Goal: Task Accomplishment & Management: Manage account settings

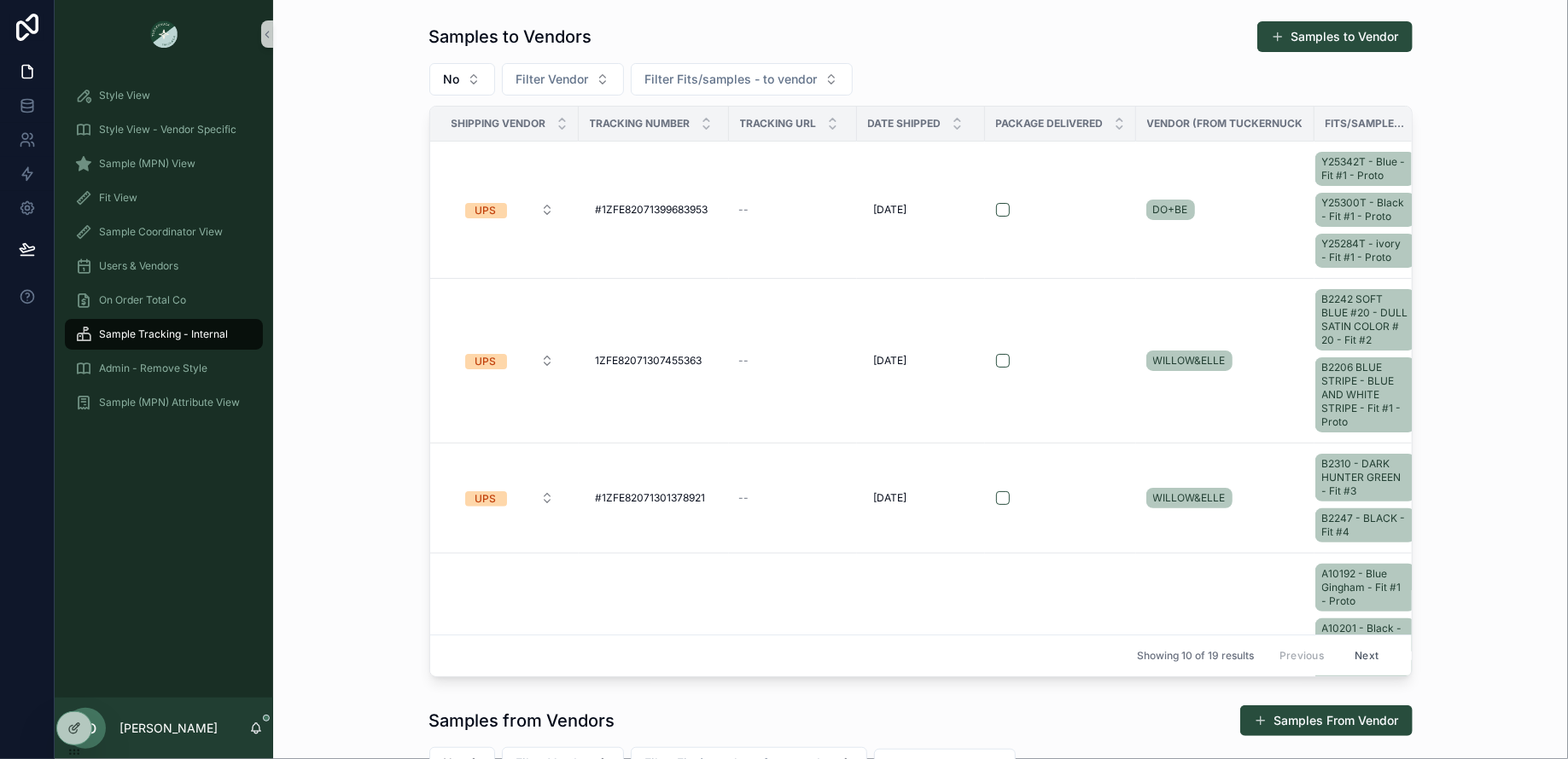
scroll to position [1045, 0]
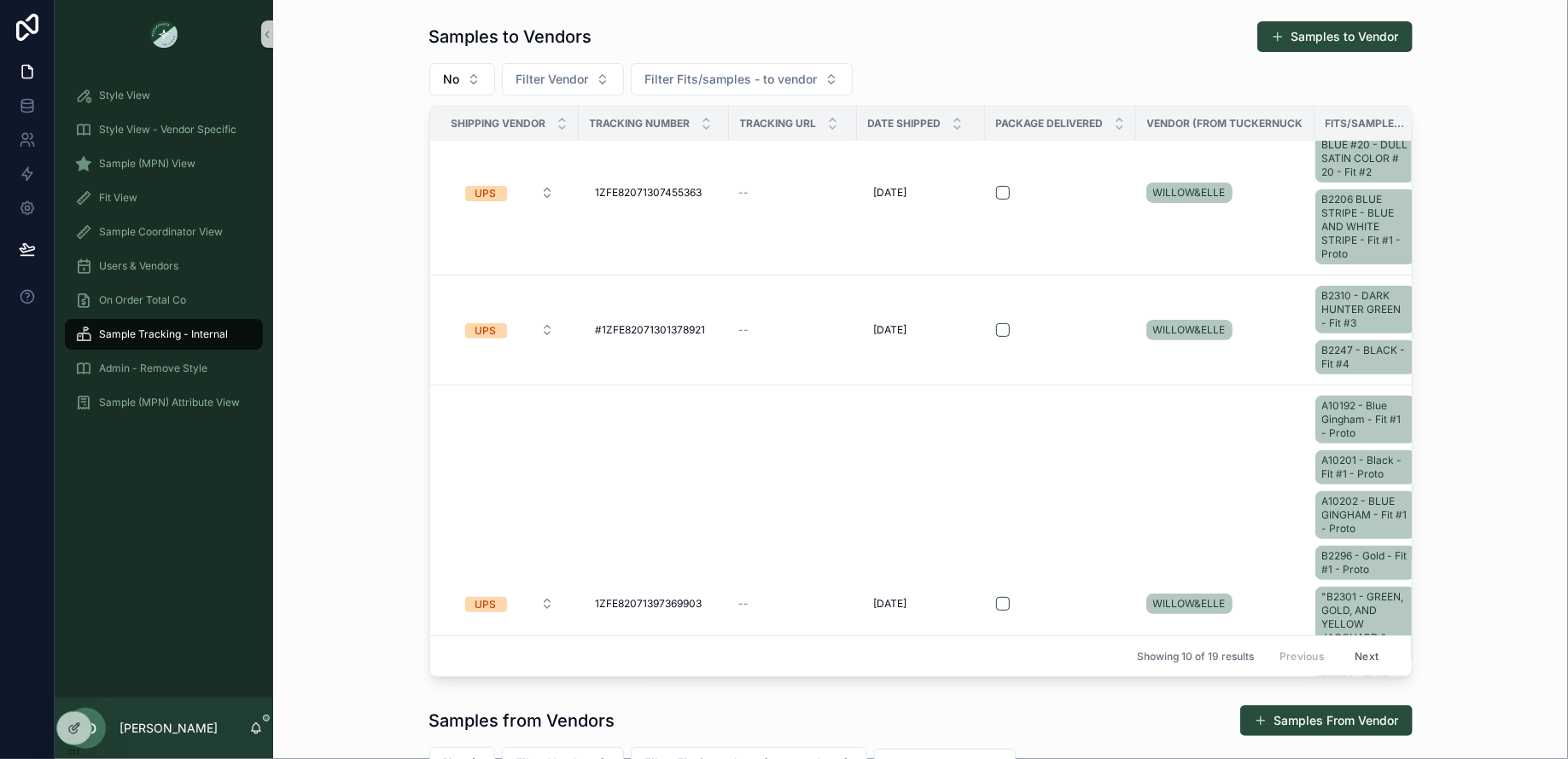
click at [157, 179] on div "Sample (MPN) View" at bounding box center [163, 163] width 218 height 34
click at [148, 188] on div "Fit View" at bounding box center [163, 198] width 177 height 28
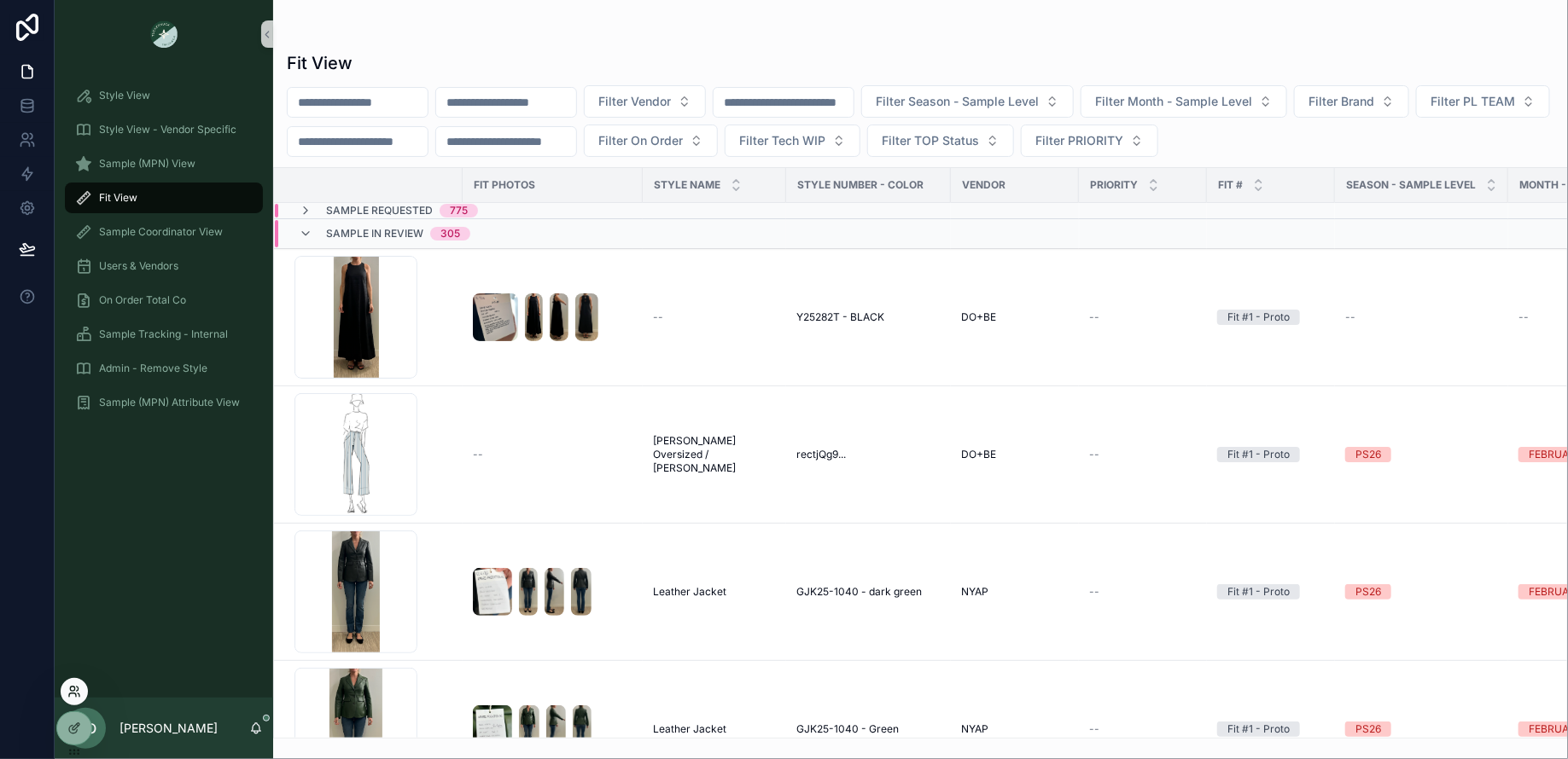
click at [75, 697] on icon at bounding box center [72, 696] width 6 height 4
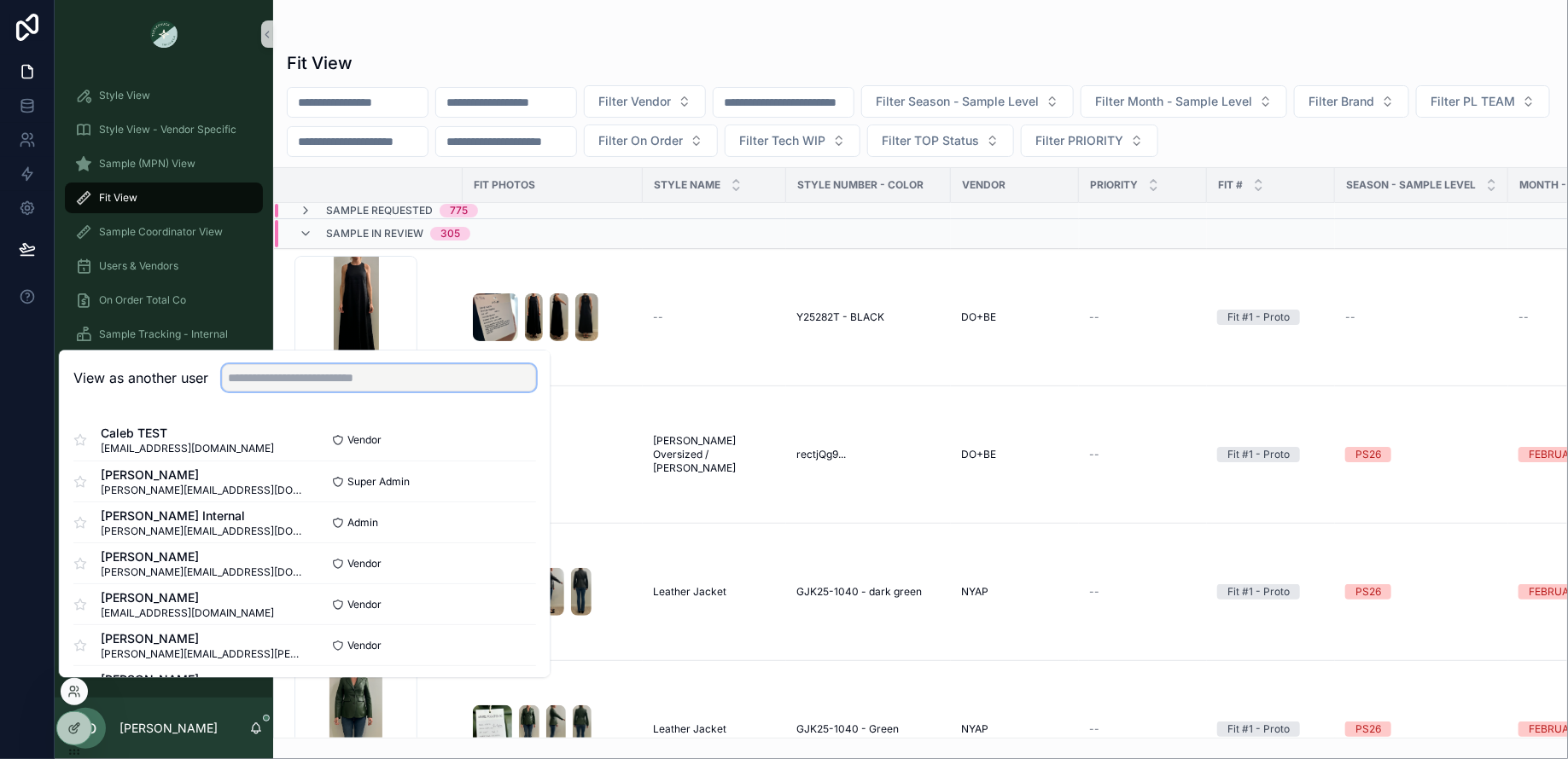
click at [265, 378] on input "text" at bounding box center [379, 378] width 314 height 28
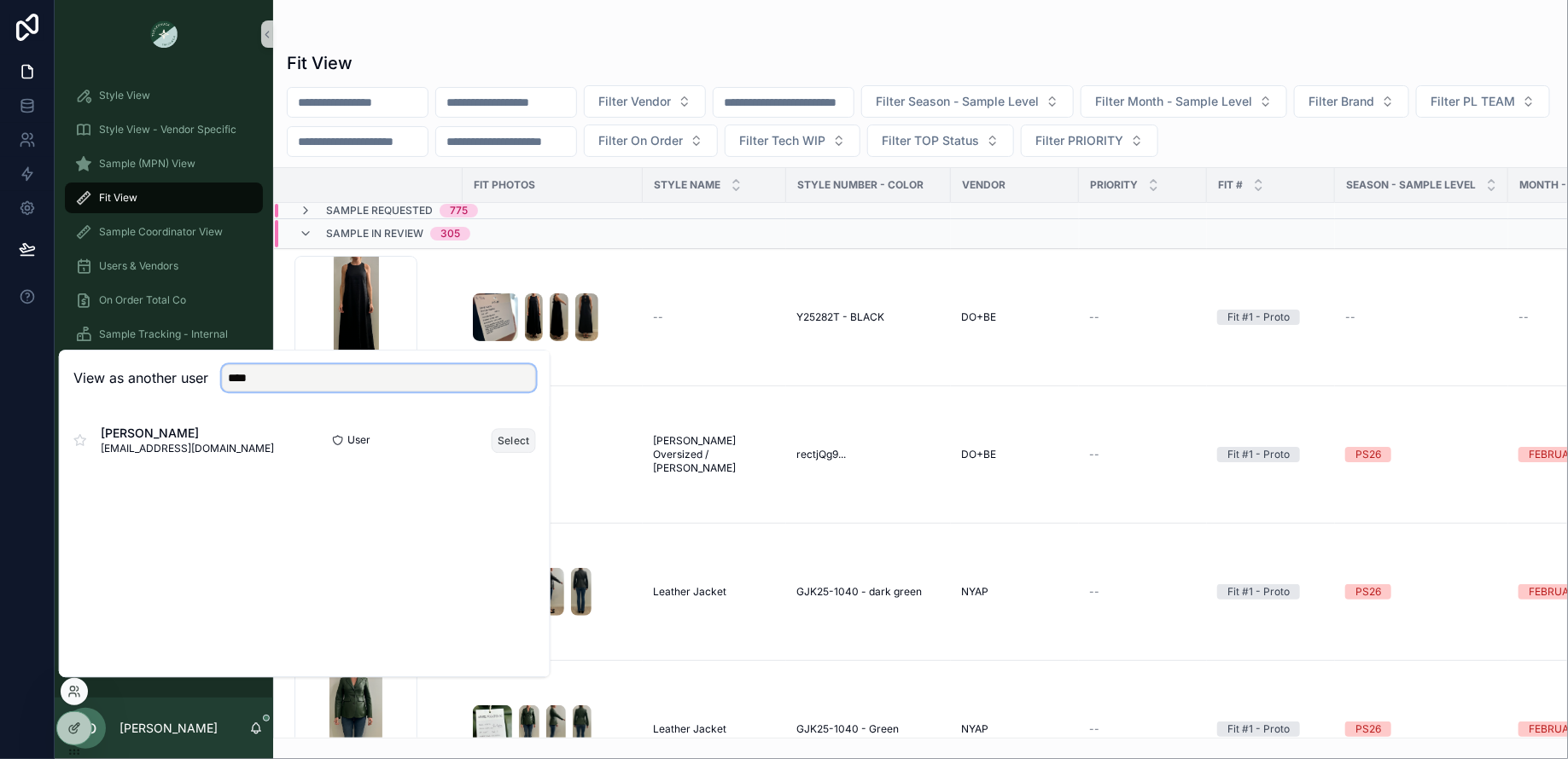
type input "****"
click at [516, 437] on button "Select" at bounding box center [513, 441] width 44 height 25
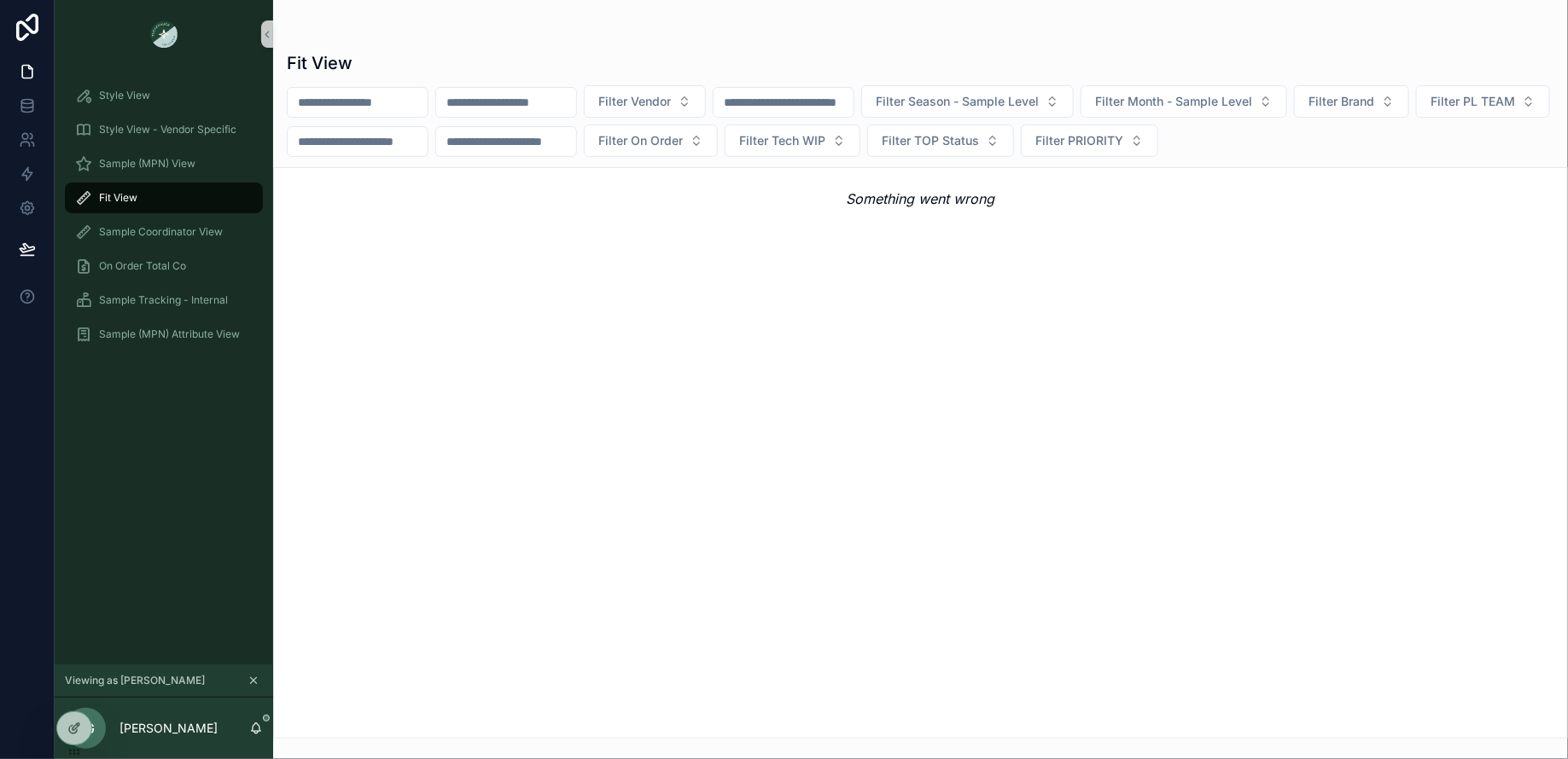
click at [125, 189] on div "Fit View" at bounding box center [163, 198] width 177 height 28
click at [117, 157] on span "Sample (MPN) View" at bounding box center [147, 163] width 96 height 14
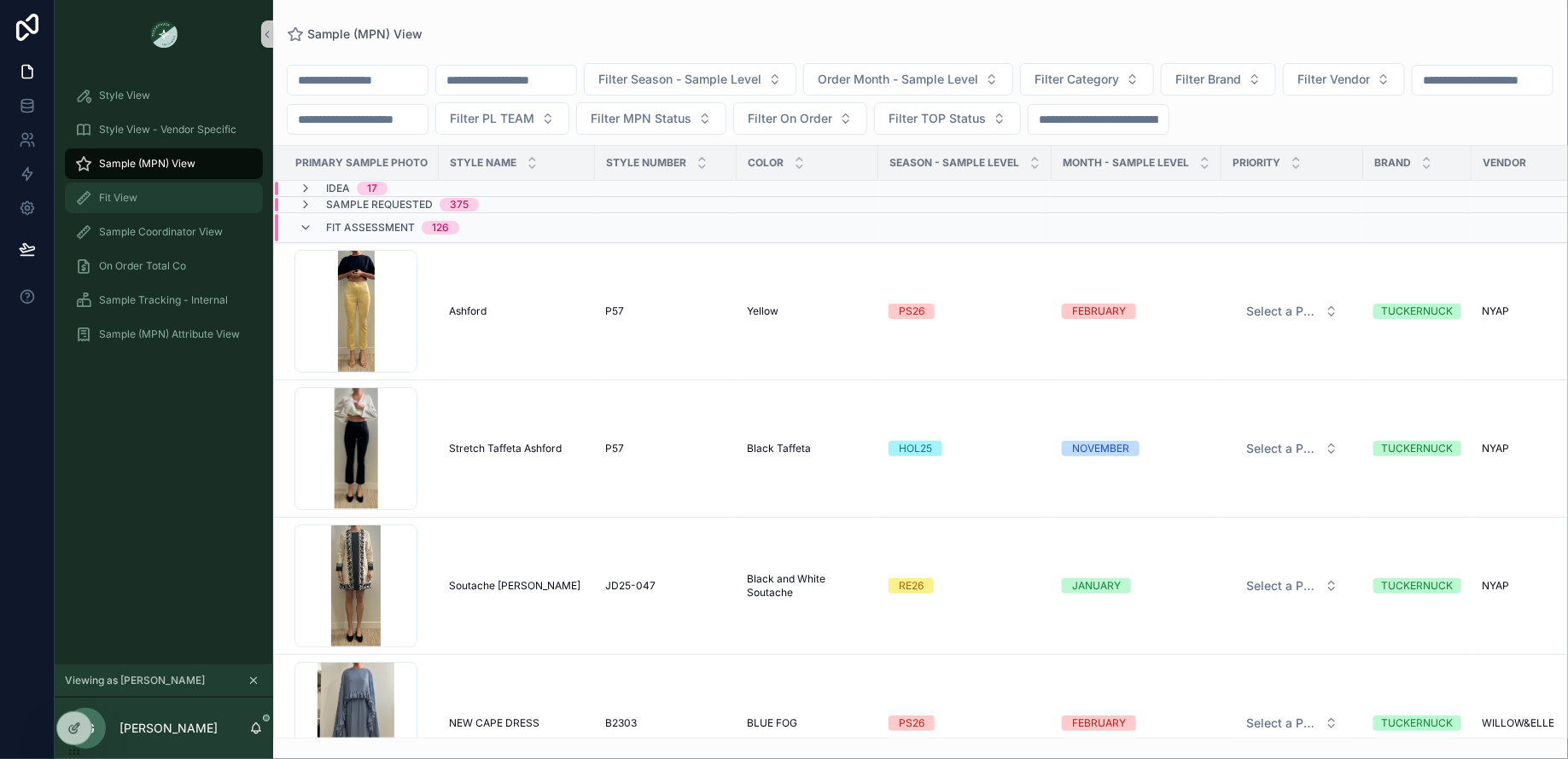
click at [117, 197] on span "Fit View" at bounding box center [118, 197] width 39 height 14
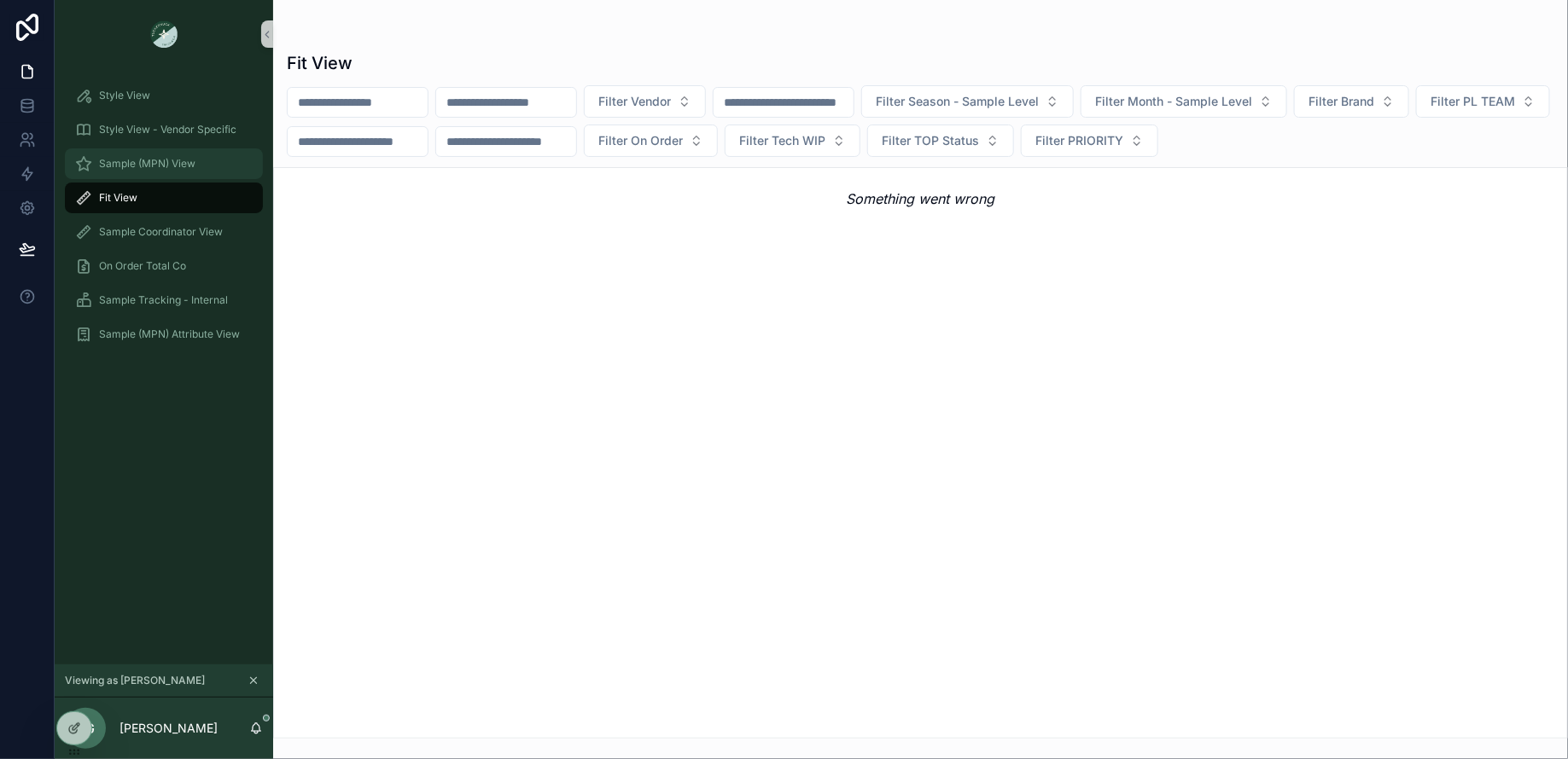
click at [123, 167] on span "Sample (MPN) View" at bounding box center [147, 163] width 96 height 14
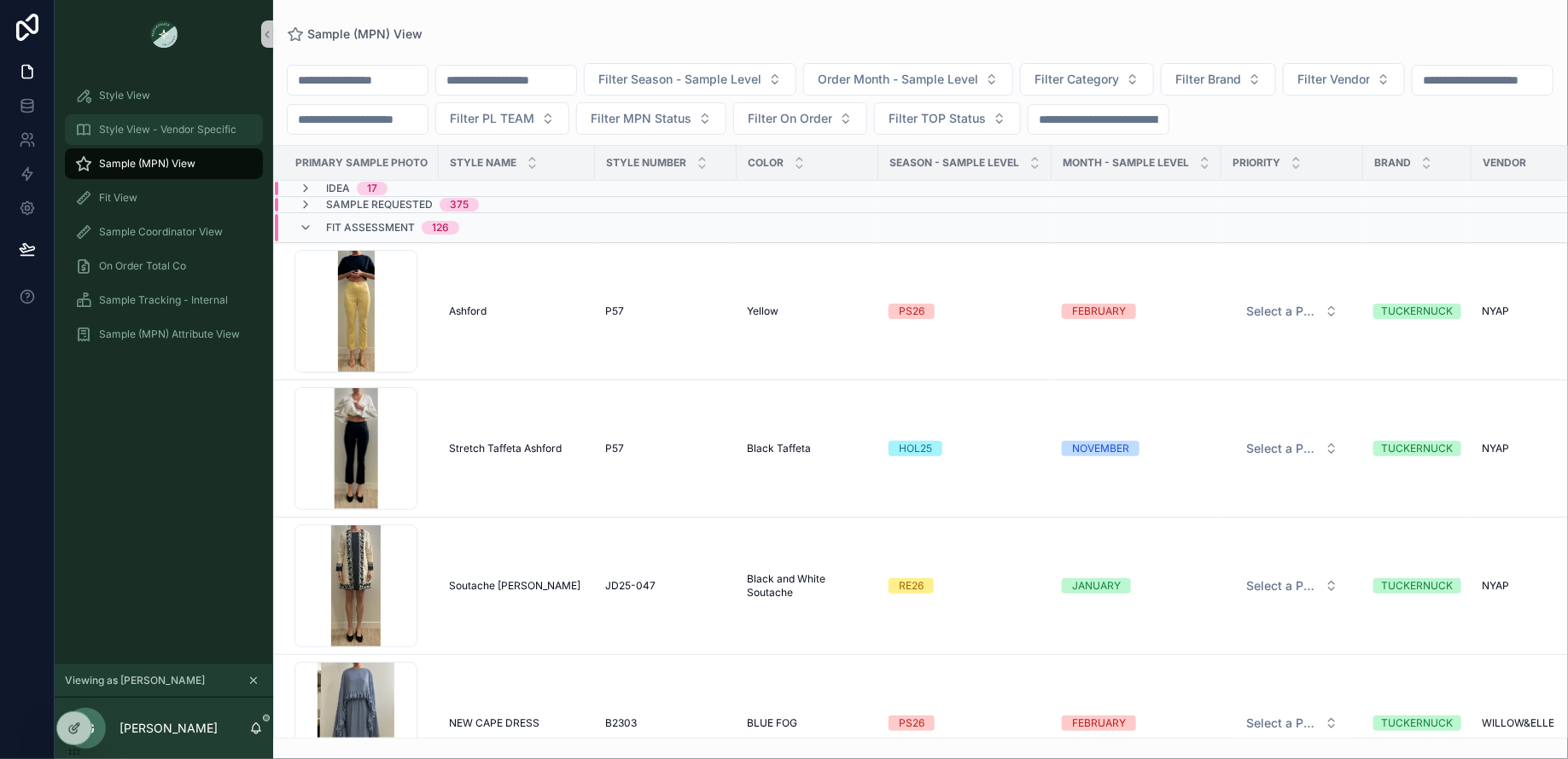
click at [126, 135] on span "Style View - Vendor Specific" at bounding box center [168, 129] width 138 height 14
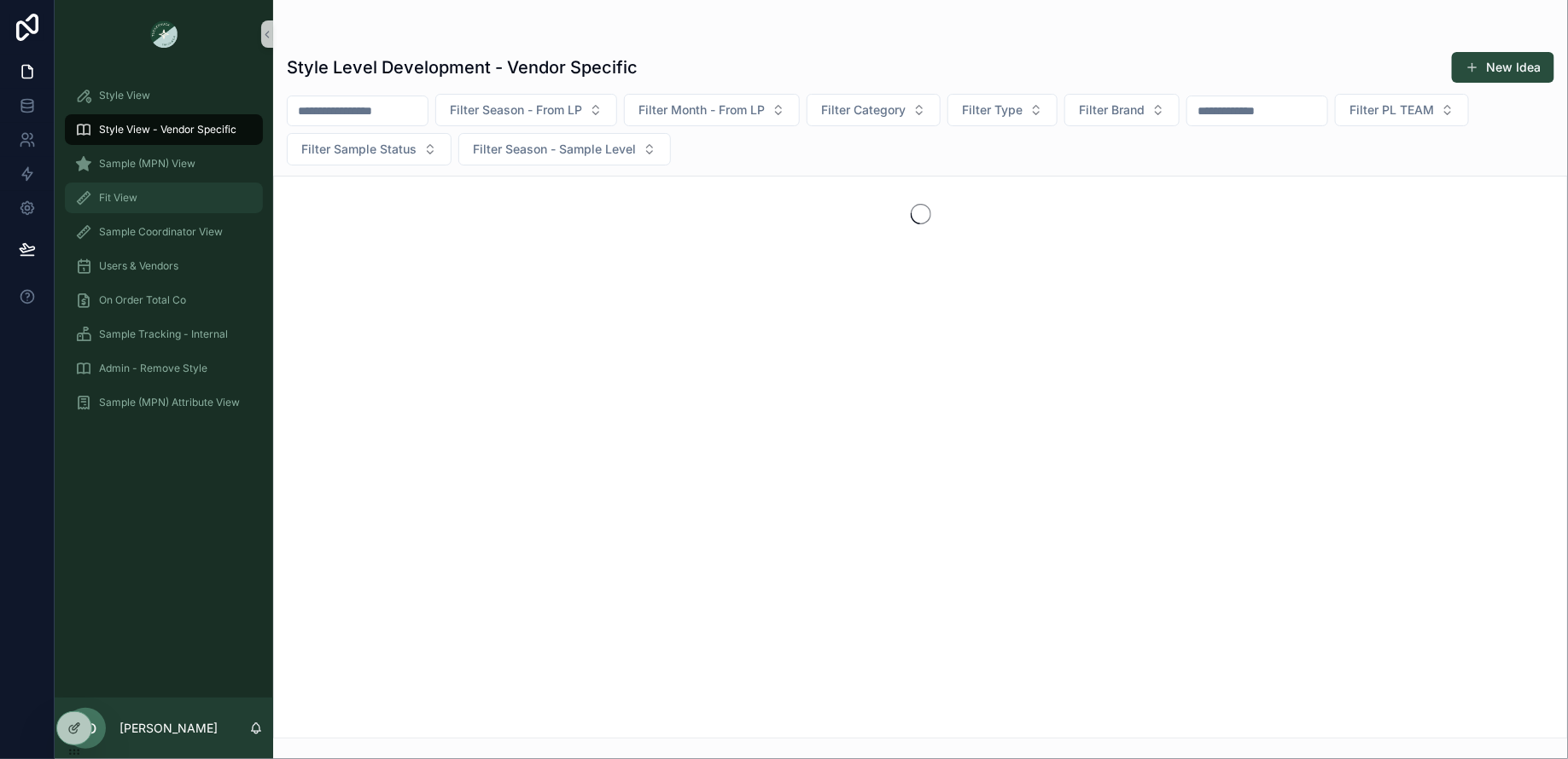
click at [171, 198] on div "Fit View" at bounding box center [163, 198] width 177 height 28
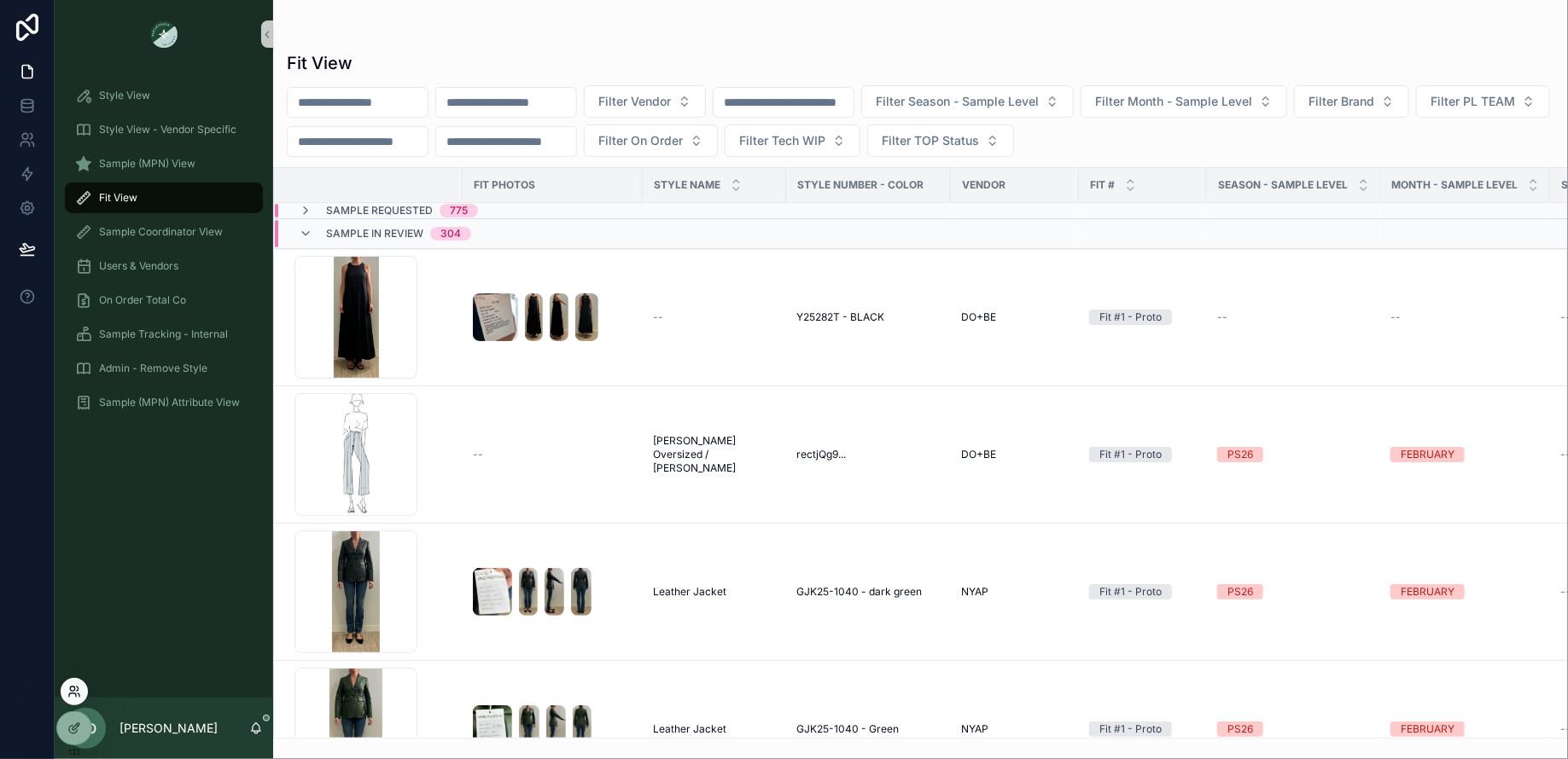
click at [70, 695] on icon at bounding box center [73, 691] width 14 height 14
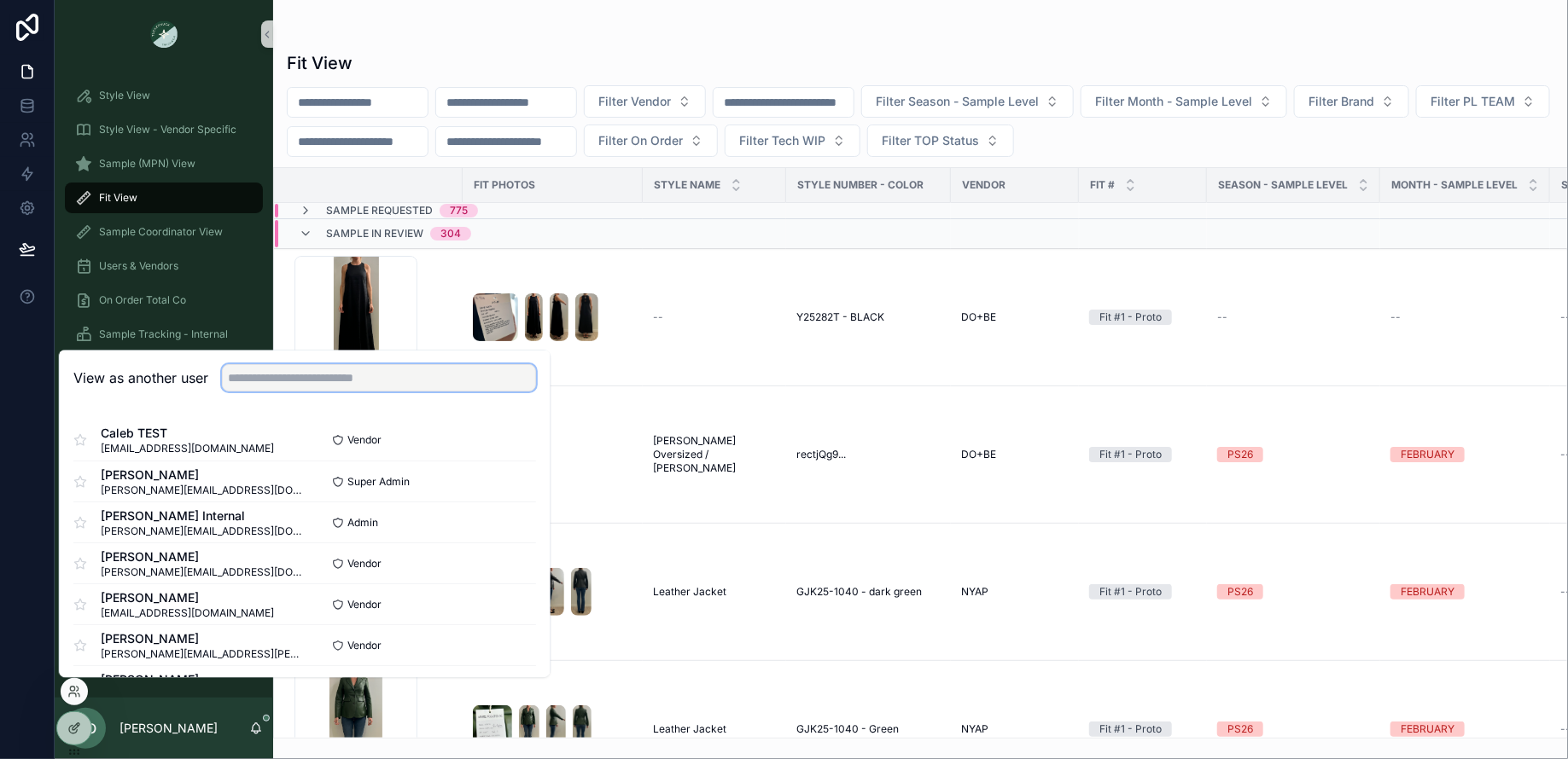
click at [260, 376] on input "text" at bounding box center [379, 378] width 314 height 28
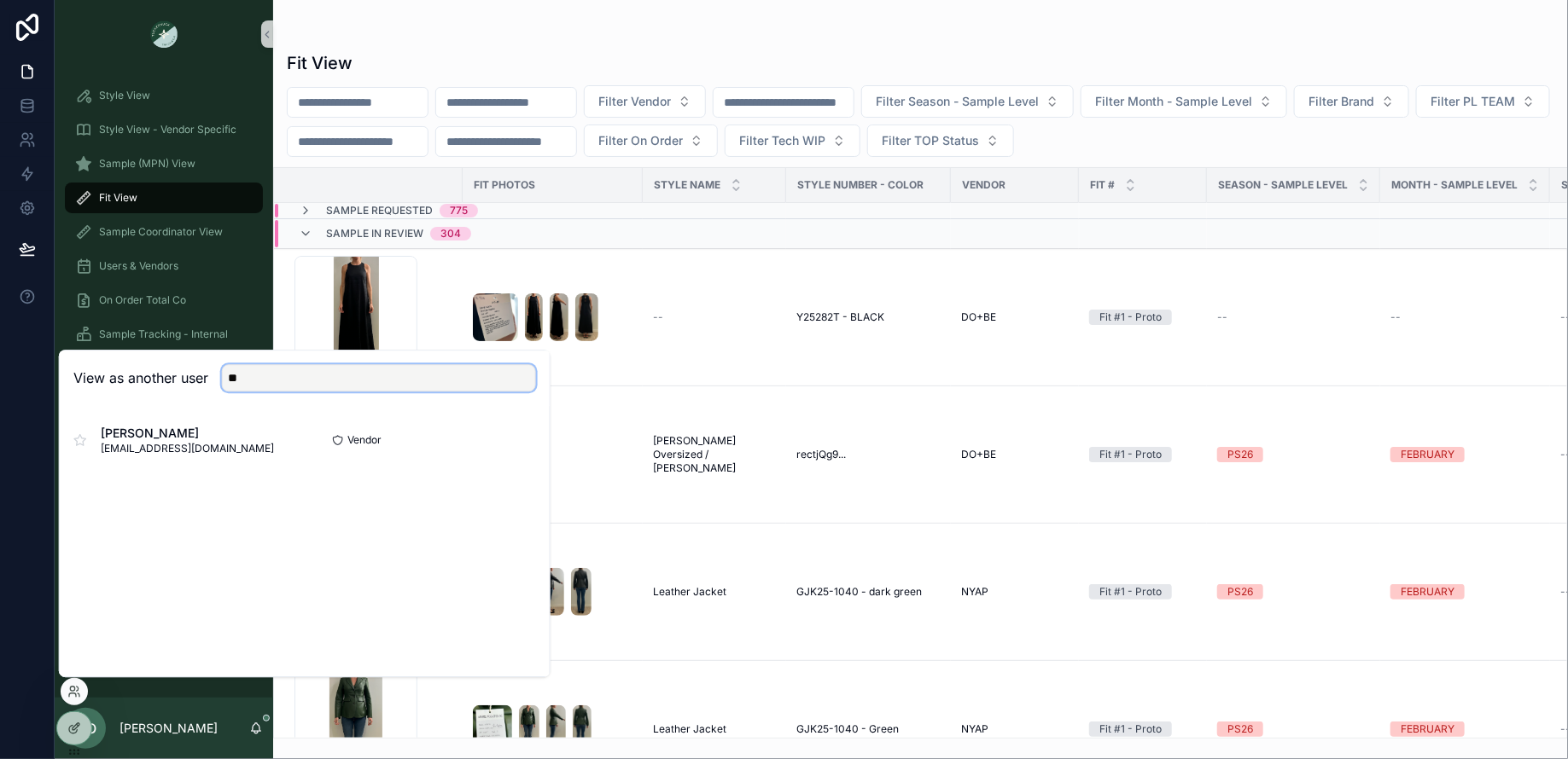
type input "*"
type input "****"
click at [521, 433] on button "Select" at bounding box center [513, 441] width 44 height 25
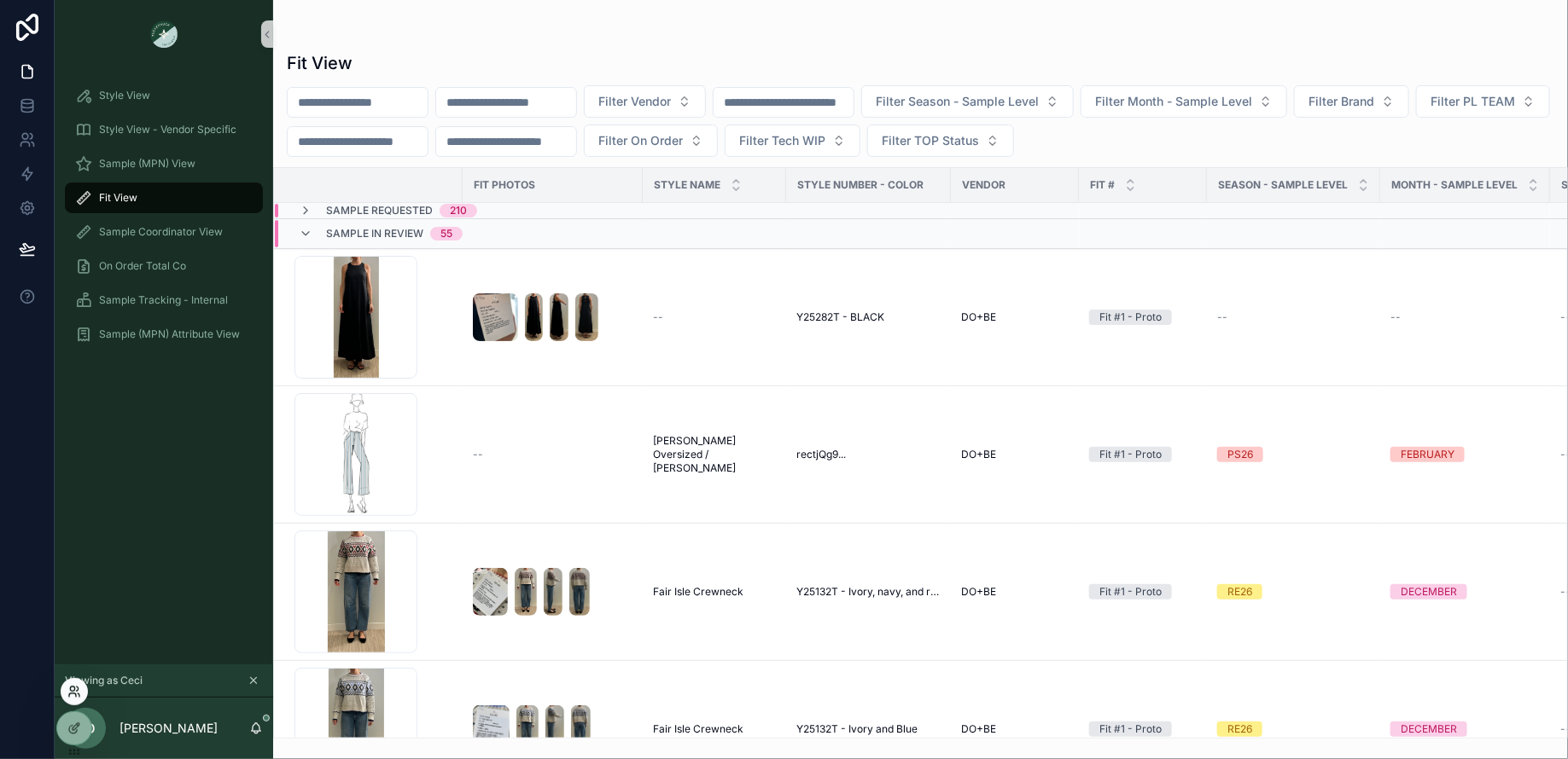
click at [77, 691] on icon at bounding box center [78, 688] width 2 height 5
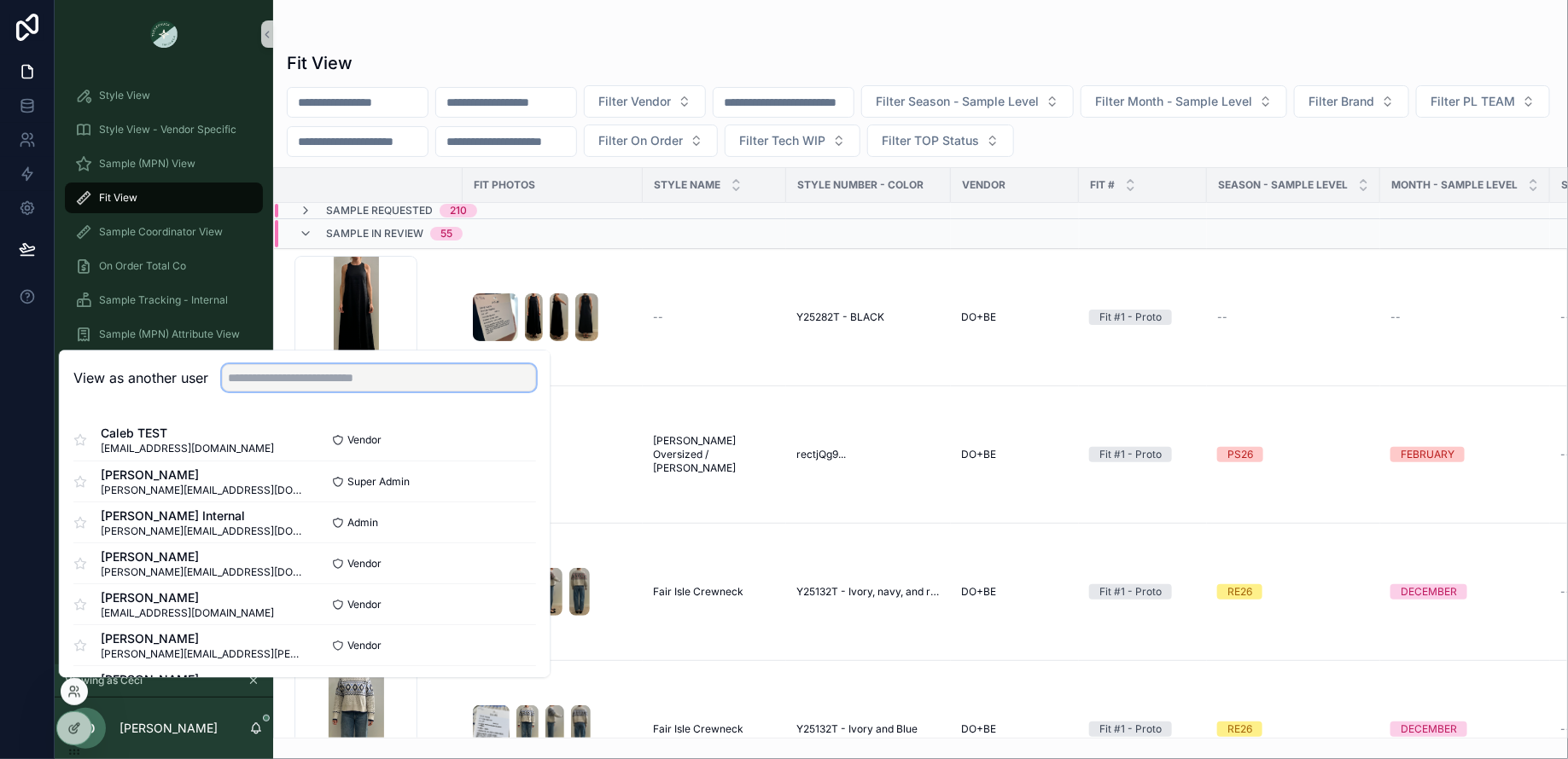
click at [299, 381] on input "text" at bounding box center [379, 378] width 314 height 28
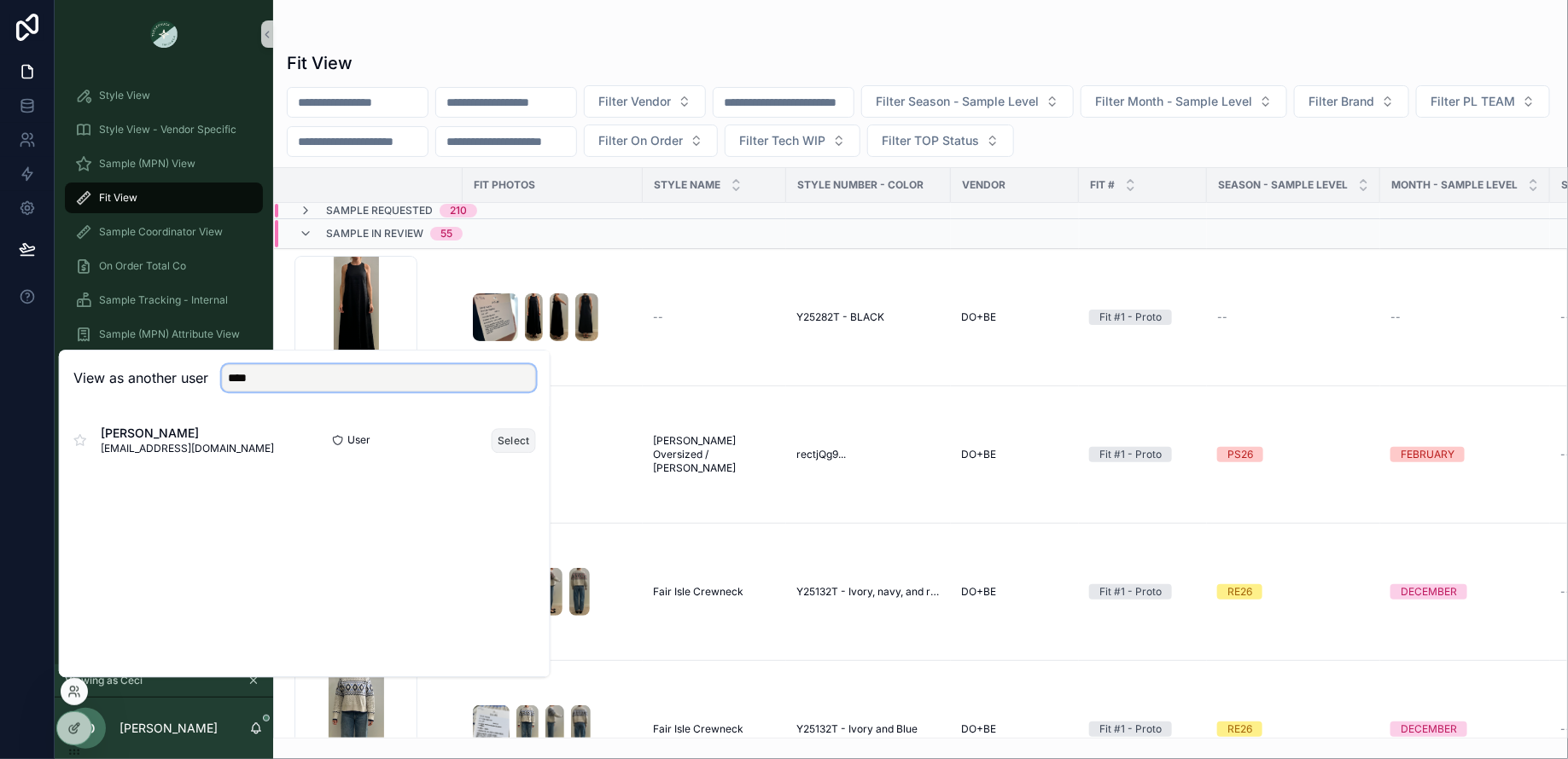
type input "****"
click at [523, 435] on button "Select" at bounding box center [513, 441] width 44 height 25
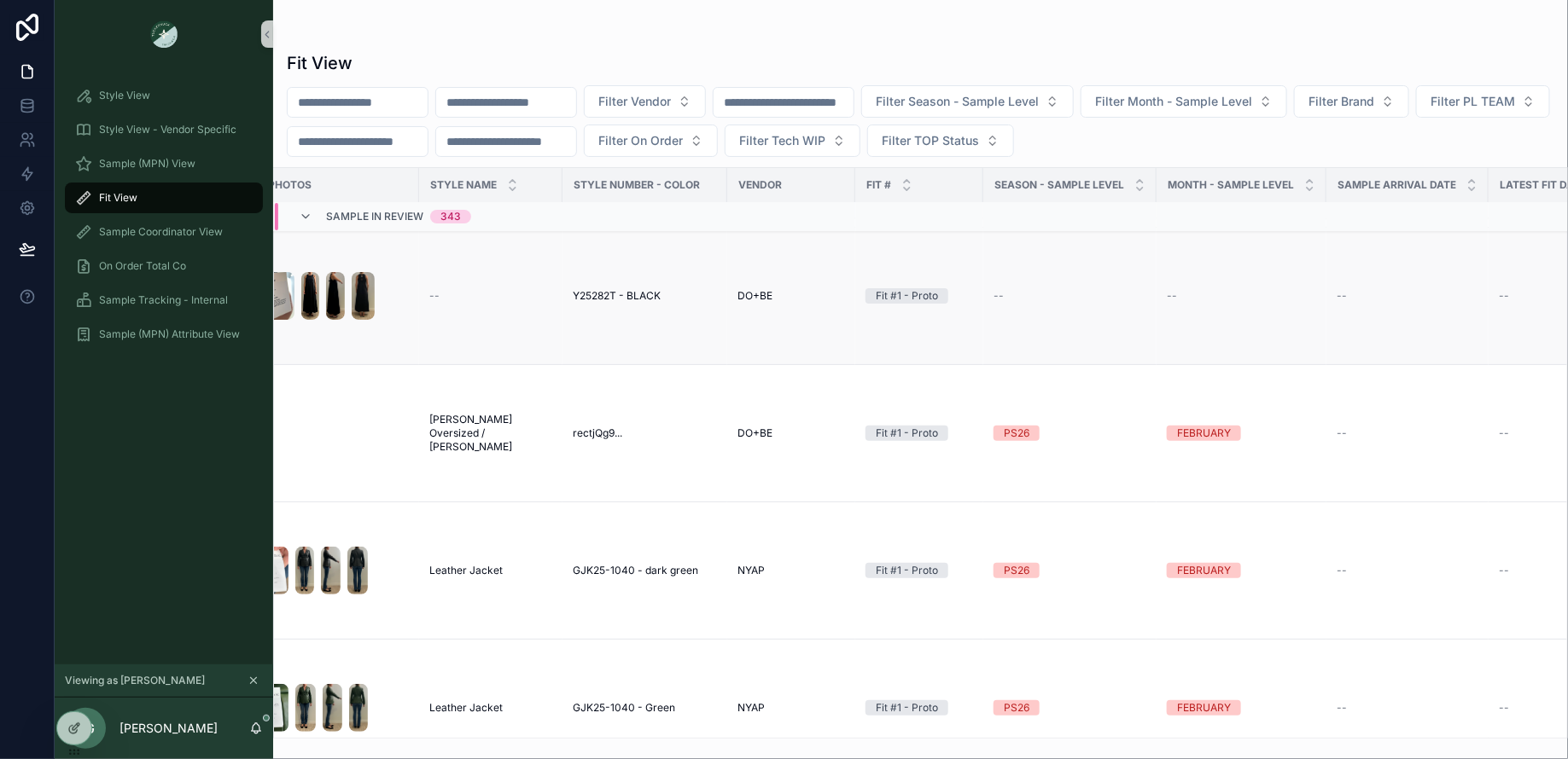
scroll to position [21, 0]
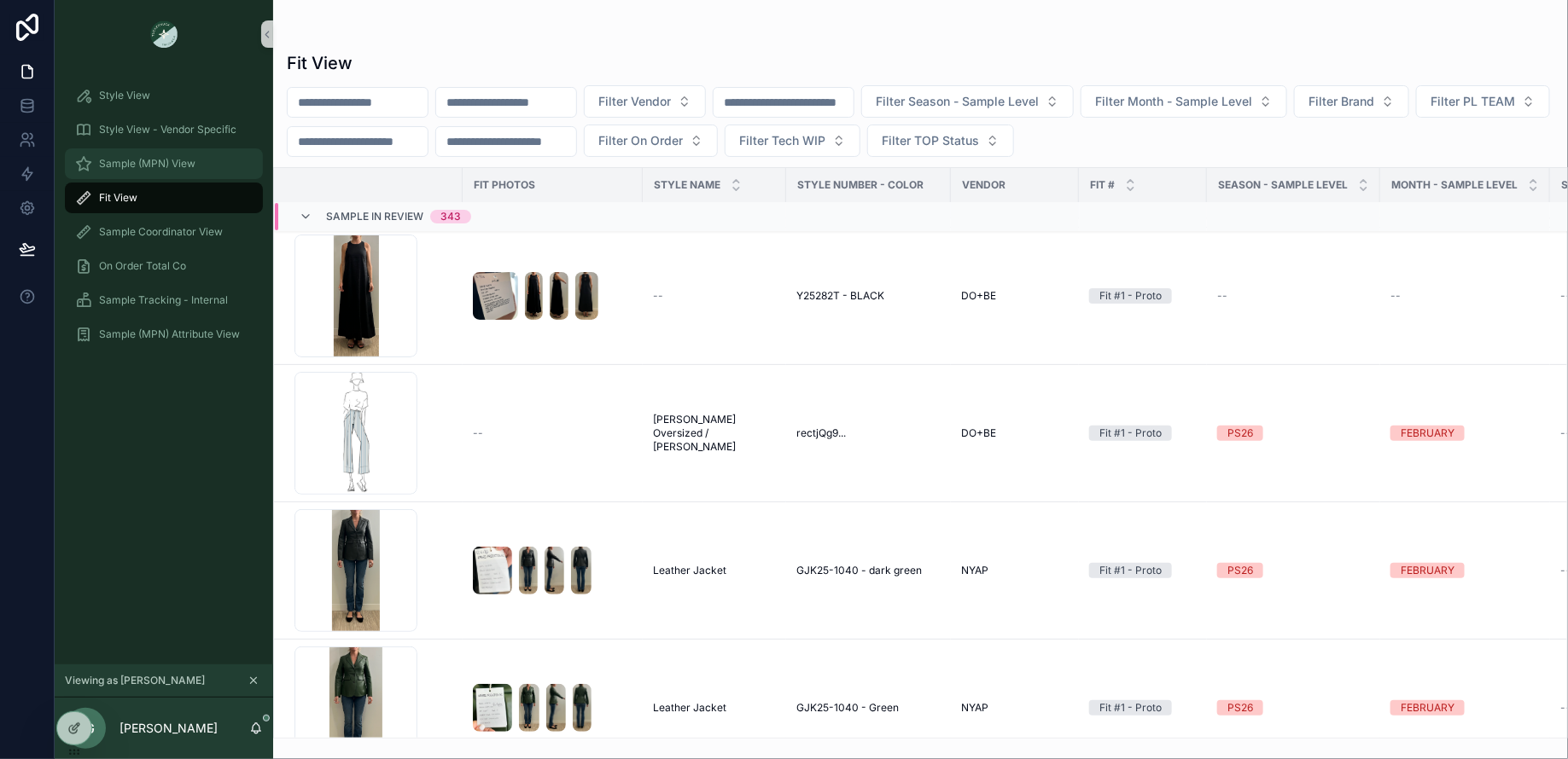
click at [192, 162] on span "Sample (MPN) View" at bounding box center [147, 163] width 96 height 14
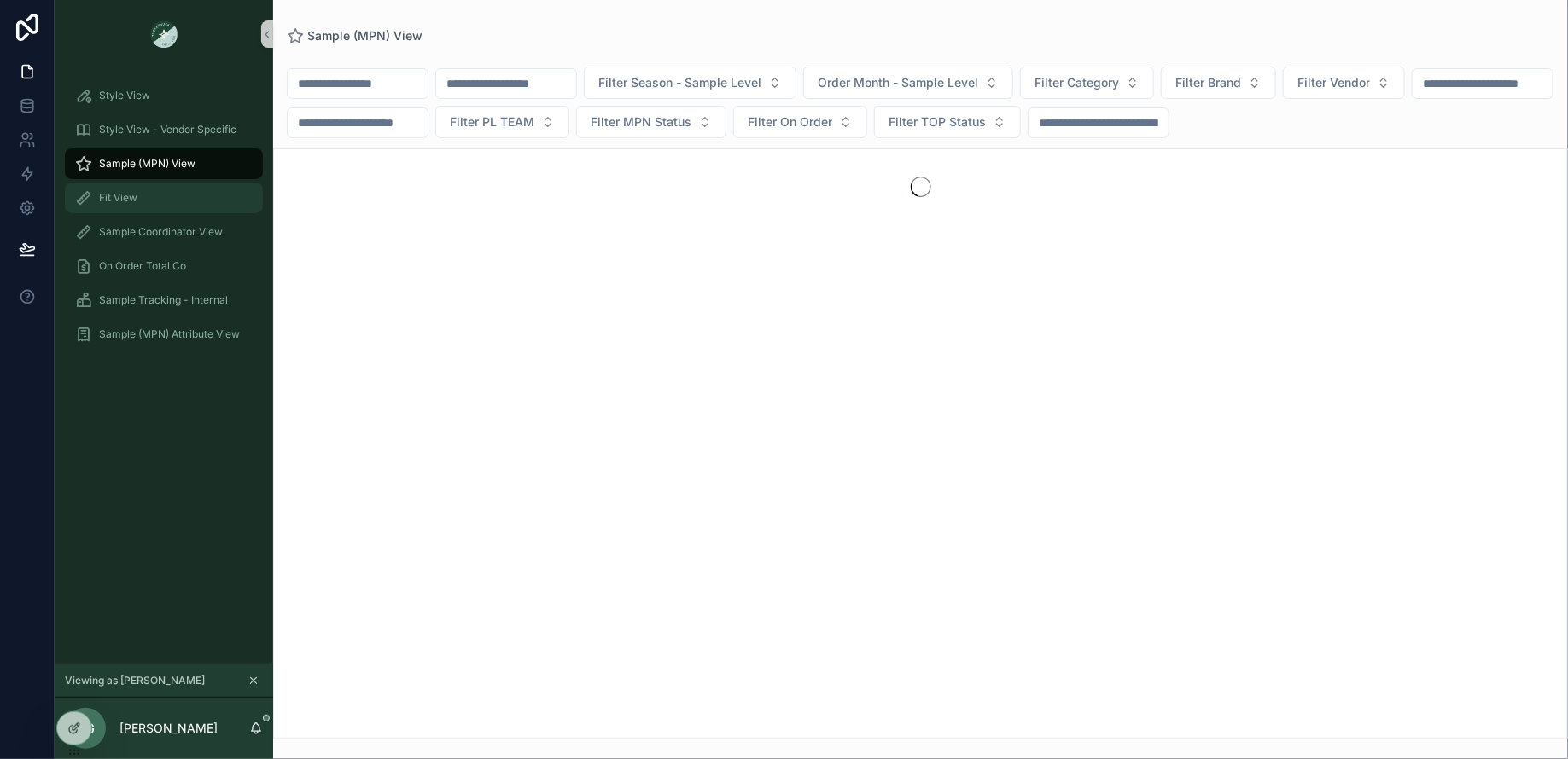
click at [162, 190] on div "Fit View" at bounding box center [163, 198] width 177 height 28
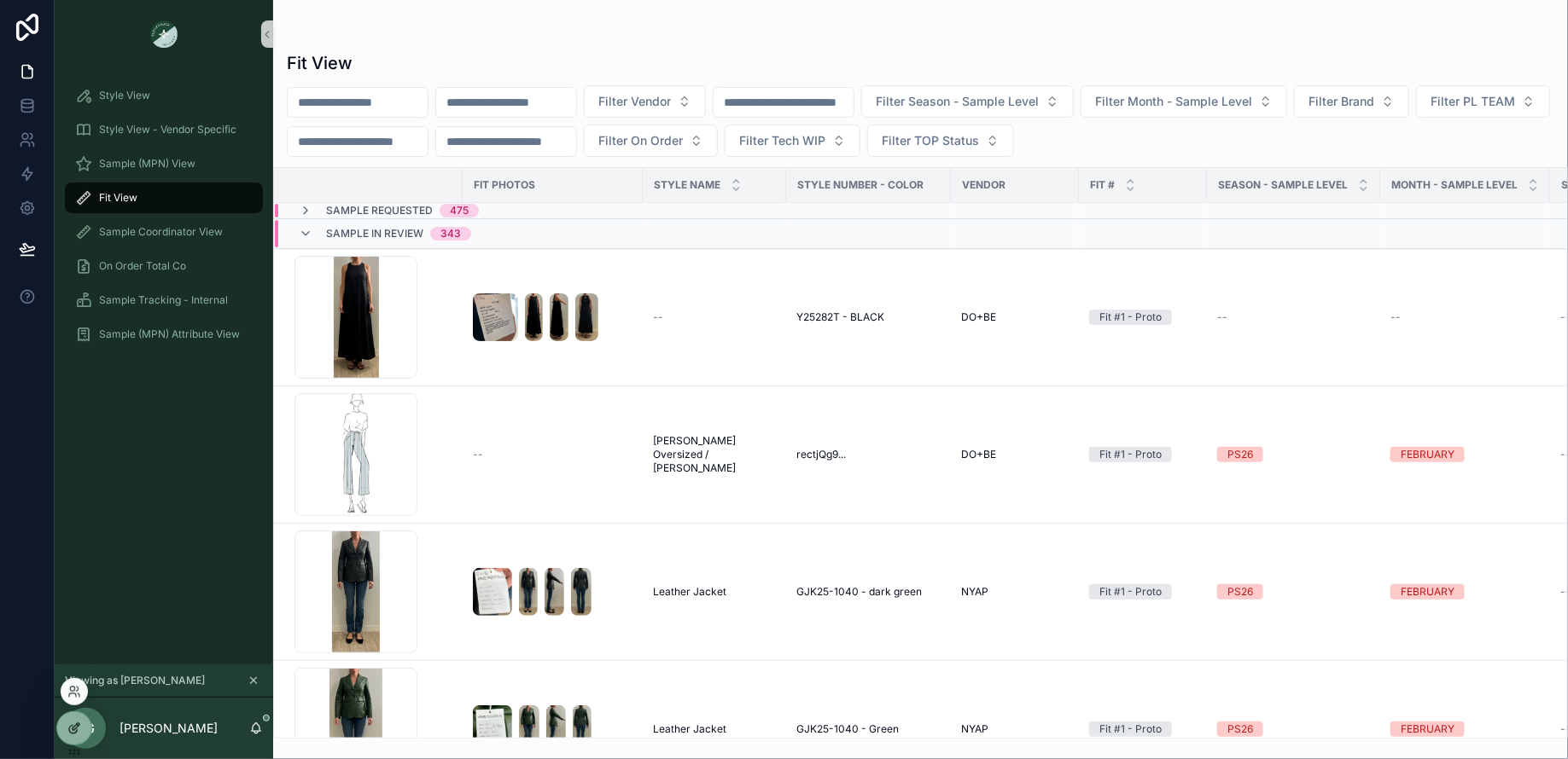
click at [77, 718] on div at bounding box center [73, 728] width 34 height 32
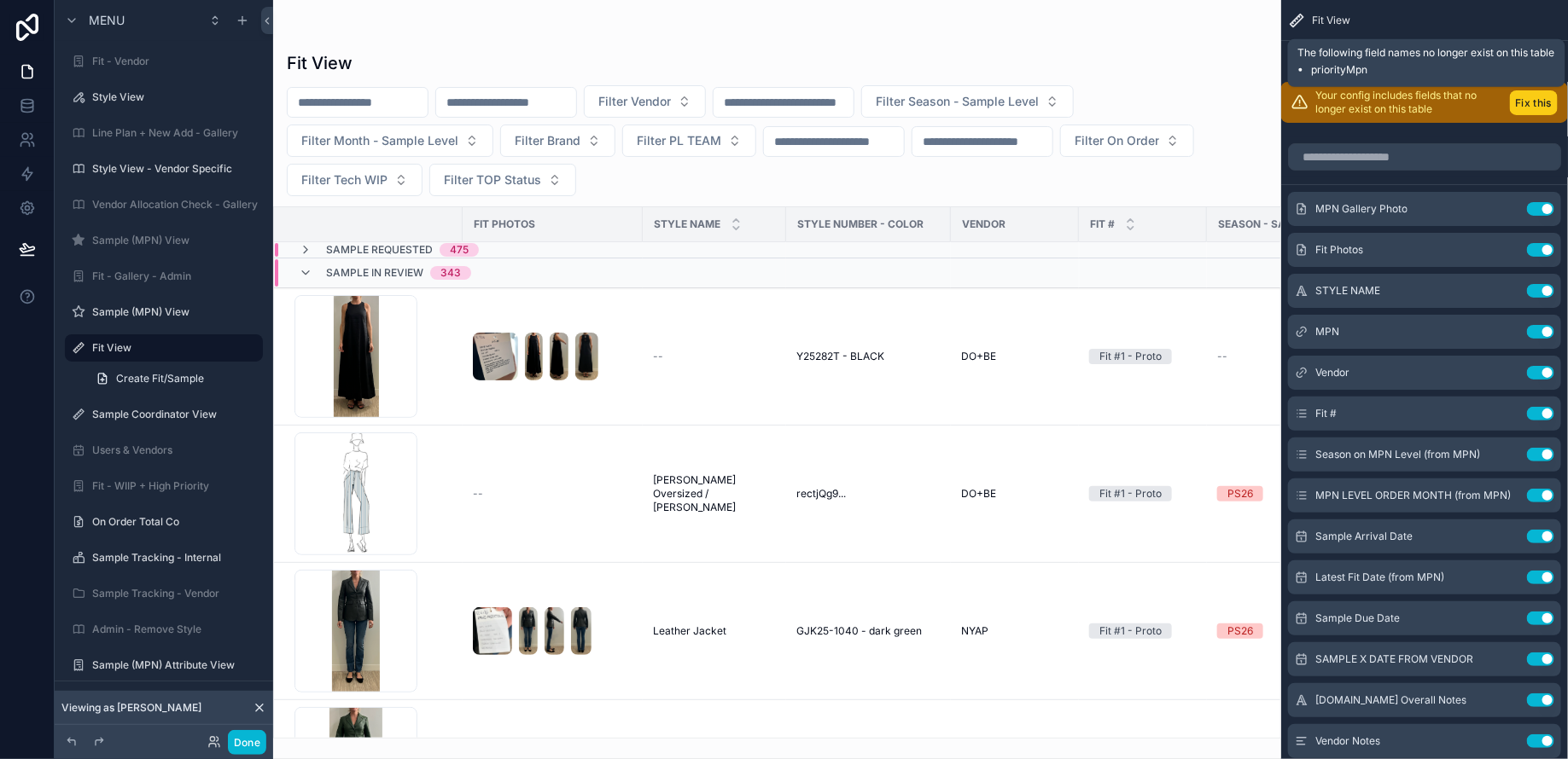
click at [1541, 104] on button "Fix this" at bounding box center [1533, 103] width 48 height 25
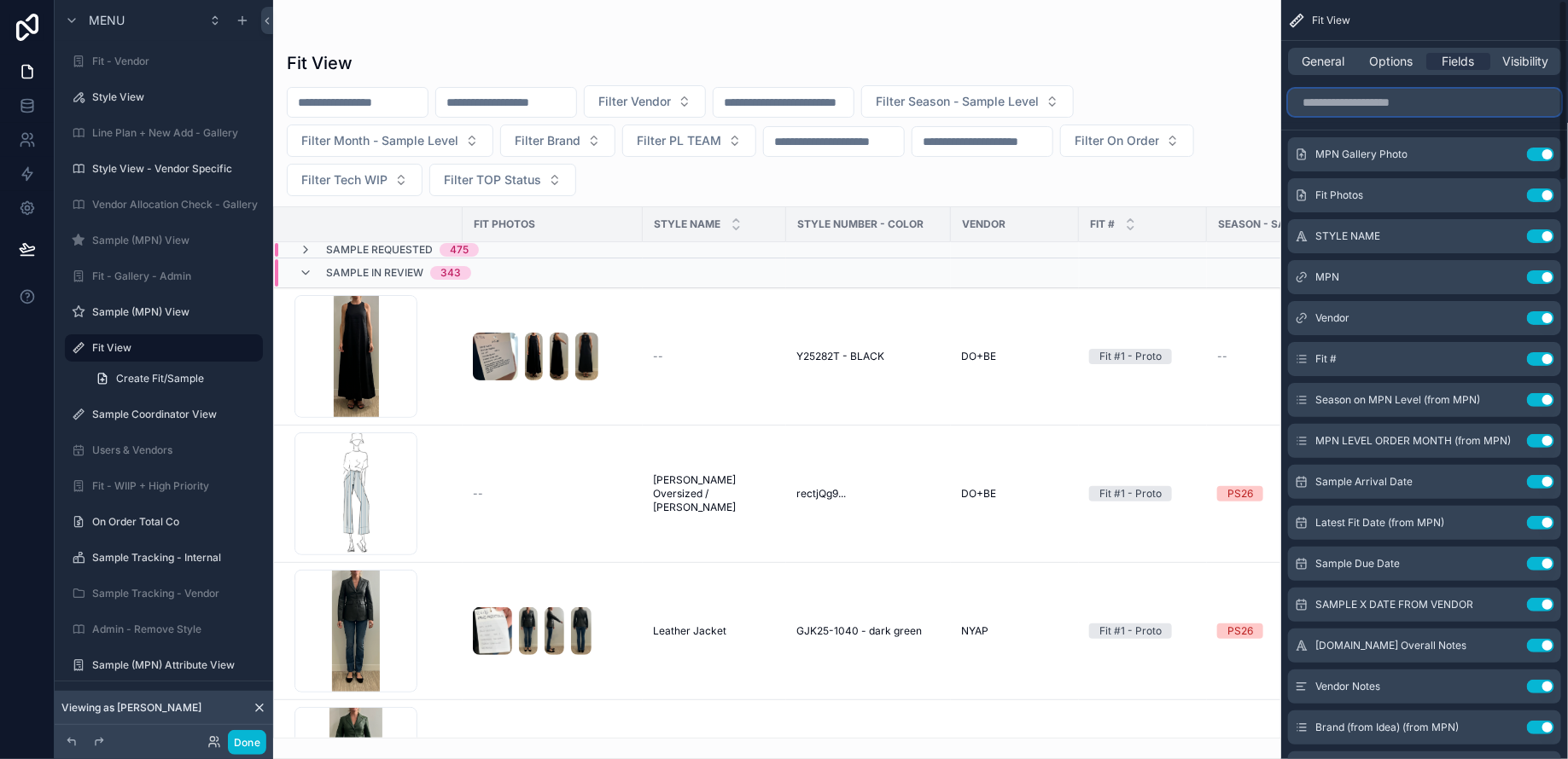
click at [1517, 104] on input "scrollable content" at bounding box center [1424, 103] width 273 height 28
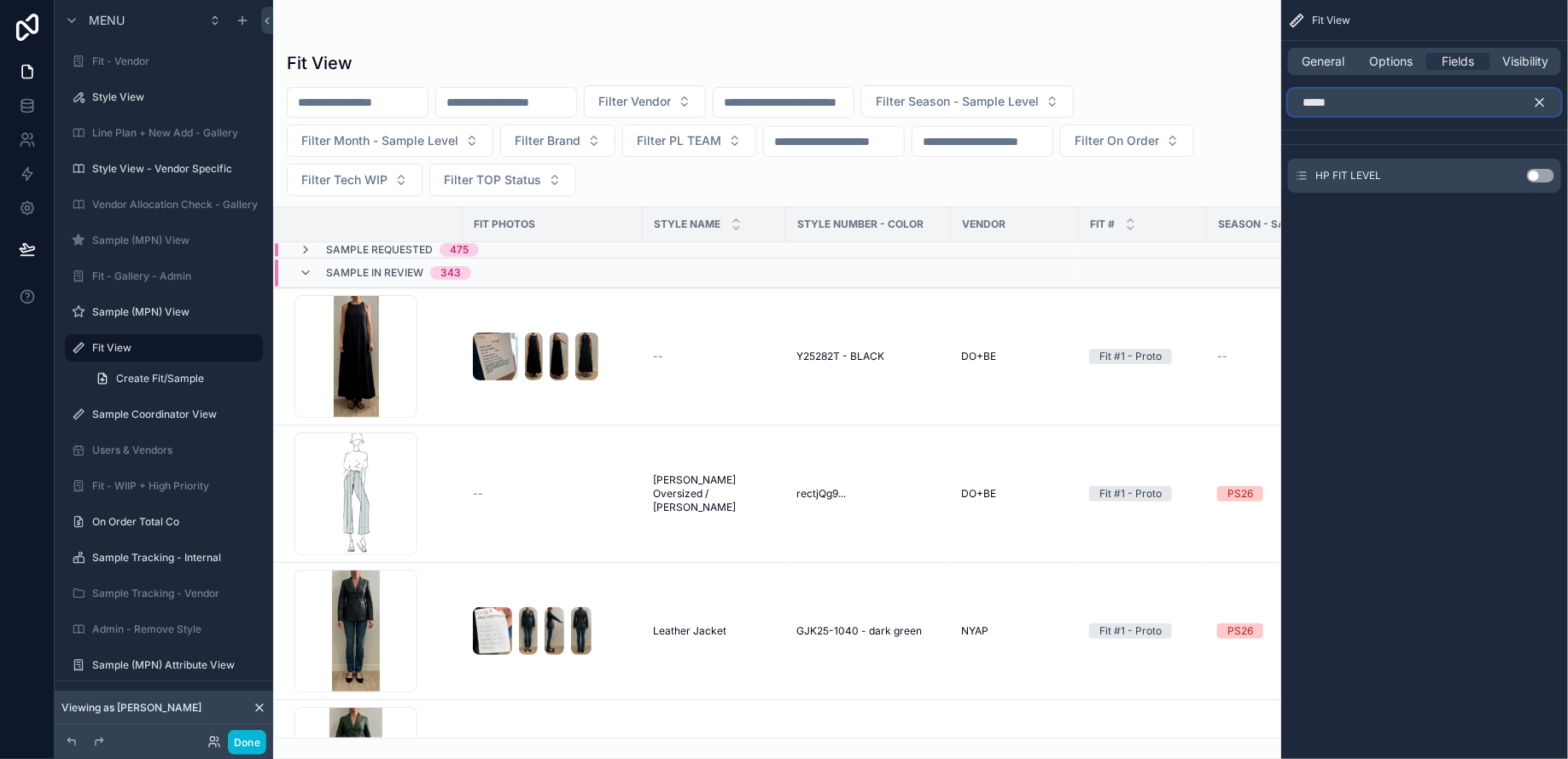
type input "*****"
drag, startPoint x: 1535, startPoint y: 175, endPoint x: 1560, endPoint y: 118, distance: 62.2
click at [1535, 175] on button "Use setting" at bounding box center [1540, 175] width 28 height 14
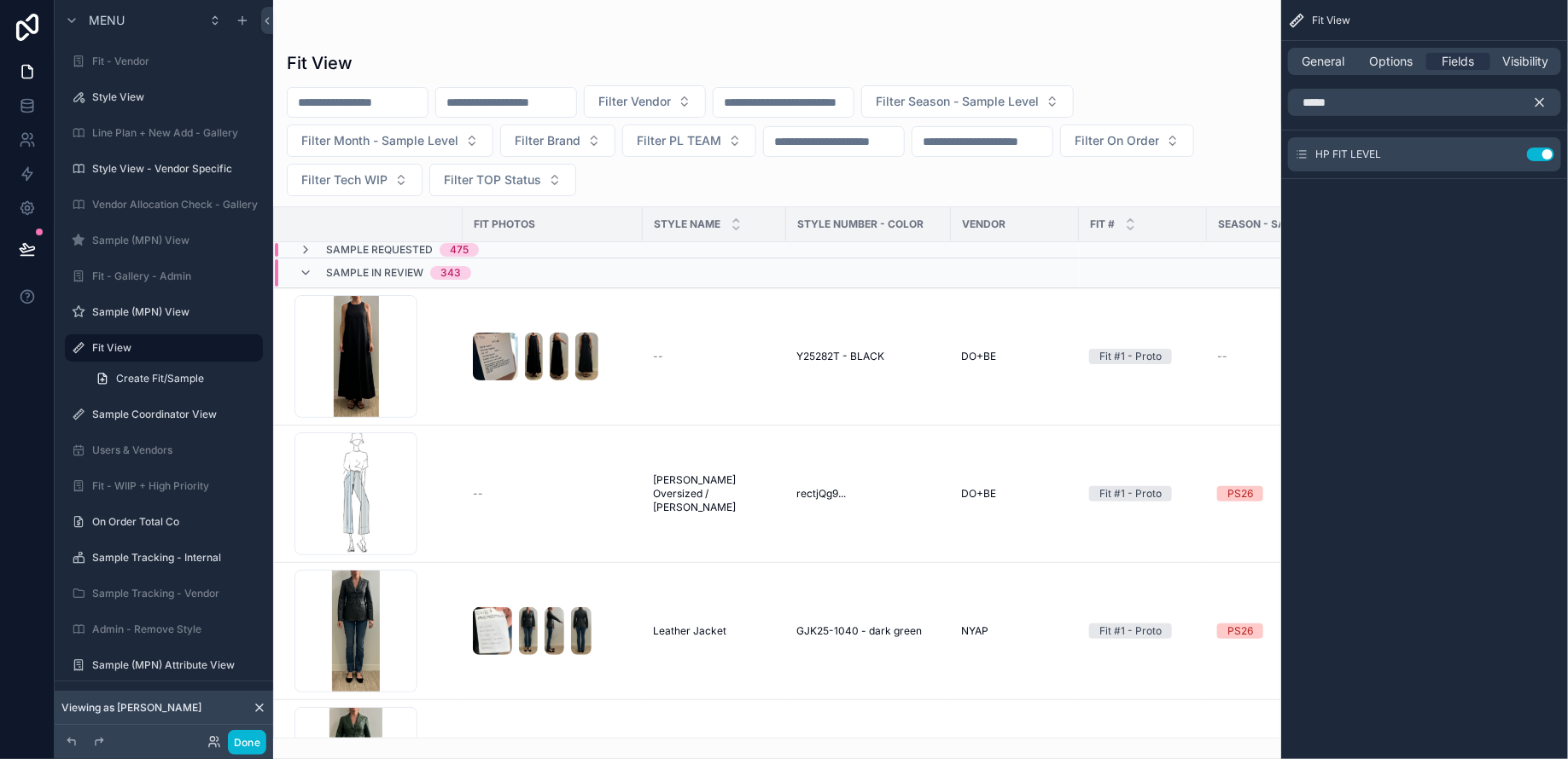
click at [1542, 103] on icon "scrollable content" at bounding box center [1540, 102] width 16 height 16
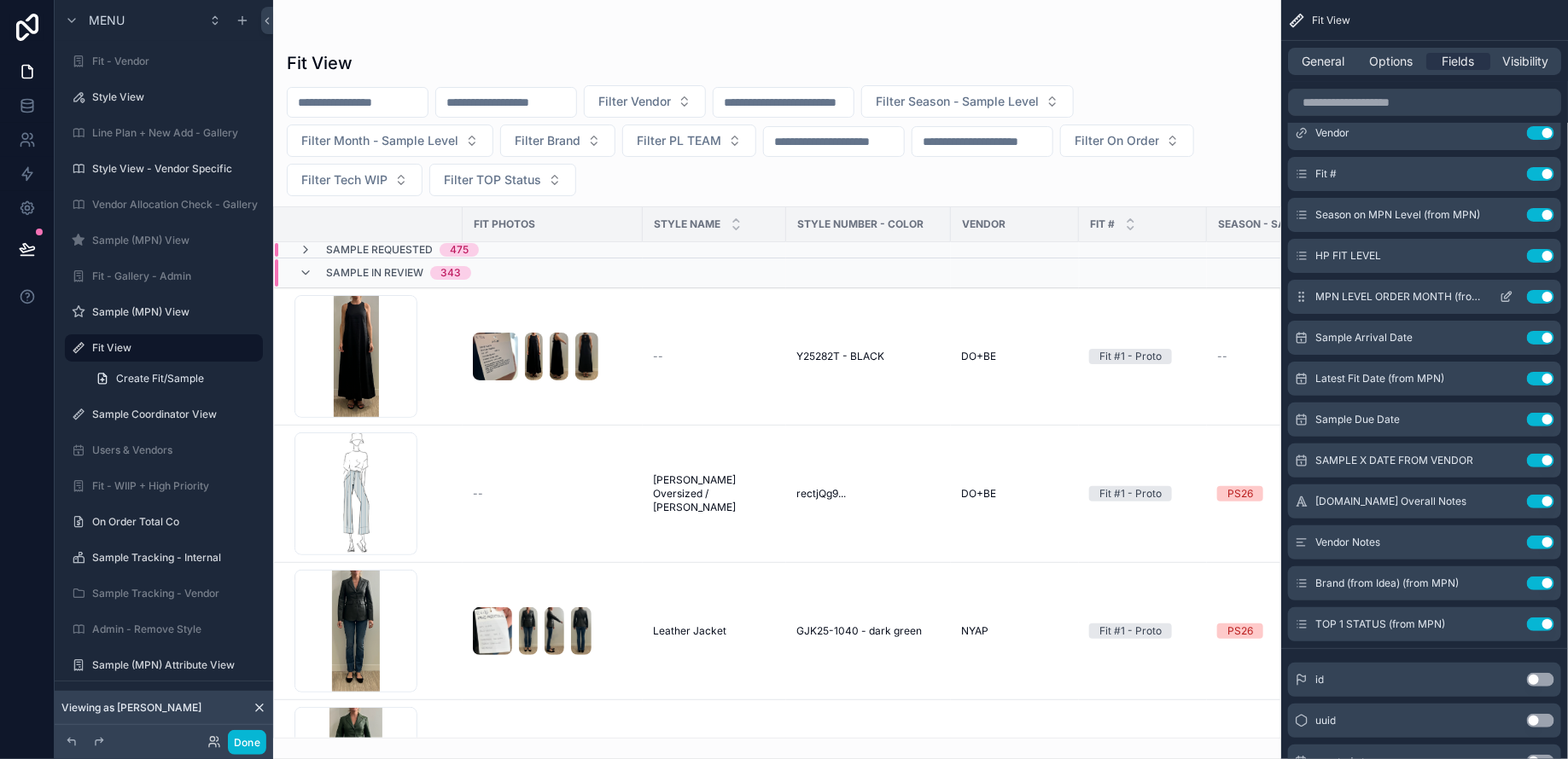
scroll to position [150, 0]
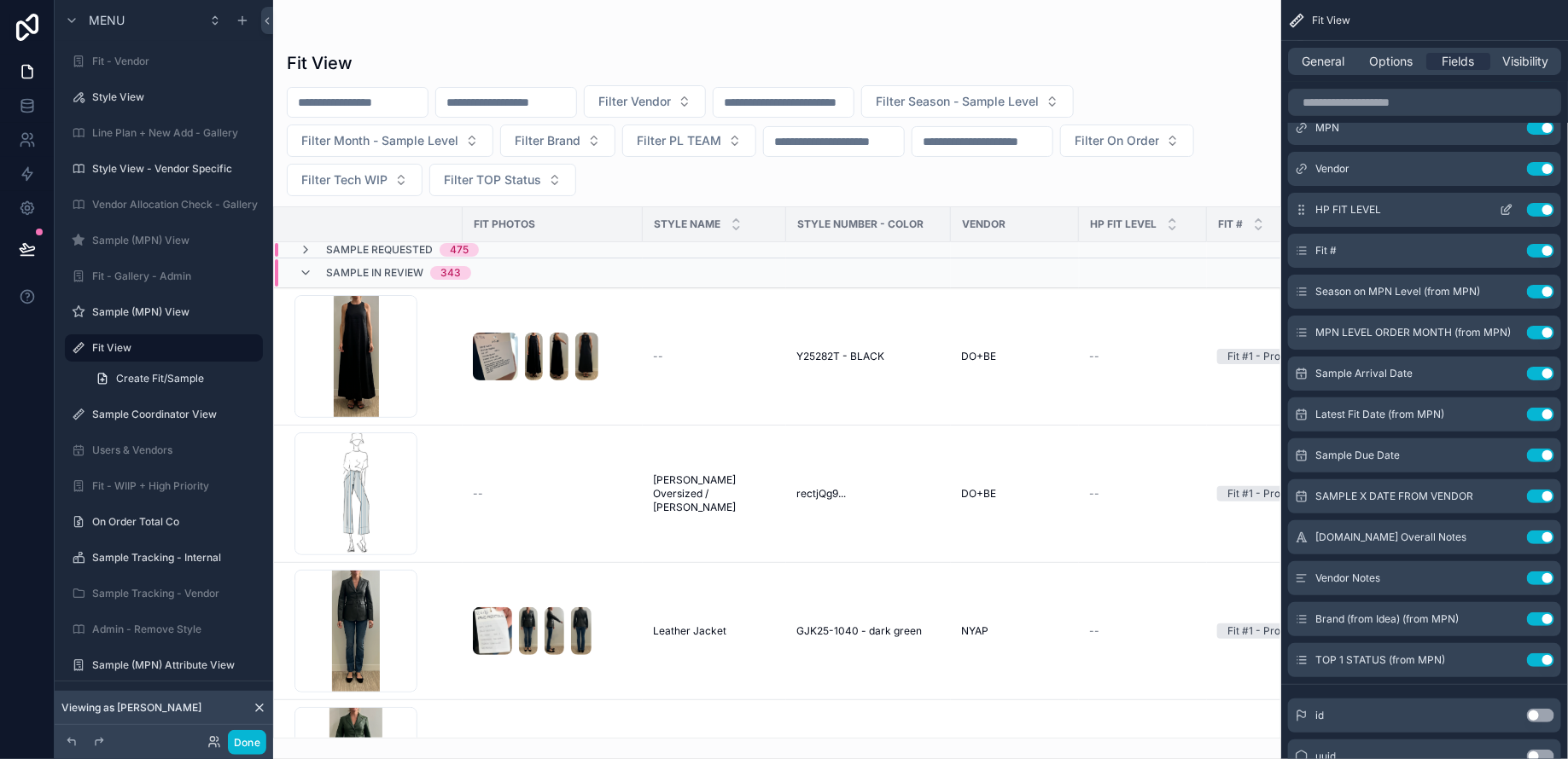
click at [1505, 210] on icon "scrollable content" at bounding box center [1507, 207] width 6 height 6
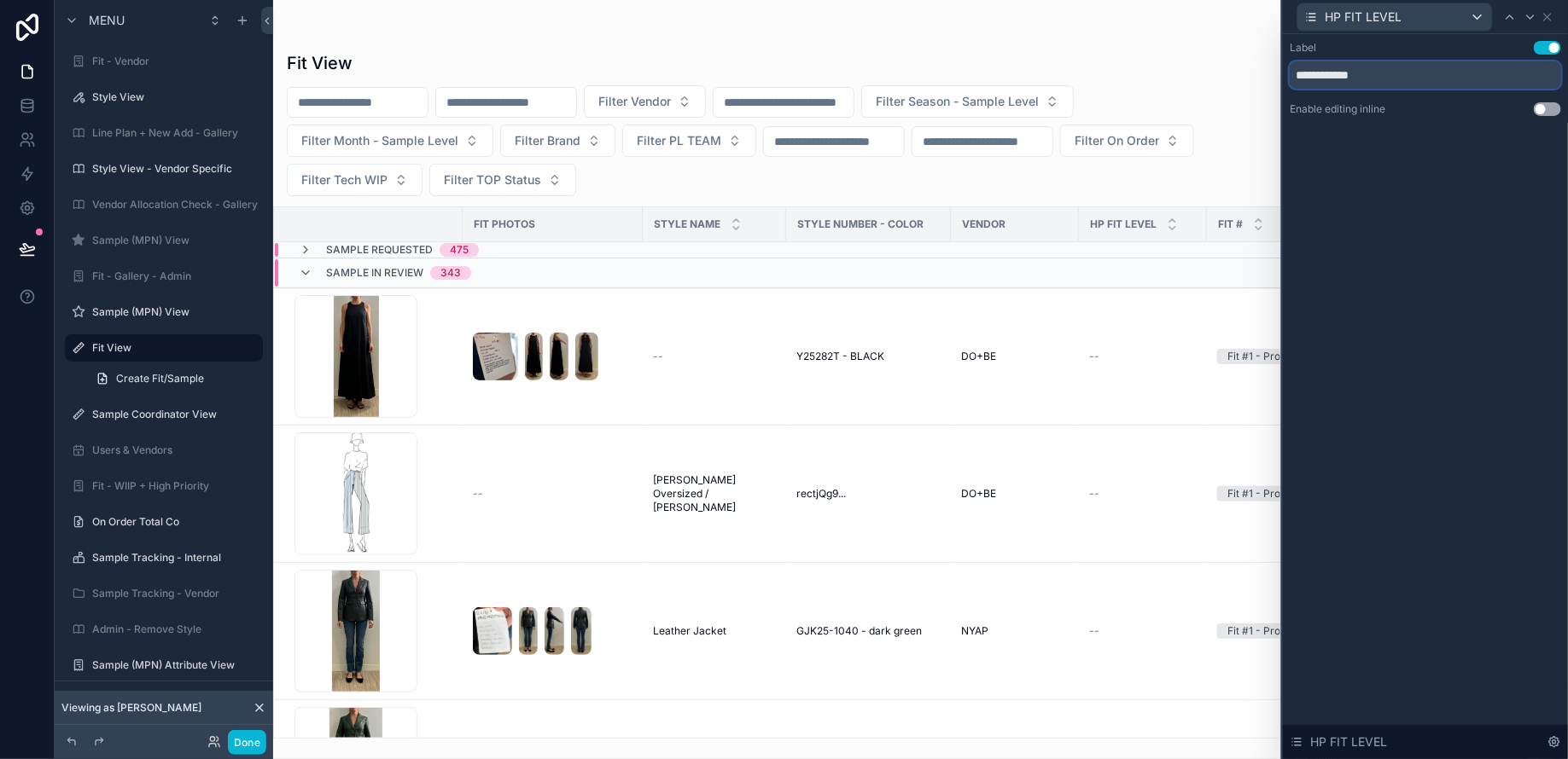
drag, startPoint x: 1381, startPoint y: 72, endPoint x: 1251, endPoint y: 70, distance: 130.0
click at [1251, 70] on div "**********" at bounding box center [784, 379] width 1568 height 759
type input "*"
type input "********"
click at [1552, 106] on button "Use setting" at bounding box center [1547, 109] width 28 height 14
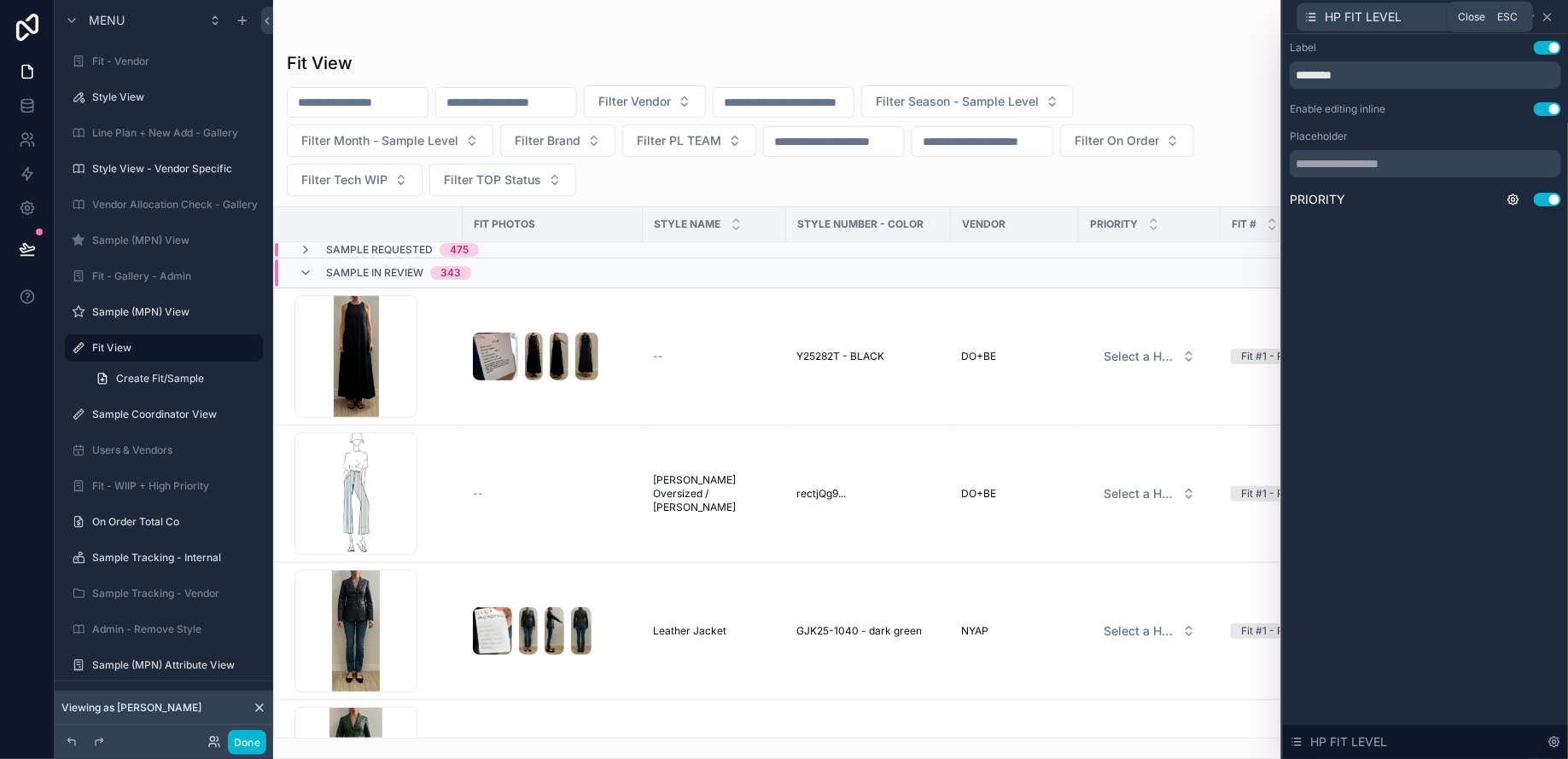
click at [1550, 18] on icon at bounding box center [1547, 17] width 6 height 6
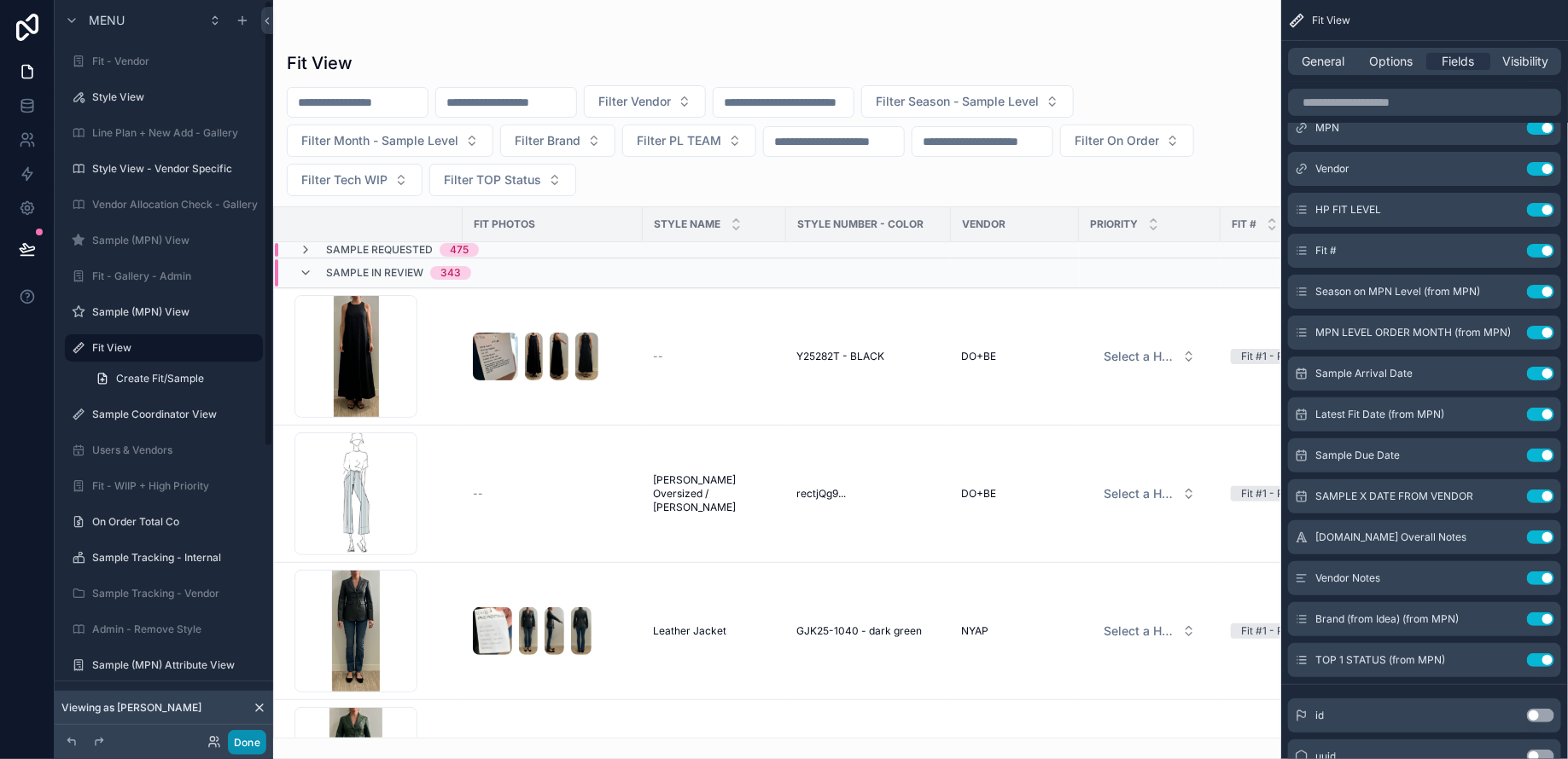
click at [249, 740] on button "Done" at bounding box center [247, 742] width 39 height 25
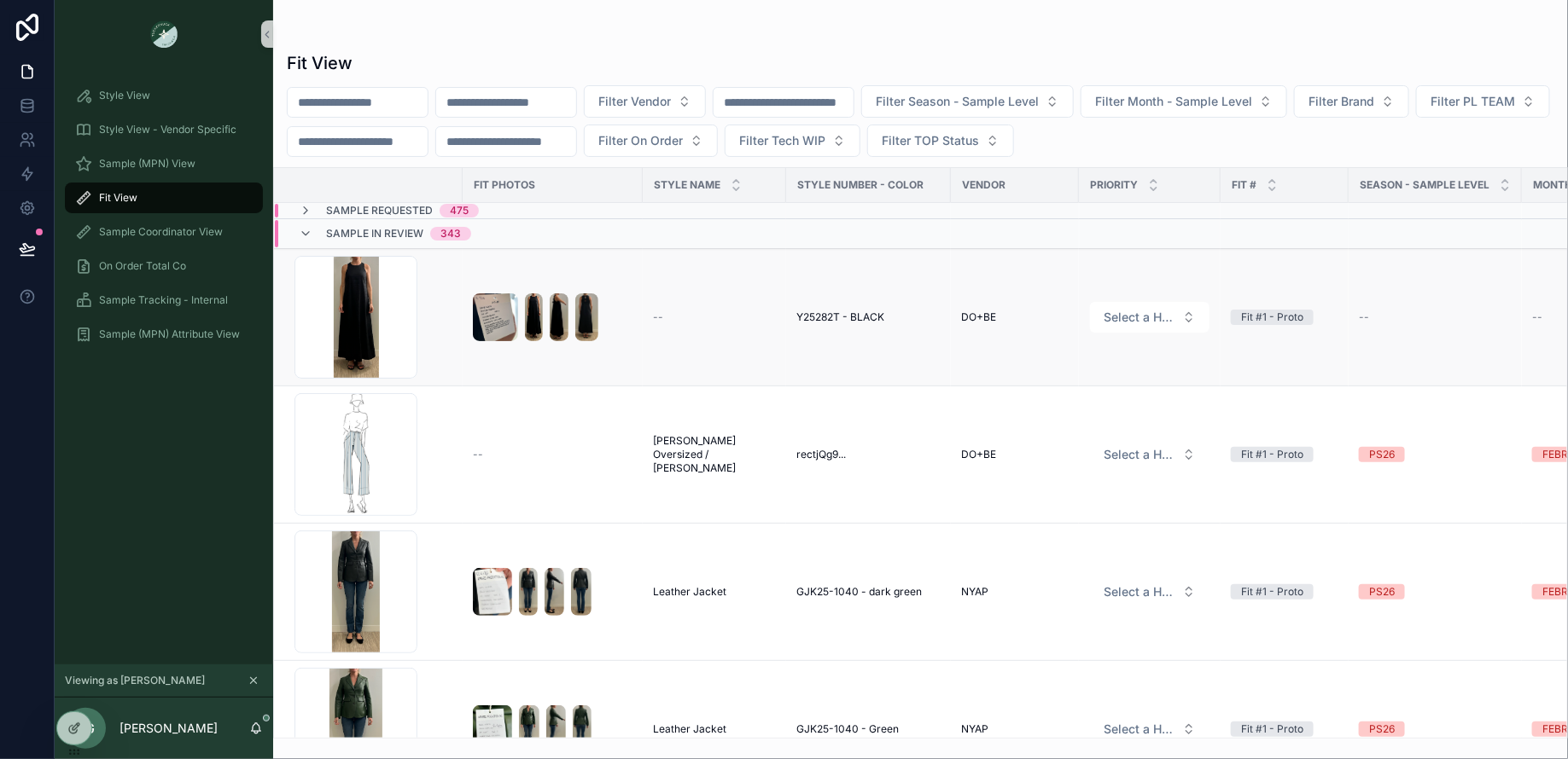
click at [979, 310] on span "DO+BE" at bounding box center [979, 317] width 35 height 14
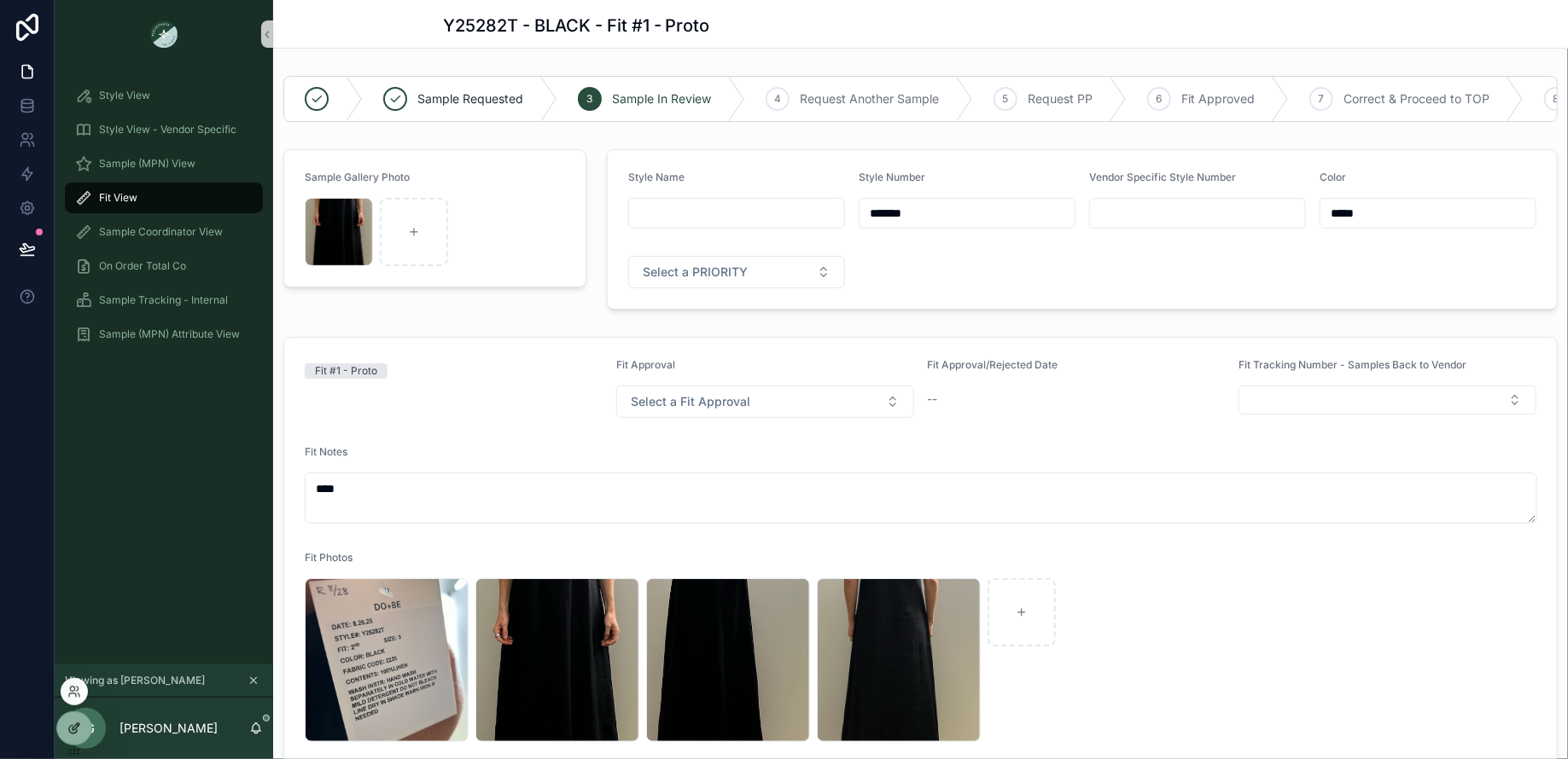
click at [79, 729] on icon at bounding box center [73, 728] width 14 height 14
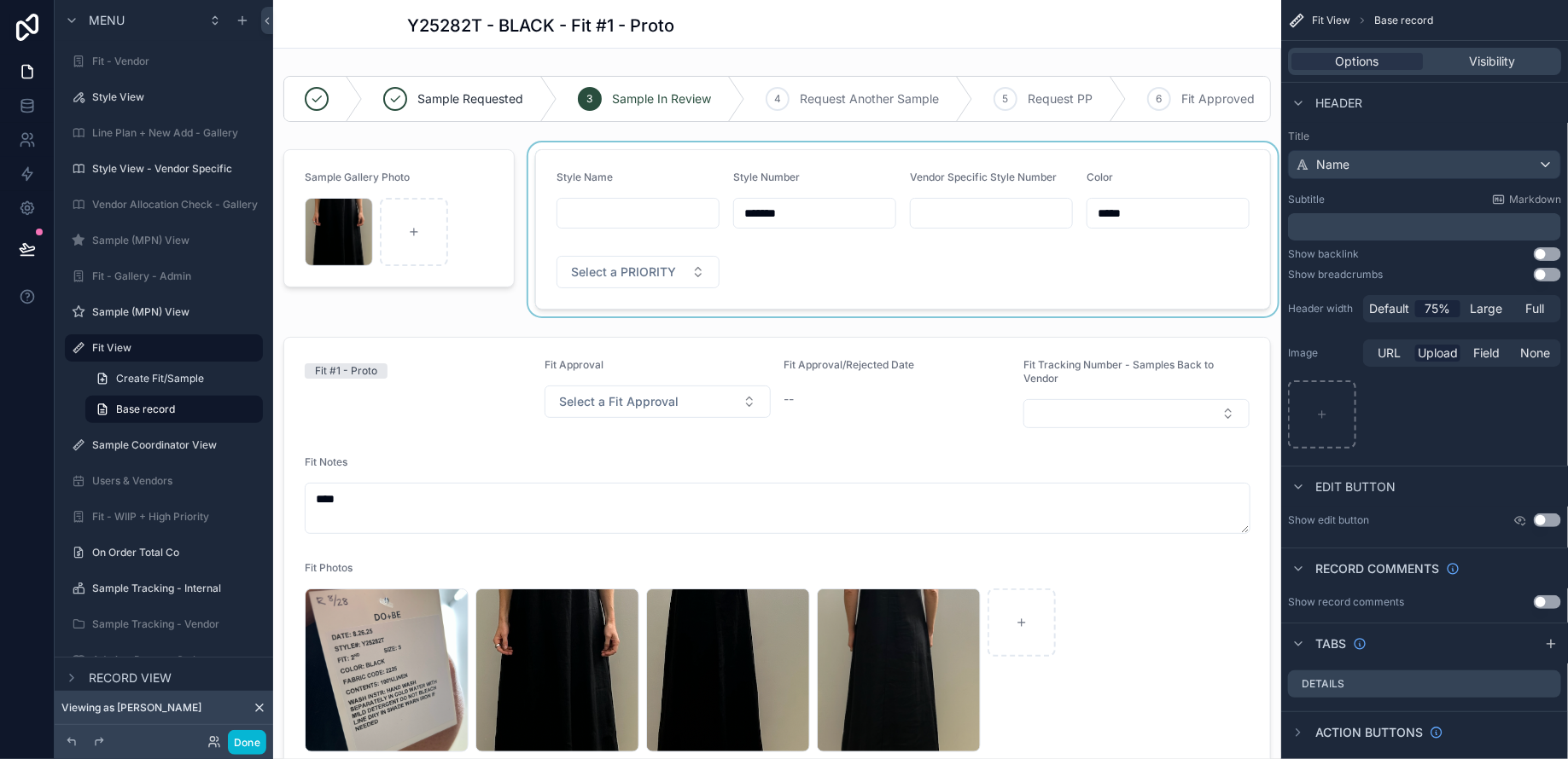
click at [834, 286] on div "scrollable content" at bounding box center [903, 229] width 756 height 174
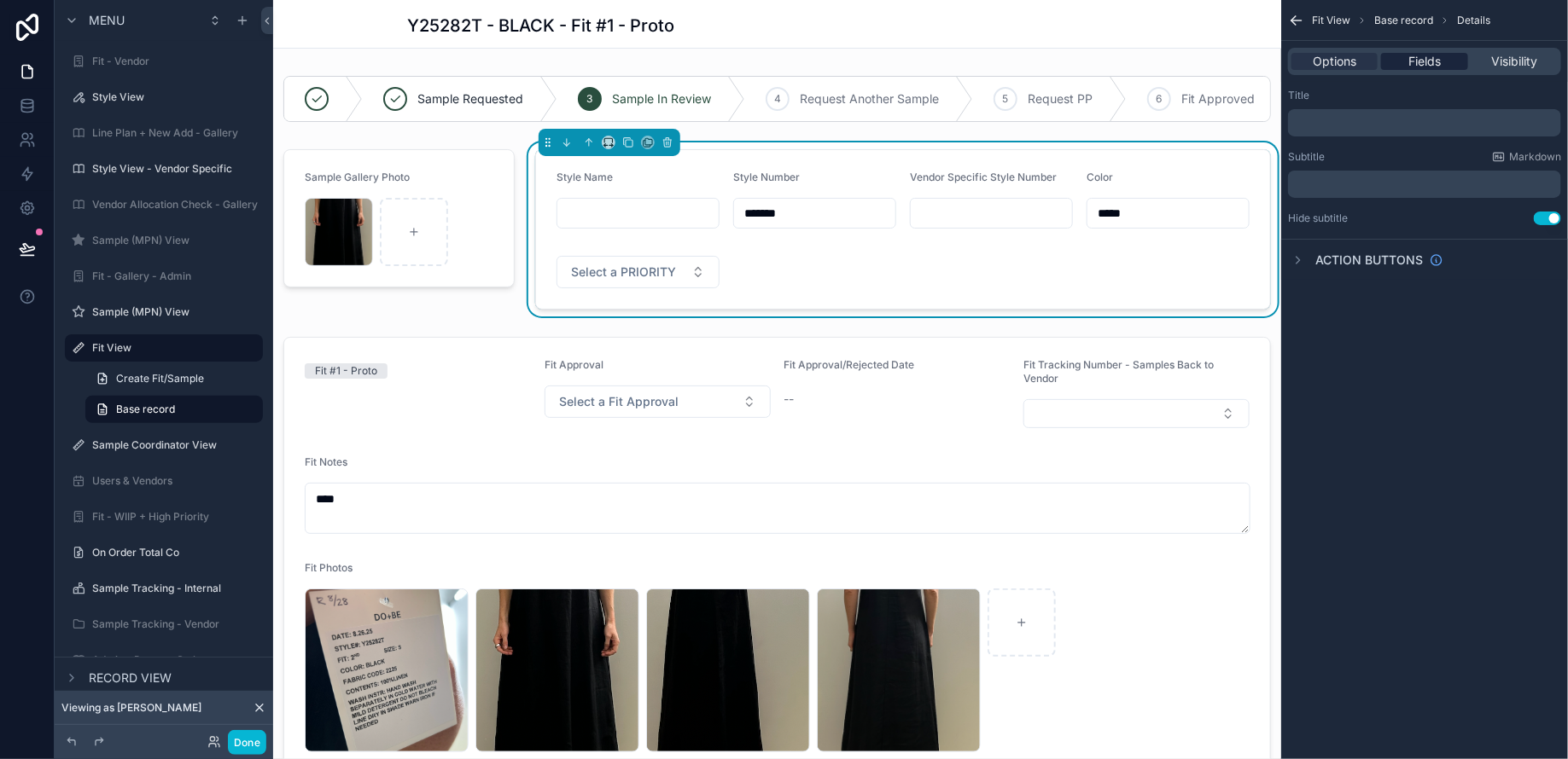
click at [1435, 65] on span "Fields" at bounding box center [1424, 61] width 32 height 17
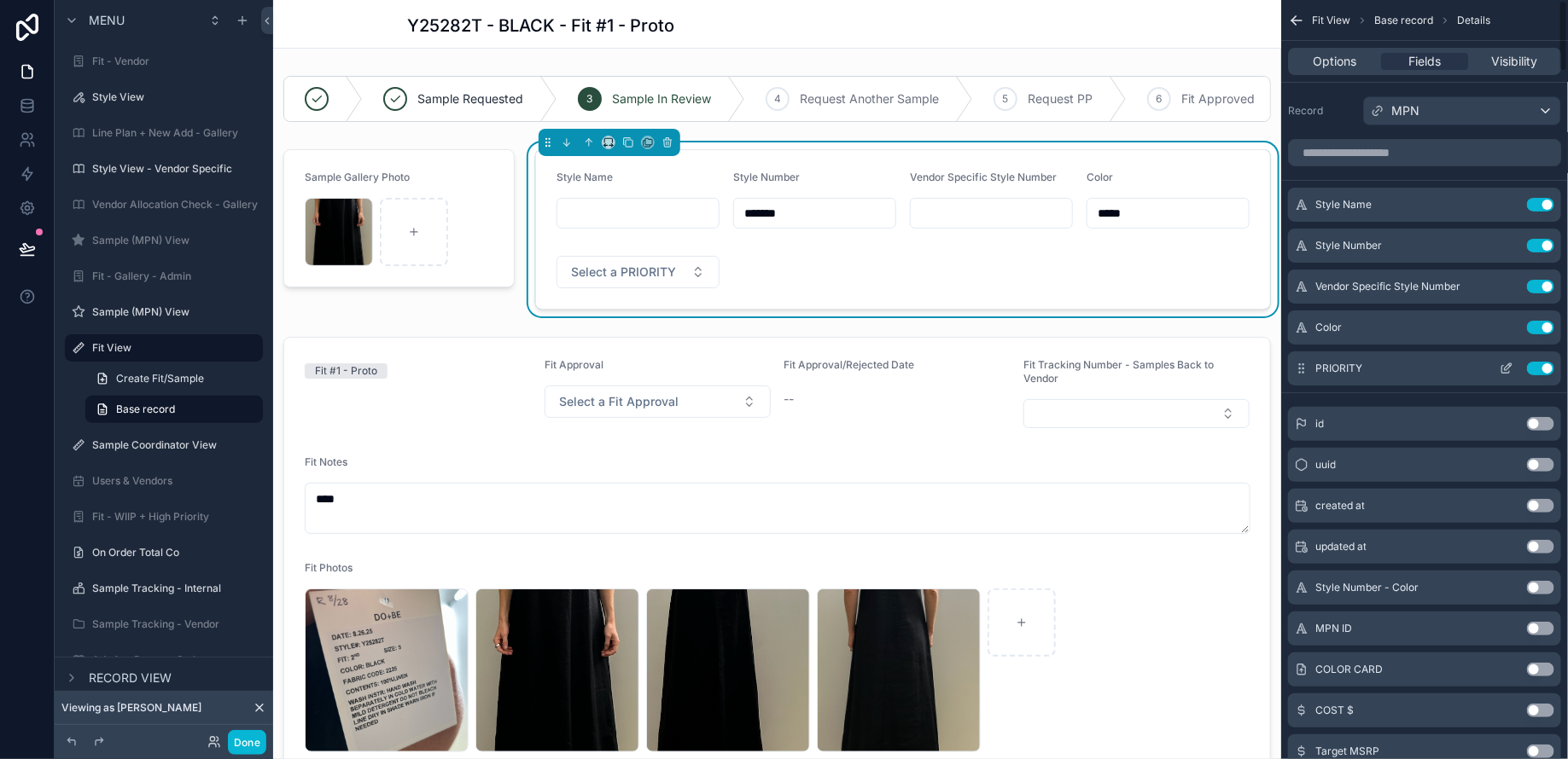
click at [1546, 370] on button "Use setting" at bounding box center [1540, 368] width 28 height 14
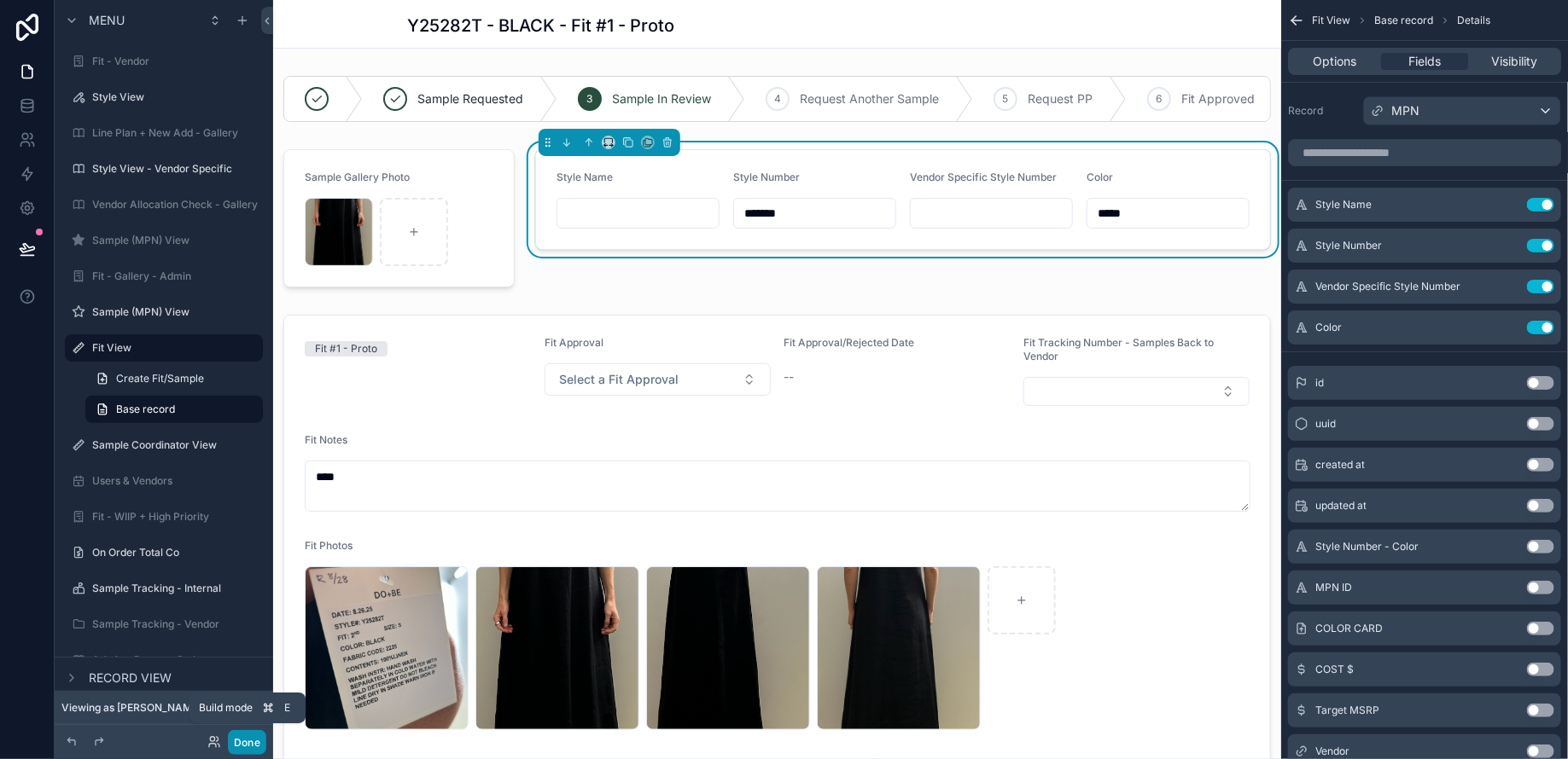
click at [240, 738] on button "Done" at bounding box center [247, 742] width 39 height 25
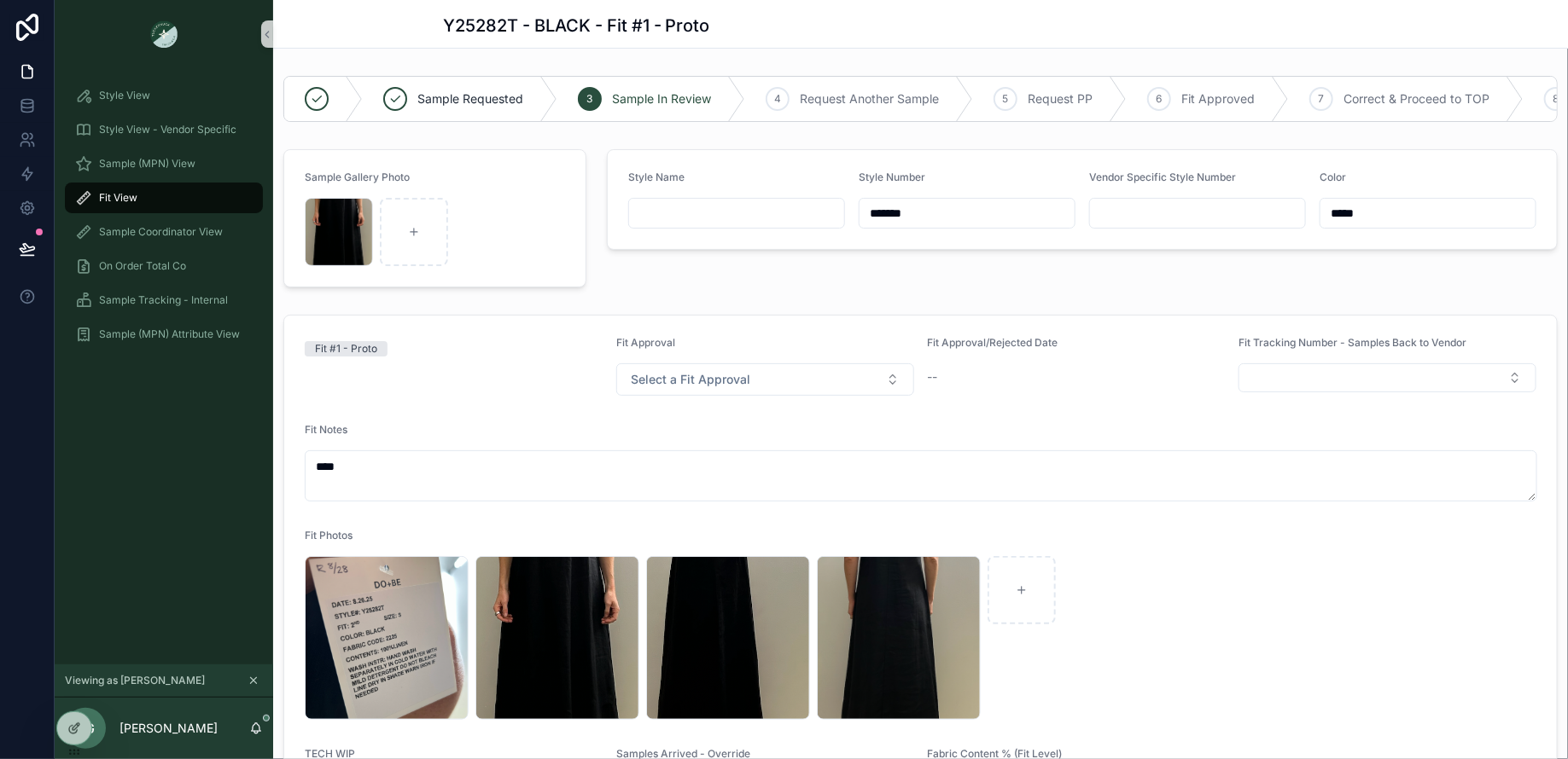
click at [106, 195] on span "Fit View" at bounding box center [118, 197] width 39 height 14
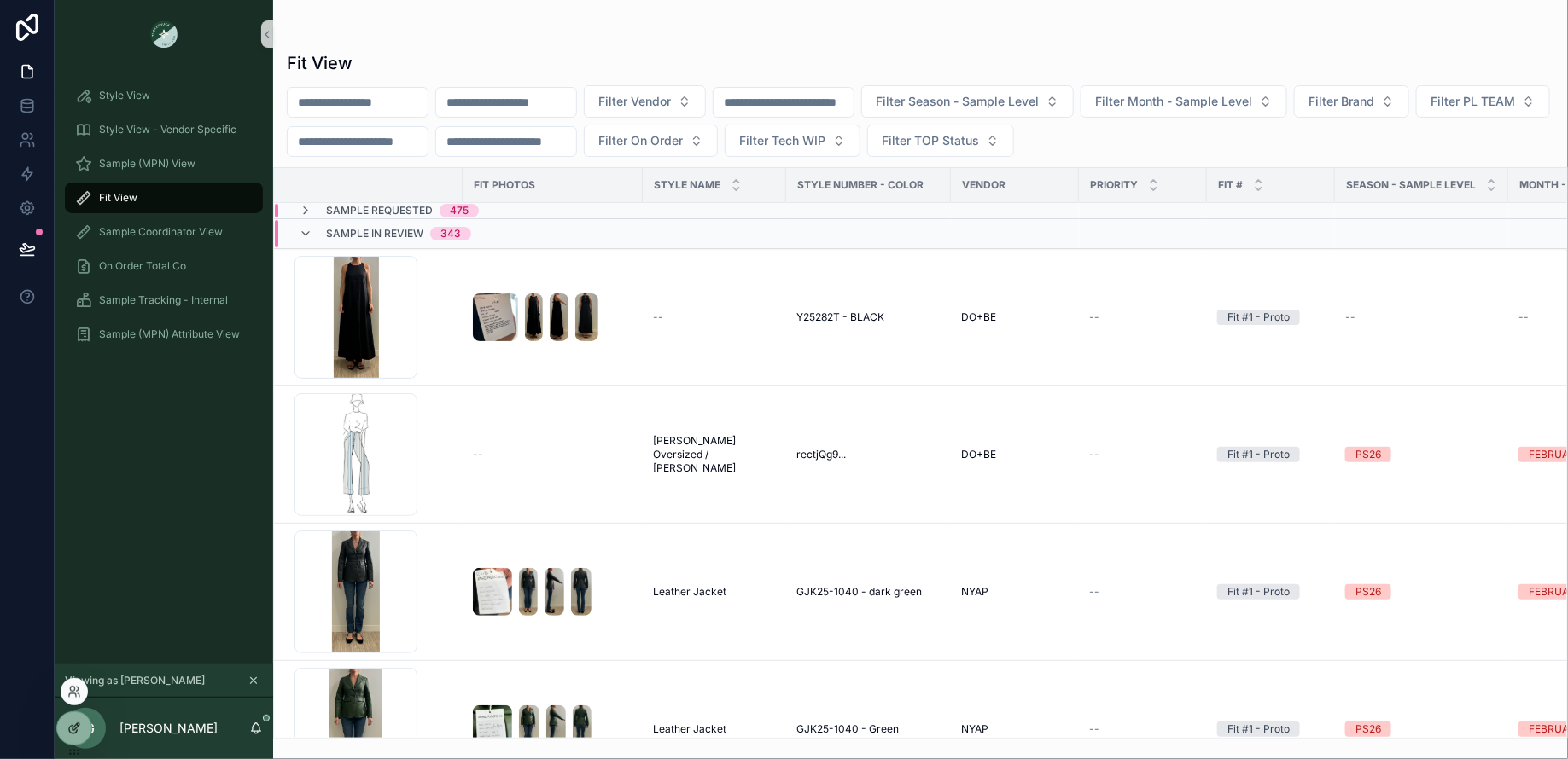
click at [77, 727] on icon at bounding box center [75, 726] width 6 height 6
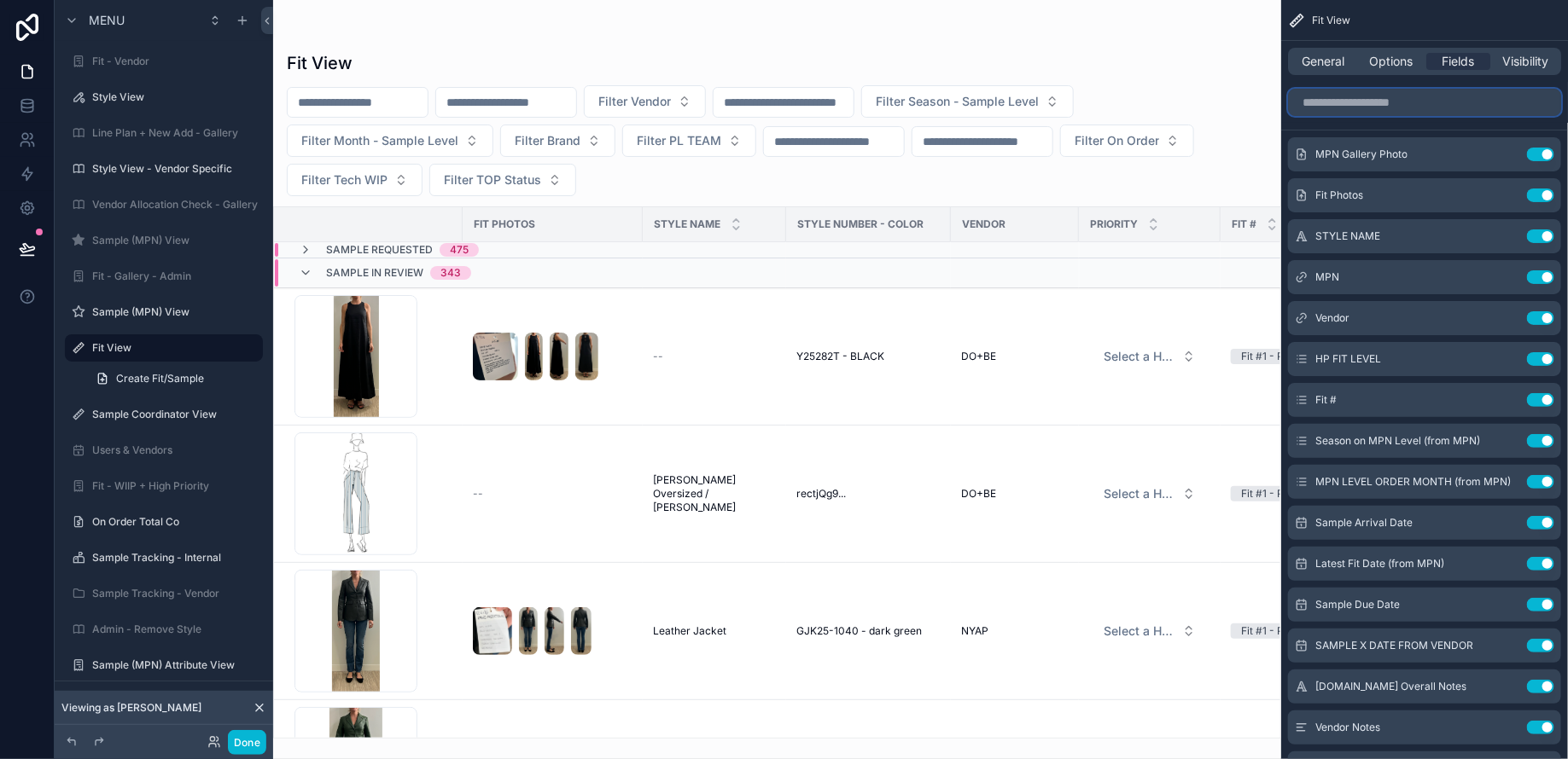
click at [1362, 102] on input "scrollable content" at bounding box center [1424, 103] width 273 height 28
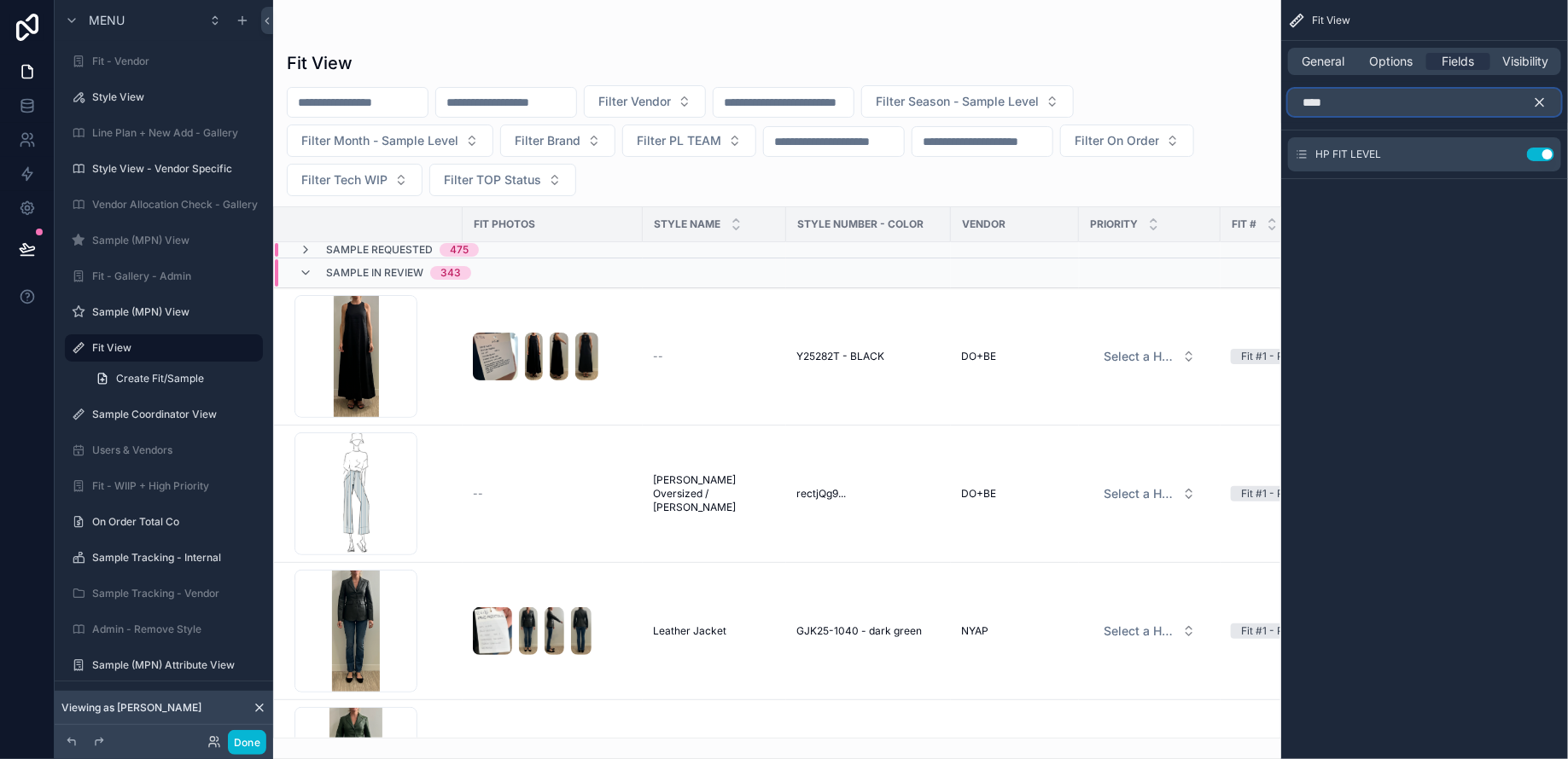
type input "****"
click at [1538, 99] on icon "scrollable content" at bounding box center [1540, 102] width 16 height 16
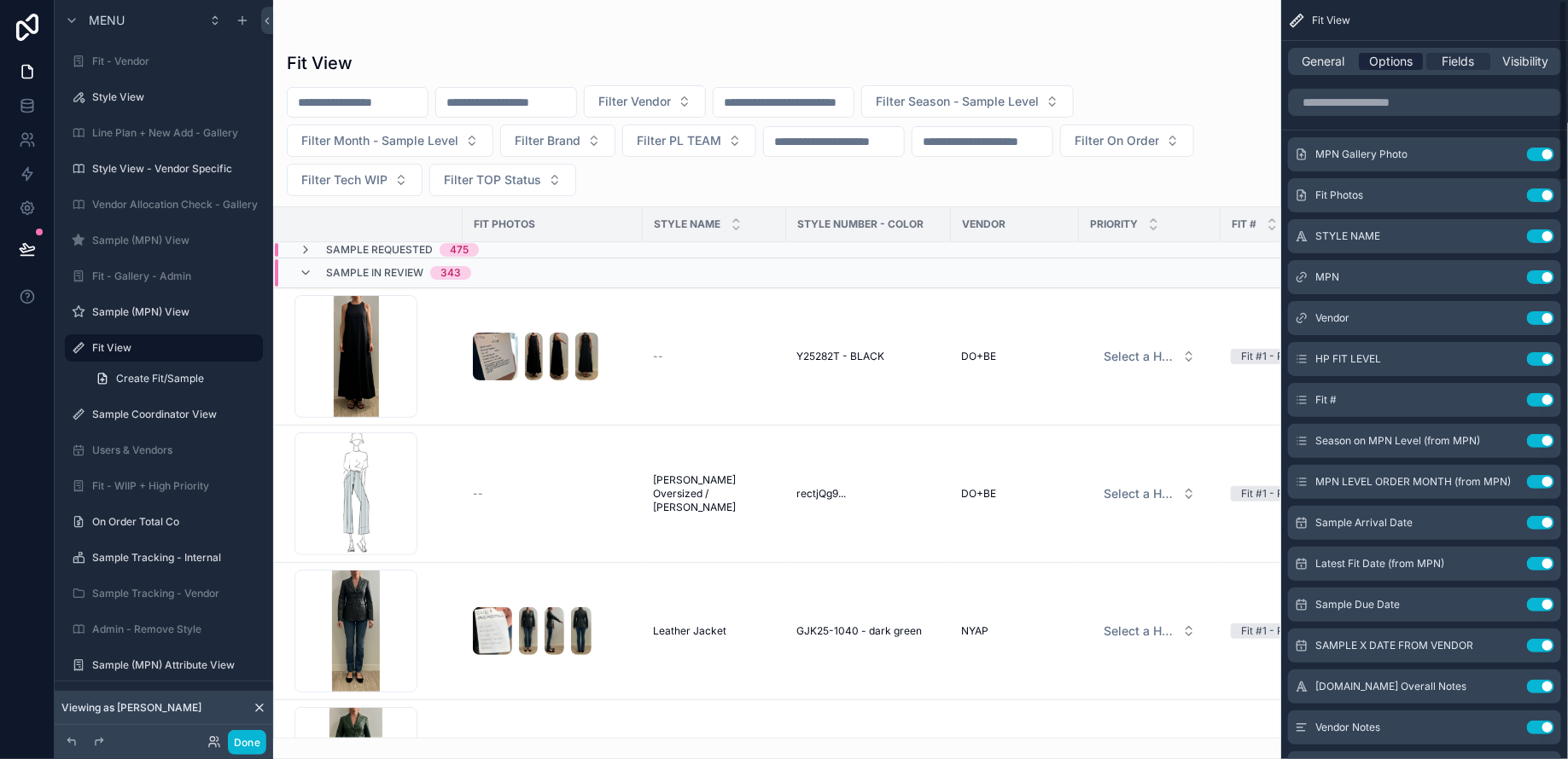
click at [1397, 67] on span "Options" at bounding box center [1390, 61] width 43 height 17
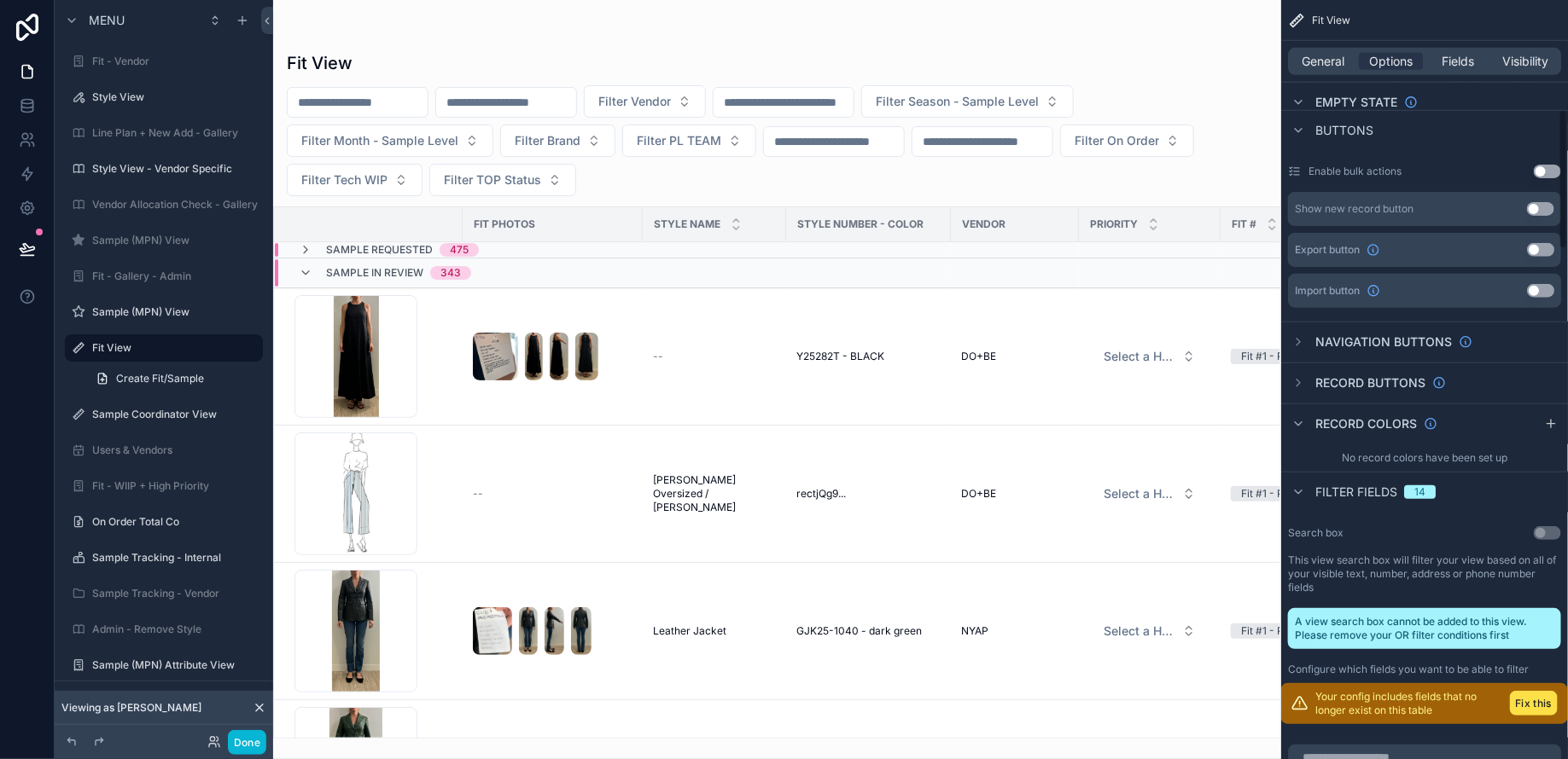
scroll to position [591, 0]
click at [1299, 489] on icon "scrollable content" at bounding box center [1297, 491] width 6 height 4
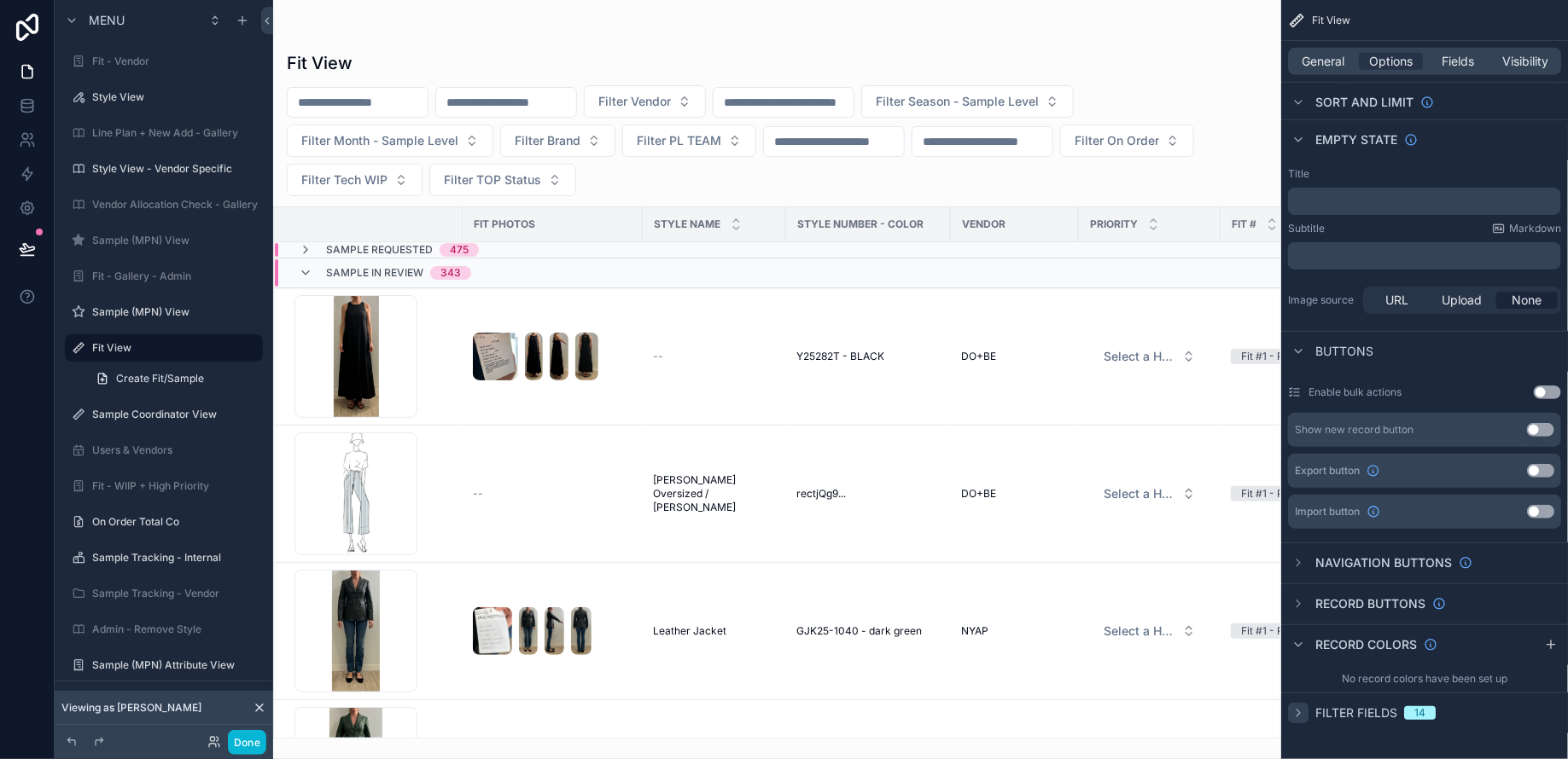
click at [1304, 710] on icon "scrollable content" at bounding box center [1297, 713] width 14 height 14
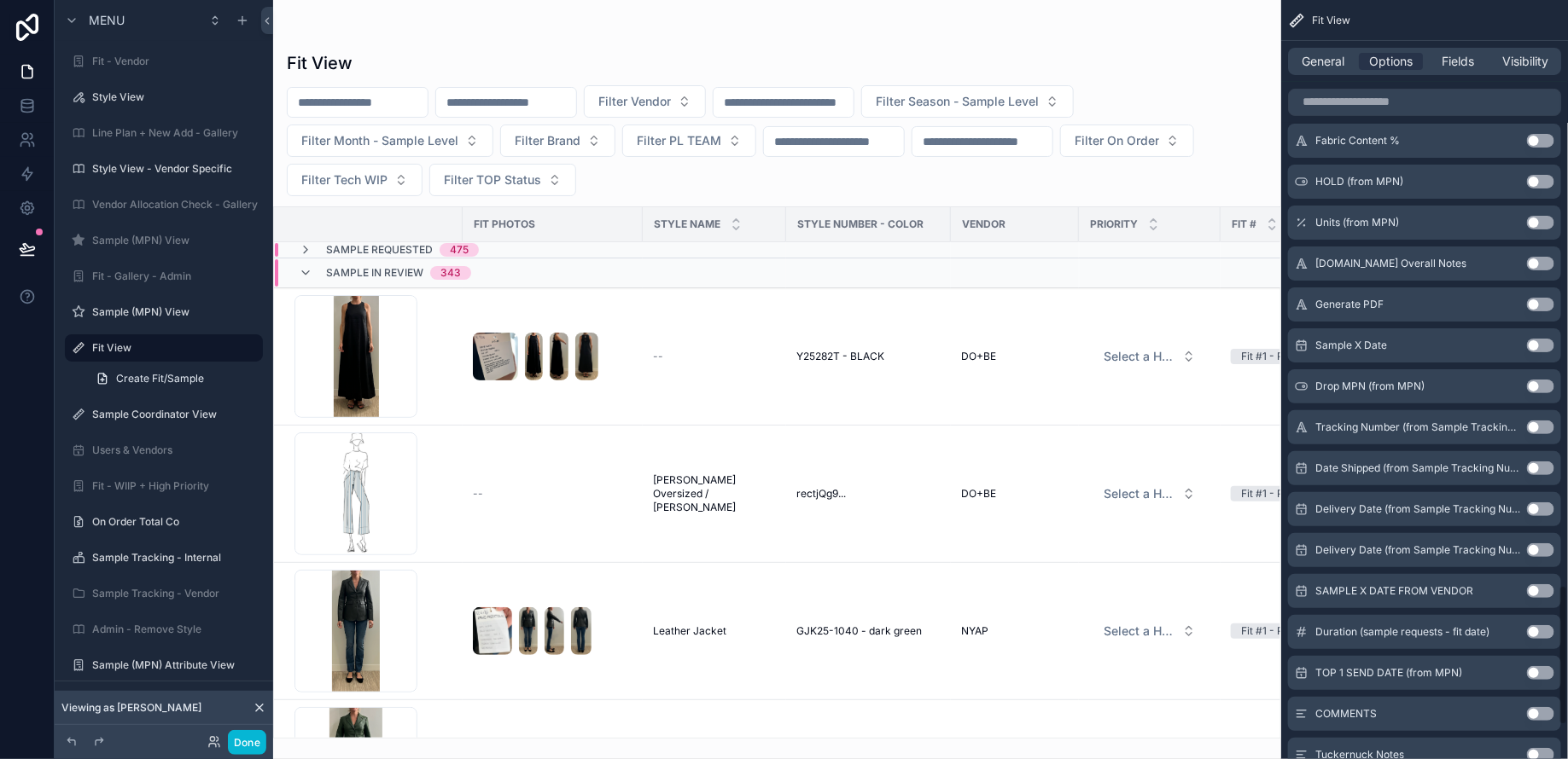
scroll to position [3310, 0]
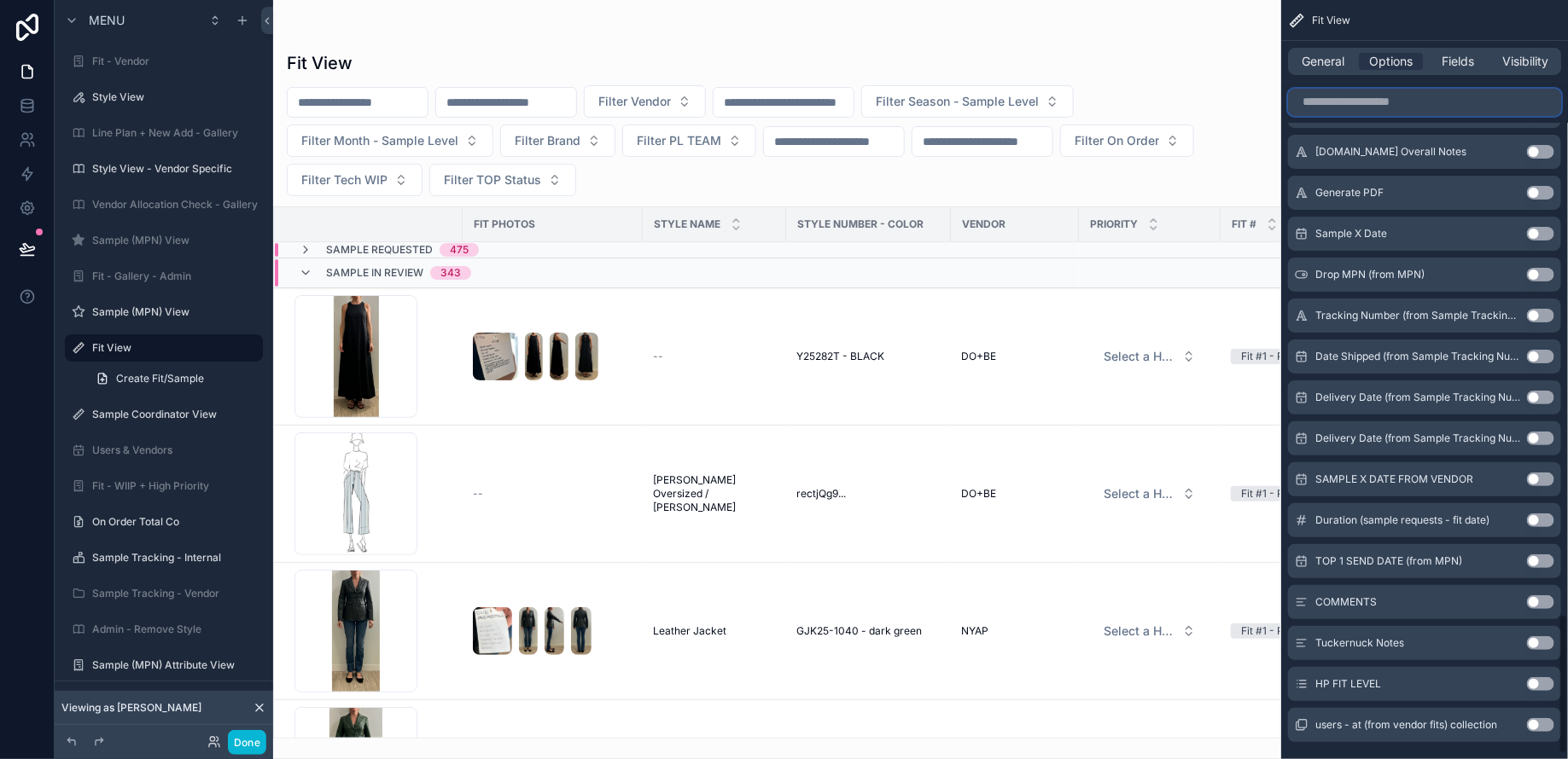
click at [1340, 98] on input "scrollable content" at bounding box center [1424, 103] width 273 height 28
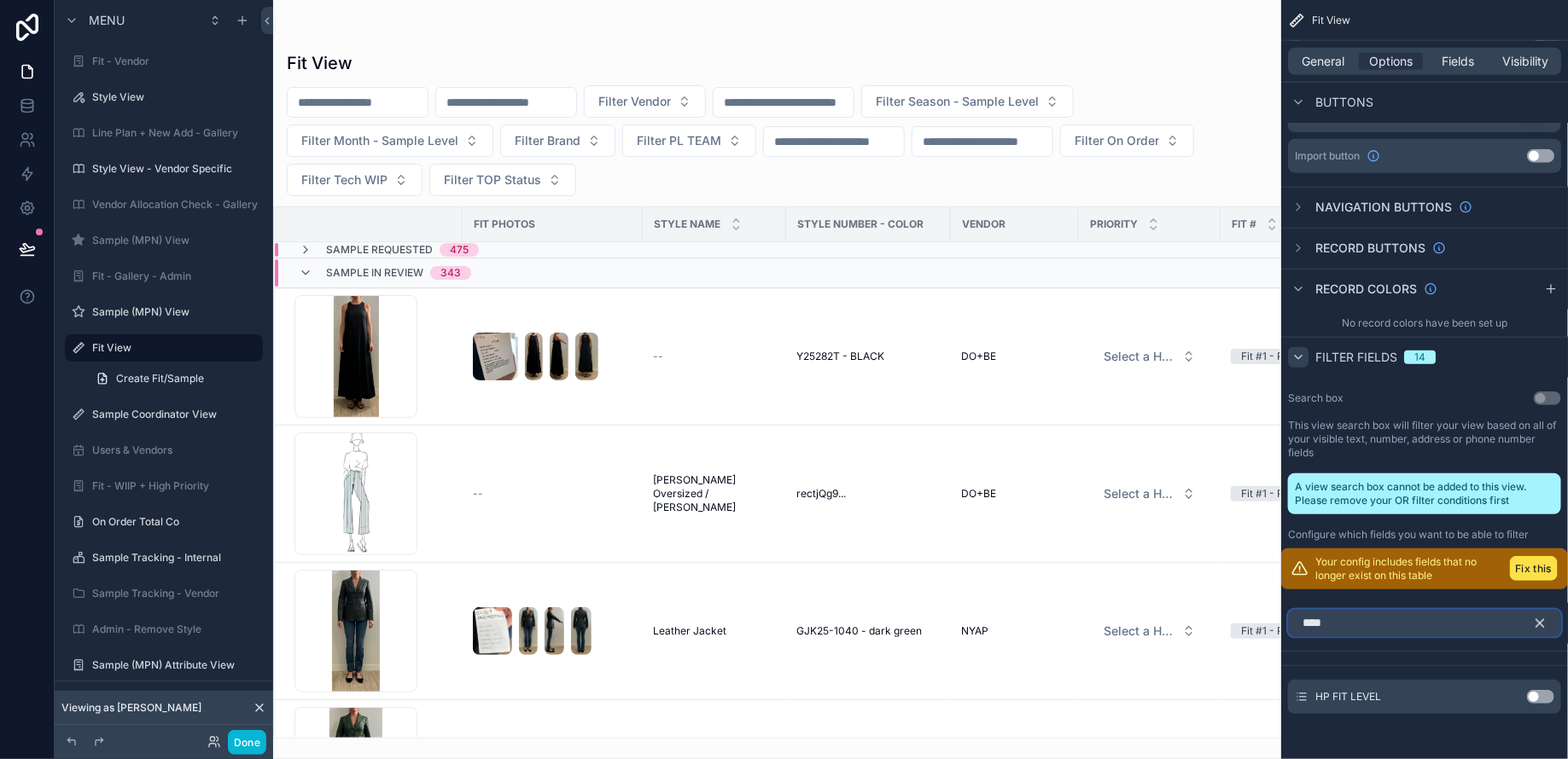
type input "****"
click at [1539, 680] on div "HP FIT LEVEL Use setting" at bounding box center [1424, 697] width 273 height 34
click at [1539, 696] on button "Use setting" at bounding box center [1540, 697] width 28 height 14
click at [1507, 673] on icon "scrollable content" at bounding box center [1506, 675] width 14 height 14
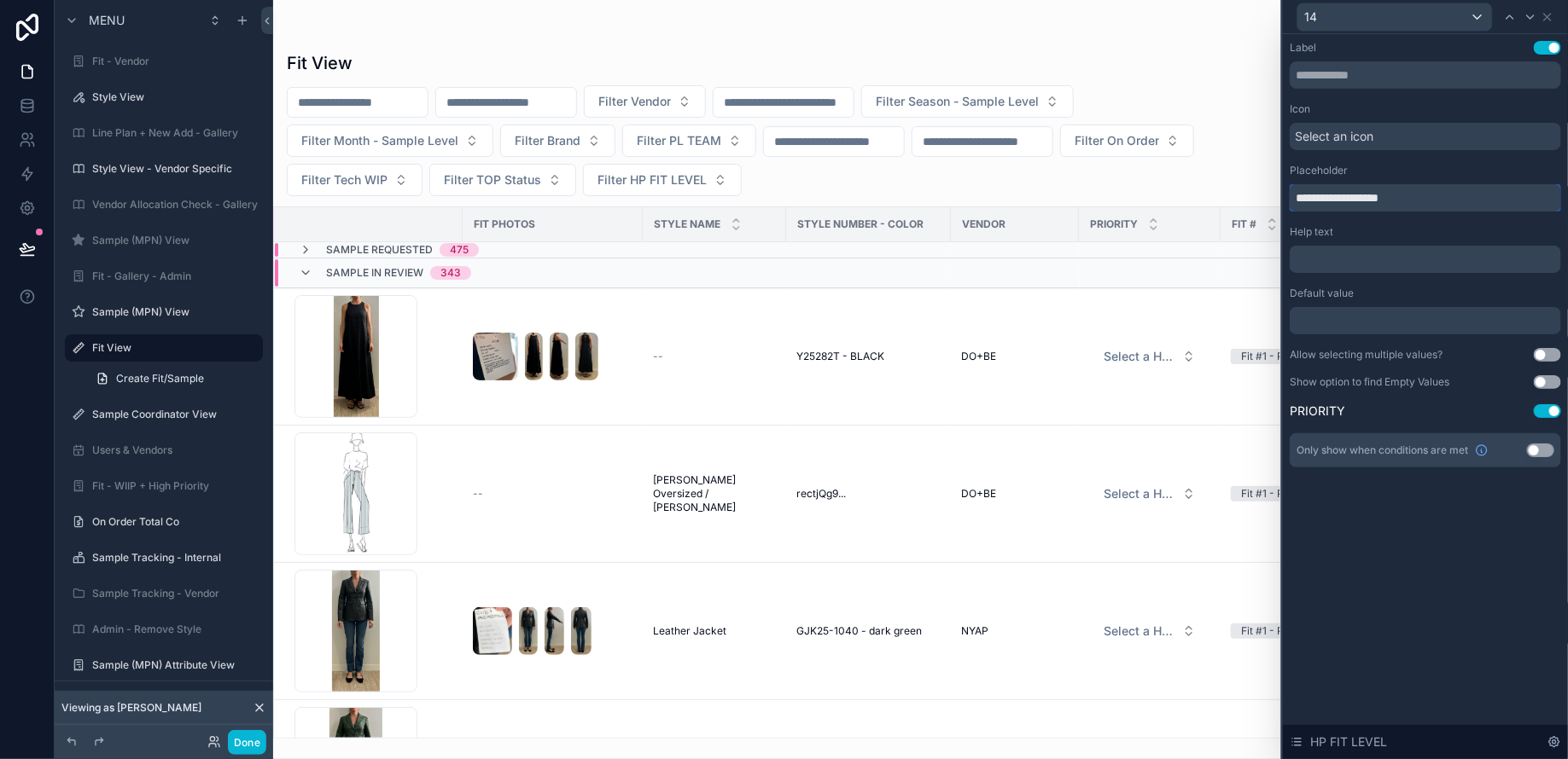
drag, startPoint x: 1403, startPoint y: 202, endPoint x: 1330, endPoint y: 200, distance: 73.0
click at [1330, 200] on input "**********" at bounding box center [1426, 198] width 272 height 28
type input "**********"
click at [251, 740] on button "Done" at bounding box center [247, 742] width 39 height 25
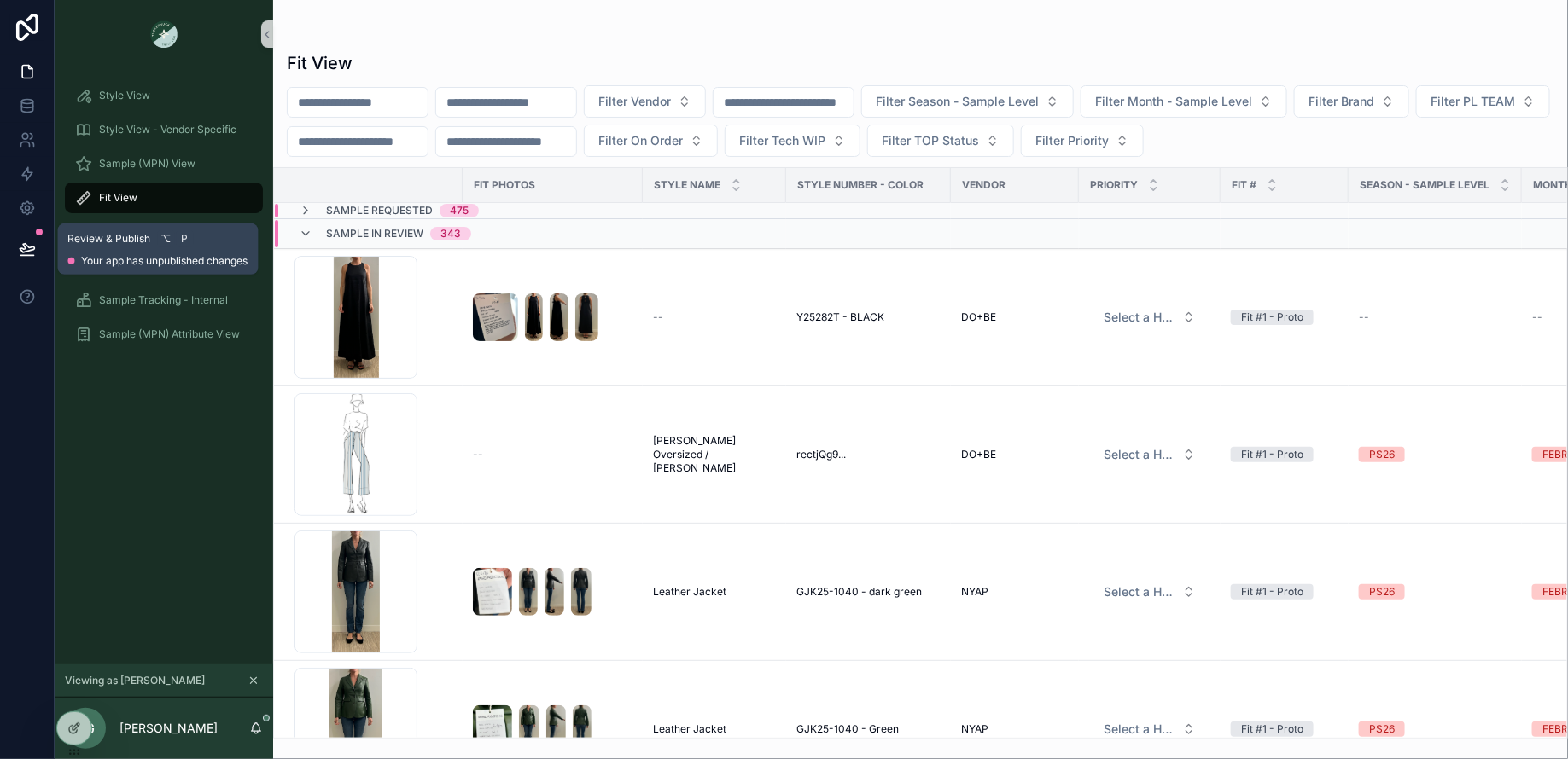
click at [22, 254] on icon at bounding box center [27, 249] width 17 height 17
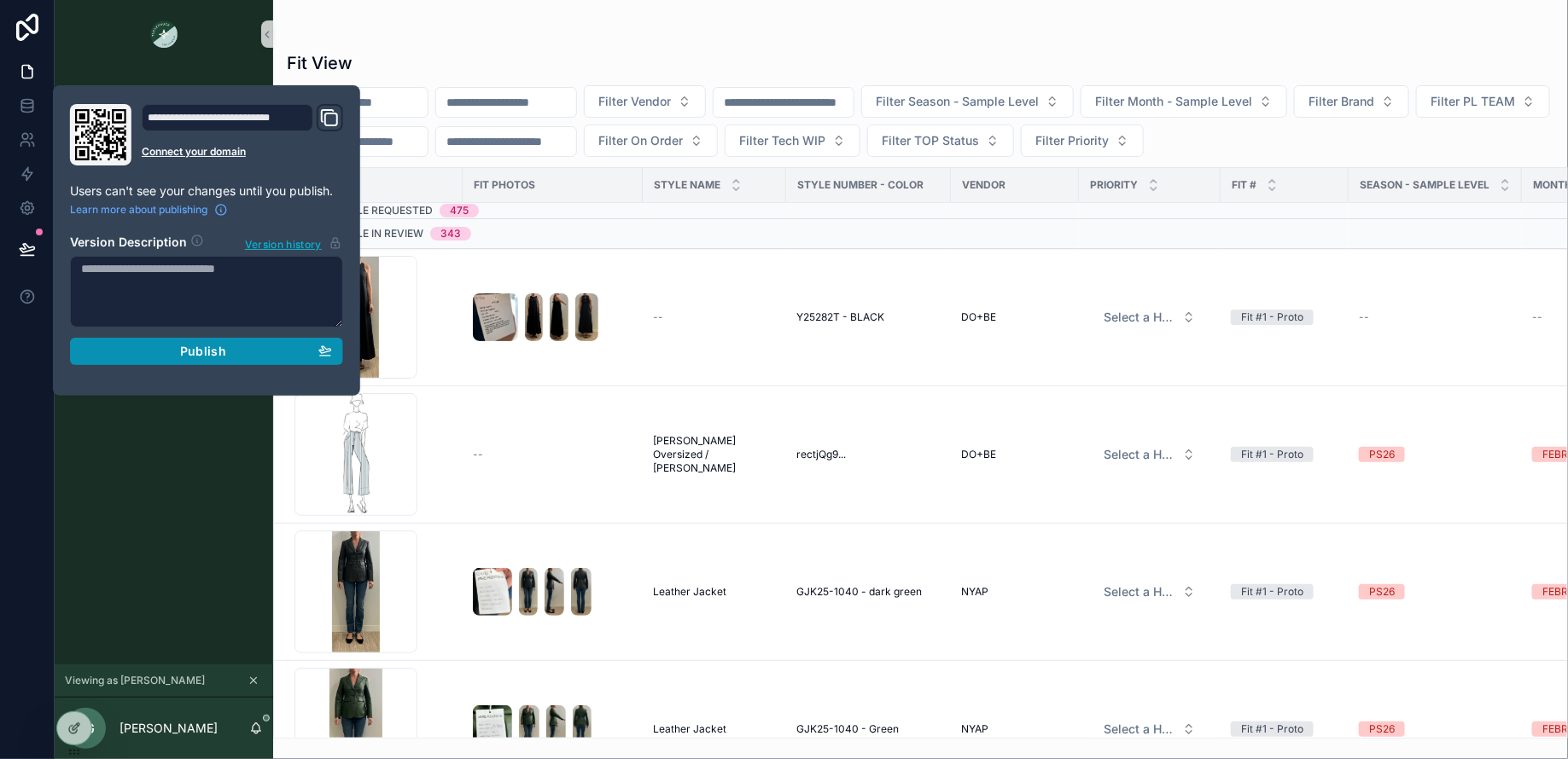
click at [167, 340] on button "Publish" at bounding box center [206, 352] width 273 height 28
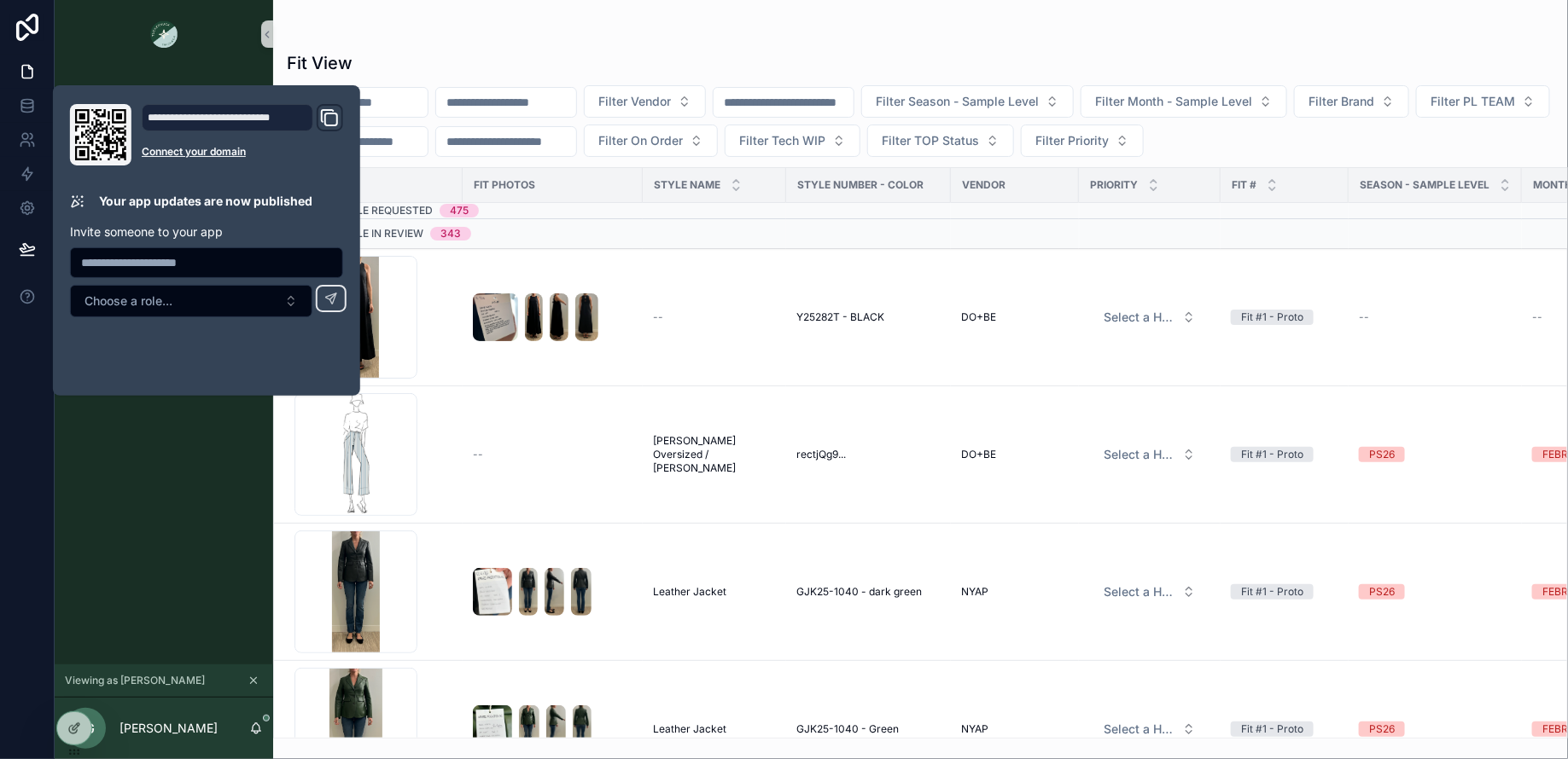
click at [1110, 42] on div "Fit View Filter Vendor Filter Season - Sample Level Filter Month - Sample Level…" at bounding box center [920, 390] width 1294 height 698
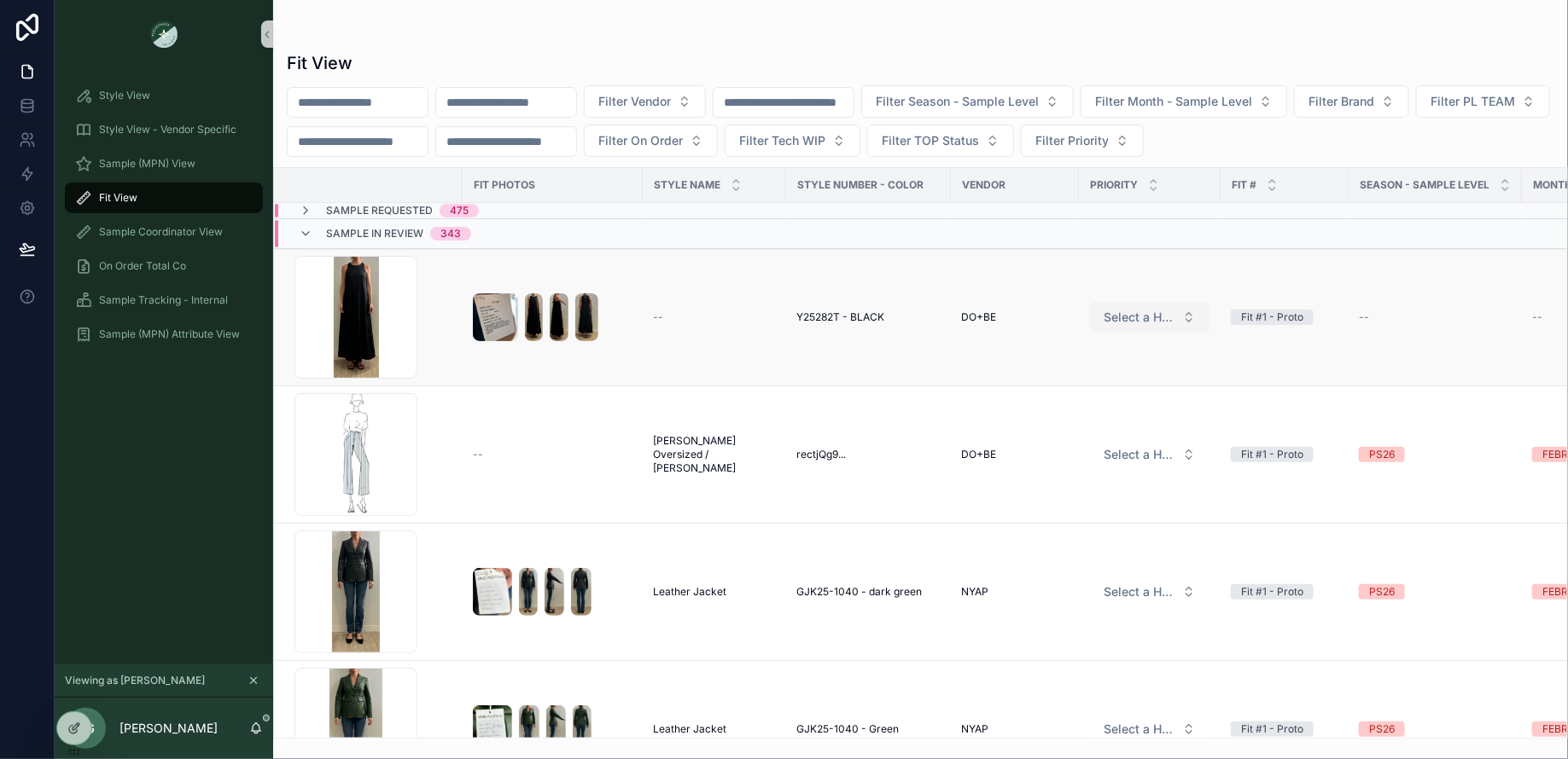
click at [1170, 314] on span "Select a HP FIT LEVEL" at bounding box center [1139, 318] width 72 height 17
click at [1352, 58] on div "Fit View" at bounding box center [920, 63] width 1267 height 24
click at [141, 163] on span "Sample (MPN) View" at bounding box center [147, 163] width 96 height 14
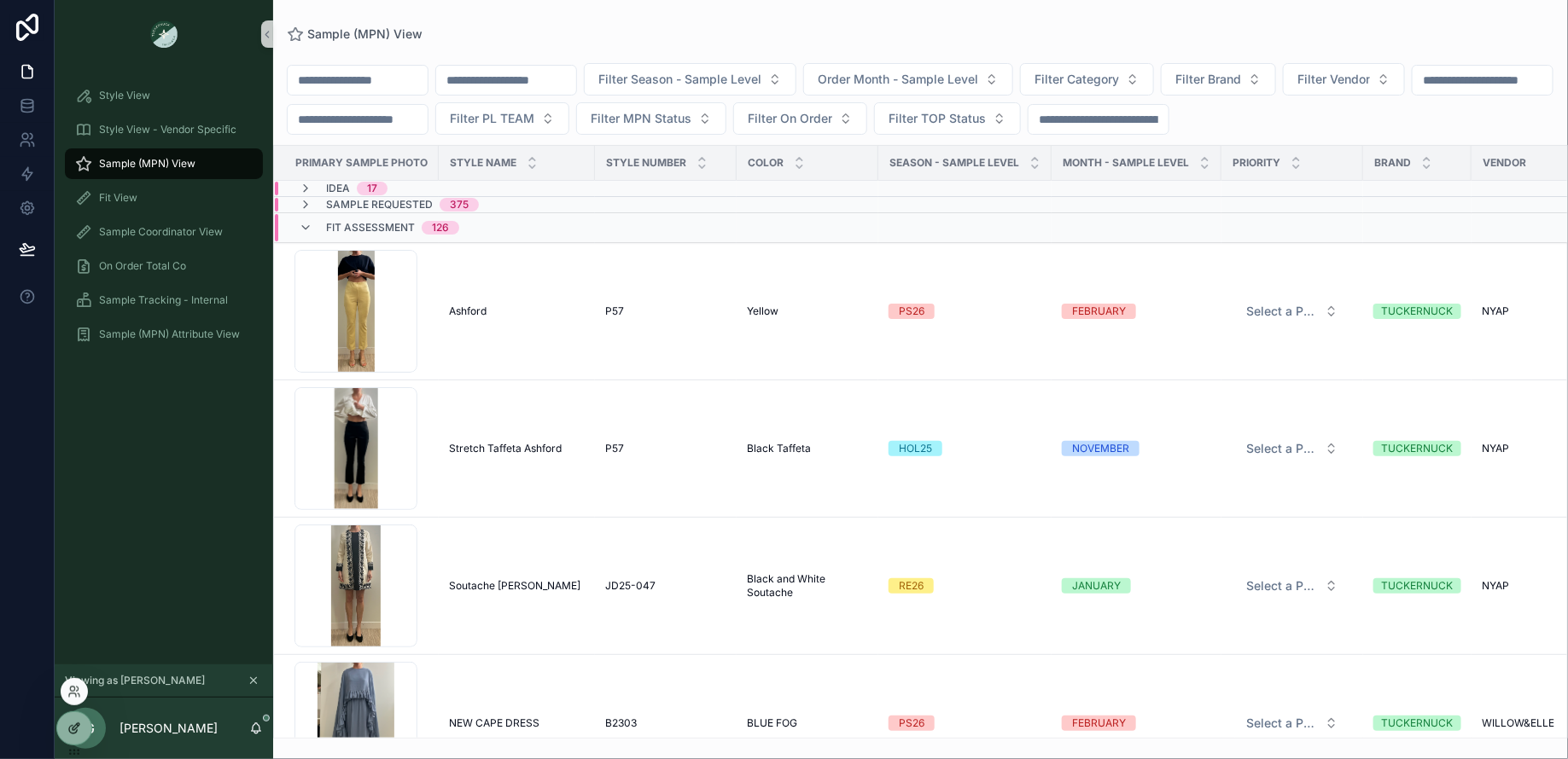
click at [73, 735] on div at bounding box center [73, 728] width 34 height 32
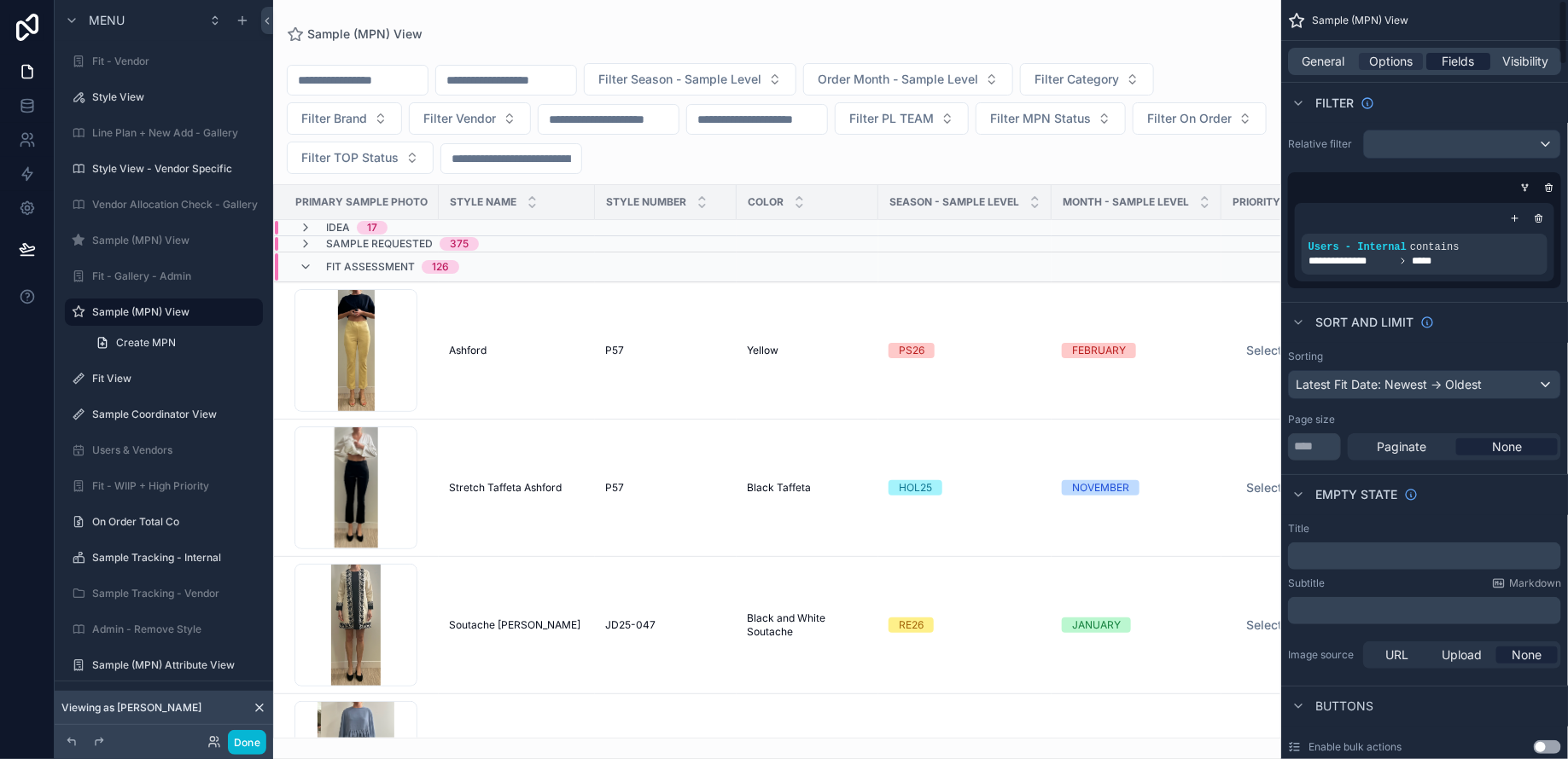
click at [1451, 57] on span "Fields" at bounding box center [1458, 61] width 32 height 17
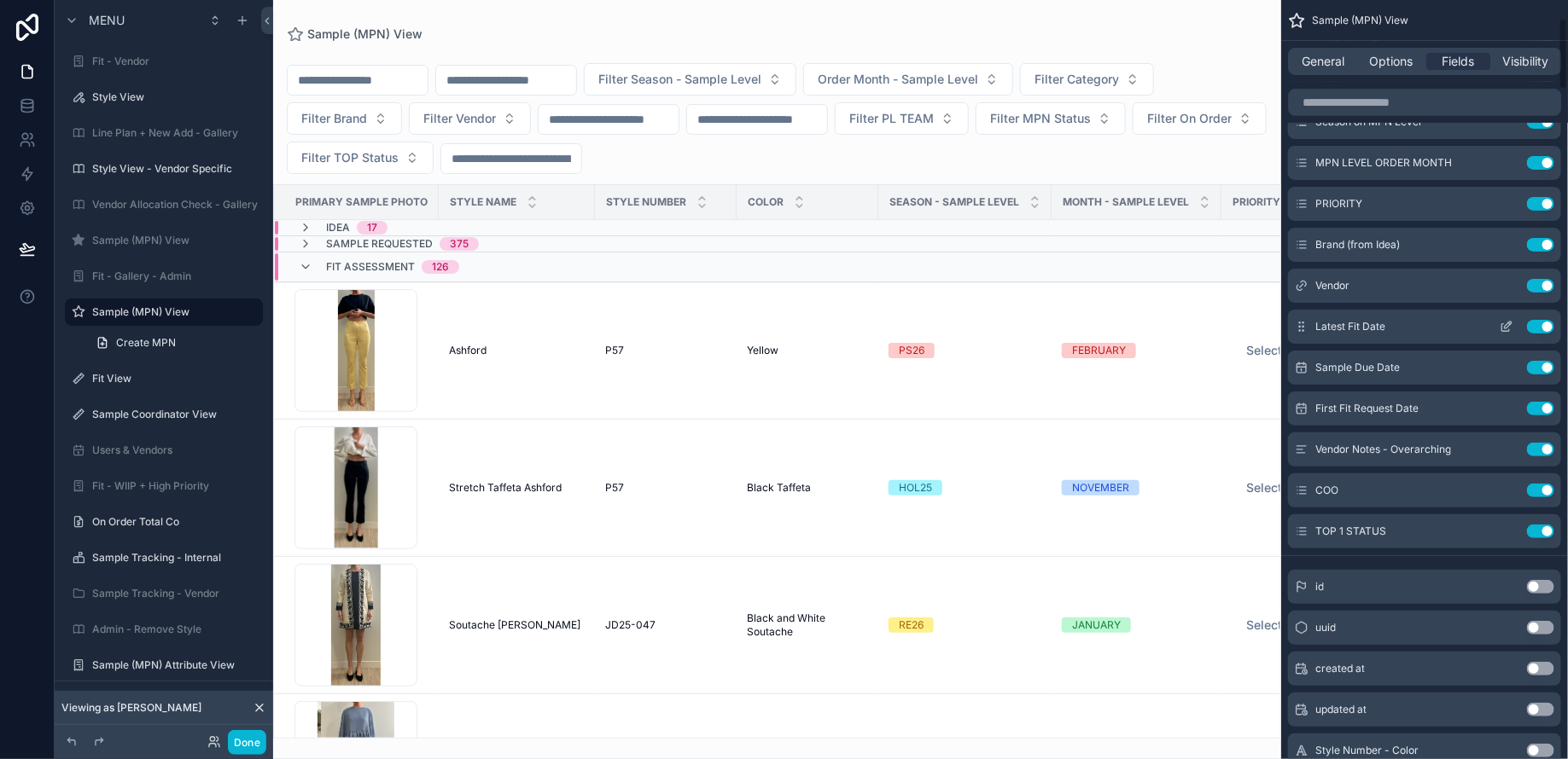
scroll to position [195, 0]
click at [1538, 204] on button "Use setting" at bounding box center [1540, 206] width 28 height 14
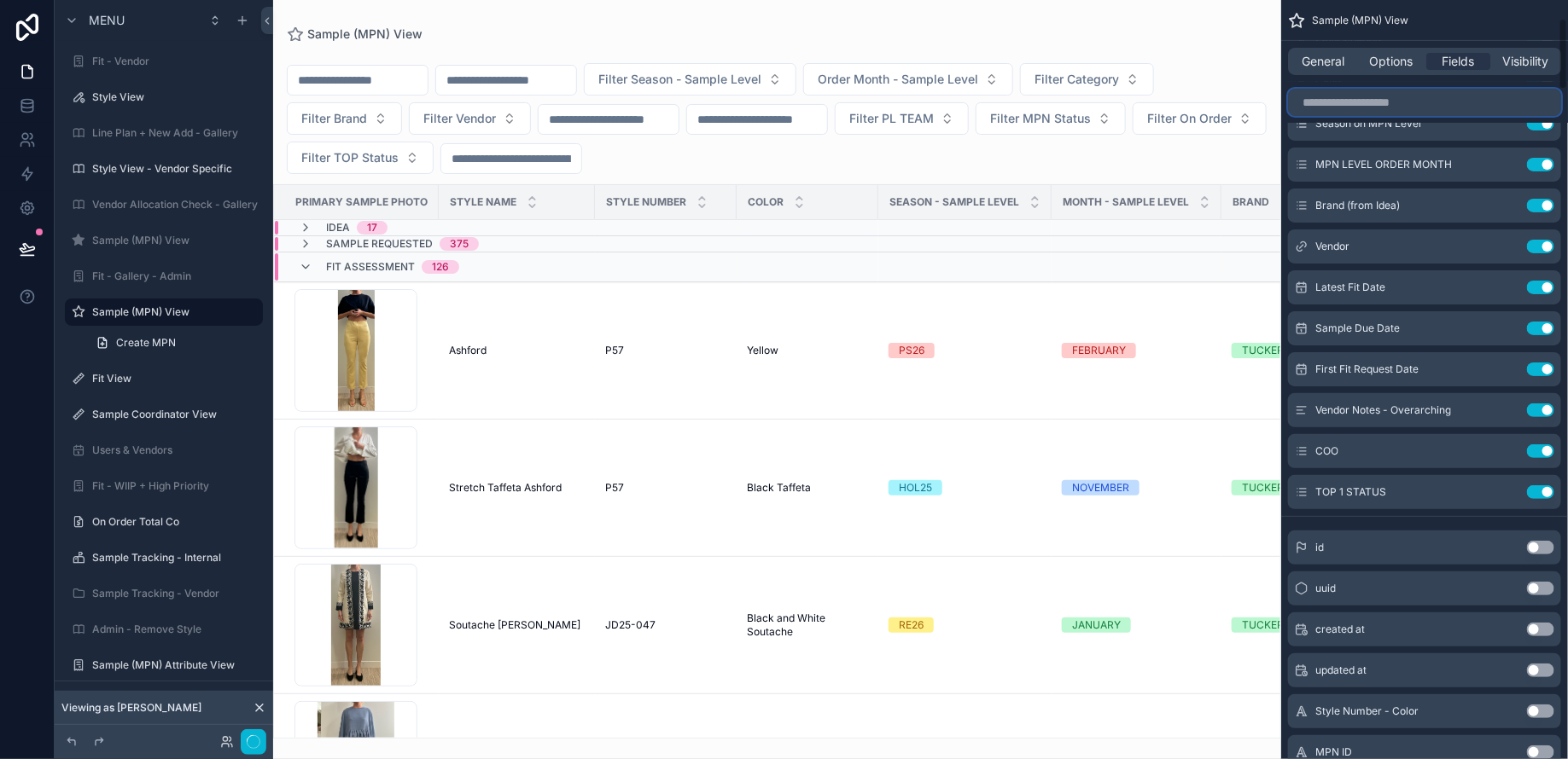
click at [1380, 94] on input "scrollable content" at bounding box center [1424, 103] width 273 height 28
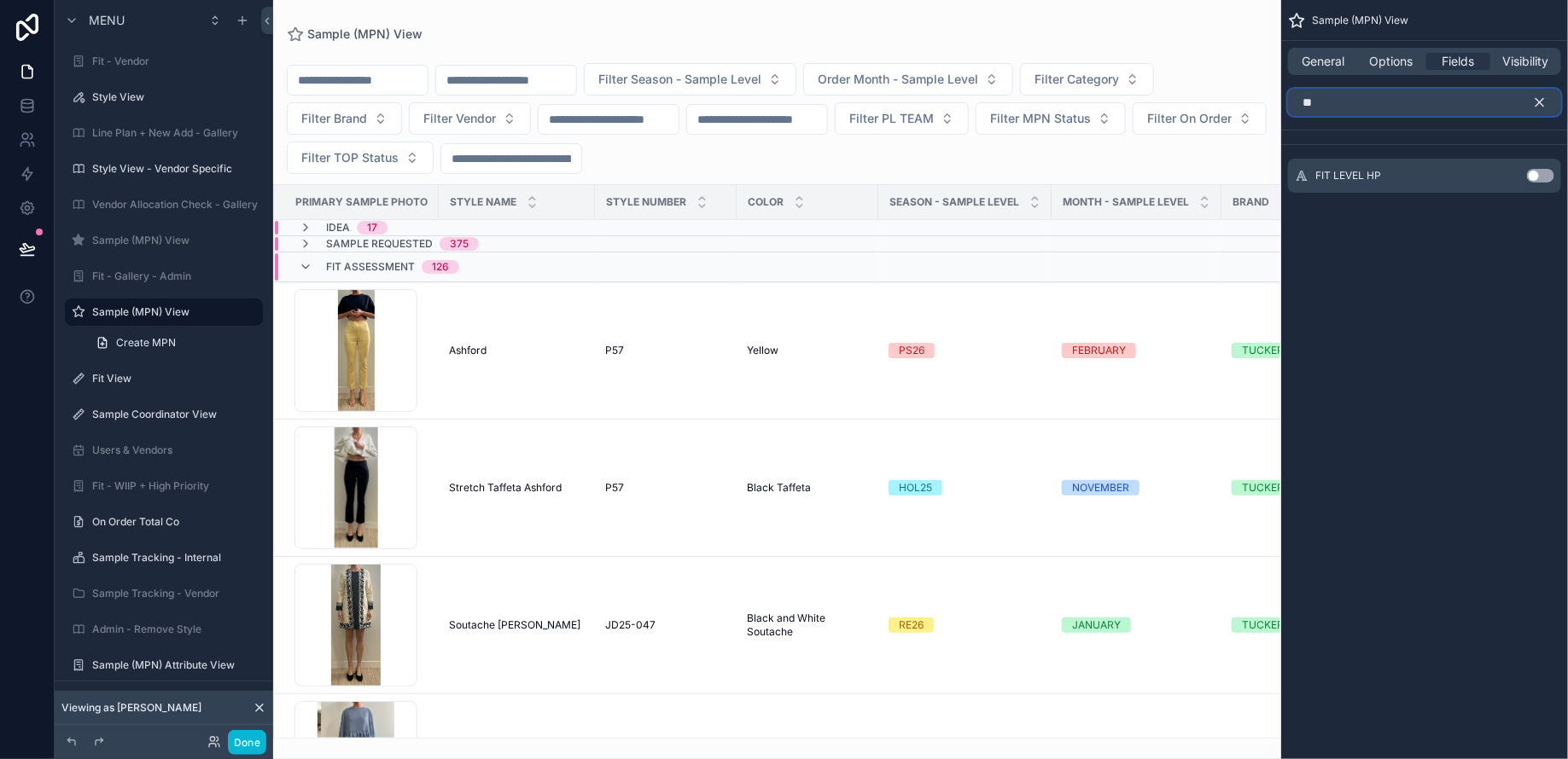
type input "*"
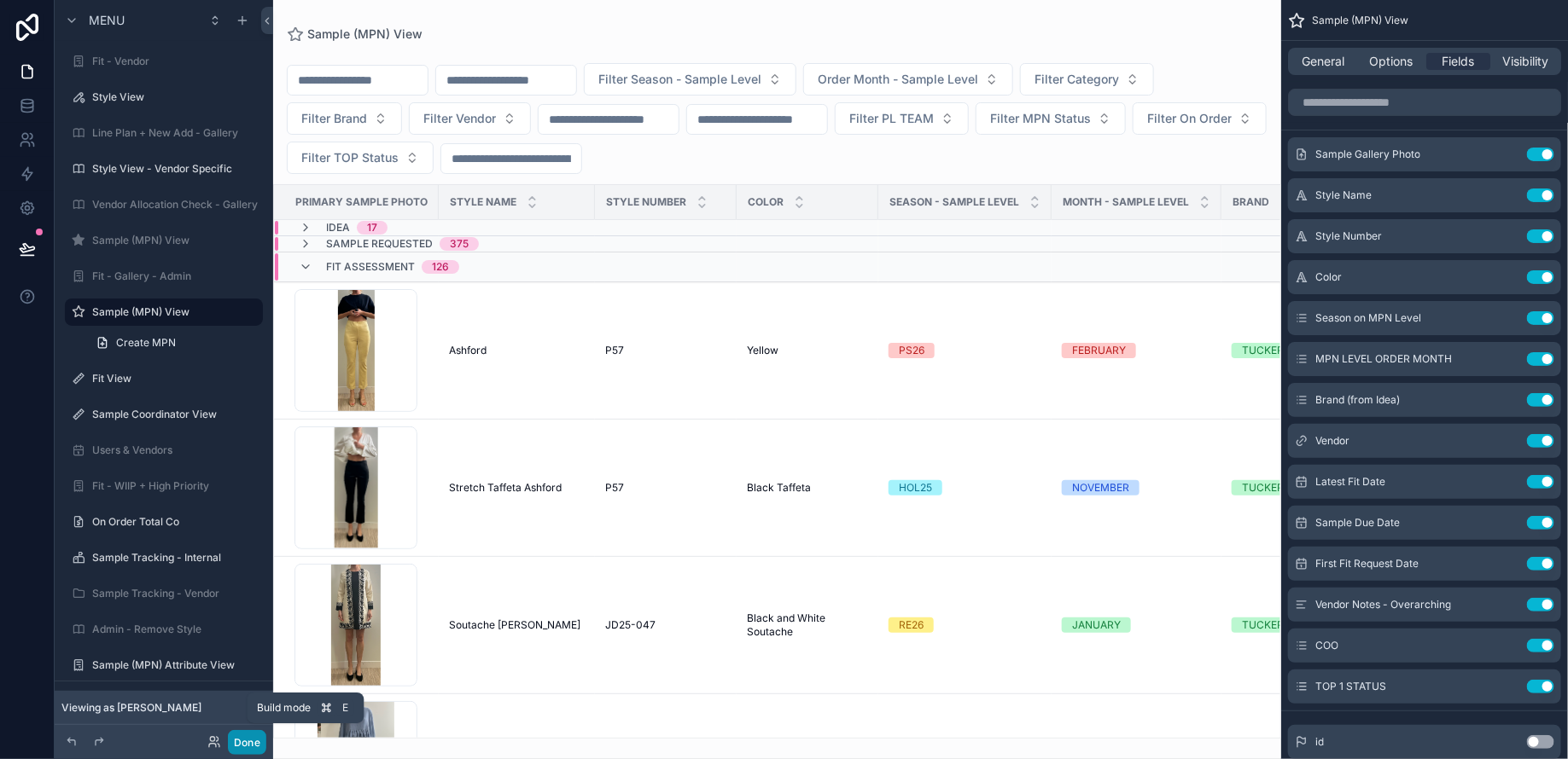
click at [243, 739] on button "Done" at bounding box center [247, 742] width 39 height 25
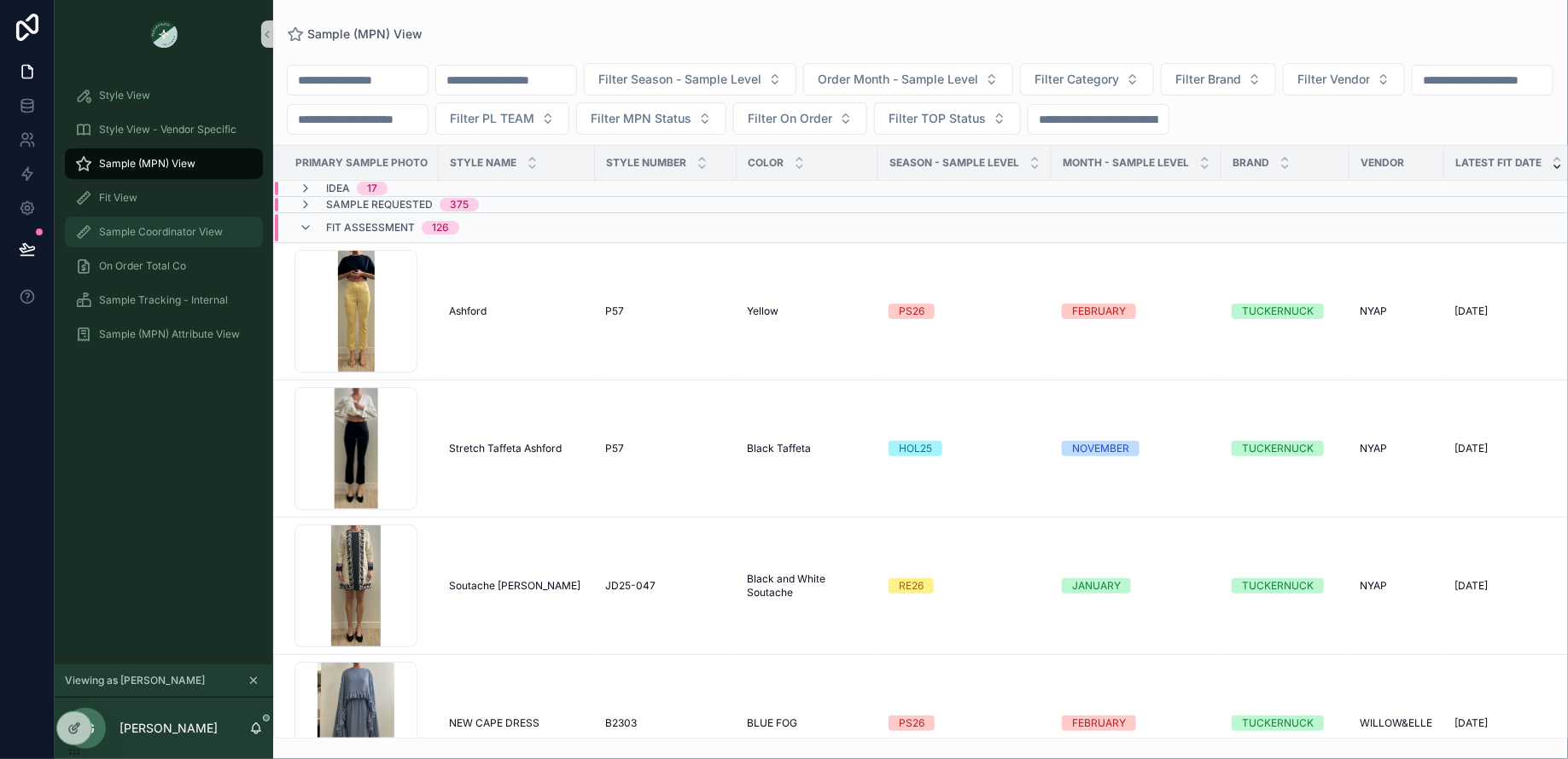
click at [128, 238] on span "Sample Coordinator View" at bounding box center [161, 231] width 124 height 14
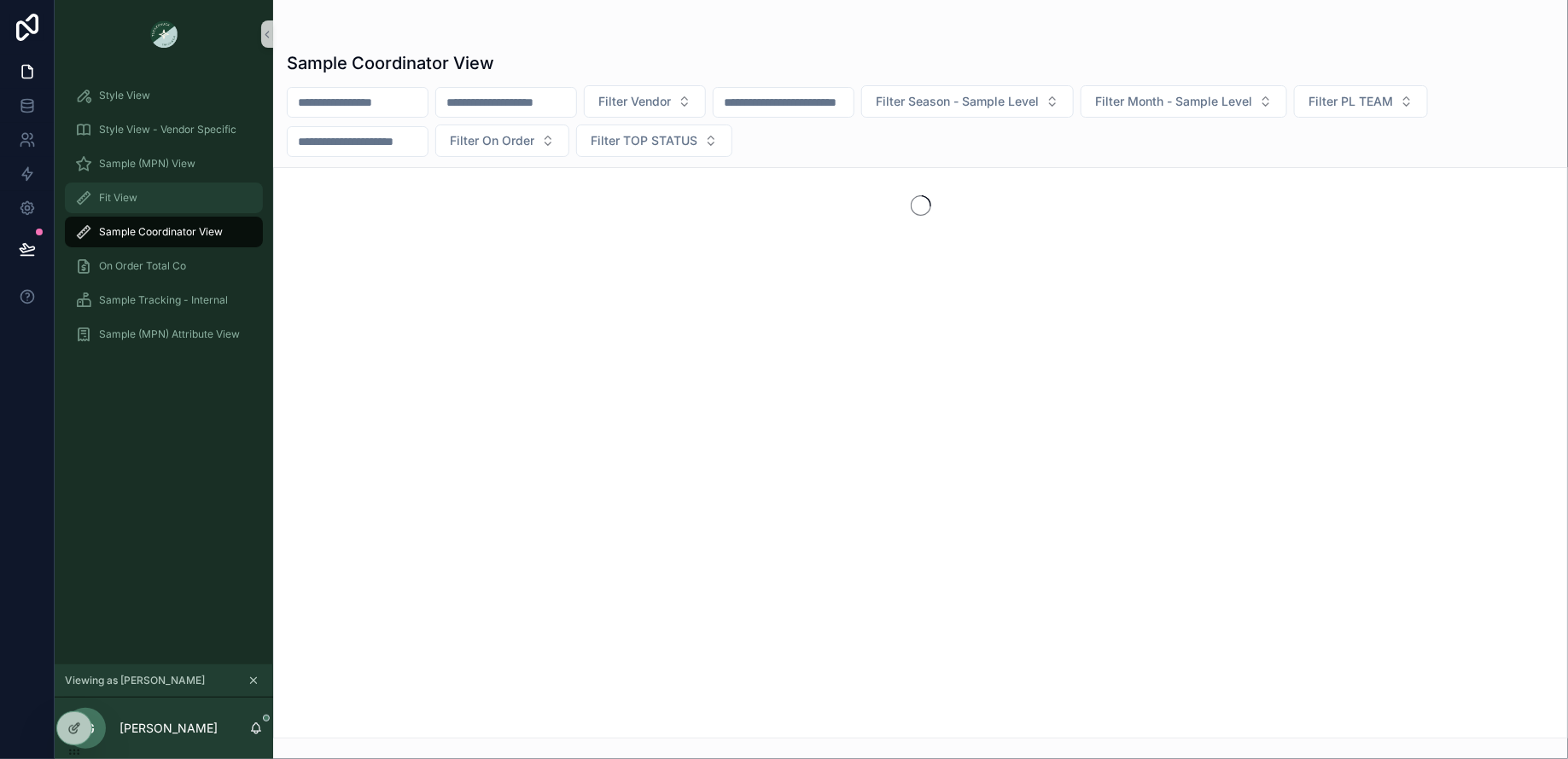
click at [111, 188] on div "Fit View" at bounding box center [163, 198] width 177 height 28
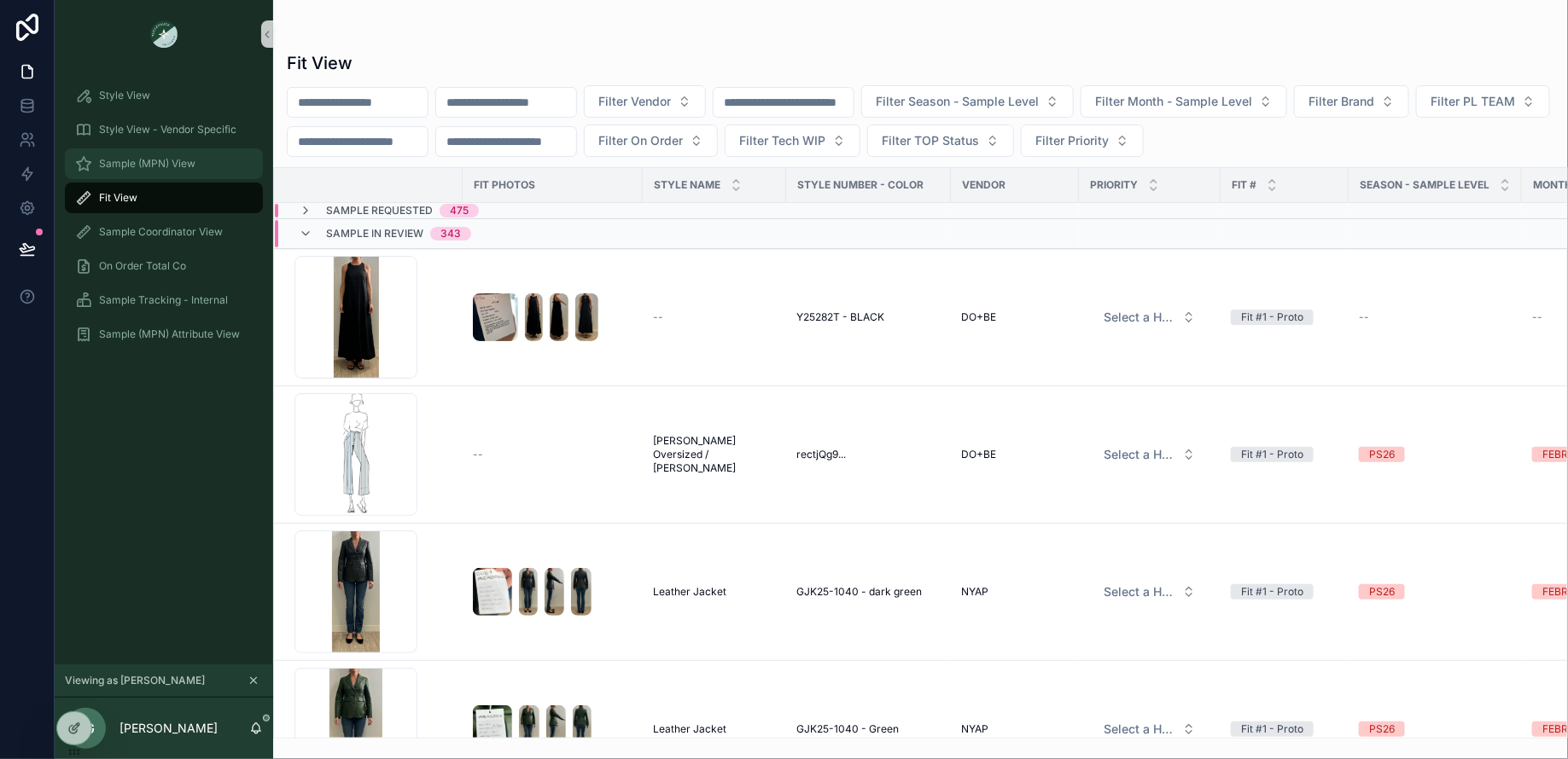
click at [145, 164] on span "Sample (MPN) View" at bounding box center [147, 163] width 96 height 14
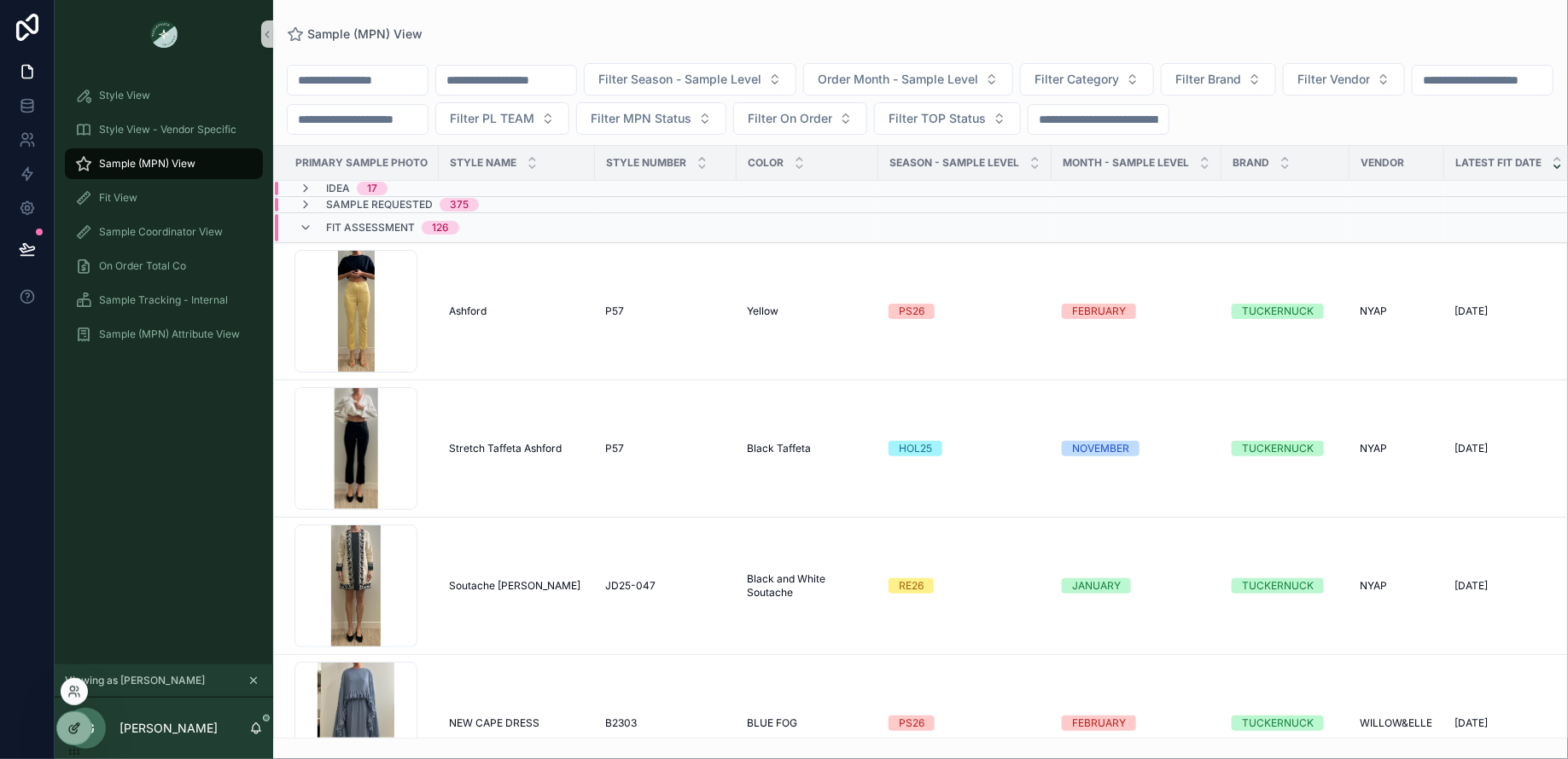
click at [66, 728] on div at bounding box center [73, 728] width 34 height 32
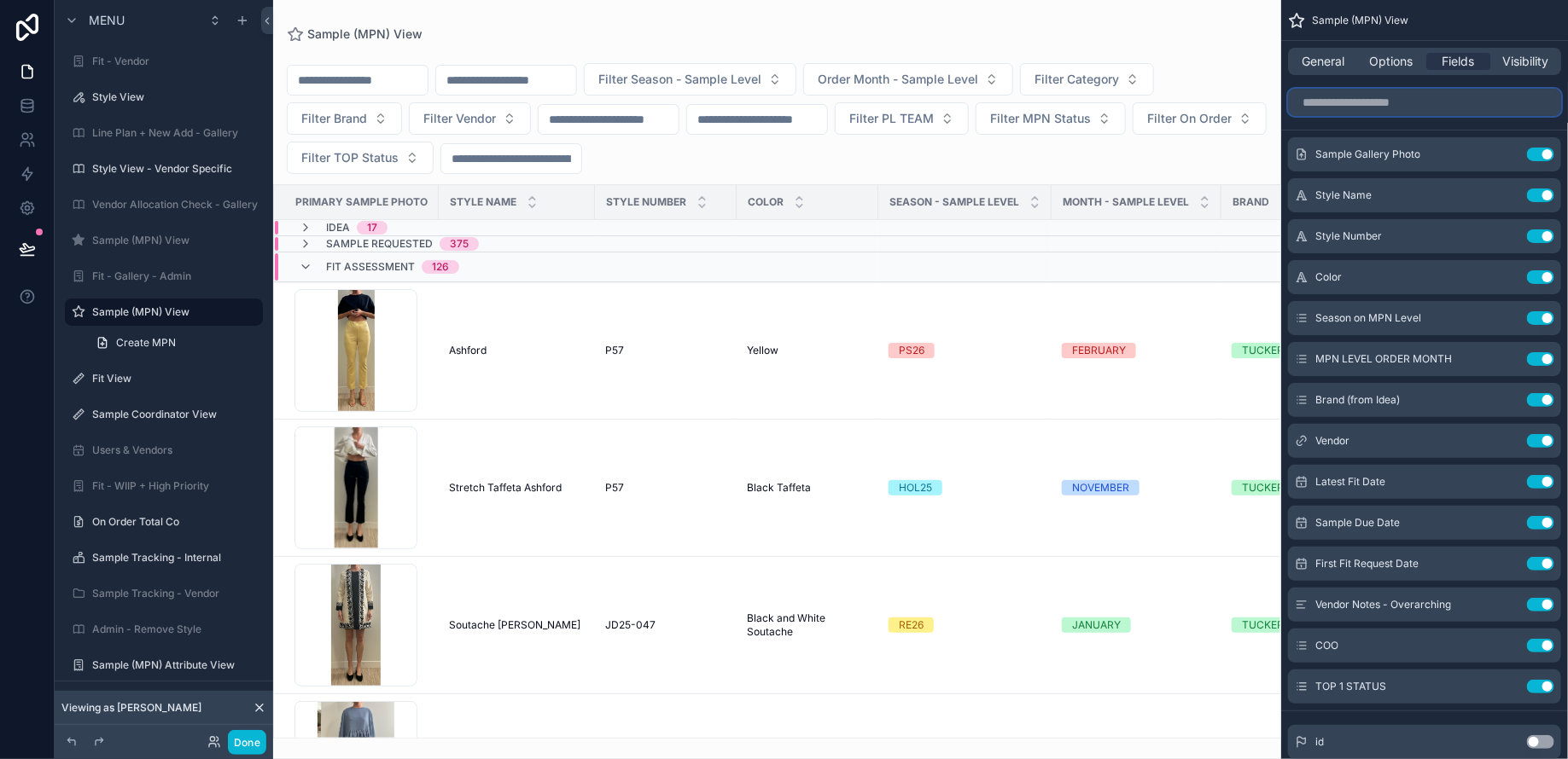
click at [1338, 105] on input "scrollable content" at bounding box center [1424, 103] width 273 height 28
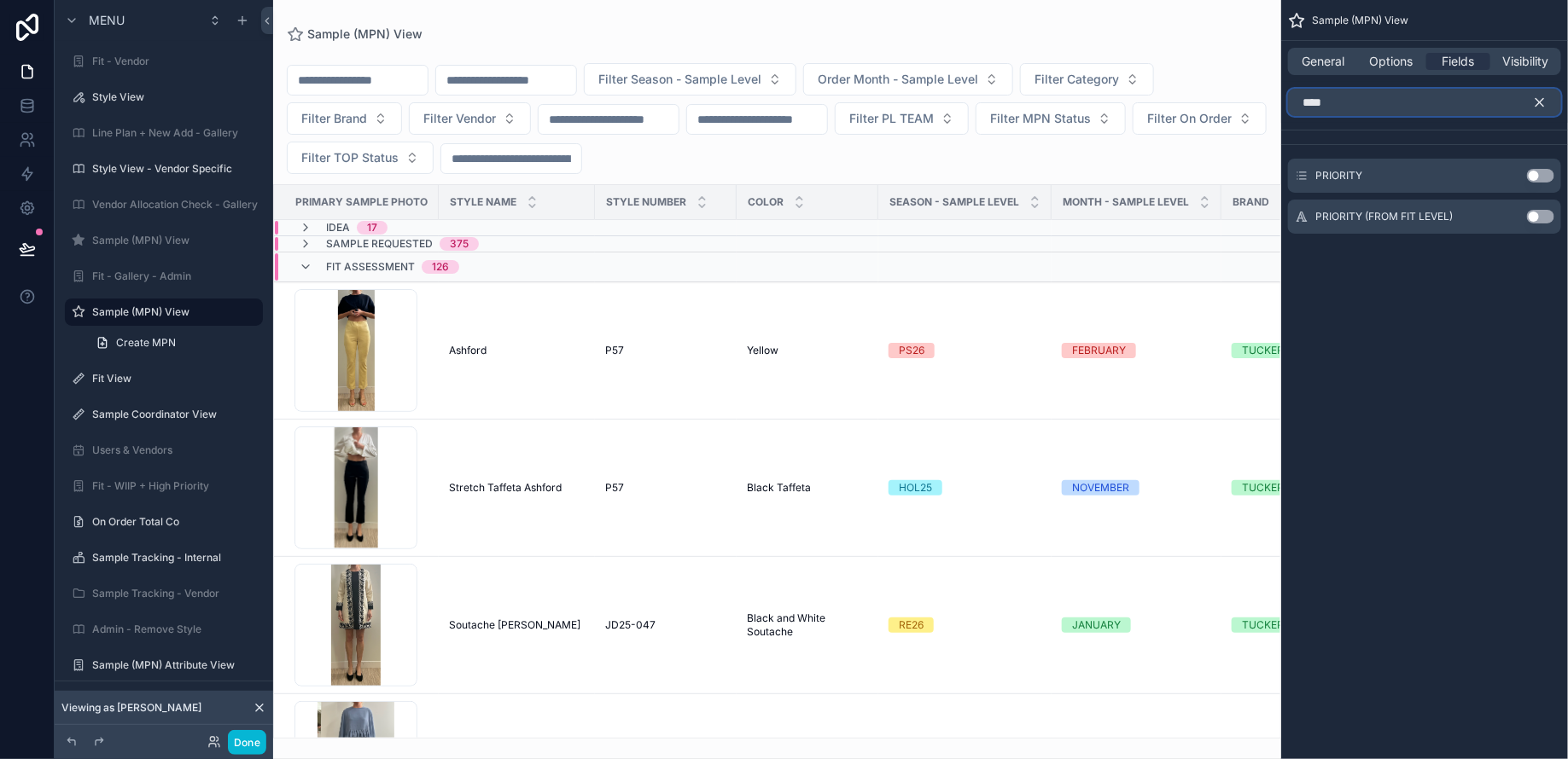
type input "****"
click at [1540, 216] on button "Use setting" at bounding box center [1540, 217] width 28 height 14
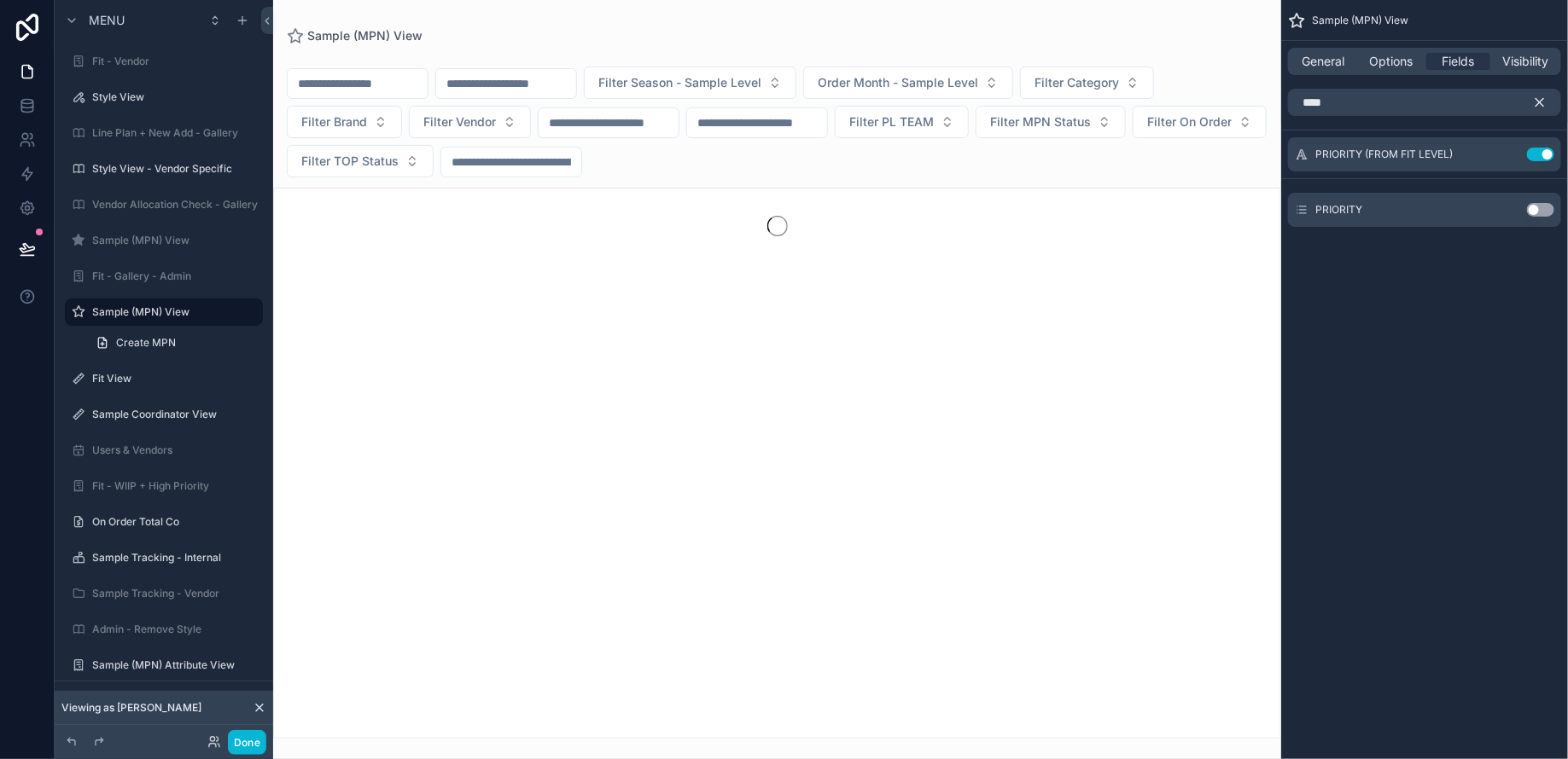
click at [1536, 97] on icon "scrollable content" at bounding box center [1540, 102] width 16 height 16
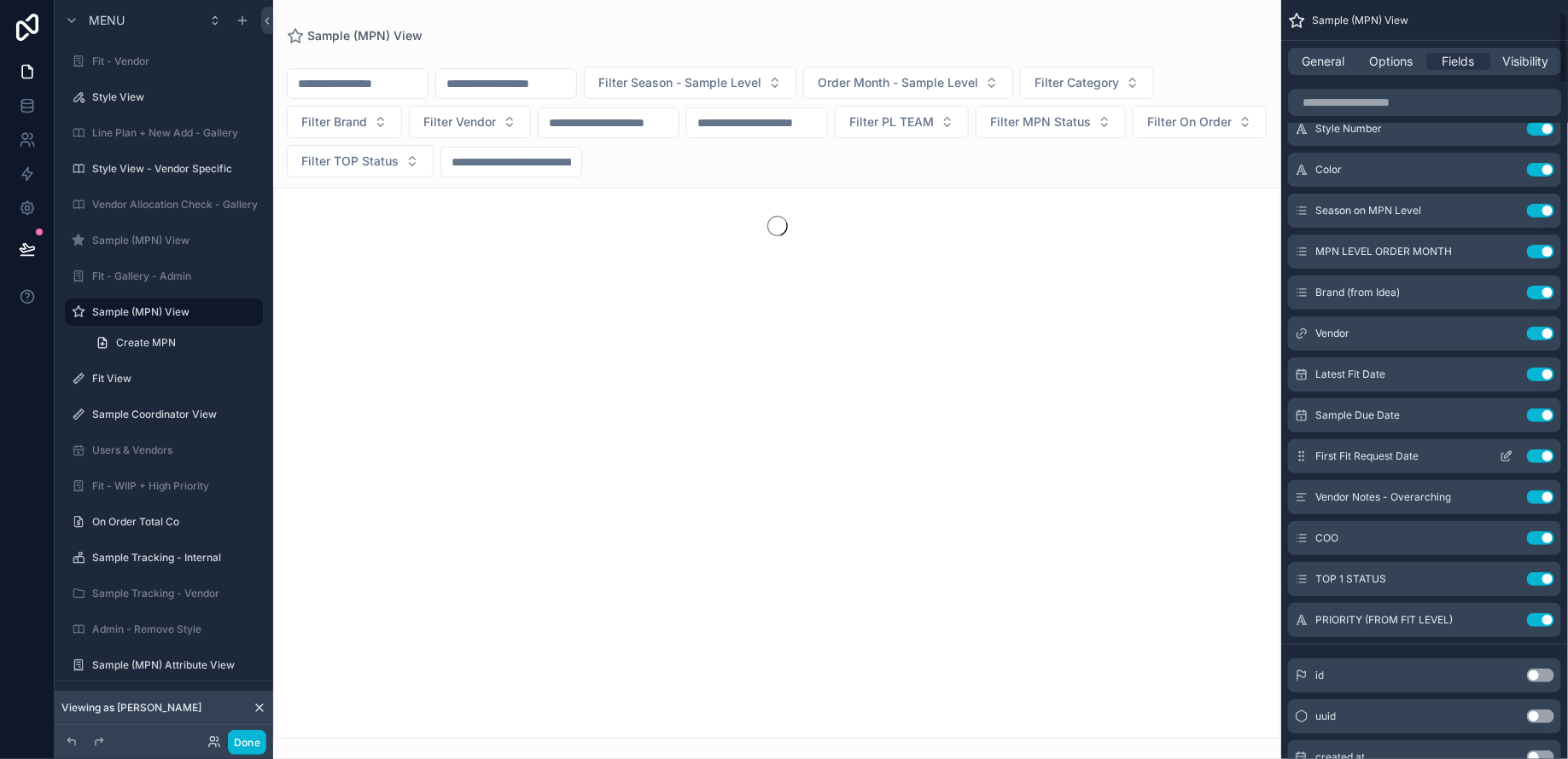
scroll to position [140, 0]
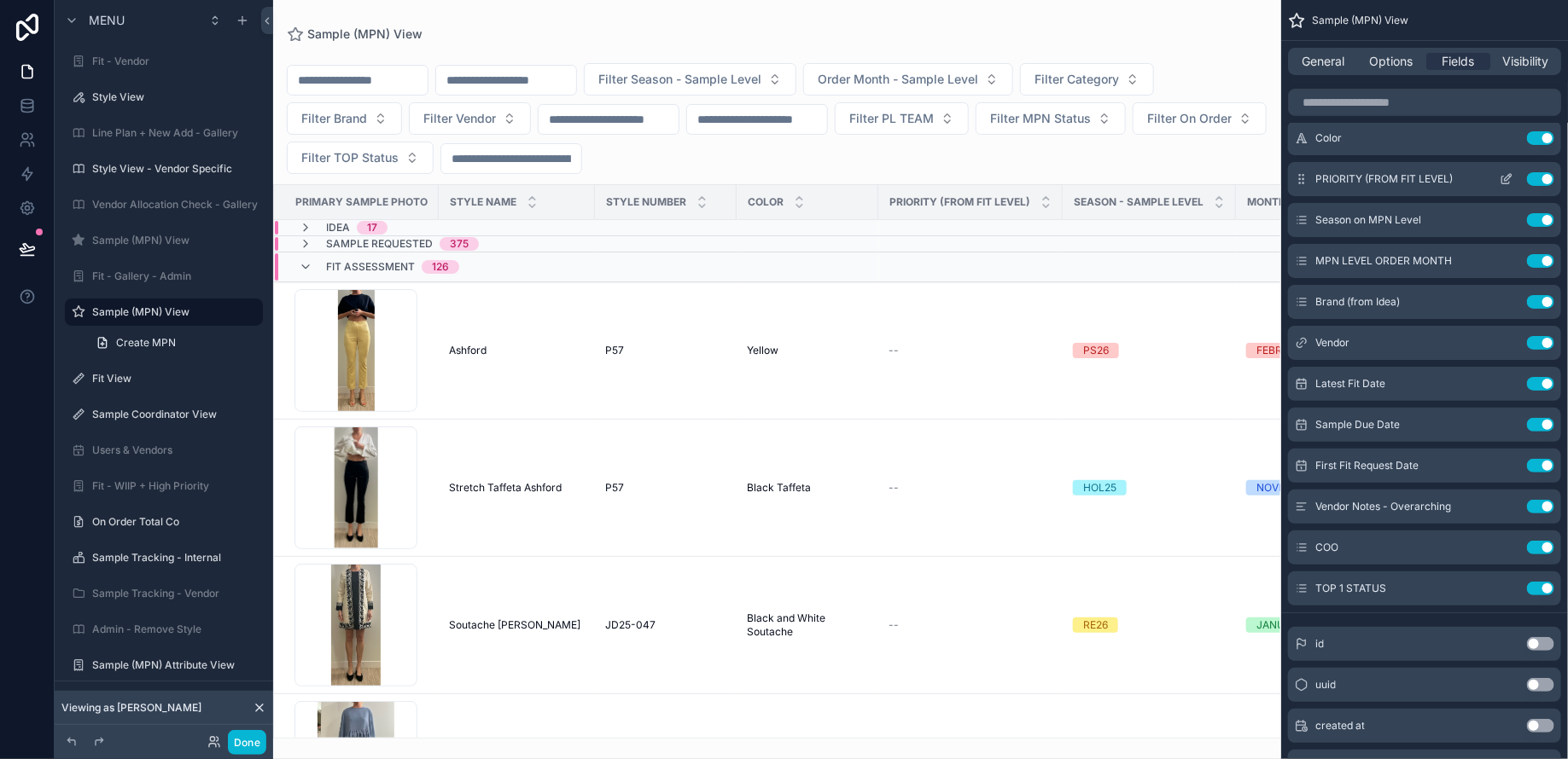
click at [1506, 178] on icon "scrollable content" at bounding box center [1506, 179] width 14 height 14
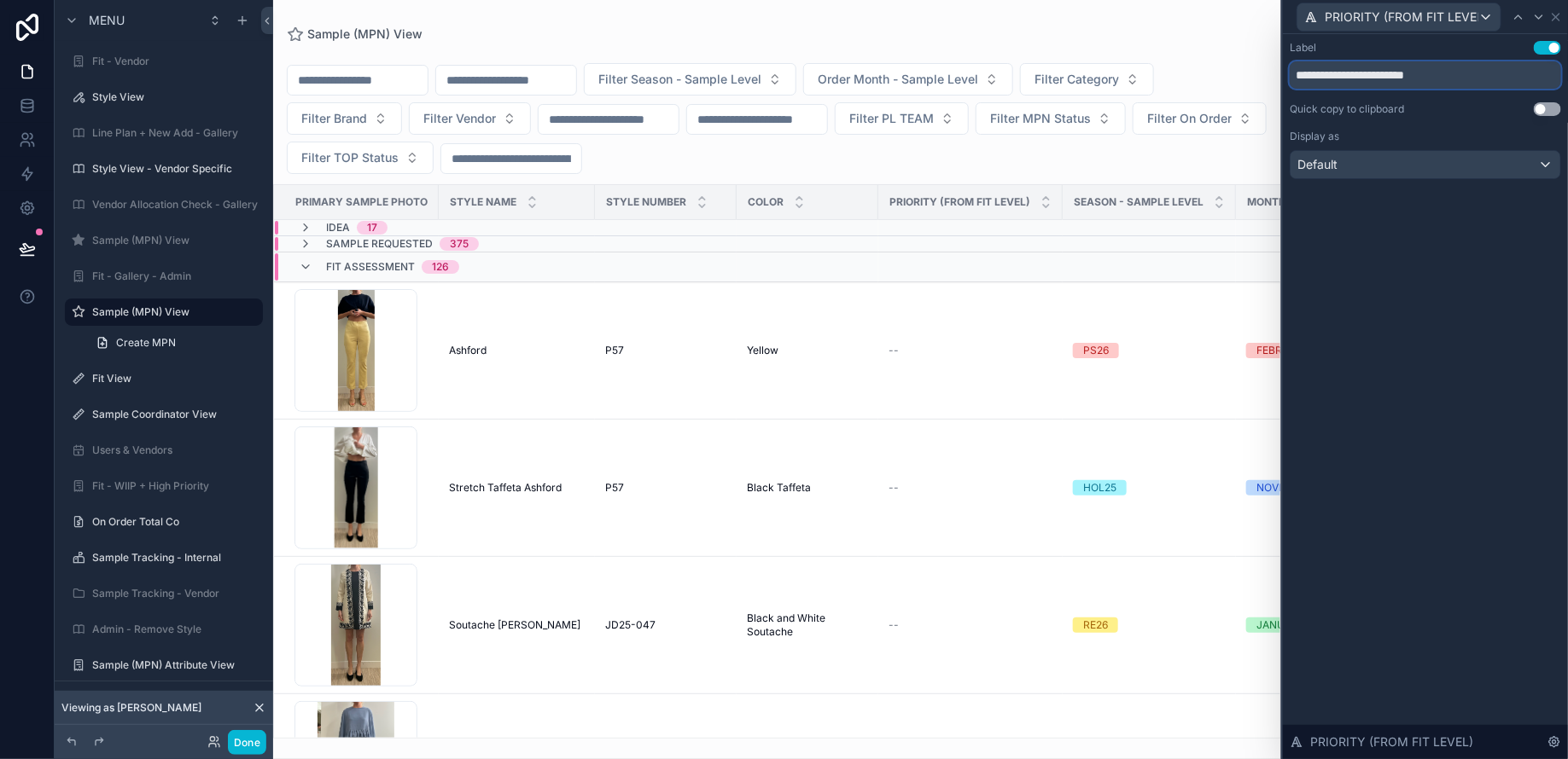
drag, startPoint x: 1392, startPoint y: 78, endPoint x: 1369, endPoint y: 77, distance: 23.0
click at [1369, 77] on input "**********" at bounding box center [1426, 75] width 272 height 28
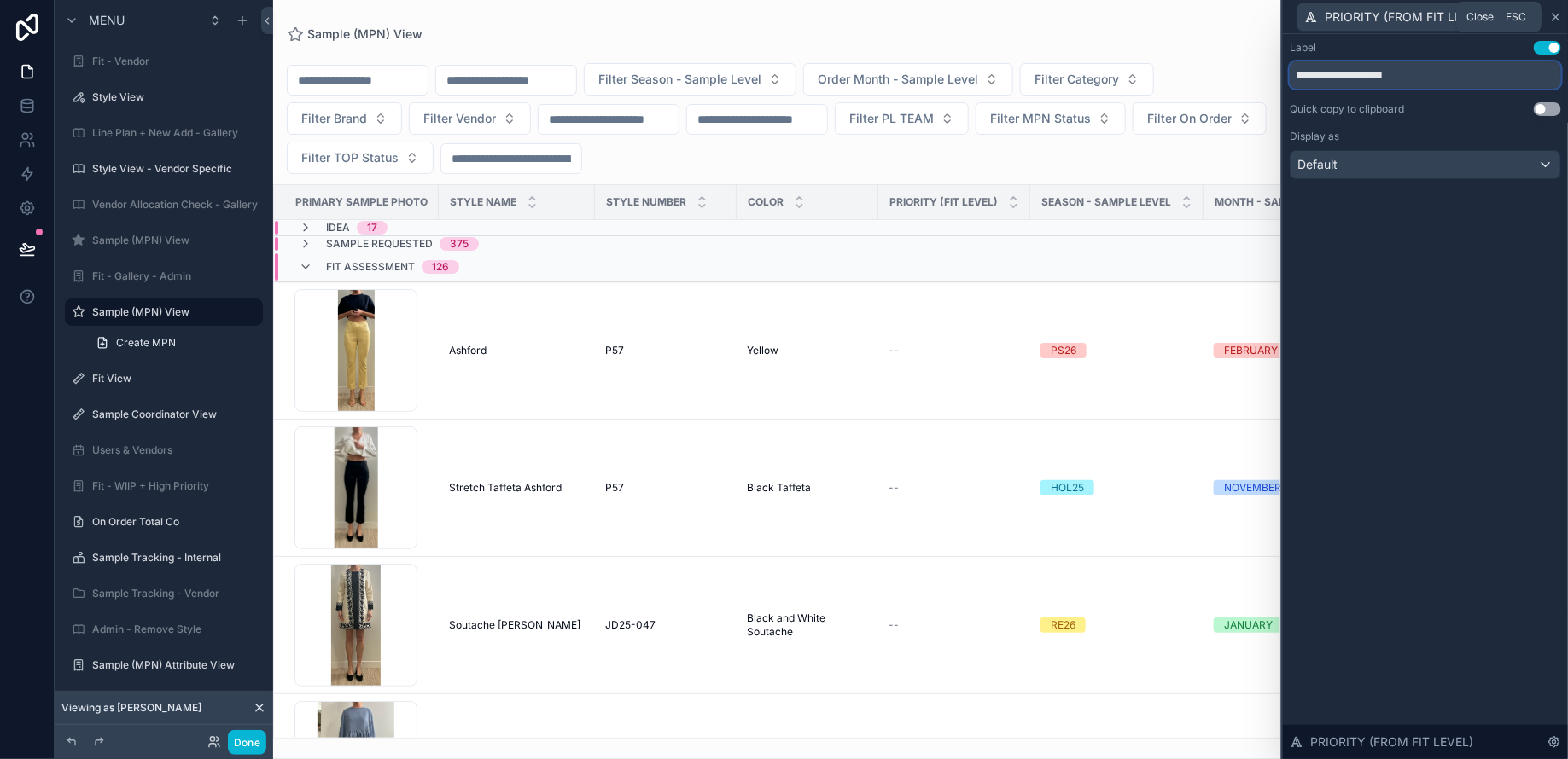
type input "**********"
click at [1559, 17] on icon at bounding box center [1555, 17] width 14 height 14
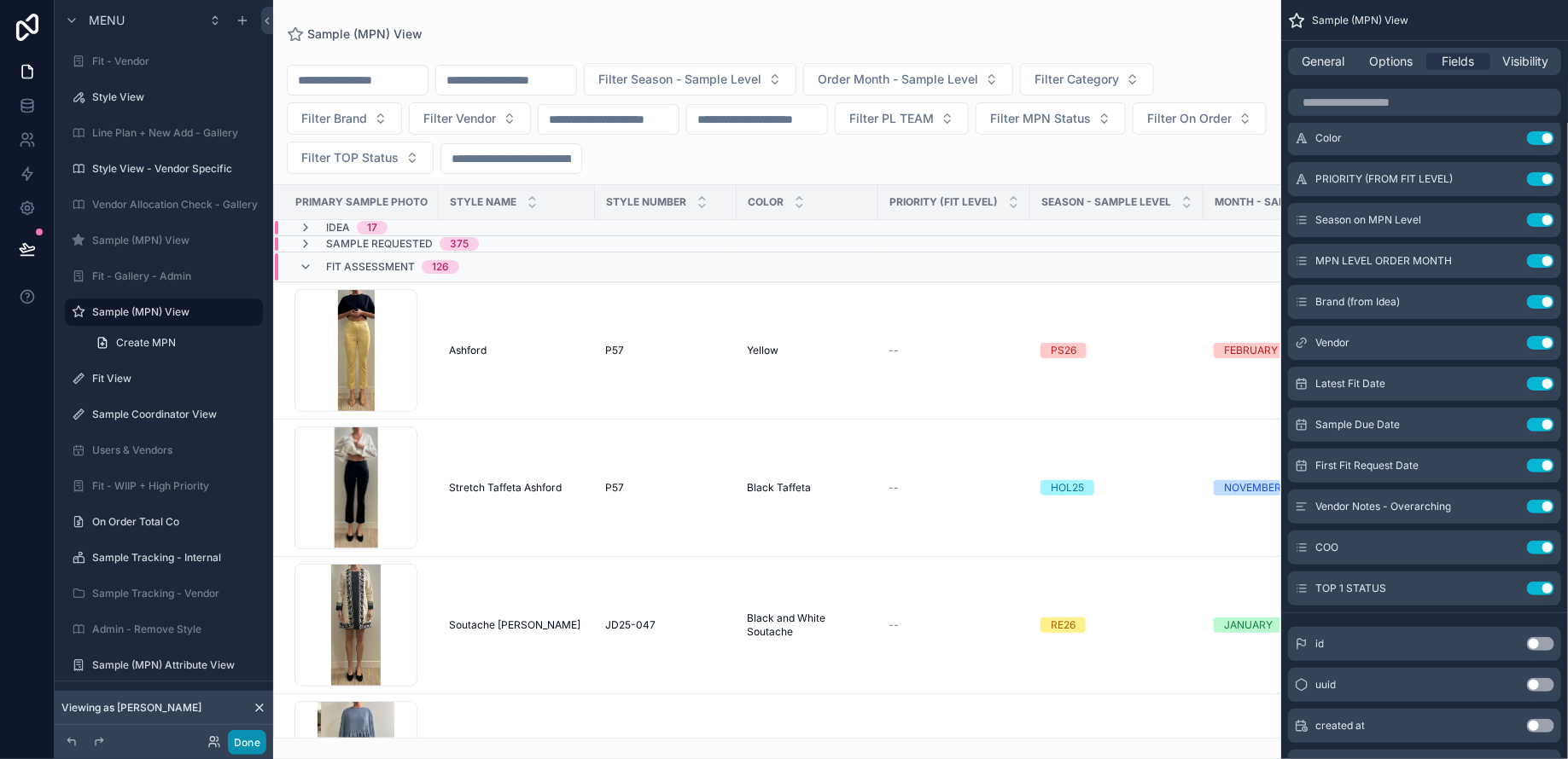
click at [240, 740] on button "Done" at bounding box center [247, 742] width 39 height 25
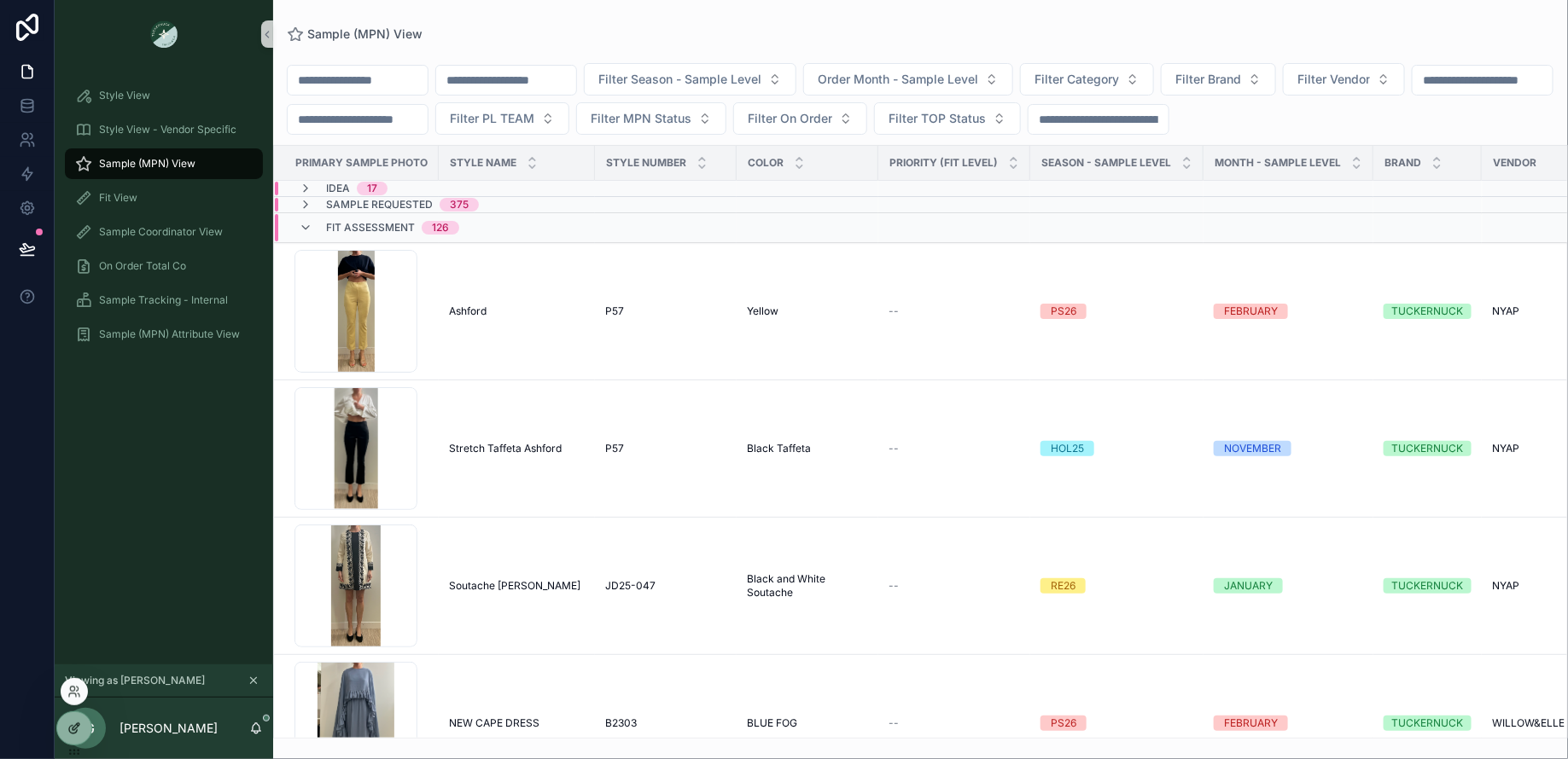
click at [75, 729] on icon at bounding box center [75, 726] width 6 height 6
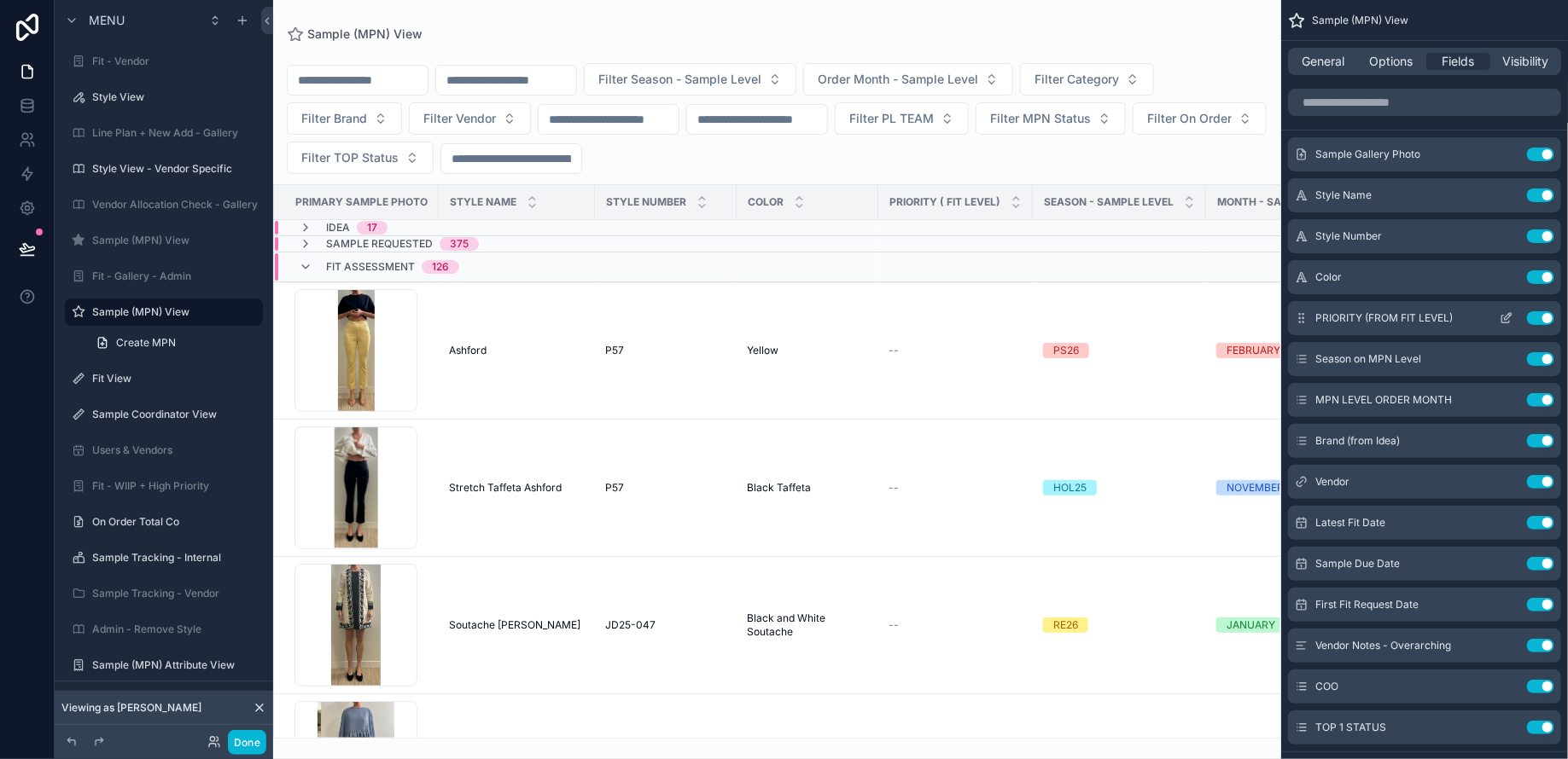
click at [1506, 316] on icon "scrollable content" at bounding box center [1506, 318] width 14 height 14
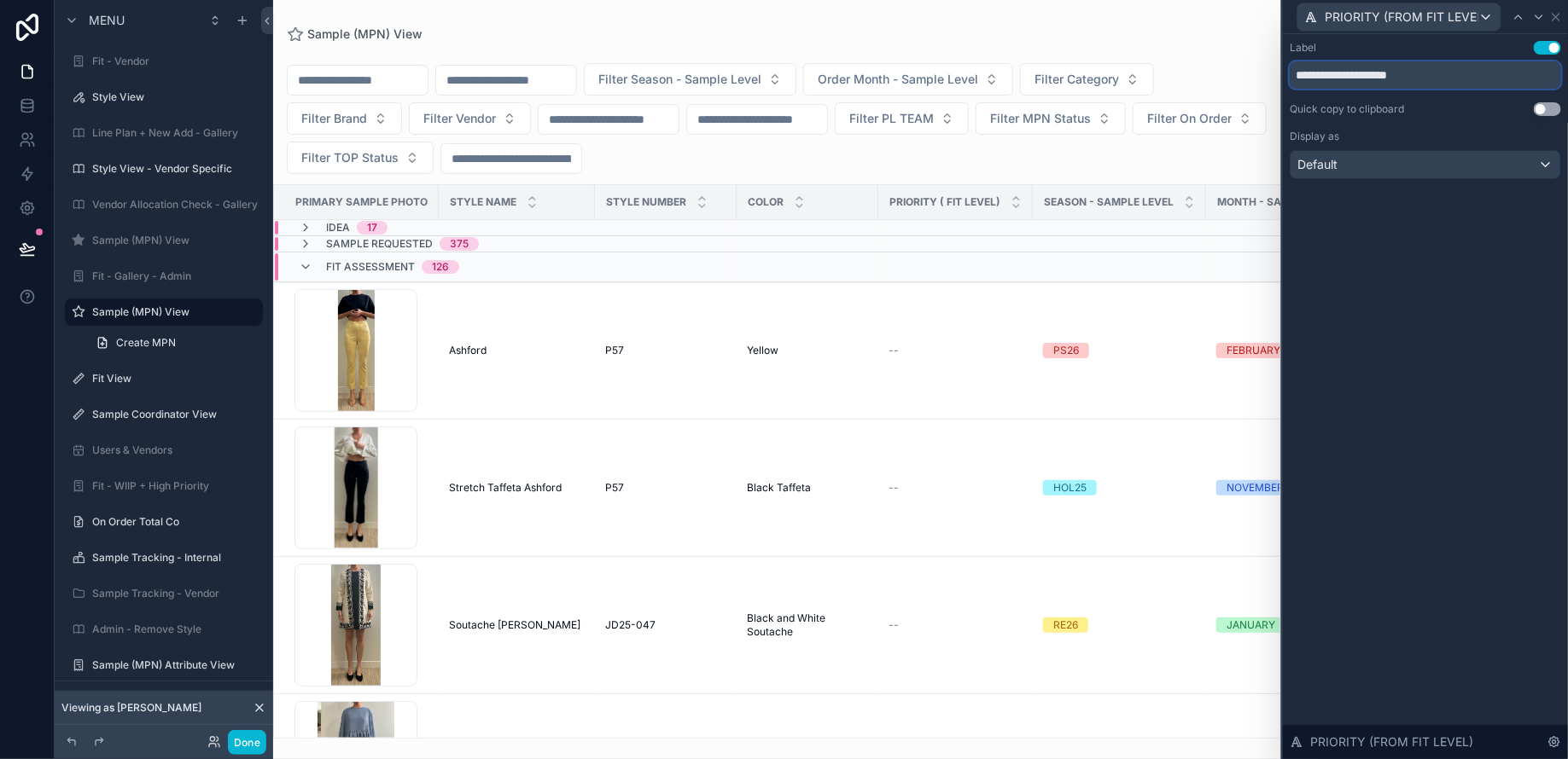
drag, startPoint x: 1361, startPoint y: 76, endPoint x: 1431, endPoint y: 78, distance: 70.0
click at [1431, 78] on input "**********" at bounding box center [1426, 75] width 272 height 28
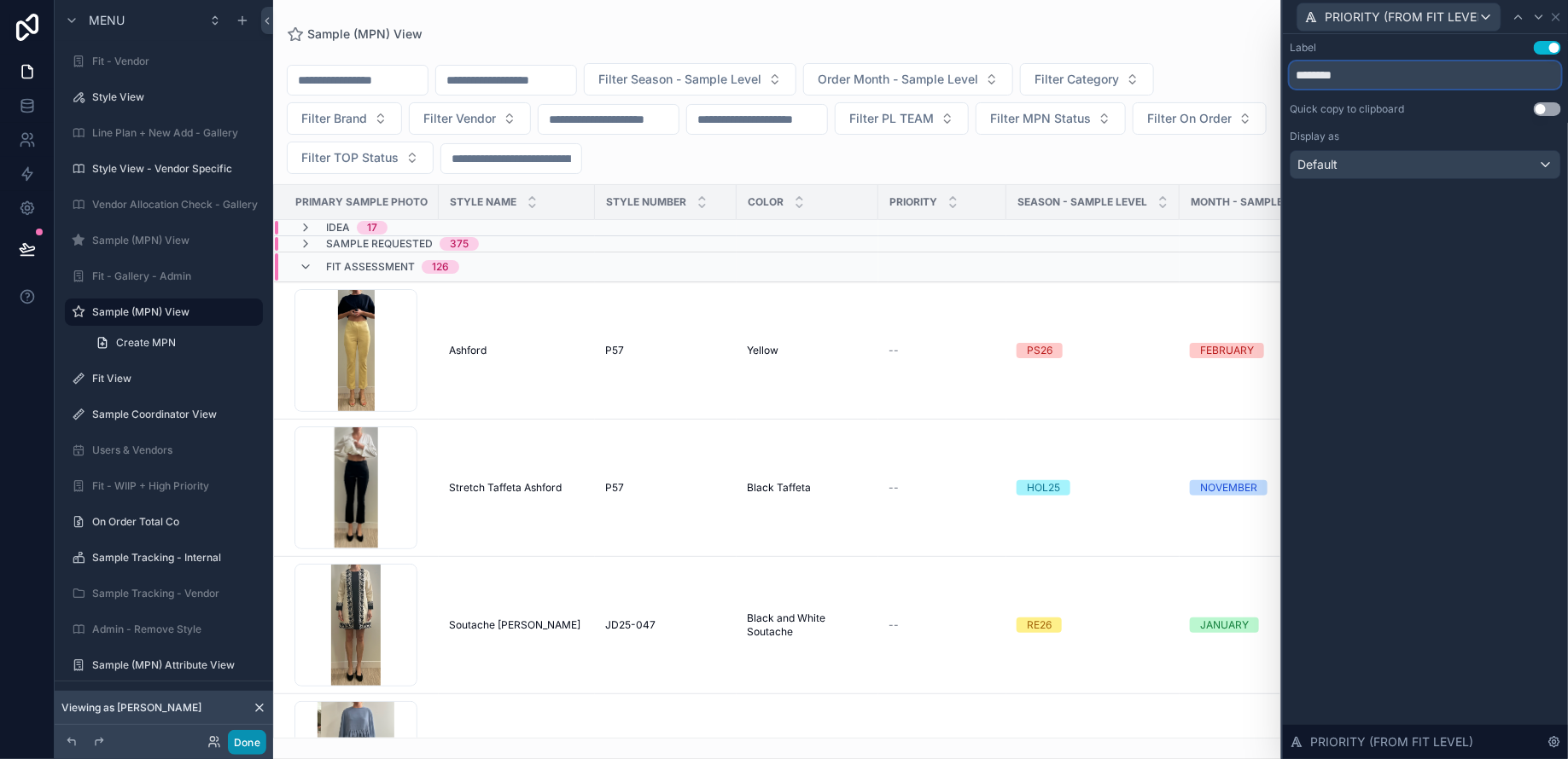
type input "********"
click at [249, 740] on button "Done" at bounding box center [247, 742] width 39 height 25
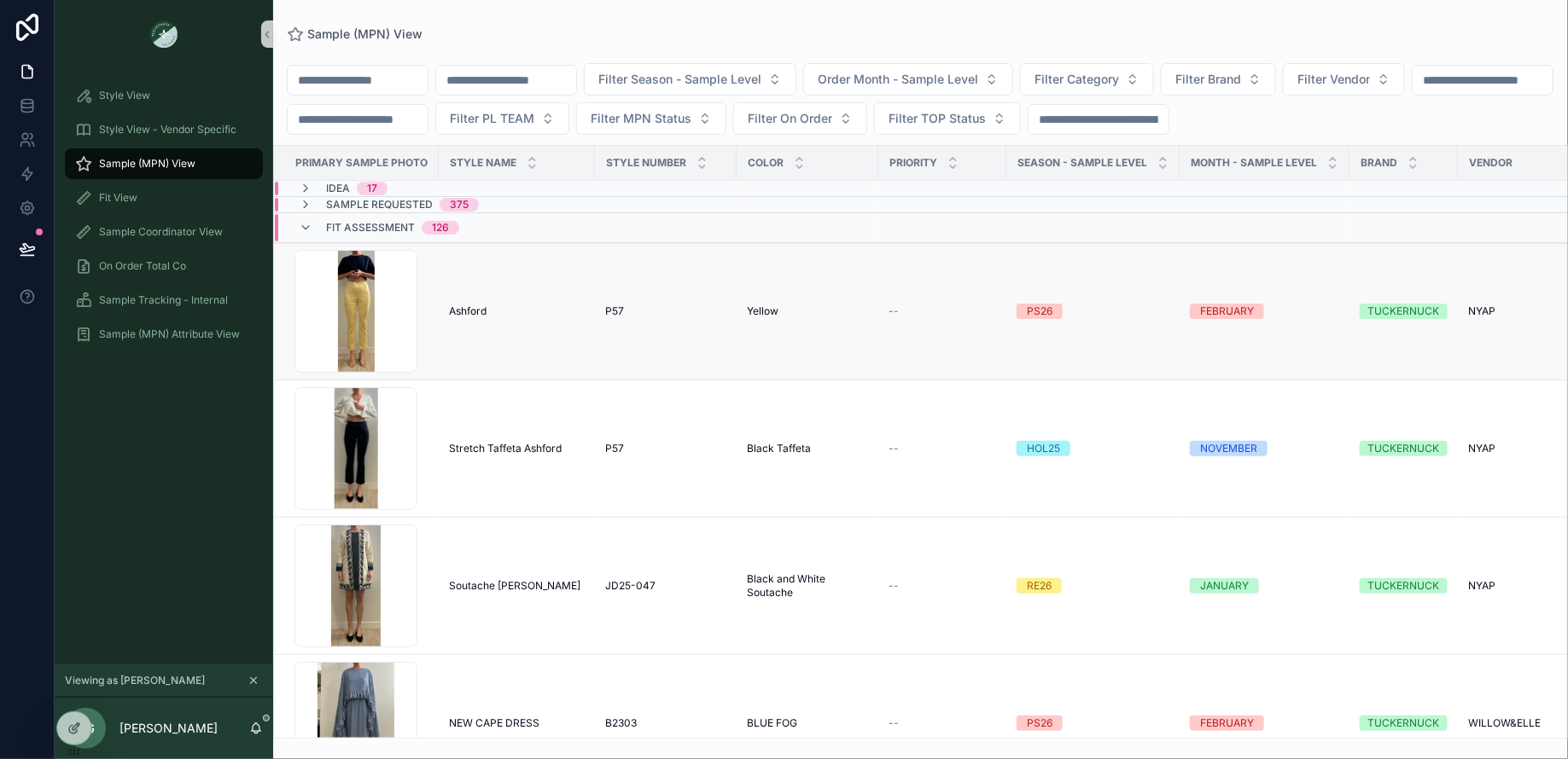
click at [752, 307] on span "Yellow" at bounding box center [762, 311] width 31 height 14
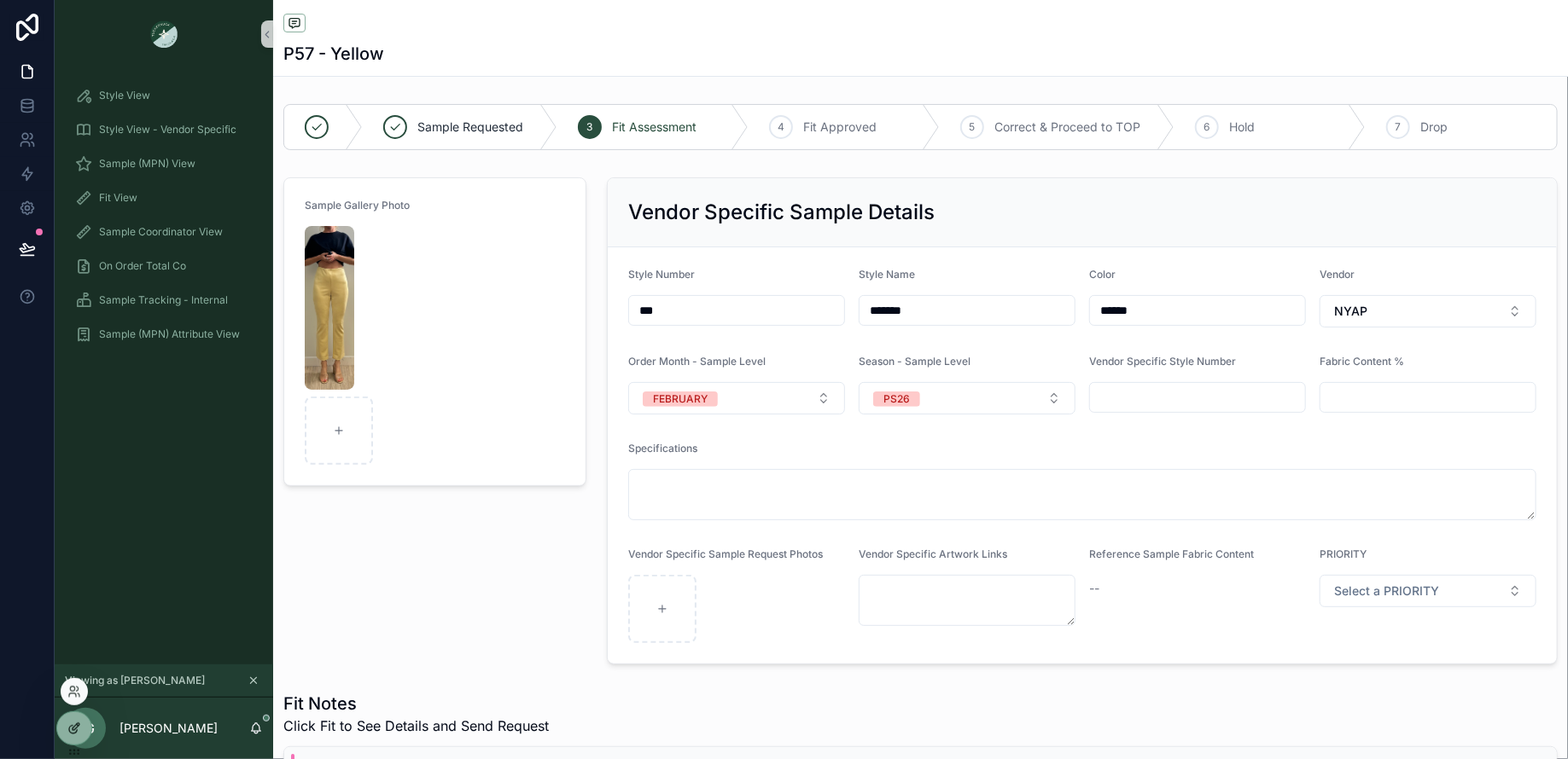
click at [73, 725] on icon at bounding box center [73, 728] width 14 height 14
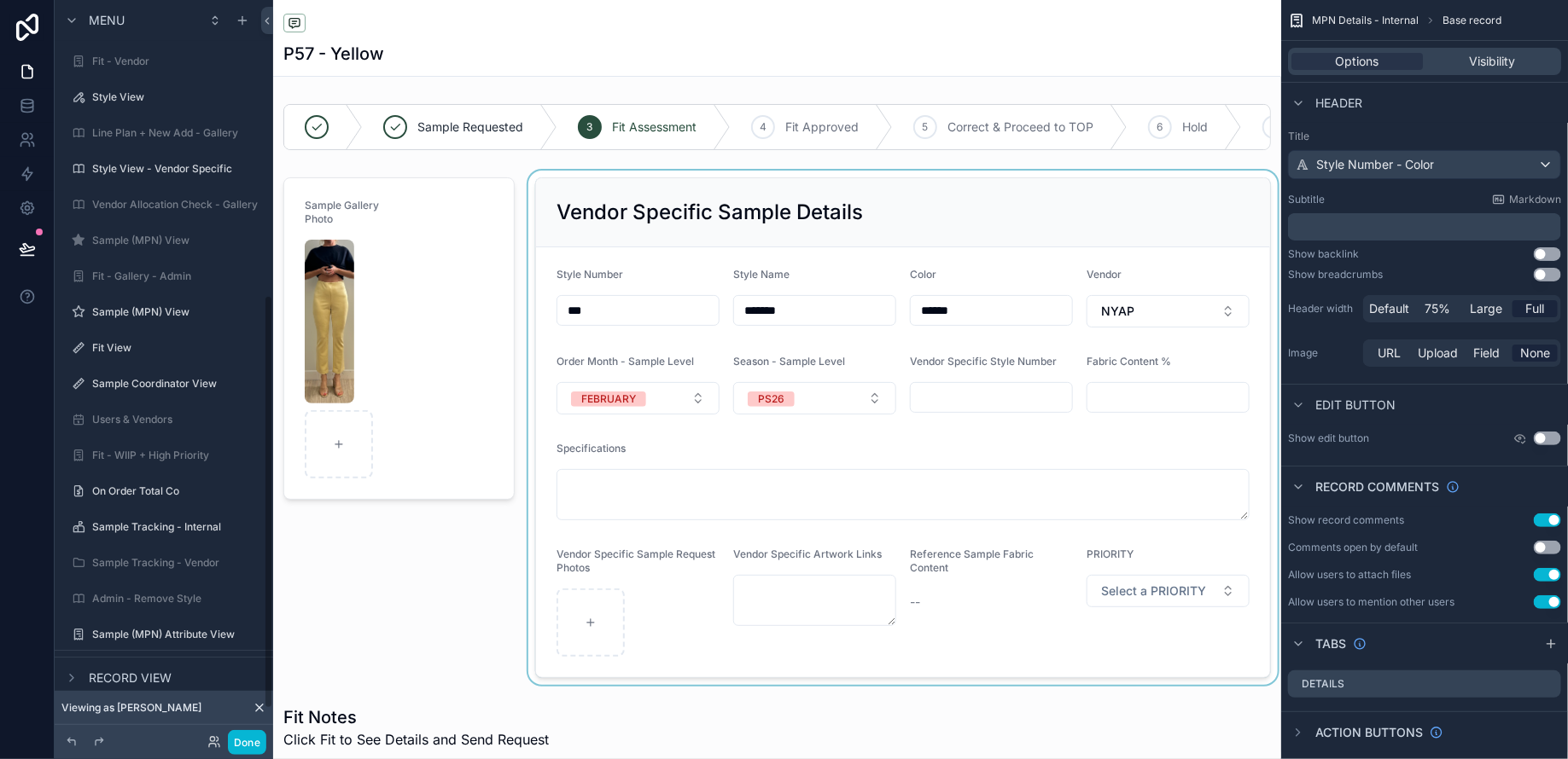
scroll to position [527, 0]
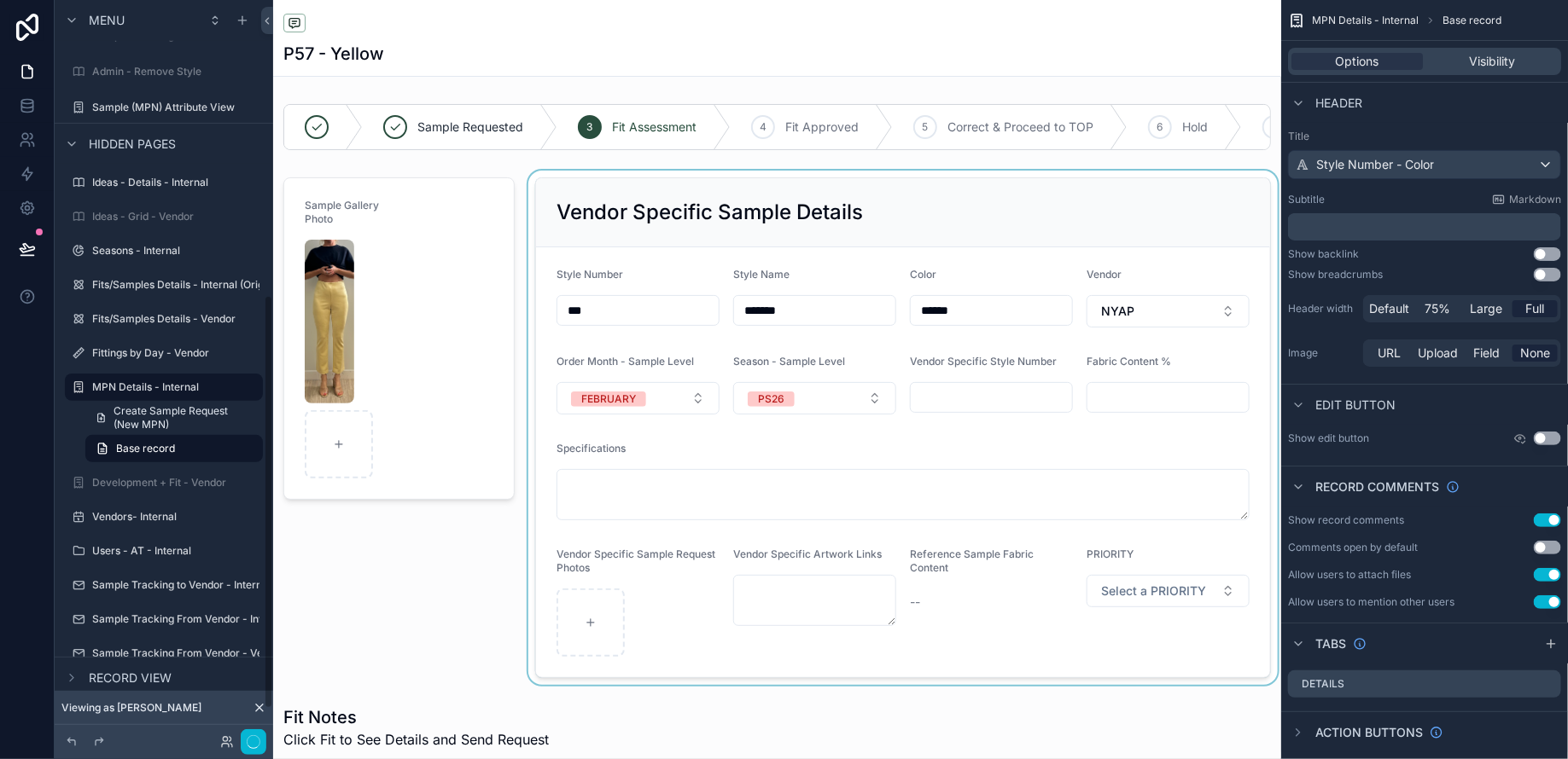
click at [919, 213] on div "scrollable content" at bounding box center [903, 428] width 756 height 515
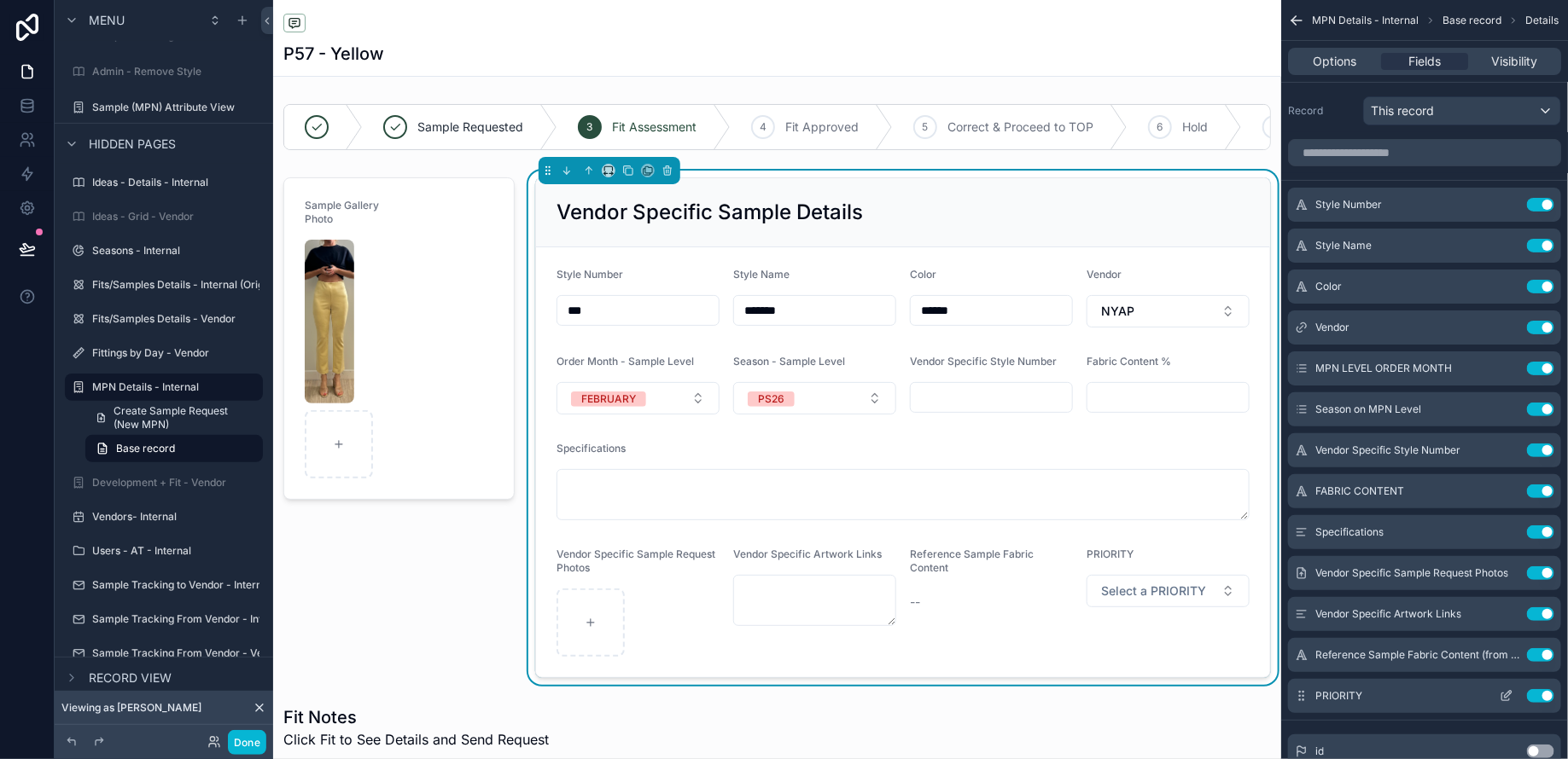
click at [1546, 695] on button "Use setting" at bounding box center [1540, 696] width 28 height 14
click at [1338, 162] on input "scrollable content" at bounding box center [1424, 153] width 273 height 28
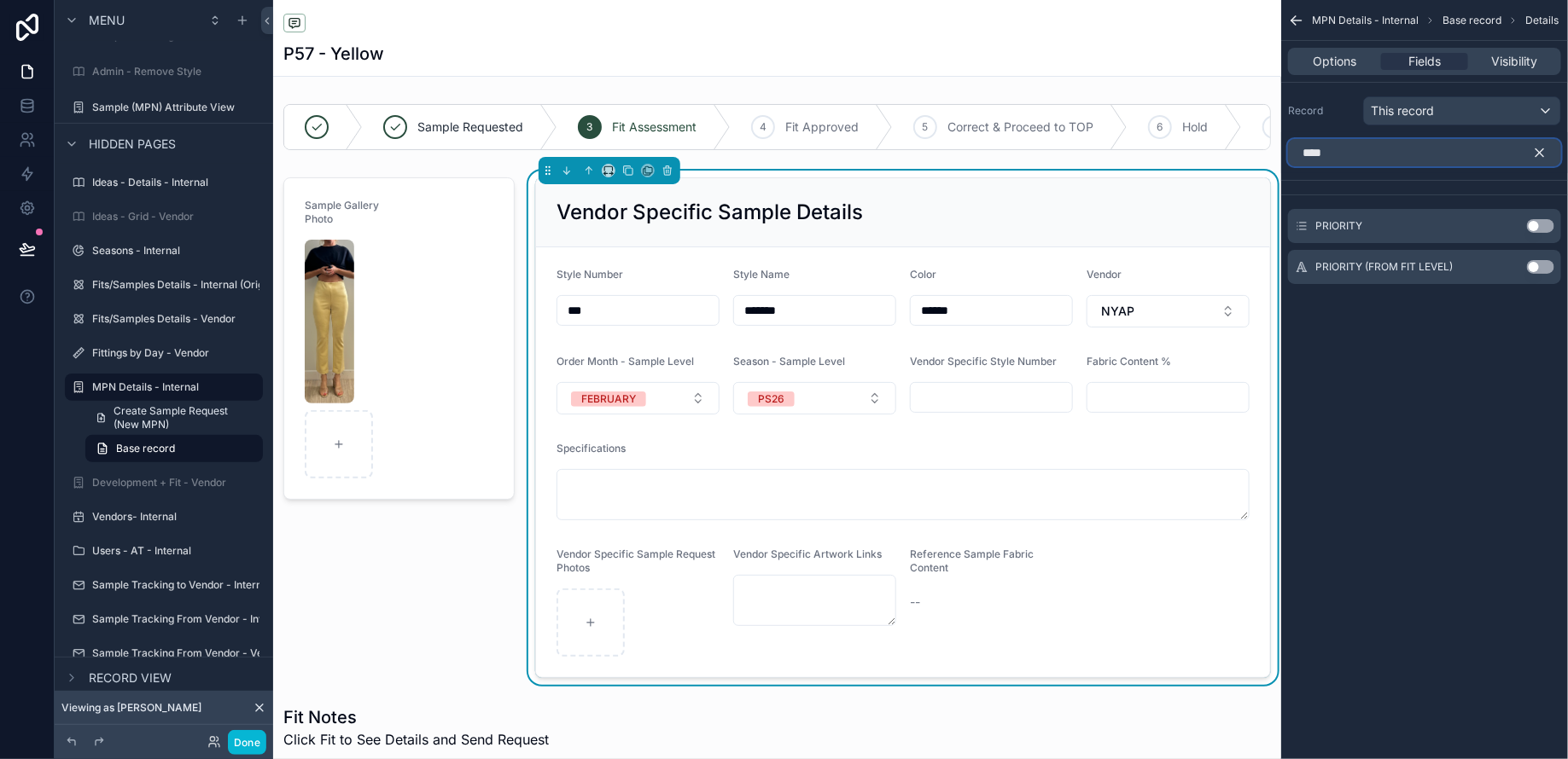
type input "****"
click at [1545, 266] on button "Use setting" at bounding box center [1540, 267] width 28 height 14
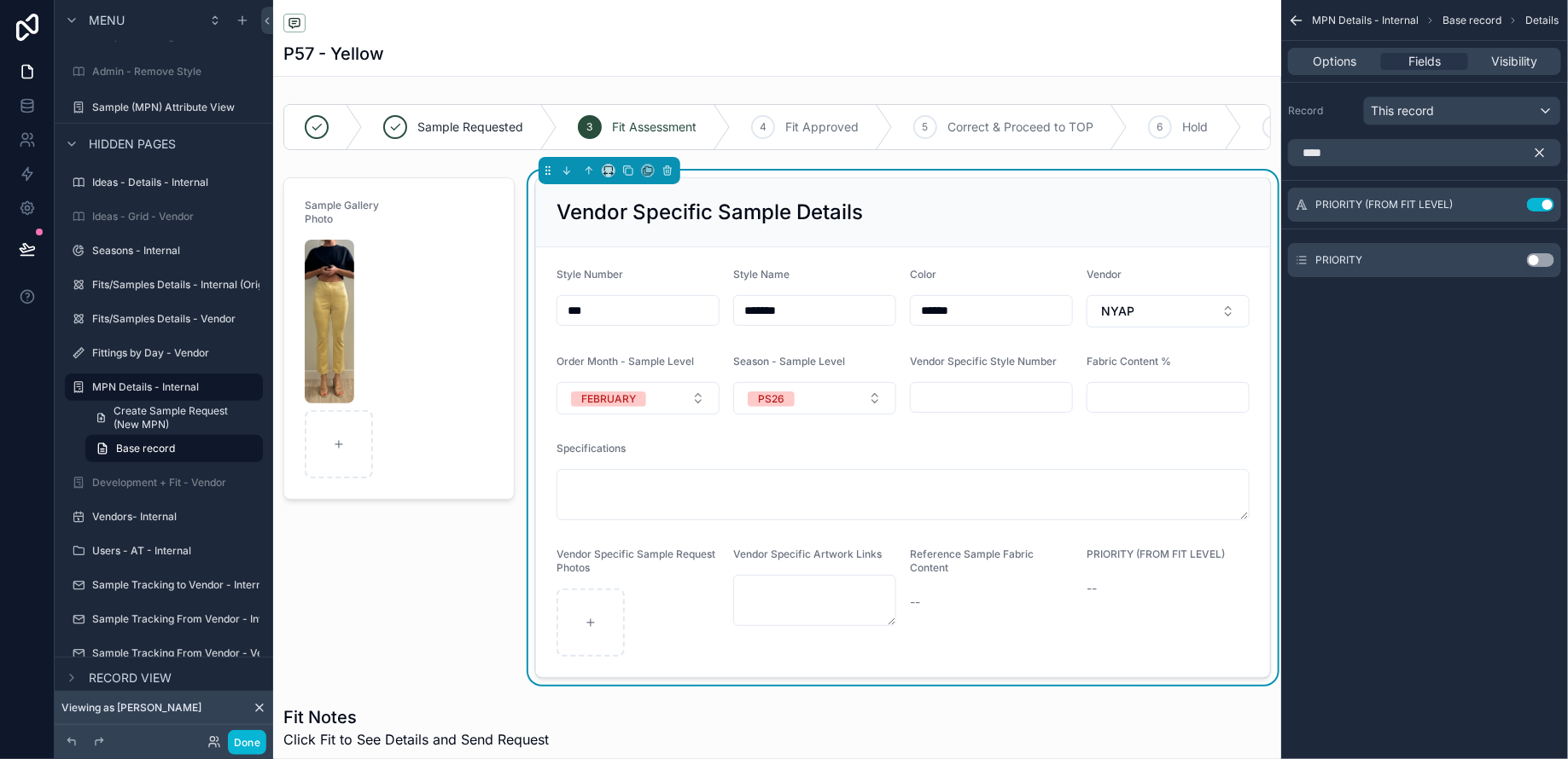
click at [1542, 148] on icon "scrollable content" at bounding box center [1540, 152] width 16 height 16
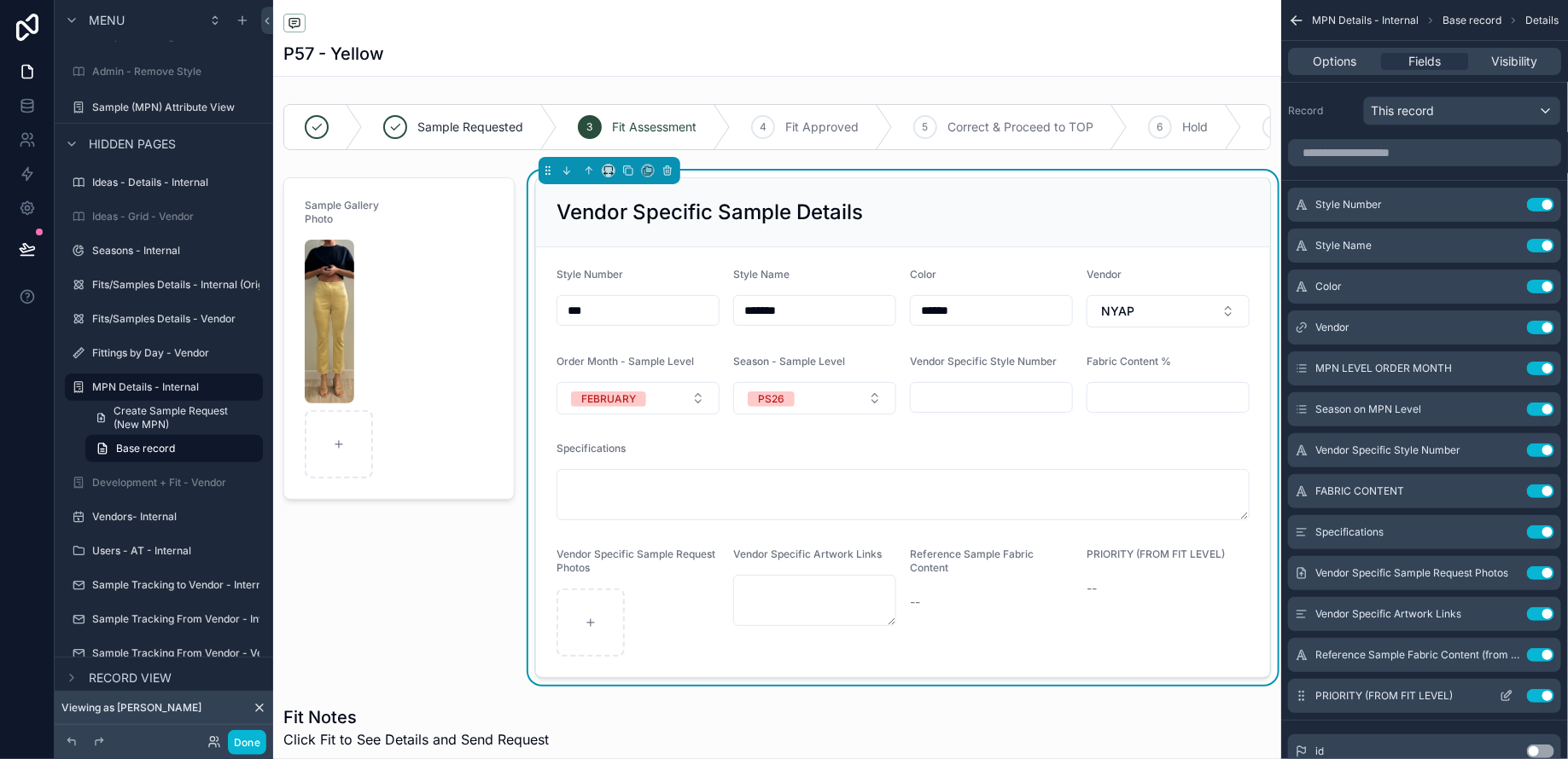
click at [1501, 693] on icon "scrollable content" at bounding box center [1506, 696] width 14 height 14
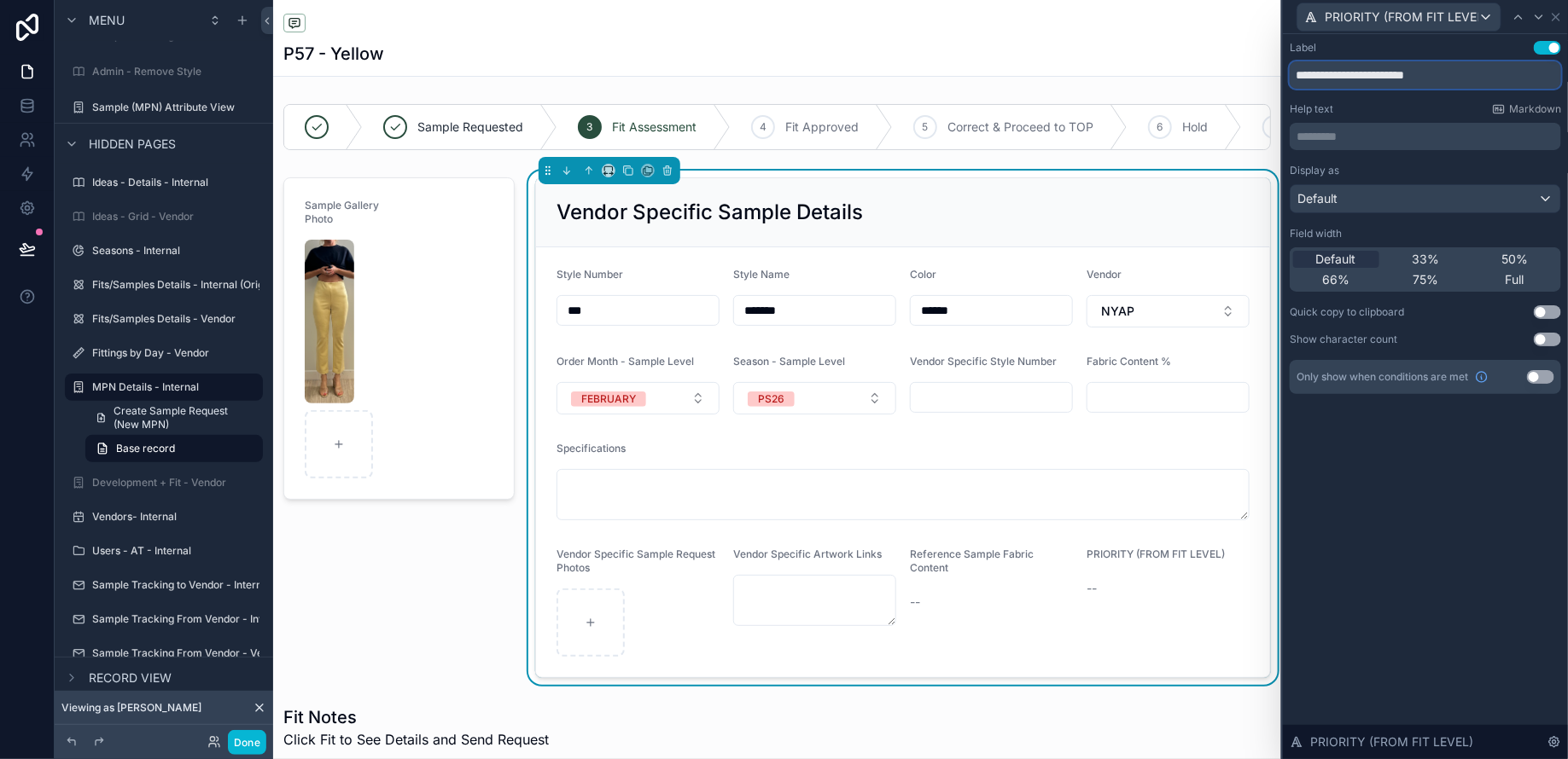
drag, startPoint x: 1361, startPoint y: 74, endPoint x: 1393, endPoint y: 72, distance: 32.1
click at [1393, 72] on input "**********" at bounding box center [1426, 75] width 272 height 28
type input "**********"
click at [1557, 22] on icon at bounding box center [1555, 17] width 14 height 14
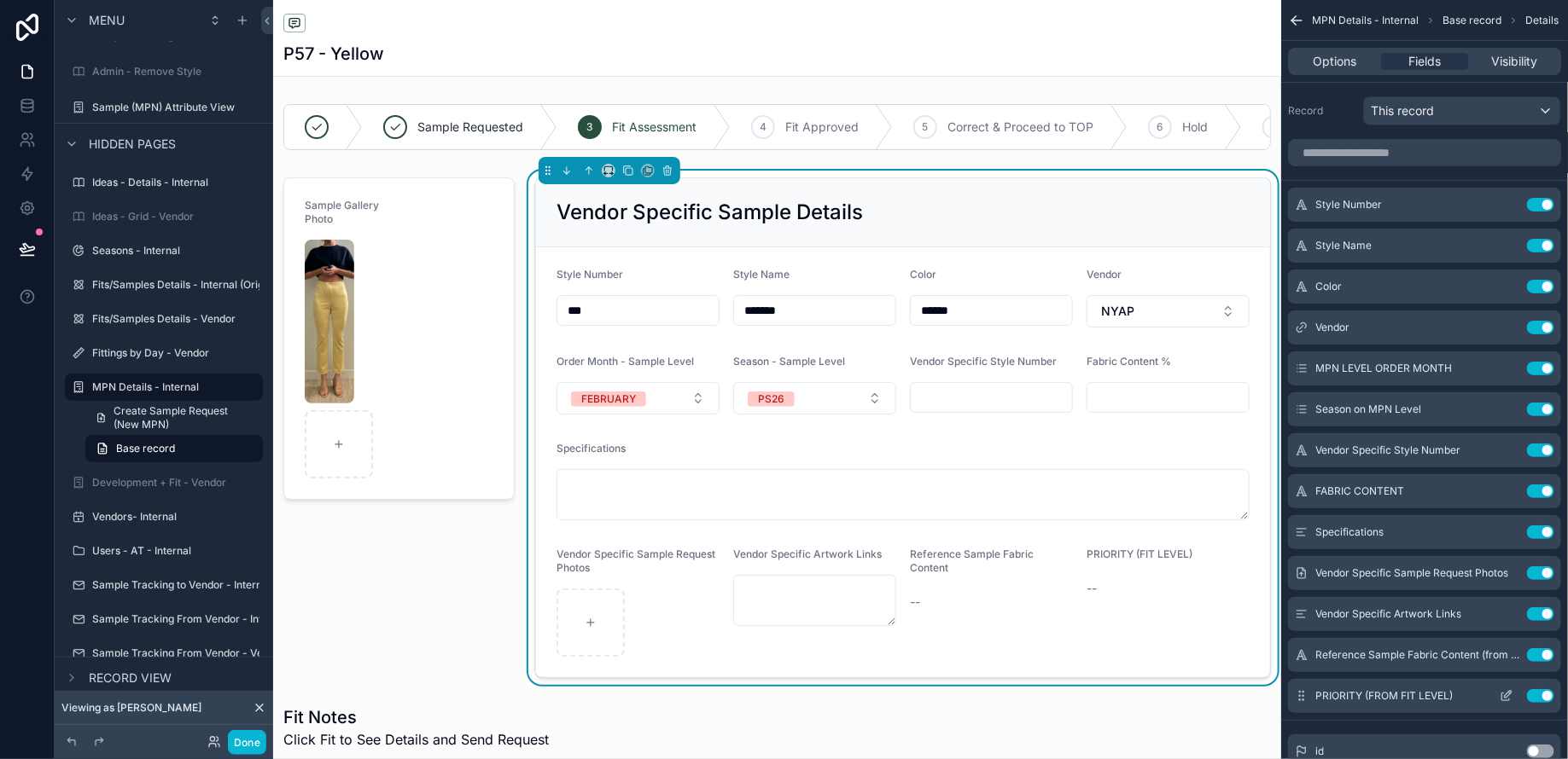
click at [1503, 693] on icon "scrollable content" at bounding box center [1506, 696] width 14 height 14
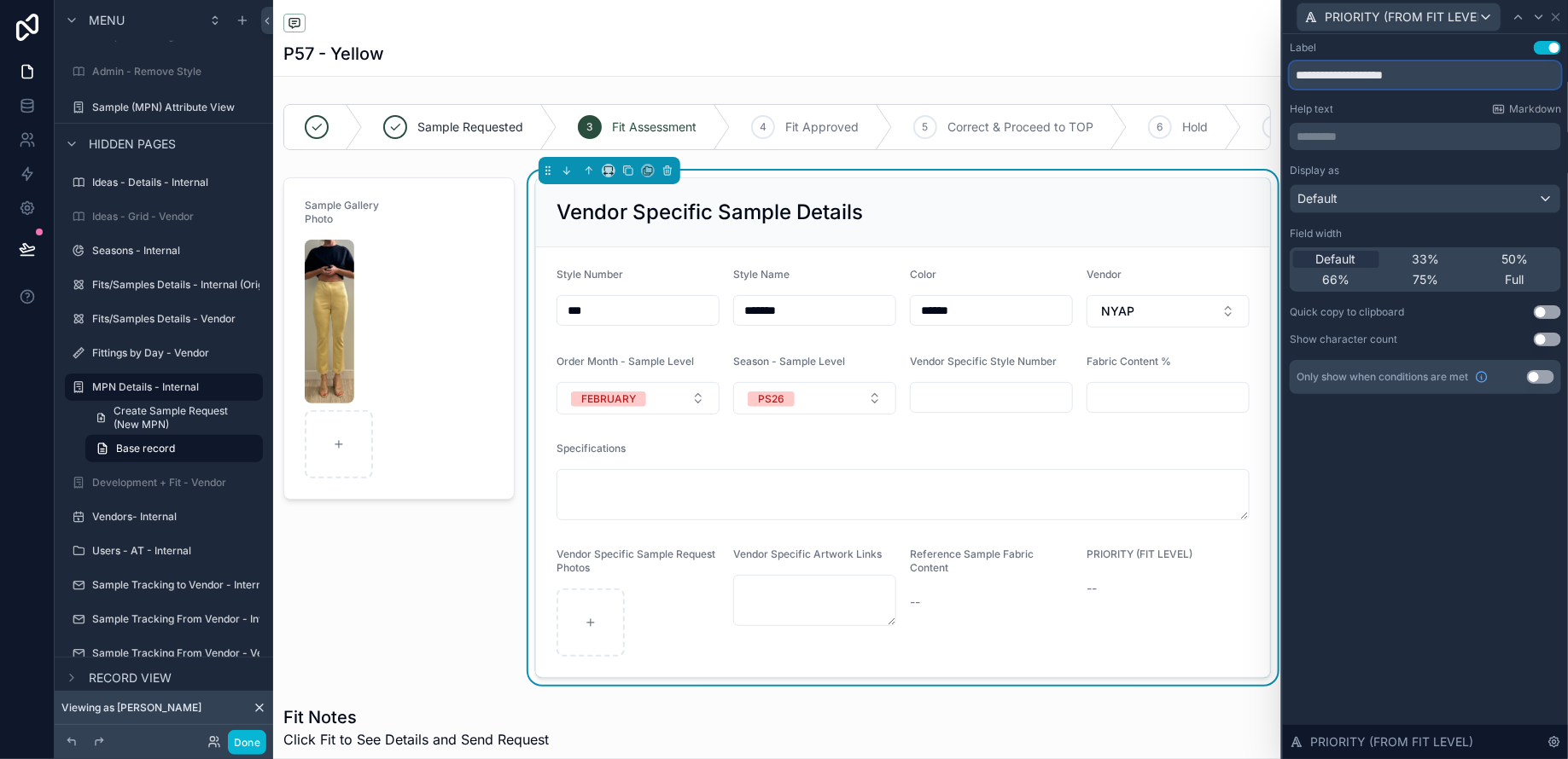
drag, startPoint x: 1415, startPoint y: 79, endPoint x: 1303, endPoint y: 69, distance: 112.4
click at [1303, 69] on input "**********" at bounding box center [1426, 75] width 272 height 28
type input "********"
click at [250, 742] on button "Done" at bounding box center [247, 742] width 39 height 25
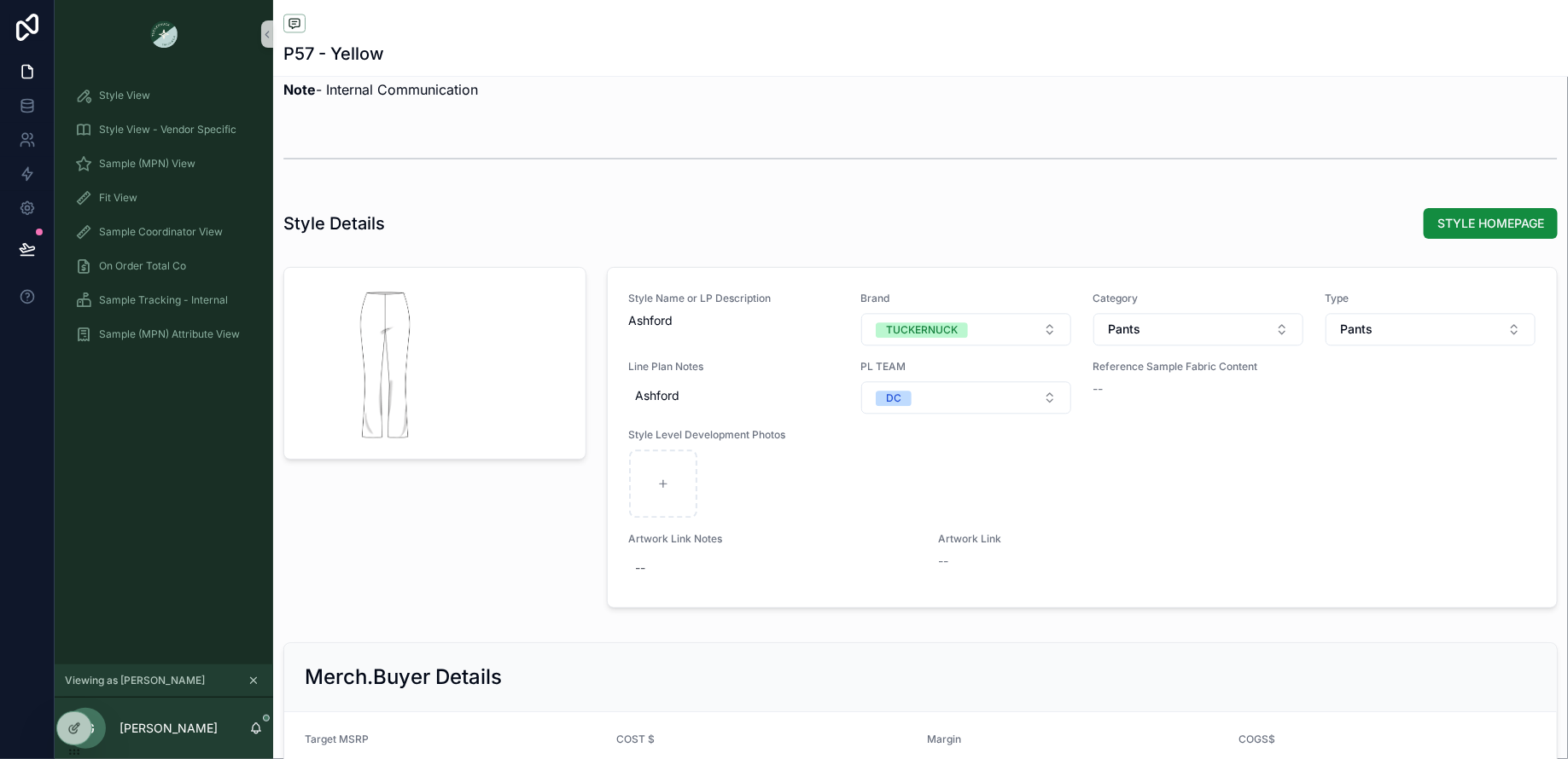
scroll to position [1747, 0]
click at [80, 724] on icon at bounding box center [73, 728] width 14 height 14
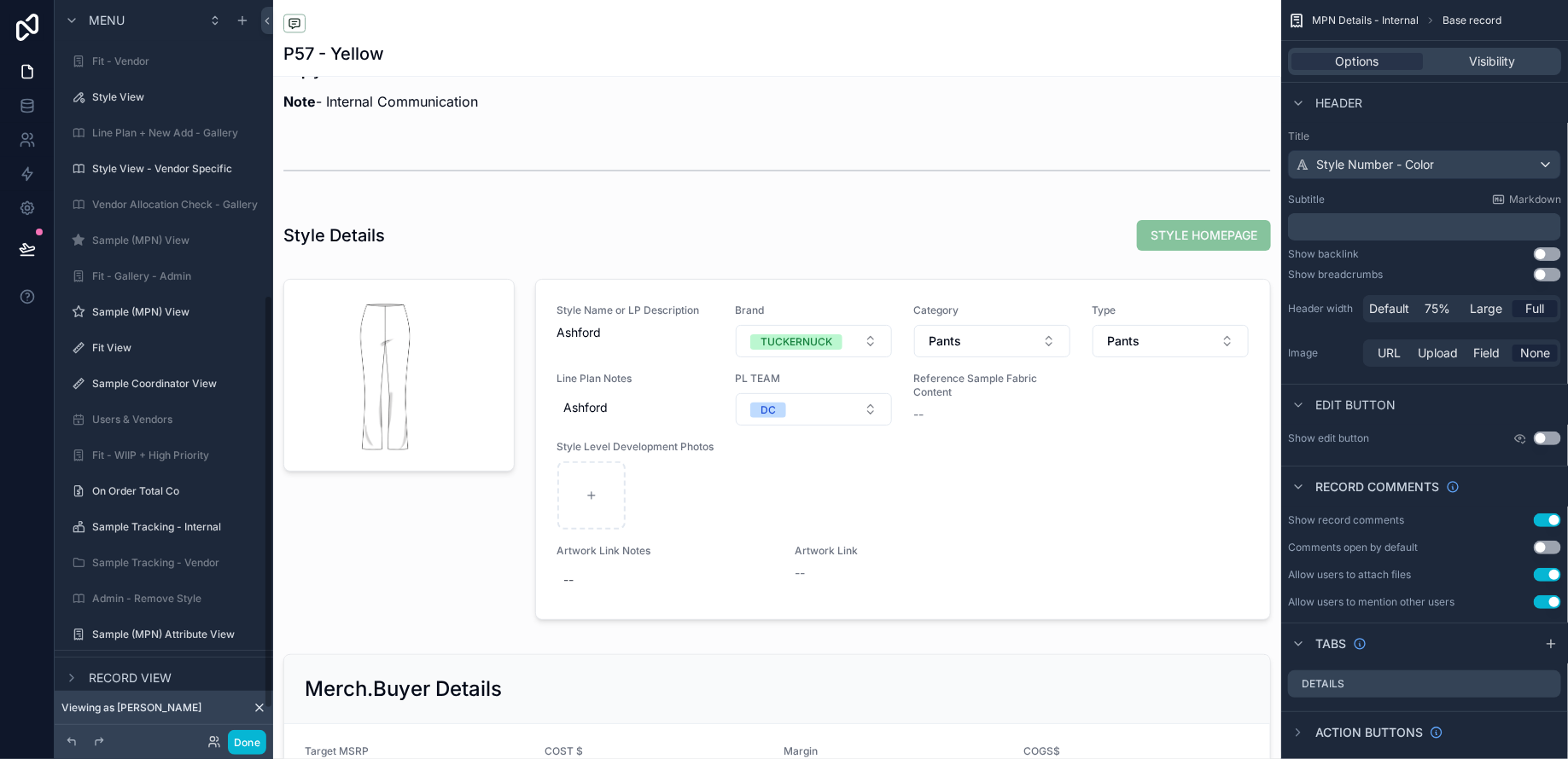
scroll to position [527, 0]
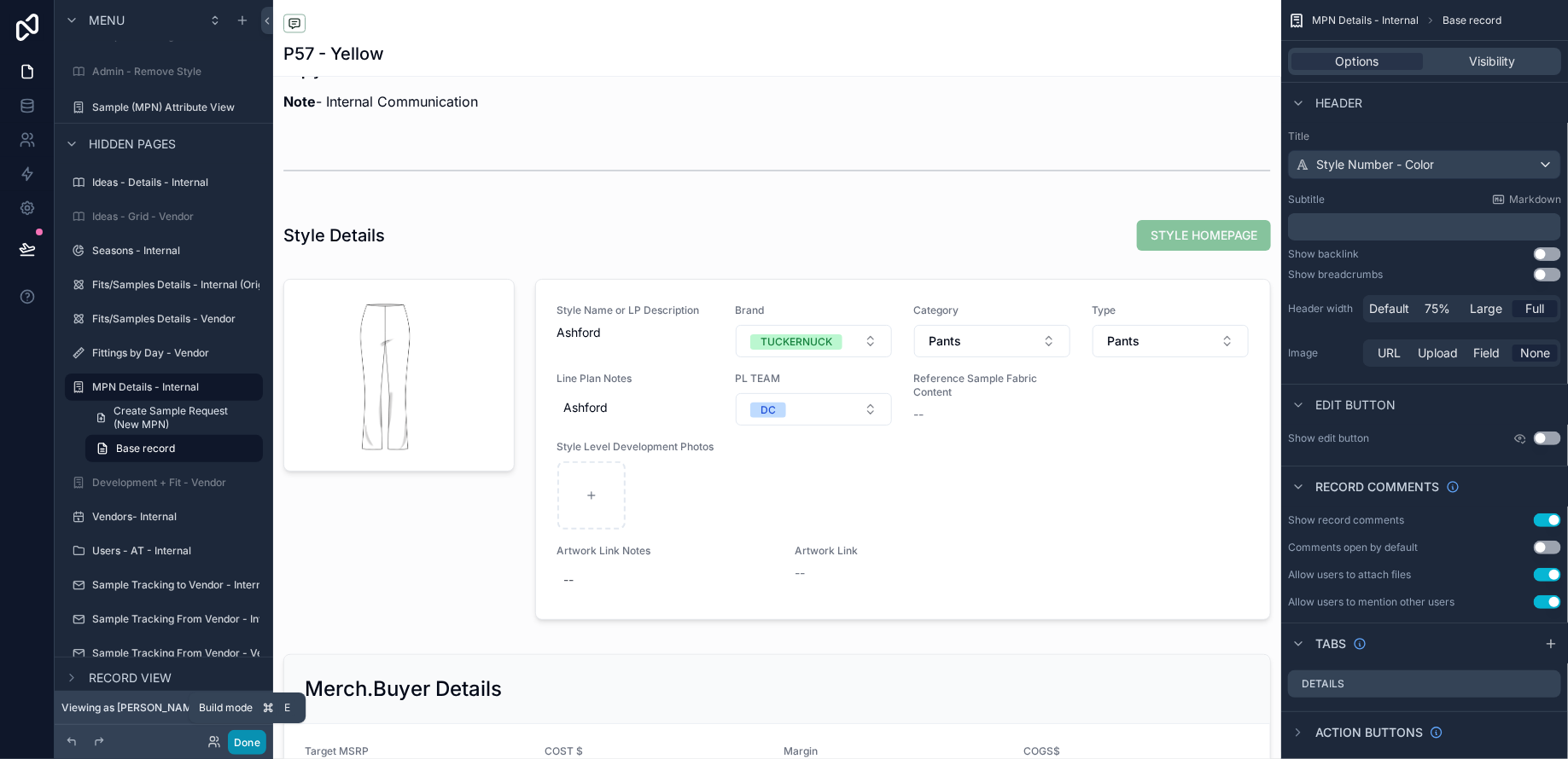
click at [246, 742] on button "Done" at bounding box center [247, 742] width 39 height 25
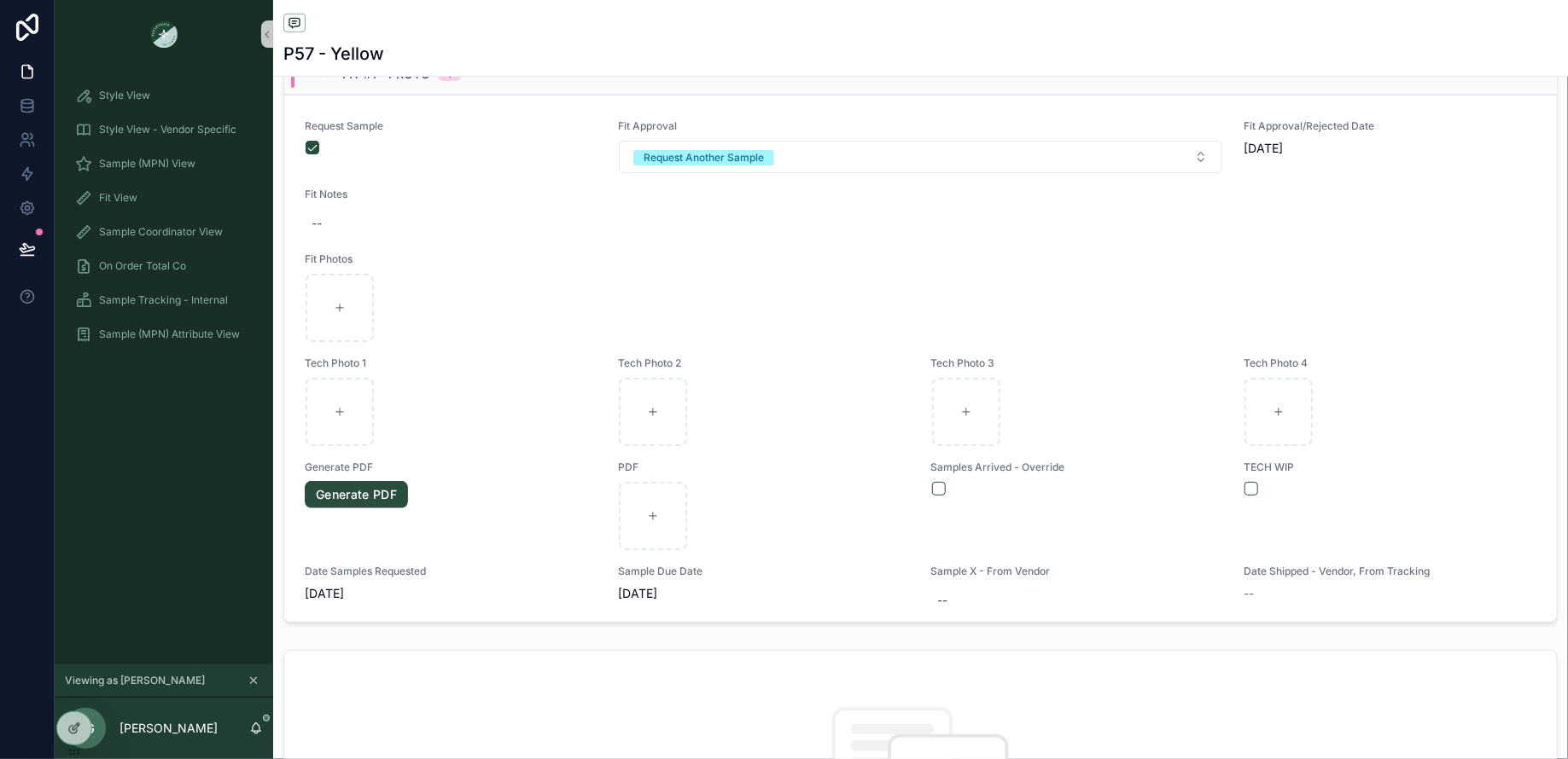
scroll to position [0, 0]
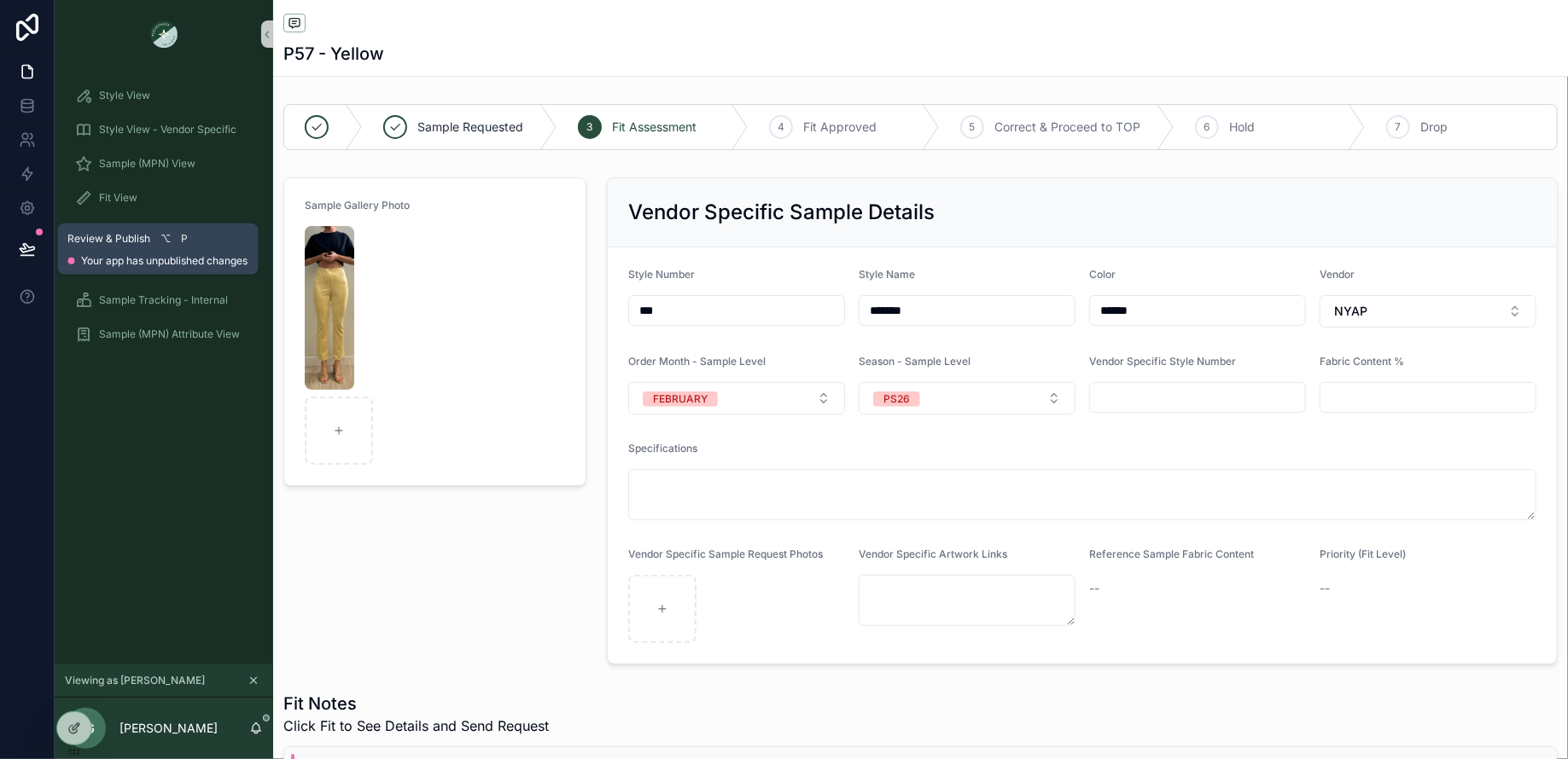
click at [30, 249] on icon at bounding box center [27, 248] width 15 height 8
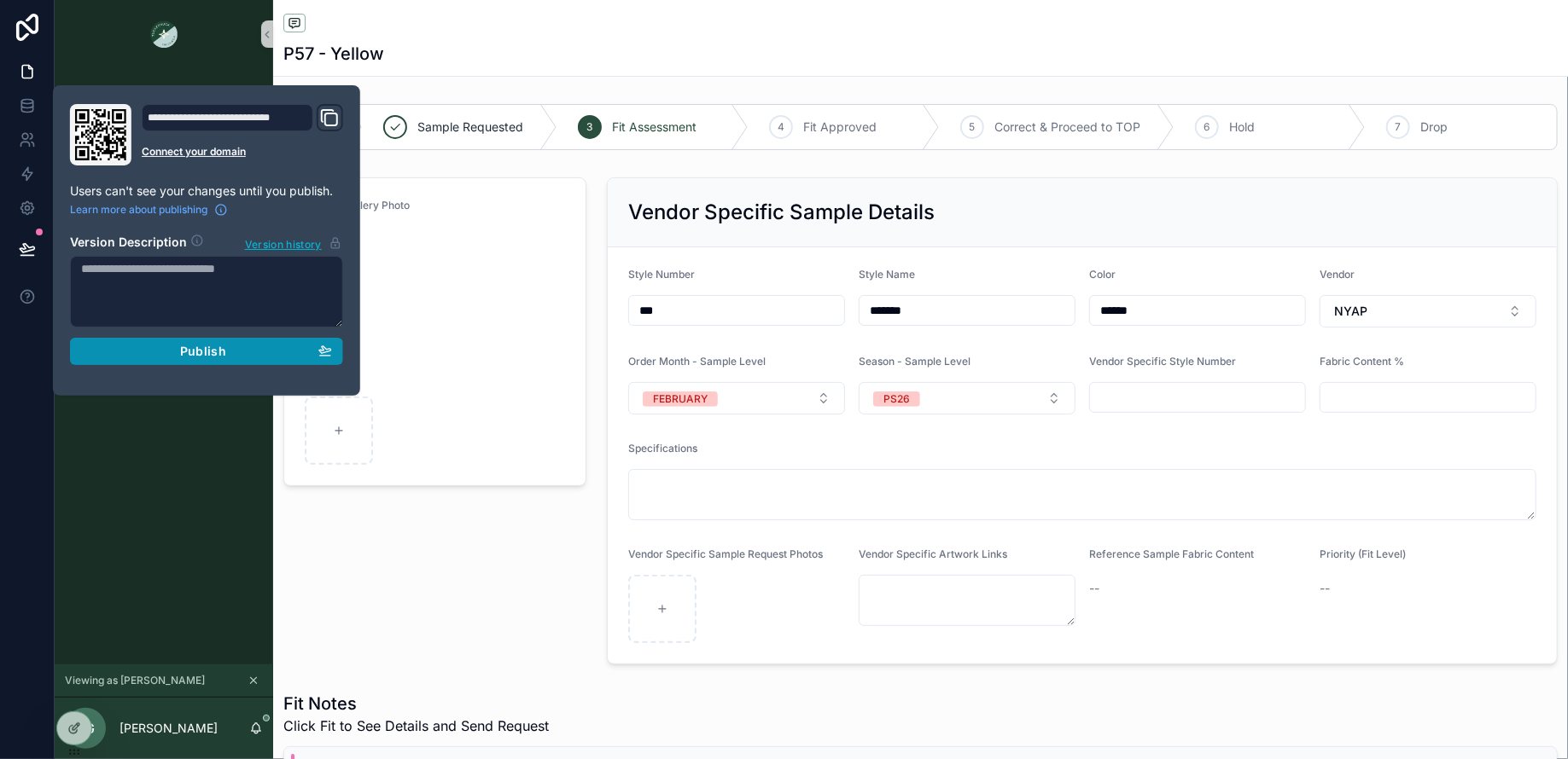
click at [199, 353] on span "Publish" at bounding box center [203, 352] width 46 height 16
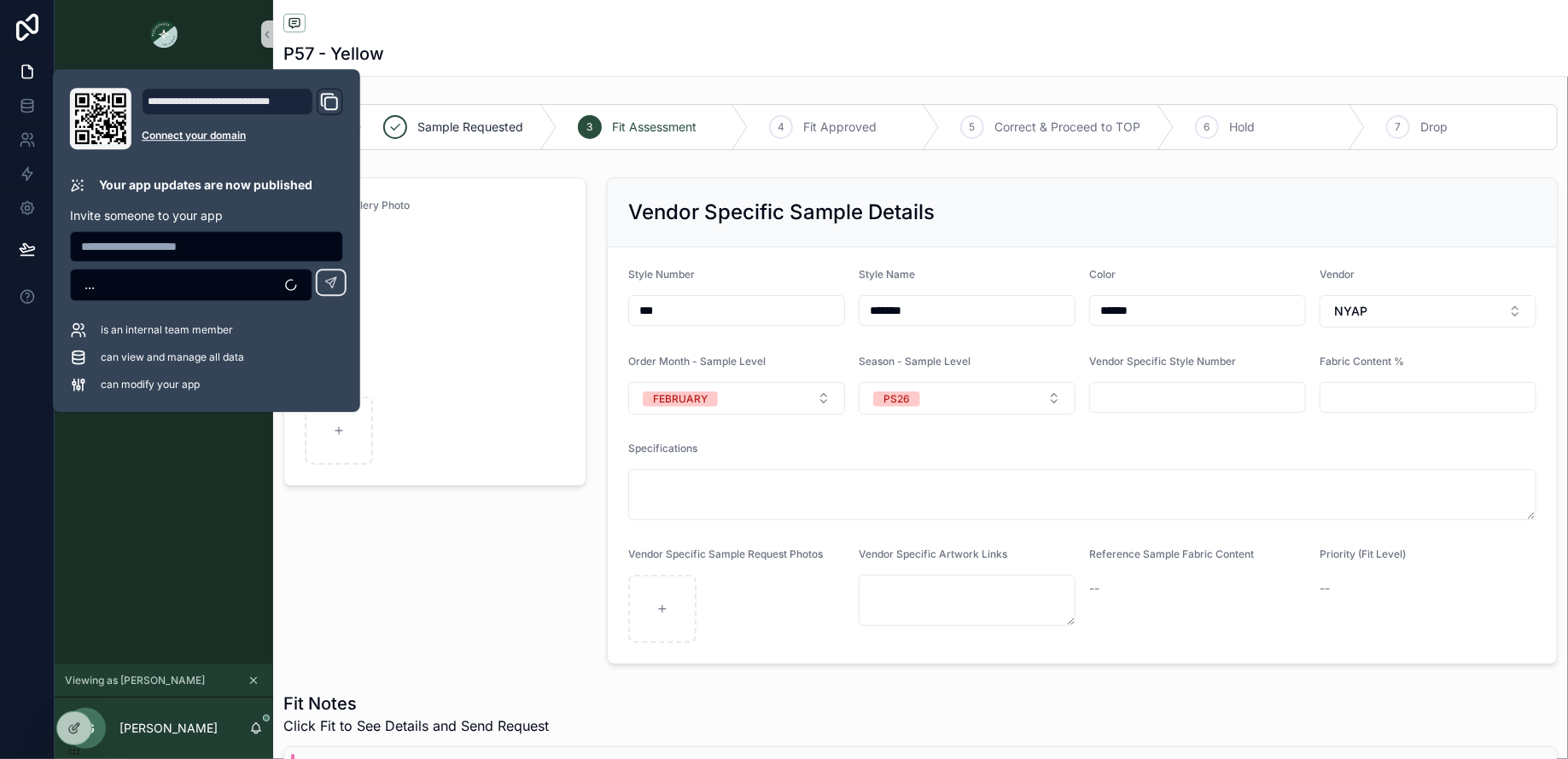
click at [491, 584] on div "Sample Gallery Photo" at bounding box center [434, 421] width 323 height 501
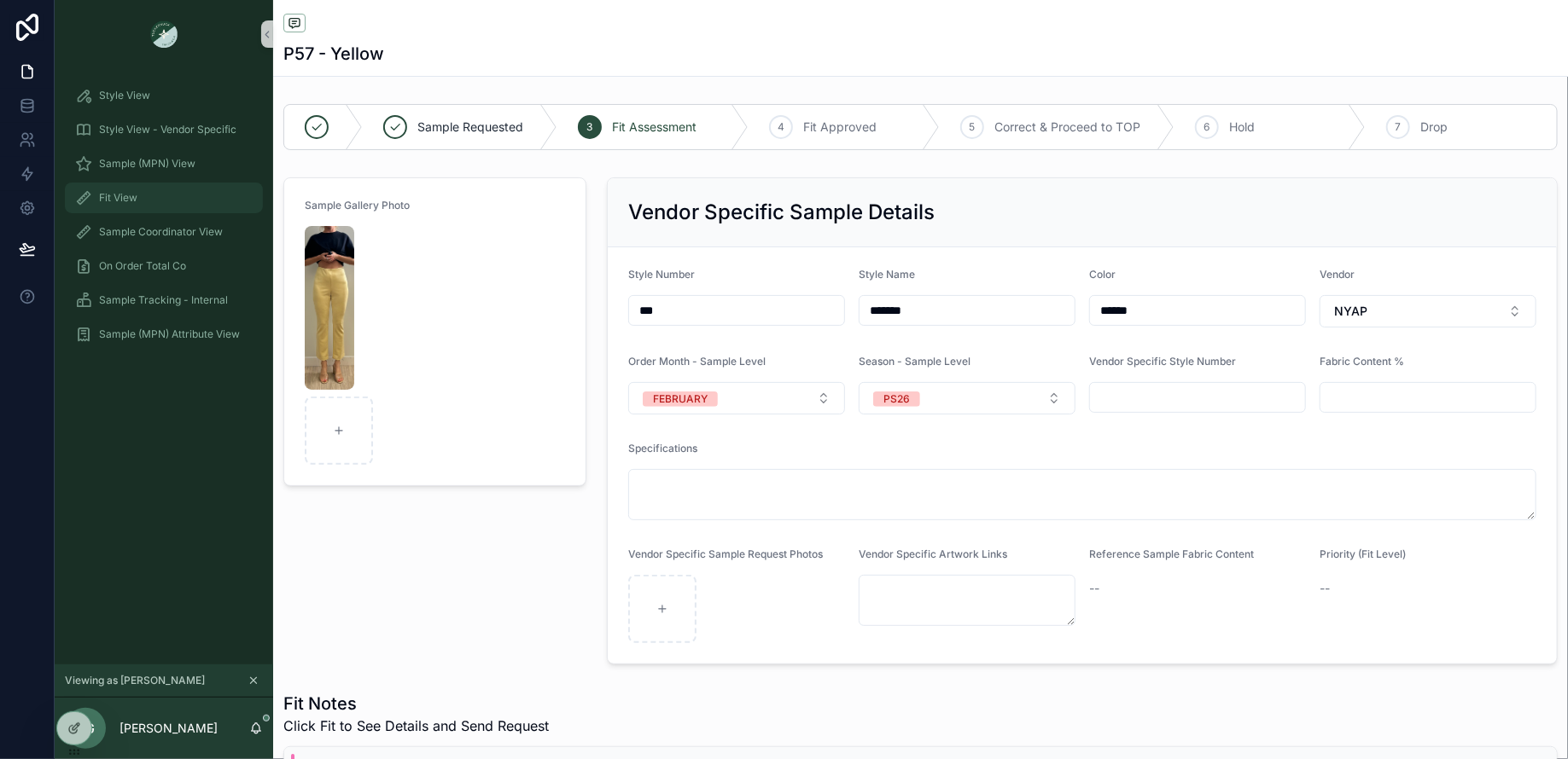
click at [129, 190] on div "Fit View" at bounding box center [163, 198] width 177 height 28
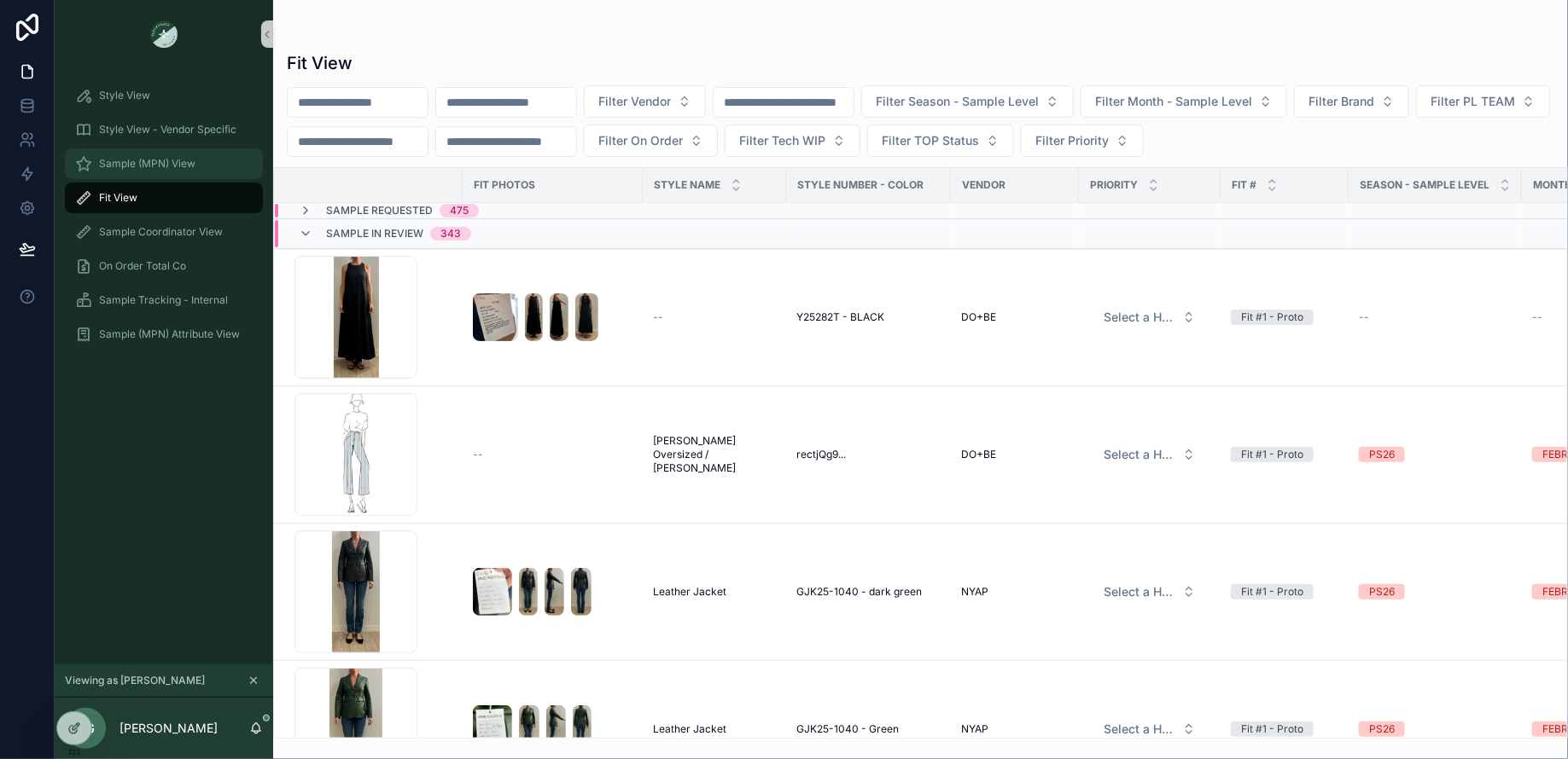
click at [135, 168] on span "Sample (MPN) View" at bounding box center [147, 163] width 96 height 14
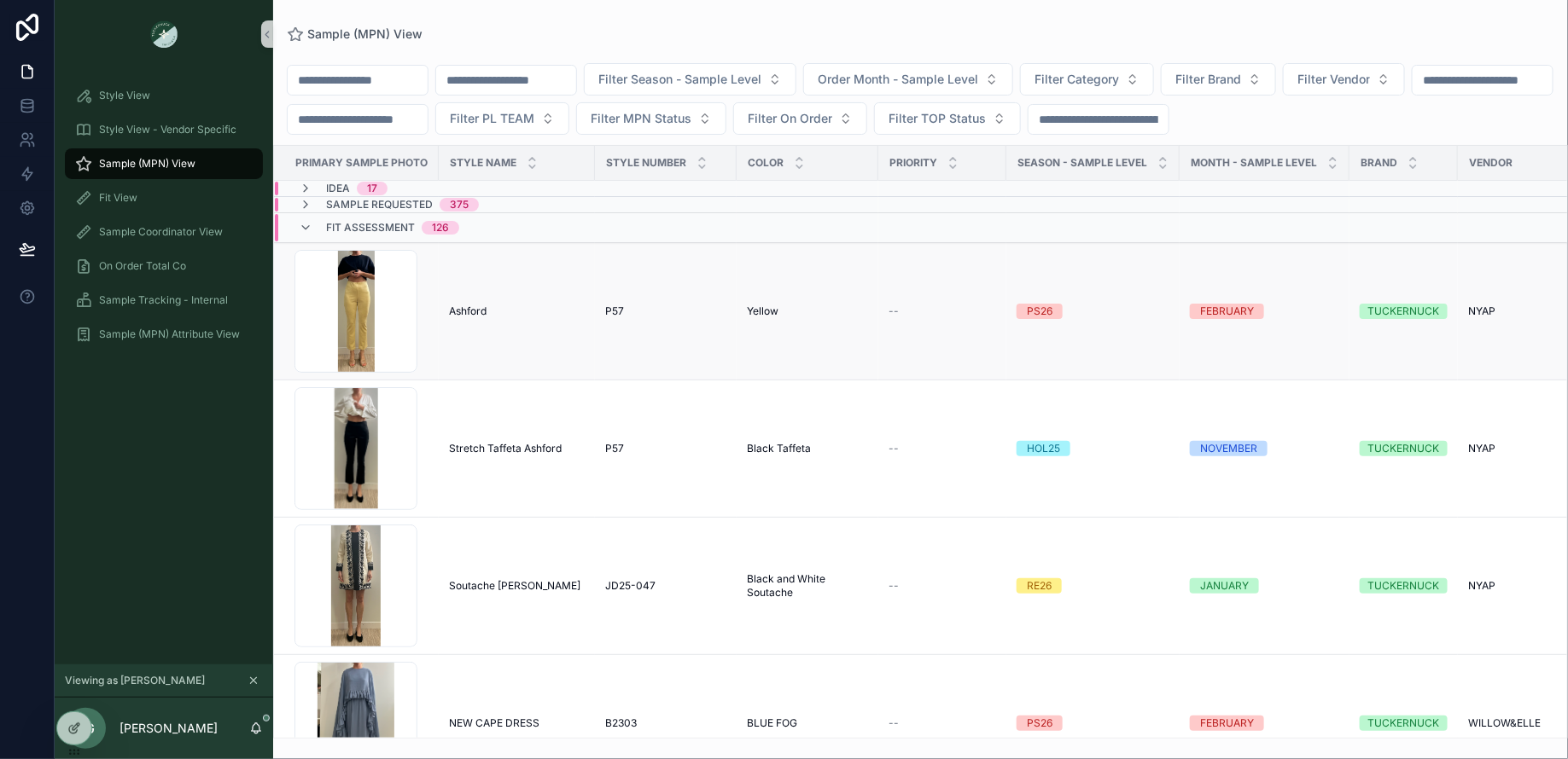
click at [467, 308] on span "Ashford" at bounding box center [467, 311] width 38 height 14
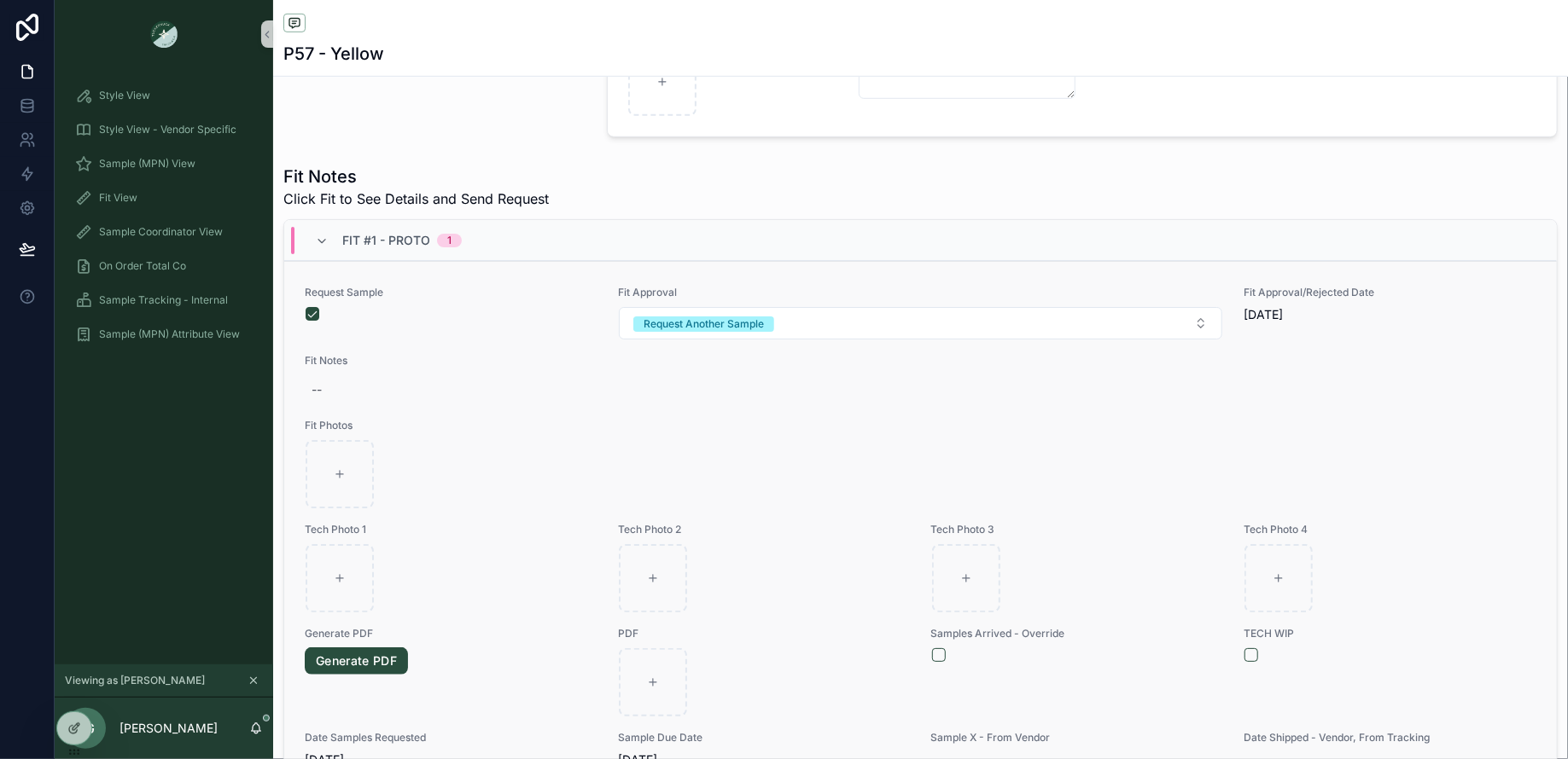
scroll to position [3, 0]
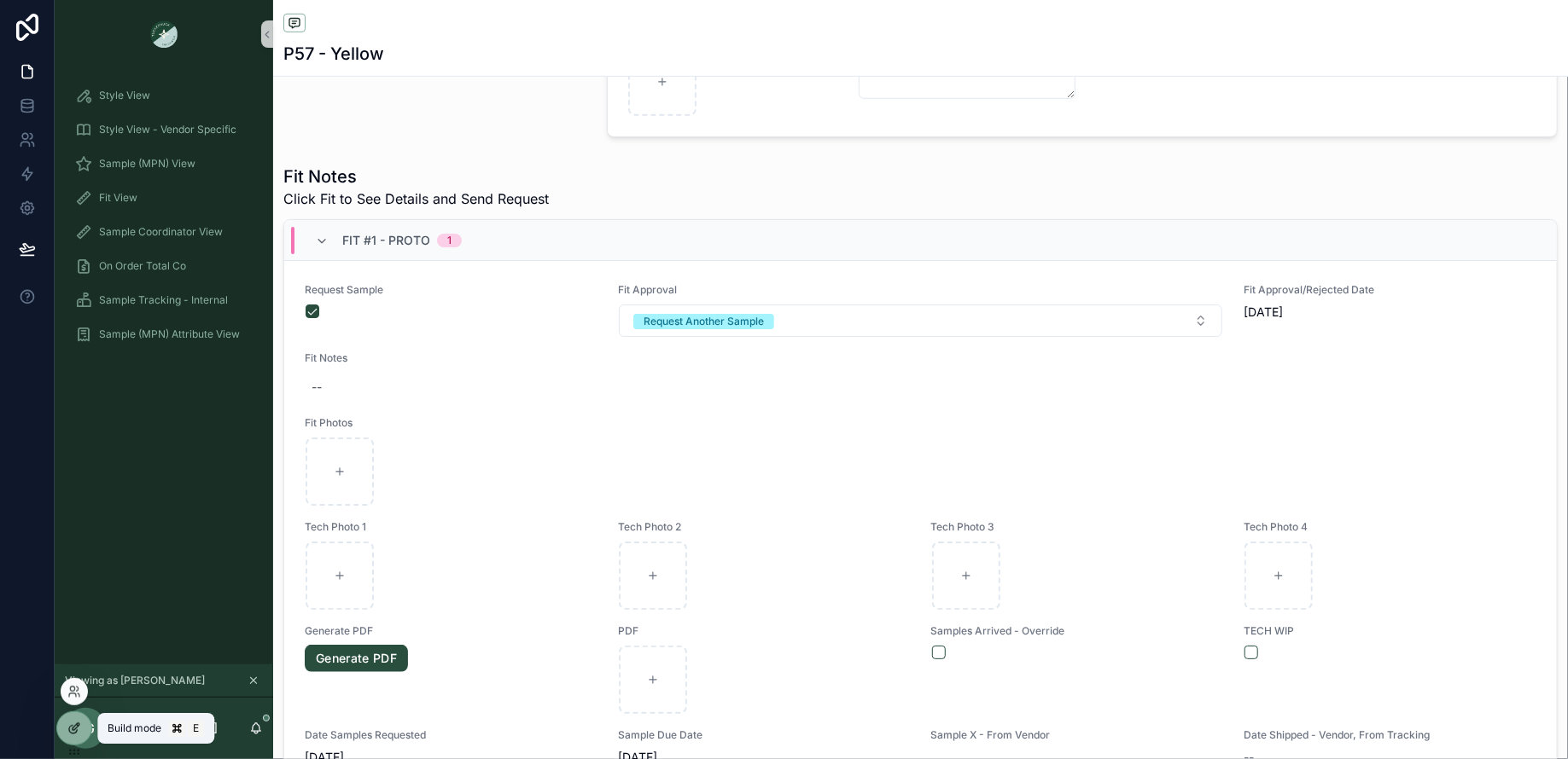
click at [78, 729] on icon at bounding box center [73, 728] width 14 height 14
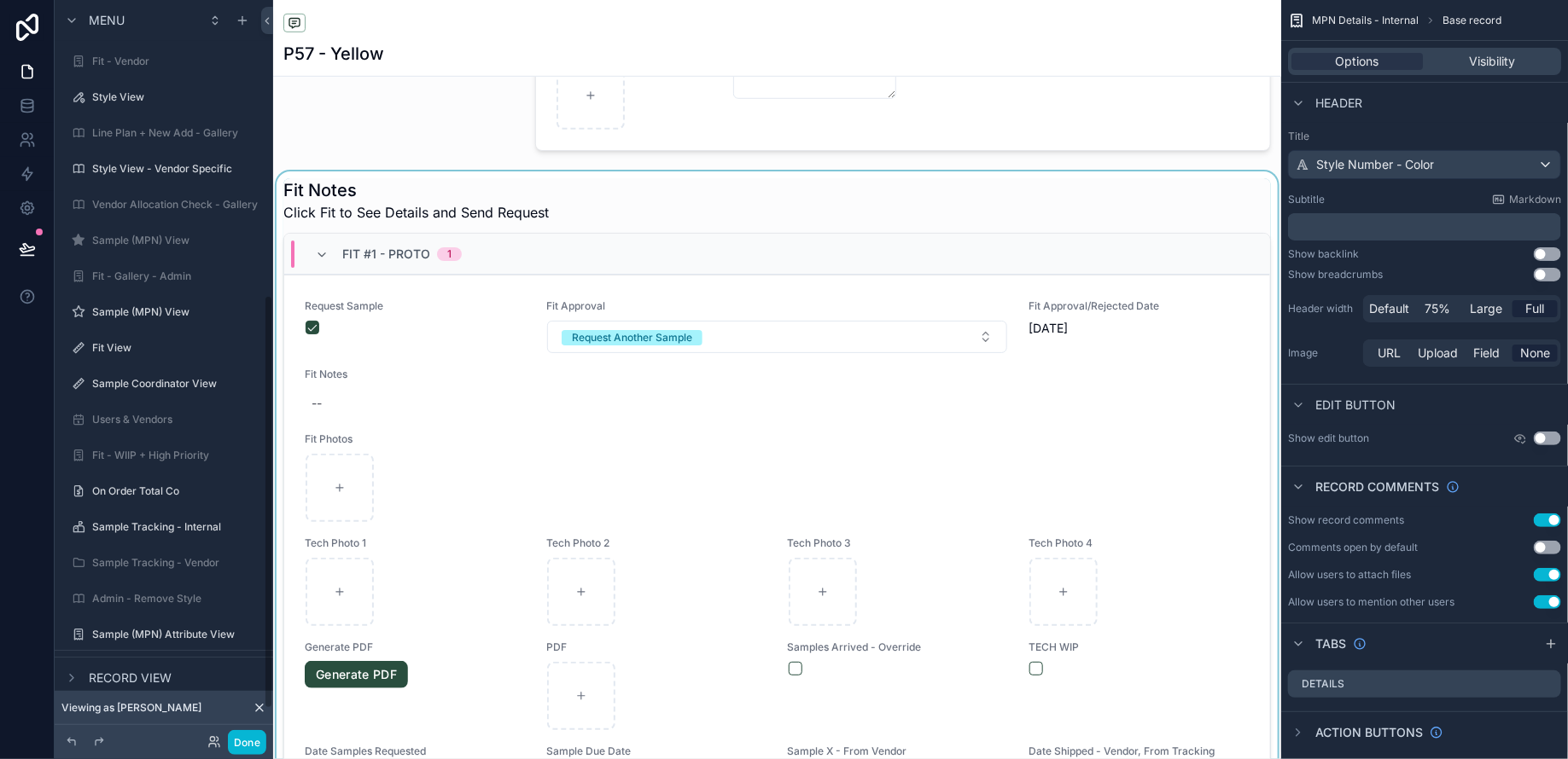
scroll to position [527, 0]
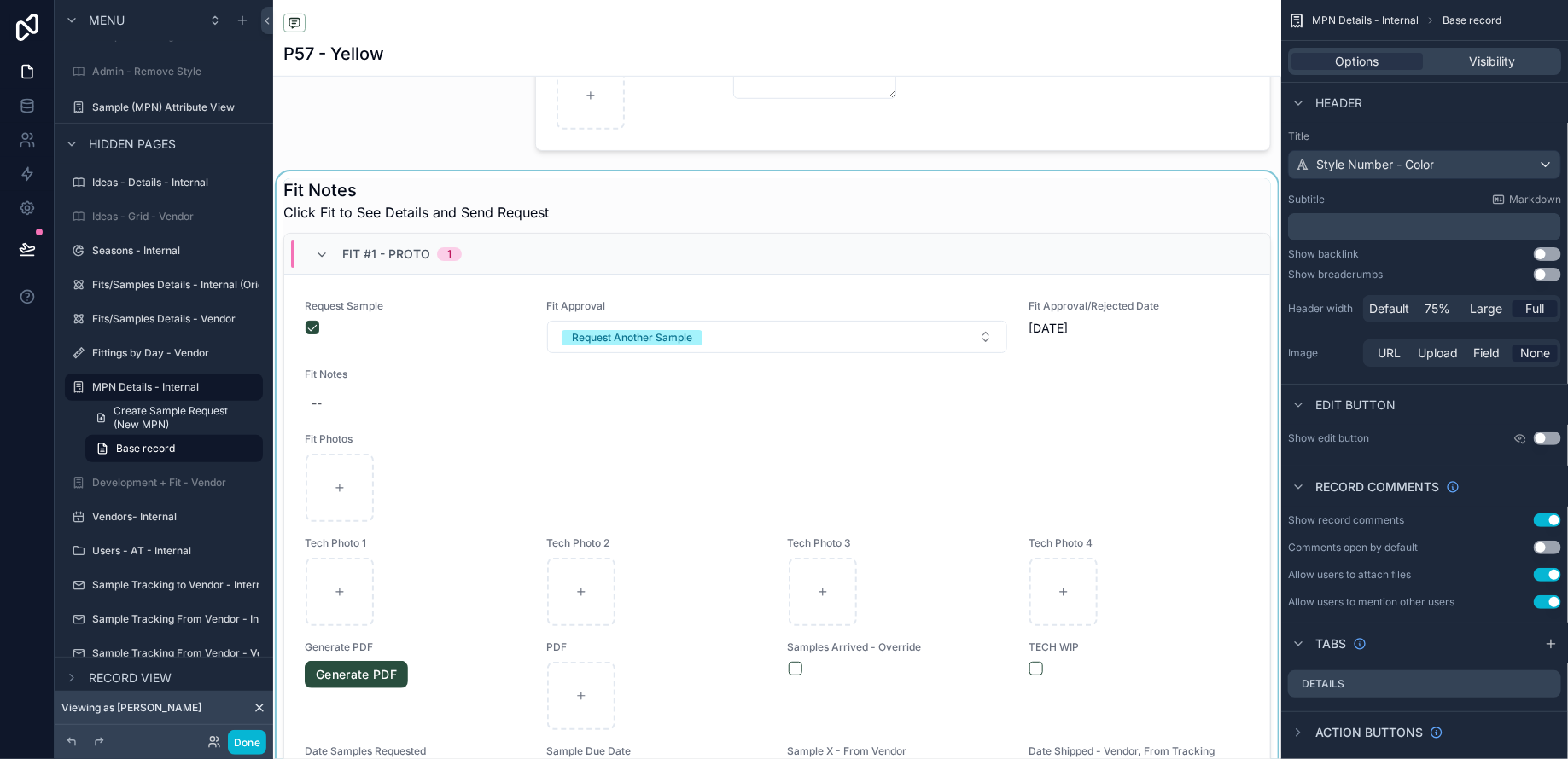
click at [964, 184] on div "scrollable content" at bounding box center [777, 490] width 1008 height 638
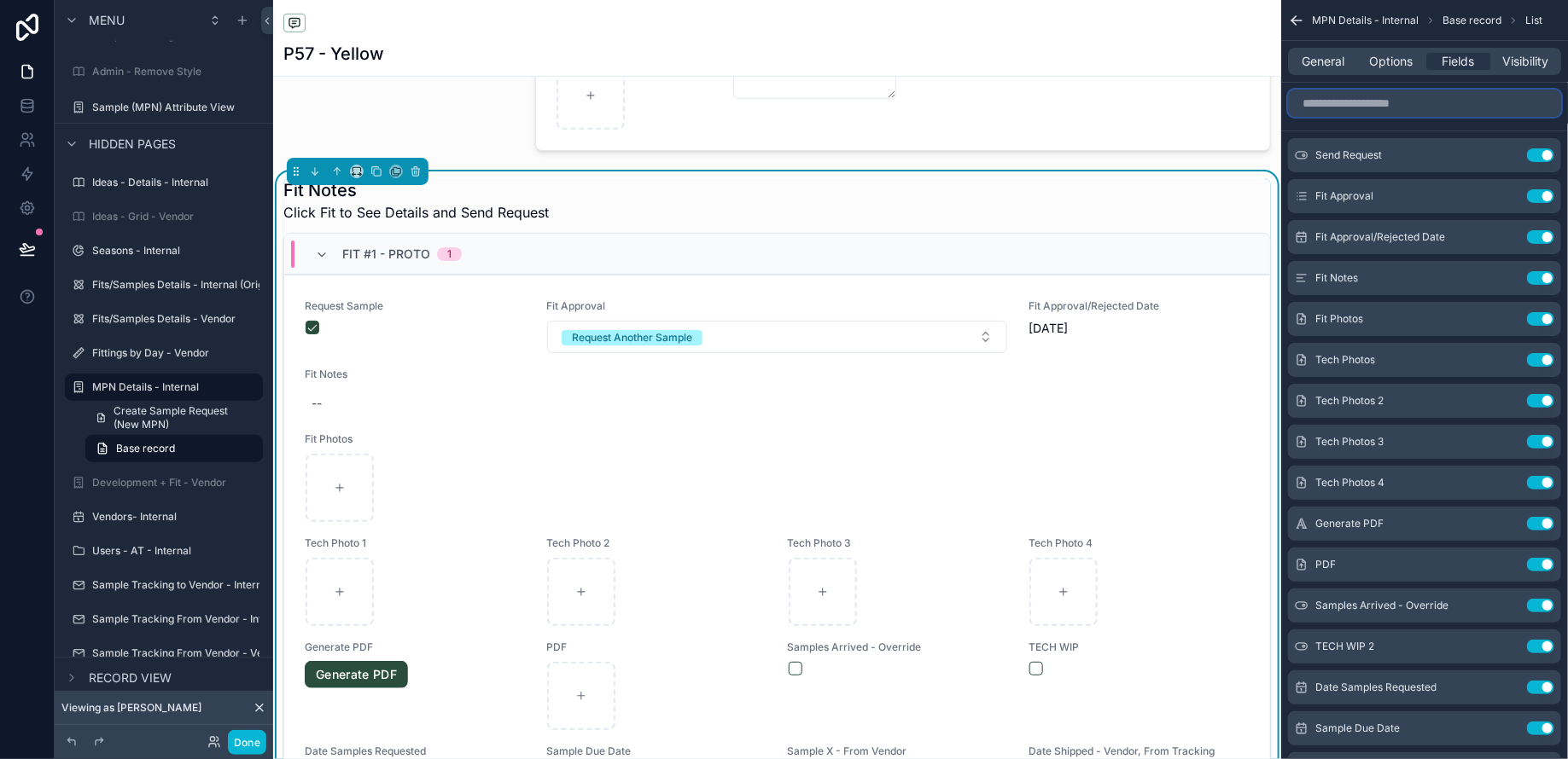
click at [1369, 105] on input "scrollable content" at bounding box center [1424, 104] width 273 height 28
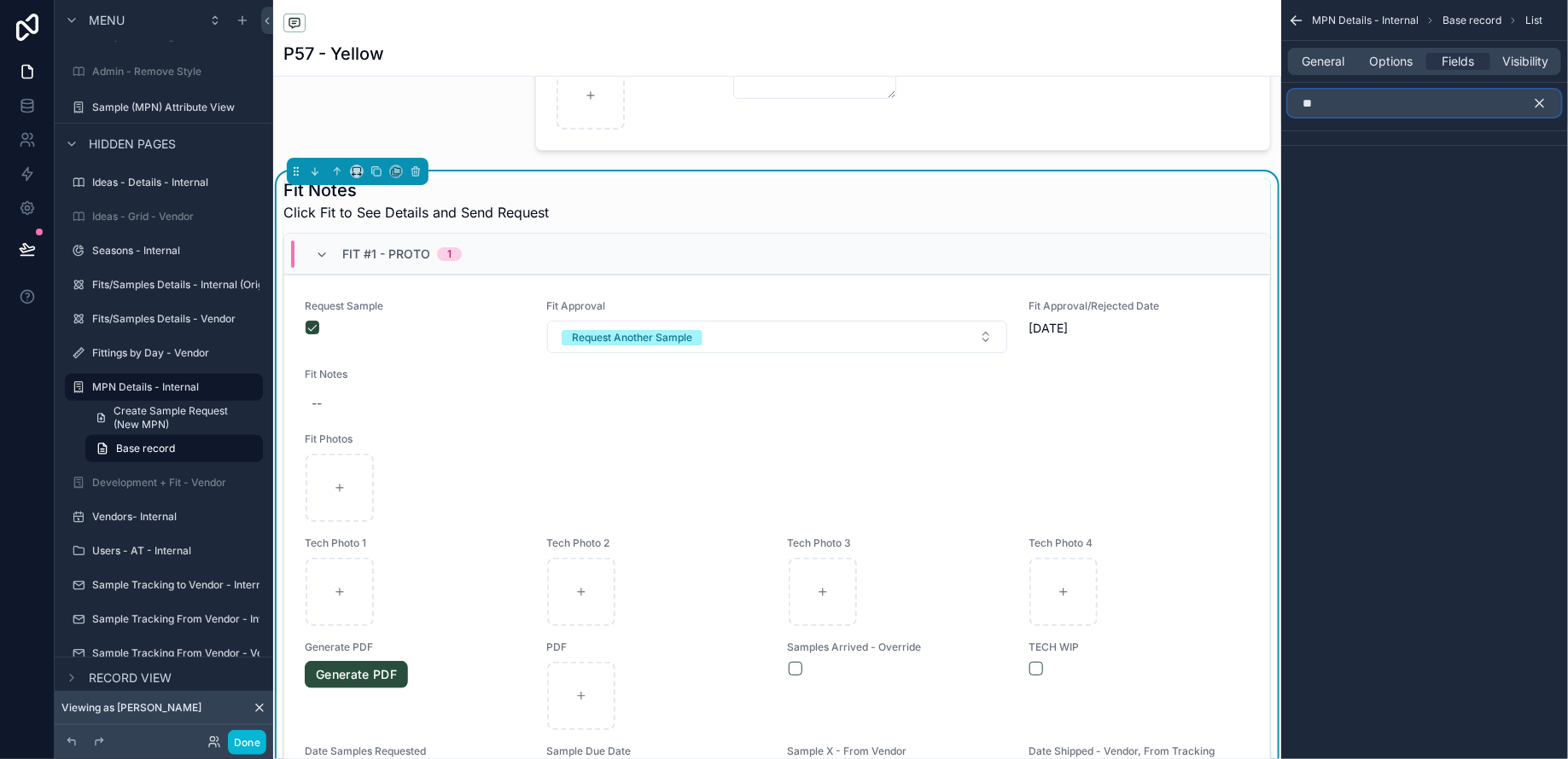
type input "*"
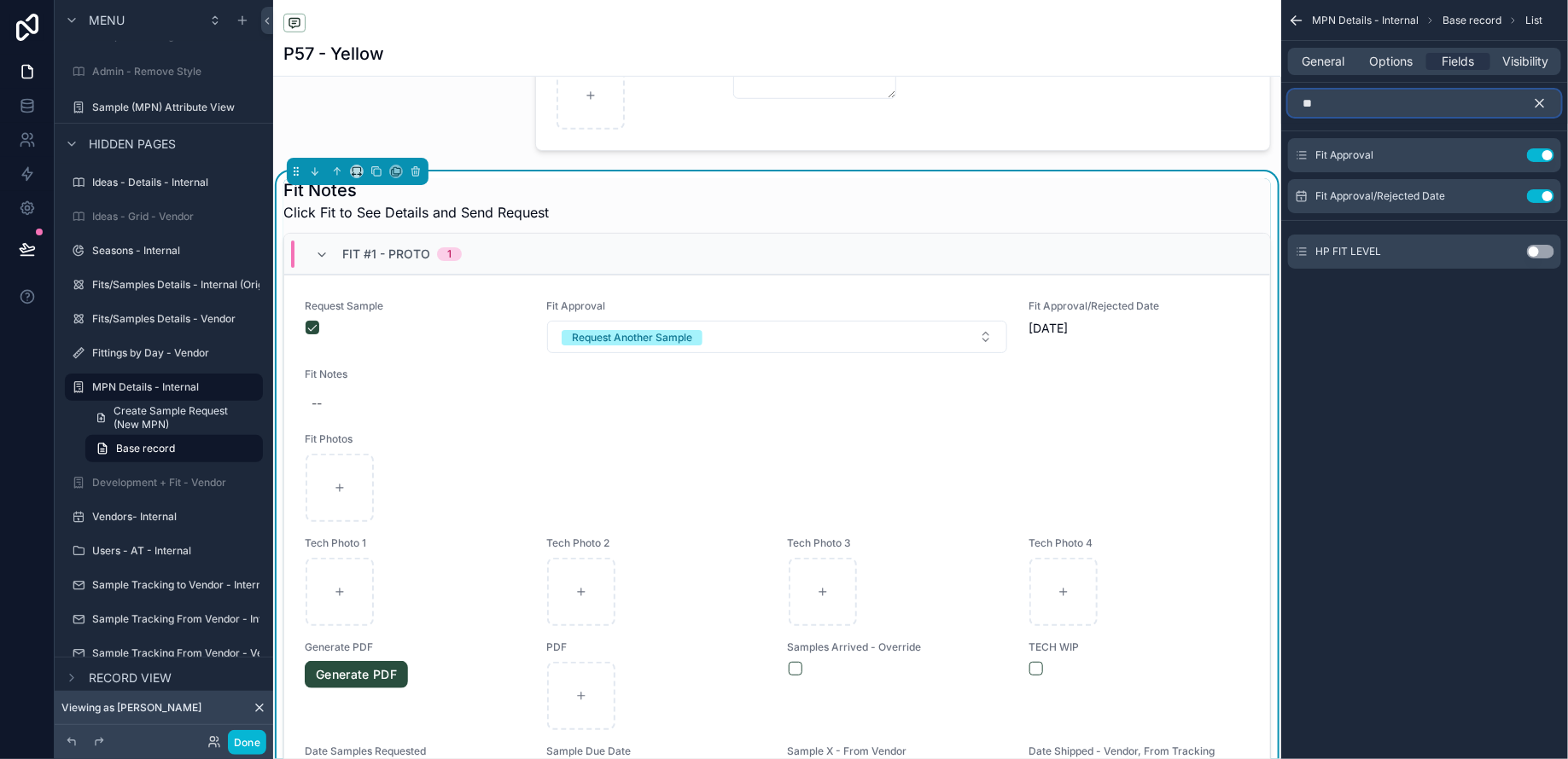
type input "*"
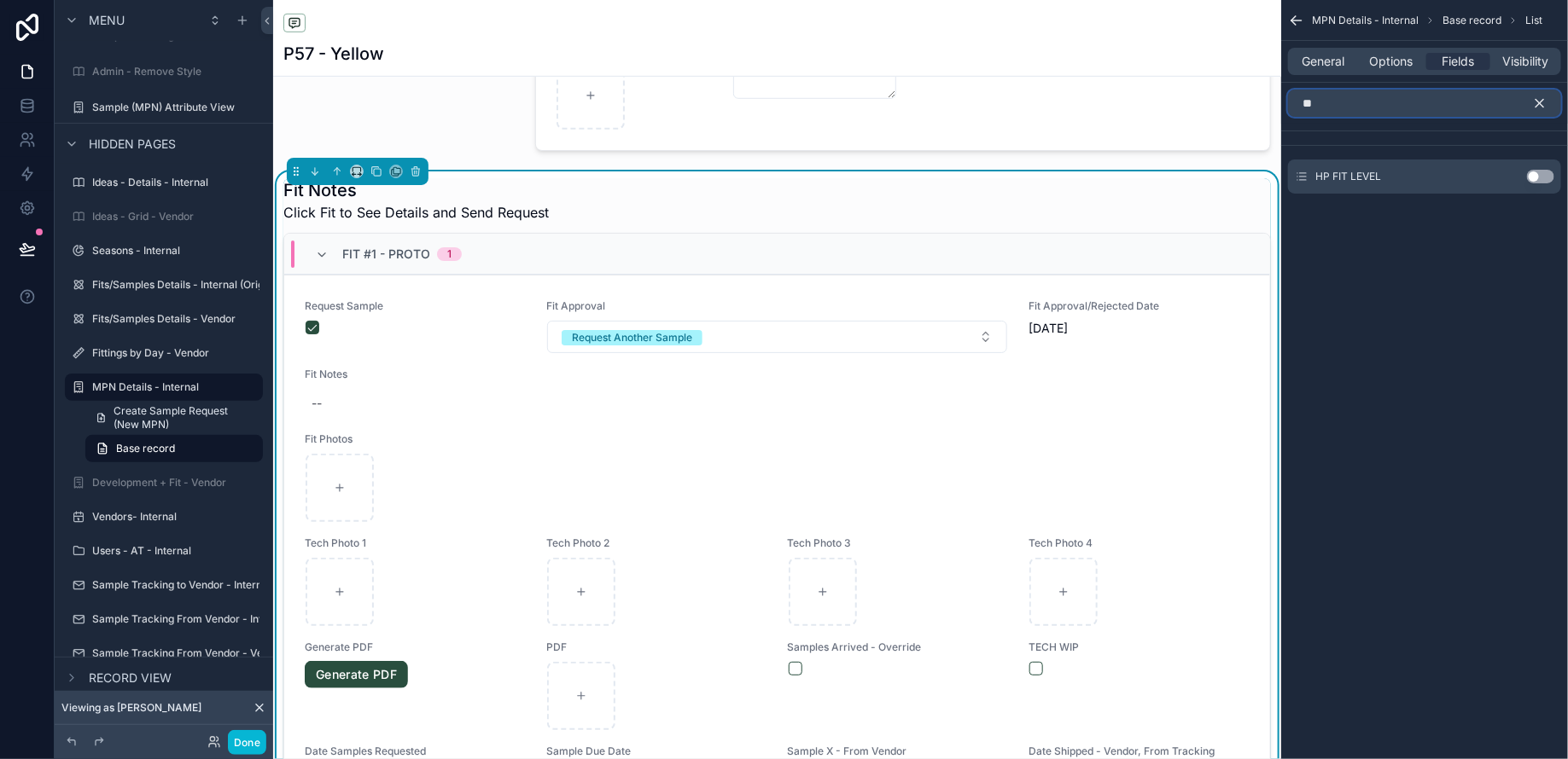
type input "*"
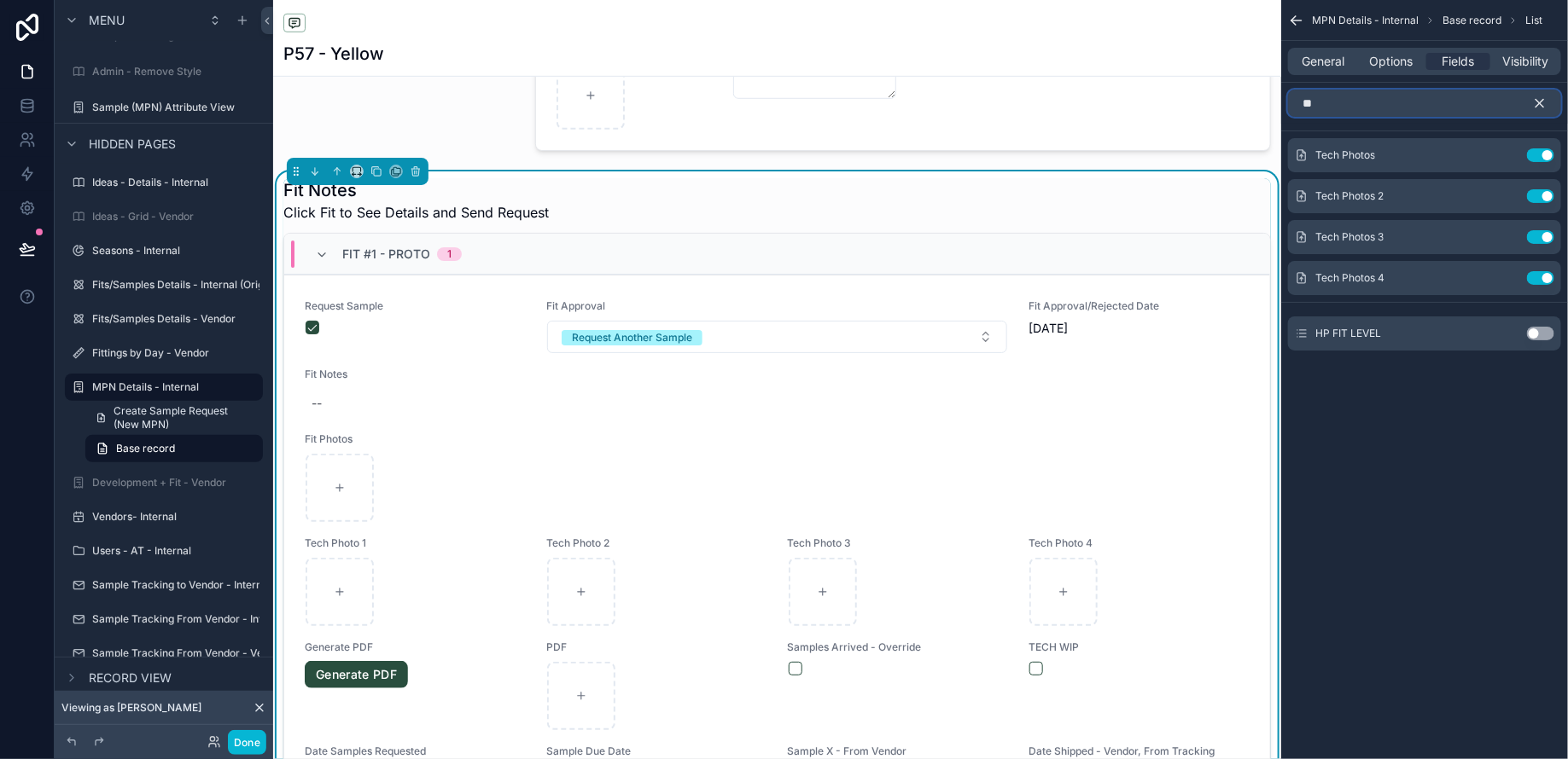
type input "**"
click at [1544, 329] on button "Use setting" at bounding box center [1540, 333] width 28 height 14
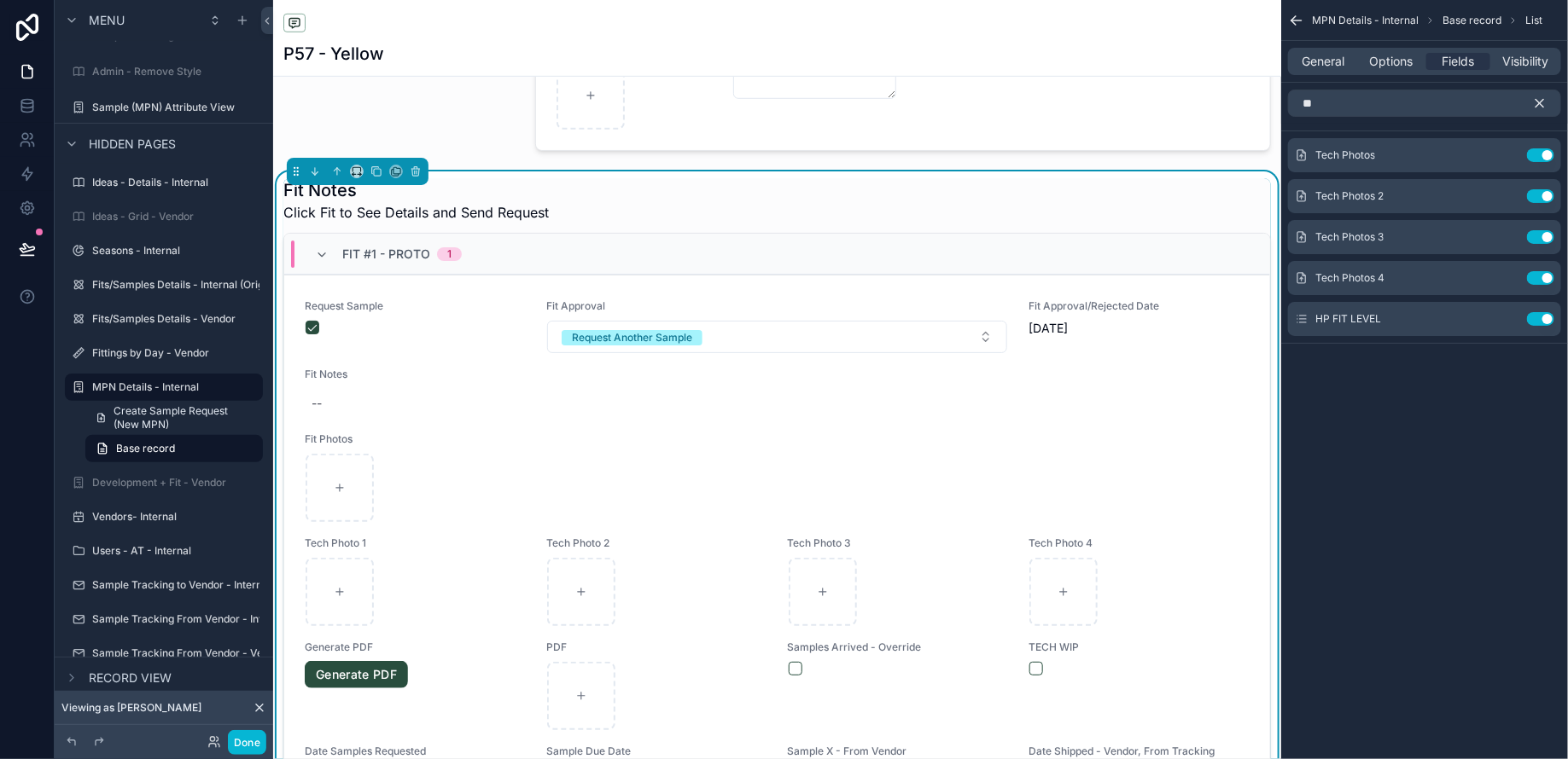
click at [1546, 96] on icon "scrollable content" at bounding box center [1540, 103] width 16 height 16
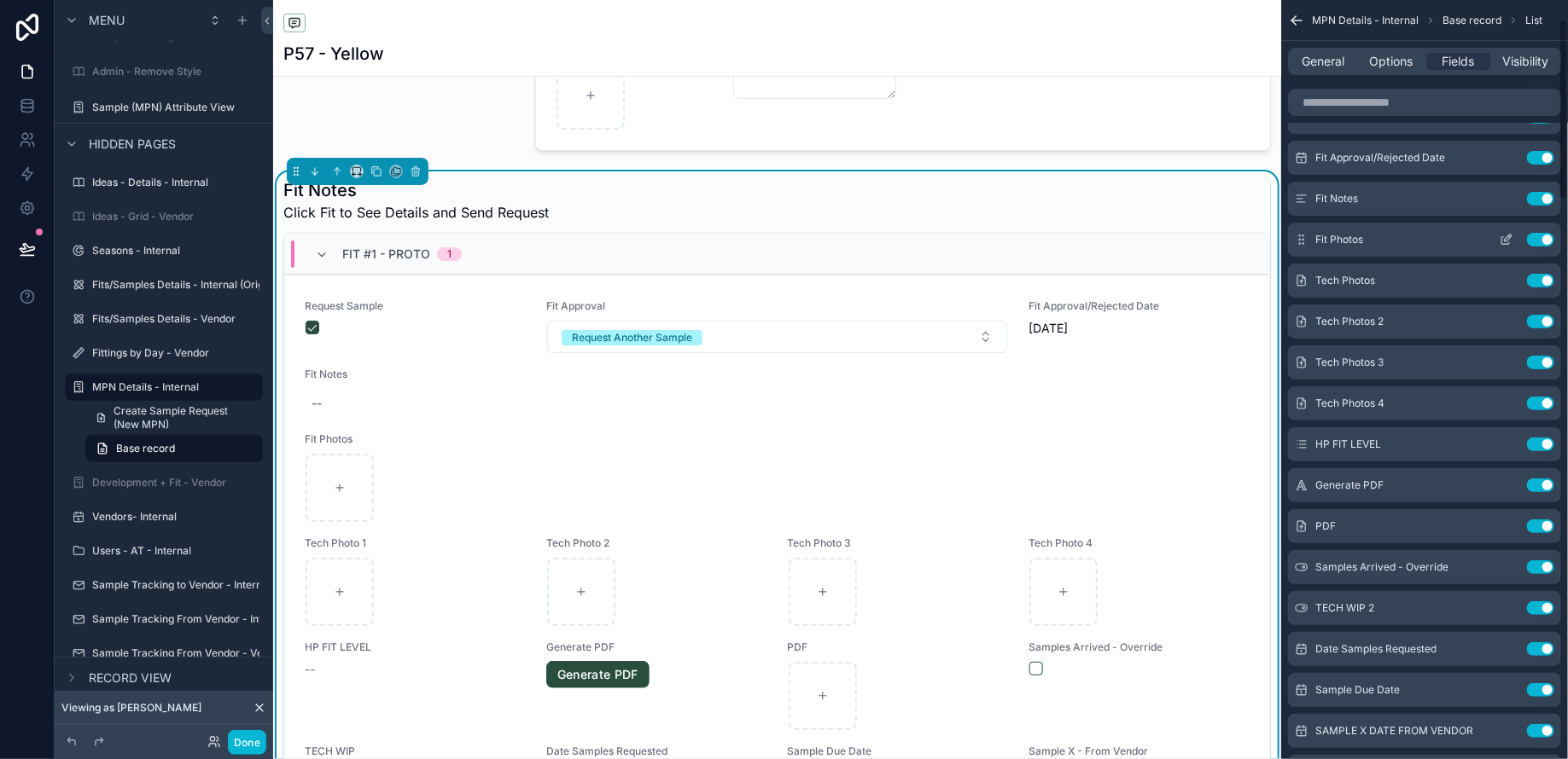
scroll to position [0, 0]
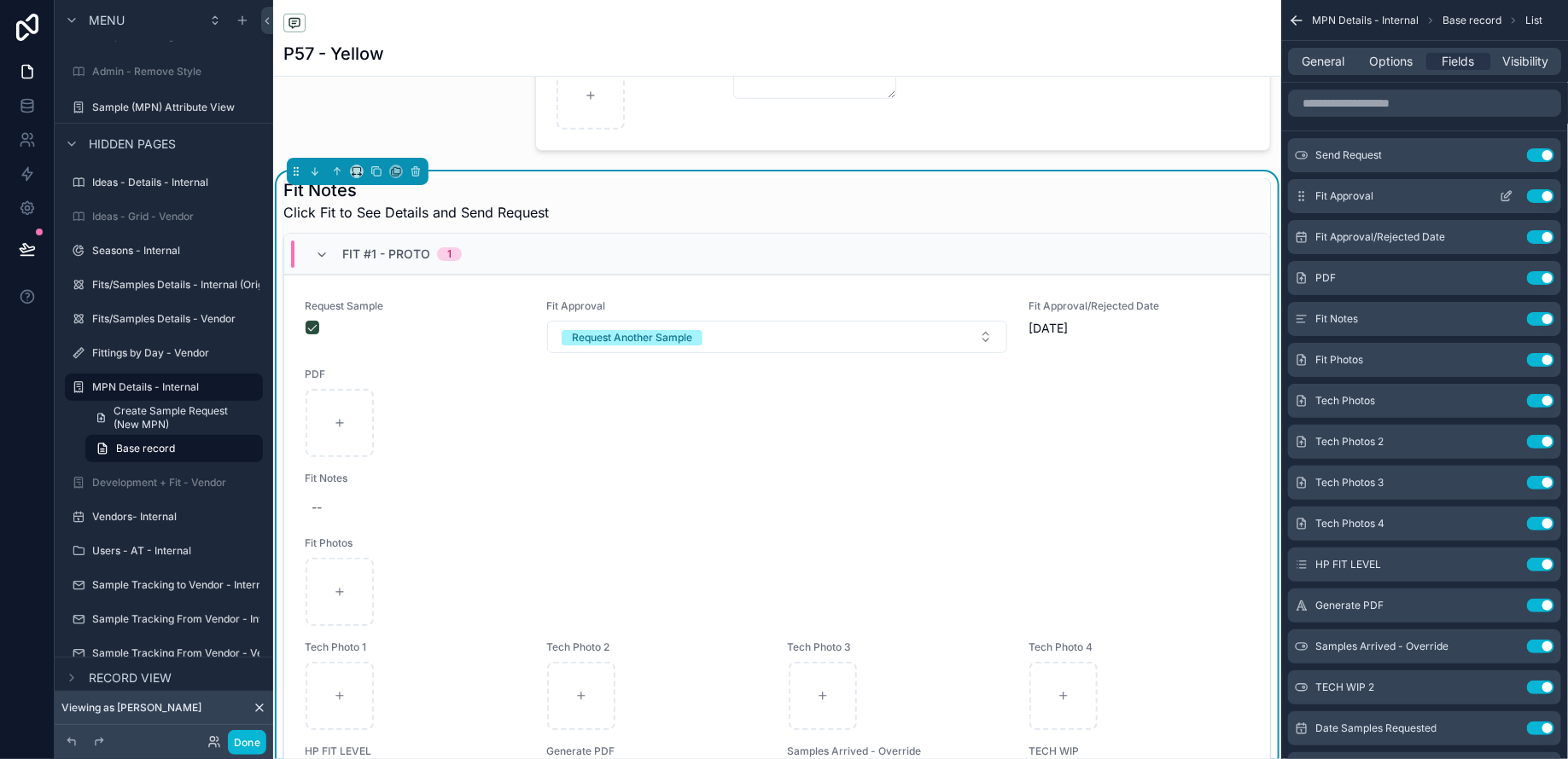
click at [1506, 194] on icon "scrollable content" at bounding box center [1507, 194] width 6 height 6
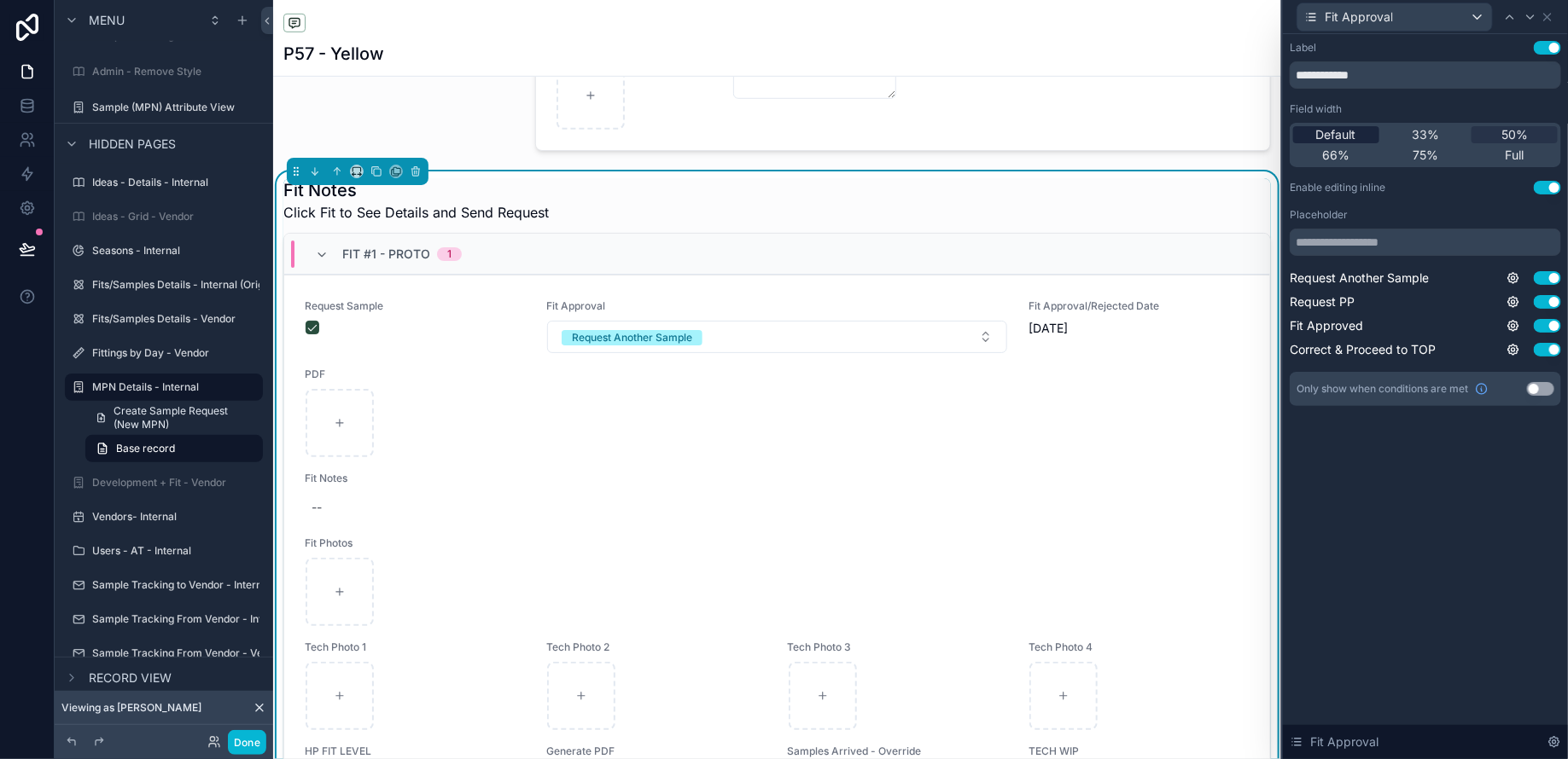
click at [1332, 137] on span "Default" at bounding box center [1336, 135] width 40 height 17
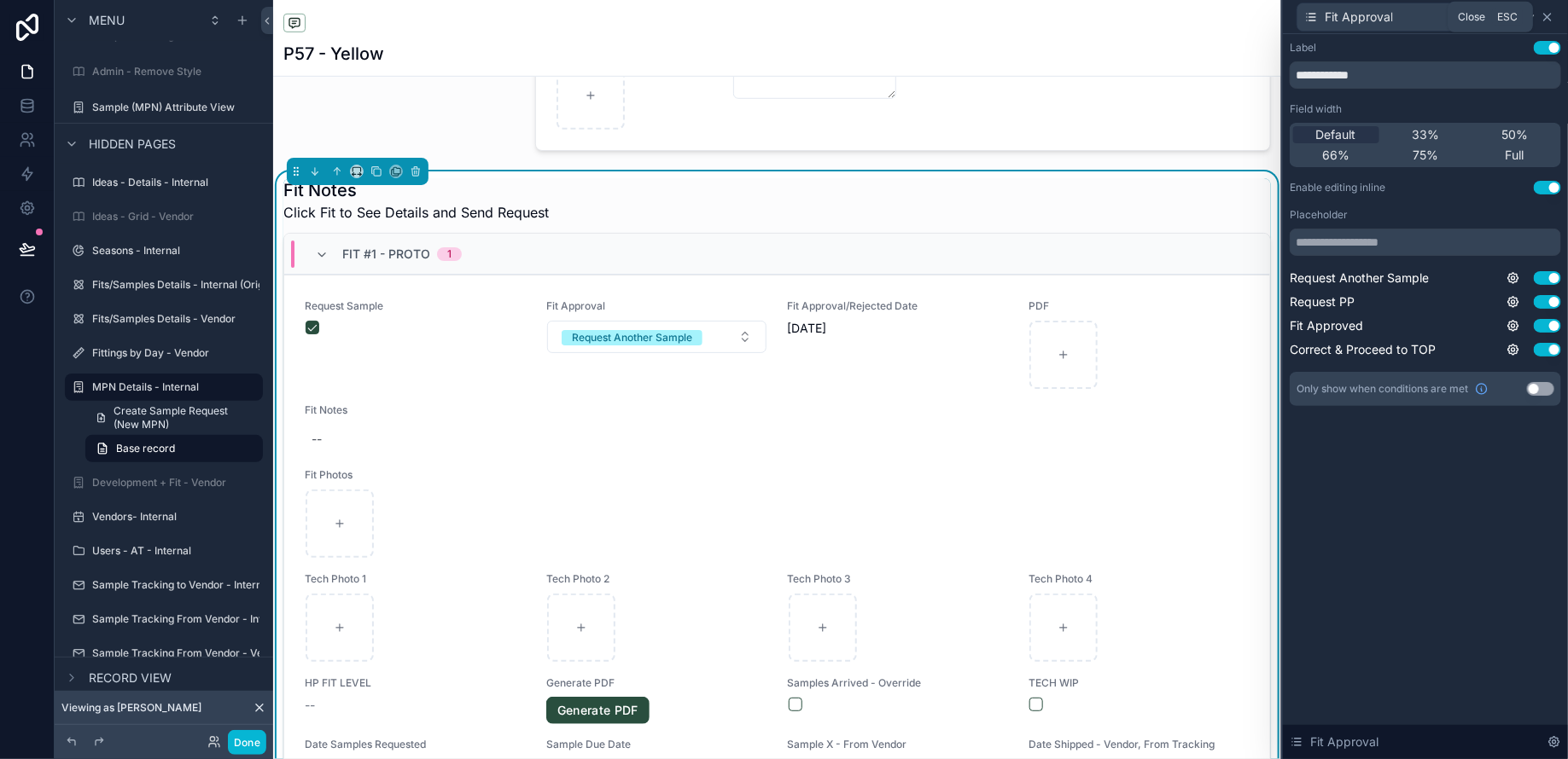
click at [1550, 20] on icon at bounding box center [1547, 17] width 14 height 14
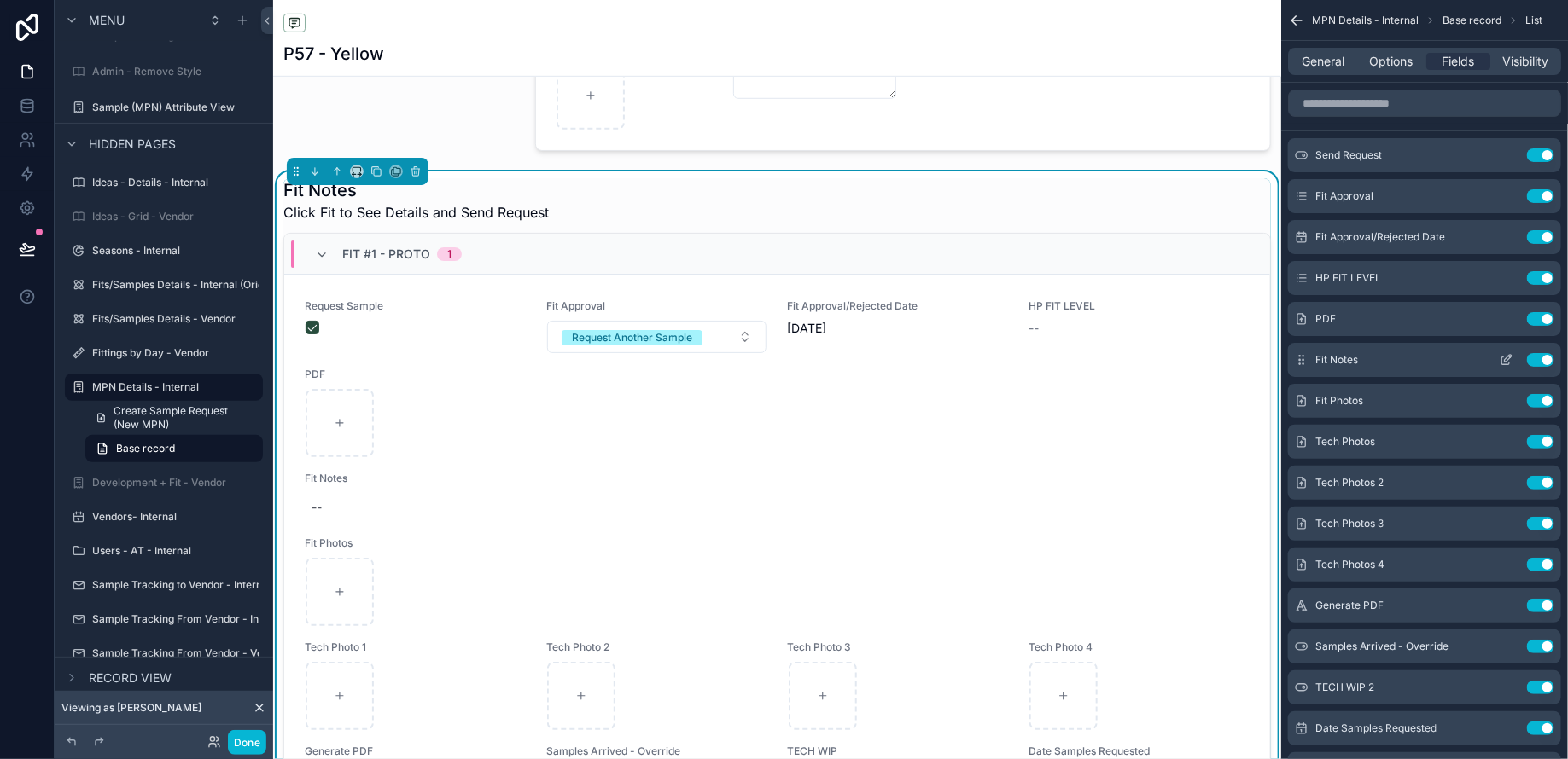
click at [1505, 358] on icon "scrollable content" at bounding box center [1507, 358] width 6 height 6
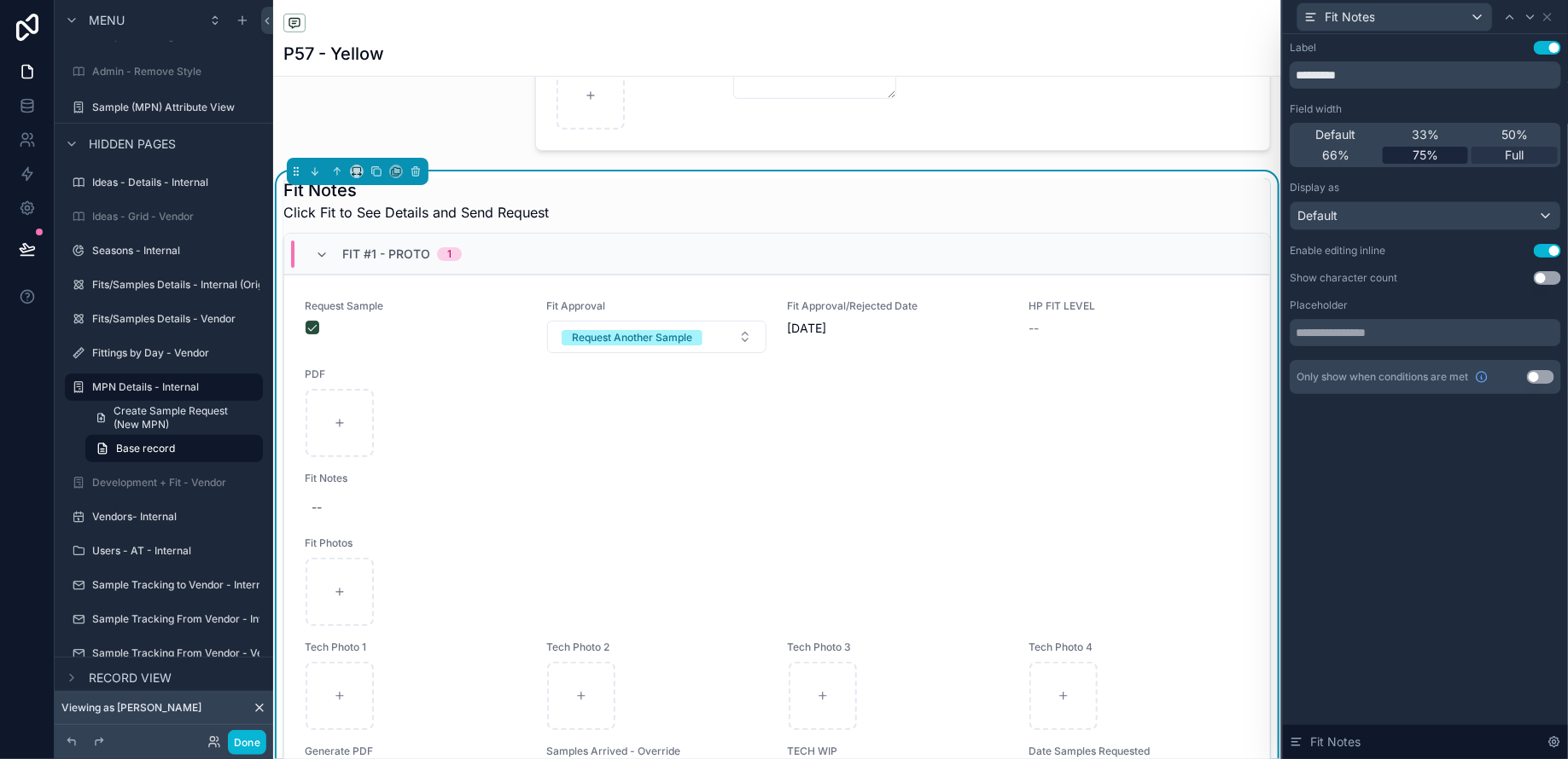
click at [1425, 152] on span "75%" at bounding box center [1425, 155] width 26 height 17
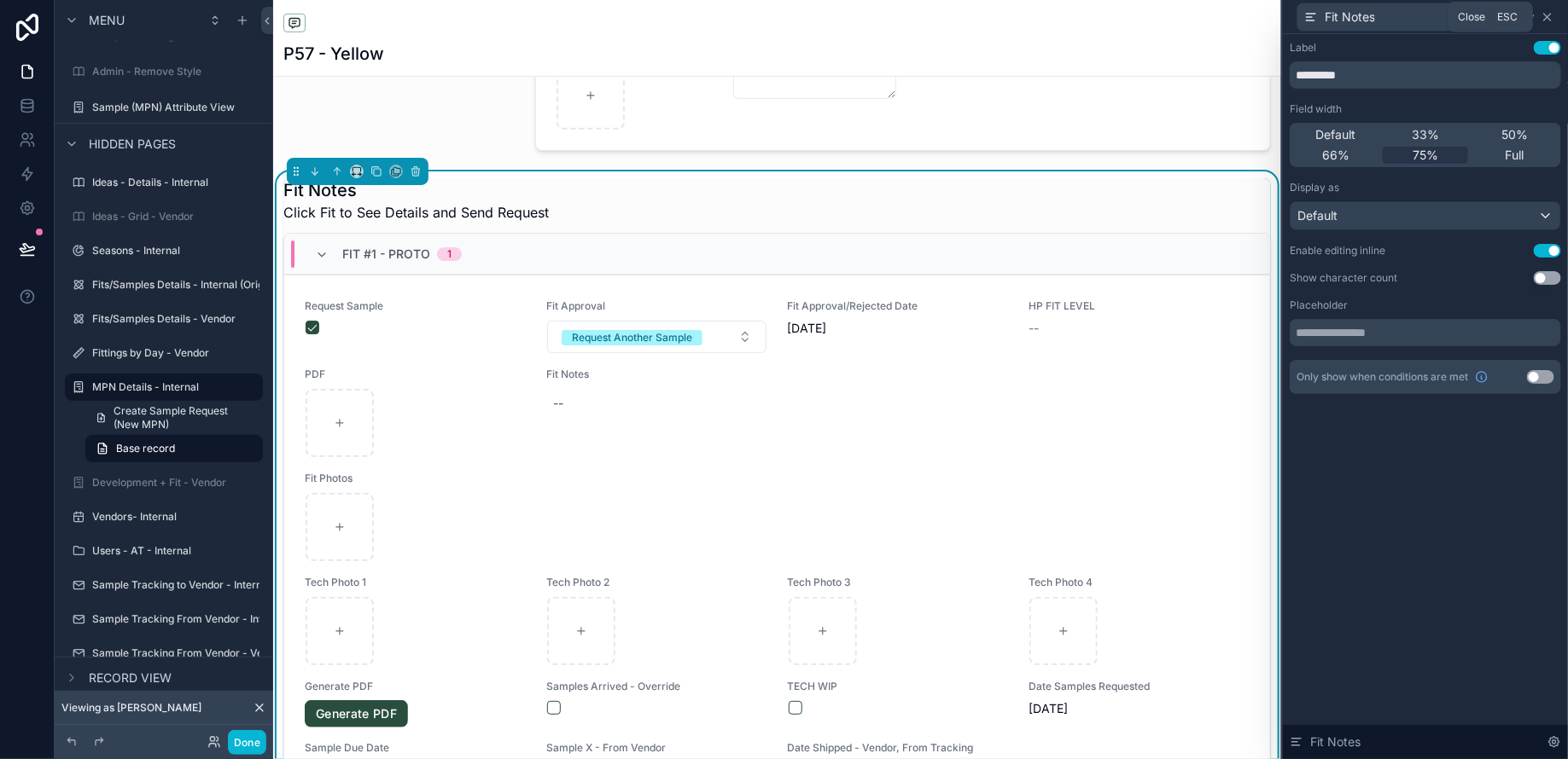
click at [1551, 18] on icon at bounding box center [1547, 17] width 14 height 14
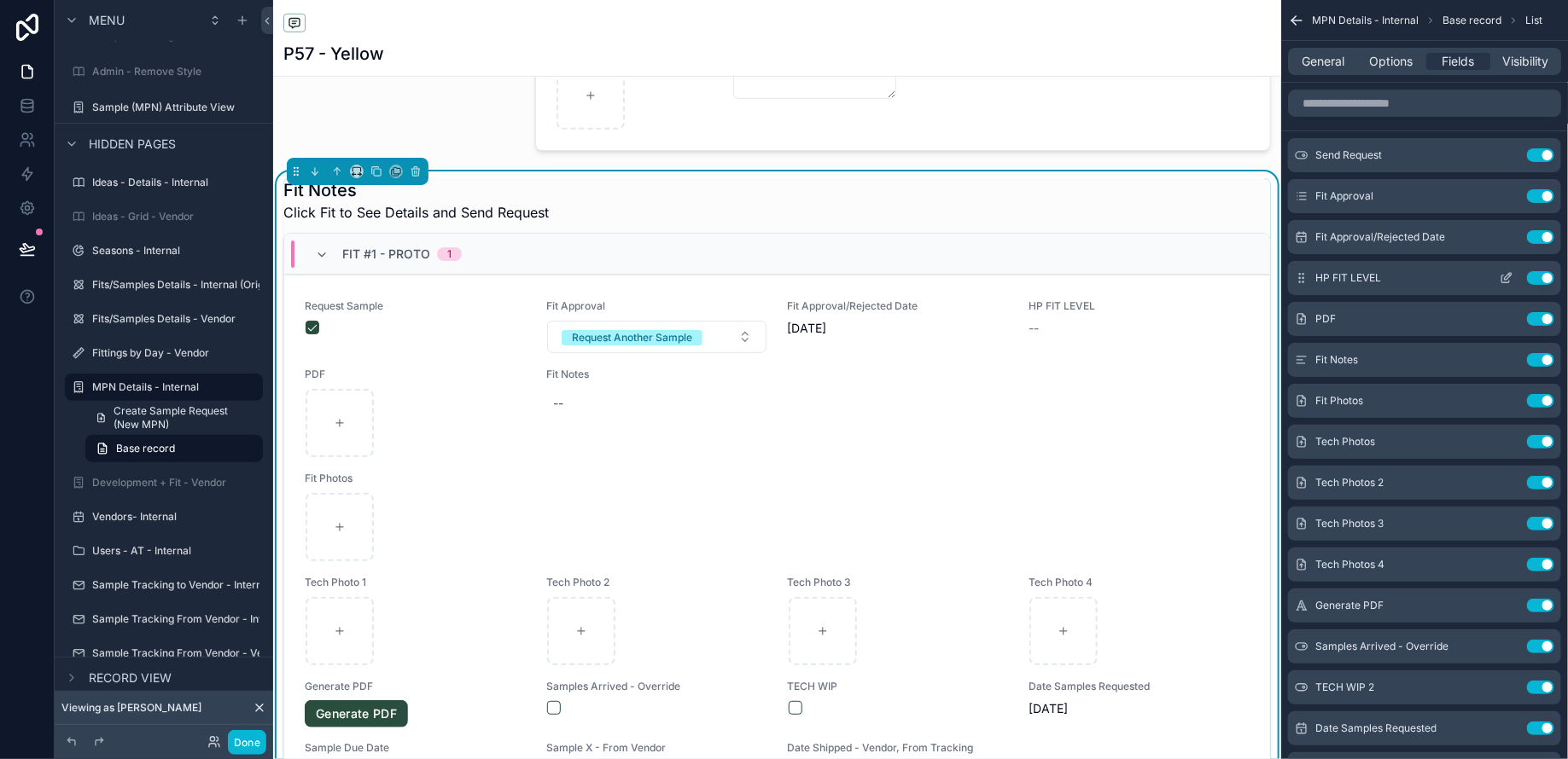
click at [1542, 277] on button "Use setting" at bounding box center [1540, 278] width 28 height 14
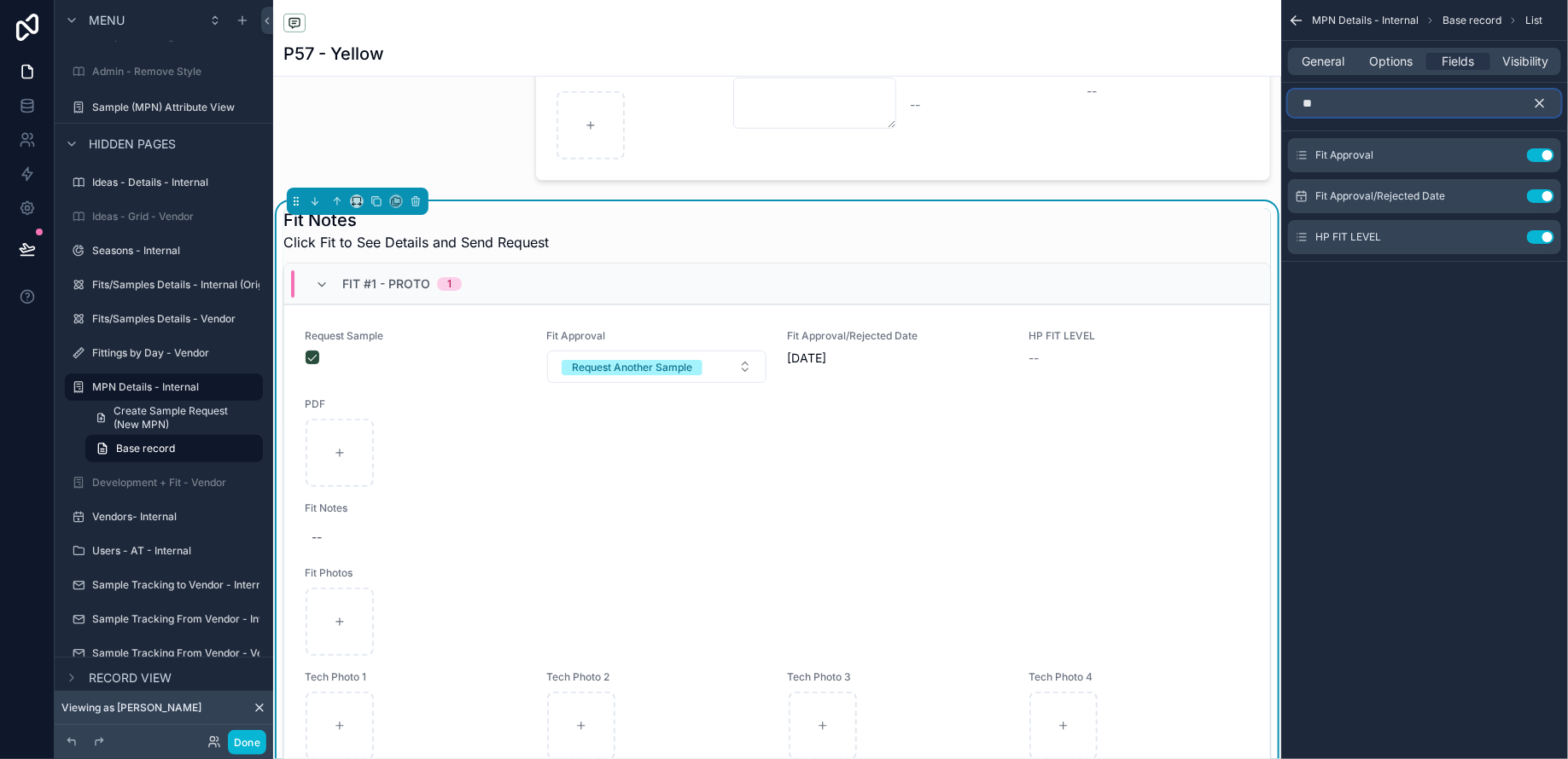
type input "*"
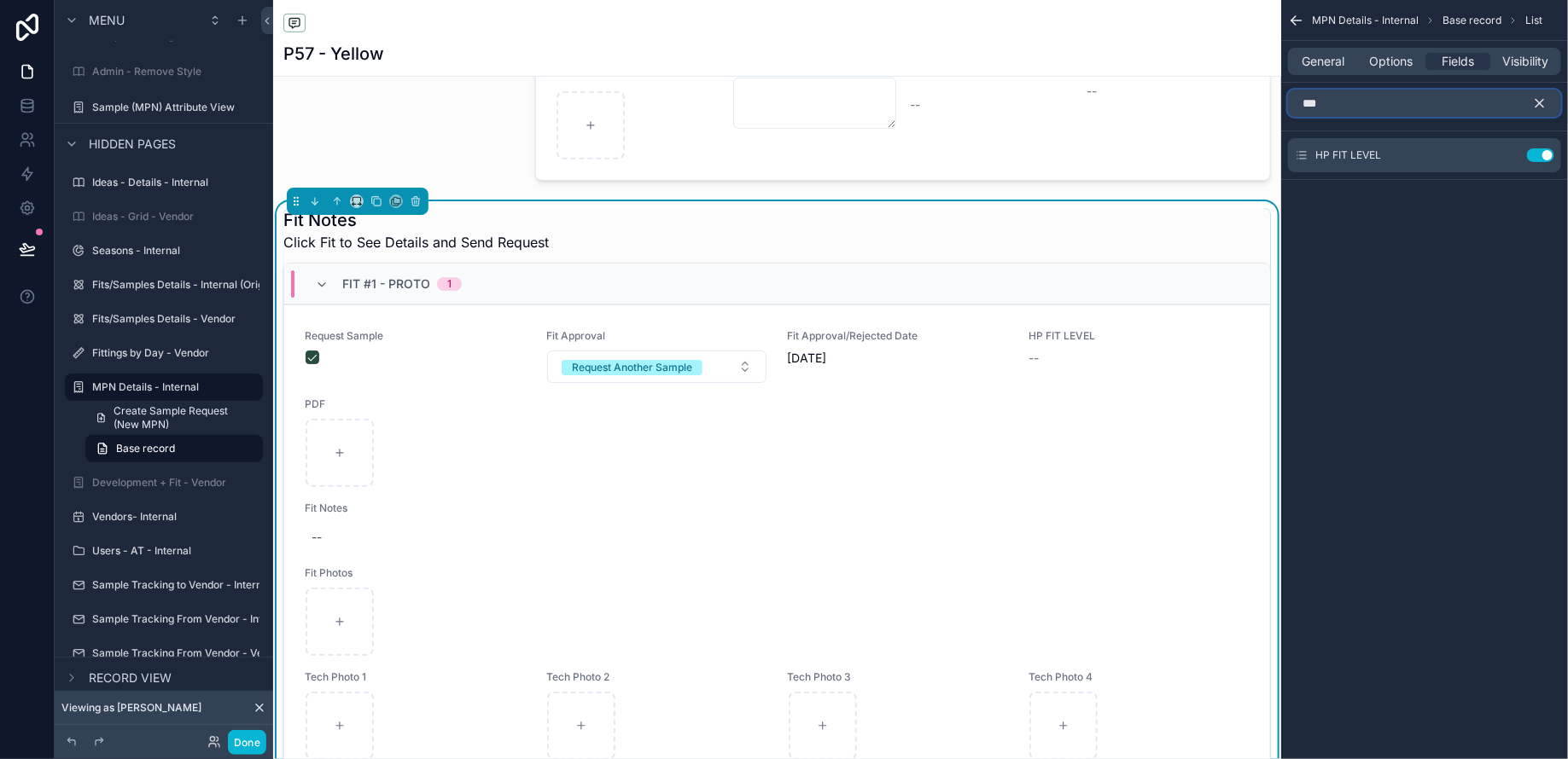
type input "**"
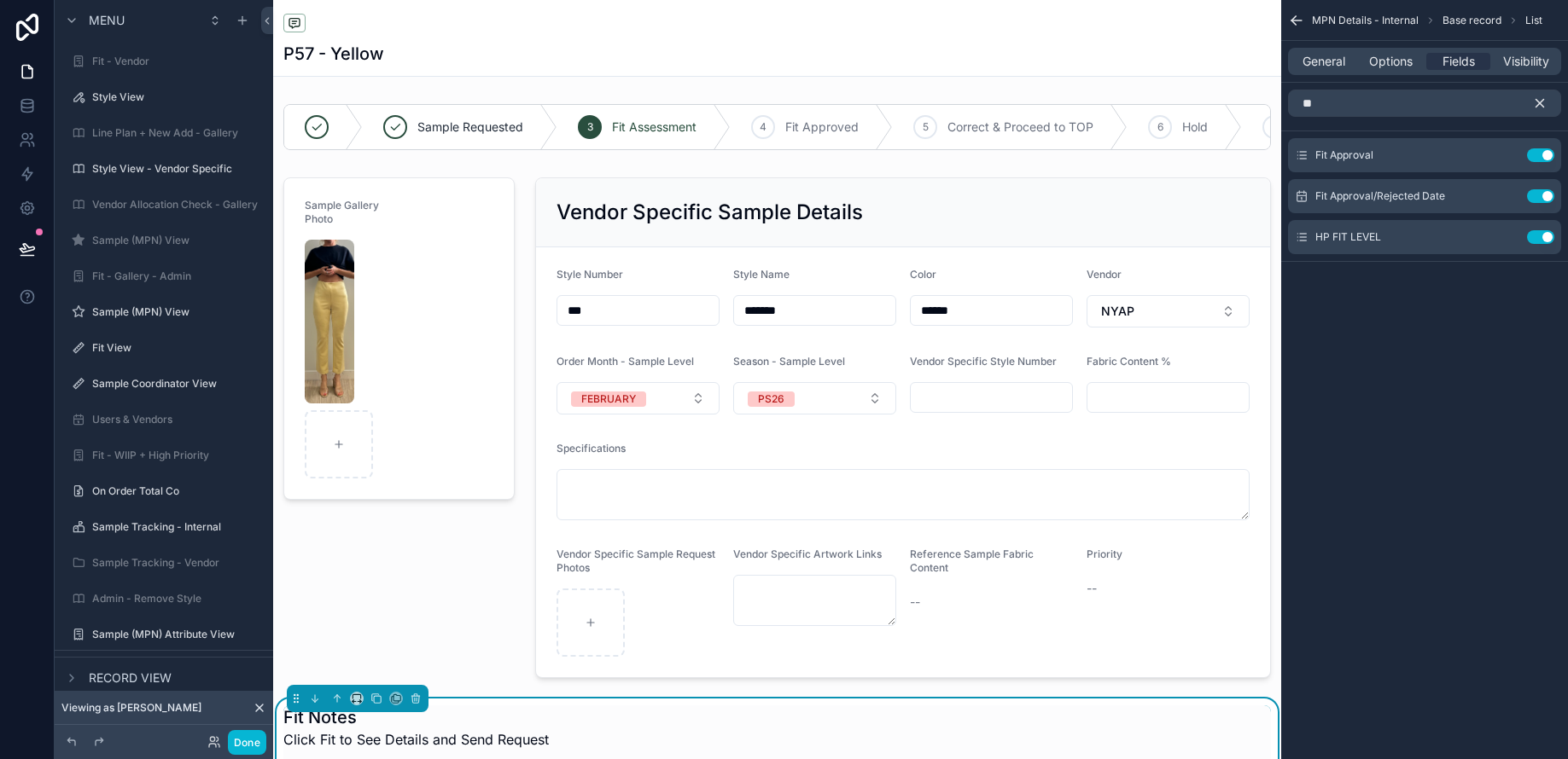
type input "*"
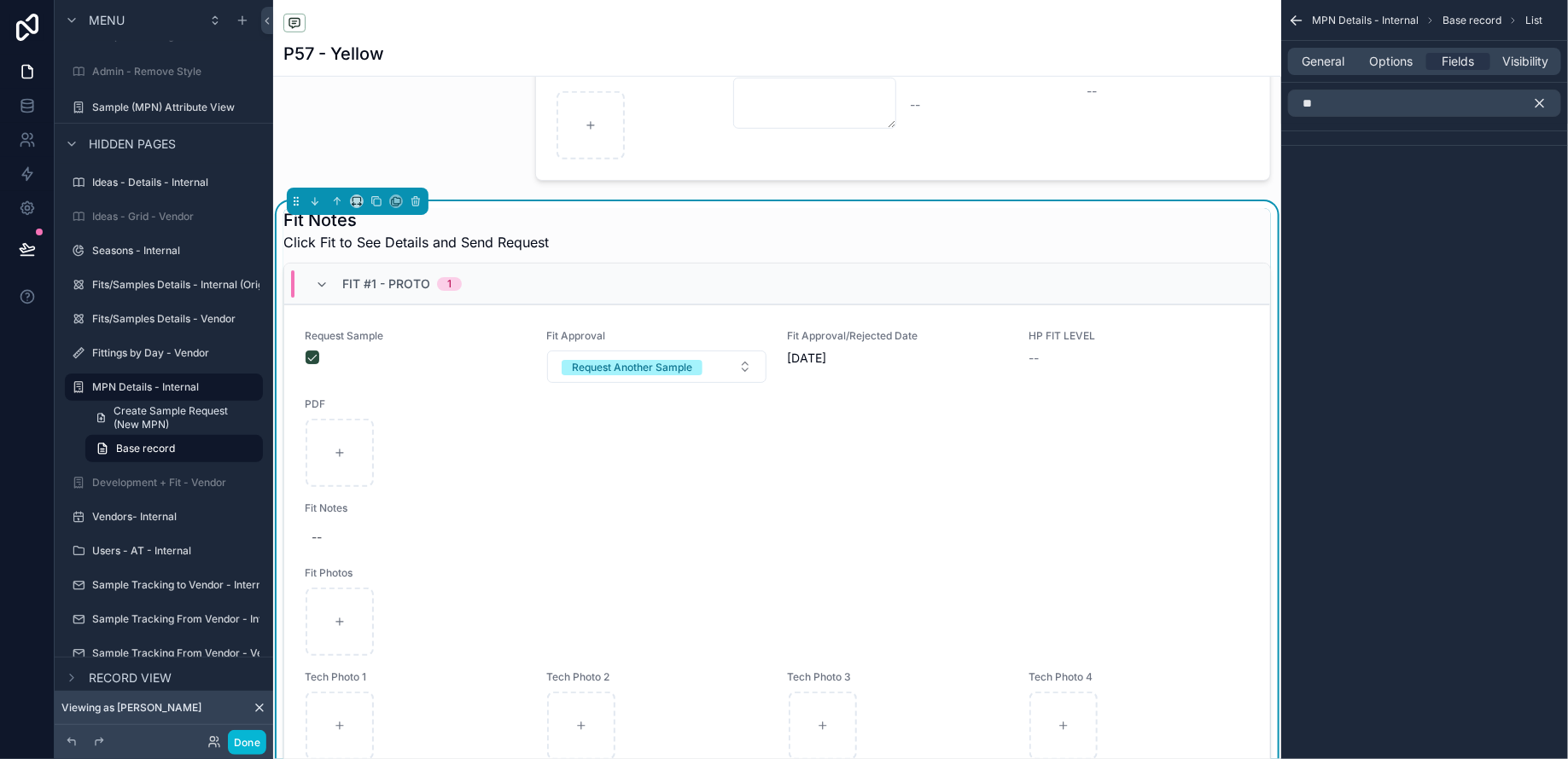
type input "*"
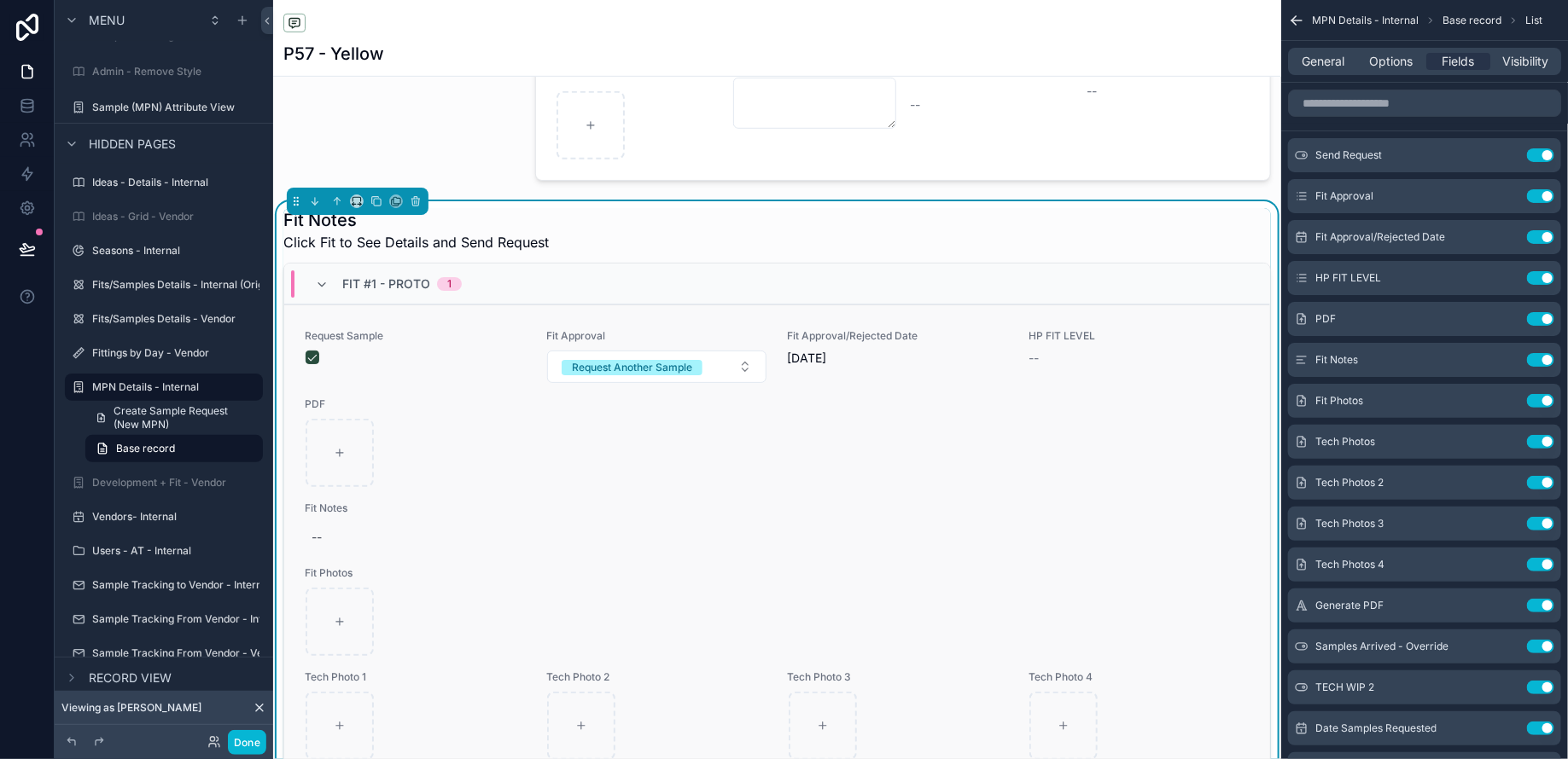
click at [1156, 489] on div "Request Sample Fit Approval Request Another Sample Fit Approval/Rejected Date 8…" at bounding box center [777, 608] width 945 height 558
click at [1533, 278] on button "Use setting" at bounding box center [1540, 278] width 28 height 14
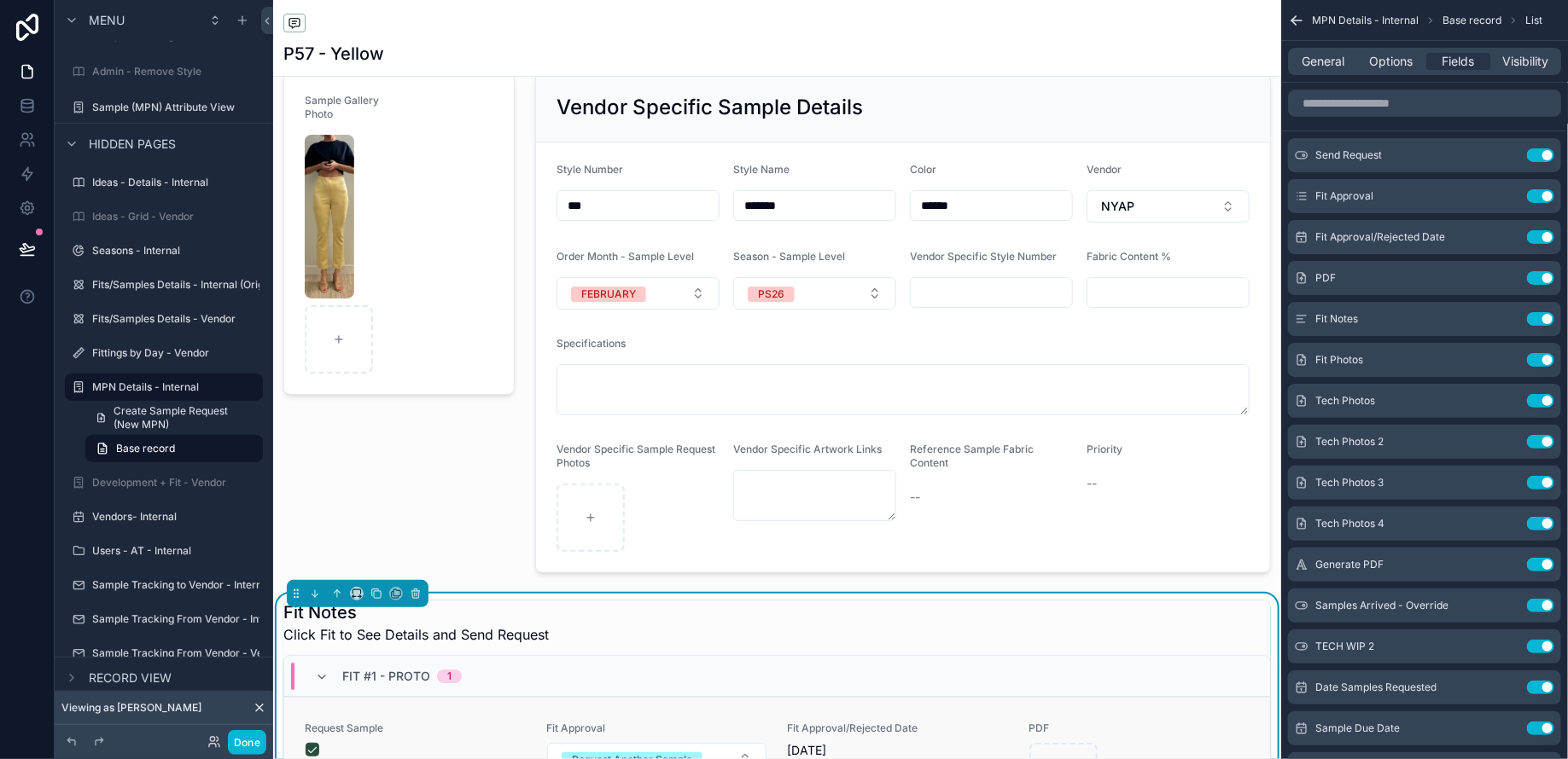
scroll to position [103, 0]
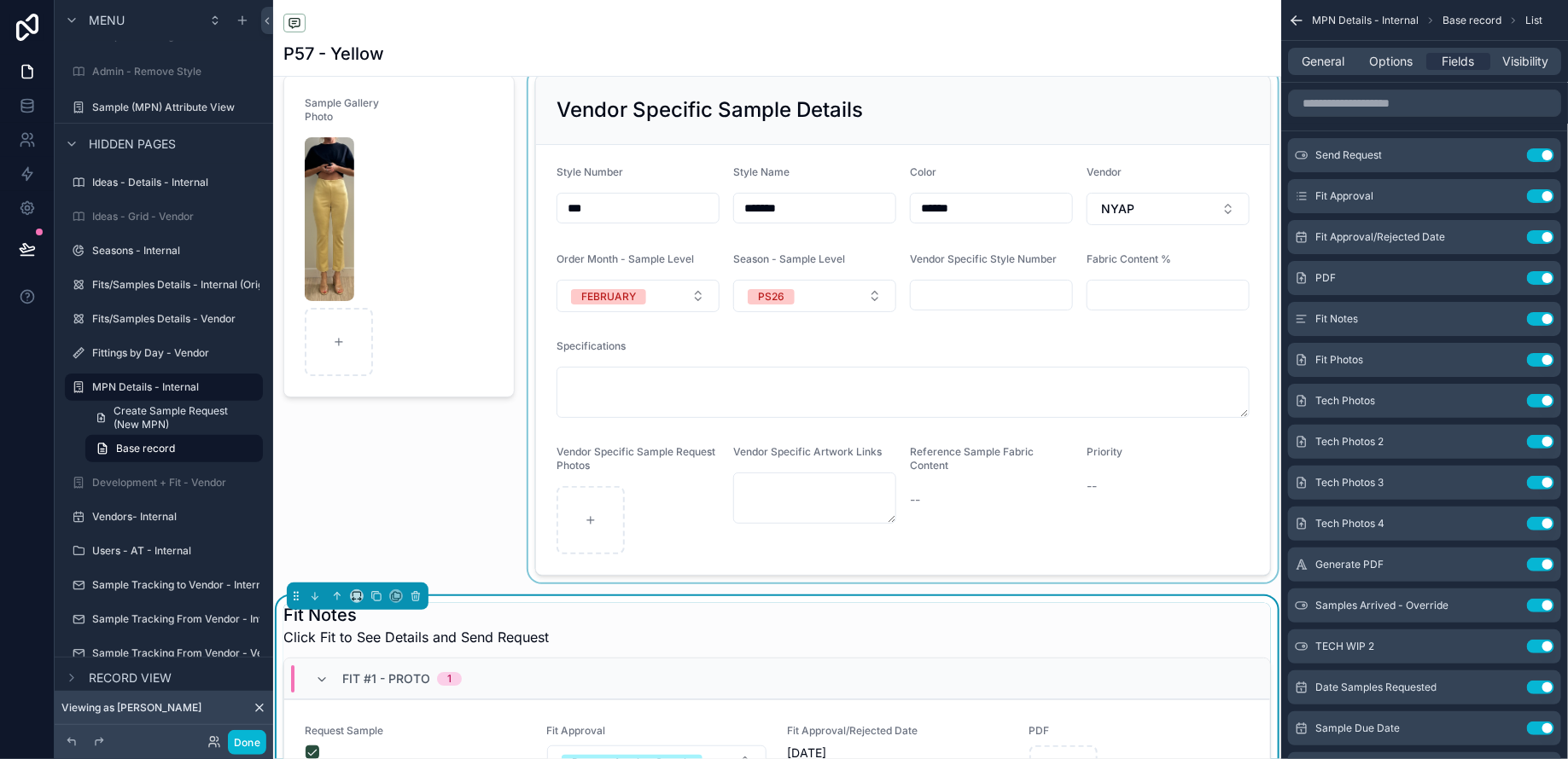
click at [1060, 406] on div "scrollable content" at bounding box center [903, 325] width 756 height 515
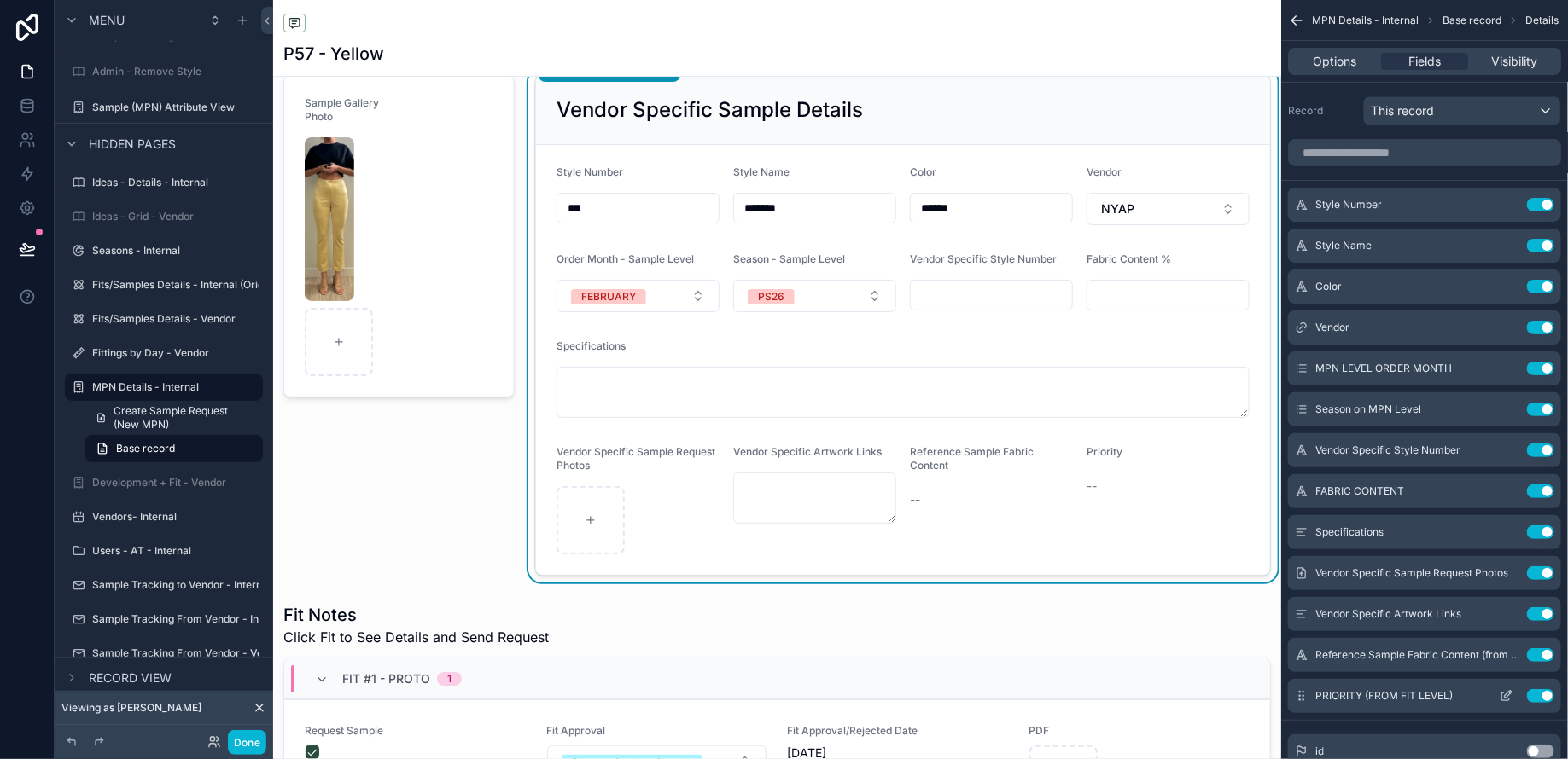
click at [1506, 694] on icon "scrollable content" at bounding box center [1507, 694] width 6 height 6
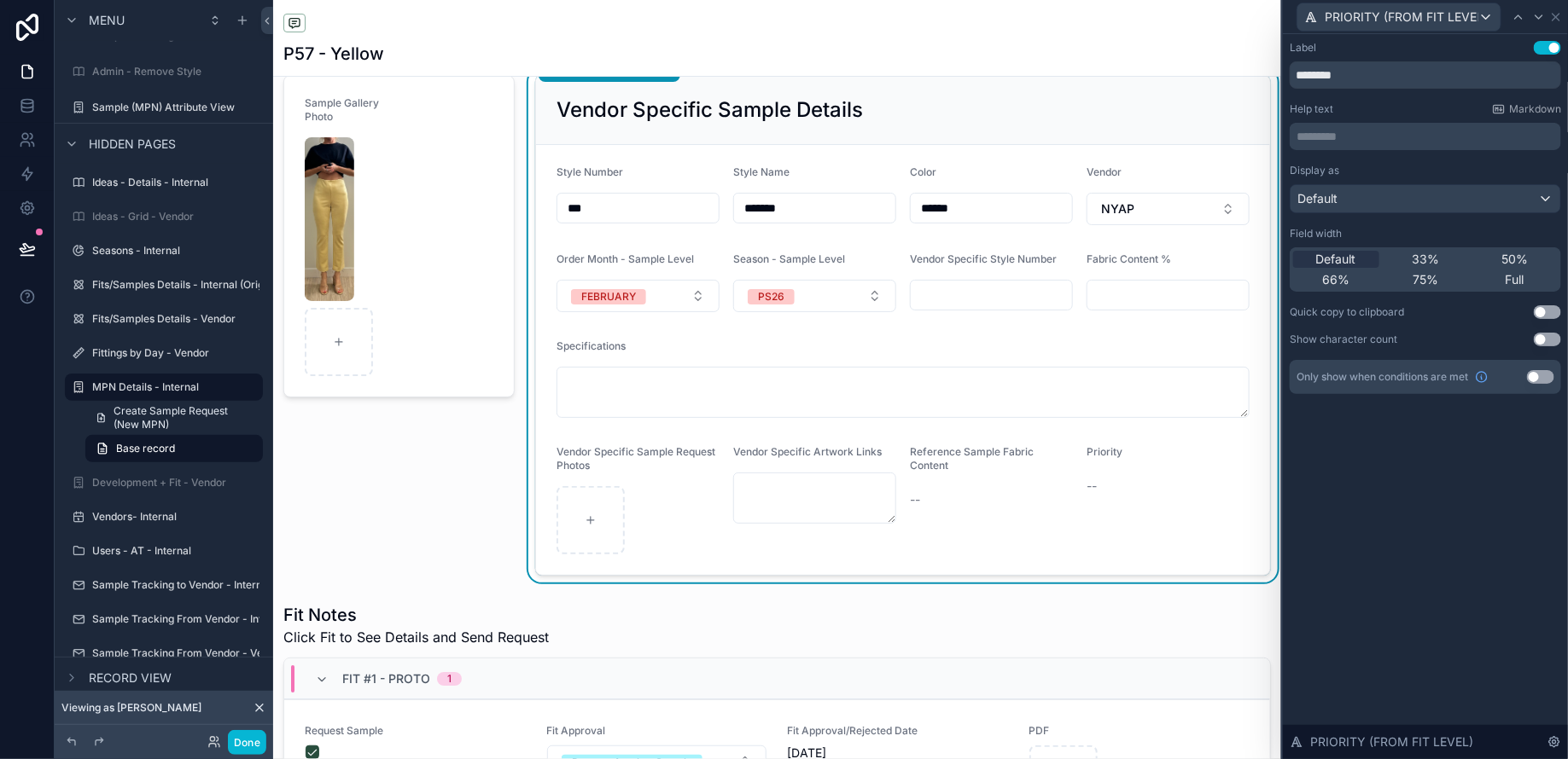
click at [1547, 45] on button "Use setting" at bounding box center [1547, 48] width 28 height 14
click at [1557, 17] on icon at bounding box center [1555, 17] width 14 height 14
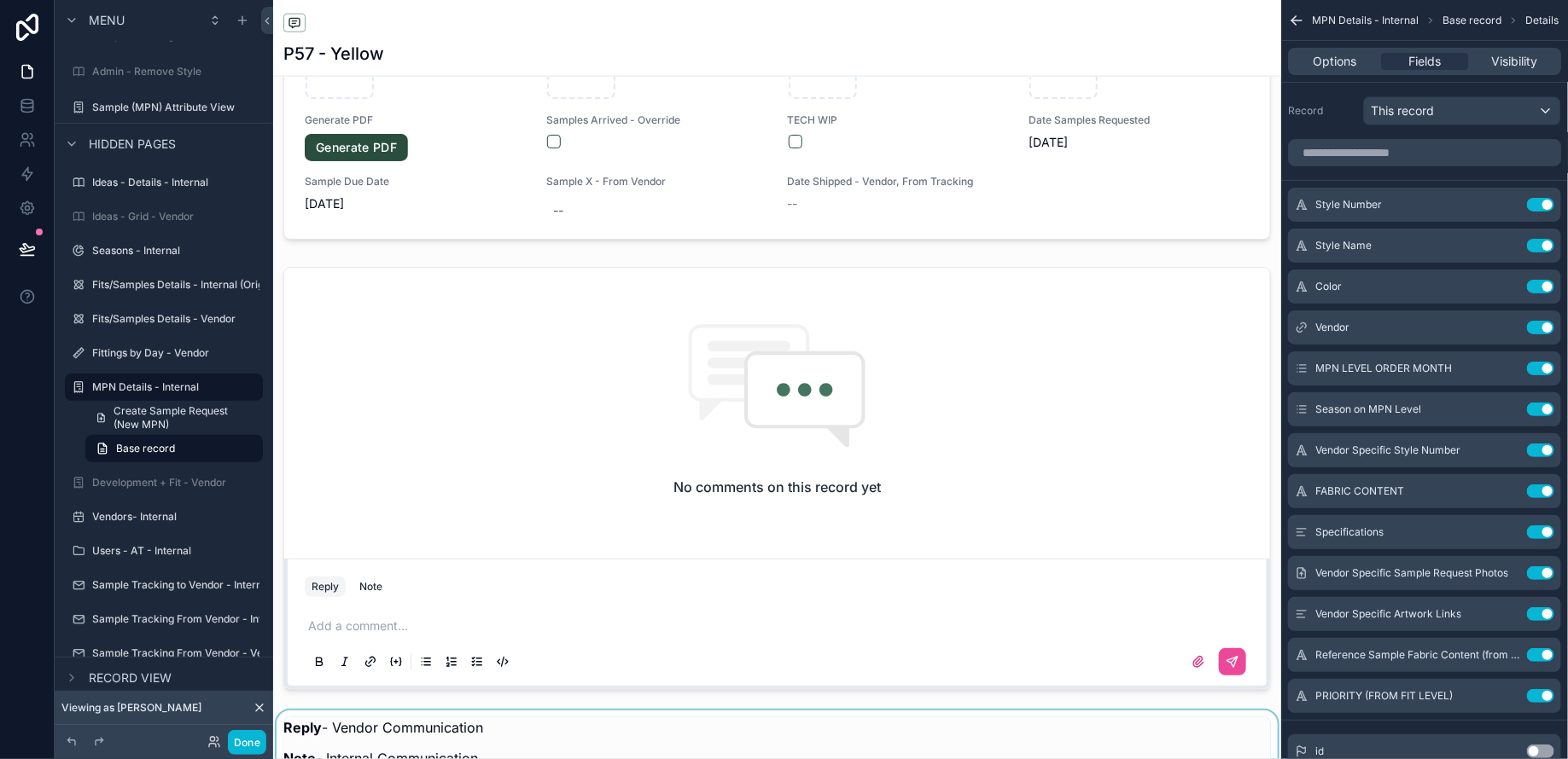
scroll to position [1155, 0]
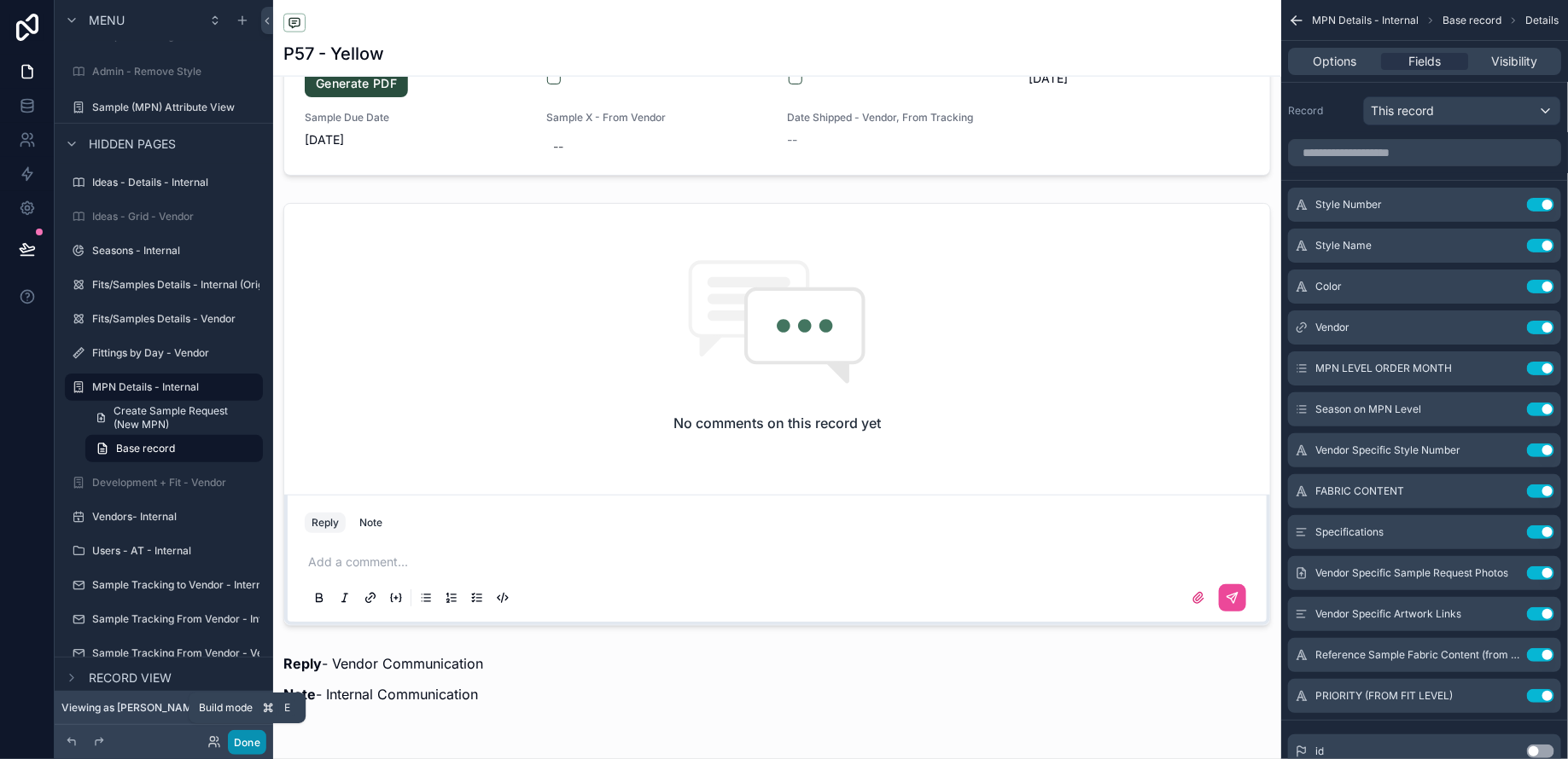
click at [248, 736] on button "Done" at bounding box center [247, 742] width 39 height 25
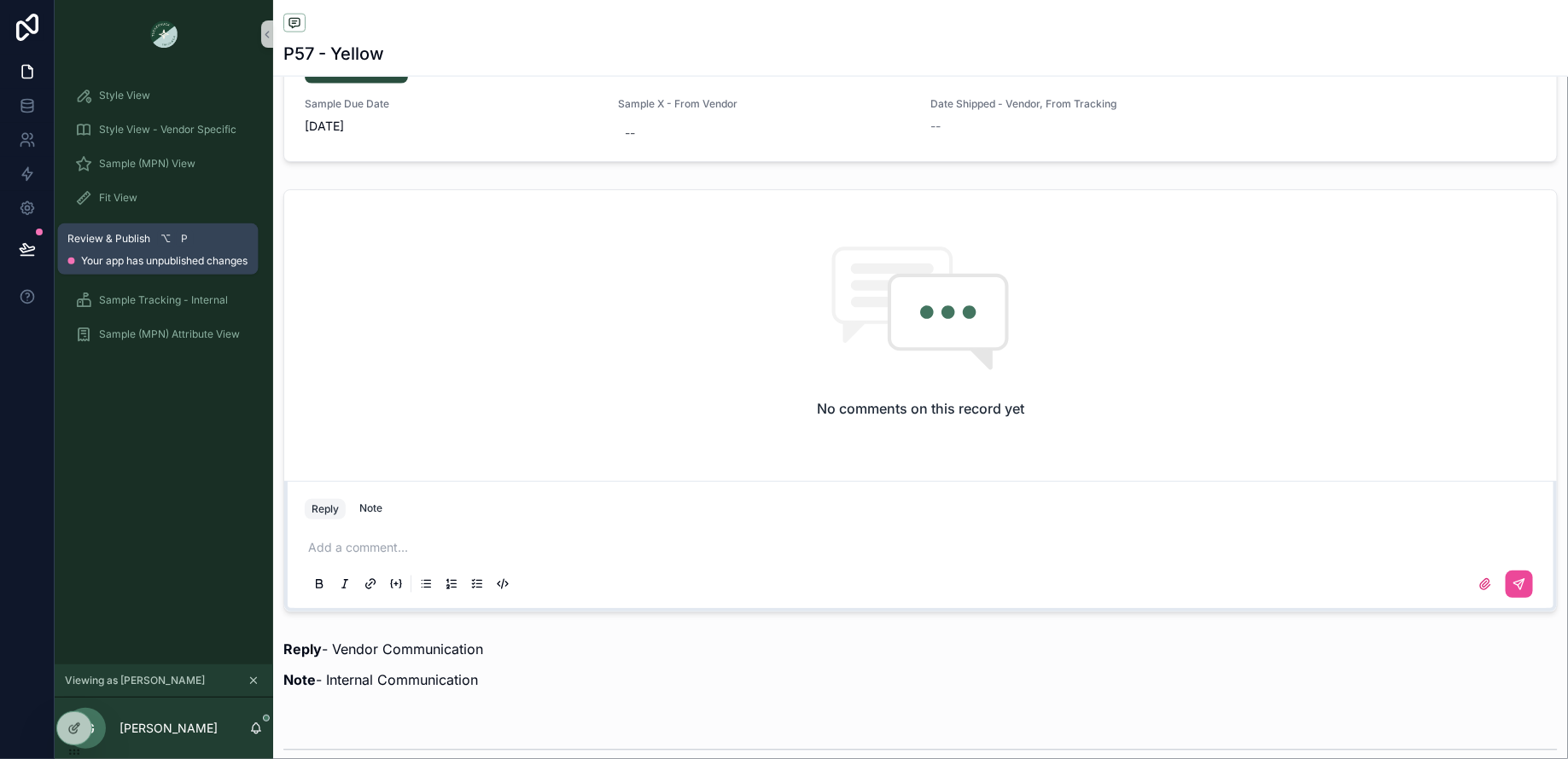
click at [30, 245] on icon at bounding box center [27, 249] width 17 height 17
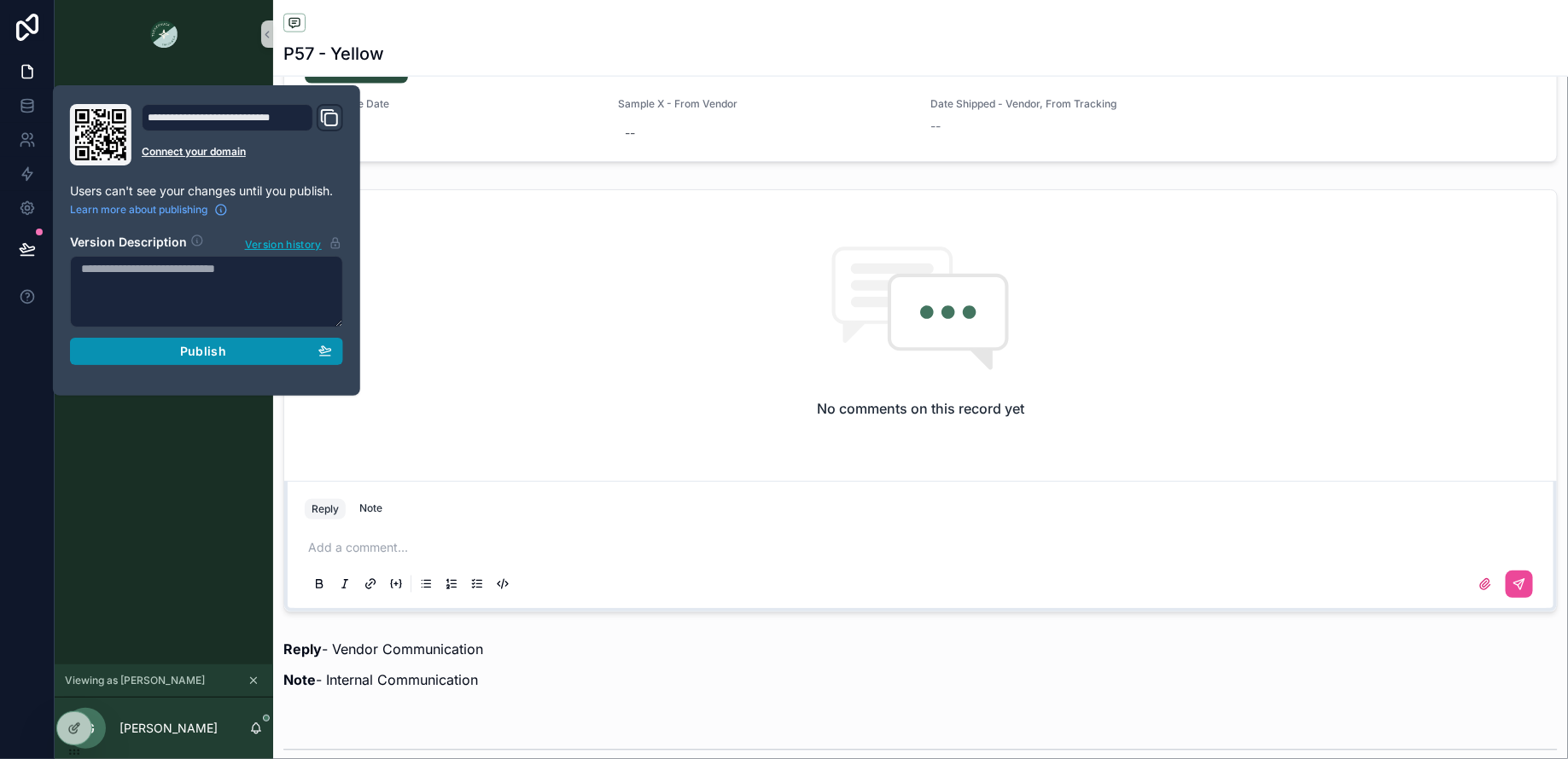
click at [108, 346] on div "Publish" at bounding box center [206, 352] width 251 height 16
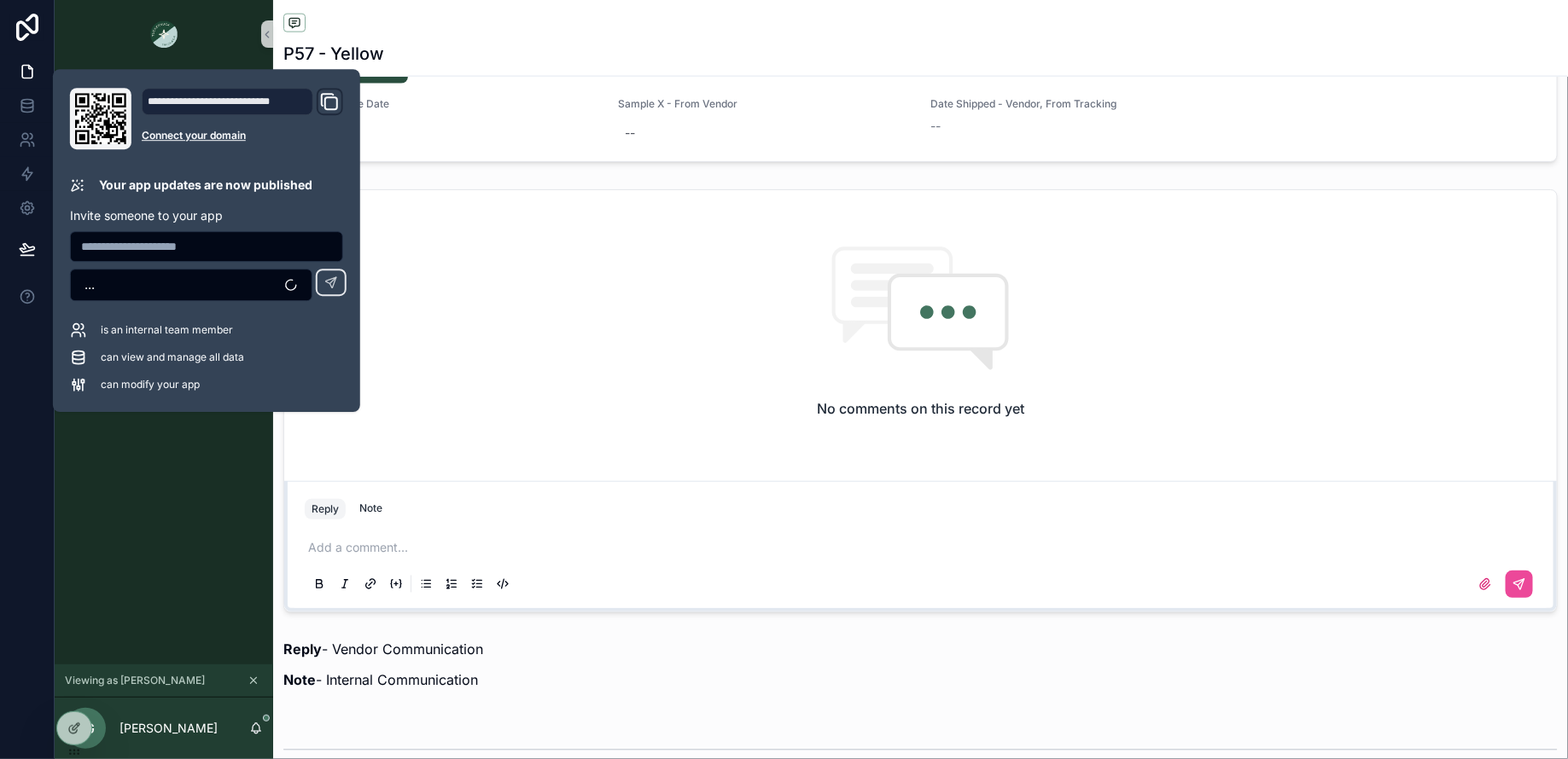
click at [131, 518] on div "Style View Style View - Vendor Specific Sample (MPN) View Fit View Sample Coord…" at bounding box center [163, 366] width 218 height 597
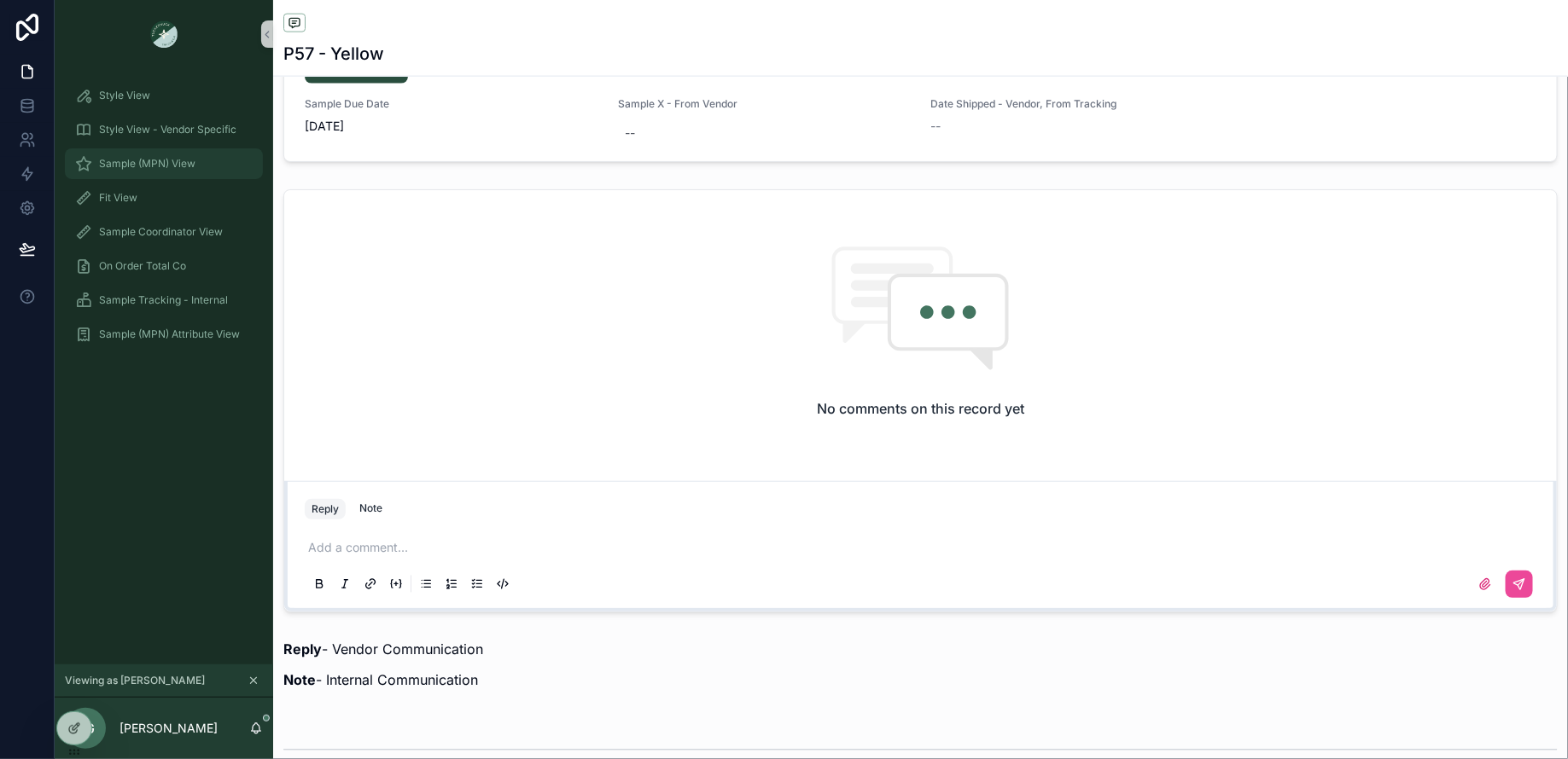
click at [139, 162] on span "Sample (MPN) View" at bounding box center [147, 163] width 96 height 14
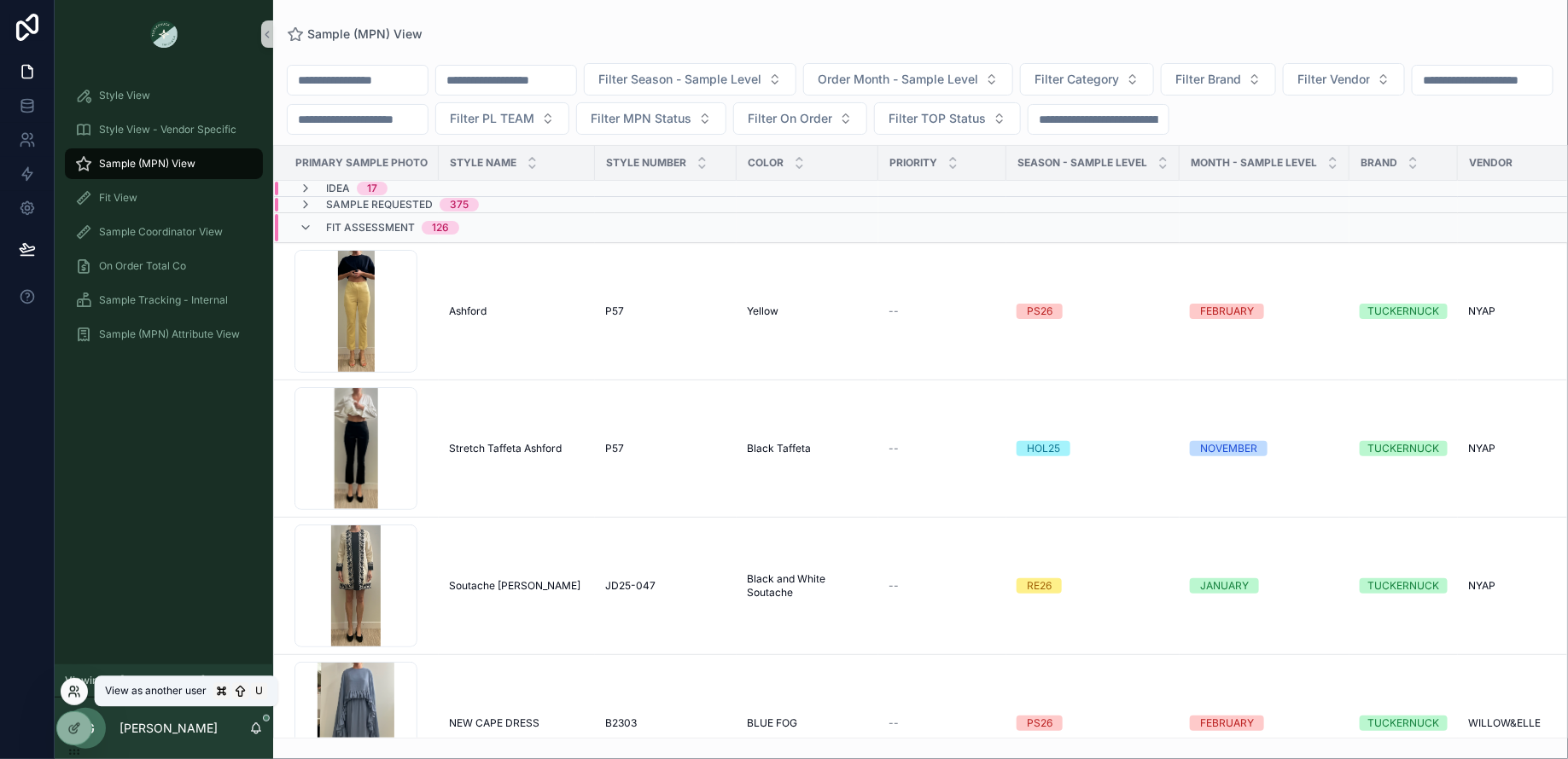
click at [74, 689] on icon at bounding box center [72, 688] width 5 height 5
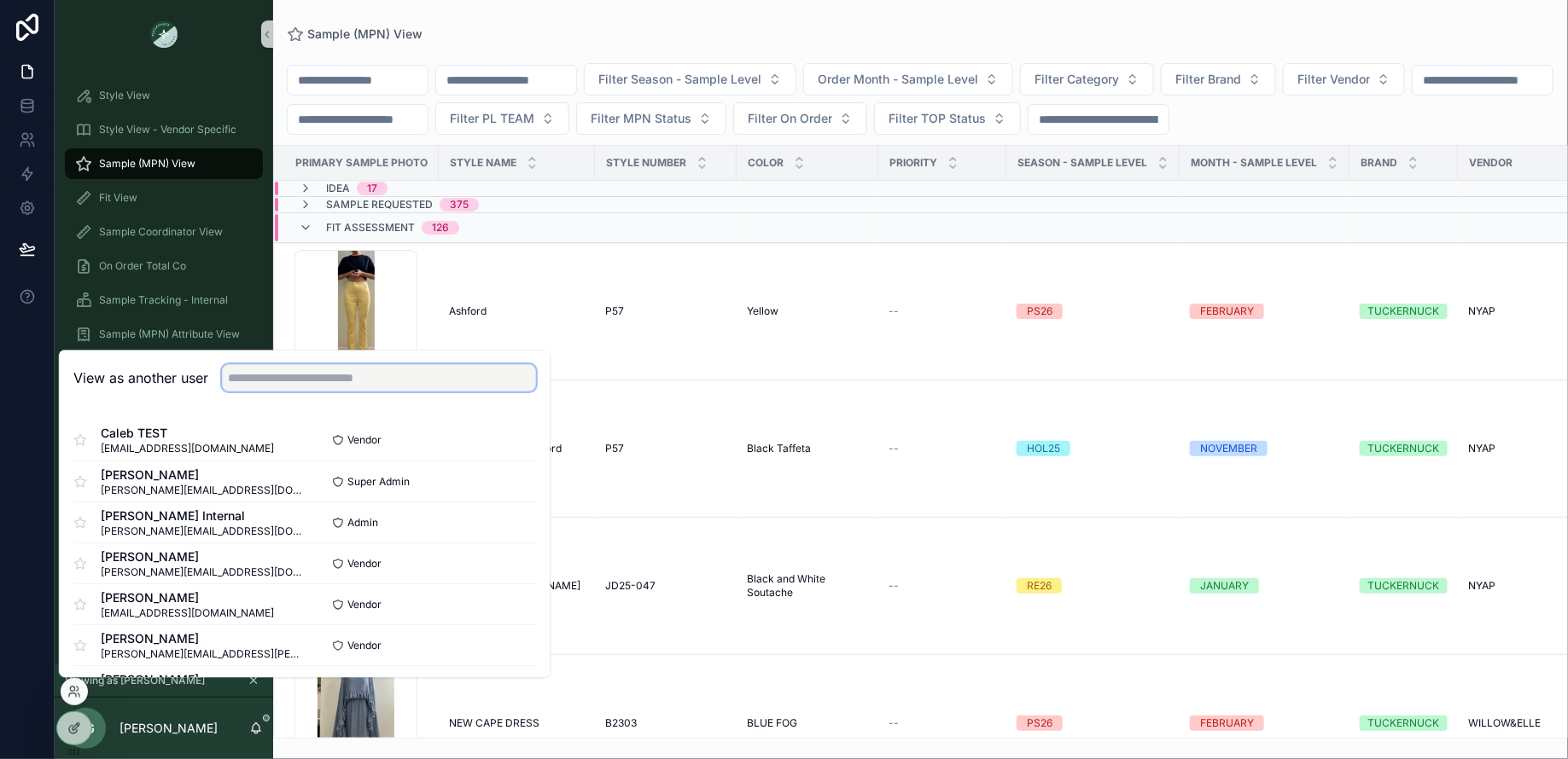
click at [324, 377] on input "text" at bounding box center [379, 378] width 314 height 28
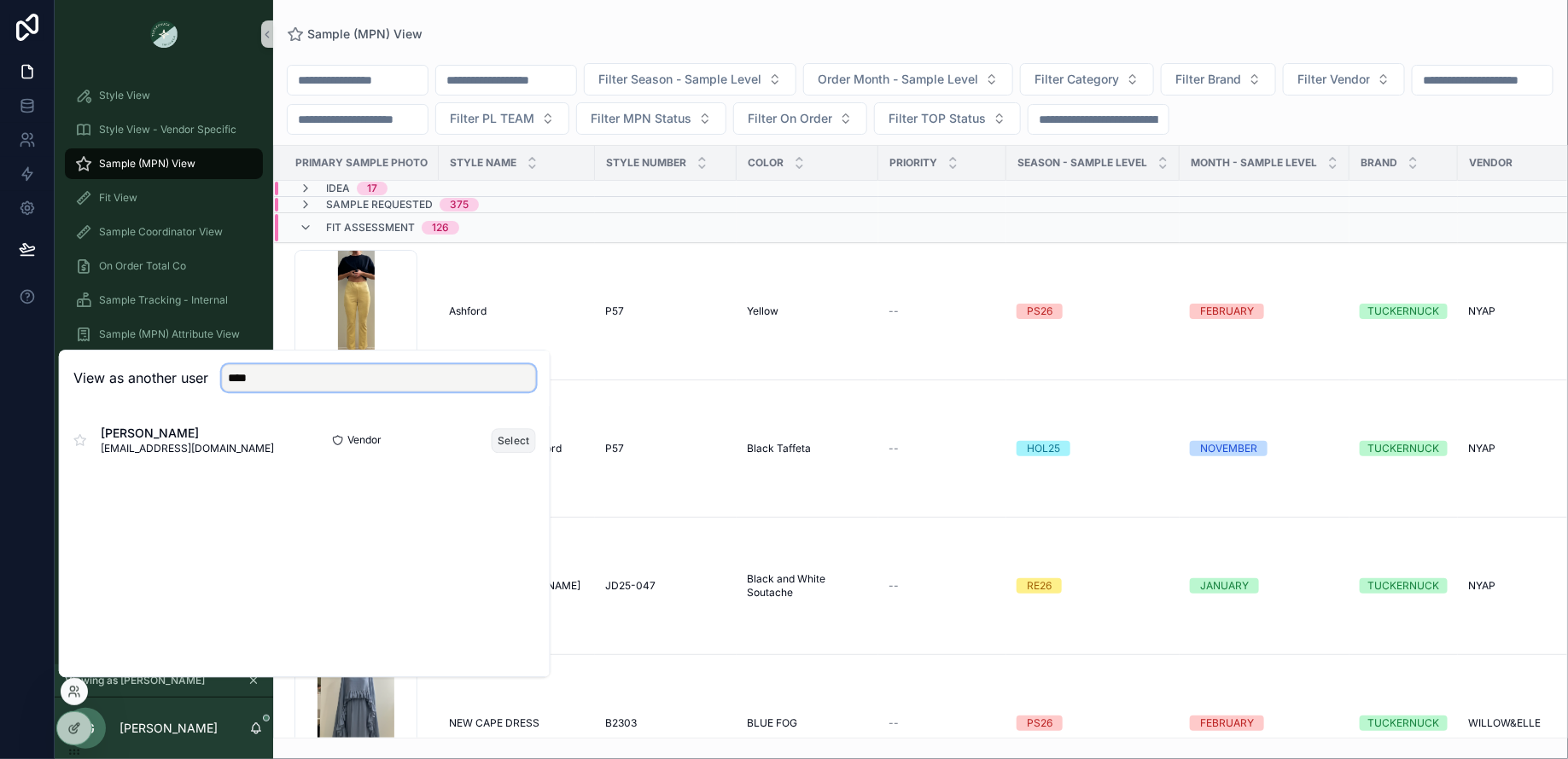
type input "****"
click at [518, 439] on button "Select" at bounding box center [513, 441] width 44 height 25
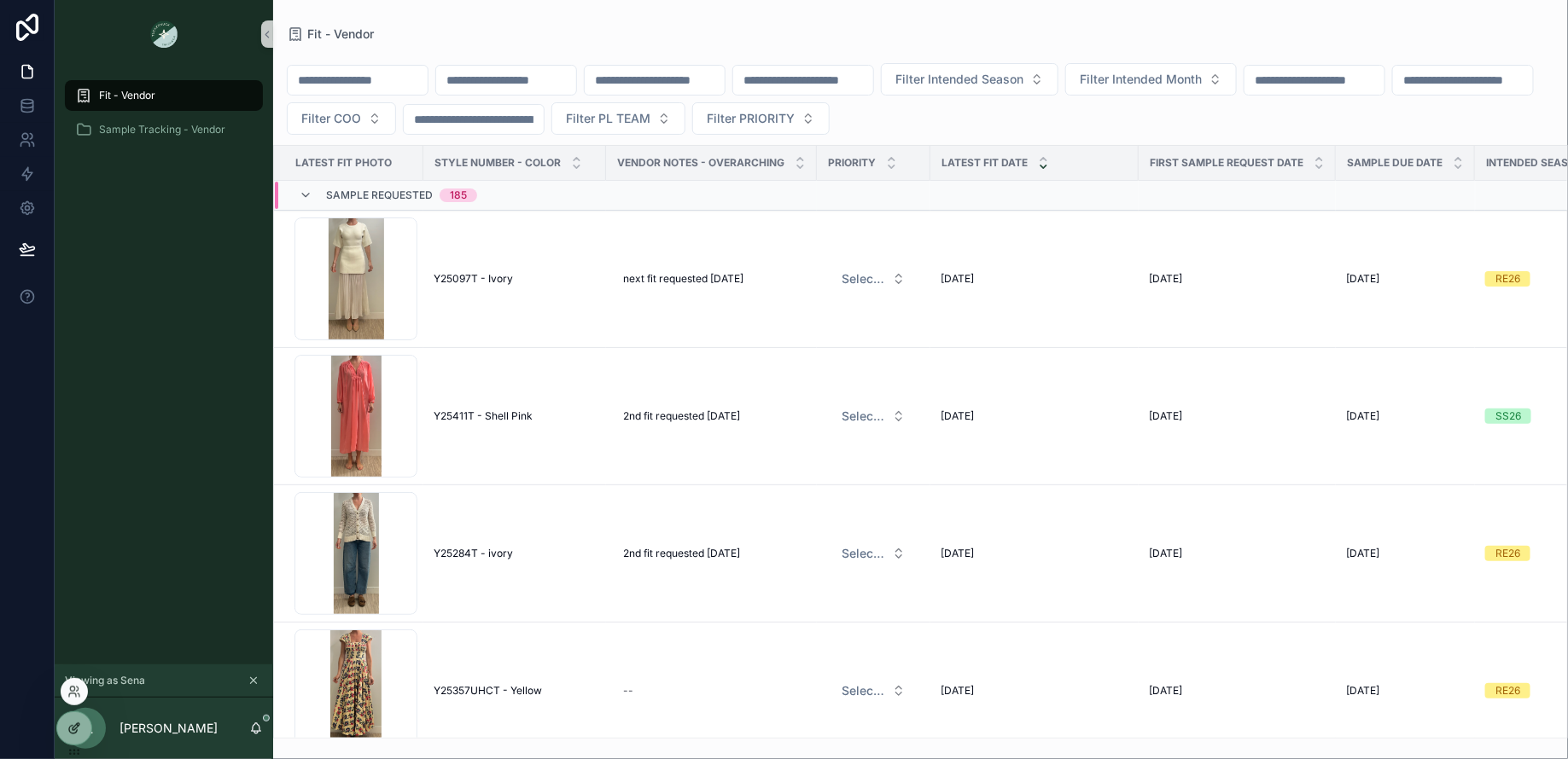
click at [78, 727] on icon at bounding box center [73, 728] width 14 height 14
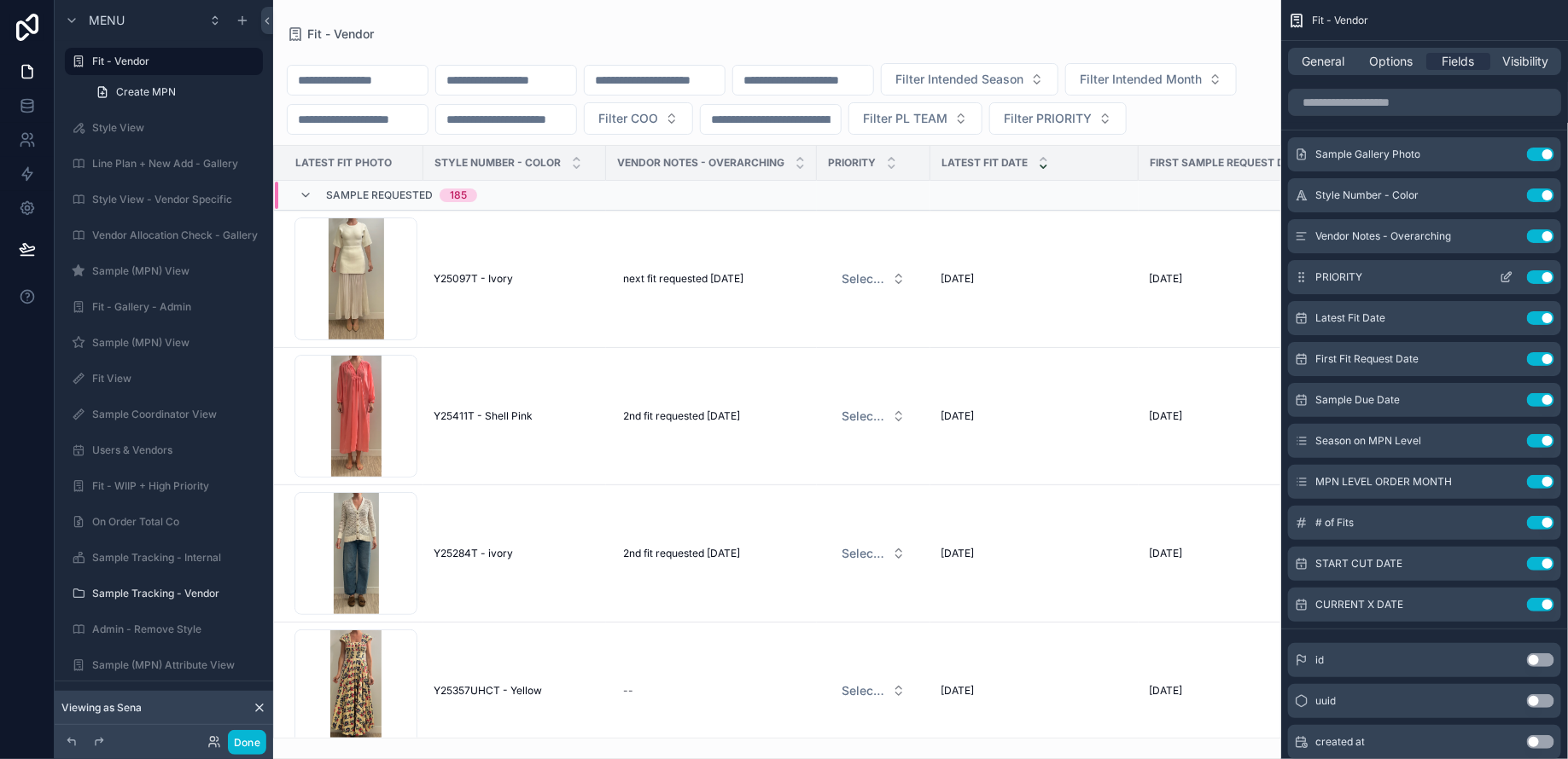
click at [1542, 275] on button "Use setting" at bounding box center [1540, 277] width 28 height 14
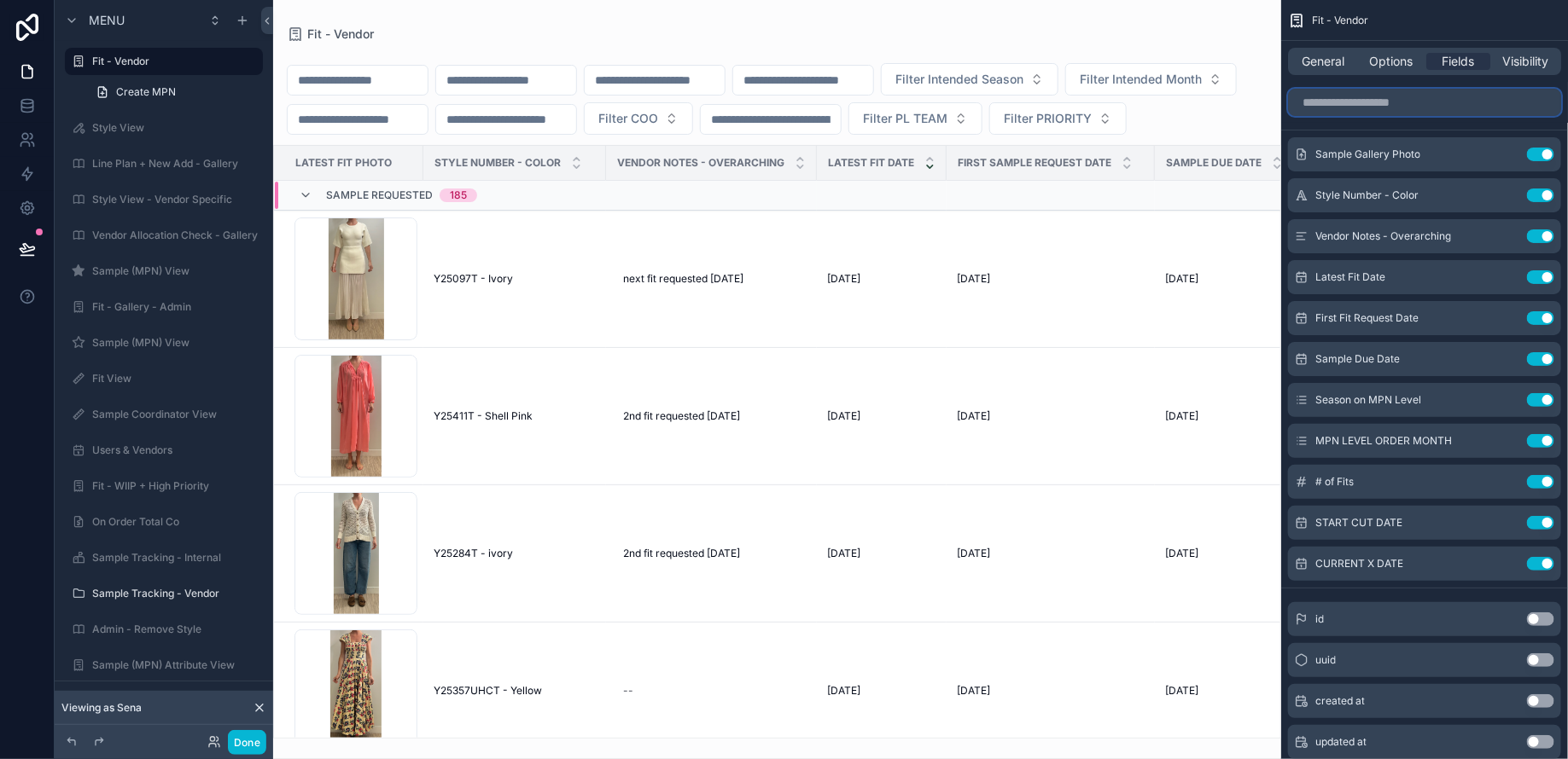
click at [1400, 103] on input "scrollable content" at bounding box center [1424, 103] width 273 height 28
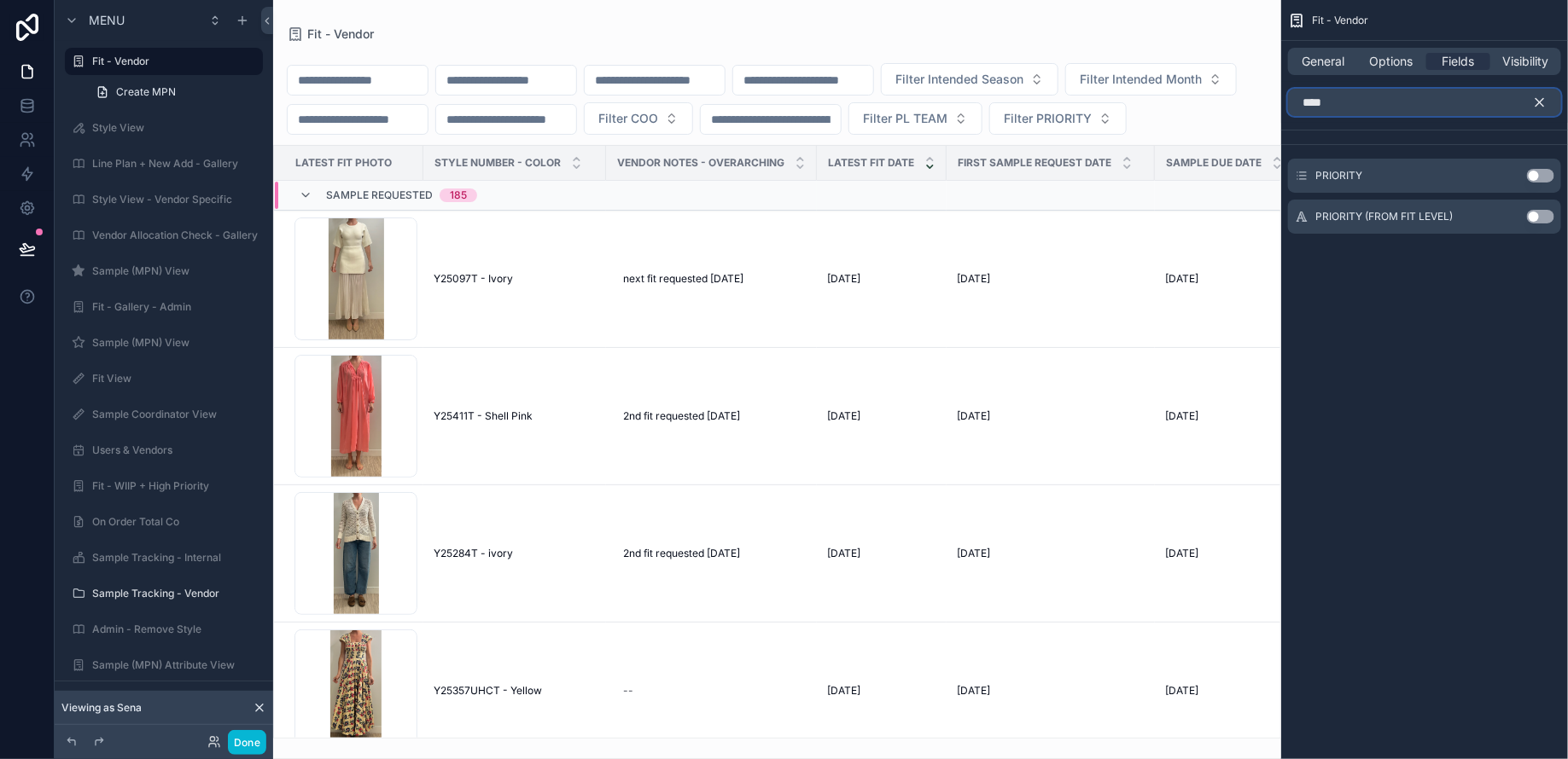
type input "****"
click at [1535, 219] on button "Use setting" at bounding box center [1540, 217] width 28 height 14
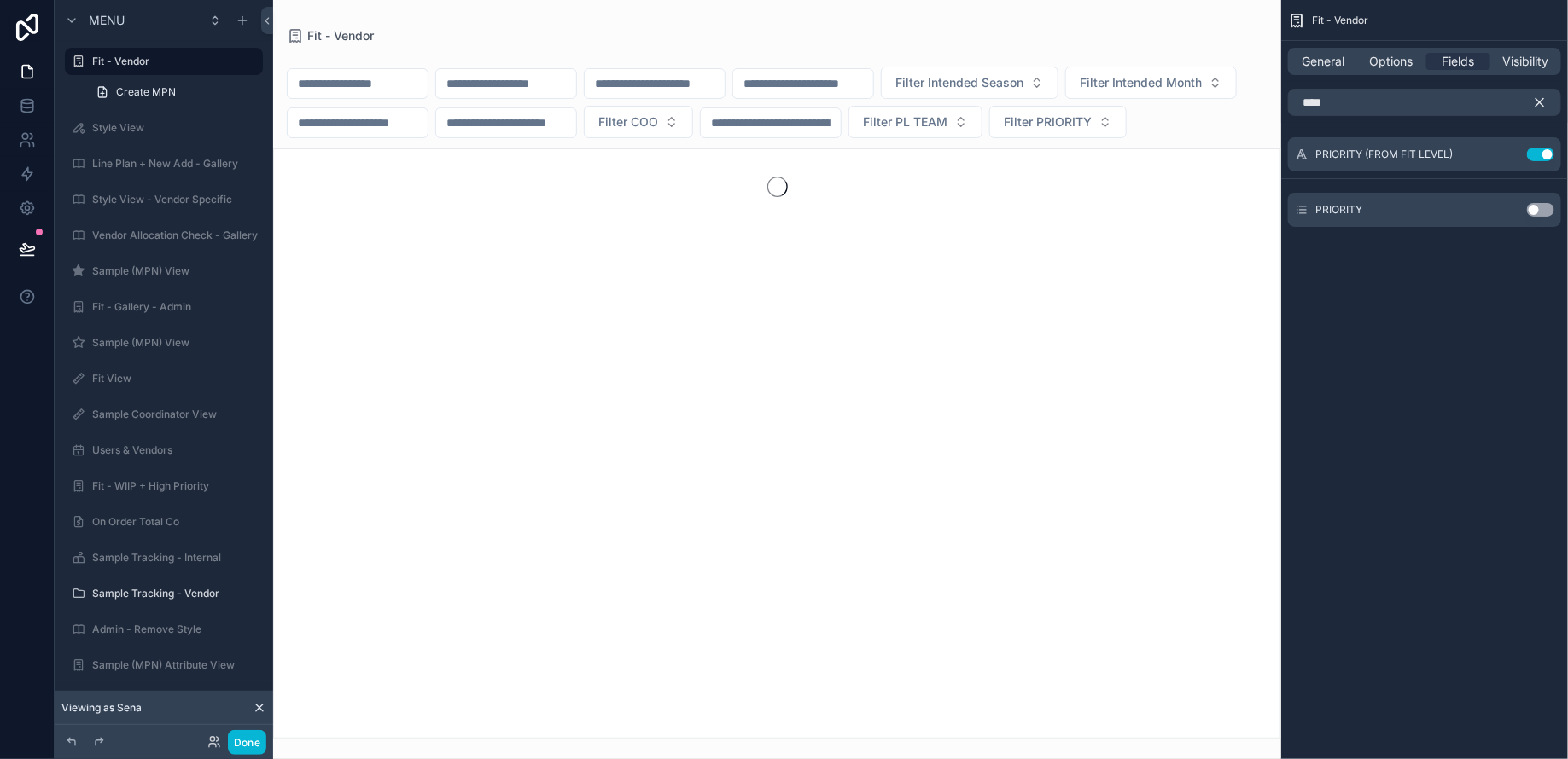
click at [1543, 99] on icon "scrollable content" at bounding box center [1540, 103] width 7 height 7
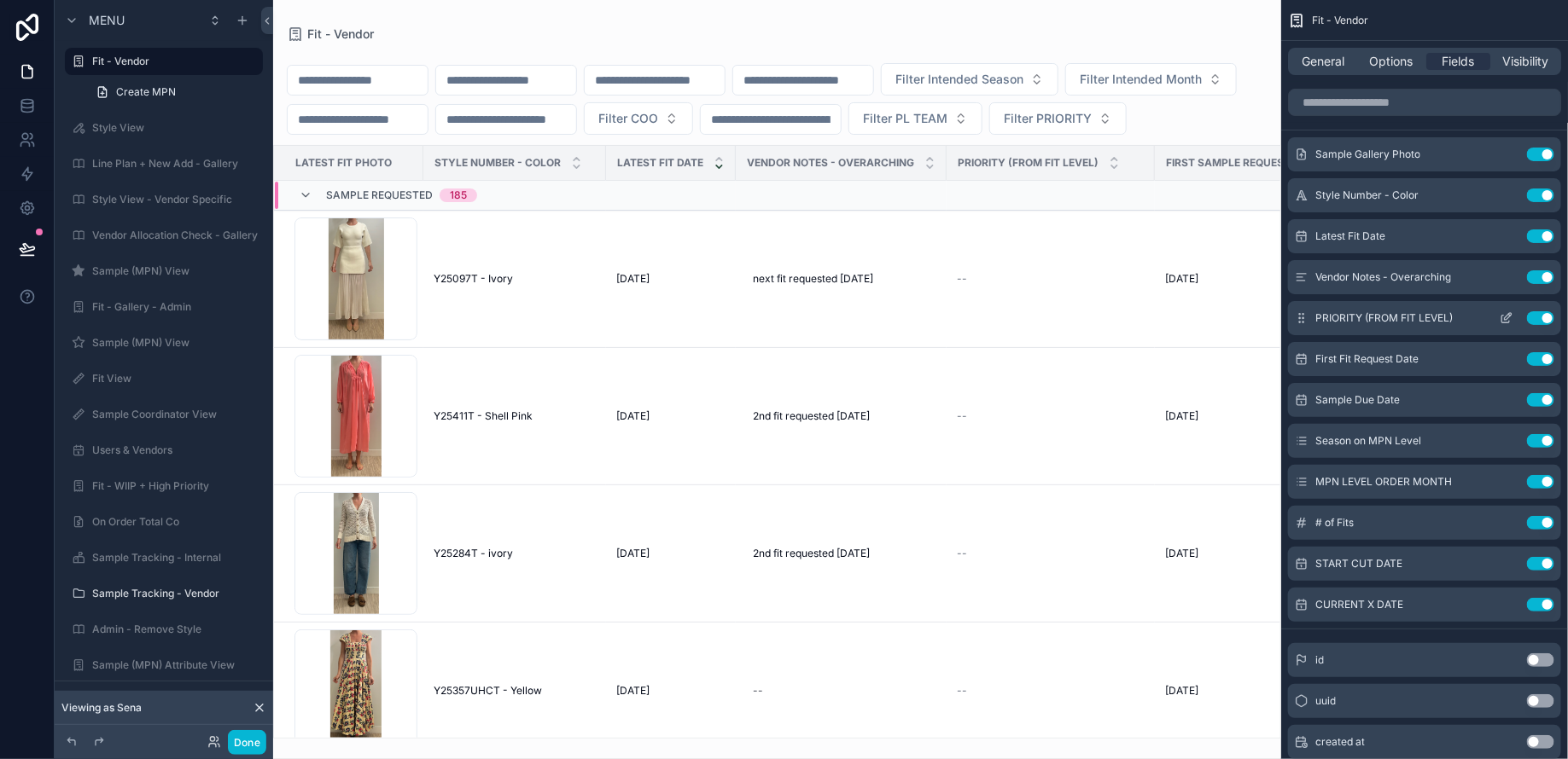
click at [1505, 318] on icon "scrollable content" at bounding box center [1507, 316] width 6 height 6
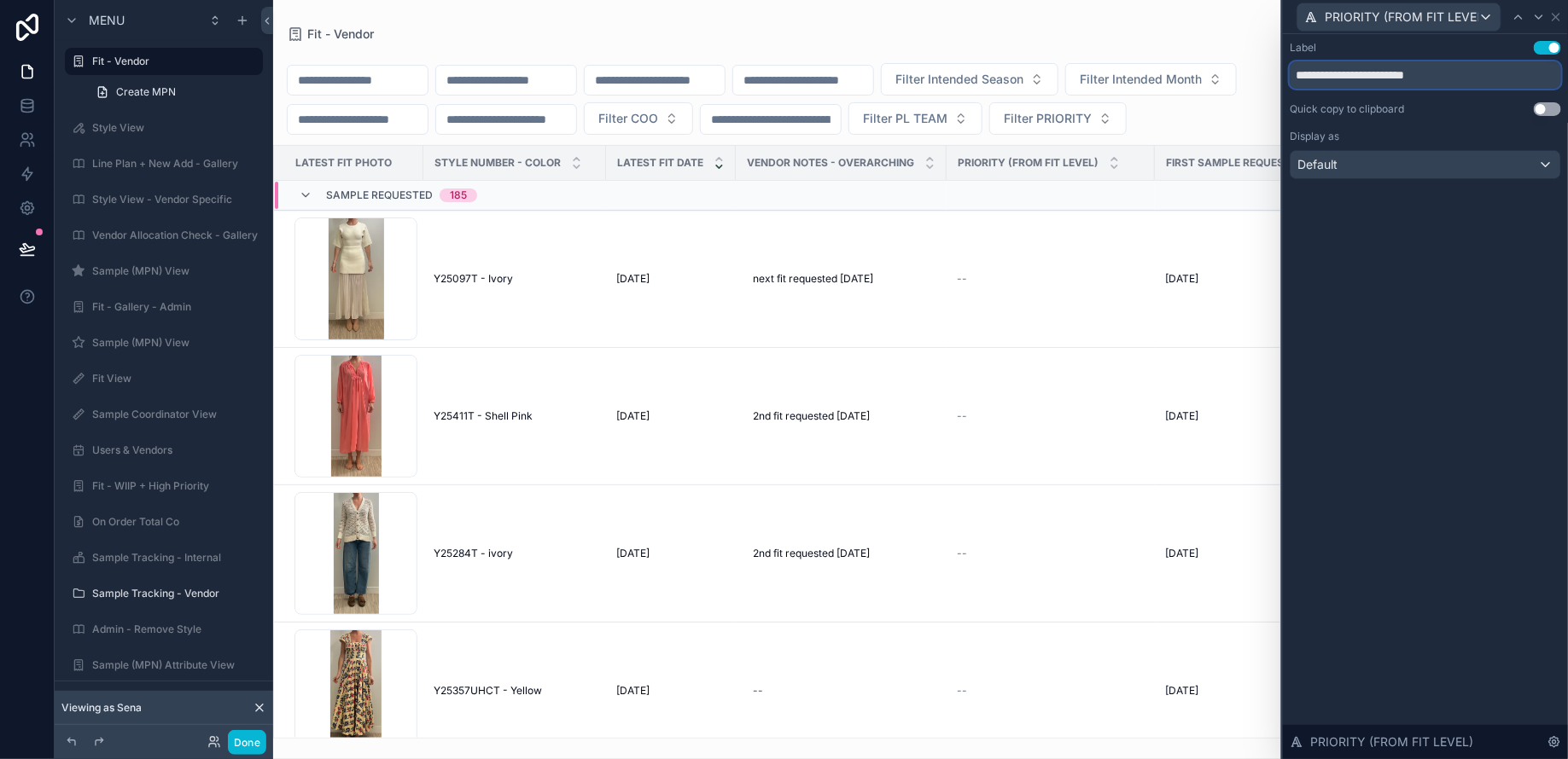
drag, startPoint x: 1473, startPoint y: 73, endPoint x: 1294, endPoint y: 73, distance: 179.0
click at [1294, 73] on input "**********" at bounding box center [1426, 75] width 272 height 28
type input "*"
type input "********"
click at [1556, 16] on icon at bounding box center [1555, 17] width 14 height 14
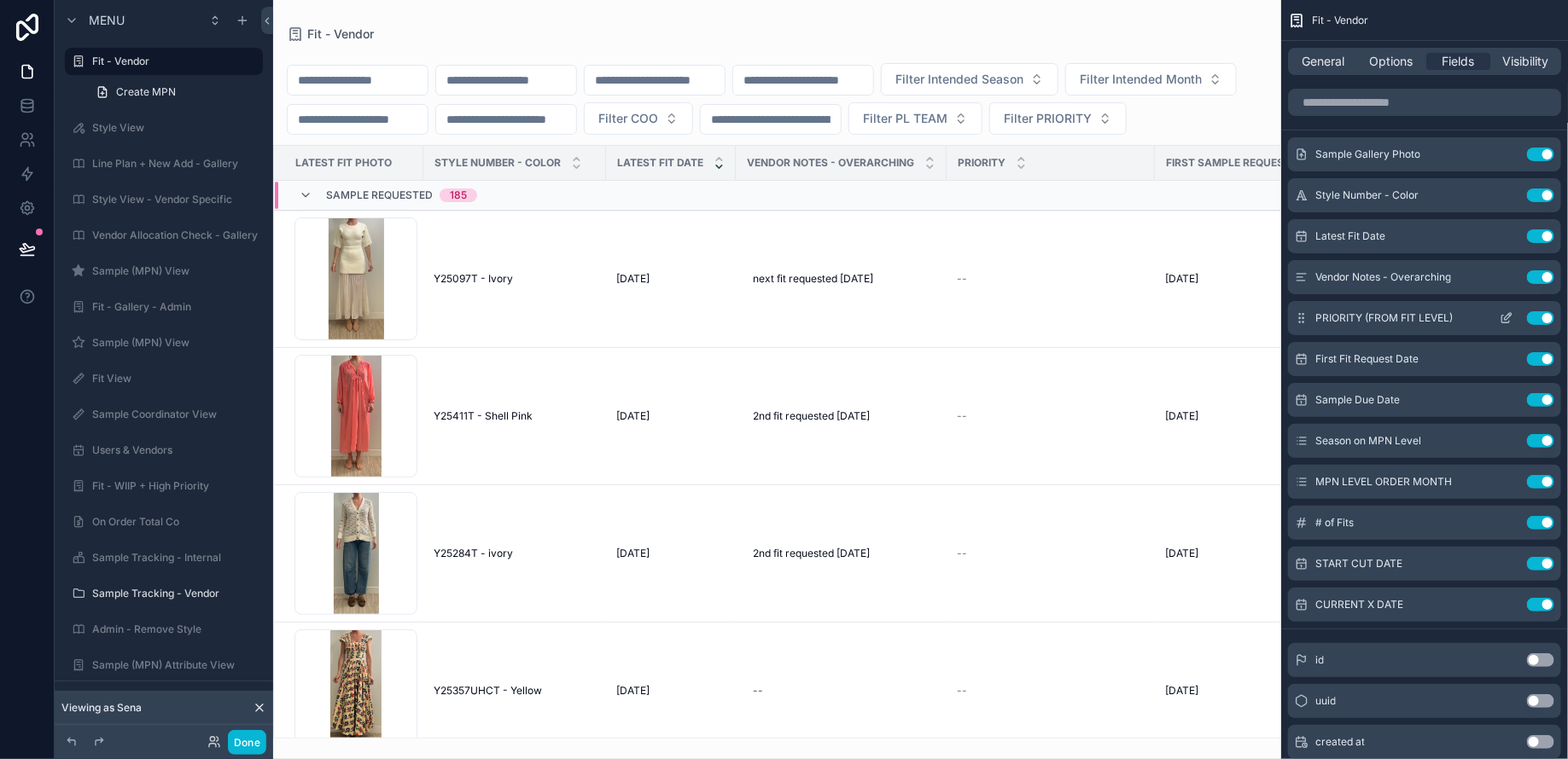
click at [1506, 315] on icon "scrollable content" at bounding box center [1507, 316] width 6 height 6
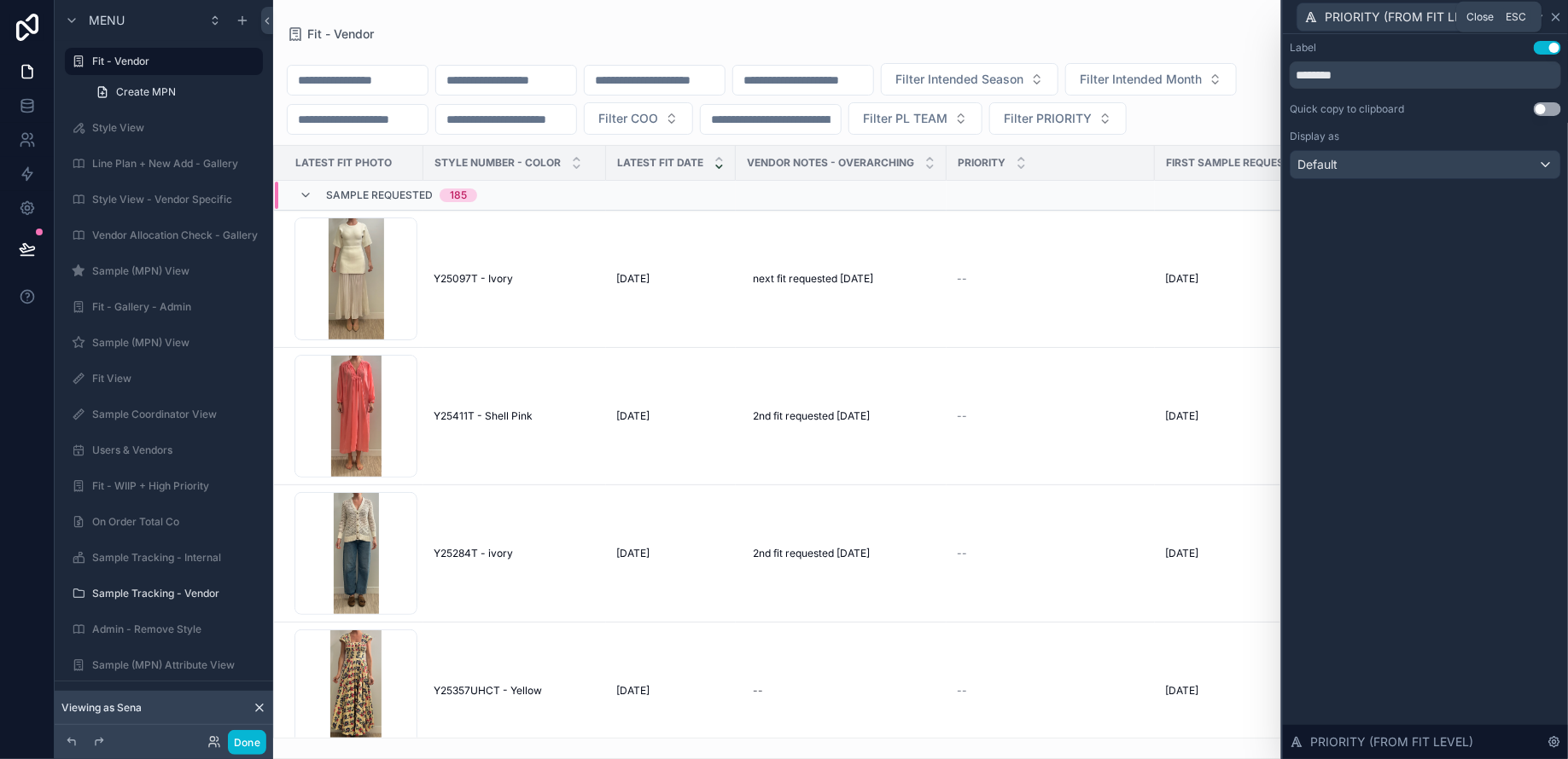
click at [1557, 17] on icon at bounding box center [1555, 17] width 6 height 6
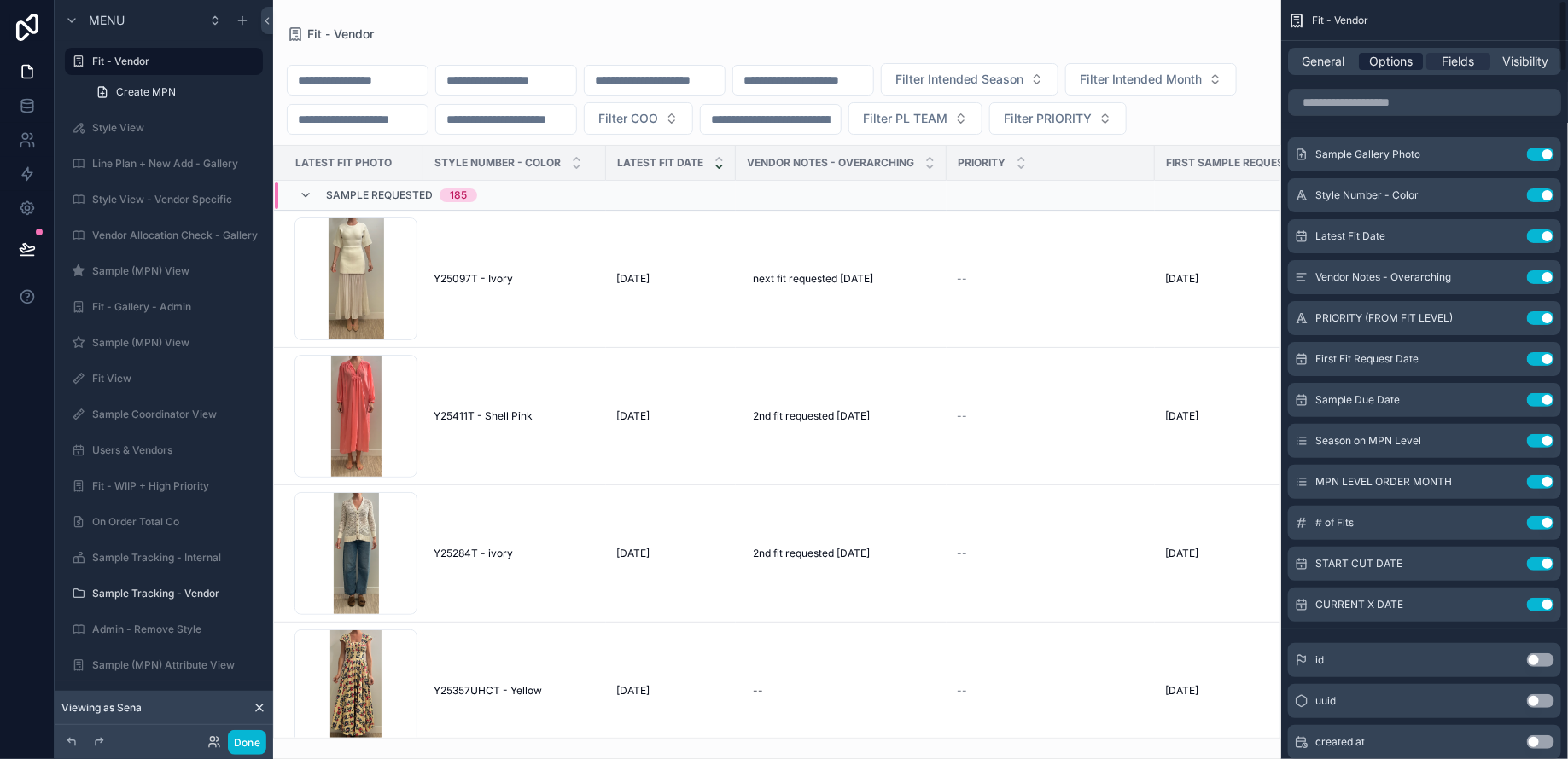
click at [1400, 66] on span "Options" at bounding box center [1390, 61] width 43 height 17
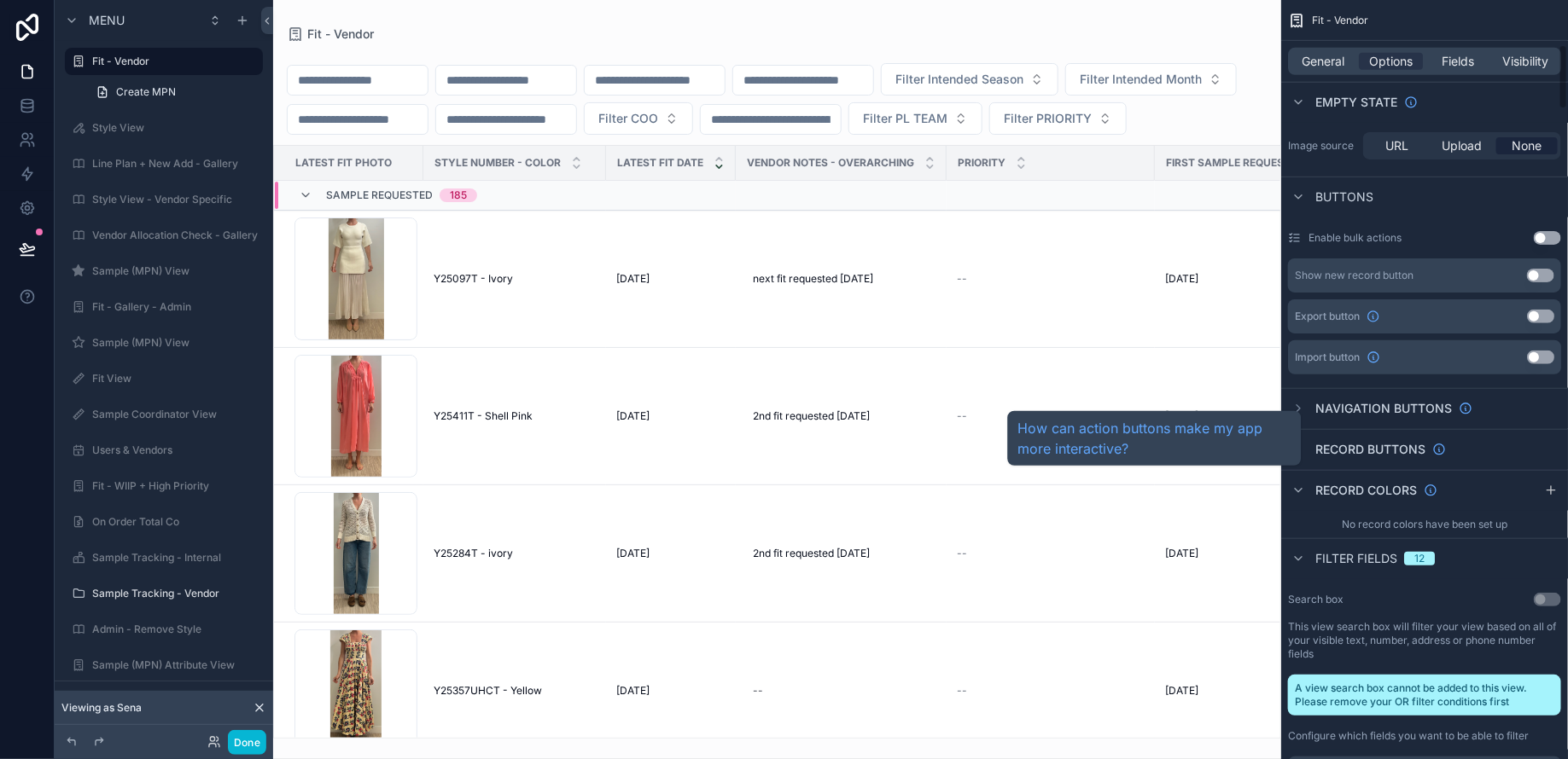
scroll to position [527, 0]
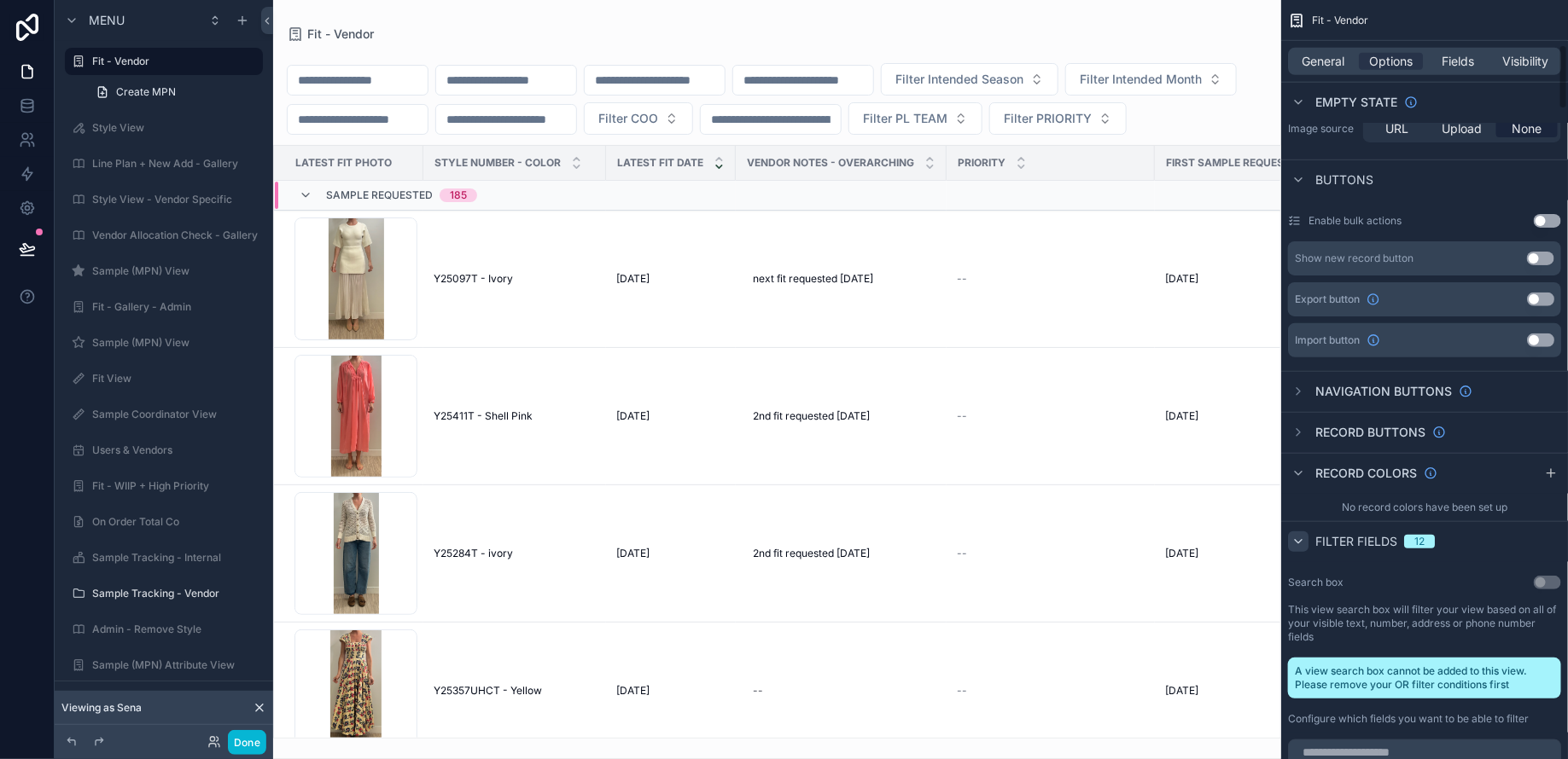
click at [1301, 541] on icon "scrollable content" at bounding box center [1297, 541] width 14 height 14
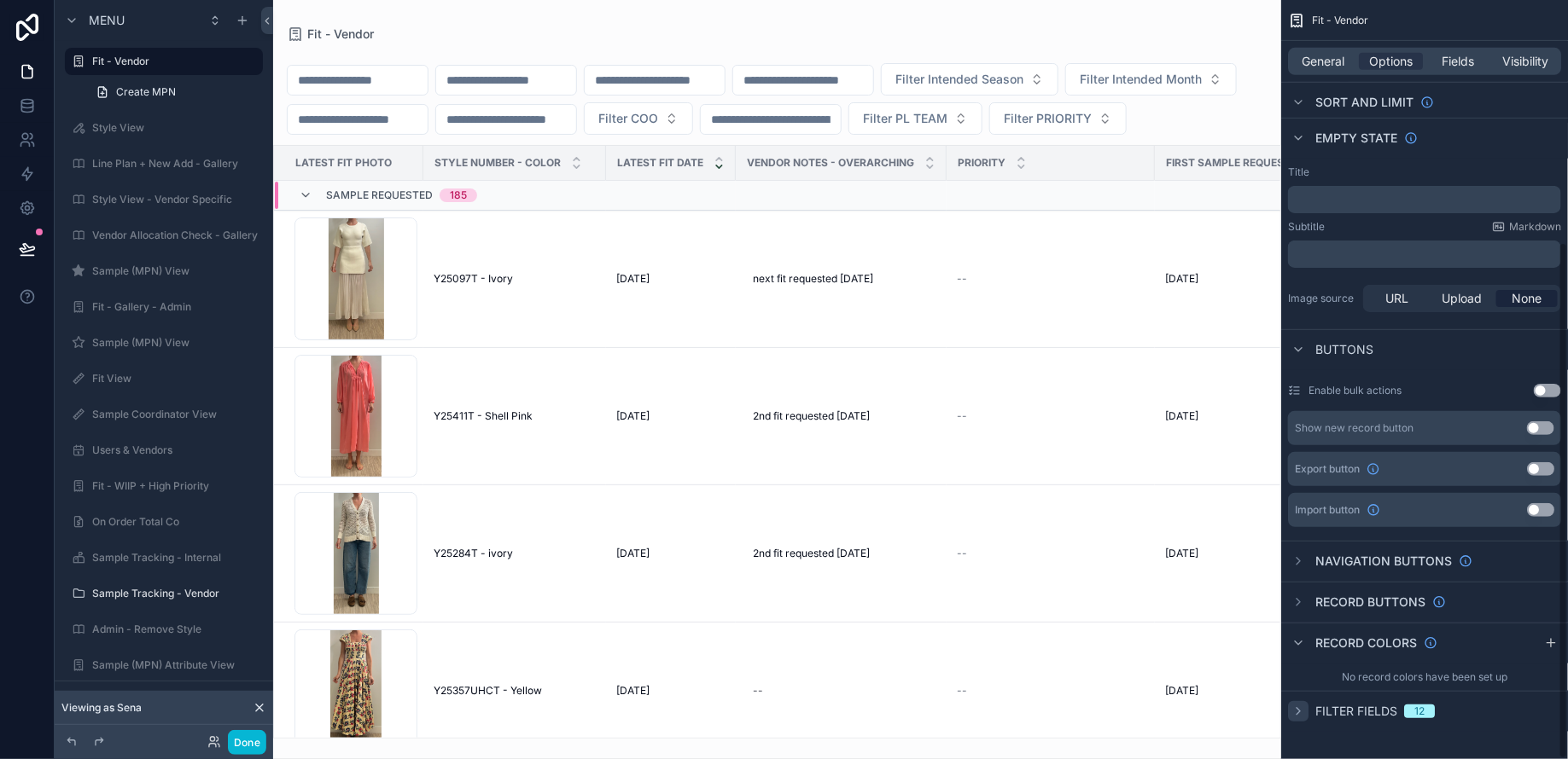
scroll to position [355, 0]
click at [1303, 711] on icon "scrollable content" at bounding box center [1297, 713] width 14 height 14
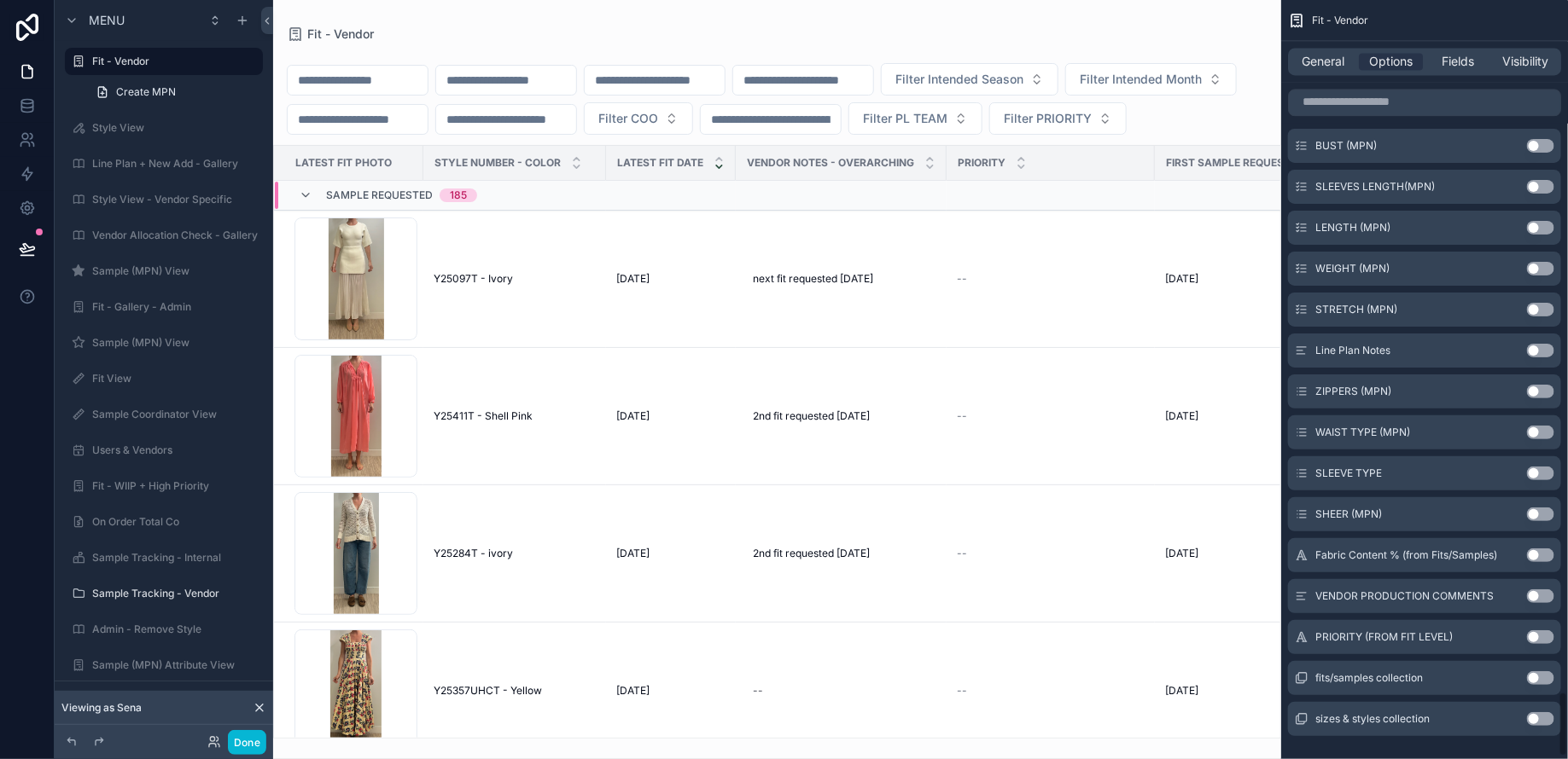
scroll to position [8077, 0]
click at [1533, 636] on button "Use setting" at bounding box center [1540, 640] width 28 height 14
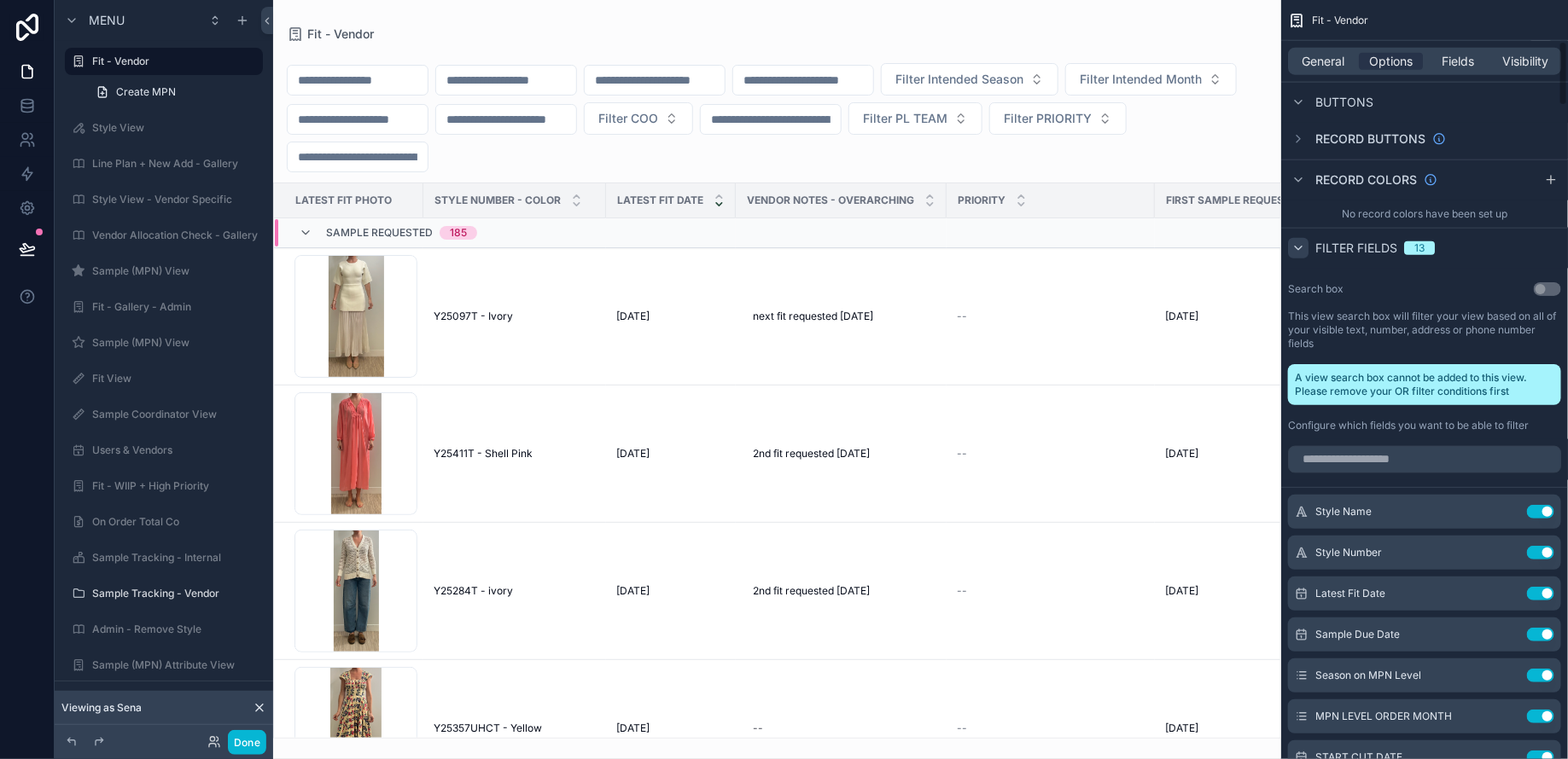
scroll to position [1131, 0]
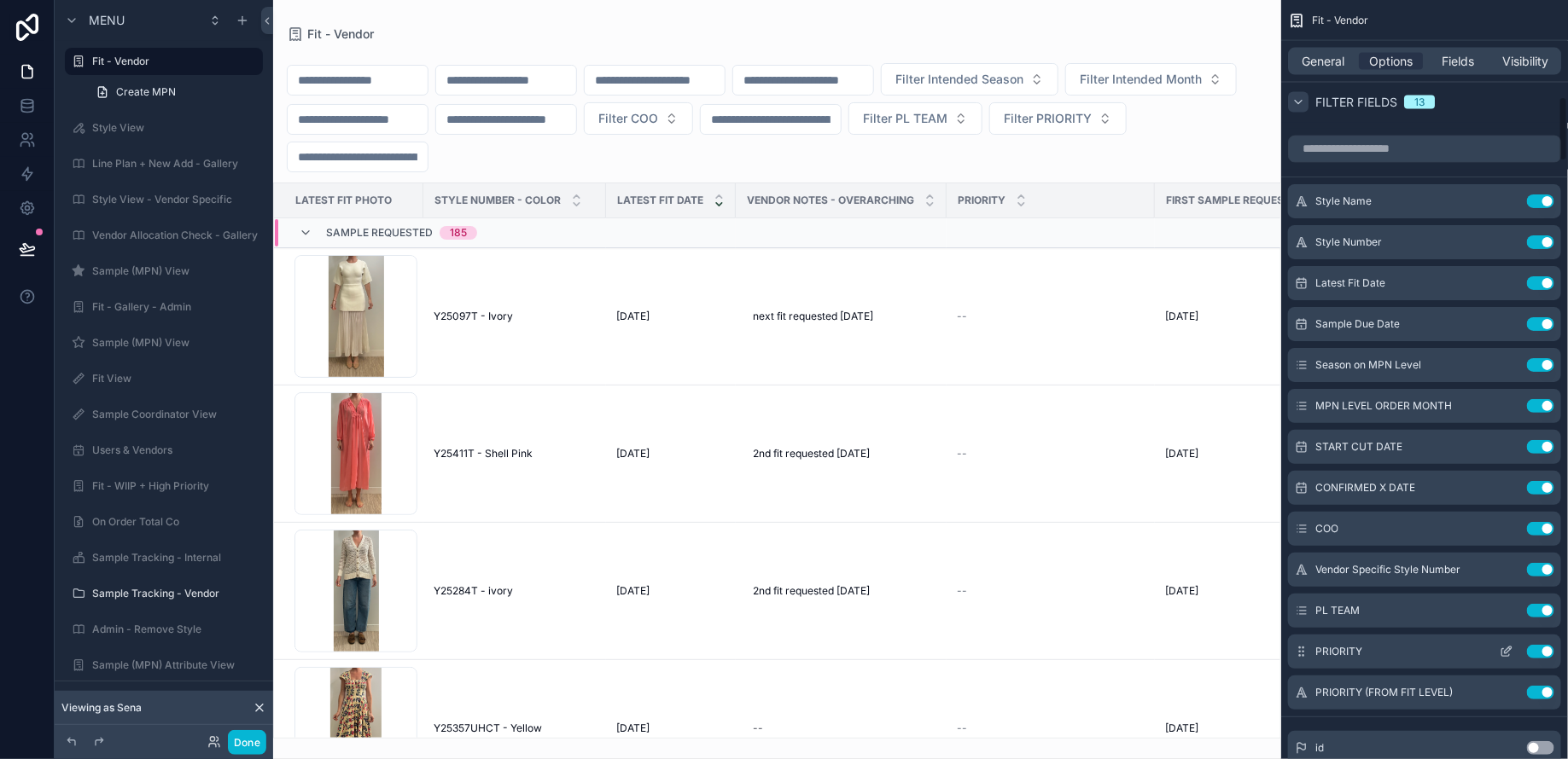
click at [1542, 645] on button "Use setting" at bounding box center [1540, 652] width 28 height 14
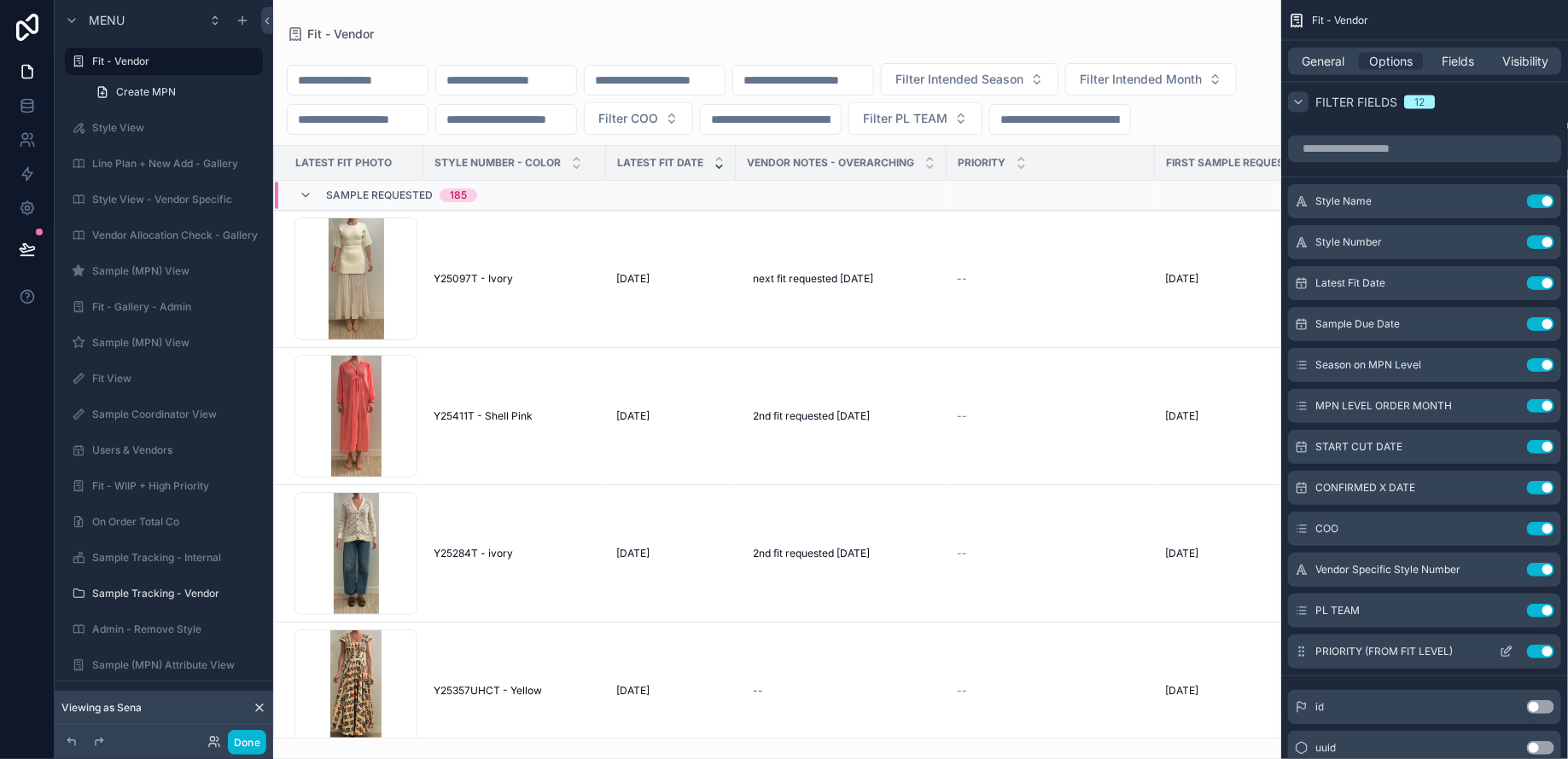
click at [1505, 647] on icon "scrollable content" at bounding box center [1506, 652] width 14 height 14
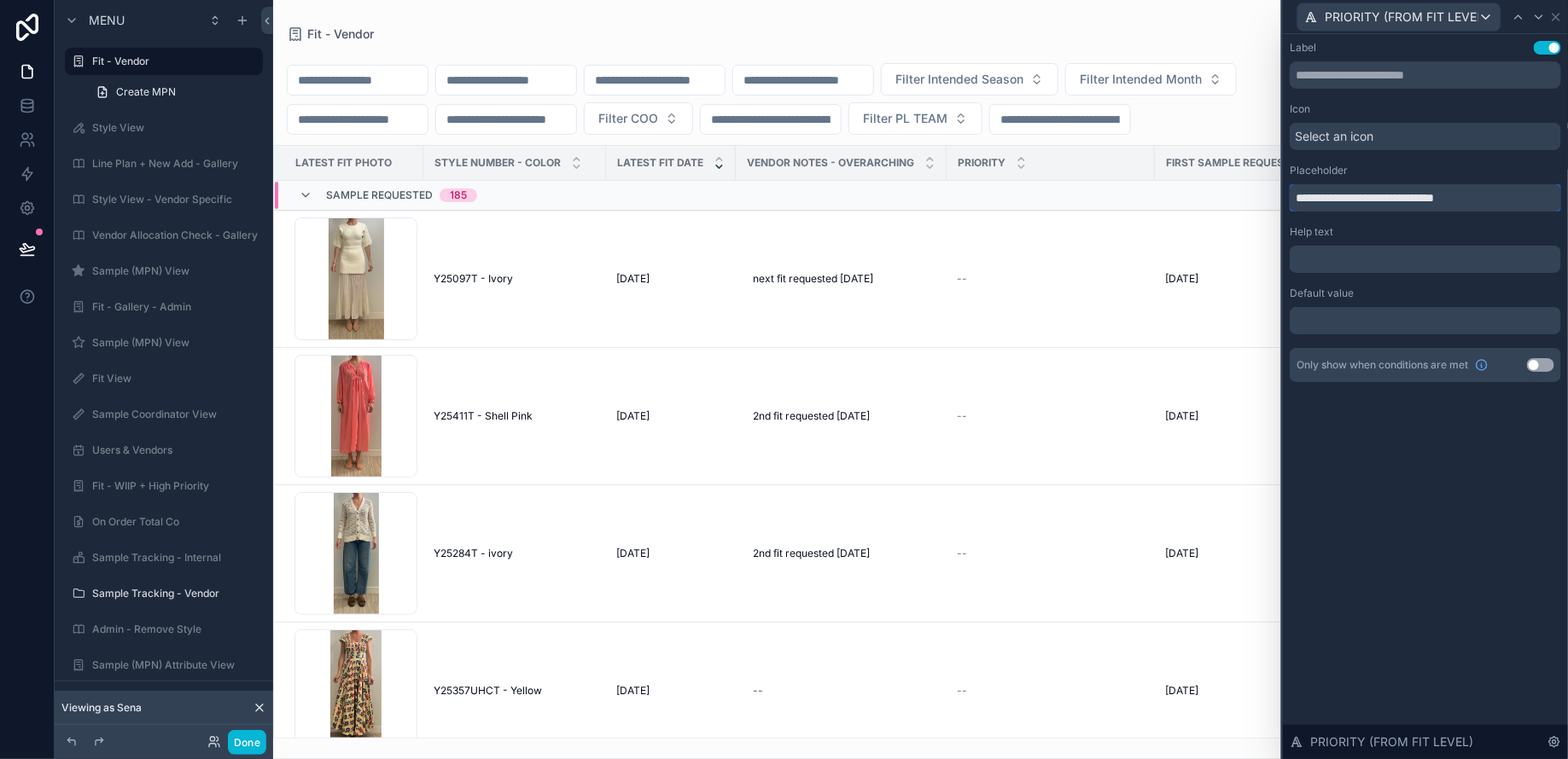
drag, startPoint x: 1383, startPoint y: 203, endPoint x: 1519, endPoint y: 202, distance: 136.0
click at [1519, 202] on input "**********" at bounding box center [1426, 198] width 272 height 28
type input "**********"
click at [242, 739] on button "Done" at bounding box center [247, 742] width 39 height 25
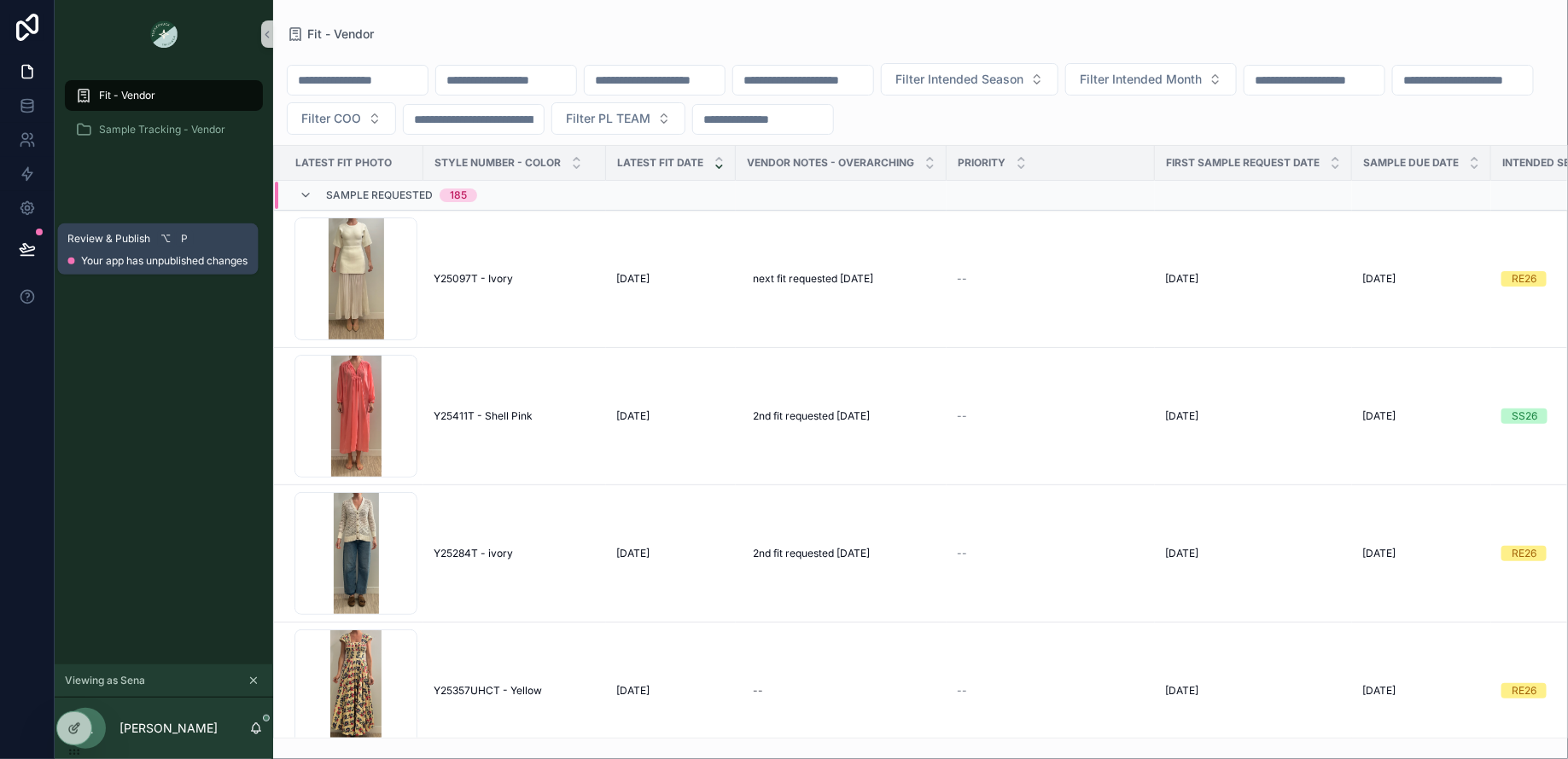
click at [18, 250] on icon at bounding box center [27, 249] width 17 height 17
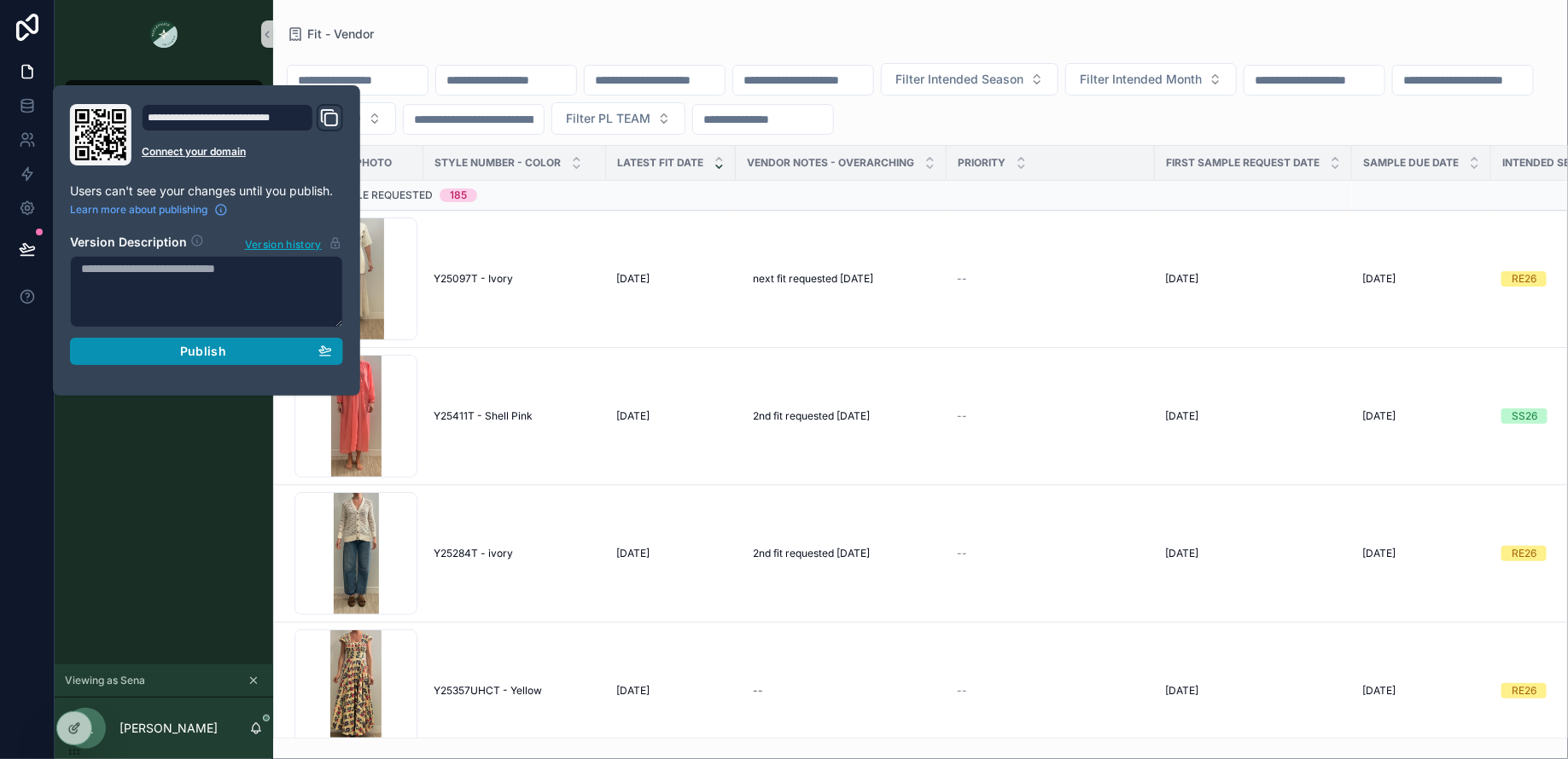
click at [255, 348] on div "Publish" at bounding box center [206, 352] width 251 height 16
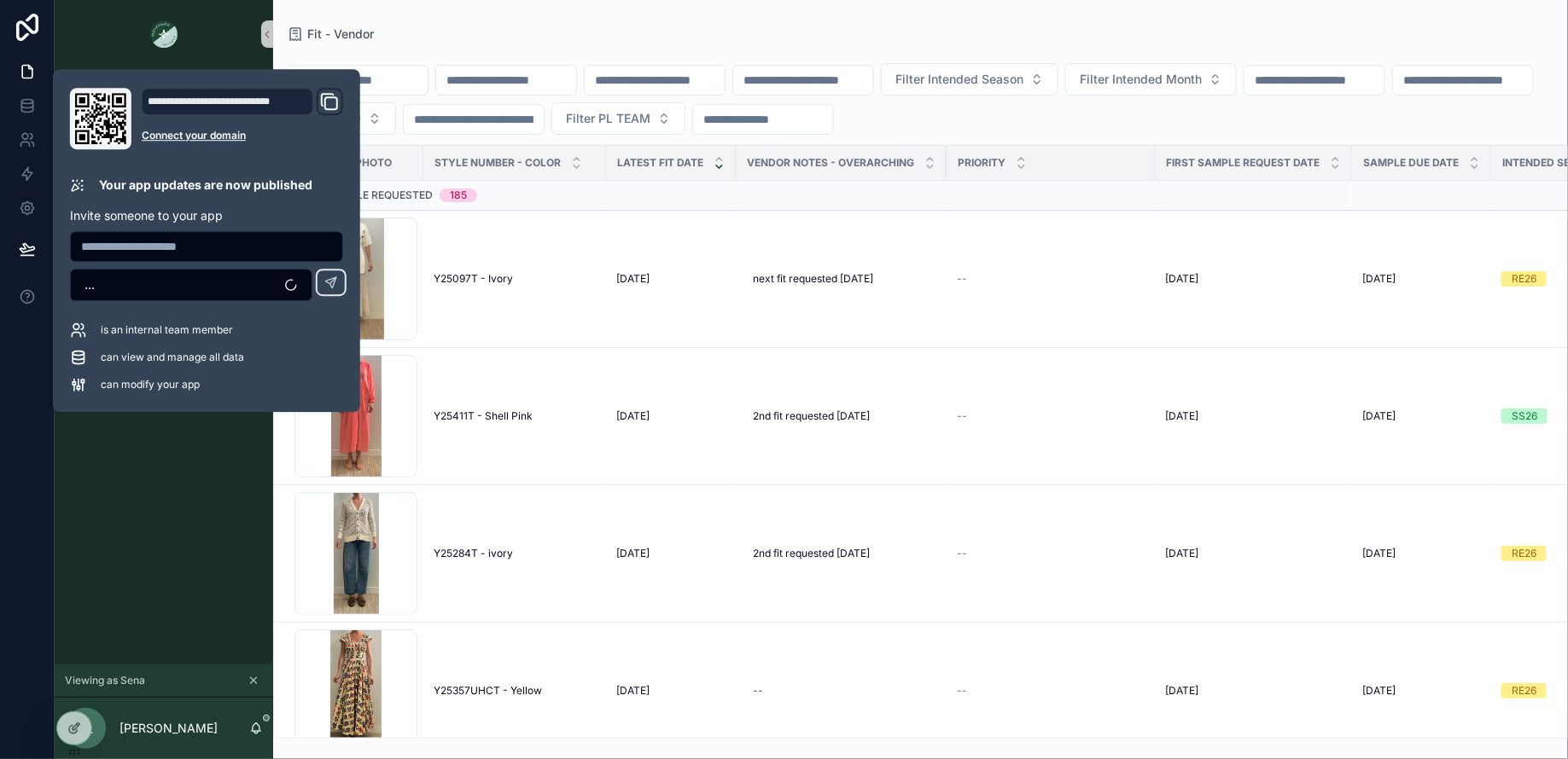
click at [188, 500] on div "Fit - Vendor Sample Tracking - Vendor" at bounding box center [163, 366] width 218 height 597
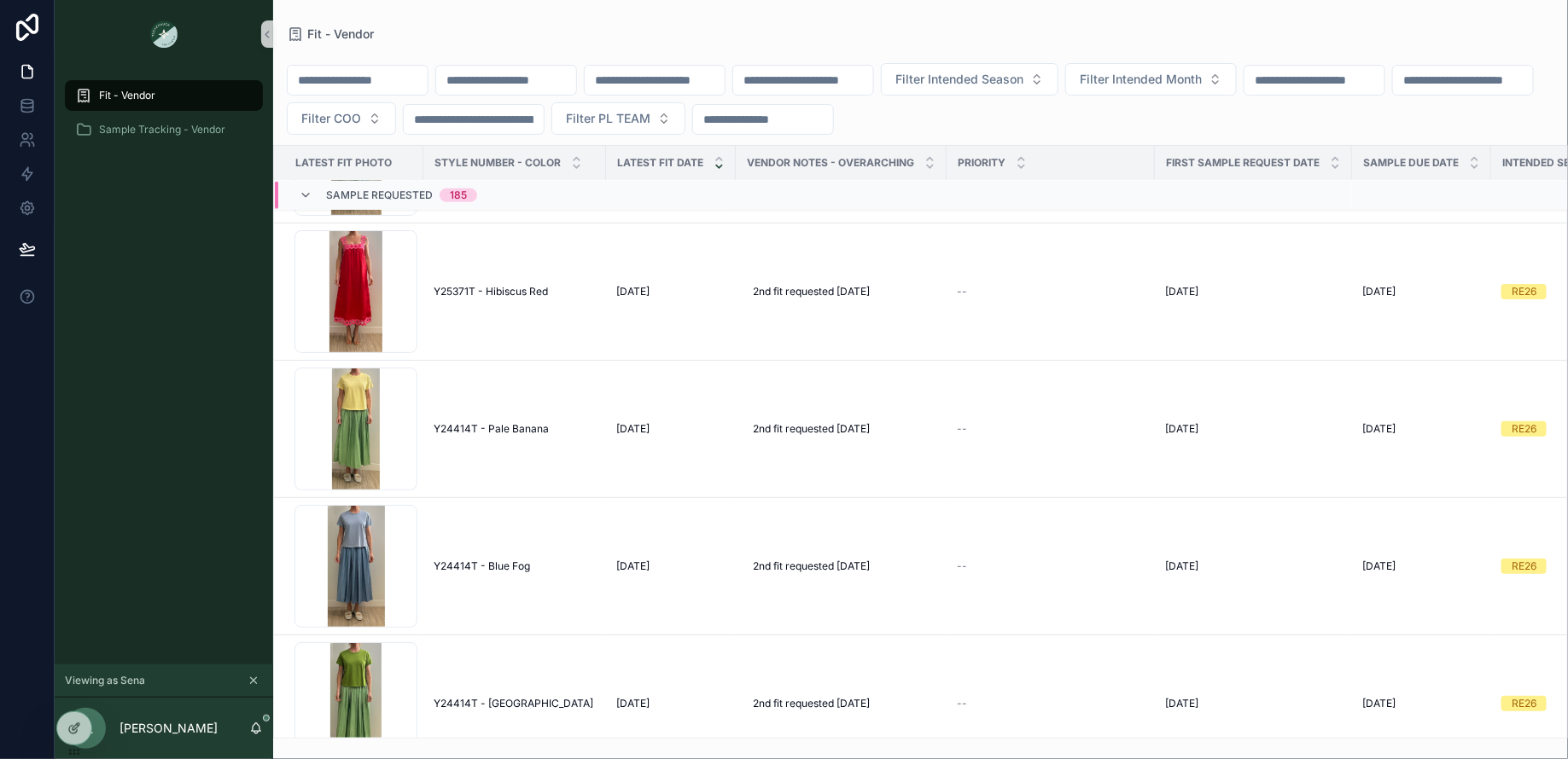
scroll to position [3856, 0]
click at [833, 126] on input "scrollable content" at bounding box center [763, 119] width 140 height 24
click at [62, 733] on div at bounding box center [73, 728] width 34 height 32
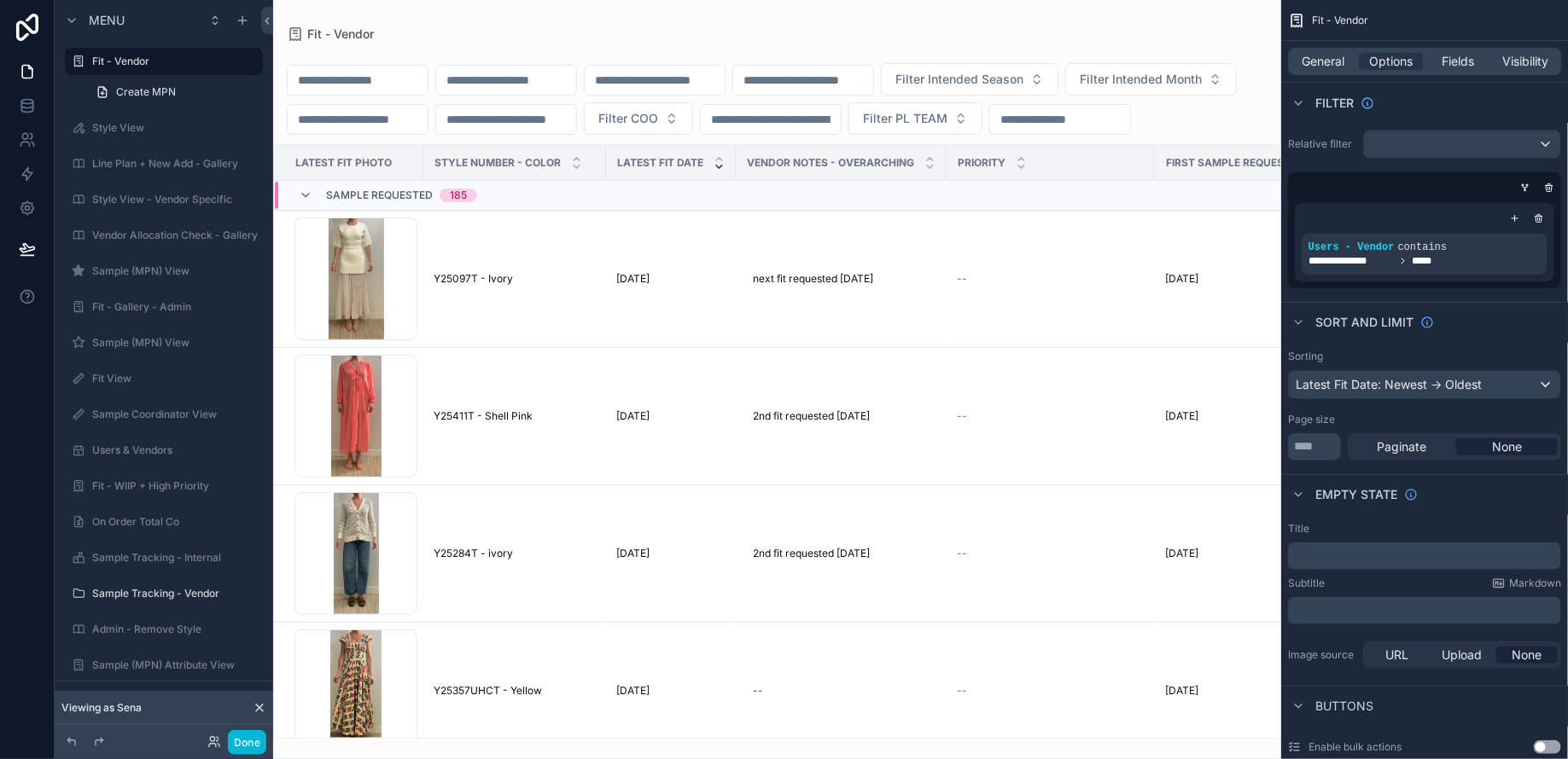
click at [1464, 73] on div "General Options Fields Visibility" at bounding box center [1424, 61] width 273 height 28
click at [1459, 55] on span "Fields" at bounding box center [1458, 61] width 32 height 17
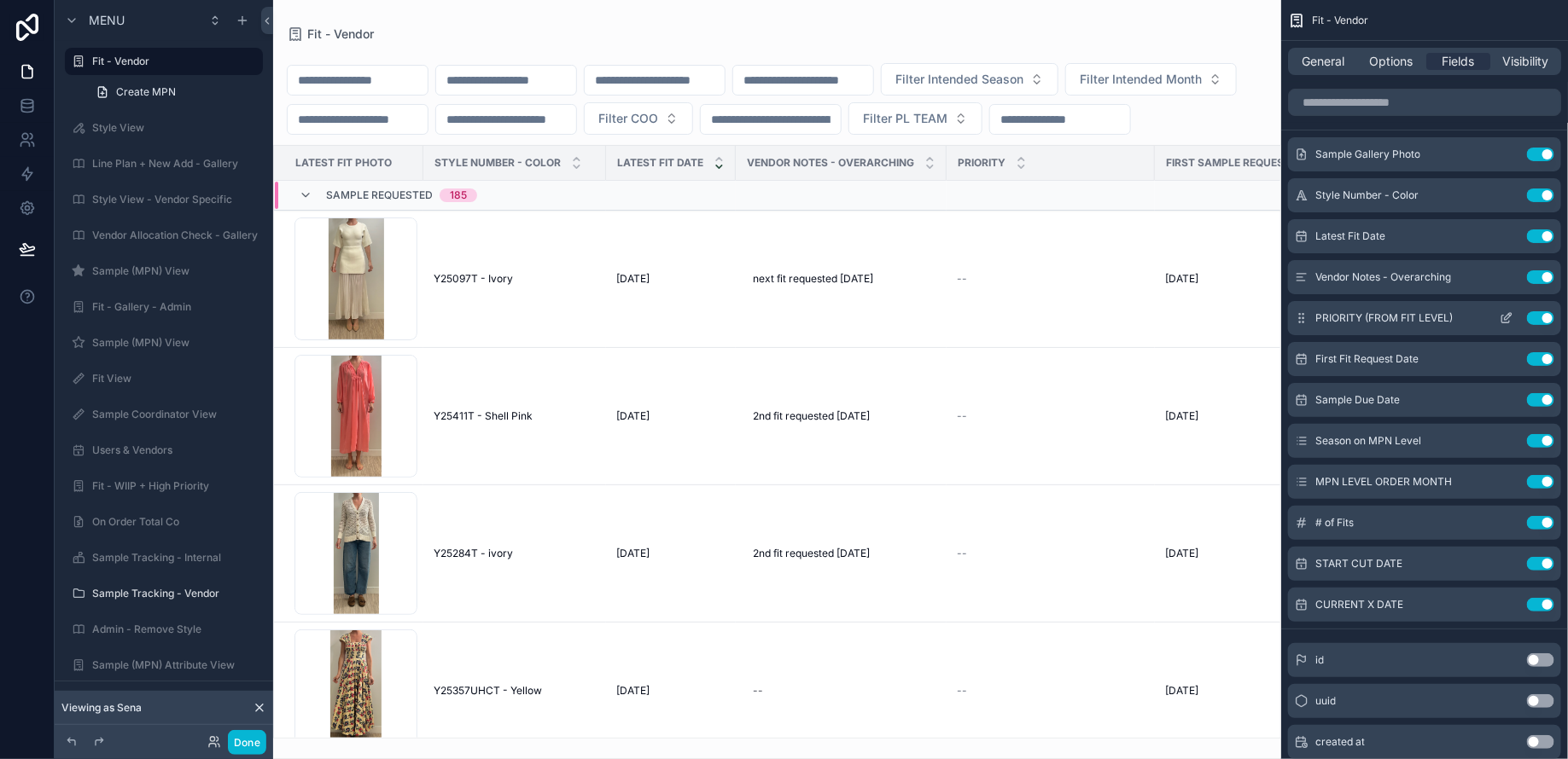
click at [1503, 318] on icon "scrollable content" at bounding box center [1506, 318] width 14 height 14
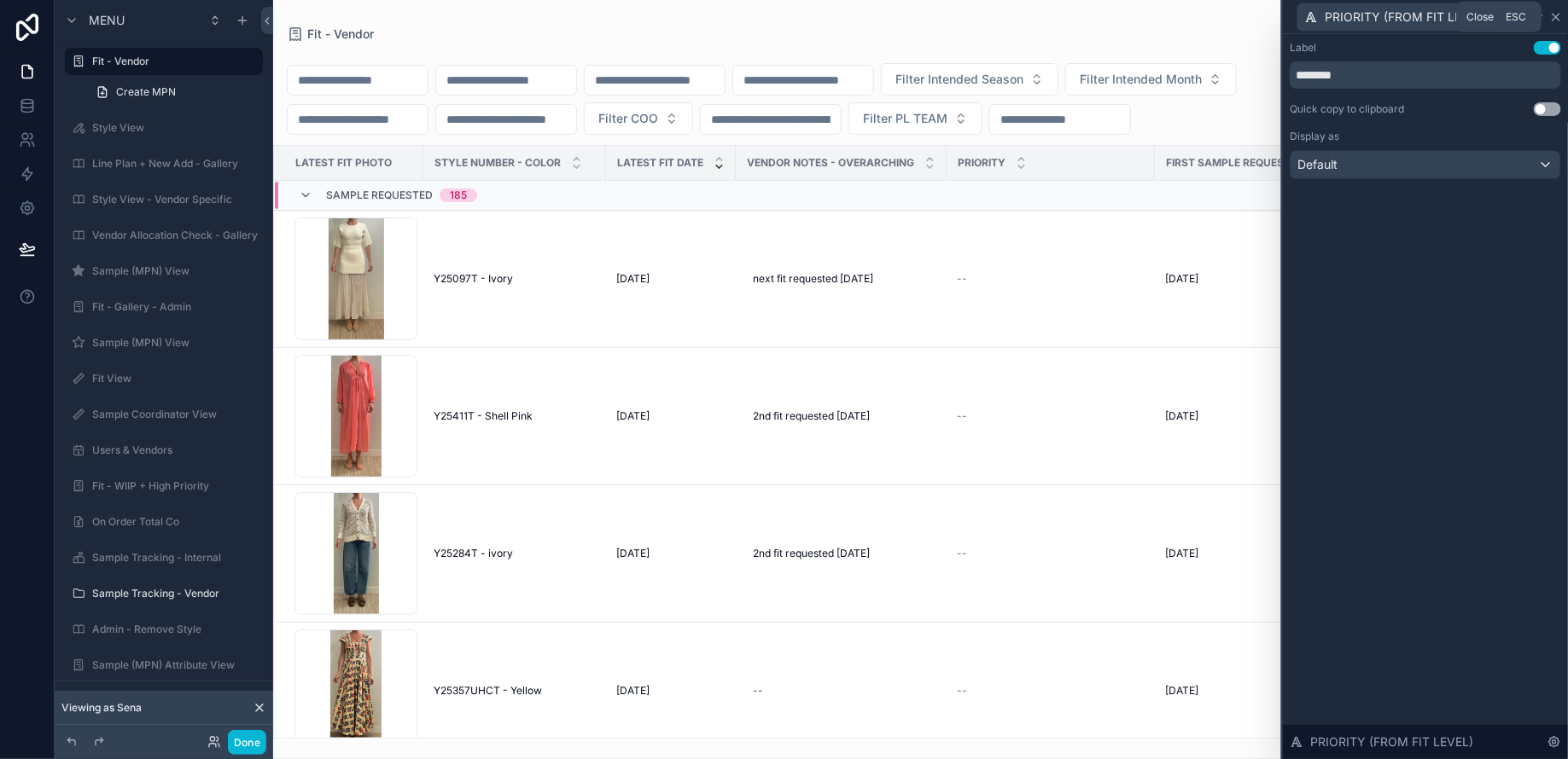
click at [1558, 15] on icon at bounding box center [1555, 17] width 6 height 6
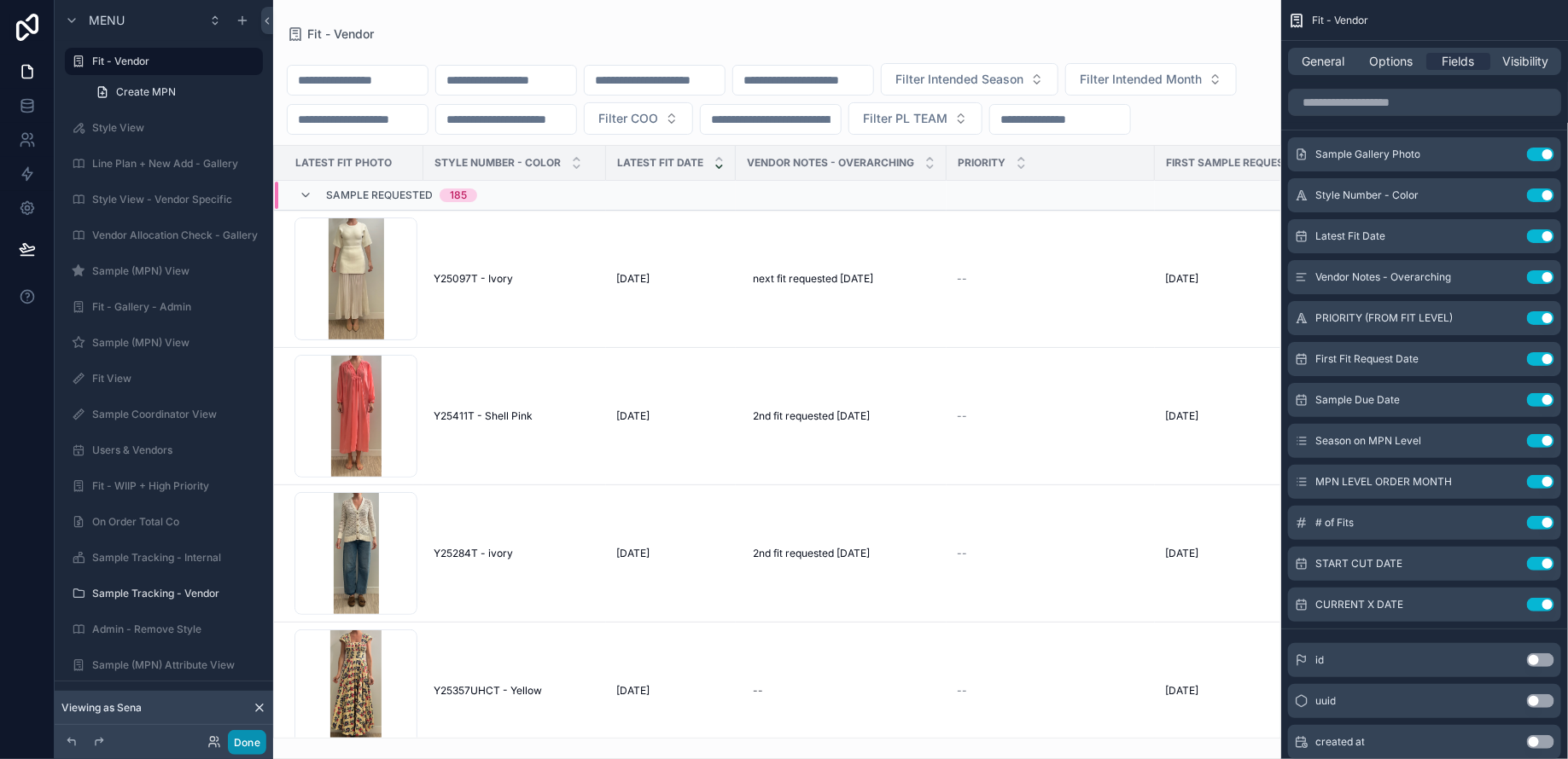
click at [249, 740] on button "Done" at bounding box center [247, 742] width 39 height 25
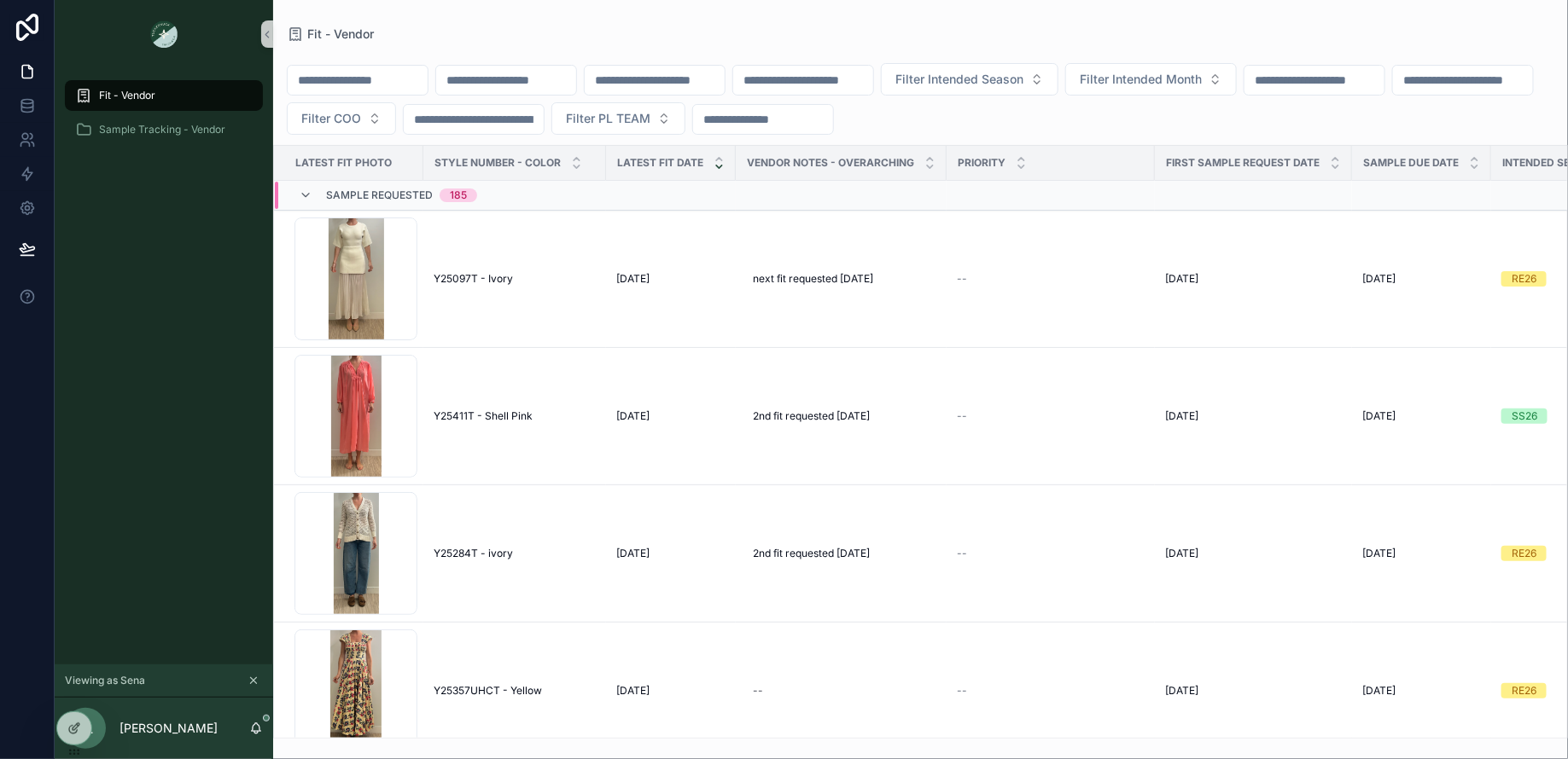
click at [833, 112] on input "scrollable content" at bounding box center [763, 119] width 140 height 24
type input "********"
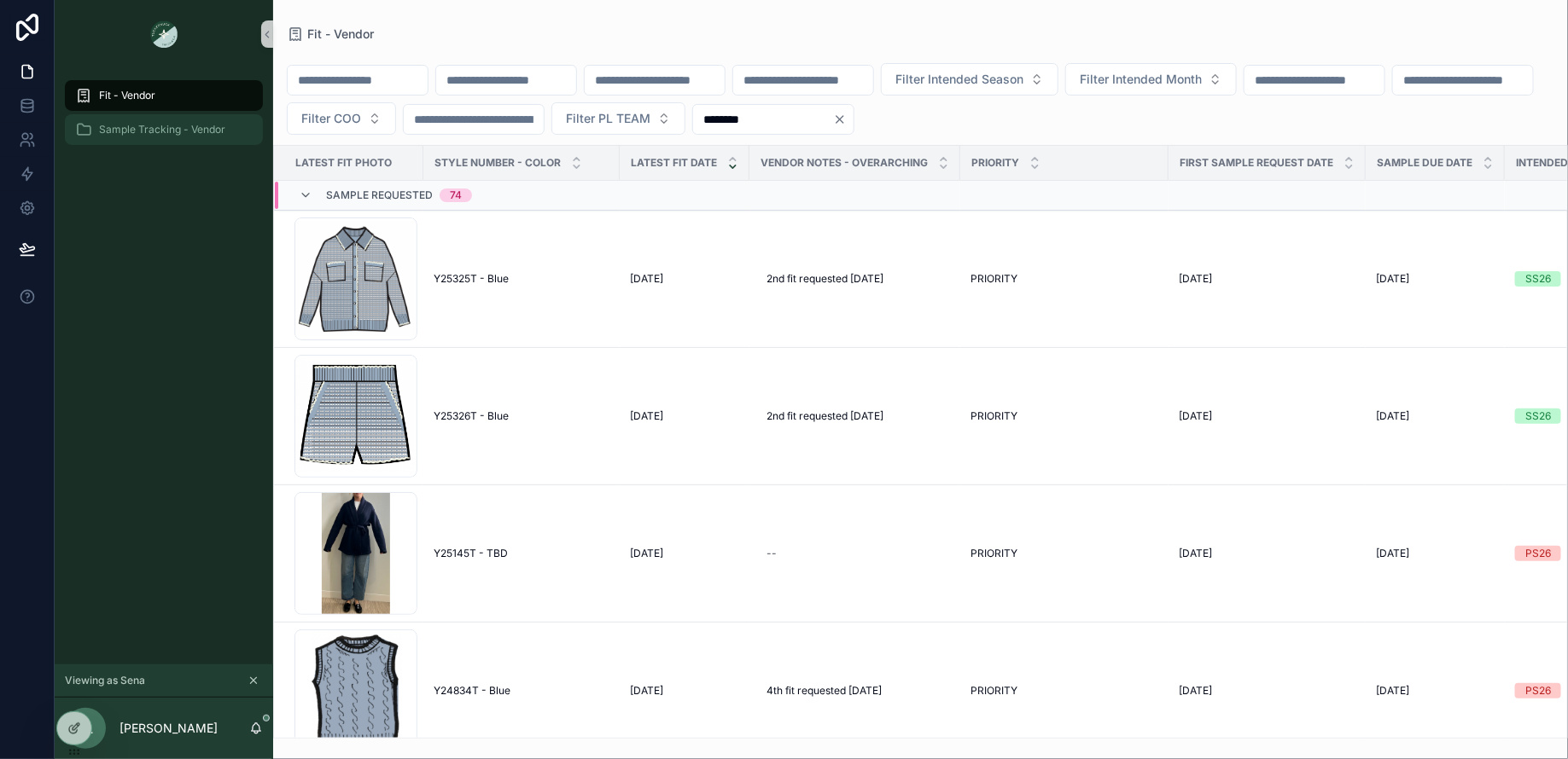
click at [157, 128] on span "Sample Tracking - Vendor" at bounding box center [162, 129] width 127 height 14
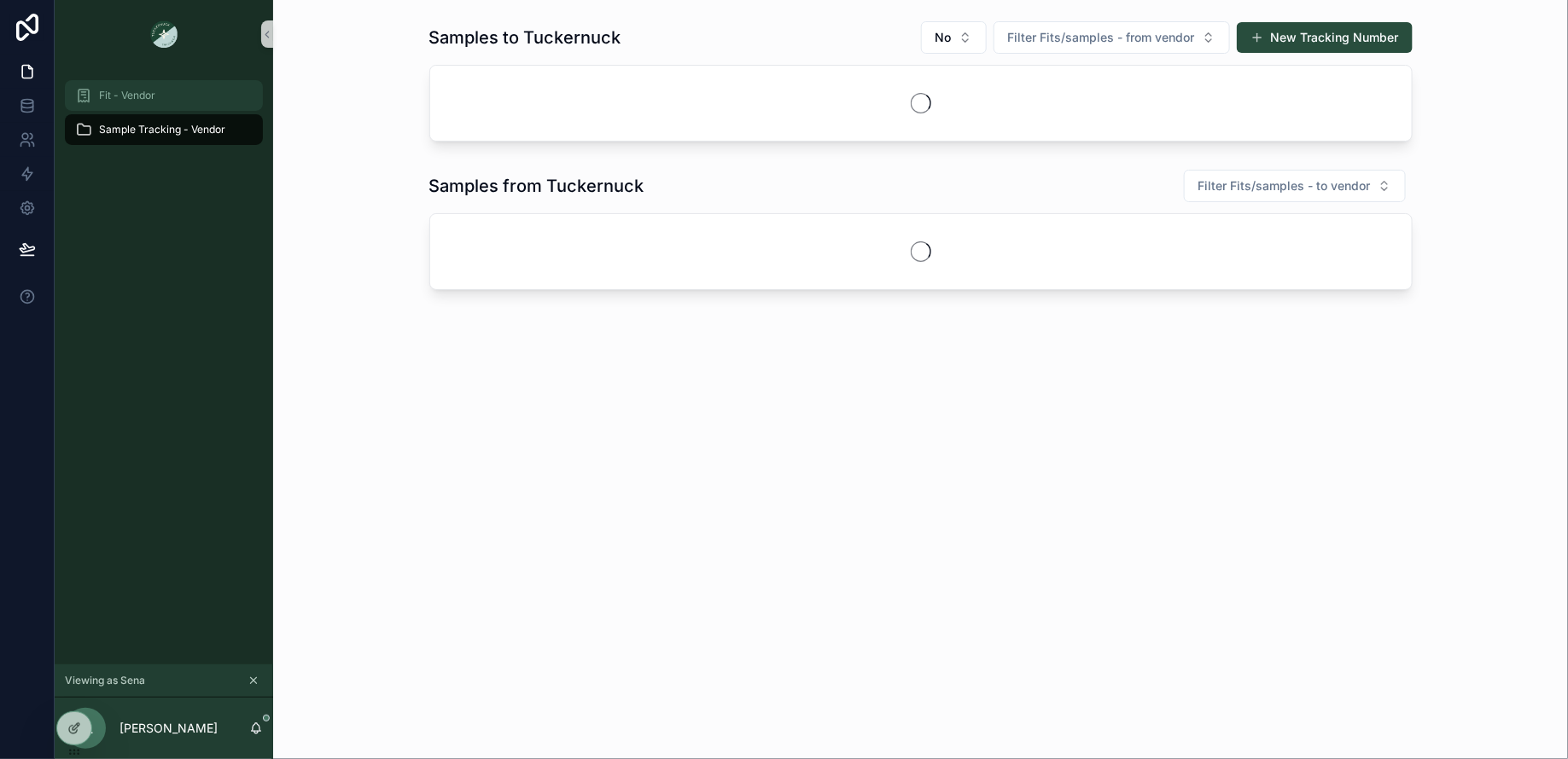
click at [140, 97] on span "Fit - Vendor" at bounding box center [127, 95] width 56 height 14
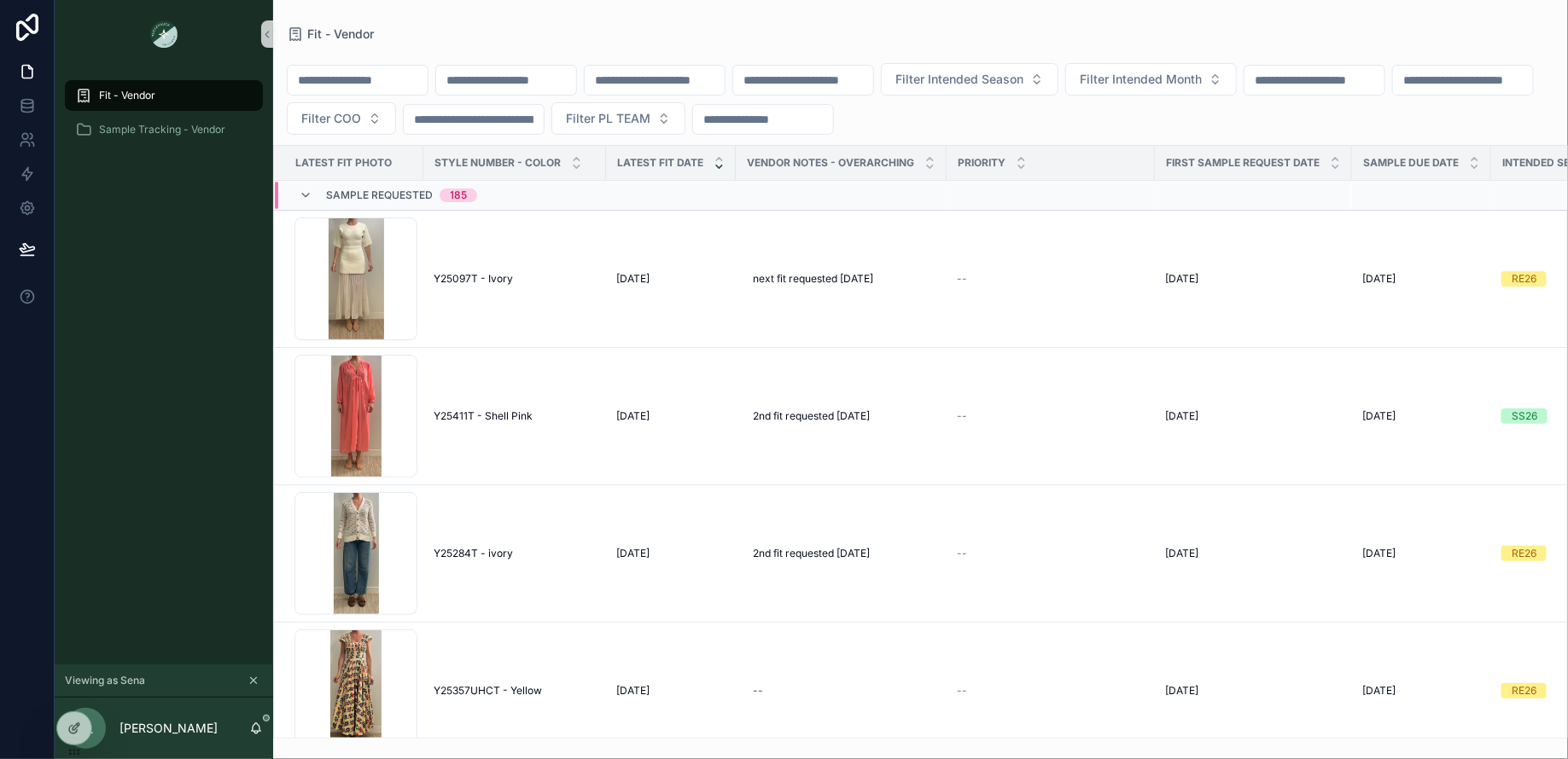
click at [256, 678] on icon "scrollable content" at bounding box center [253, 681] width 6 height 6
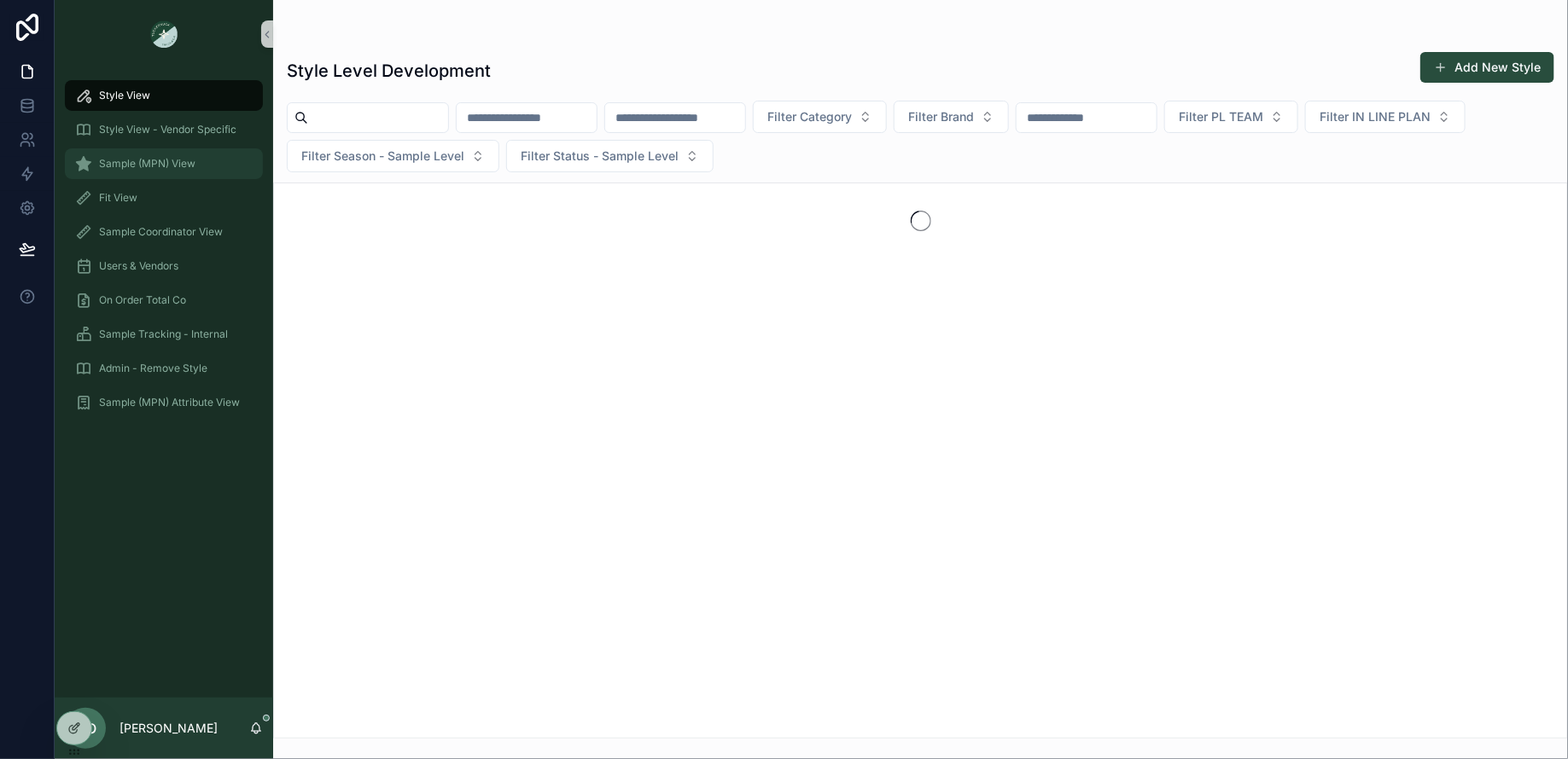
click at [155, 153] on div "Sample (MPN) View" at bounding box center [163, 164] width 177 height 28
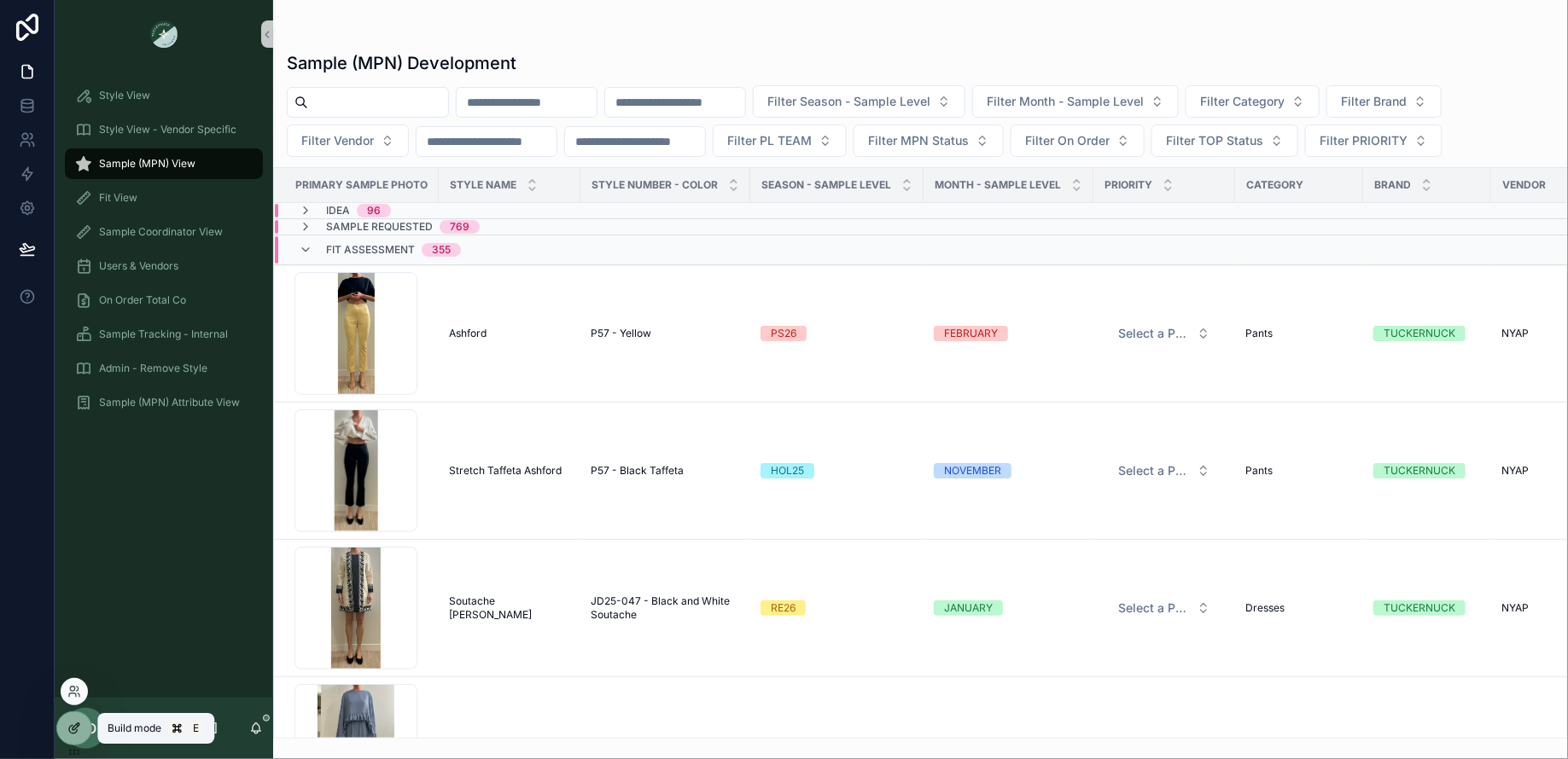
click at [68, 720] on div at bounding box center [73, 728] width 34 height 32
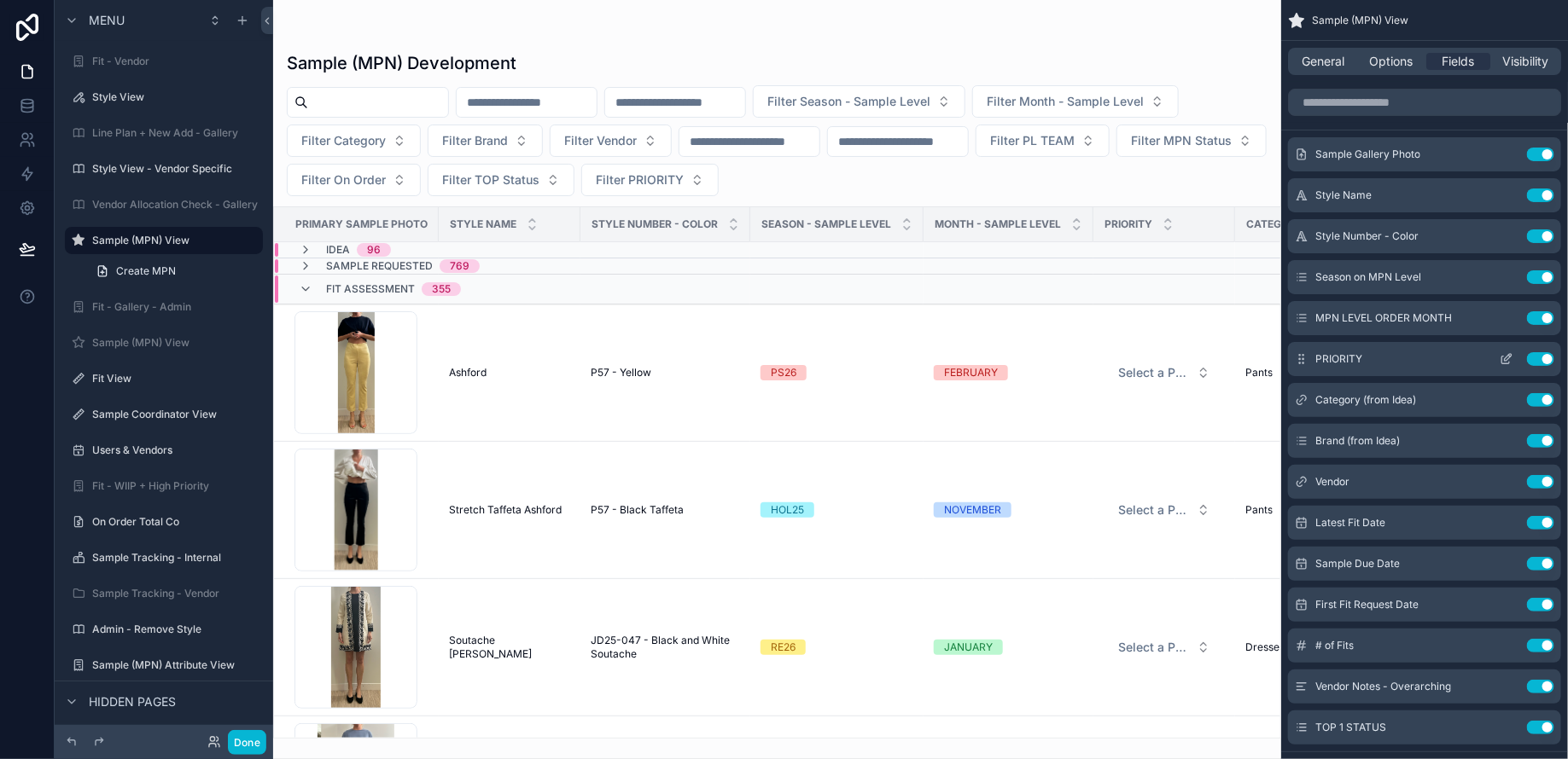
click at [1543, 357] on button "Use setting" at bounding box center [1540, 359] width 28 height 14
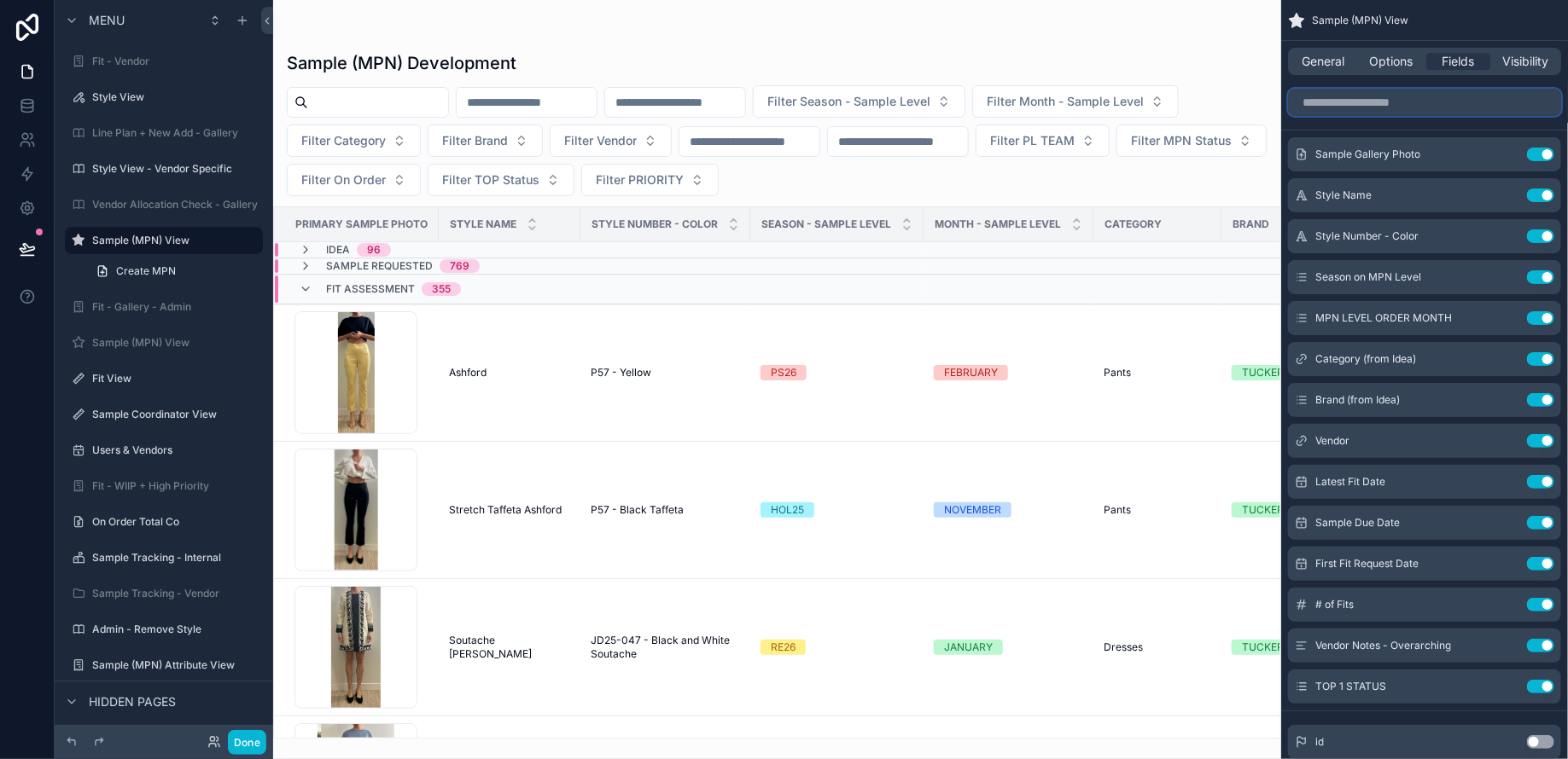
click at [1409, 102] on input "scrollable content" at bounding box center [1424, 103] width 273 height 28
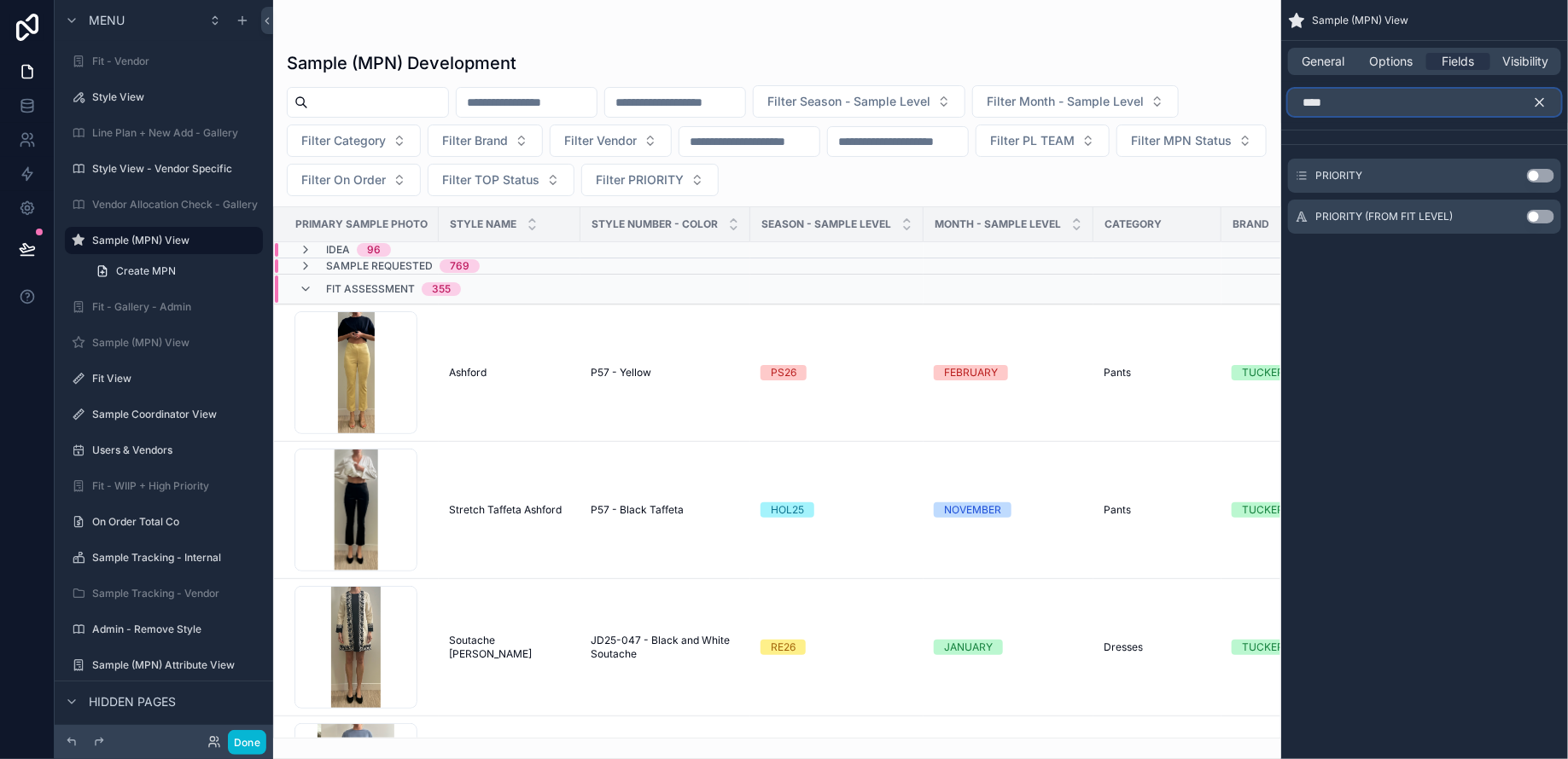
type input "****"
click at [1538, 217] on button "Use setting" at bounding box center [1540, 217] width 28 height 14
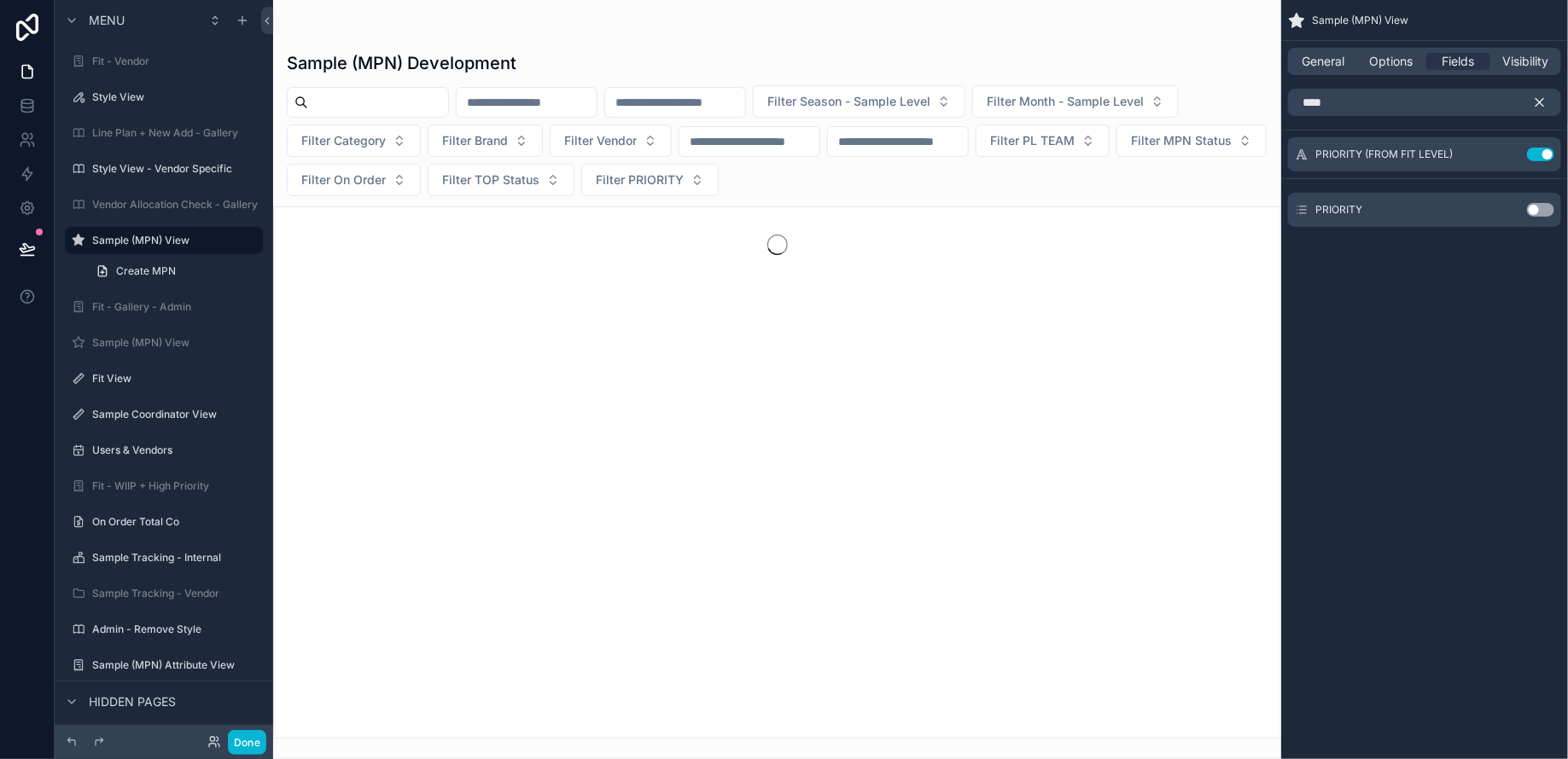
click at [1545, 100] on icon "scrollable content" at bounding box center [1540, 102] width 16 height 16
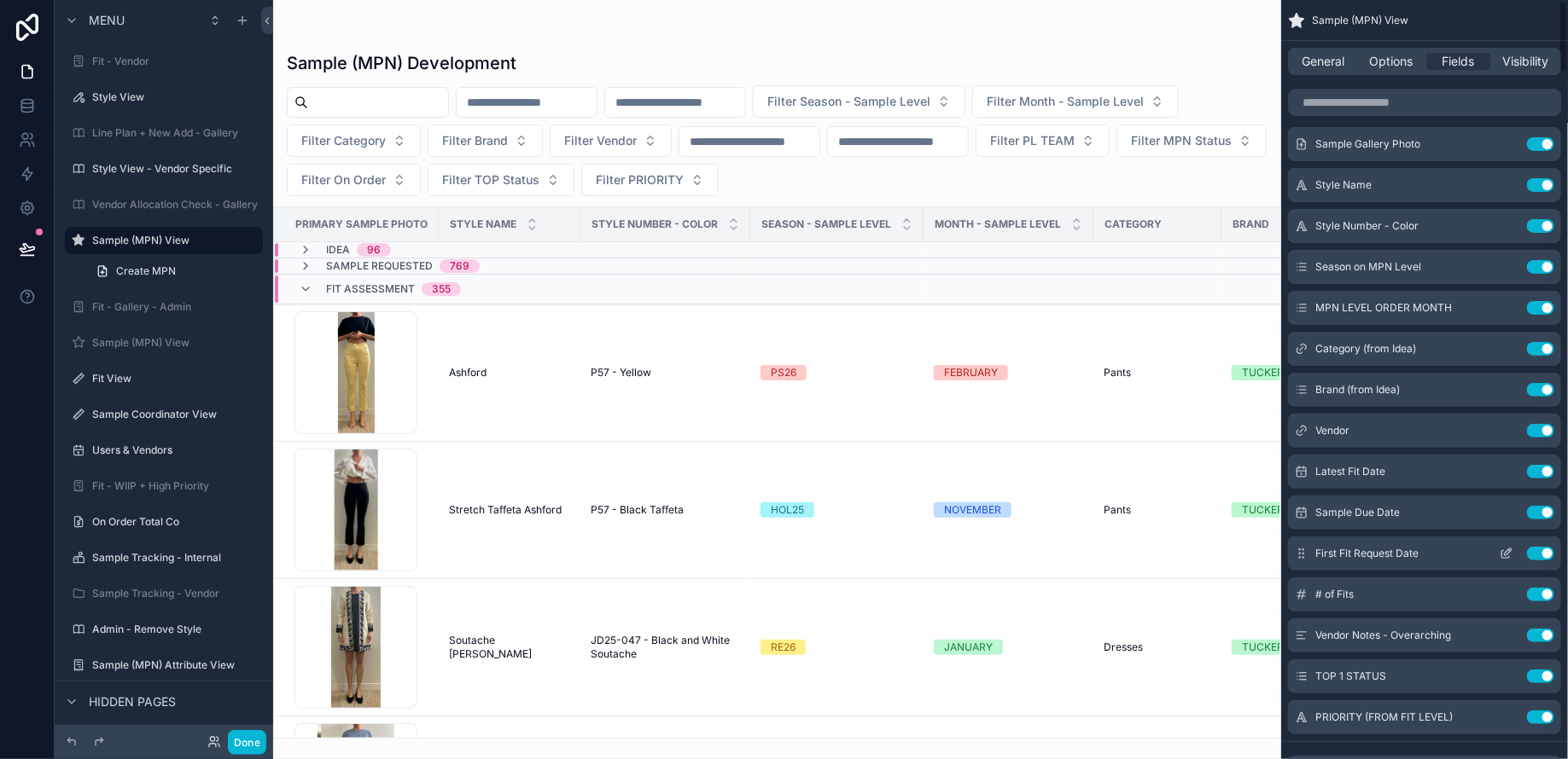
scroll to position [11, 0]
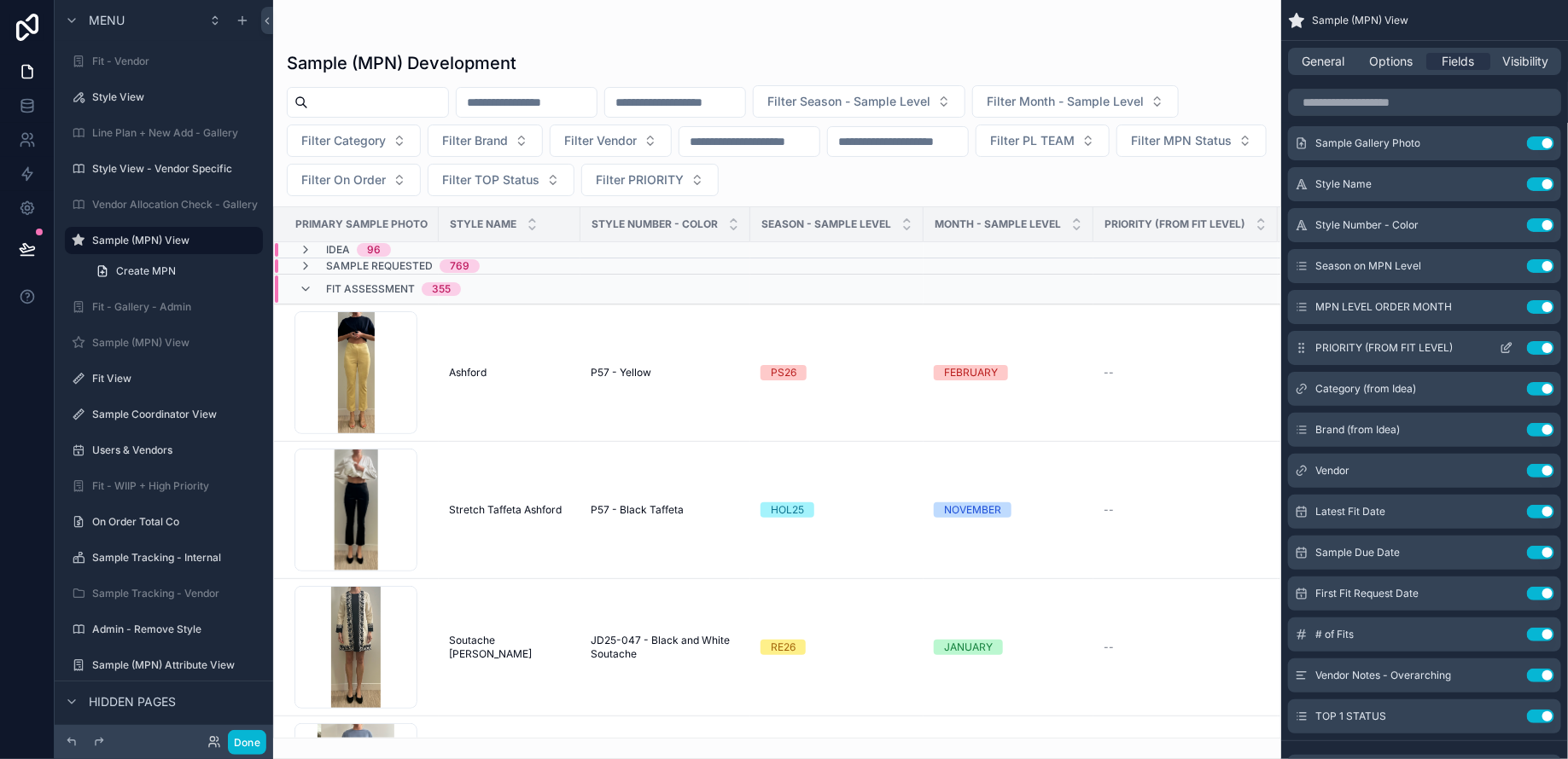
click at [1507, 351] on icon "scrollable content" at bounding box center [1506, 349] width 7 height 7
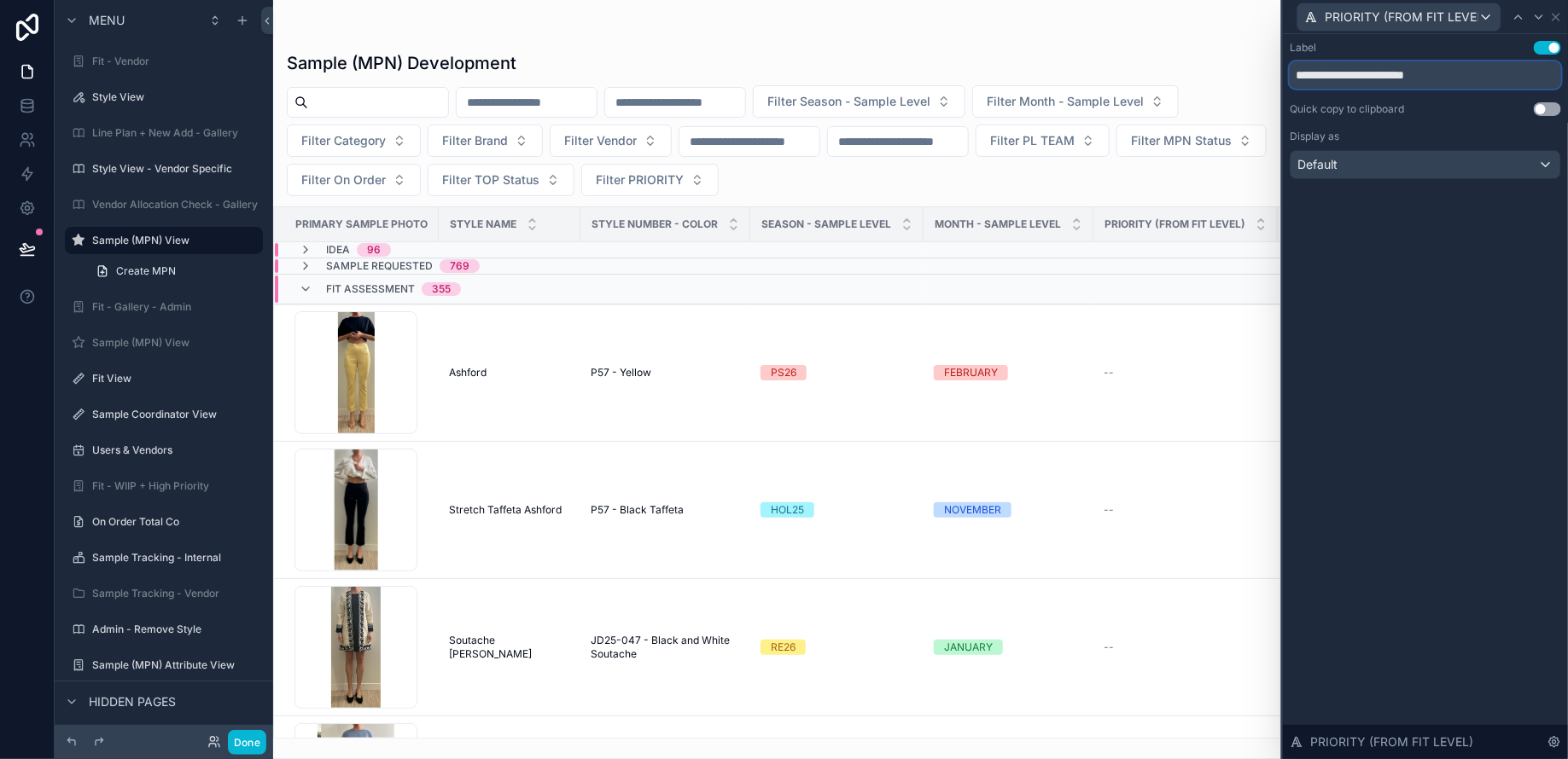
drag, startPoint x: 1356, startPoint y: 79, endPoint x: 1568, endPoint y: 65, distance: 212.5
click at [1567, 65] on div "**********" at bounding box center [1425, 127] width 285 height 186
click at [1443, 68] on input "**********" at bounding box center [1426, 75] width 272 height 28
drag, startPoint x: 1461, startPoint y: 73, endPoint x: 1363, endPoint y: 74, distance: 98.0
click at [1363, 74] on input "**********" at bounding box center [1426, 75] width 272 height 28
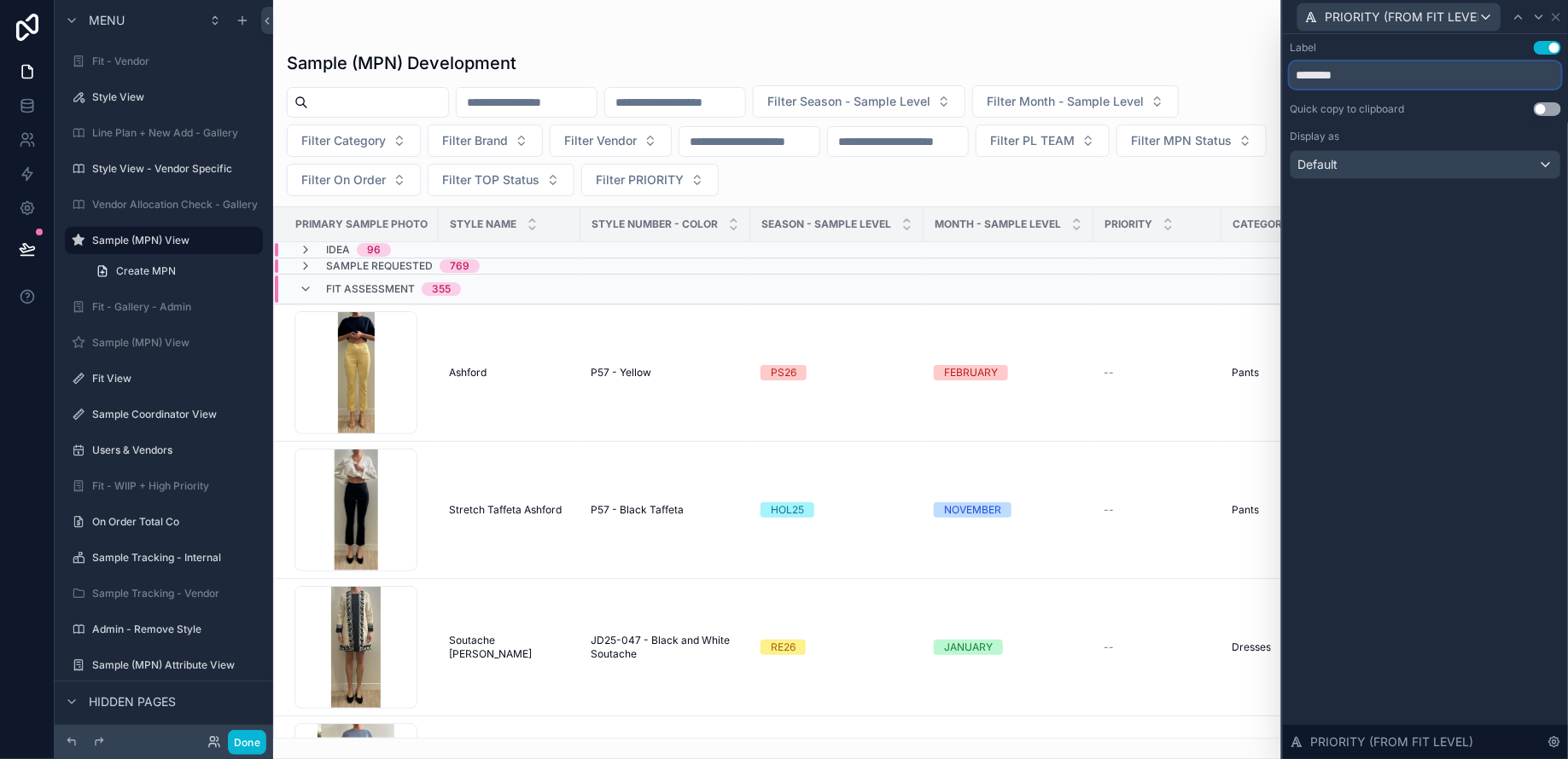
type input "********"
click at [1558, 15] on icon at bounding box center [1555, 17] width 6 height 6
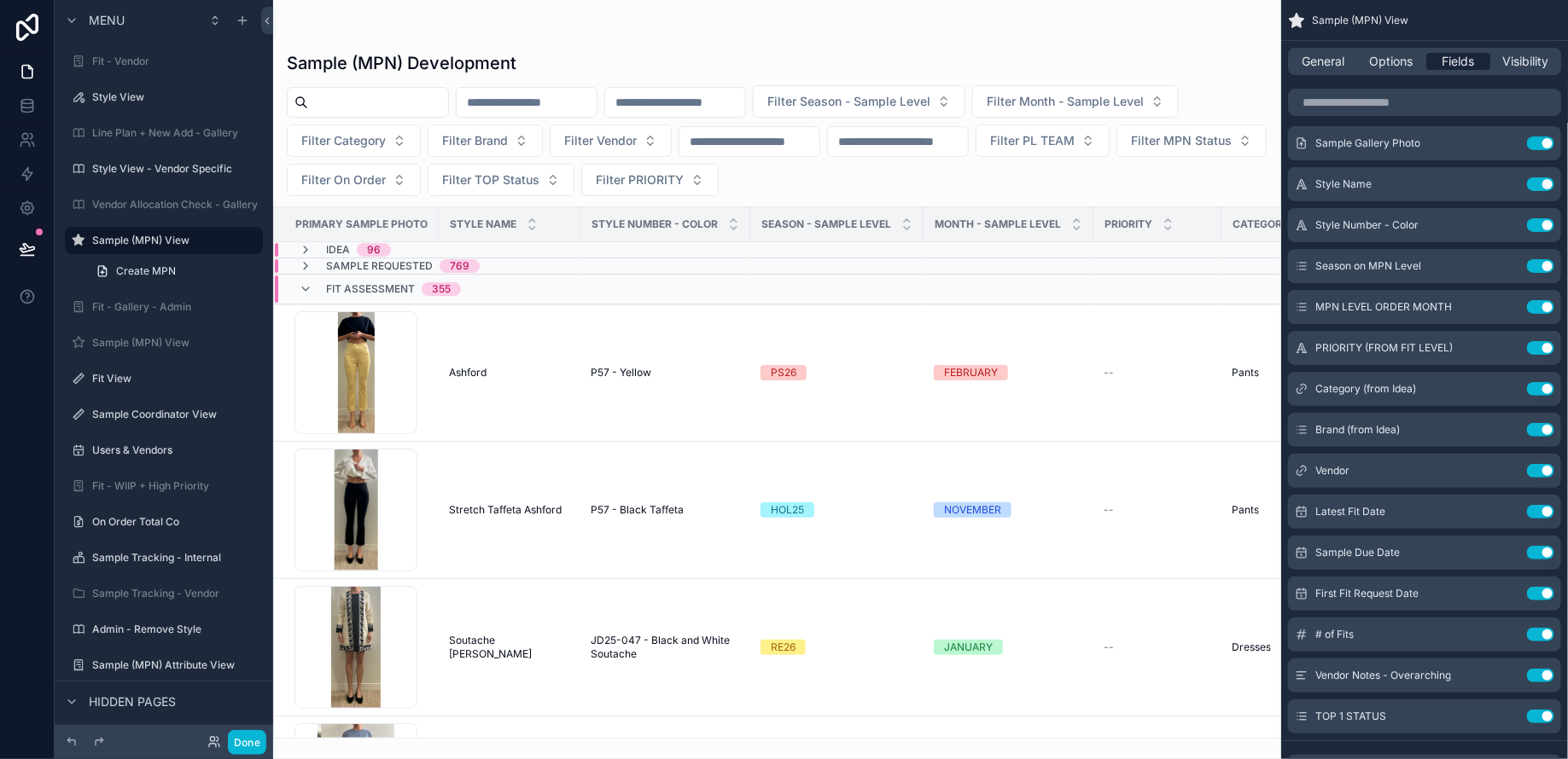
click at [1450, 59] on span "Fields" at bounding box center [1458, 61] width 32 height 17
click at [1399, 61] on span "Options" at bounding box center [1390, 61] width 43 height 17
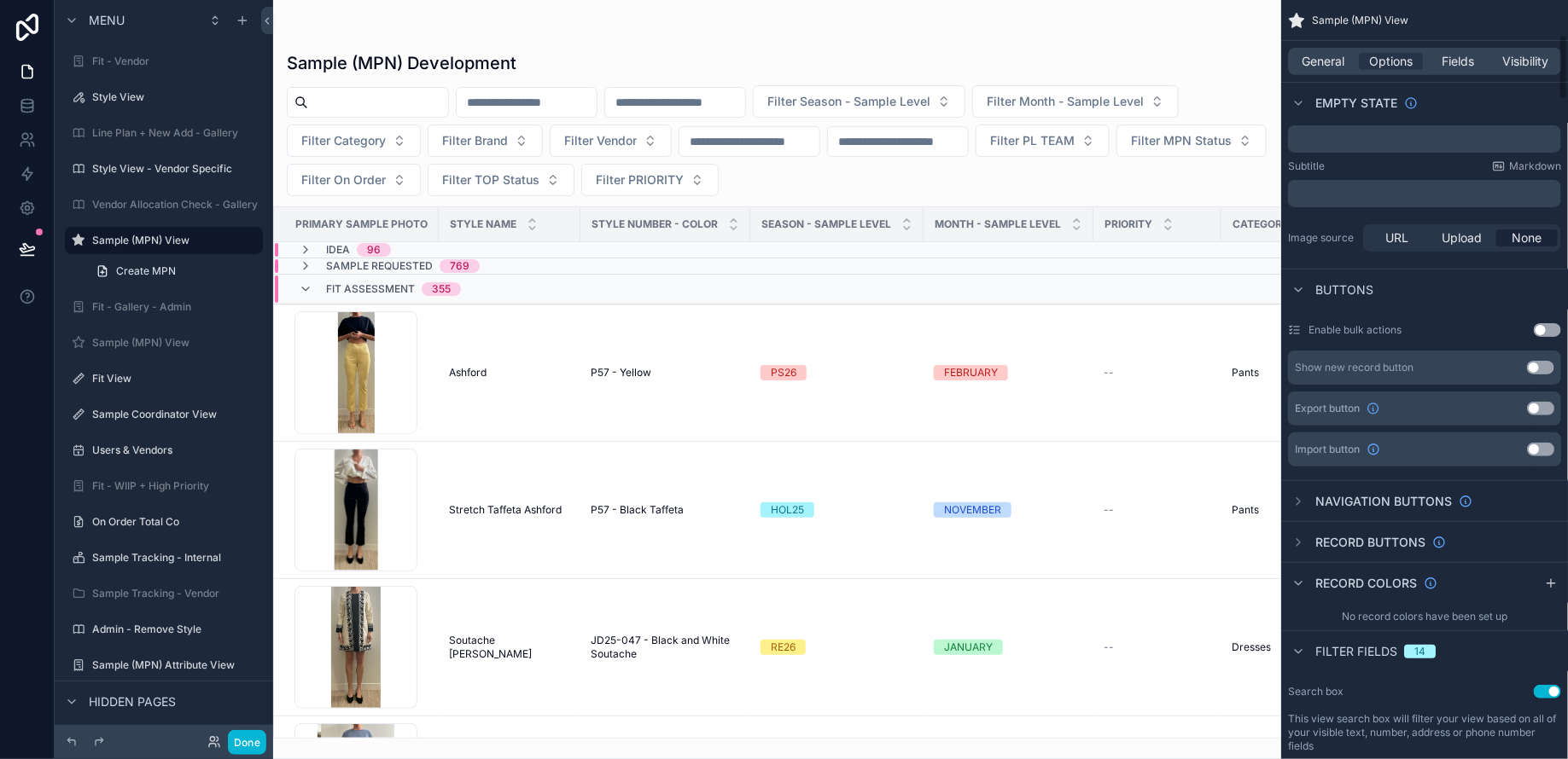
scroll to position [396, 0]
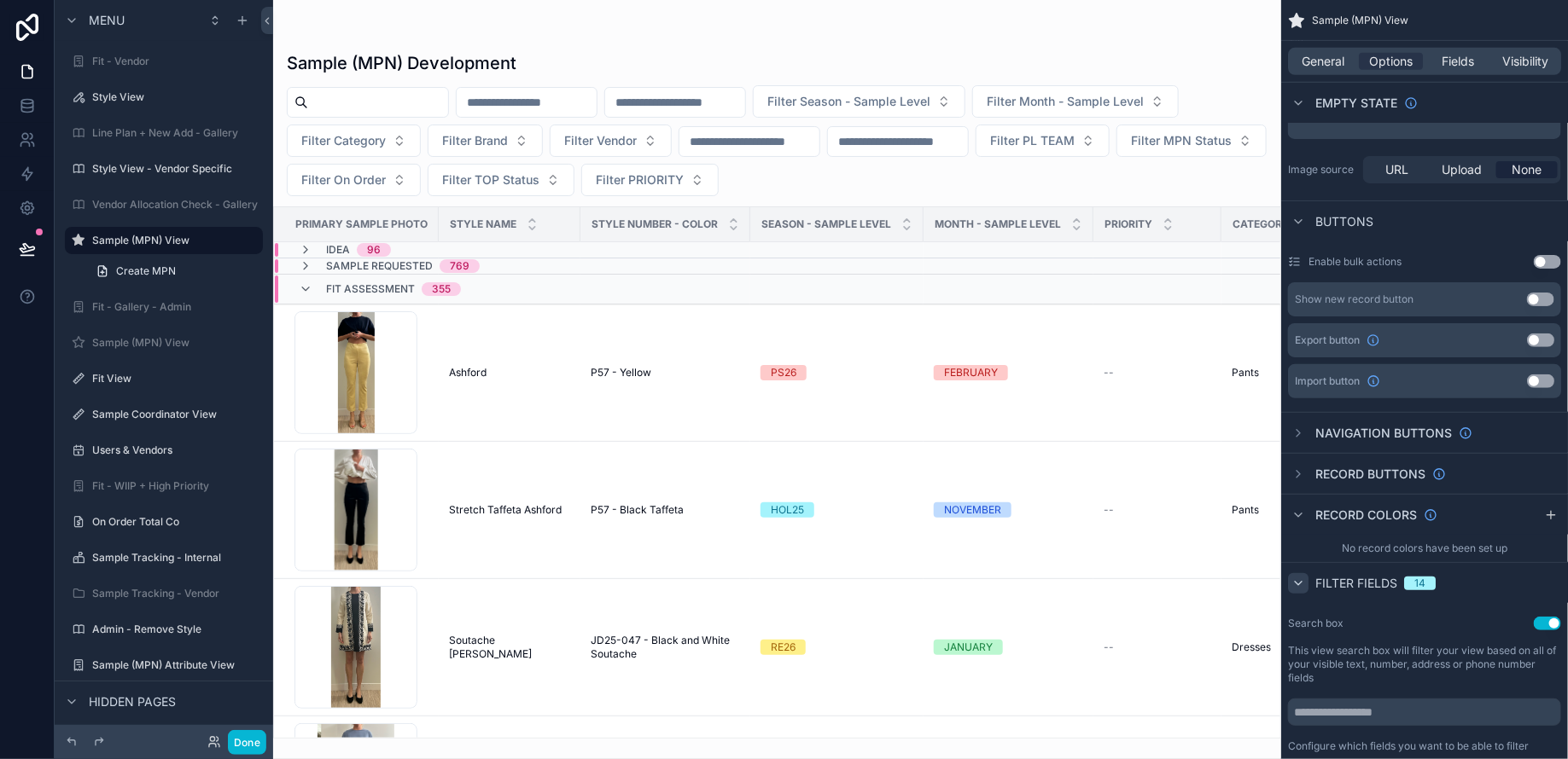
click at [1302, 581] on icon "scrollable content" at bounding box center [1297, 583] width 14 height 14
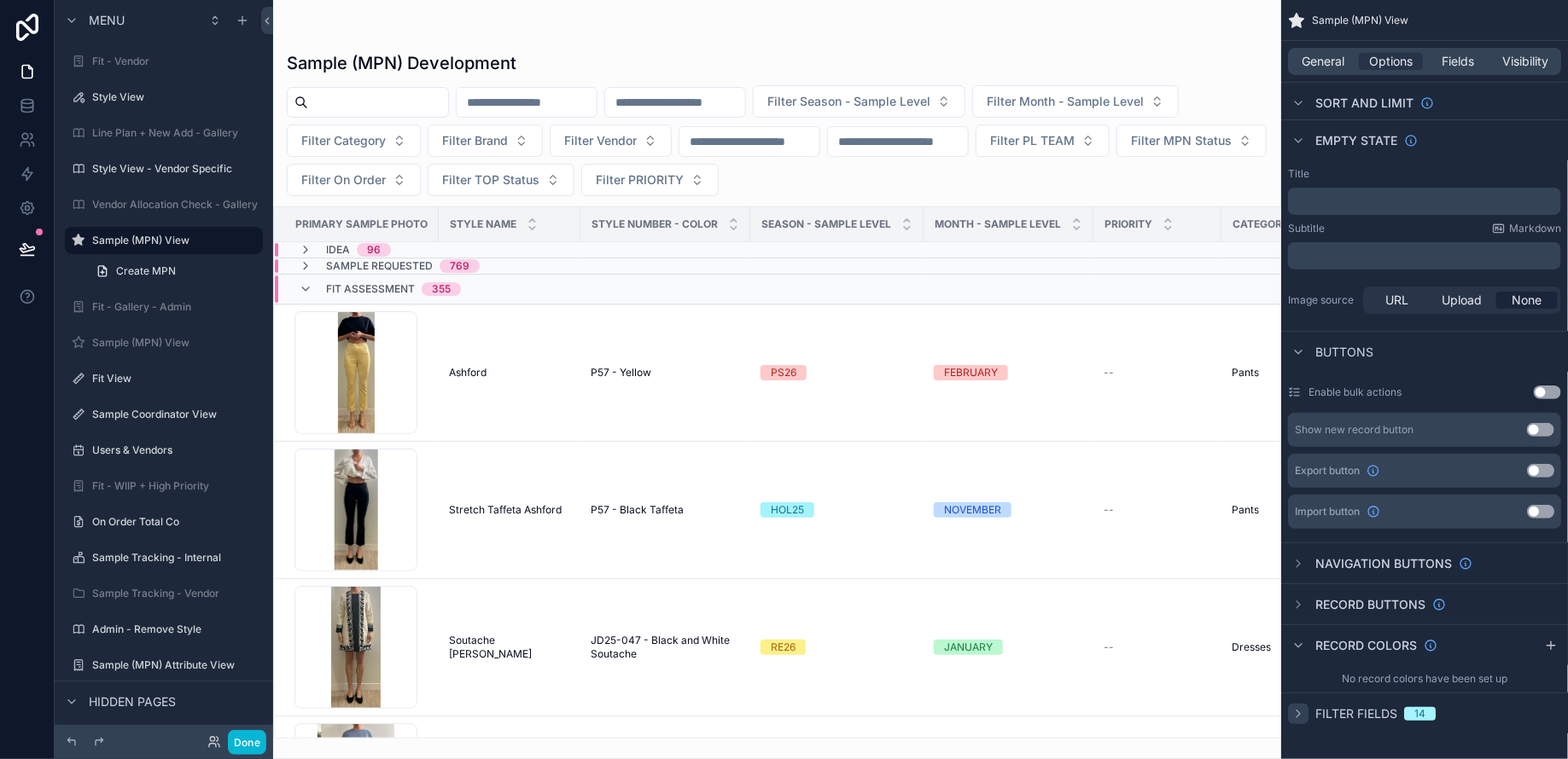
click at [1292, 715] on icon "scrollable content" at bounding box center [1297, 714] width 14 height 14
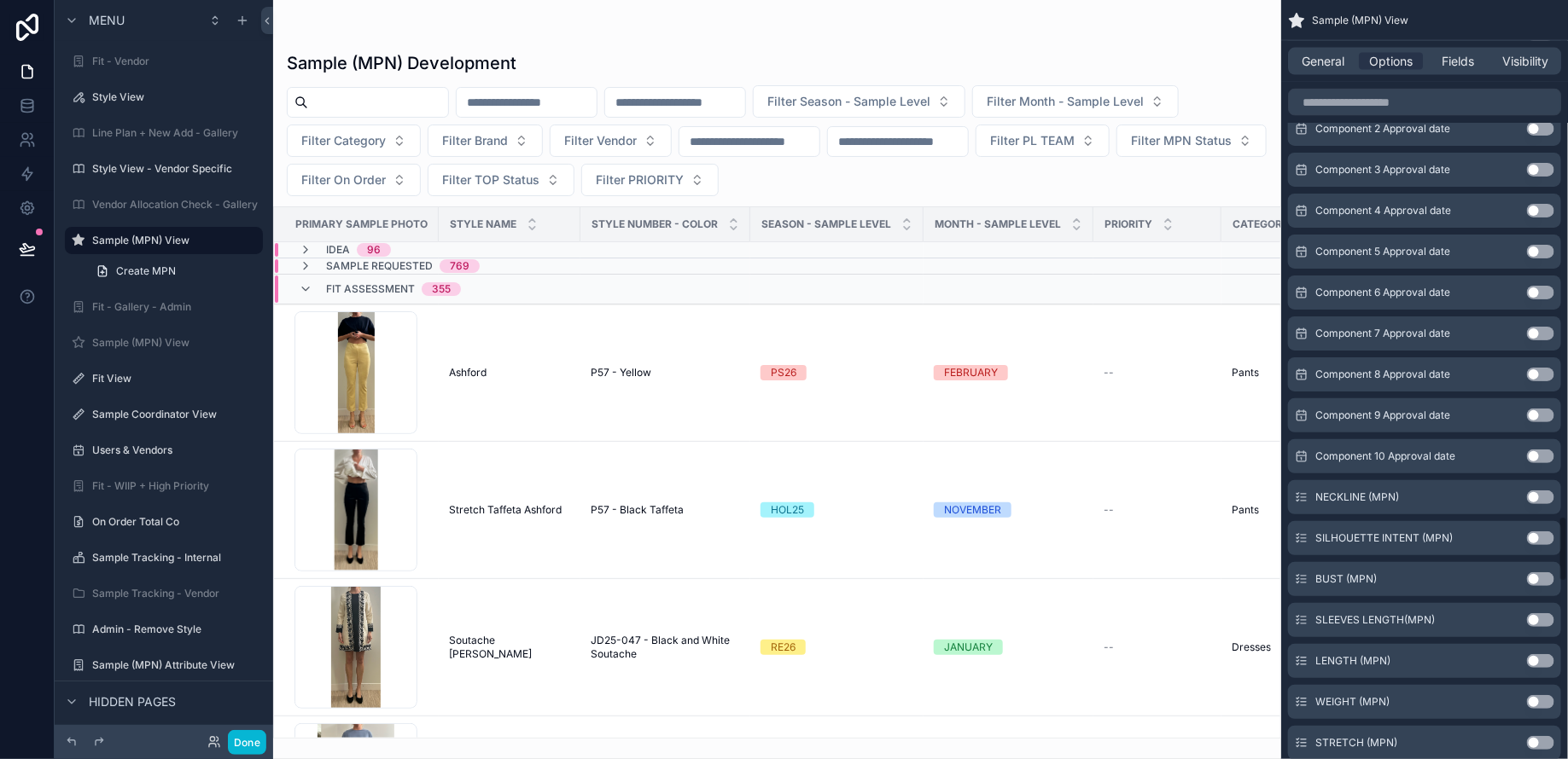
scroll to position [7969, 0]
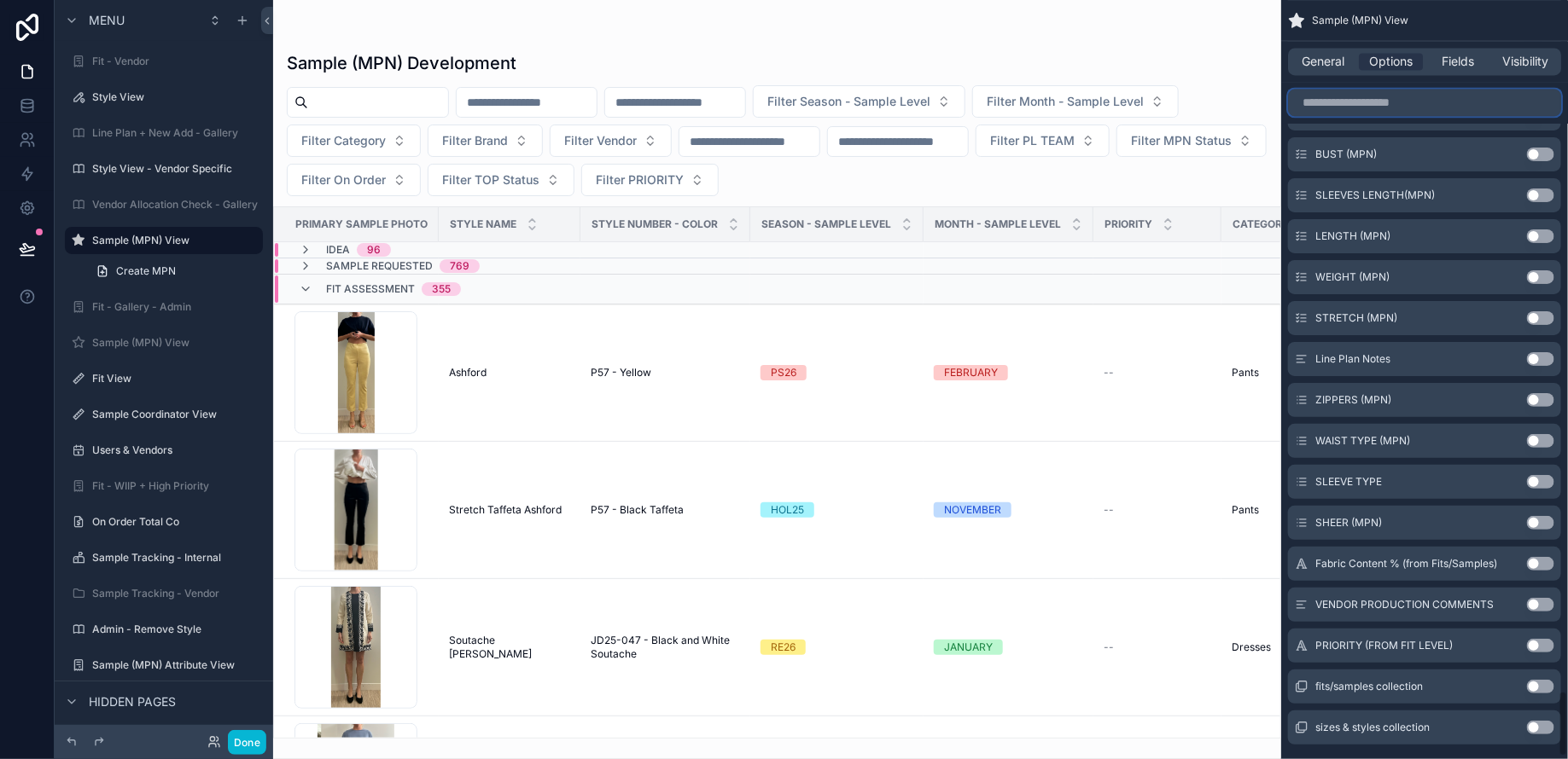
click at [1327, 98] on input "scrollable content" at bounding box center [1424, 103] width 273 height 28
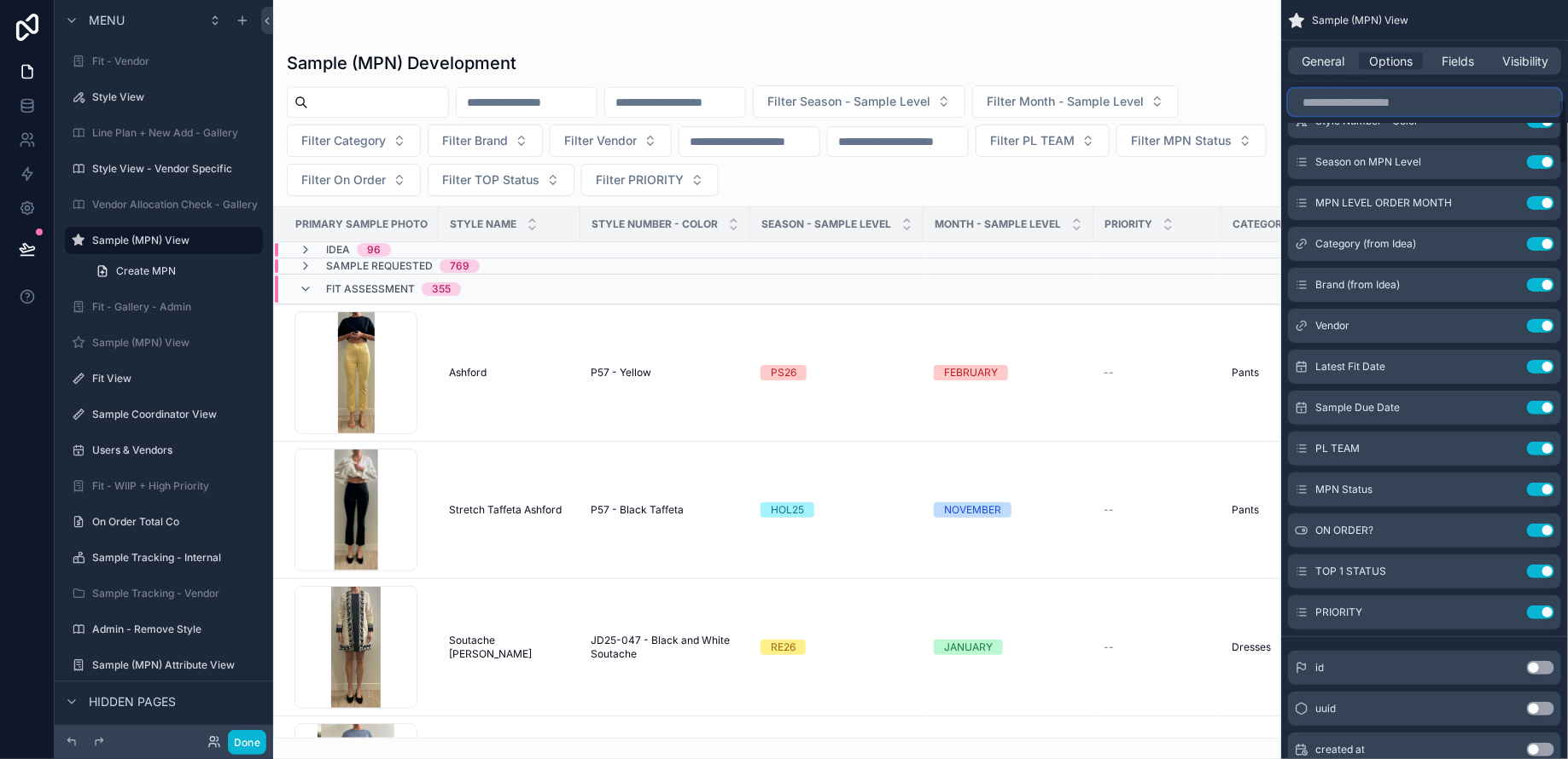
scroll to position [1144, 0]
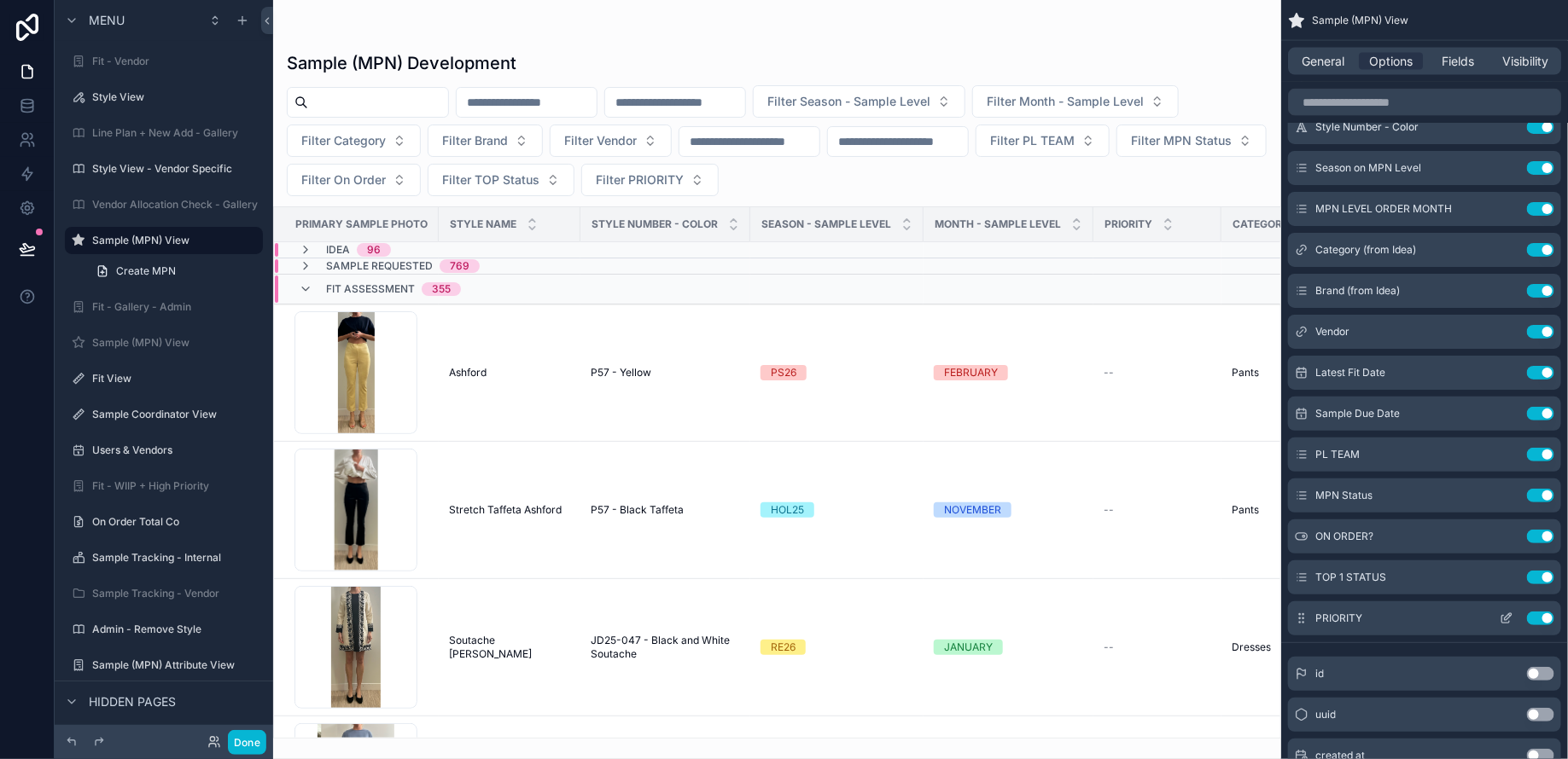
click at [1540, 617] on button "Use setting" at bounding box center [1540, 619] width 28 height 14
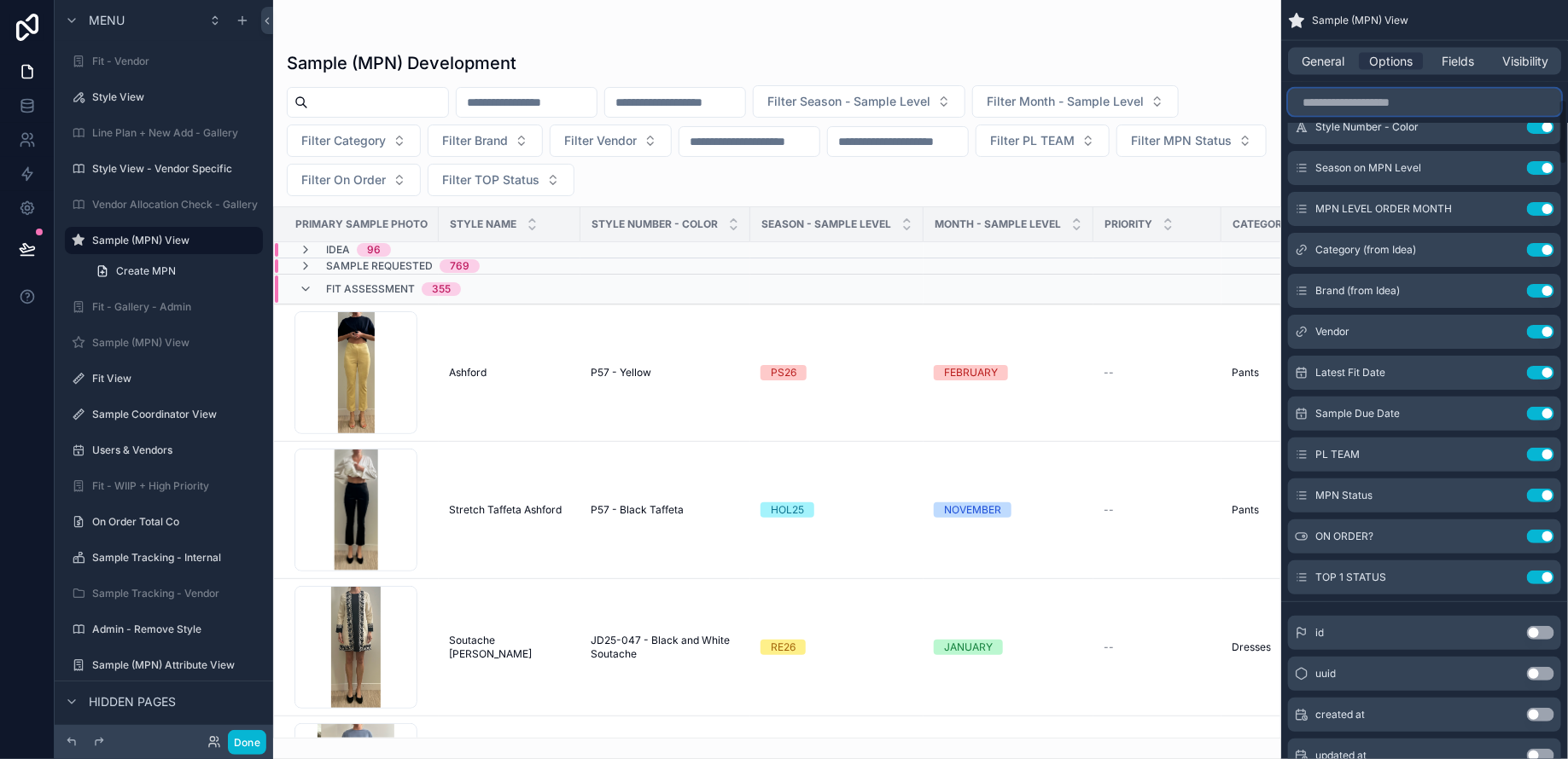
click at [1336, 100] on input "scrollable content" at bounding box center [1424, 103] width 273 height 28
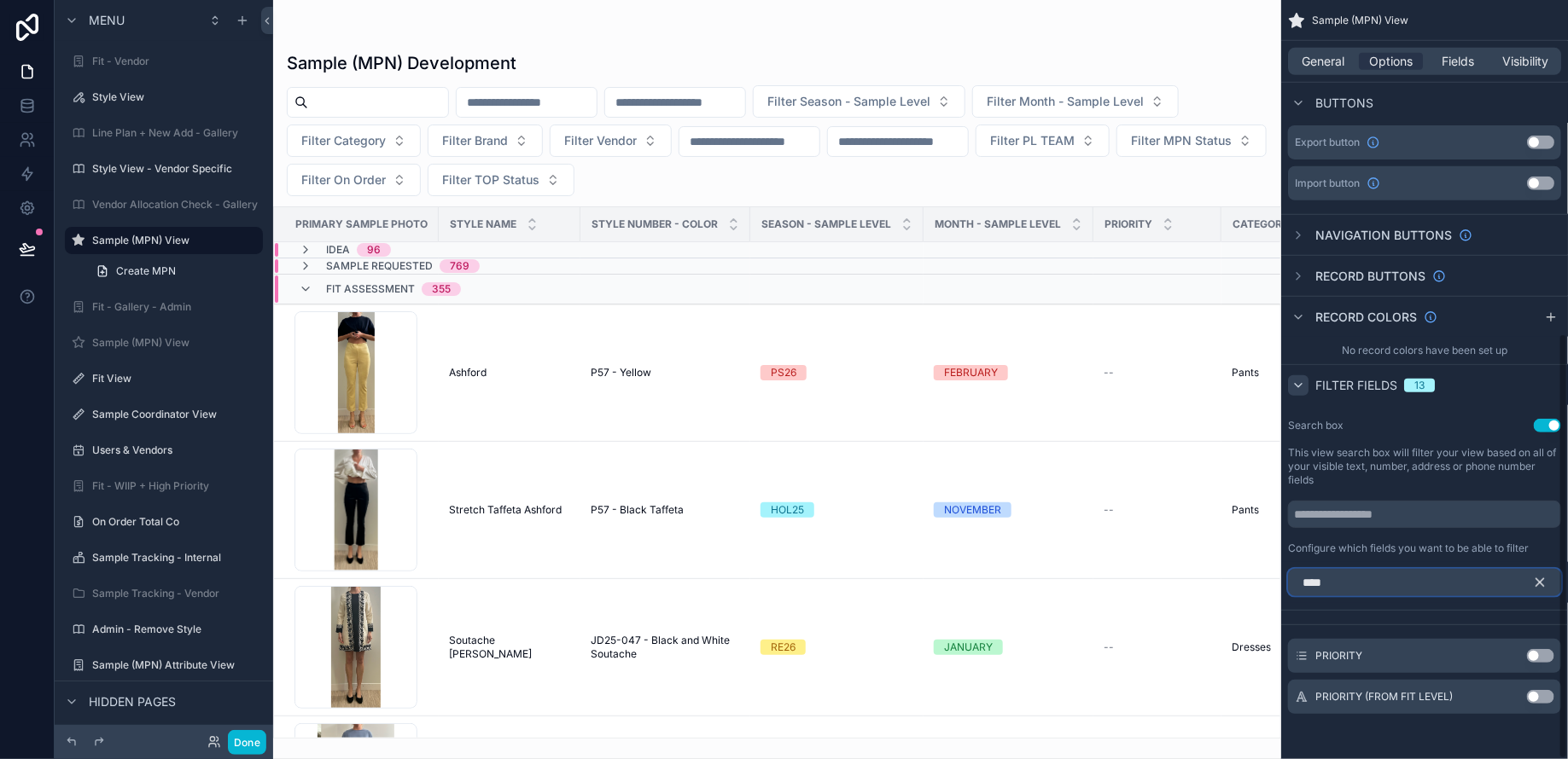
type input "****"
click at [1535, 697] on button "Use setting" at bounding box center [1540, 697] width 28 height 14
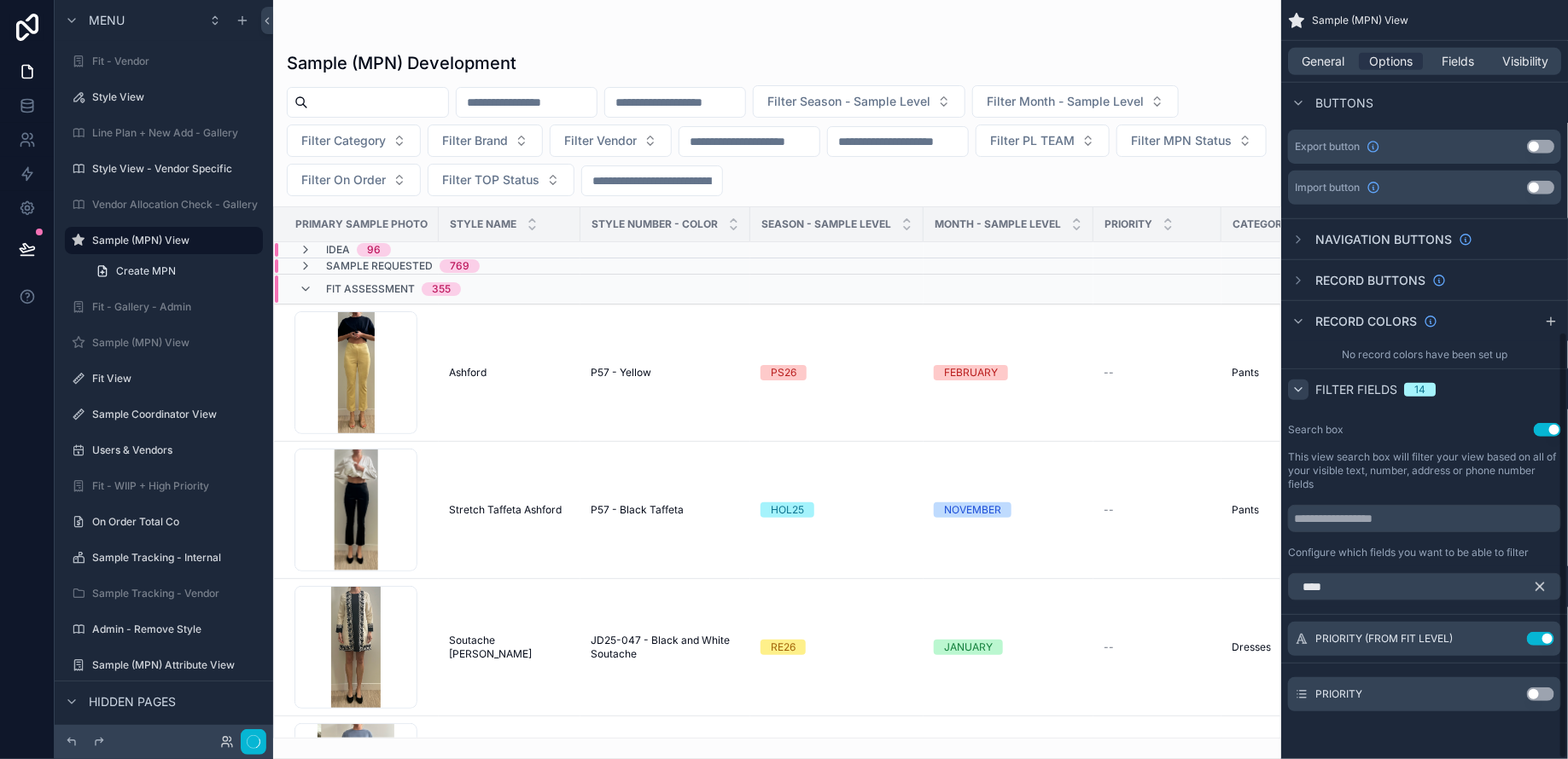
scroll to position [587, 0]
click at [1540, 586] on icon "scrollable content" at bounding box center [1540, 589] width 16 height 16
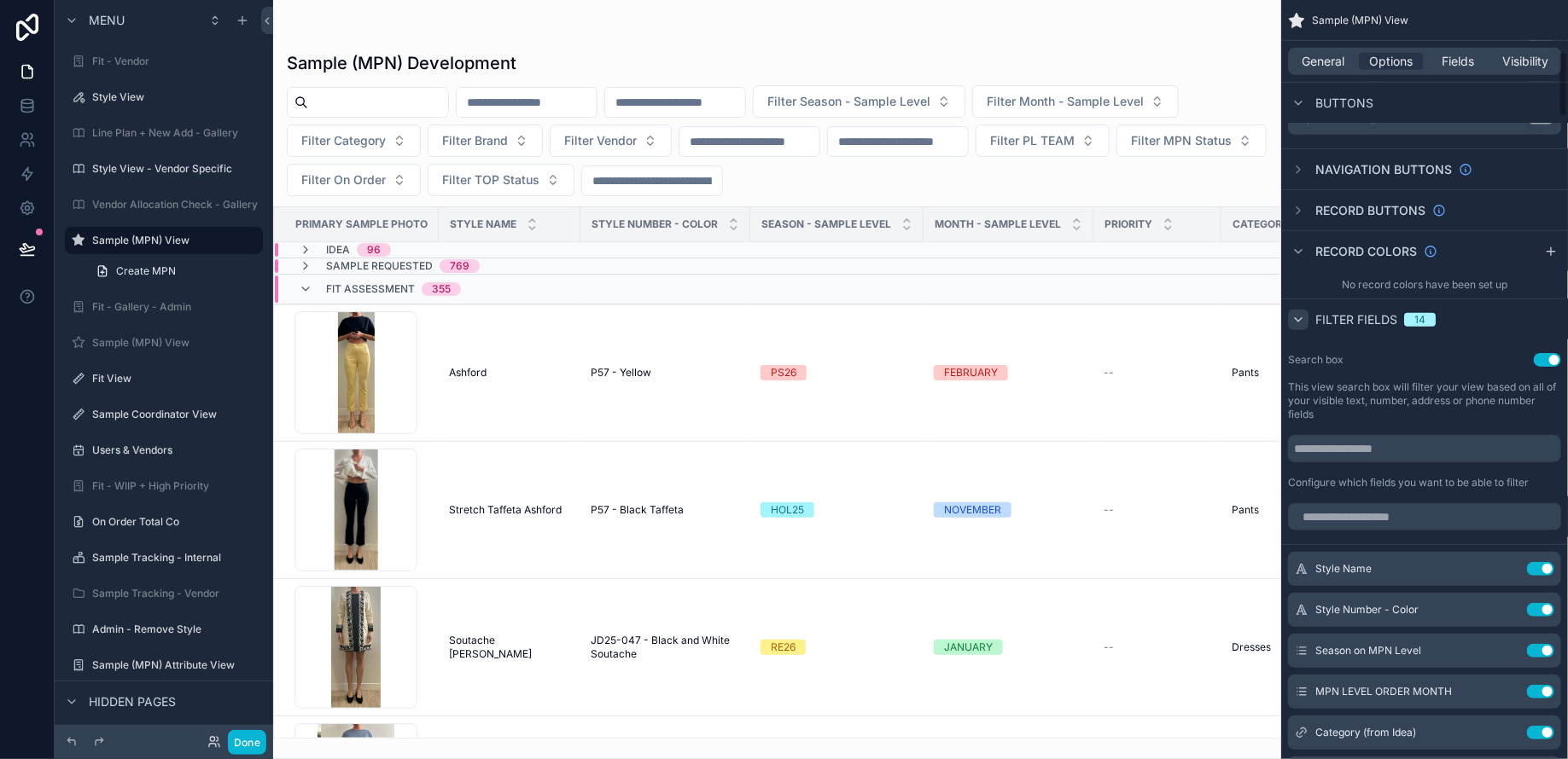
scroll to position [1164, 0]
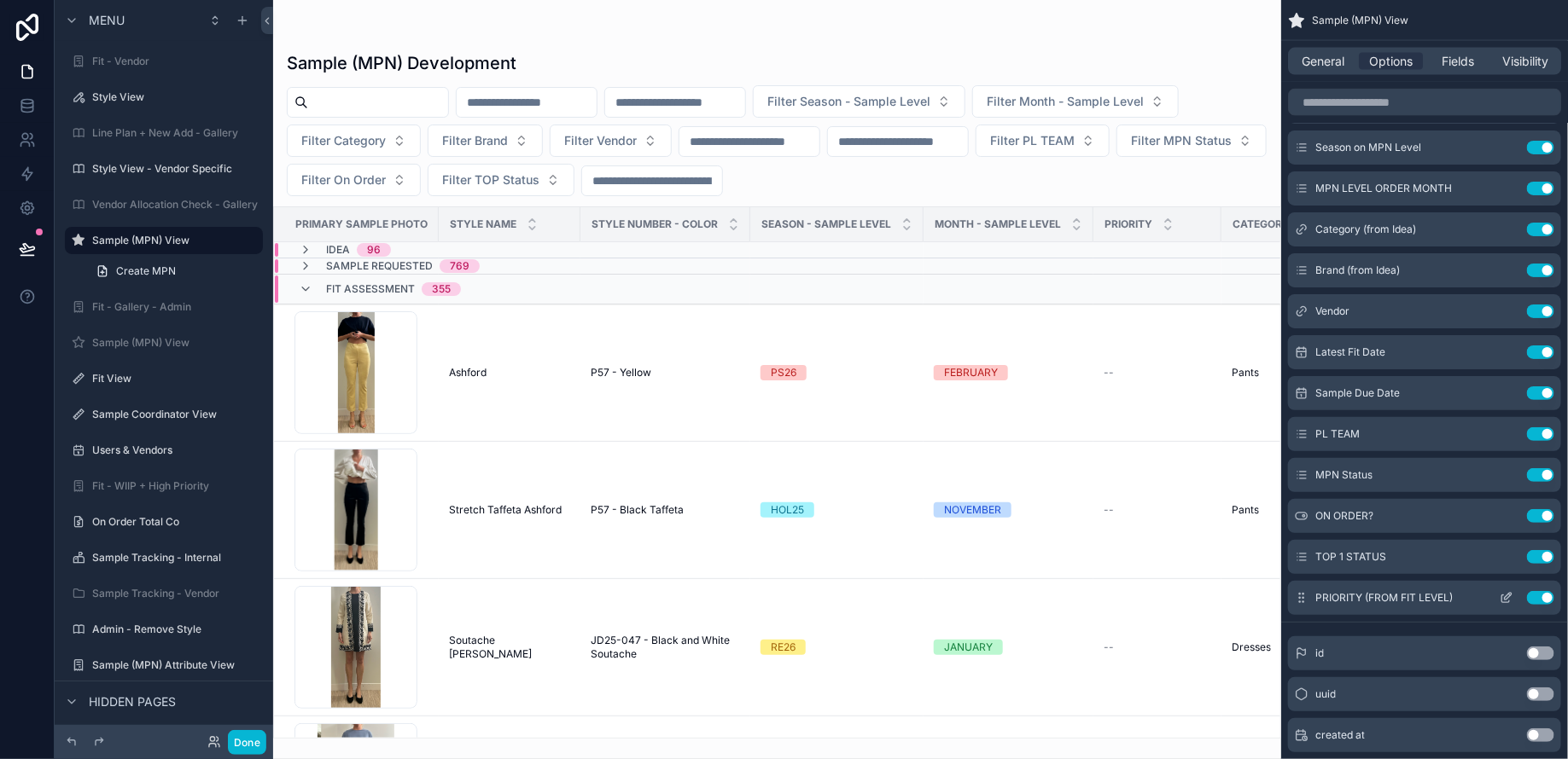
click at [1500, 591] on icon "scrollable content" at bounding box center [1506, 597] width 14 height 14
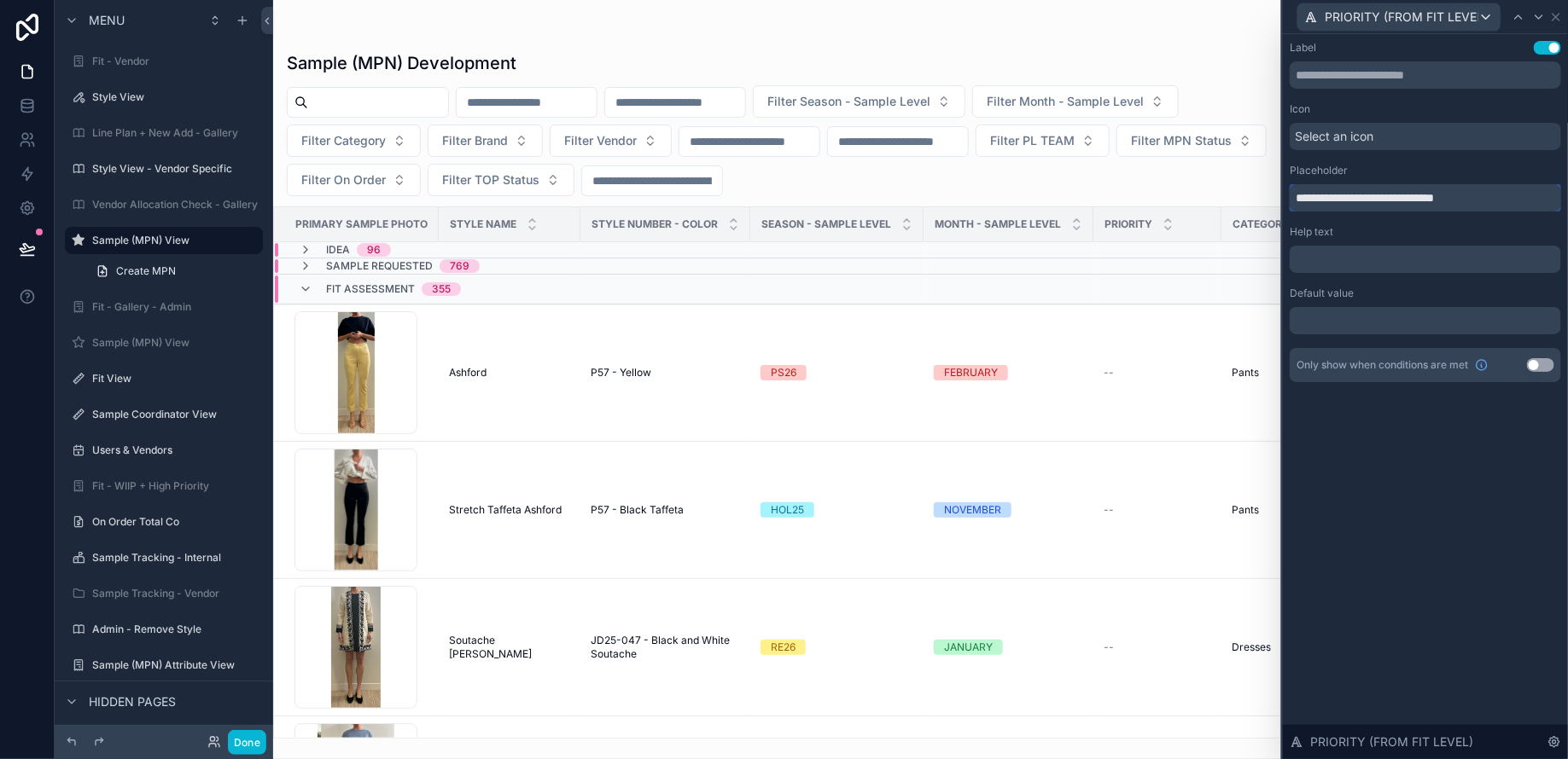
drag, startPoint x: 1481, startPoint y: 198, endPoint x: 1389, endPoint y: 196, distance: 92.0
click at [1389, 196] on input "**********" at bounding box center [1426, 198] width 272 height 28
type input "**********"
click at [248, 741] on button "Done" at bounding box center [247, 742] width 39 height 25
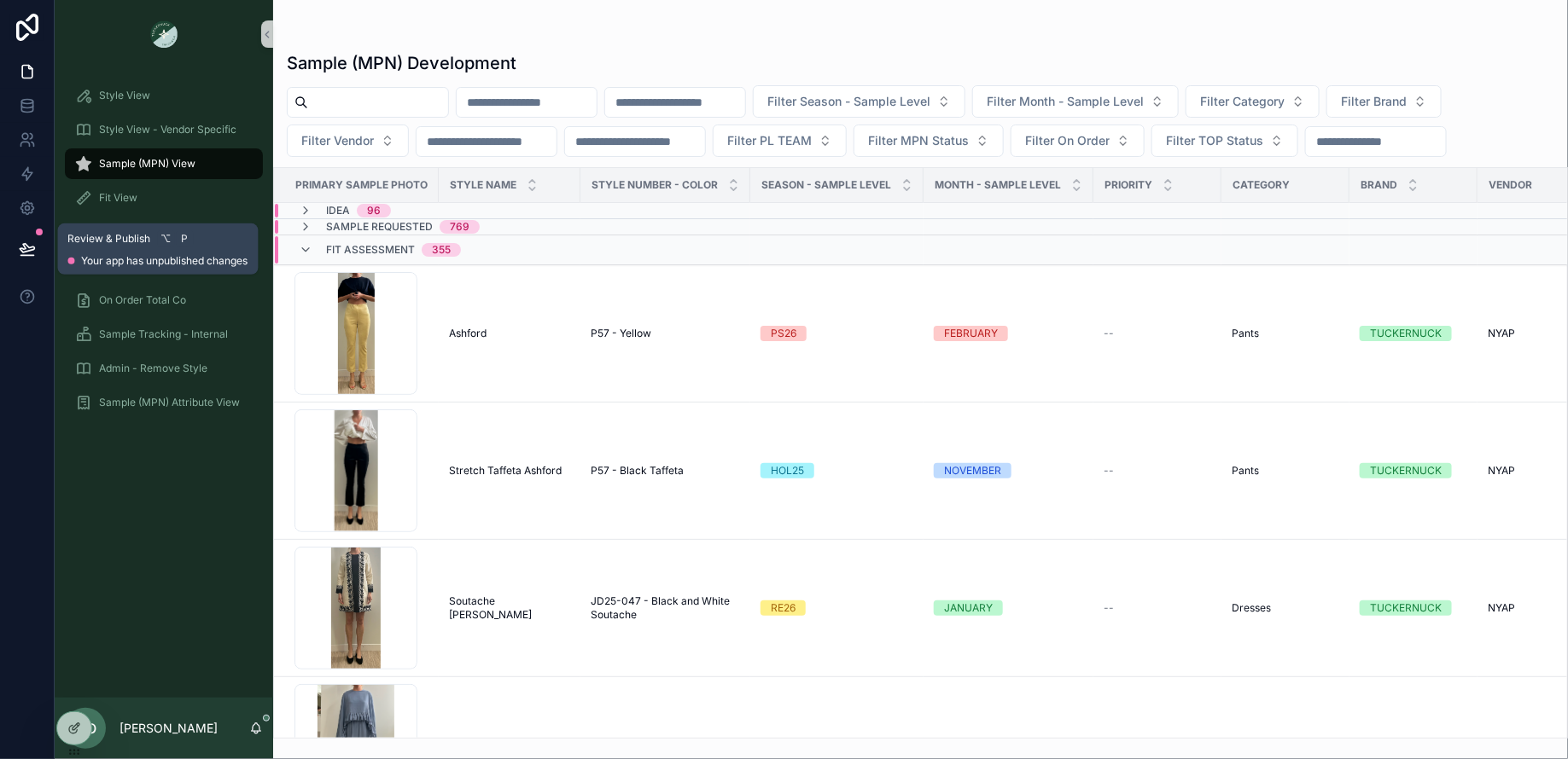
click at [34, 242] on icon at bounding box center [27, 249] width 17 height 17
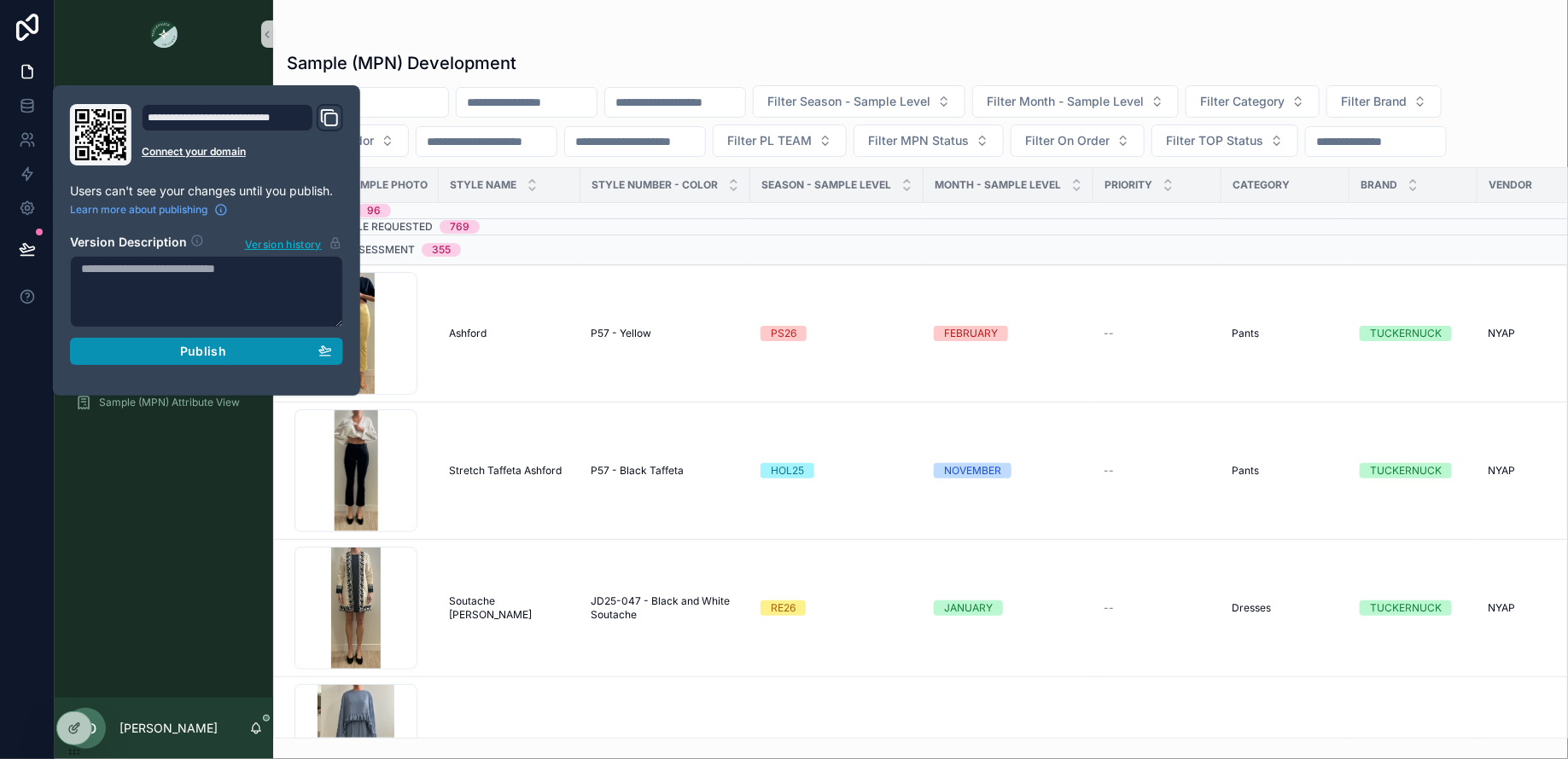
click at [151, 347] on div "Publish" at bounding box center [206, 352] width 251 height 16
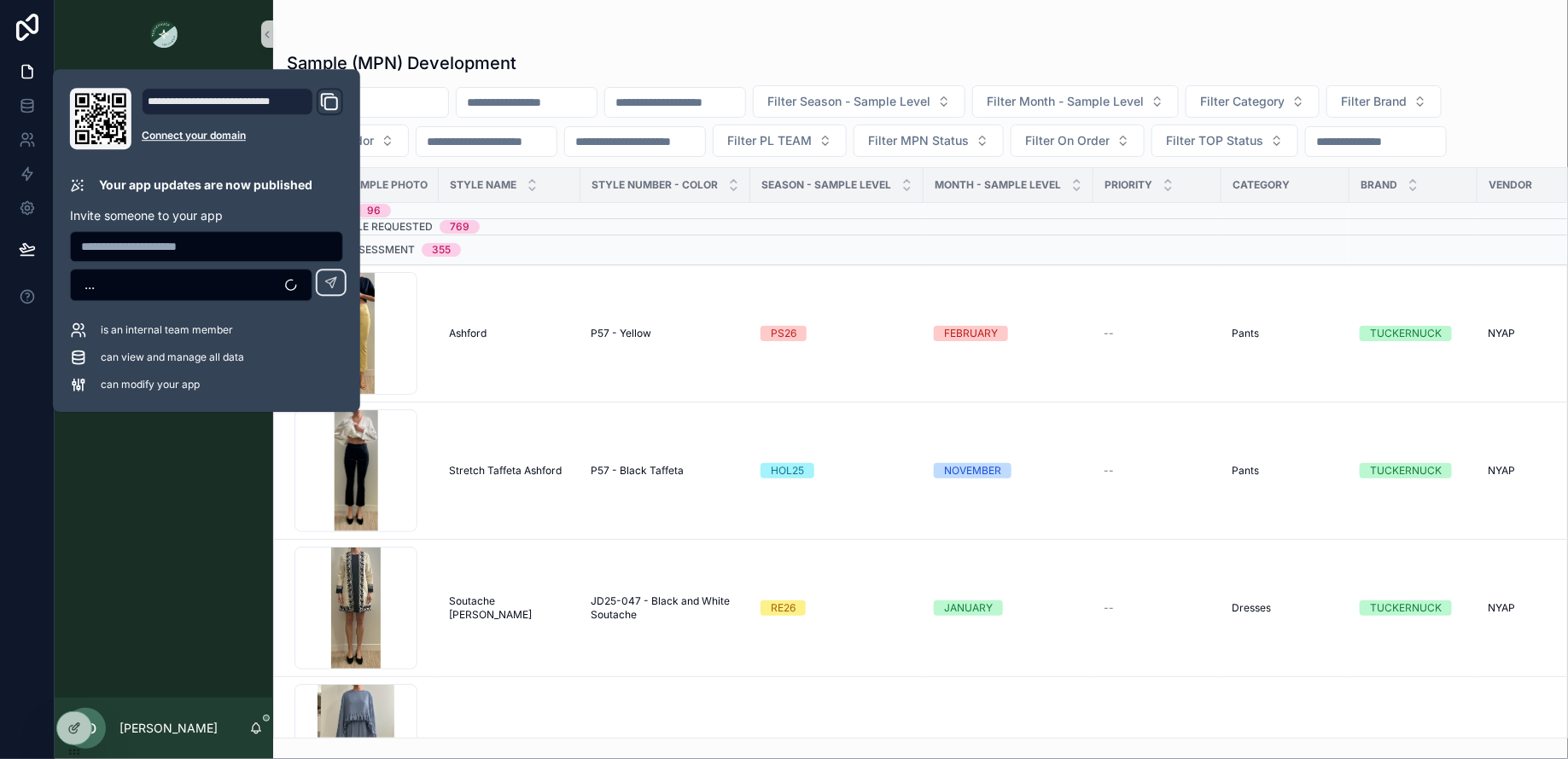
click at [173, 579] on div "Style View Style View - Vendor Specific Sample (MPN) View Fit View Sample Coord…" at bounding box center [163, 383] width 218 height 630
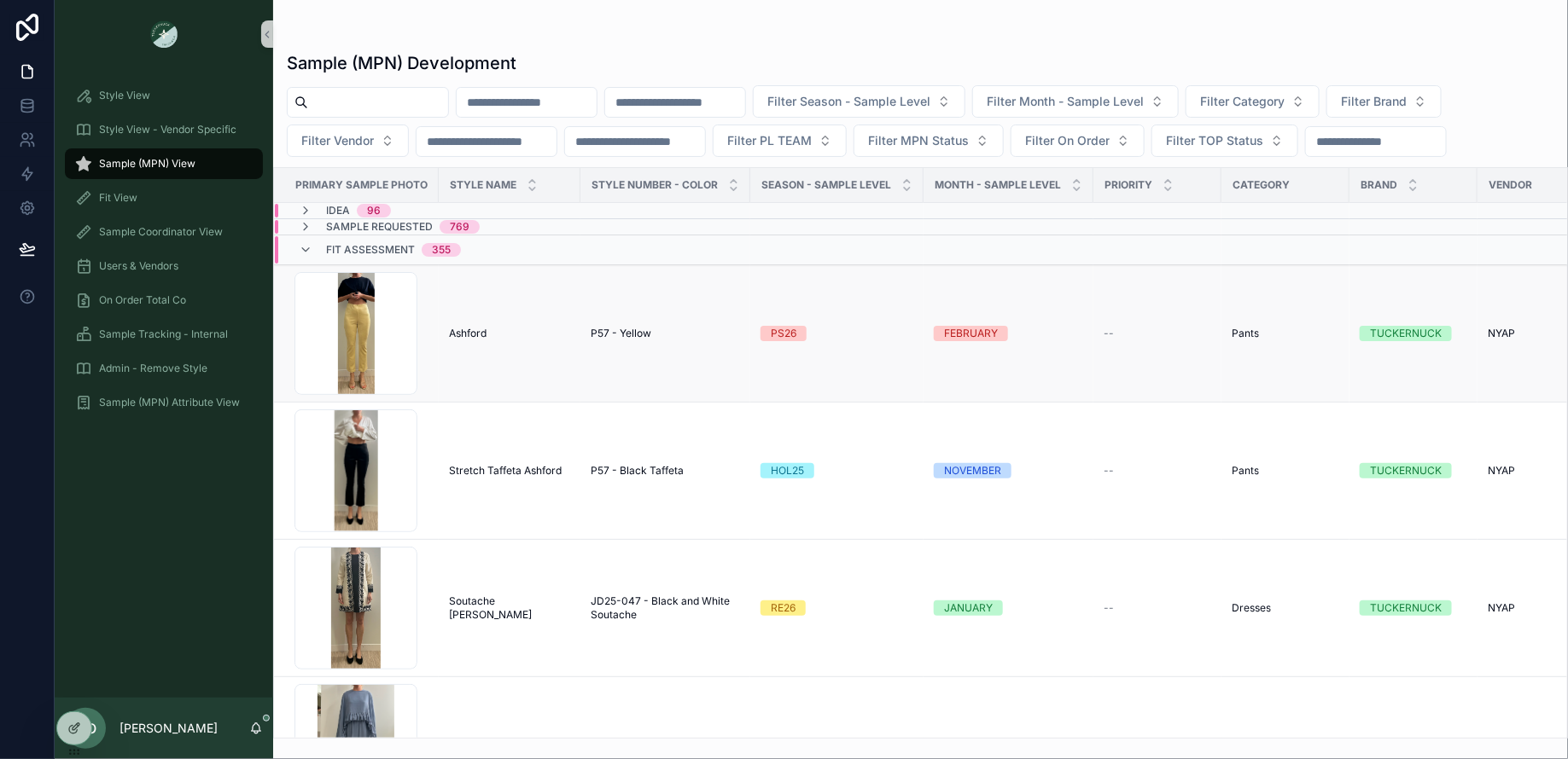
click at [1104, 329] on span "--" at bounding box center [1108, 333] width 10 height 14
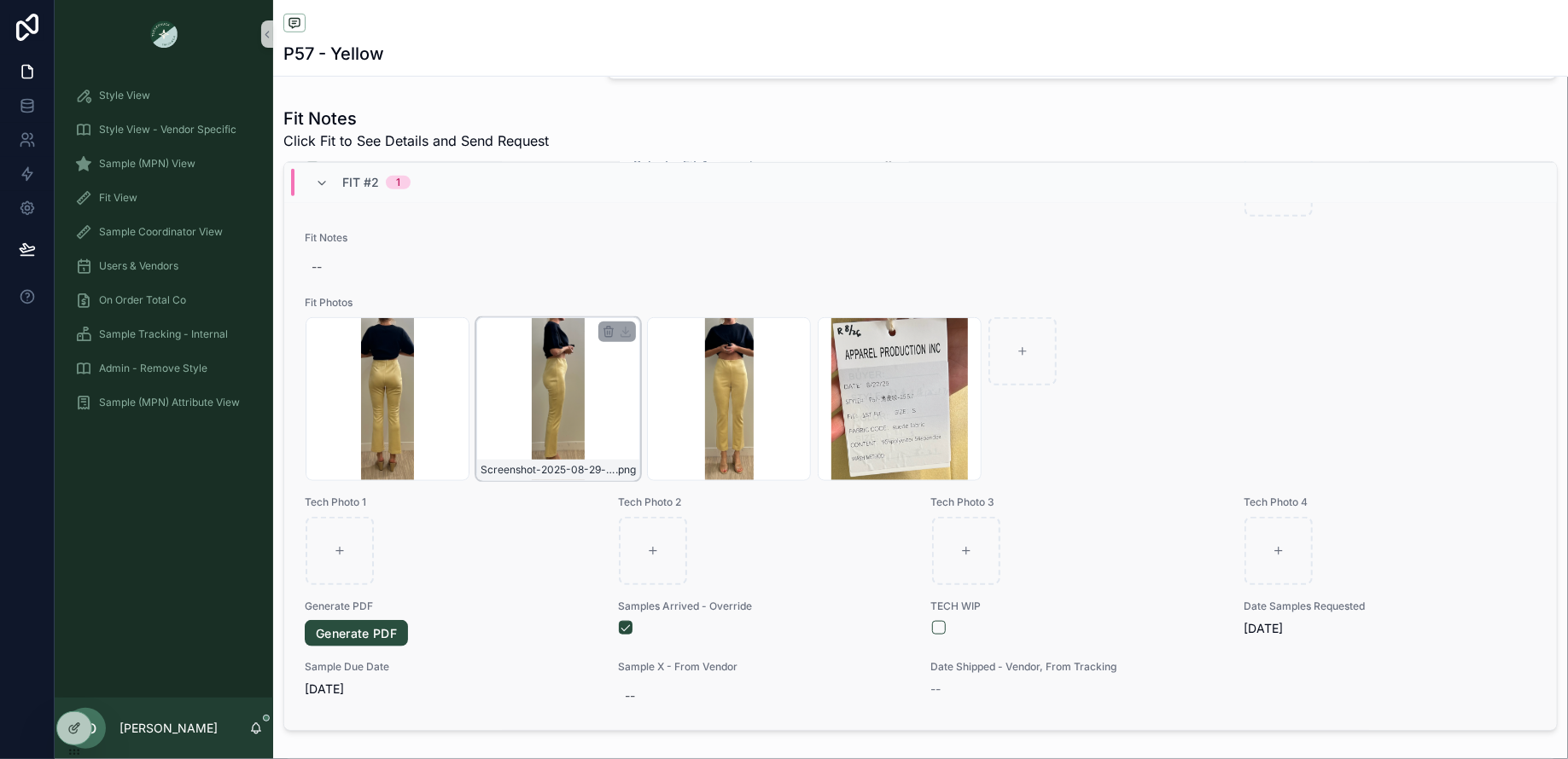
scroll to position [683, 0]
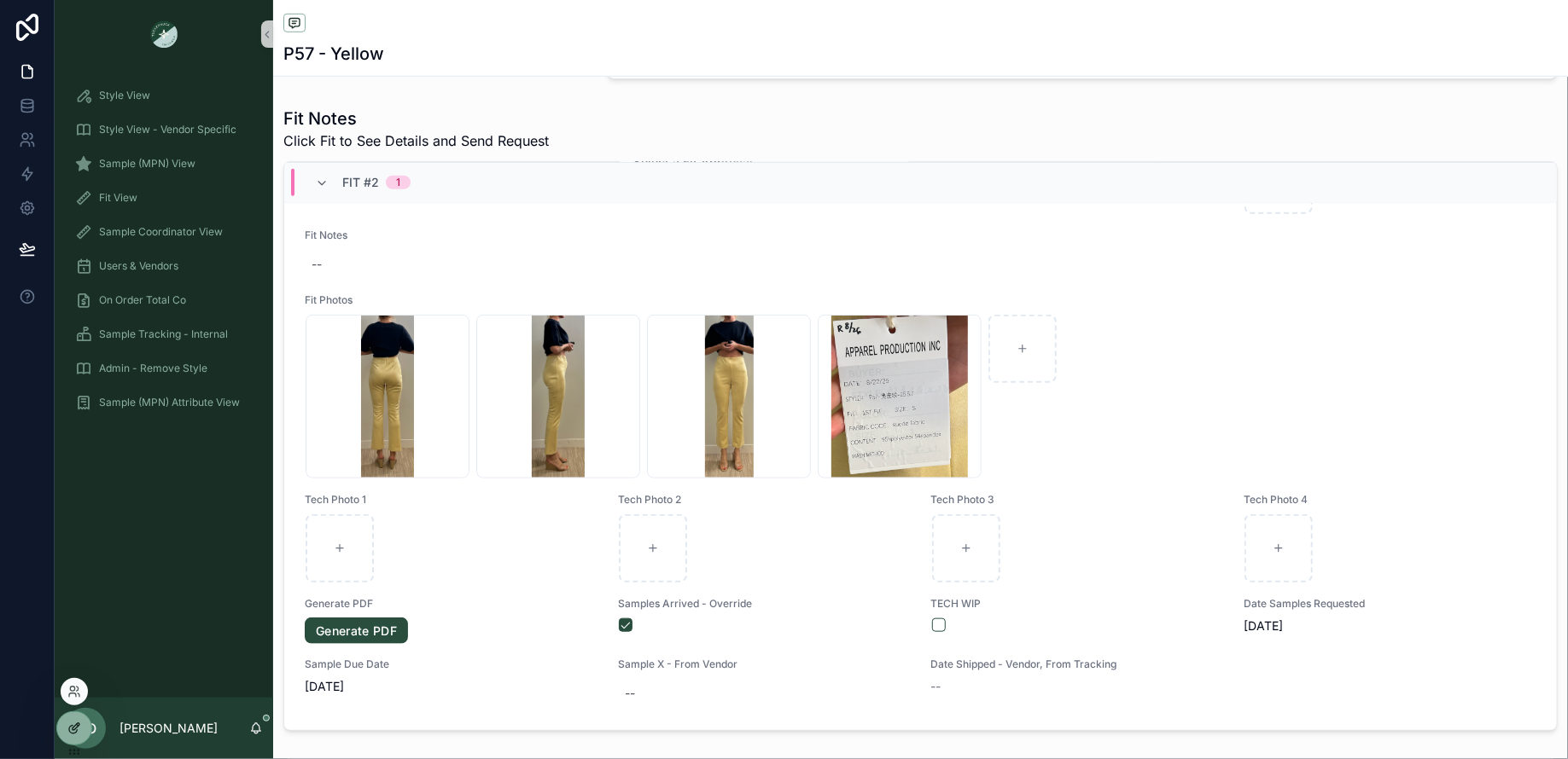
click at [75, 732] on icon at bounding box center [73, 730] width 7 height 7
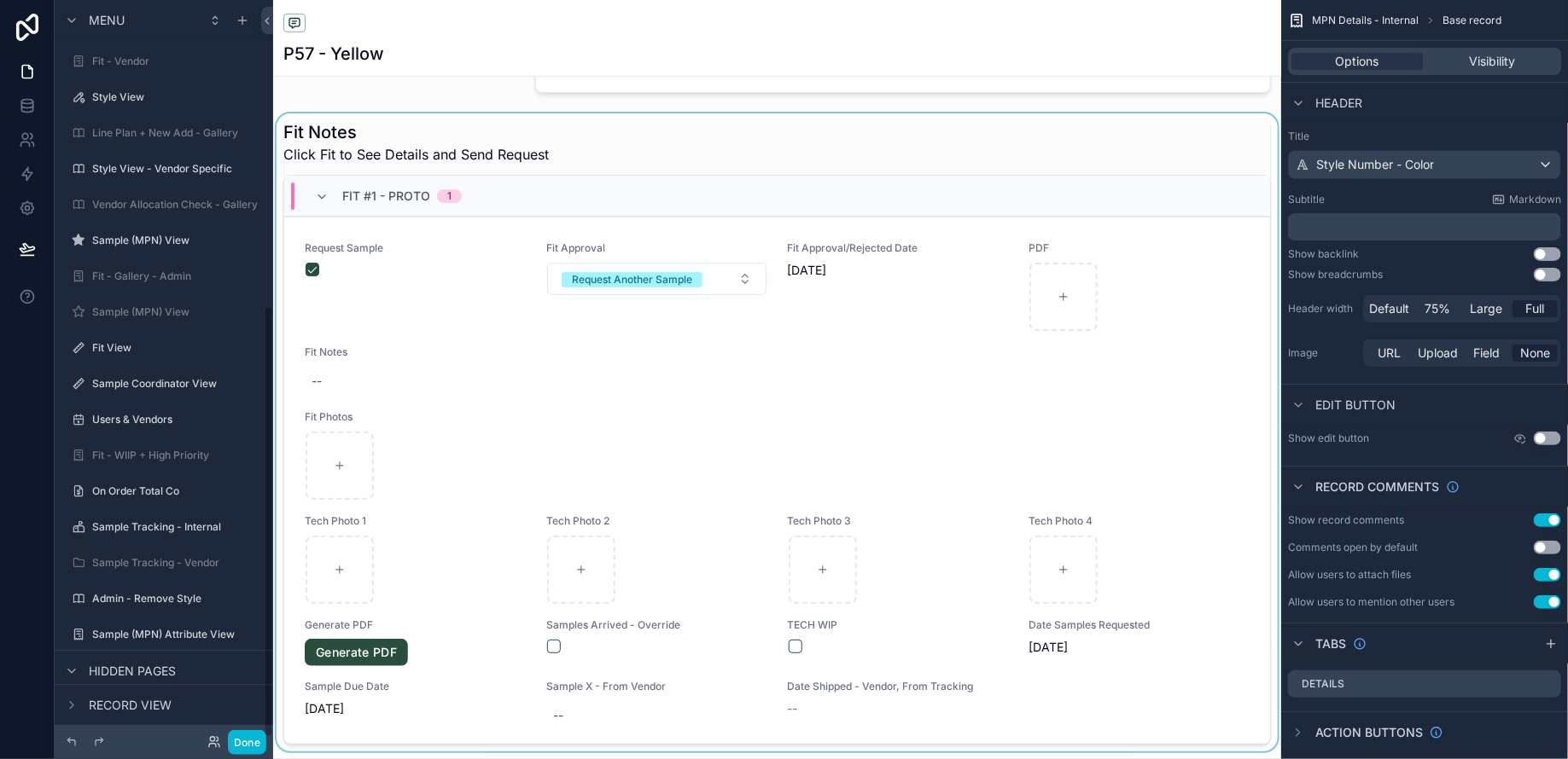
scroll to position [524, 0]
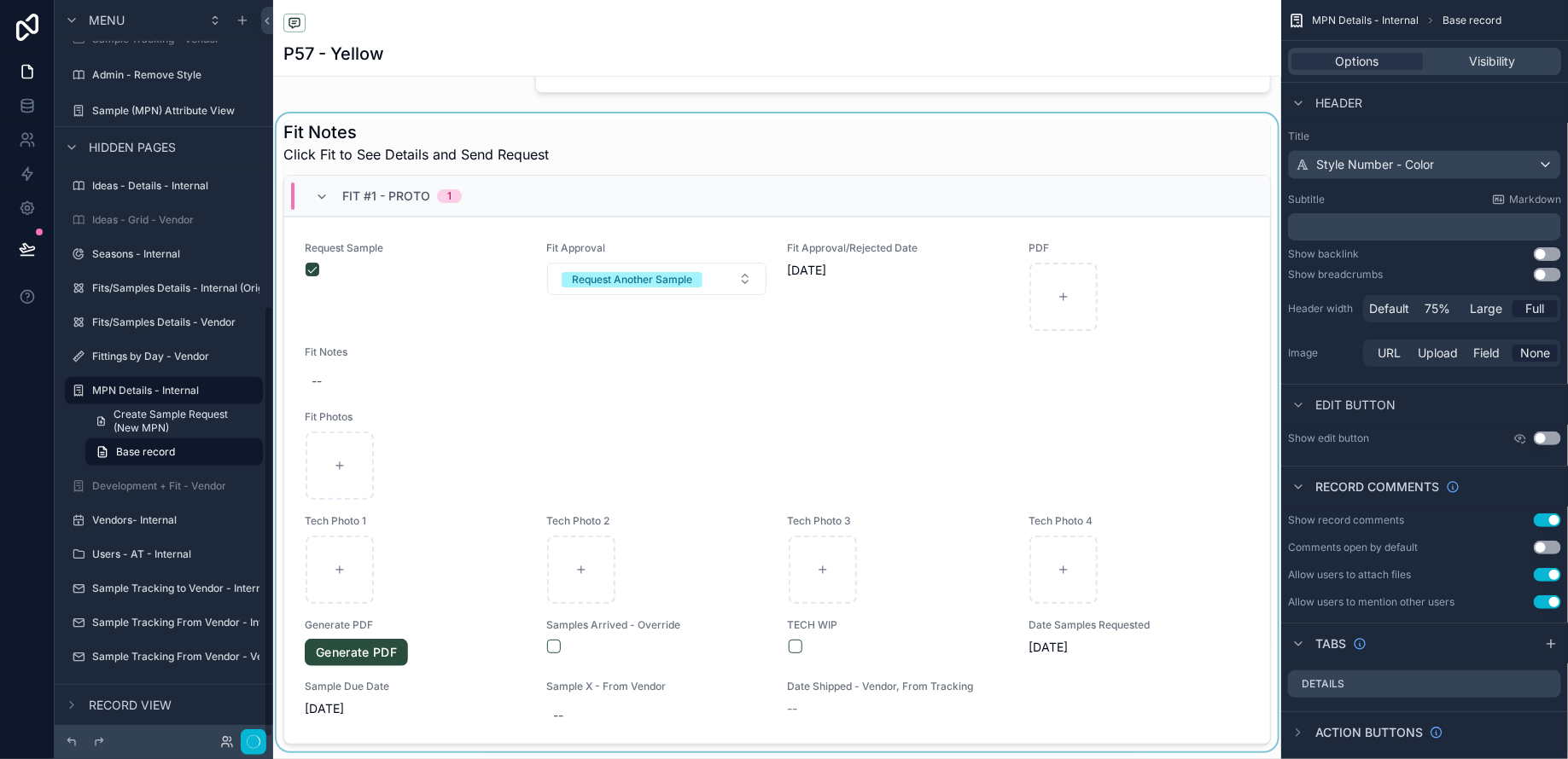
click at [768, 198] on div "Fit #1 - Proto 1" at bounding box center [778, 195] width 986 height 41
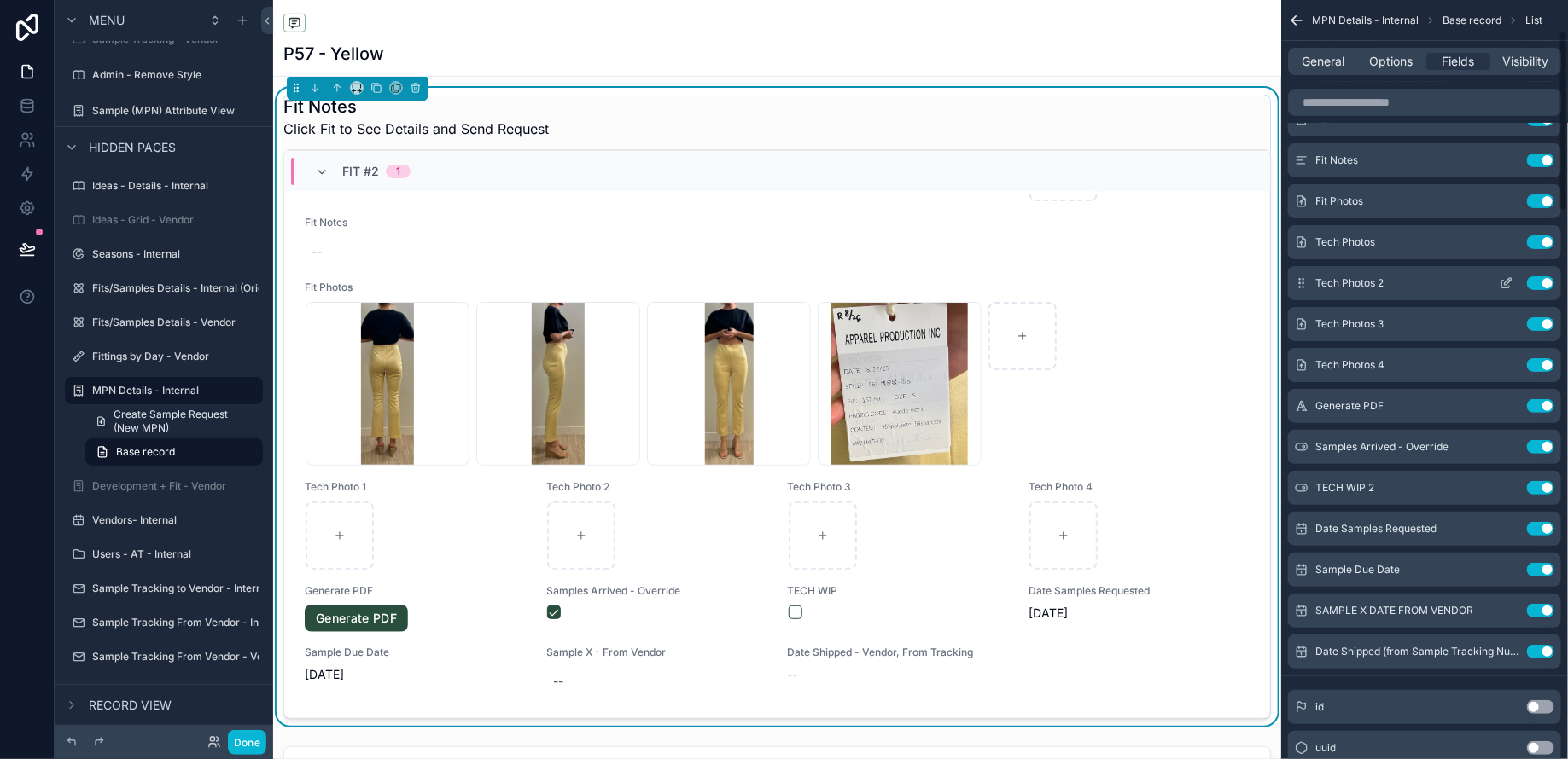
scroll to position [84, 0]
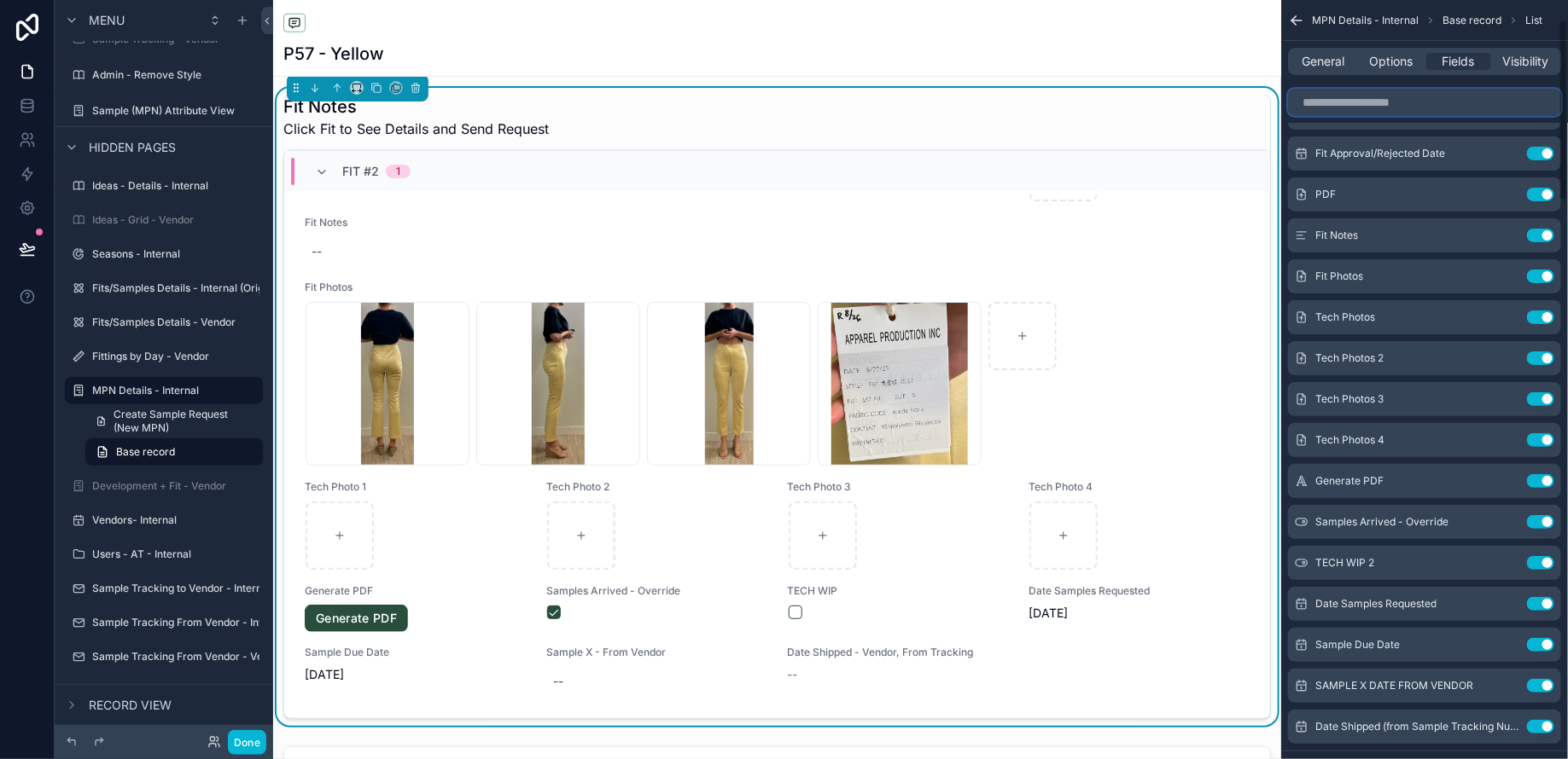
click at [1333, 107] on input "scrollable content" at bounding box center [1424, 103] width 273 height 28
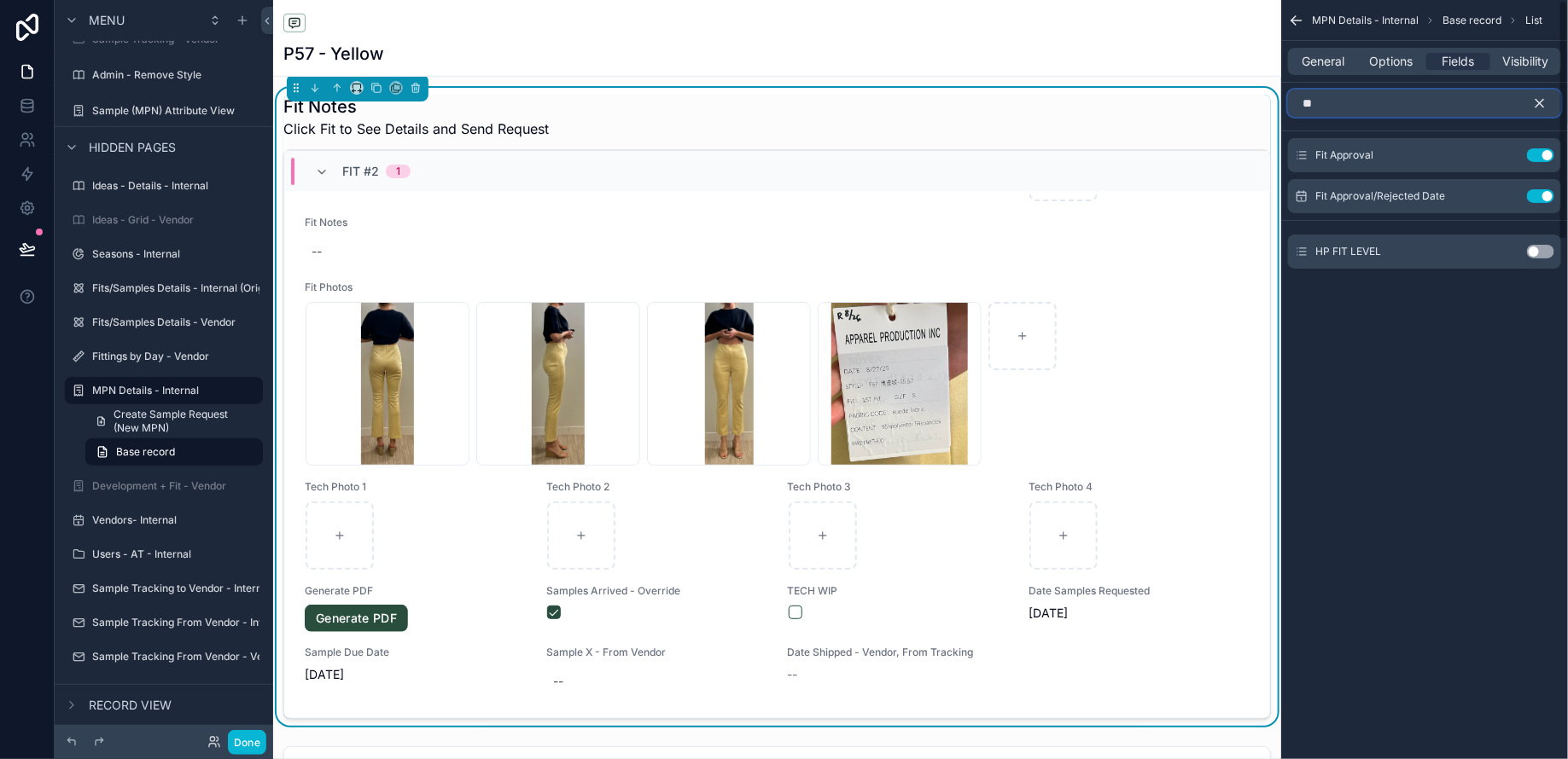
scroll to position [0, 0]
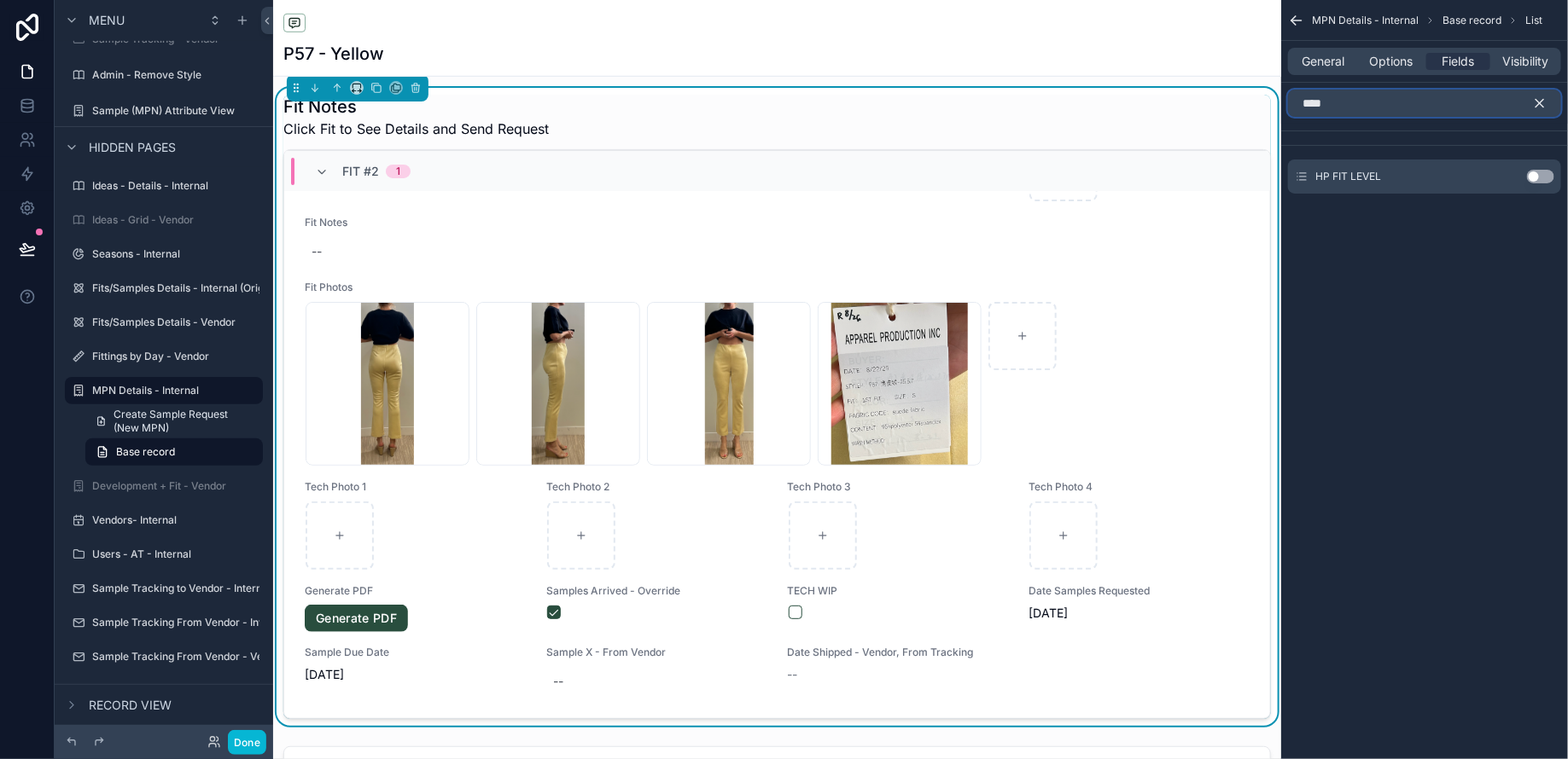
type input "****"
click at [1543, 175] on button "Use setting" at bounding box center [1540, 176] width 28 height 14
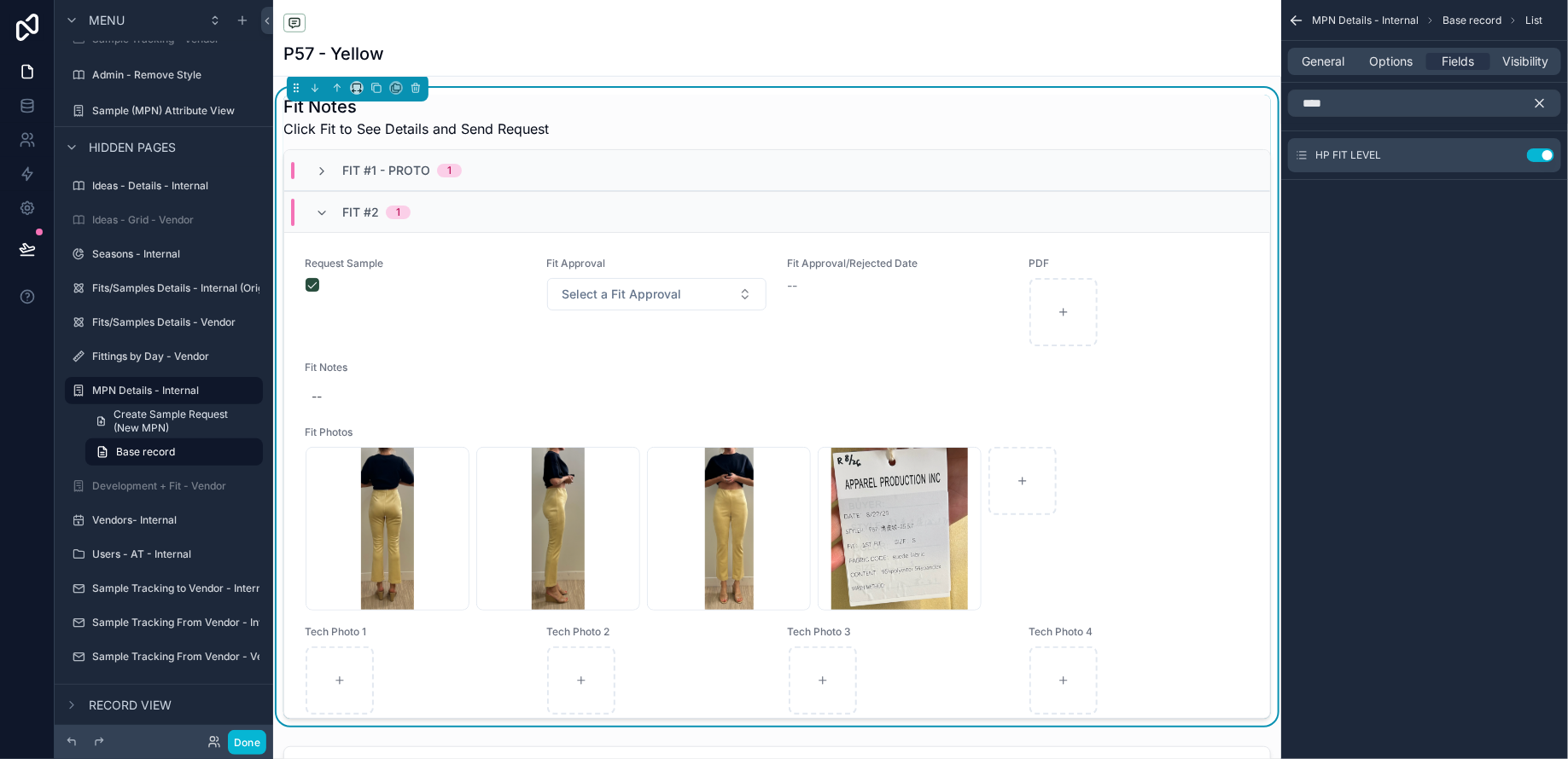
click at [1540, 102] on icon "scrollable content" at bounding box center [1540, 103] width 16 height 16
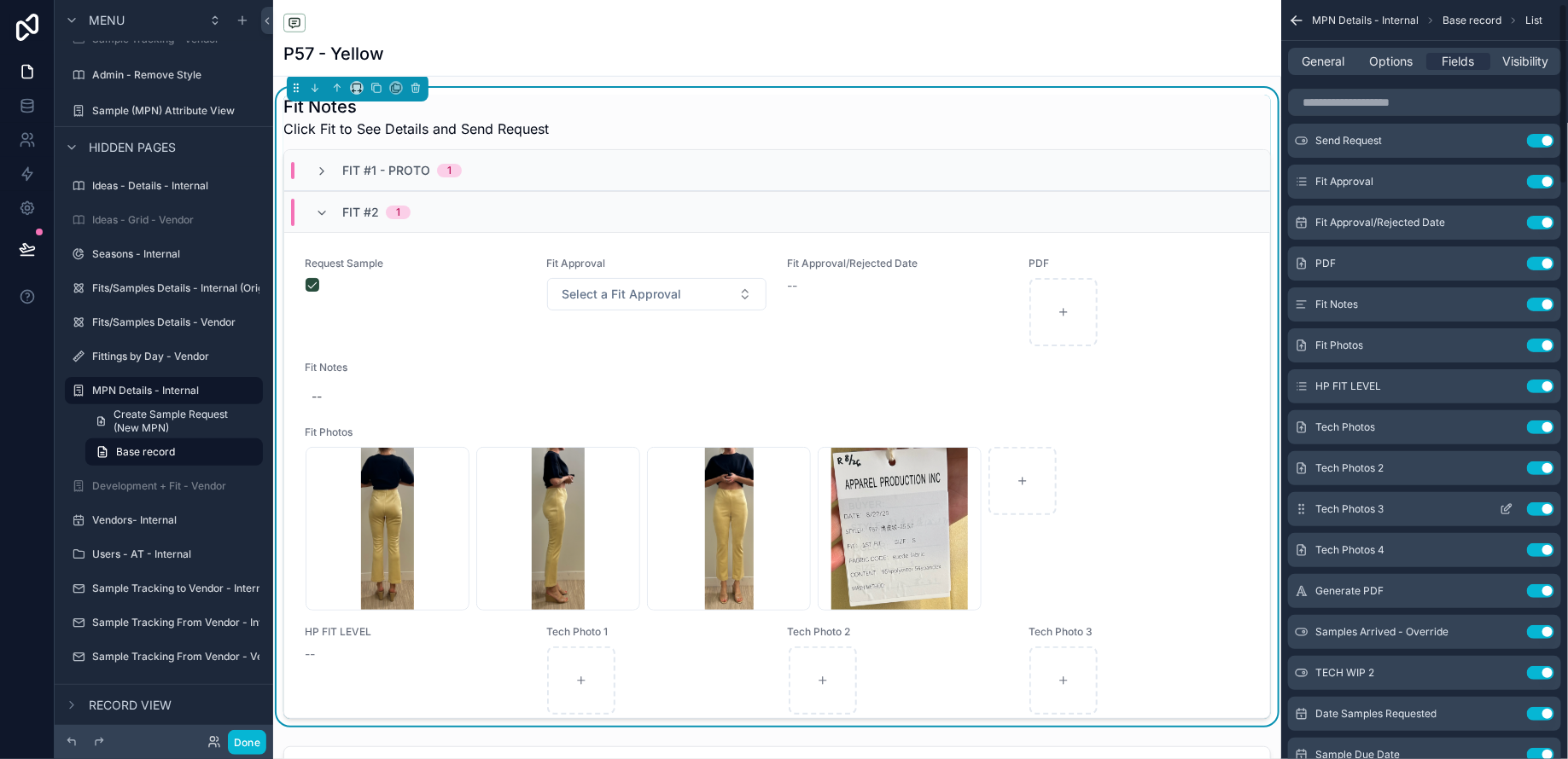
scroll to position [14, 0]
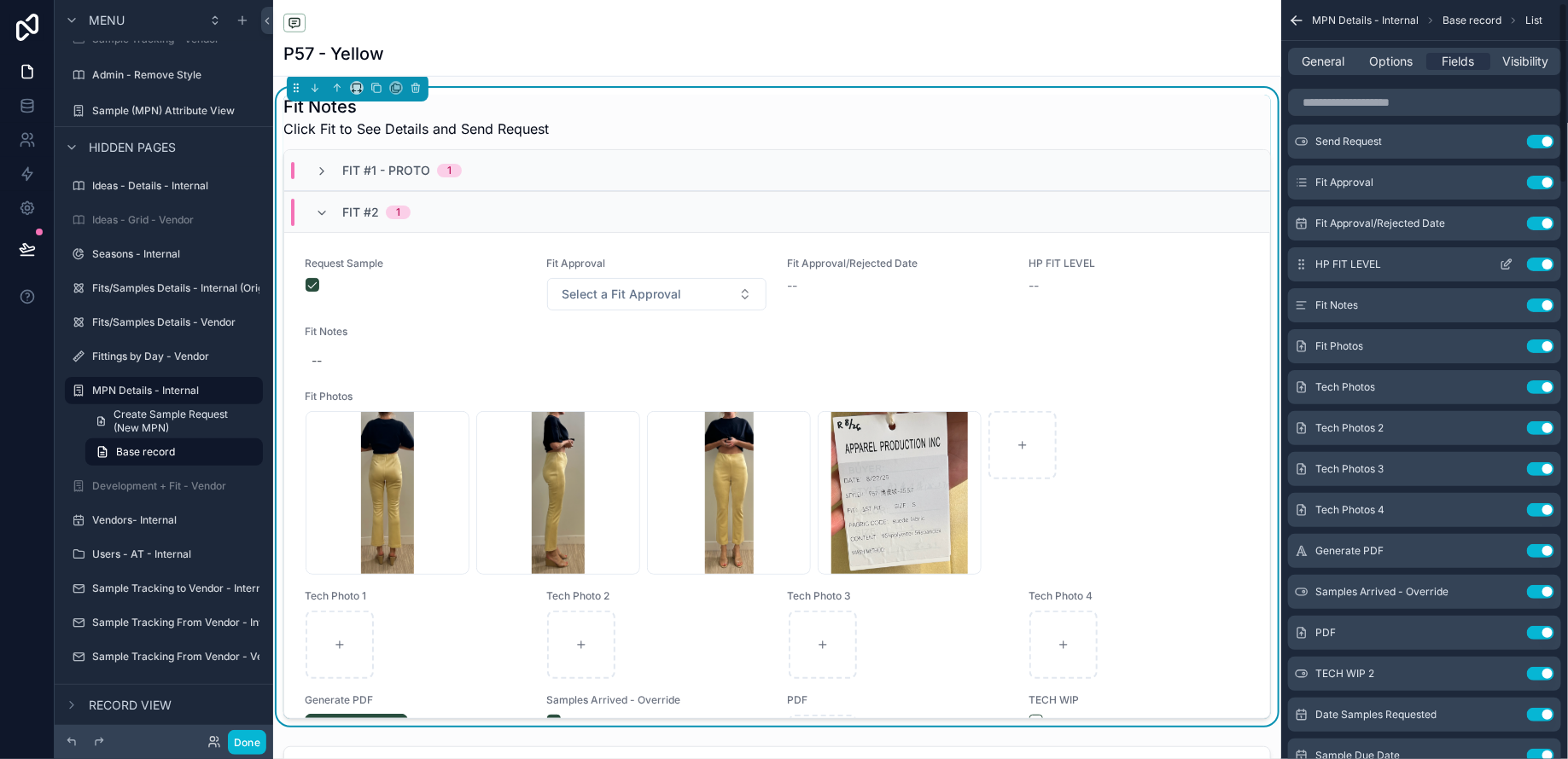
click at [1506, 260] on icon "scrollable content" at bounding box center [1506, 264] width 14 height 14
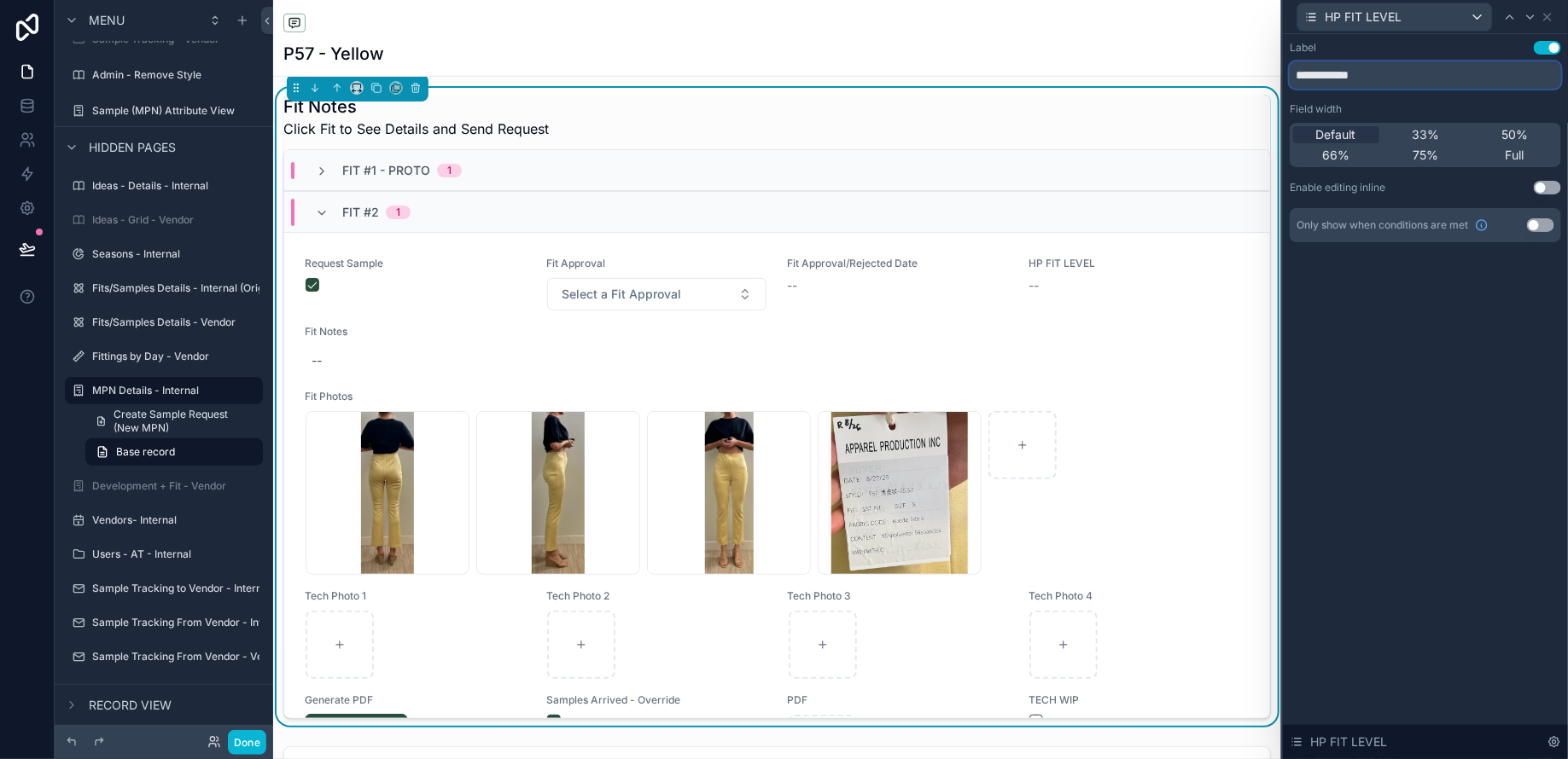
drag, startPoint x: 1372, startPoint y: 74, endPoint x: 1167, endPoint y: 74, distance: 205.0
click at [1170, 74] on div "**********" at bounding box center [784, 379] width 1568 height 759
type input "********"
click at [1545, 184] on button "Use setting" at bounding box center [1547, 187] width 28 height 14
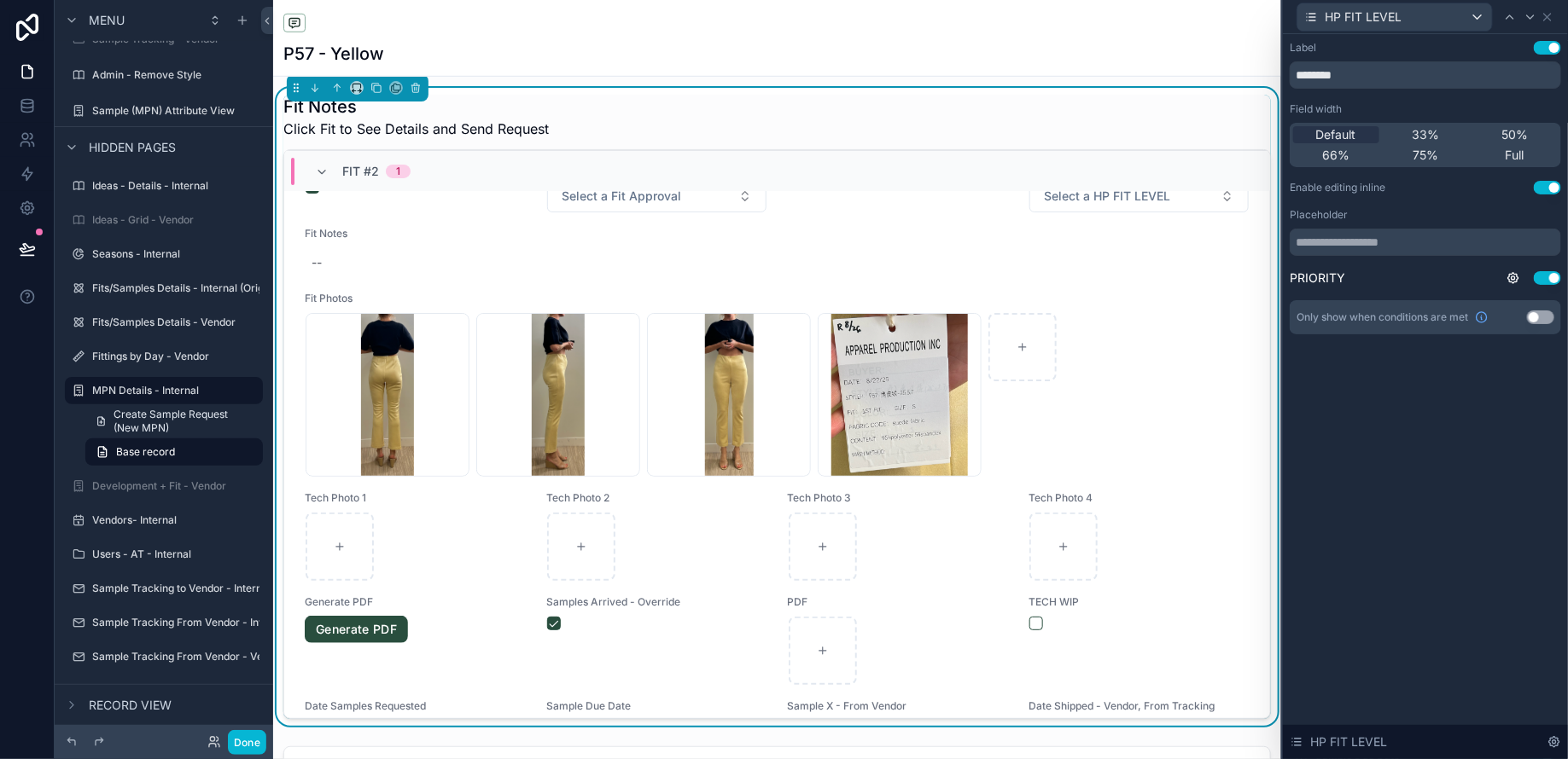
scroll to position [152, 0]
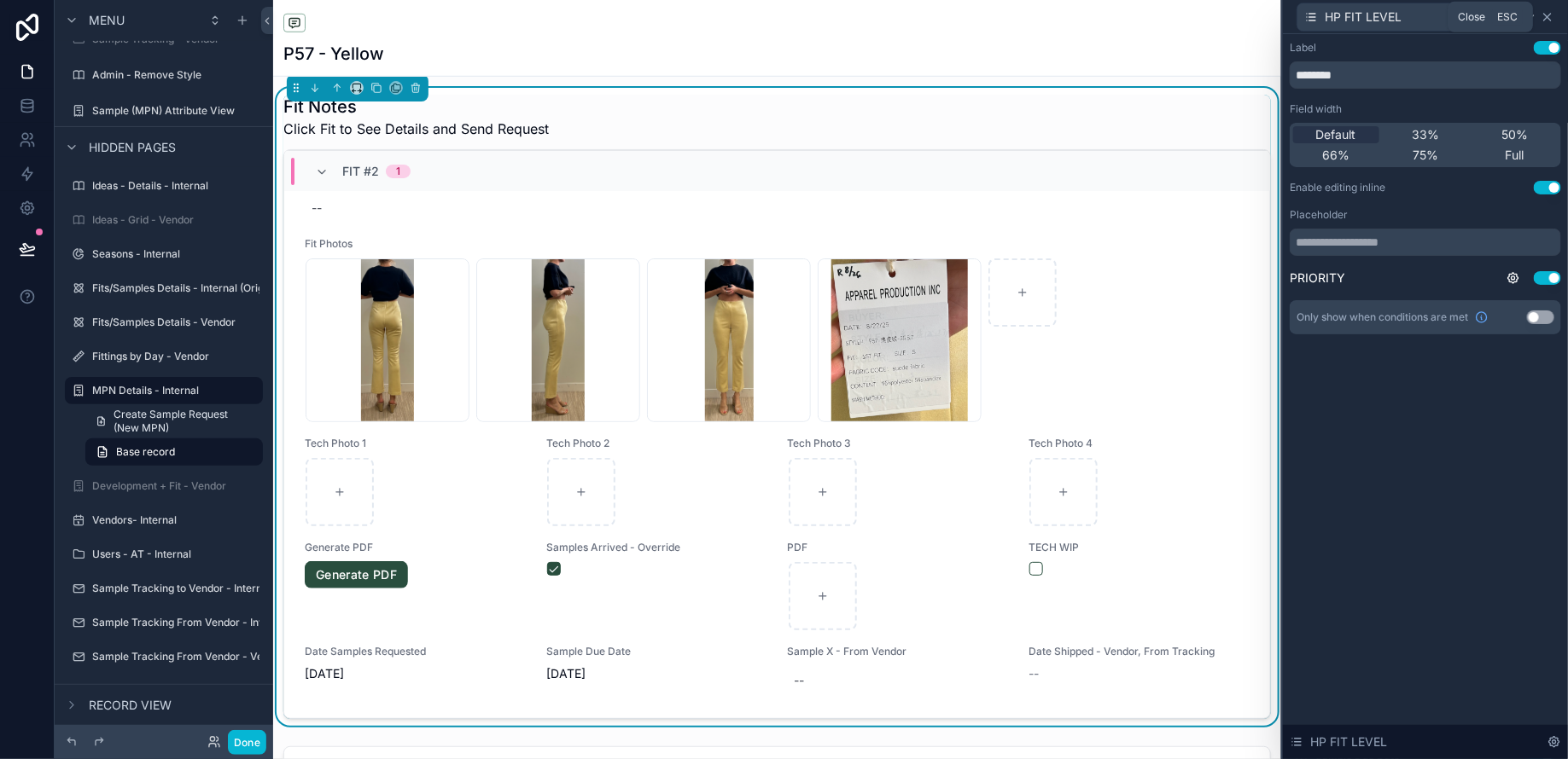
click at [1548, 19] on icon at bounding box center [1547, 17] width 14 height 14
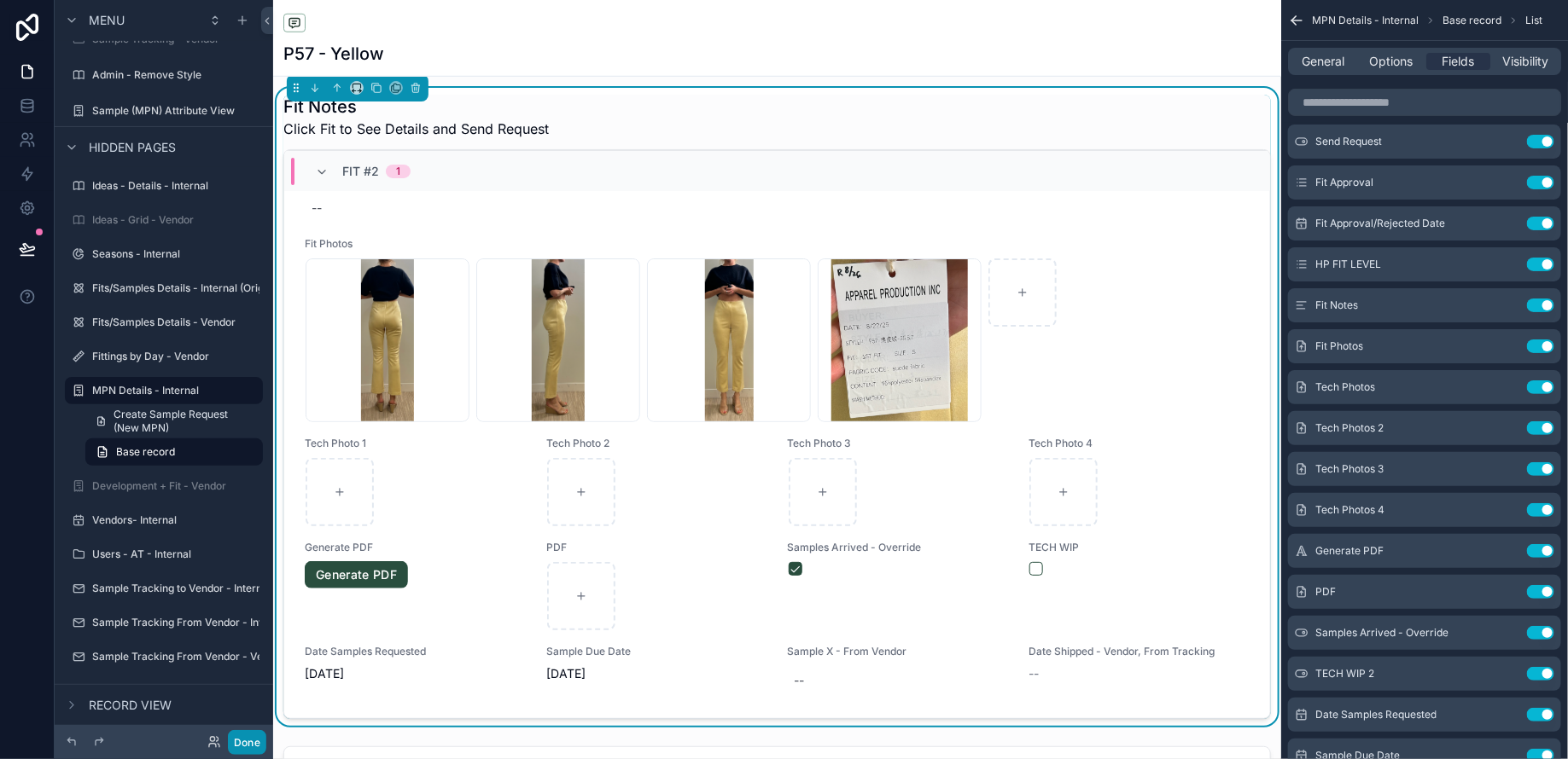
click at [255, 738] on button "Done" at bounding box center [247, 742] width 39 height 25
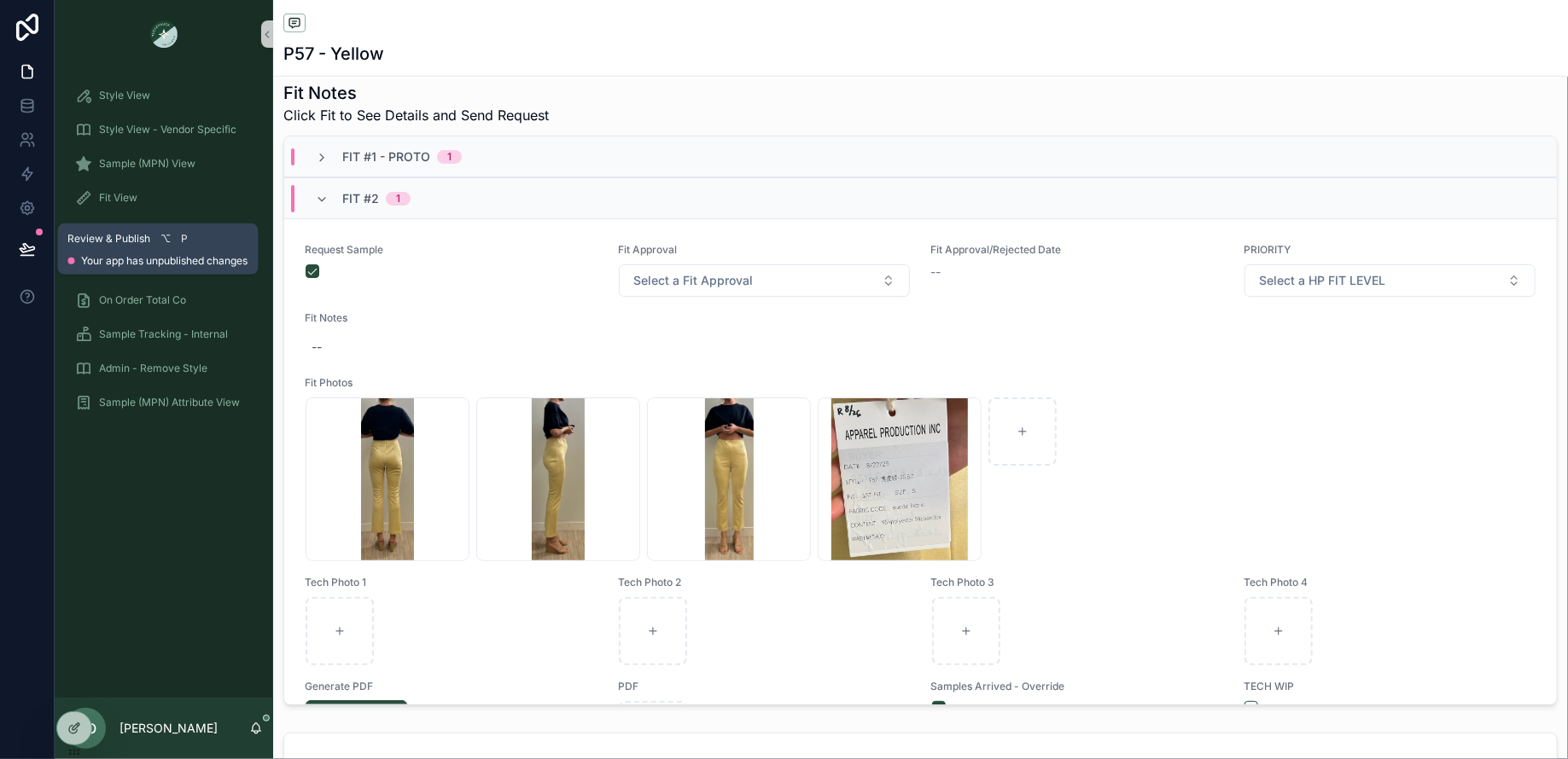
click at [28, 249] on icon at bounding box center [27, 249] width 17 height 17
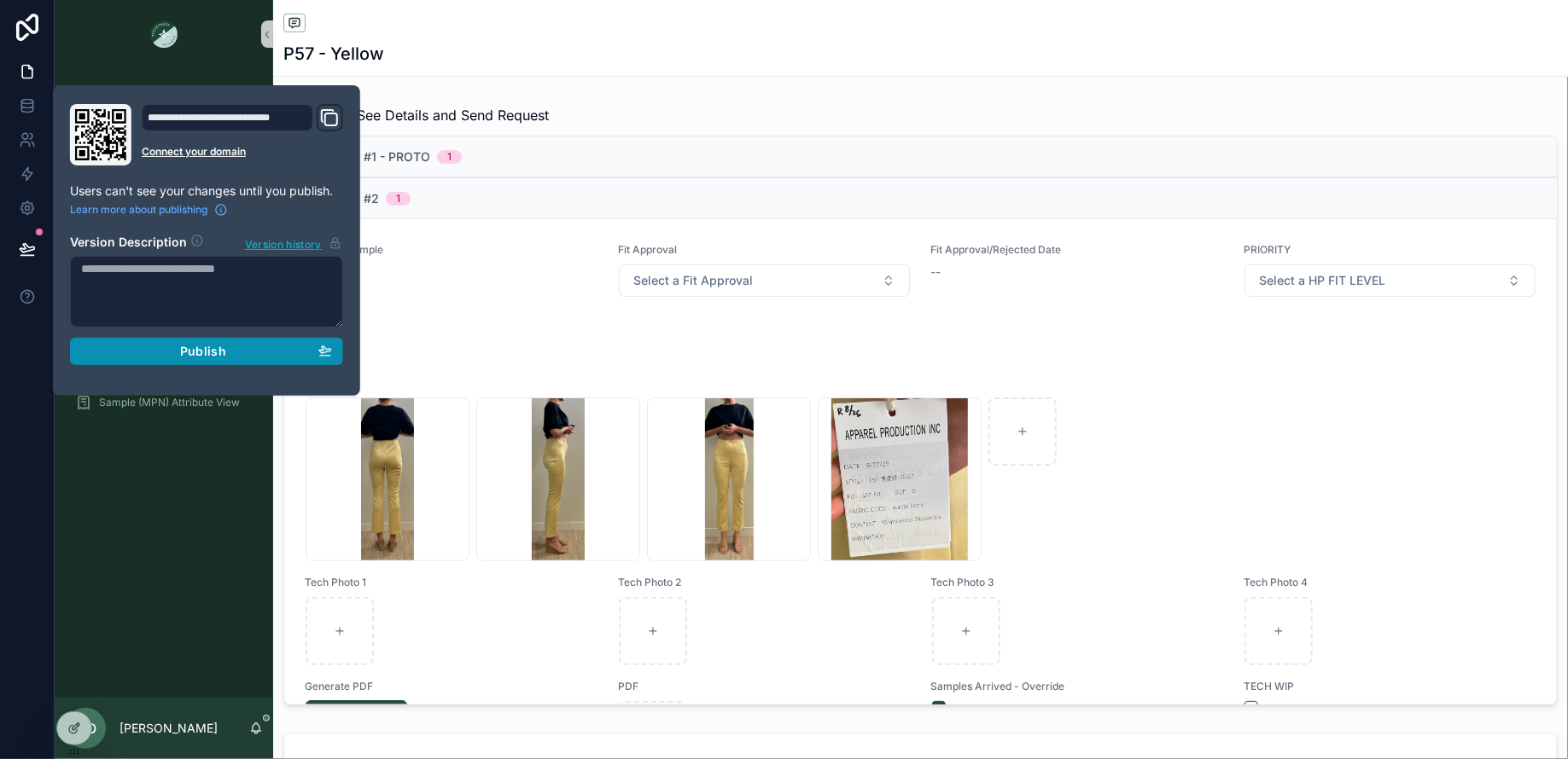
click at [169, 352] on div "Publish" at bounding box center [206, 352] width 251 height 16
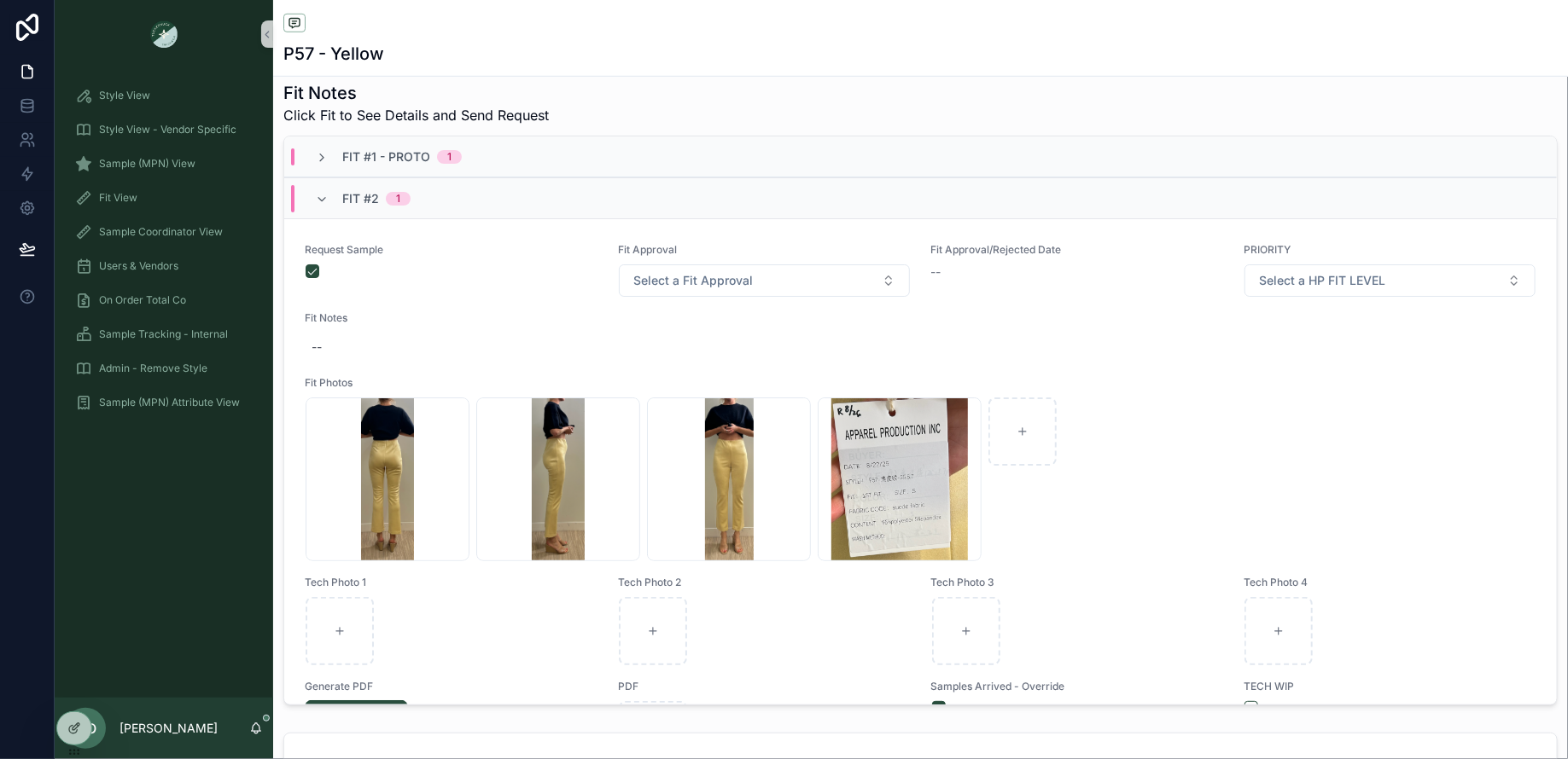
click at [174, 578] on div "Style View Style View - Vendor Specific Sample (MPN) View Fit View Sample Coord…" at bounding box center [163, 383] width 218 height 630
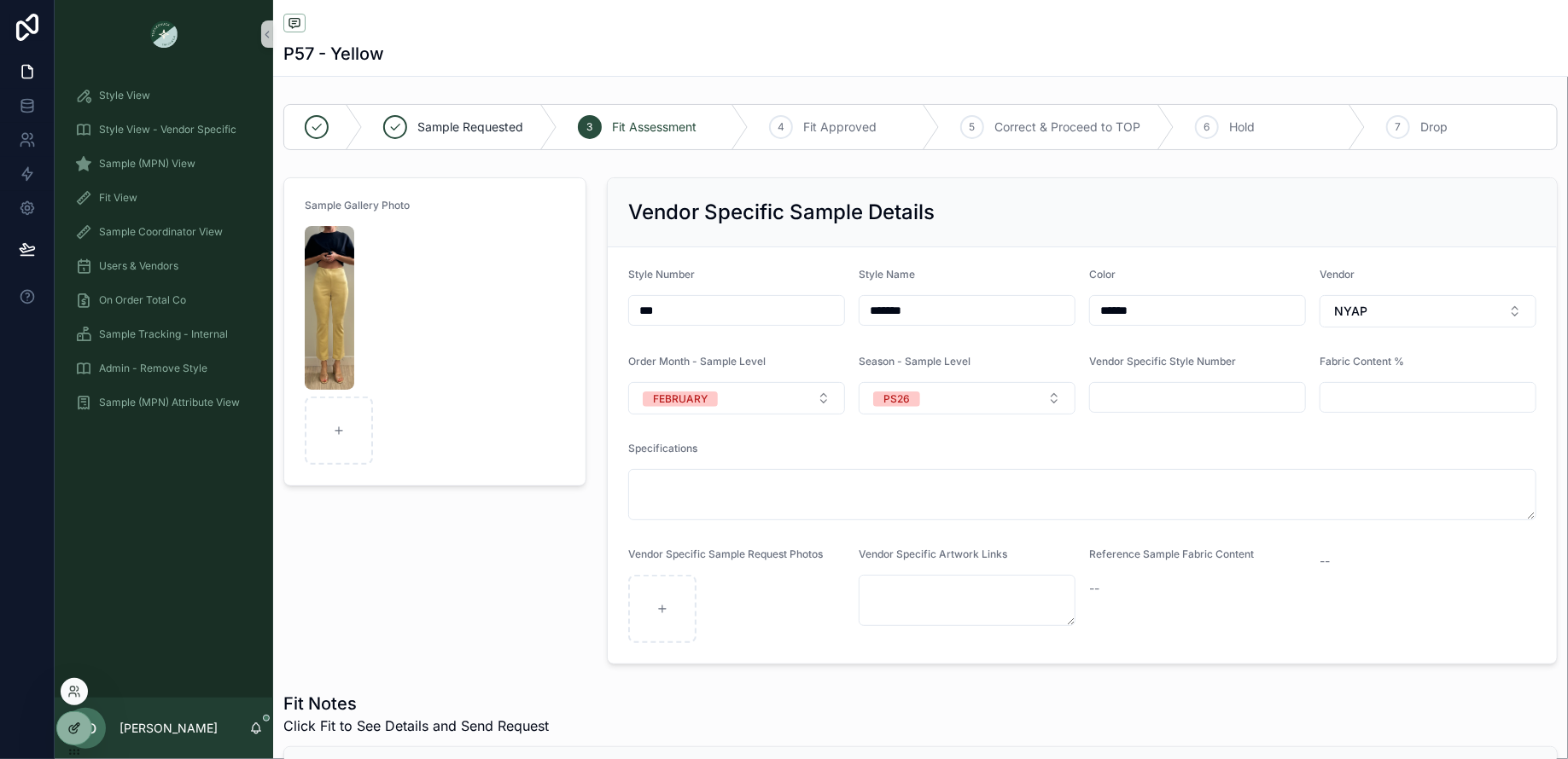
click at [71, 728] on icon at bounding box center [73, 728] width 14 height 14
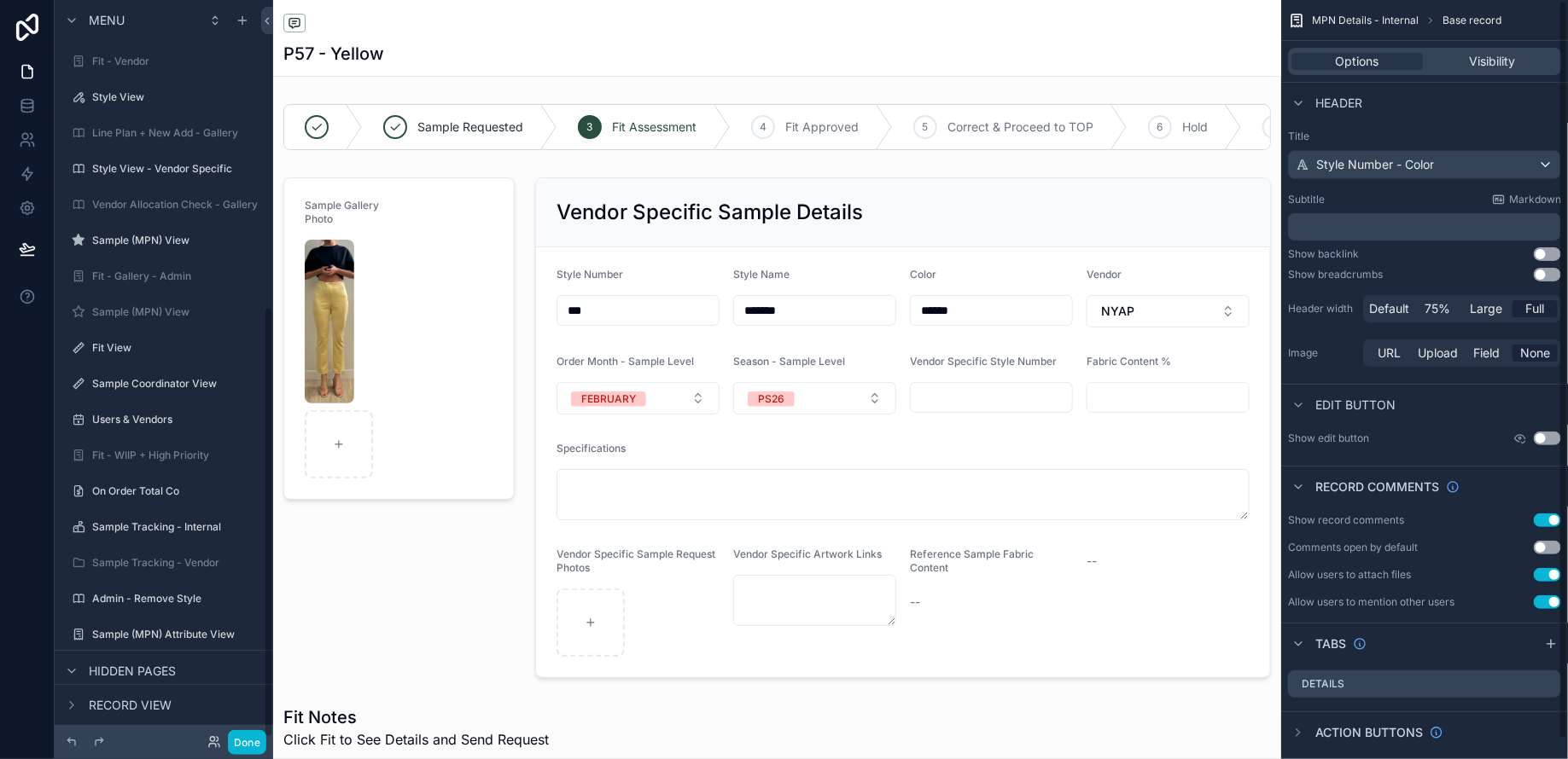
scroll to position [524, 0]
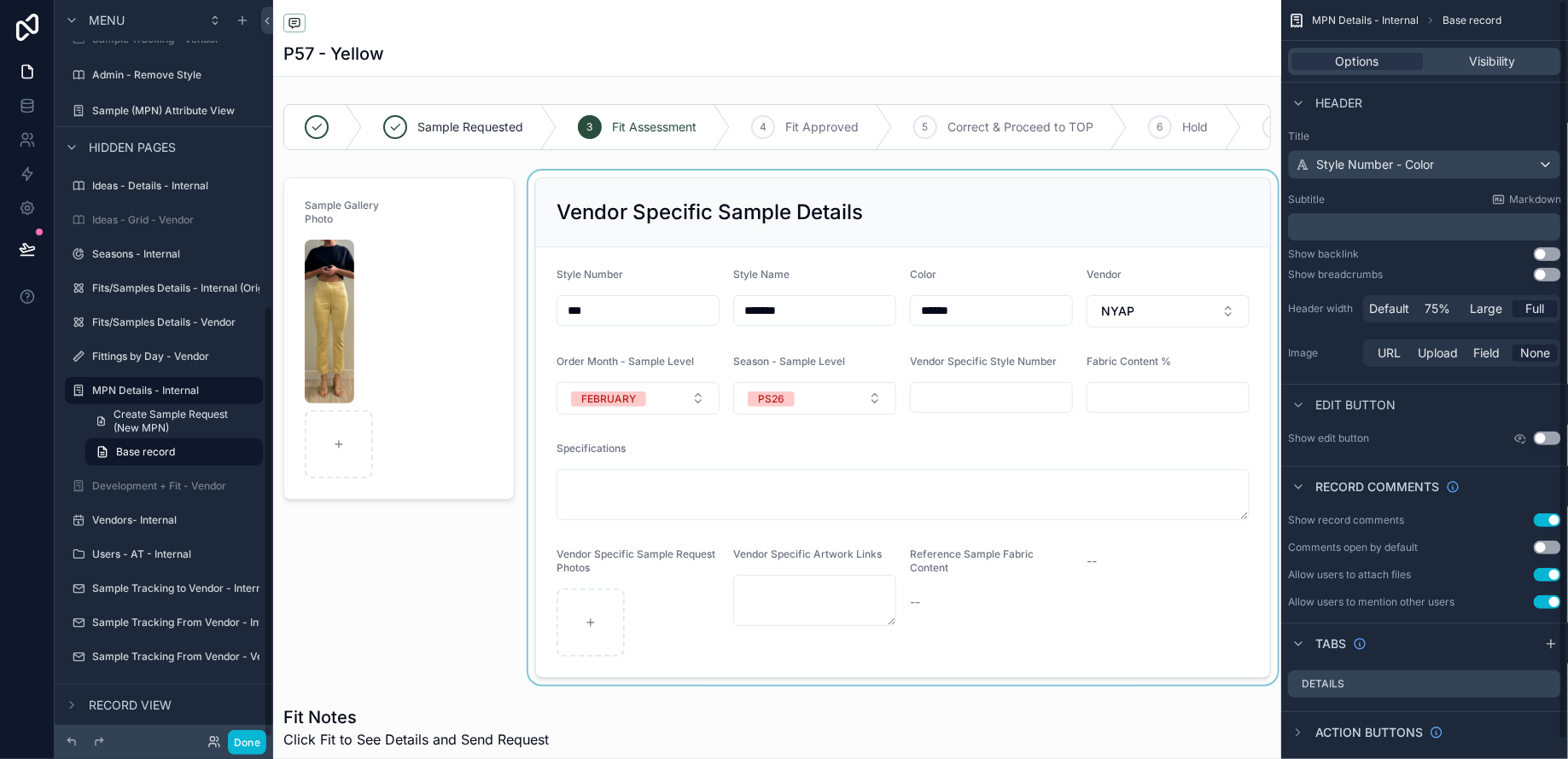
click at [1148, 612] on div "scrollable content" at bounding box center [903, 428] width 756 height 515
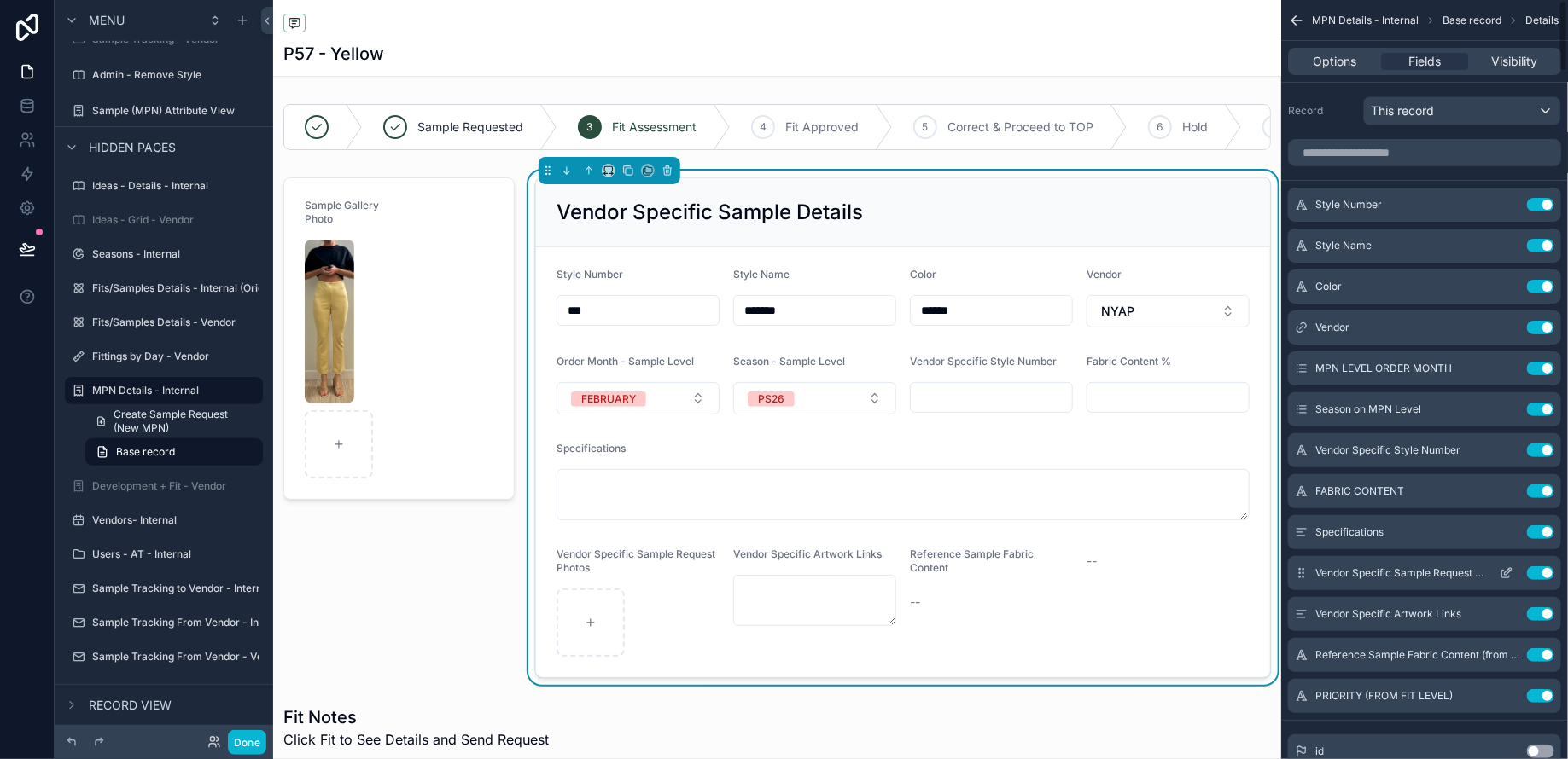
scroll to position [26, 0]
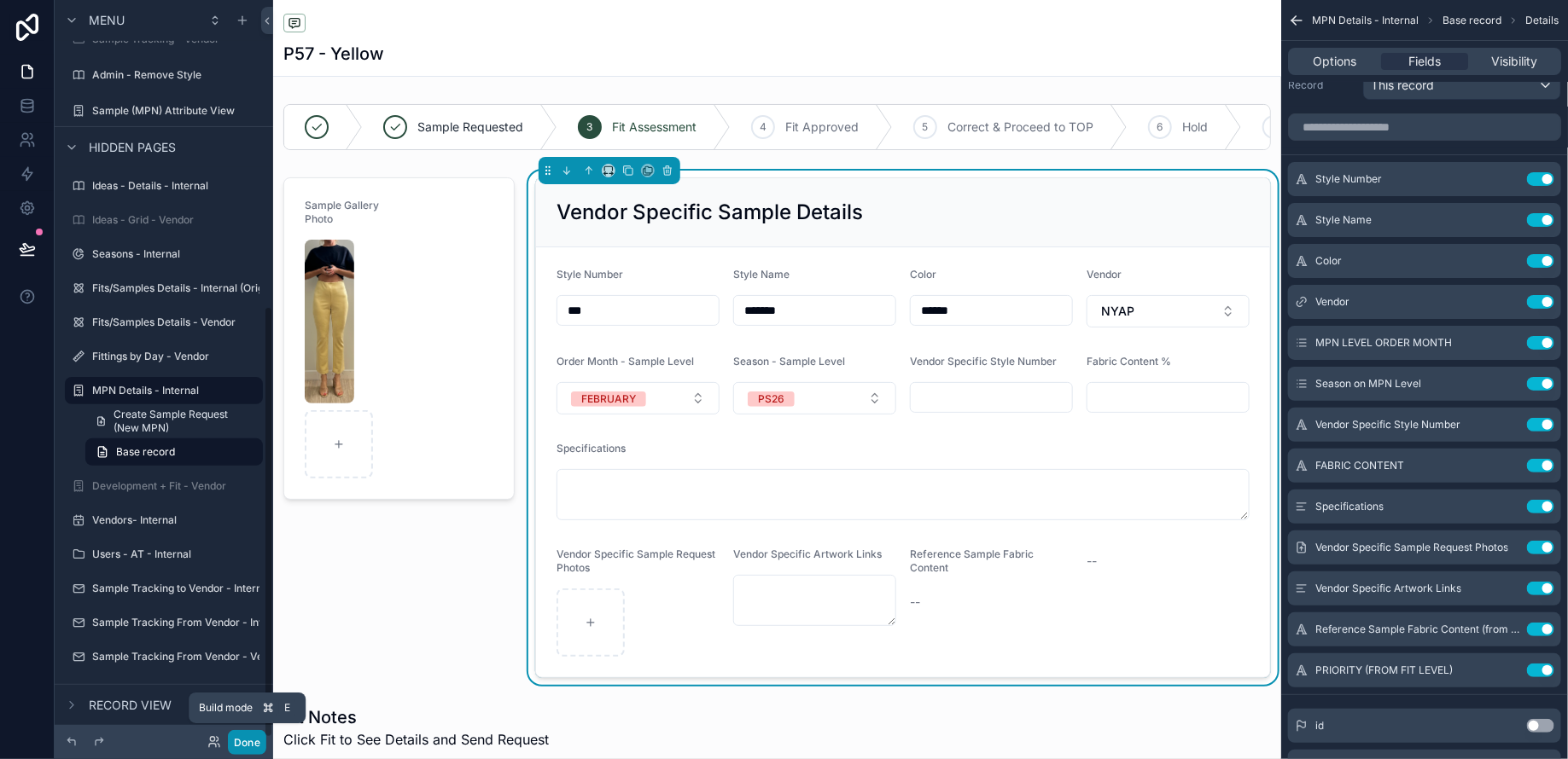
click at [261, 736] on button "Done" at bounding box center [247, 742] width 39 height 25
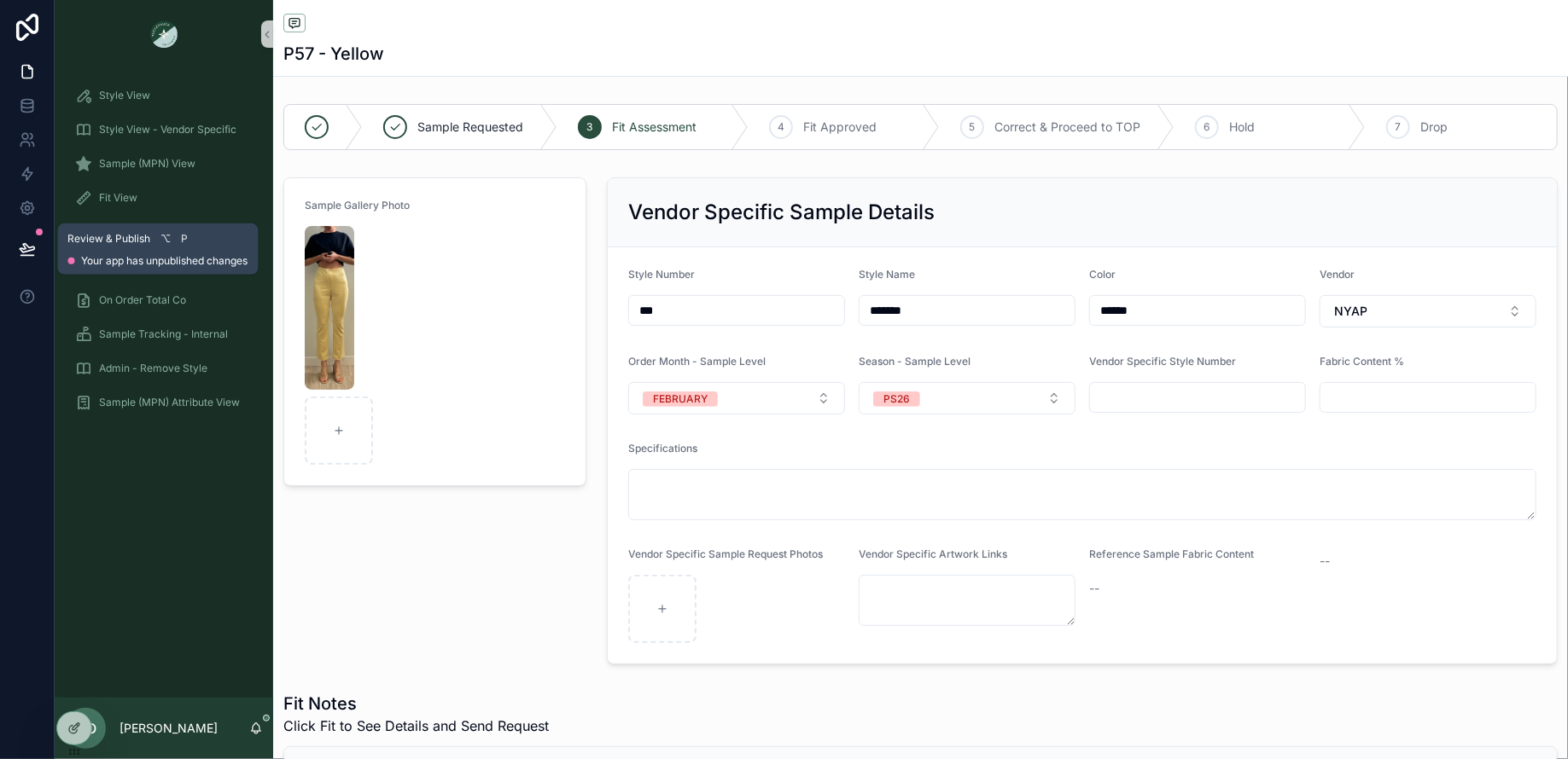
click at [31, 240] on button at bounding box center [27, 249] width 38 height 48
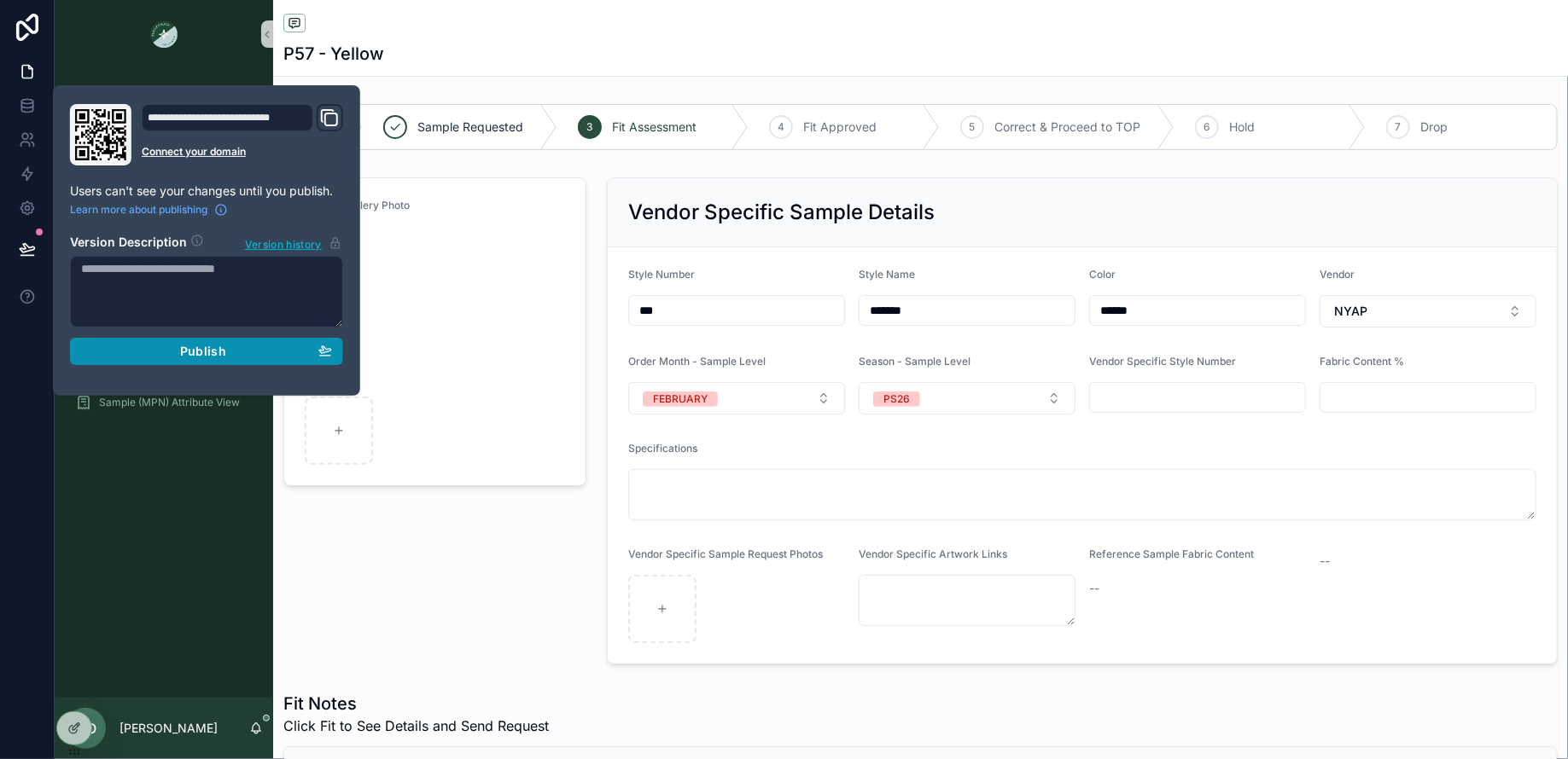
click at [185, 352] on span "Publish" at bounding box center [203, 352] width 46 height 16
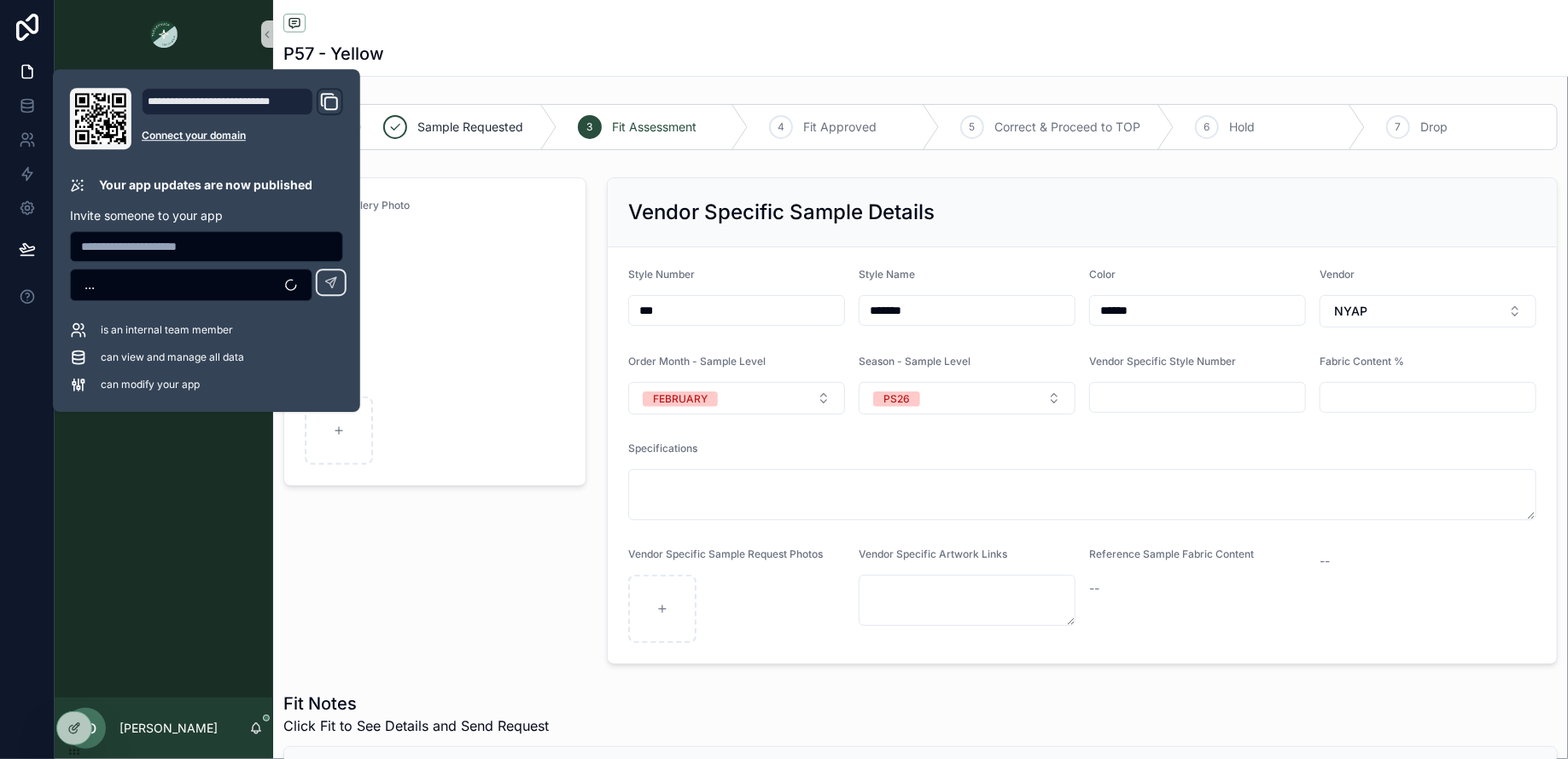
click at [383, 555] on div "Sample Gallery Photo" at bounding box center [434, 421] width 323 height 501
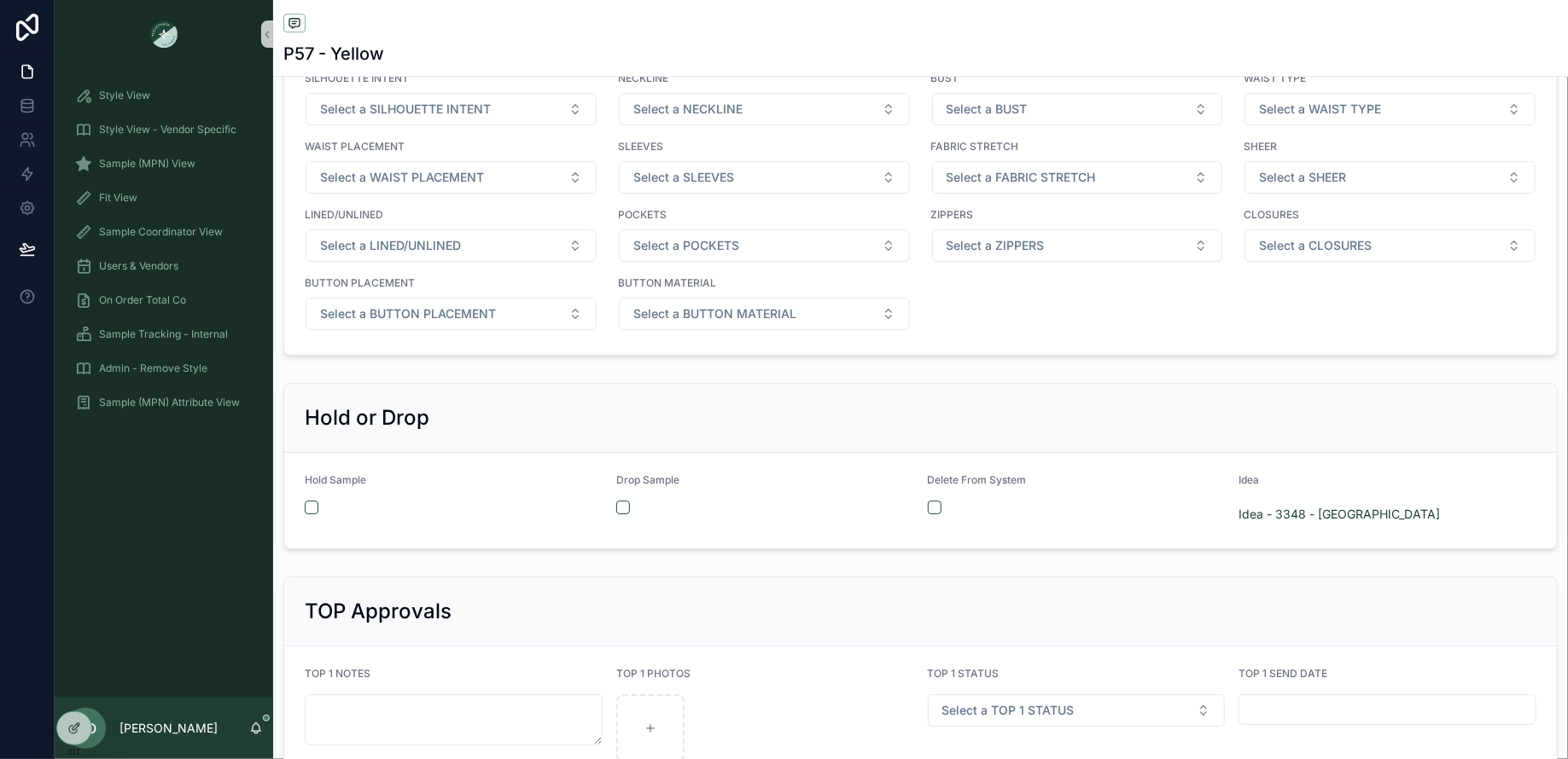
scroll to position [2445, 0]
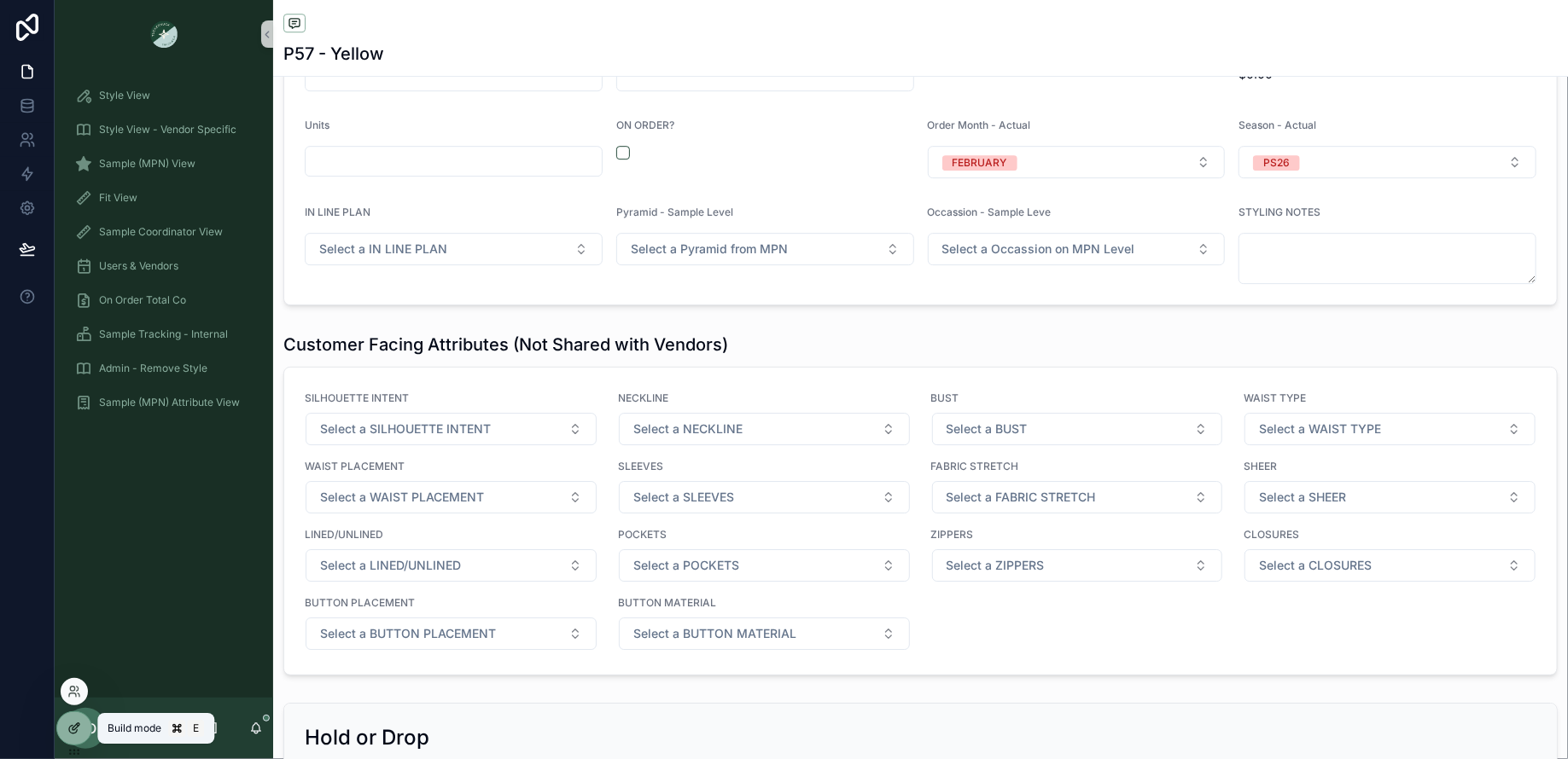
click at [75, 733] on icon at bounding box center [73, 728] width 14 height 14
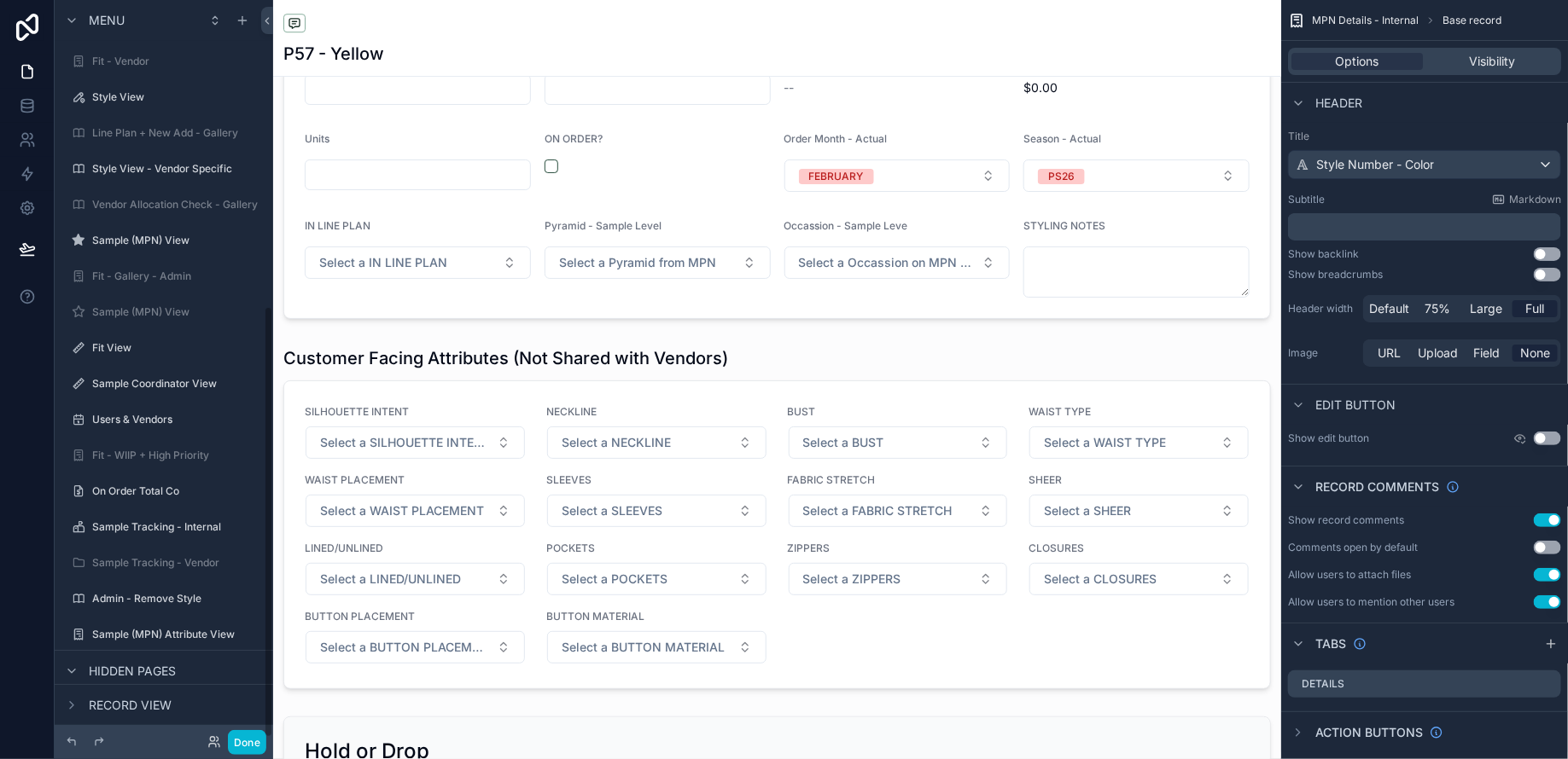
scroll to position [524, 0]
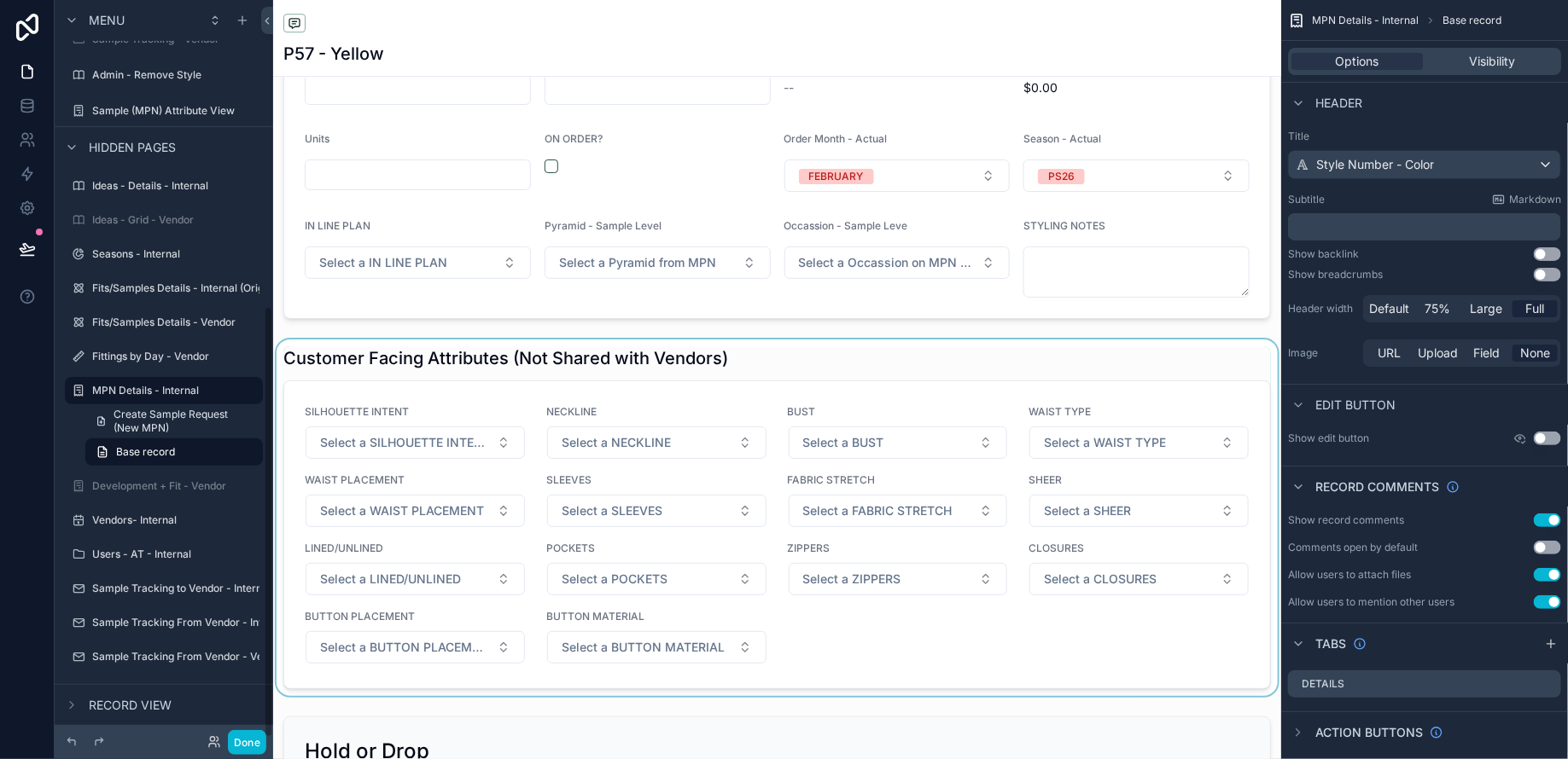
click at [762, 386] on div "scrollable content" at bounding box center [777, 518] width 1008 height 357
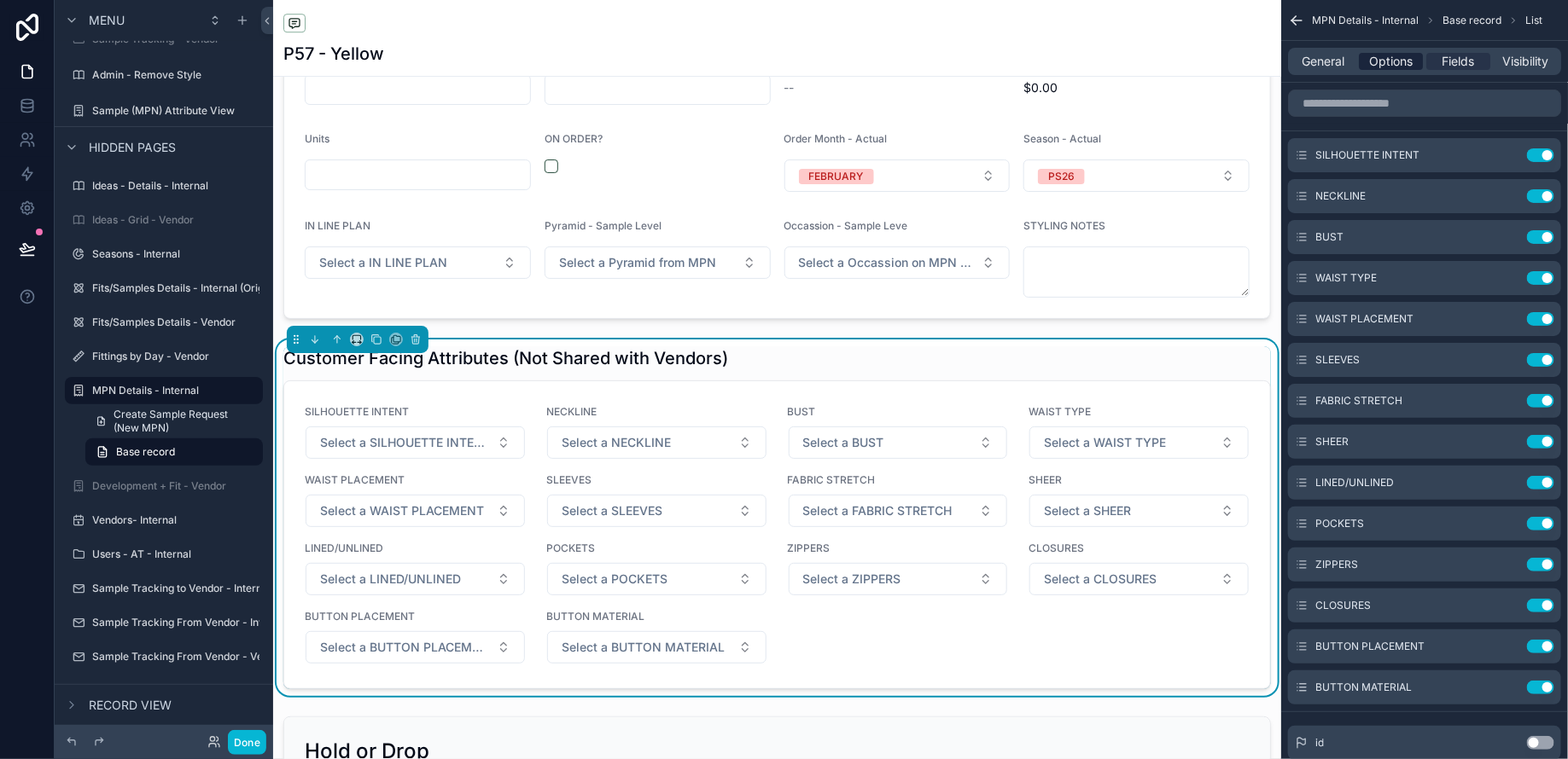
click at [1390, 61] on span "Options" at bounding box center [1390, 61] width 43 height 17
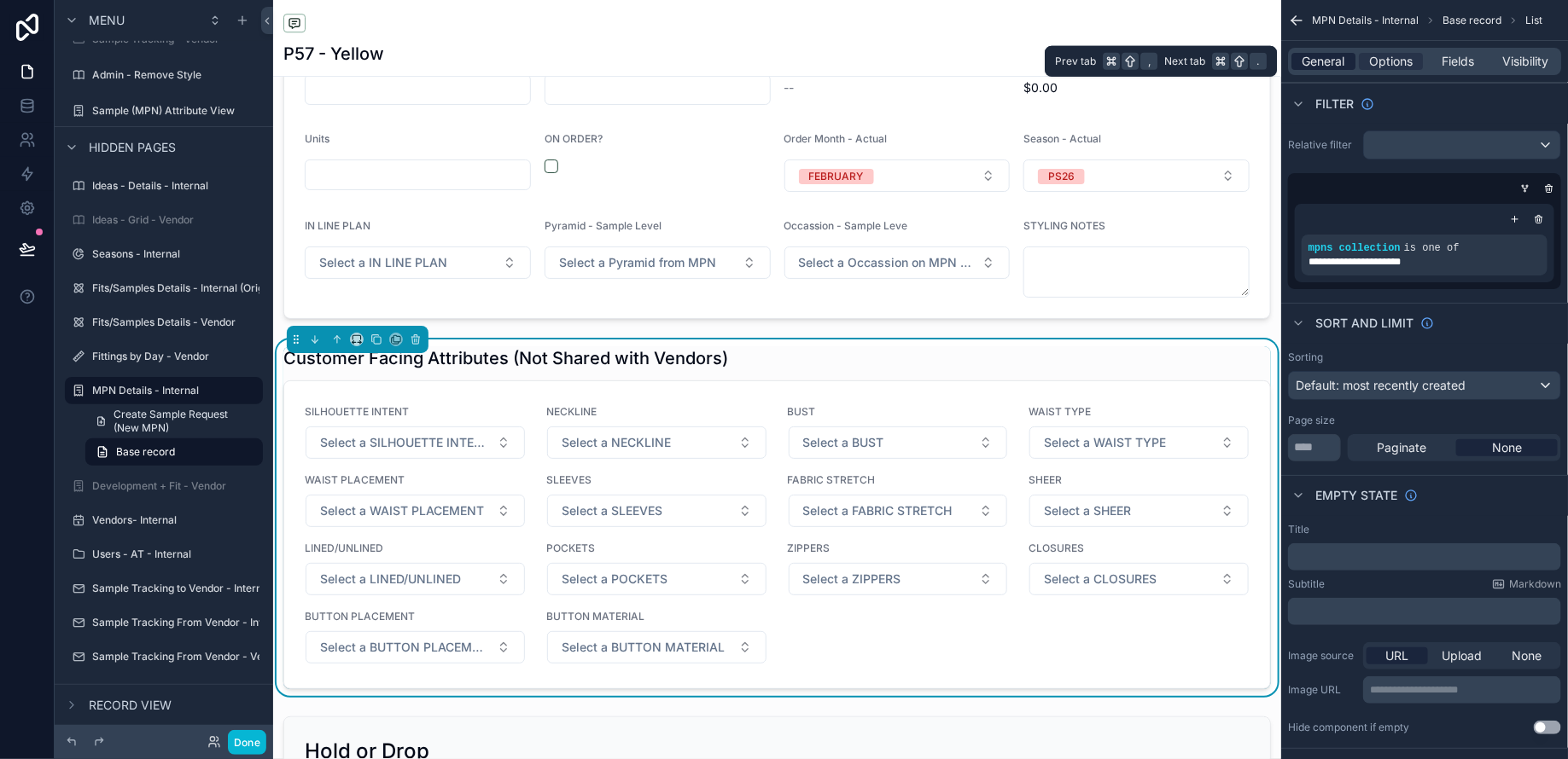
click at [1329, 62] on span "General" at bounding box center [1324, 61] width 42 height 17
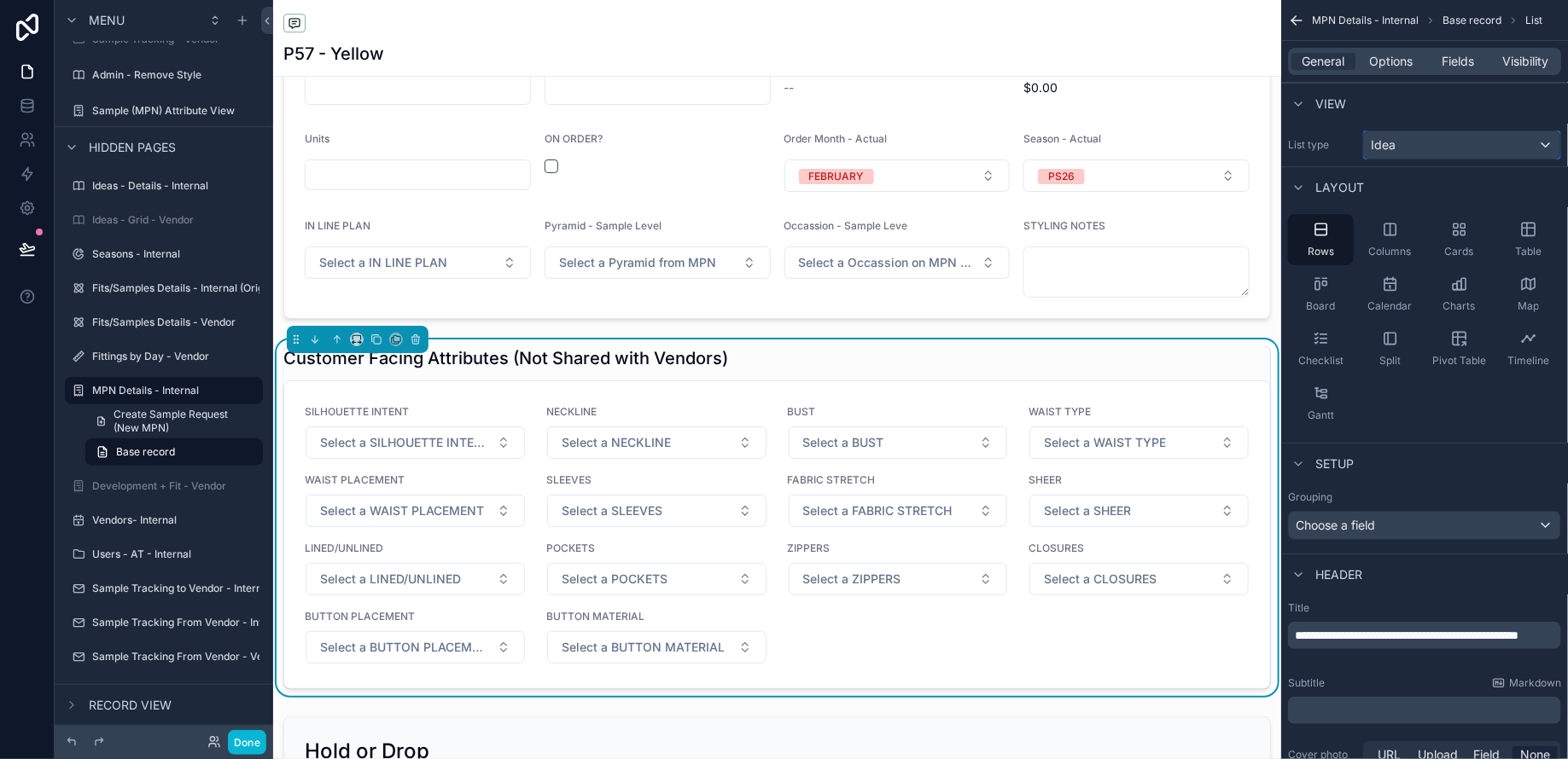
click at [1420, 143] on div "Idea" at bounding box center [1462, 145] width 196 height 28
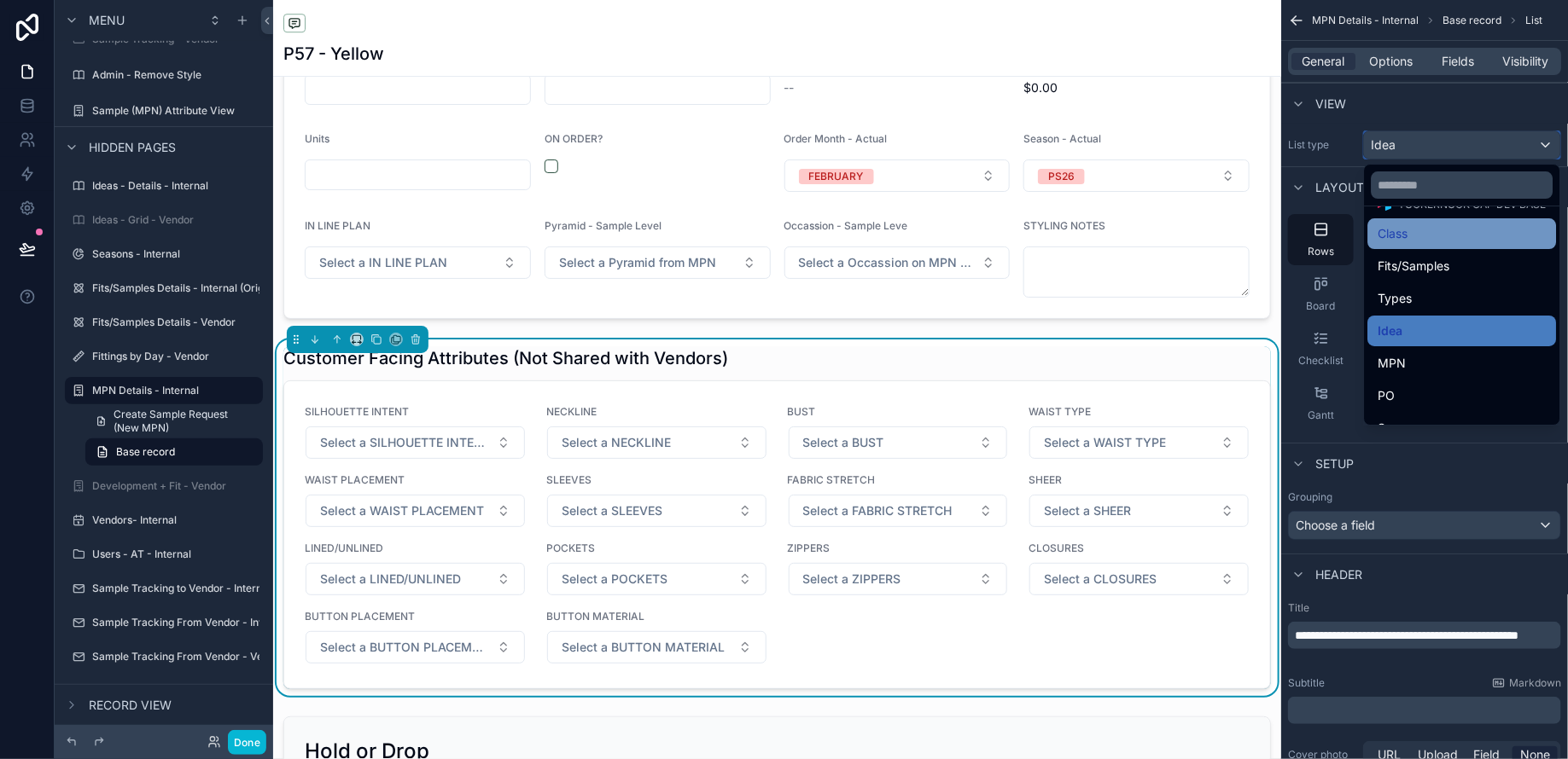
scroll to position [86, 0]
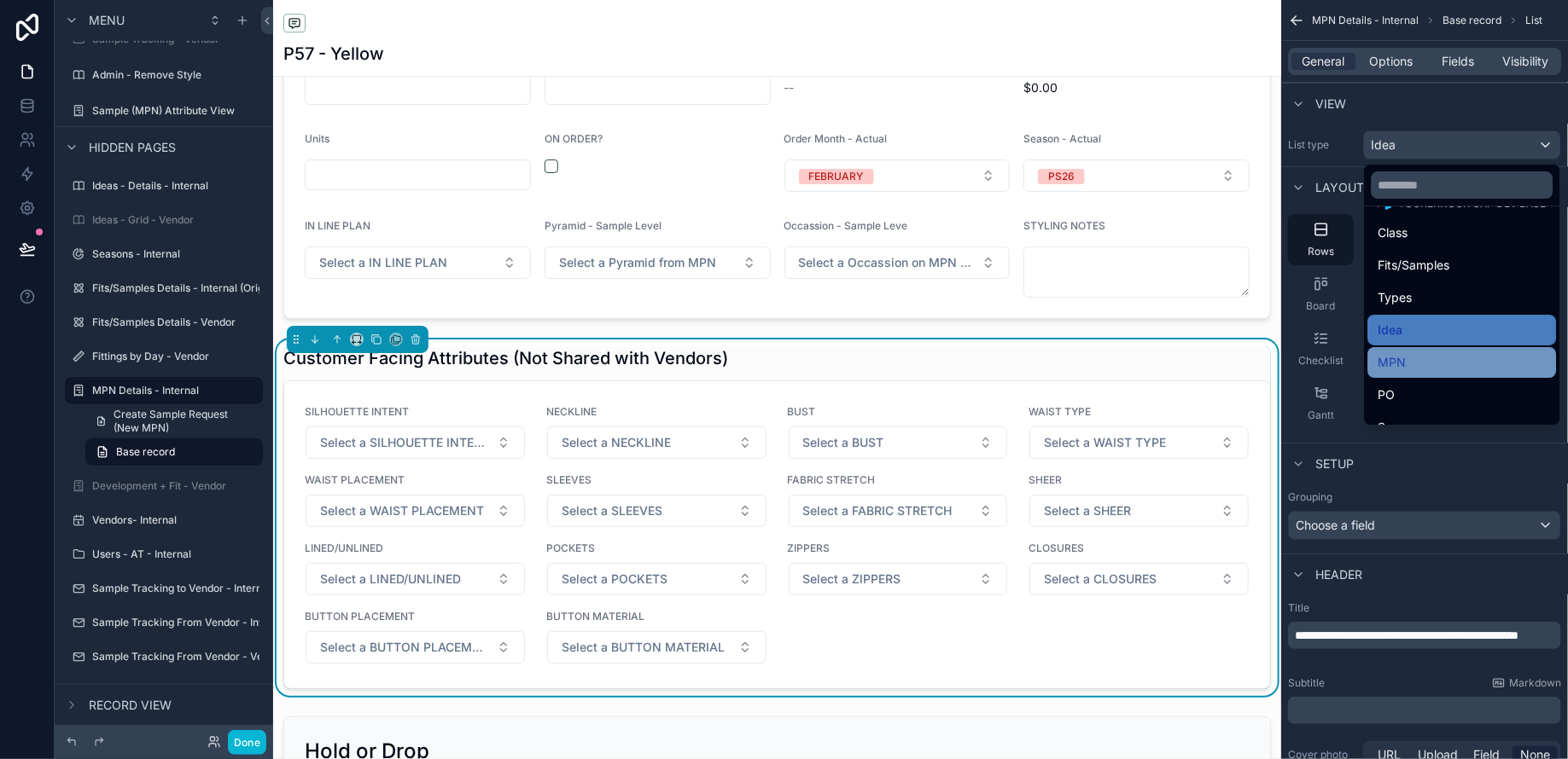
click at [1430, 358] on div "MPN" at bounding box center [1462, 363] width 168 height 20
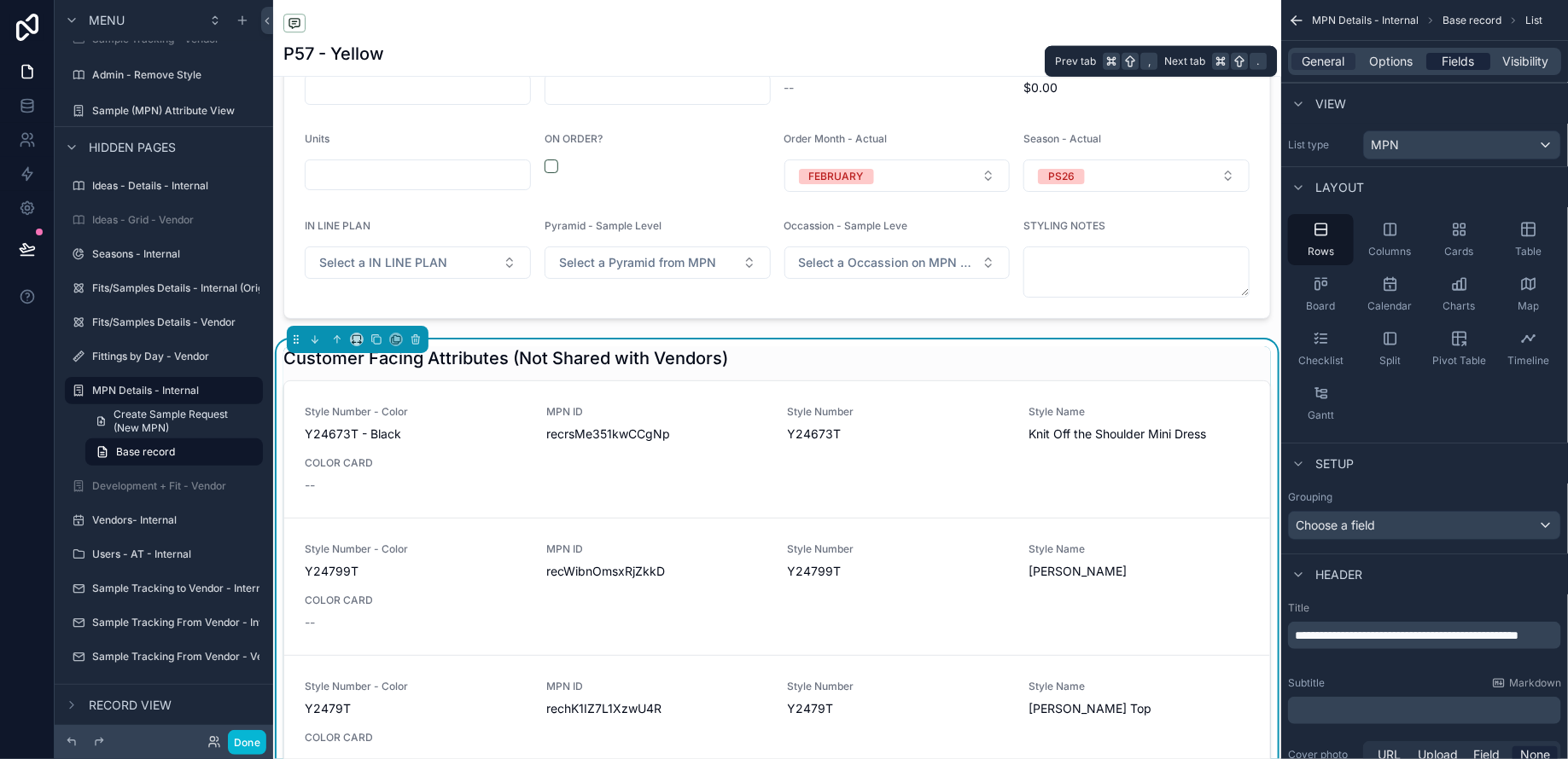
click at [1452, 67] on span "Fields" at bounding box center [1458, 61] width 32 height 17
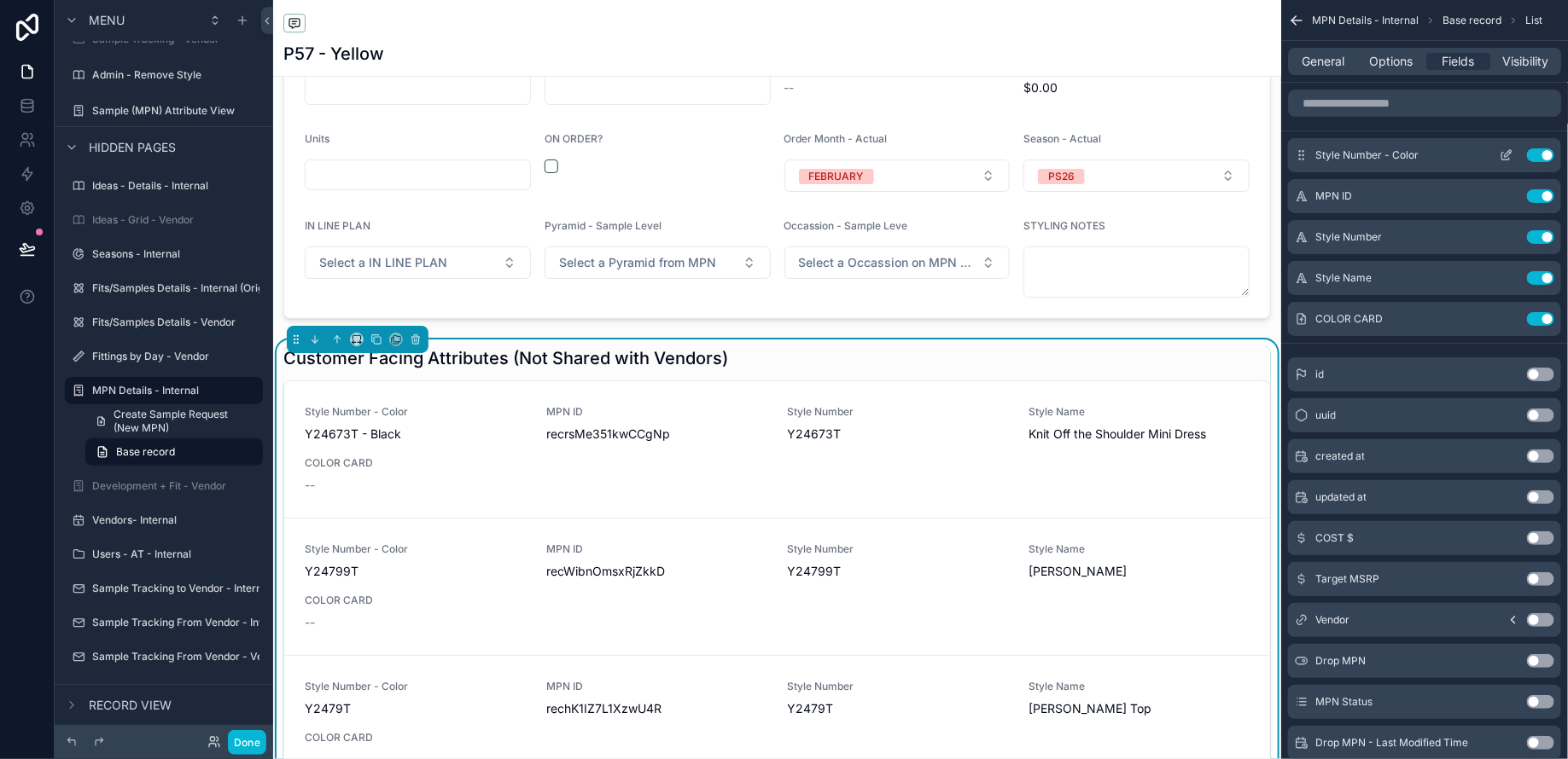
click at [1539, 153] on button "Use setting" at bounding box center [1540, 155] width 28 height 14
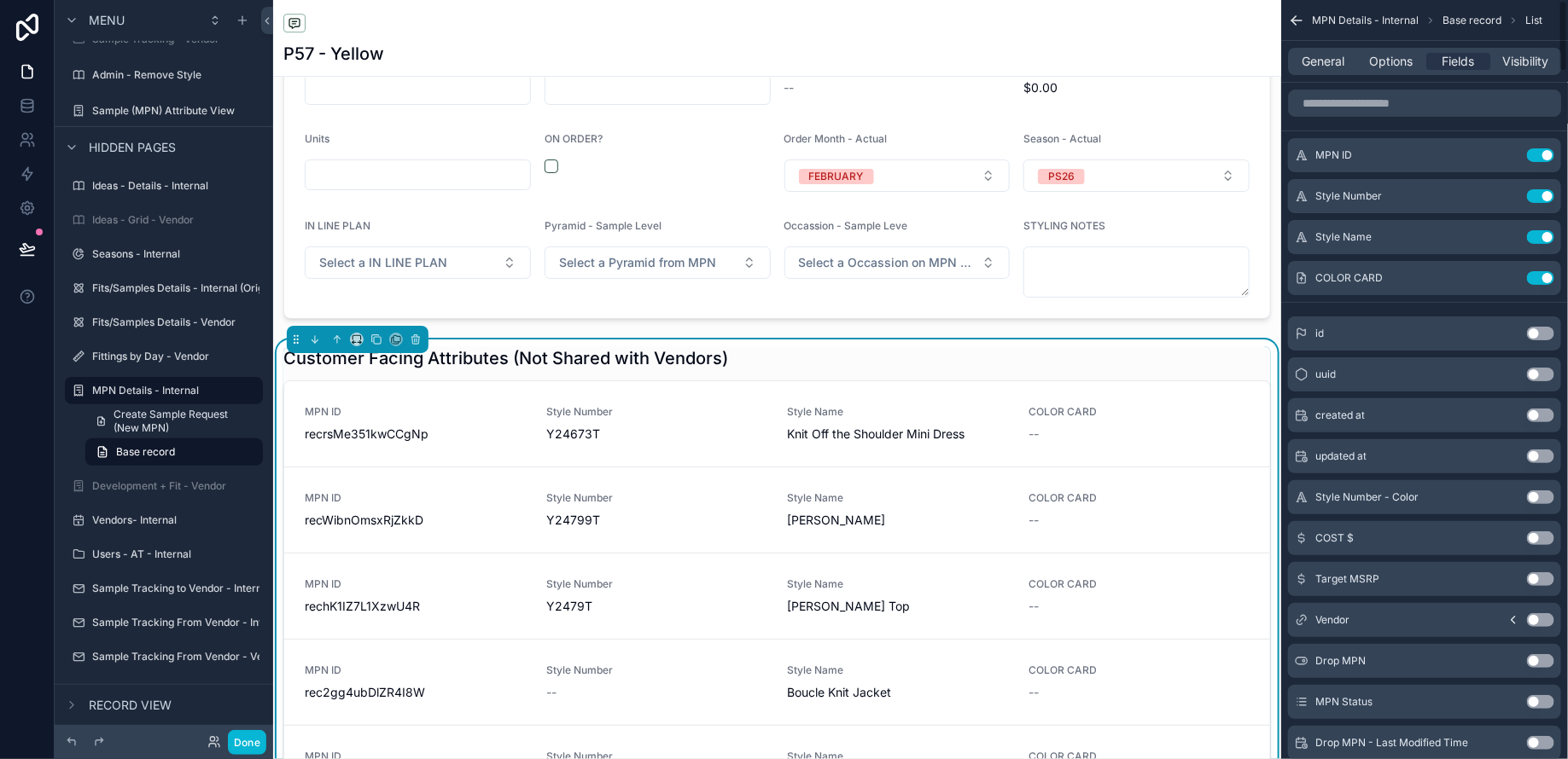
click at [1541, 173] on div "MPN ID Use setting Style Number Use setting Style Name Use setting COLOR CARD U…" at bounding box center [1424, 217] width 286 height 157
click at [1538, 163] on div "MPN ID Use setting" at bounding box center [1424, 155] width 273 height 34
click at [1539, 187] on div "Style Number Use setting" at bounding box center [1424, 195] width 273 height 34
click at [1539, 151] on button "Use setting" at bounding box center [1540, 155] width 28 height 14
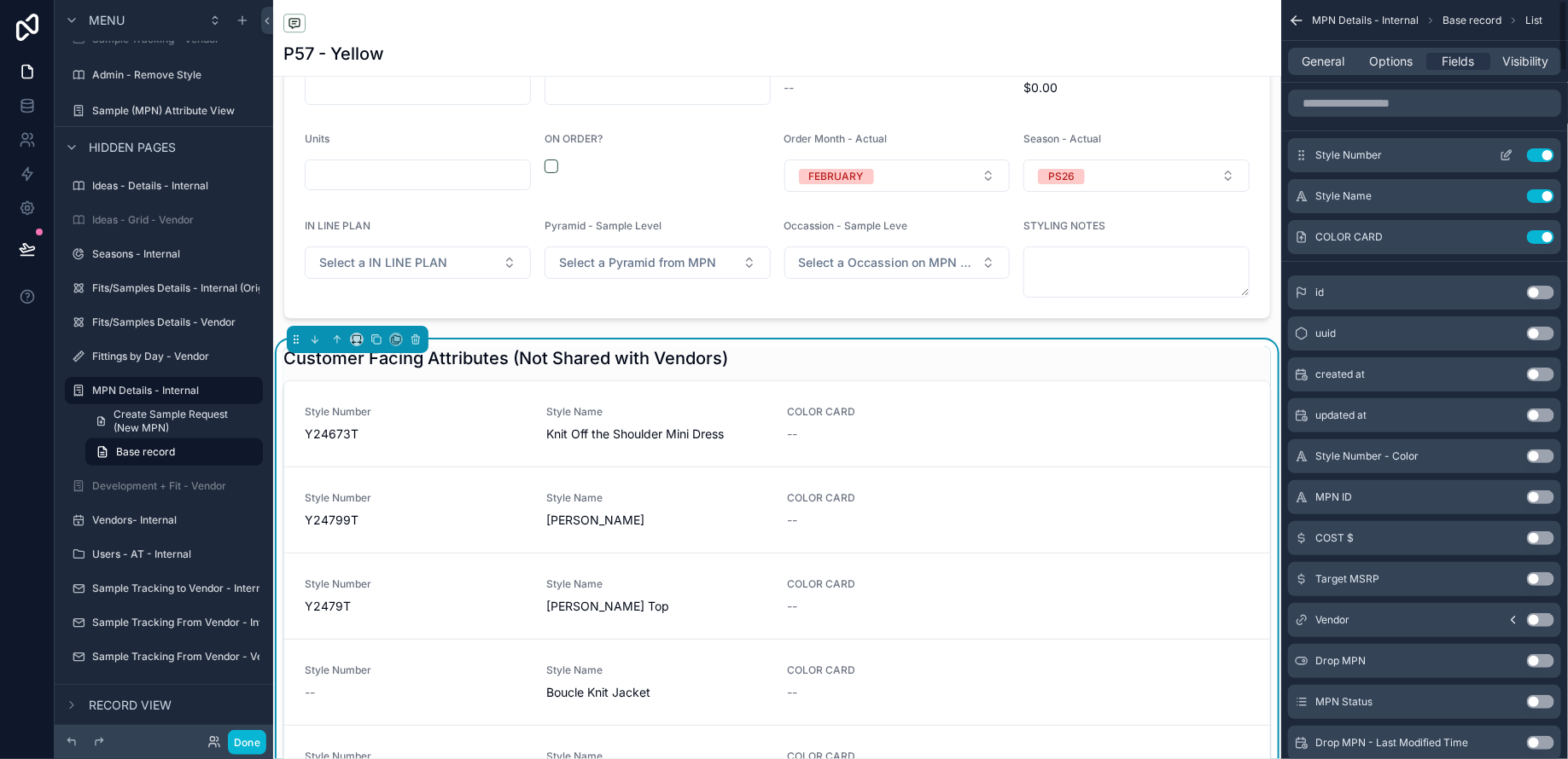
click at [1536, 144] on div "Style Number Use setting" at bounding box center [1424, 155] width 273 height 34
click at [1540, 157] on button "Use setting" at bounding box center [1540, 155] width 28 height 14
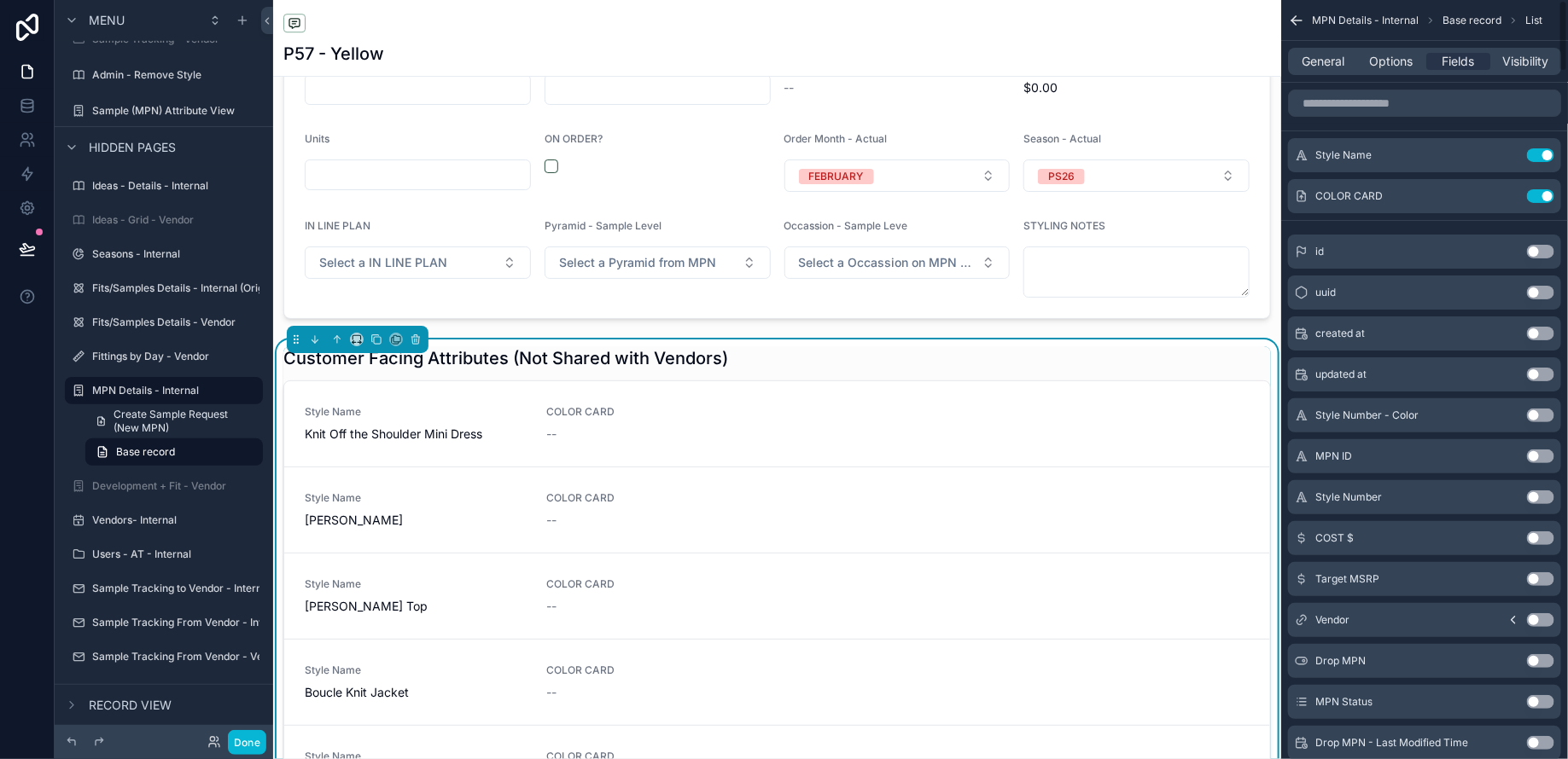
click at [1540, 157] on button "Use setting" at bounding box center [1540, 155] width 28 height 14
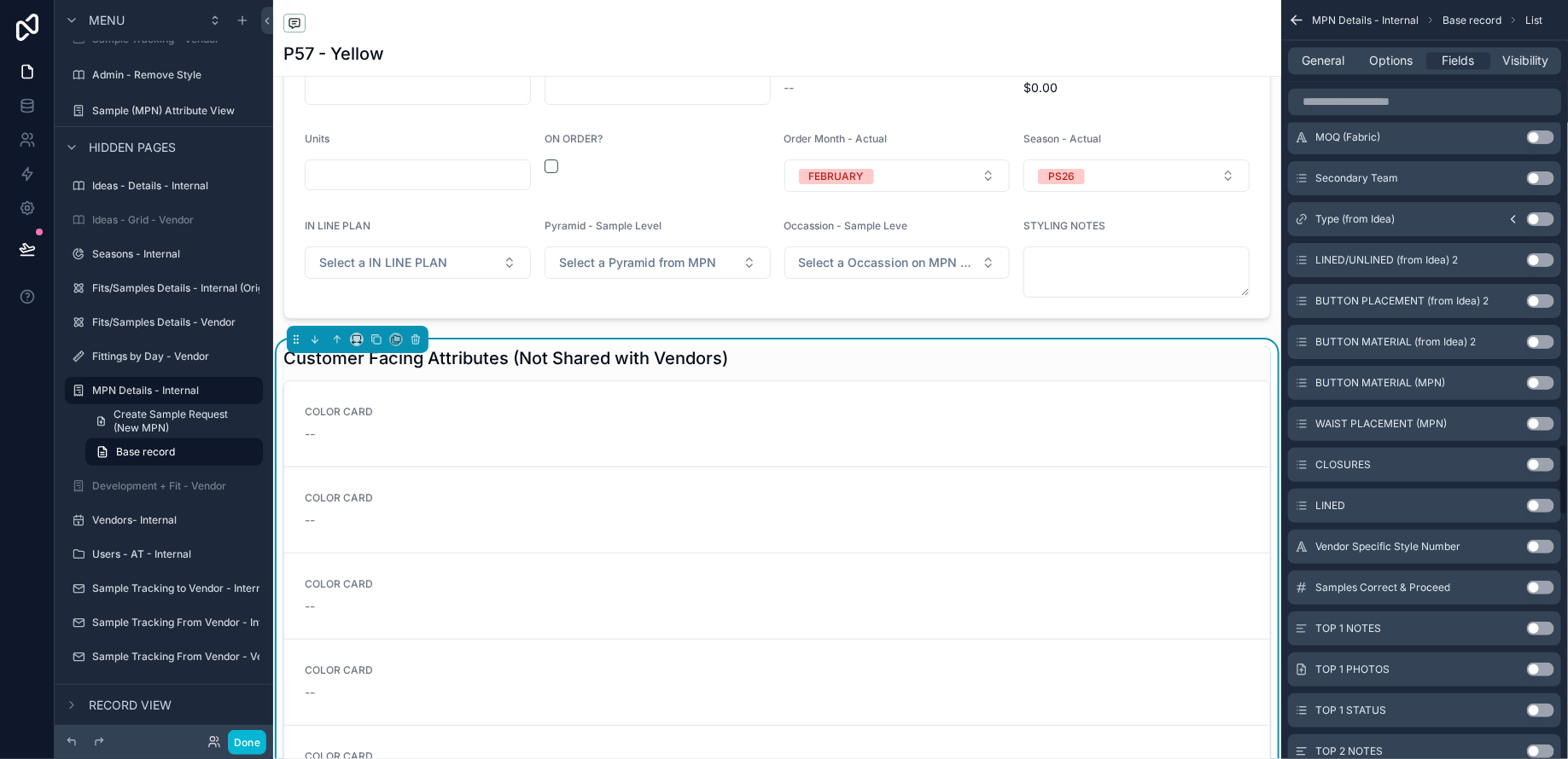
scroll to position [4662, 0]
click at [1541, 374] on button "Use setting" at bounding box center [1540, 380] width 28 height 14
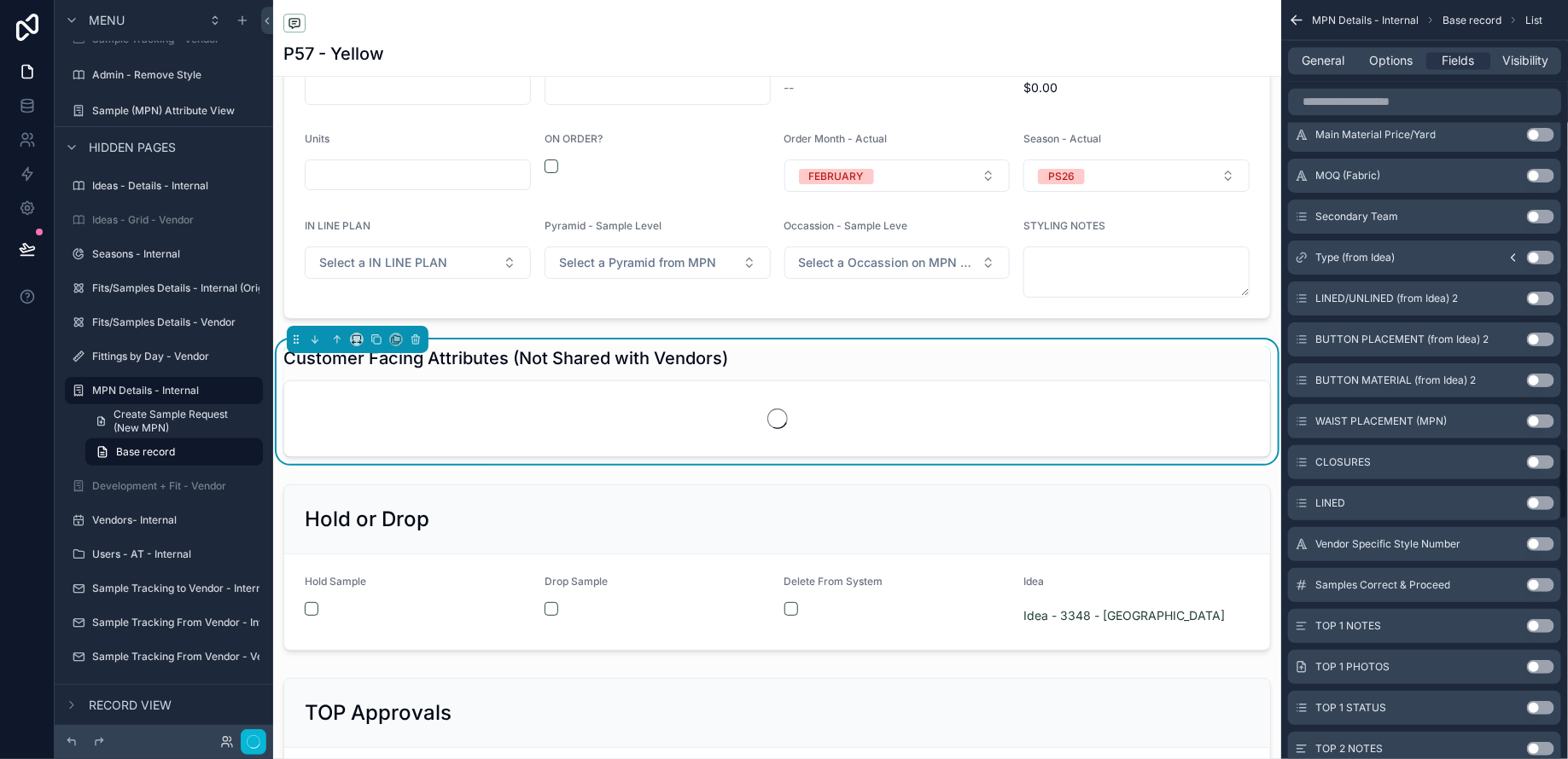
scroll to position [4704, 0]
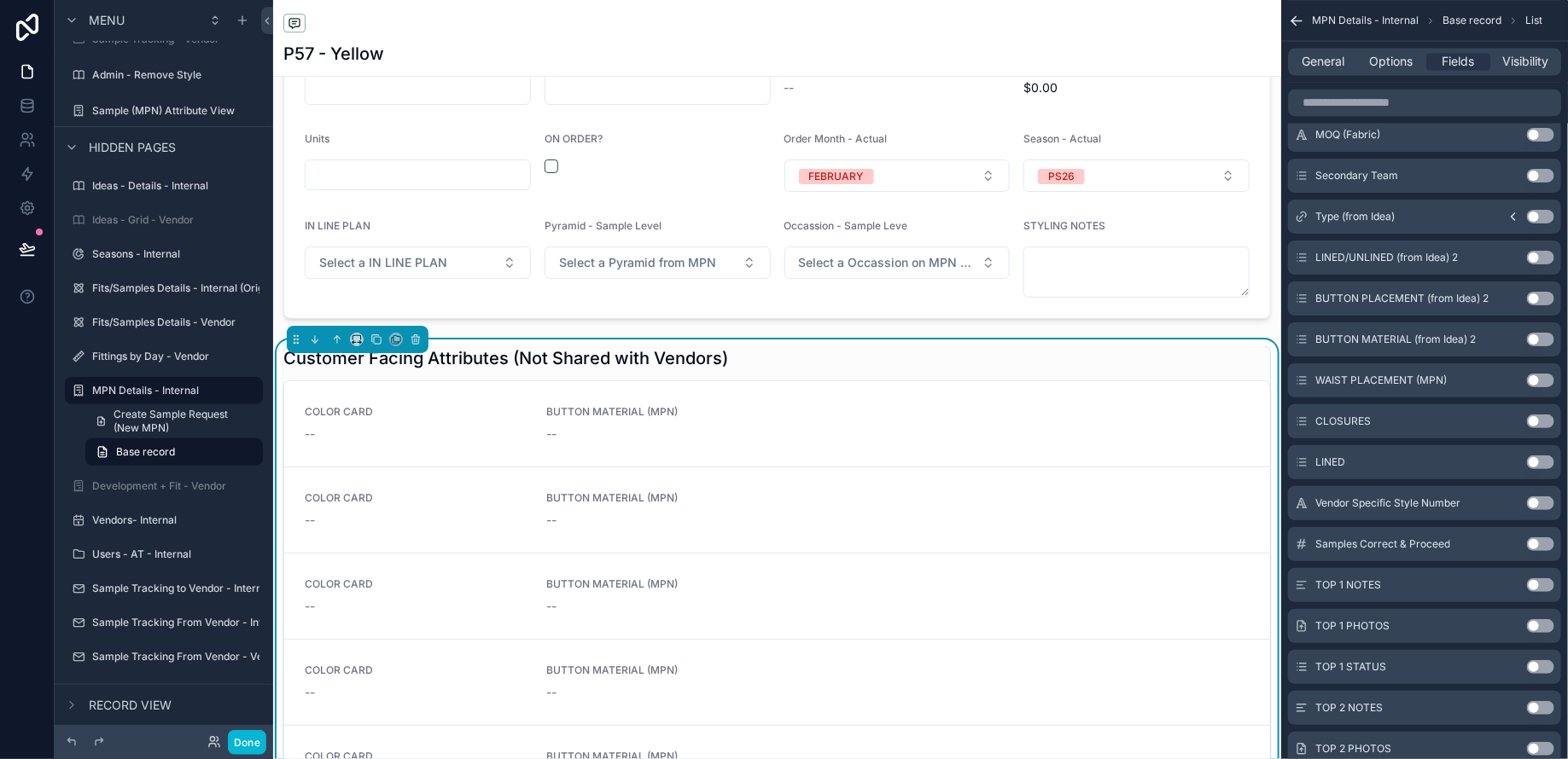
click at [1542, 374] on button "Use setting" at bounding box center [1540, 380] width 28 height 14
click at [1542, 374] on button "Use setting" at bounding box center [1540, 381] width 28 height 14
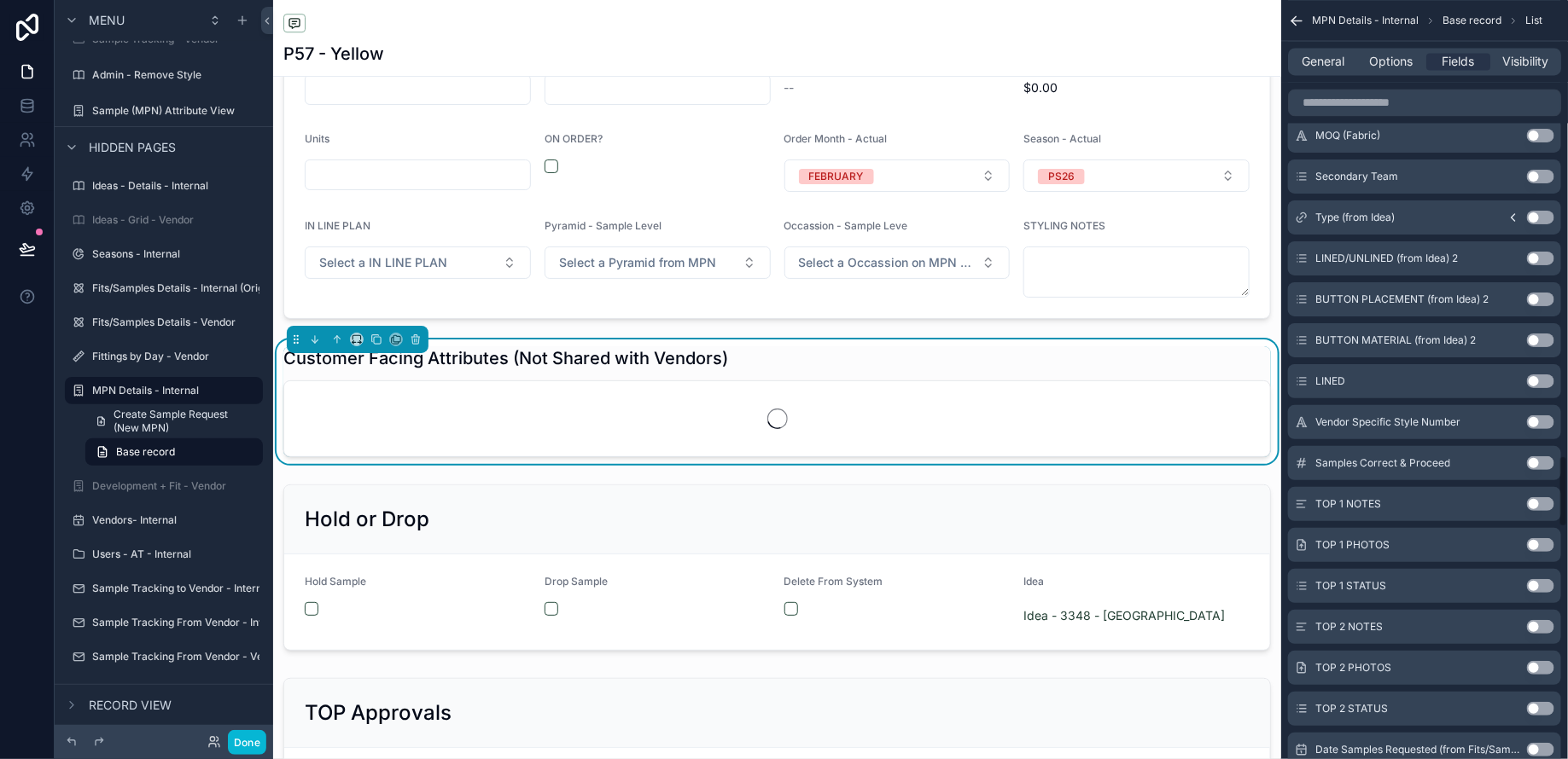
click at [1542, 374] on button "Use setting" at bounding box center [1540, 381] width 28 height 14
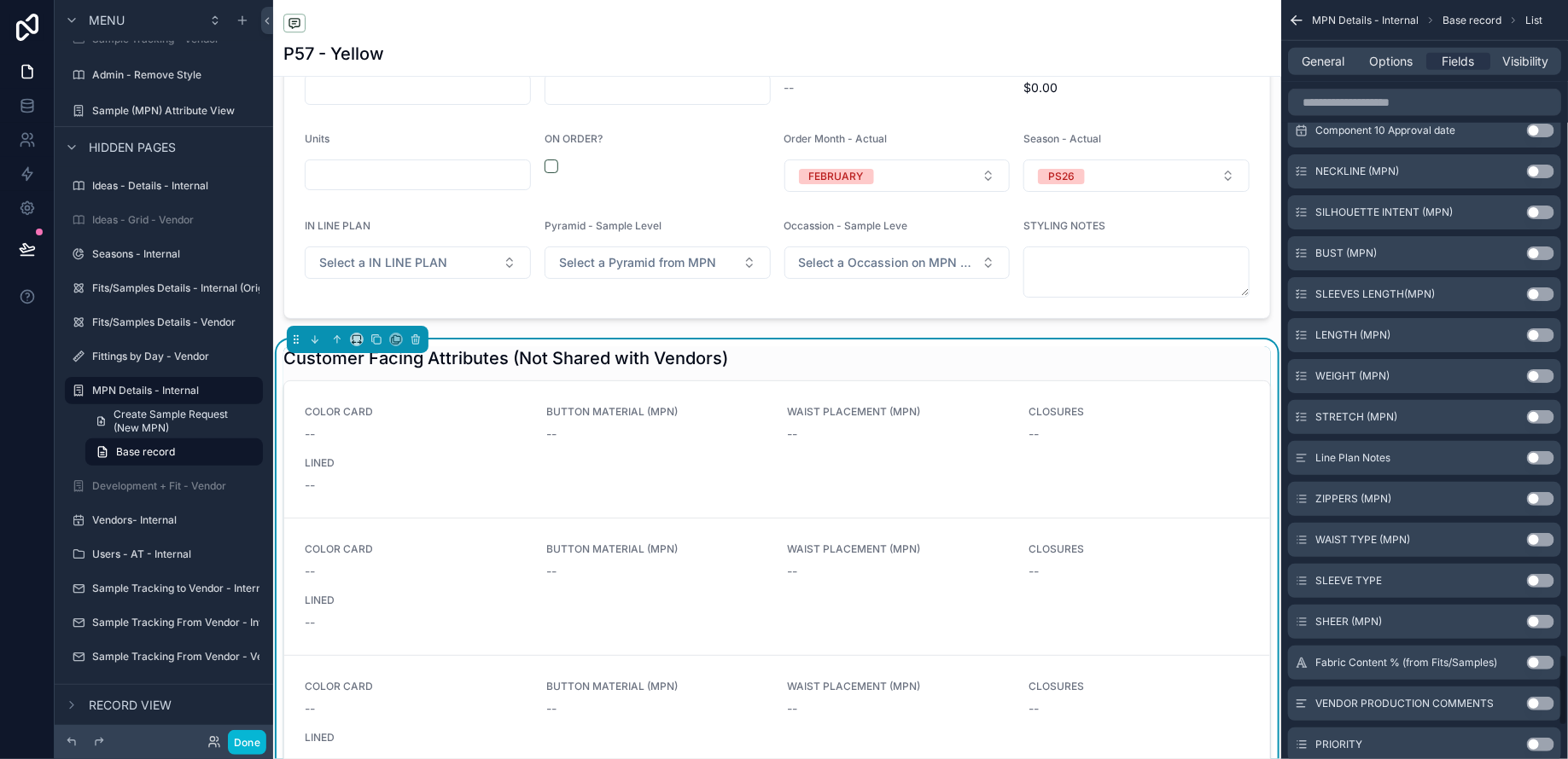
scroll to position [6854, 0]
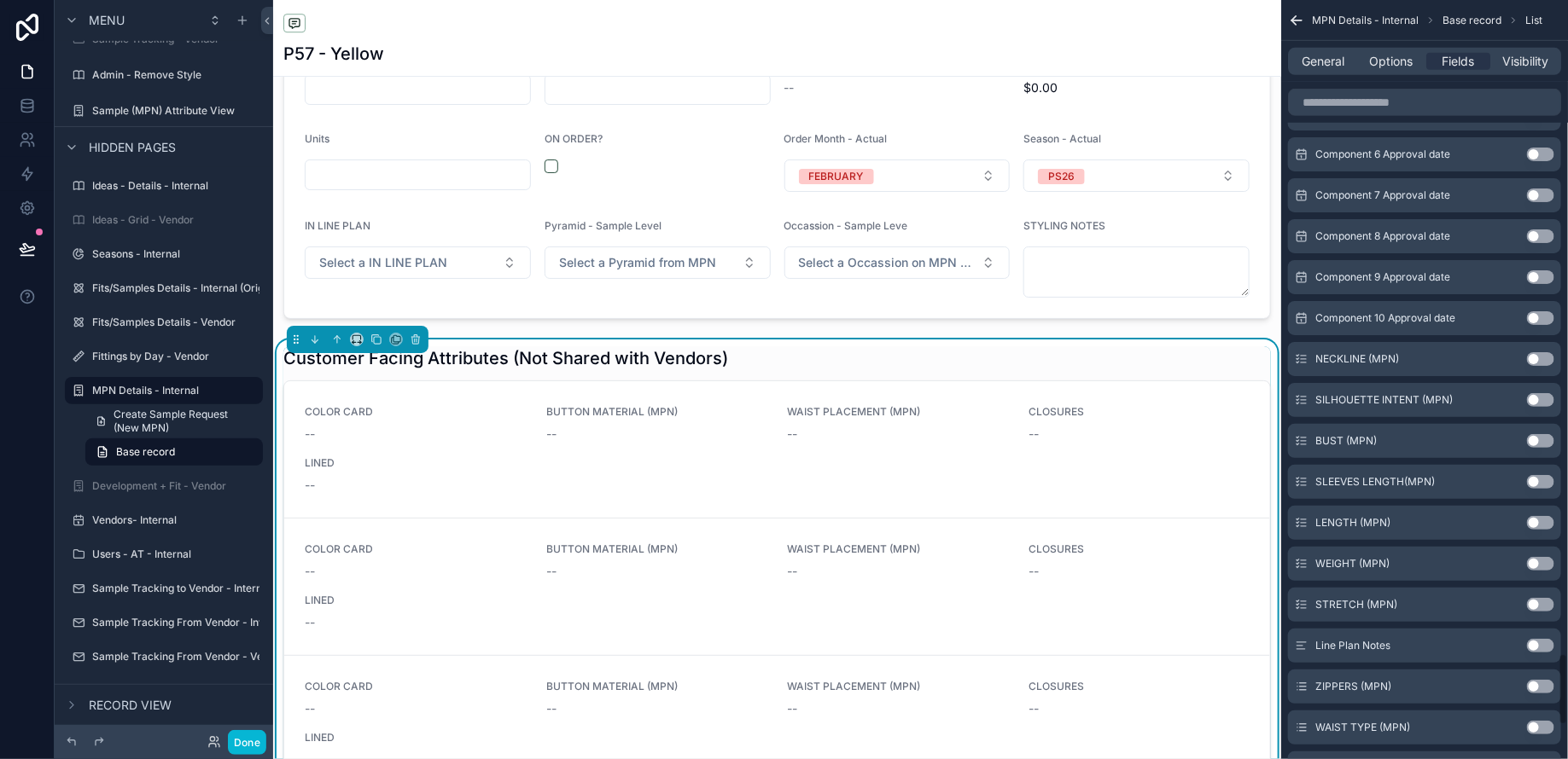
click at [1535, 352] on button "Use setting" at bounding box center [1540, 359] width 28 height 14
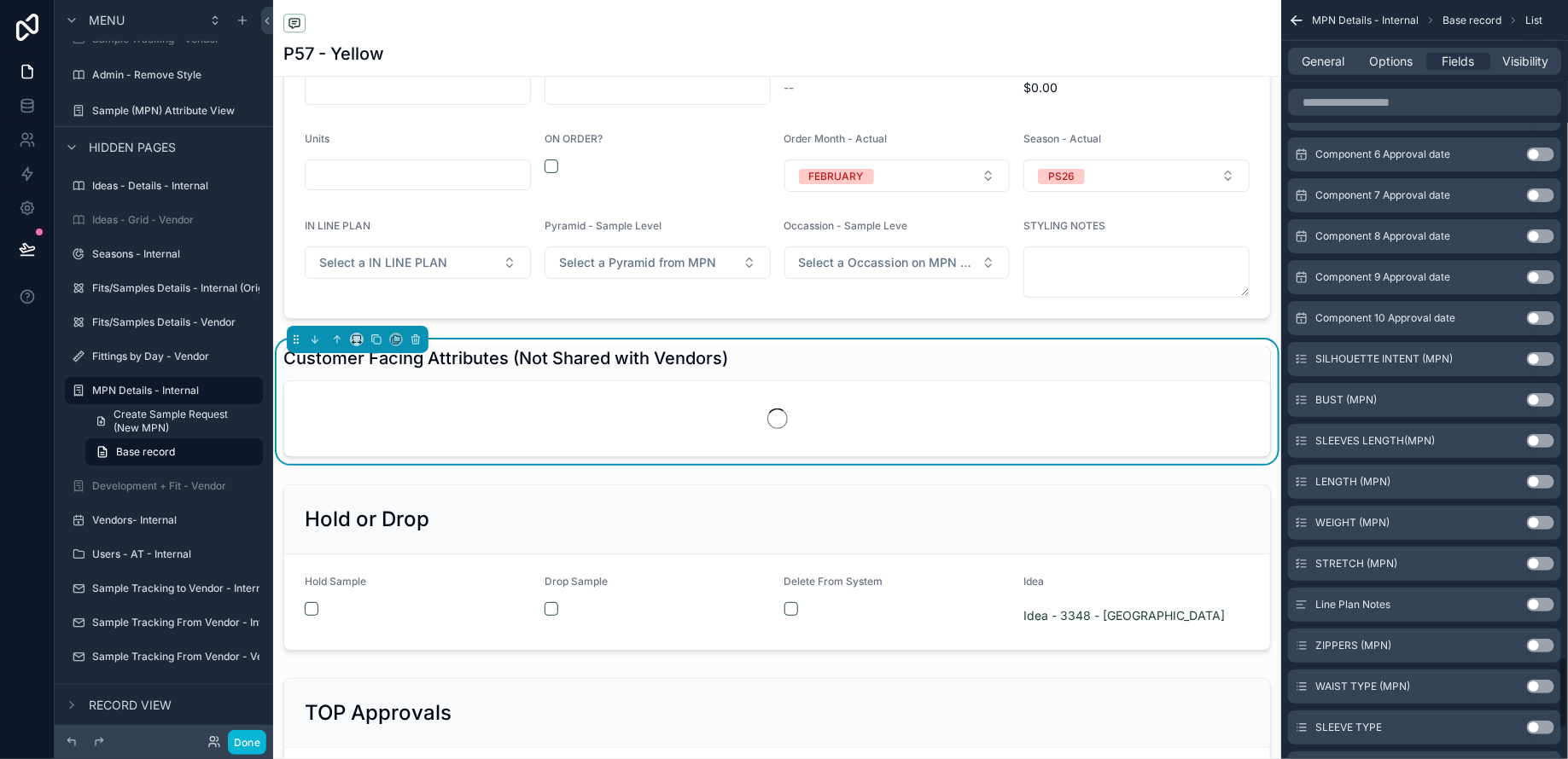
click at [1535, 352] on button "Use setting" at bounding box center [1540, 359] width 28 height 14
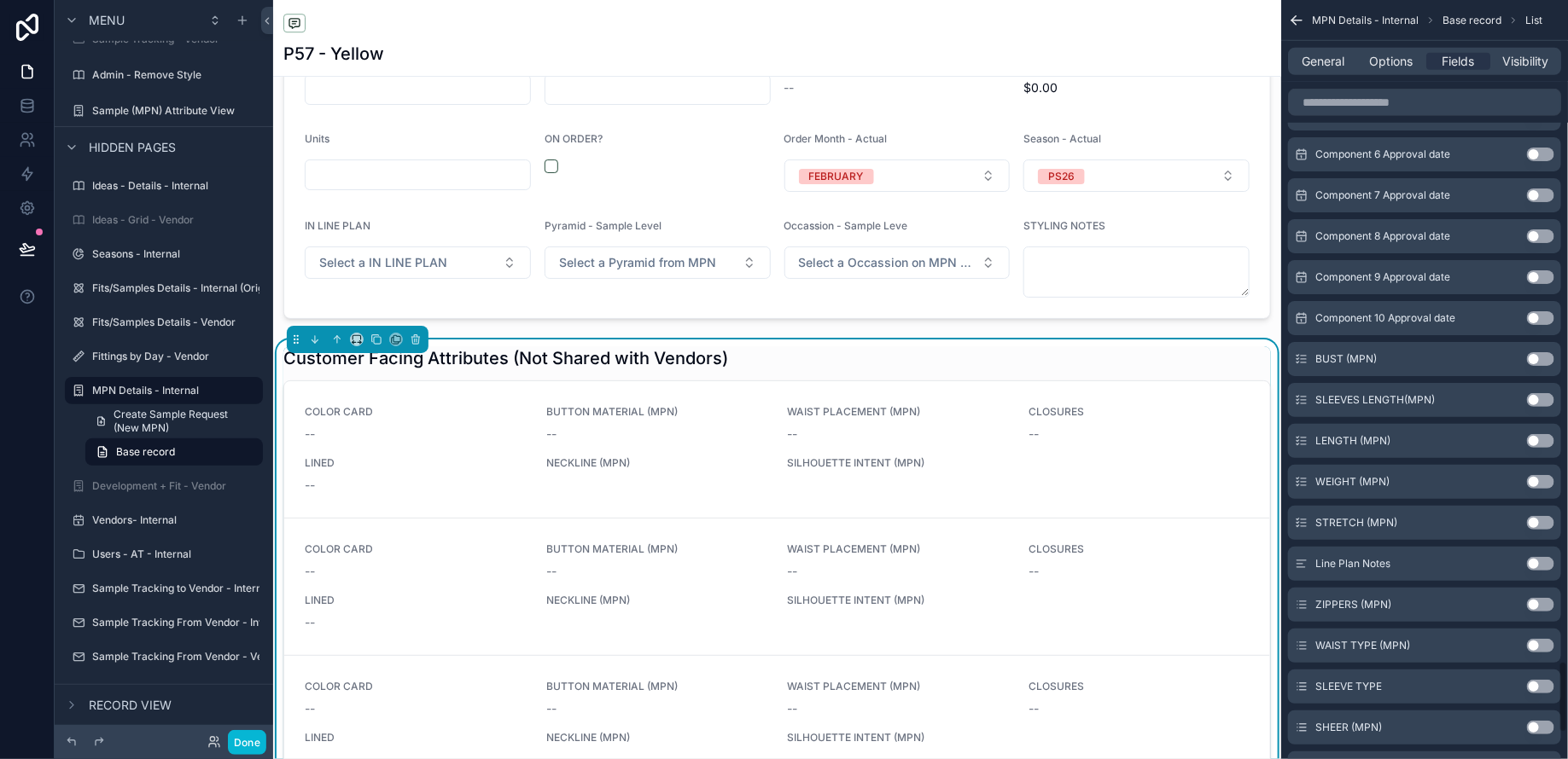
click at [1535, 352] on button "Use setting" at bounding box center [1540, 359] width 28 height 14
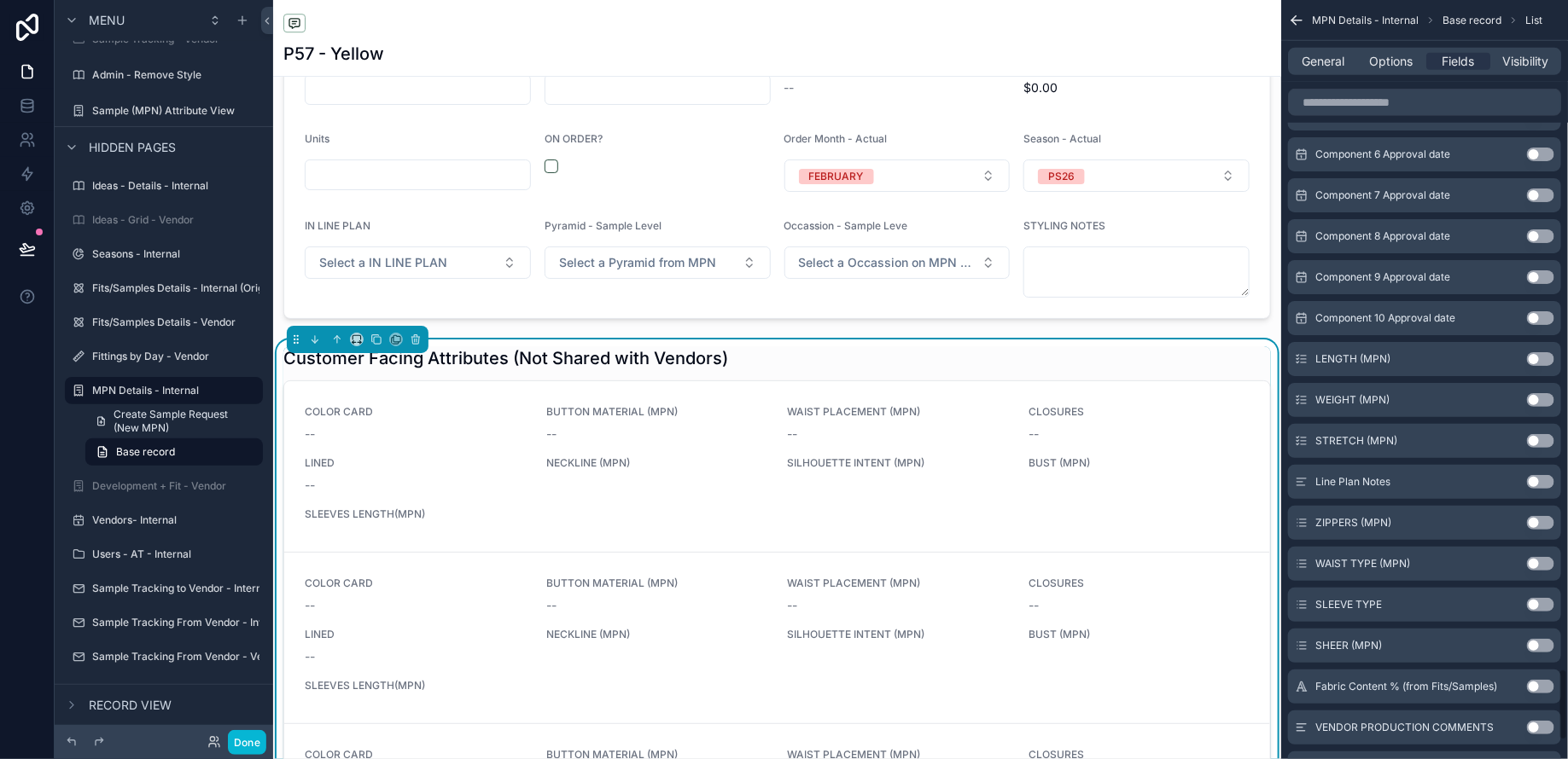
click at [1535, 352] on button "Use setting" at bounding box center [1540, 359] width 28 height 14
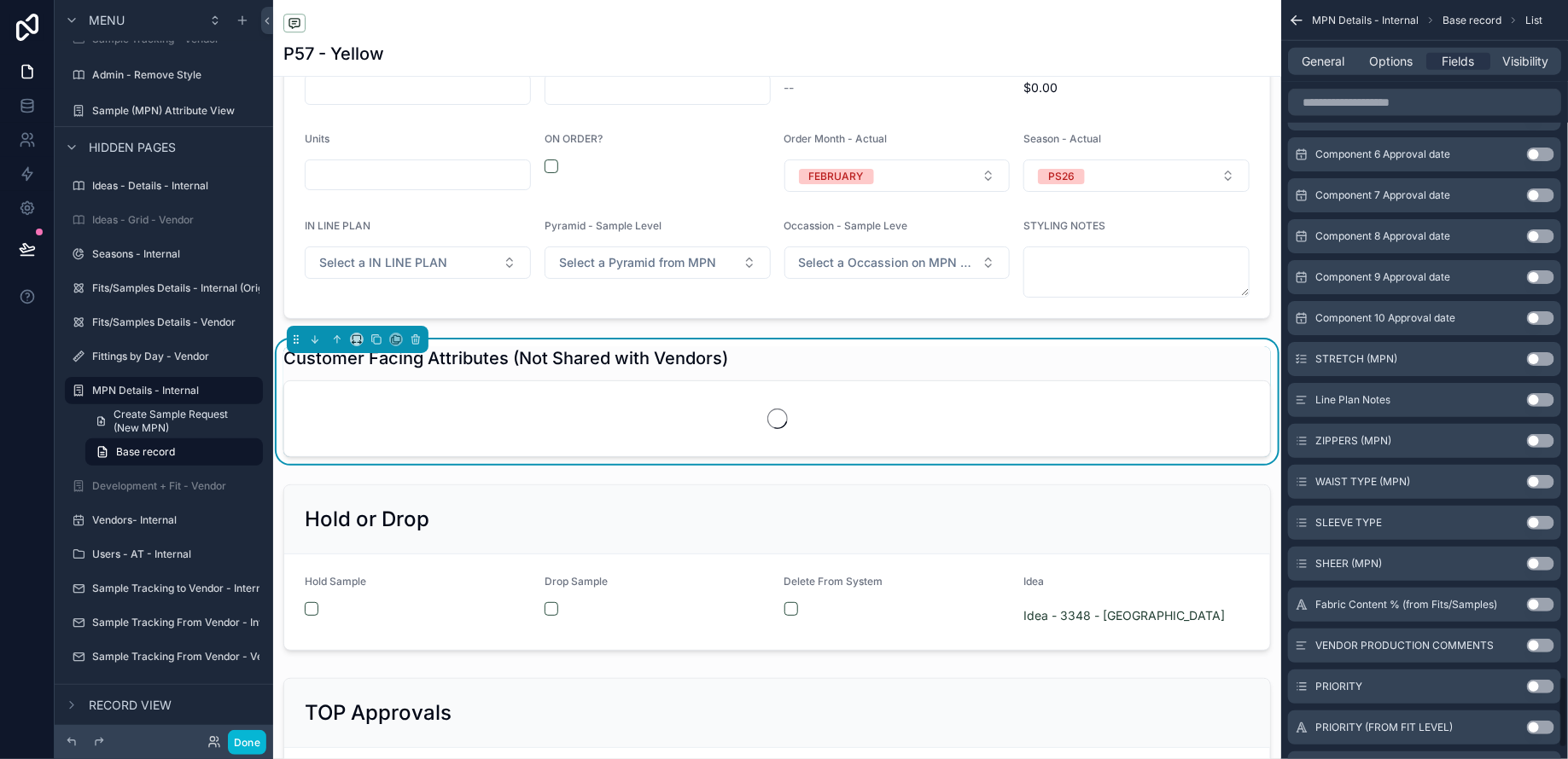
click at [1535, 352] on button "Use setting" at bounding box center [1540, 359] width 28 height 14
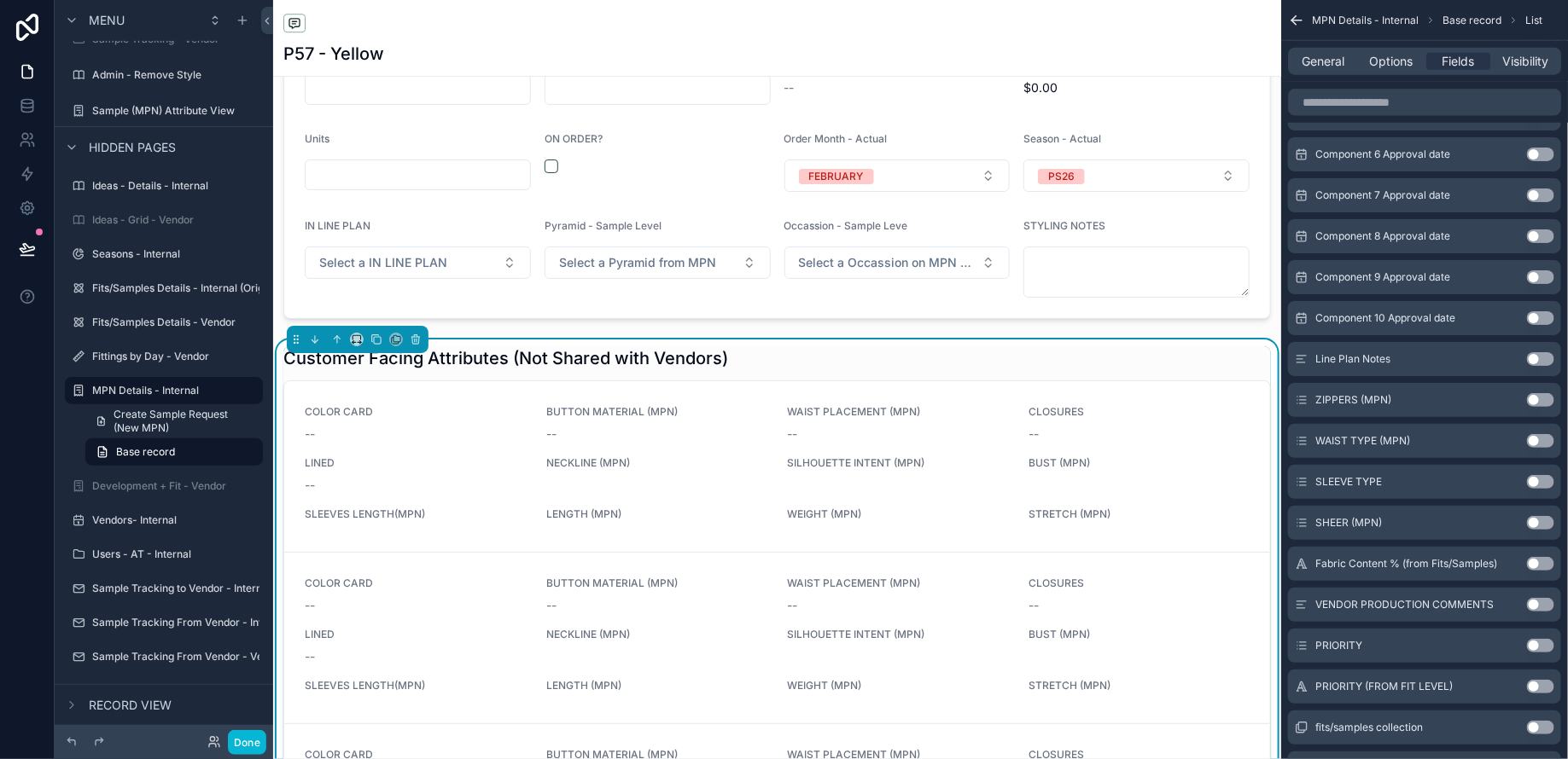
click at [1540, 394] on button "Use setting" at bounding box center [1540, 400] width 28 height 14
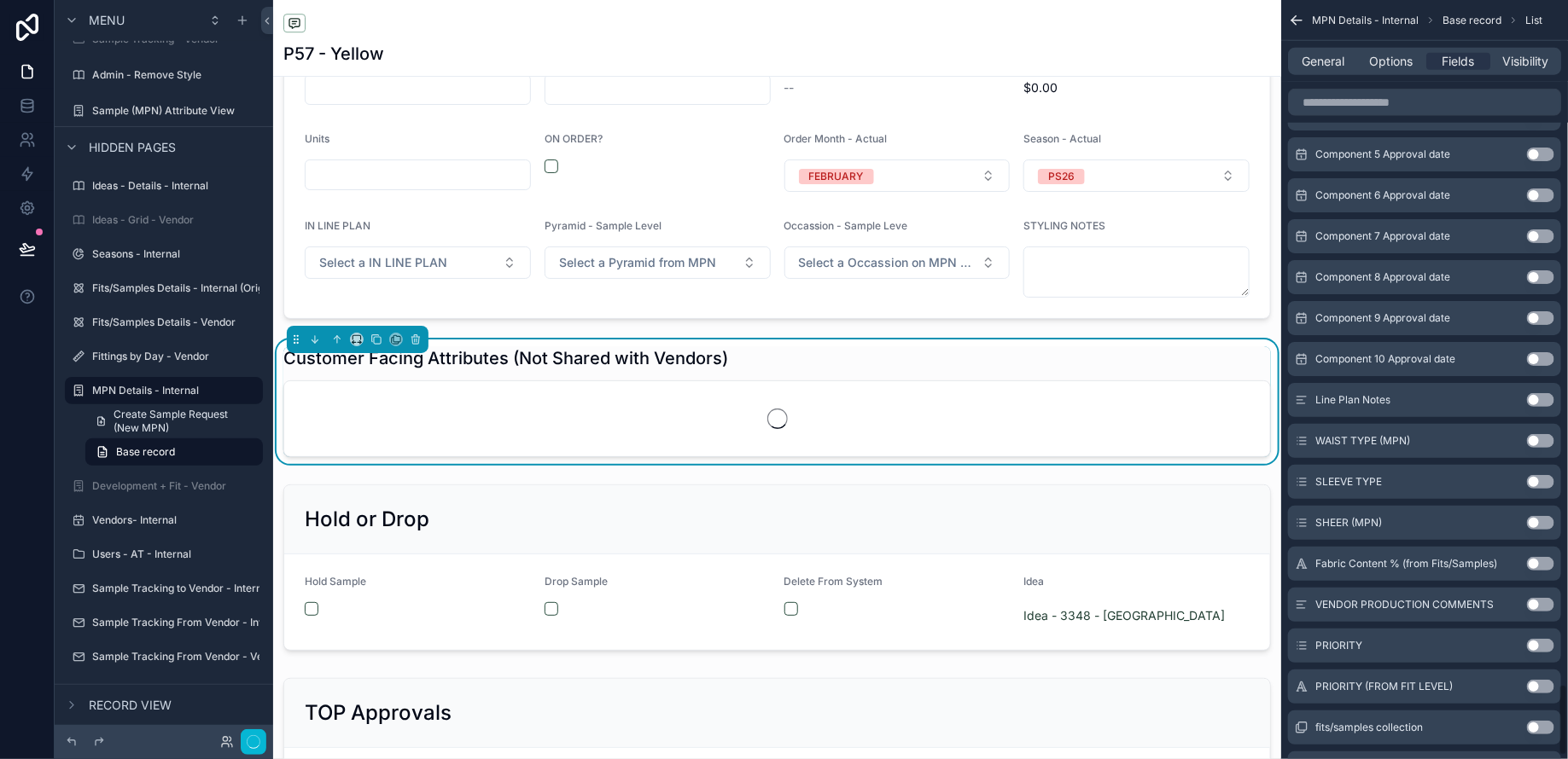
scroll to position [7182, 0]
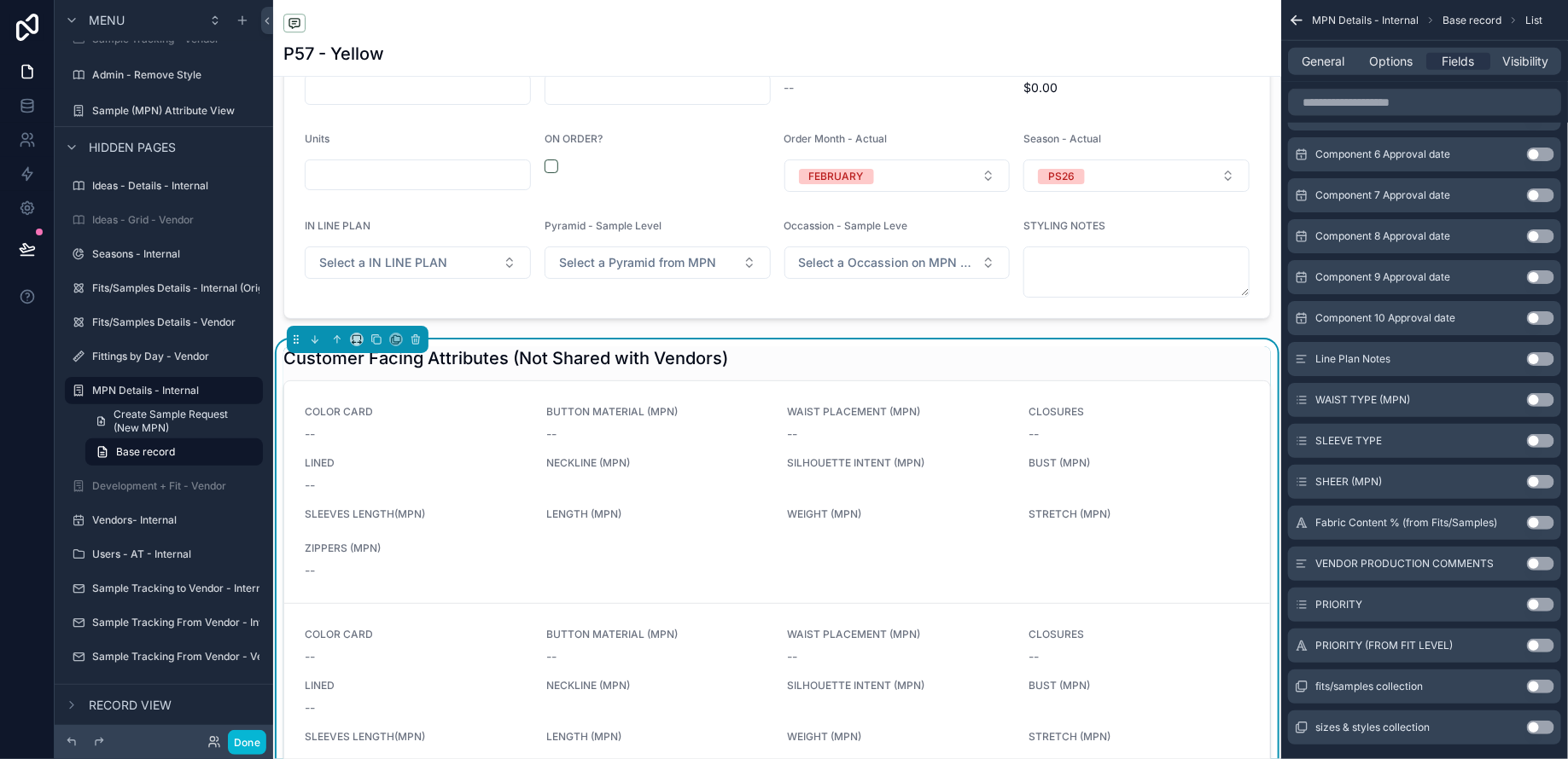
click at [1540, 394] on button "Use setting" at bounding box center [1540, 400] width 28 height 14
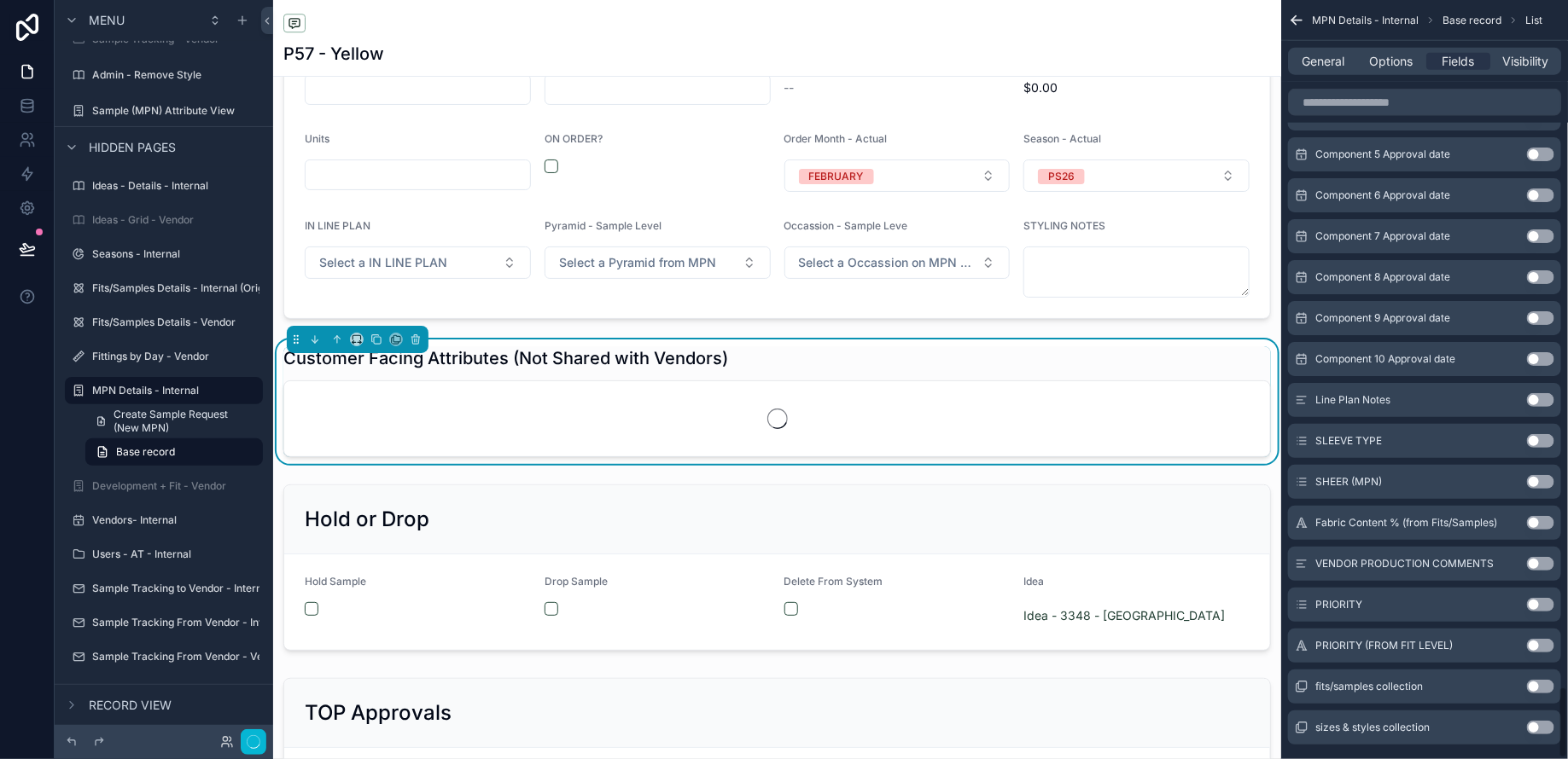
scroll to position [7210, 0]
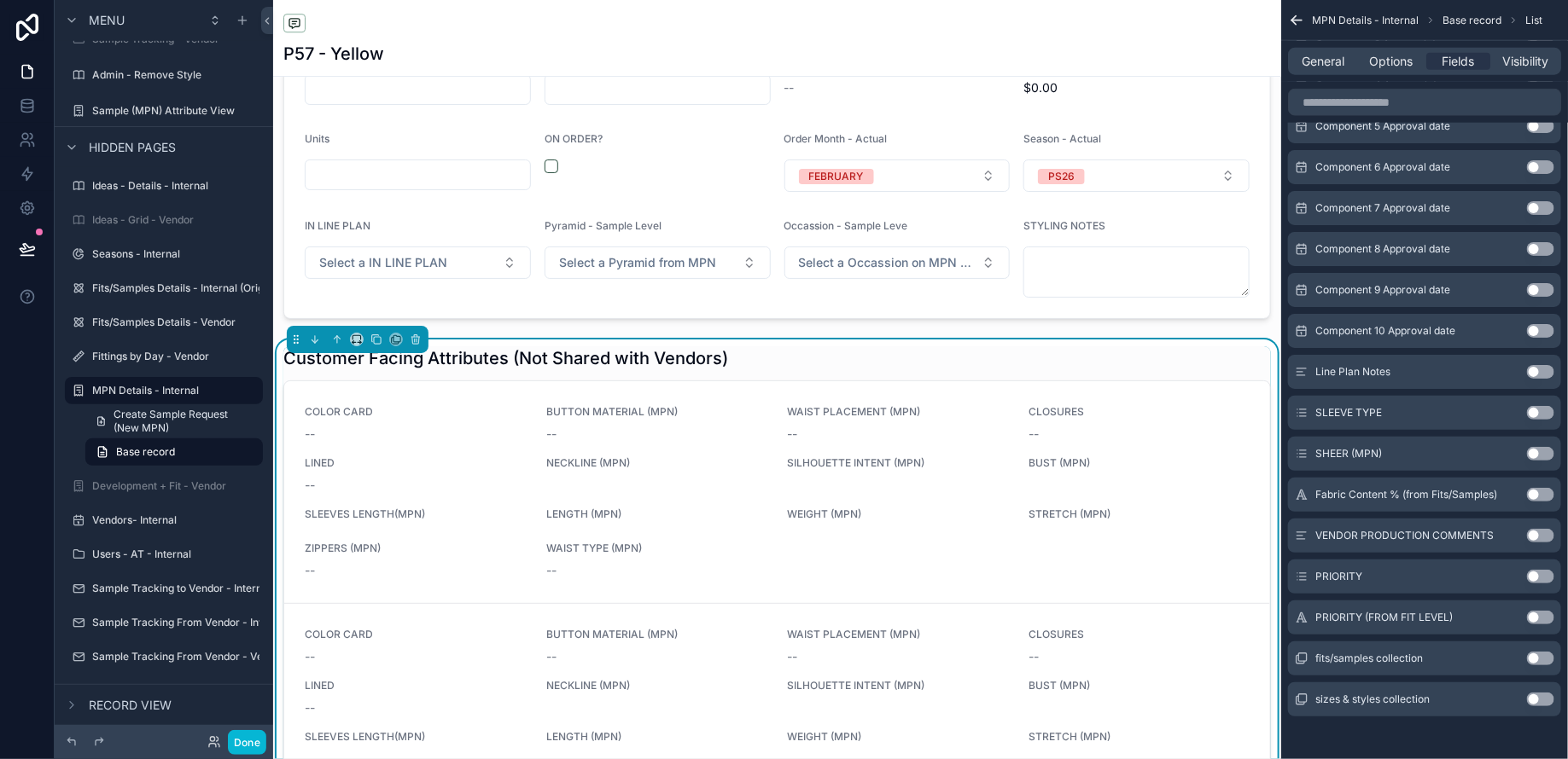
click at [1544, 407] on button "Use setting" at bounding box center [1540, 412] width 28 height 14
click at [1544, 449] on button "Use setting" at bounding box center [1540, 453] width 28 height 14
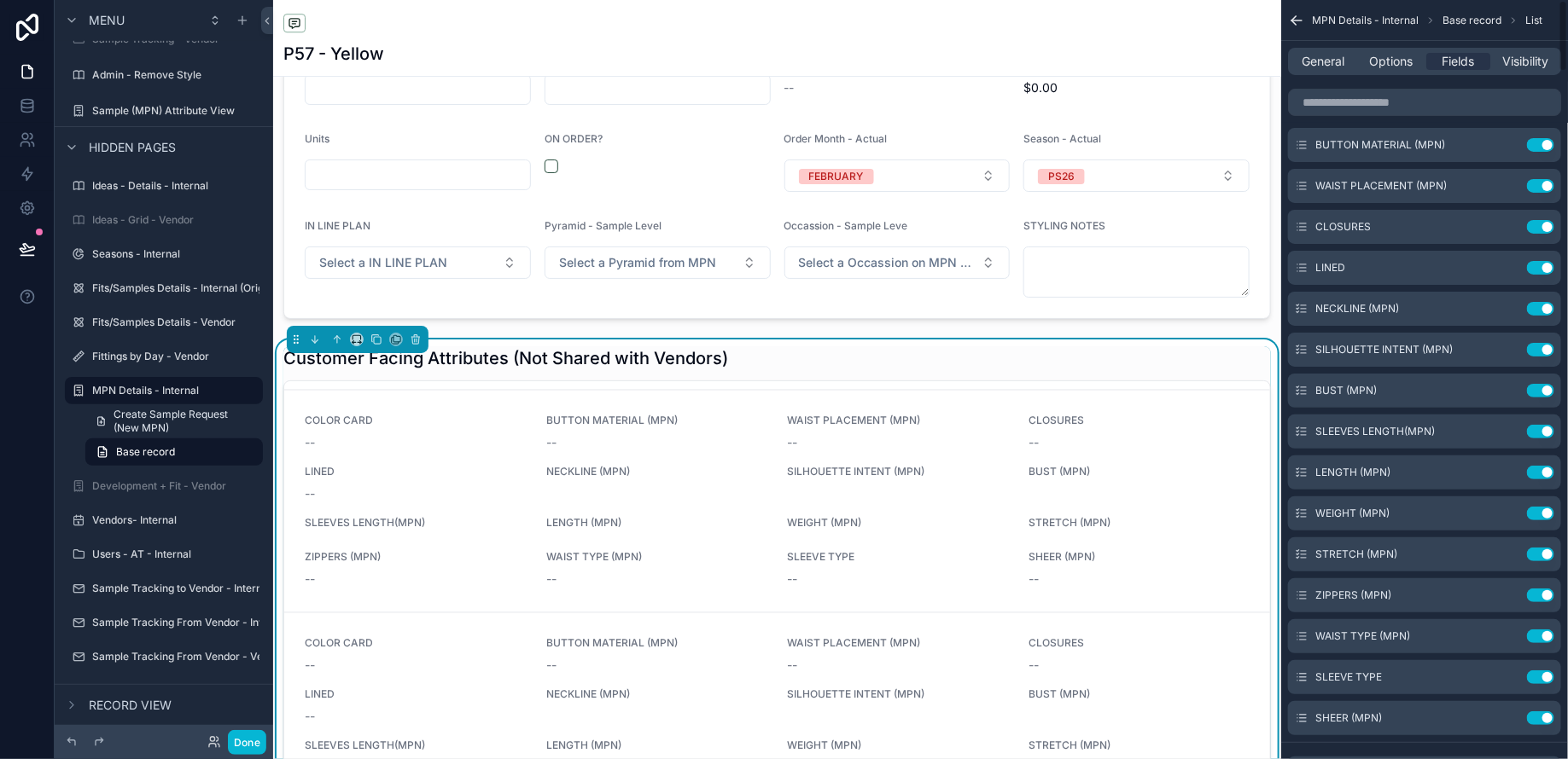
scroll to position [0, 0]
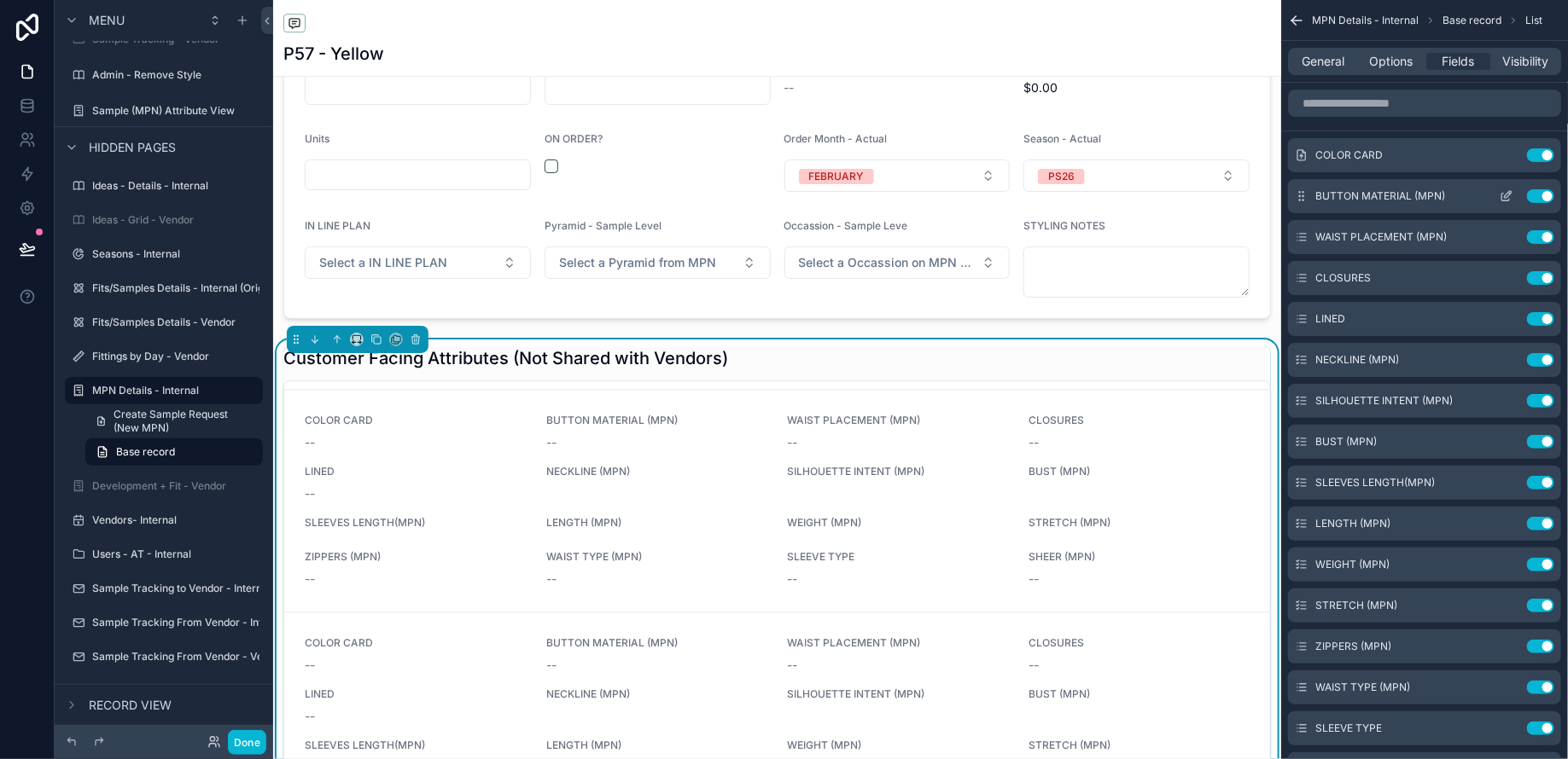
click at [1508, 198] on icon "scrollable content" at bounding box center [1506, 195] width 14 height 14
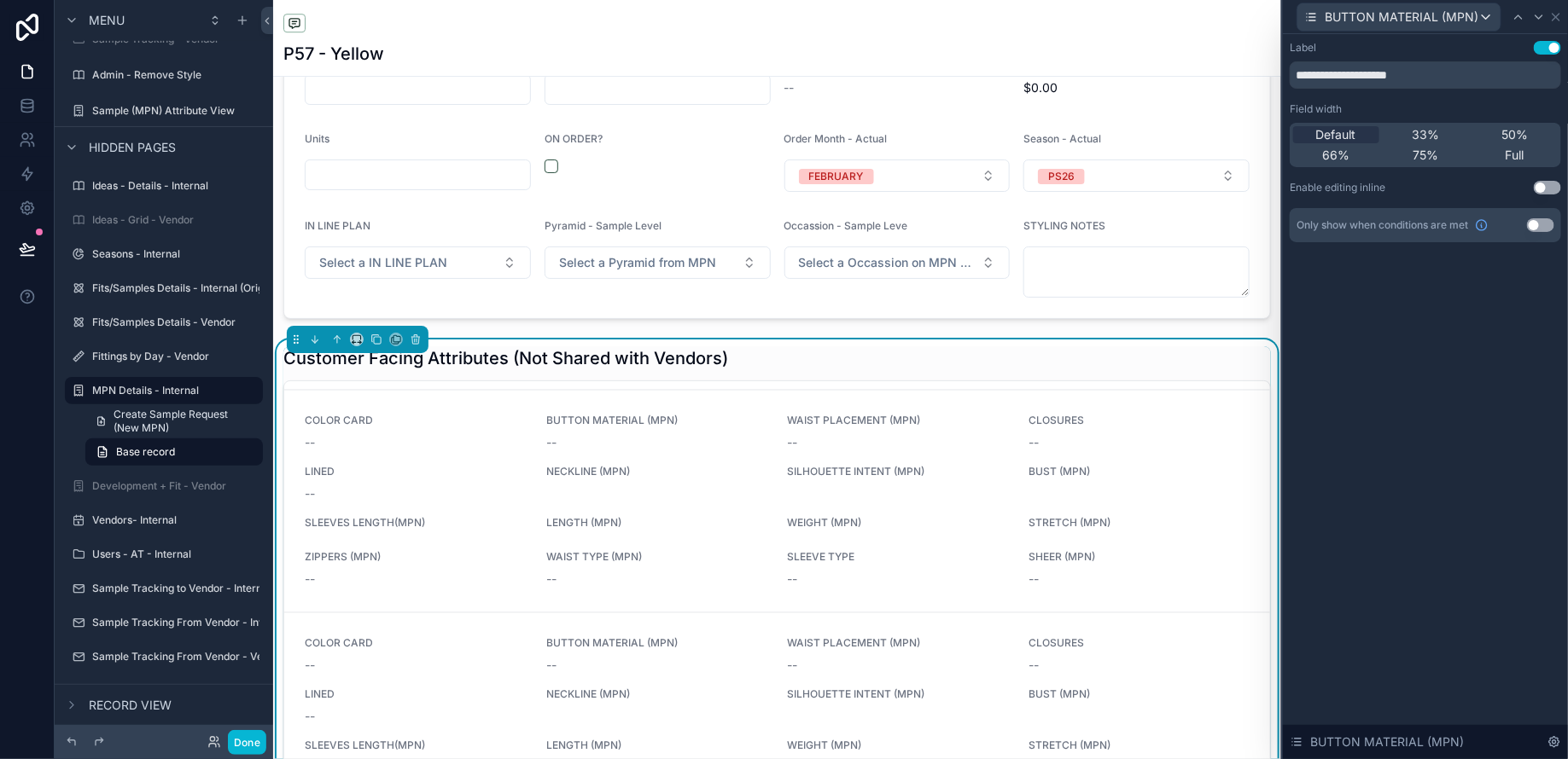
click at [1547, 189] on button "Use setting" at bounding box center [1547, 187] width 28 height 14
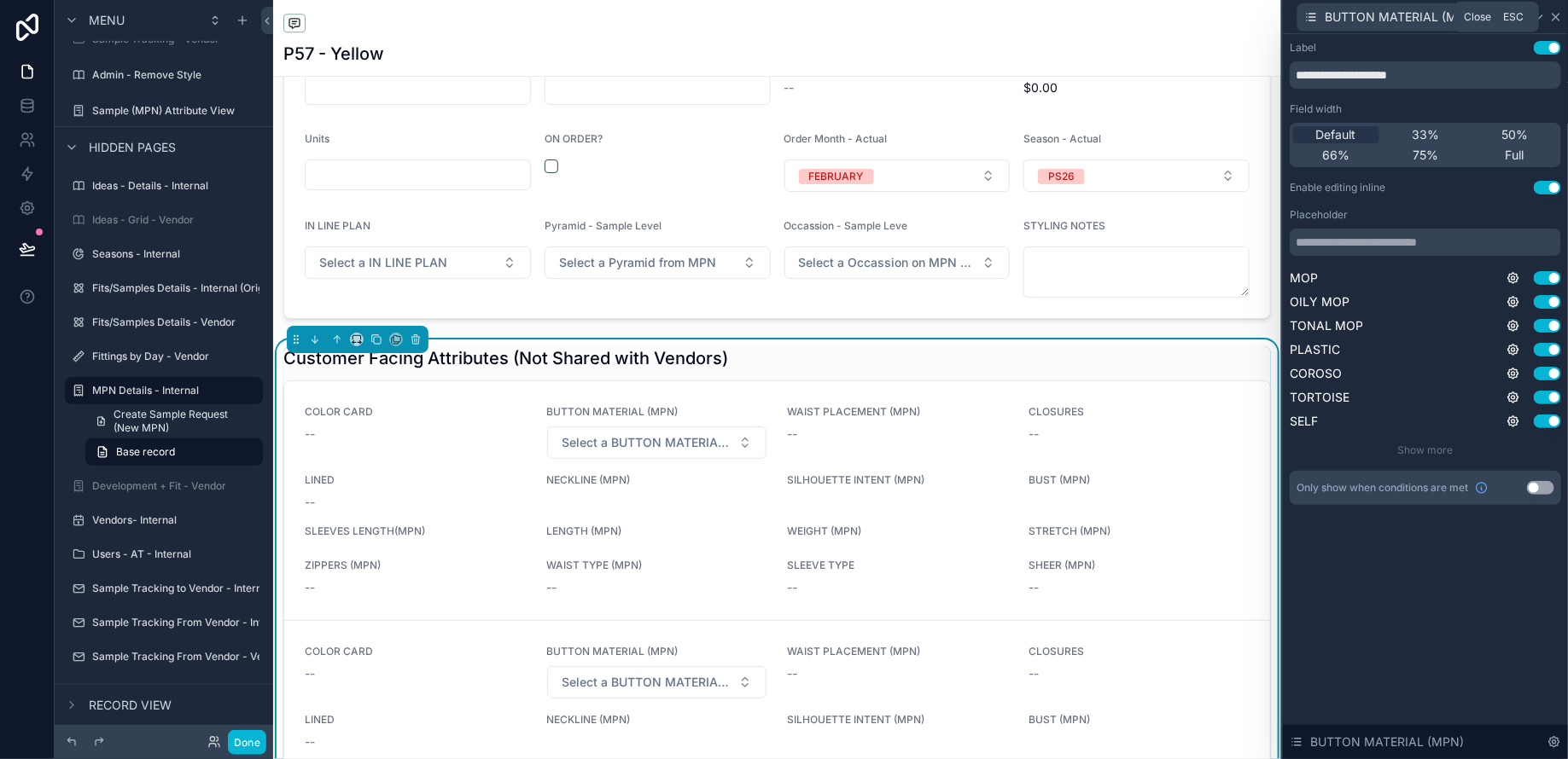
click at [1557, 17] on icon at bounding box center [1555, 17] width 14 height 14
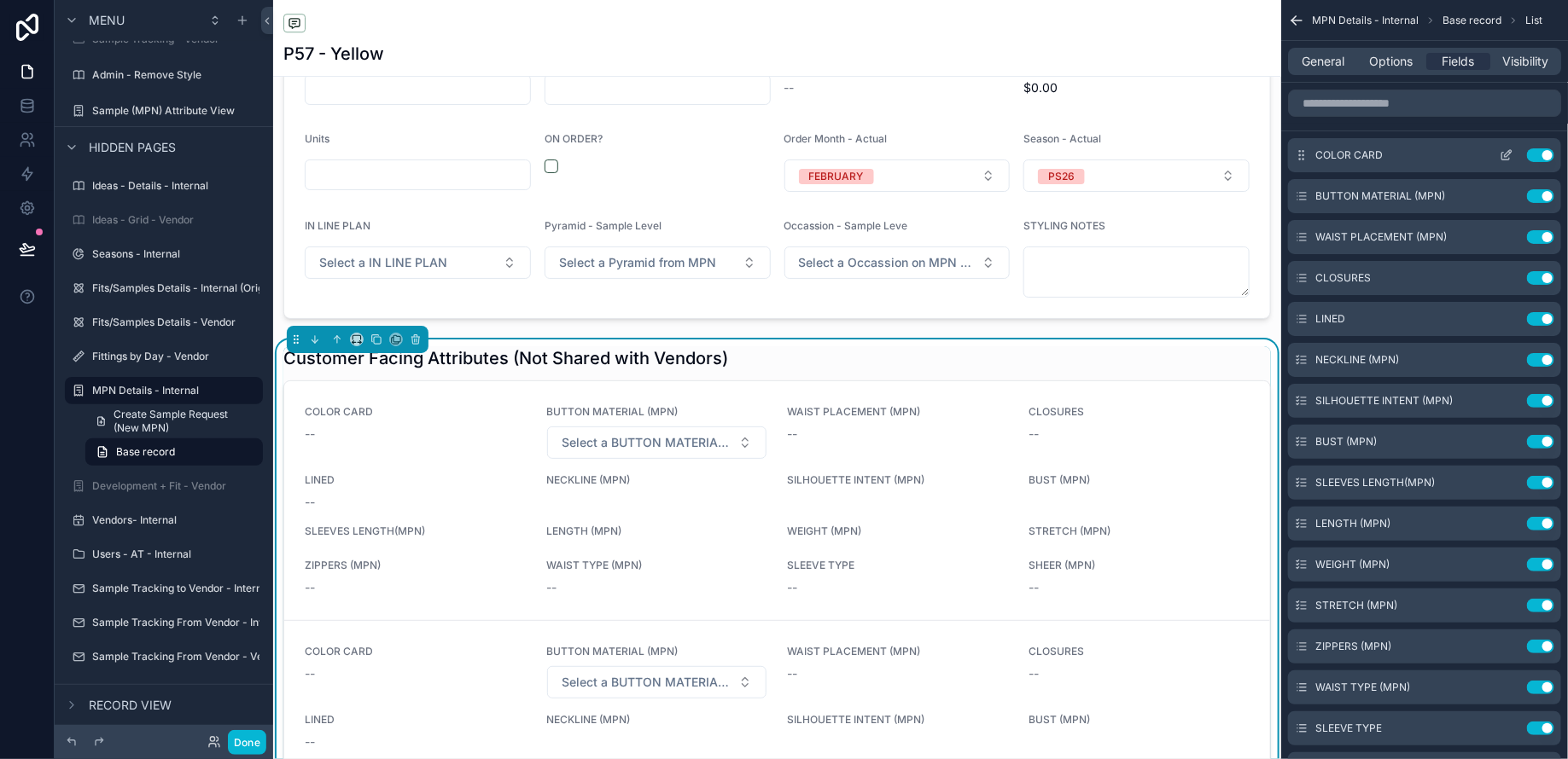
click at [1535, 149] on button "Use setting" at bounding box center [1540, 155] width 28 height 14
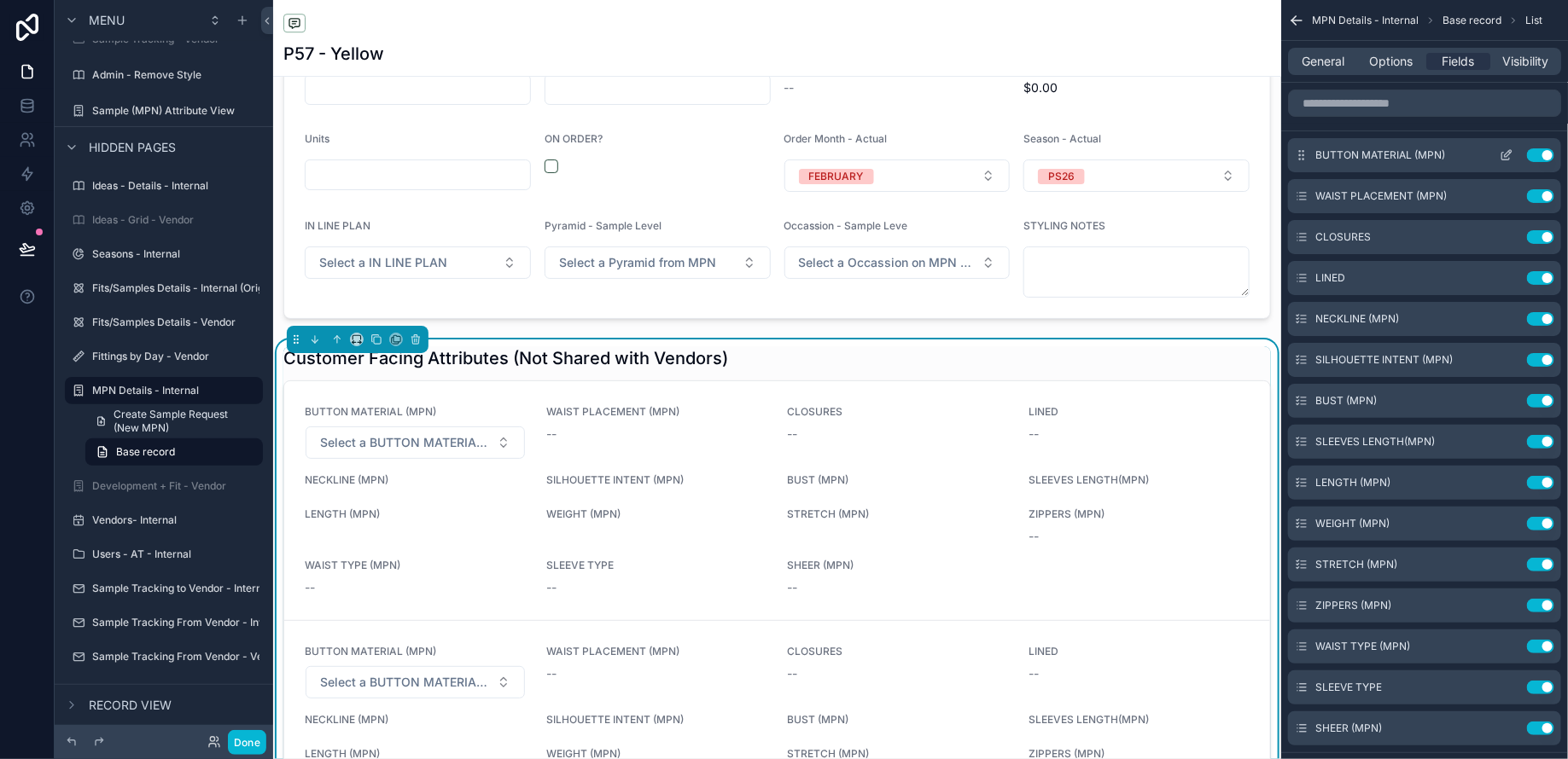
click at [1505, 157] on icon "scrollable content" at bounding box center [1506, 155] width 14 height 14
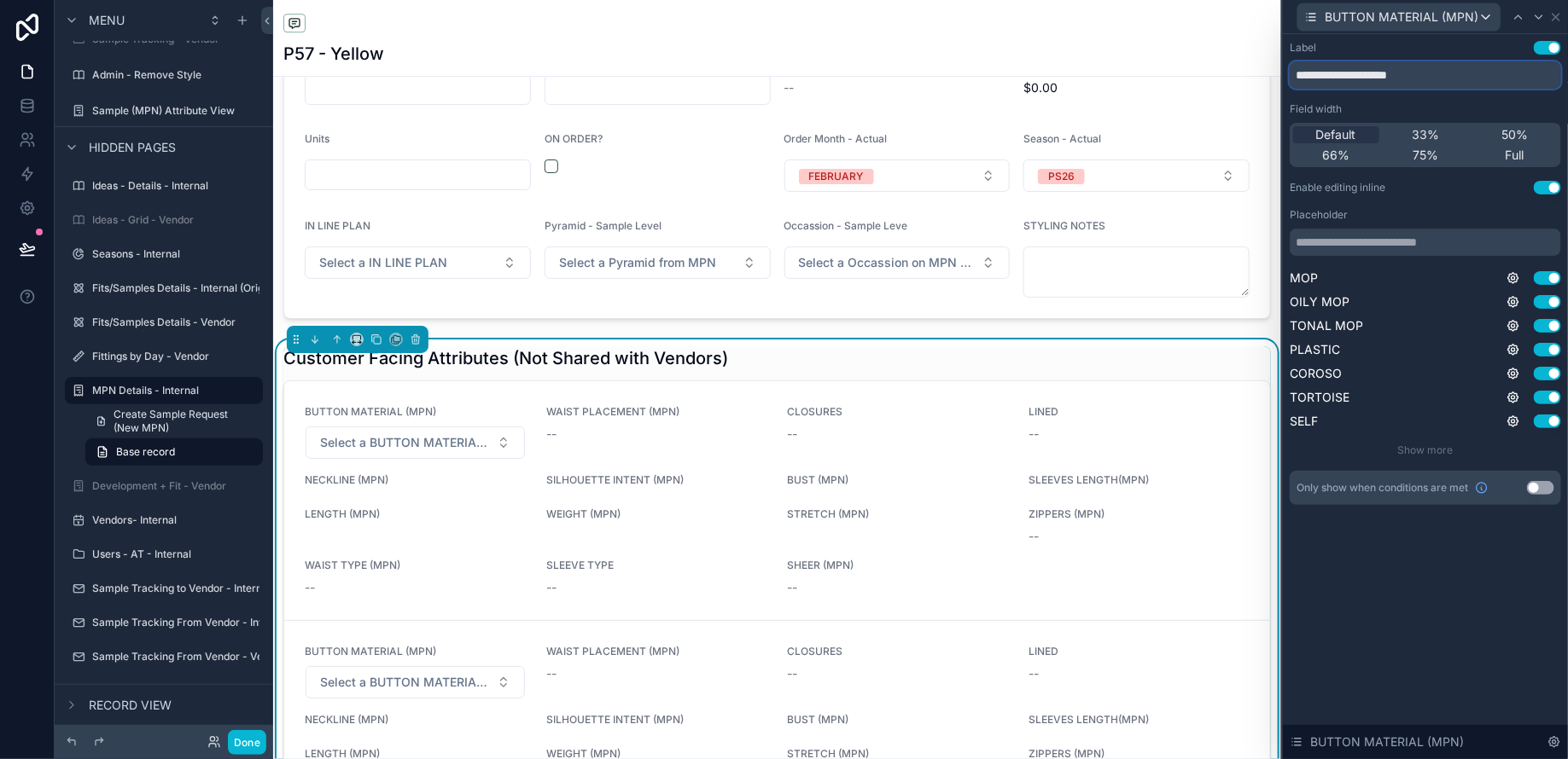
drag, startPoint x: 1421, startPoint y: 76, endPoint x: 1506, endPoint y: 76, distance: 85.0
click at [1459, 76] on input "**********" at bounding box center [1426, 75] width 272 height 28
type input "**********"
click at [1557, 11] on icon at bounding box center [1555, 17] width 14 height 14
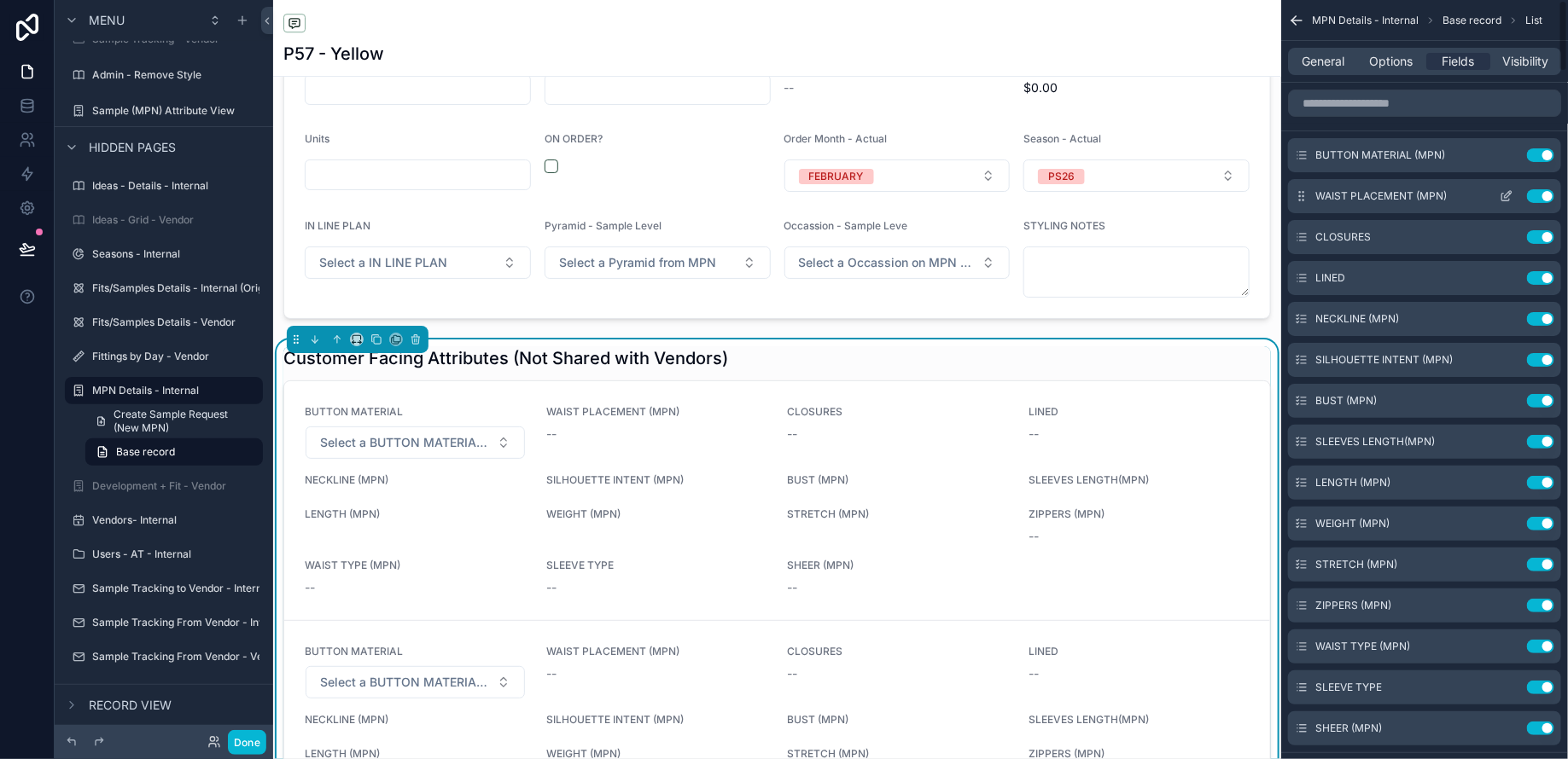
click at [1512, 196] on icon "scrollable content" at bounding box center [1506, 195] width 14 height 14
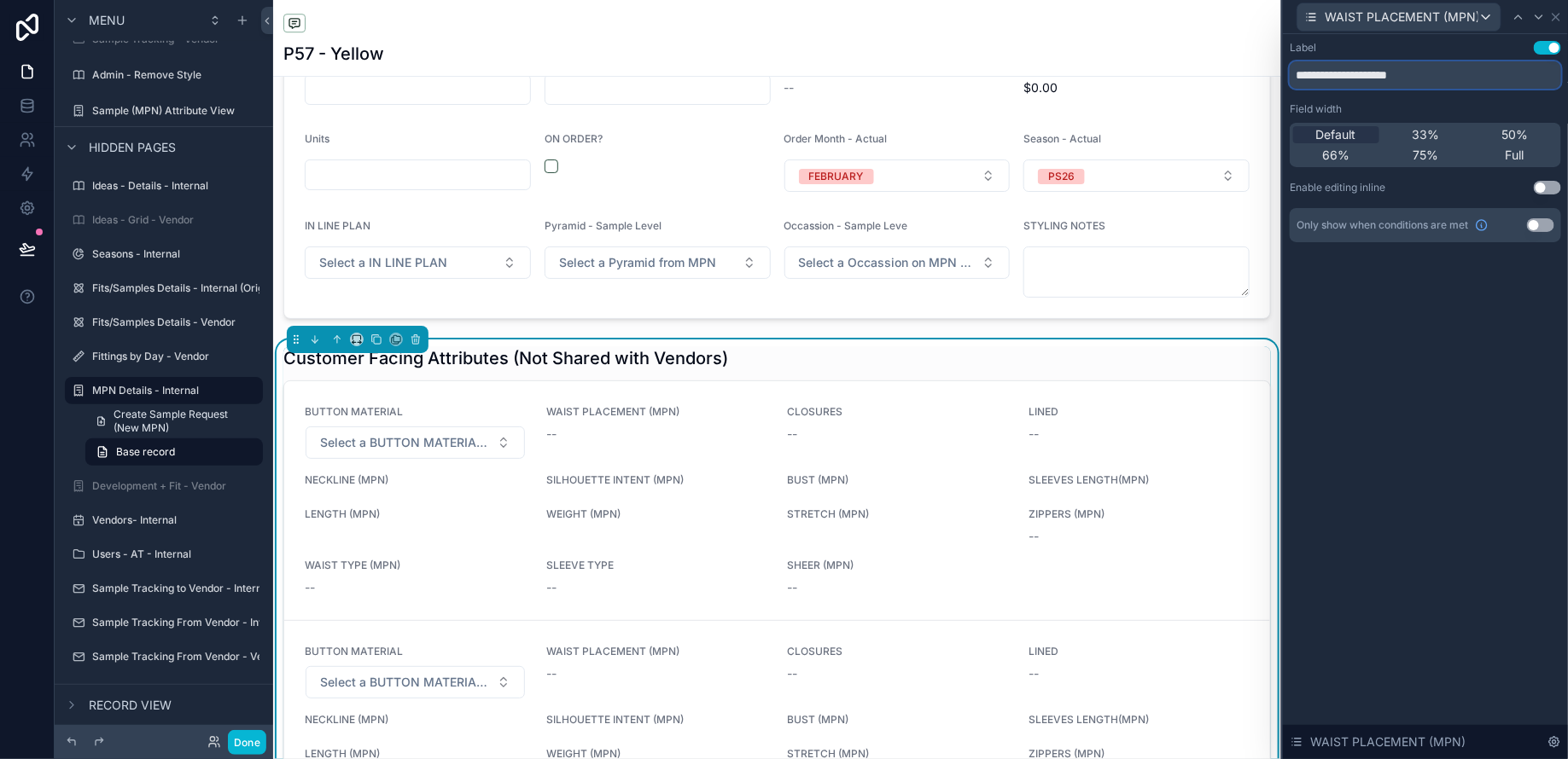
drag, startPoint x: 1417, startPoint y: 73, endPoint x: 1526, endPoint y: 73, distance: 109.0
click at [1440, 73] on input "**********" at bounding box center [1426, 75] width 272 height 28
type input "**********"
click at [1548, 189] on button "Use setting" at bounding box center [1547, 187] width 28 height 14
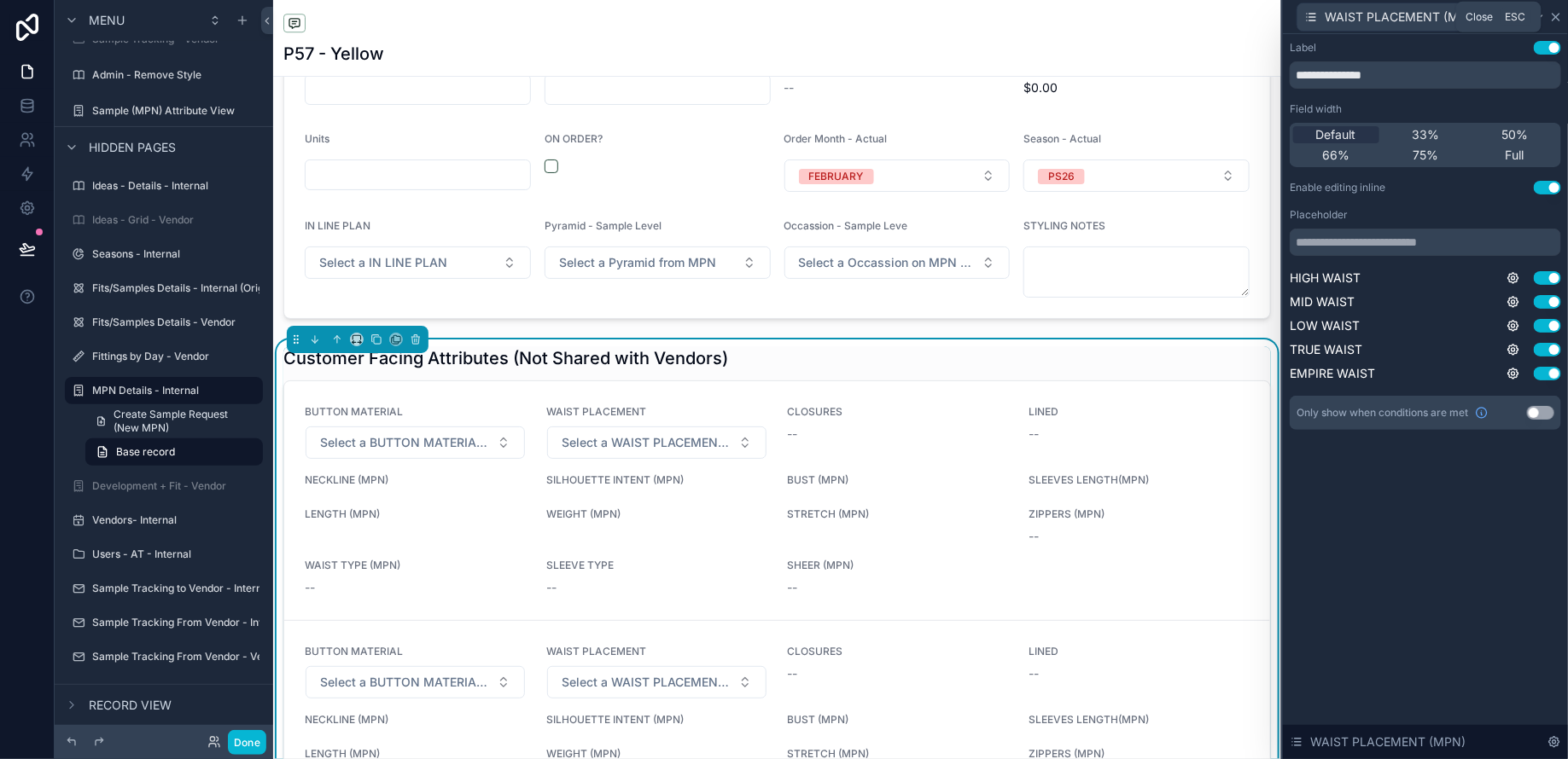
click at [1556, 18] on icon at bounding box center [1555, 17] width 6 height 6
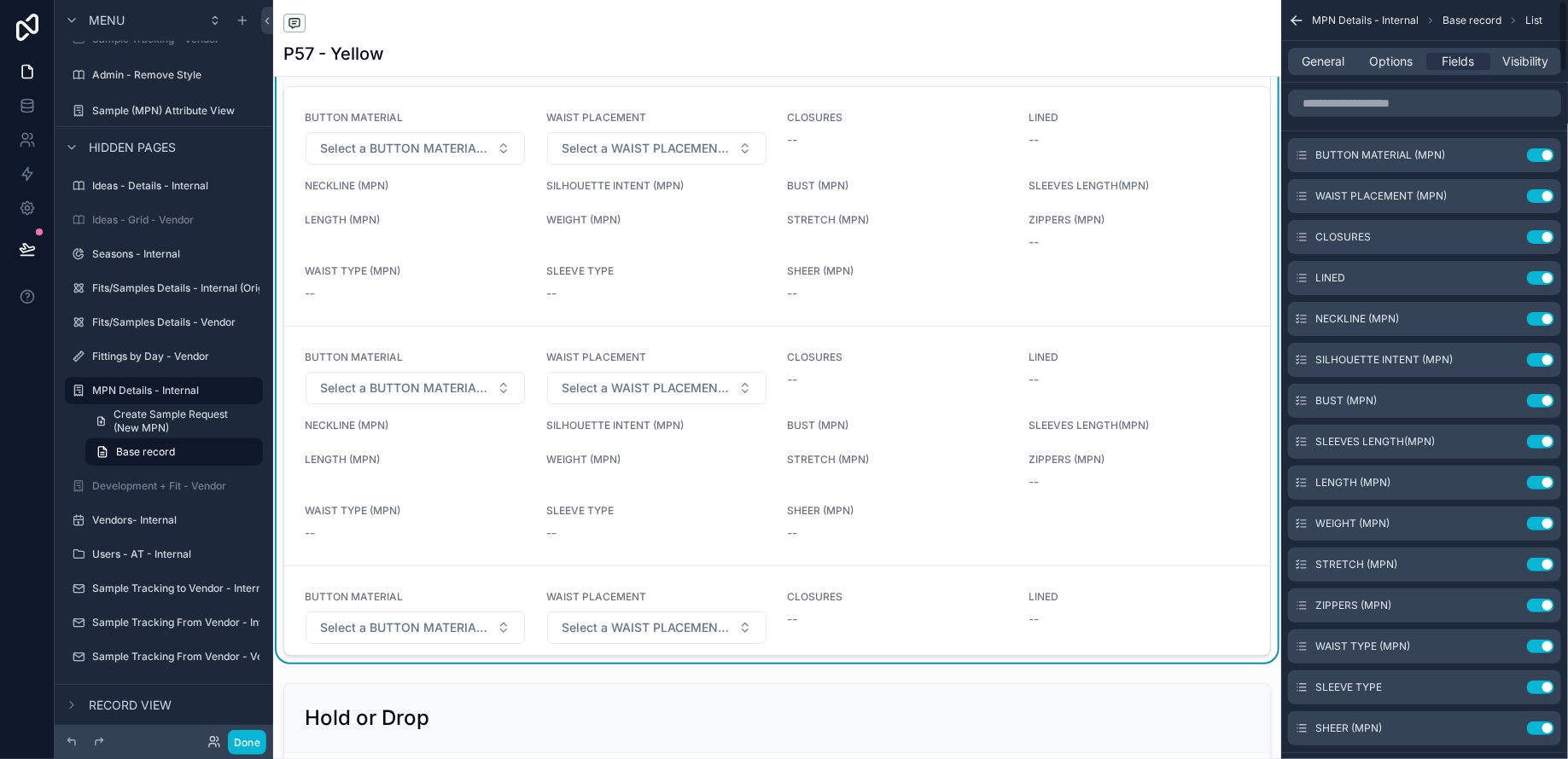
scroll to position [2801, 0]
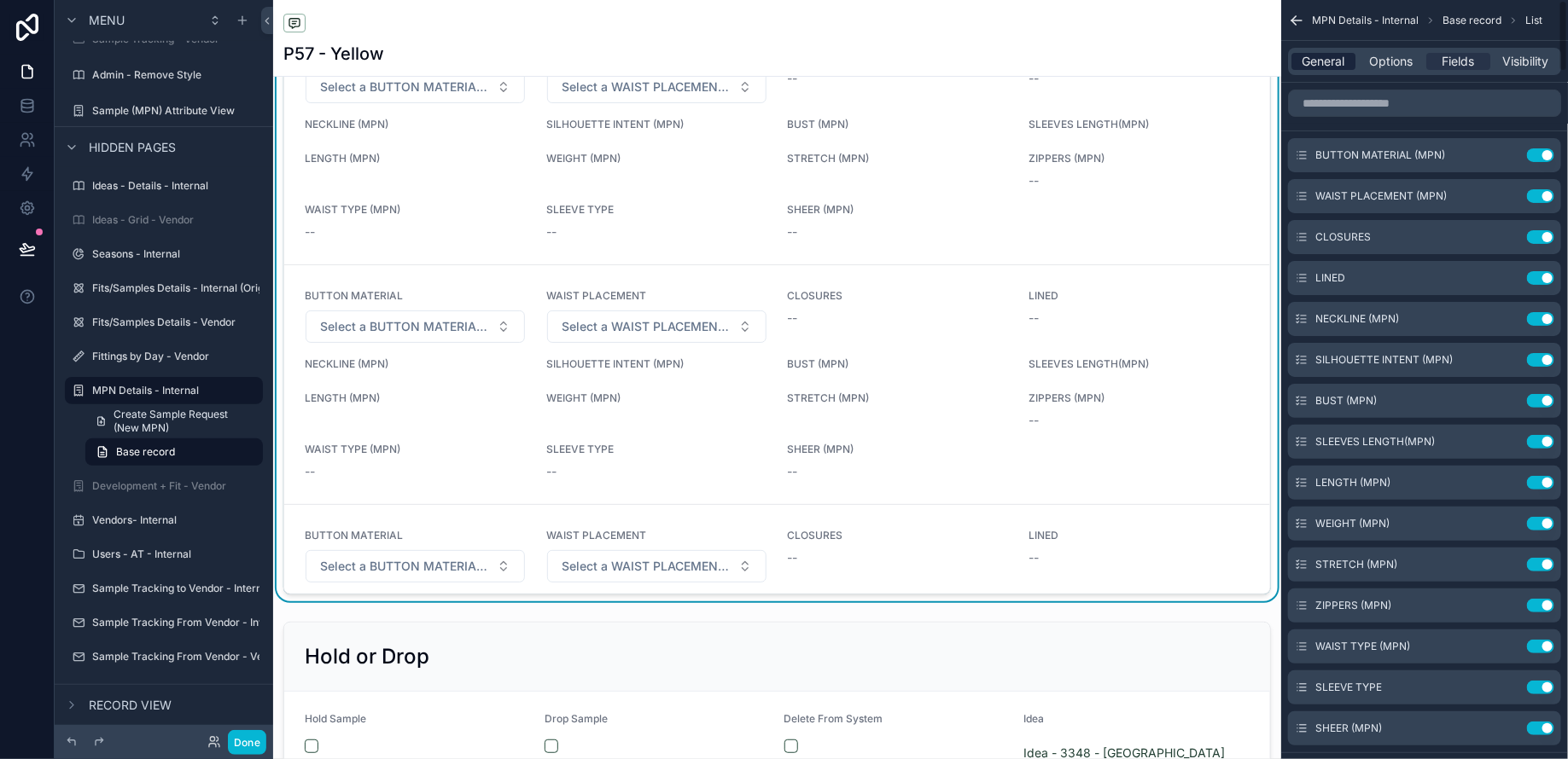
click at [1315, 54] on span "General" at bounding box center [1324, 61] width 42 height 17
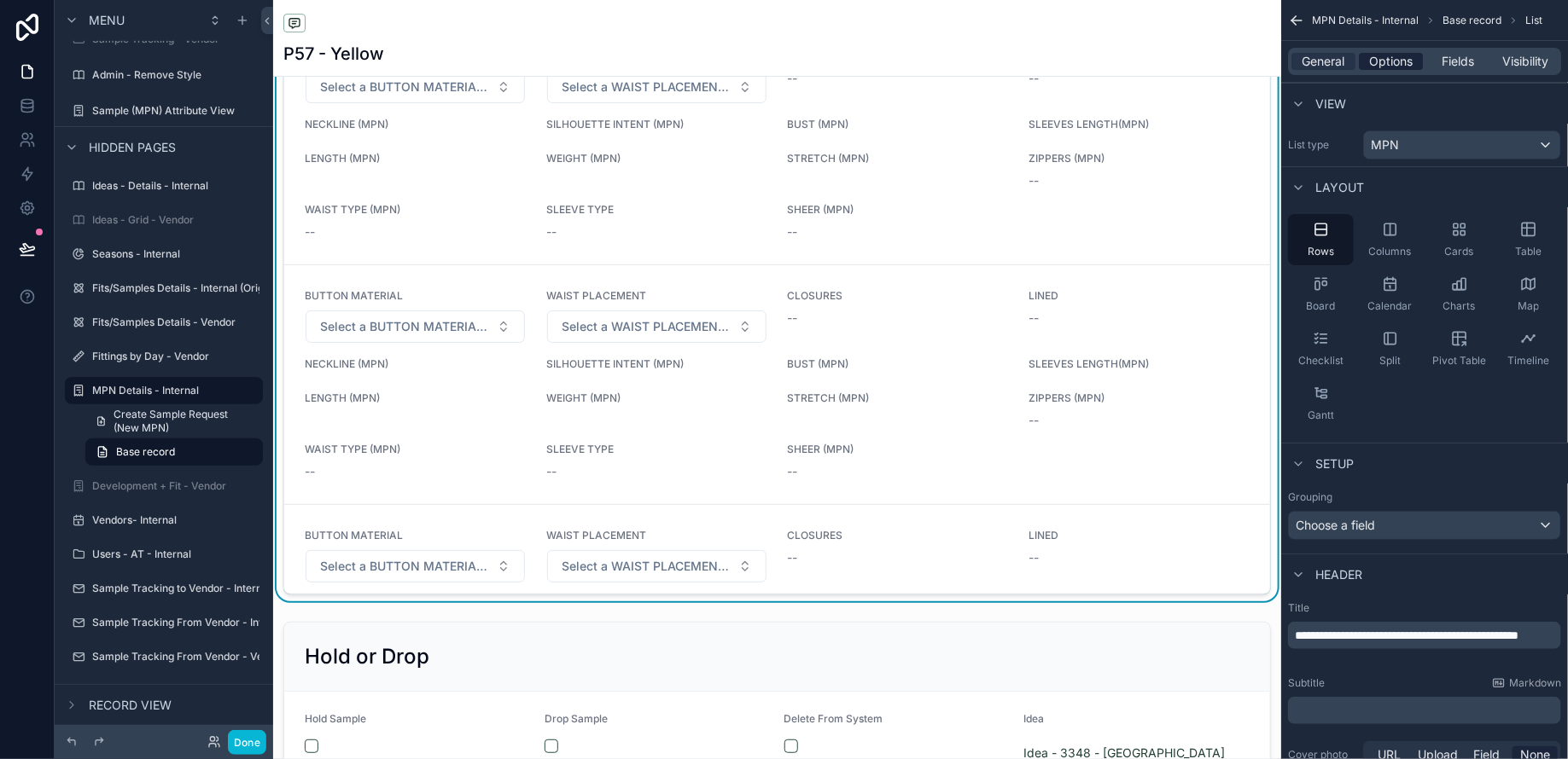
click at [1380, 53] on span "Options" at bounding box center [1390, 61] width 43 height 17
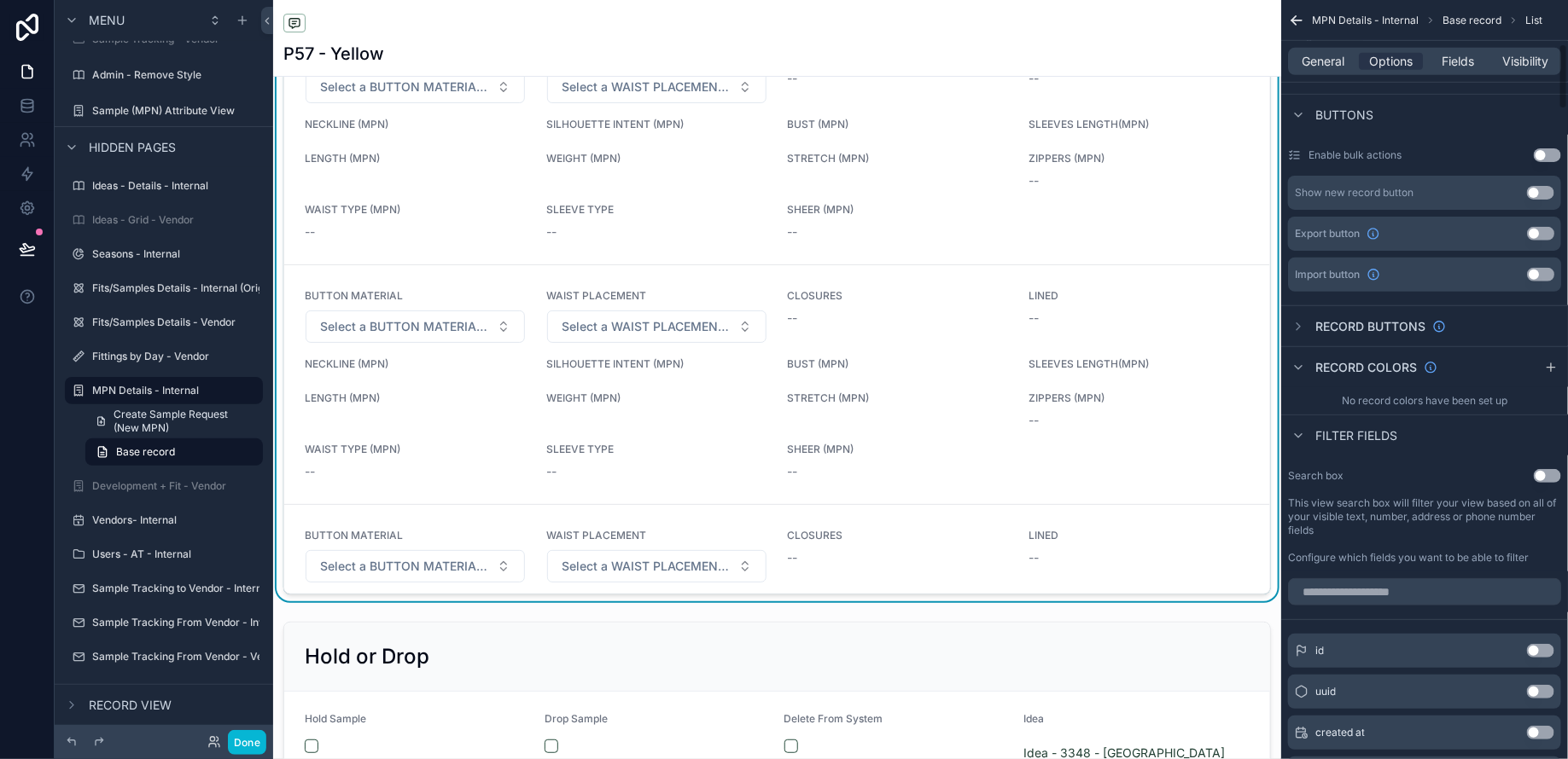
scroll to position [0, 0]
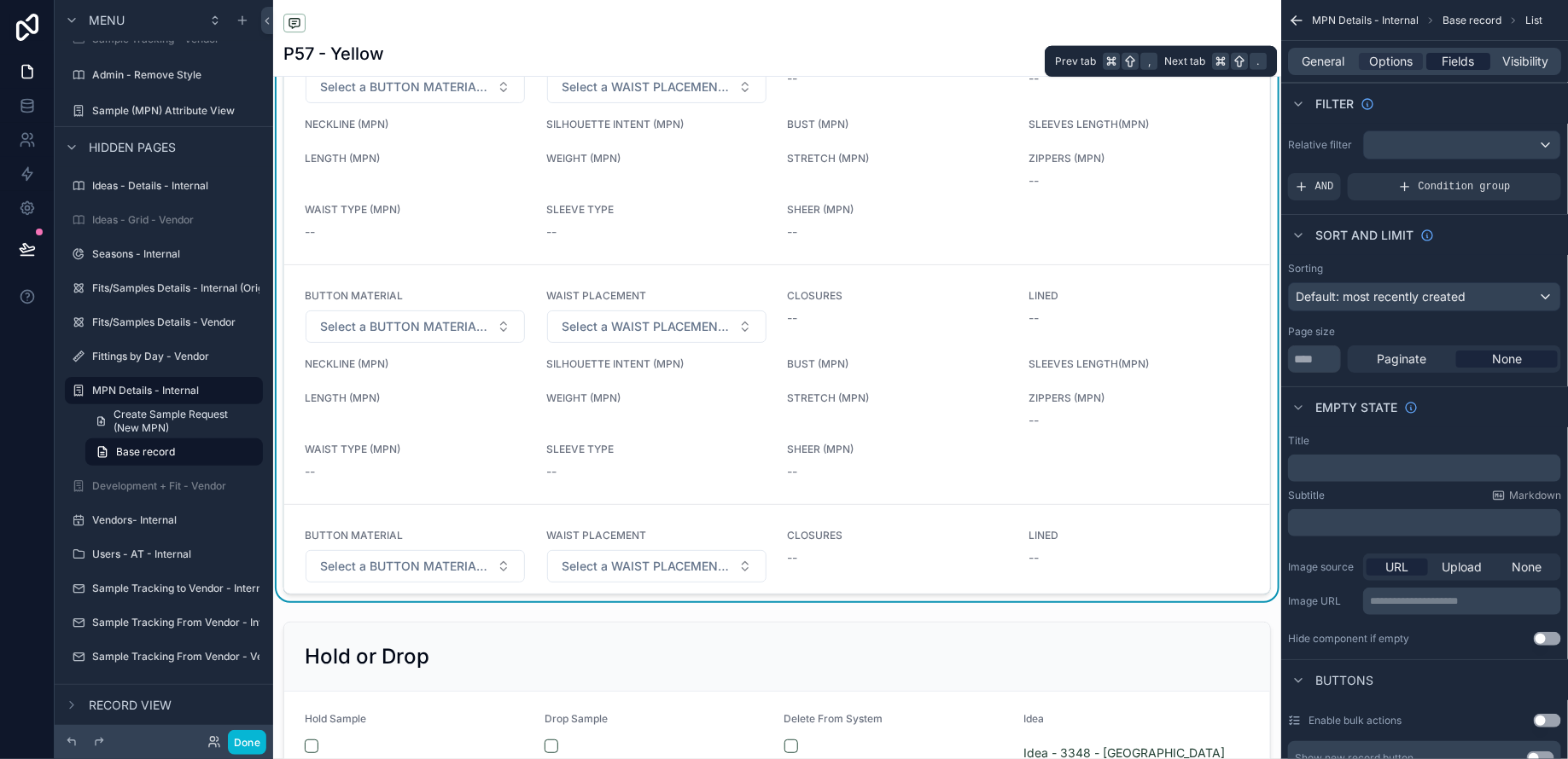
click at [1453, 59] on span "Fields" at bounding box center [1458, 61] width 32 height 17
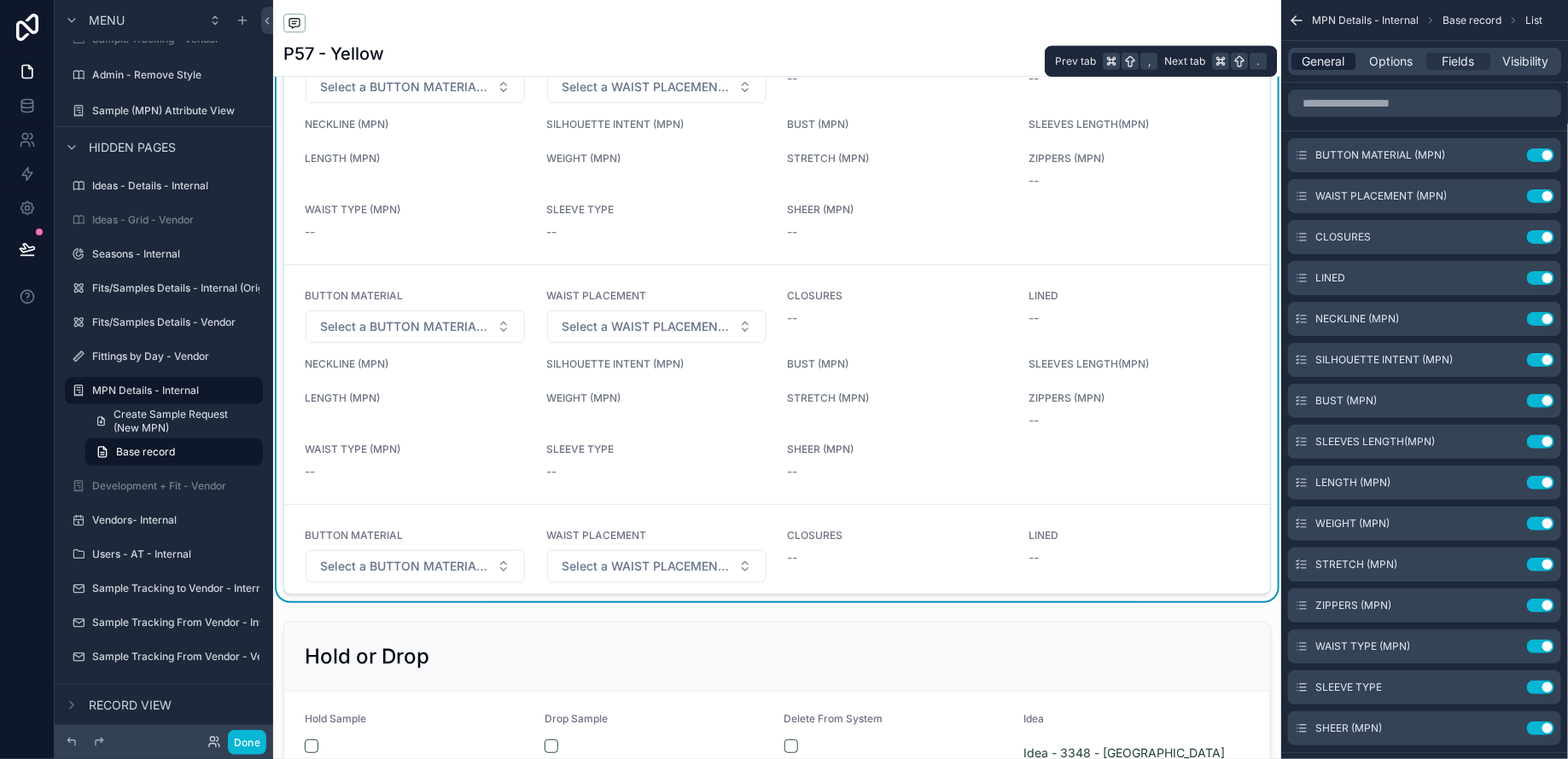
click at [1327, 60] on span "General" at bounding box center [1324, 61] width 42 height 17
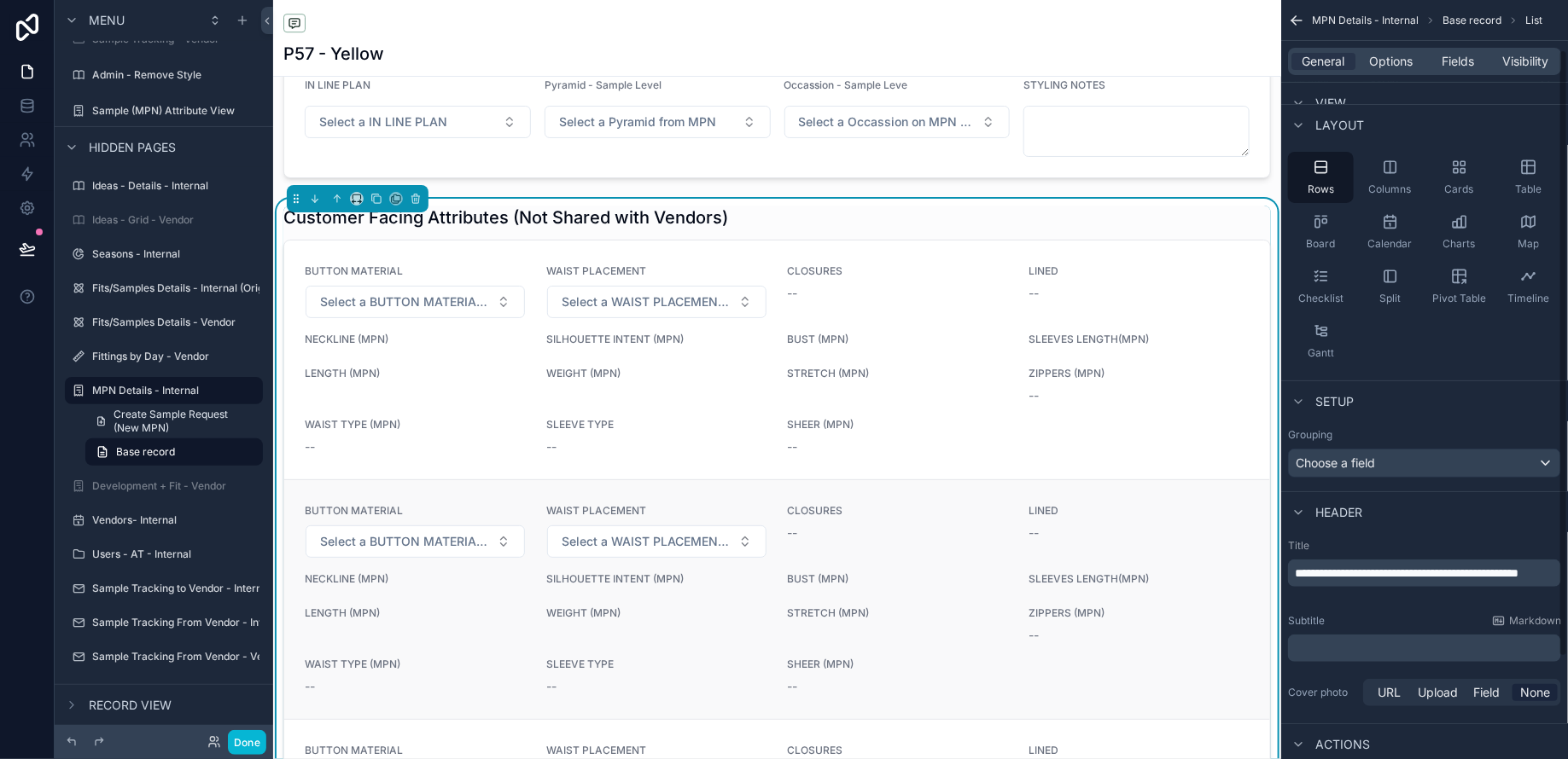
scroll to position [2562, 0]
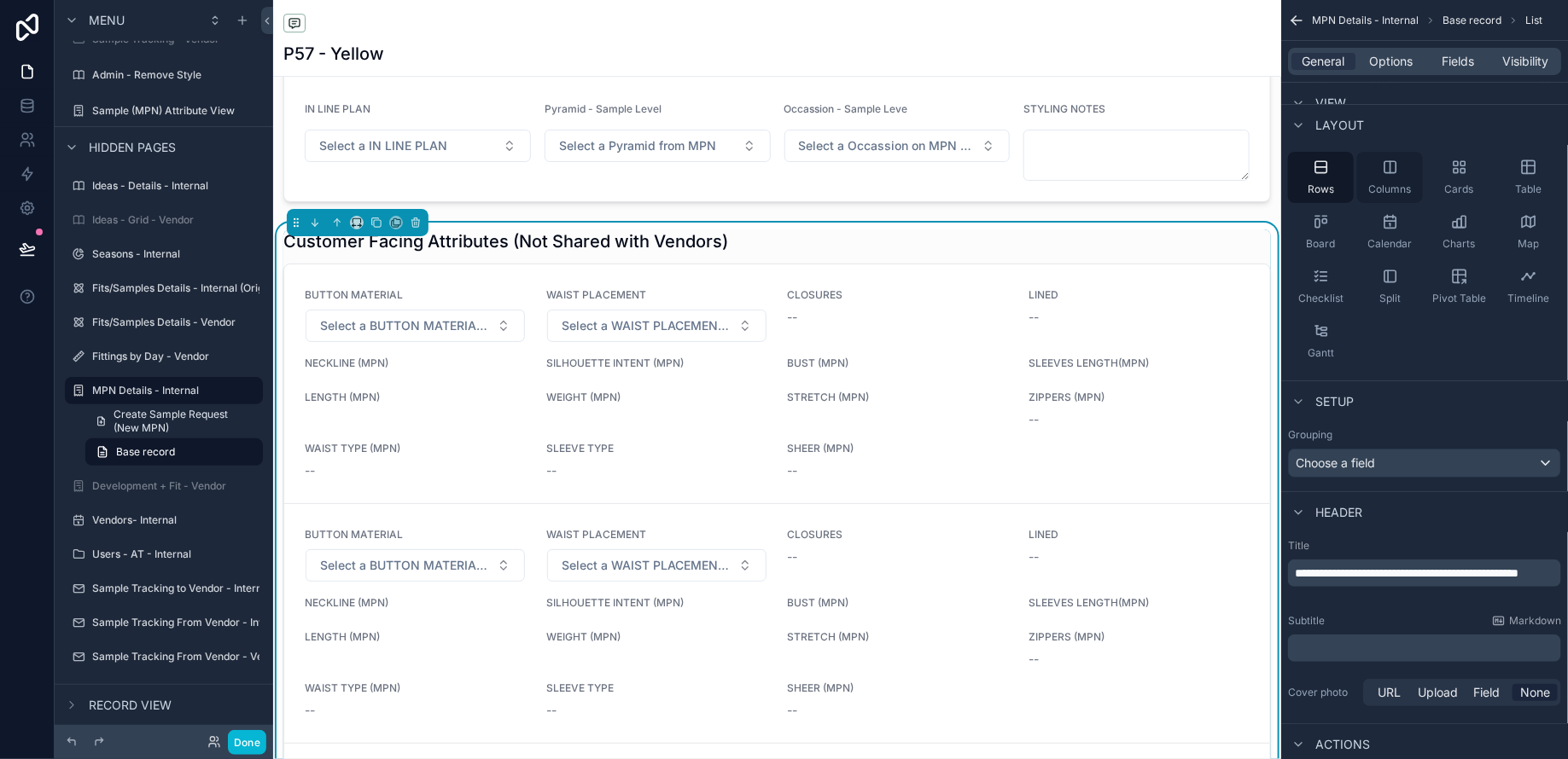
click at [1387, 172] on icon "scrollable content" at bounding box center [1390, 167] width 11 height 11
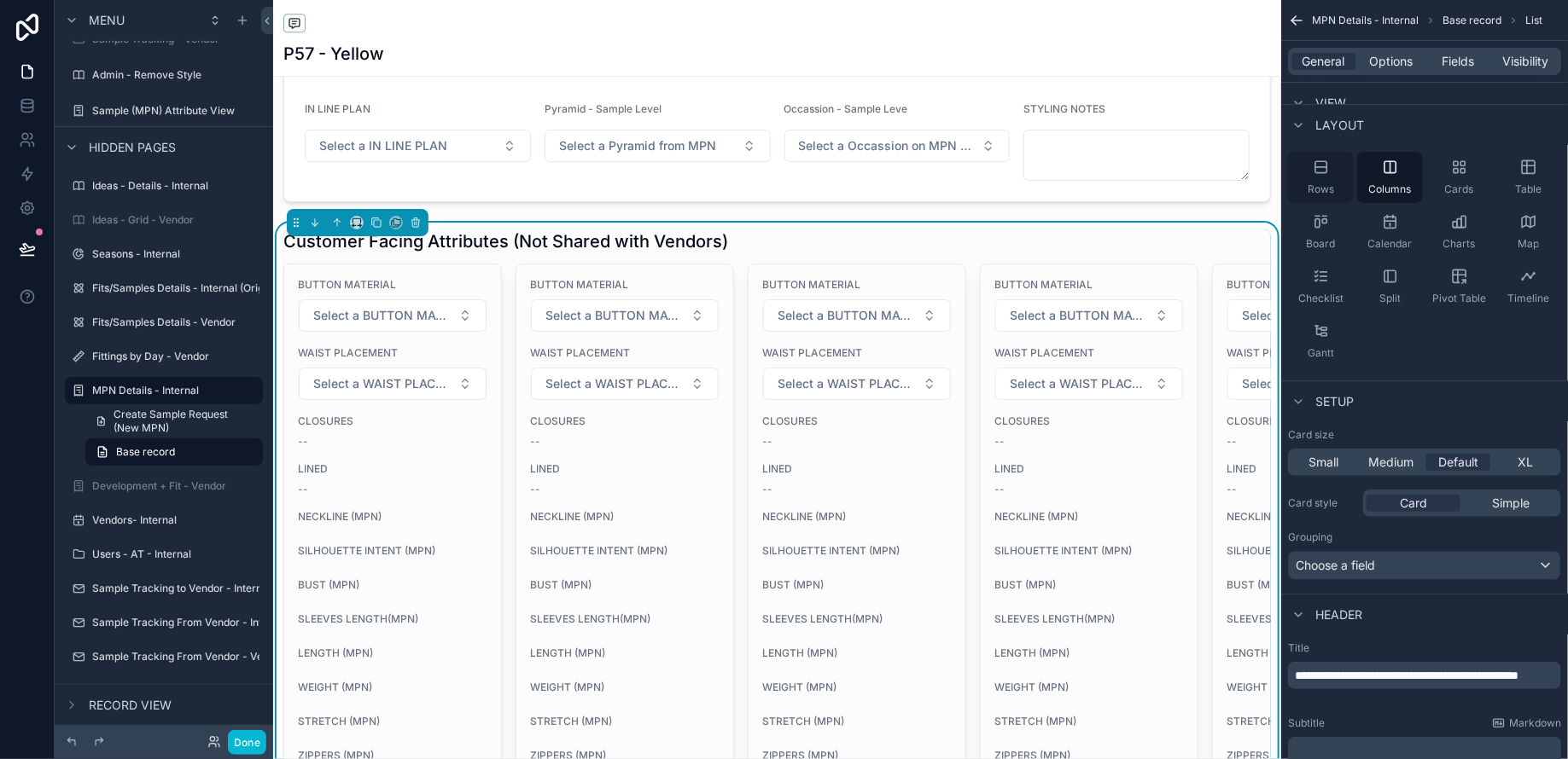
click at [1325, 175] on div "Rows" at bounding box center [1321, 177] width 66 height 51
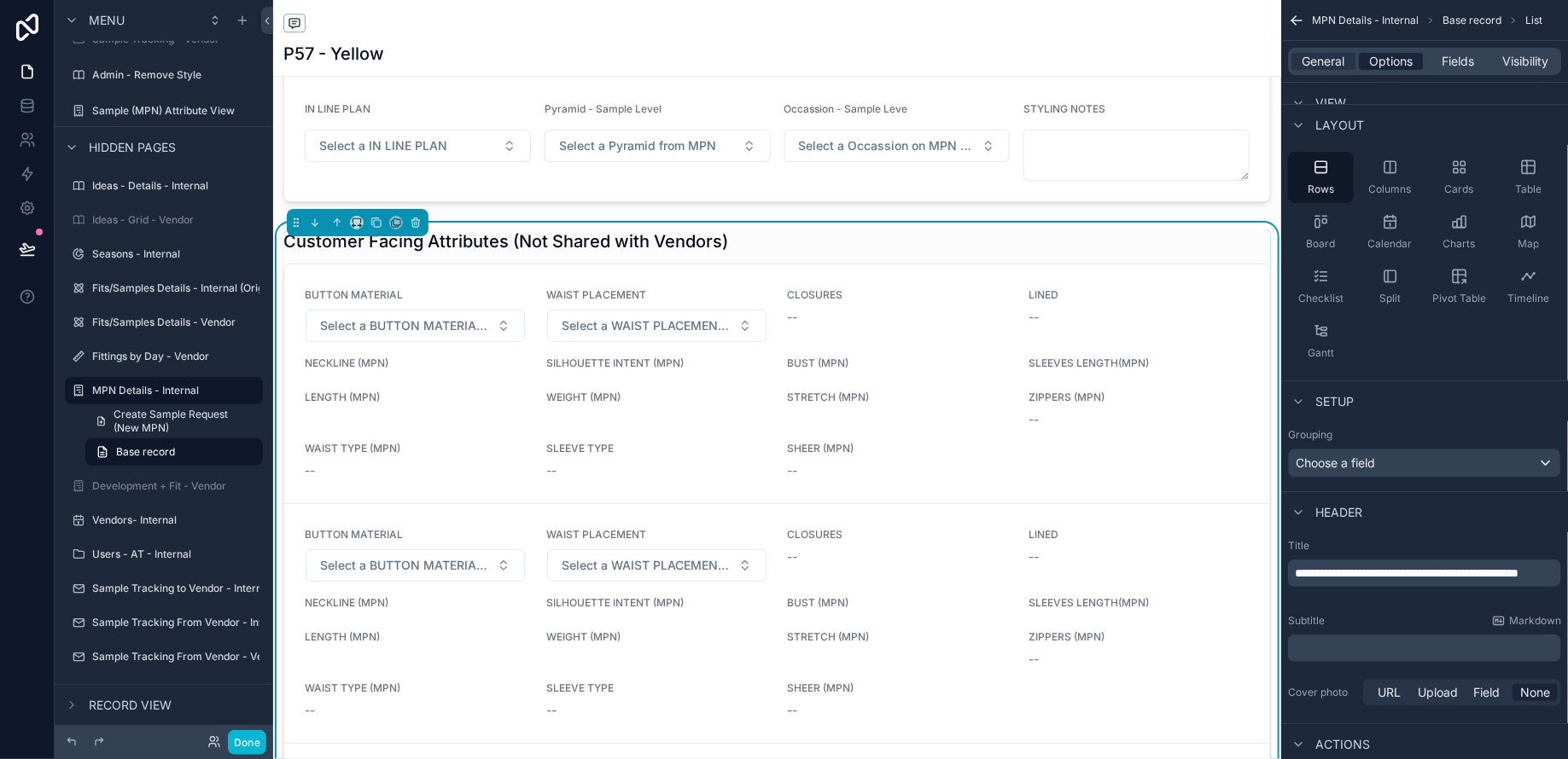
click at [1399, 66] on span "Options" at bounding box center [1390, 61] width 43 height 17
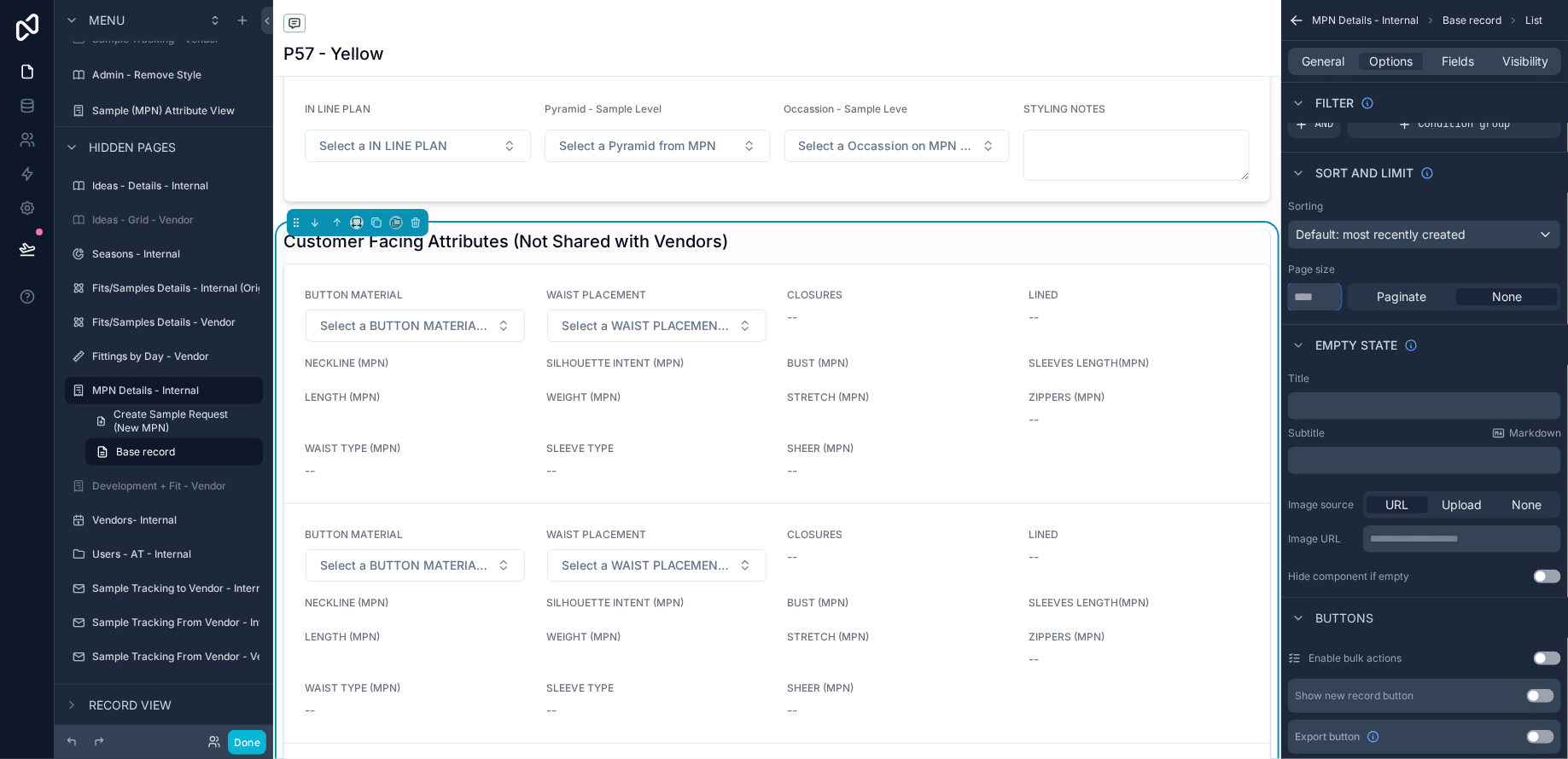
click at [1320, 290] on input "**" at bounding box center [1315, 297] width 53 height 28
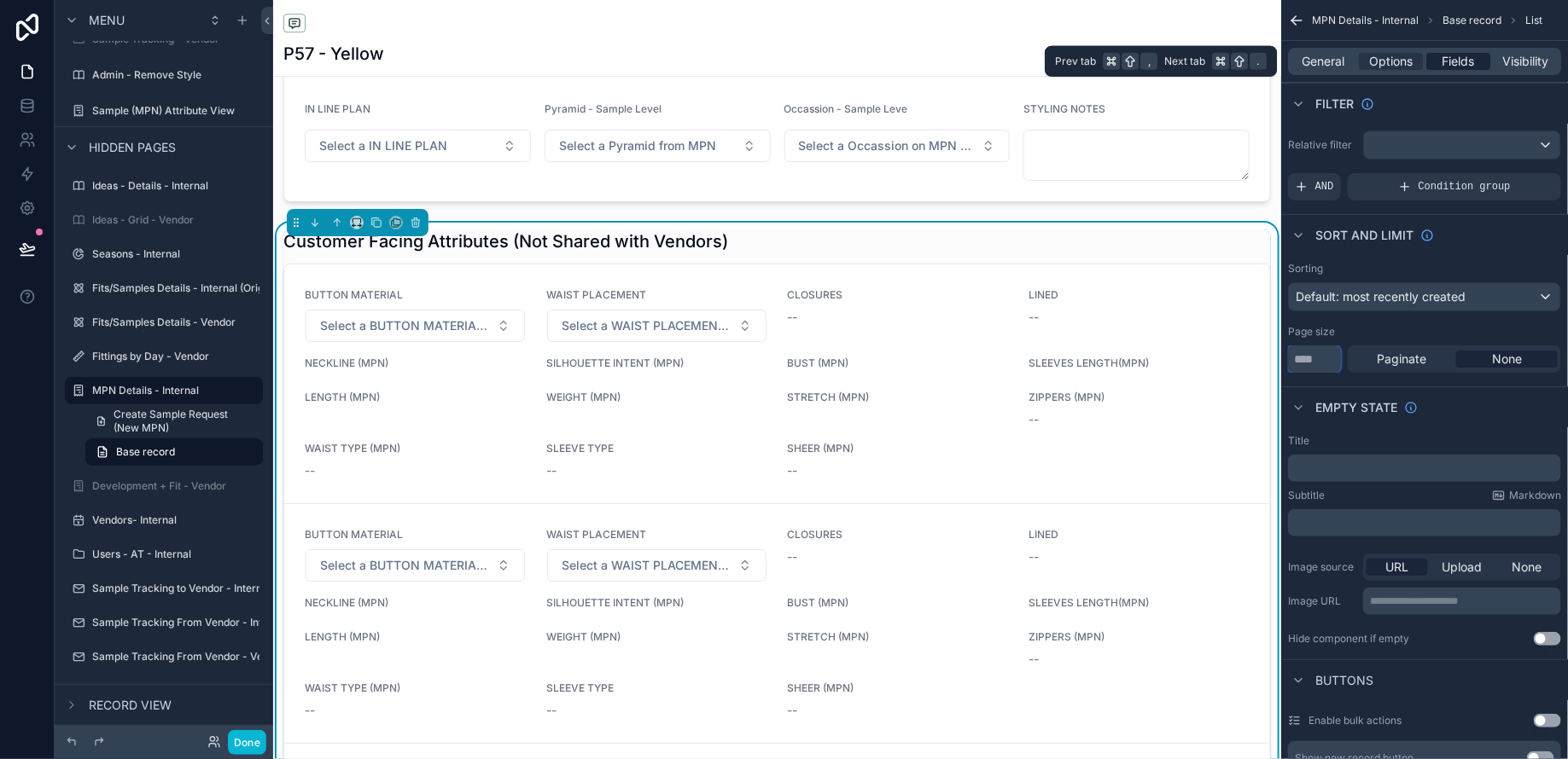
type input "**"
click at [1451, 60] on span "Fields" at bounding box center [1458, 61] width 32 height 17
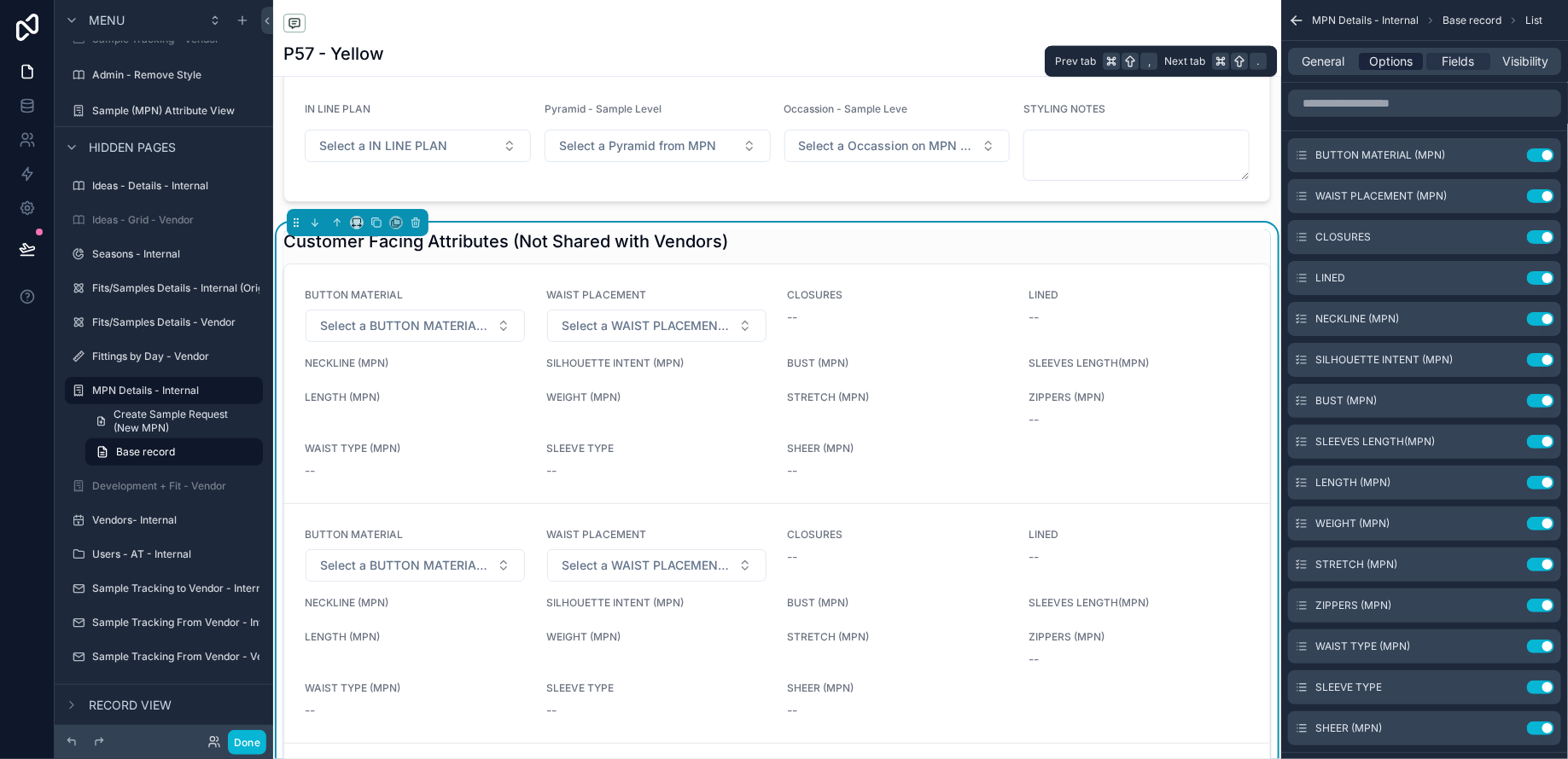
click at [1409, 61] on span "Options" at bounding box center [1390, 61] width 43 height 17
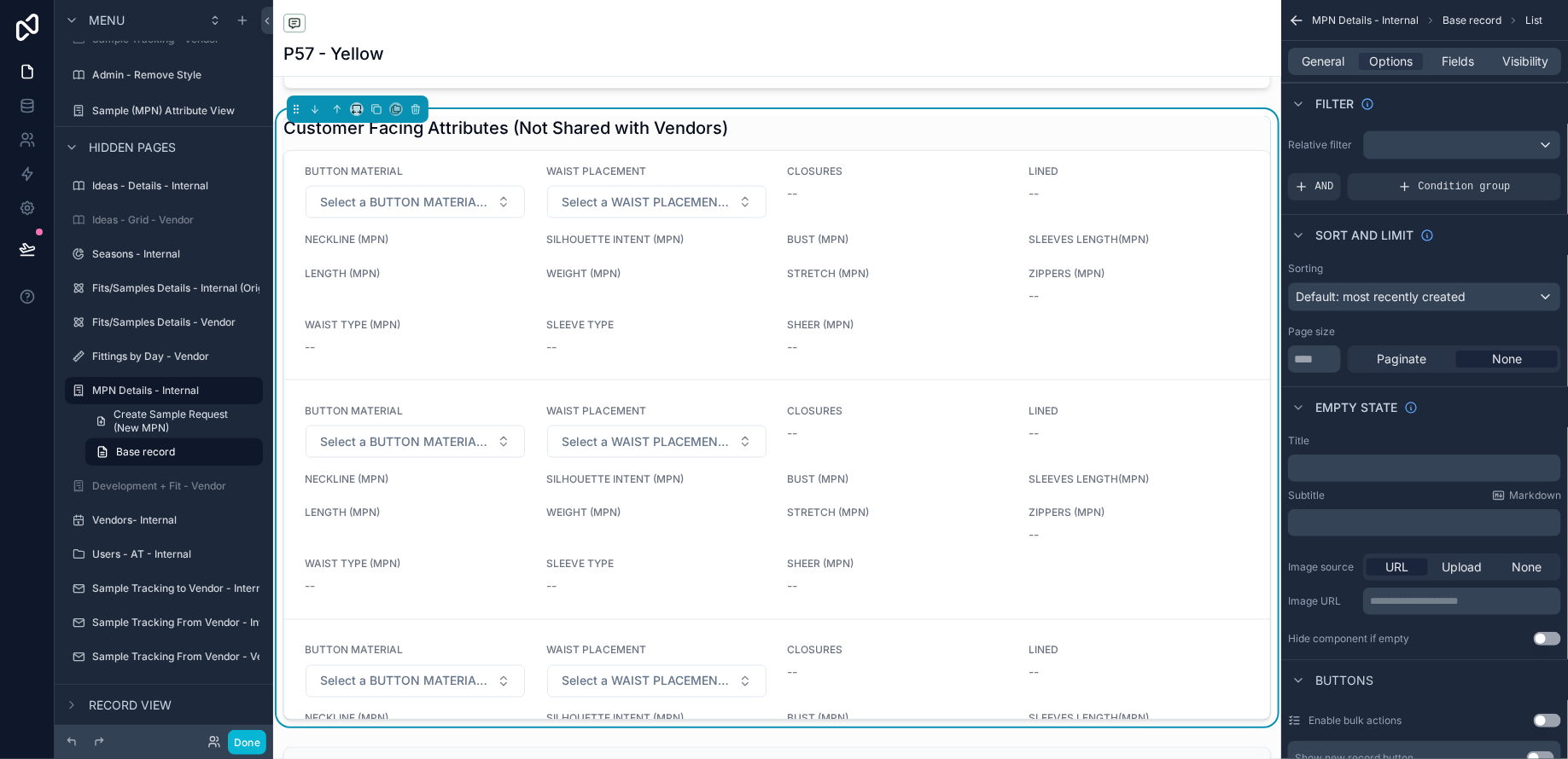
scroll to position [1218, 0]
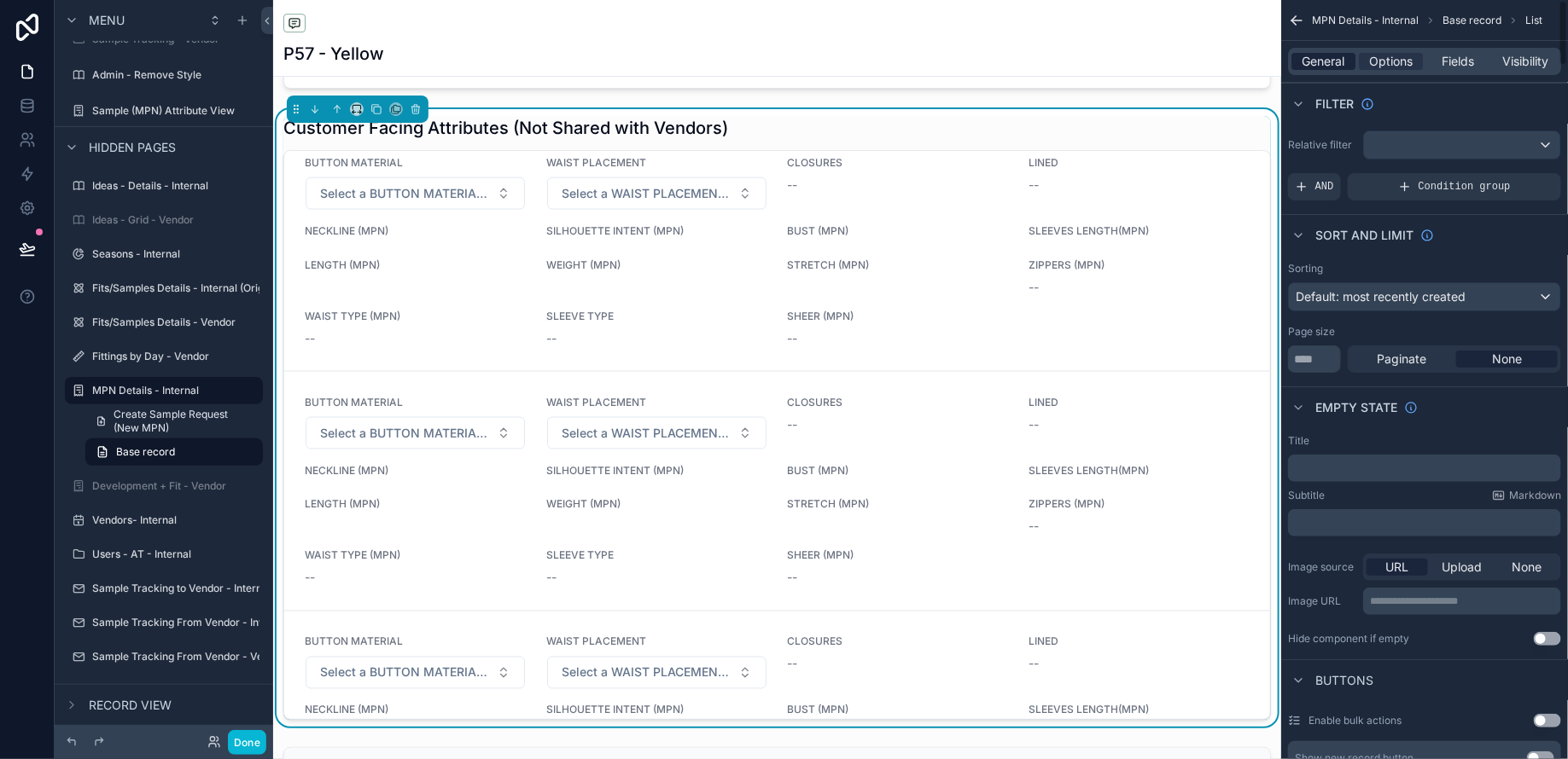
click at [1328, 65] on span "General" at bounding box center [1324, 61] width 42 height 17
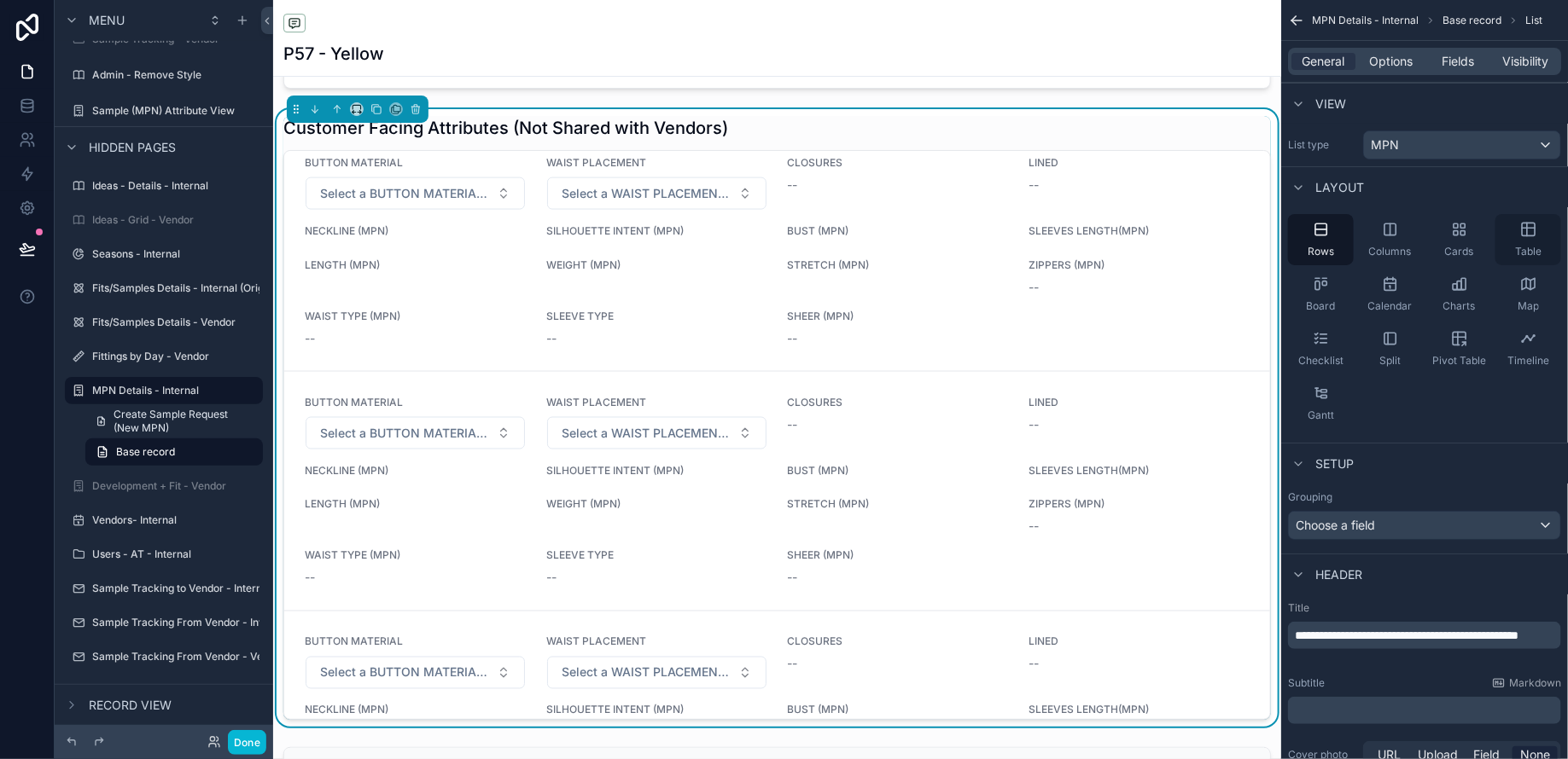
click at [1531, 238] on div "Table" at bounding box center [1529, 240] width 66 height 51
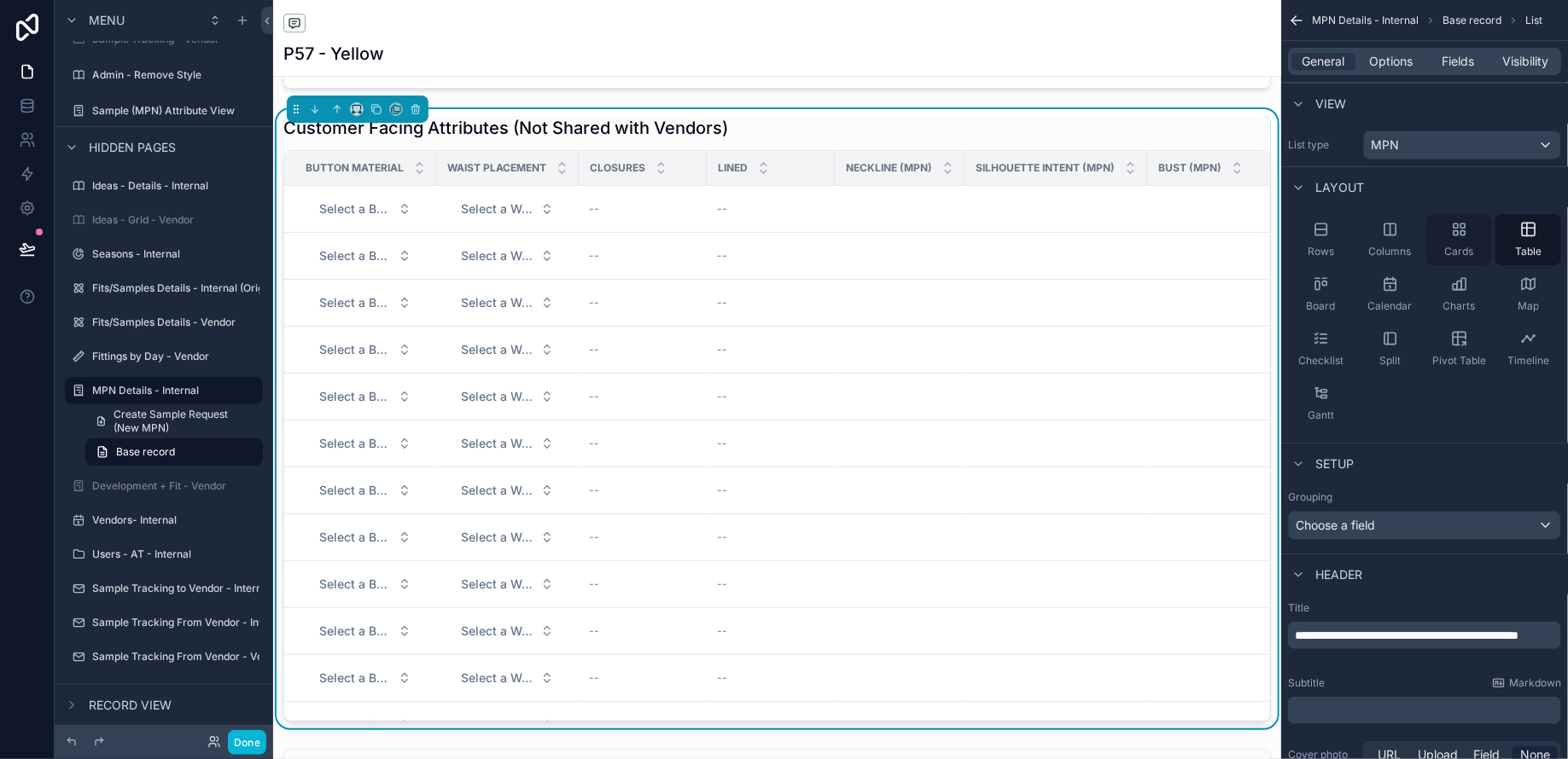
click at [1484, 244] on div "Cards" at bounding box center [1459, 240] width 66 height 51
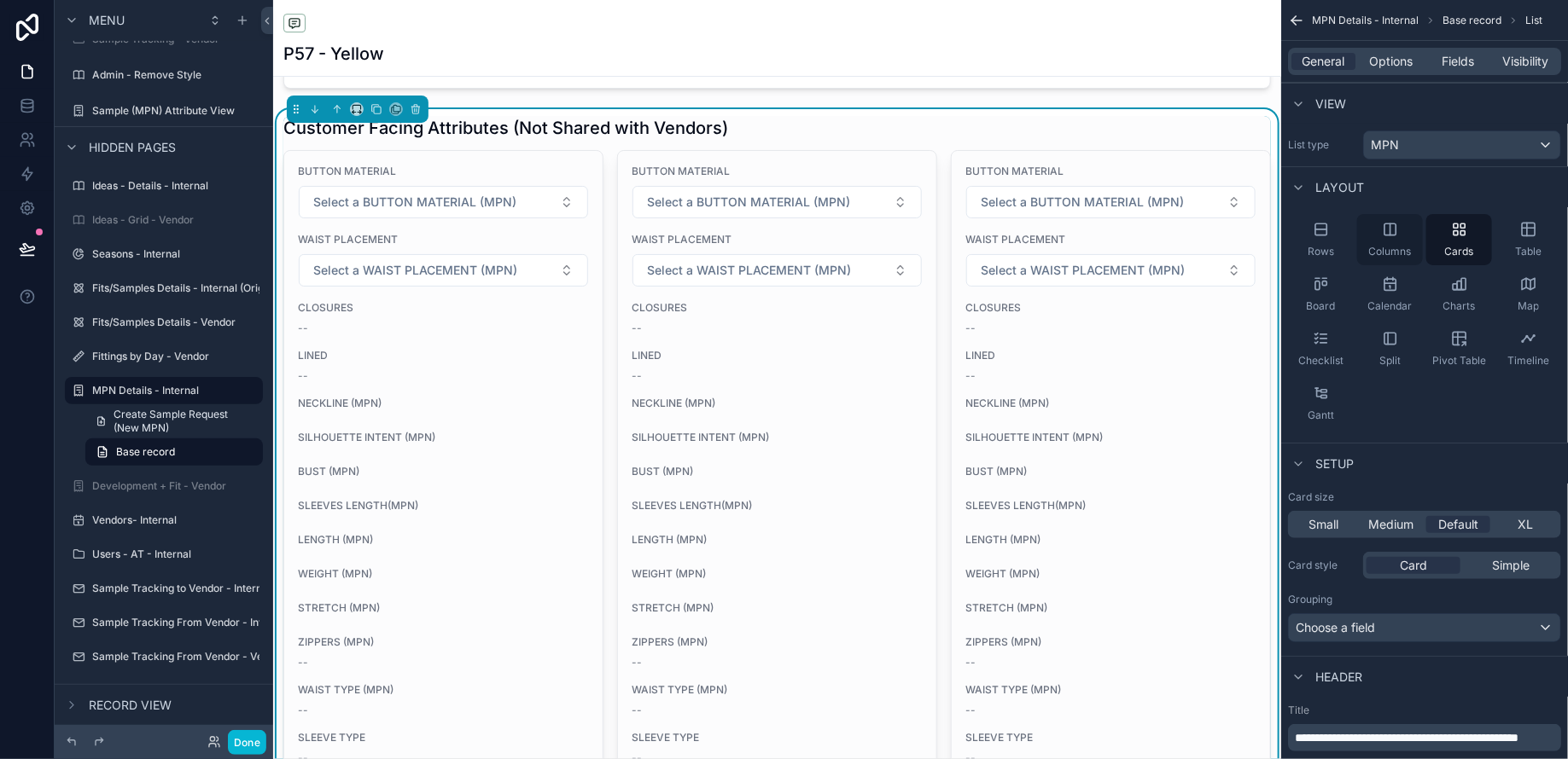
click at [1389, 251] on span "Columns" at bounding box center [1390, 251] width 42 height 14
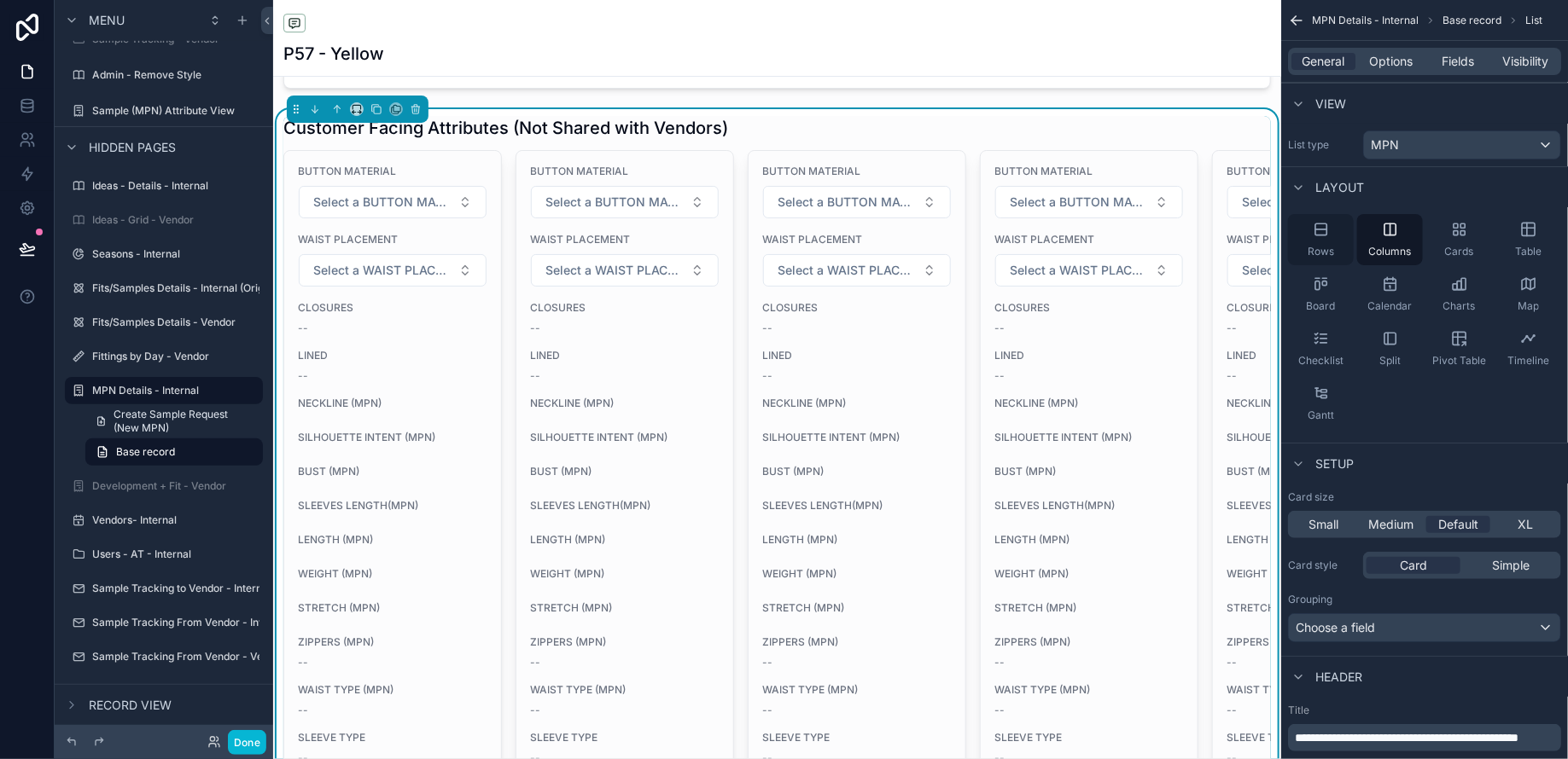
click at [1326, 245] on span "Rows" at bounding box center [1320, 251] width 27 height 14
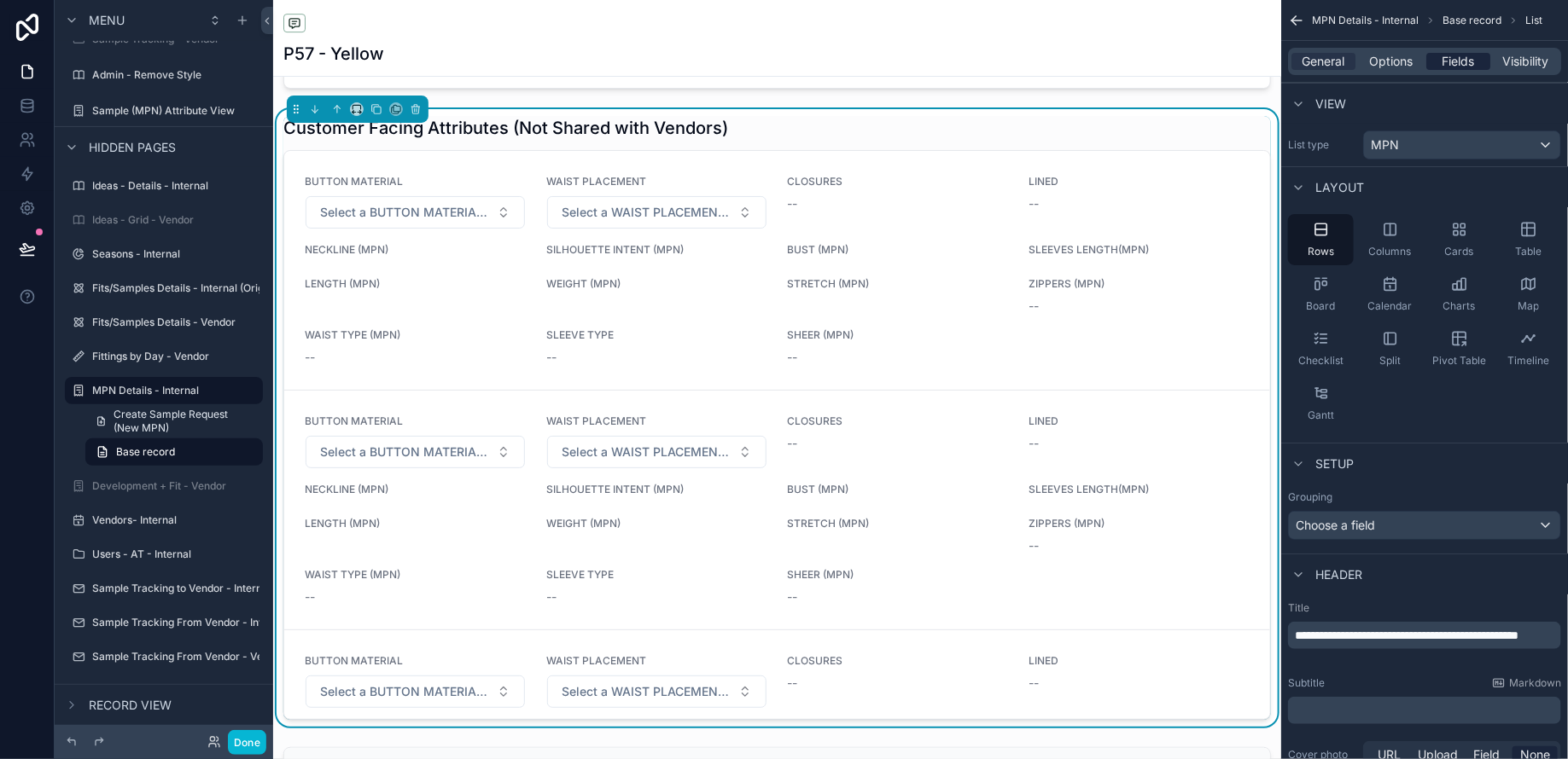
click at [1450, 61] on span "Fields" at bounding box center [1458, 61] width 32 height 17
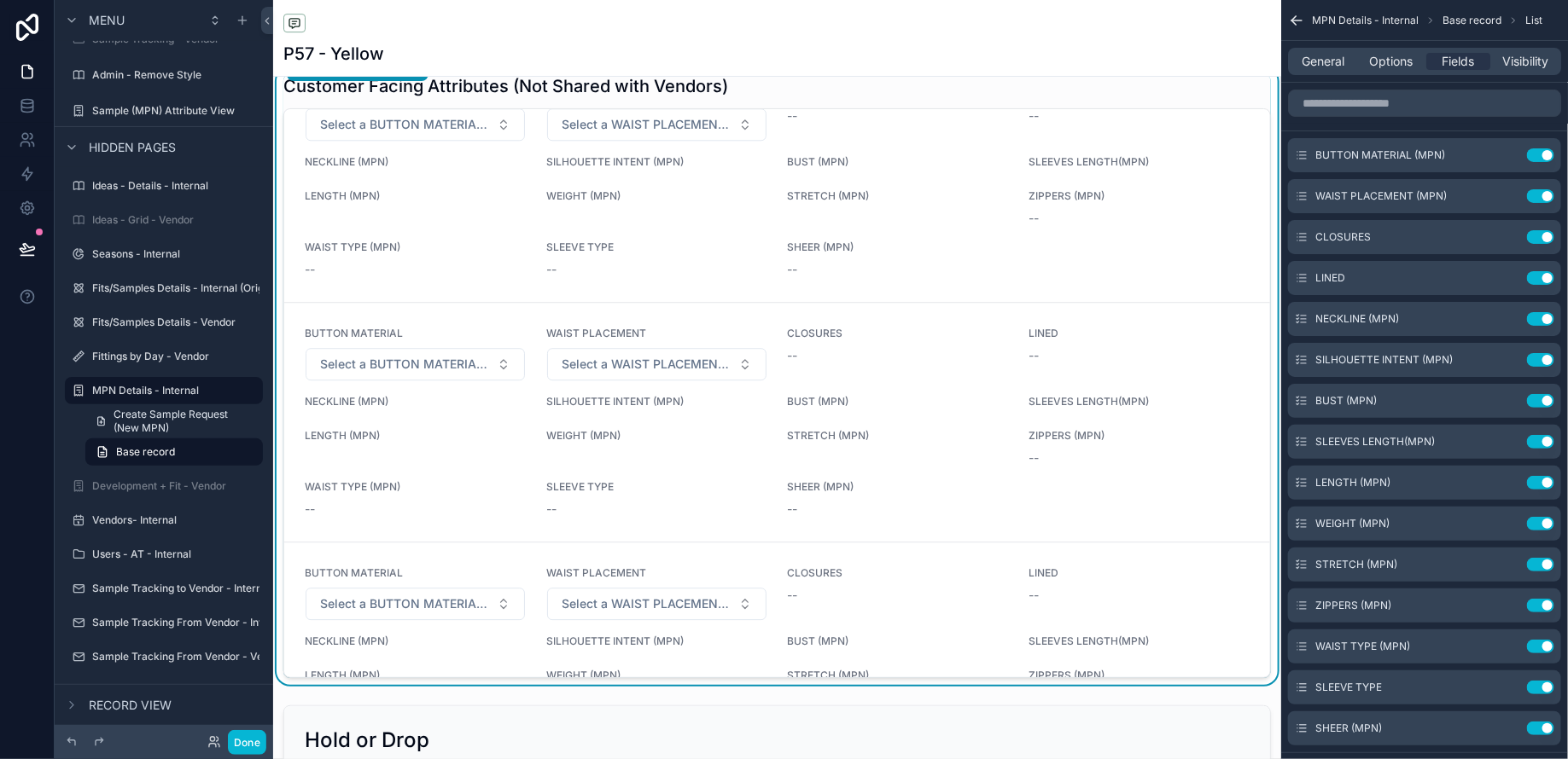
scroll to position [2184, 0]
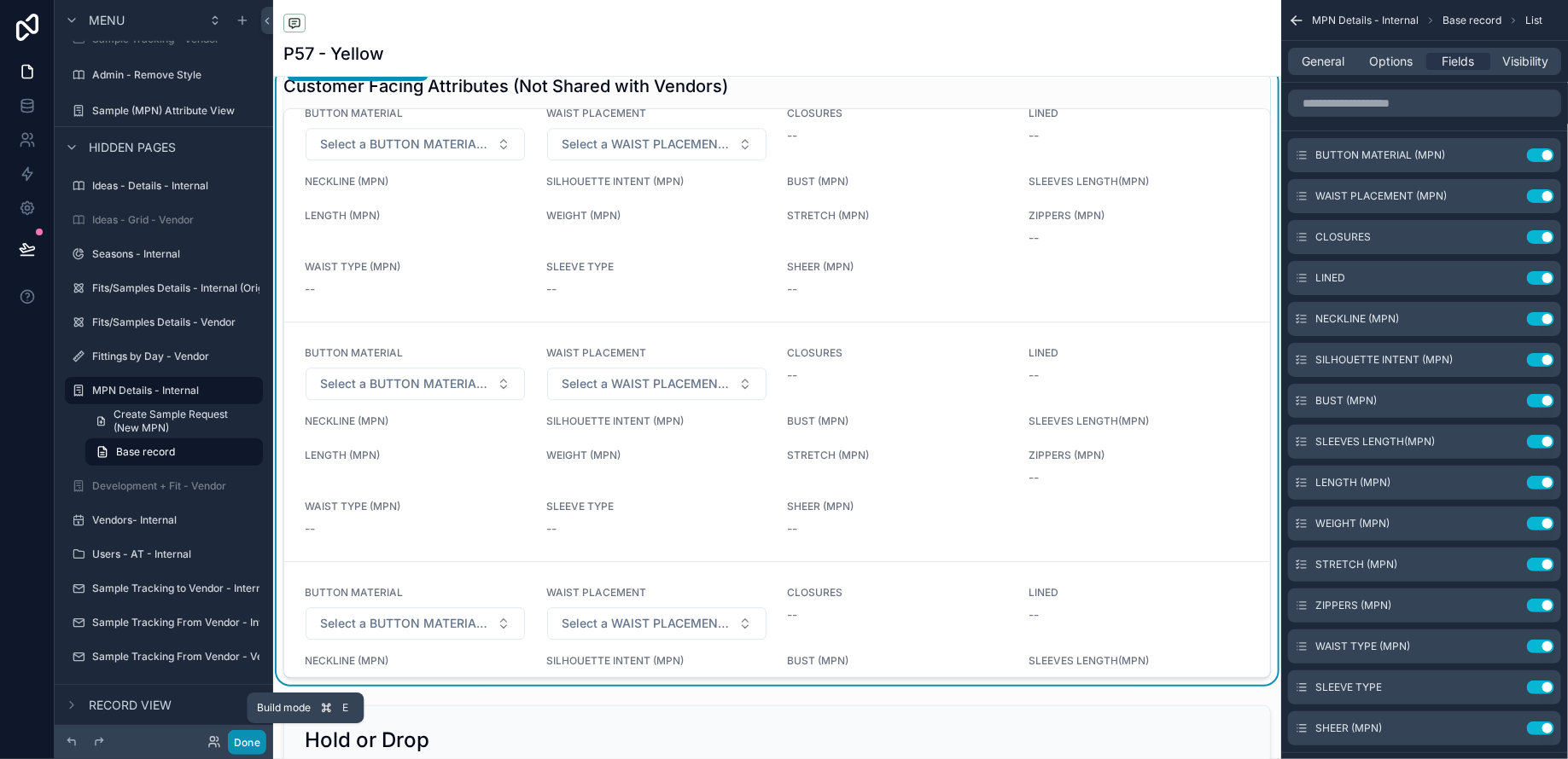
click at [250, 740] on button "Done" at bounding box center [247, 742] width 39 height 25
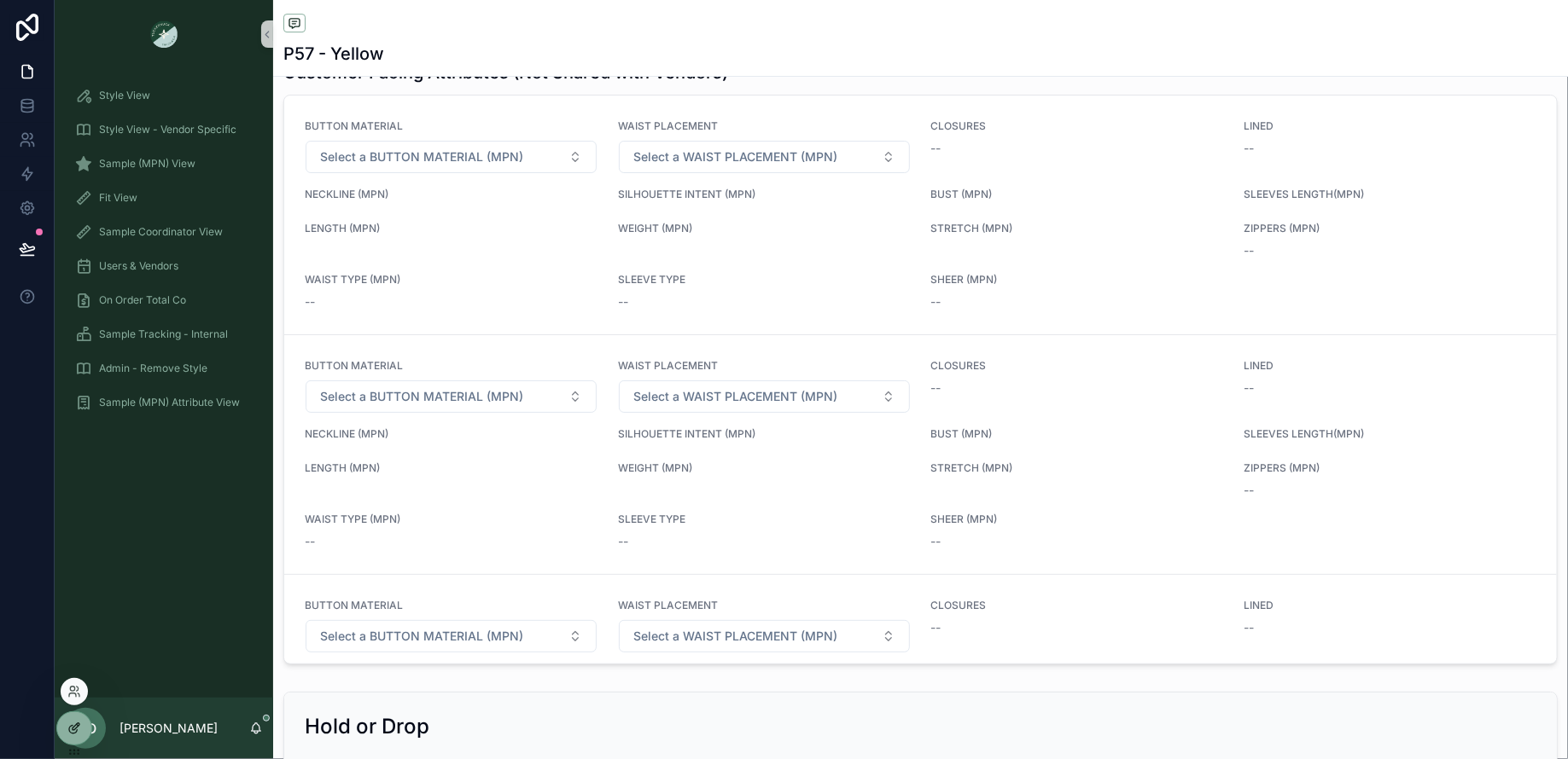
click at [80, 731] on icon at bounding box center [73, 728] width 14 height 14
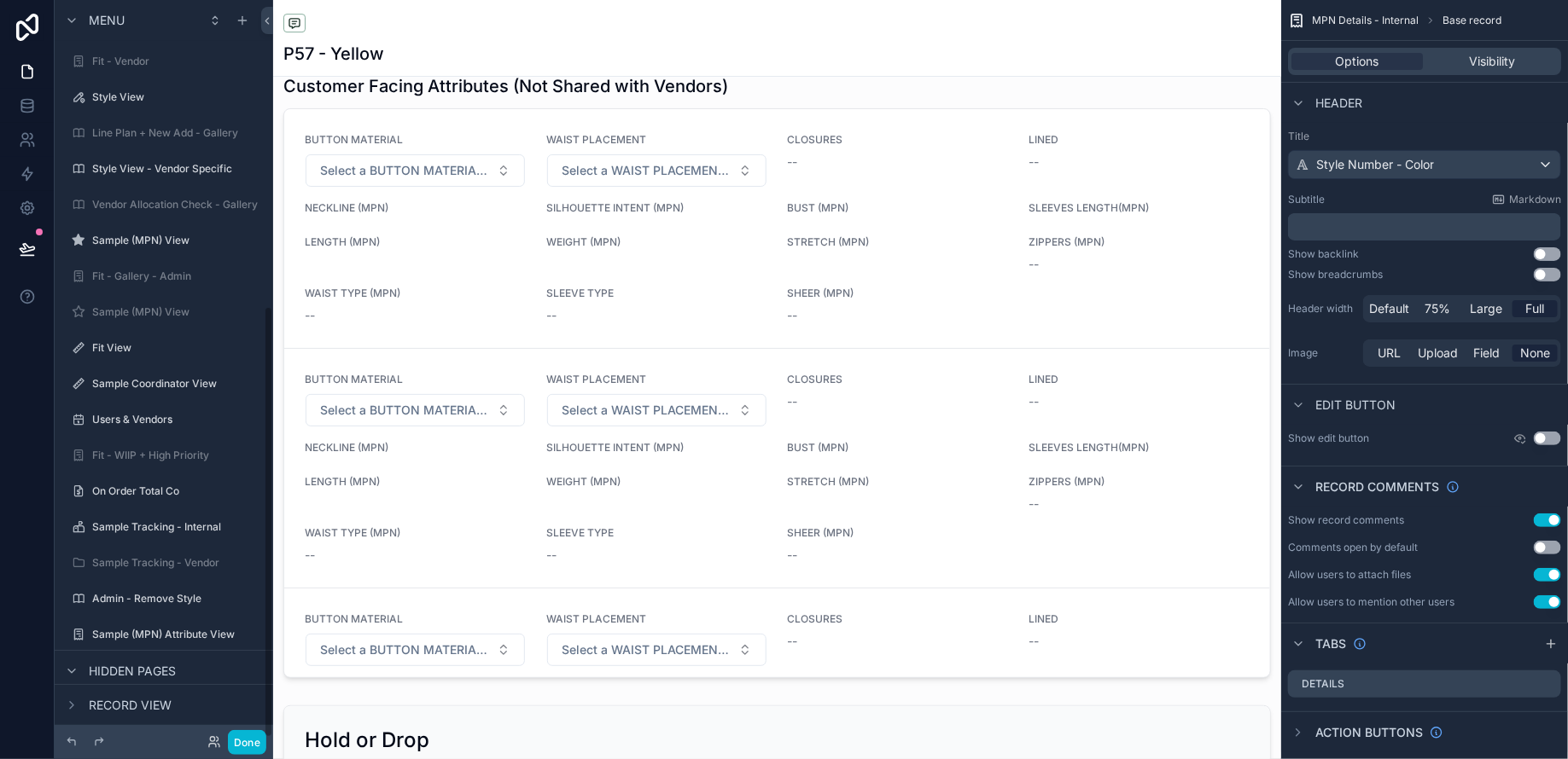
scroll to position [524, 0]
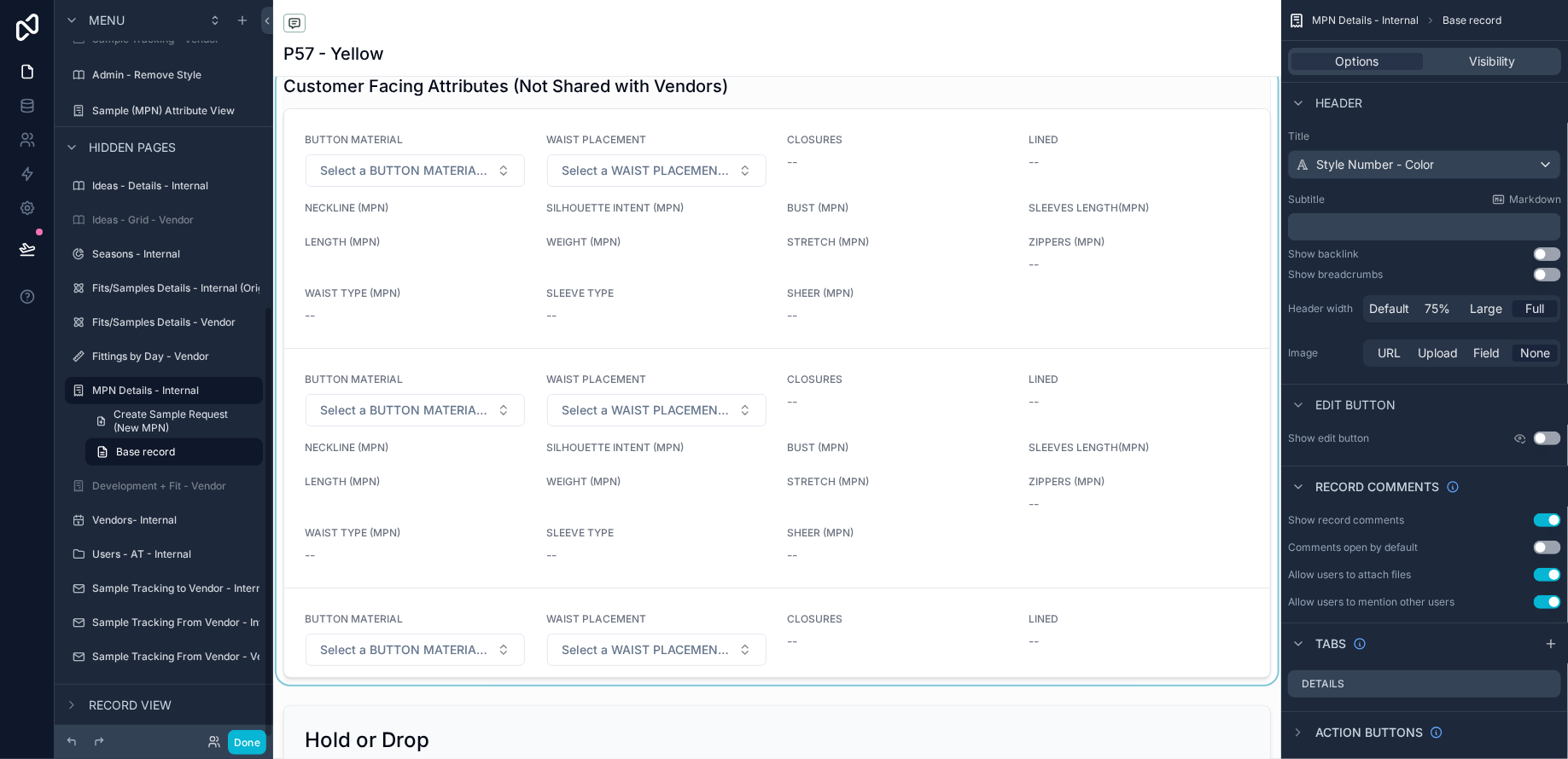
click at [756, 337] on div "scrollable content" at bounding box center [777, 375] width 1008 height 618
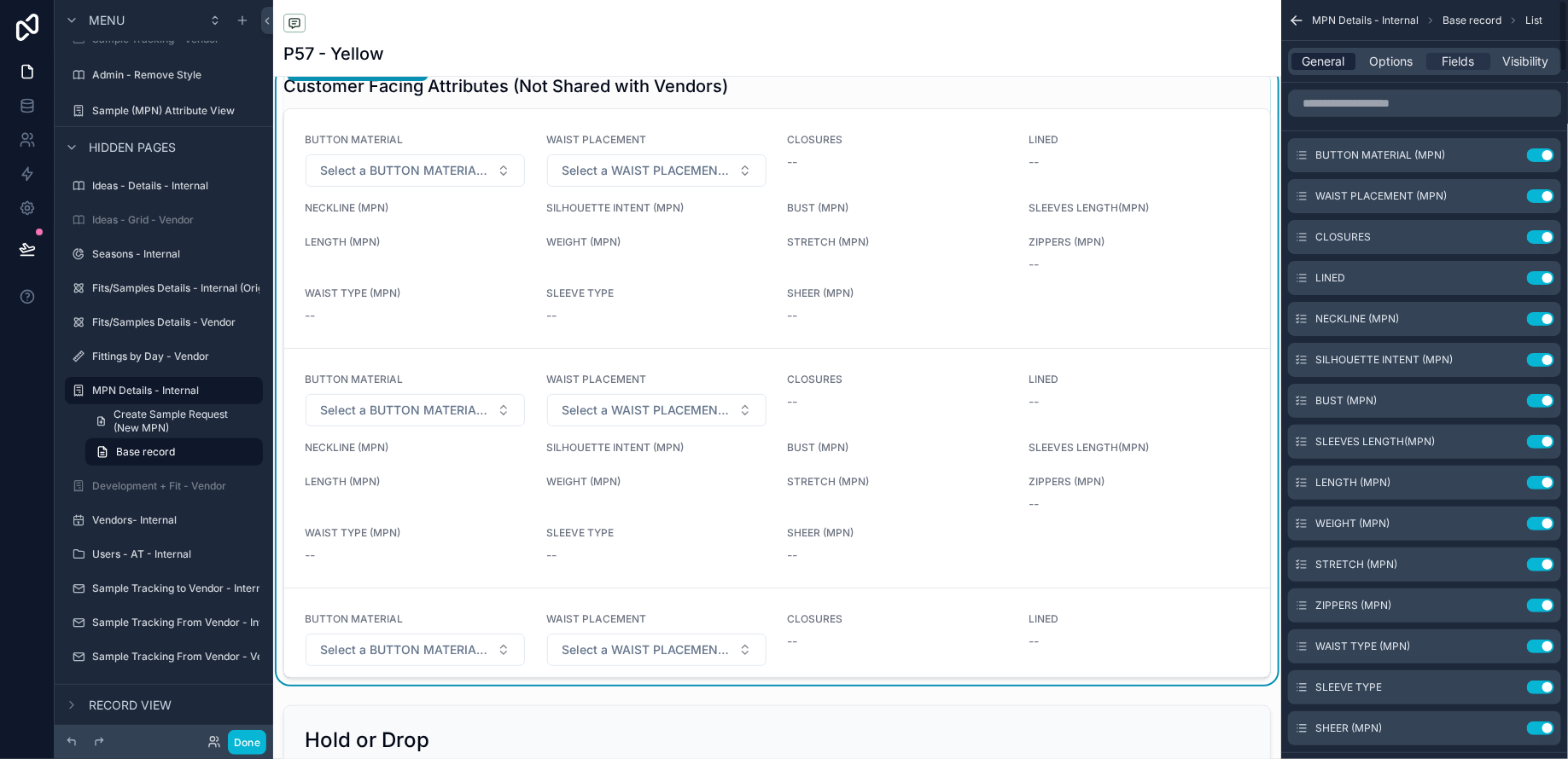
click at [1311, 61] on span "General" at bounding box center [1324, 61] width 42 height 17
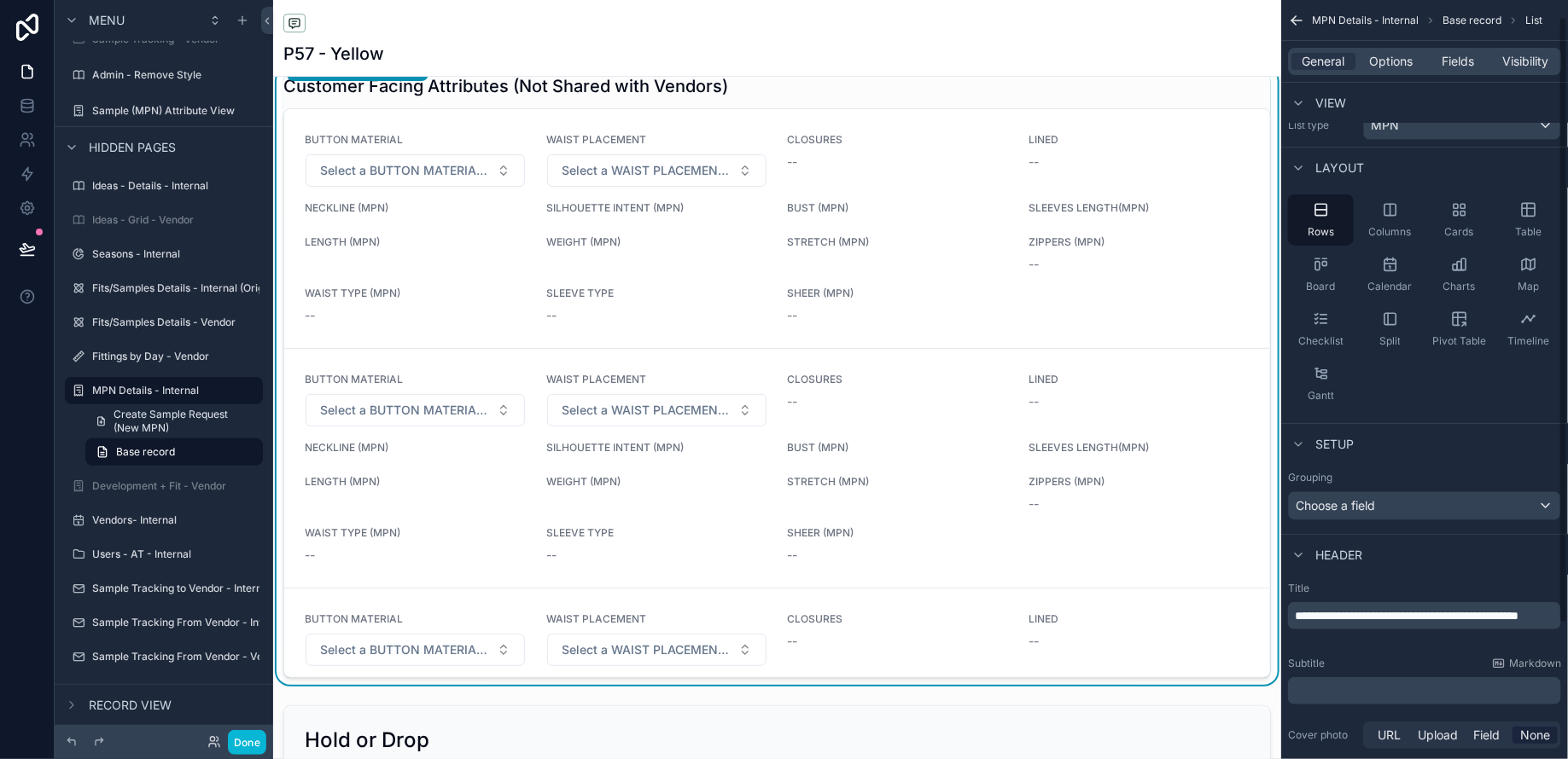
scroll to position [22, 0]
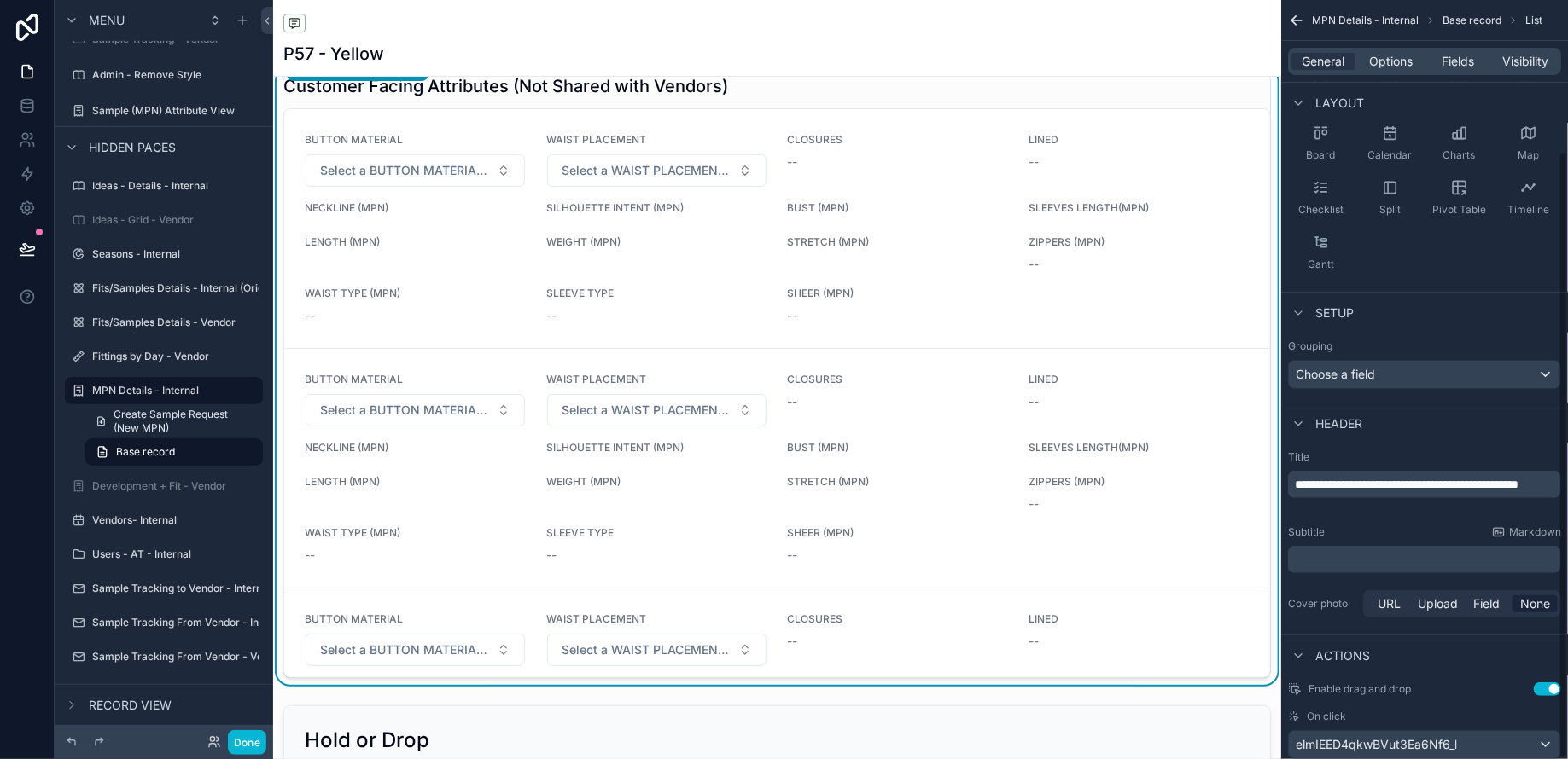
scroll to position [188, 0]
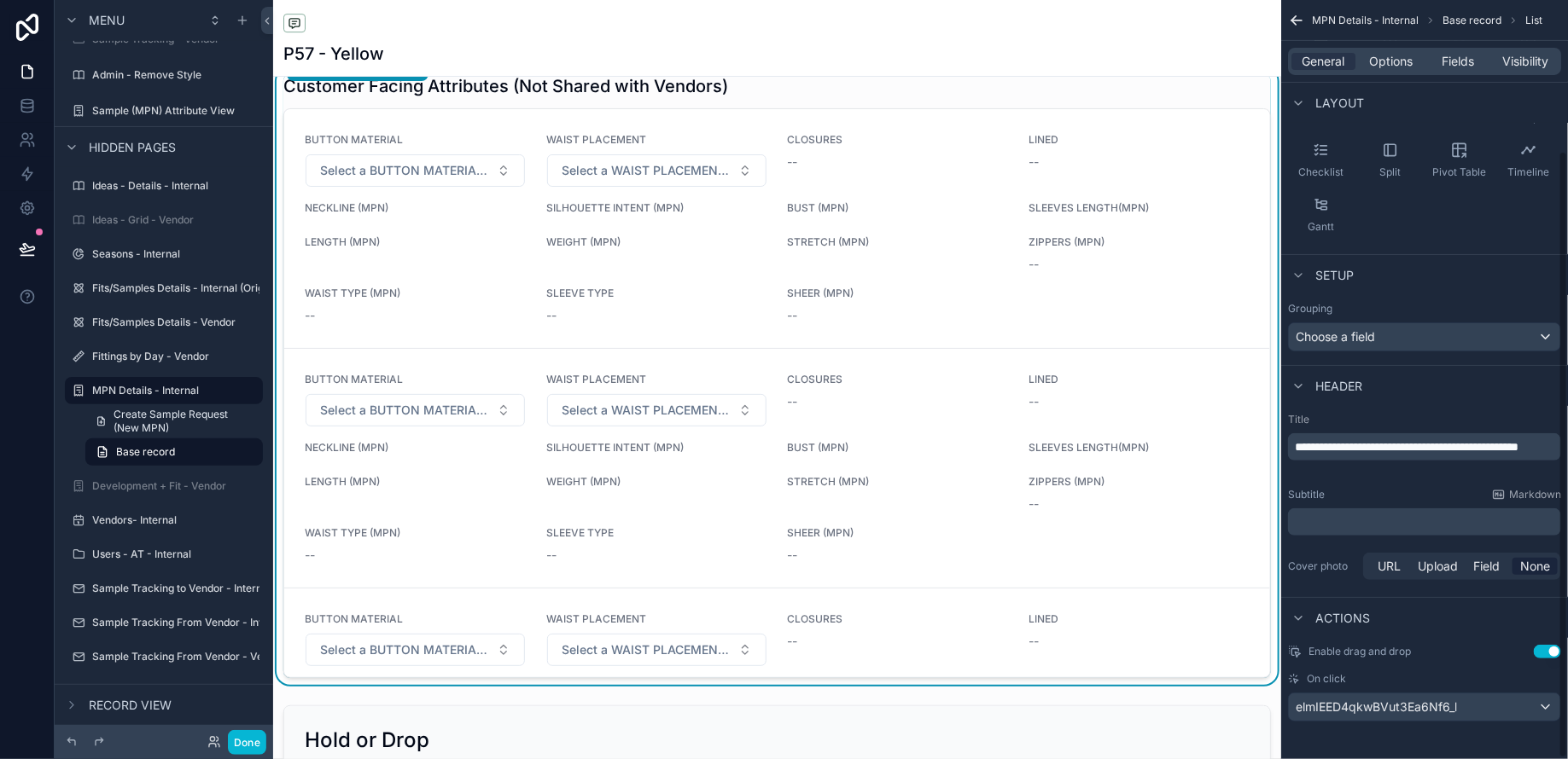
click at [1544, 647] on button "Use setting" at bounding box center [1547, 652] width 28 height 14
click at [1411, 709] on span "elmIEED4qkwBVut3Ea6Nf6_l" at bounding box center [1376, 707] width 162 height 17
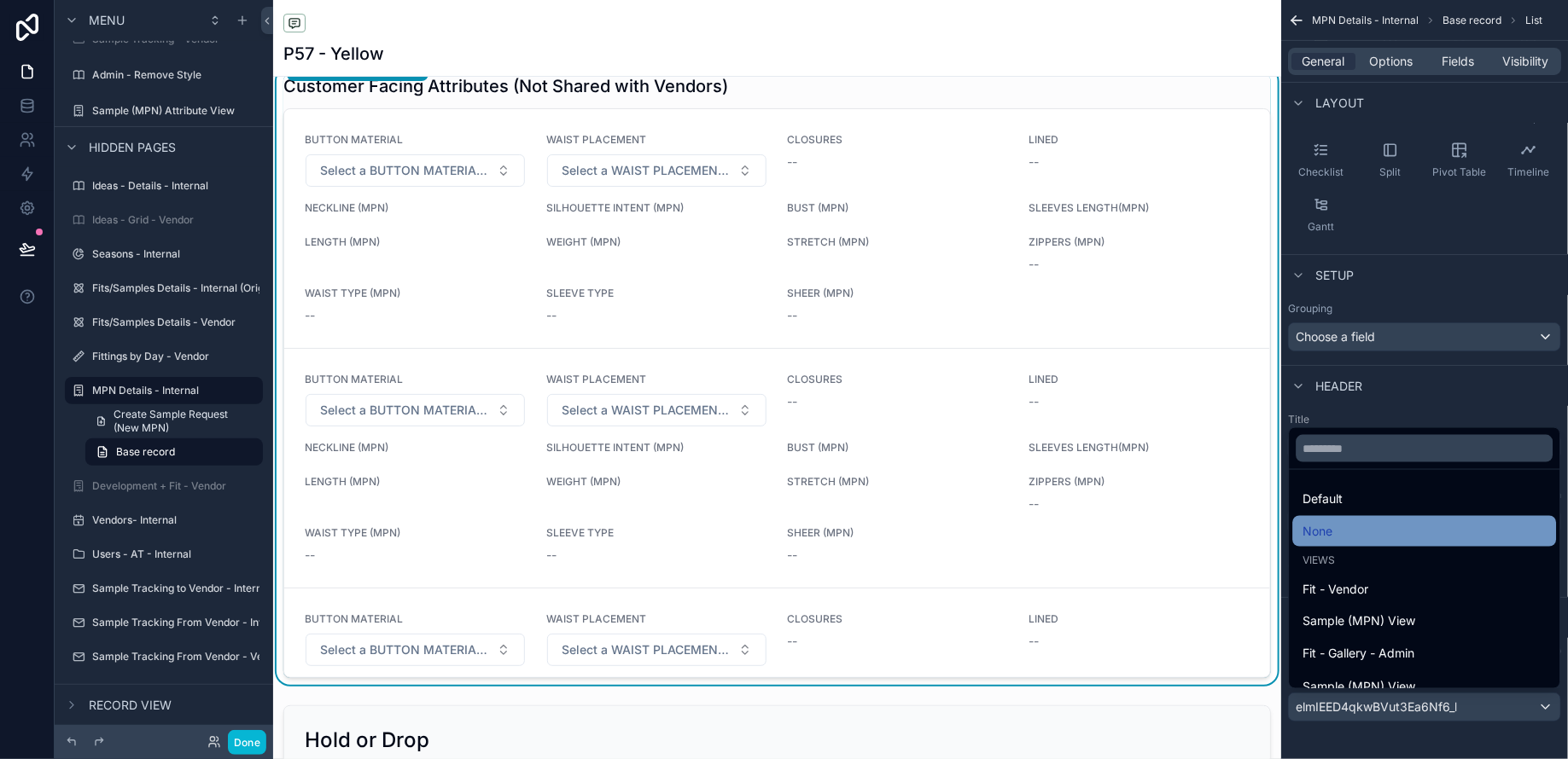
click at [1339, 527] on div "None" at bounding box center [1424, 531] width 243 height 20
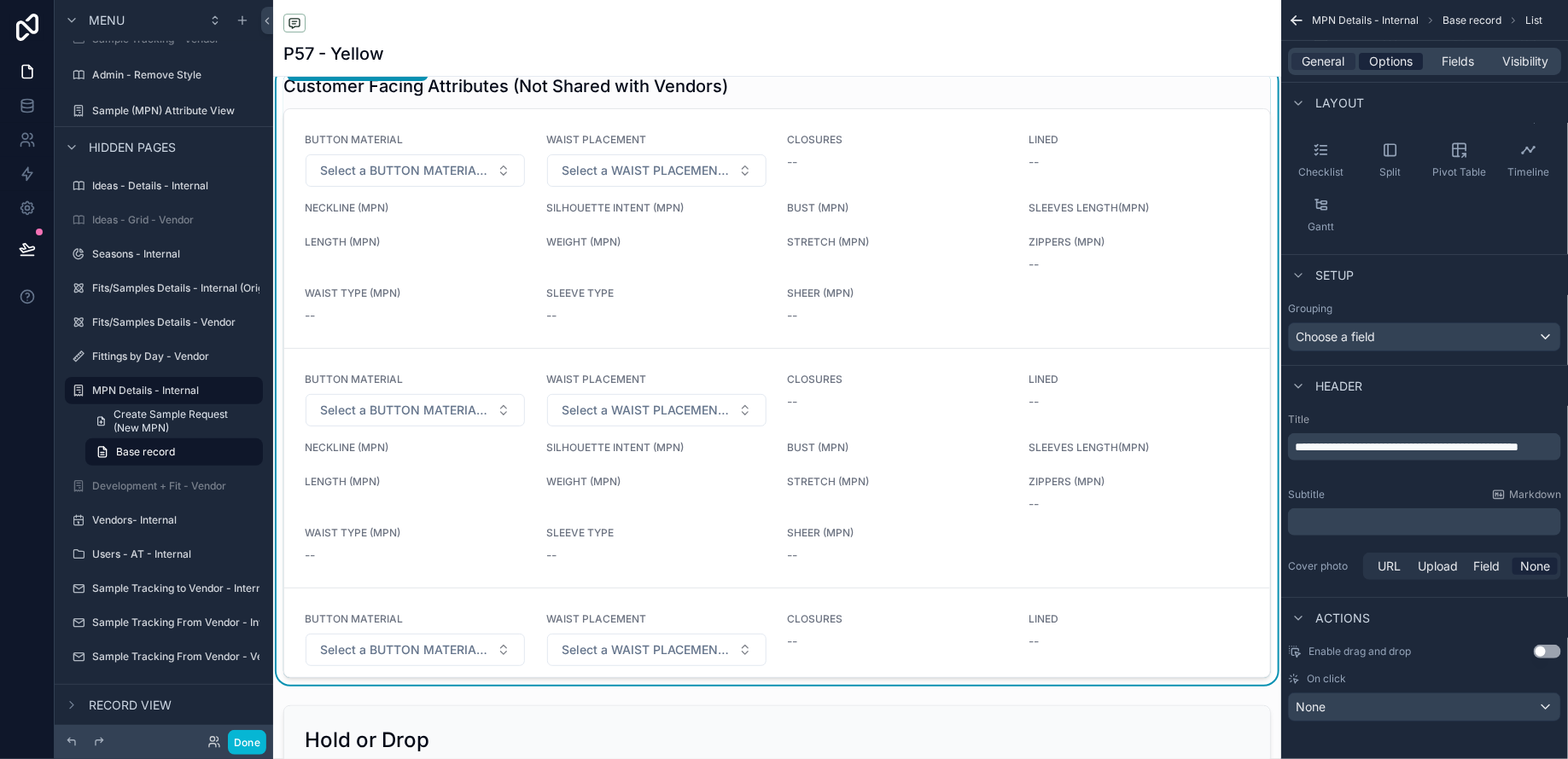
click at [1383, 63] on span "Options" at bounding box center [1390, 61] width 43 height 17
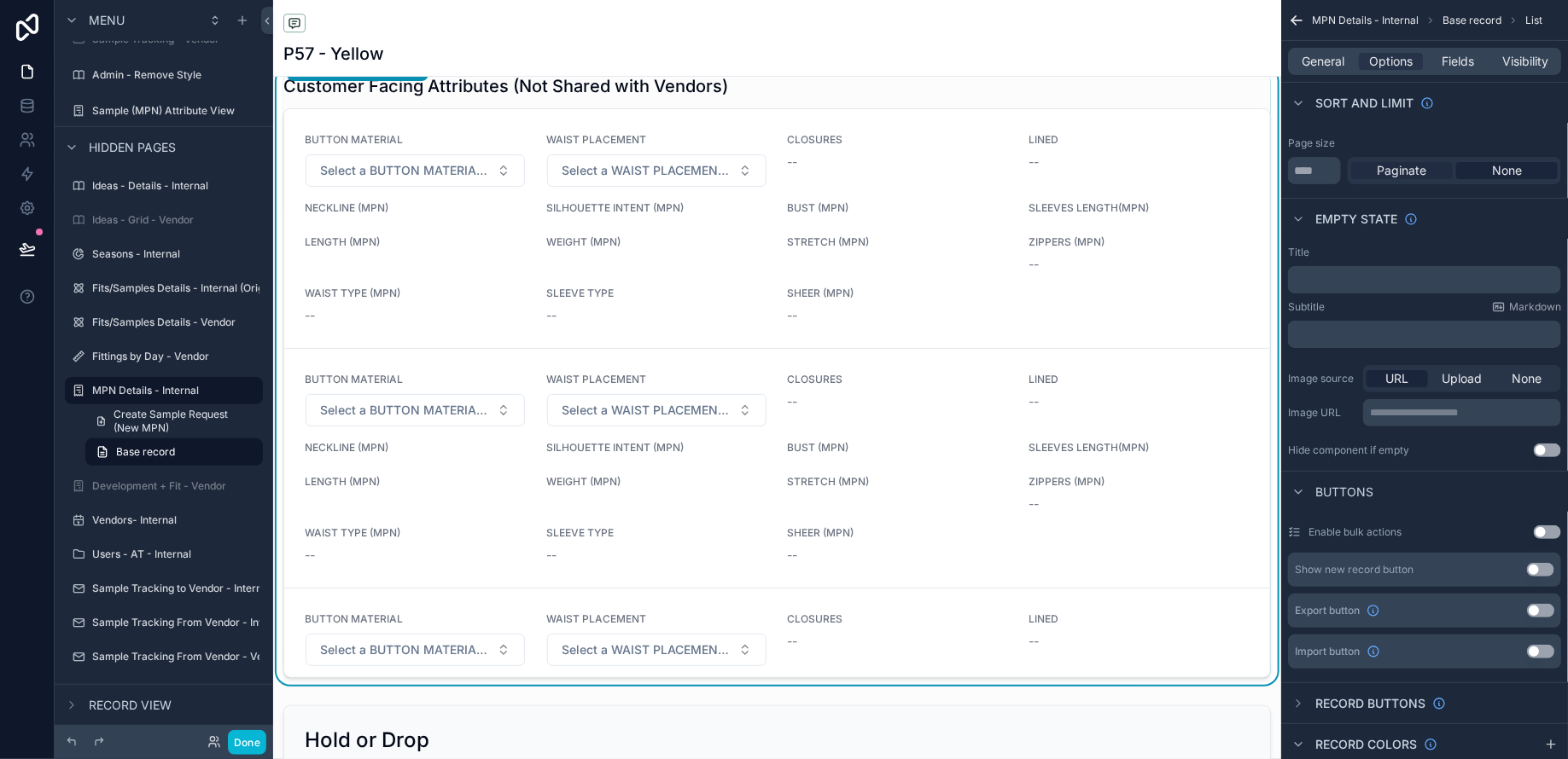
click at [1412, 167] on span "Paginate" at bounding box center [1402, 171] width 50 height 17
click at [1514, 168] on span "None" at bounding box center [1506, 171] width 30 height 17
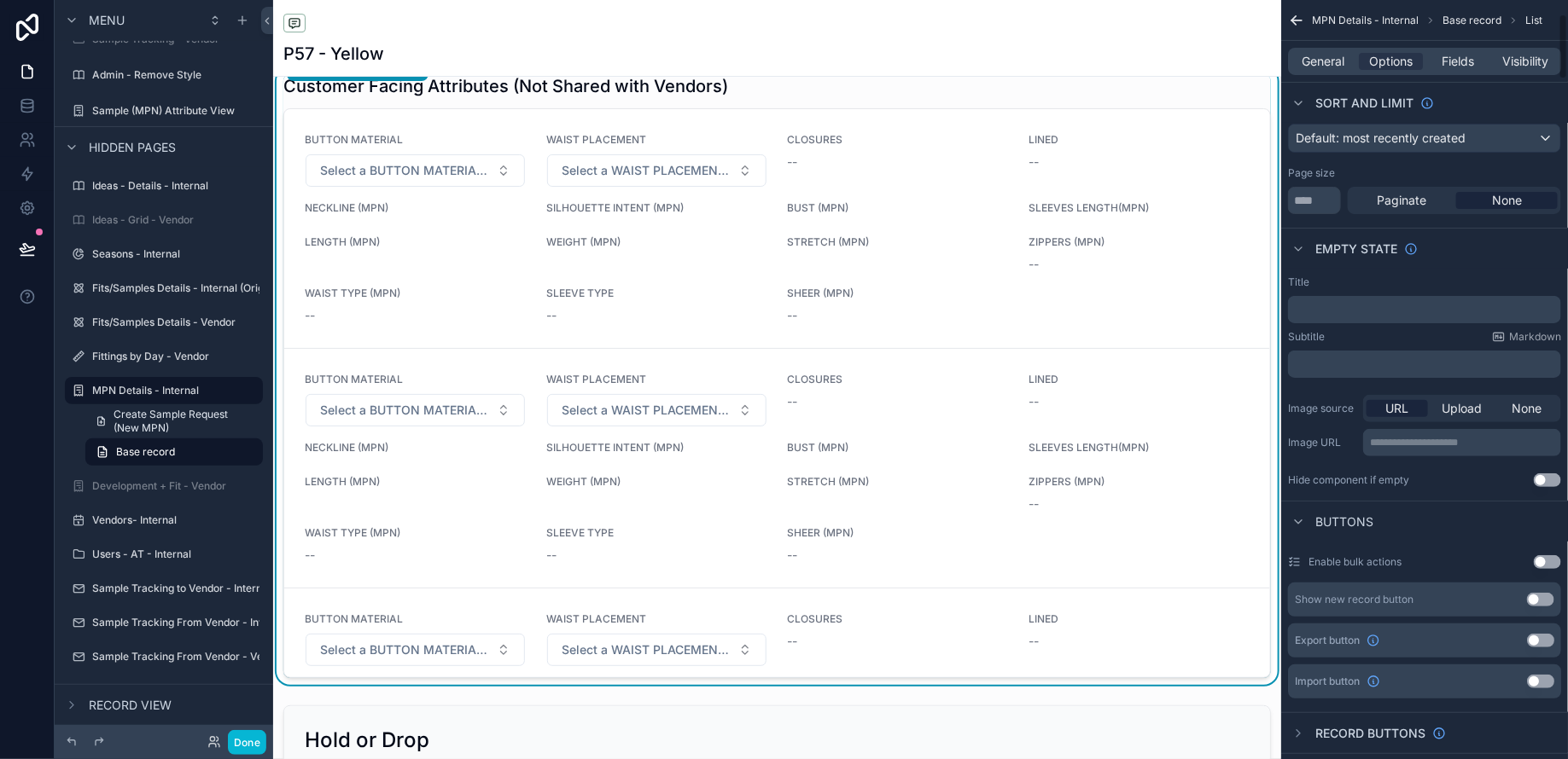
scroll to position [157, 0]
click at [1319, 194] on input "**" at bounding box center [1315, 202] width 53 height 28
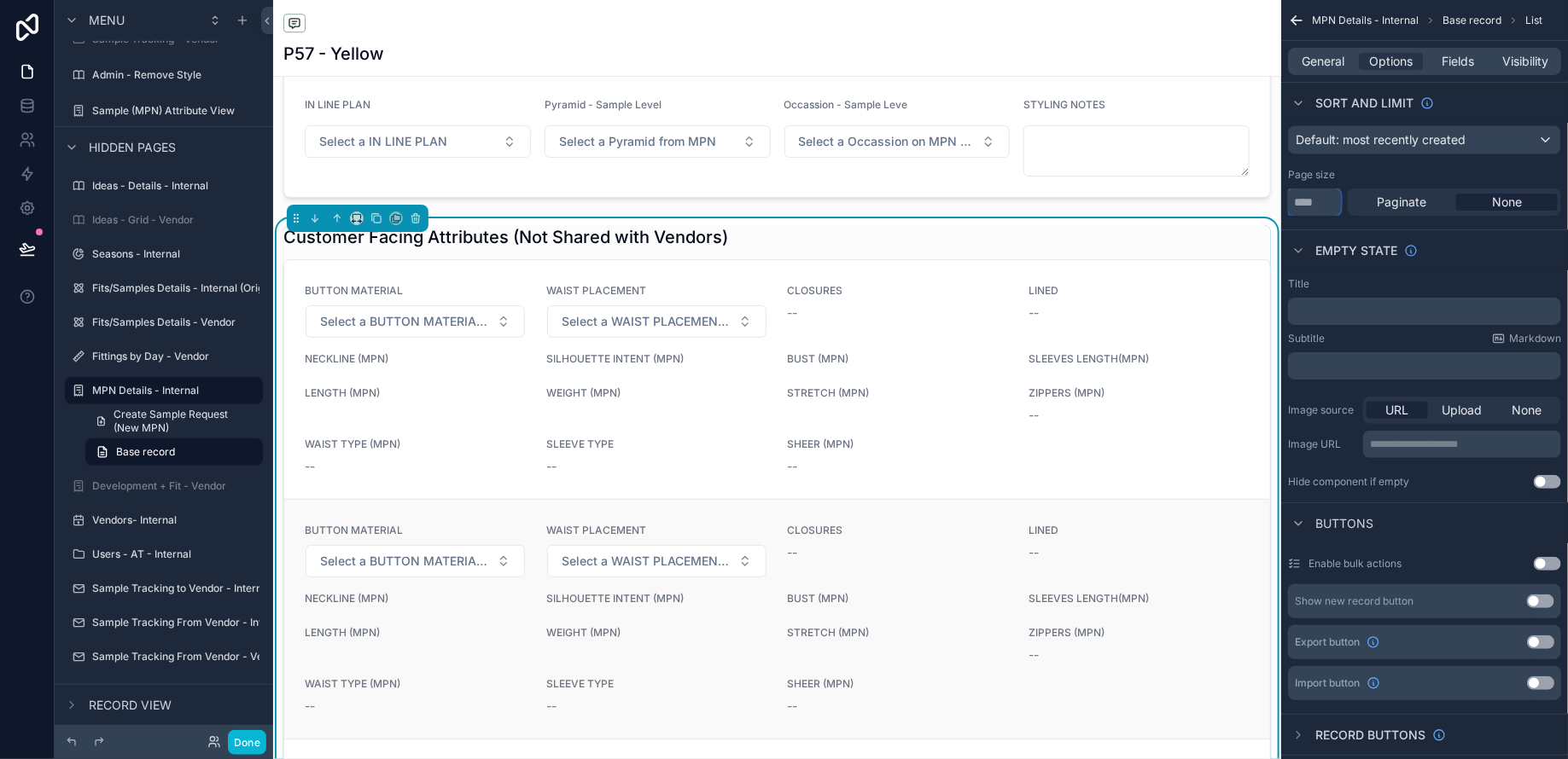
scroll to position [2558, 0]
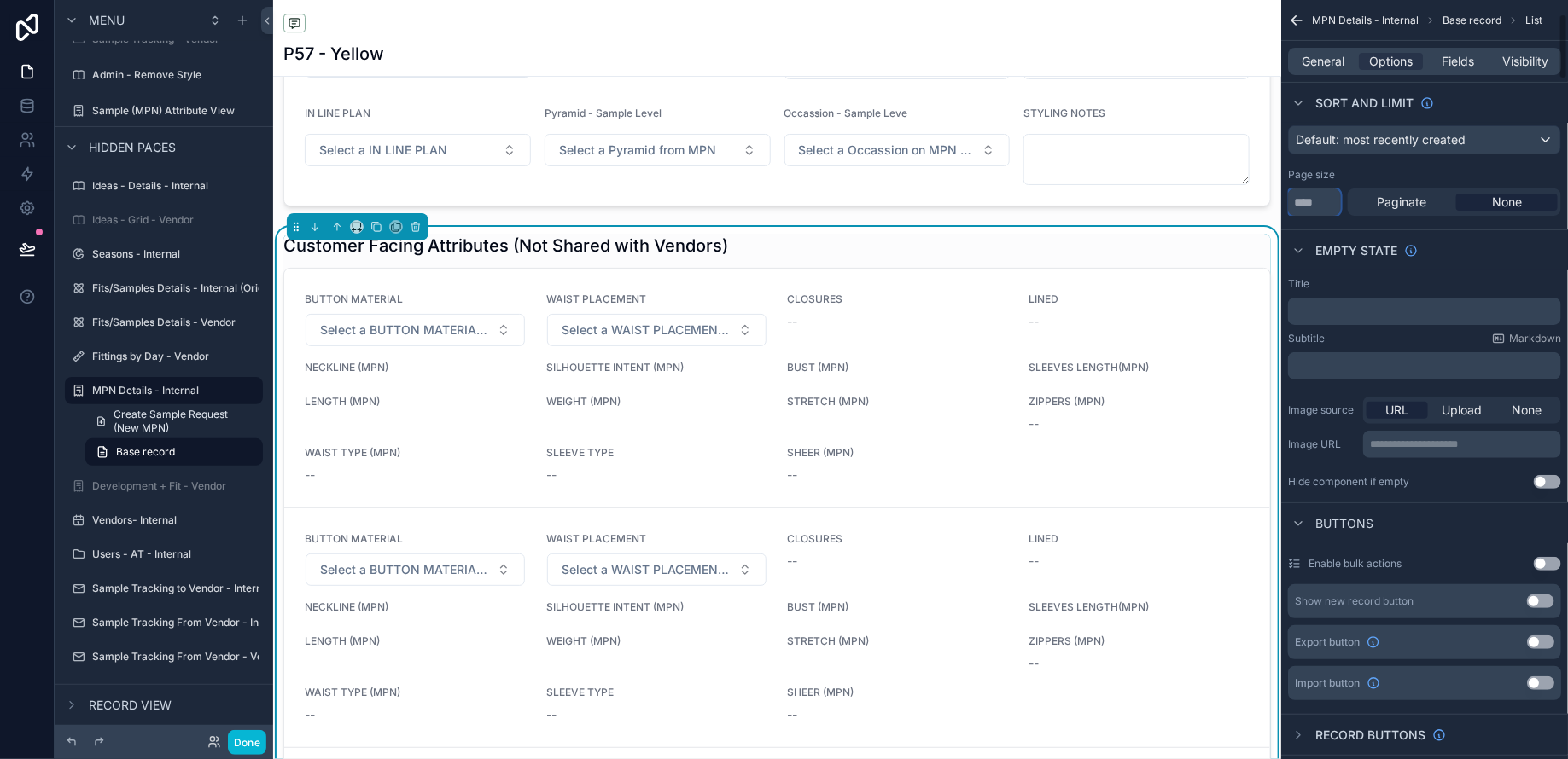
type input "*"
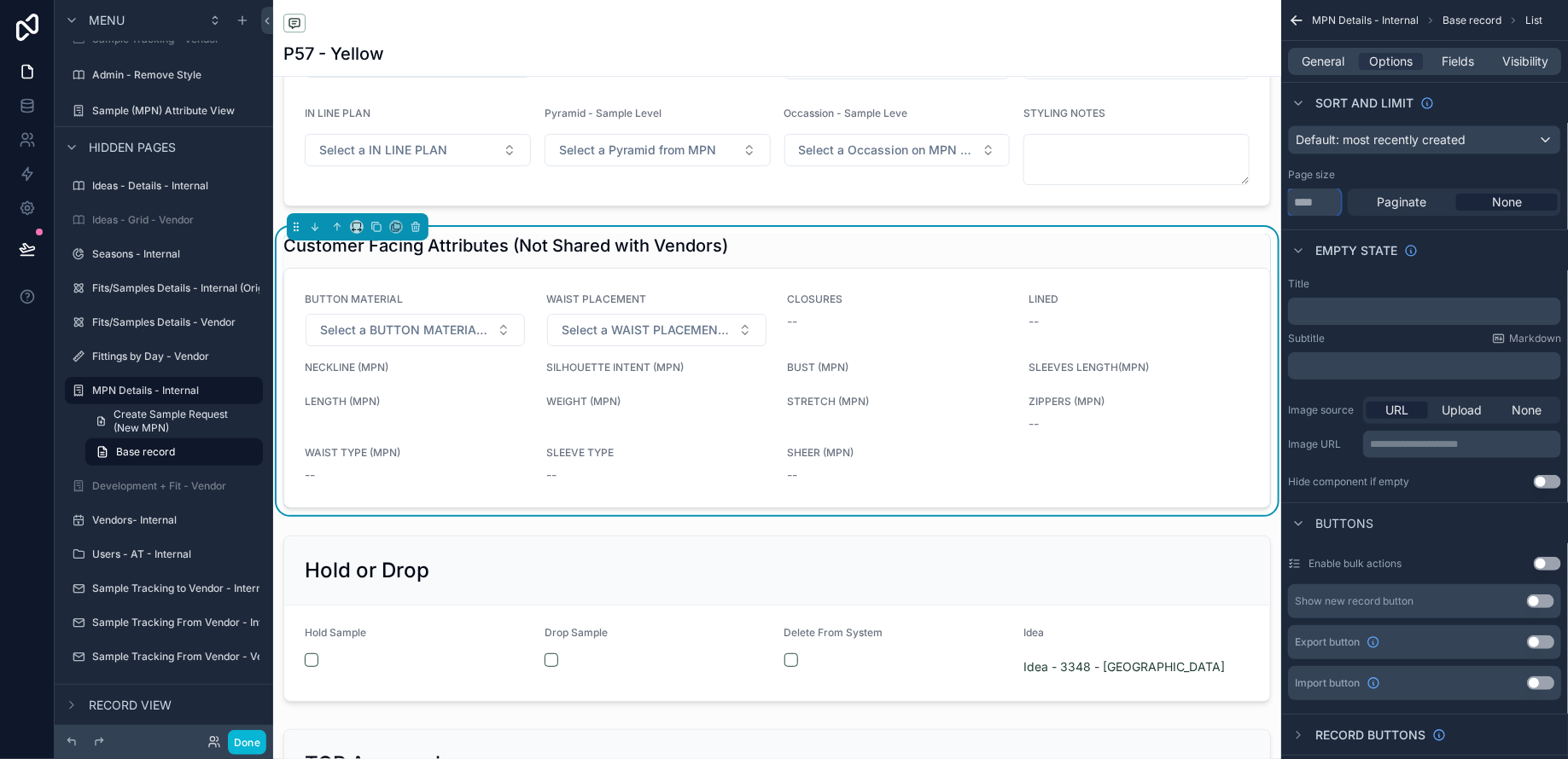
type input "*"
click at [1464, 63] on span "Fields" at bounding box center [1458, 61] width 32 height 17
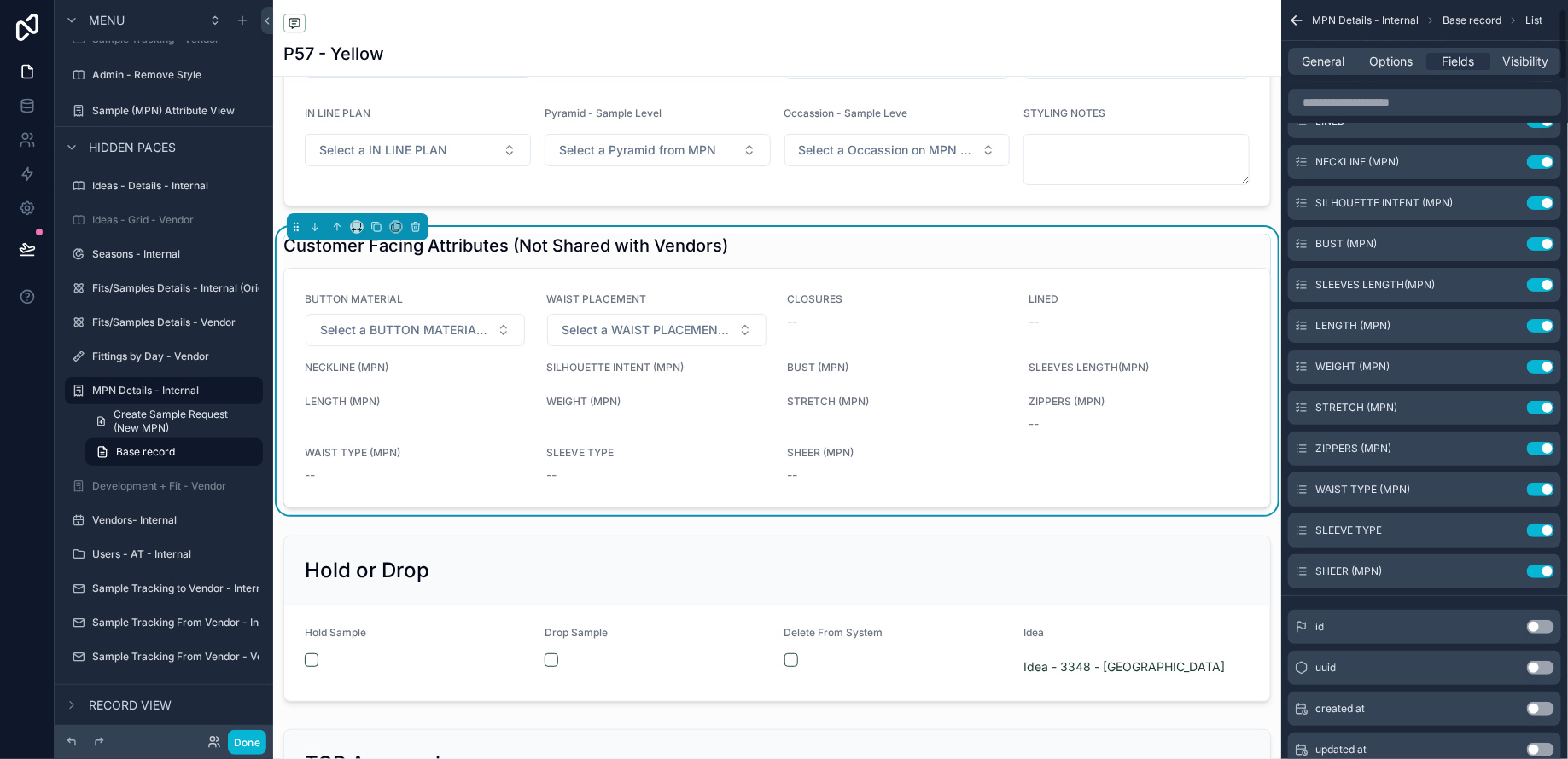
scroll to position [0, 0]
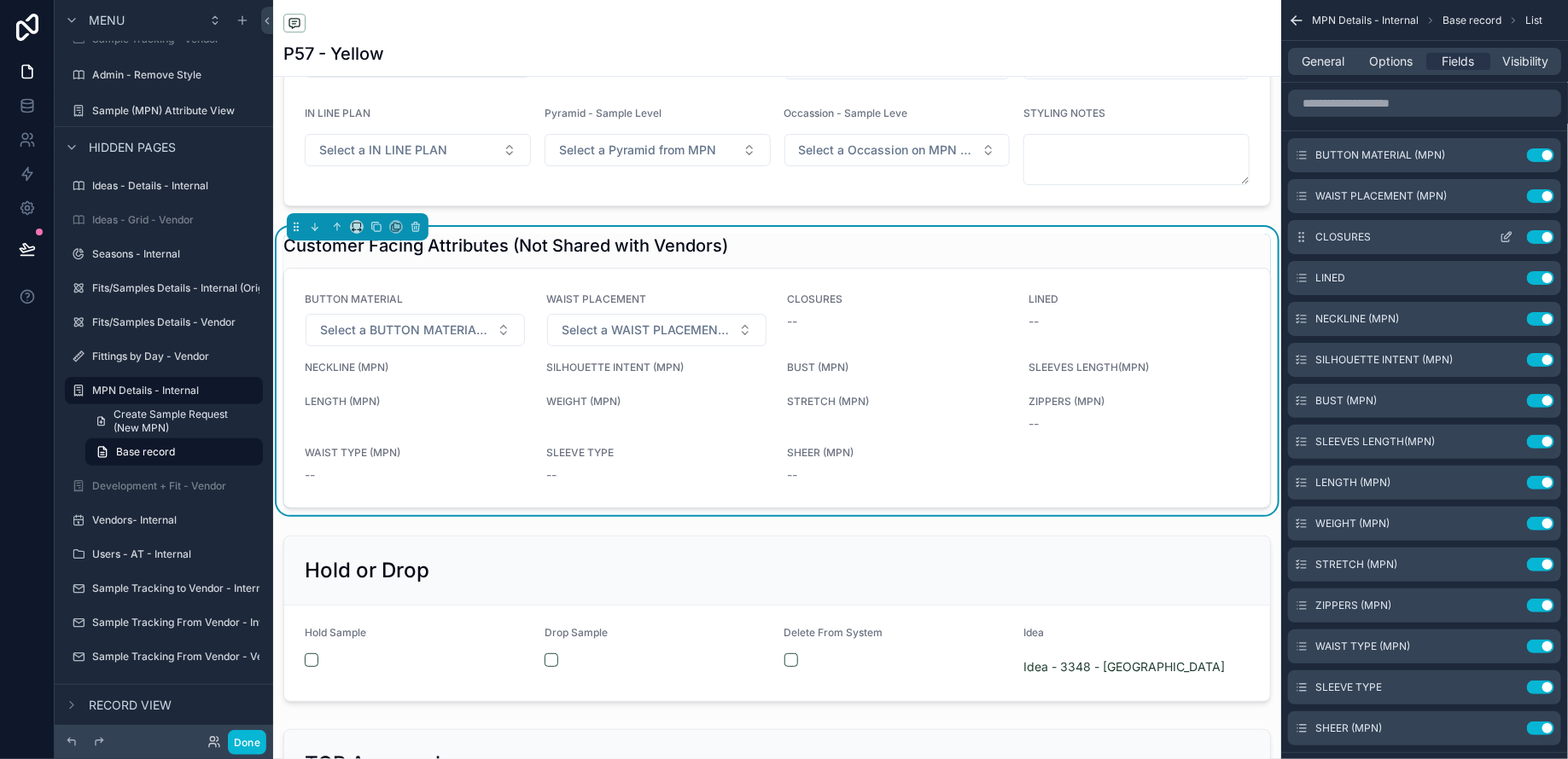
click at [1501, 242] on icon "scrollable content" at bounding box center [1506, 237] width 14 height 14
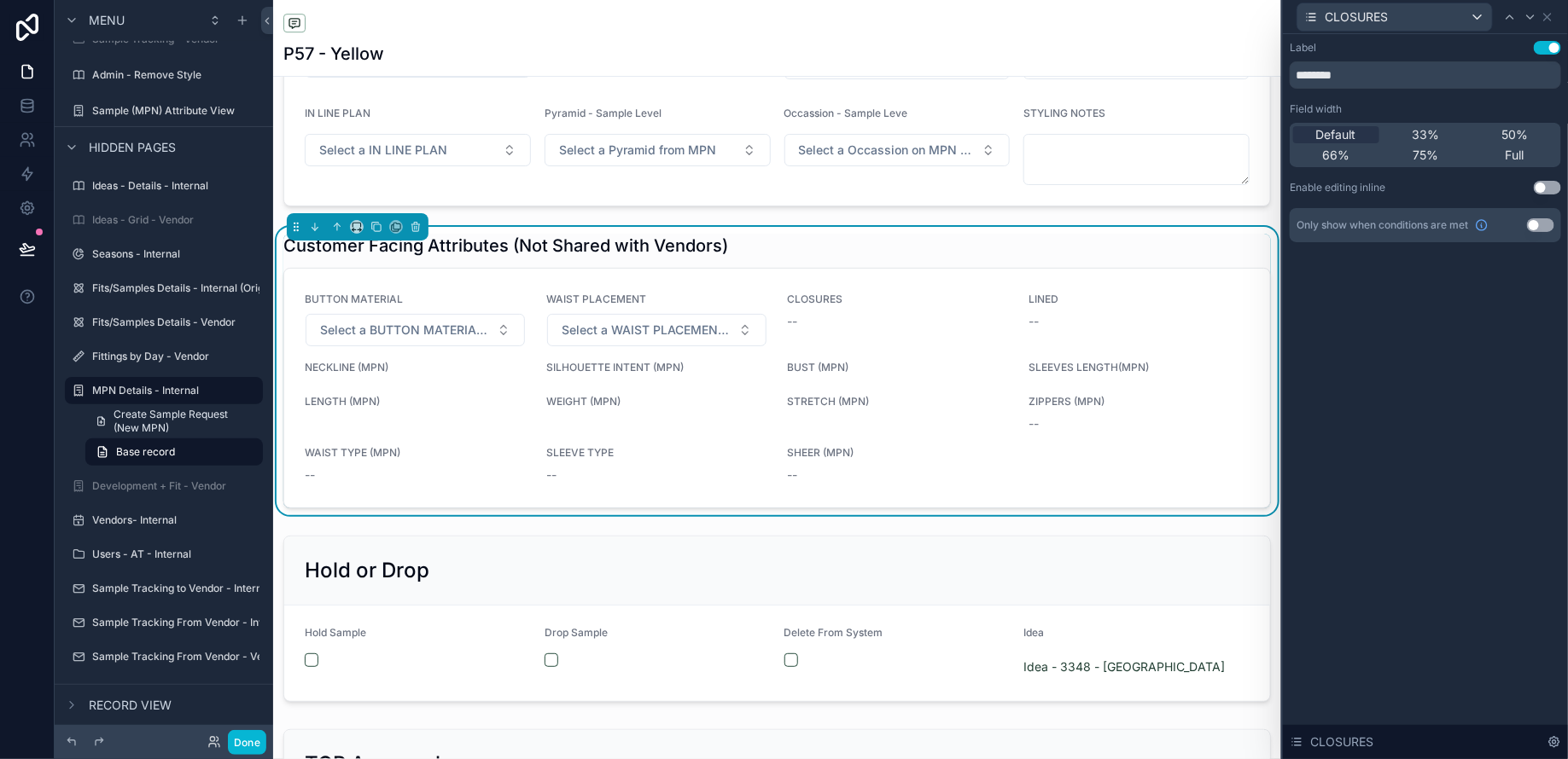
click at [1547, 187] on button "Use setting" at bounding box center [1547, 187] width 28 height 14
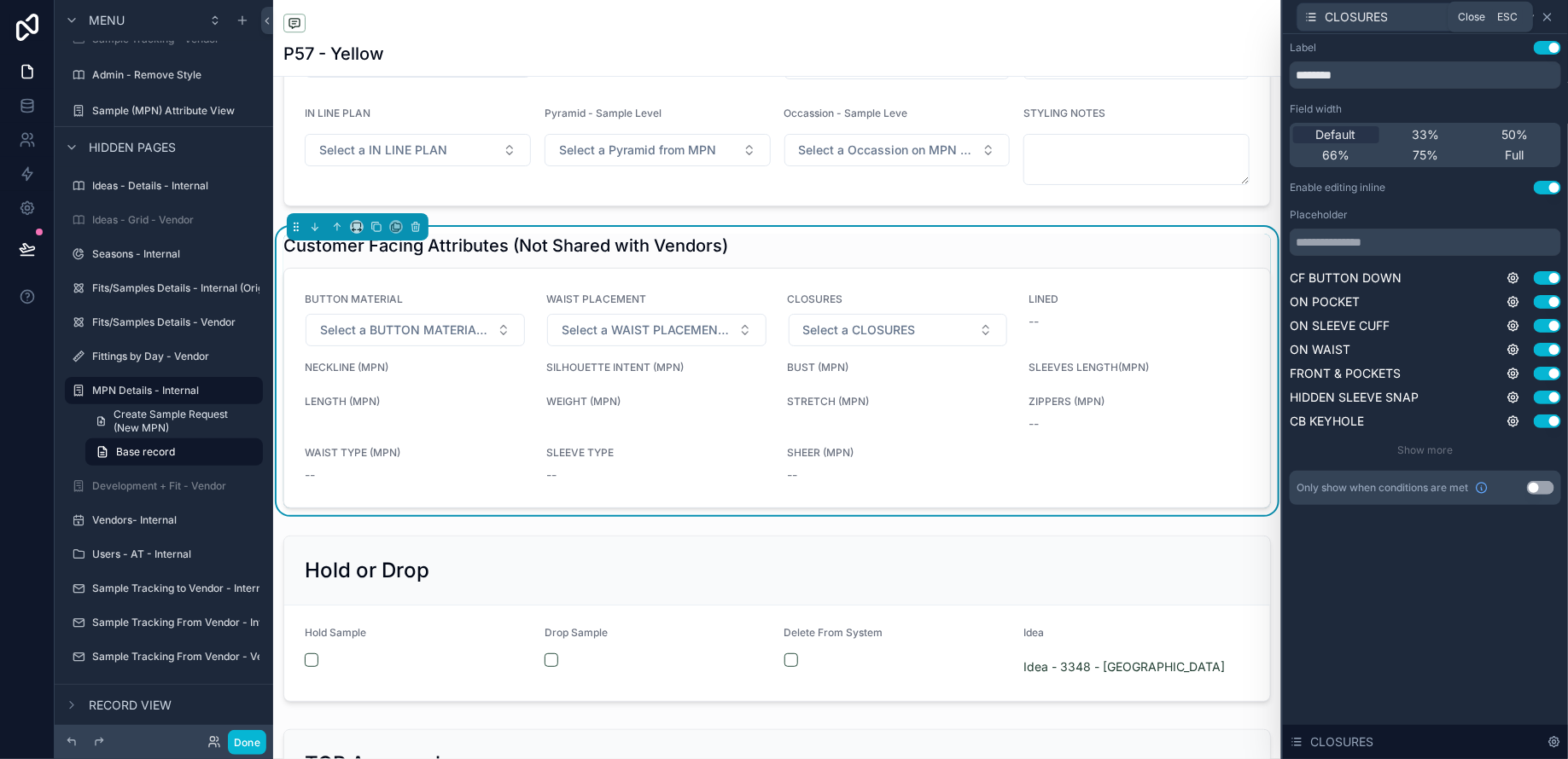
click at [1551, 16] on icon at bounding box center [1547, 17] width 14 height 14
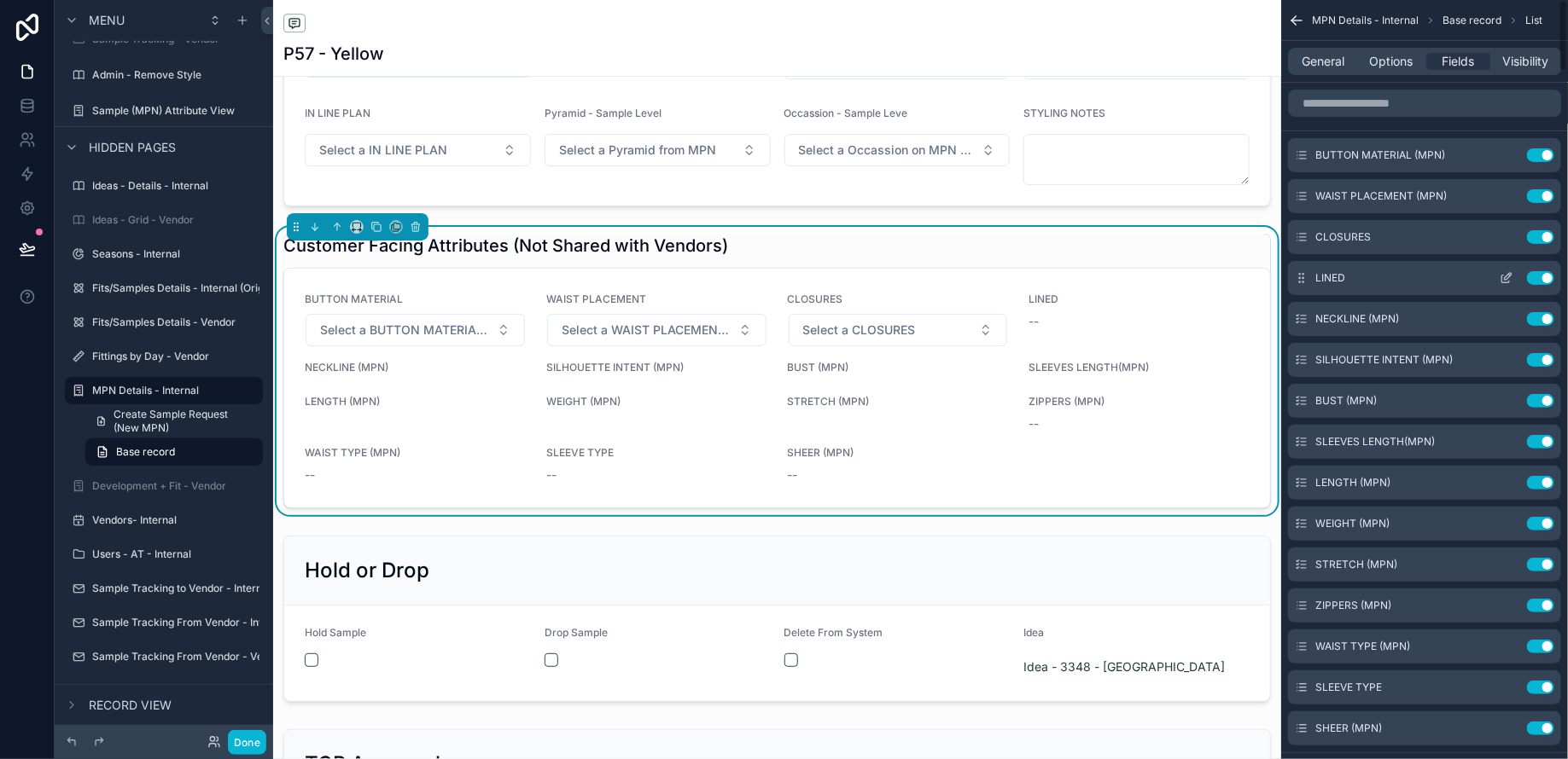
click at [1505, 282] on icon "scrollable content" at bounding box center [1506, 279] width 7 height 7
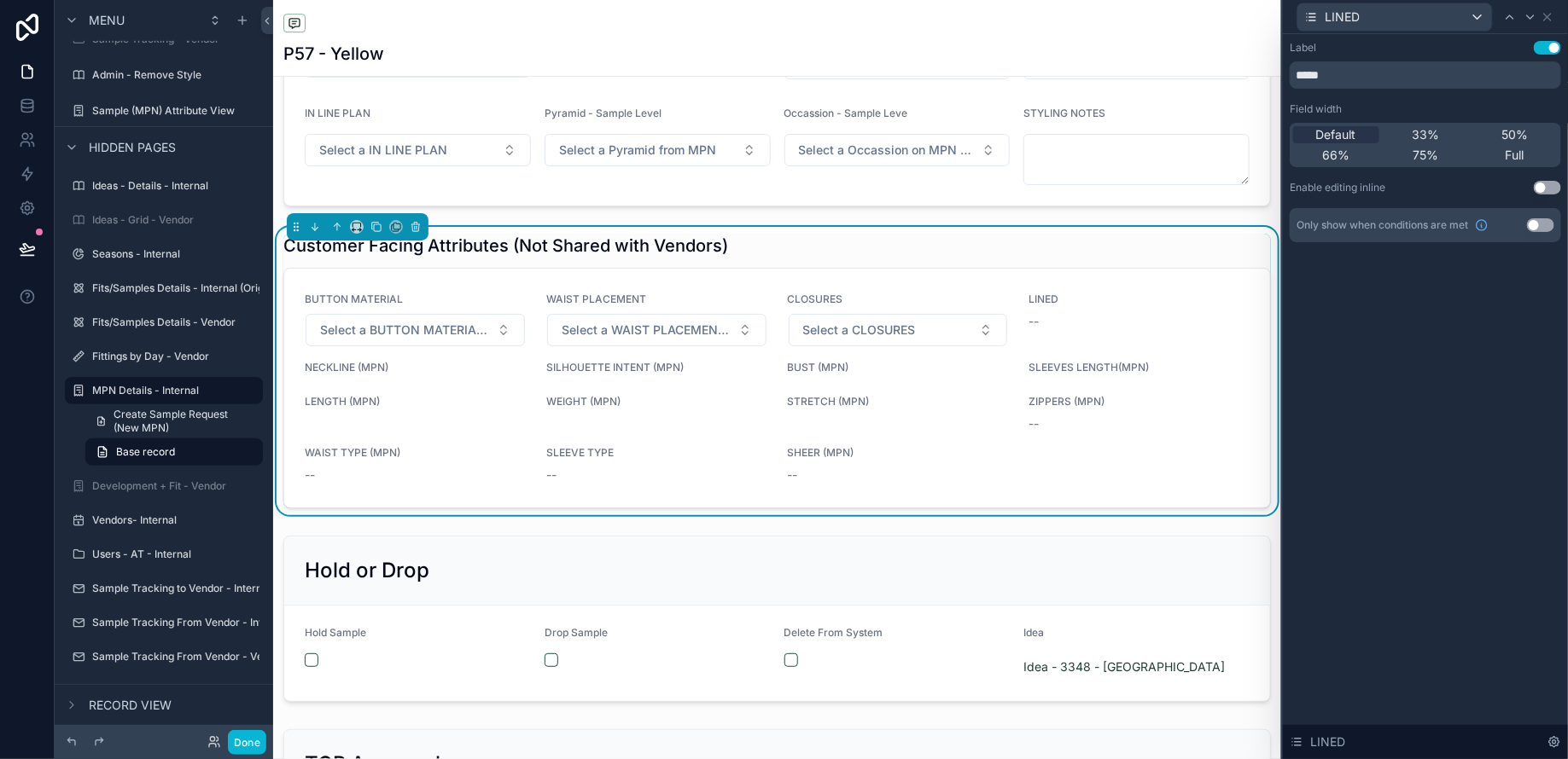
click at [1542, 191] on button "Use setting" at bounding box center [1547, 187] width 28 height 14
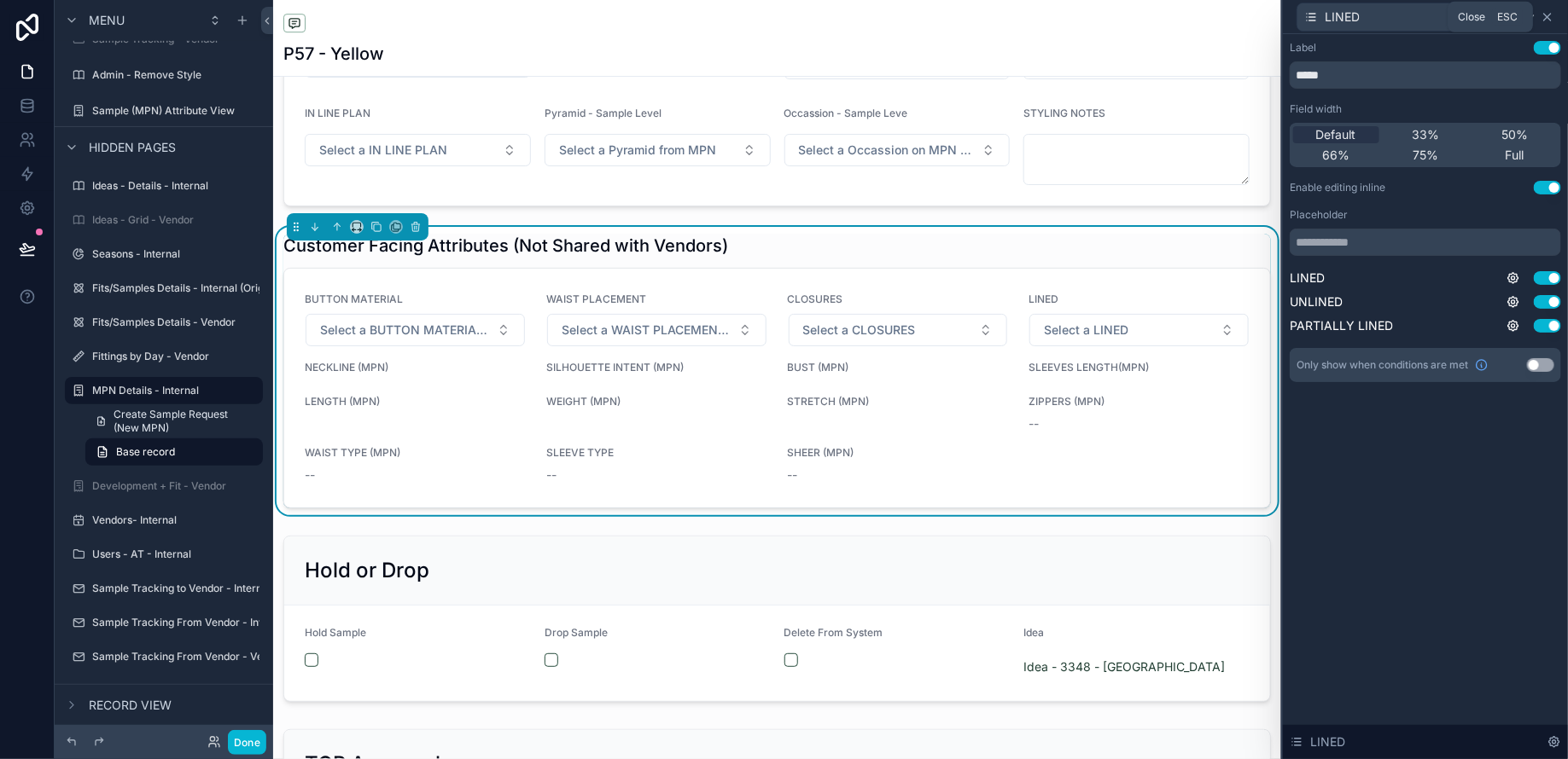
click at [1548, 17] on icon at bounding box center [1547, 17] width 6 height 6
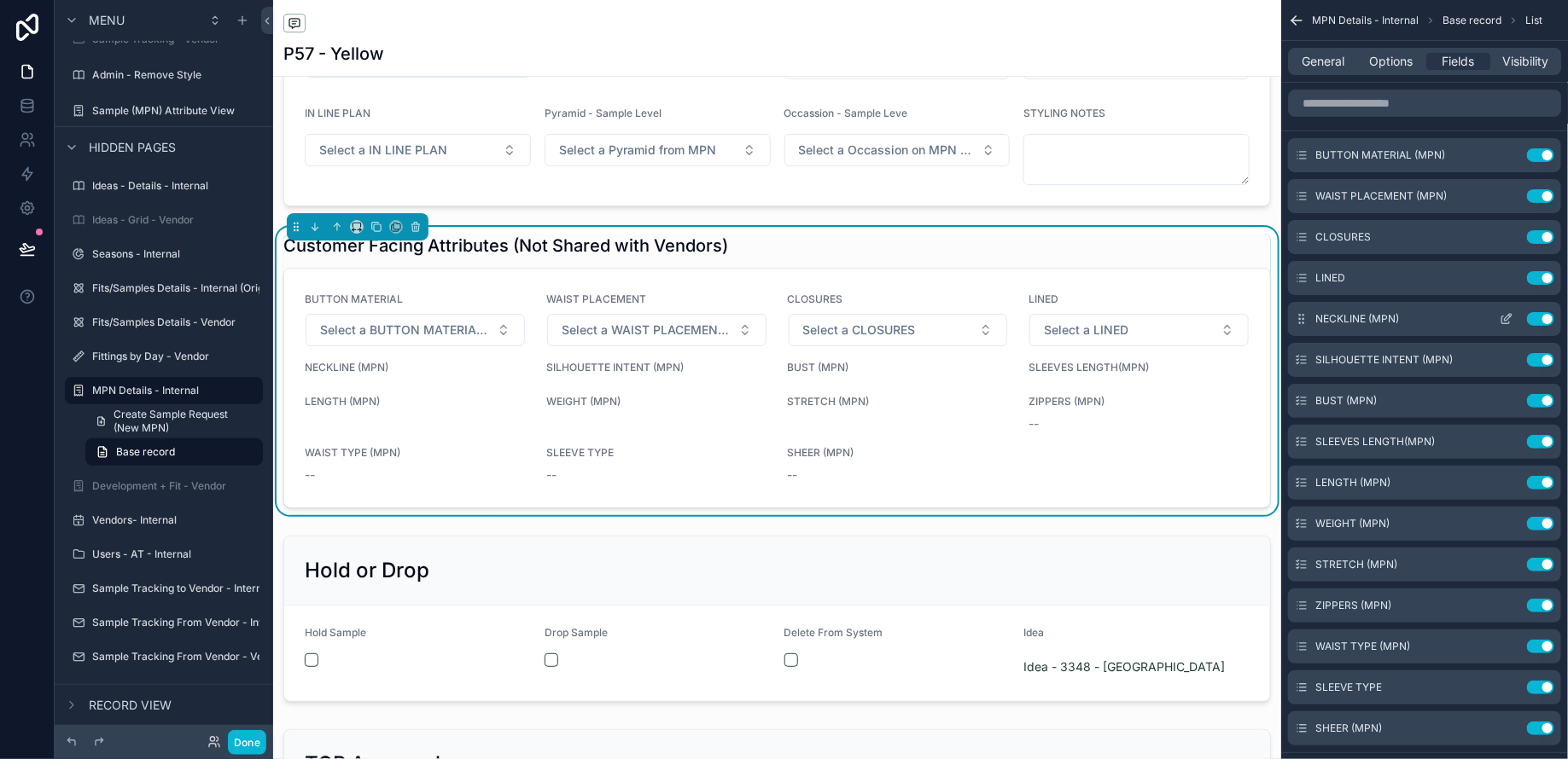
click at [1505, 318] on icon "scrollable content" at bounding box center [1507, 317] width 6 height 6
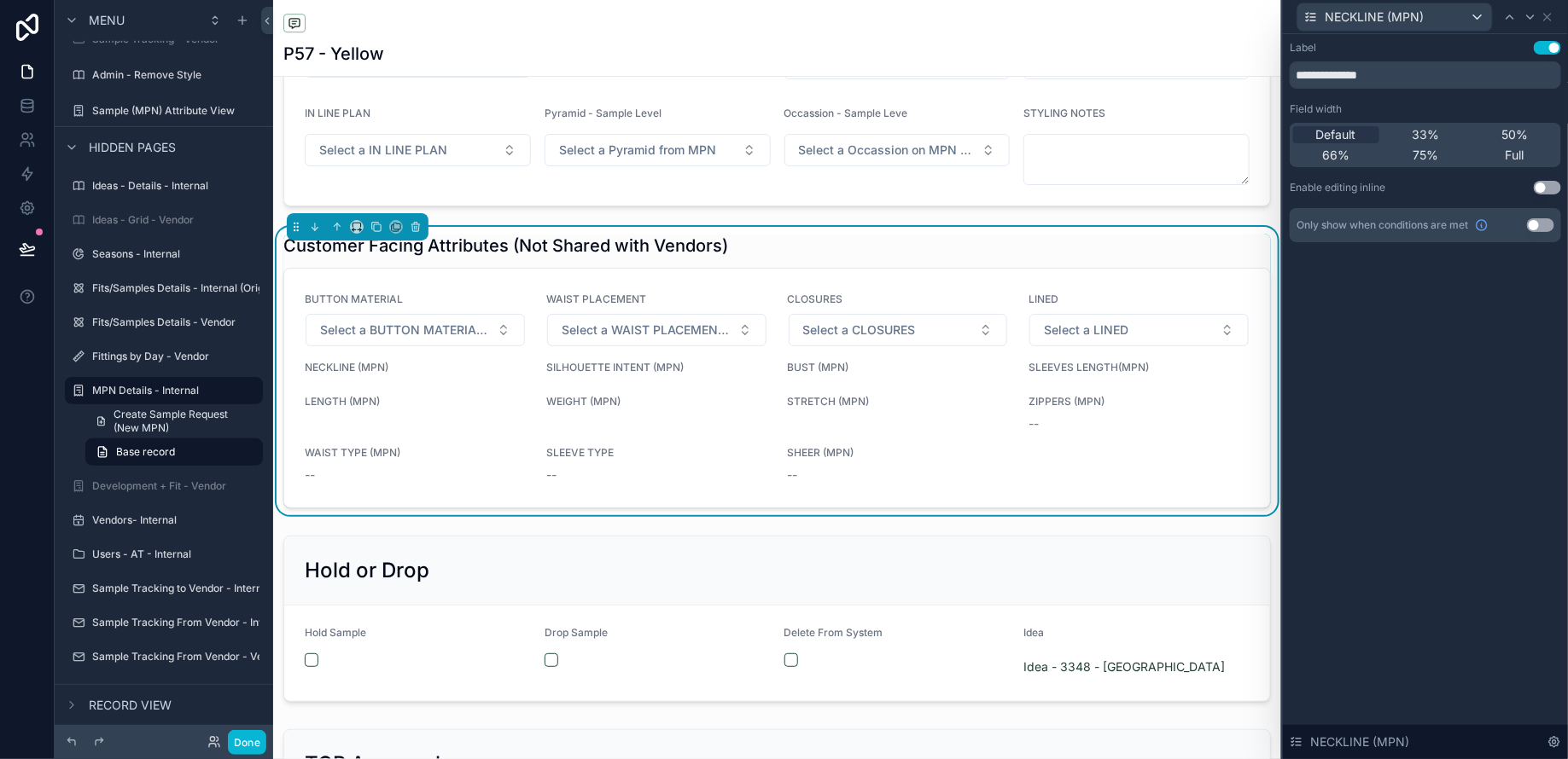
click at [1539, 184] on button "Use setting" at bounding box center [1547, 187] width 28 height 14
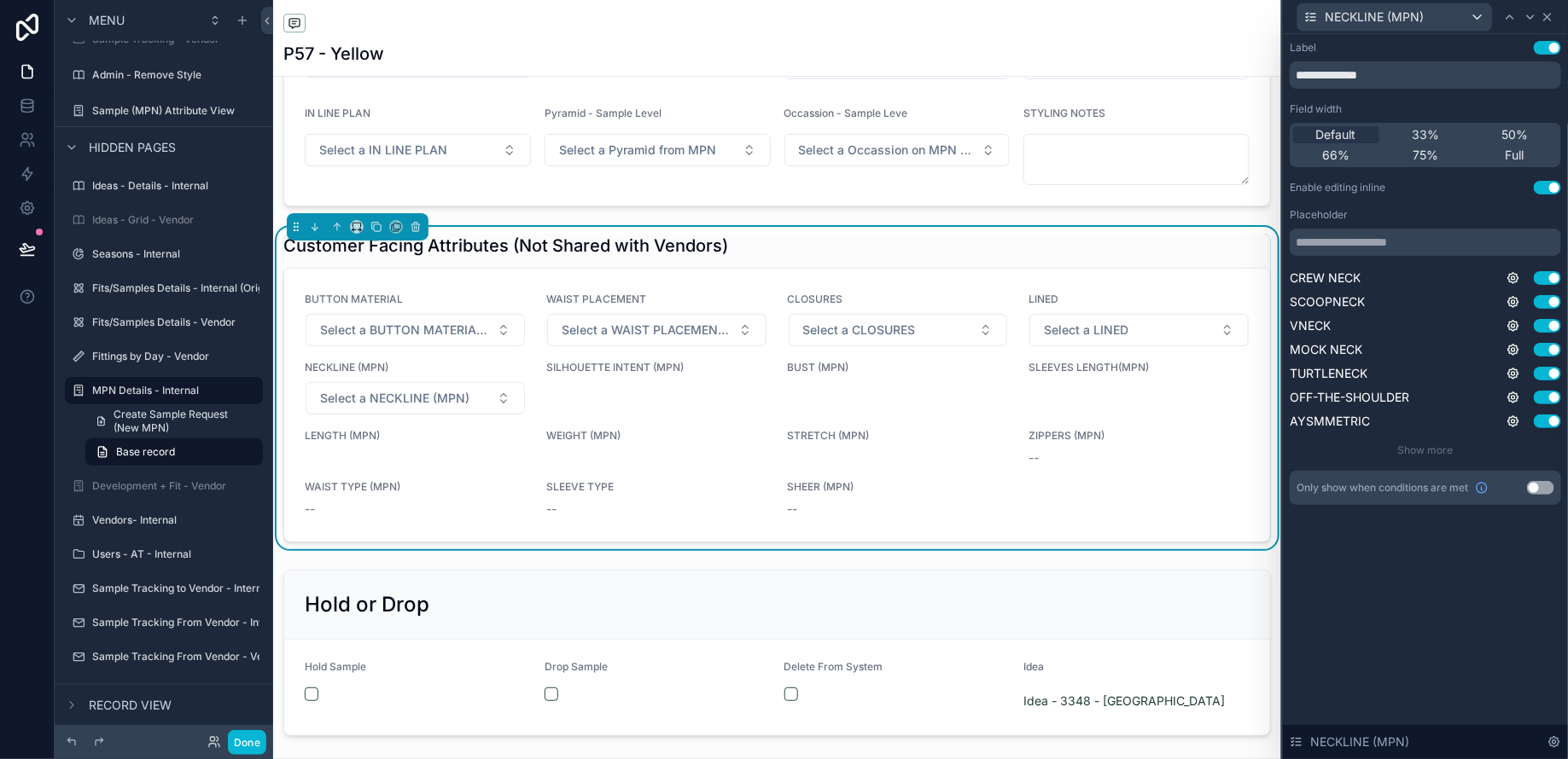
click at [1546, 18] on icon at bounding box center [1547, 17] width 14 height 14
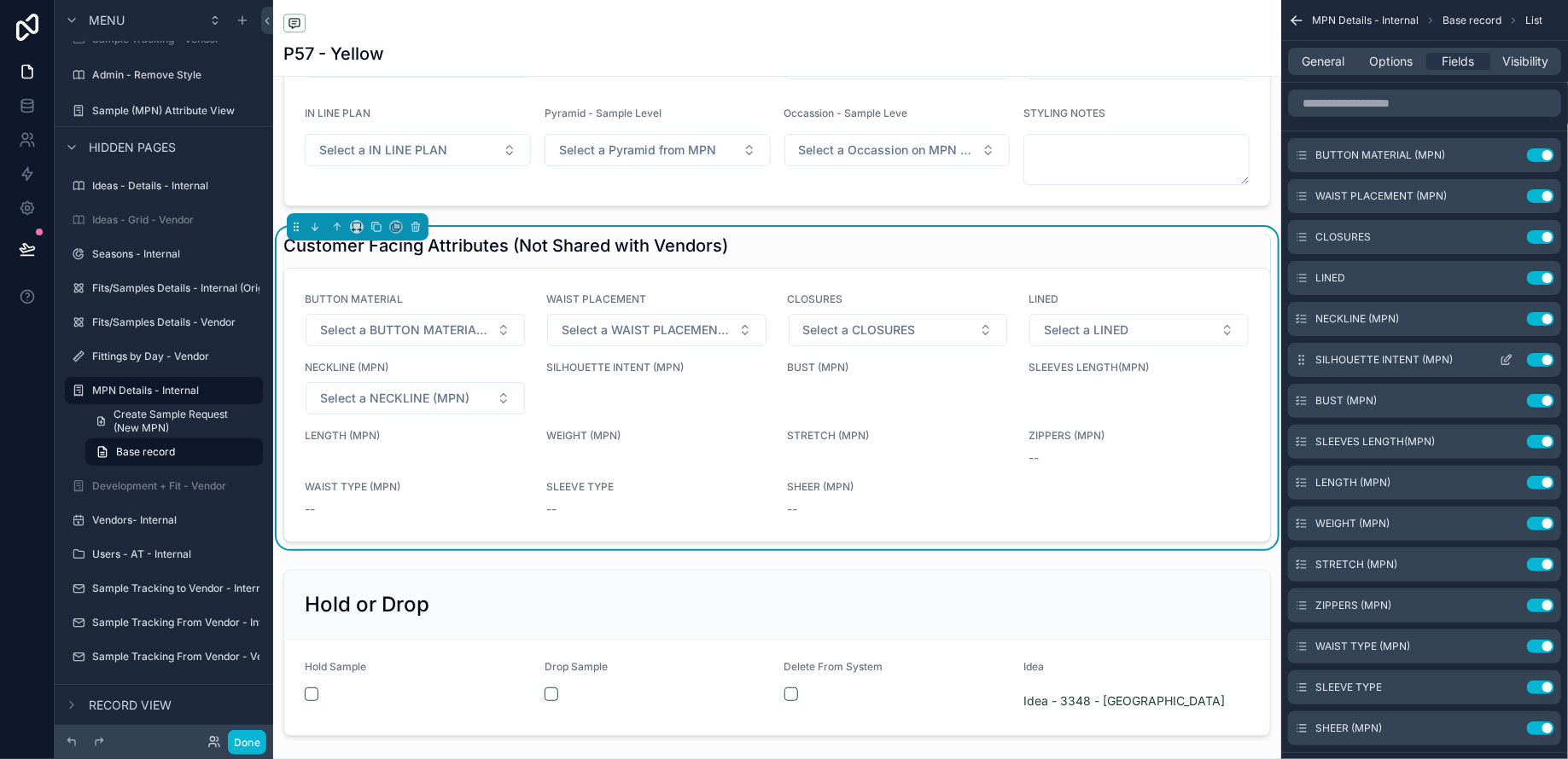
click at [1506, 358] on icon "scrollable content" at bounding box center [1507, 358] width 6 height 6
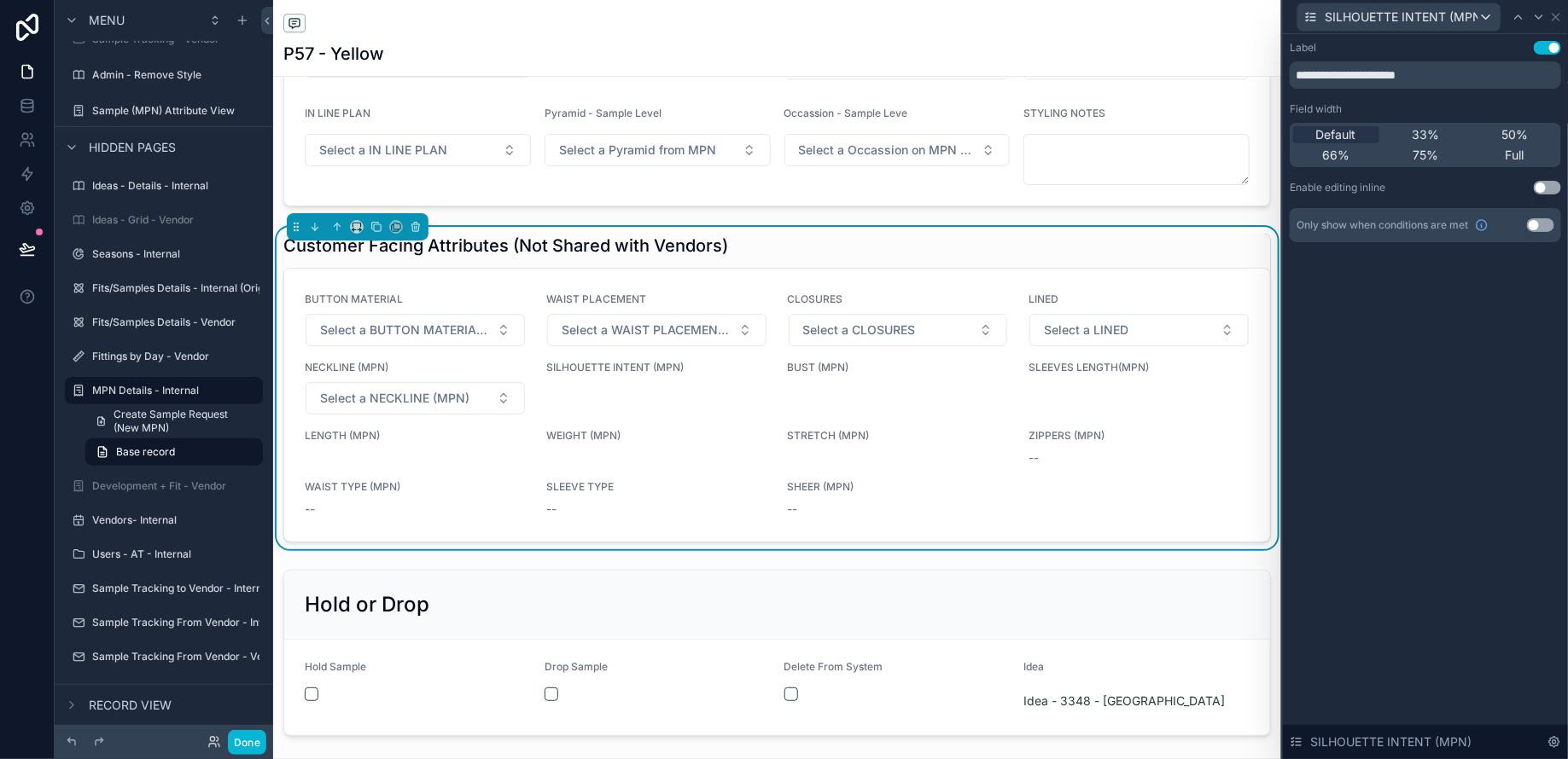
click at [1546, 185] on button "Use setting" at bounding box center [1547, 187] width 28 height 14
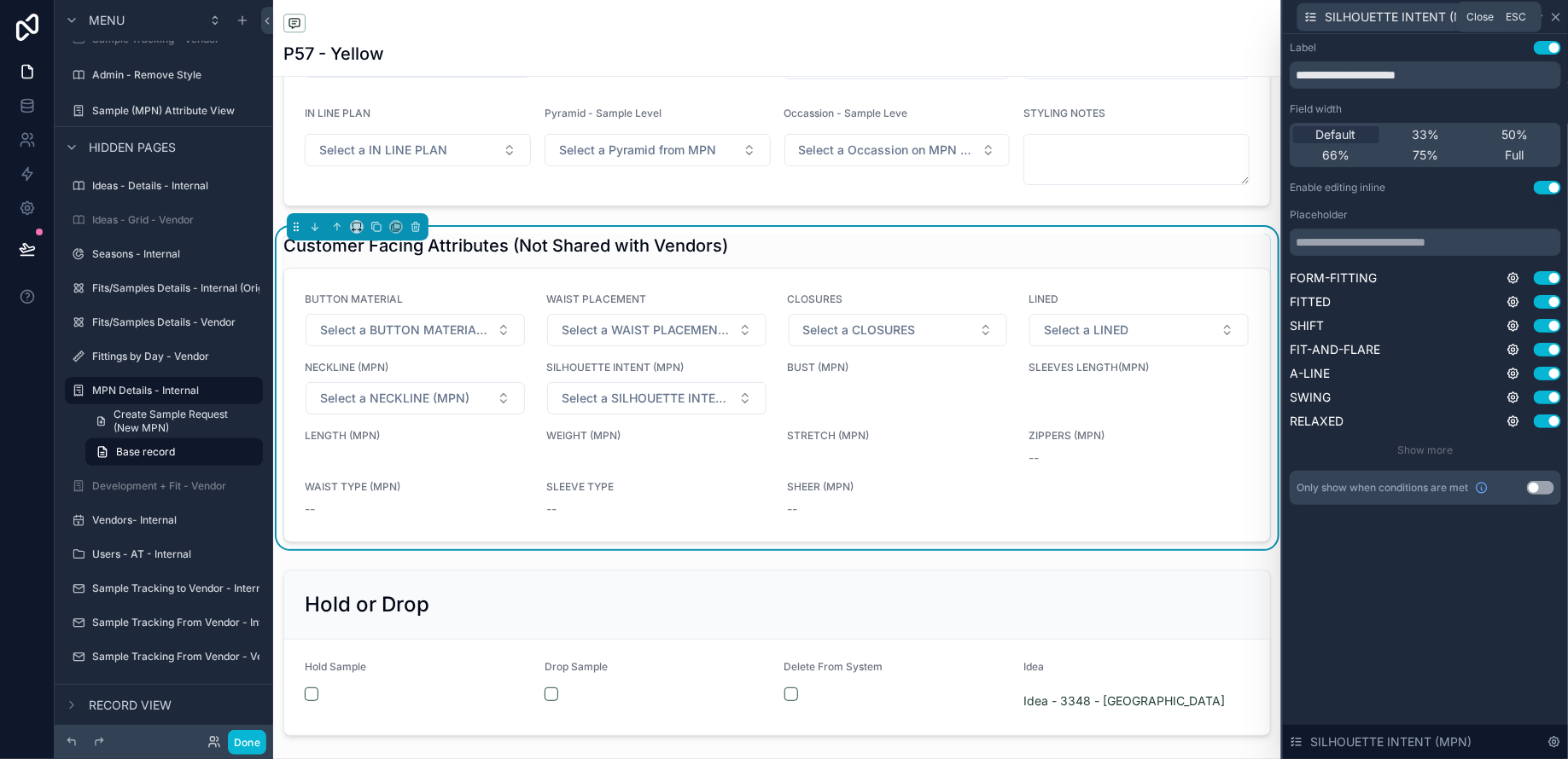
click at [1559, 10] on icon at bounding box center [1555, 17] width 14 height 14
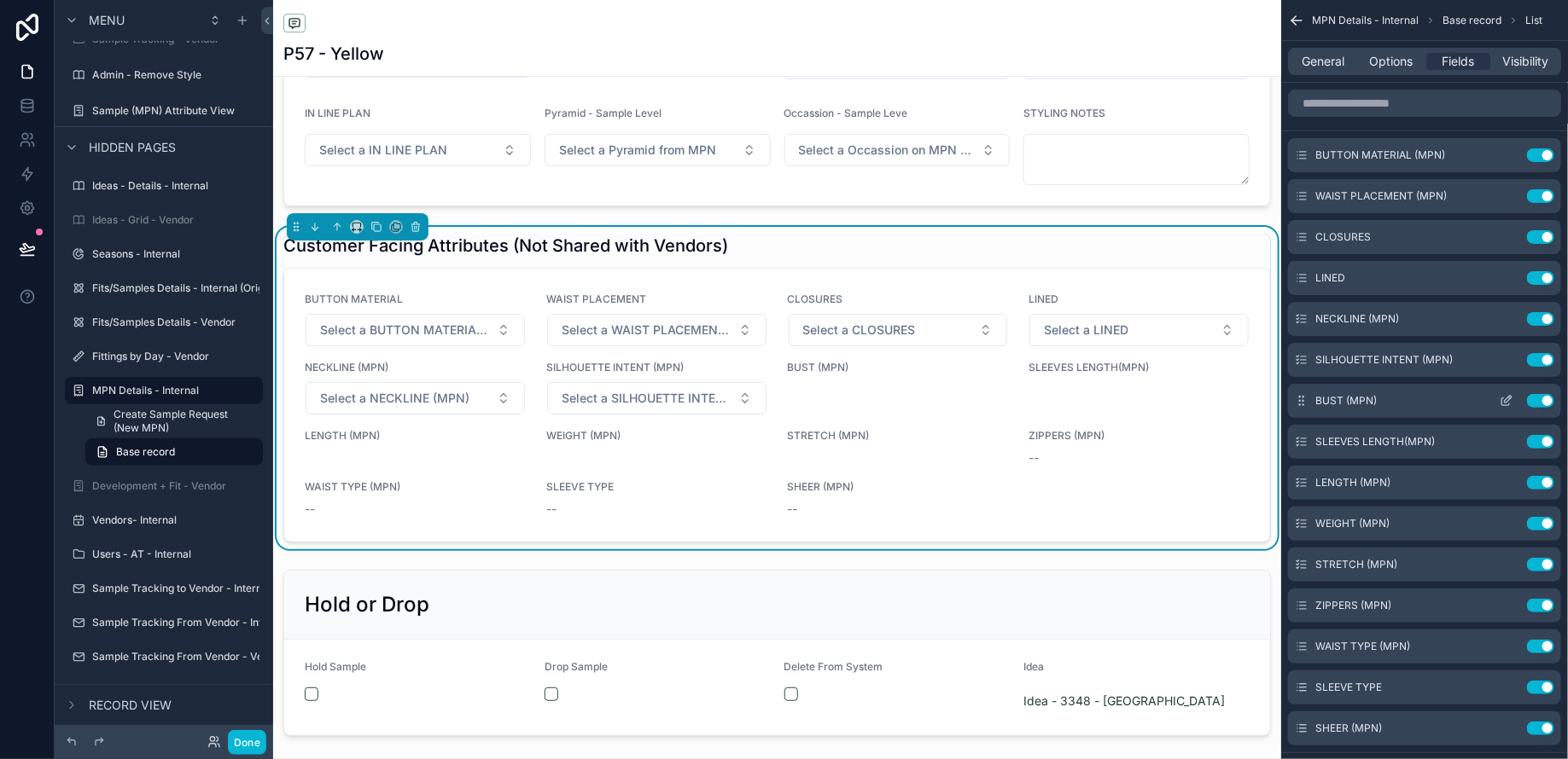
click at [1506, 399] on icon "scrollable content" at bounding box center [1507, 398] width 6 height 6
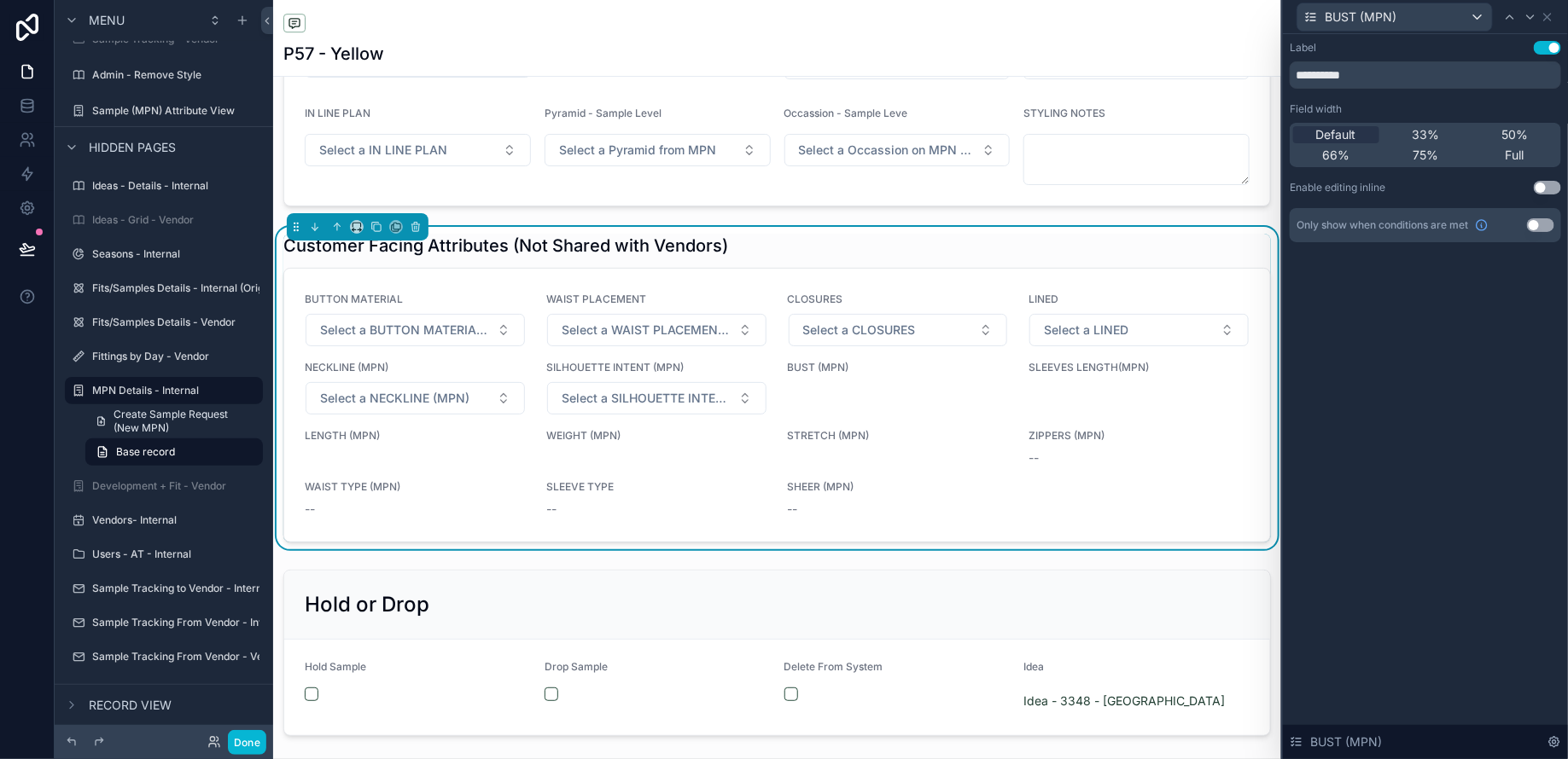
click at [1555, 186] on button "Use setting" at bounding box center [1547, 187] width 28 height 14
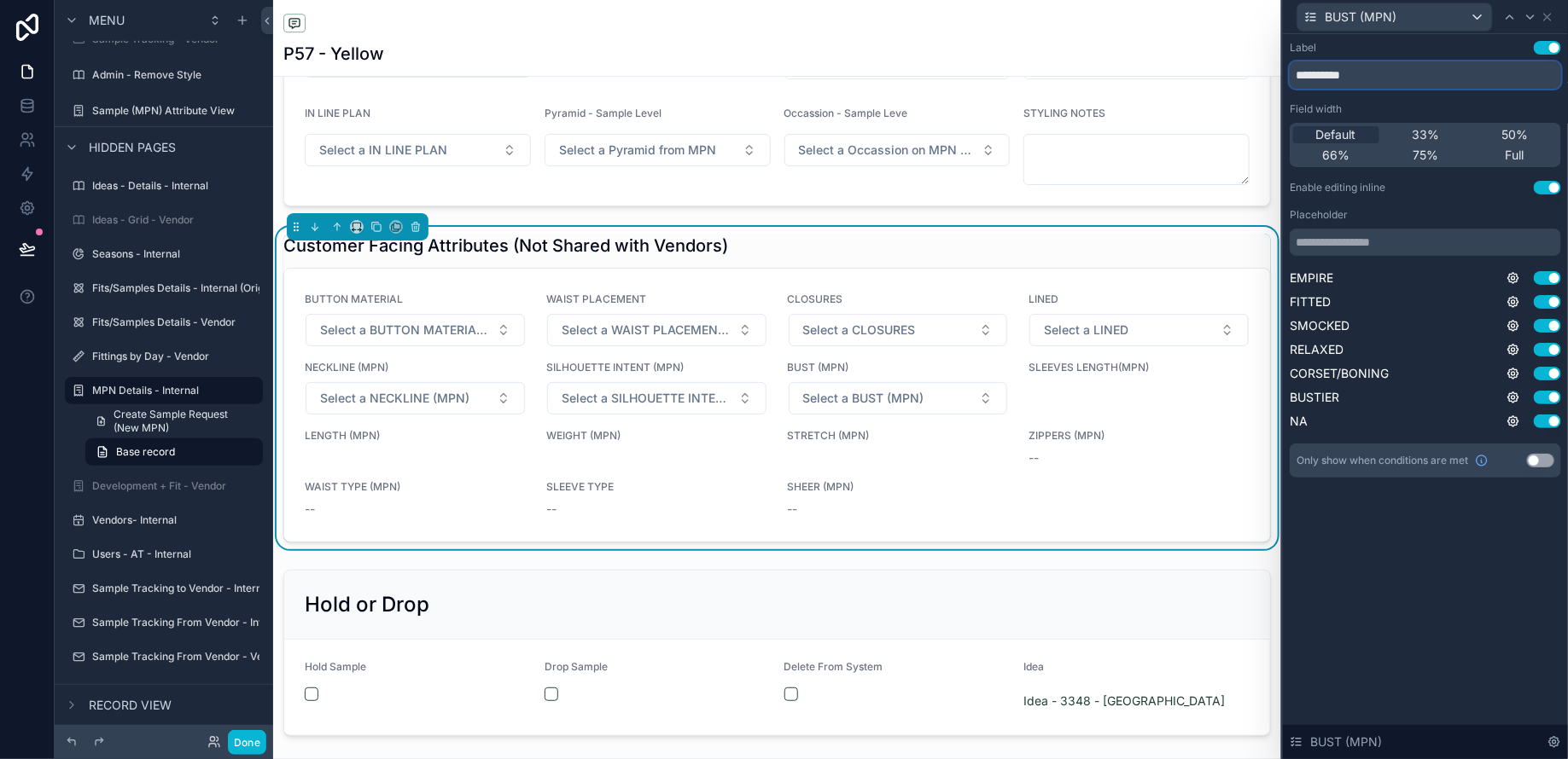
drag, startPoint x: 1343, startPoint y: 78, endPoint x: 1389, endPoint y: 78, distance: 46.0
click at [1359, 78] on input "**********" at bounding box center [1426, 75] width 272 height 28
type input "****"
click at [1551, 17] on icon at bounding box center [1547, 17] width 14 height 14
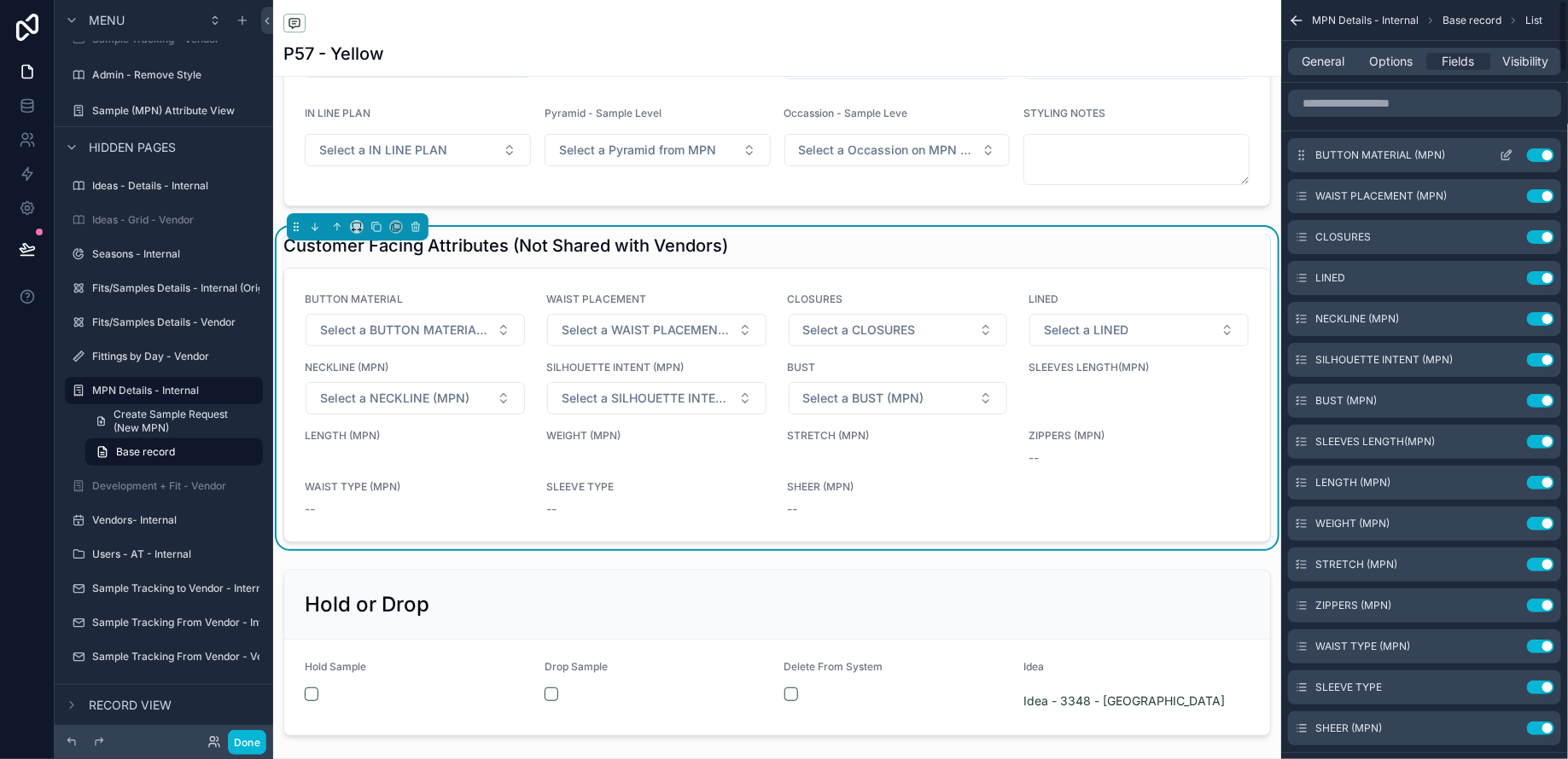
click at [1508, 153] on icon "scrollable content" at bounding box center [1507, 153] width 6 height 6
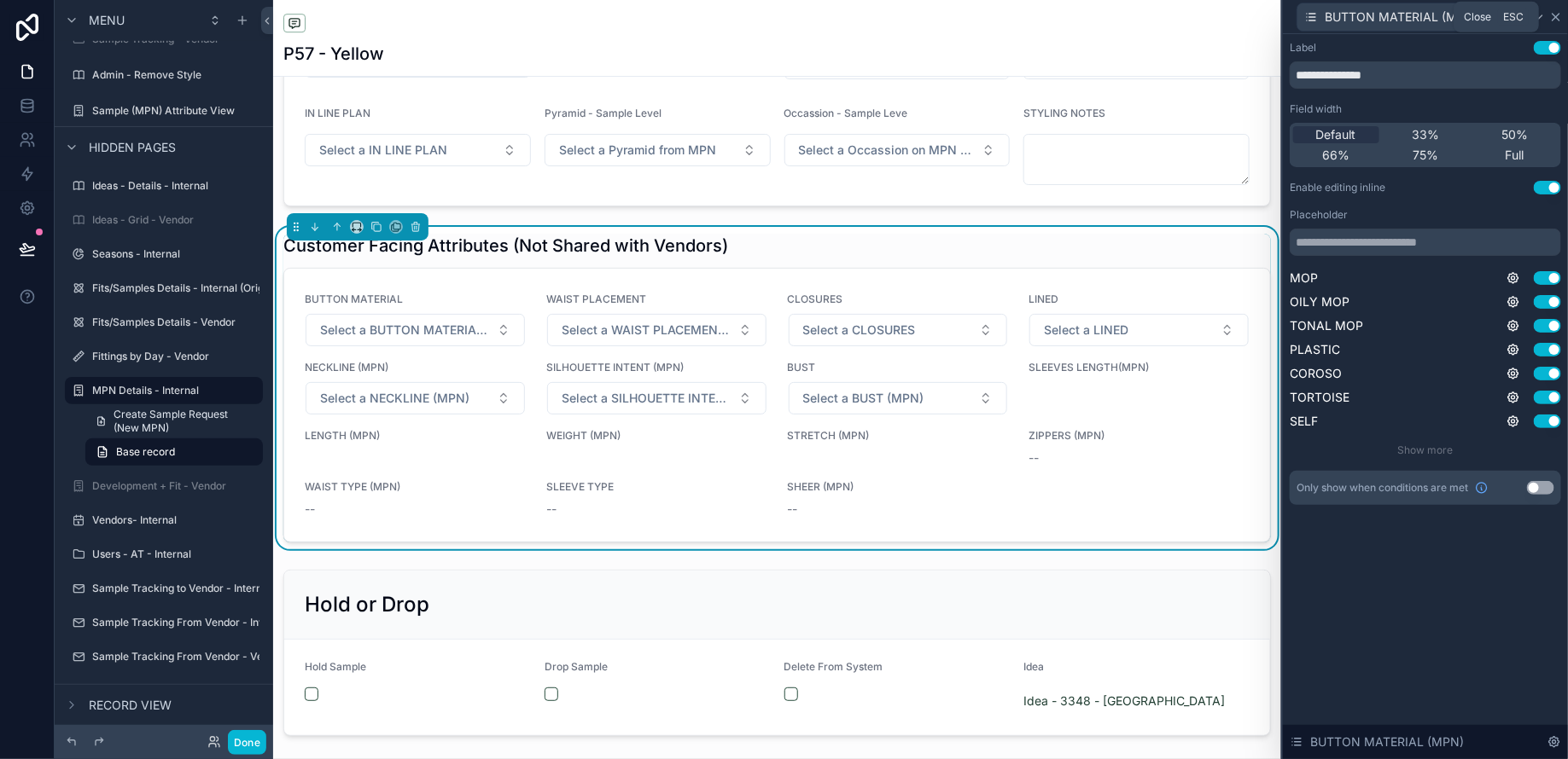
click at [1552, 11] on icon at bounding box center [1555, 17] width 14 height 14
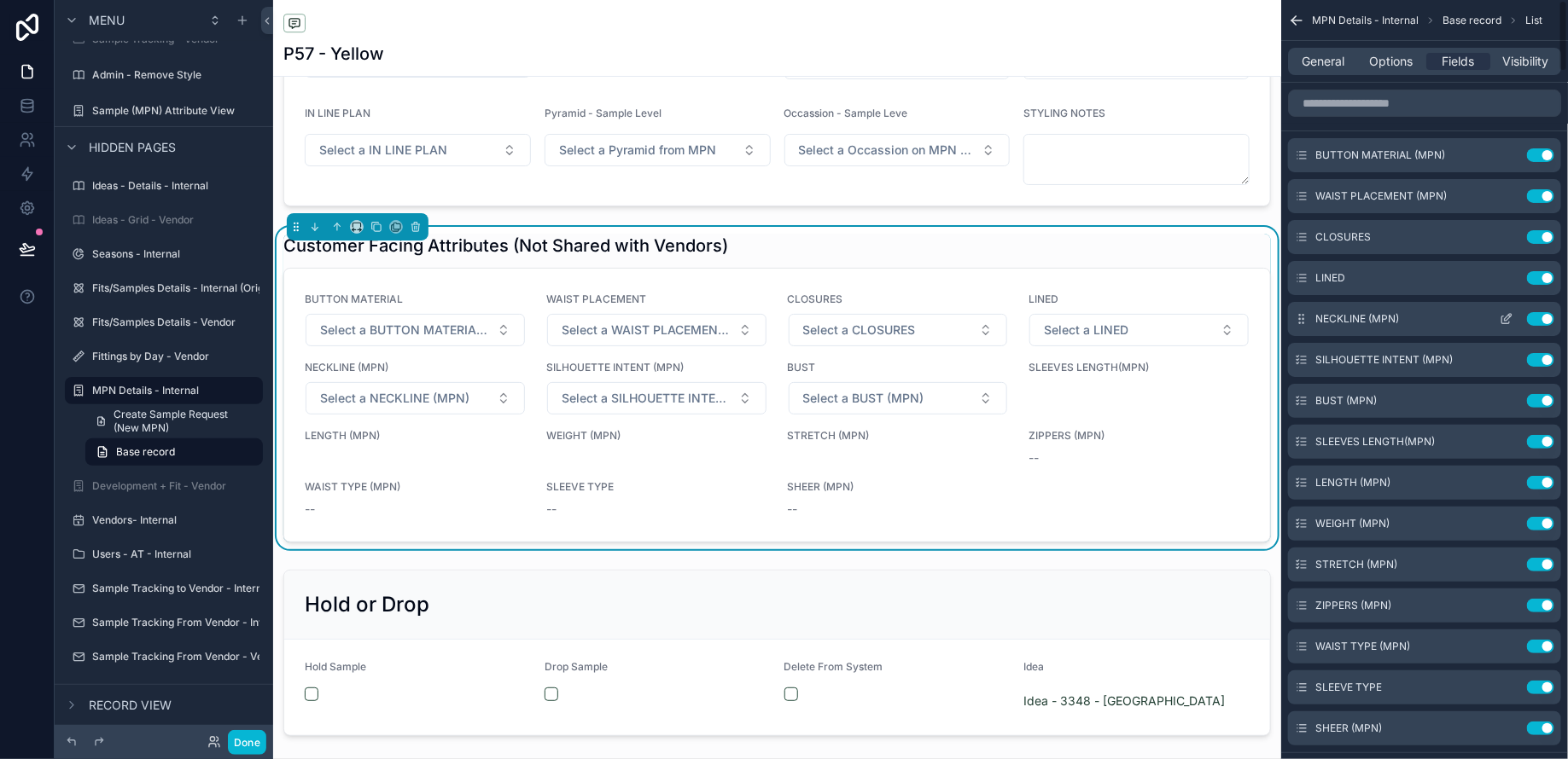
click at [1506, 320] on icon "scrollable content" at bounding box center [1506, 318] width 14 height 14
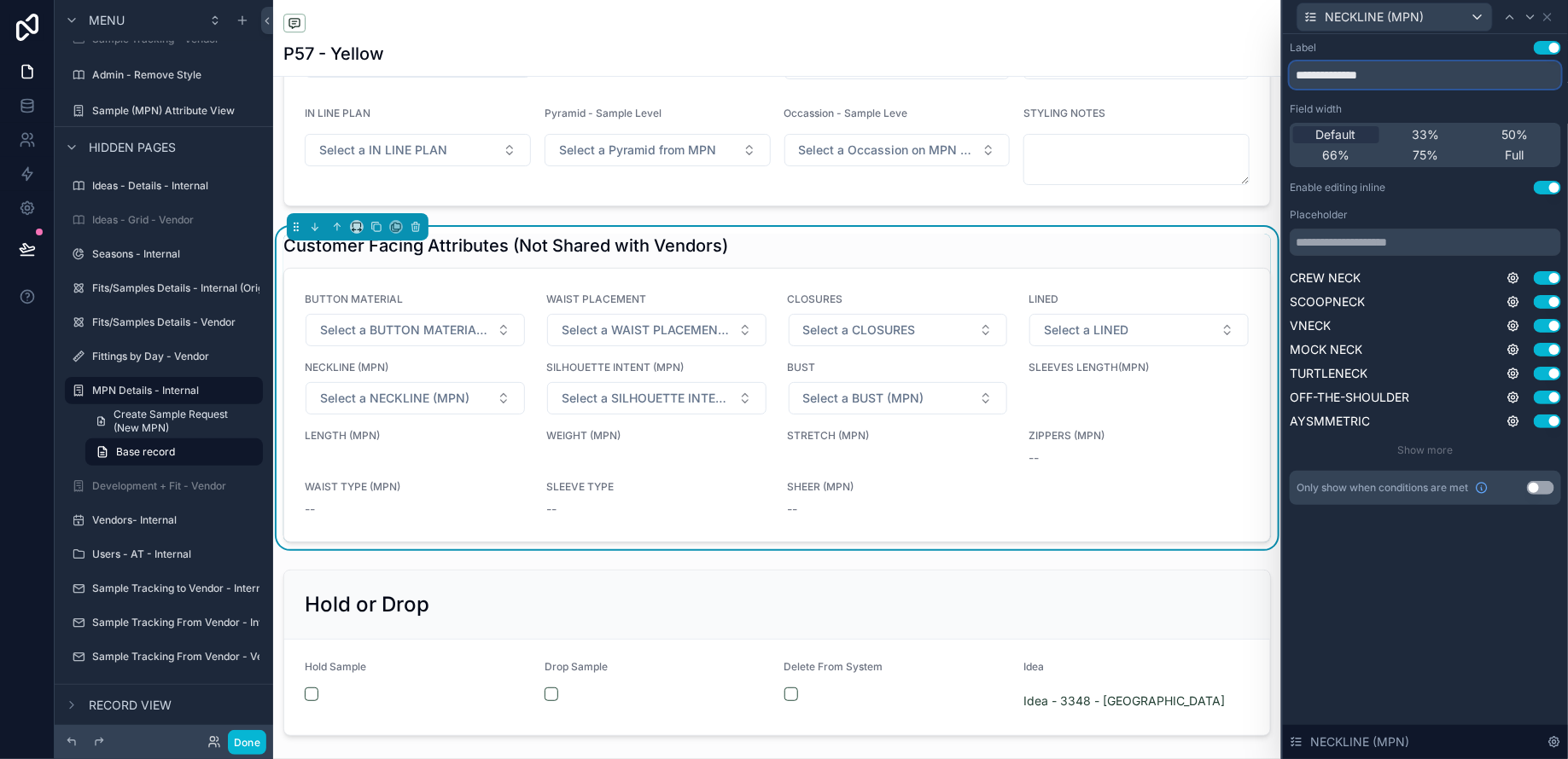
drag, startPoint x: 1359, startPoint y: 79, endPoint x: 1480, endPoint y: 79, distance: 121.0
click at [1476, 79] on input "**********" at bounding box center [1426, 75] width 272 height 28
type input "********"
click at [1548, 18] on icon at bounding box center [1547, 17] width 6 height 6
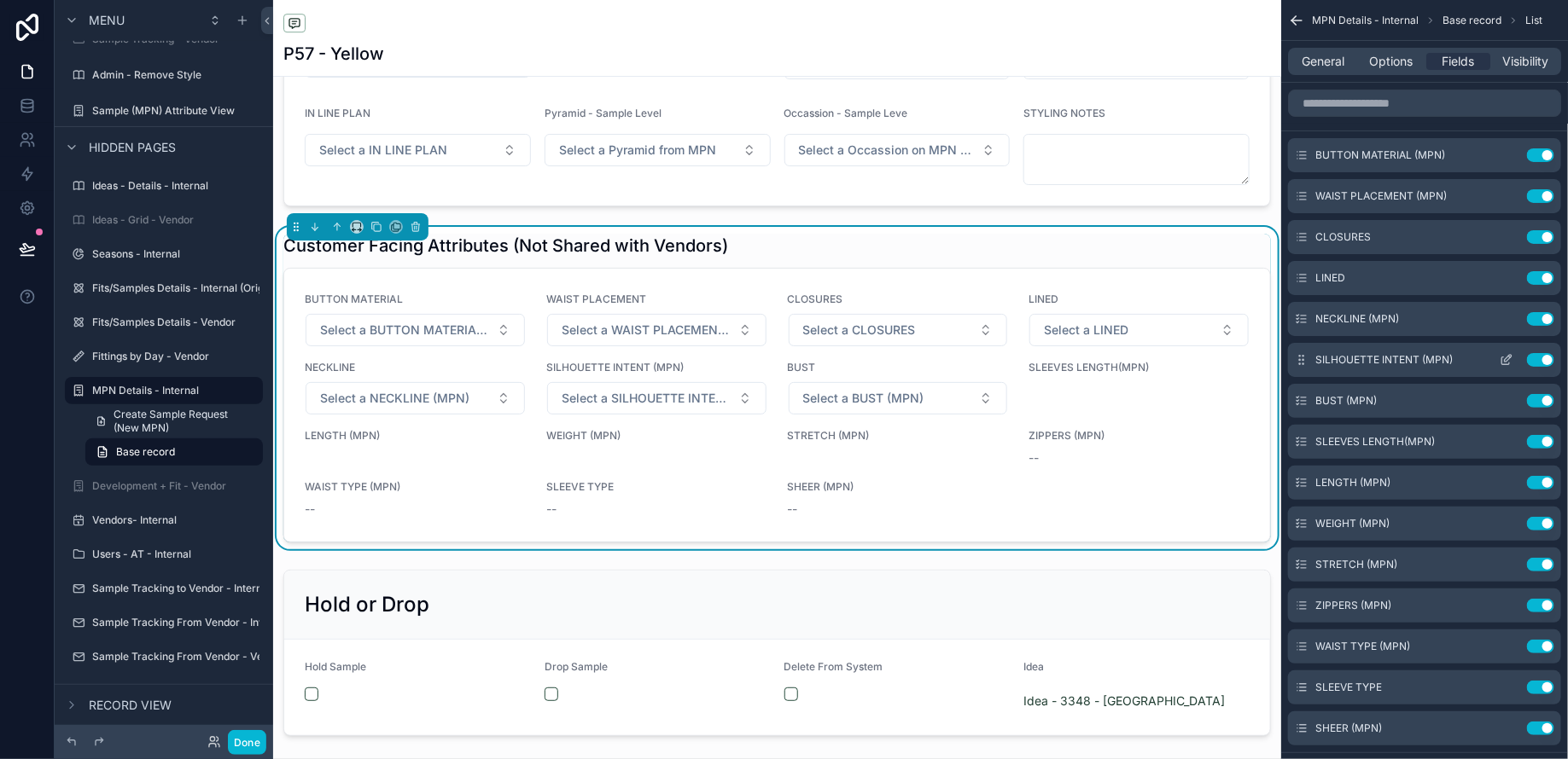
click at [1508, 358] on icon "scrollable content" at bounding box center [1506, 360] width 14 height 14
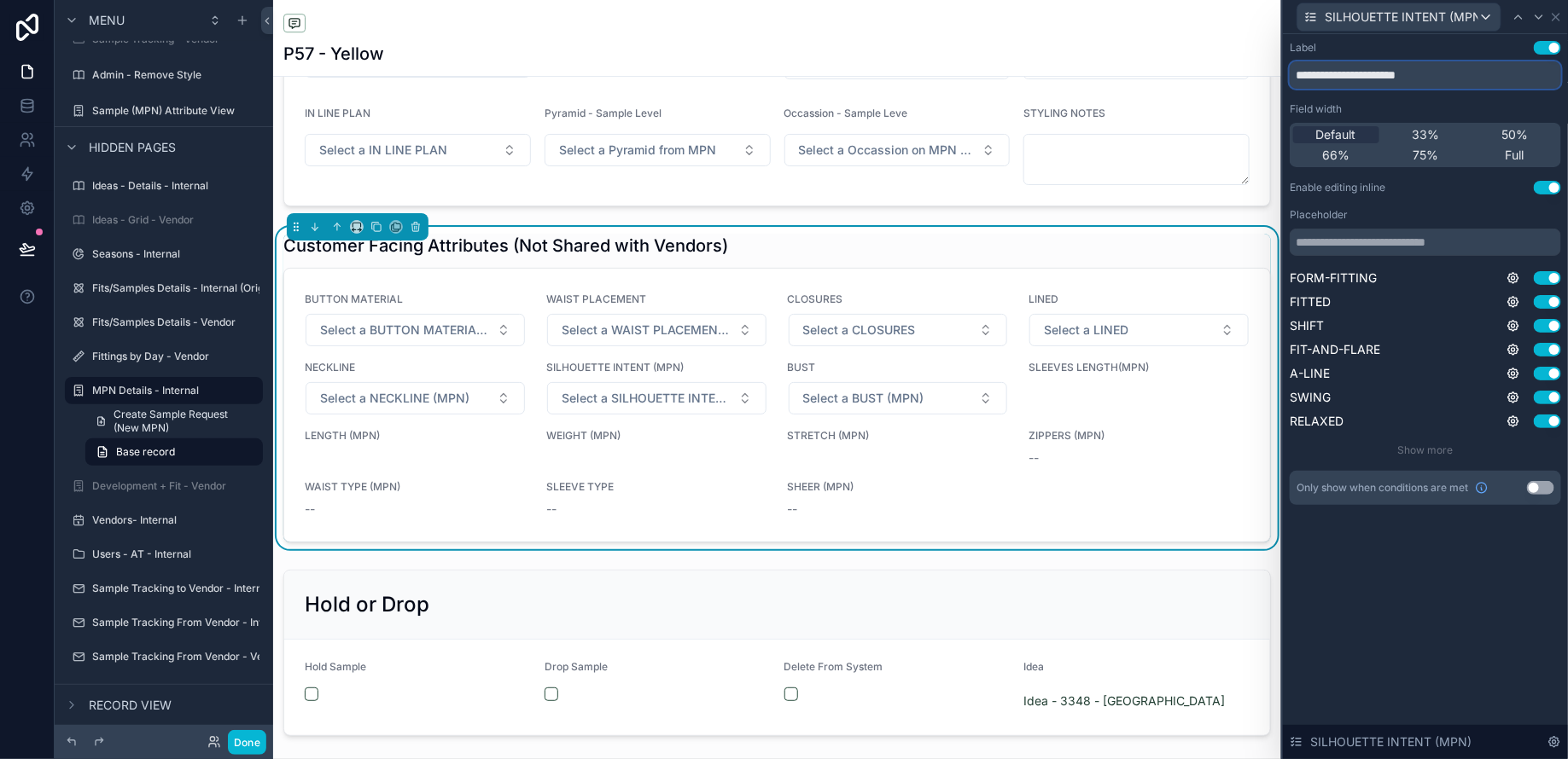
drag, startPoint x: 1425, startPoint y: 76, endPoint x: 1513, endPoint y: 76, distance: 88.0
click at [1505, 76] on input "**********" at bounding box center [1426, 75] width 272 height 28
type input "**********"
click at [1558, 14] on icon at bounding box center [1555, 17] width 6 height 6
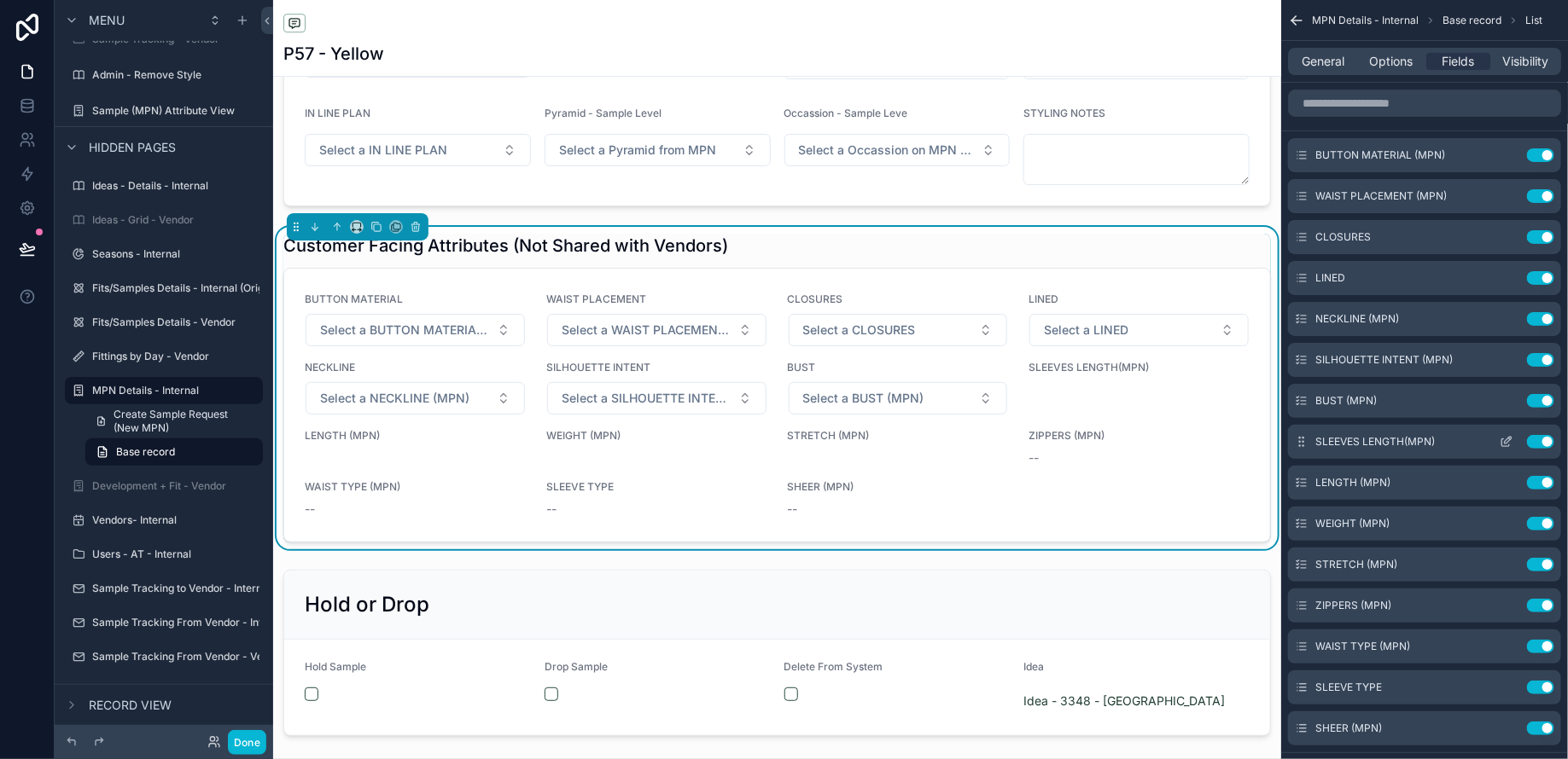
click at [1499, 447] on icon "scrollable content" at bounding box center [1506, 441] width 14 height 14
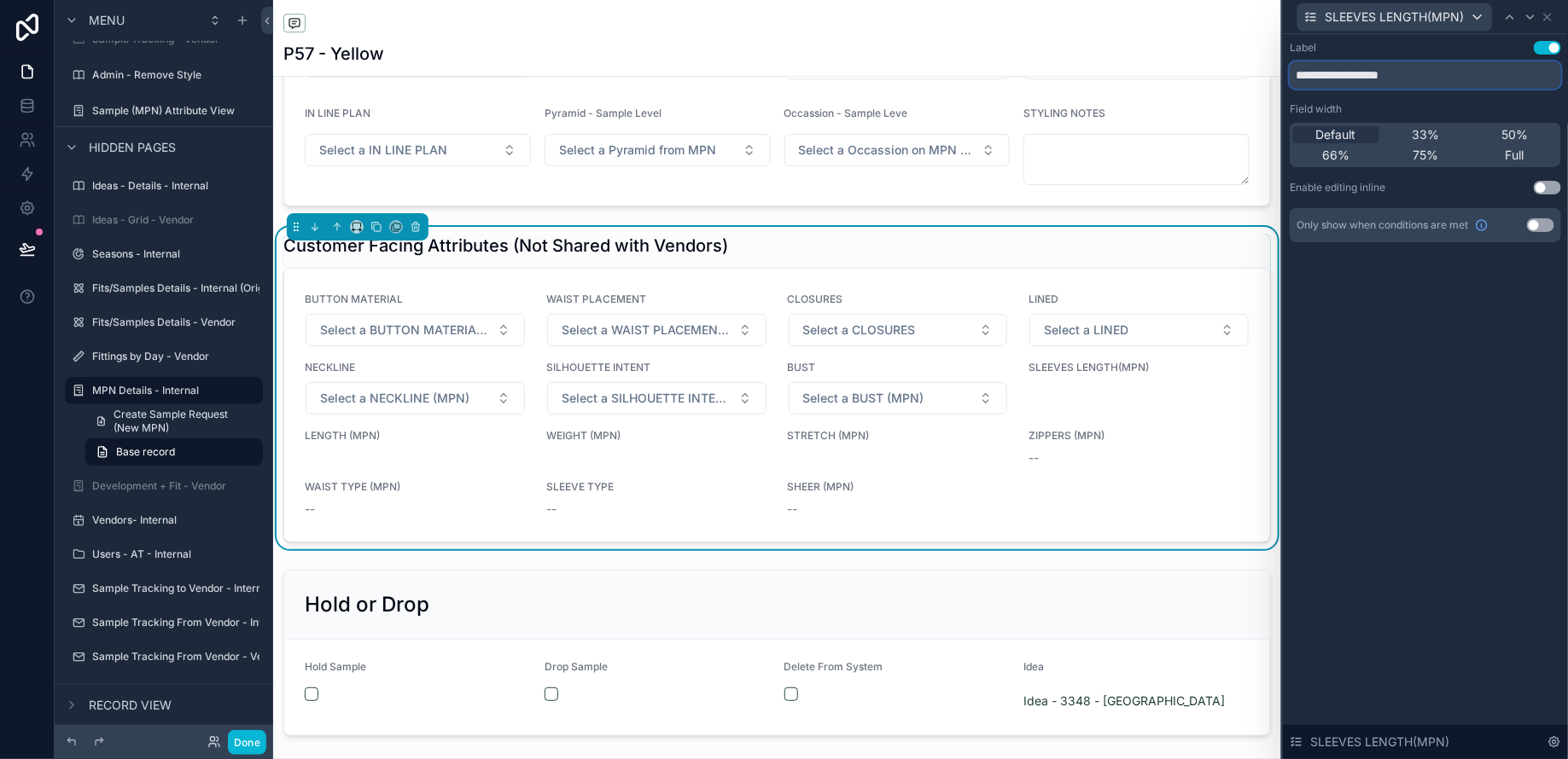
drag, startPoint x: 1408, startPoint y: 77, endPoint x: 1568, endPoint y: 77, distance: 160.0
click at [1567, 77] on div "**********" at bounding box center [1425, 158] width 285 height 249
type input "**********"
click at [1544, 196] on div "**********" at bounding box center [1426, 141] width 272 height 201
click at [1543, 192] on button "Use setting" at bounding box center [1547, 187] width 28 height 14
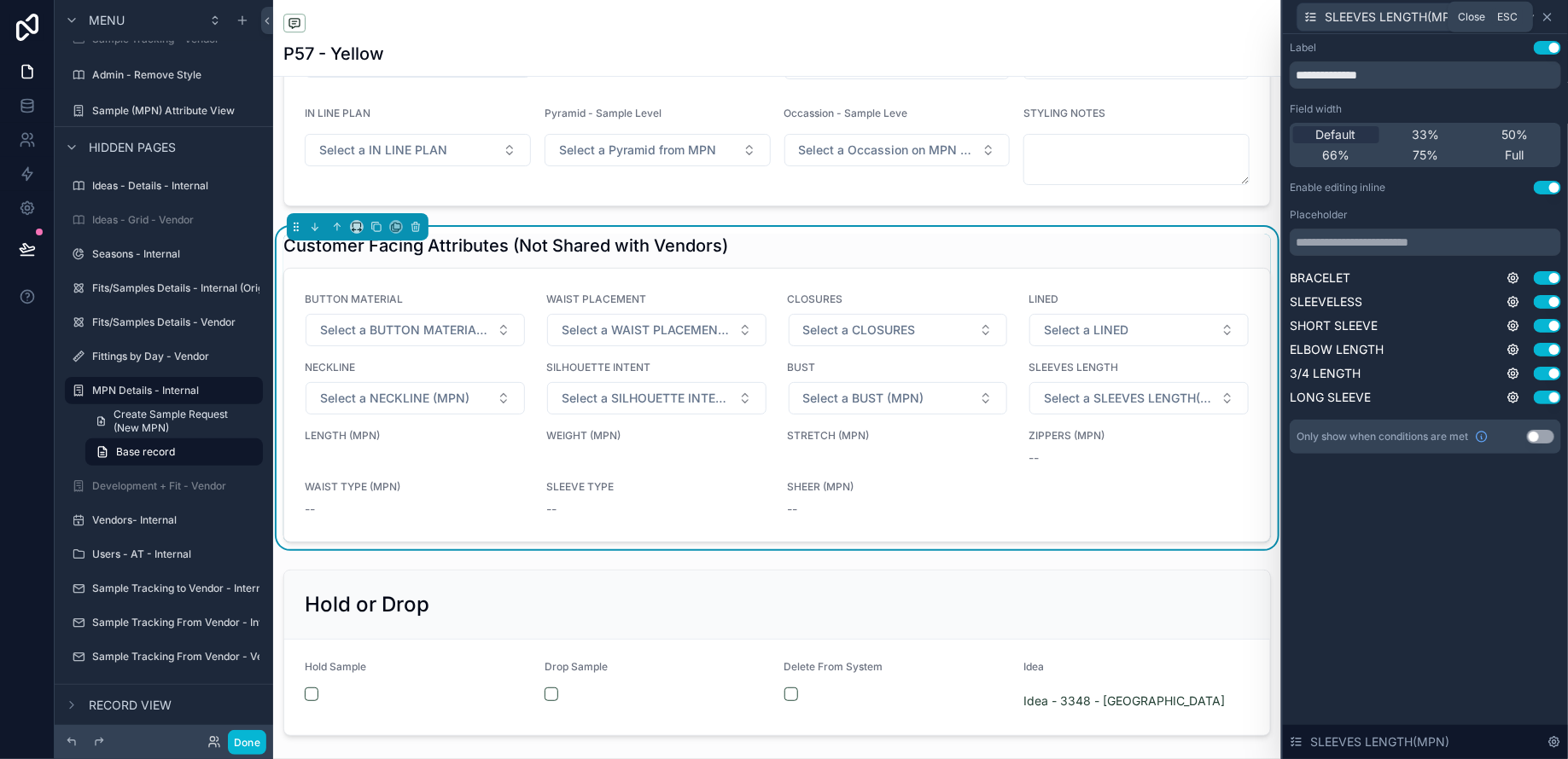
click at [1550, 14] on icon at bounding box center [1547, 17] width 6 height 6
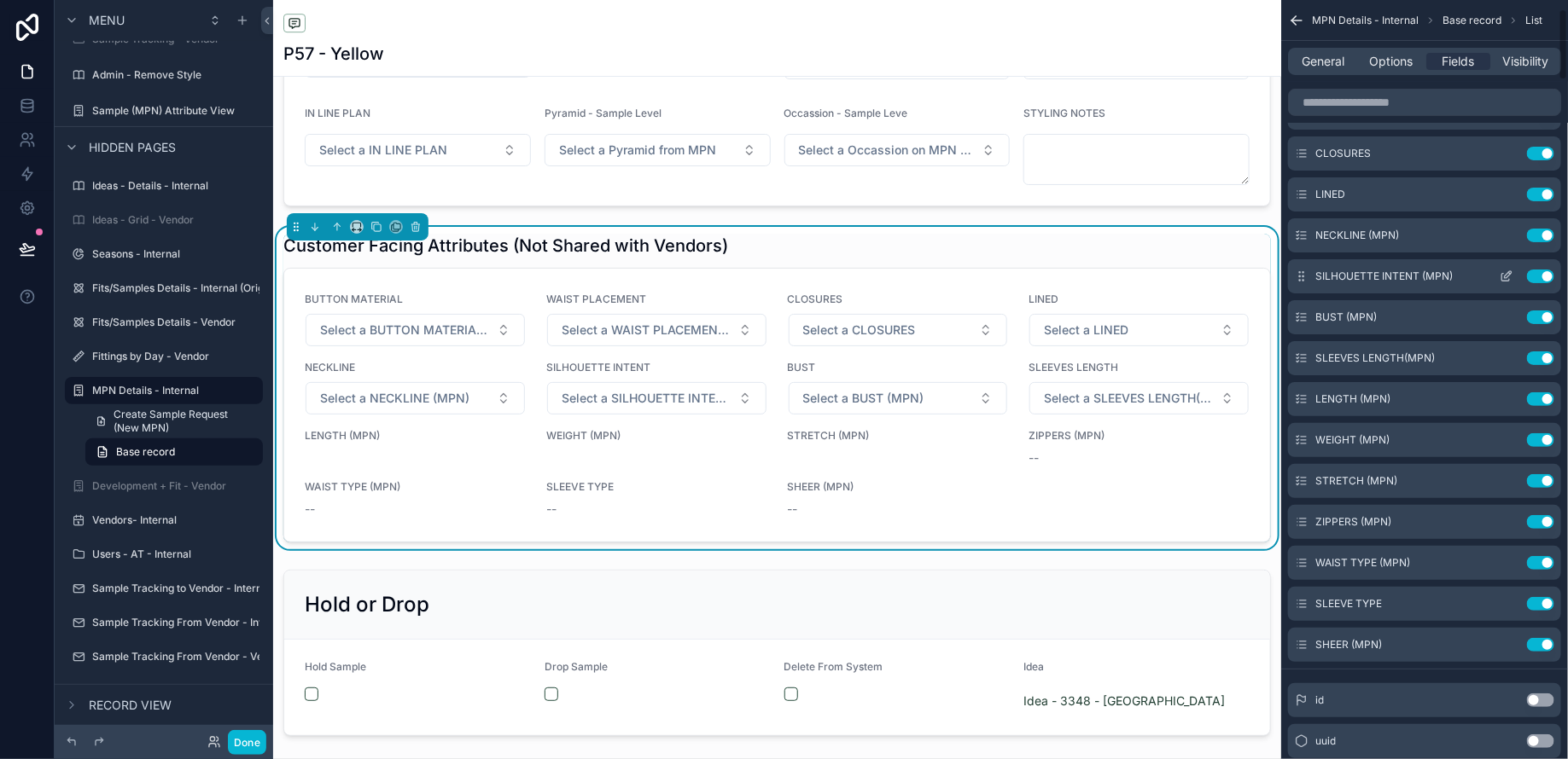
scroll to position [91, 0]
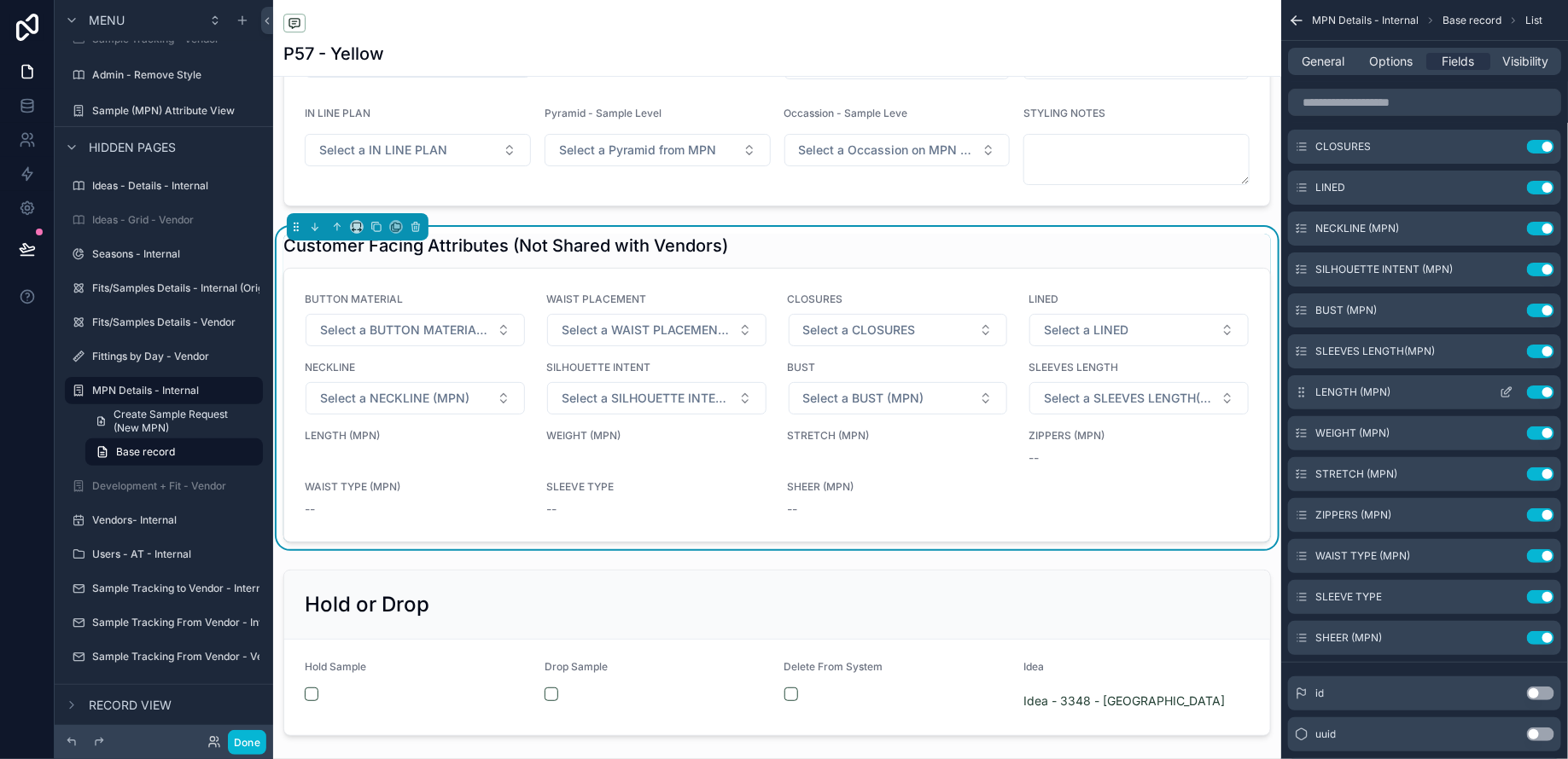
click at [1501, 391] on icon "scrollable content" at bounding box center [1506, 392] width 14 height 14
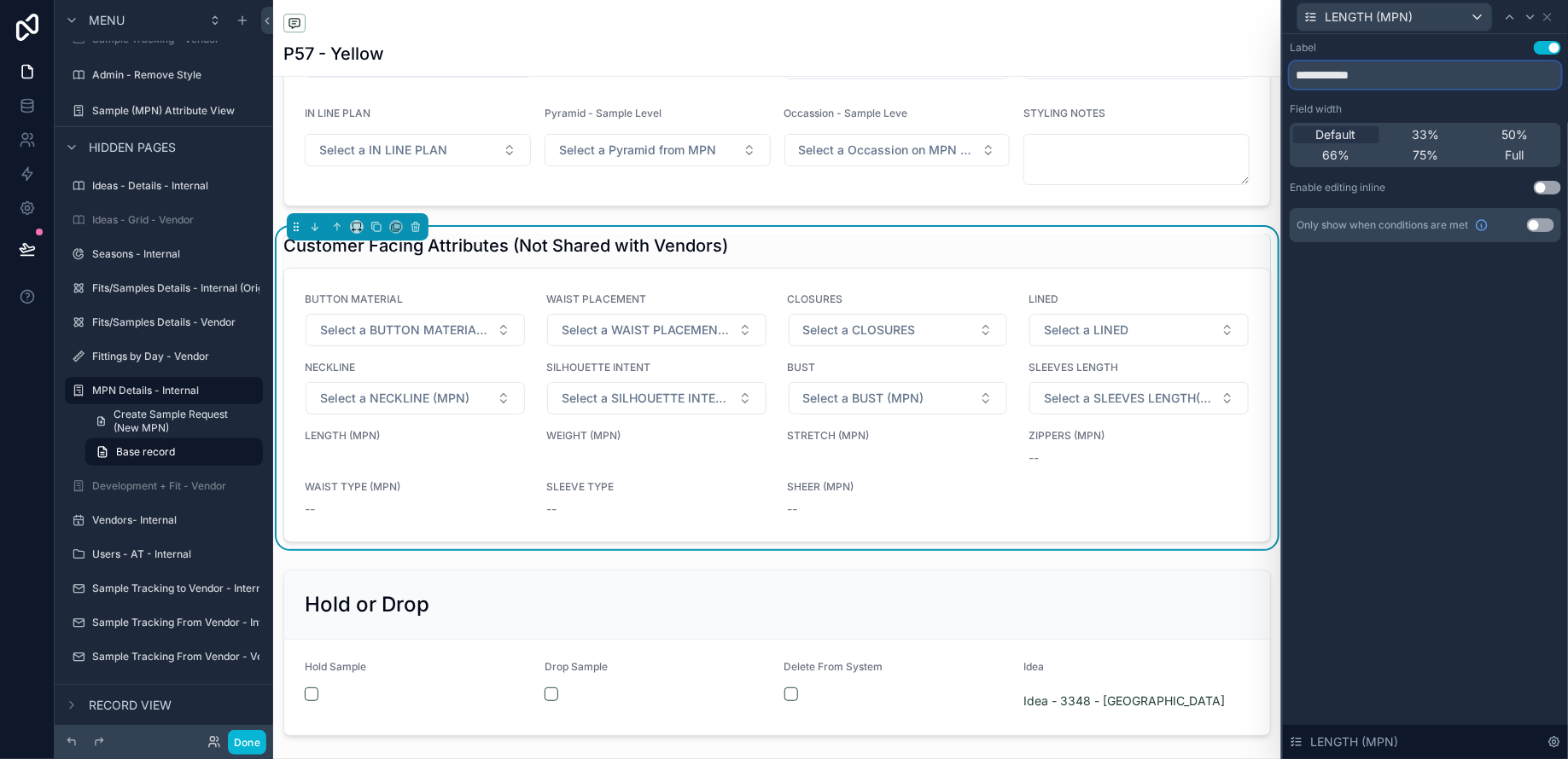
drag, startPoint x: 1365, startPoint y: 74, endPoint x: 1450, endPoint y: 74, distance: 85.0
click at [1437, 74] on input "**********" at bounding box center [1426, 75] width 272 height 28
type input "******"
click at [1548, 189] on button "Use setting" at bounding box center [1547, 187] width 28 height 14
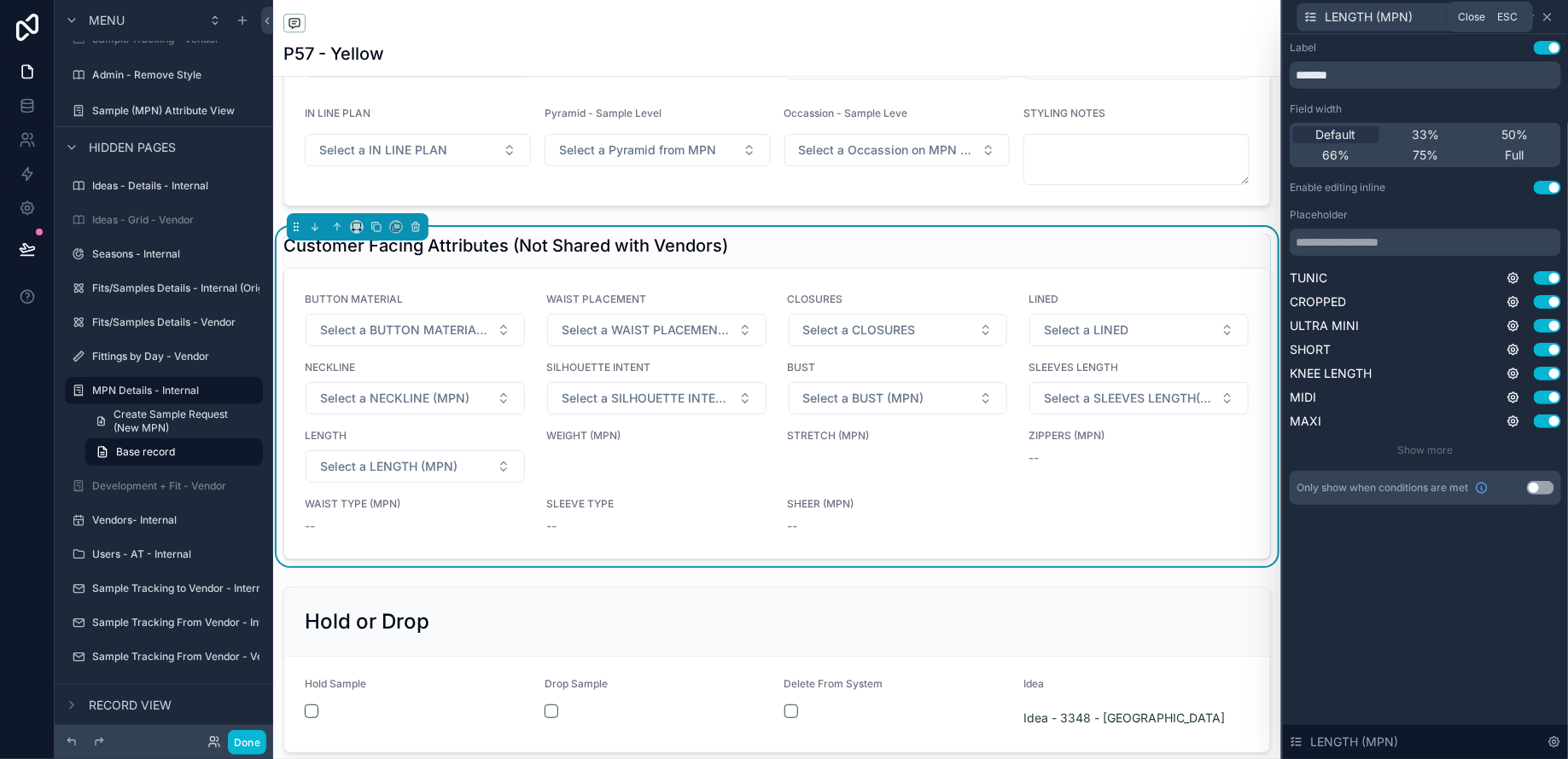
click at [1549, 15] on icon at bounding box center [1547, 17] width 6 height 6
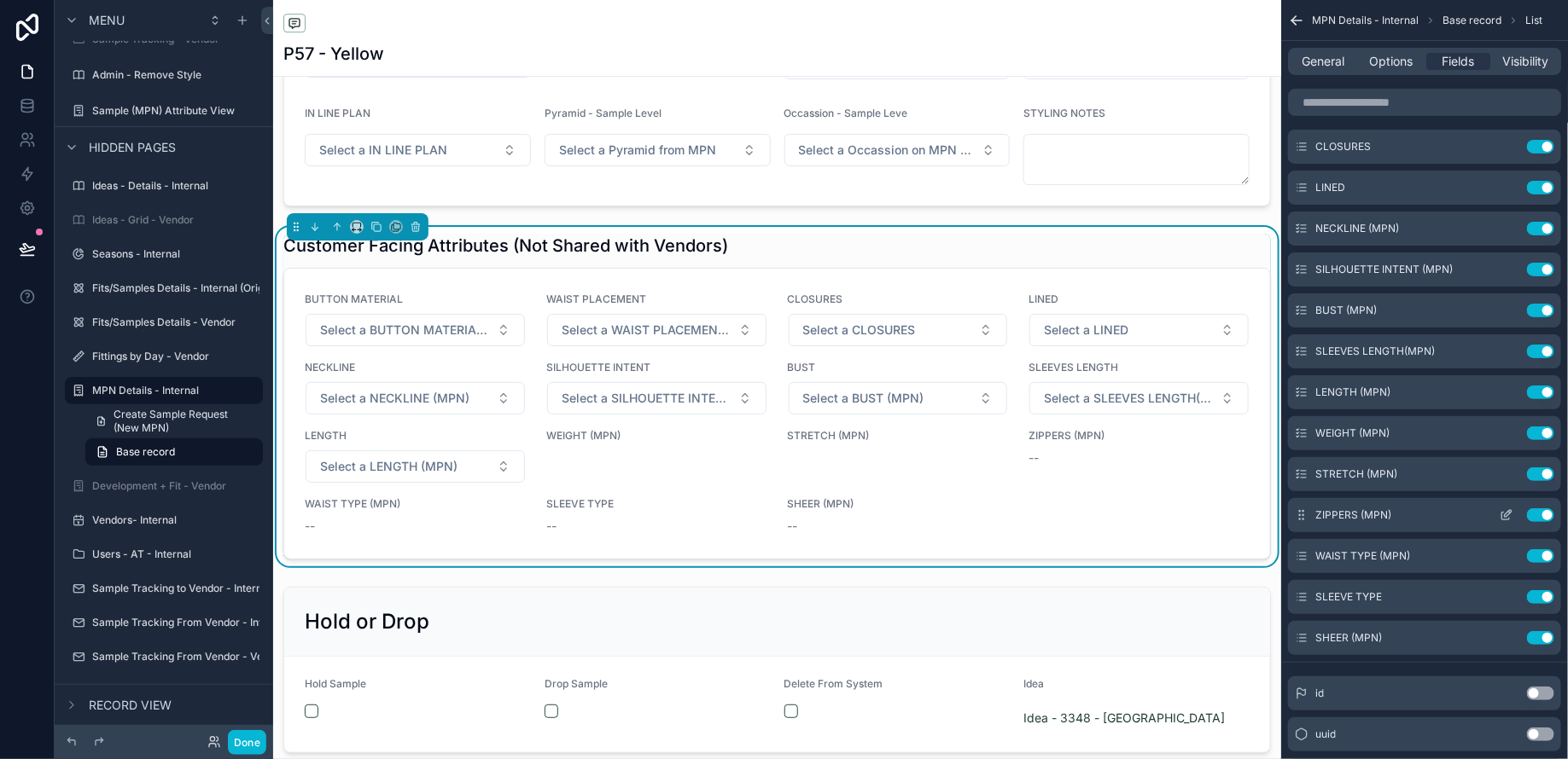
click at [1499, 514] on icon "scrollable content" at bounding box center [1506, 515] width 14 height 14
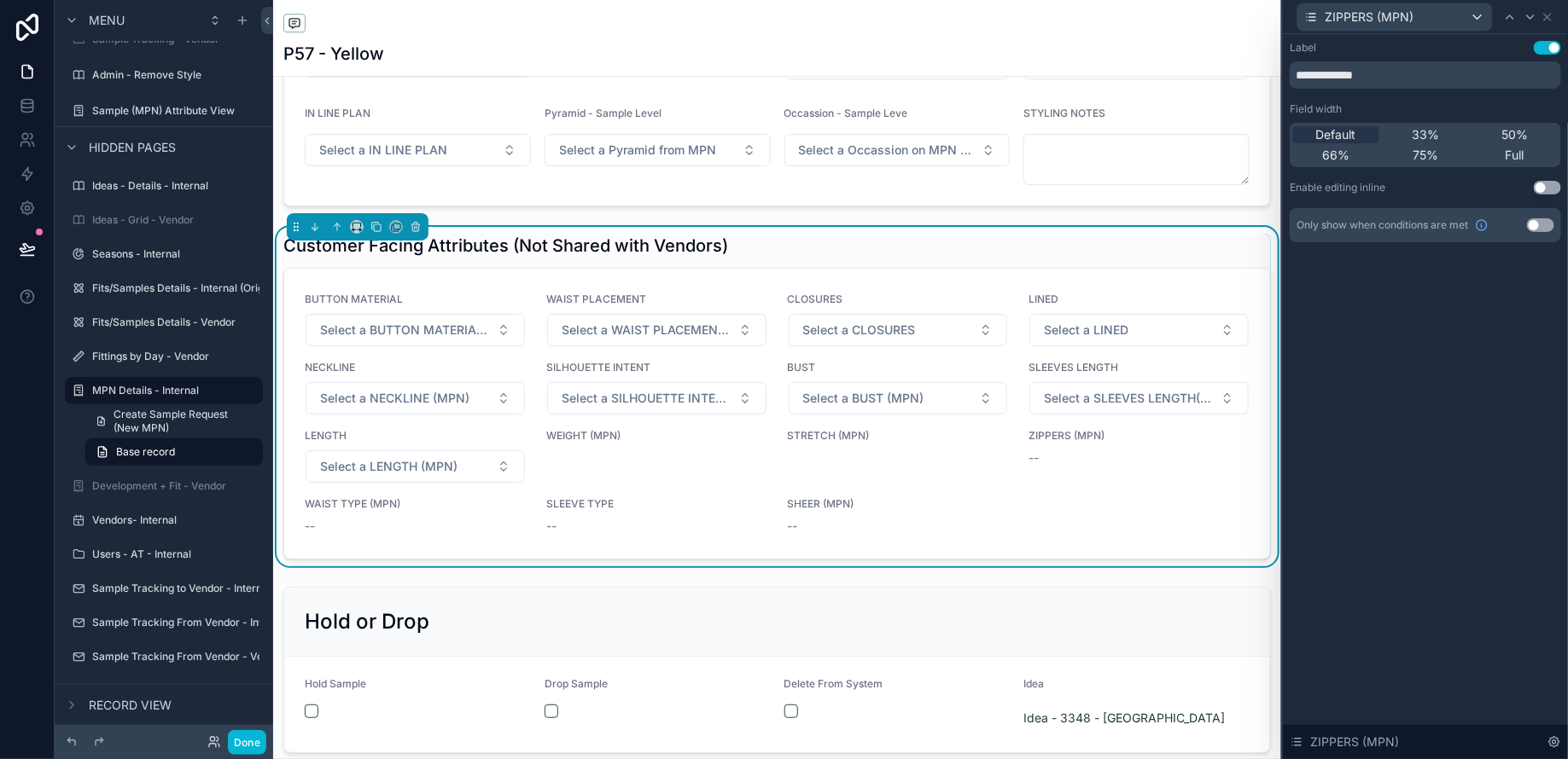
click at [1536, 184] on button "Use setting" at bounding box center [1547, 187] width 28 height 14
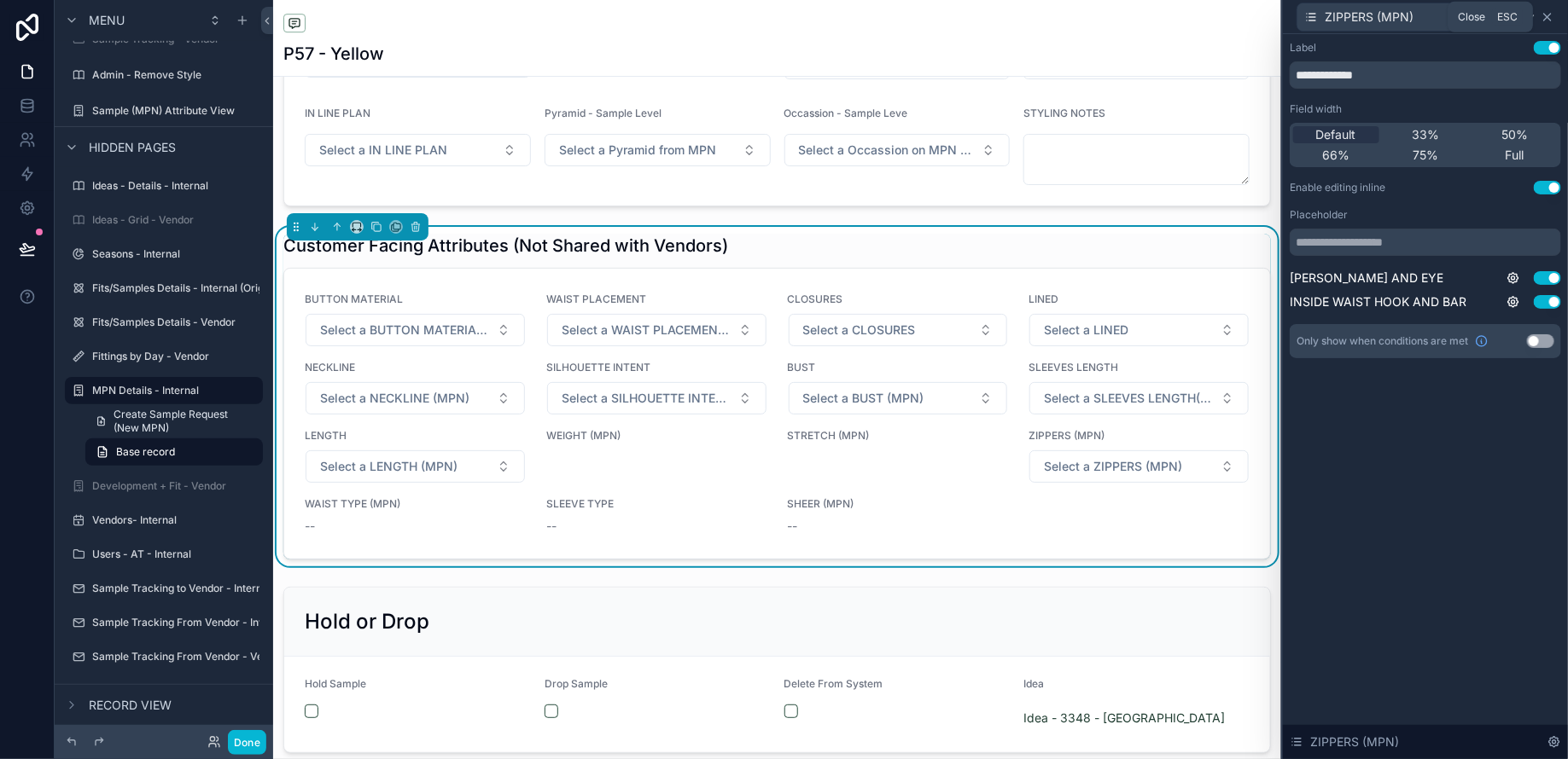
click at [1549, 18] on icon at bounding box center [1547, 17] width 6 height 6
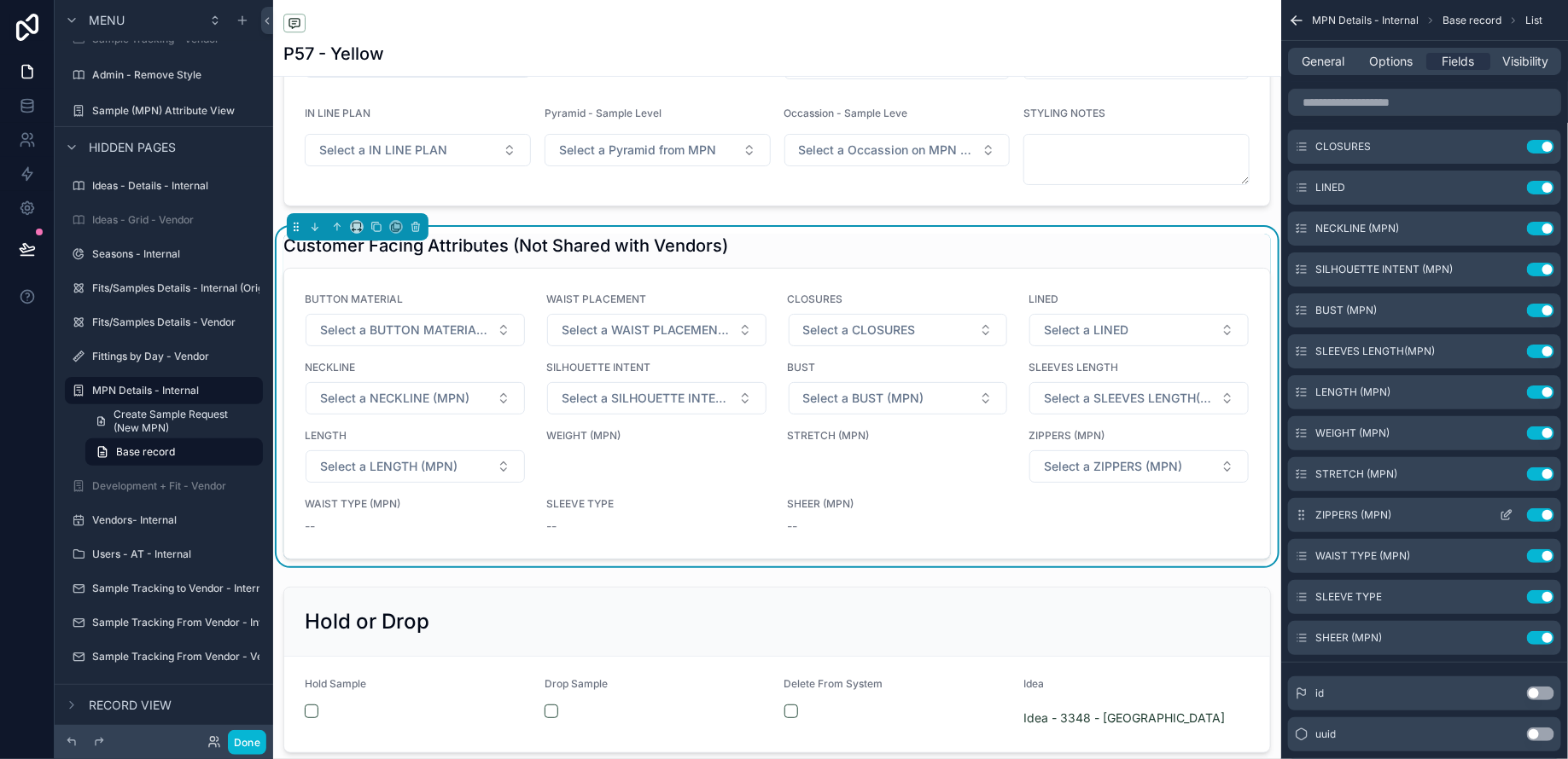
click at [1506, 515] on icon "scrollable content" at bounding box center [1506, 515] width 14 height 14
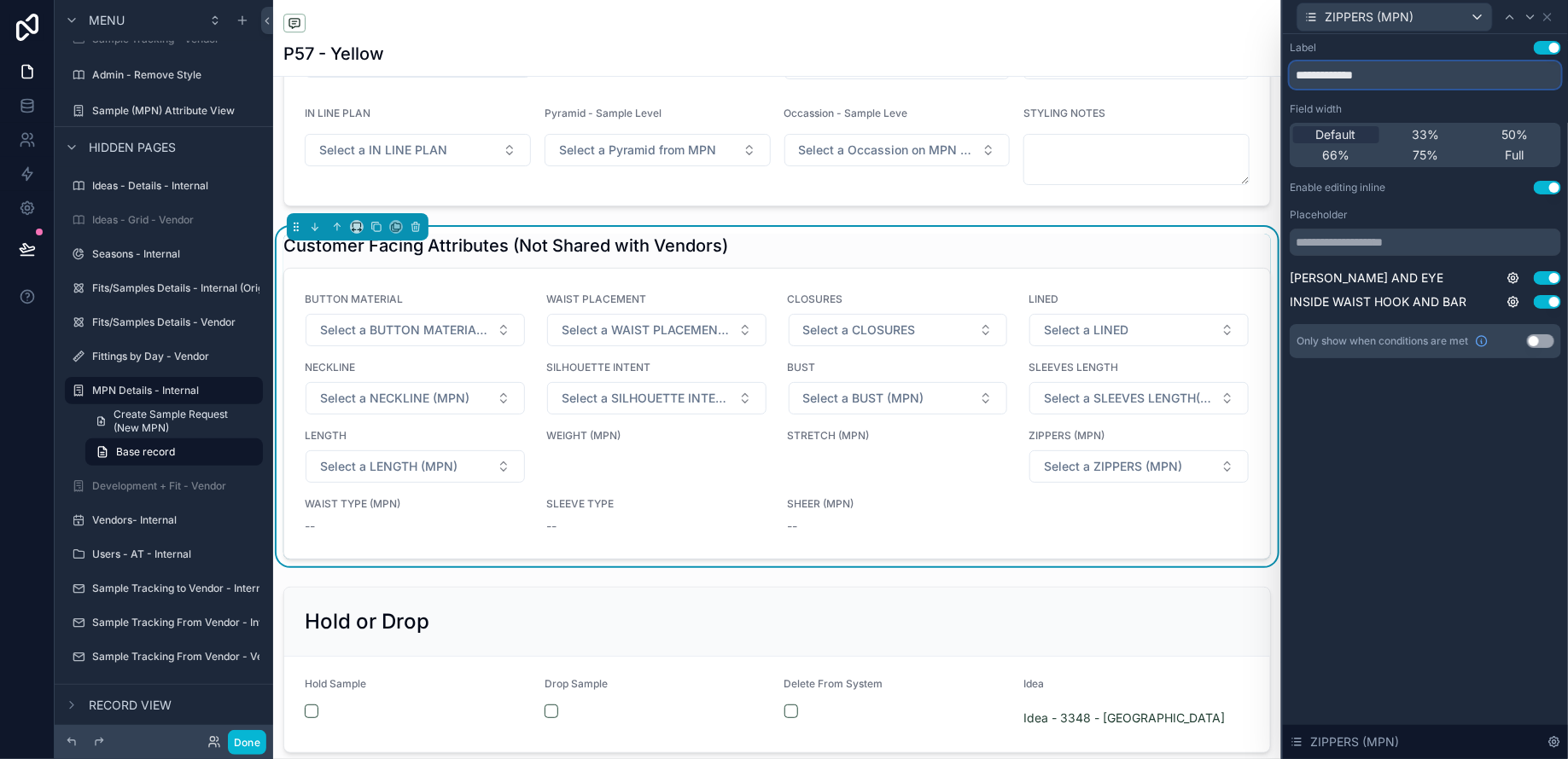
drag, startPoint x: 1372, startPoint y: 73, endPoint x: 1431, endPoint y: 73, distance: 59.0
click at [1394, 73] on input "**********" at bounding box center [1426, 75] width 272 height 28
type input "*******"
click at [1545, 17] on icon at bounding box center [1547, 17] width 14 height 14
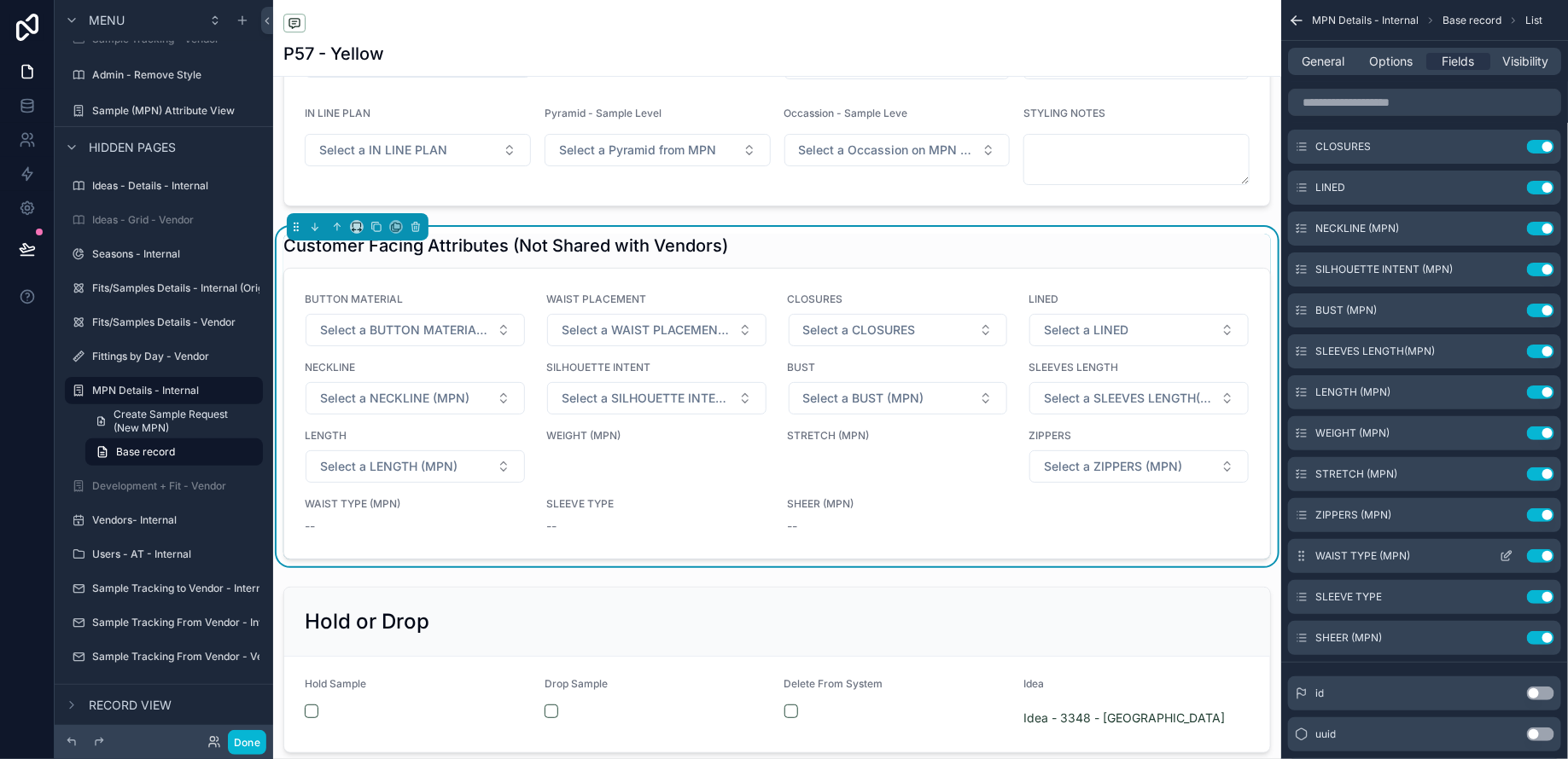
click at [1504, 554] on icon "scrollable content" at bounding box center [1506, 556] width 14 height 14
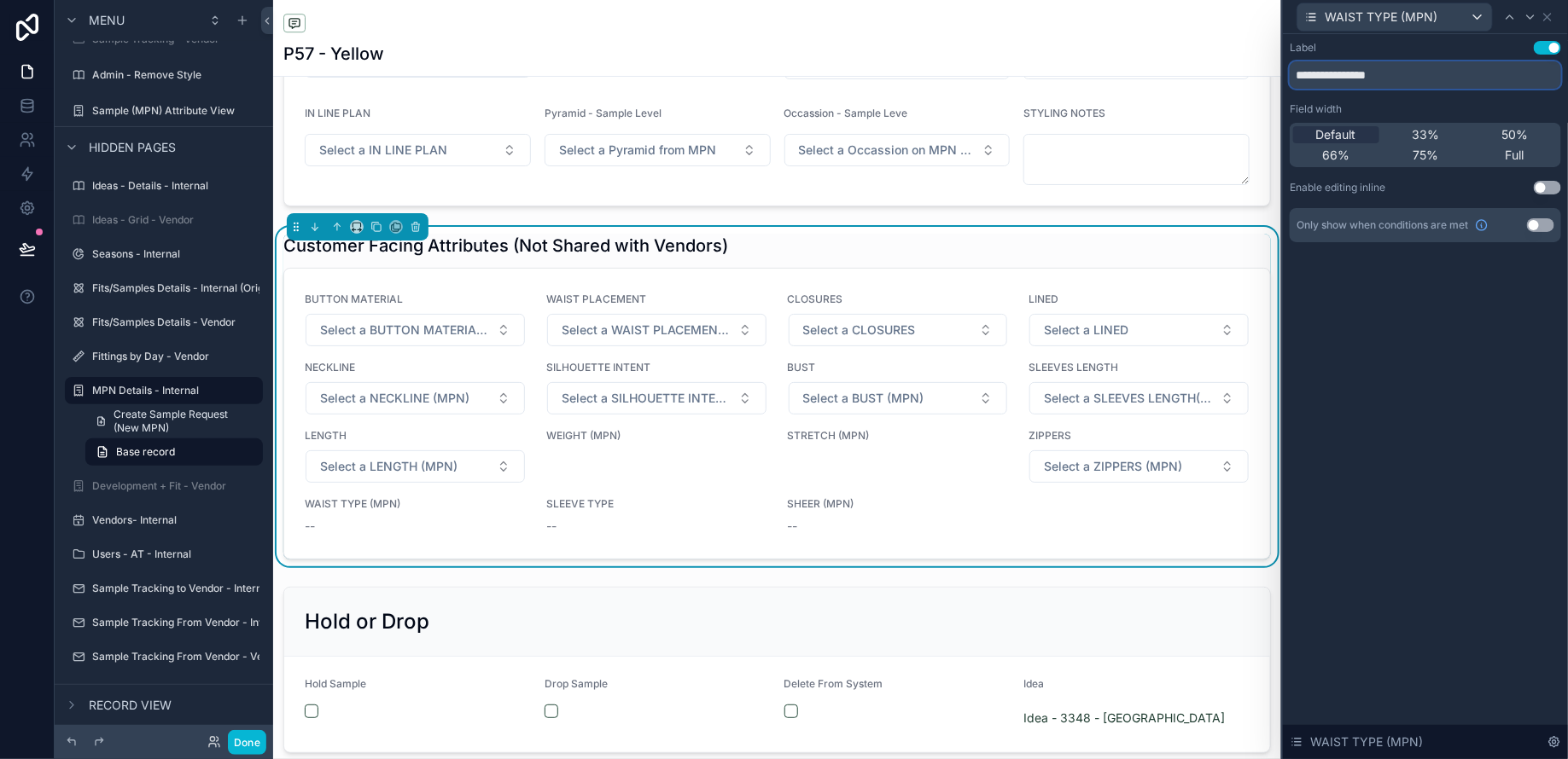
drag, startPoint x: 1390, startPoint y: 74, endPoint x: 1506, endPoint y: 69, distance: 116.1
click at [1495, 72] on input "**********" at bounding box center [1426, 75] width 272 height 28
type input "**********"
click at [1547, 193] on button "Use setting" at bounding box center [1547, 187] width 28 height 14
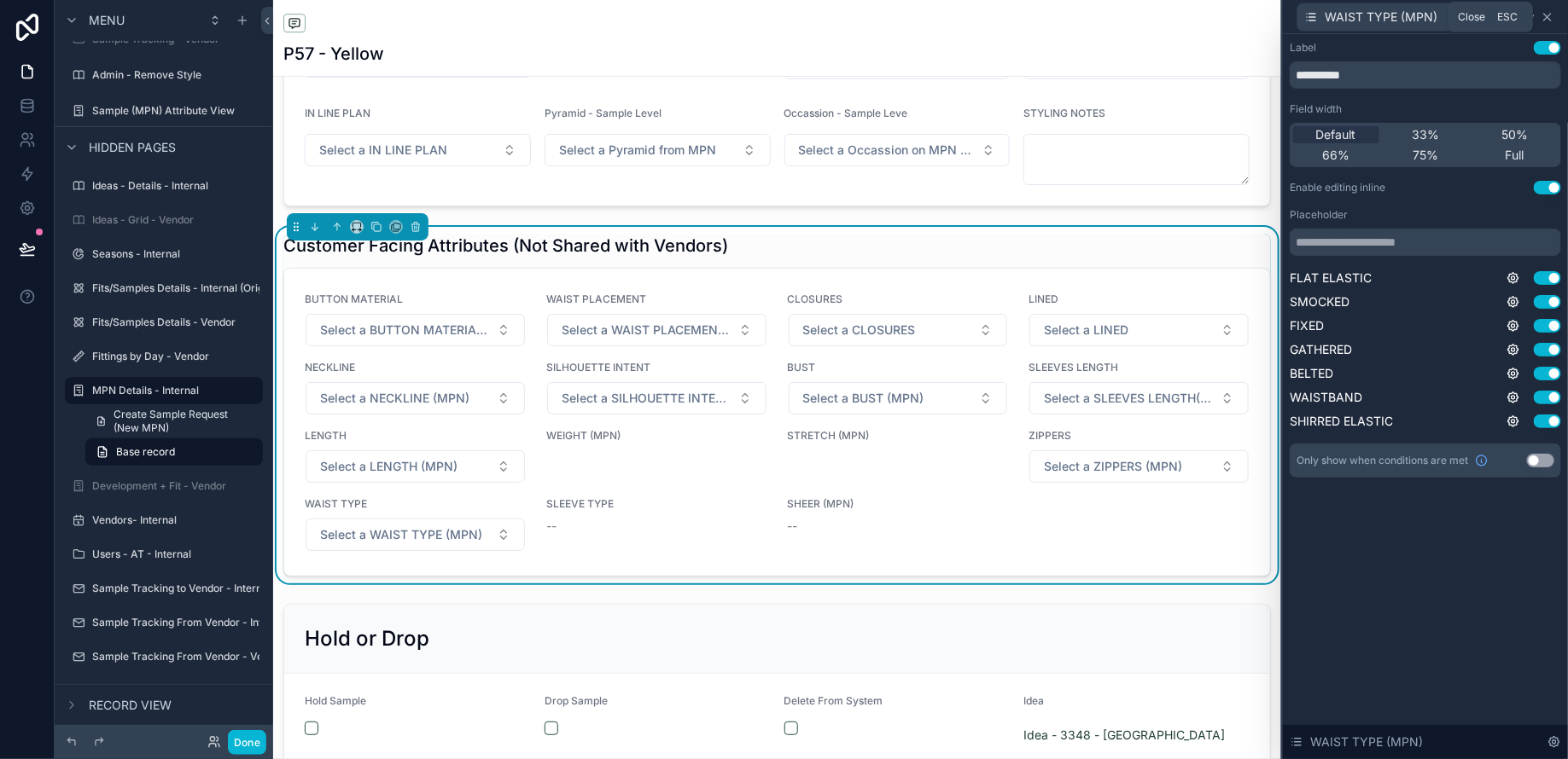
click at [1551, 19] on icon at bounding box center [1547, 17] width 6 height 6
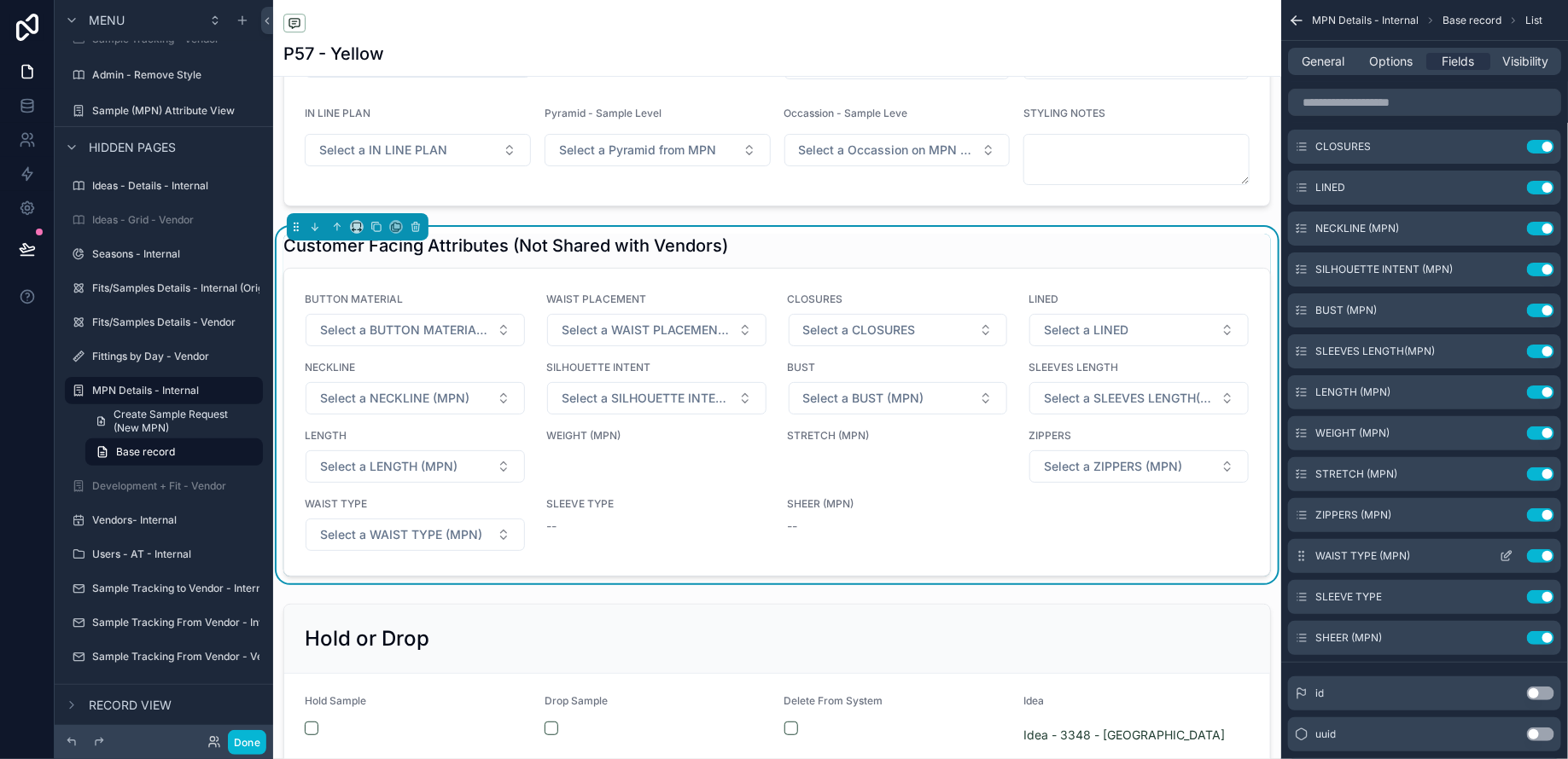
click at [1504, 551] on icon "scrollable content" at bounding box center [1506, 556] width 14 height 14
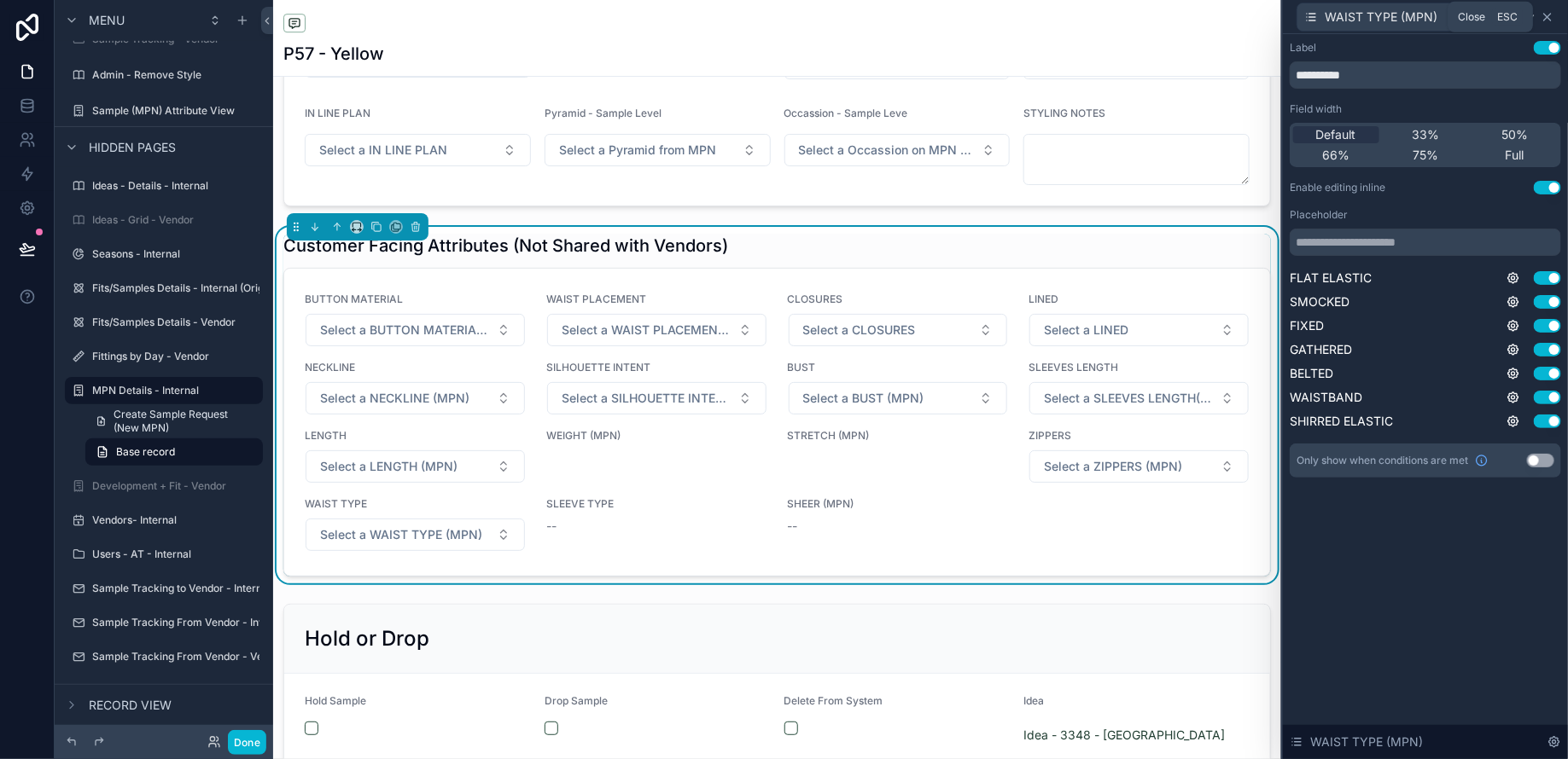
click at [1550, 19] on icon at bounding box center [1547, 17] width 6 height 6
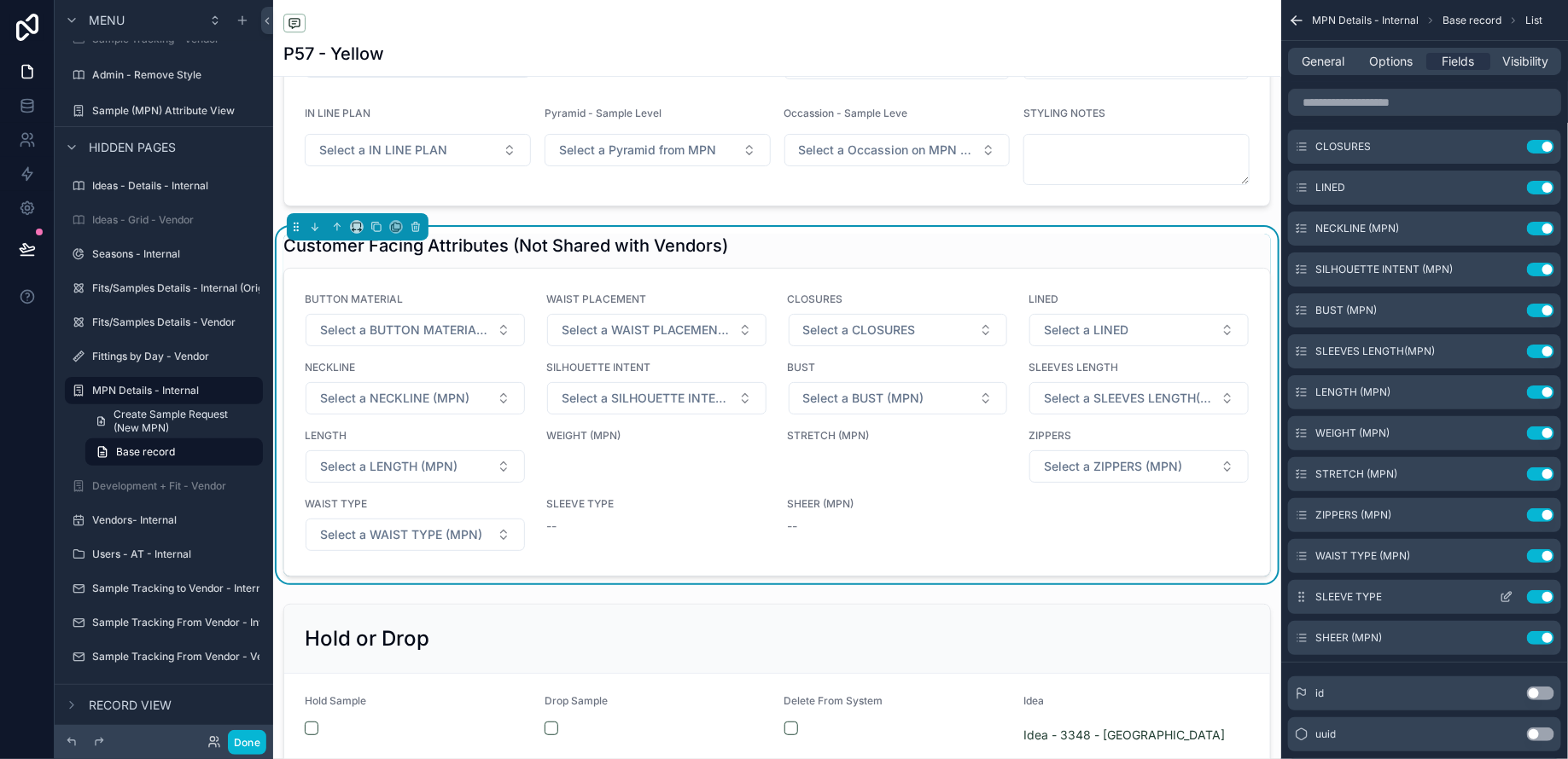
click at [1506, 596] on icon "scrollable content" at bounding box center [1506, 597] width 14 height 14
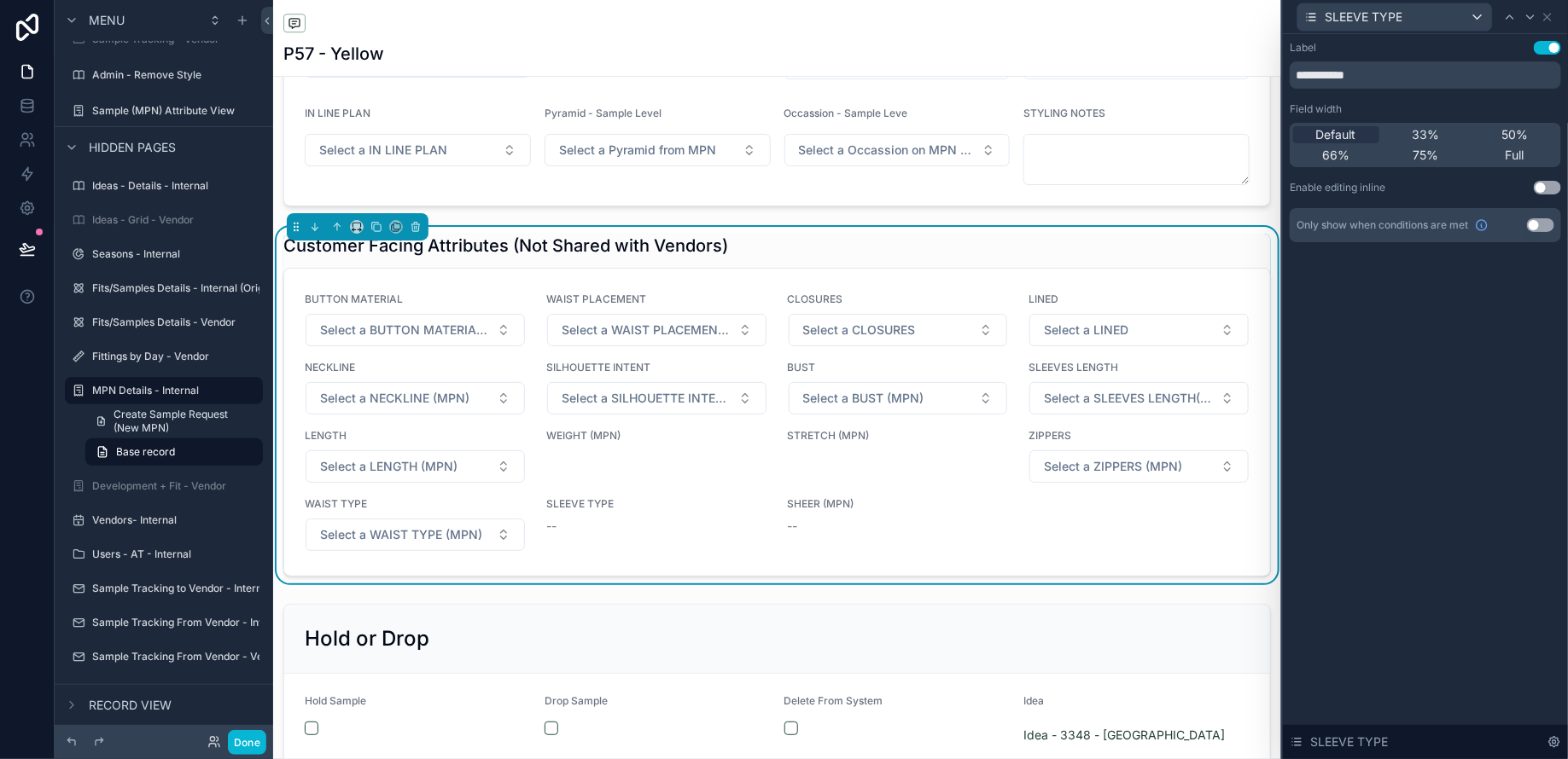
click at [1541, 188] on button "Use setting" at bounding box center [1547, 187] width 28 height 14
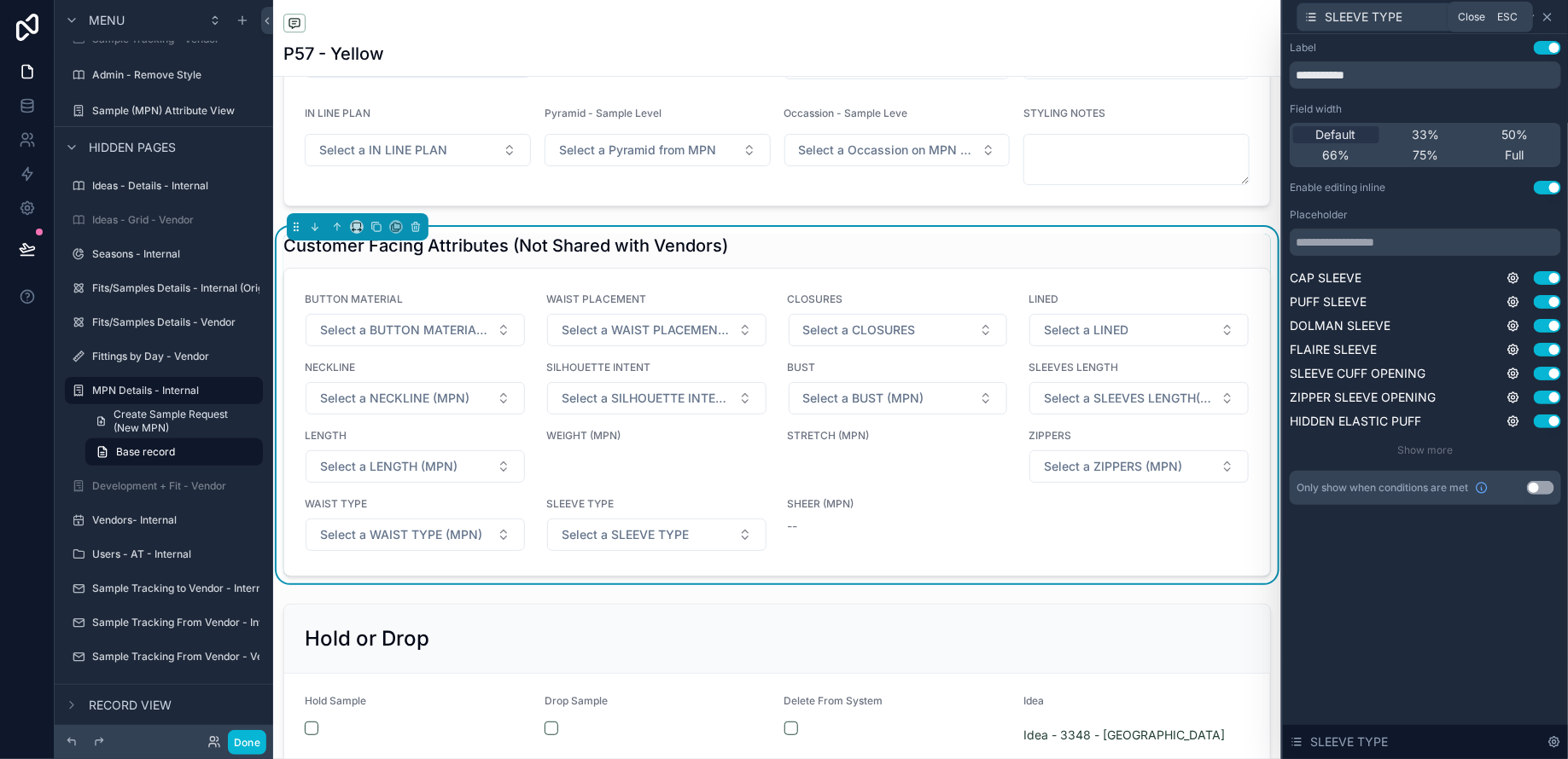
click at [1549, 13] on icon at bounding box center [1547, 17] width 14 height 14
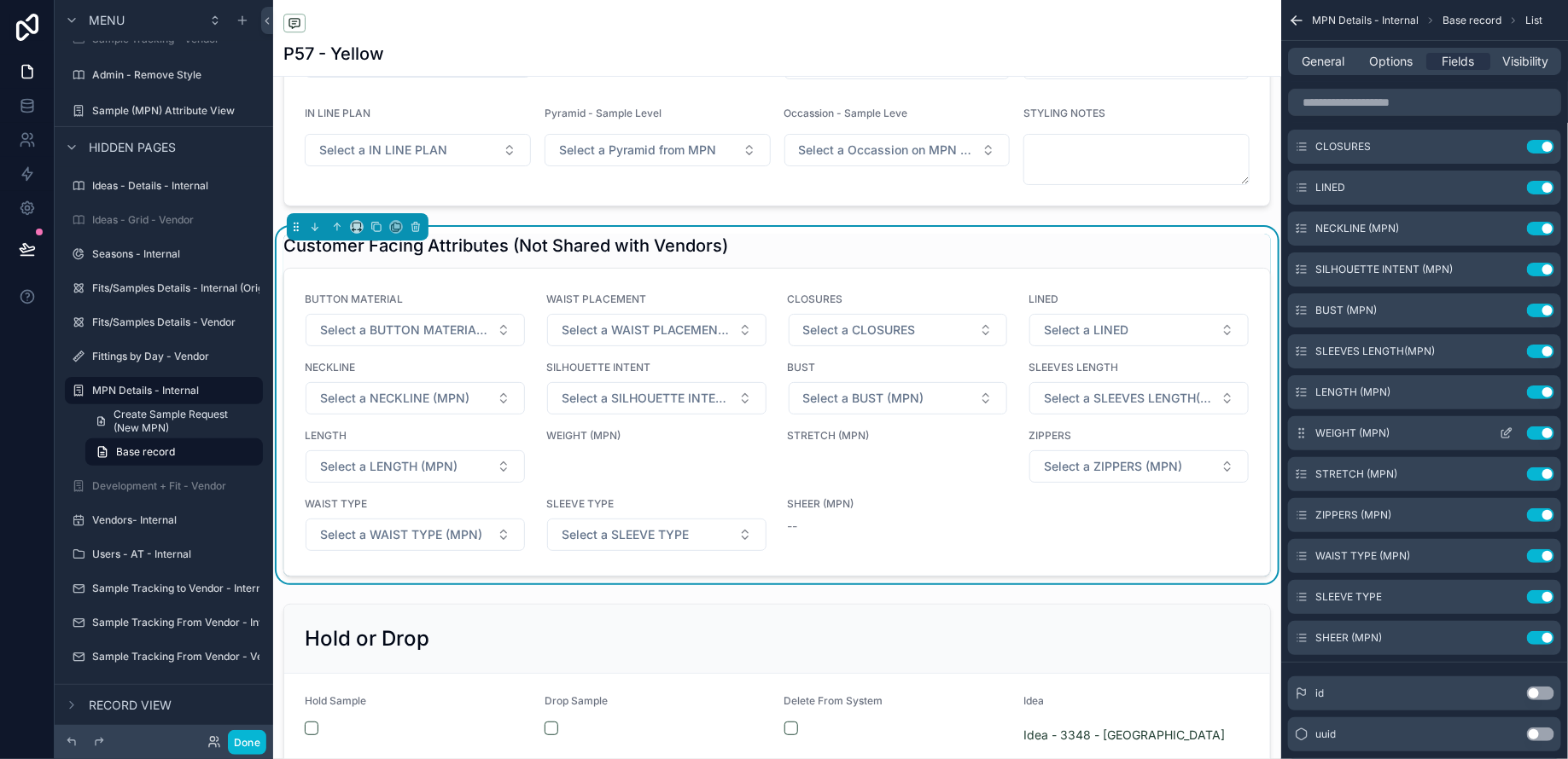
click at [1499, 431] on icon "scrollable content" at bounding box center [1506, 433] width 14 height 14
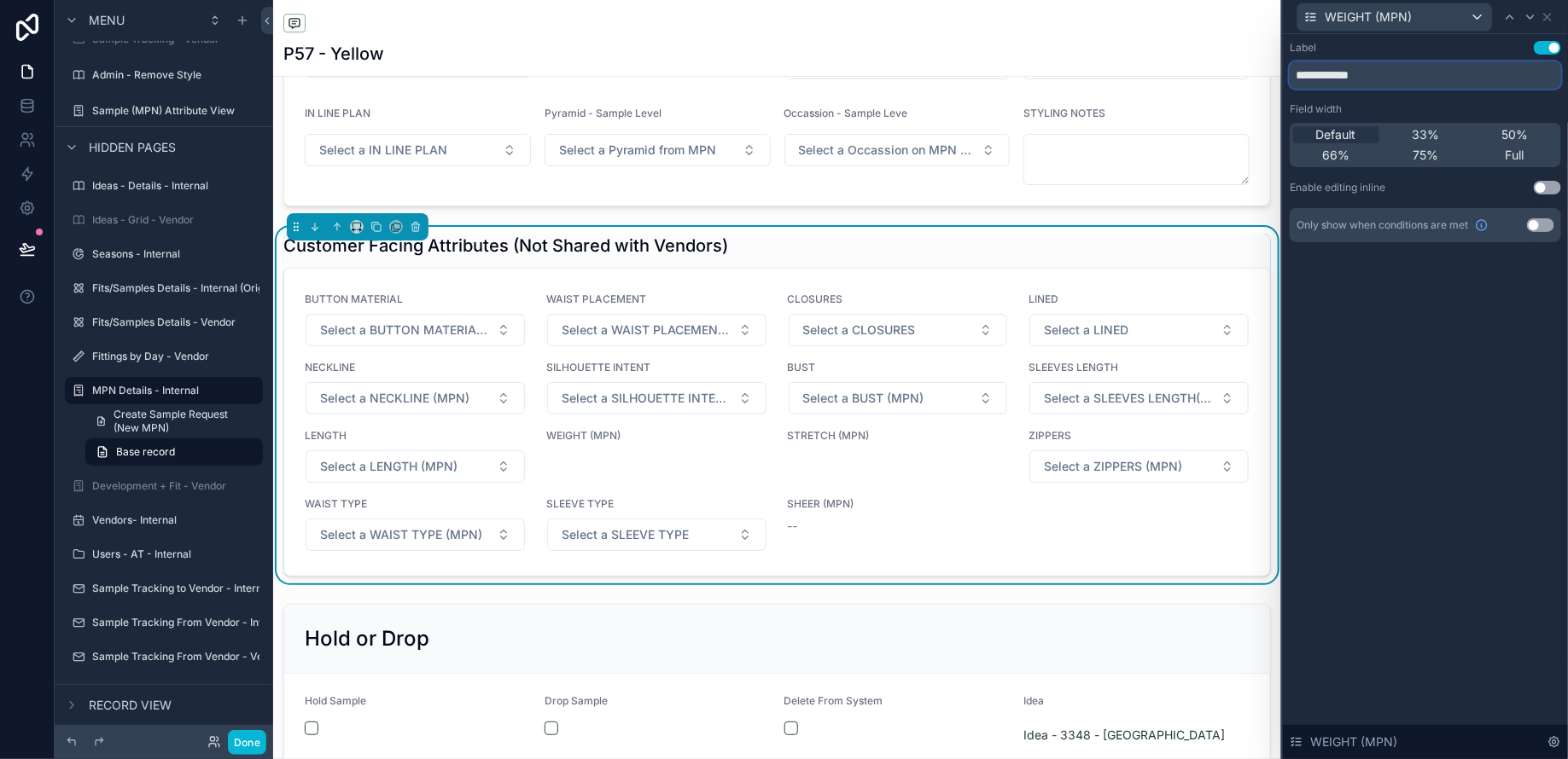
drag, startPoint x: 1365, startPoint y: 79, endPoint x: 1495, endPoint y: 79, distance: 130.0
click at [1383, 79] on input "**********" at bounding box center [1426, 75] width 272 height 28
type input "******"
click at [1544, 189] on button "Use setting" at bounding box center [1547, 187] width 28 height 14
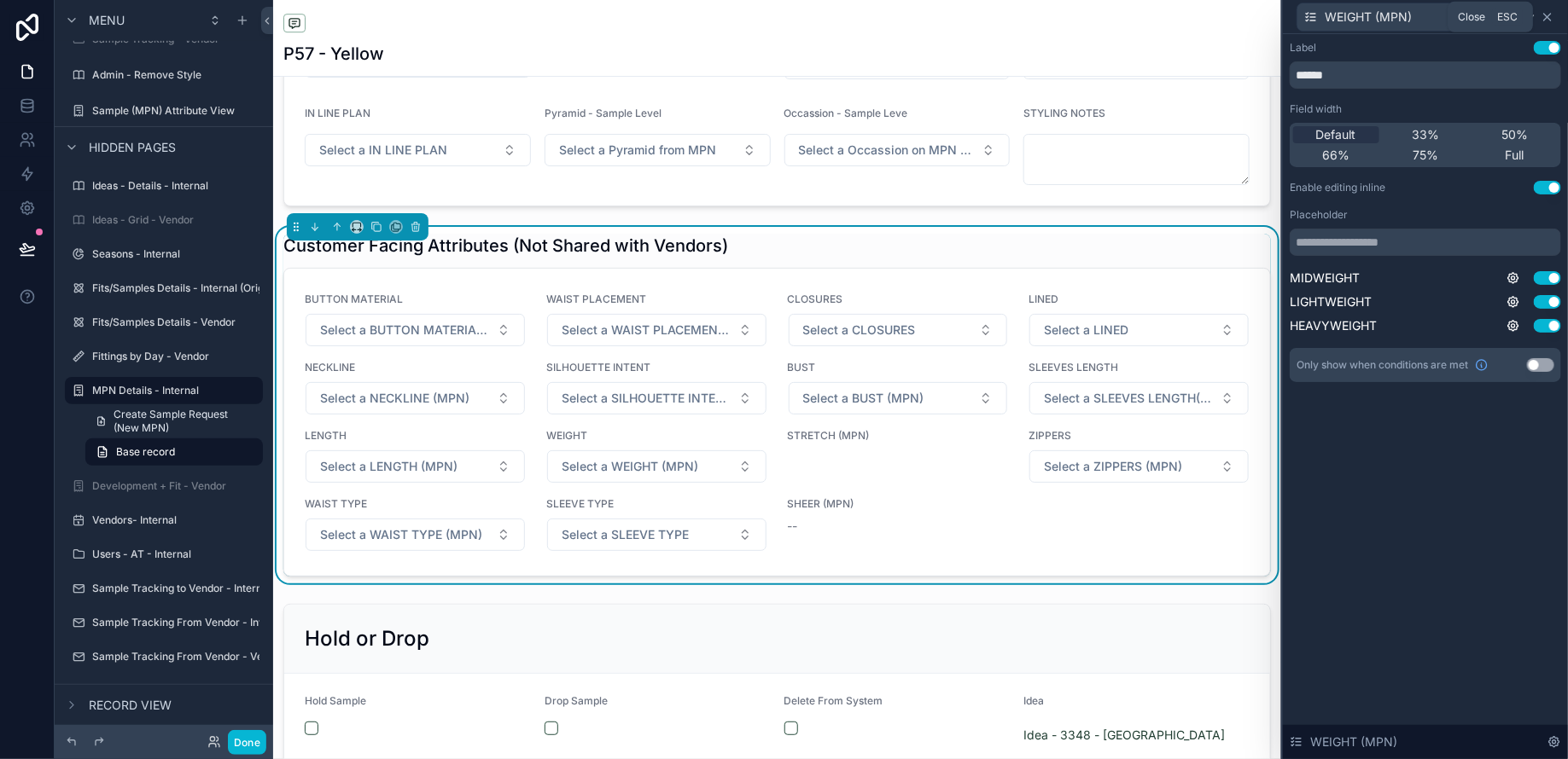
click at [1553, 14] on icon at bounding box center [1547, 17] width 14 height 14
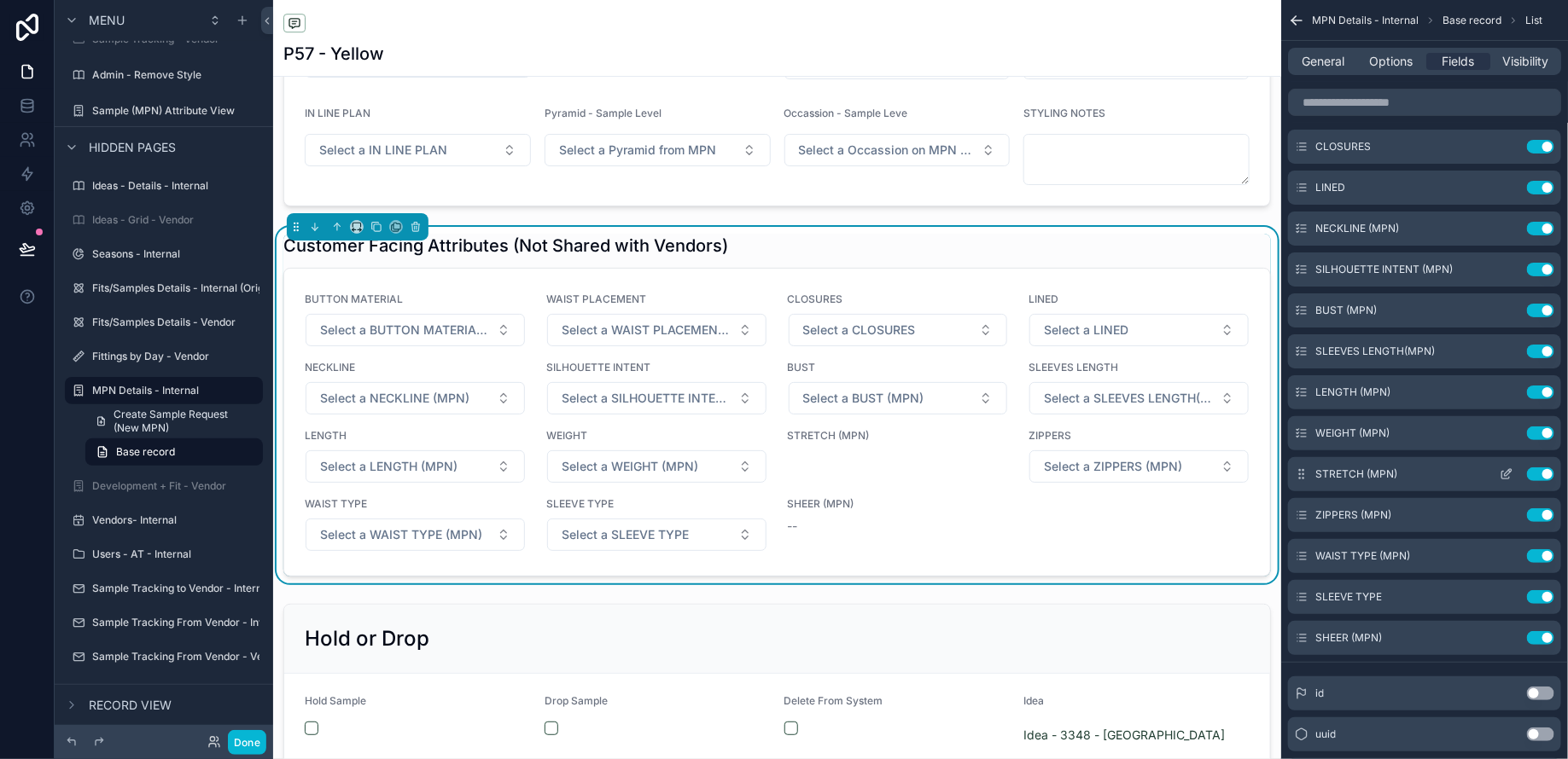
click at [1506, 474] on icon "scrollable content" at bounding box center [1507, 472] width 6 height 6
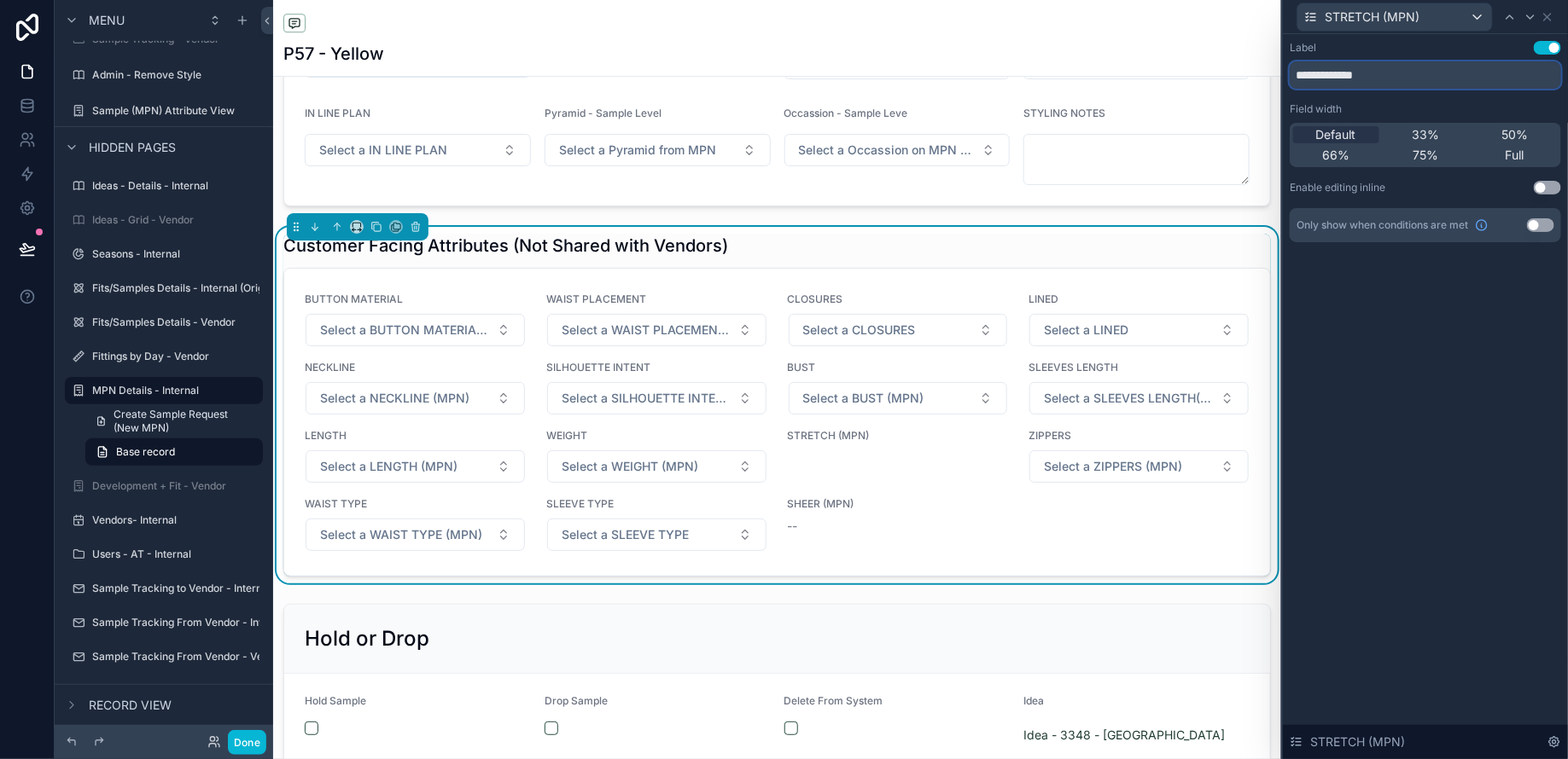
drag, startPoint x: 1373, startPoint y: 75, endPoint x: 1490, endPoint y: 75, distance: 117.0
click at [1387, 75] on input "**********" at bounding box center [1426, 75] width 272 height 28
type input "*******"
click at [1553, 188] on button "Use setting" at bounding box center [1547, 187] width 28 height 14
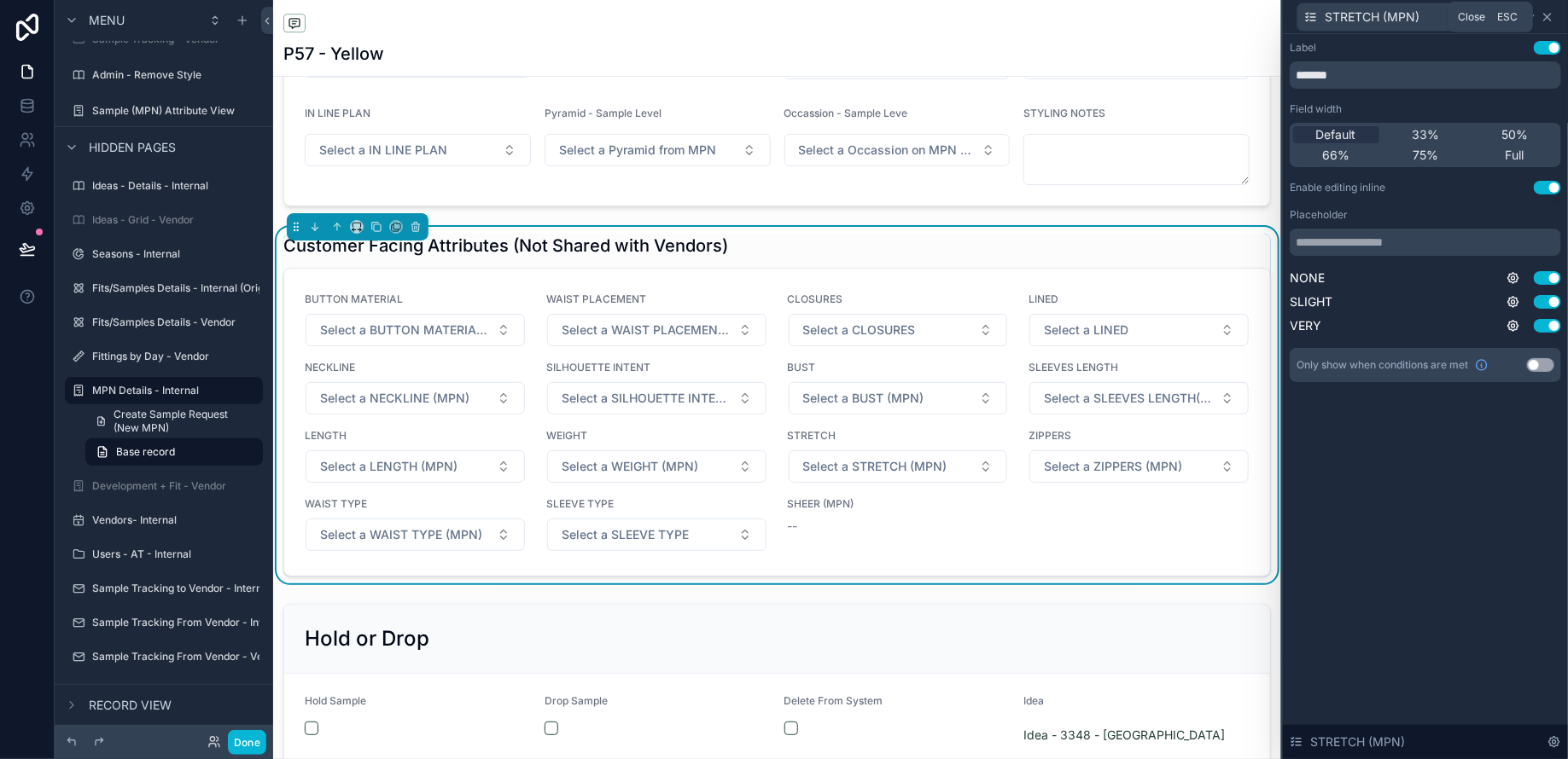
click at [1551, 15] on icon at bounding box center [1547, 17] width 14 height 14
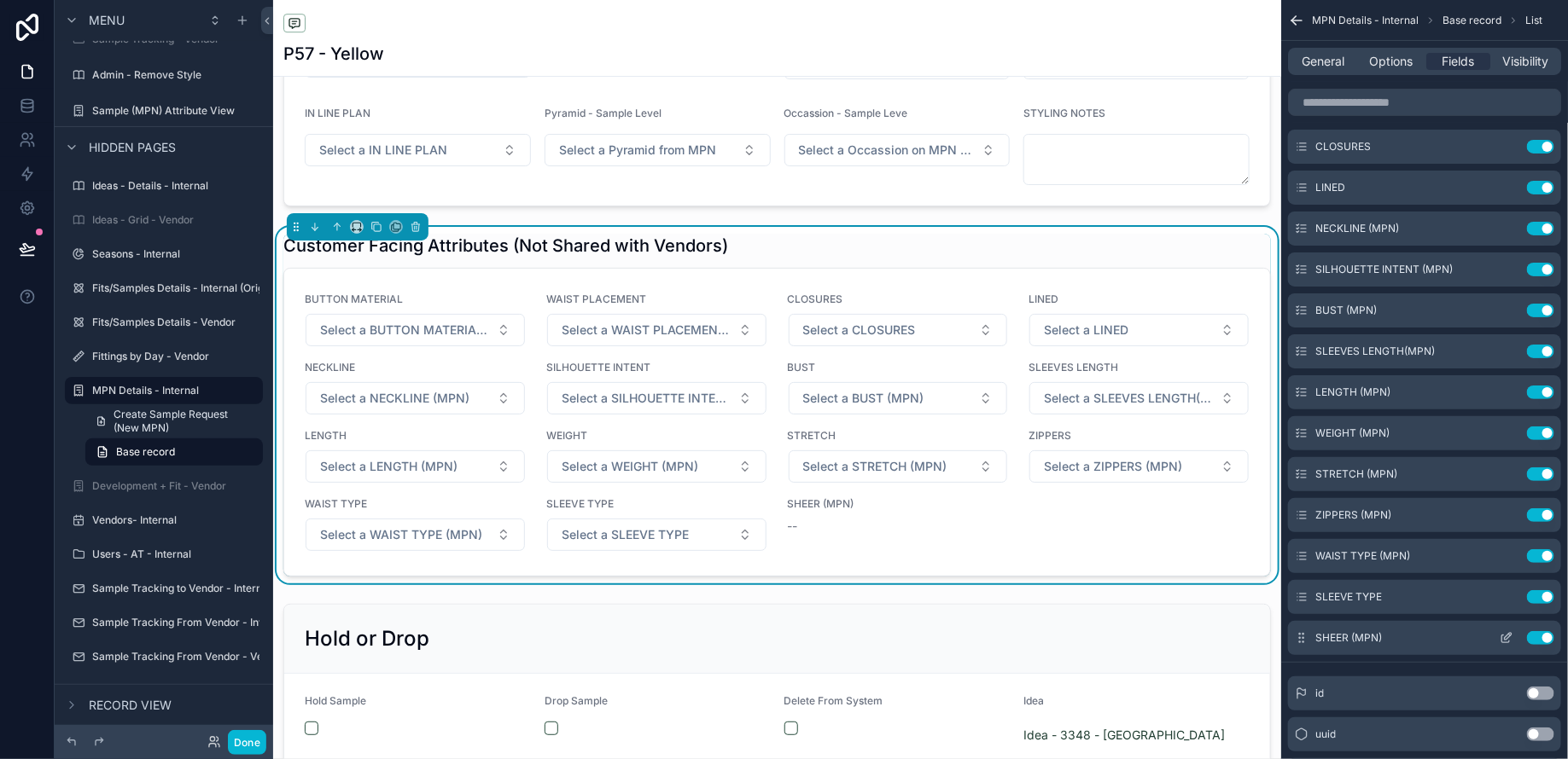
click at [1510, 636] on icon "scrollable content" at bounding box center [1506, 638] width 14 height 14
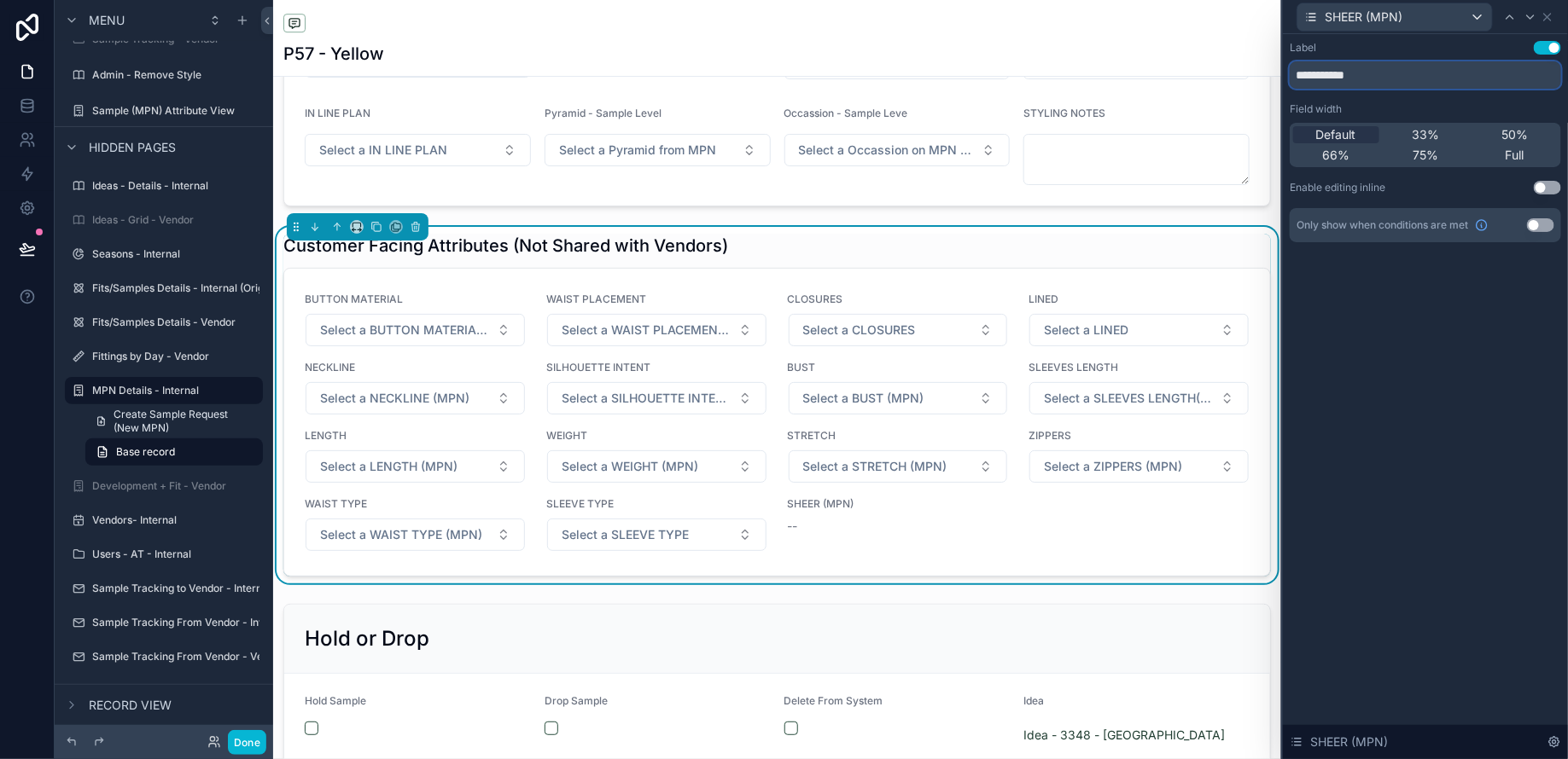
drag, startPoint x: 1361, startPoint y: 76, endPoint x: 1439, endPoint y: 75, distance: 78.0
click at [1389, 75] on input "**********" at bounding box center [1426, 75] width 272 height 28
type input "*****"
click at [1551, 188] on button "Use setting" at bounding box center [1547, 187] width 28 height 14
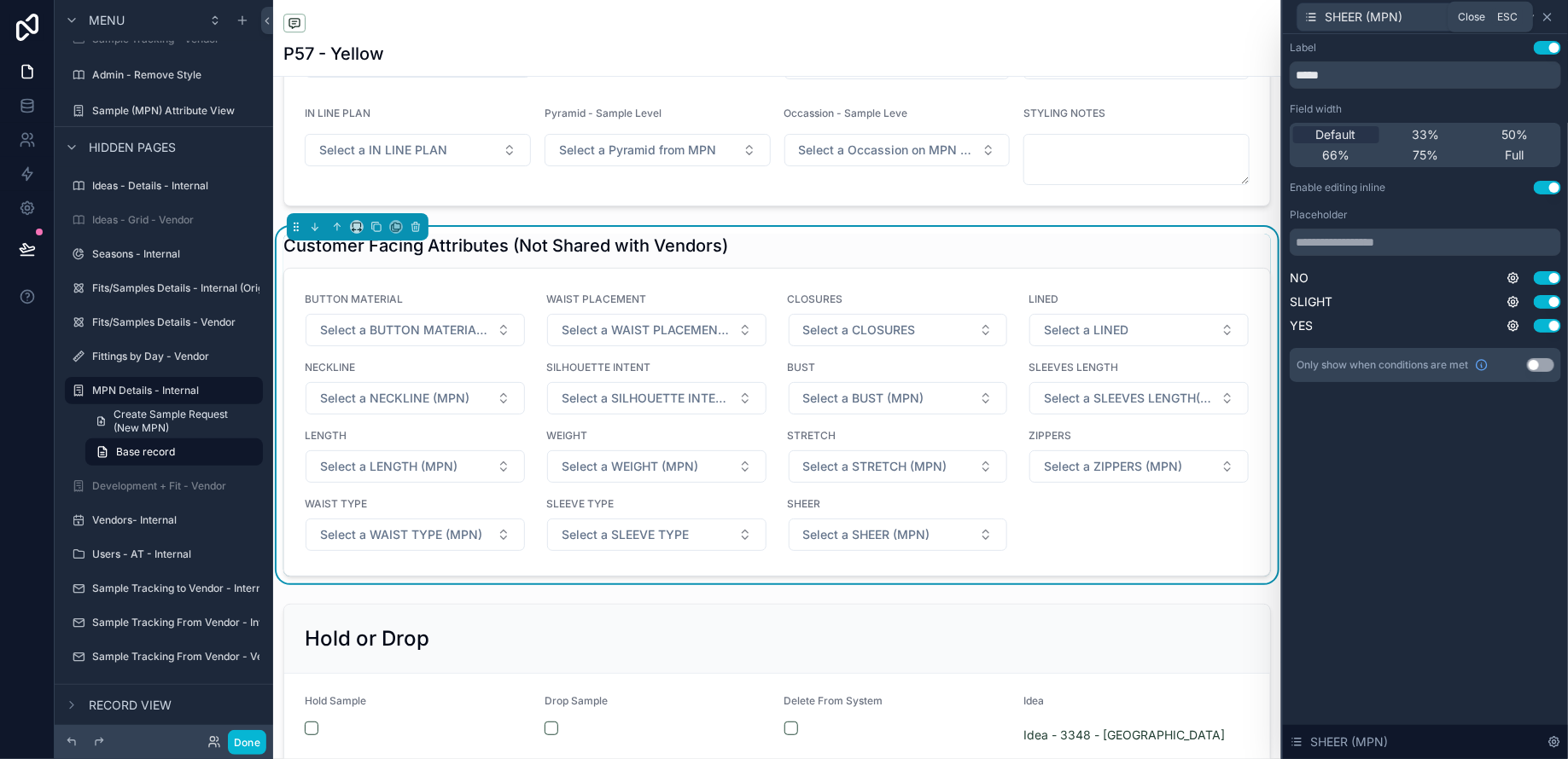
click at [1549, 17] on icon at bounding box center [1547, 17] width 14 height 14
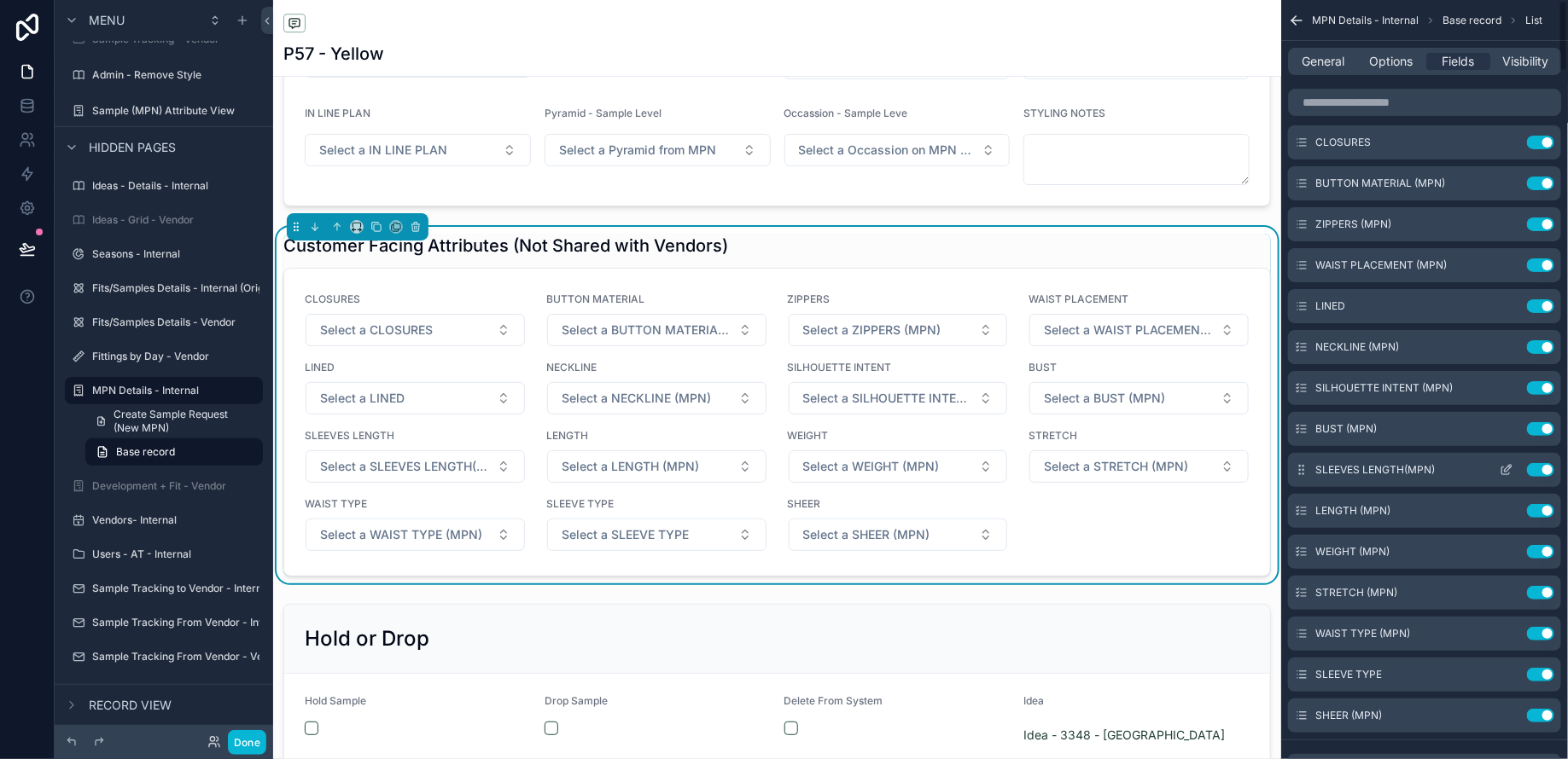
scroll to position [0, 0]
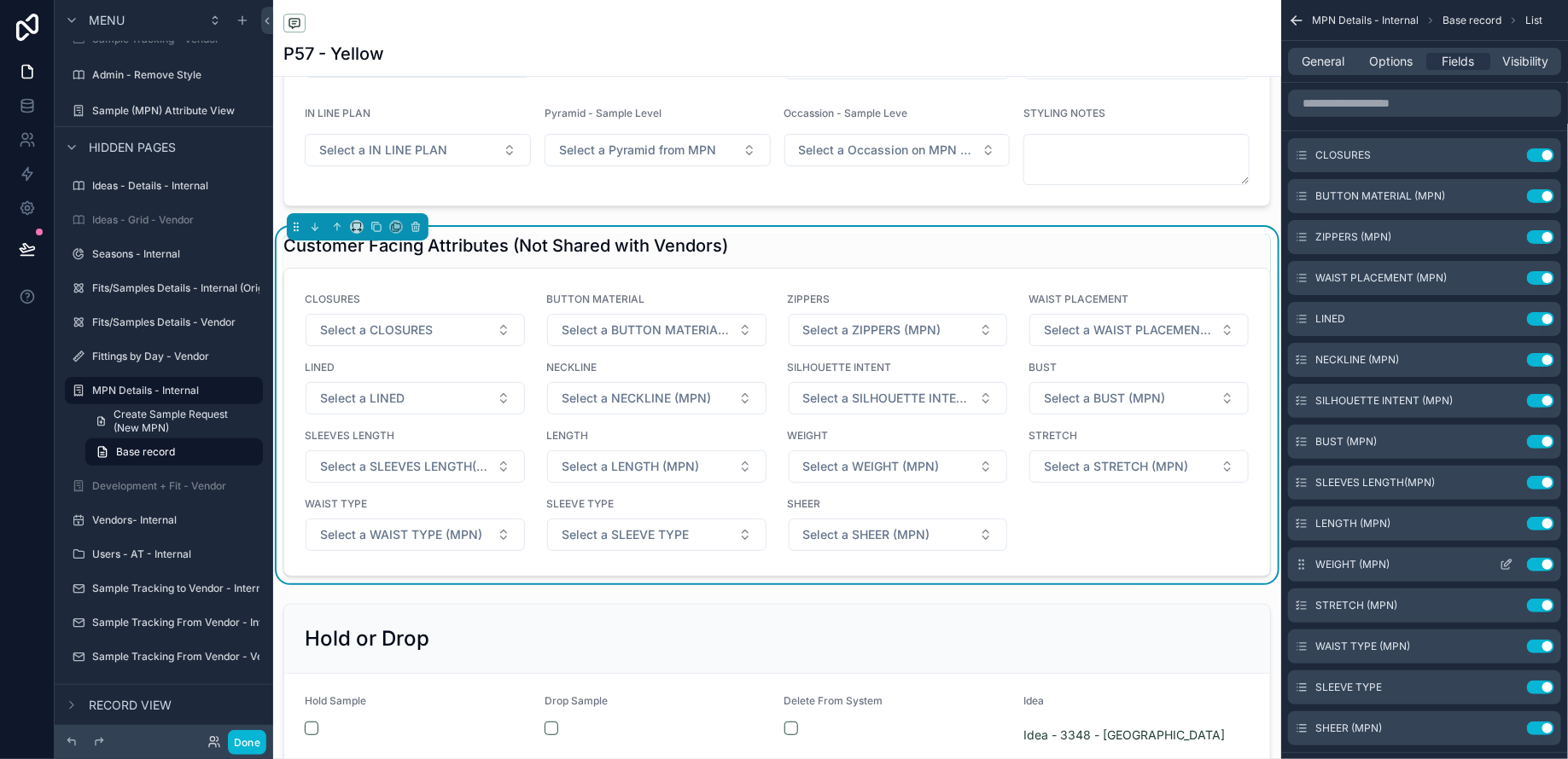
click at [1302, 564] on icon "scrollable content" at bounding box center [1301, 564] width 14 height 14
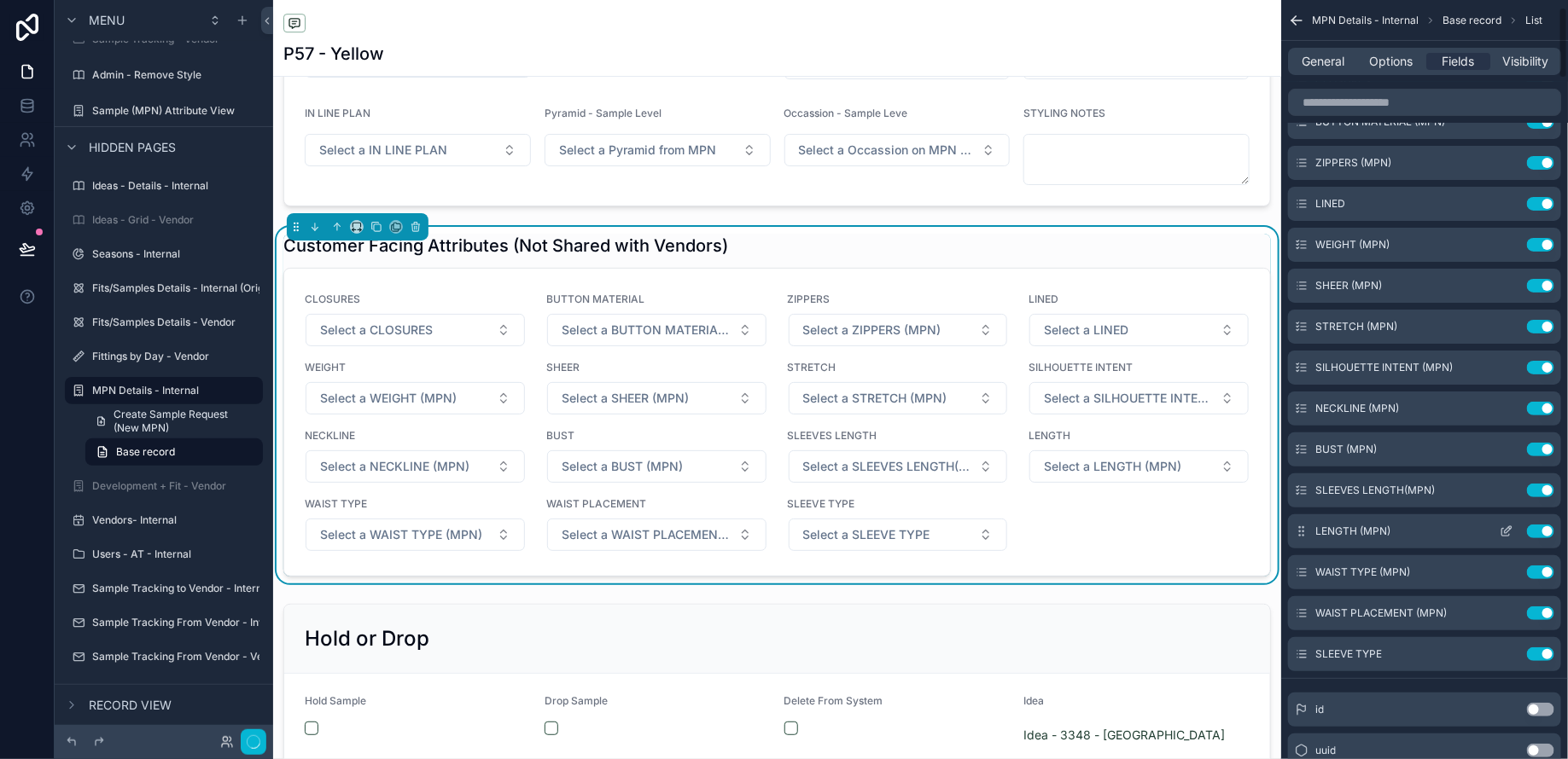
scroll to position [78, 0]
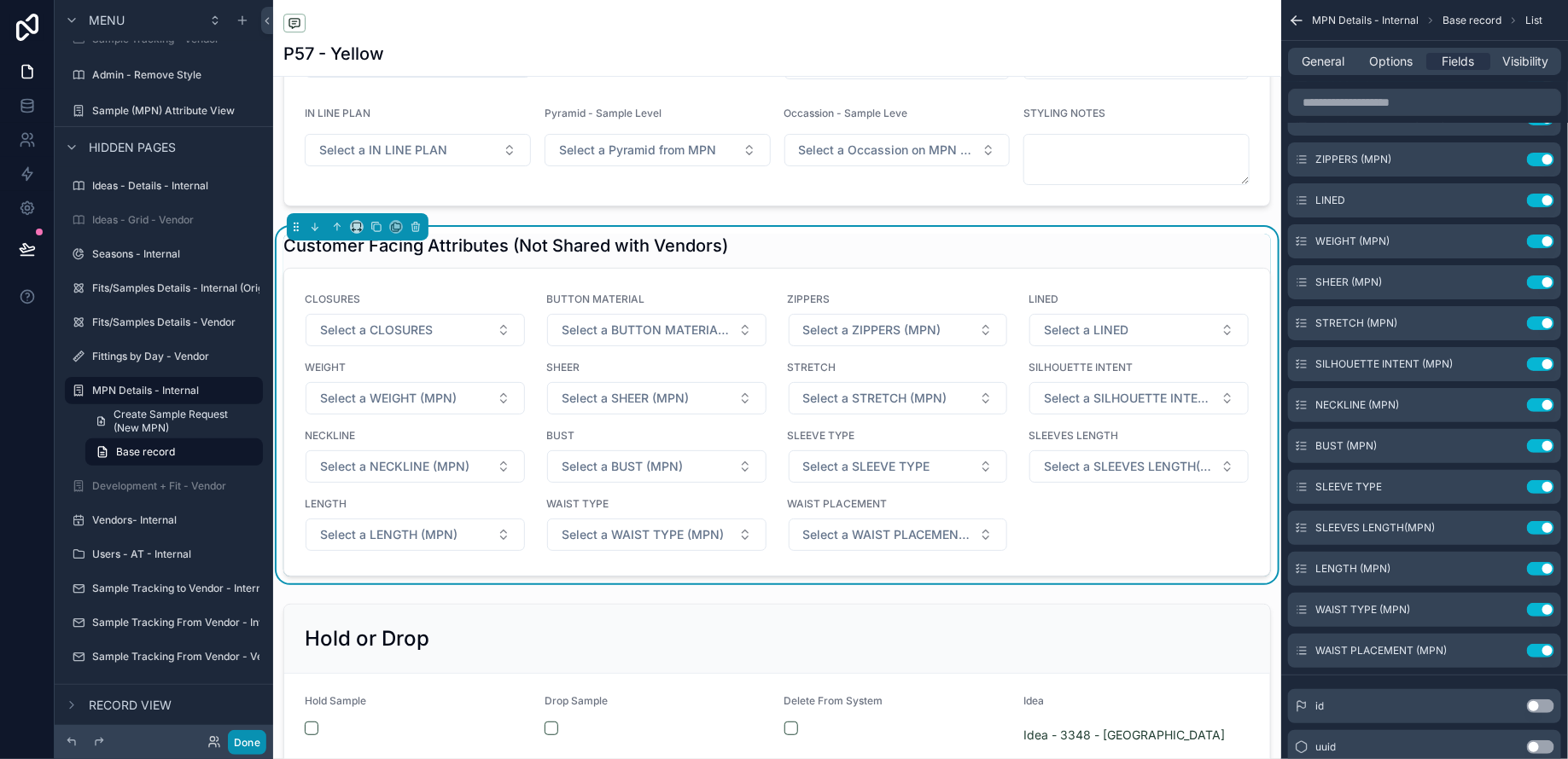
click at [252, 737] on button "Done" at bounding box center [247, 742] width 39 height 25
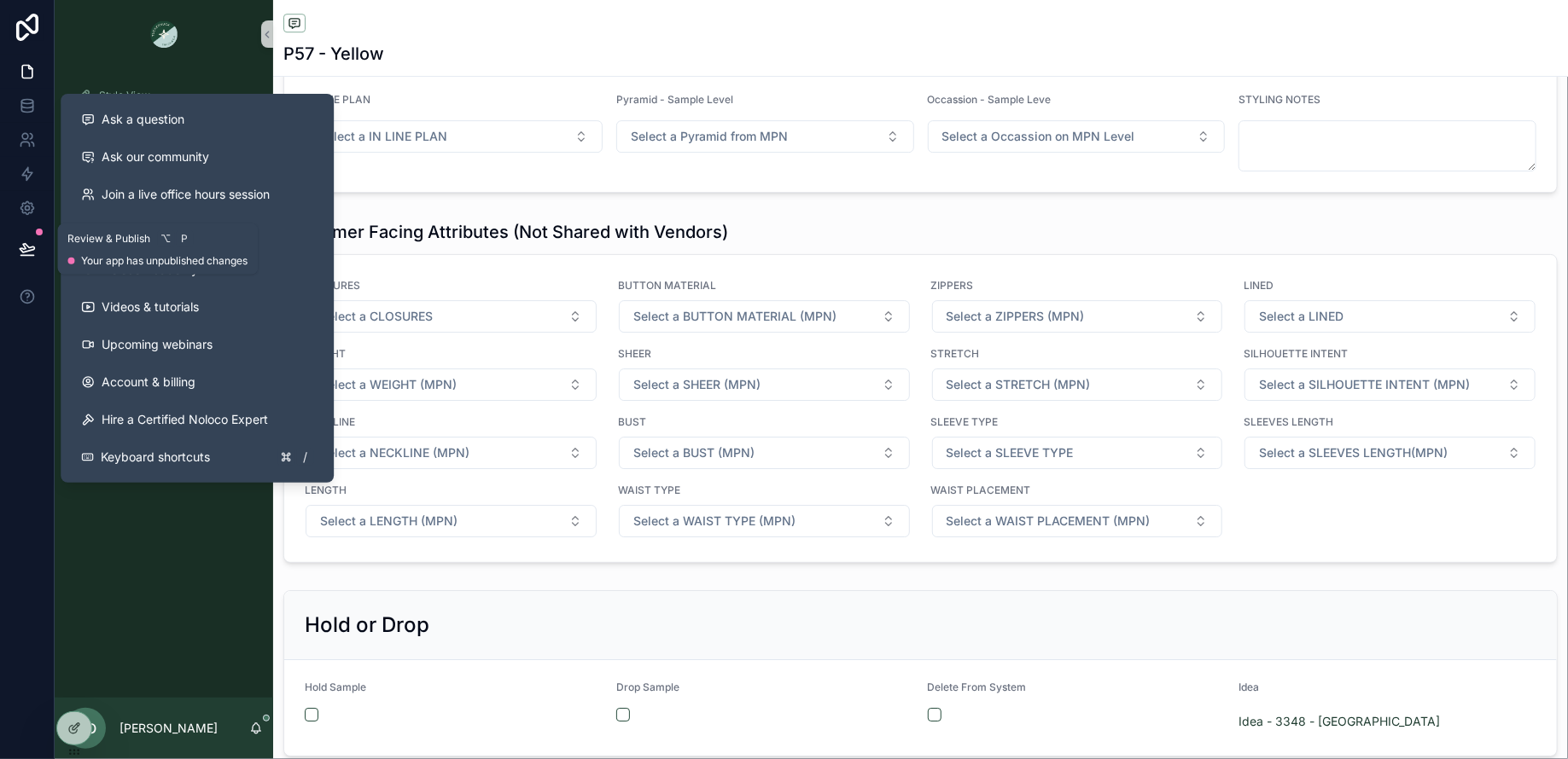
click at [23, 248] on icon at bounding box center [27, 249] width 17 height 17
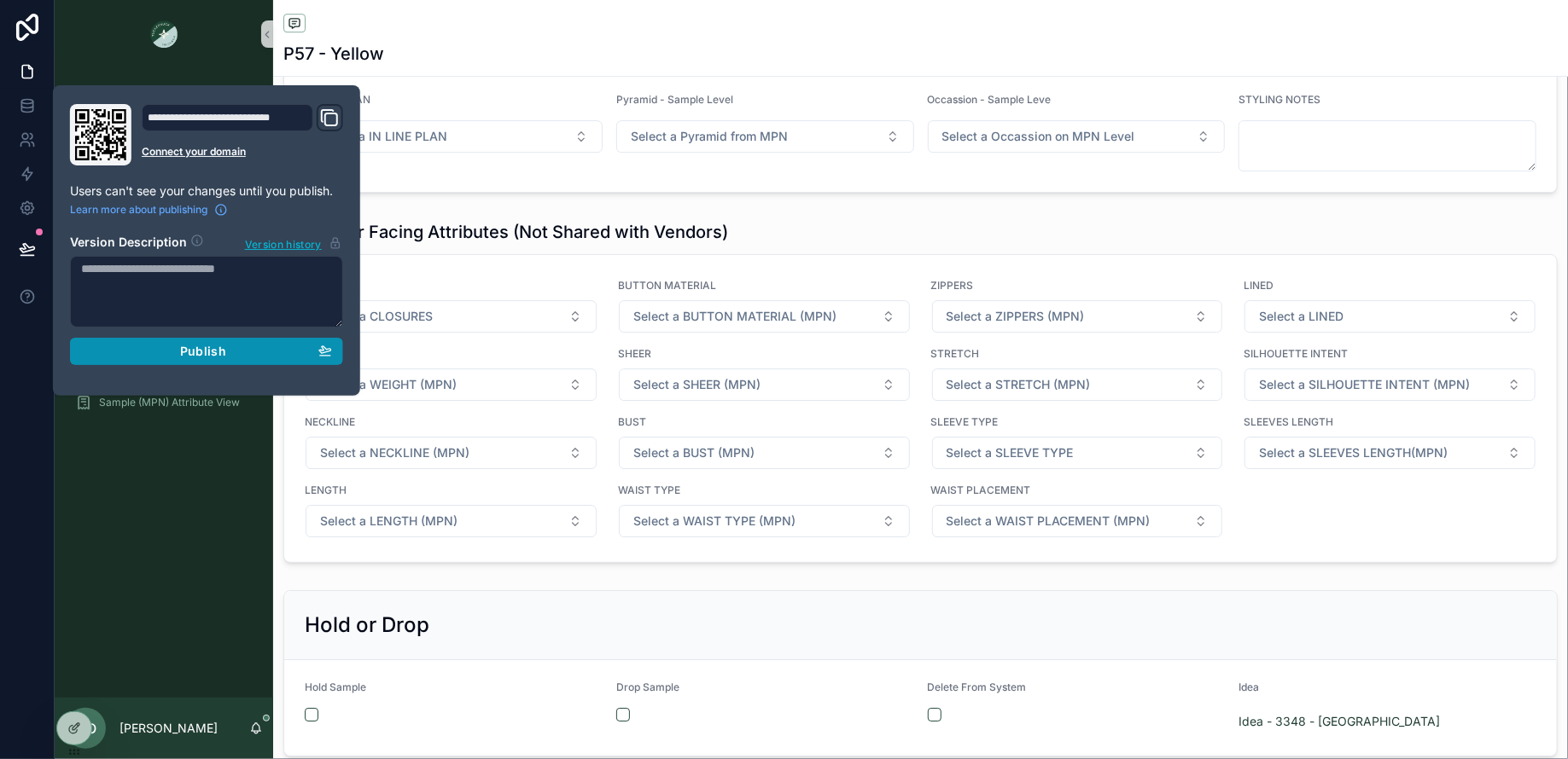
click at [238, 349] on div "Publish" at bounding box center [206, 352] width 251 height 16
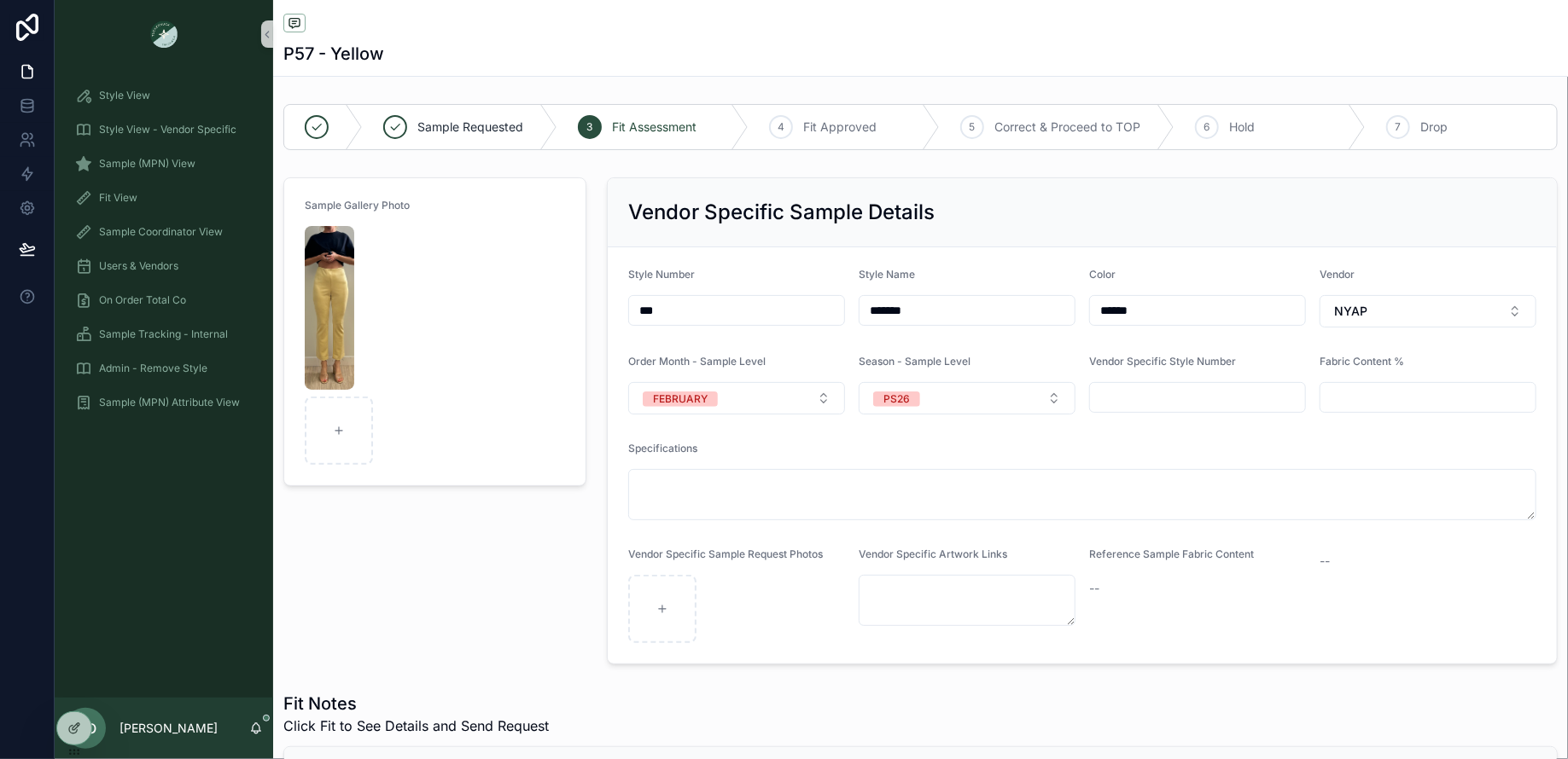
click at [466, 556] on div "Sample Gallery Photo" at bounding box center [434, 421] width 323 height 501
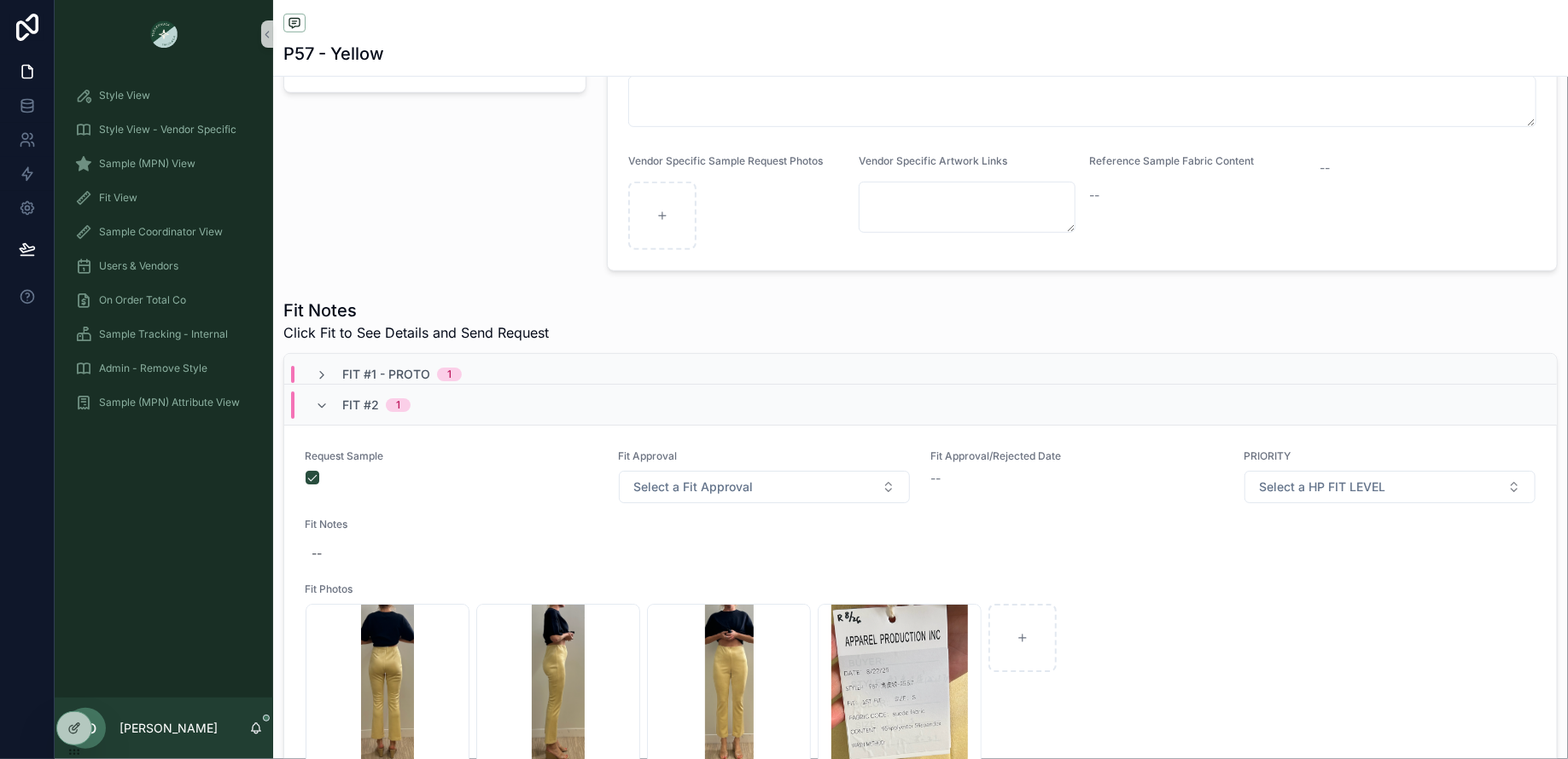
scroll to position [9, 0]
click at [72, 685] on icon at bounding box center [73, 691] width 14 height 14
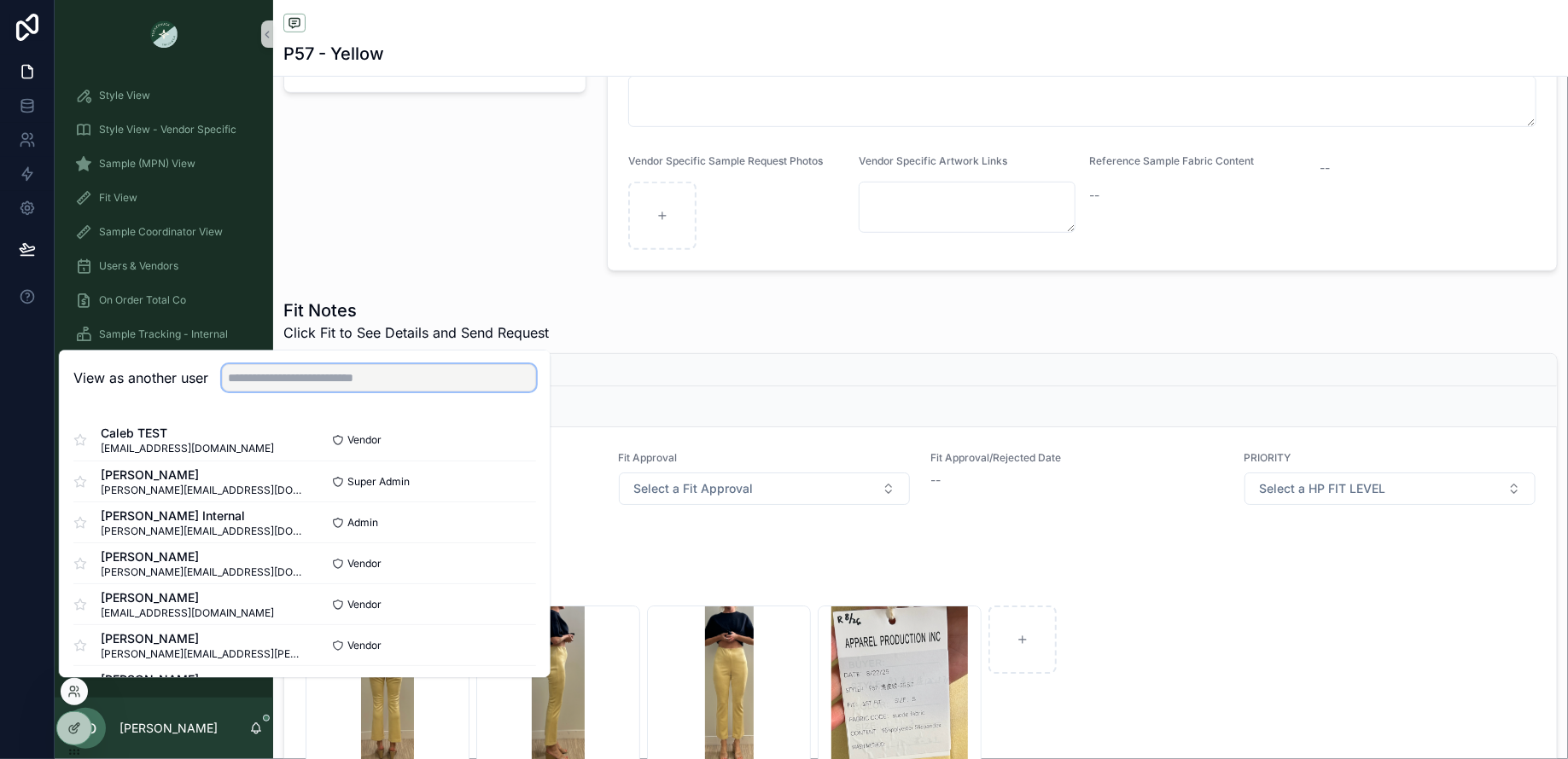
click at [274, 377] on input "text" at bounding box center [379, 378] width 314 height 28
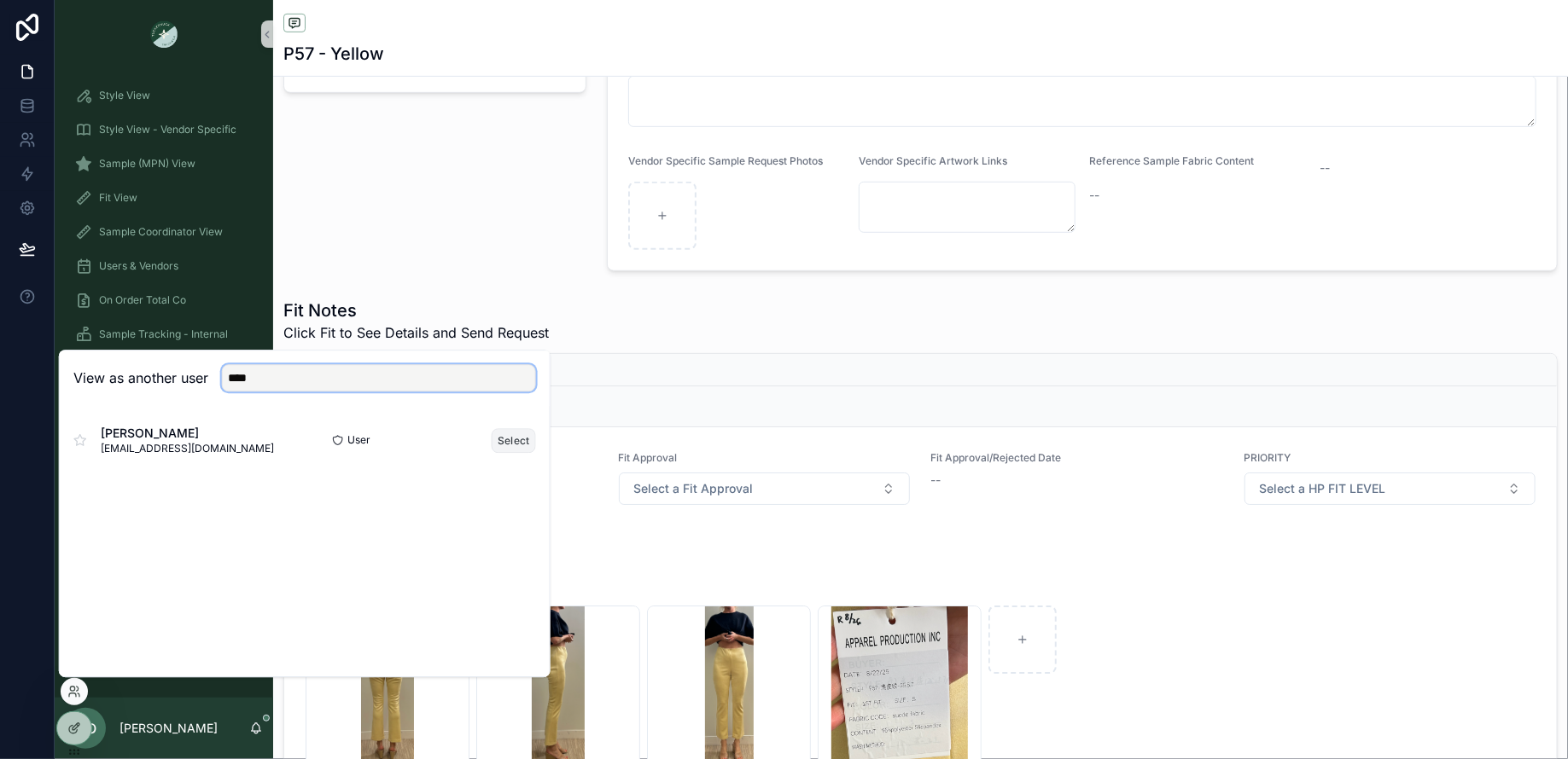
type input "****"
click at [511, 435] on button "Select" at bounding box center [513, 441] width 44 height 25
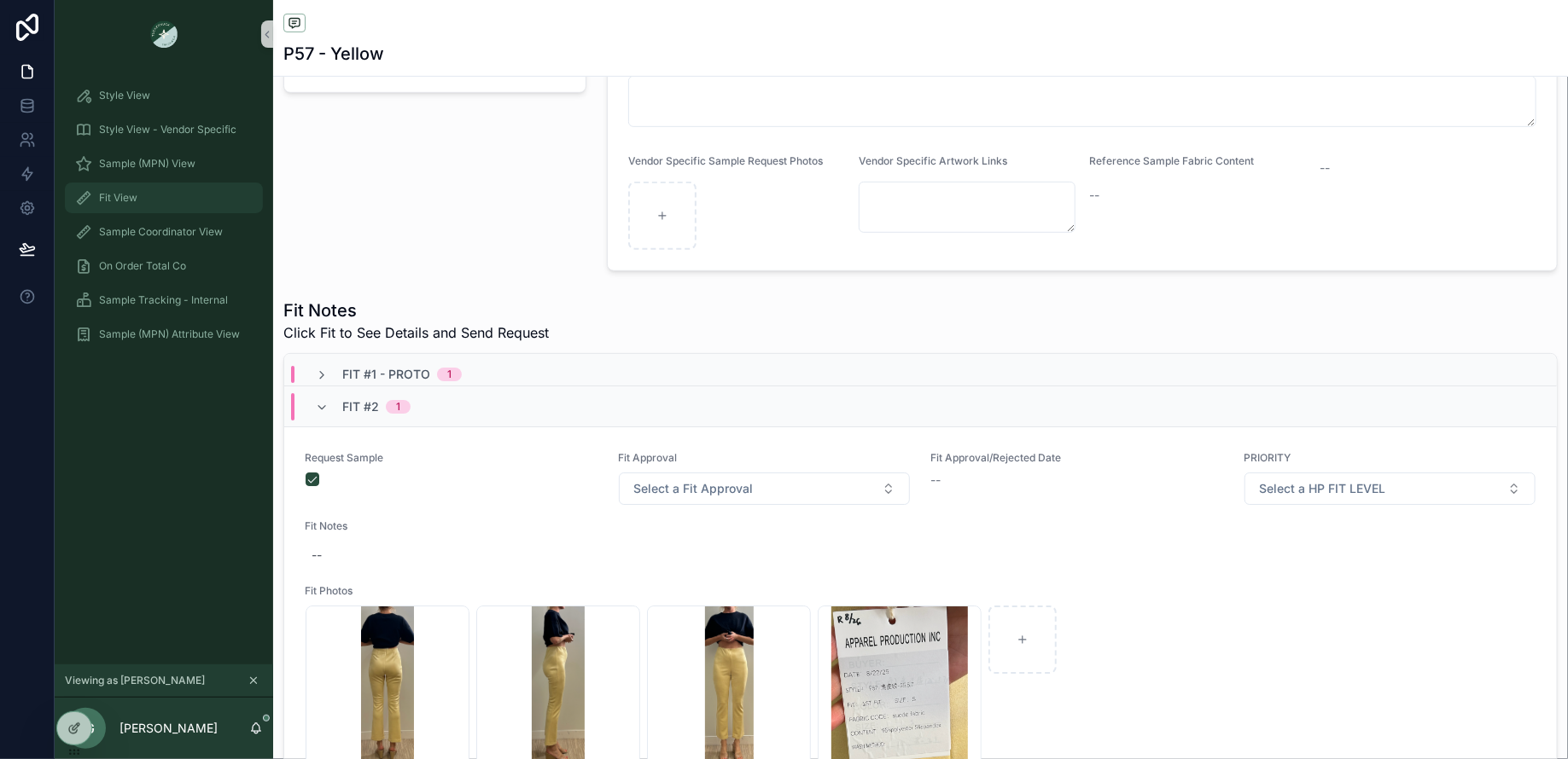
click at [166, 206] on div "Fit View" at bounding box center [163, 198] width 177 height 28
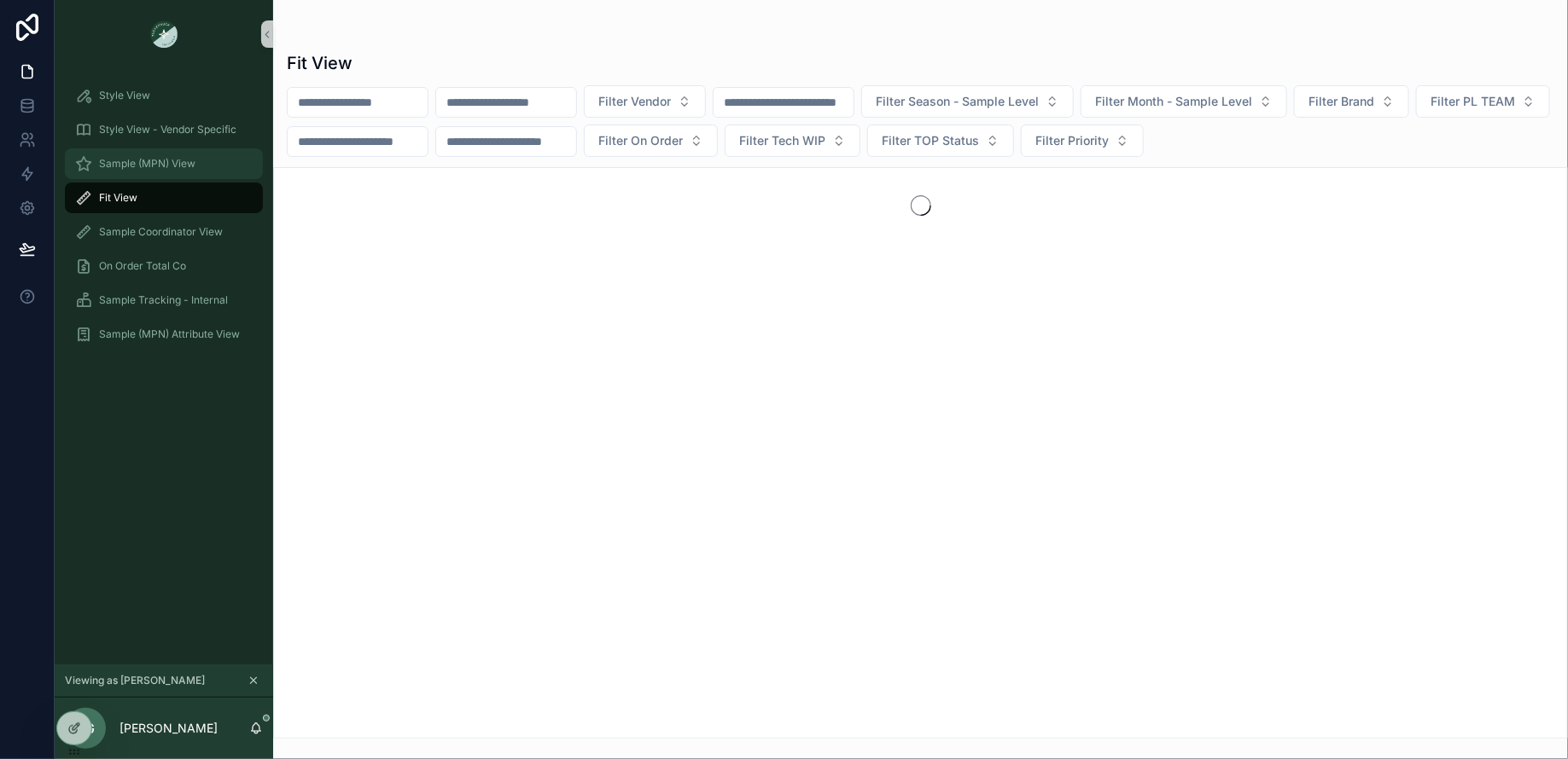
click at [162, 168] on span "Sample (MPN) View" at bounding box center [147, 163] width 96 height 14
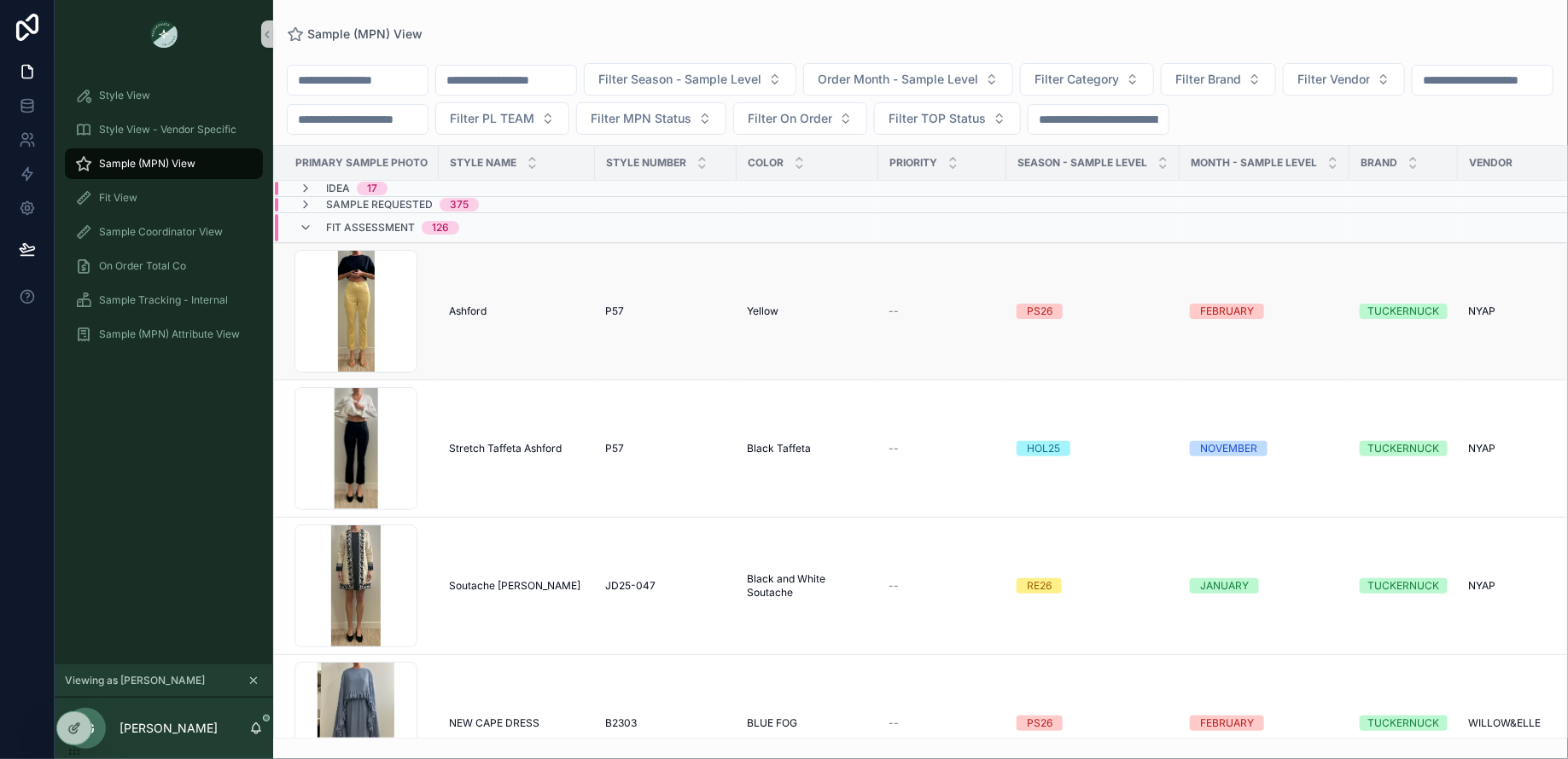
click at [891, 309] on span "--" at bounding box center [893, 311] width 10 height 14
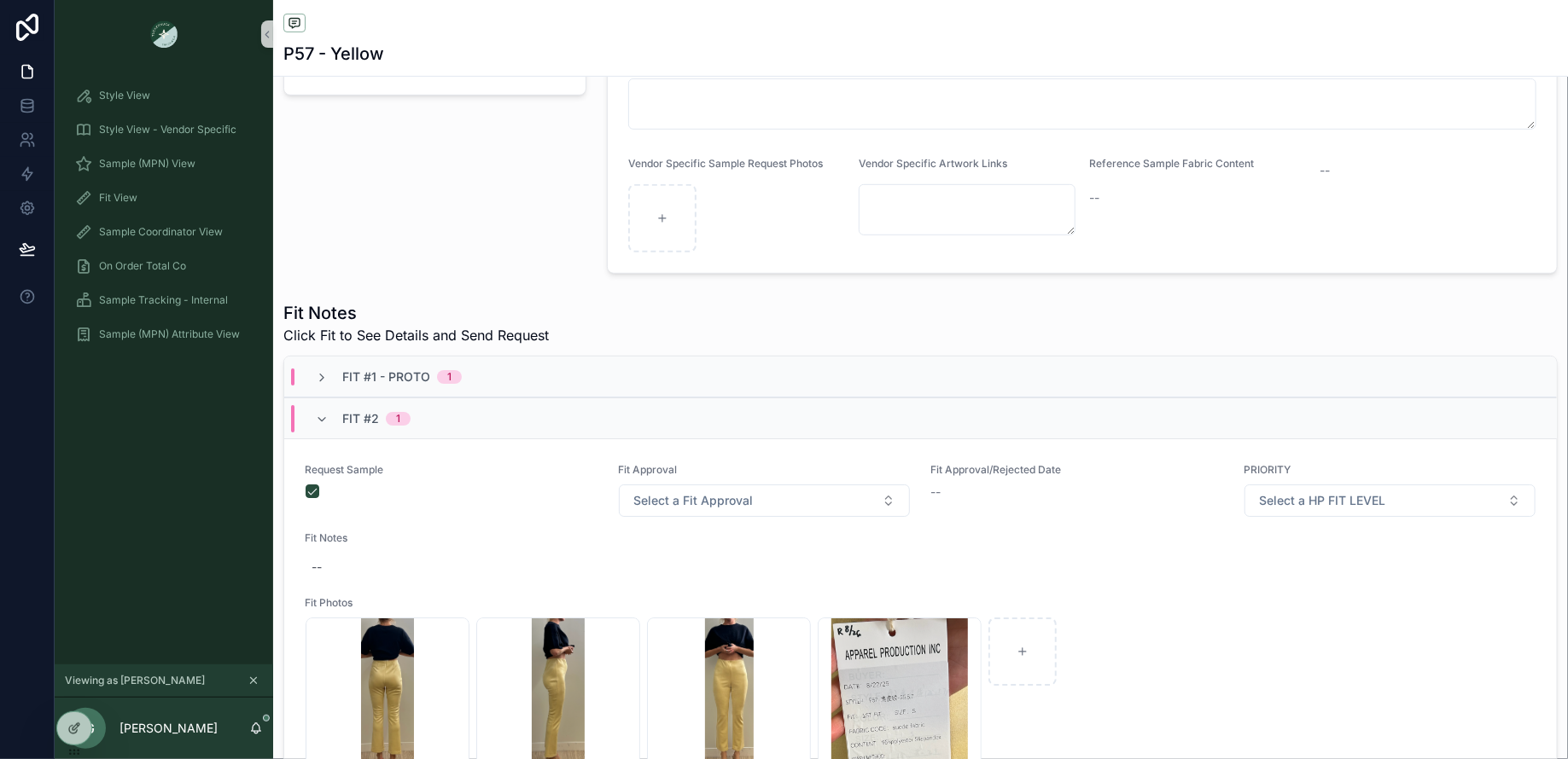
scroll to position [478, 0]
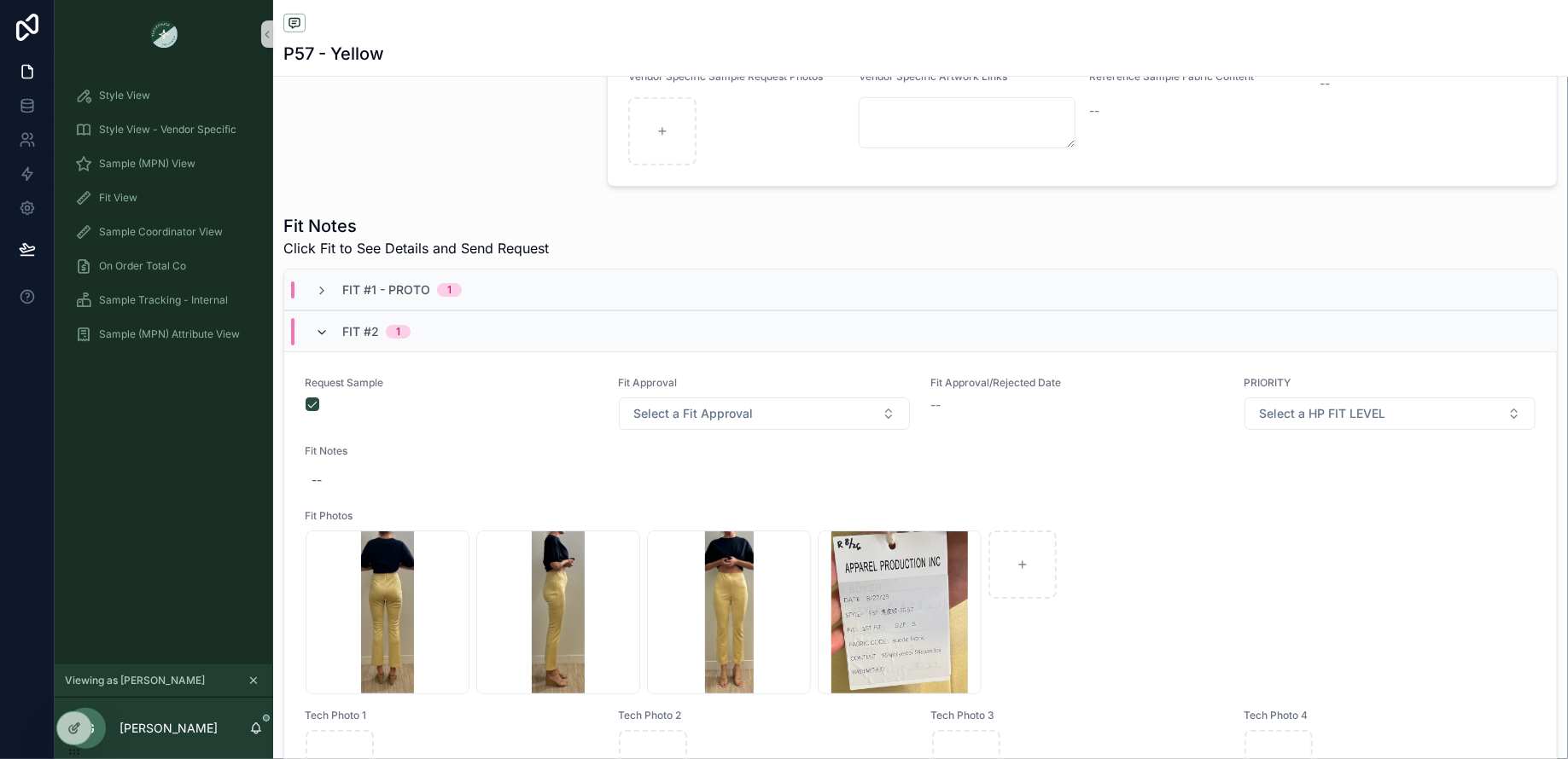
click at [321, 326] on icon "scrollable content" at bounding box center [321, 332] width 14 height 14
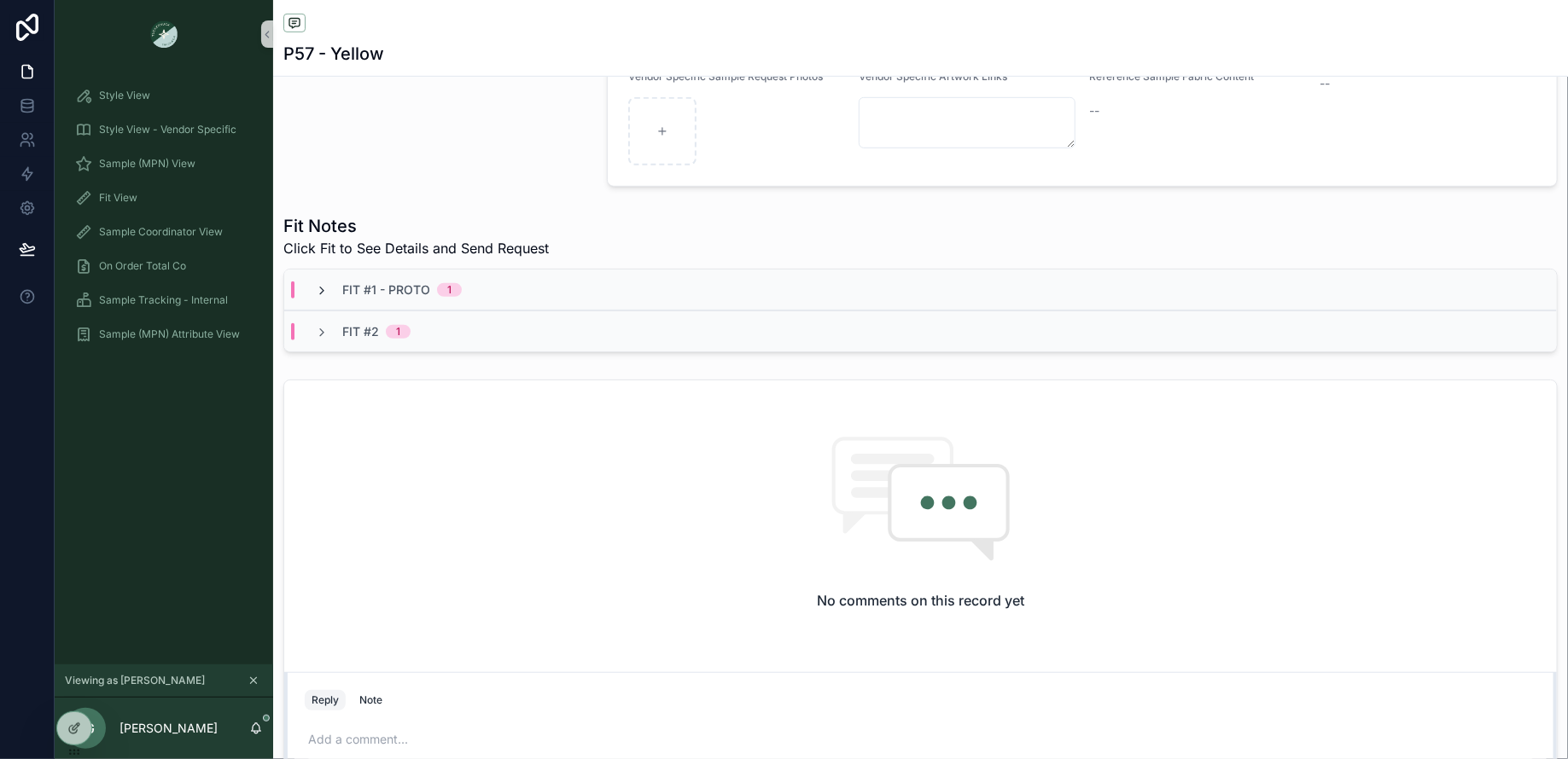
click at [321, 286] on icon "scrollable content" at bounding box center [321, 291] width 14 height 14
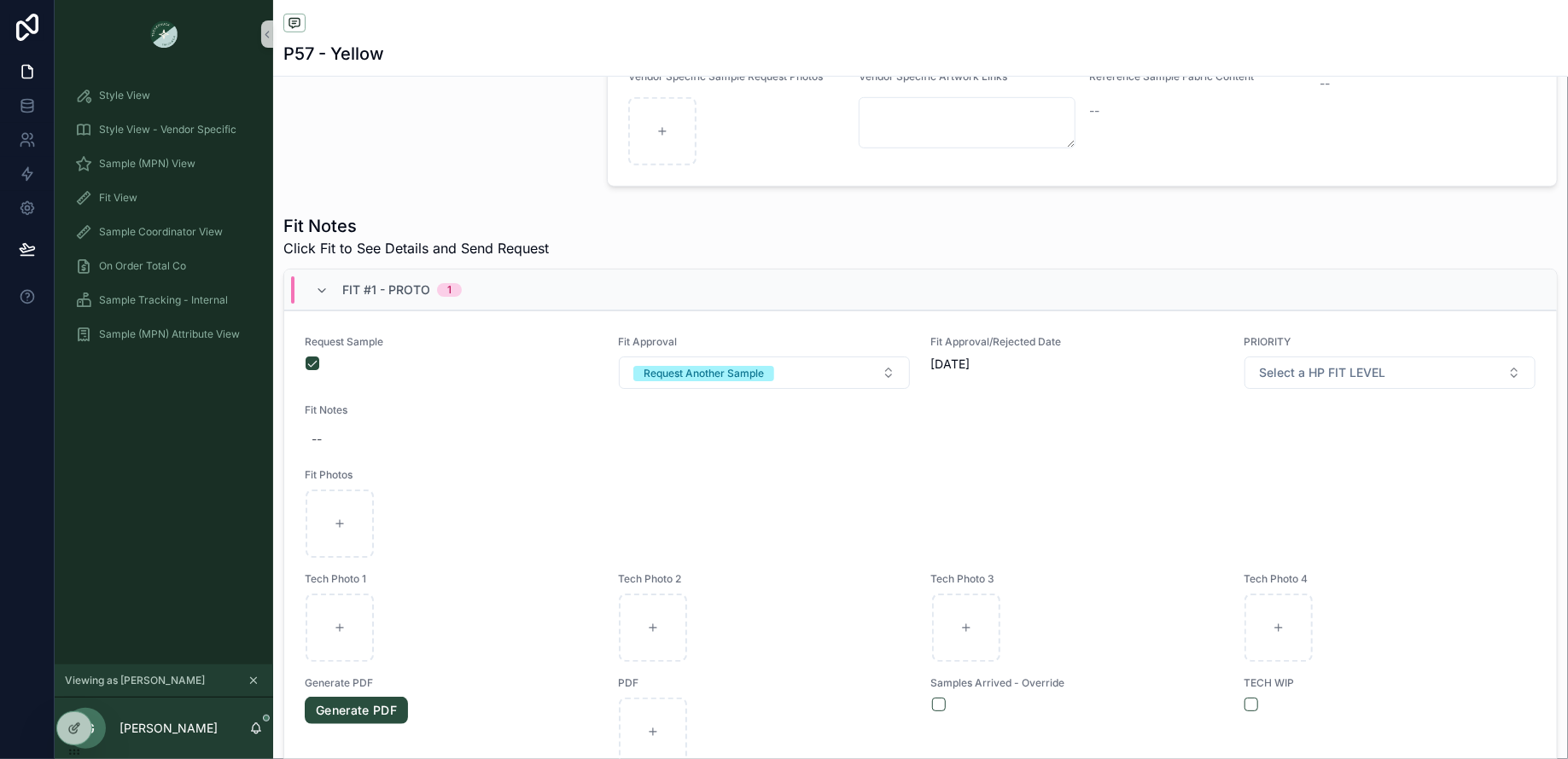
click at [321, 286] on icon "scrollable content" at bounding box center [321, 291] width 14 height 14
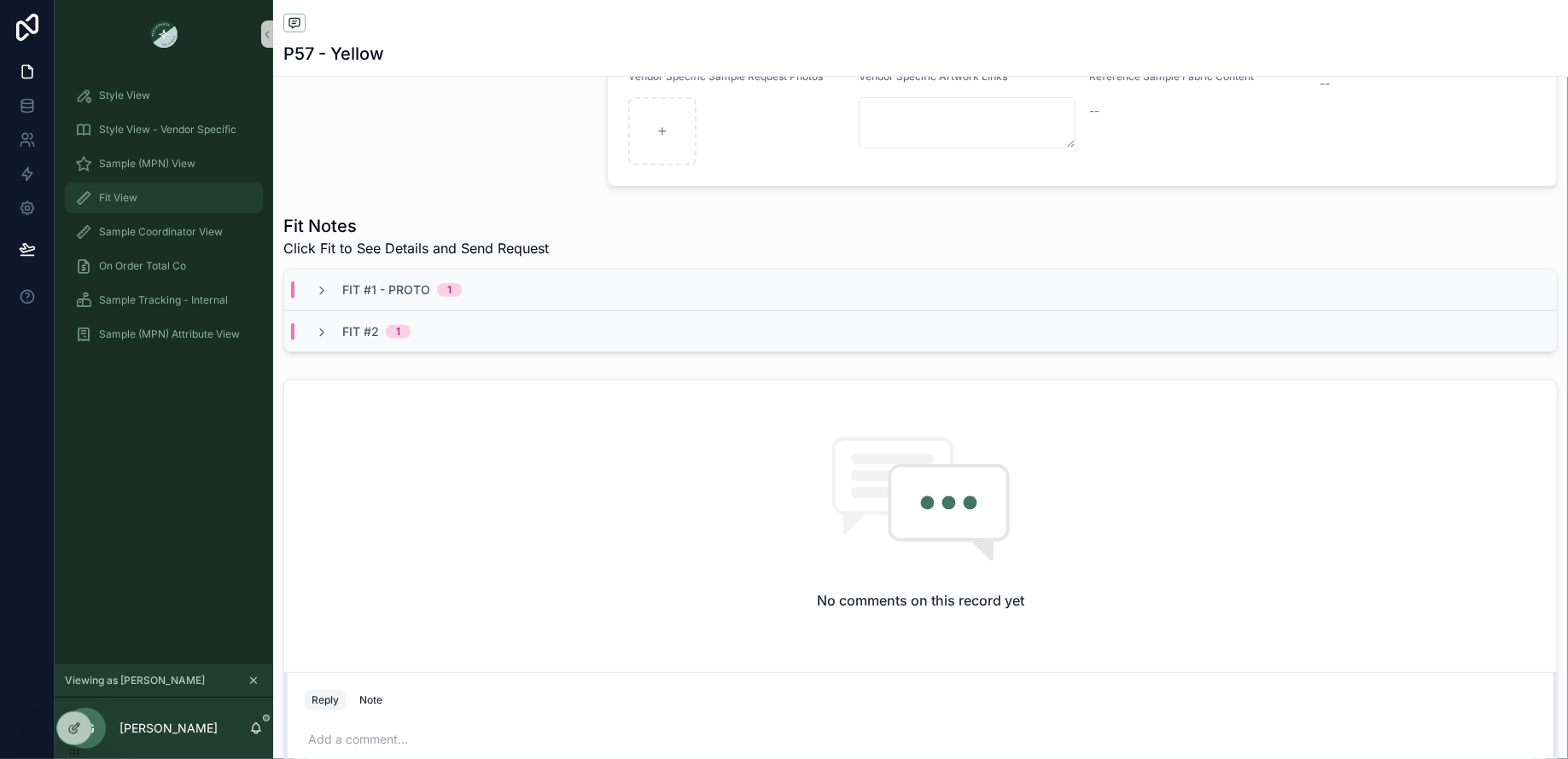
click at [154, 212] on link "Fit View" at bounding box center [164, 197] width 198 height 30
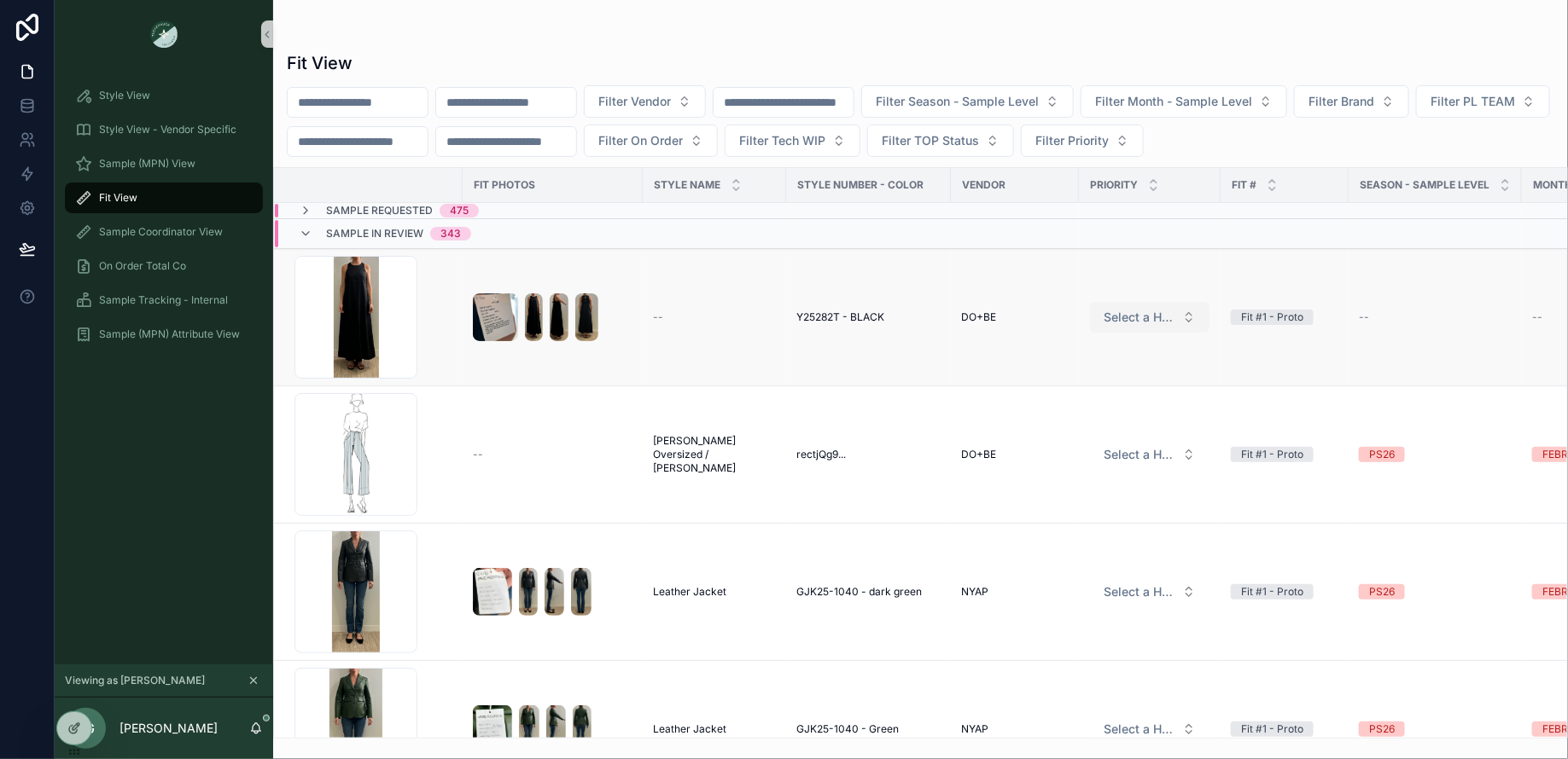
click at [1182, 316] on button "Select a HP FIT LEVEL" at bounding box center [1149, 317] width 119 height 30
click at [1420, 133] on div "Filter Vendor Filter Season - Sample Level Filter Month - Sample Level Filter B…" at bounding box center [920, 121] width 1294 height 72
click at [1109, 132] on span "Filter Priority" at bounding box center [1072, 140] width 73 height 17
click at [1157, 302] on button "Select a HP FIT LEVEL" at bounding box center [1149, 317] width 119 height 30
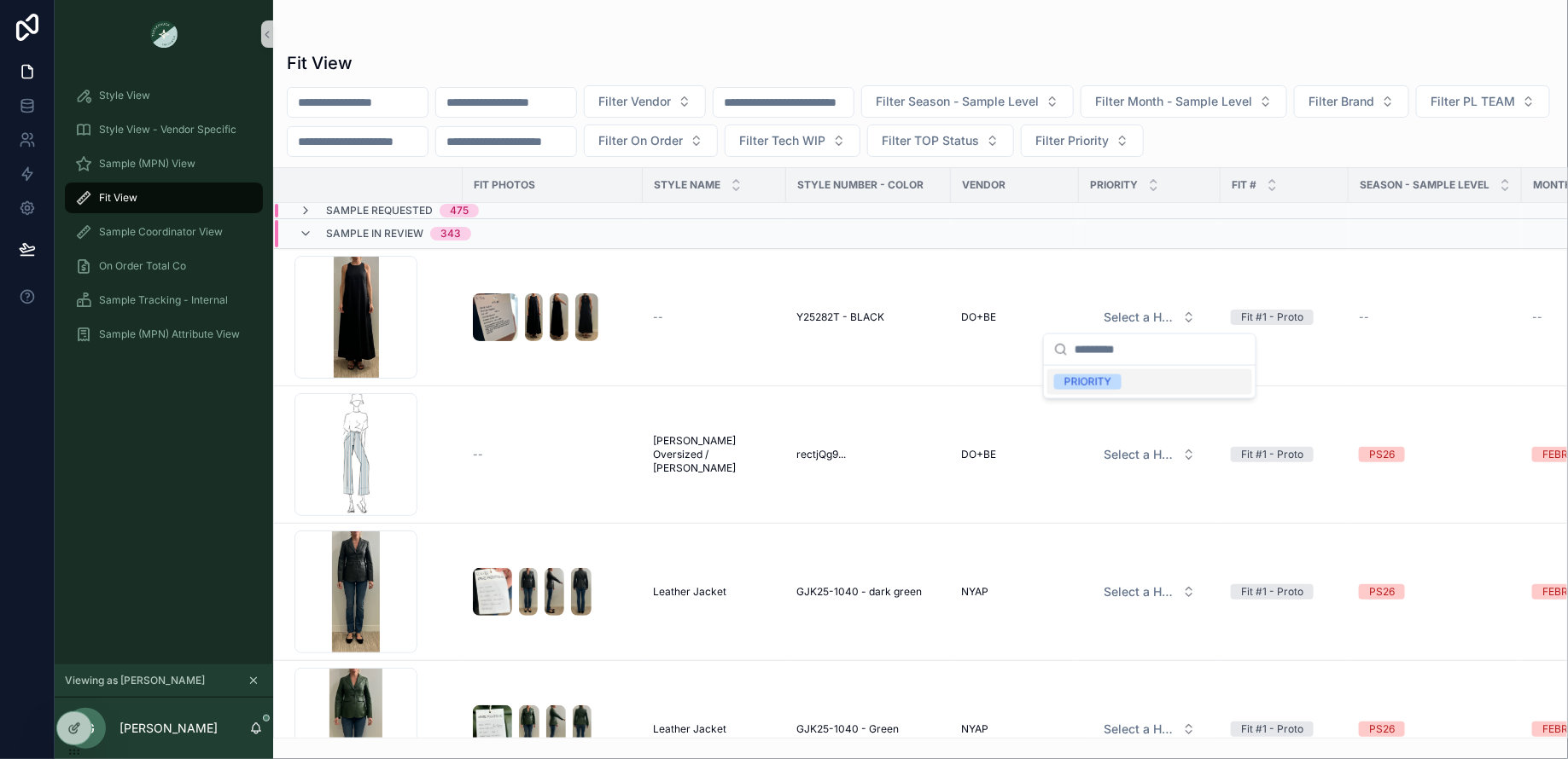
drag, startPoint x: 1116, startPoint y: 378, endPoint x: 1242, endPoint y: 140, distance: 269.3
click at [1116, 378] on span "PRIORITY" at bounding box center [1087, 382] width 67 height 16
click at [1109, 135] on span "Filter Priority" at bounding box center [1072, 140] width 73 height 17
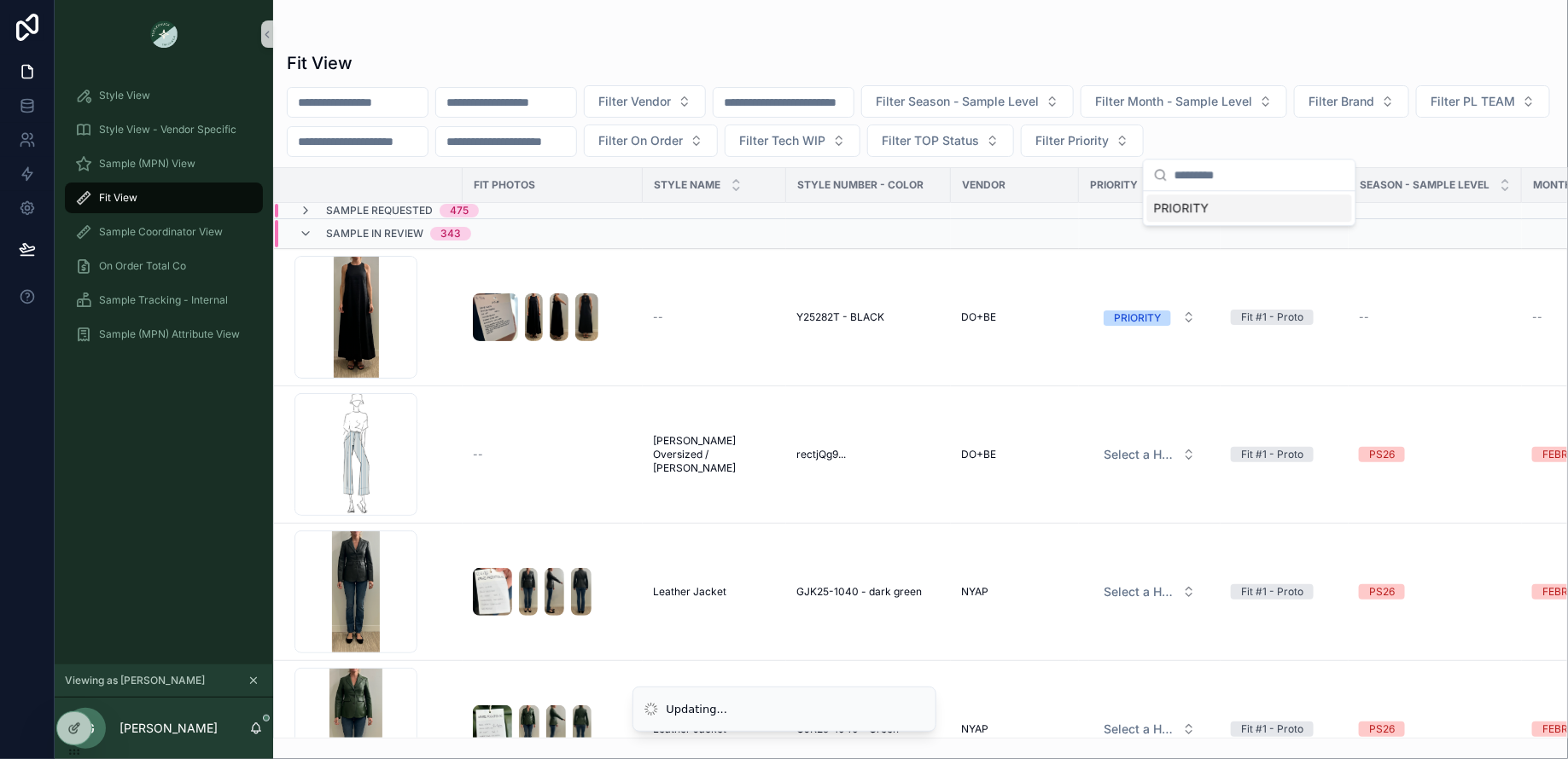
click at [1218, 213] on div "PRIORITY" at bounding box center [1249, 208] width 205 height 28
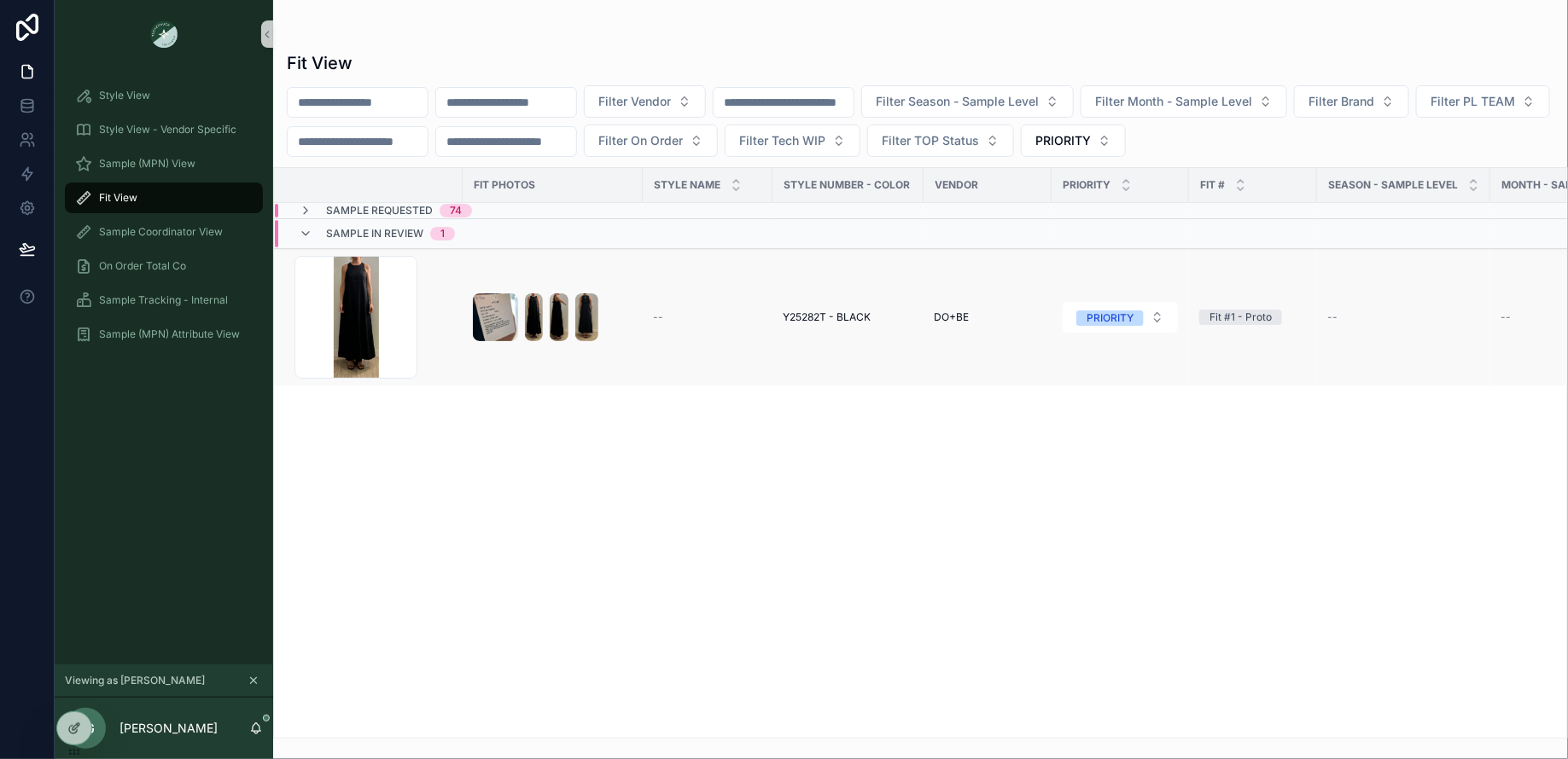
click at [821, 314] on span "Y25282T - BLACK" at bounding box center [826, 317] width 88 height 14
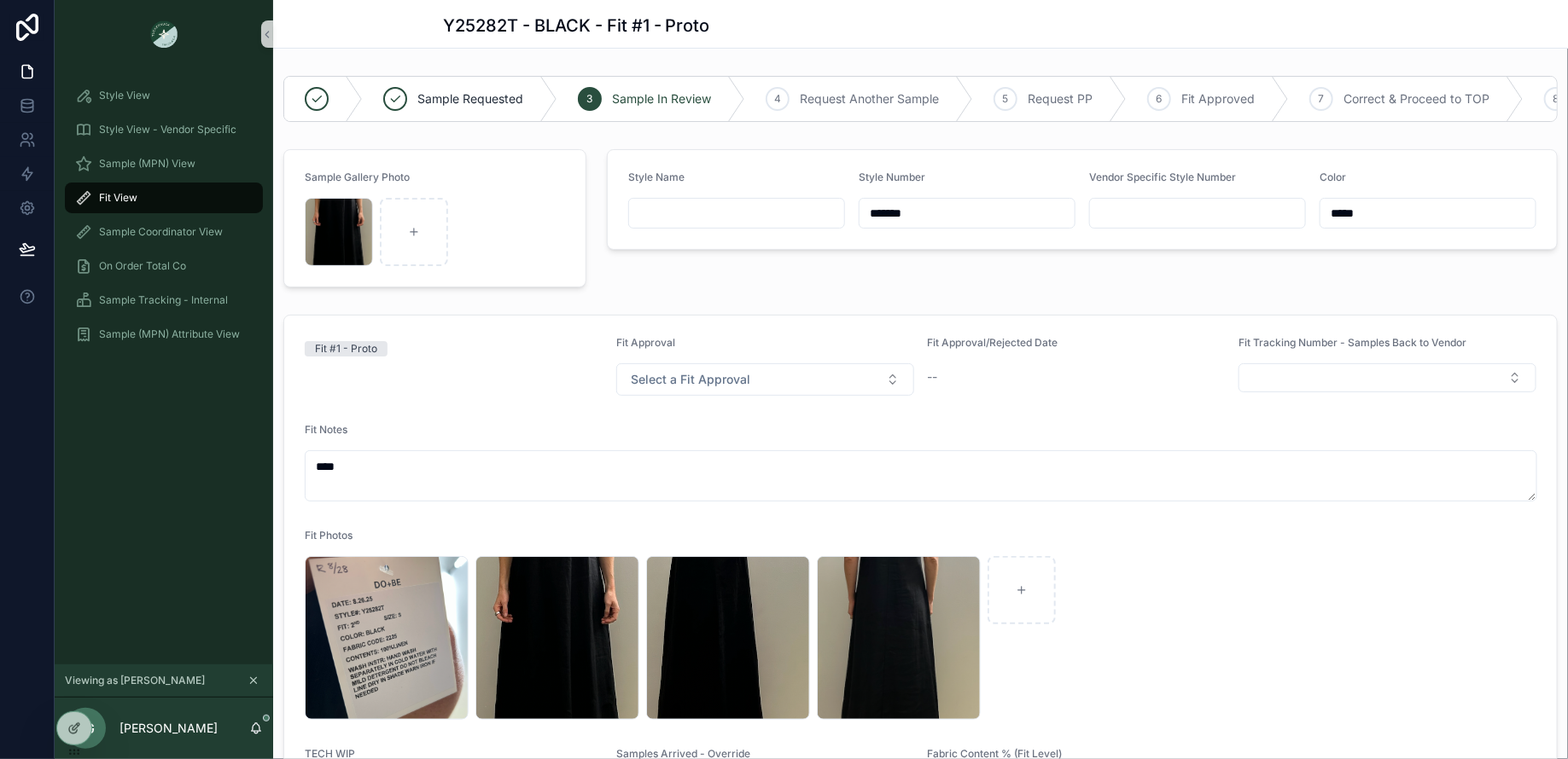
drag, startPoint x: 947, startPoint y: 217, endPoint x: 811, endPoint y: 217, distance: 136.0
click at [811, 217] on form "Style Name Style Number ******* Vendor Specific Style Number Color *****" at bounding box center [1082, 200] width 949 height 99
click at [751, 273] on div "Style Name Style Number ******* Vendor Specific Style Number Color *****" at bounding box center [1082, 218] width 971 height 151
click at [132, 166] on span "Sample (MPN) View" at bounding box center [147, 163] width 96 height 14
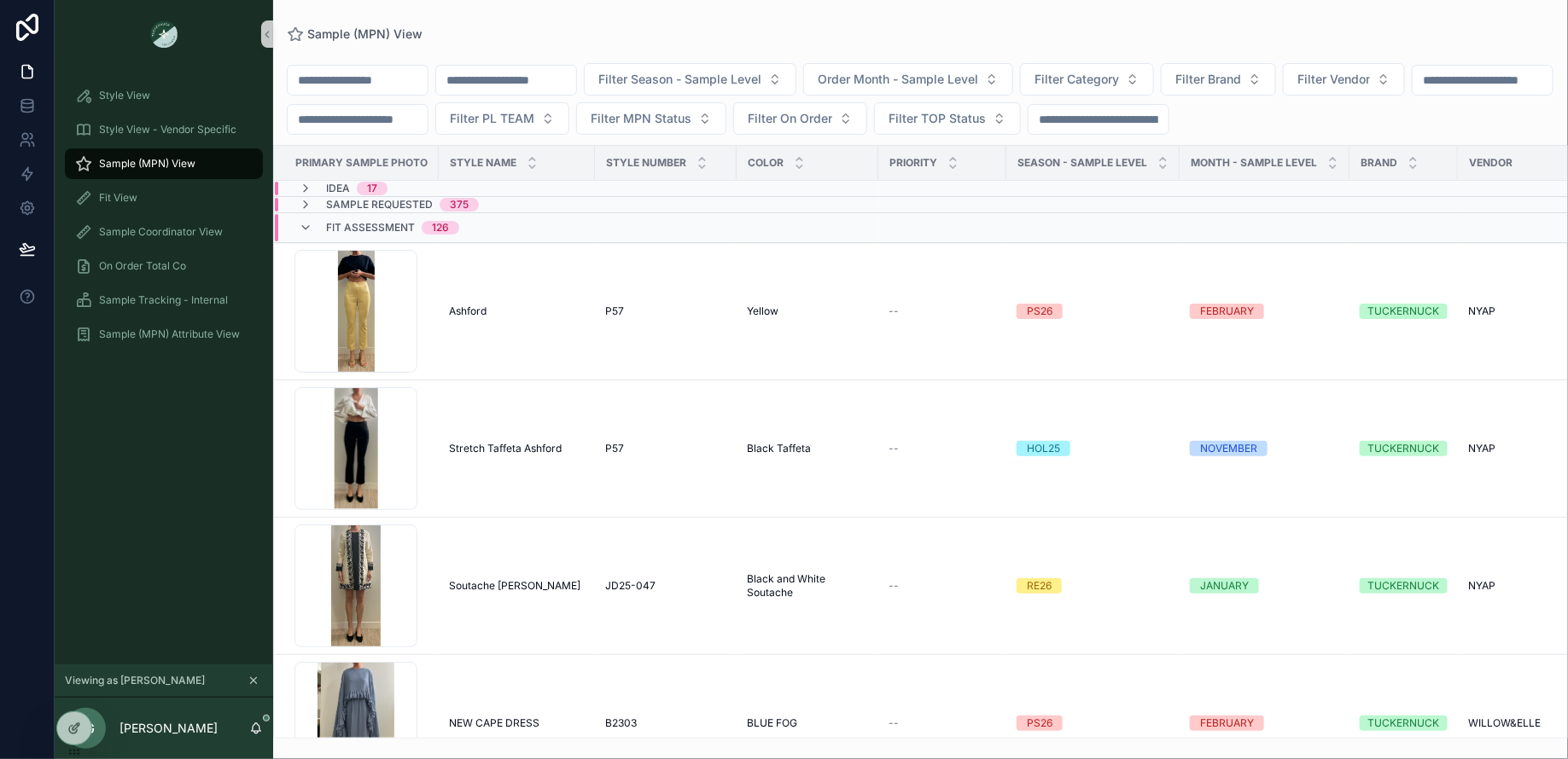
click at [517, 82] on input "scrollable content" at bounding box center [506, 80] width 140 height 24
type input "*******"
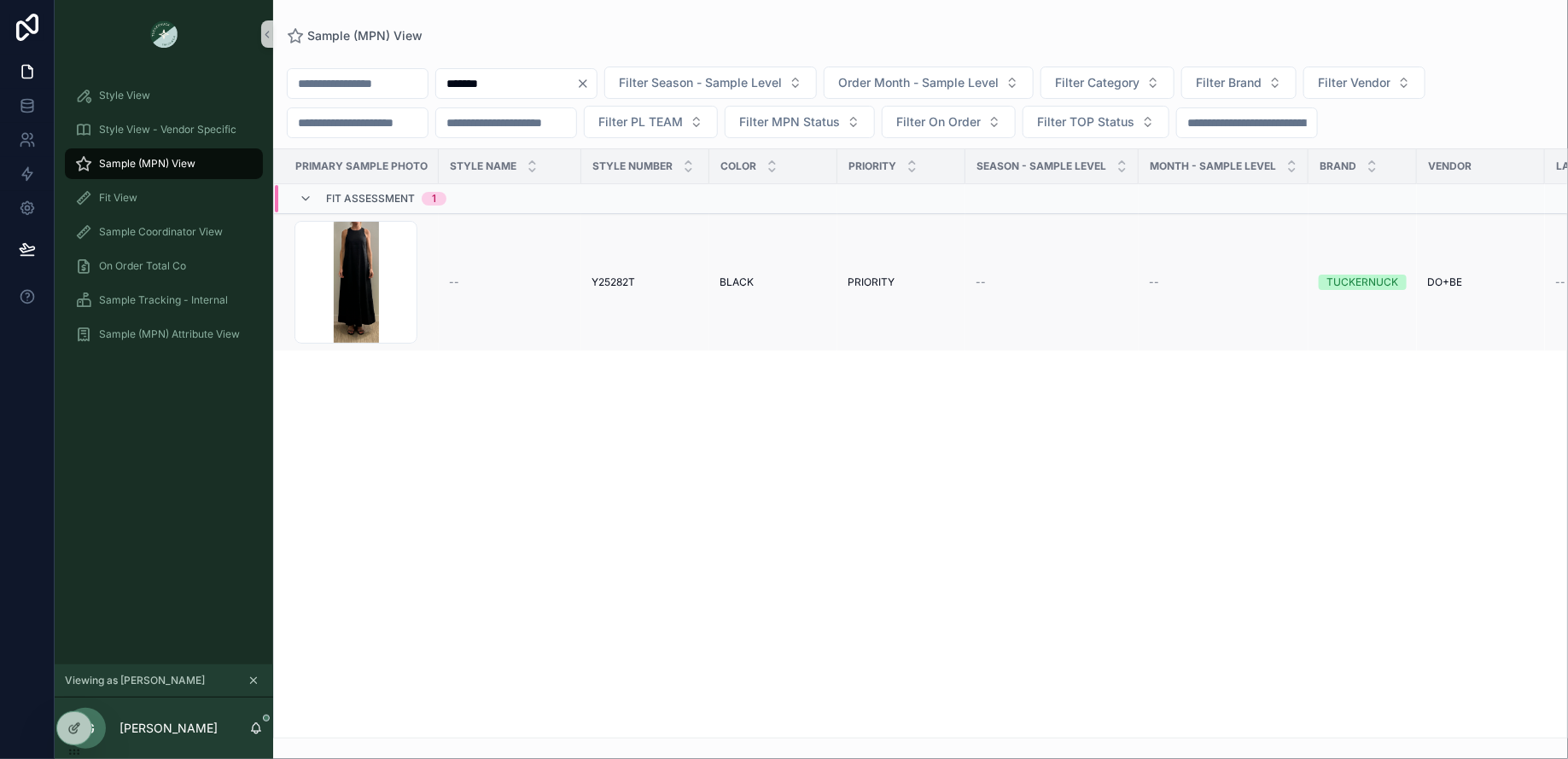
click at [860, 278] on span "PRIORITY" at bounding box center [870, 282] width 47 height 14
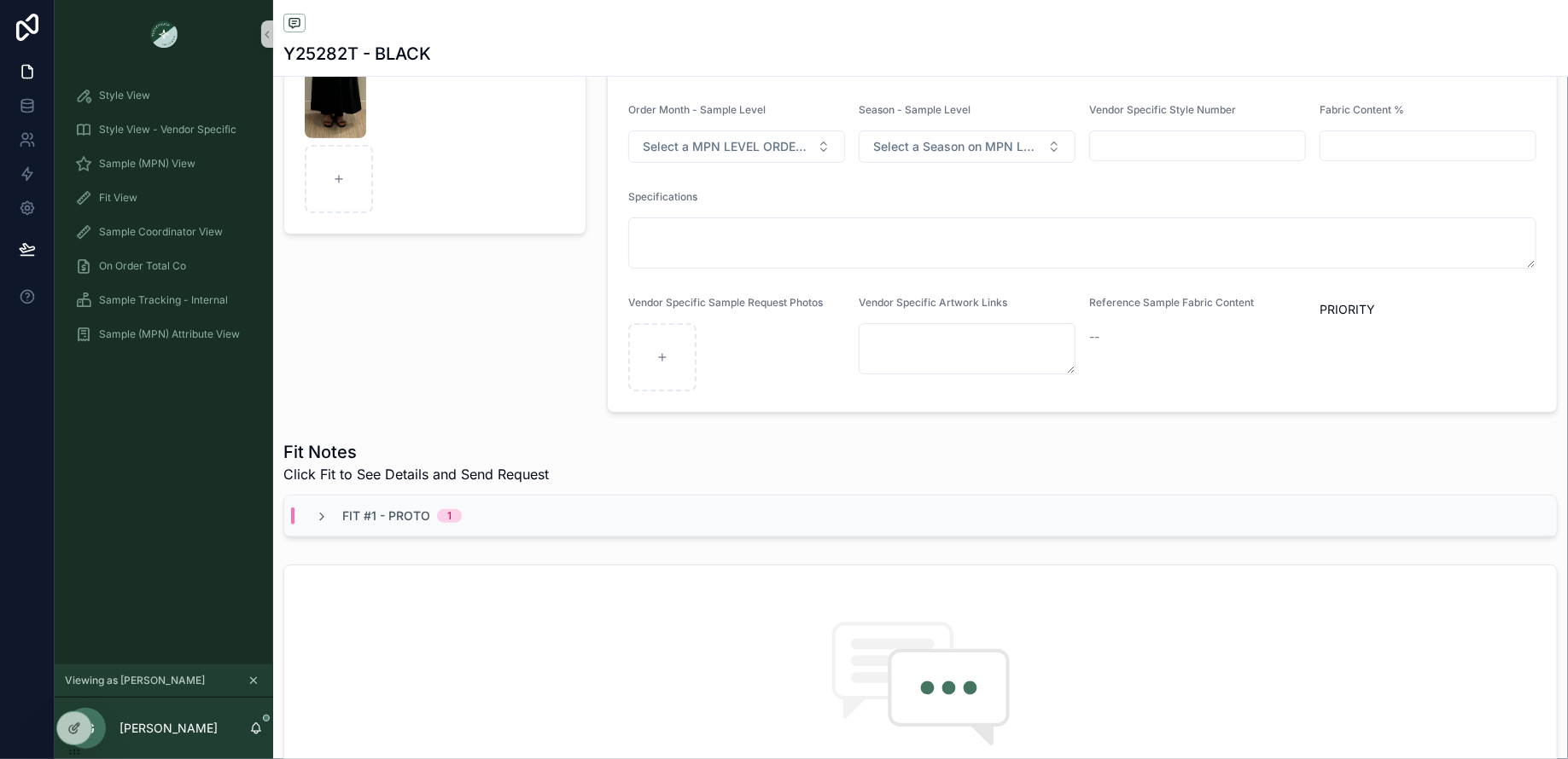
scroll to position [256, 0]
click at [745, 497] on div "Fit #1 - Proto 1" at bounding box center [921, 511] width 1272 height 41
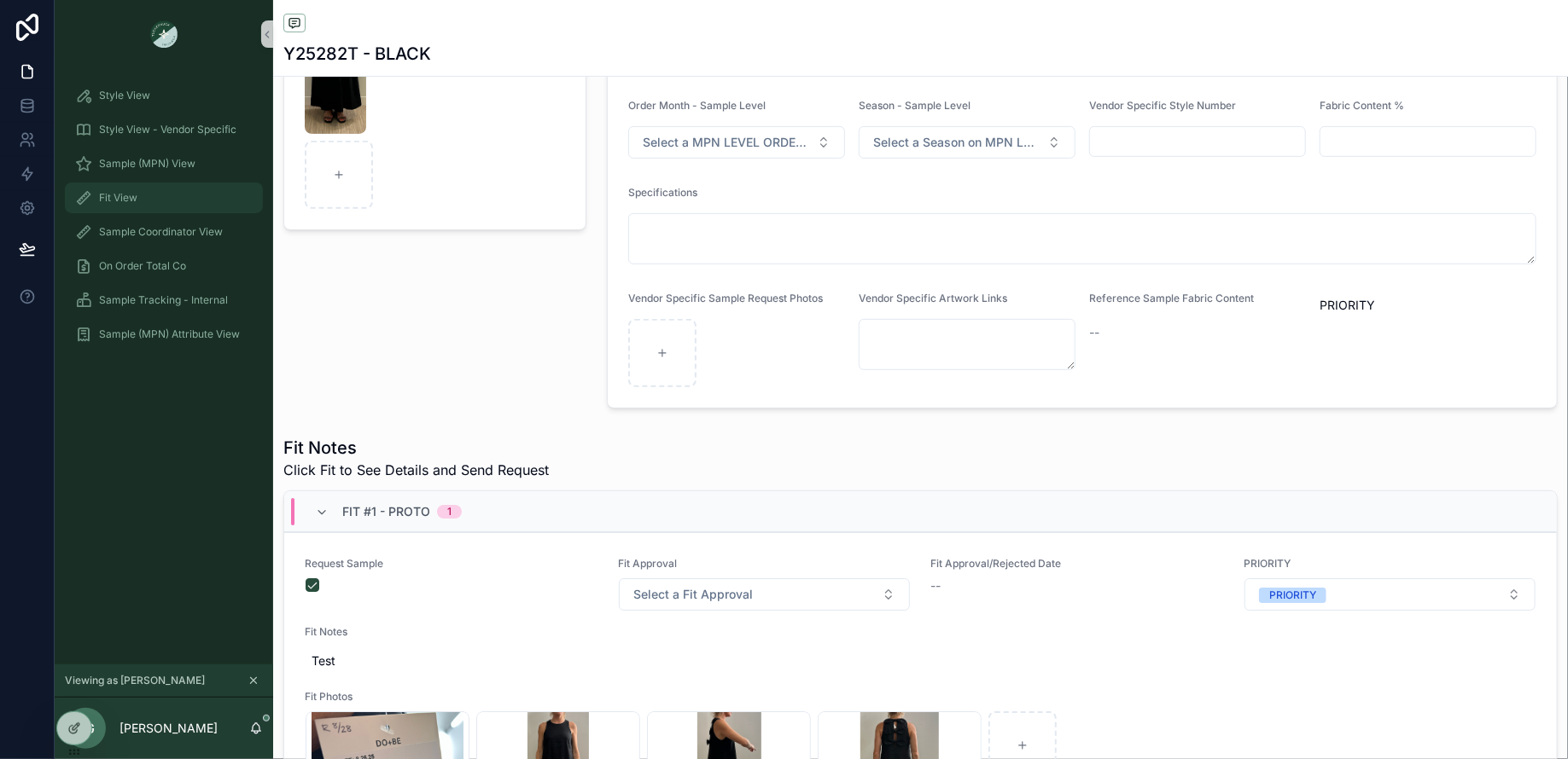
click at [169, 205] on div "Fit View" at bounding box center [163, 198] width 177 height 28
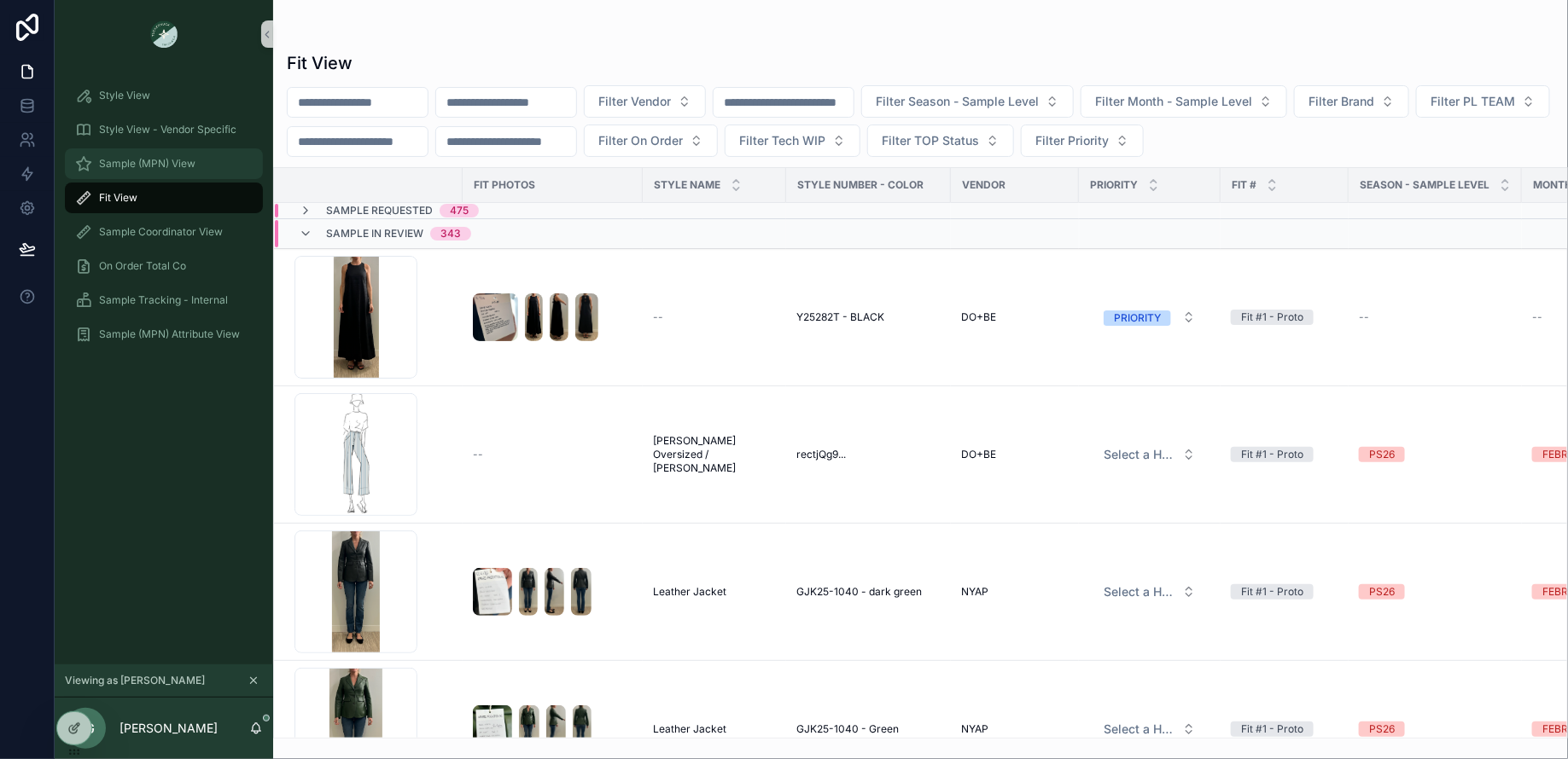
click at [161, 163] on span "Sample (MPN) View" at bounding box center [147, 163] width 96 height 14
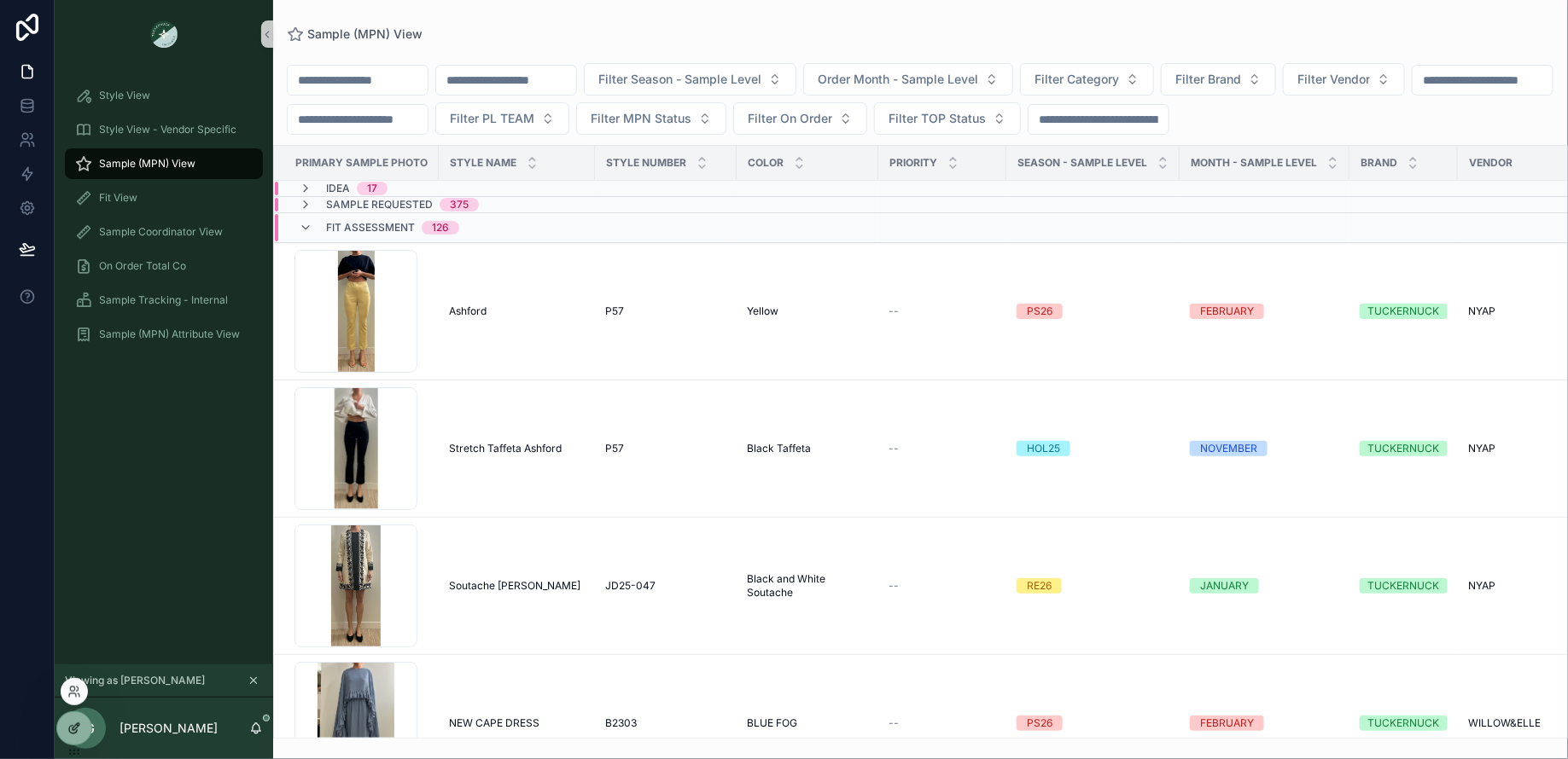
click at [77, 730] on icon at bounding box center [73, 728] width 14 height 14
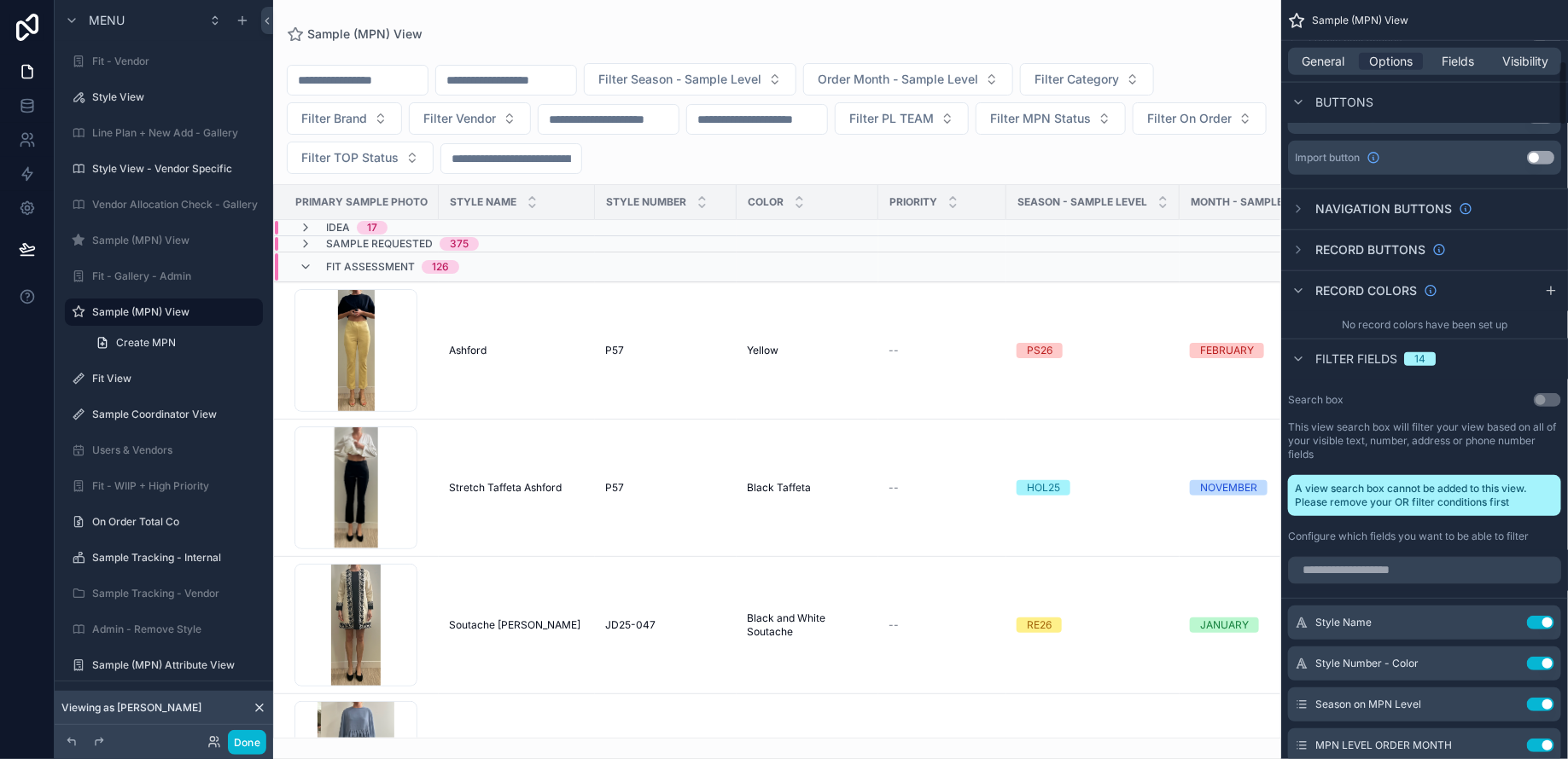
scroll to position [718, 0]
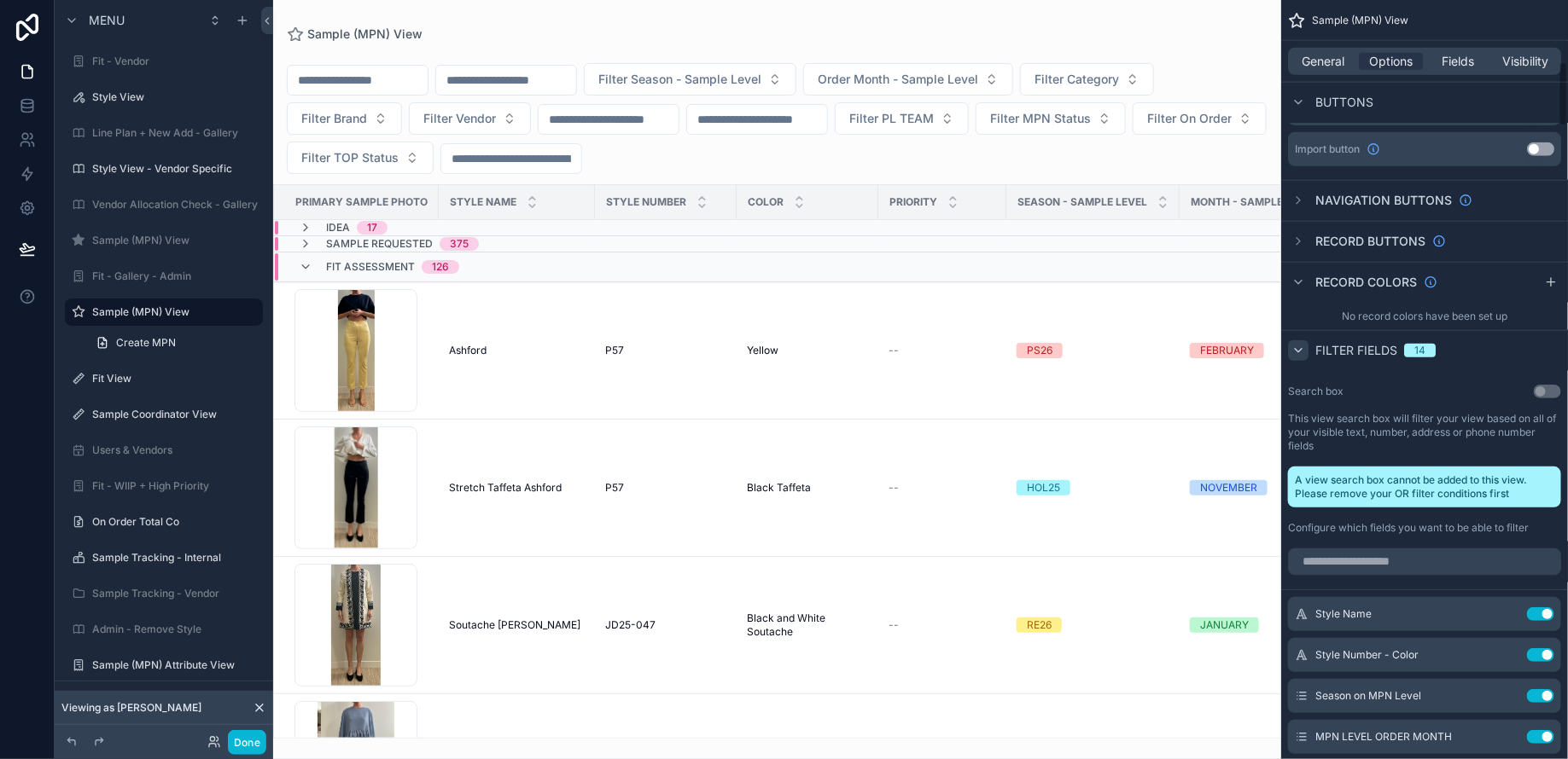
click at [1301, 351] on icon "scrollable content" at bounding box center [1297, 351] width 14 height 14
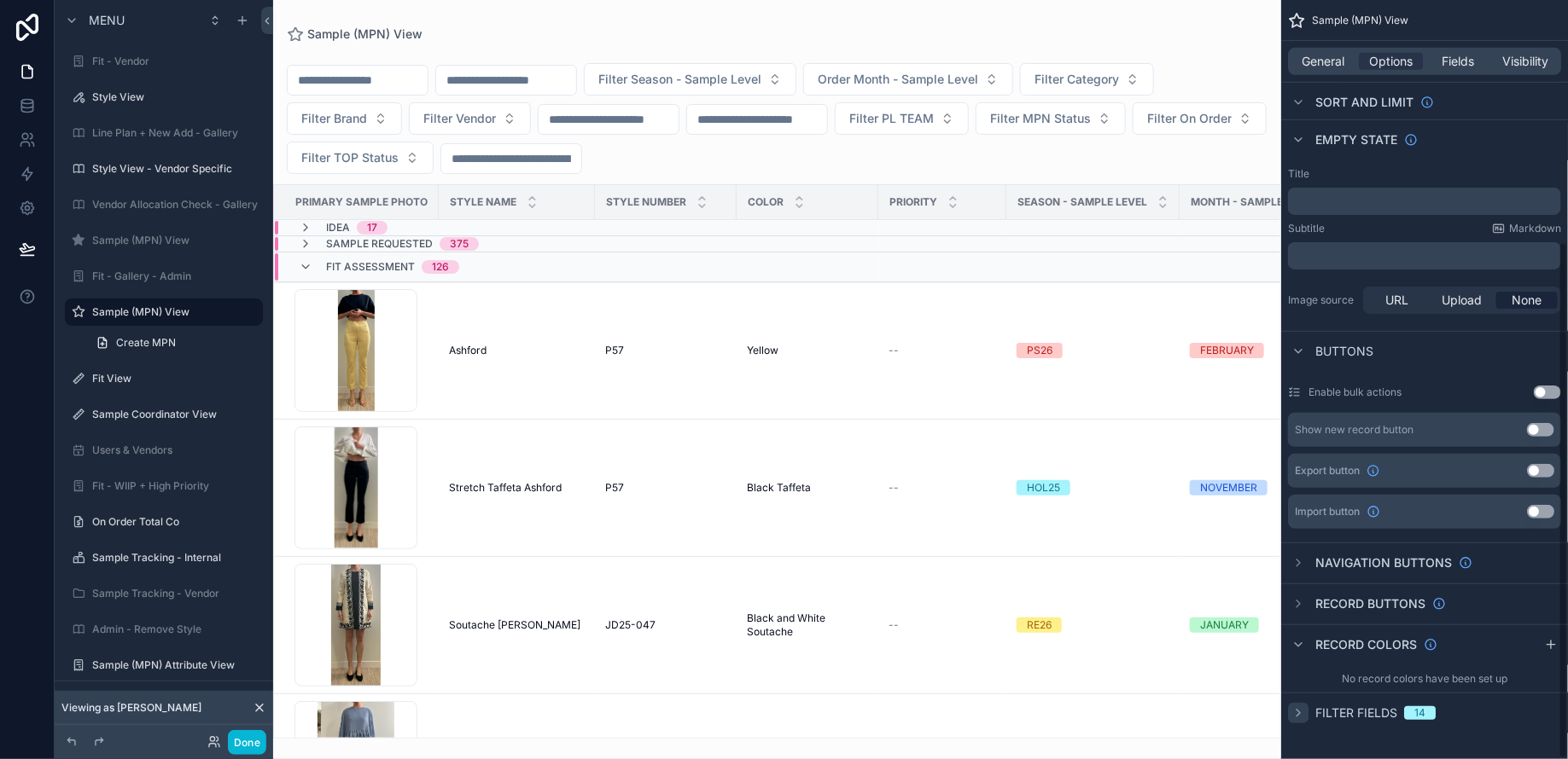
click at [1299, 714] on icon "scrollable content" at bounding box center [1297, 713] width 14 height 14
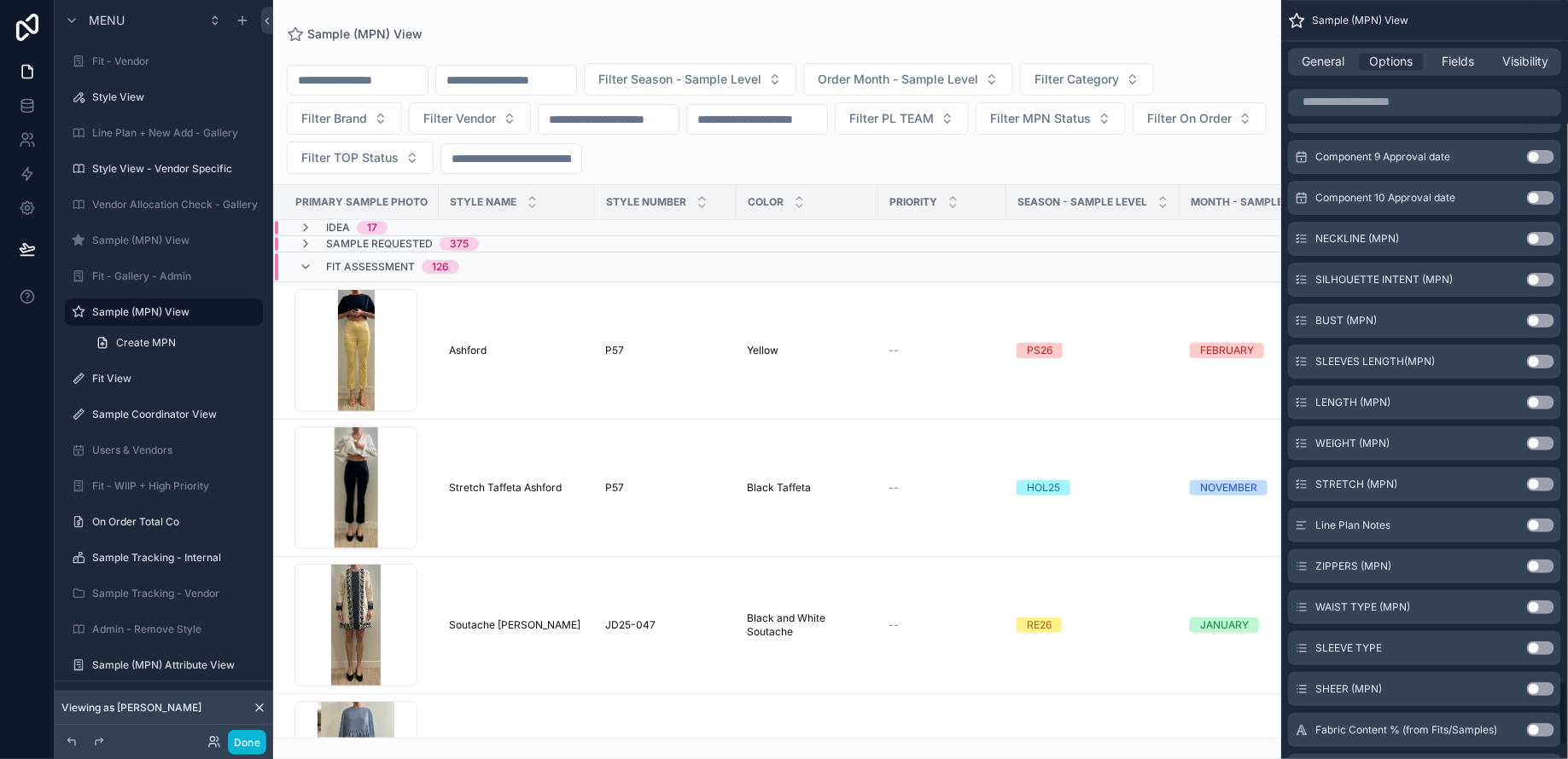
scroll to position [8072, 0]
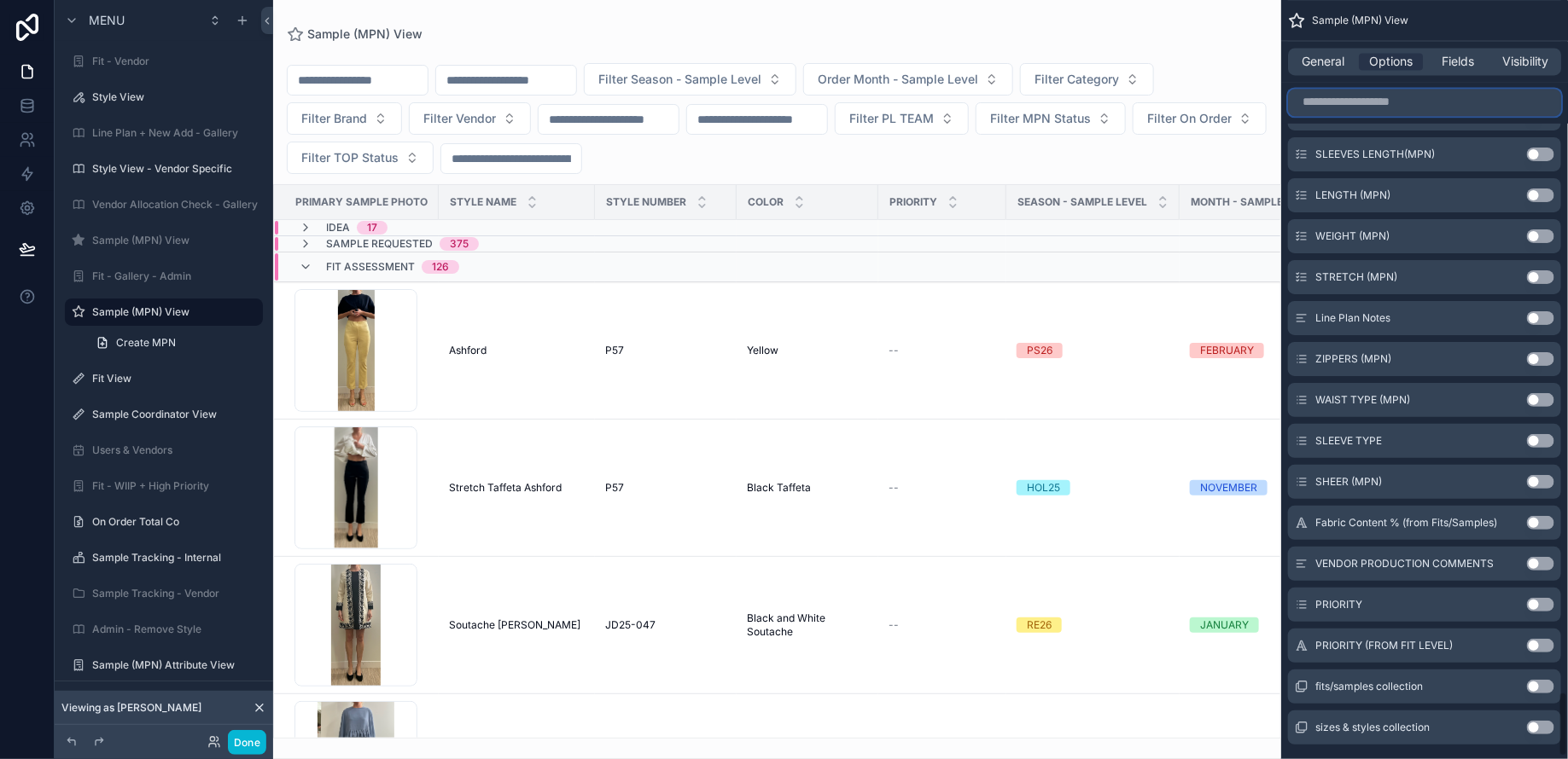
click at [1332, 95] on input "scrollable content" at bounding box center [1424, 103] width 273 height 28
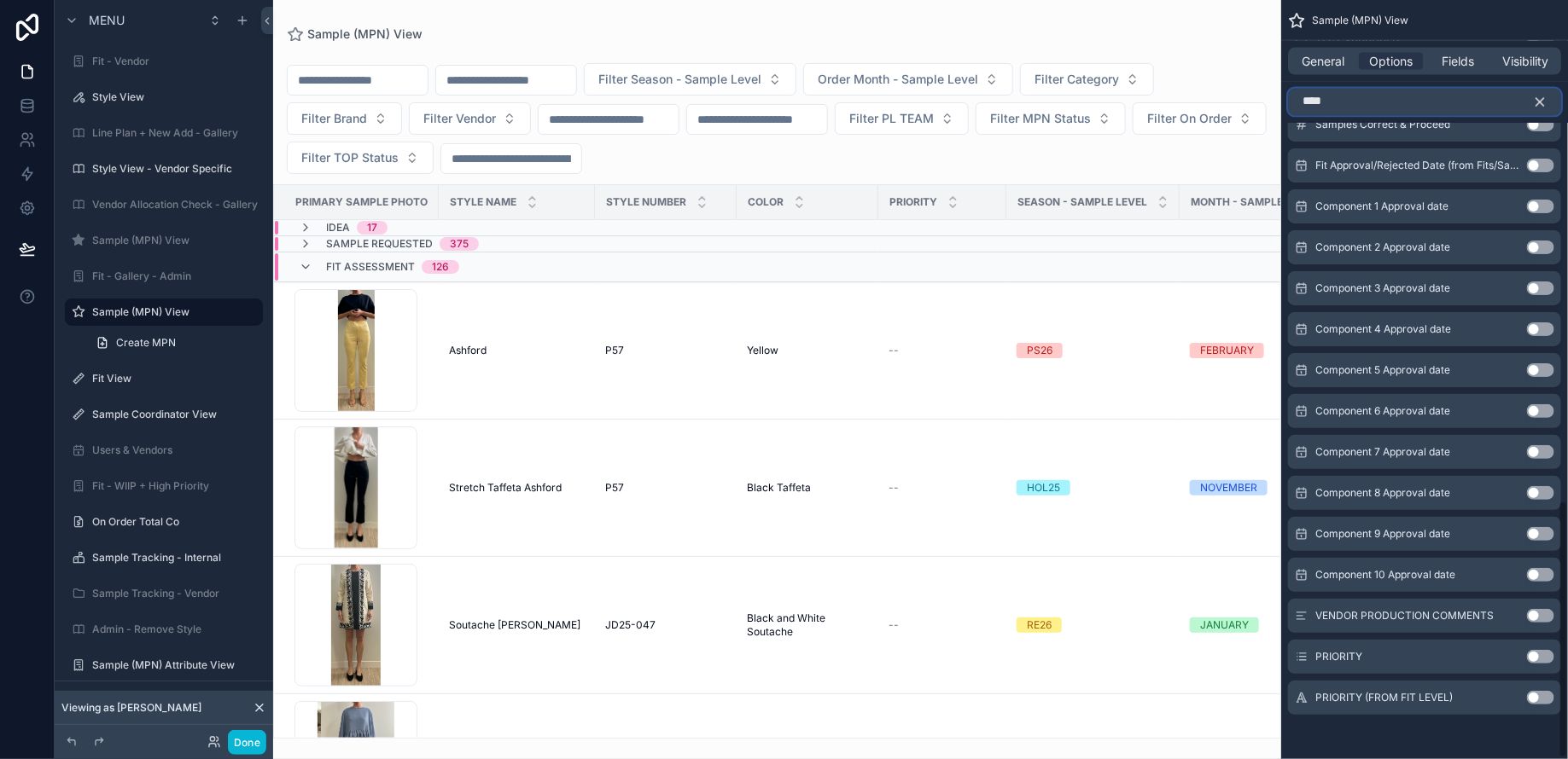
scroll to position [697, 0]
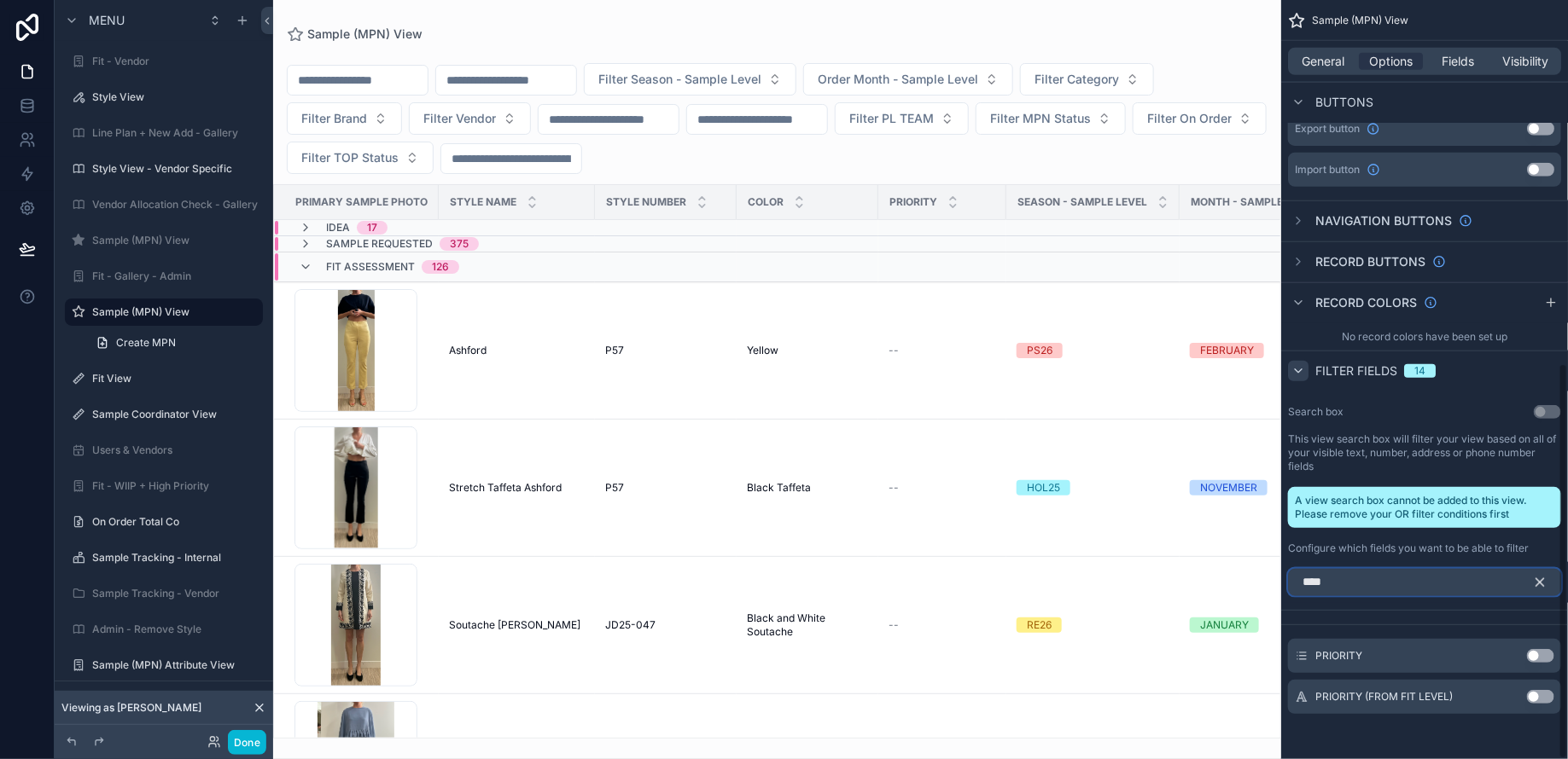
type input "****"
click at [1542, 693] on button "Use setting" at bounding box center [1540, 697] width 28 height 14
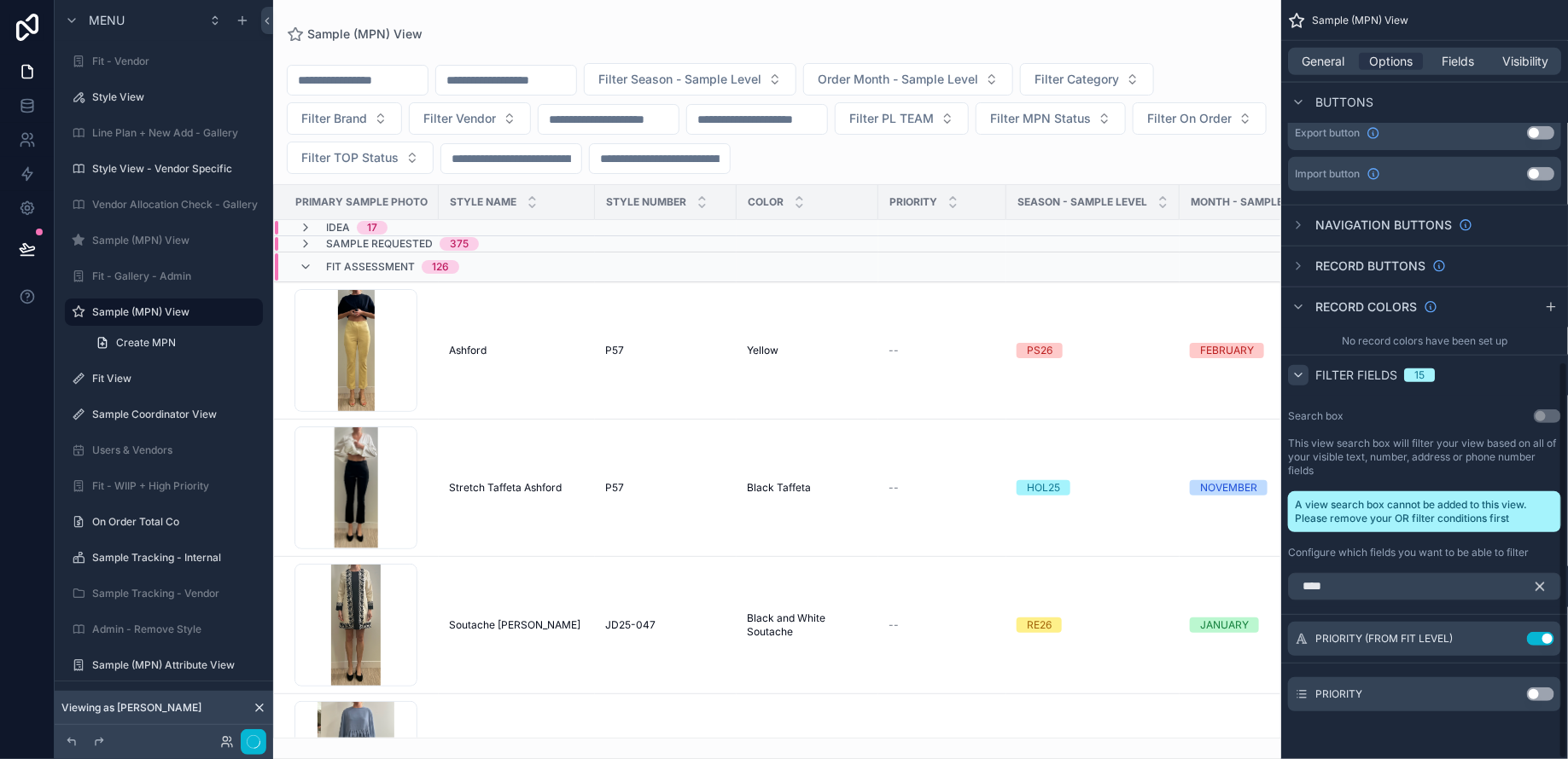
scroll to position [690, 0]
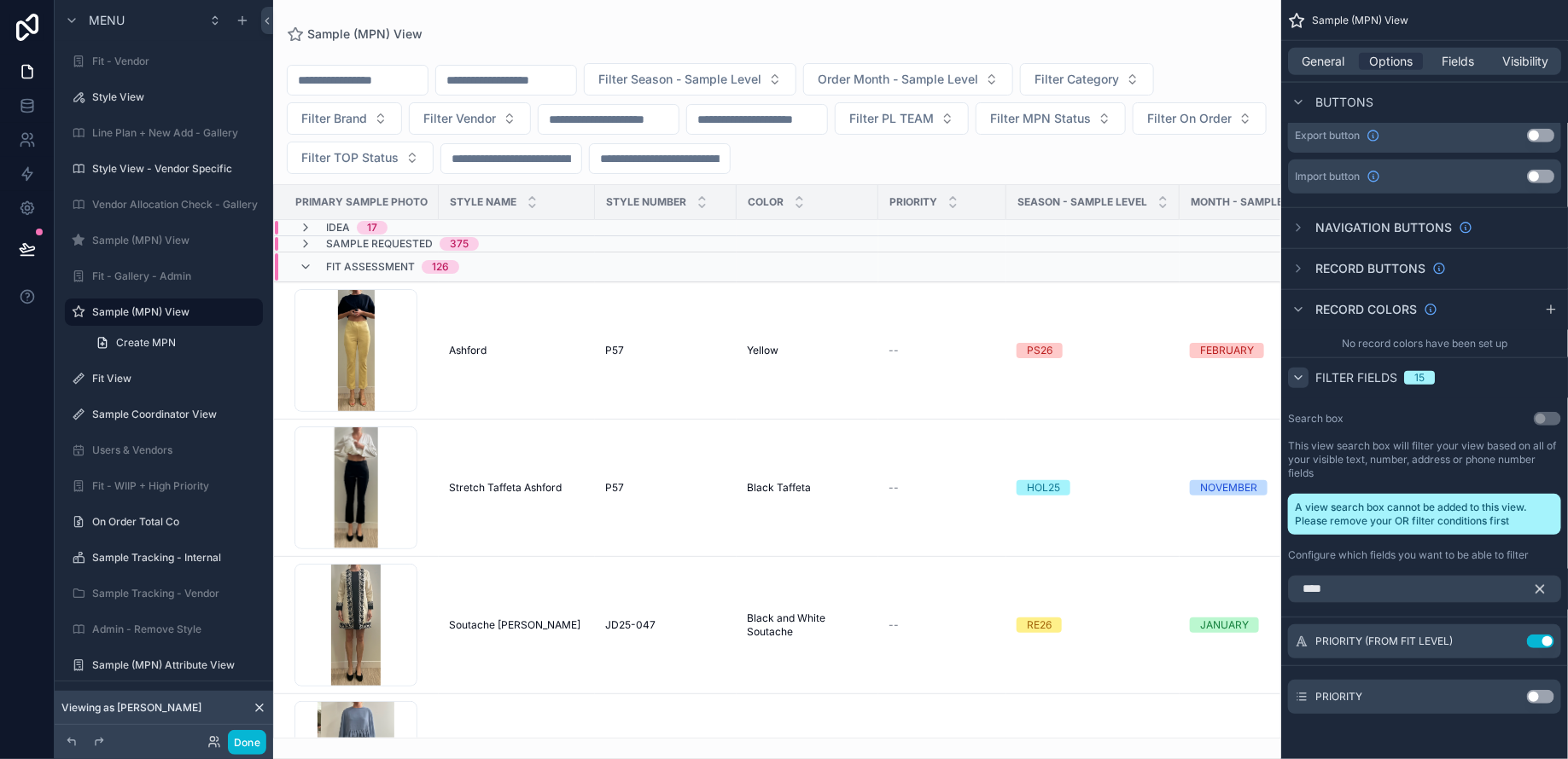
click at [1534, 582] on icon "scrollable content" at bounding box center [1540, 589] width 16 height 16
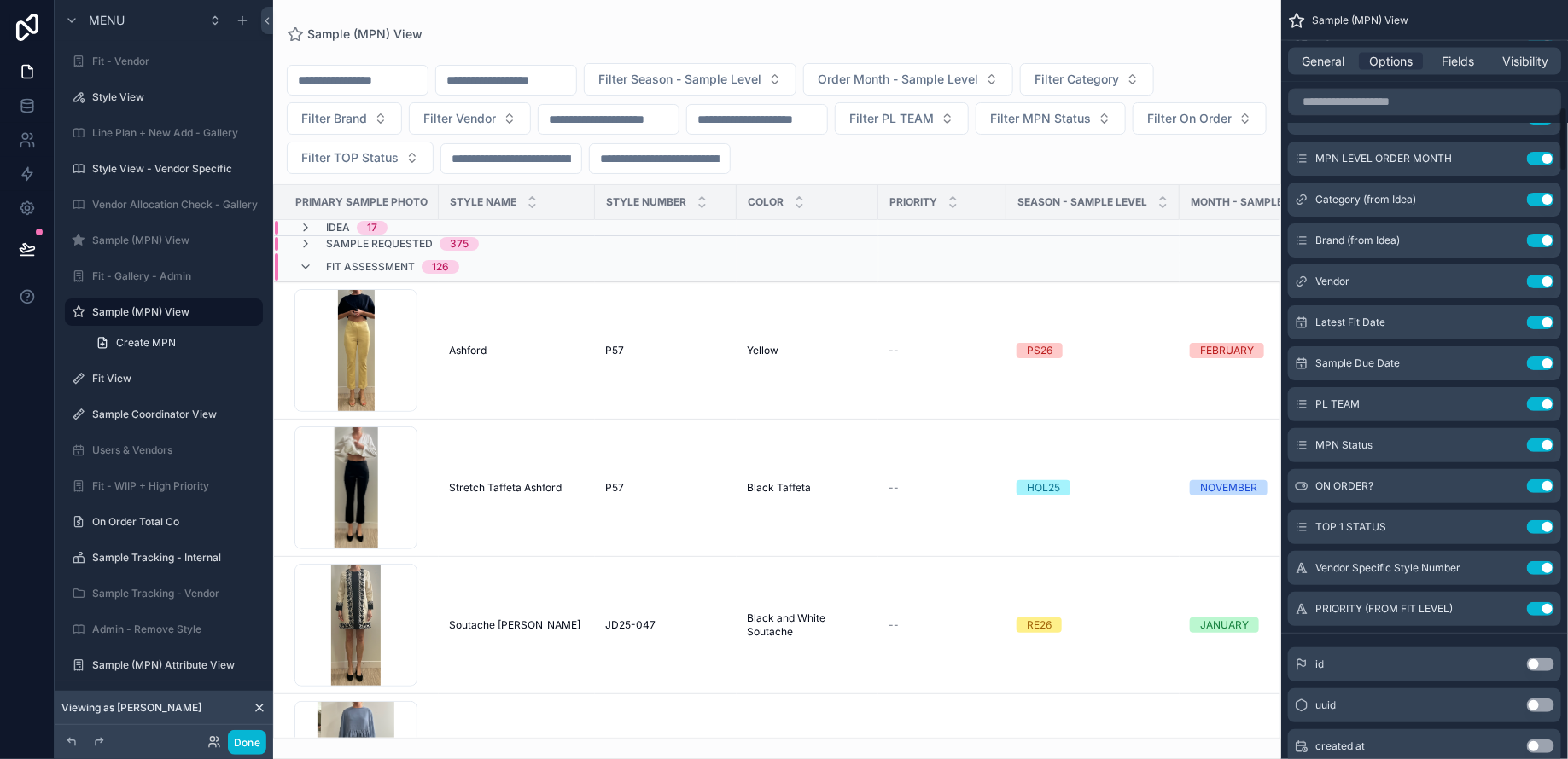
scroll to position [1305, 0]
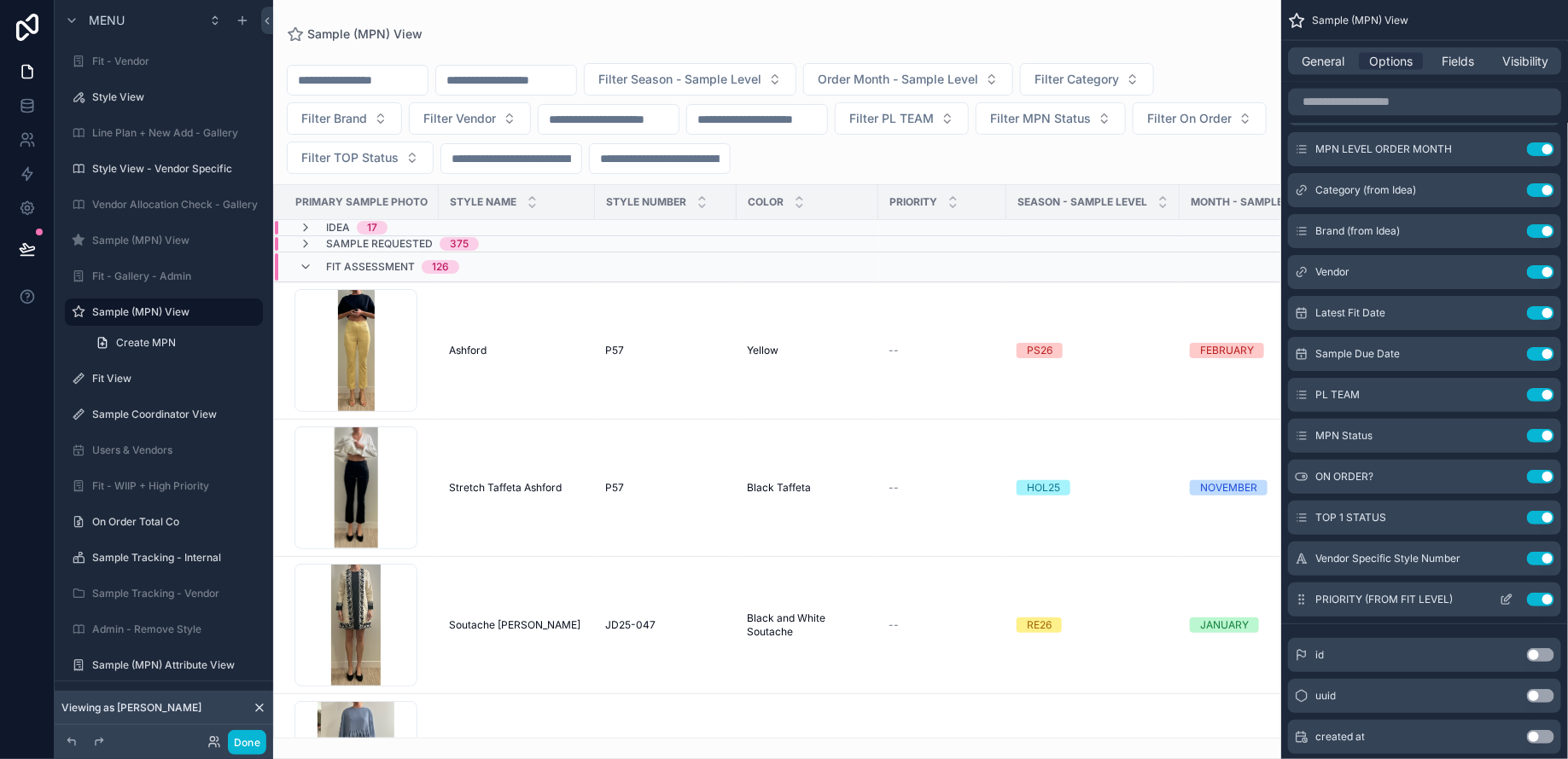
click at [1501, 597] on icon "scrollable content" at bounding box center [1506, 599] width 14 height 14
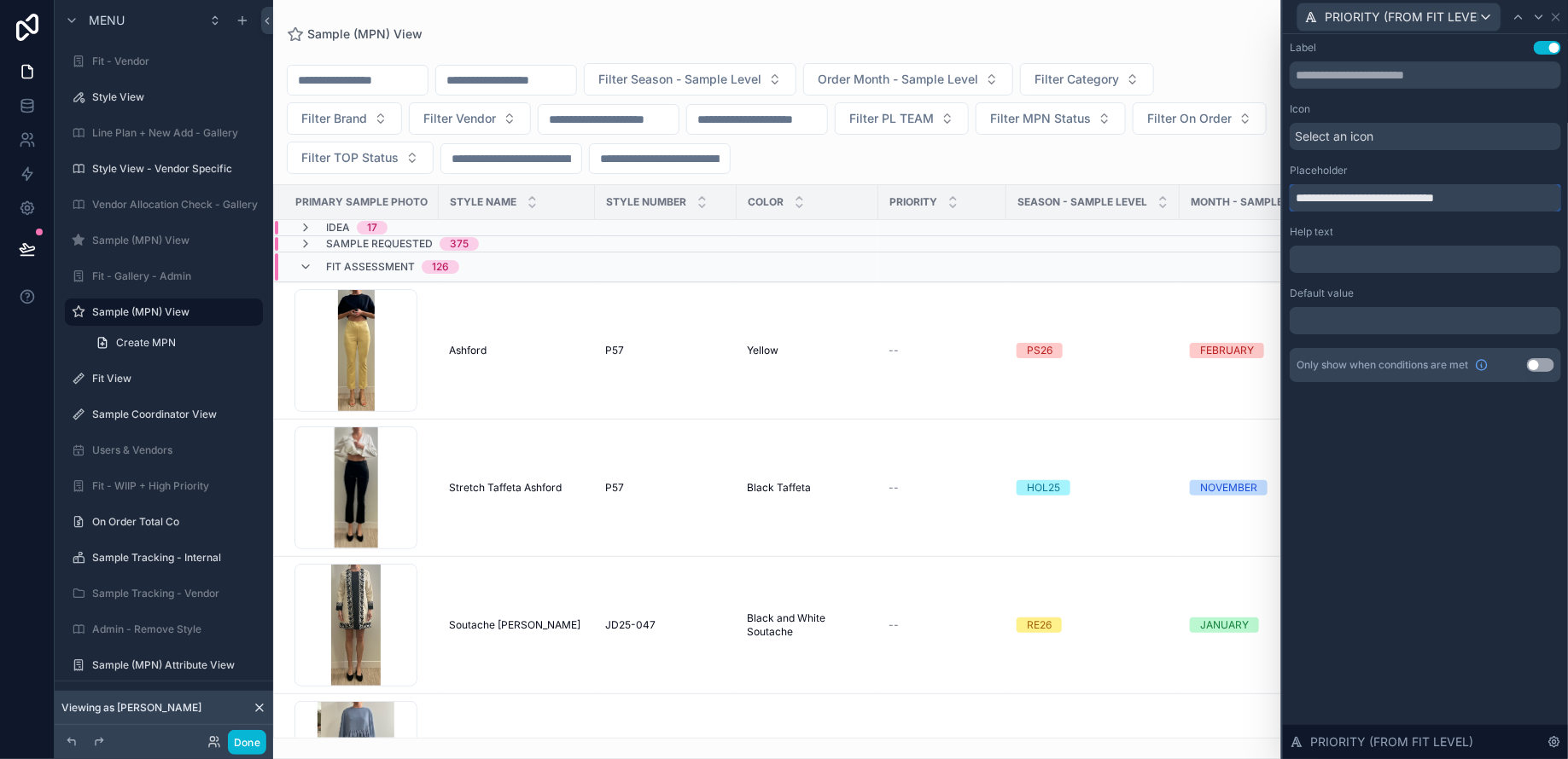
drag, startPoint x: 1388, startPoint y: 196, endPoint x: 1568, endPoint y: 194, distance: 180.0
click at [1567, 195] on div "**********" at bounding box center [1425, 229] width 285 height 389
type input "**********"
click at [1556, 18] on icon at bounding box center [1555, 17] width 14 height 14
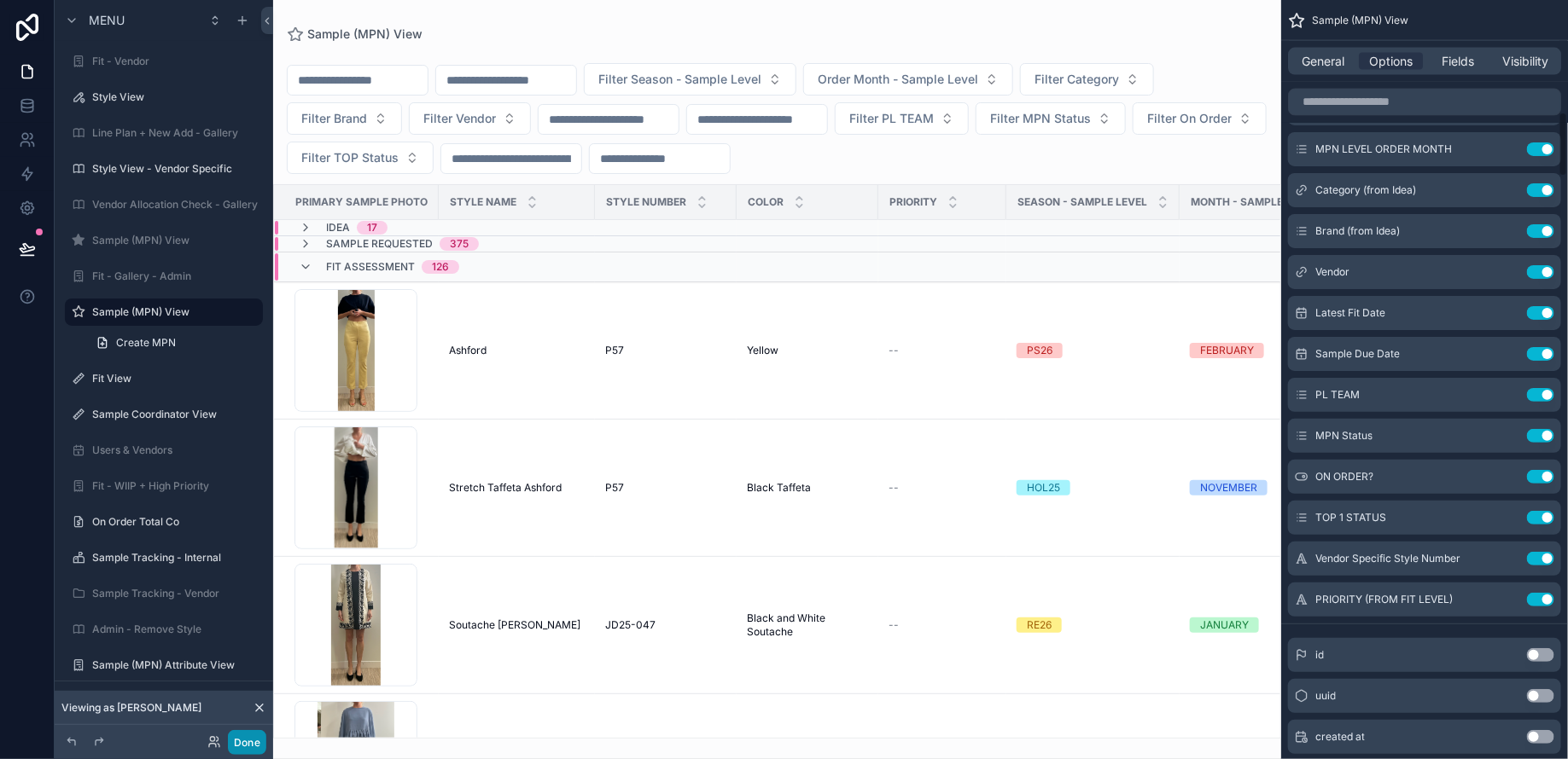
click at [250, 742] on button "Done" at bounding box center [247, 742] width 39 height 25
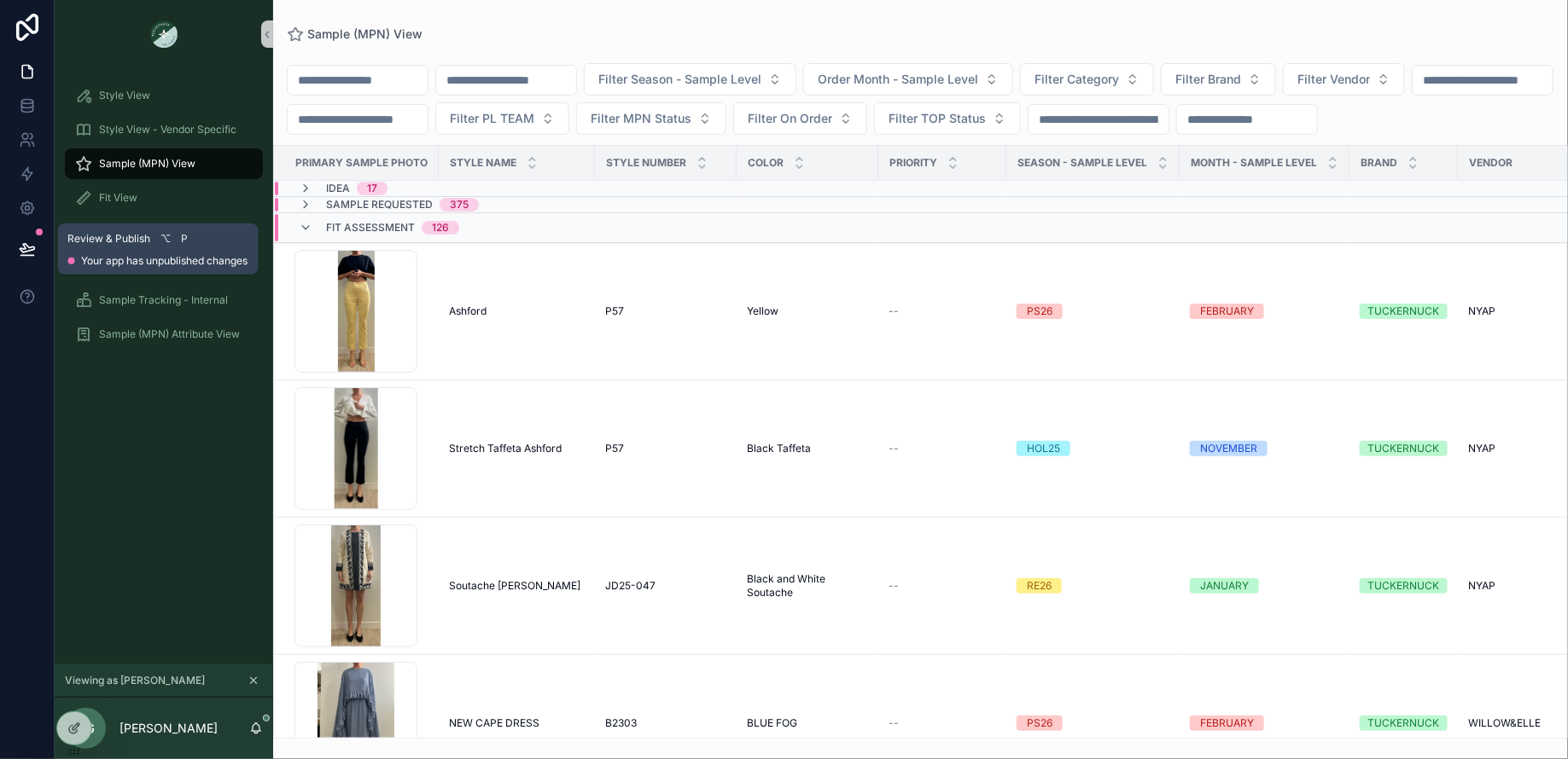
click at [34, 249] on icon at bounding box center [27, 249] width 17 height 17
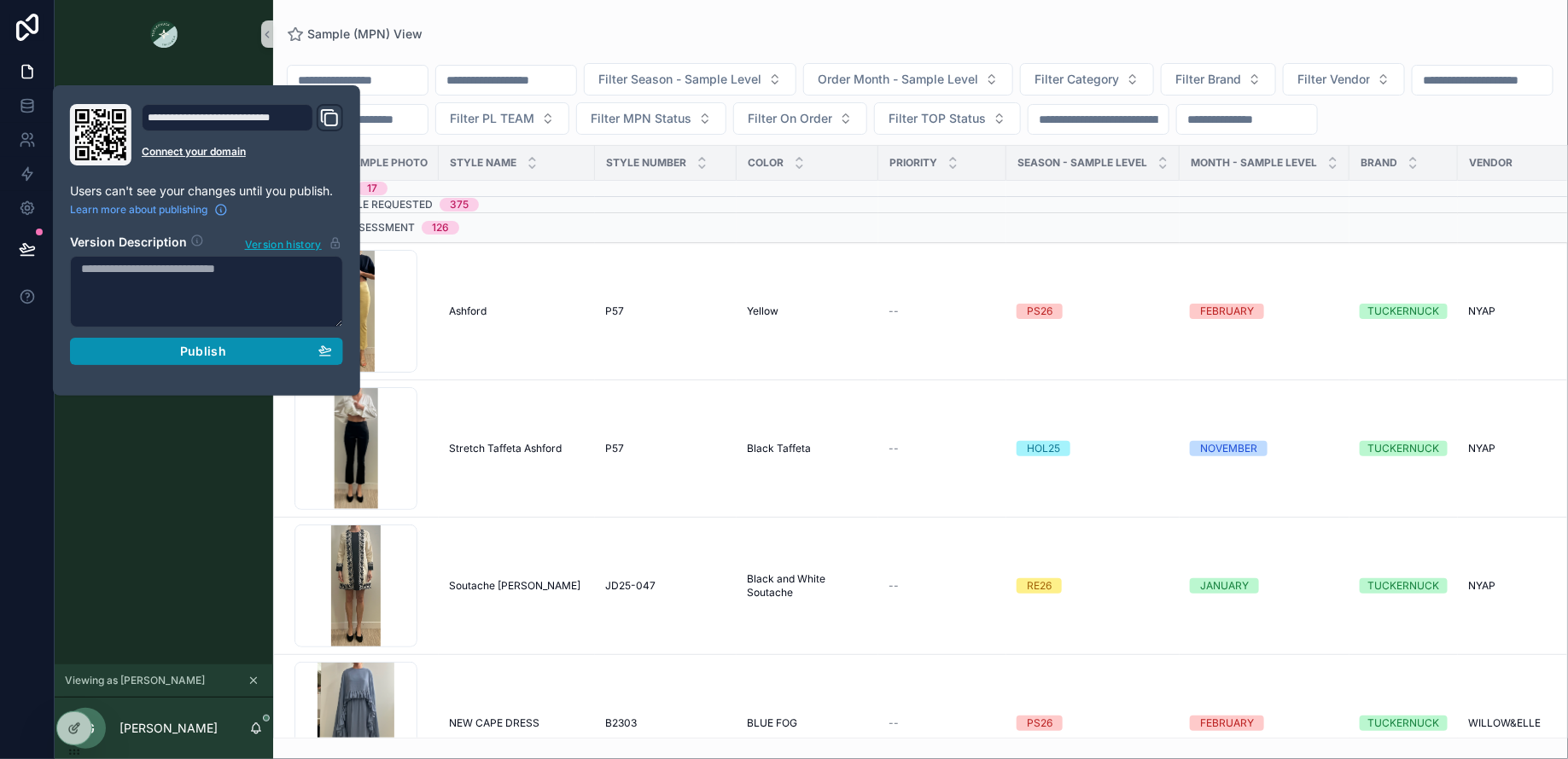
click at [175, 356] on div "Publish" at bounding box center [206, 352] width 251 height 16
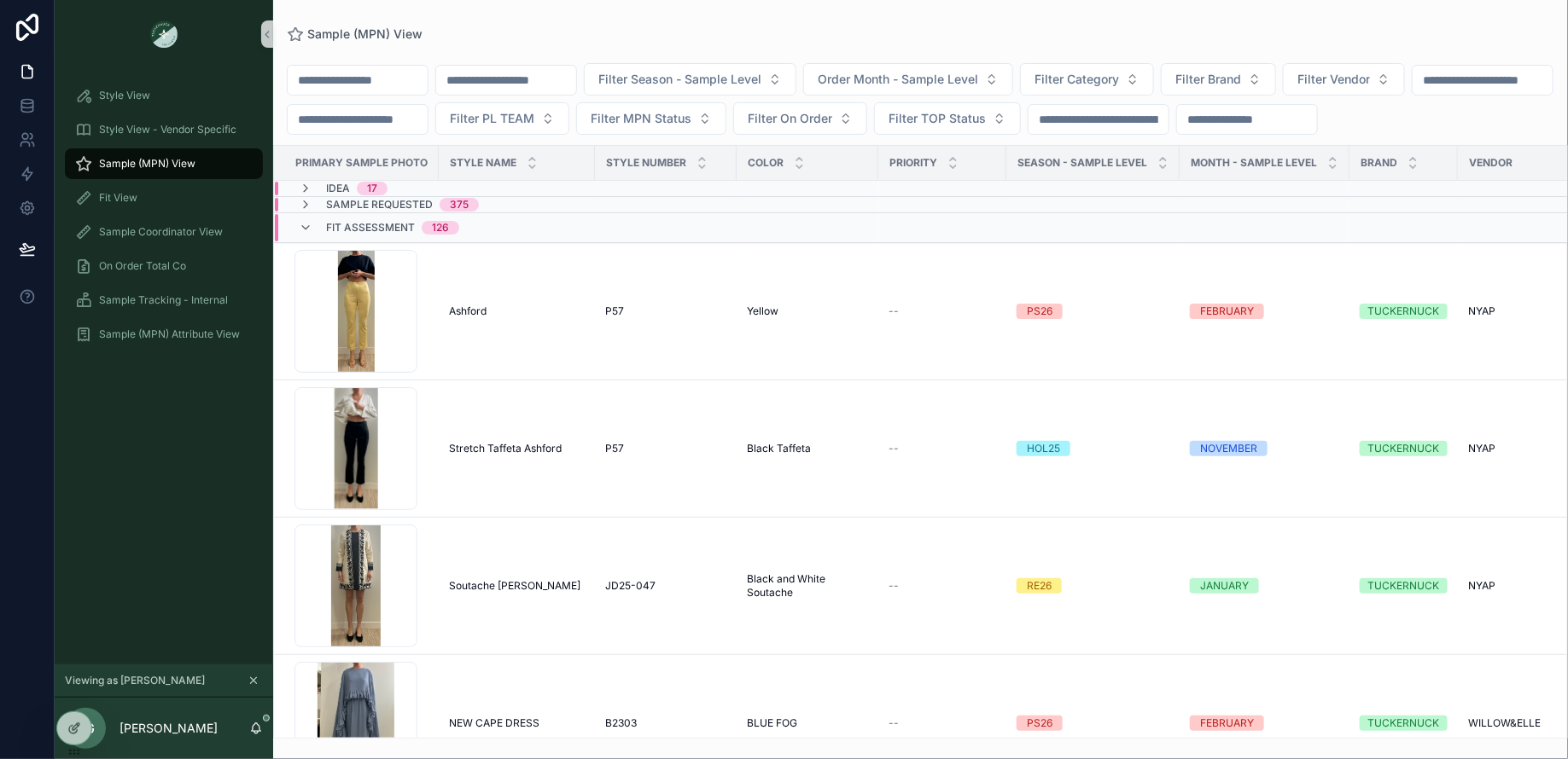
click at [188, 546] on div "Style View Style View - Vendor Specific Sample (MPN) View Fit View Sample Coord…" at bounding box center [163, 366] width 218 height 597
click at [115, 187] on div "Fit View" at bounding box center [163, 198] width 177 height 28
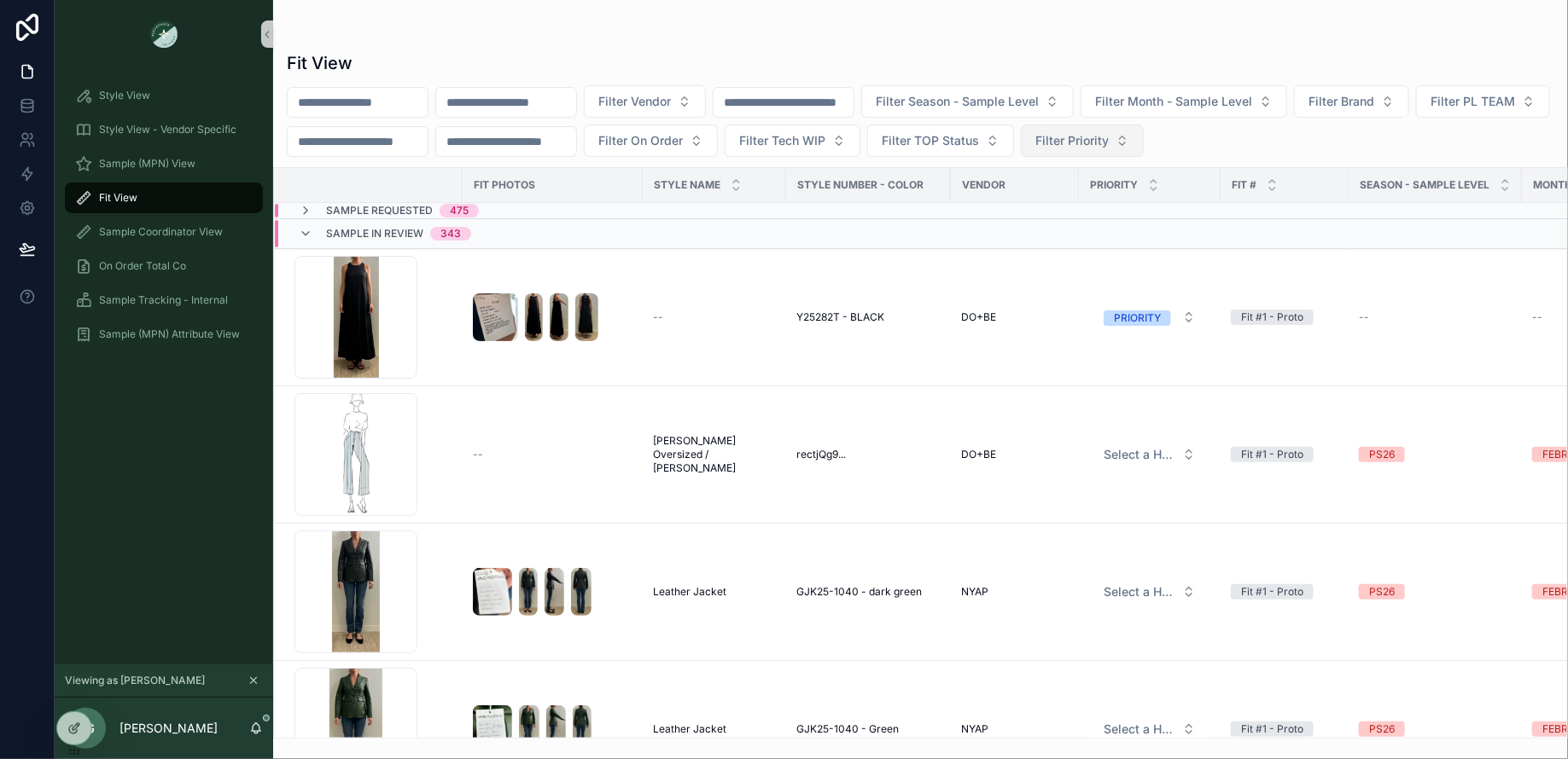
click at [1109, 139] on span "Filter Priority" at bounding box center [1072, 140] width 73 height 17
click at [1184, 207] on div "PRIORITY" at bounding box center [1249, 208] width 205 height 28
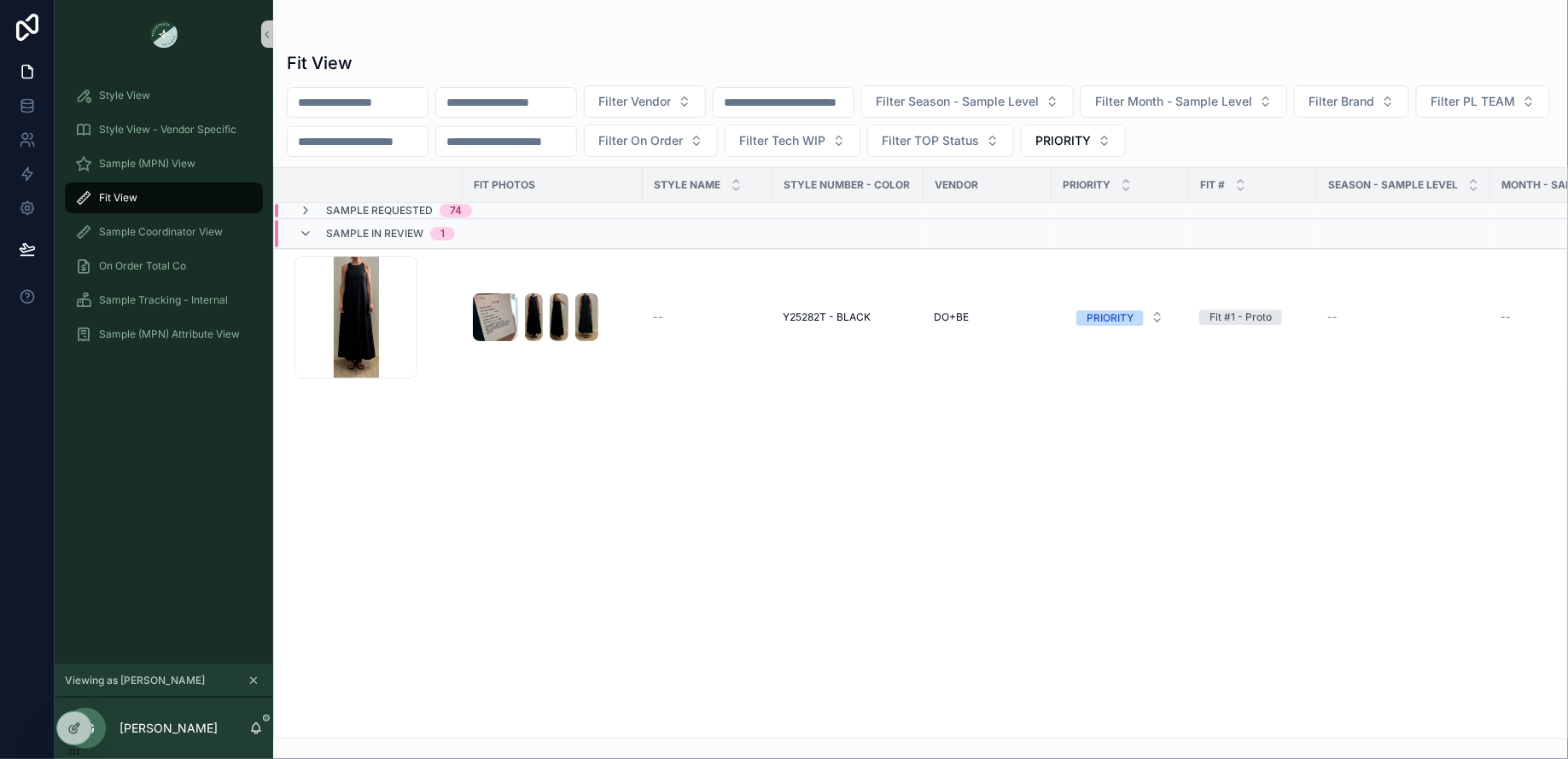
click at [764, 220] on div "Sample In Review 1" at bounding box center [522, 234] width 497 height 28
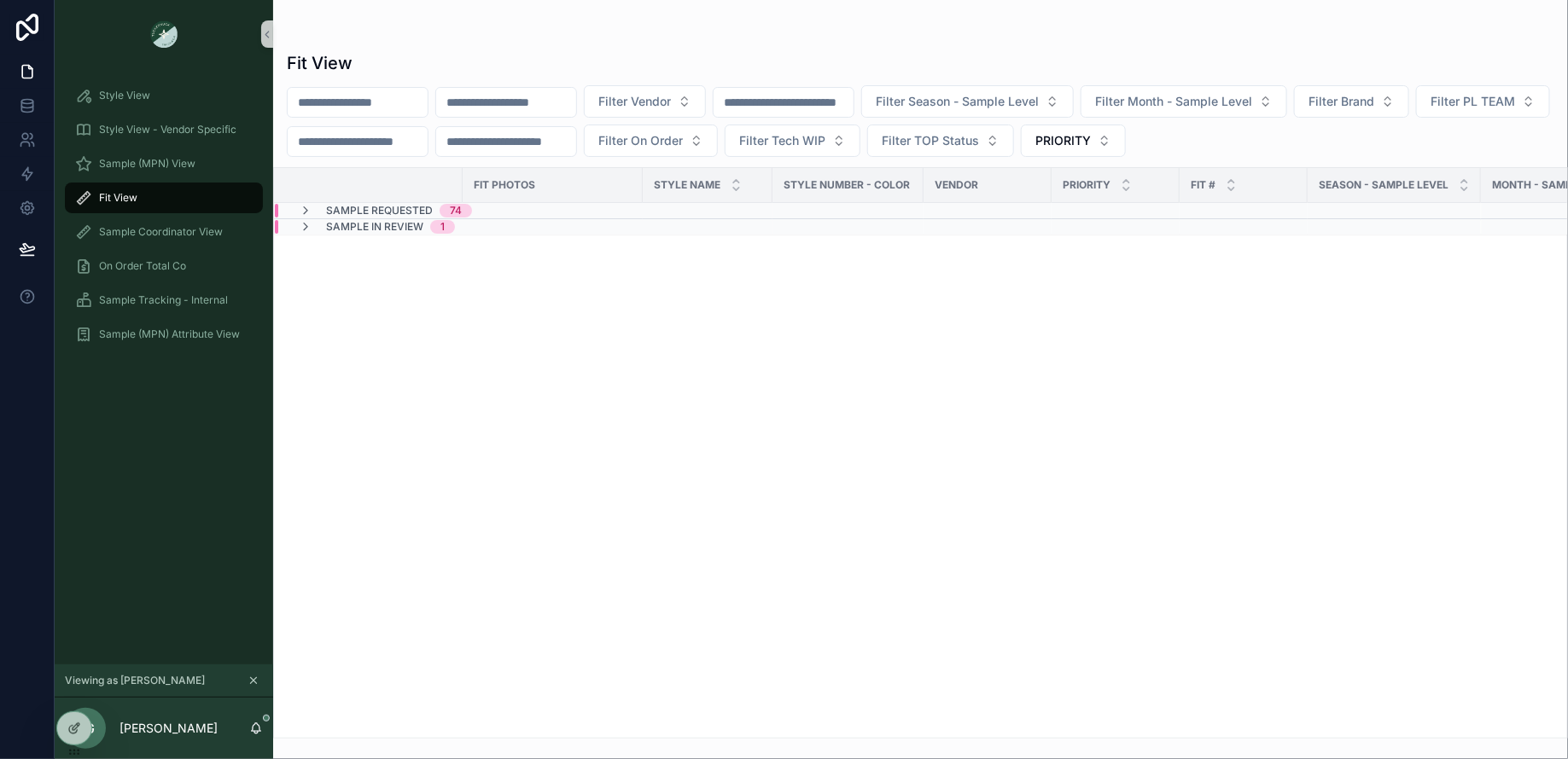
click at [732, 208] on div "Sample Requested 74" at bounding box center [522, 210] width 497 height 14
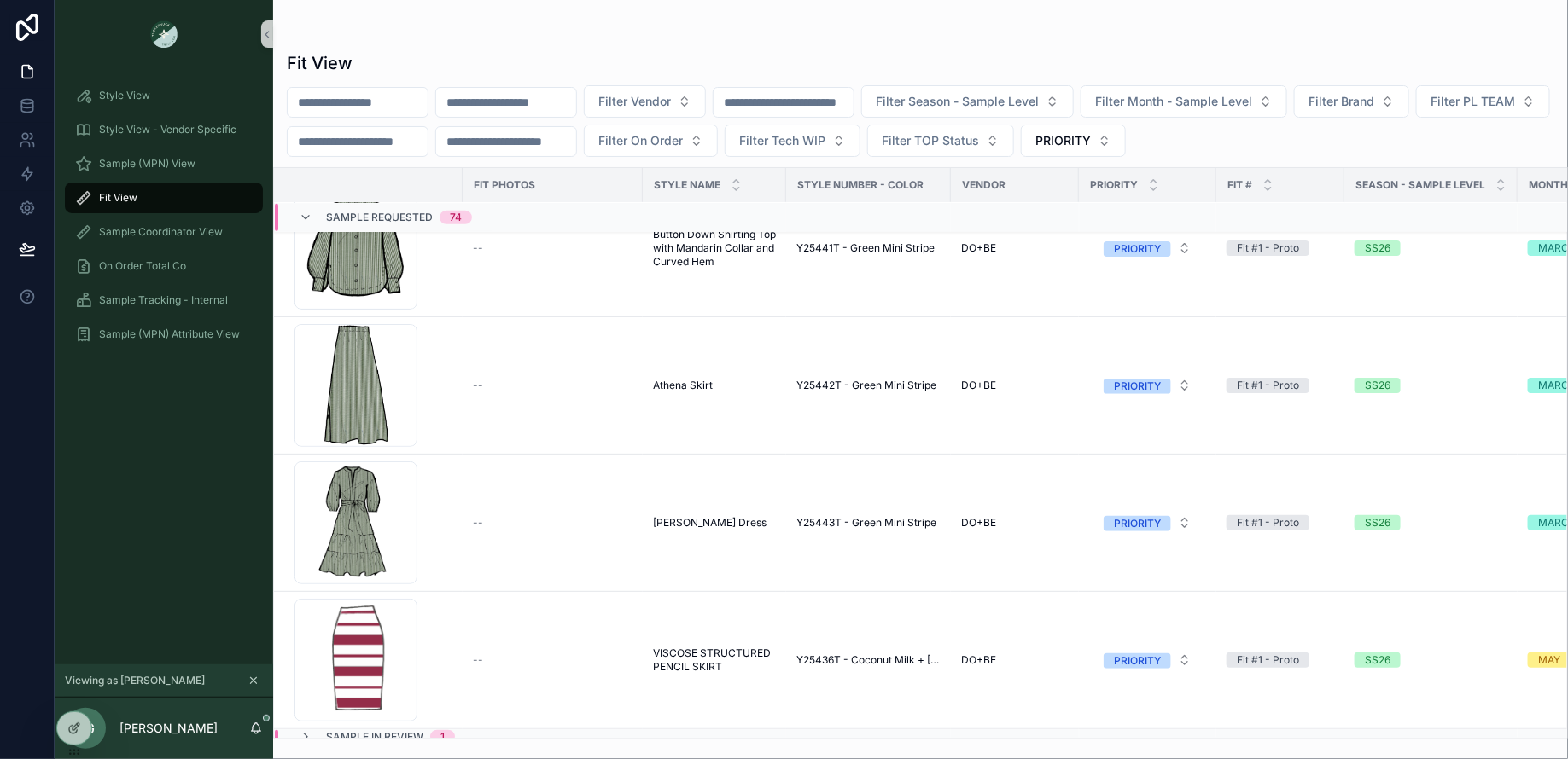
scroll to position [9770, 0]
click at [333, 731] on span "Sample In Review" at bounding box center [375, 738] width 97 height 14
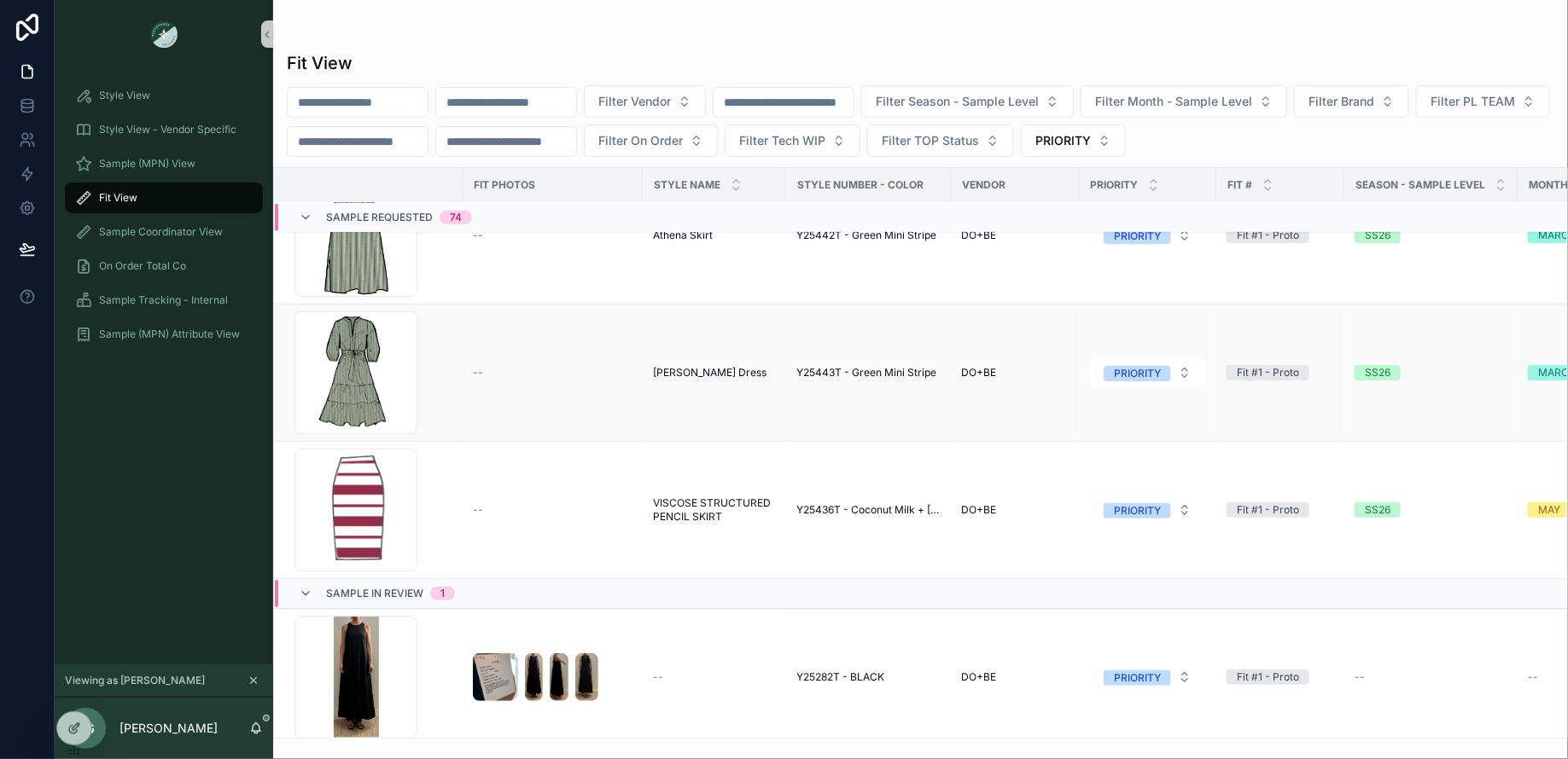
scroll to position [9920, 0]
click at [1148, 671] on div "PRIORITY" at bounding box center [1137, 678] width 47 height 16
click at [1107, 605] on div "None" at bounding box center [1147, 610] width 205 height 26
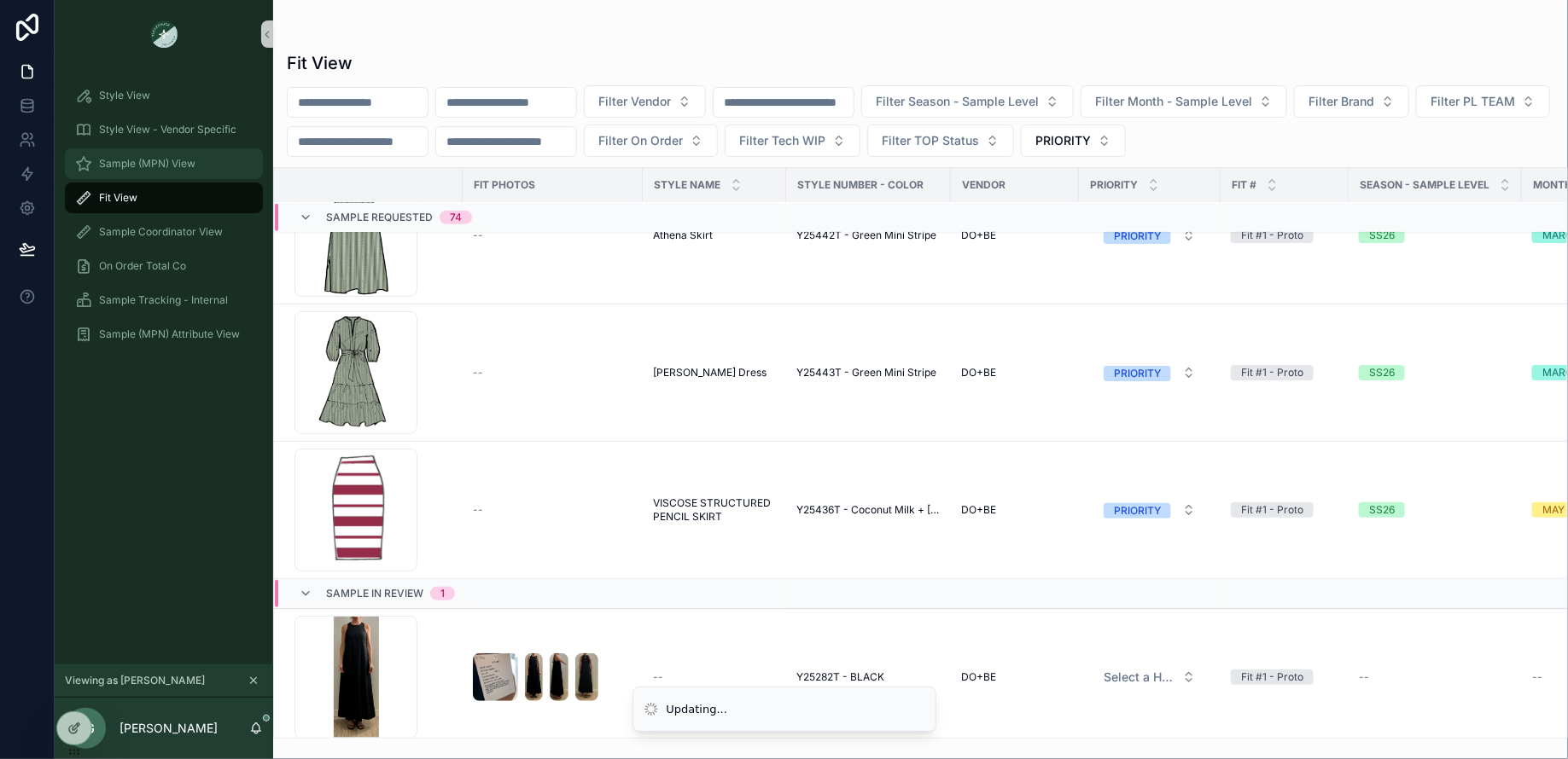
click at [146, 162] on span "Sample (MPN) View" at bounding box center [147, 163] width 96 height 14
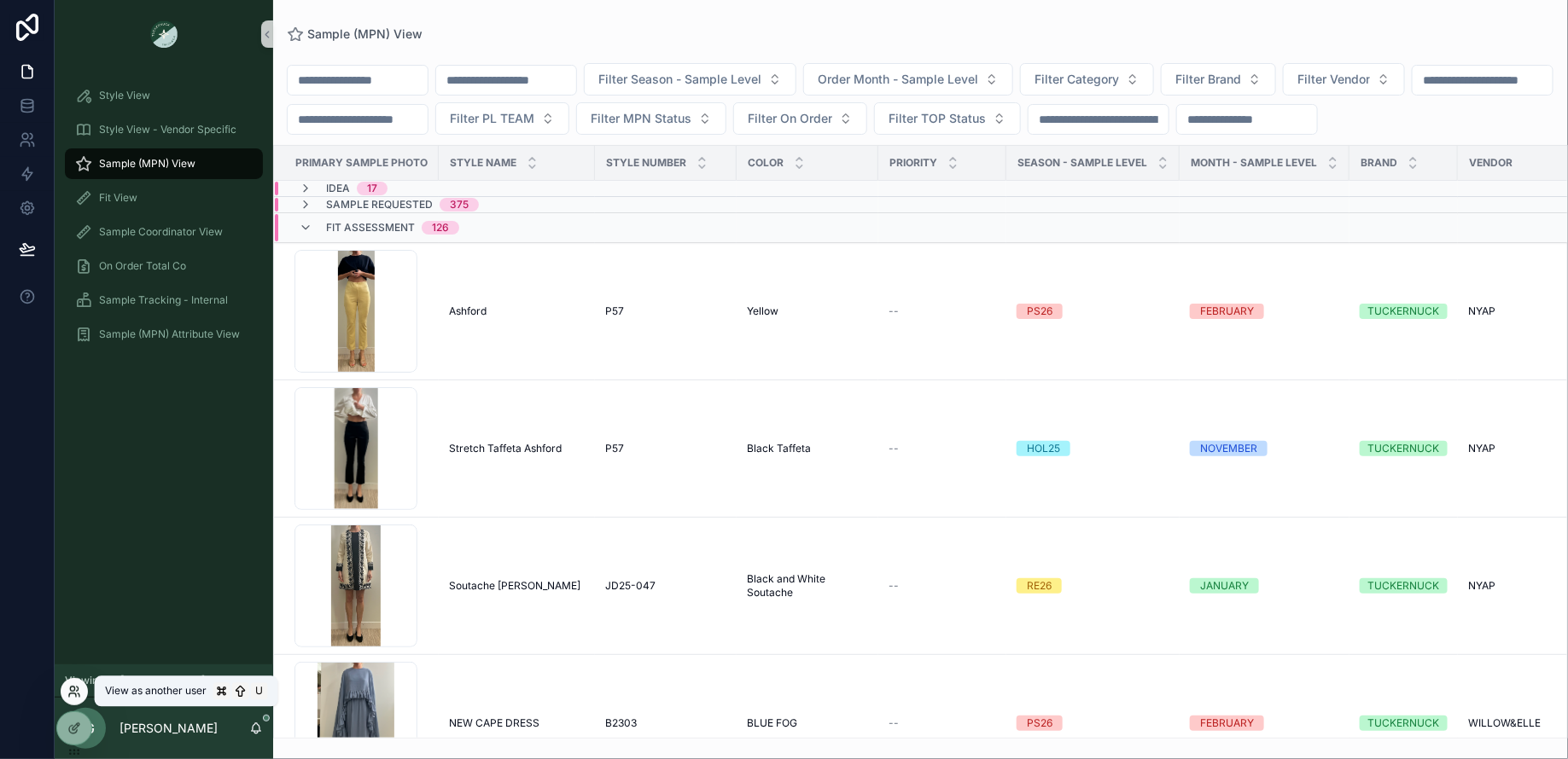
click at [73, 692] on icon at bounding box center [73, 691] width 14 height 14
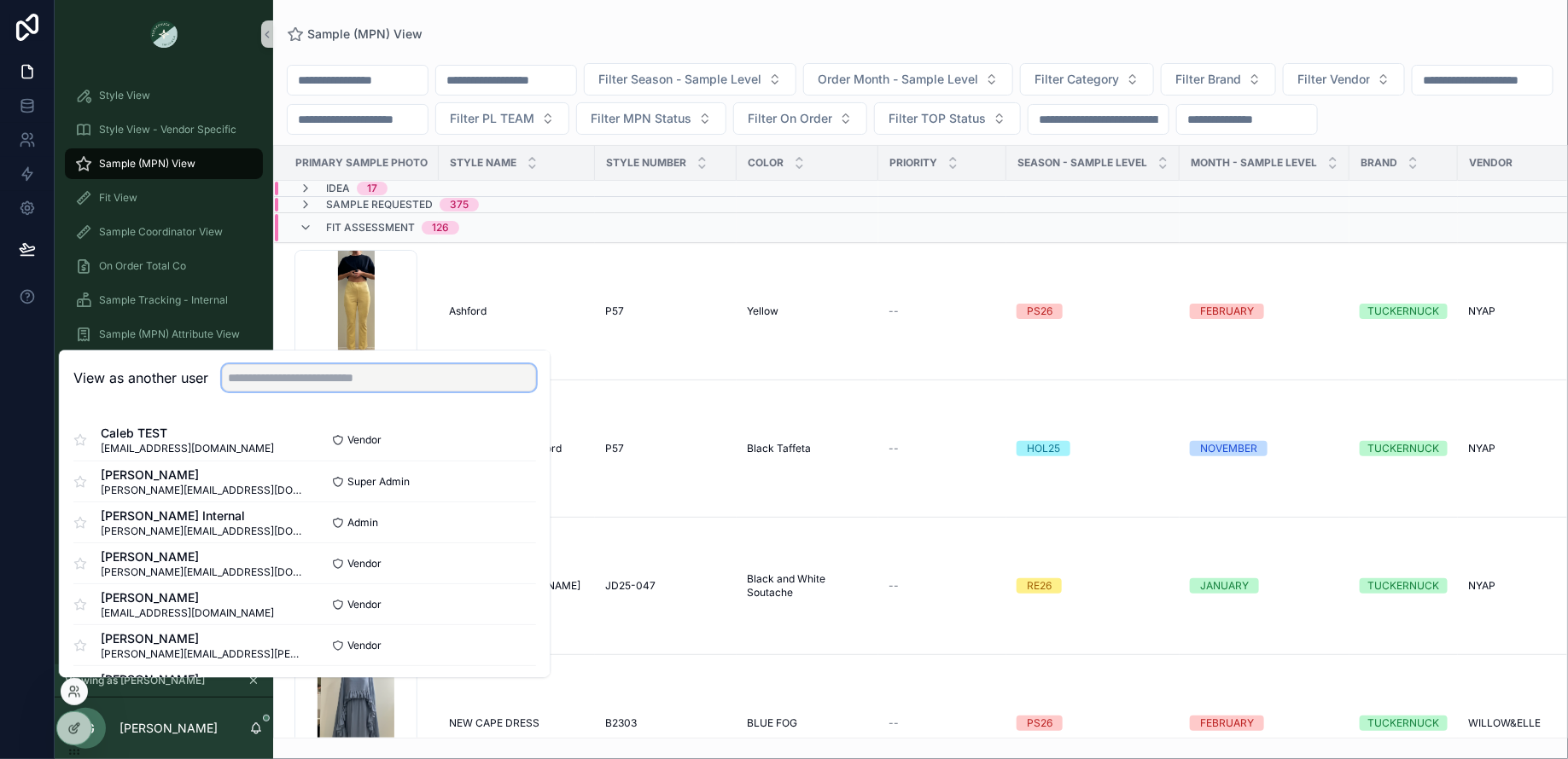
click at [250, 375] on input "text" at bounding box center [379, 378] width 314 height 28
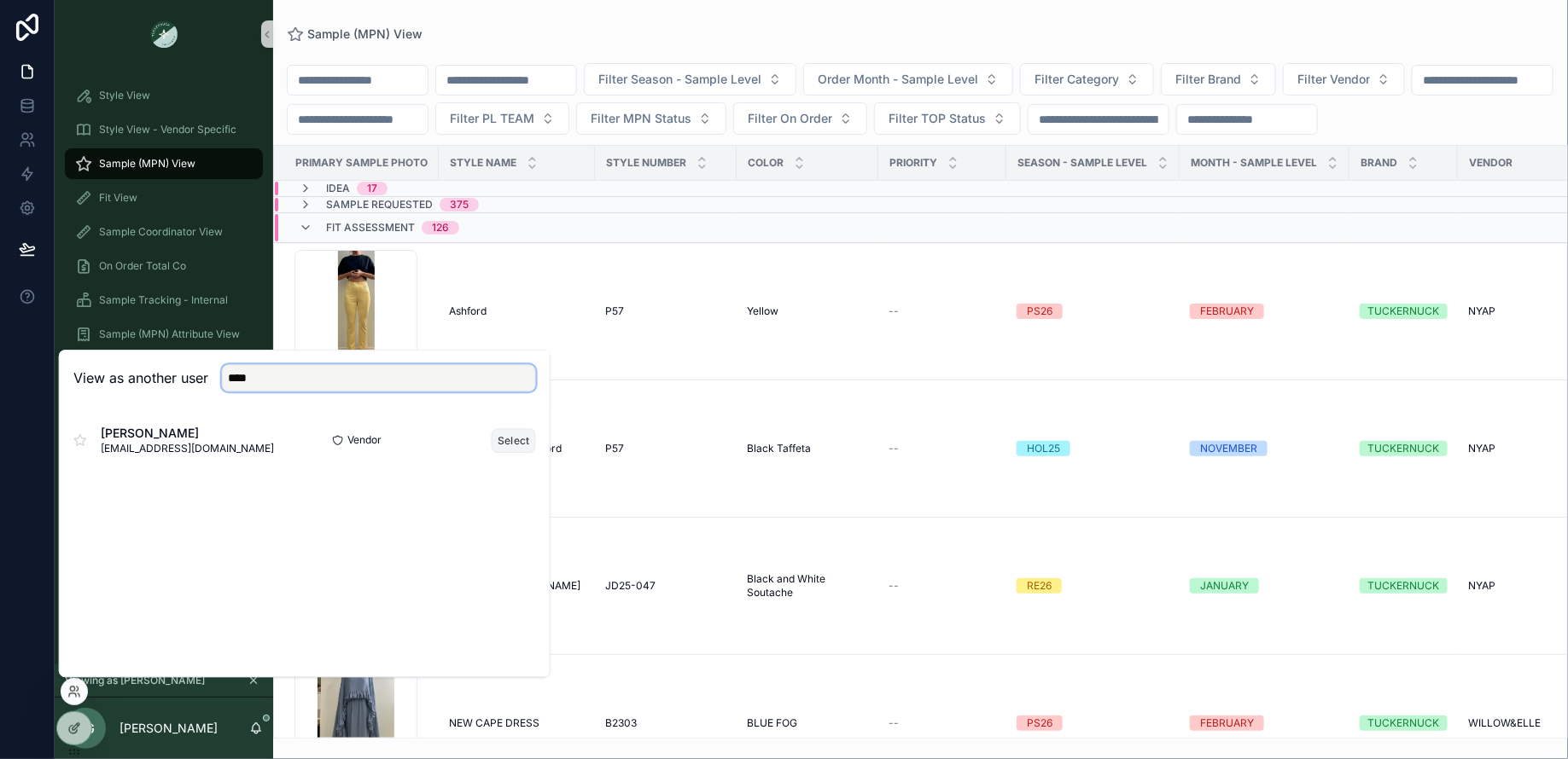
type input "****"
click at [518, 443] on button "Select" at bounding box center [513, 441] width 44 height 25
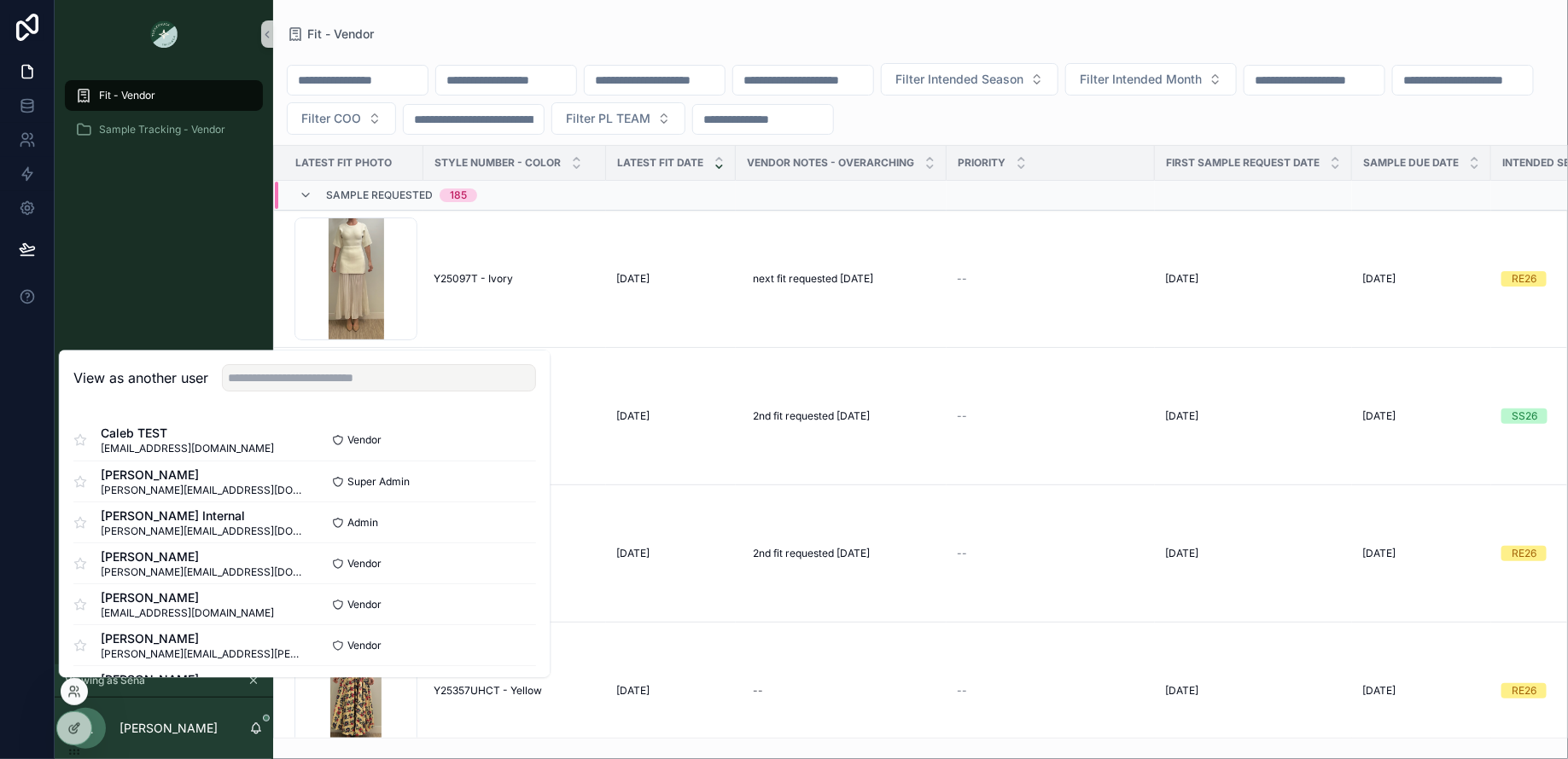
click at [1123, 118] on div "Filter Intended Season Filter Intended Month Filter COO Filter PL TEAM" at bounding box center [920, 99] width 1294 height 72
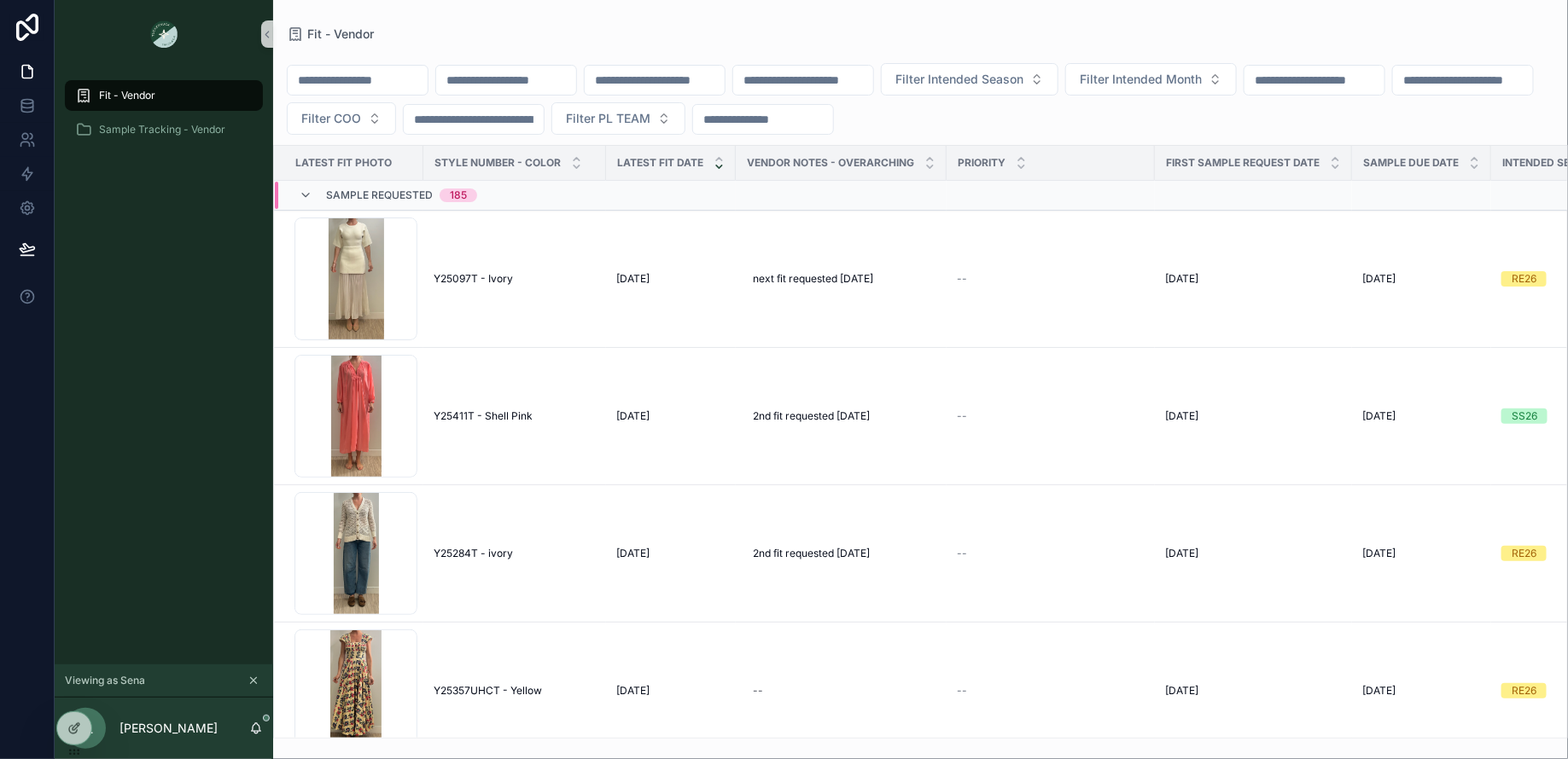
click at [833, 112] on input "scrollable content" at bounding box center [763, 119] width 140 height 24
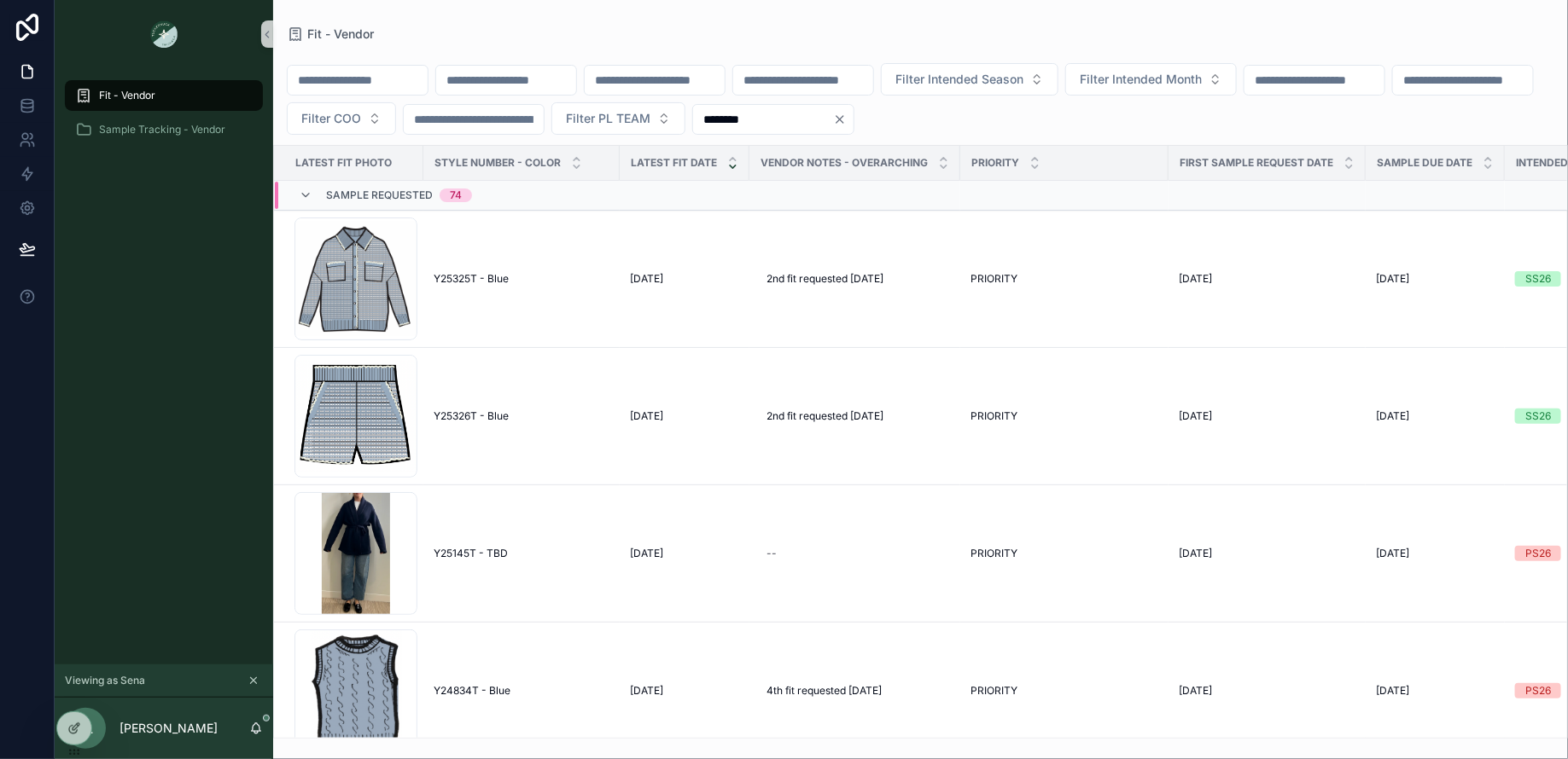
type input "********"
click at [1189, 128] on div "Filter Intended Season Filter Intended Month Filter COO Filter PL TEAM ********" at bounding box center [920, 99] width 1294 height 72
click at [73, 724] on icon at bounding box center [73, 728] width 14 height 14
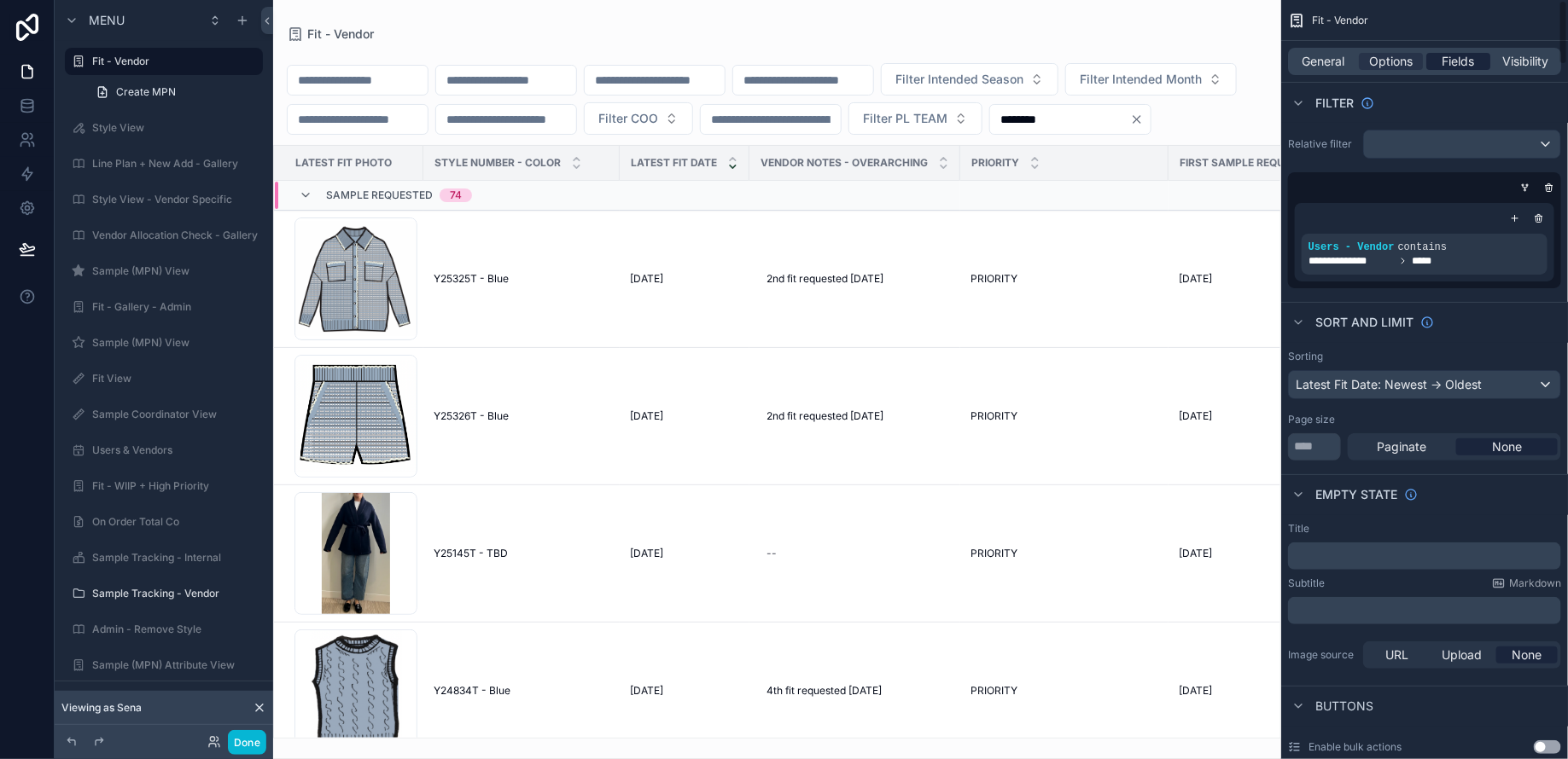
click at [1463, 65] on span "Fields" at bounding box center [1458, 61] width 32 height 17
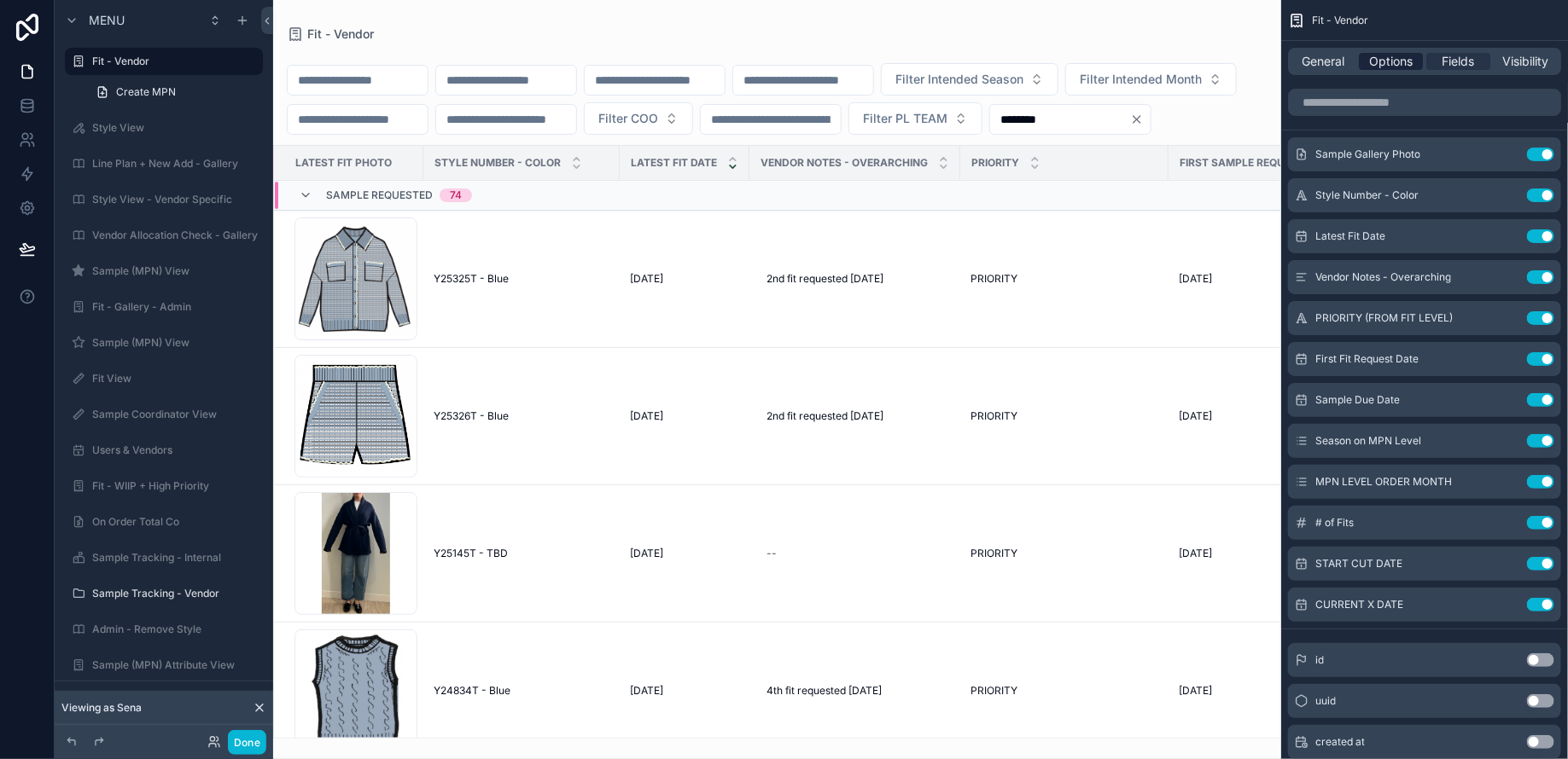
click at [1393, 61] on span "Options" at bounding box center [1390, 61] width 43 height 17
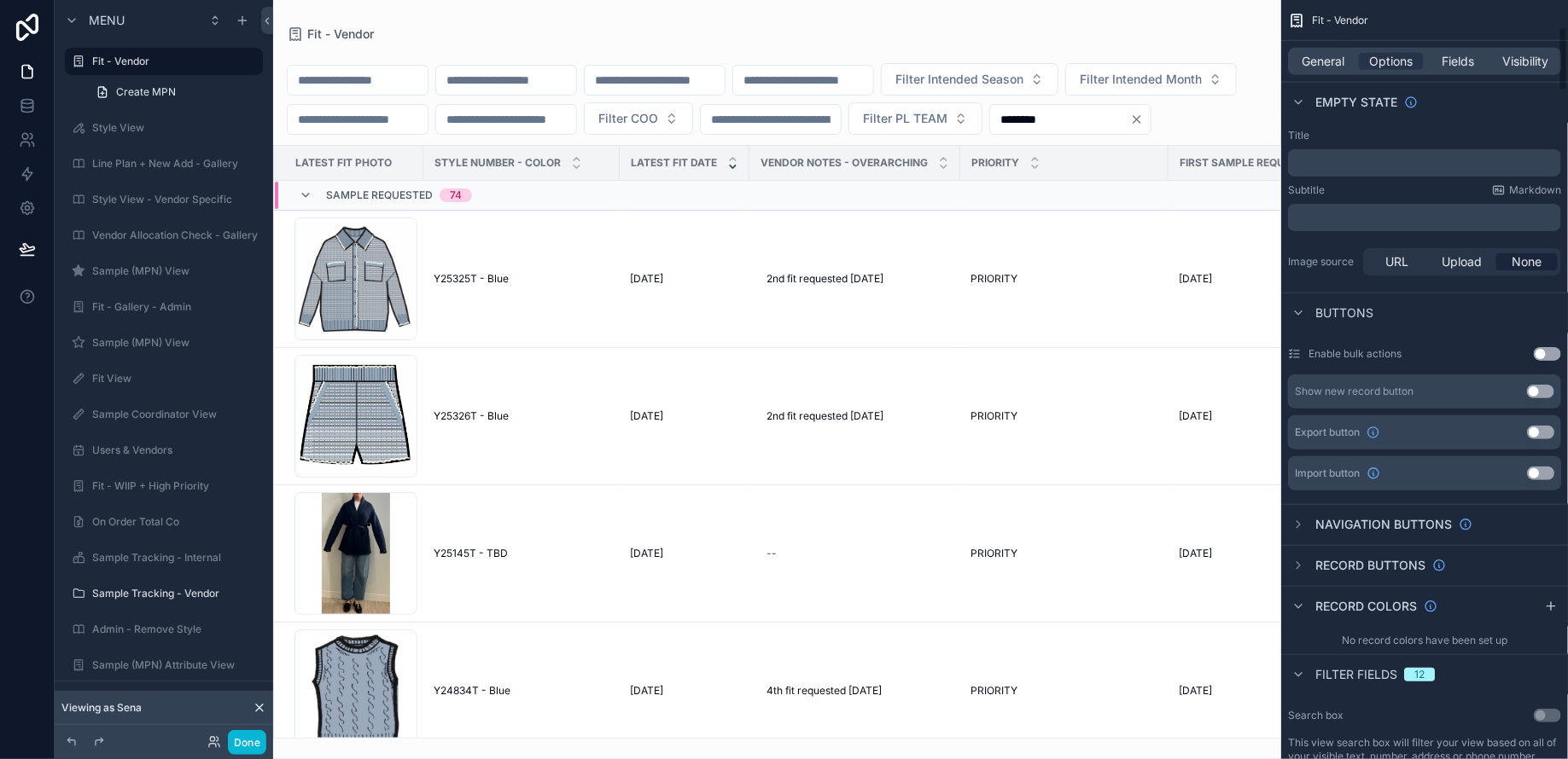
scroll to position [394, 0]
click at [1300, 673] on icon "scrollable content" at bounding box center [1297, 674] width 14 height 14
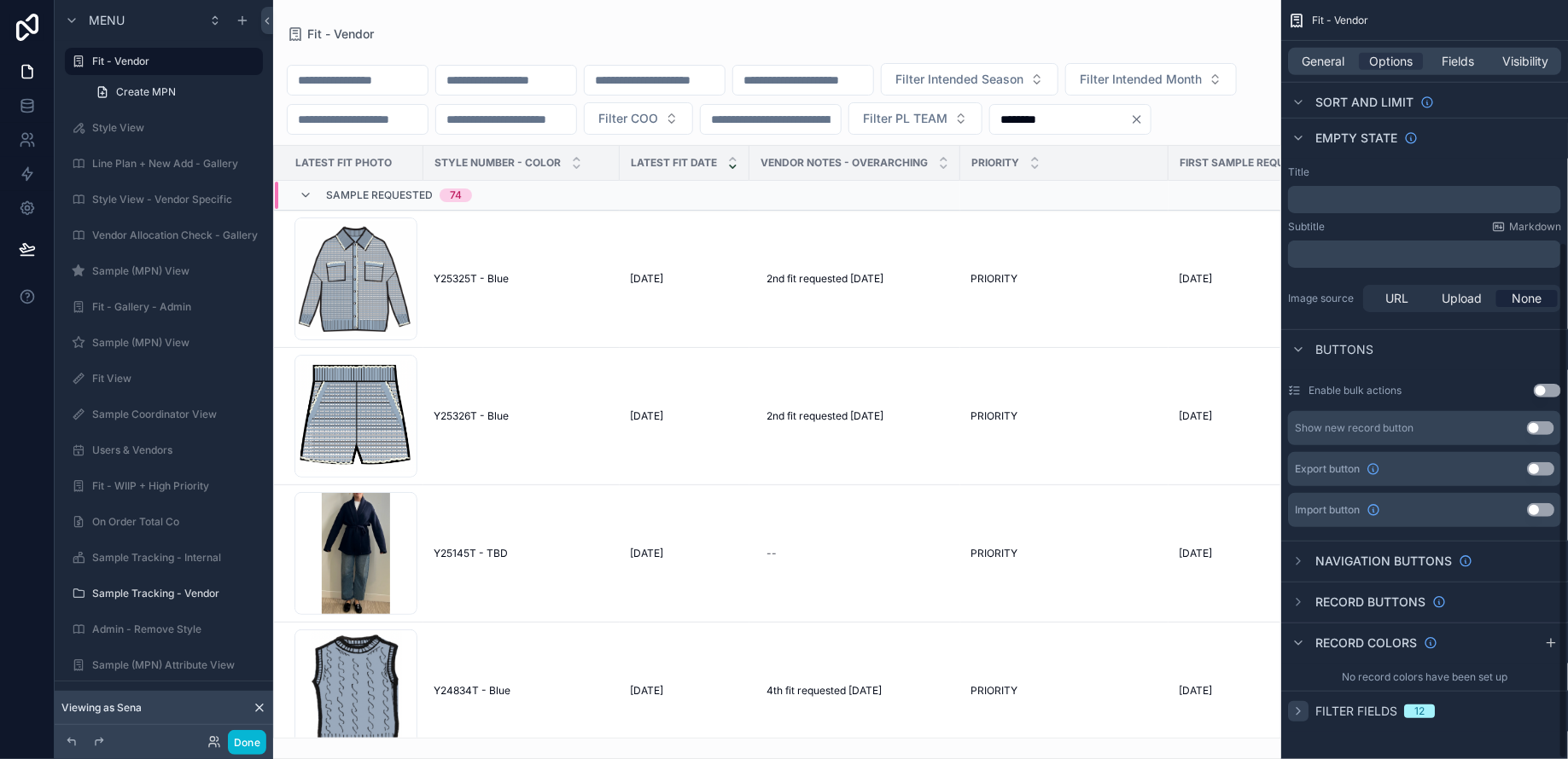
scroll to position [355, 0]
click at [1303, 709] on icon "scrollable content" at bounding box center [1297, 713] width 14 height 14
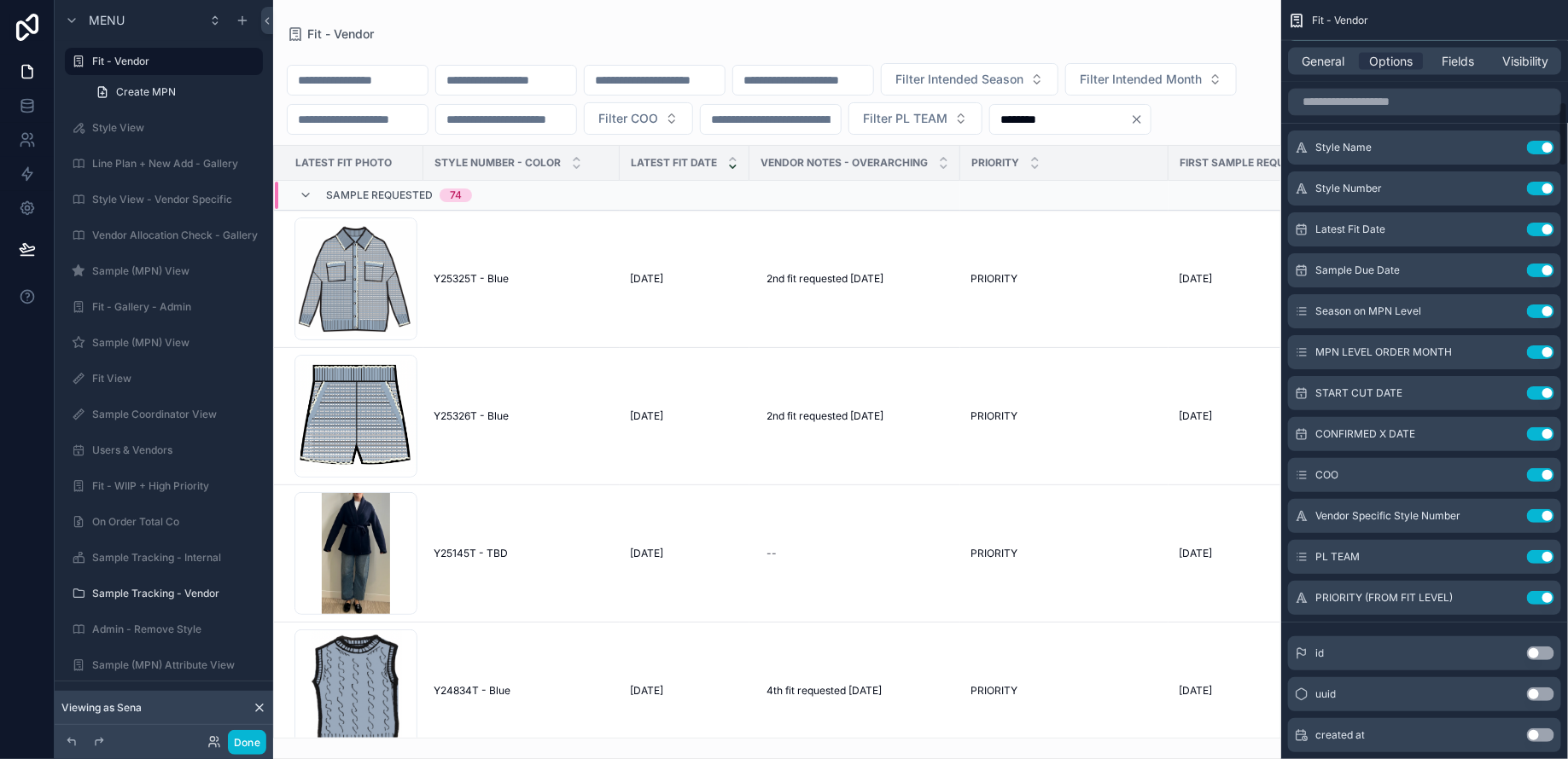
scroll to position [1187, 0]
click at [1502, 593] on icon "scrollable content" at bounding box center [1506, 597] width 7 height 7
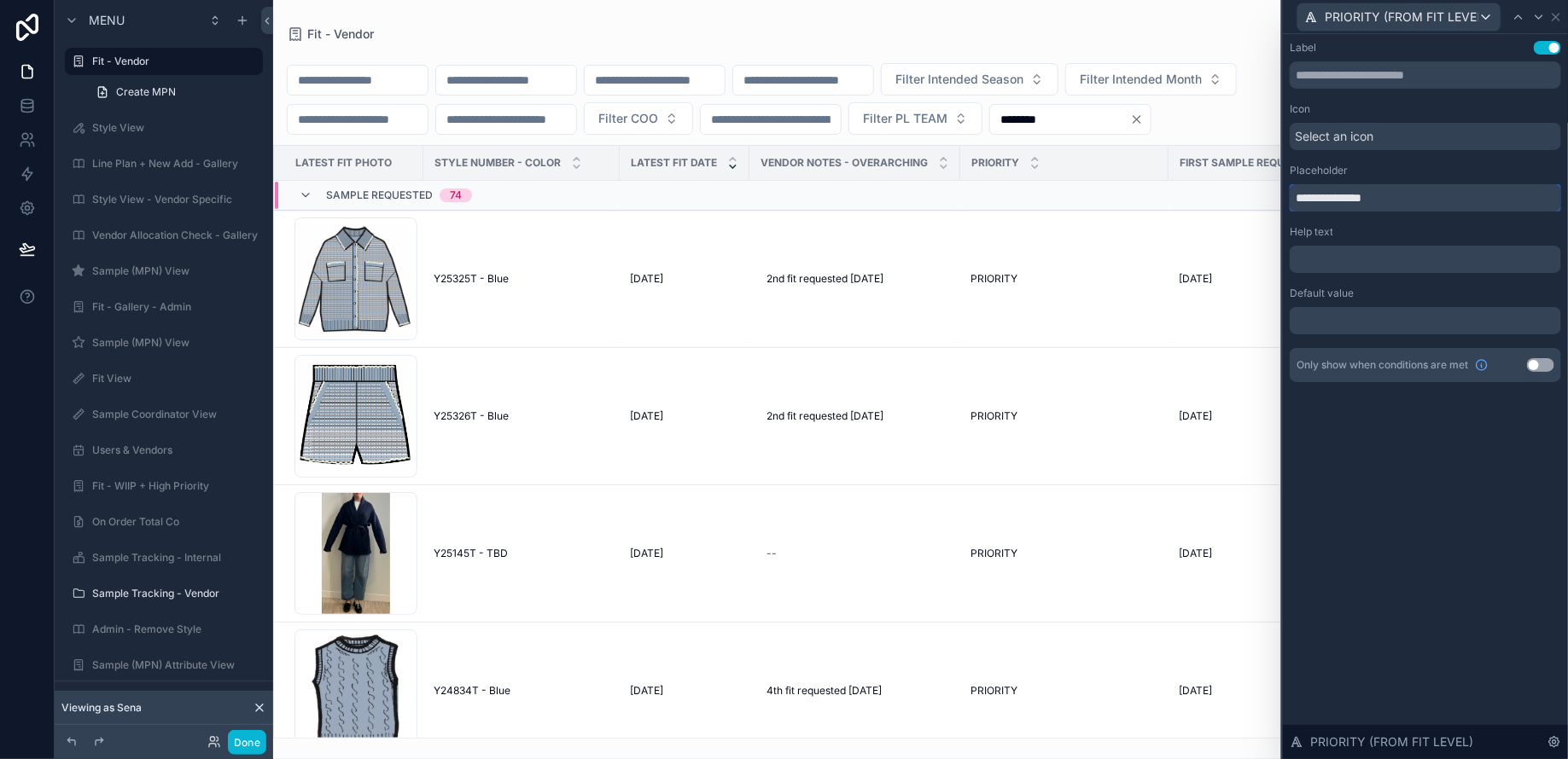
drag, startPoint x: 1328, startPoint y: 198, endPoint x: 1247, endPoint y: 198, distance: 81.0
click at [1248, 198] on div "**********" at bounding box center [784, 379] width 1568 height 759
drag, startPoint x: 1343, startPoint y: 200, endPoint x: 1402, endPoint y: 200, distance: 59.0
click at [1402, 200] on input "**********" at bounding box center [1426, 198] width 272 height 28
type input "**********"
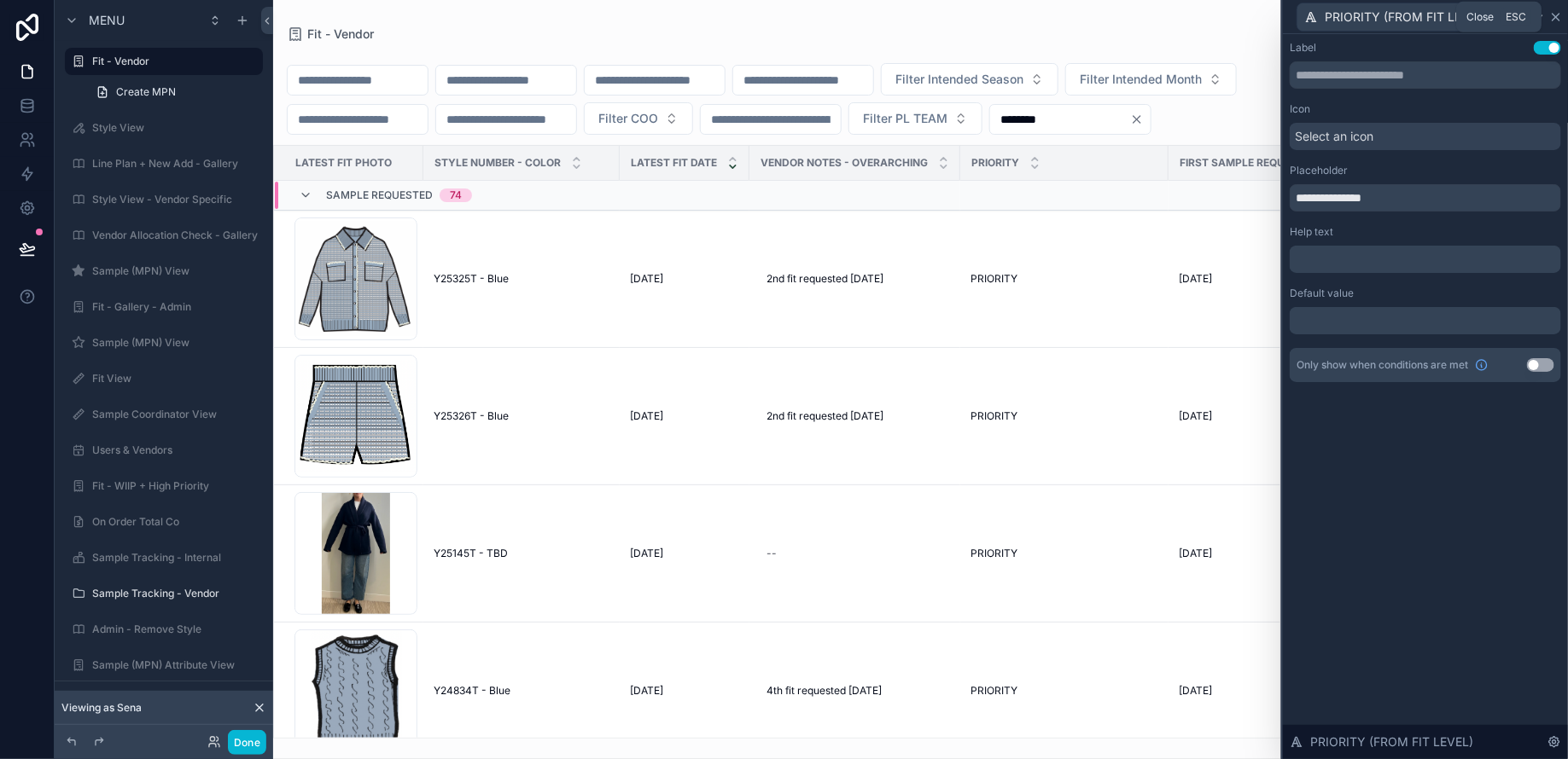
click at [1557, 18] on icon at bounding box center [1555, 17] width 14 height 14
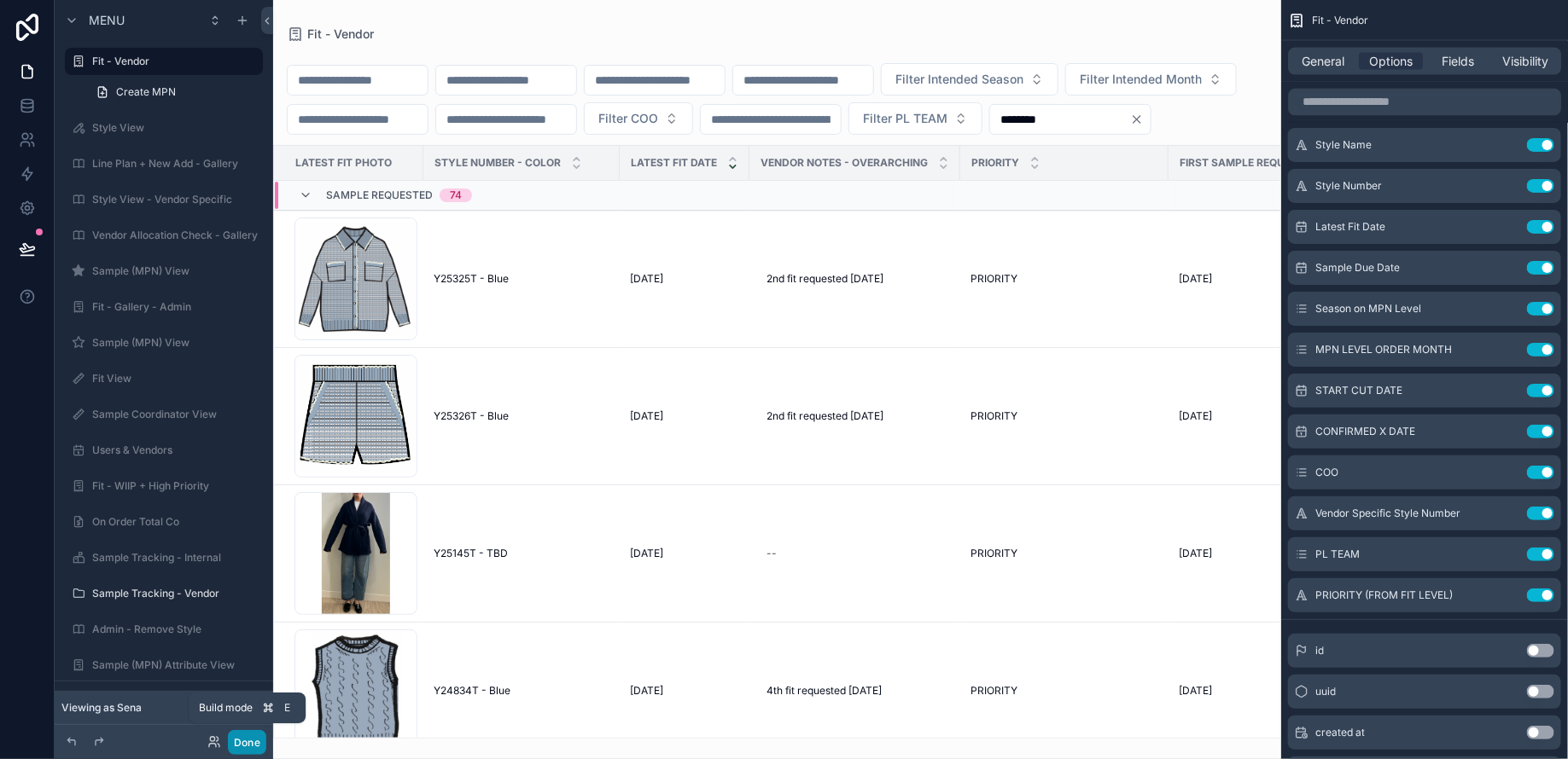
click at [258, 742] on button "Done" at bounding box center [247, 742] width 39 height 25
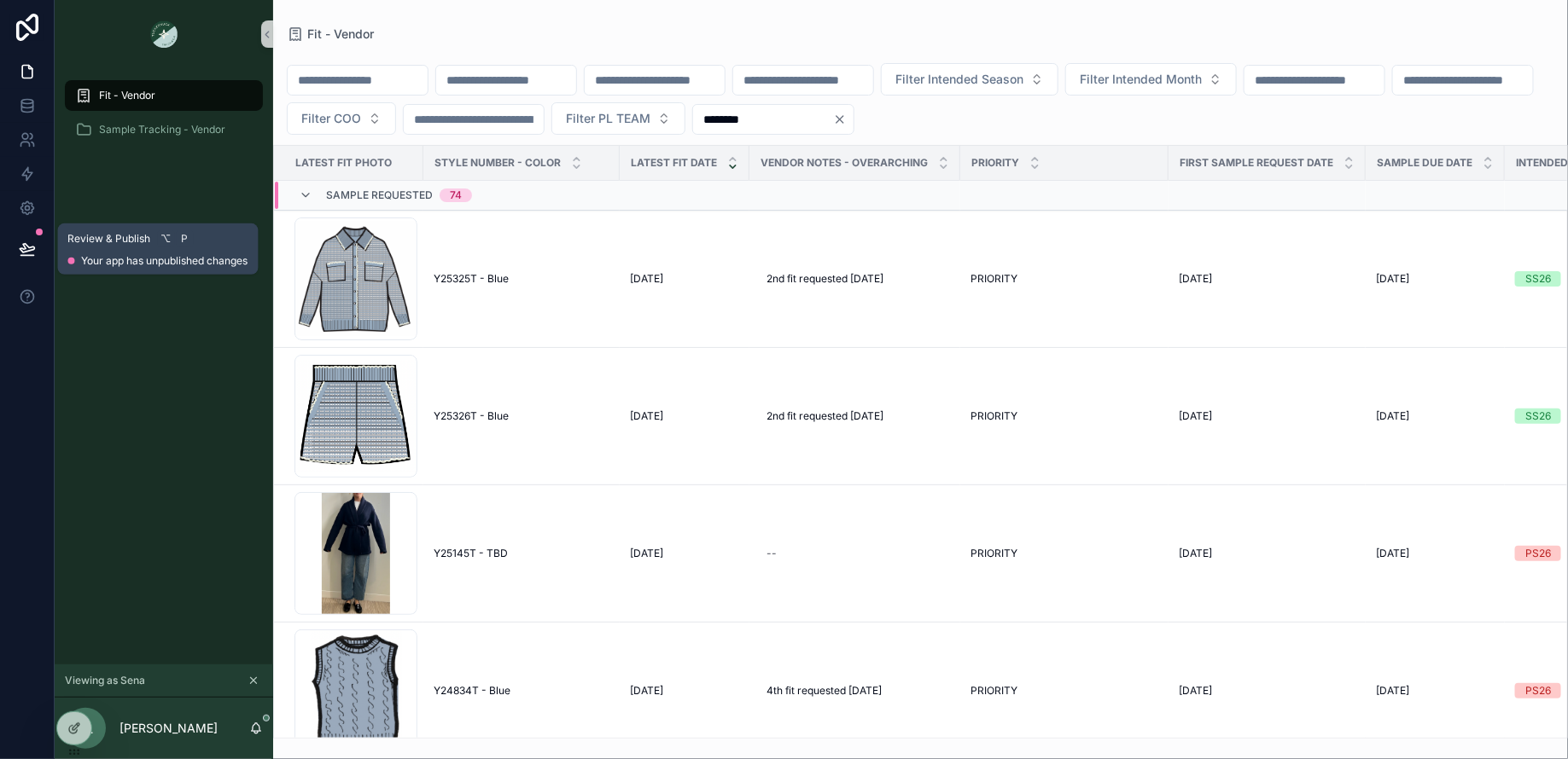
click at [13, 241] on button at bounding box center [27, 249] width 38 height 48
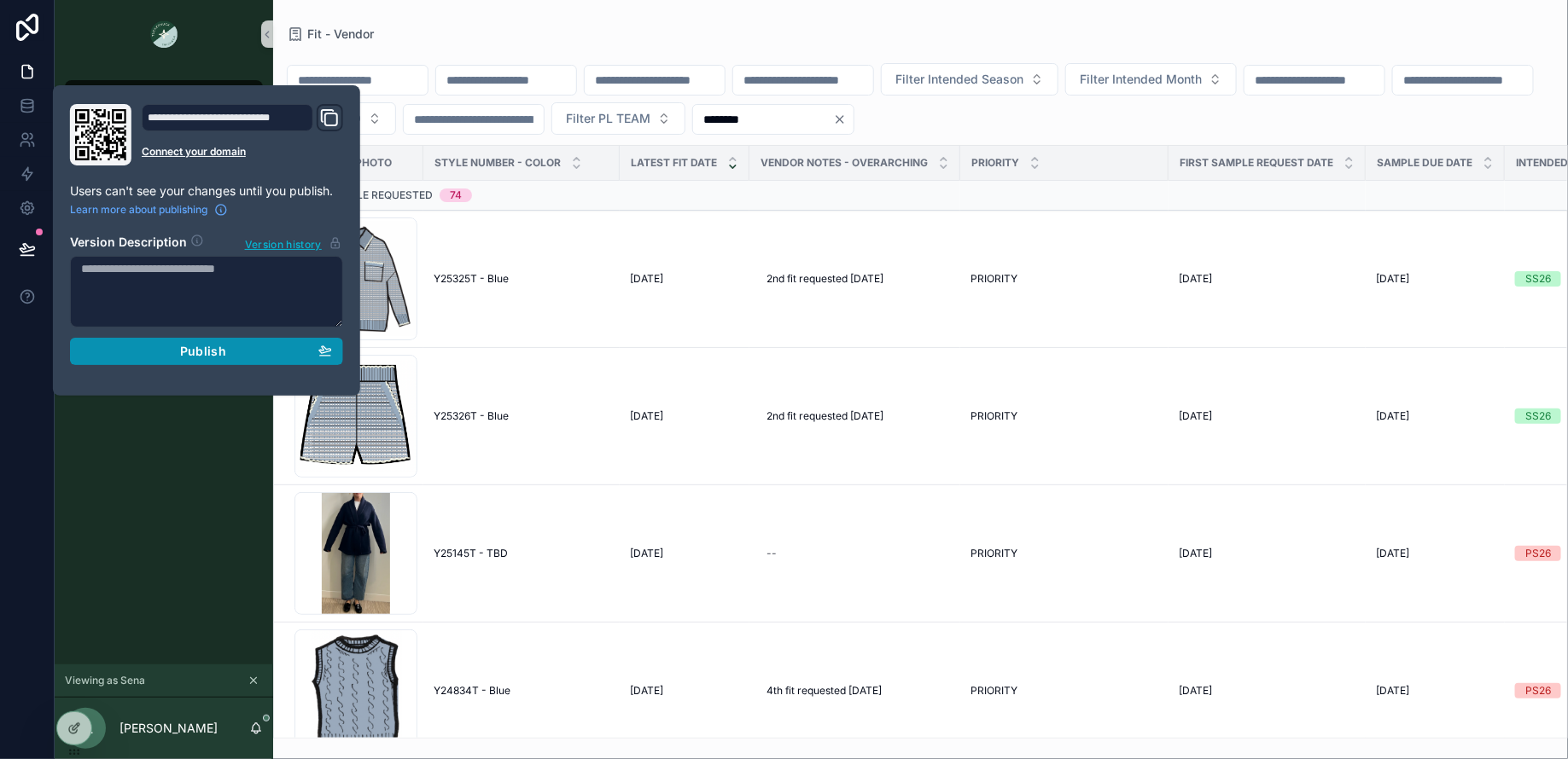
click at [215, 344] on span "Publish" at bounding box center [203, 352] width 46 height 16
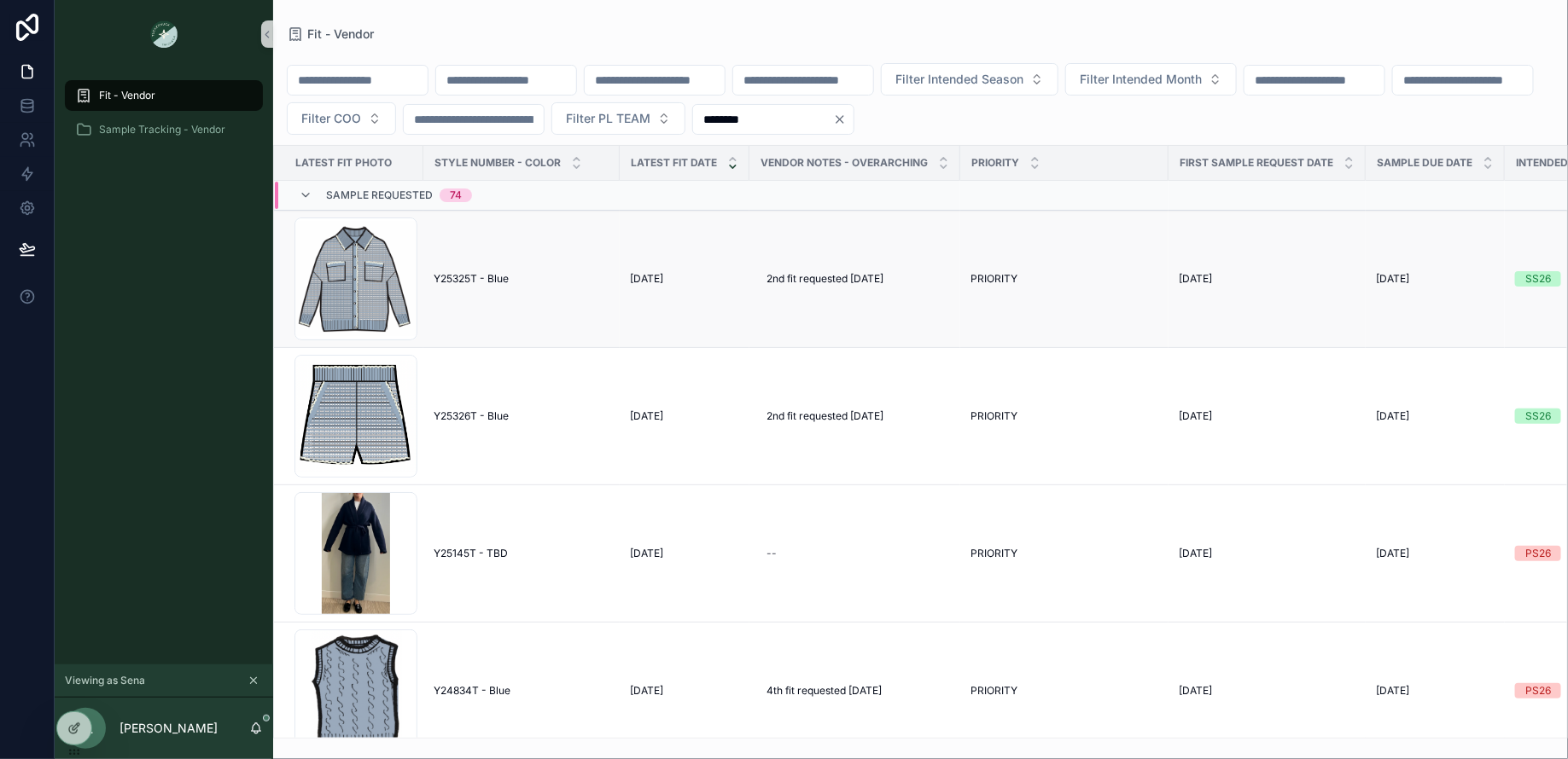
click at [981, 273] on span "PRIORITY" at bounding box center [993, 279] width 47 height 14
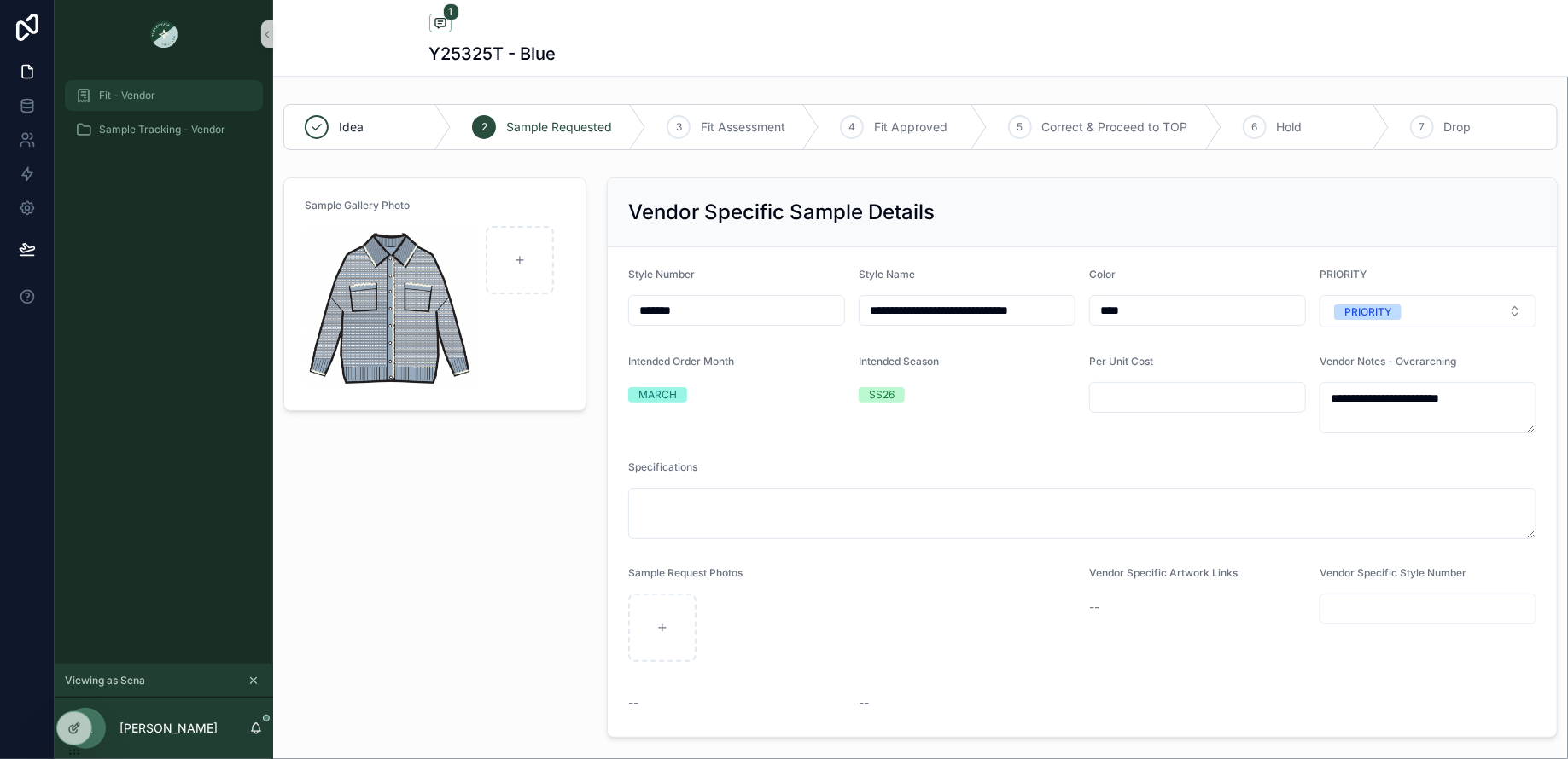
click at [164, 101] on div "Fit - Vendor" at bounding box center [163, 95] width 177 height 28
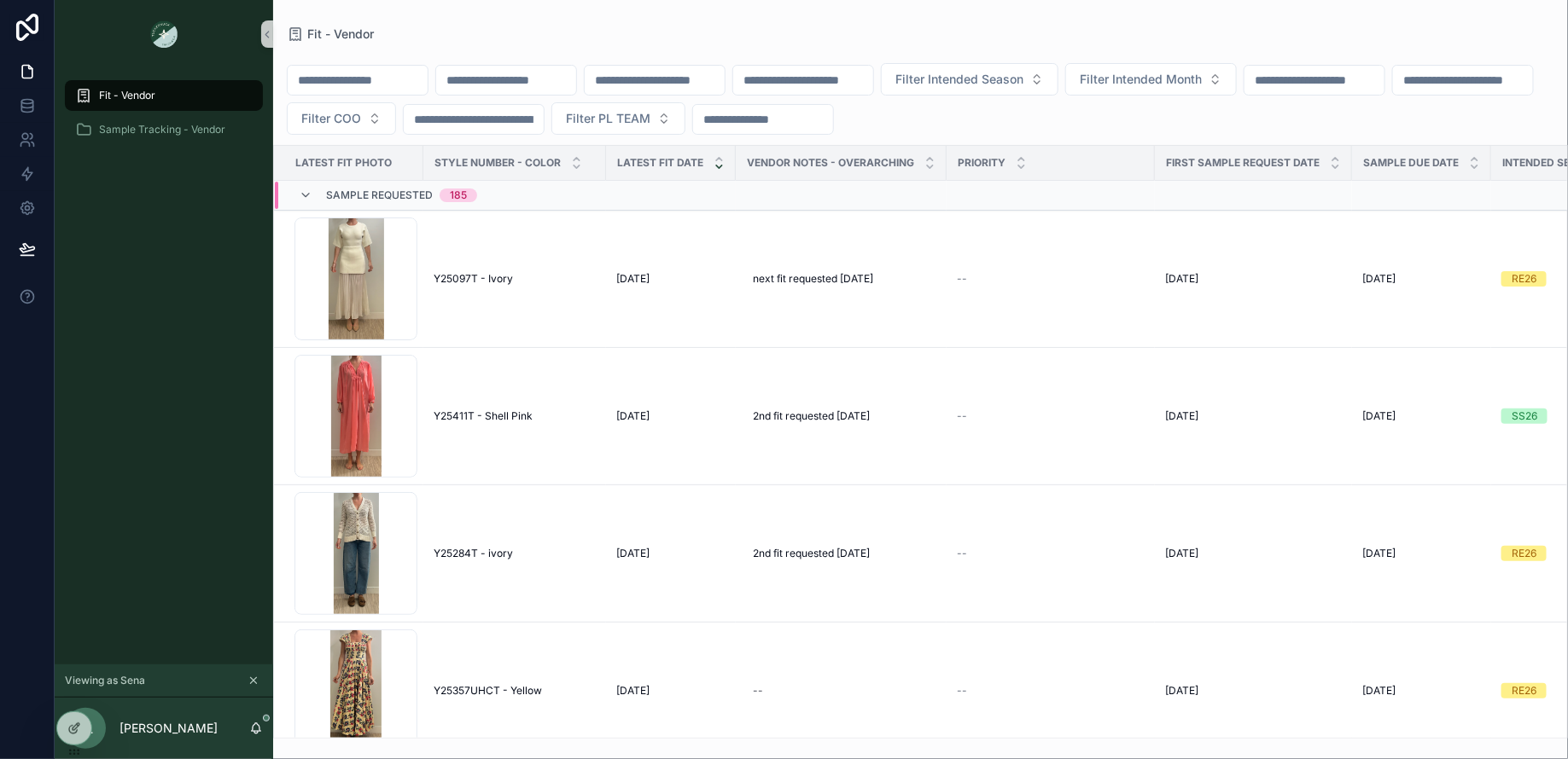
click at [833, 119] on input "scrollable content" at bounding box center [763, 119] width 140 height 24
type input "********"
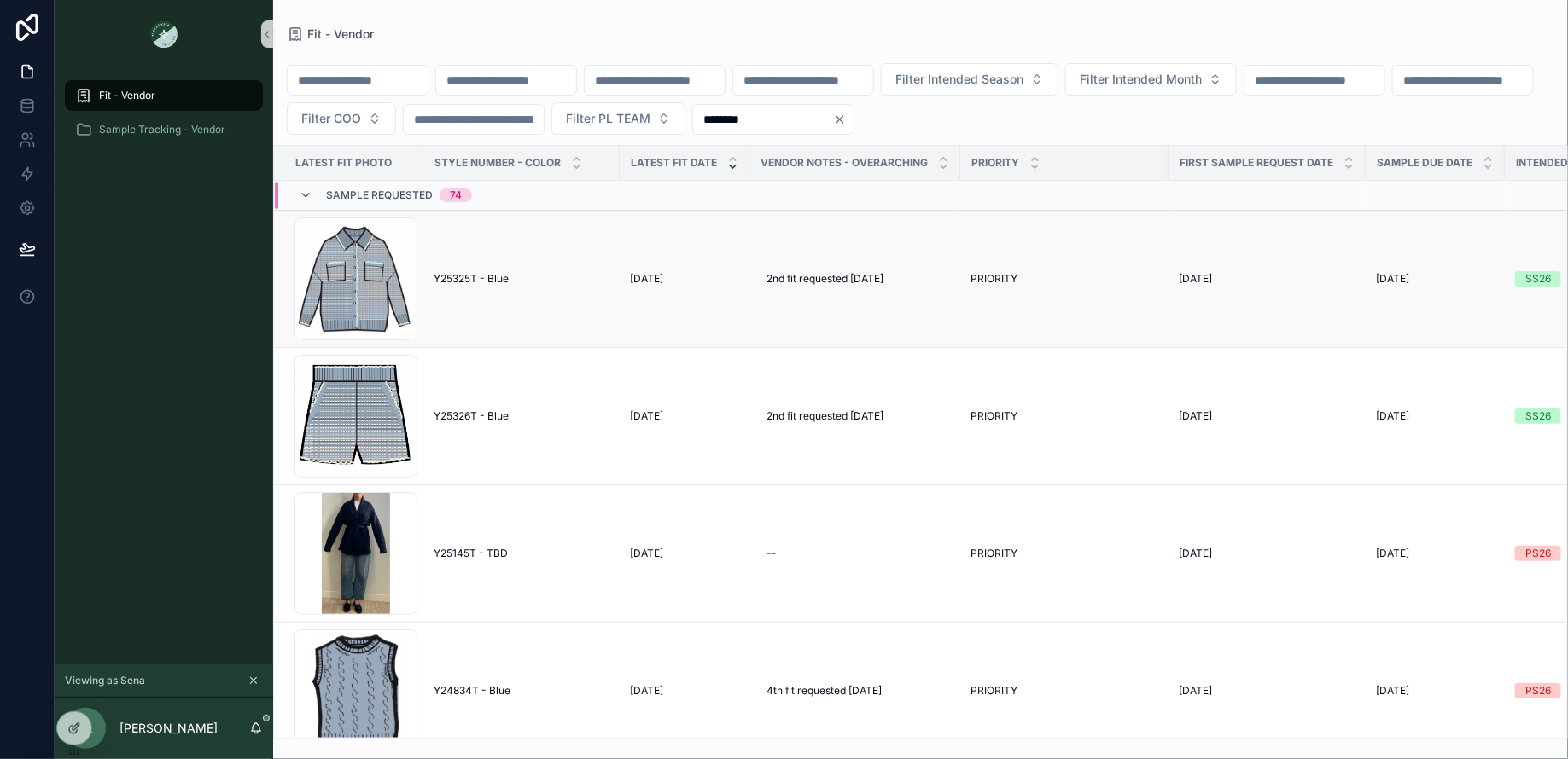
click at [984, 273] on span "PRIORITY" at bounding box center [993, 279] width 47 height 14
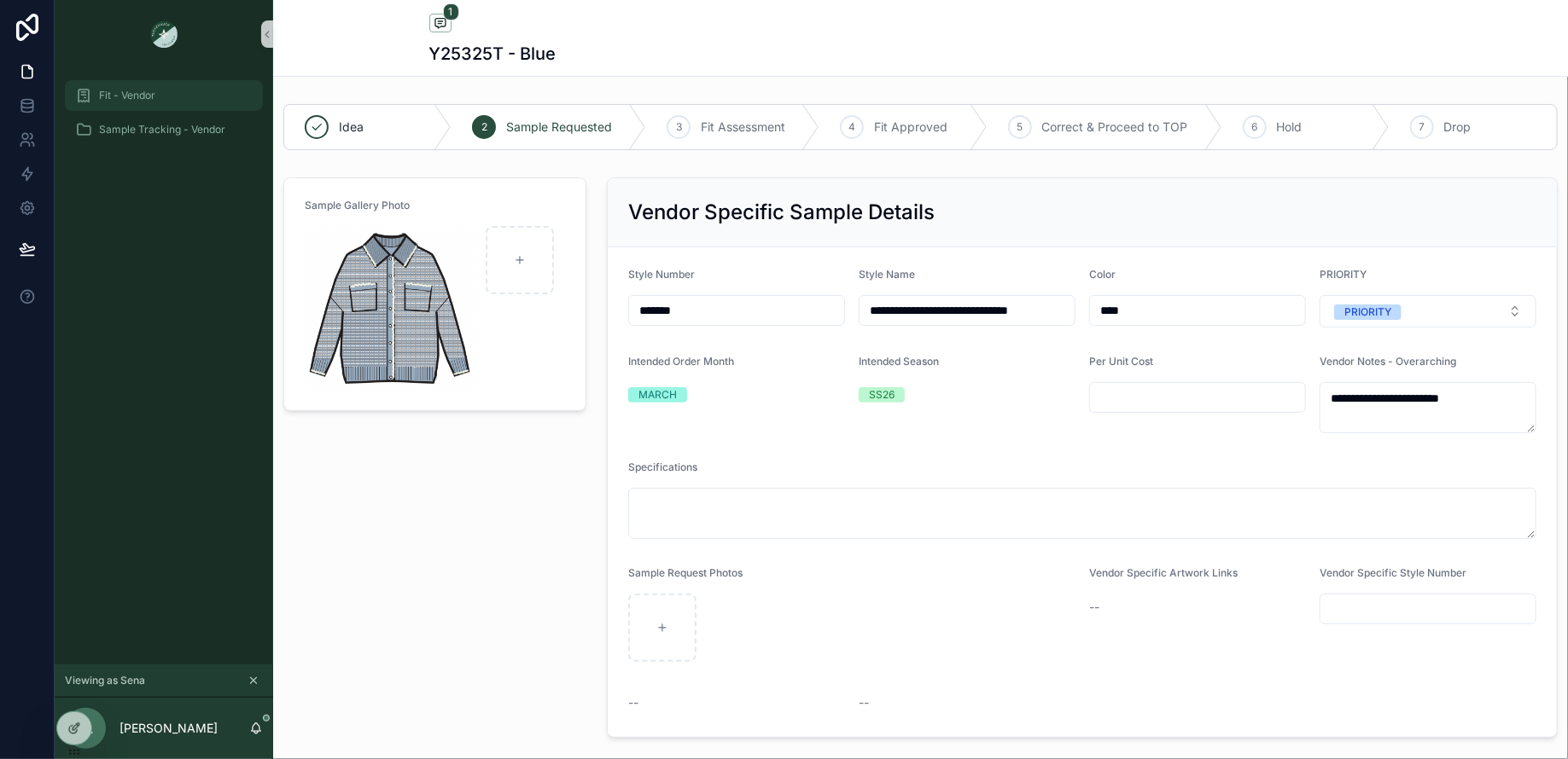
click at [151, 108] on div "Fit - Vendor" at bounding box center [163, 95] width 177 height 28
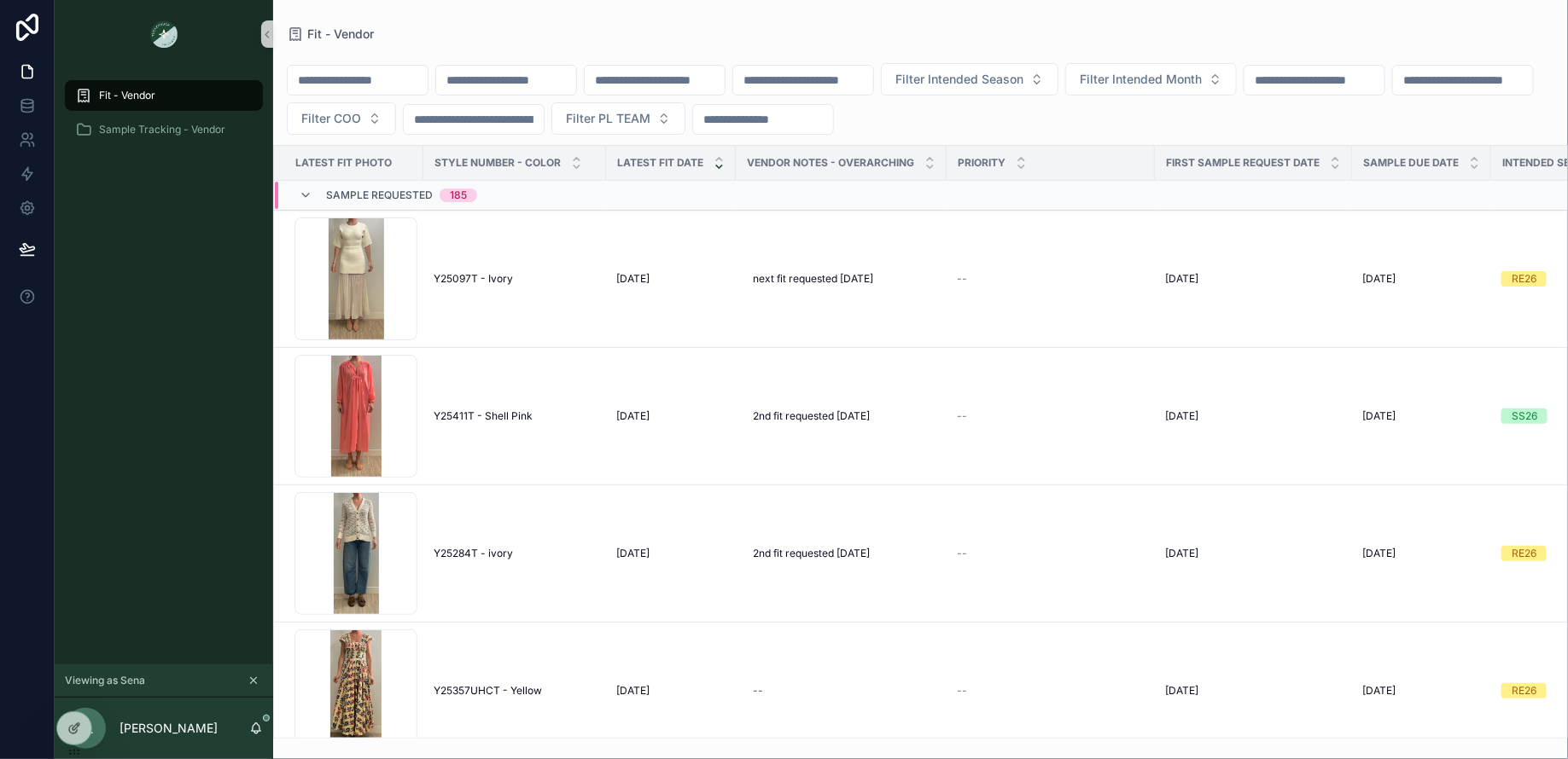
click at [260, 679] on button "scrollable content" at bounding box center [253, 681] width 18 height 18
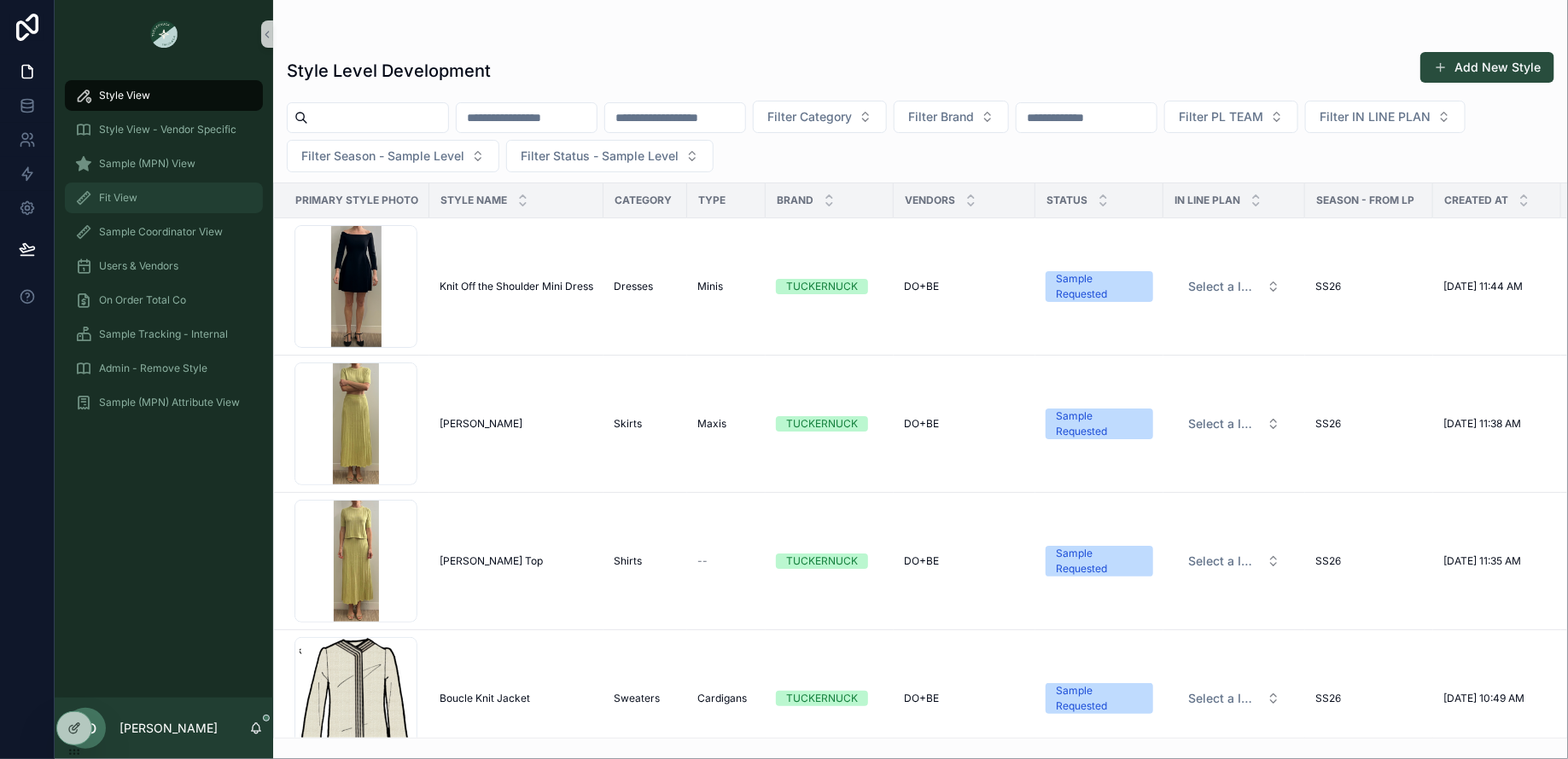
click at [166, 201] on div "Fit View" at bounding box center [163, 198] width 177 height 28
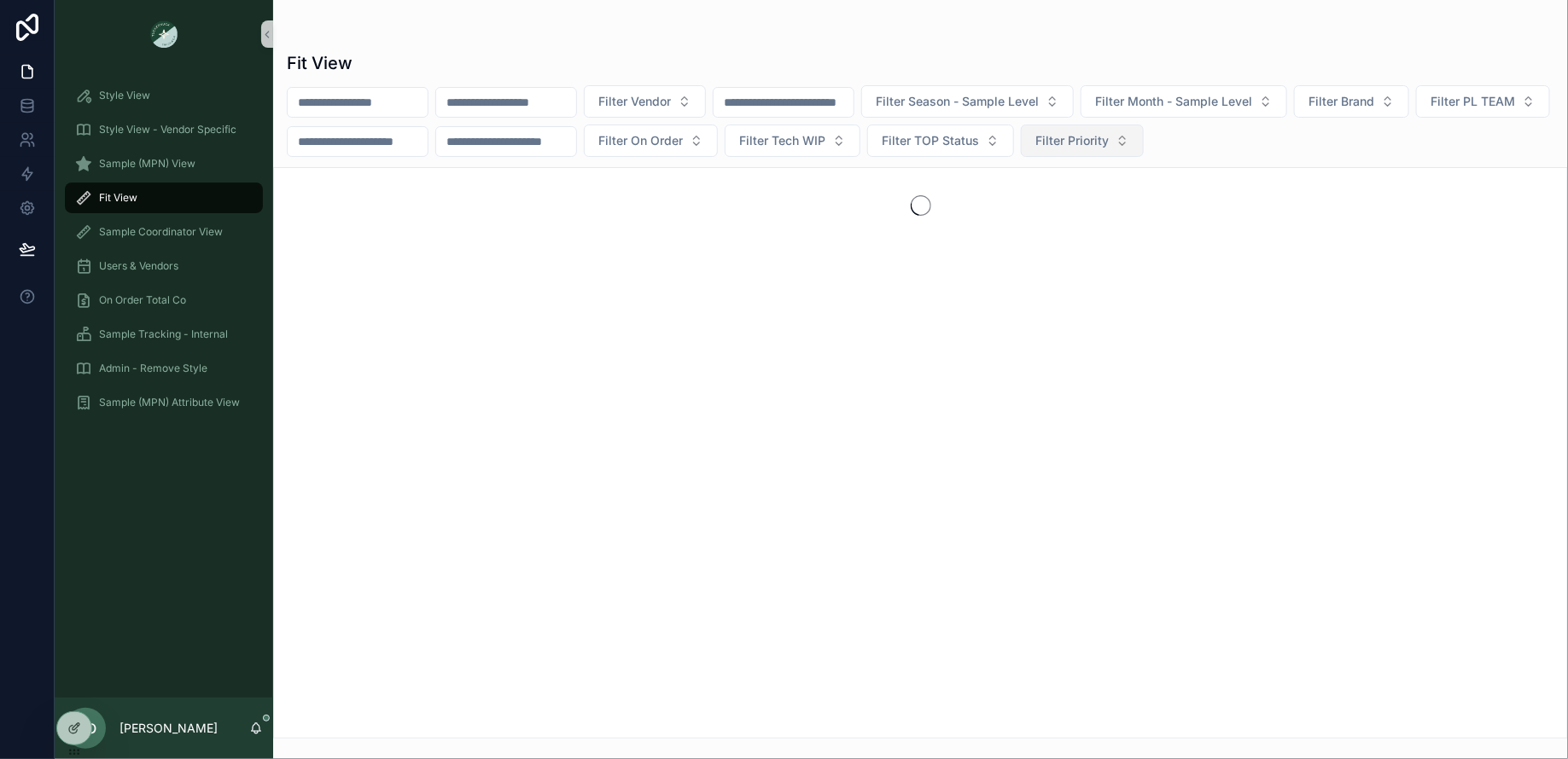
click at [1109, 138] on span "Filter Priority" at bounding box center [1072, 140] width 73 height 17
click at [1223, 211] on div "PRIORITY" at bounding box center [1249, 208] width 205 height 28
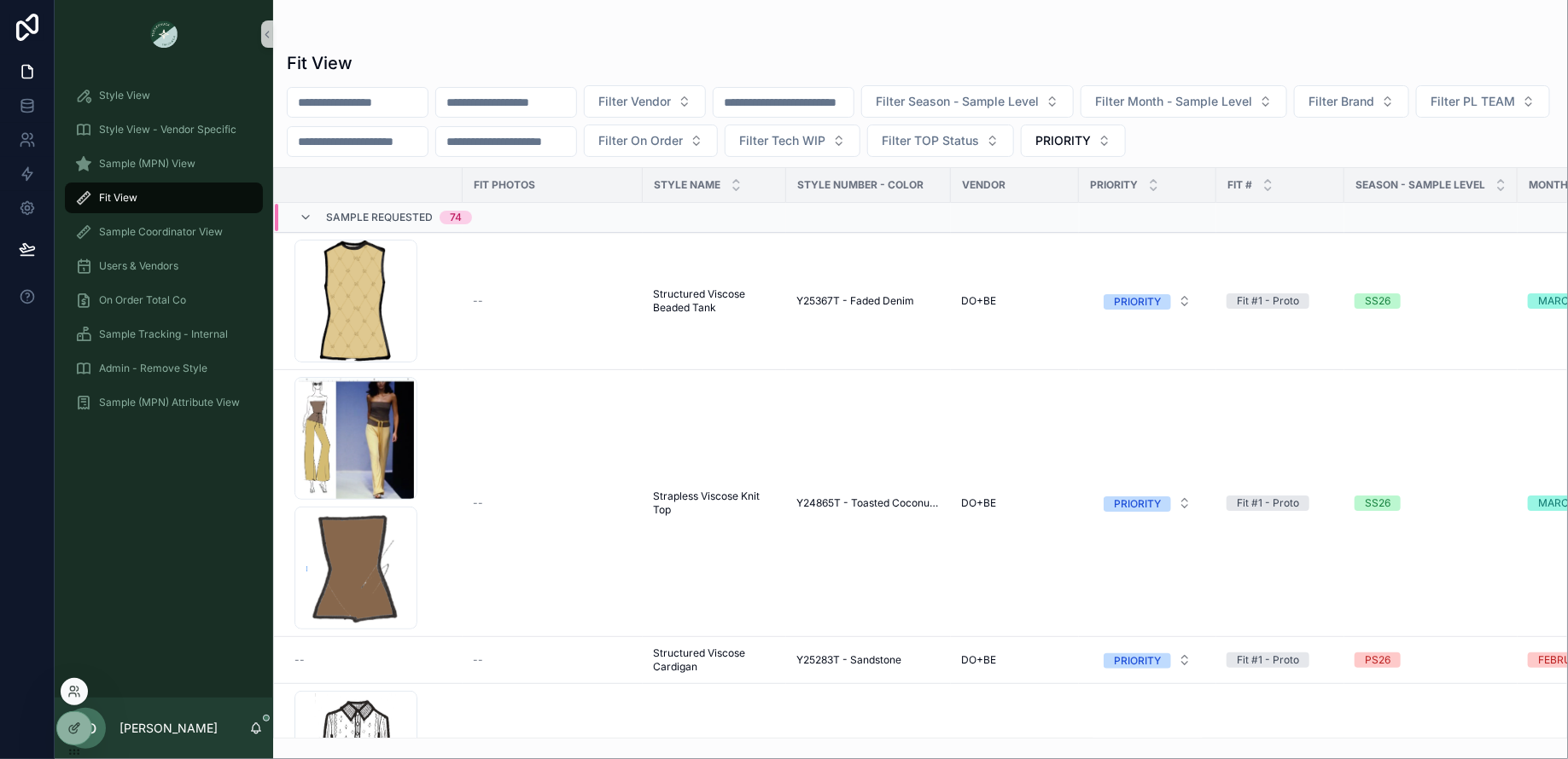
click at [85, 692] on div at bounding box center [74, 692] width 28 height 28
click at [75, 689] on icon at bounding box center [73, 691] width 14 height 14
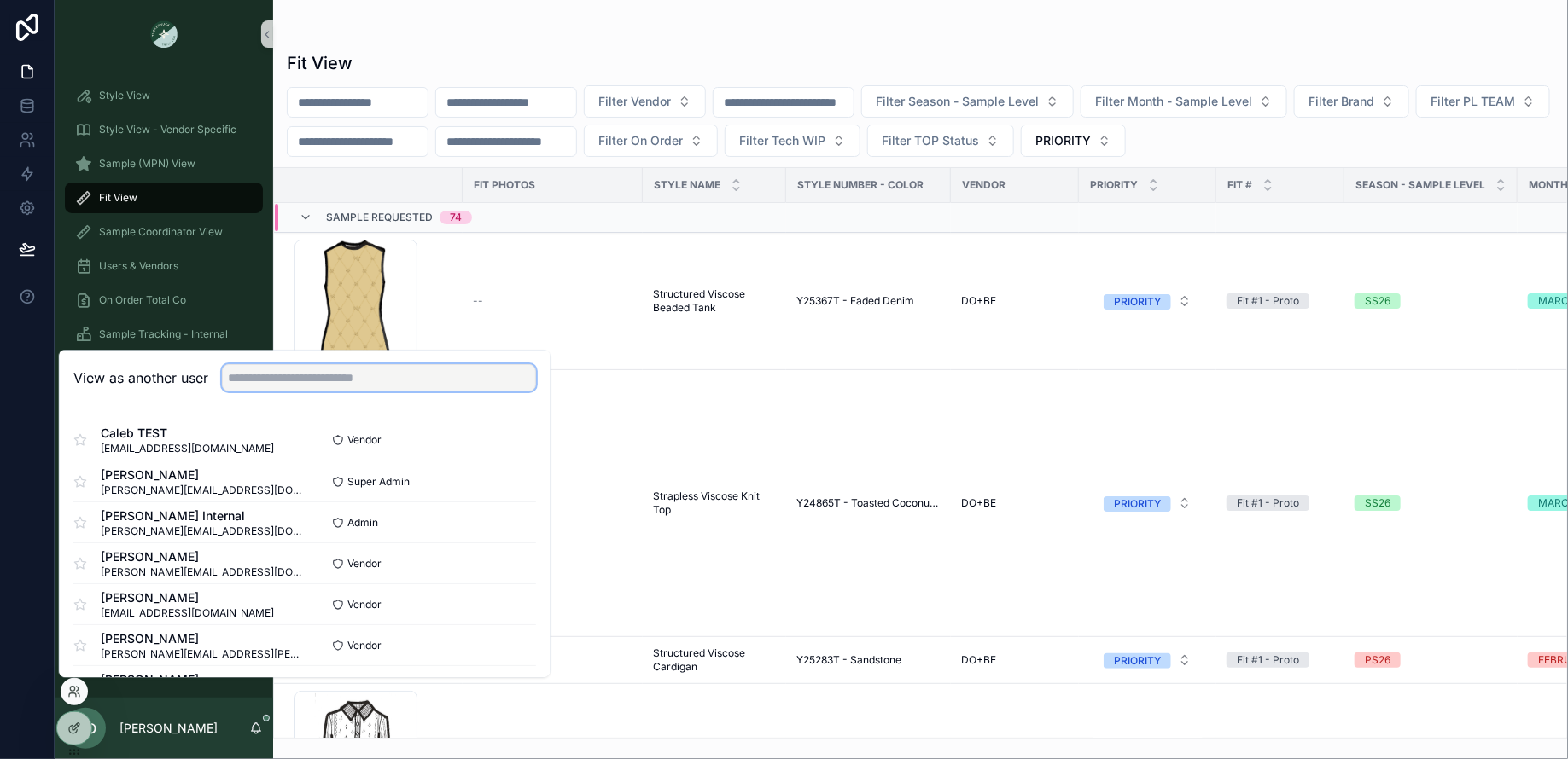
click at [342, 381] on input "text" at bounding box center [379, 378] width 314 height 28
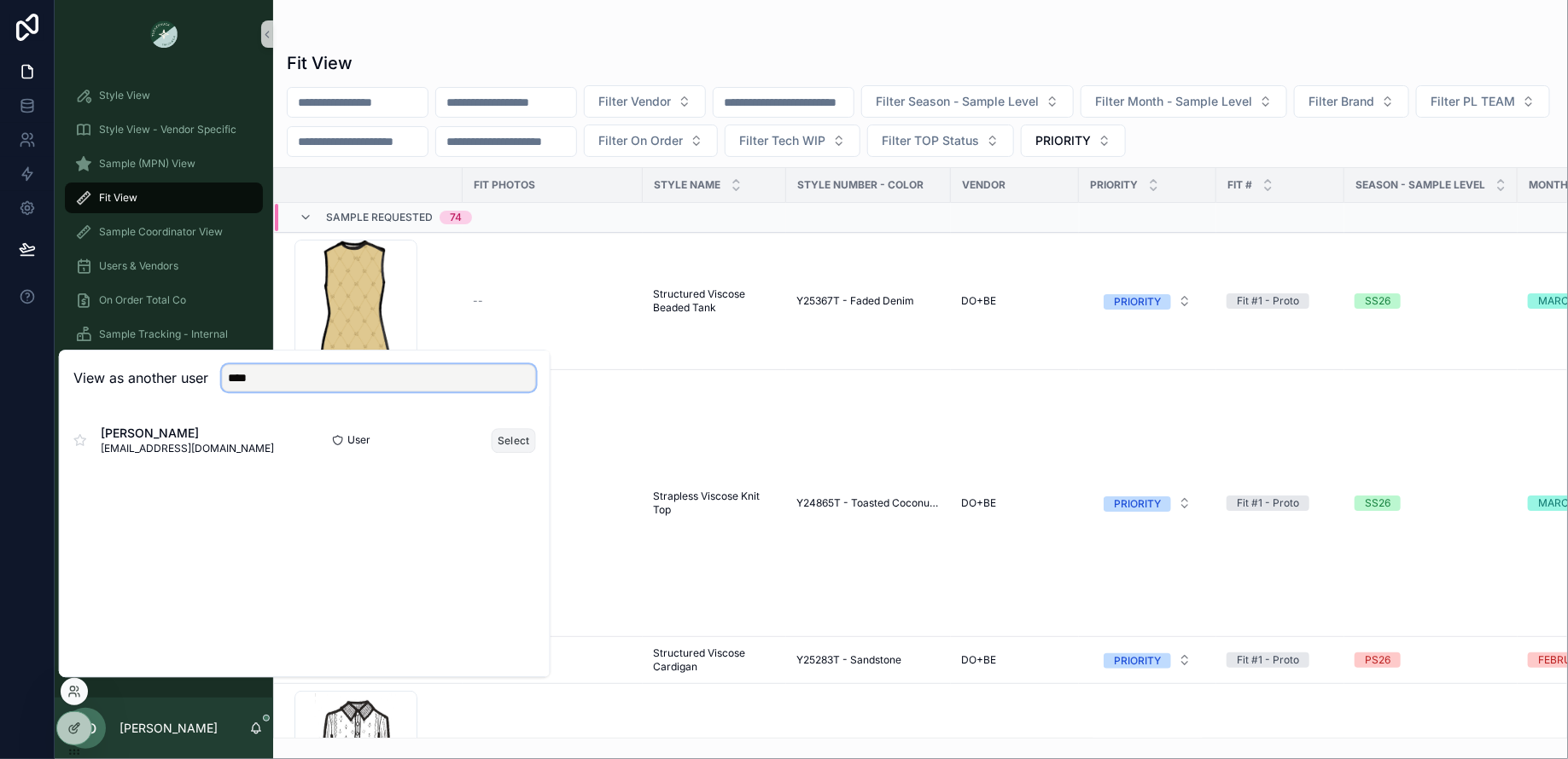
type input "****"
click at [508, 447] on button "Select" at bounding box center [513, 441] width 44 height 25
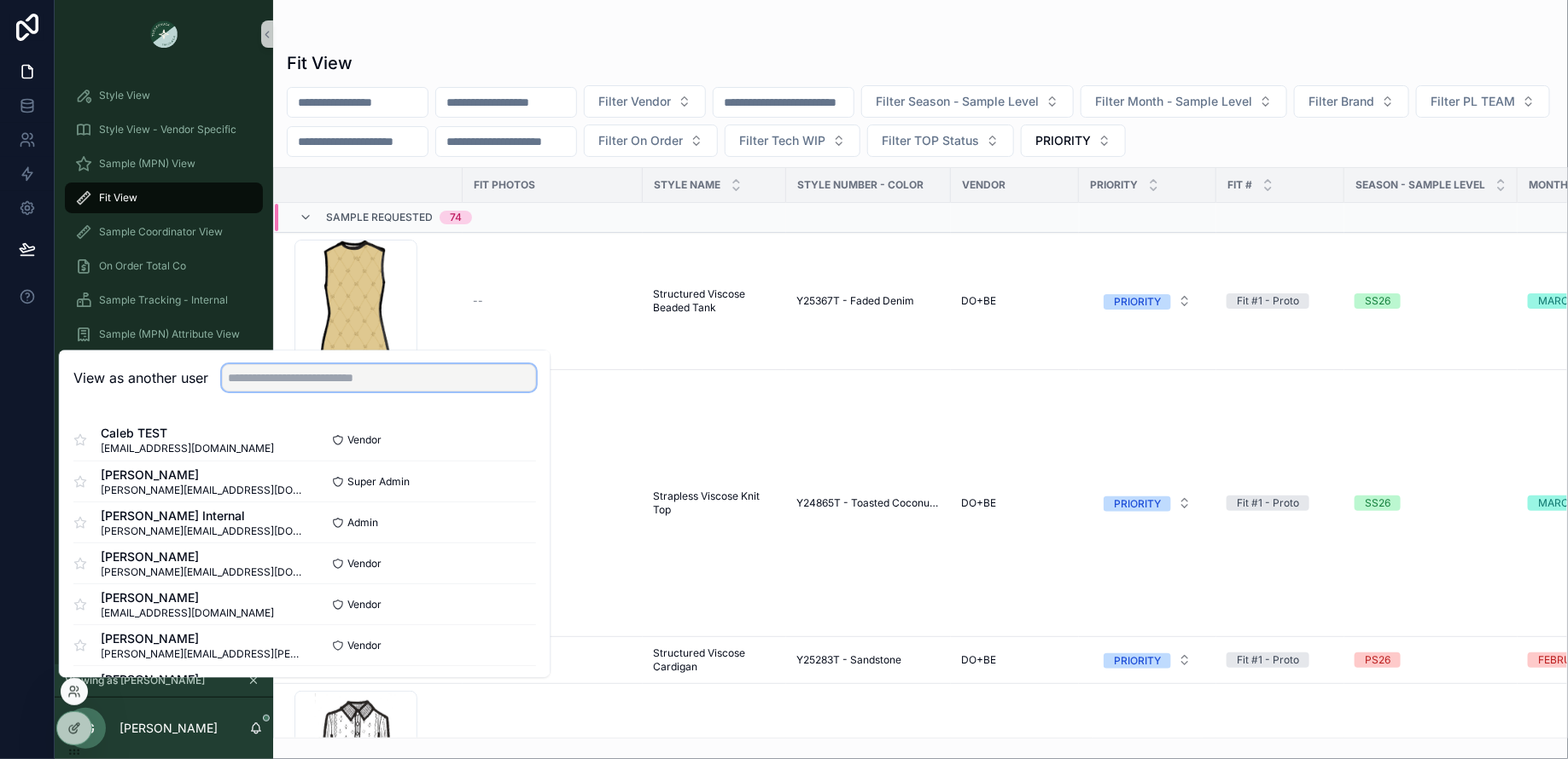
click at [336, 378] on input "text" at bounding box center [379, 378] width 314 height 28
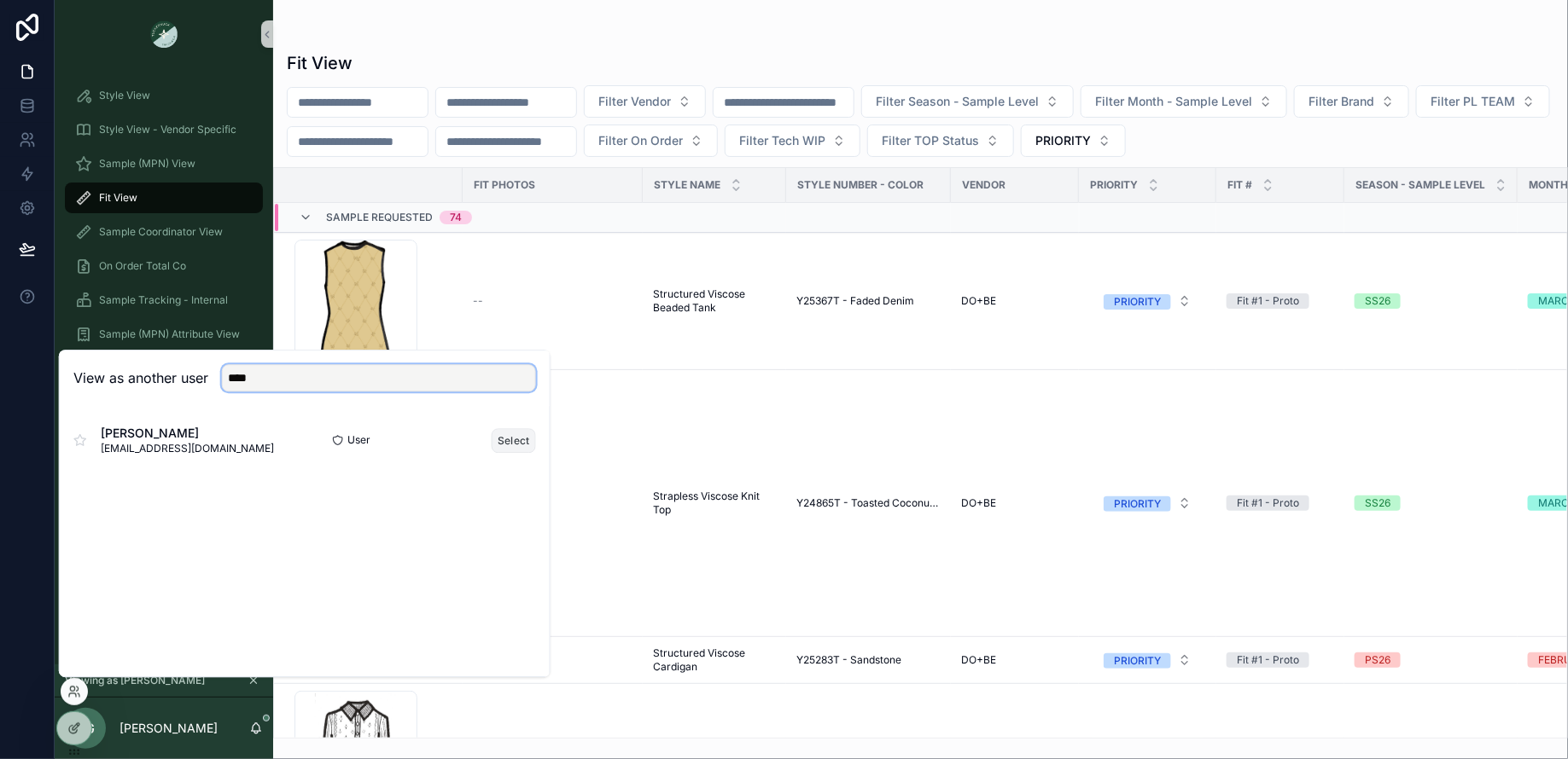
type input "****"
click at [507, 441] on button "Select" at bounding box center [513, 441] width 44 height 25
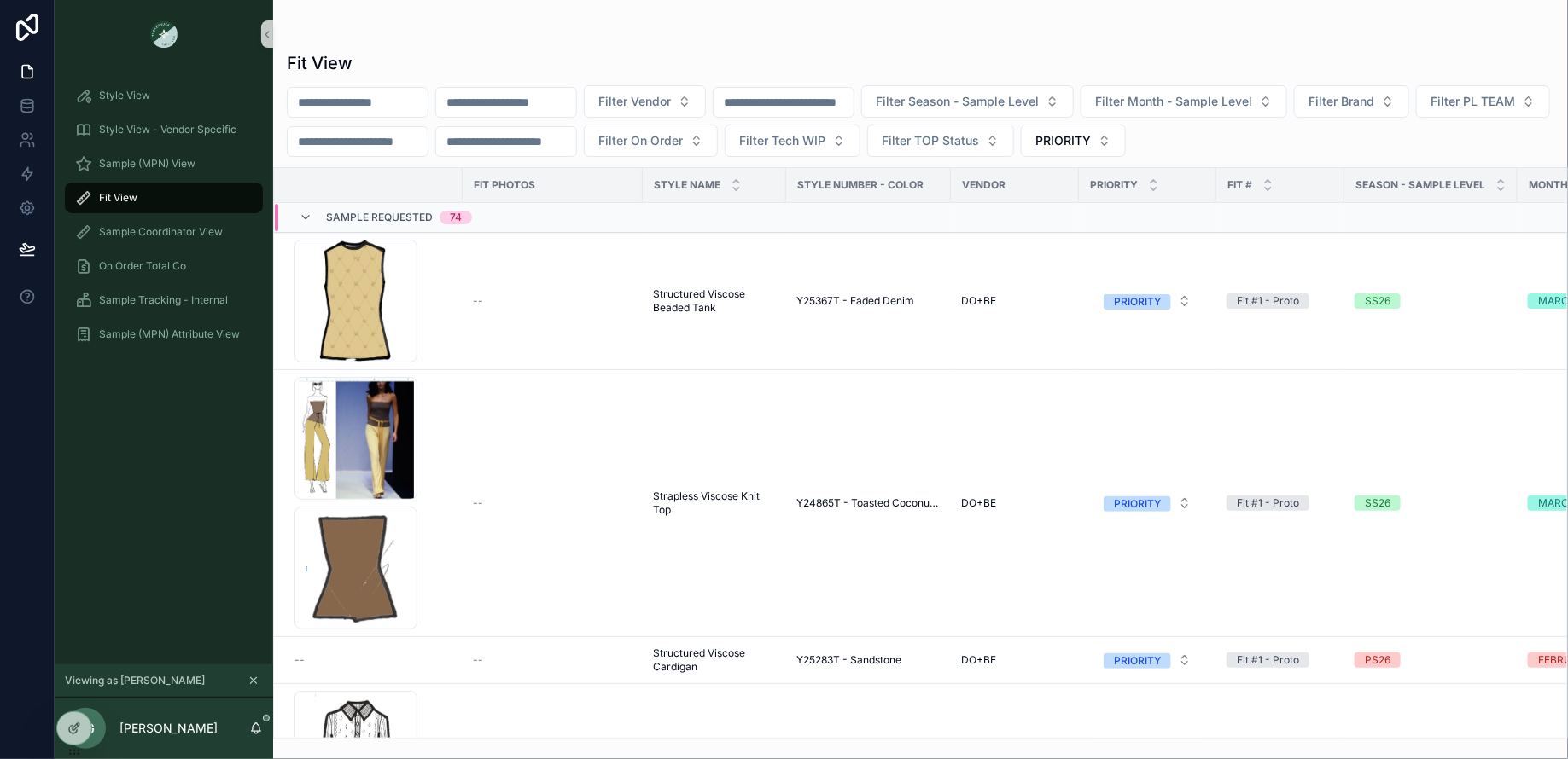
click at [610, 50] on div "Fit View Filter Vendor Filter Season - Sample Level Filter Month - Sample Level…" at bounding box center [920, 390] width 1294 height 698
click at [1126, 151] on button "PRIORITY" at bounding box center [1073, 140] width 105 height 32
click at [1414, 140] on div "Filter Vendor Filter Season - Sample Level Filter Month - Sample Level Filter B…" at bounding box center [920, 121] width 1294 height 72
click at [1126, 152] on button "PRIORITY" at bounding box center [1073, 140] width 105 height 32
click at [1409, 109] on button "Filter Brand" at bounding box center [1350, 101] width 115 height 32
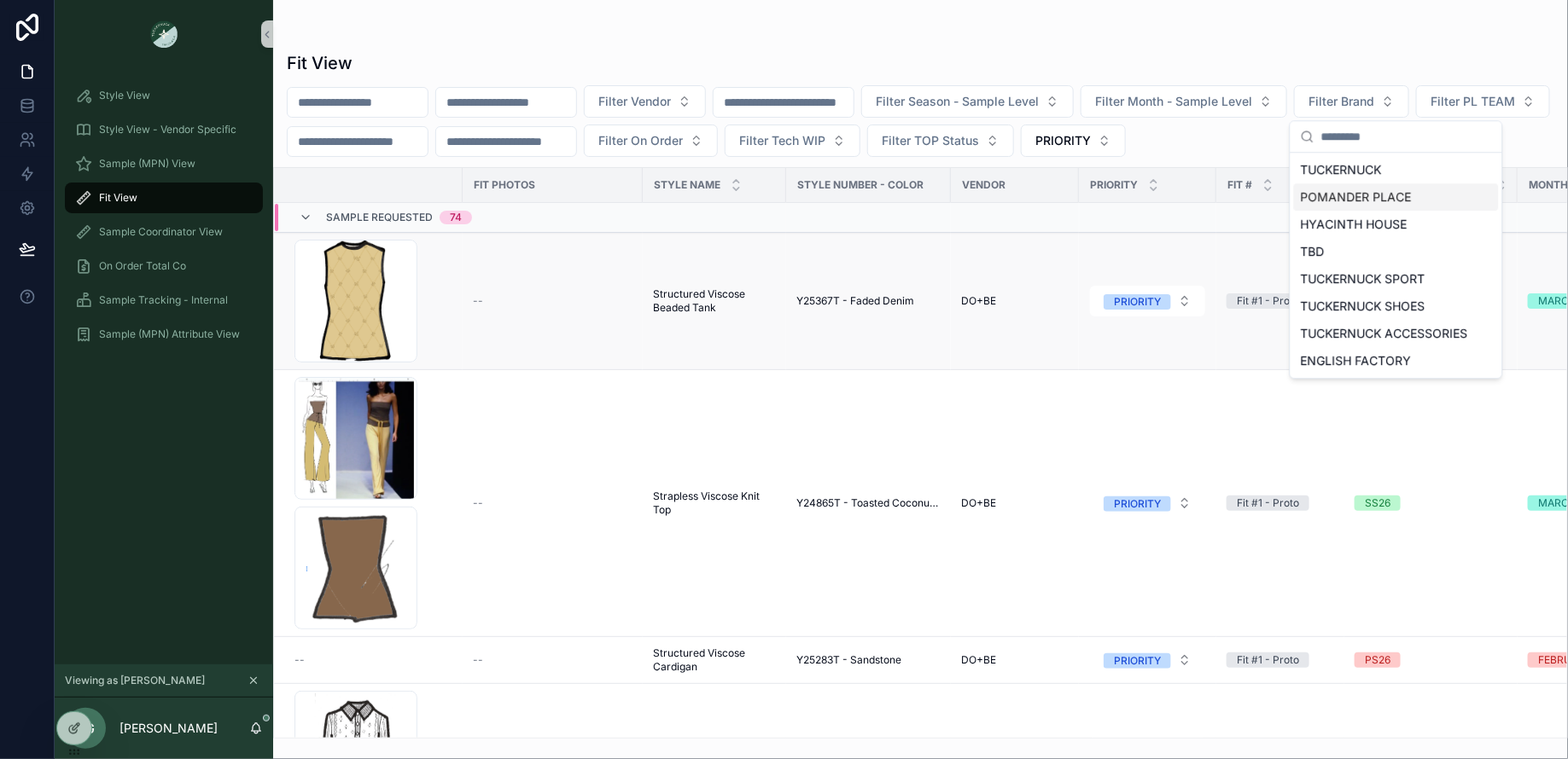
click at [839, 306] on td "Y25367T - Faded Denim" at bounding box center [868, 302] width 164 height 138
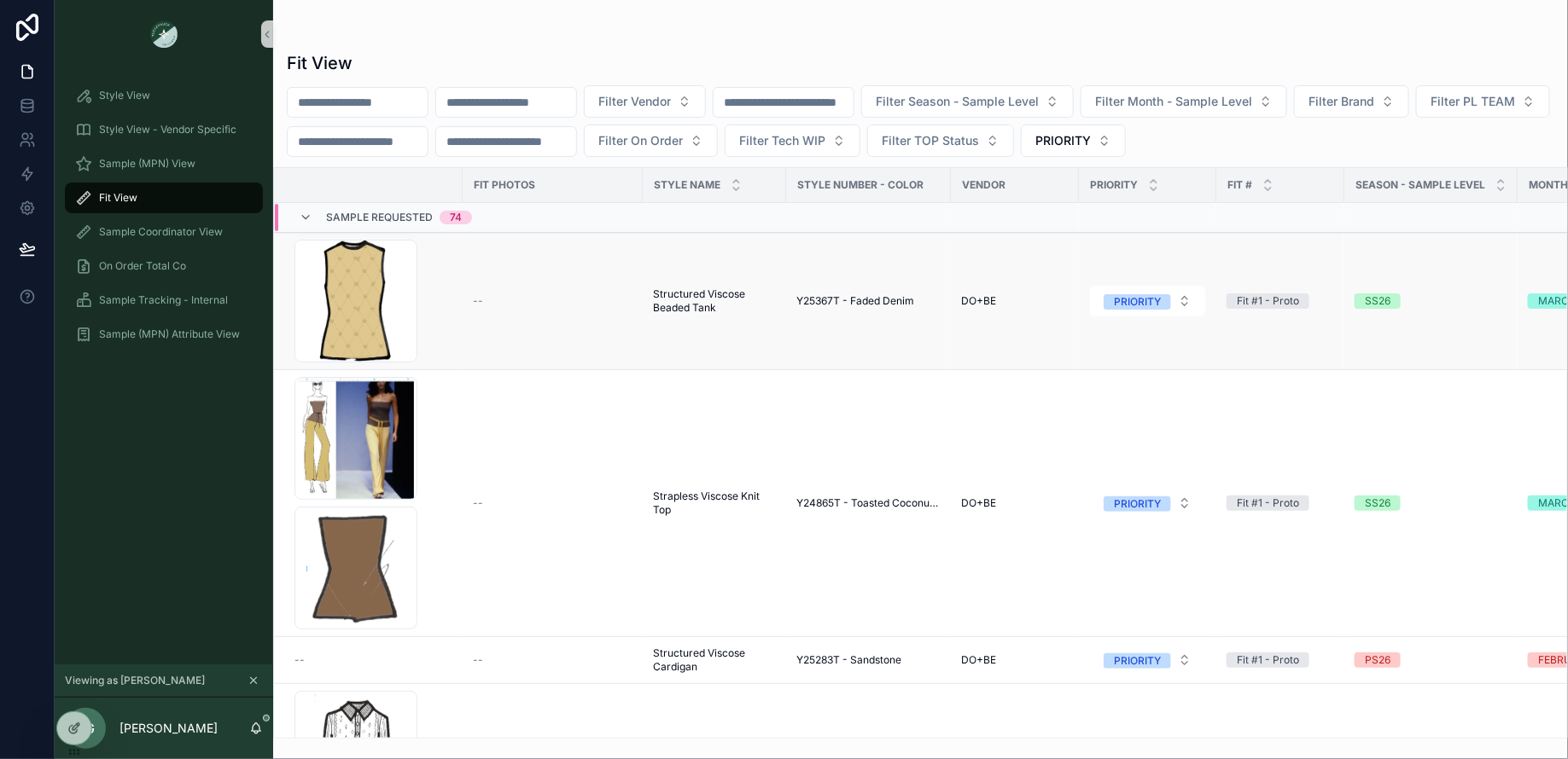
click at [818, 298] on span "Y25367T - Faded Denim" at bounding box center [855, 301] width 118 height 14
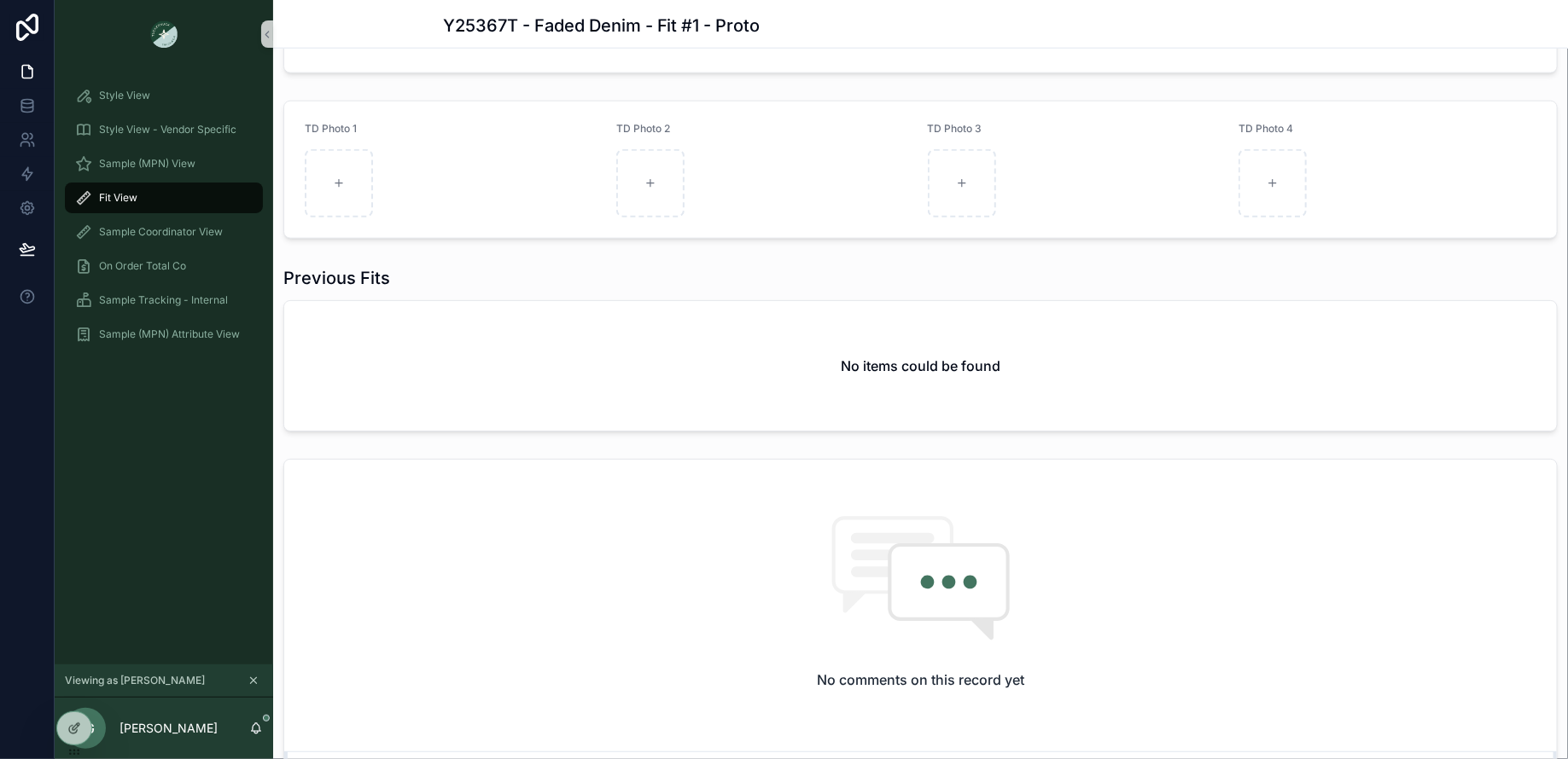
scroll to position [864, 0]
click at [130, 200] on span "Fit View" at bounding box center [118, 197] width 39 height 14
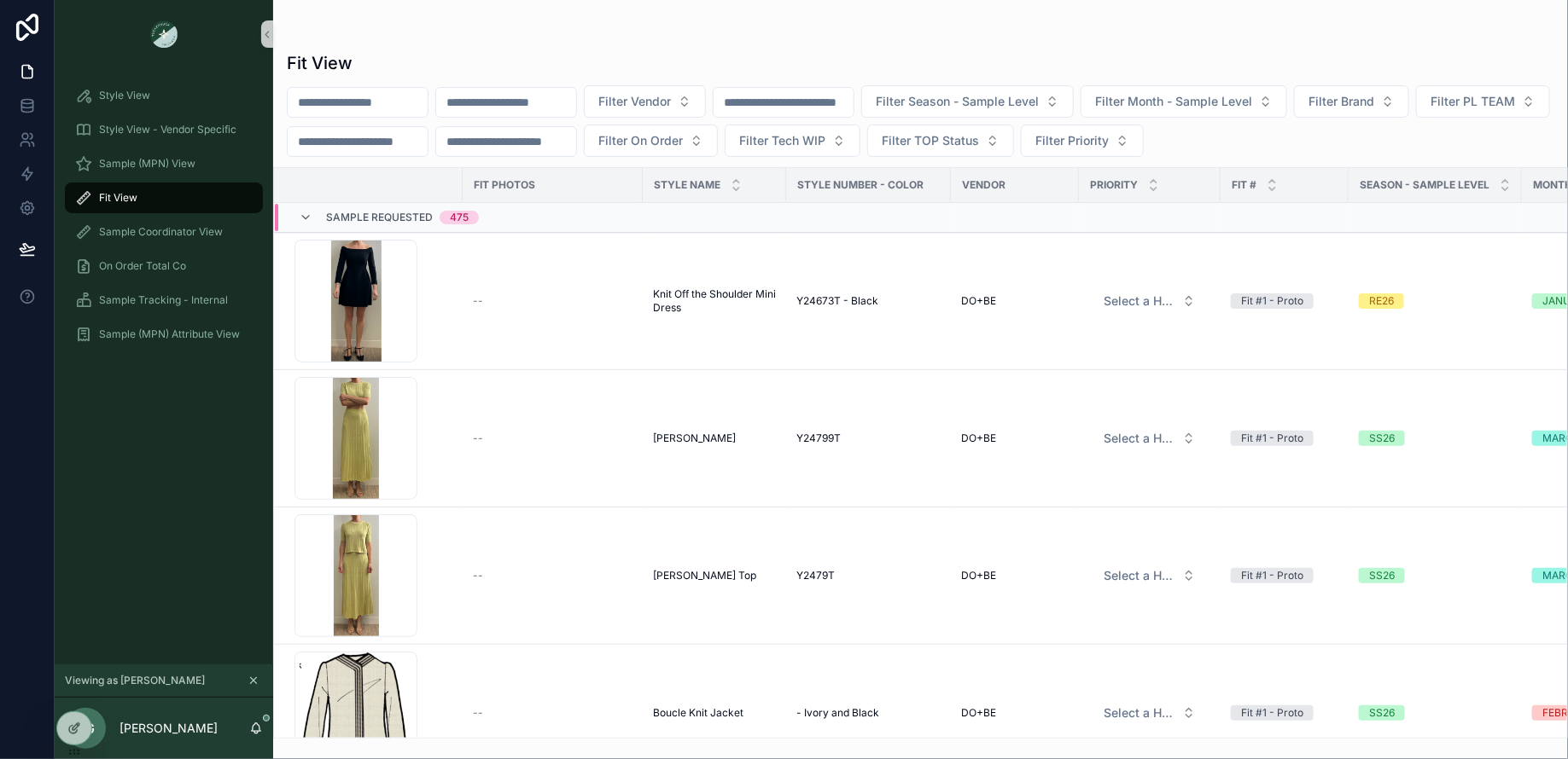
click at [197, 195] on div "Fit View" at bounding box center [163, 198] width 177 height 28
click at [1109, 138] on span "Filter Priority" at bounding box center [1072, 140] width 73 height 17
click at [1187, 210] on div "PRIORITY" at bounding box center [1249, 208] width 205 height 28
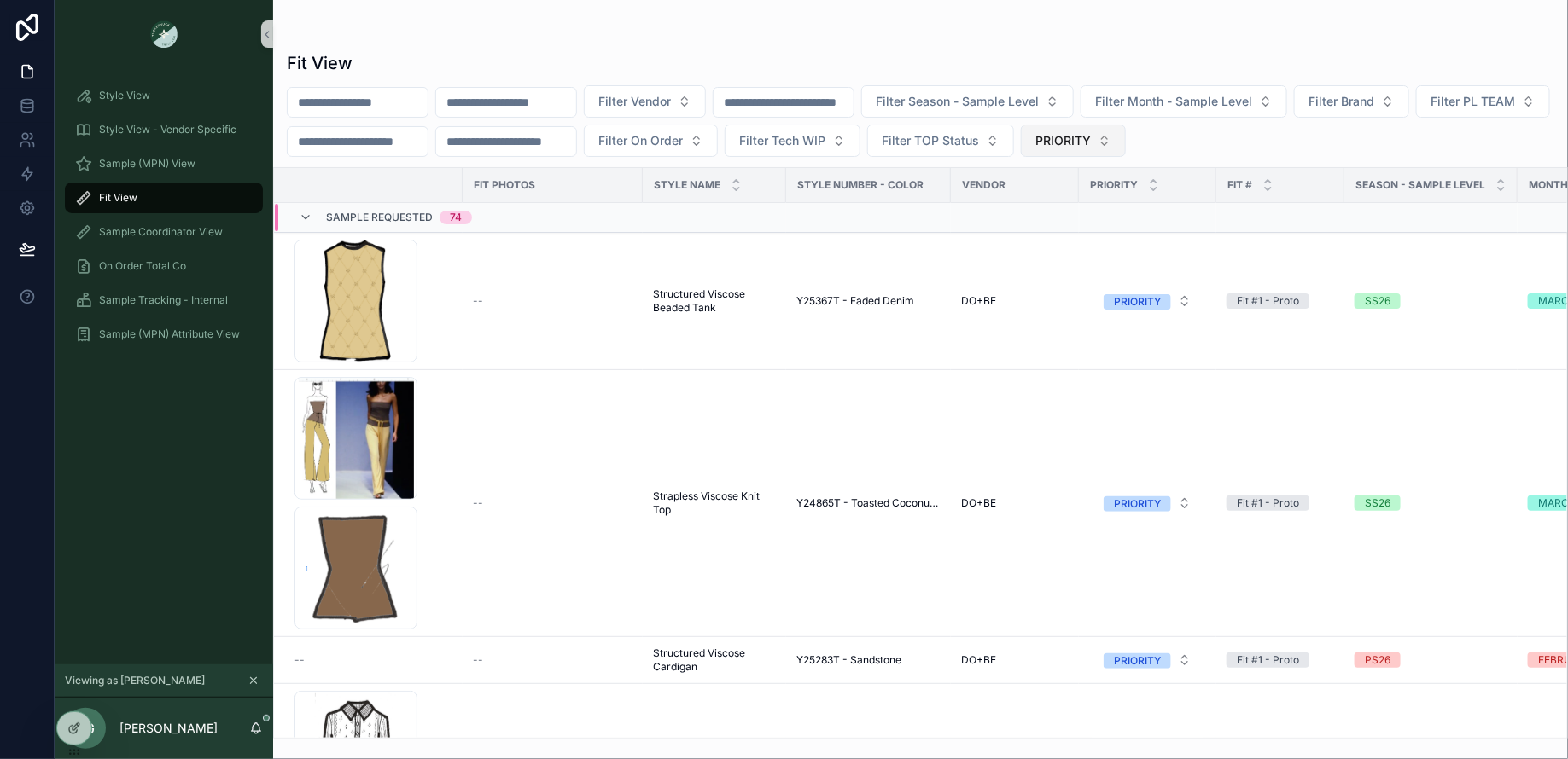
click at [1126, 137] on button "PRIORITY" at bounding box center [1073, 140] width 105 height 32
click at [1168, 210] on div "None" at bounding box center [1239, 208] width 205 height 28
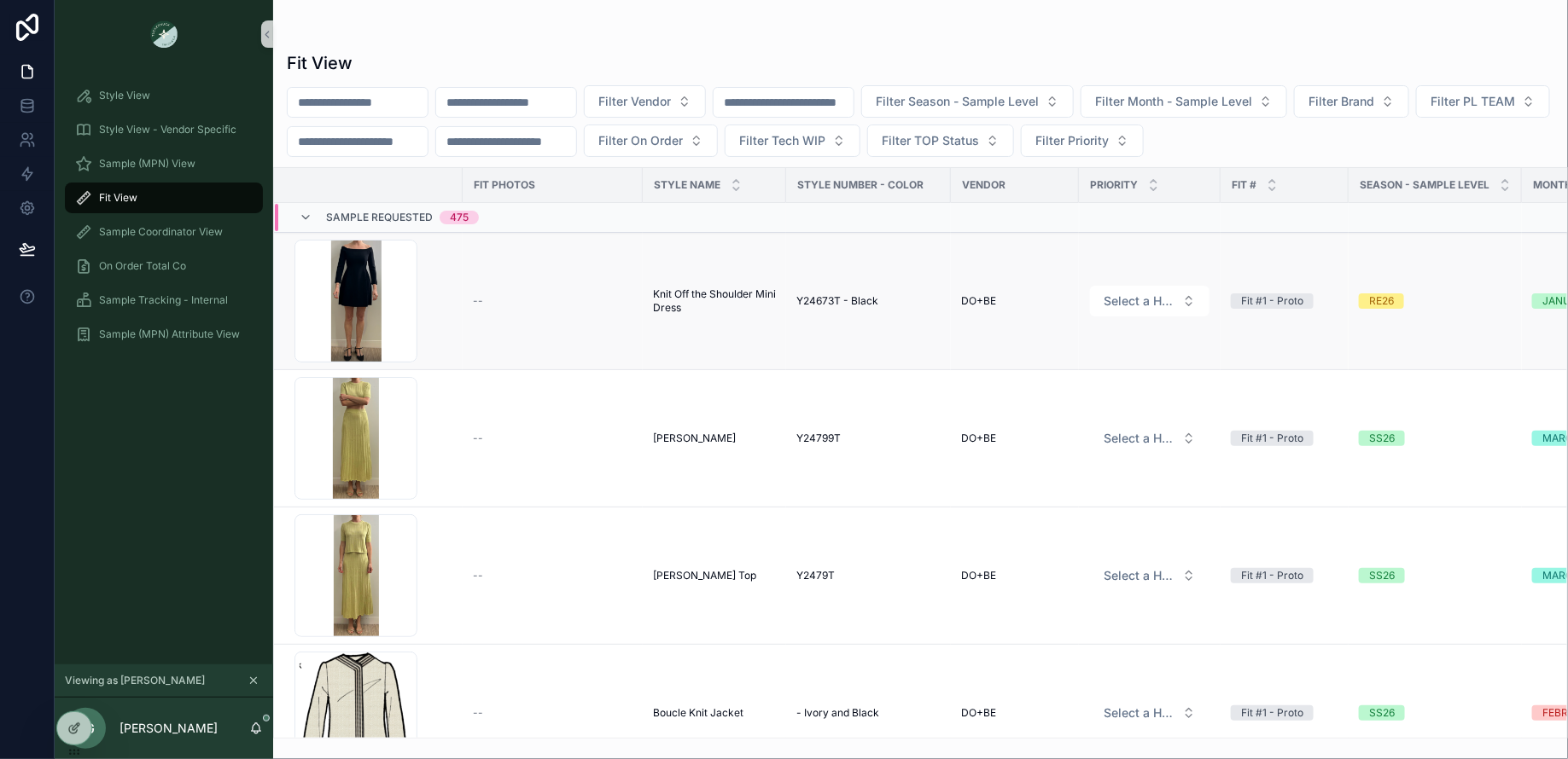
click at [725, 290] on span "Knit Off the Shoulder Mini Dress" at bounding box center [714, 301] width 123 height 28
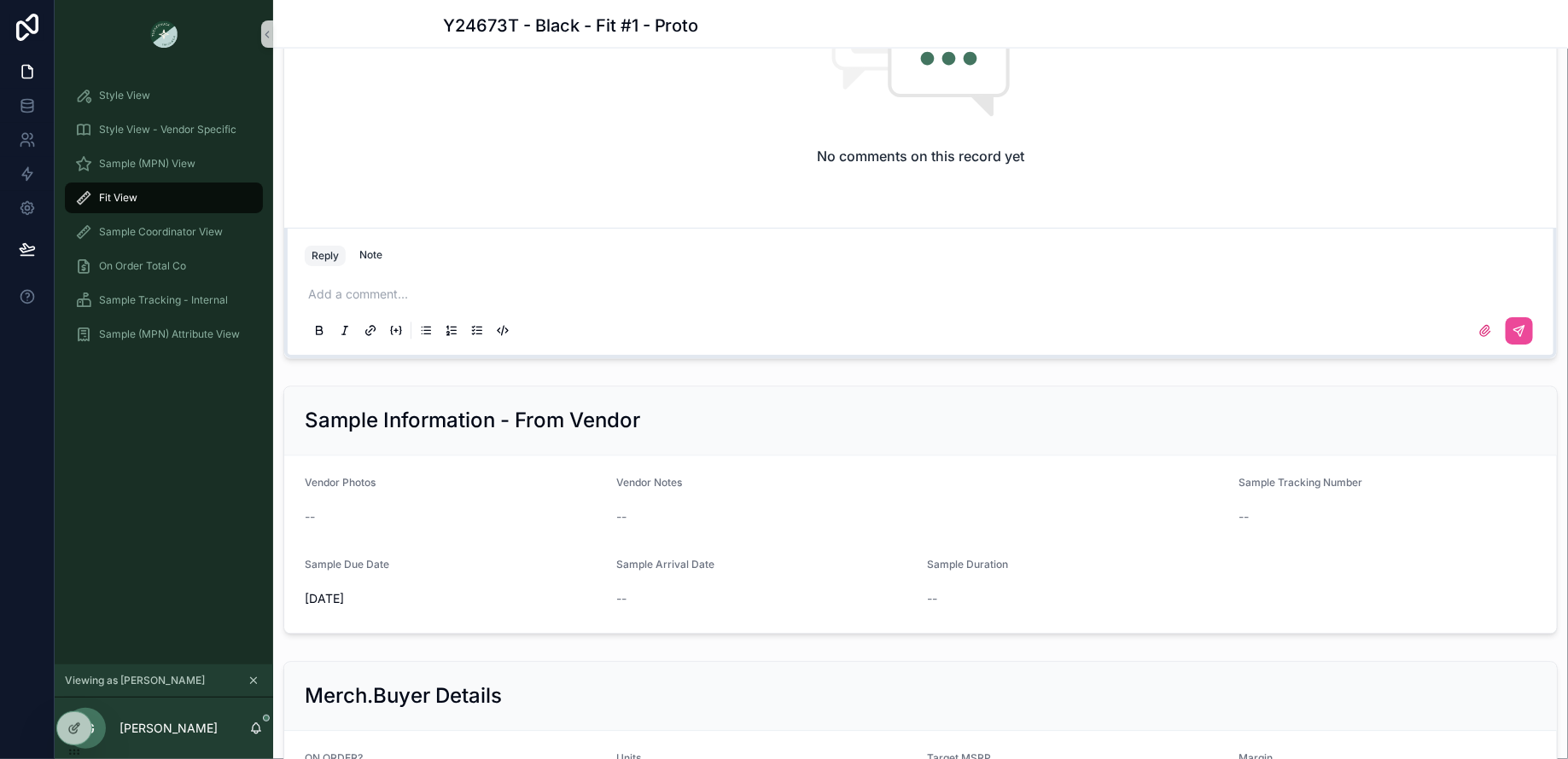
scroll to position [1447, 0]
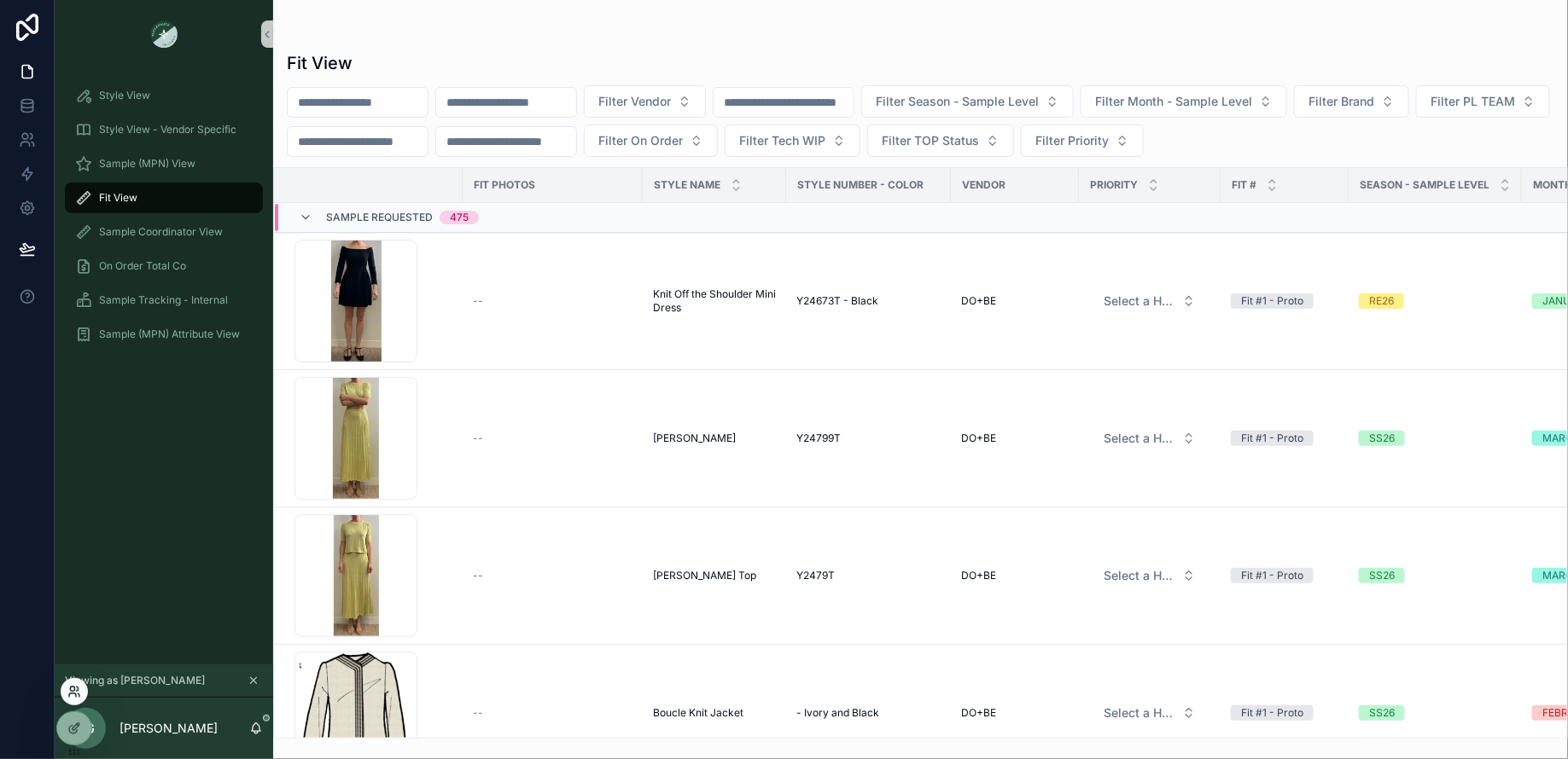
click at [79, 694] on icon at bounding box center [79, 696] width 2 height 4
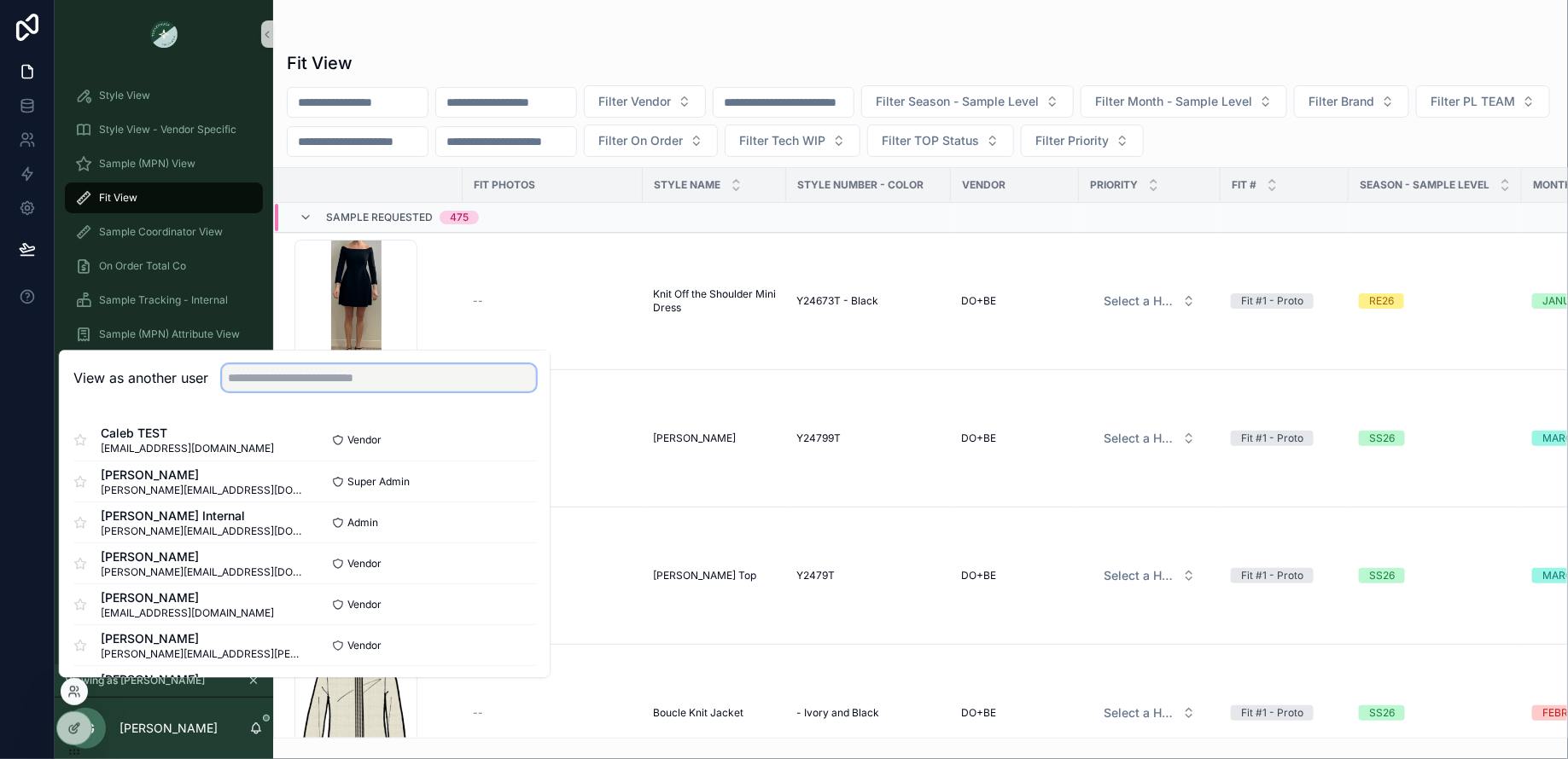
click at [273, 374] on input "text" at bounding box center [379, 378] width 314 height 28
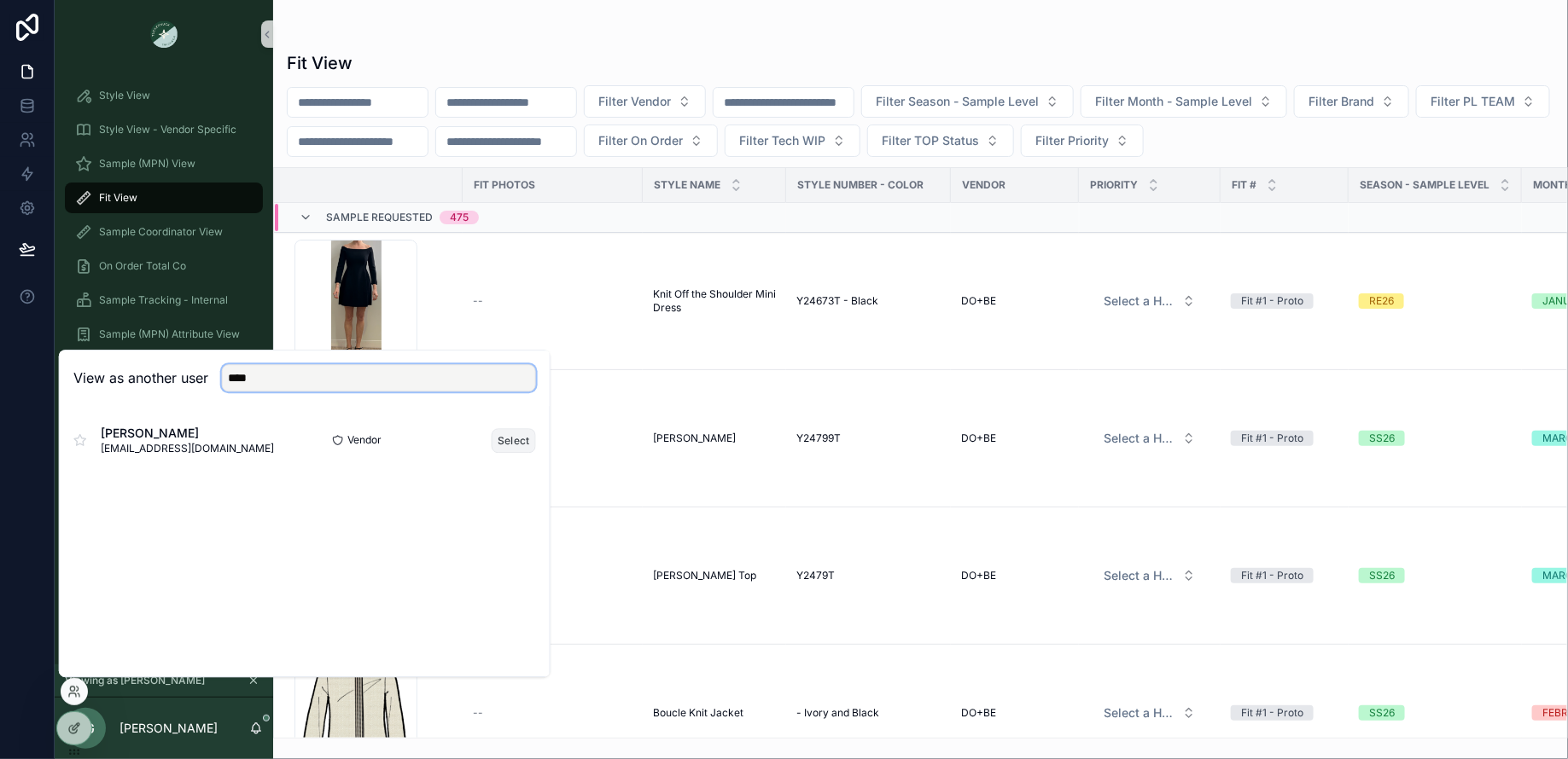
type input "****"
click at [521, 440] on button "Select" at bounding box center [513, 441] width 44 height 25
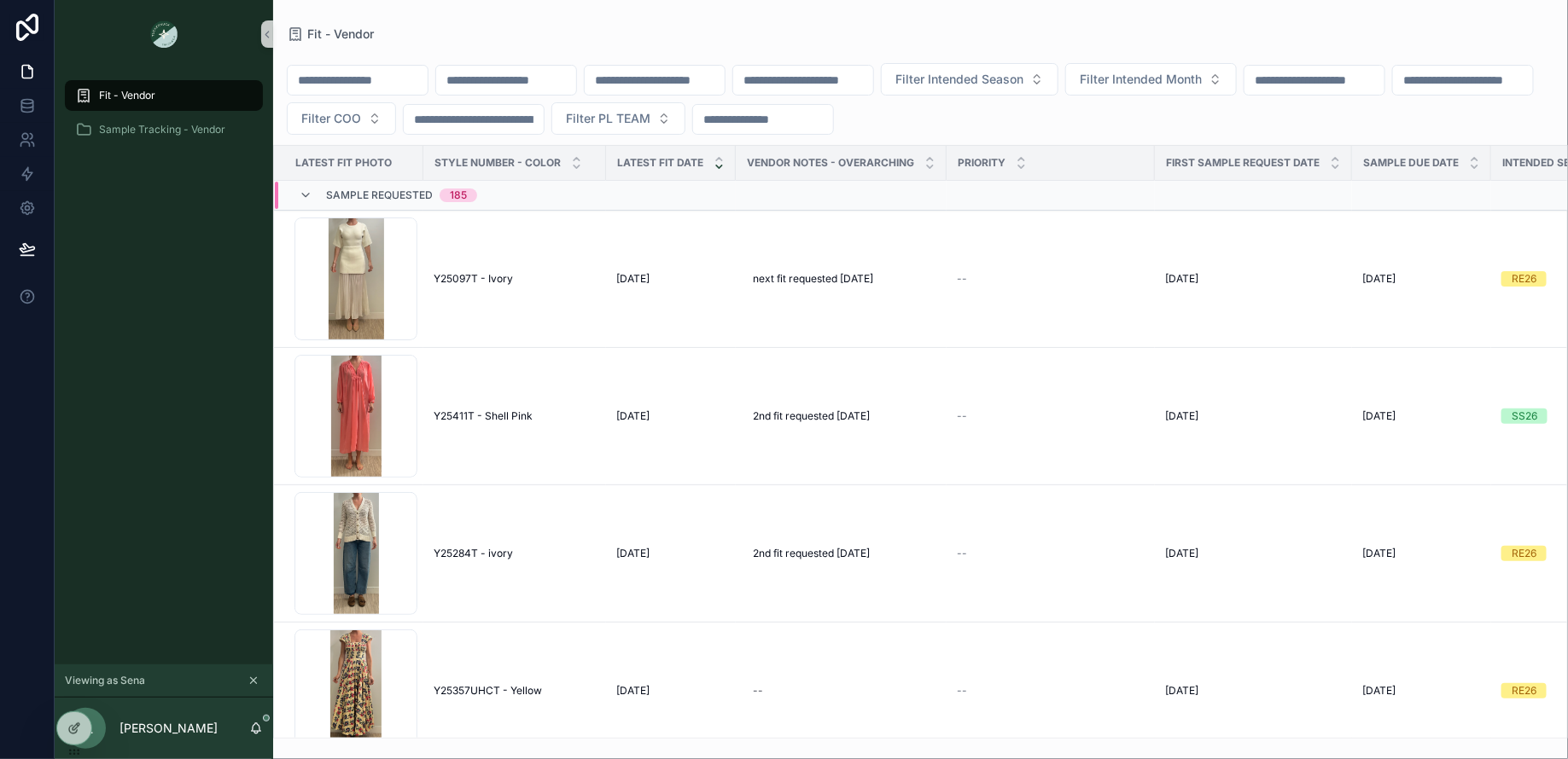
click at [190, 91] on div "Fit - Vendor" at bounding box center [163, 95] width 177 height 28
click at [1156, 159] on div "FIRST SAMPLE REQUEST DATE" at bounding box center [1253, 162] width 196 height 32
drag, startPoint x: 1155, startPoint y: 159, endPoint x: 1089, endPoint y: 159, distance: 66.0
click at [1088, 159] on tr "Latest Fit Photo Style Number - Color Latest Fit Date Vendor Notes - Overarchin…" at bounding box center [1215, 163] width 1885 height 35
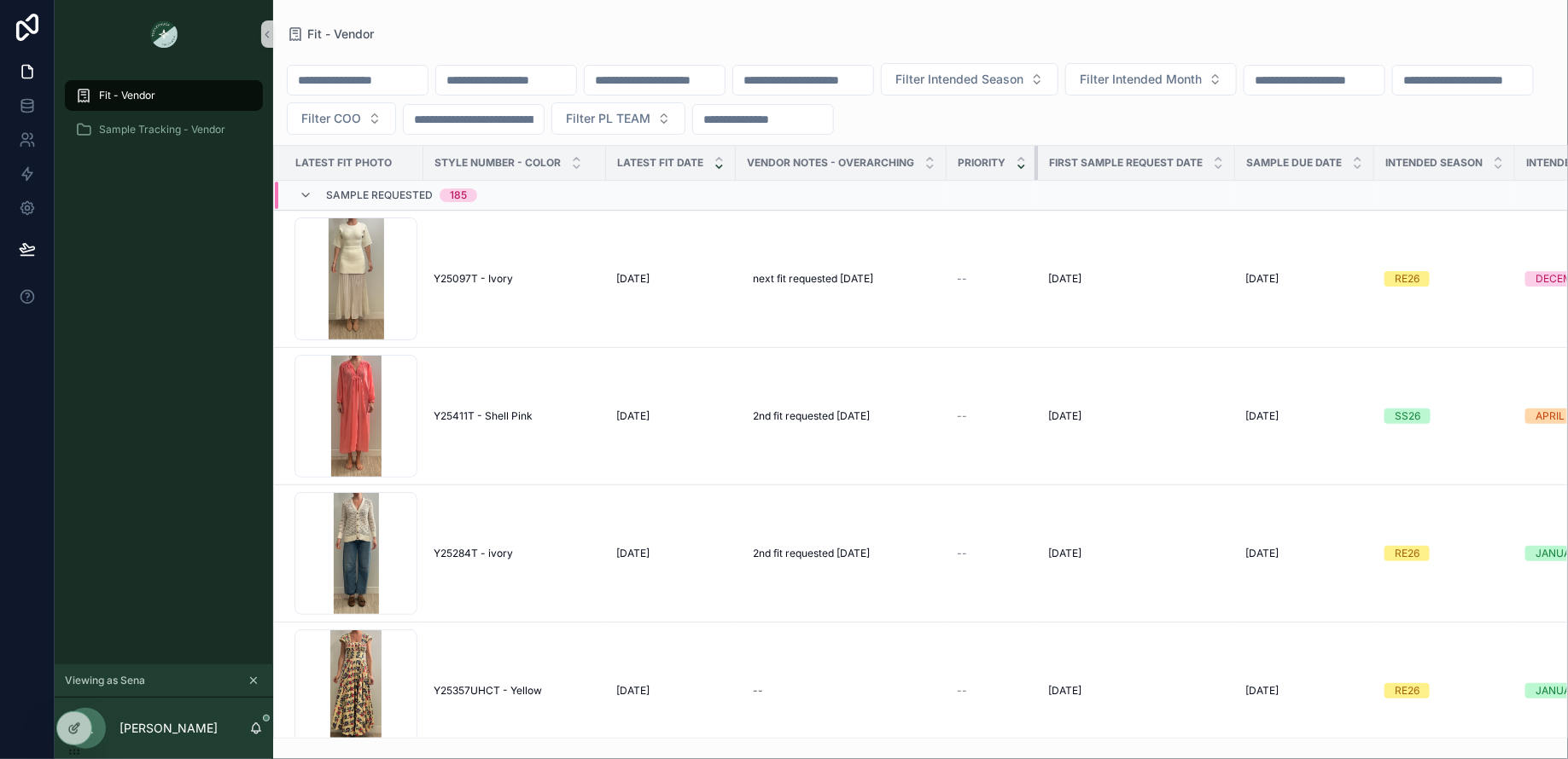
drag, startPoint x: 1152, startPoint y: 158, endPoint x: 1025, endPoint y: 165, distance: 127.2
click at [1025, 165] on th "PRIORITY" at bounding box center [991, 163] width 91 height 35
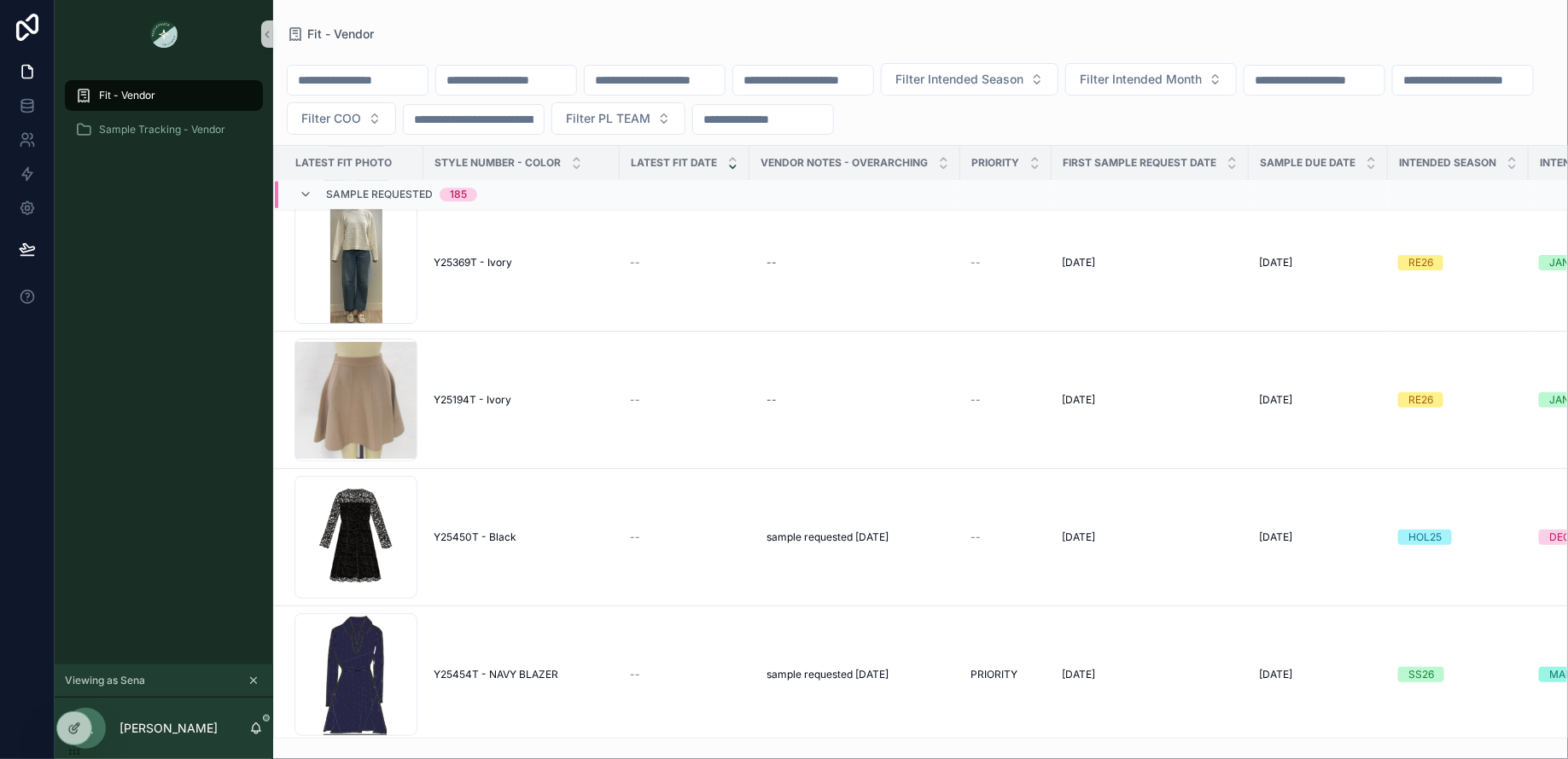
scroll to position [8594, 0]
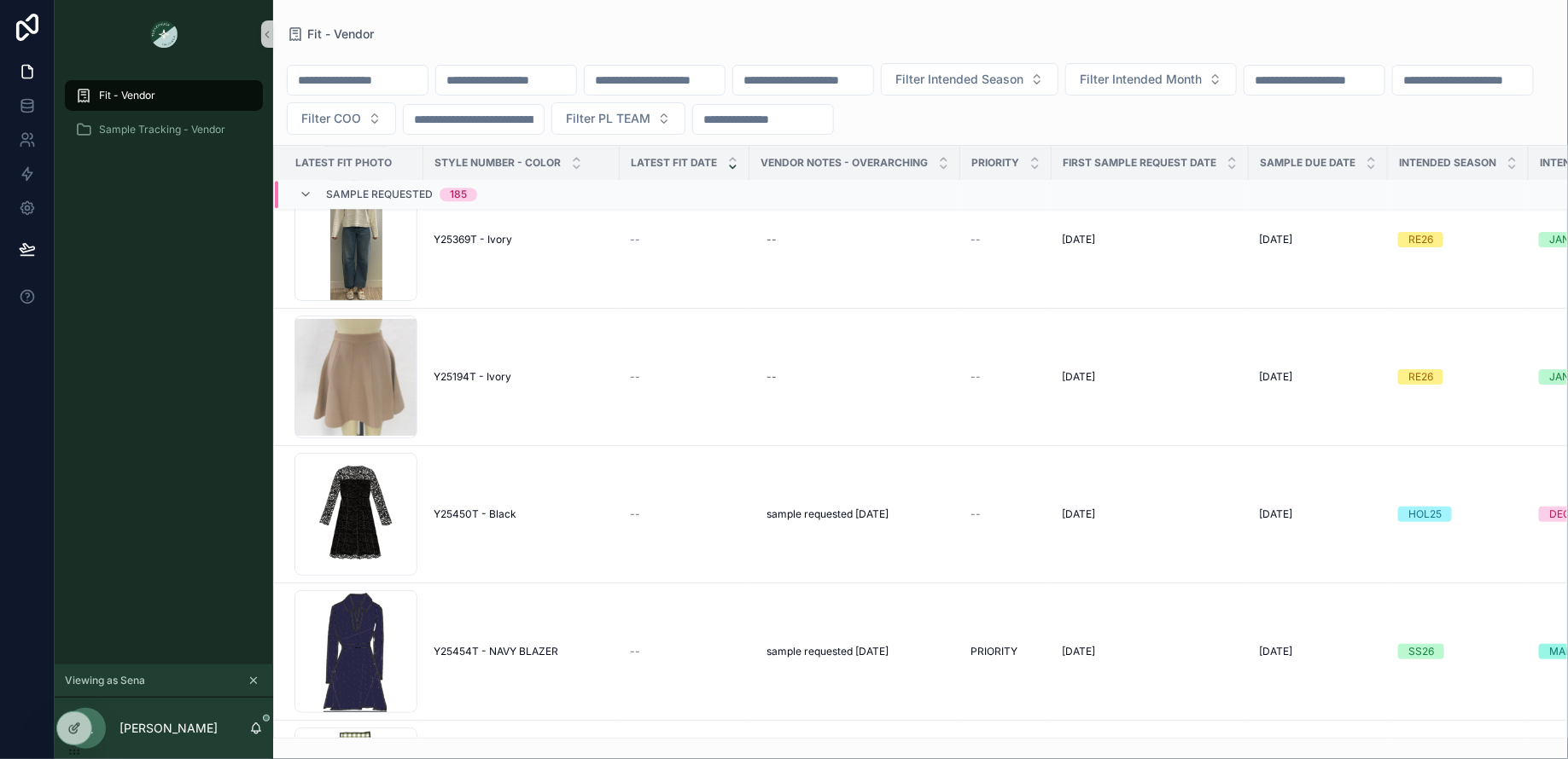
click at [833, 125] on input "scrollable content" at bounding box center [763, 119] width 140 height 24
type input "********"
click at [1153, 122] on div "Filter Intended Season Filter Intended Month Filter COO Filter PL TEAM ********" at bounding box center [920, 99] width 1294 height 72
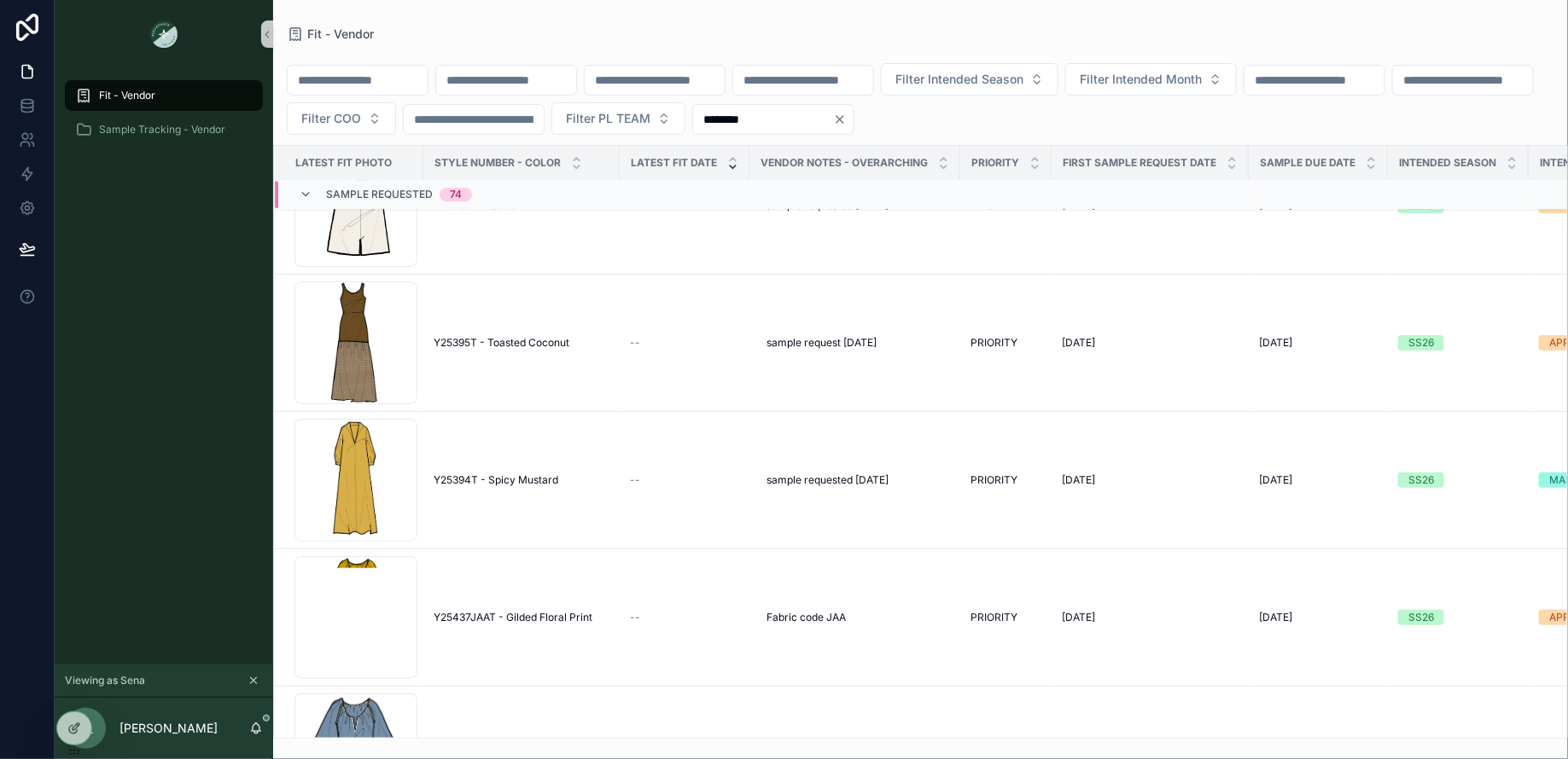
scroll to position [8560, 0]
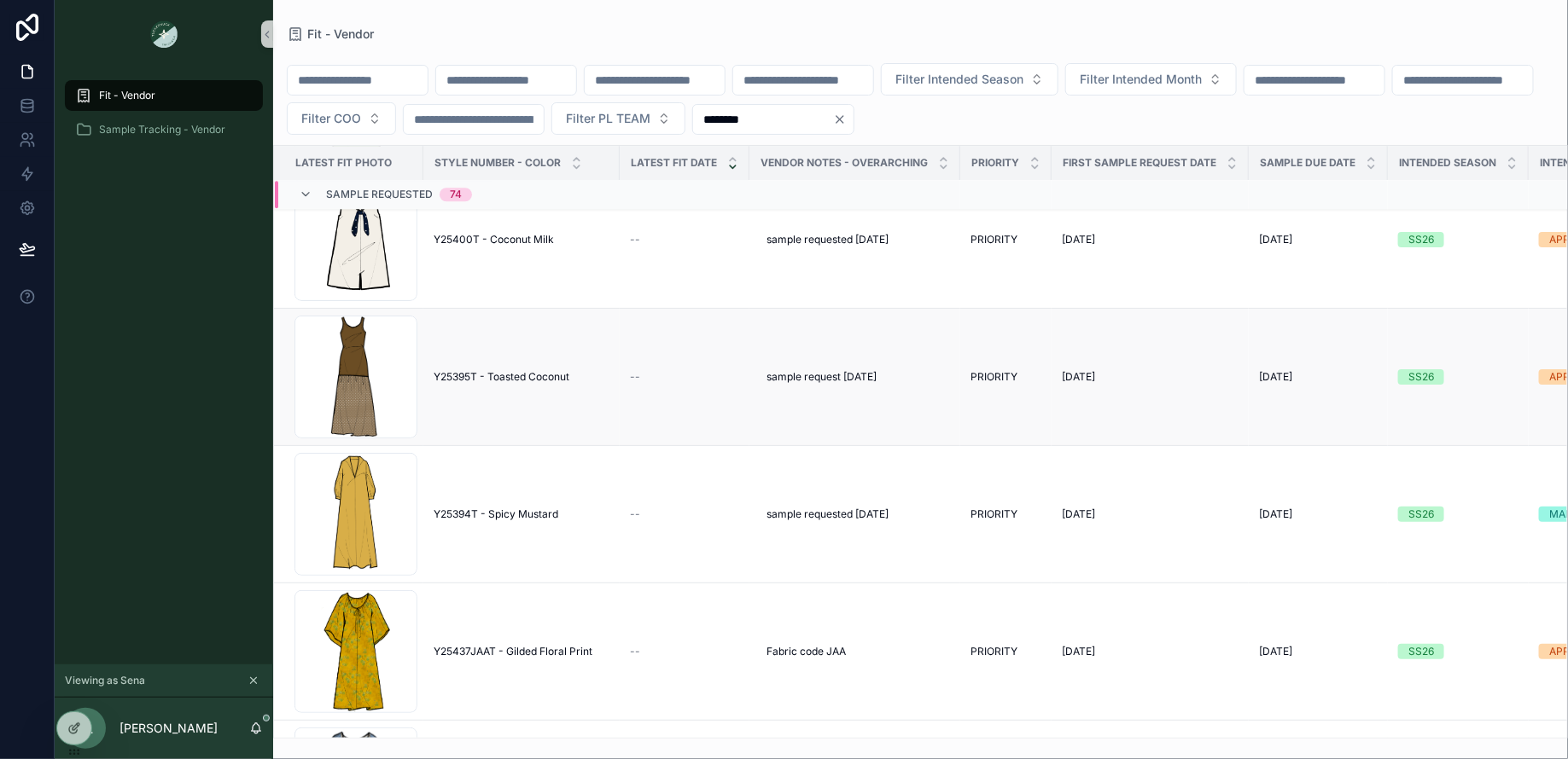
click at [529, 370] on span "Y25395T - Toasted Coconut" at bounding box center [501, 376] width 136 height 14
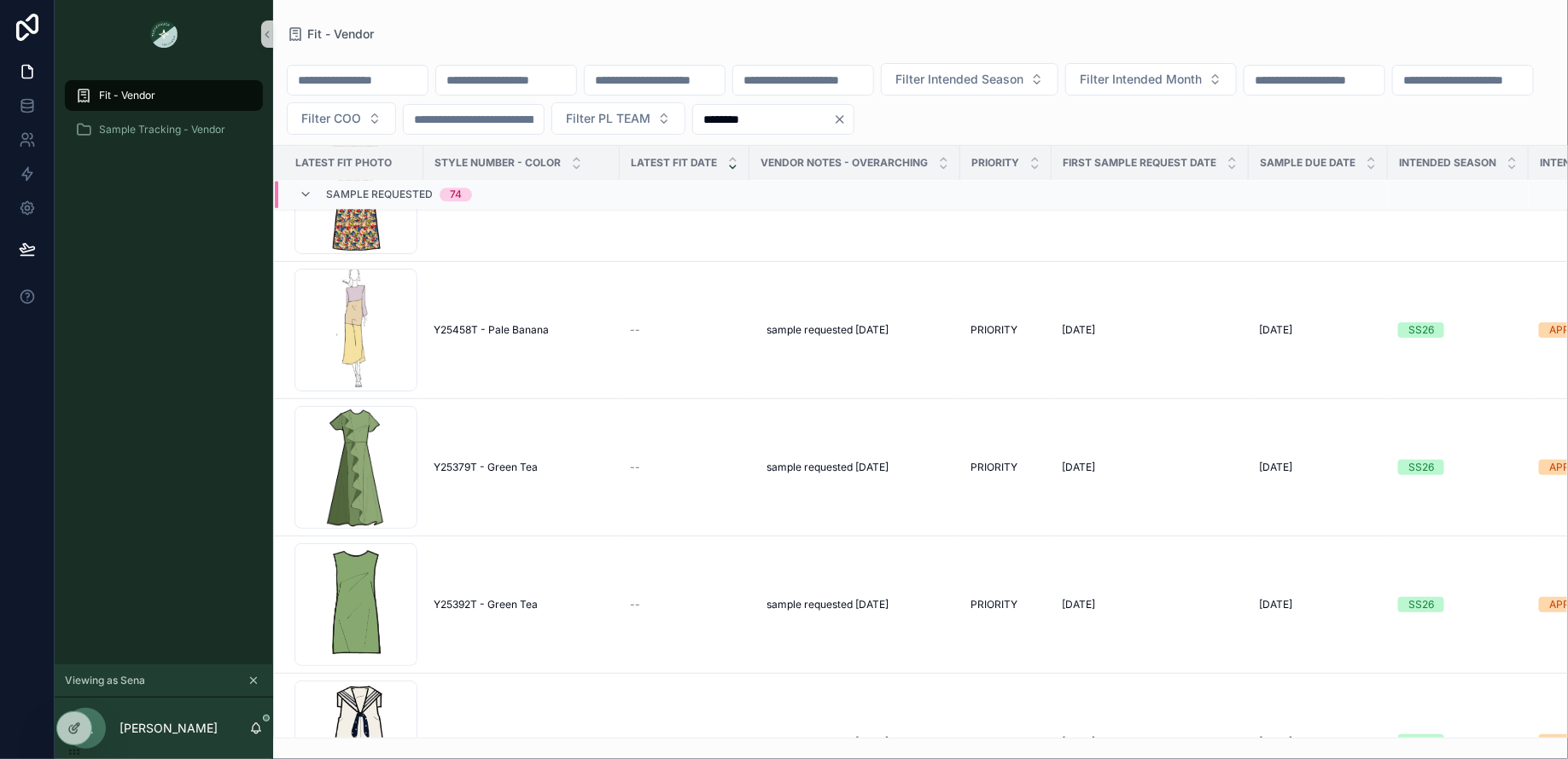
scroll to position [9475, 0]
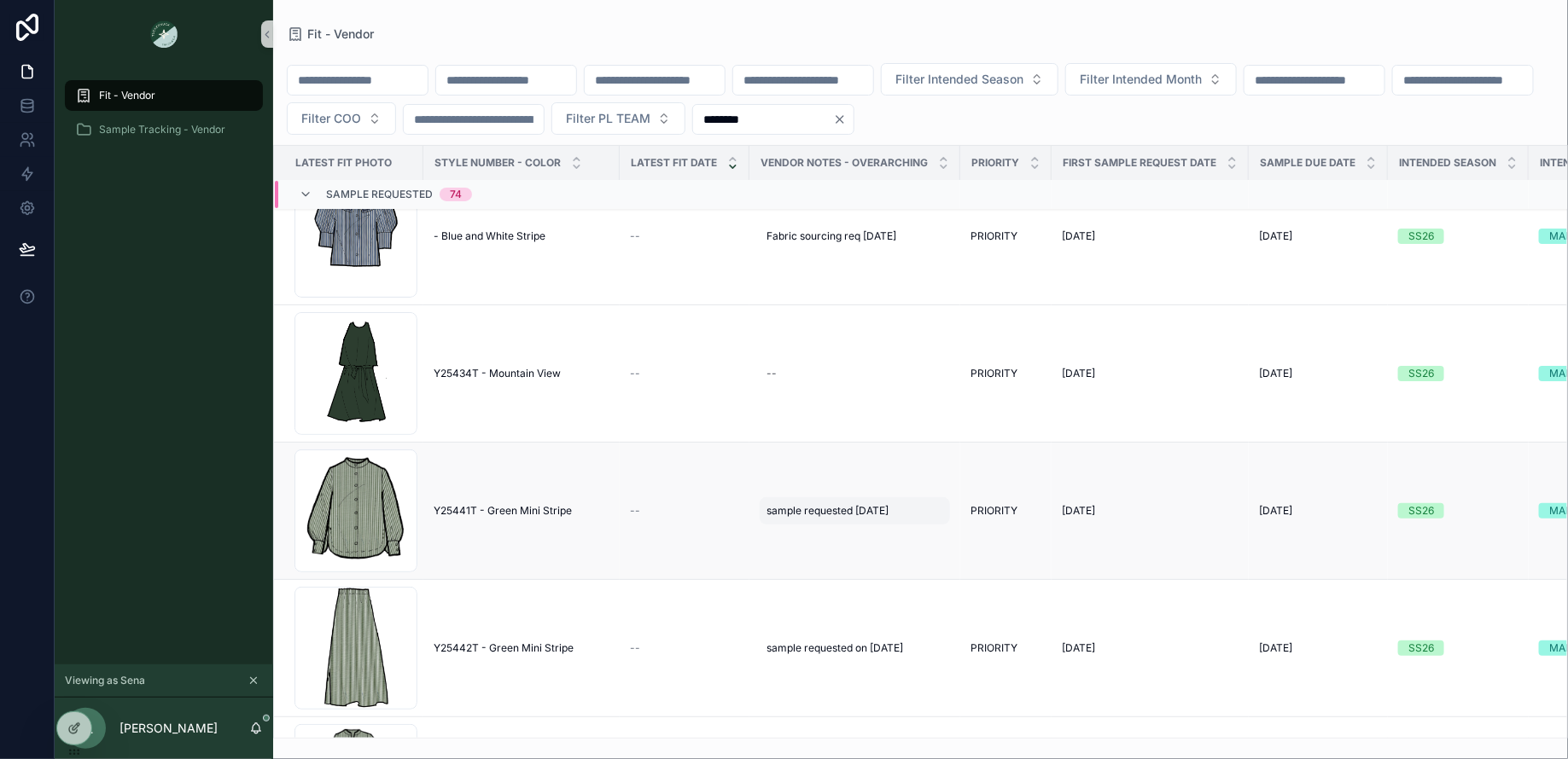
click at [816, 504] on span "sample requested [DATE]" at bounding box center [827, 510] width 122 height 14
click at [689, 511] on div "--" at bounding box center [684, 510] width 109 height 14
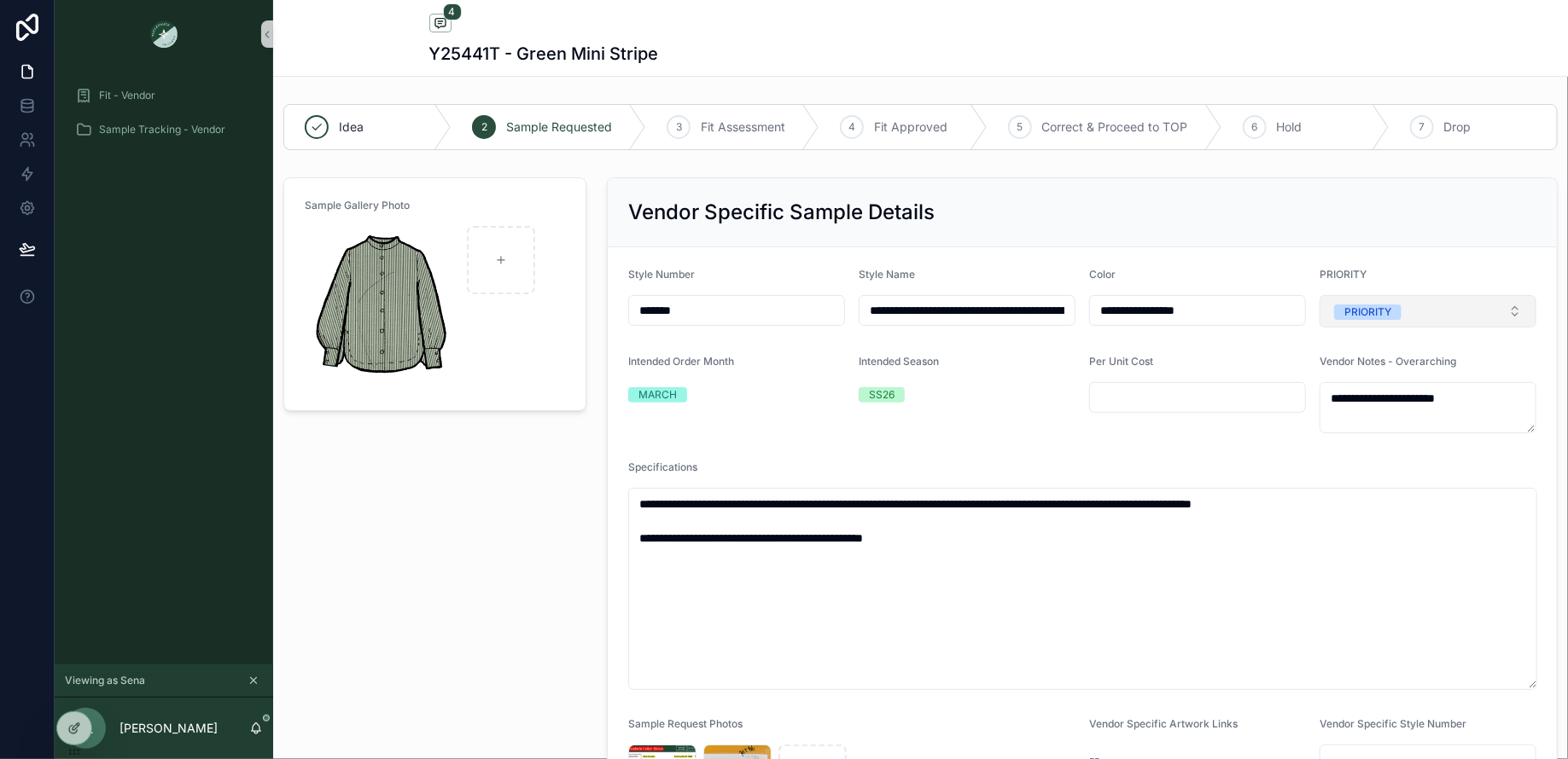
click at [1441, 319] on button "PRIORITY" at bounding box center [1428, 311] width 217 height 32
click at [1425, 211] on div "Vendor Specific Sample Details" at bounding box center [1081, 213] width 908 height 28
click at [80, 725] on icon at bounding box center [73, 728] width 14 height 14
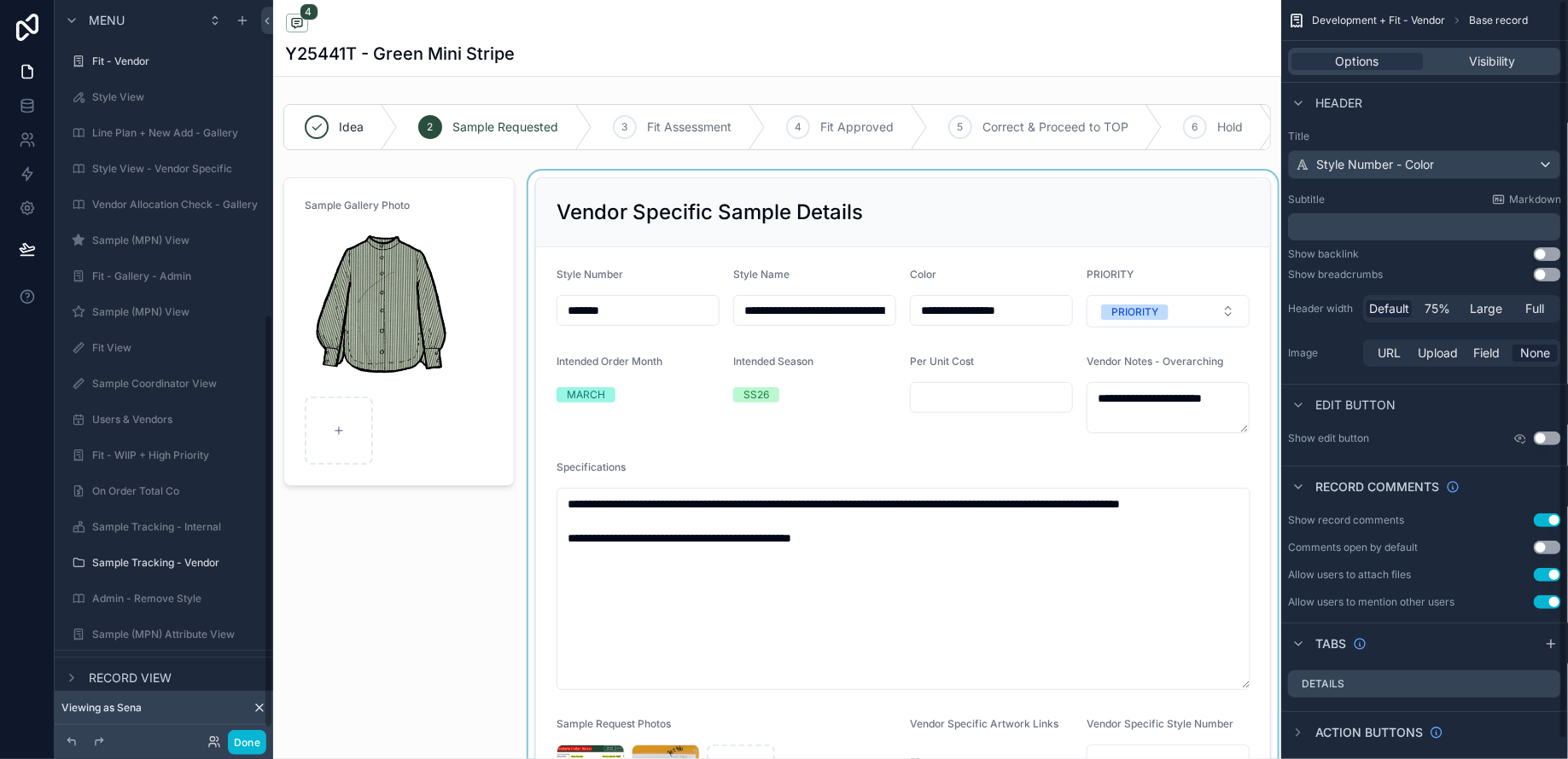
scroll to position [562, 0]
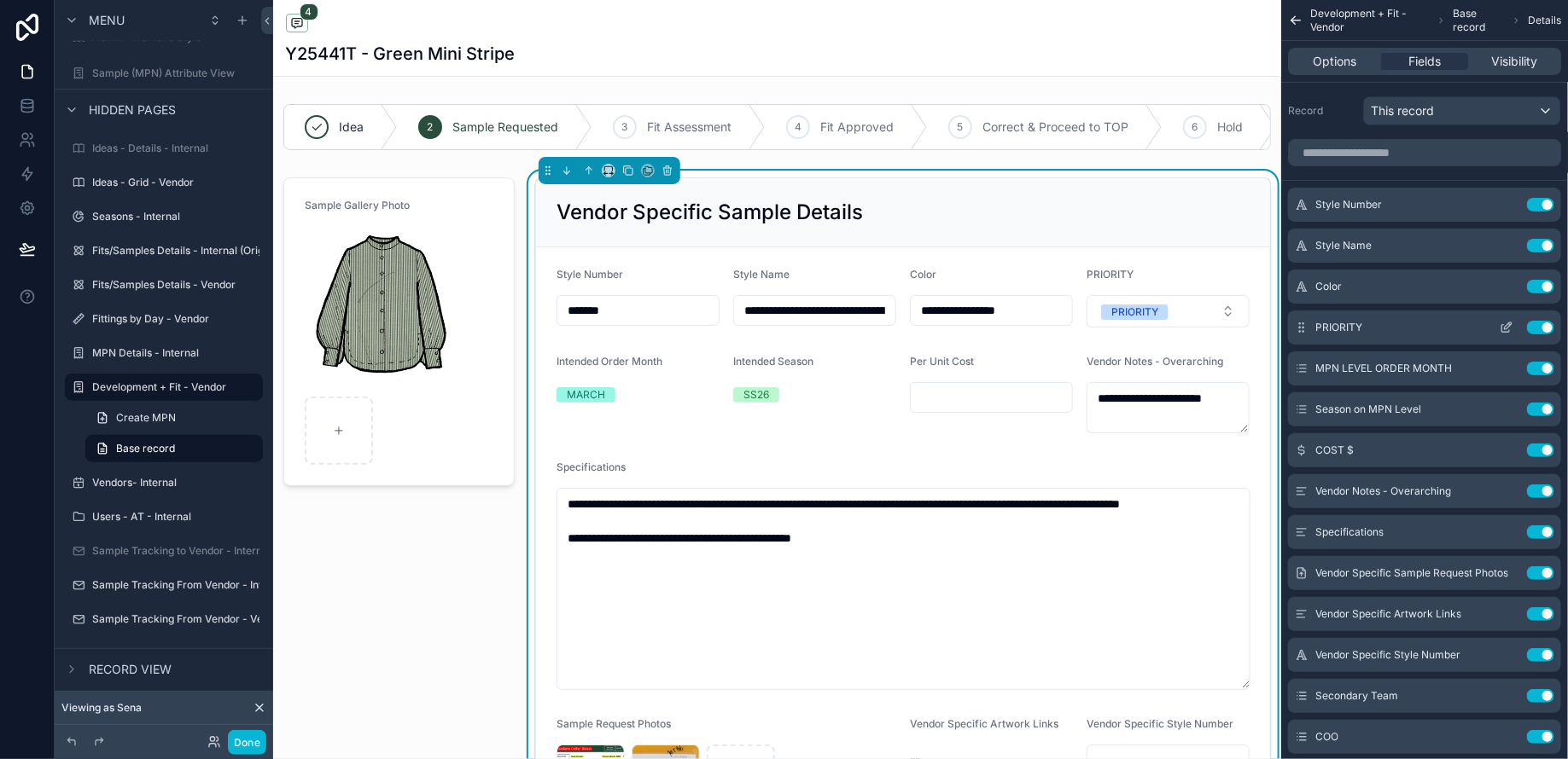
click at [1544, 324] on button "Use setting" at bounding box center [1540, 328] width 28 height 14
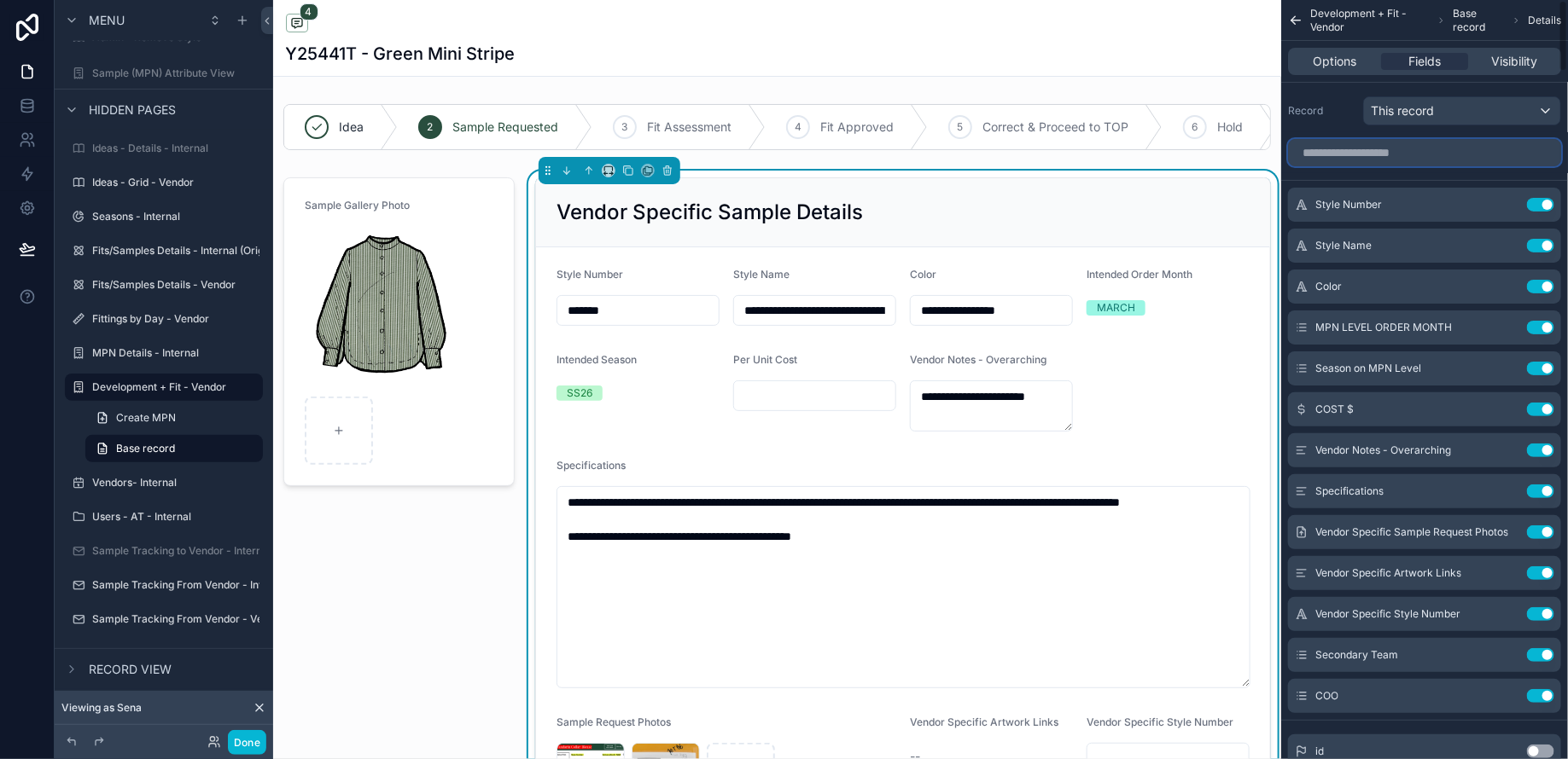
click at [1406, 155] on input "scrollable content" at bounding box center [1424, 153] width 273 height 28
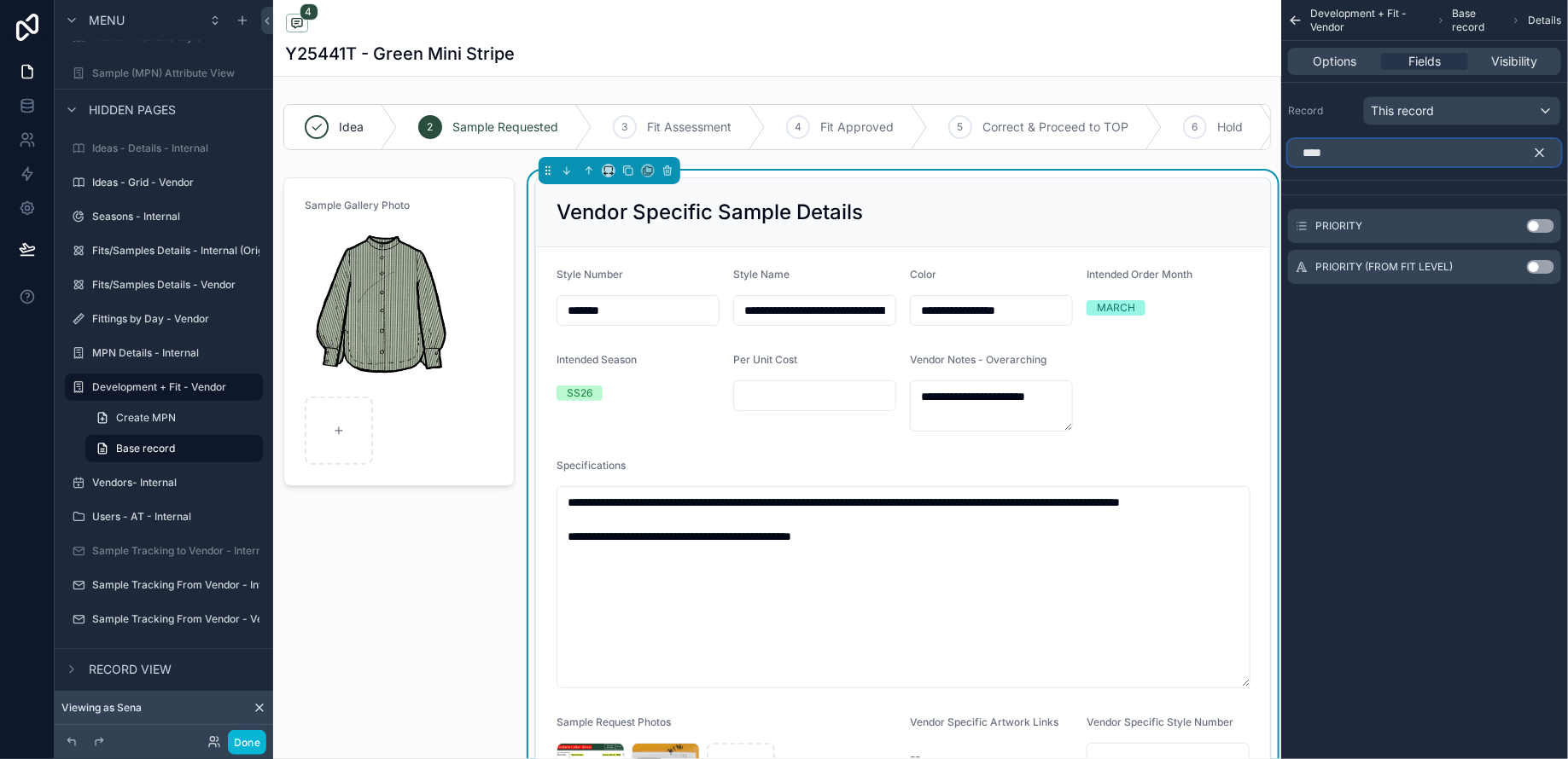
type input "****"
click at [1540, 267] on button "Use setting" at bounding box center [1540, 267] width 28 height 14
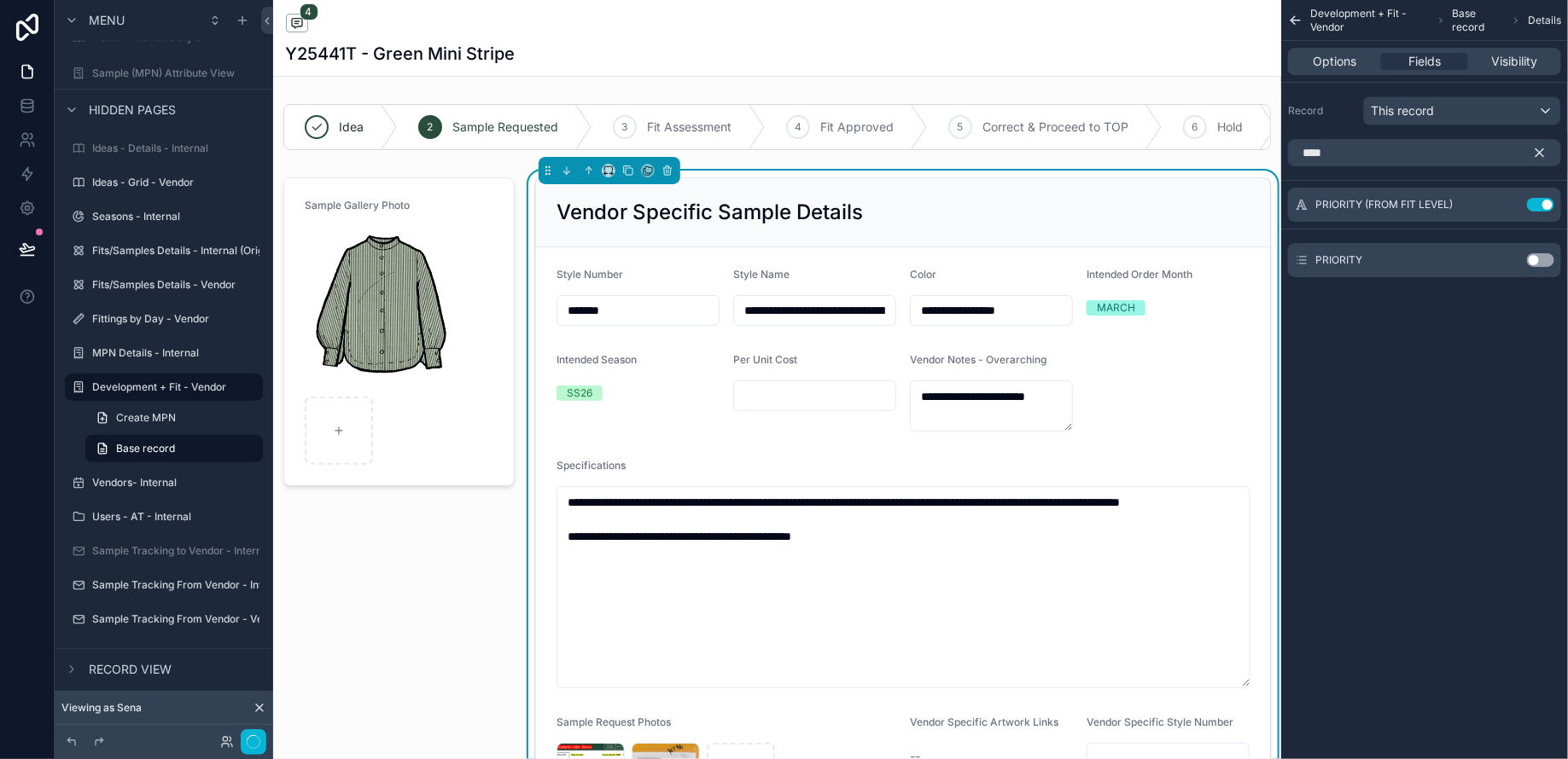
click at [1542, 145] on icon "scrollable content" at bounding box center [1540, 152] width 16 height 16
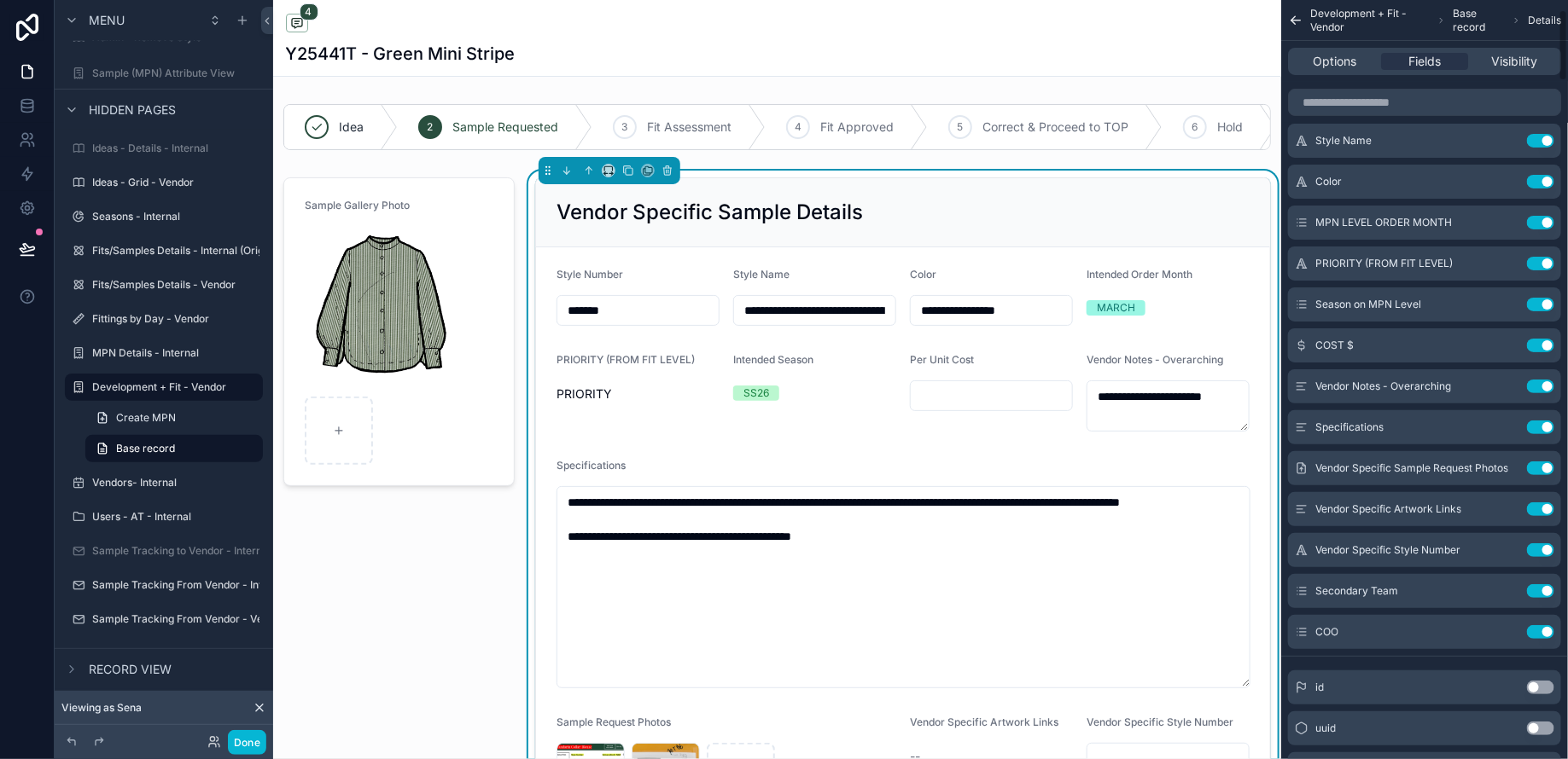
scroll to position [104, 0]
click at [1508, 221] on icon "scrollable content" at bounding box center [1507, 221] width 6 height 6
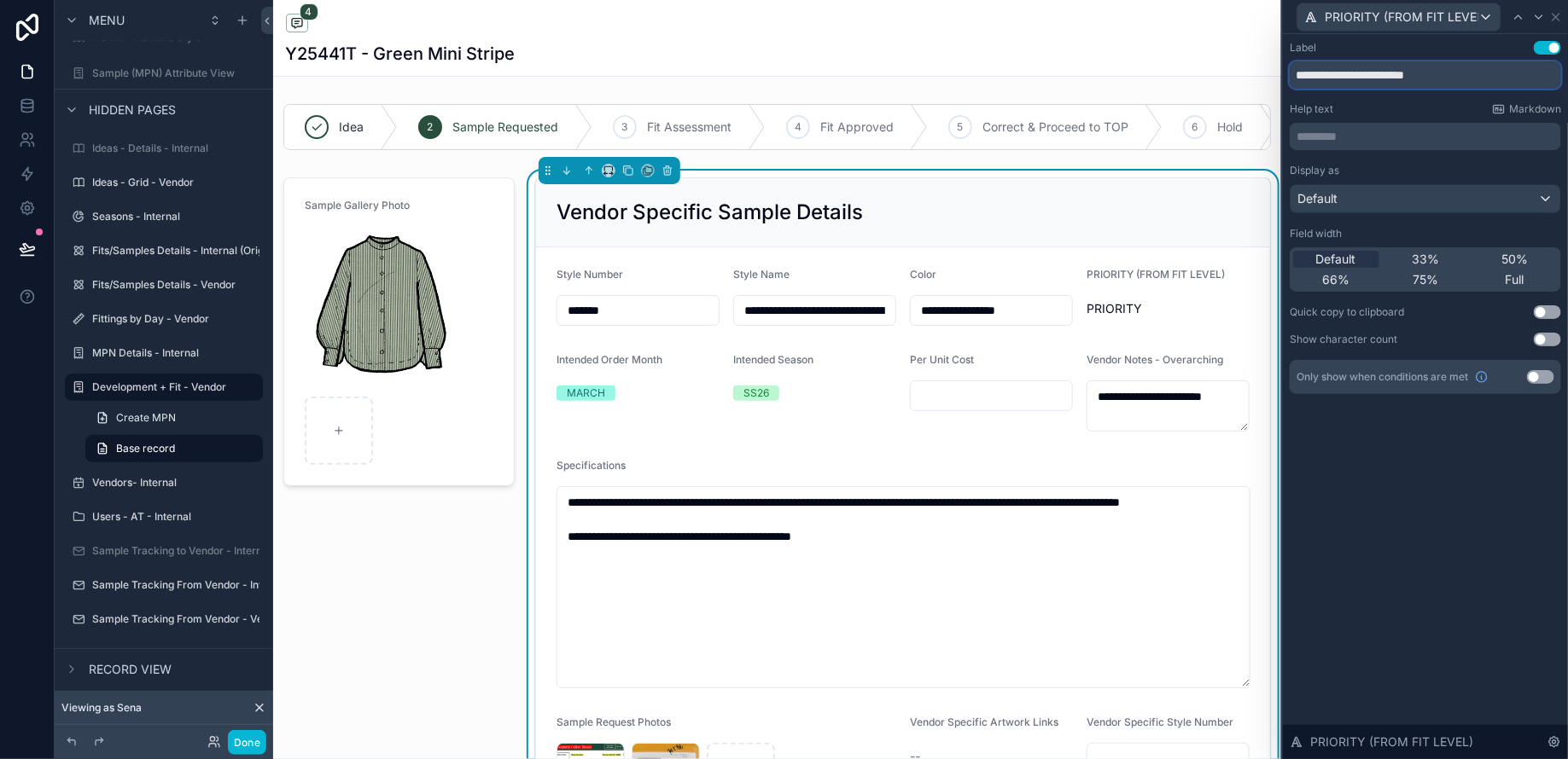
drag, startPoint x: 1363, startPoint y: 69, endPoint x: 1547, endPoint y: 72, distance: 184.0
click at [1530, 72] on input "**********" at bounding box center [1426, 75] width 272 height 28
type input "********"
click at [1544, 52] on button "Use setting" at bounding box center [1547, 48] width 28 height 14
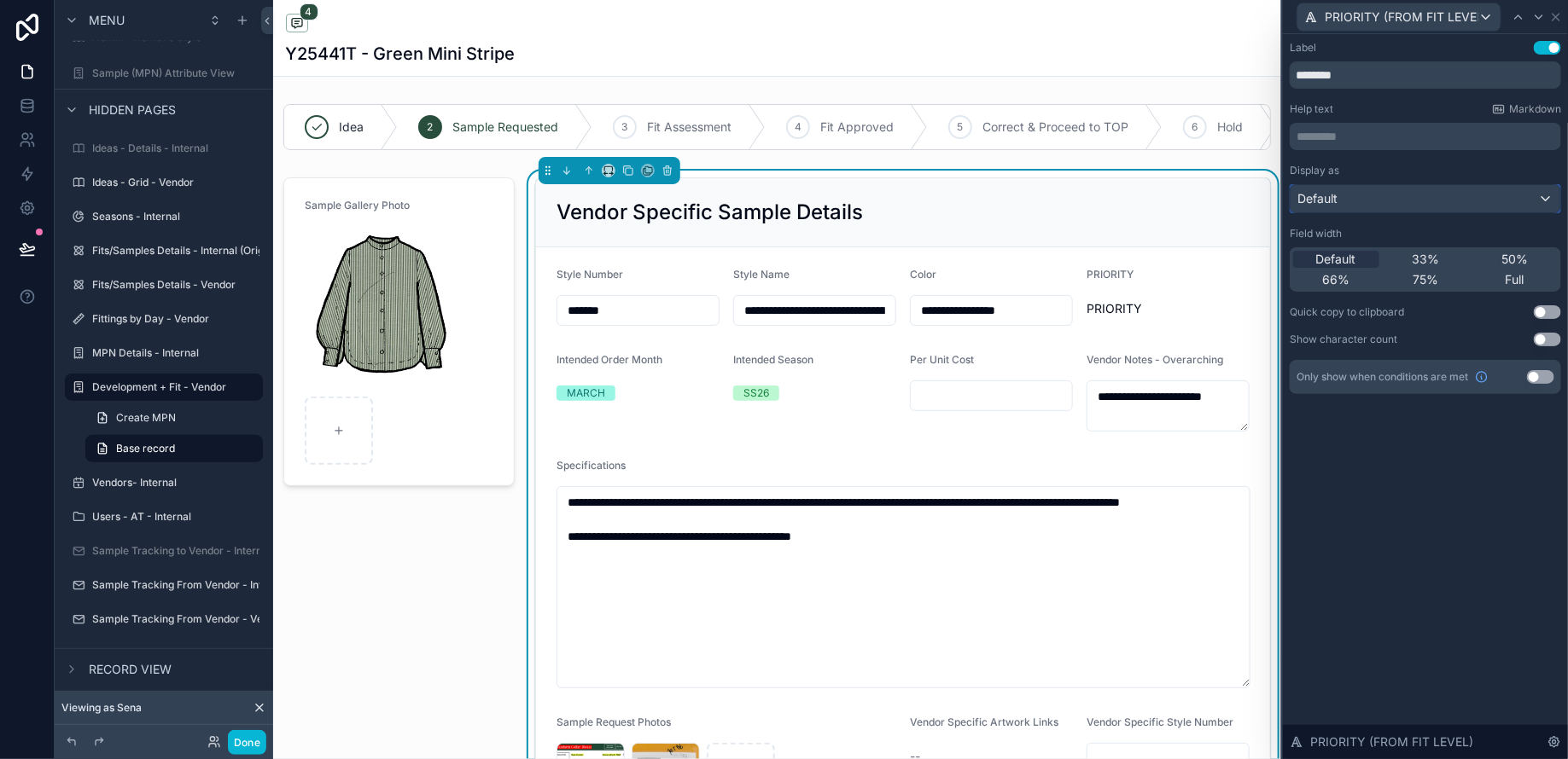
click at [1361, 195] on div "Default" at bounding box center [1426, 199] width 270 height 28
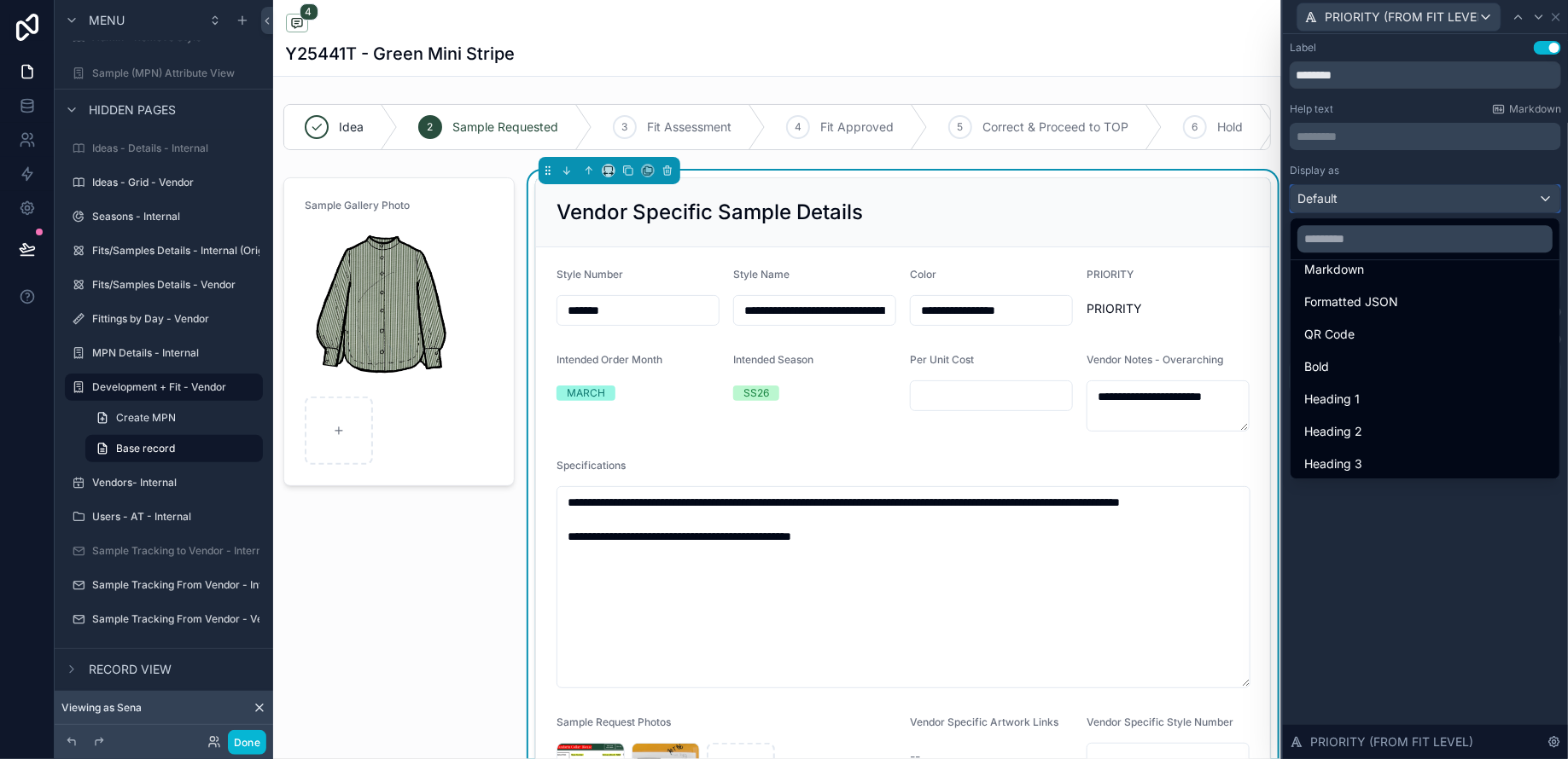
scroll to position [185, 0]
click at [1350, 333] on div "Bold" at bounding box center [1424, 331] width 241 height 20
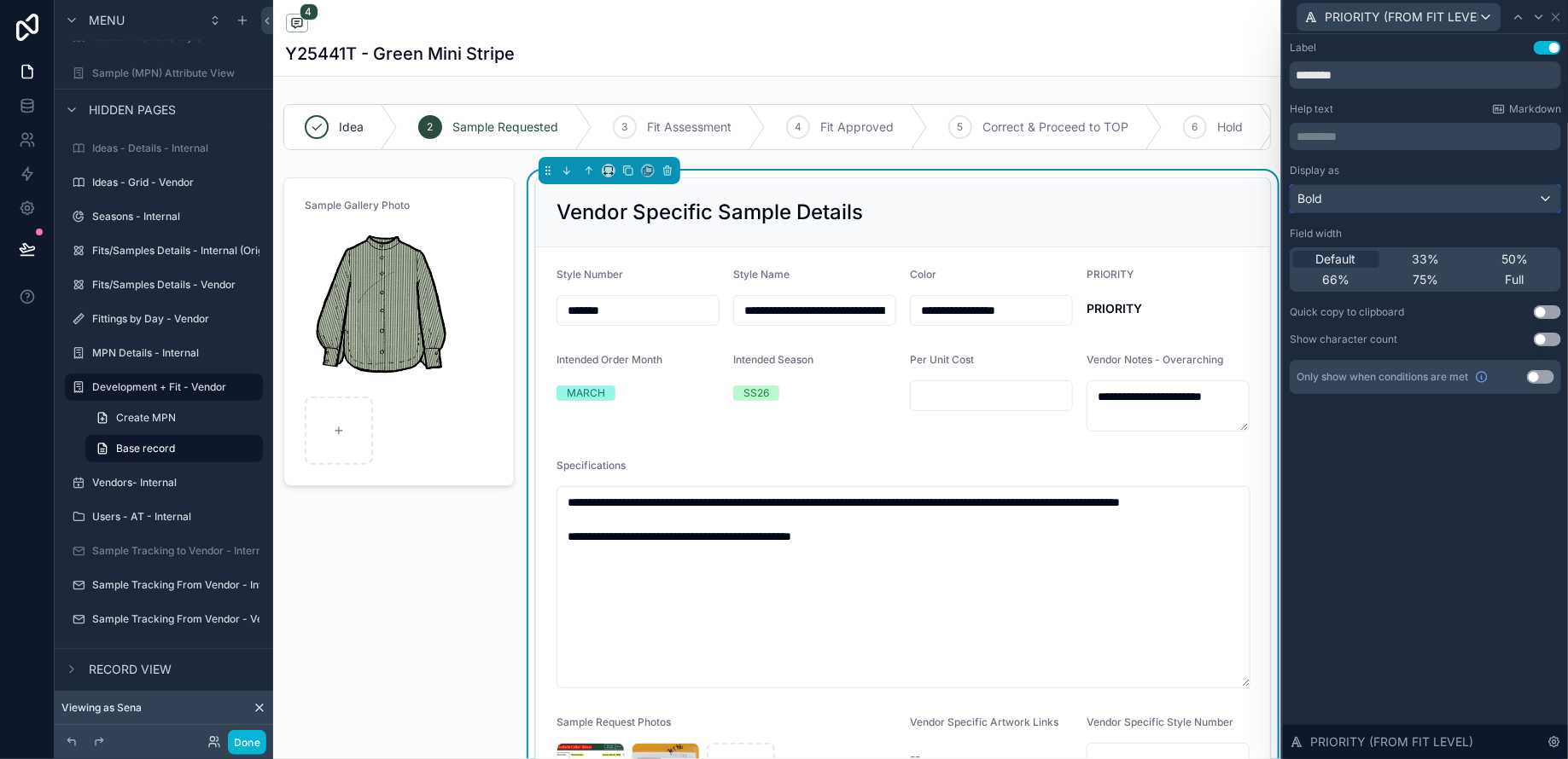
click at [1350, 187] on div "Bold" at bounding box center [1426, 199] width 270 height 28
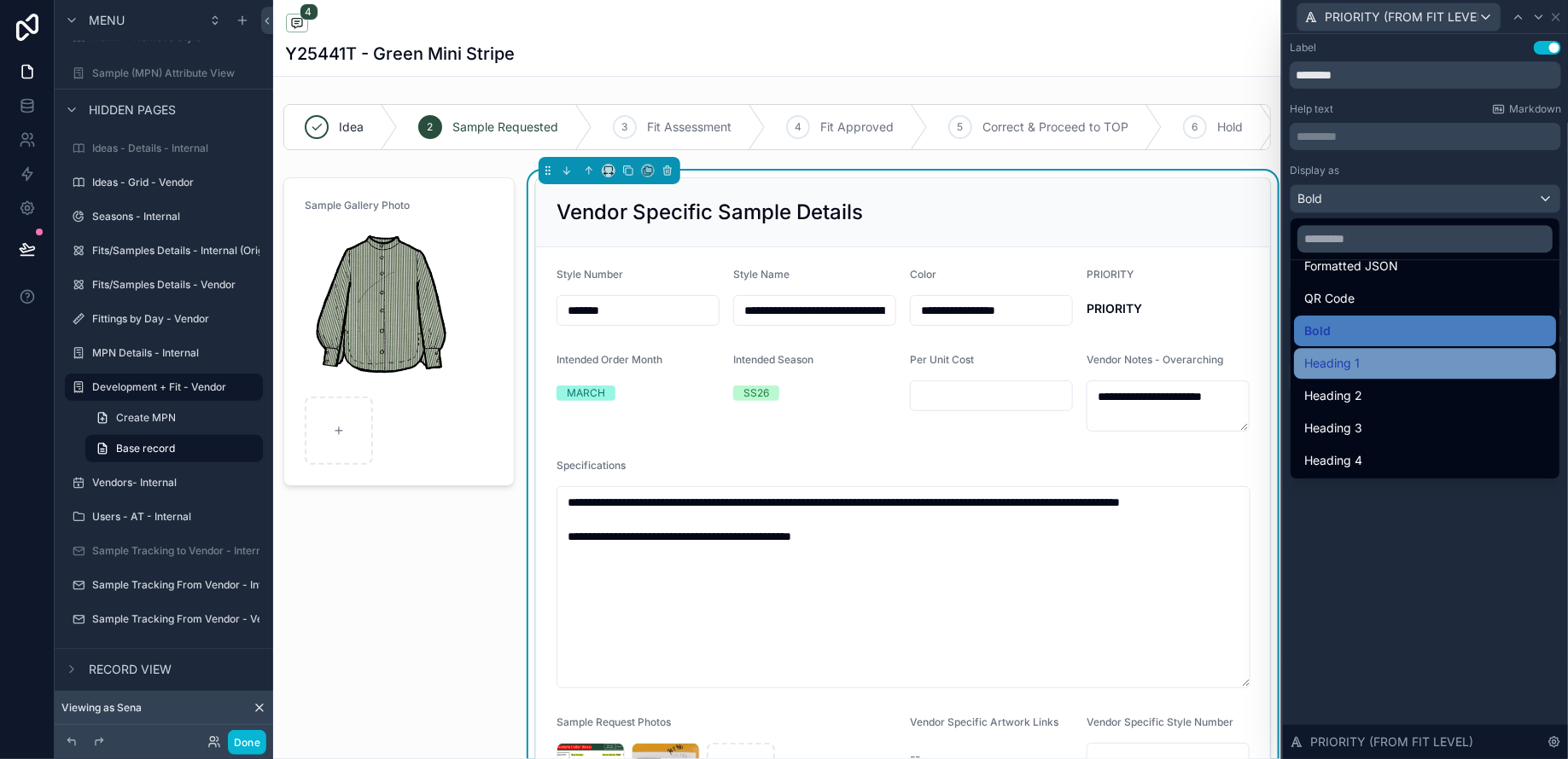
click at [1373, 354] on div "Heading 1" at bounding box center [1424, 363] width 241 height 20
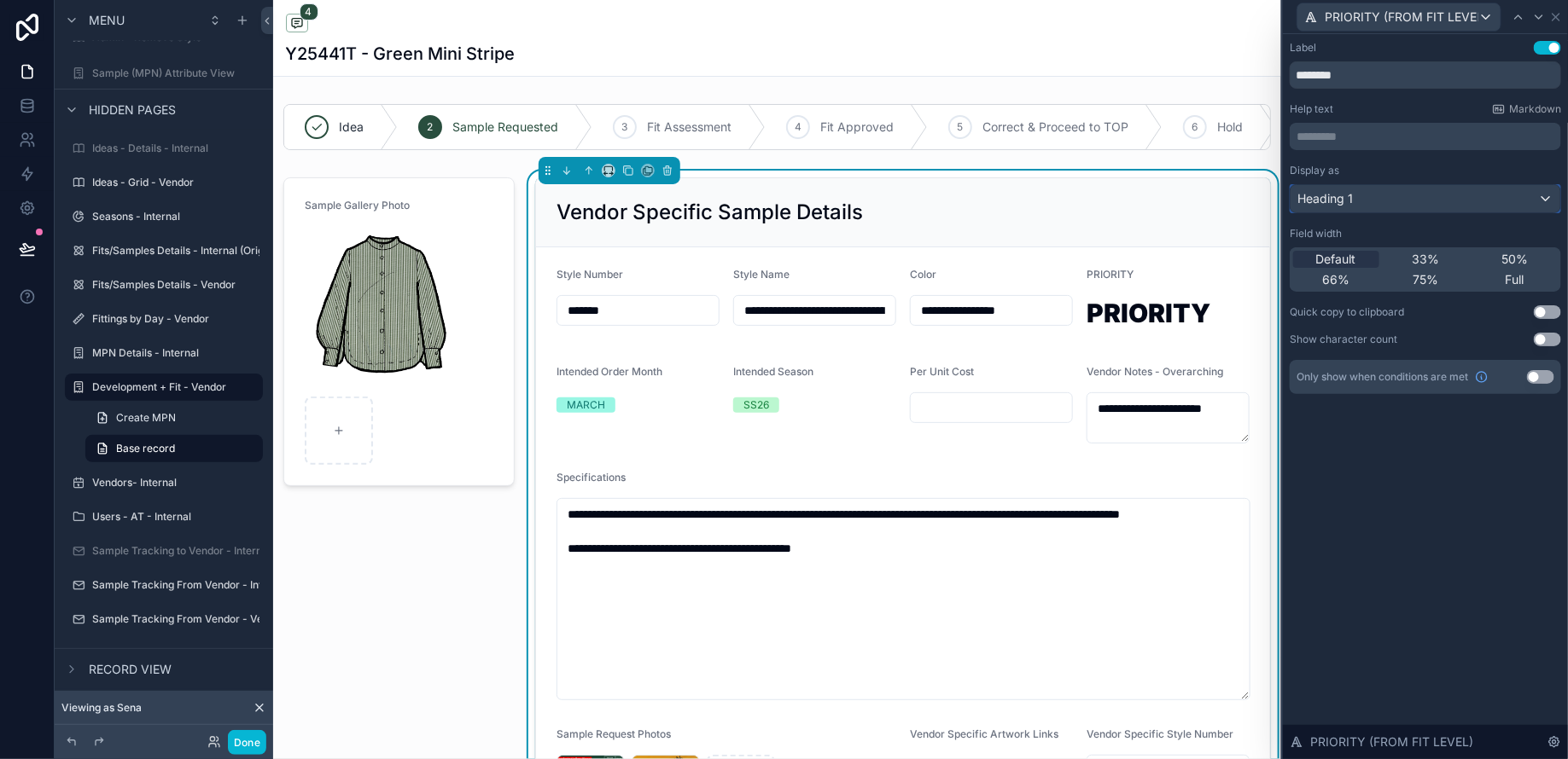
click at [1342, 205] on span "Heading 1" at bounding box center [1325, 198] width 55 height 17
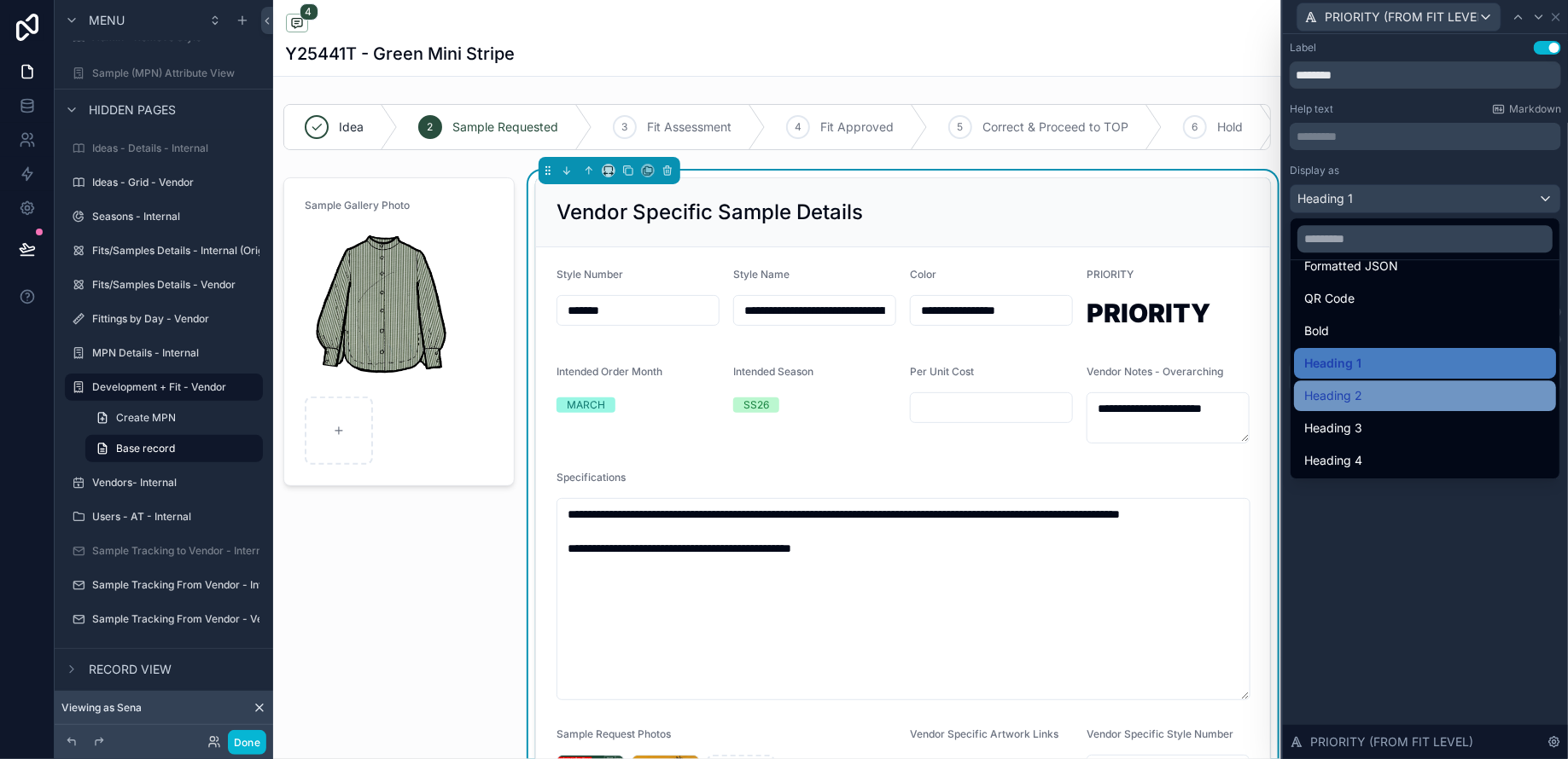
click at [1352, 397] on span "Heading 2" at bounding box center [1332, 396] width 58 height 20
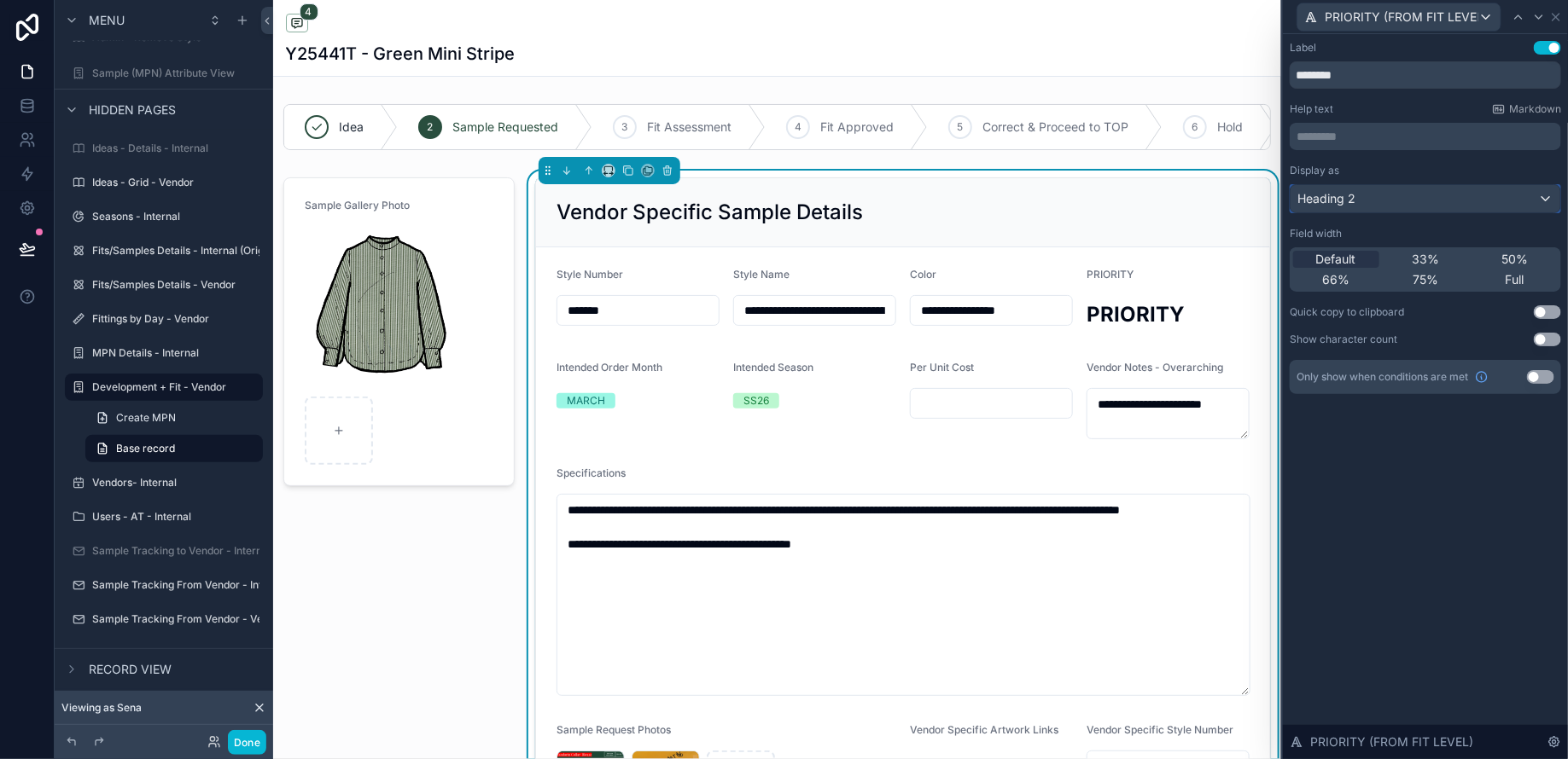
click at [1329, 195] on span "Heading 2" at bounding box center [1326, 198] width 58 height 17
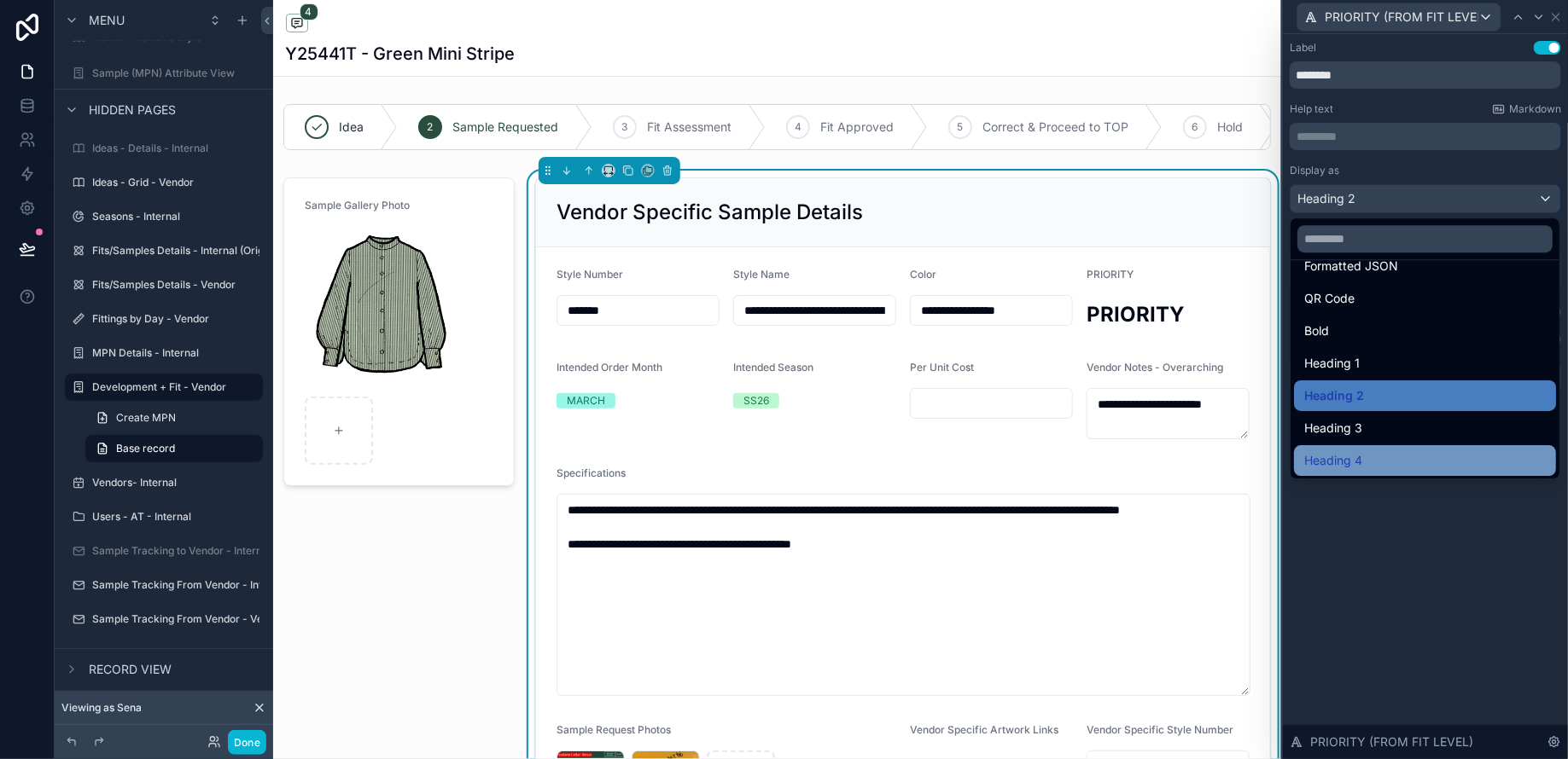
click at [1355, 451] on span "Heading 4" at bounding box center [1332, 461] width 58 height 20
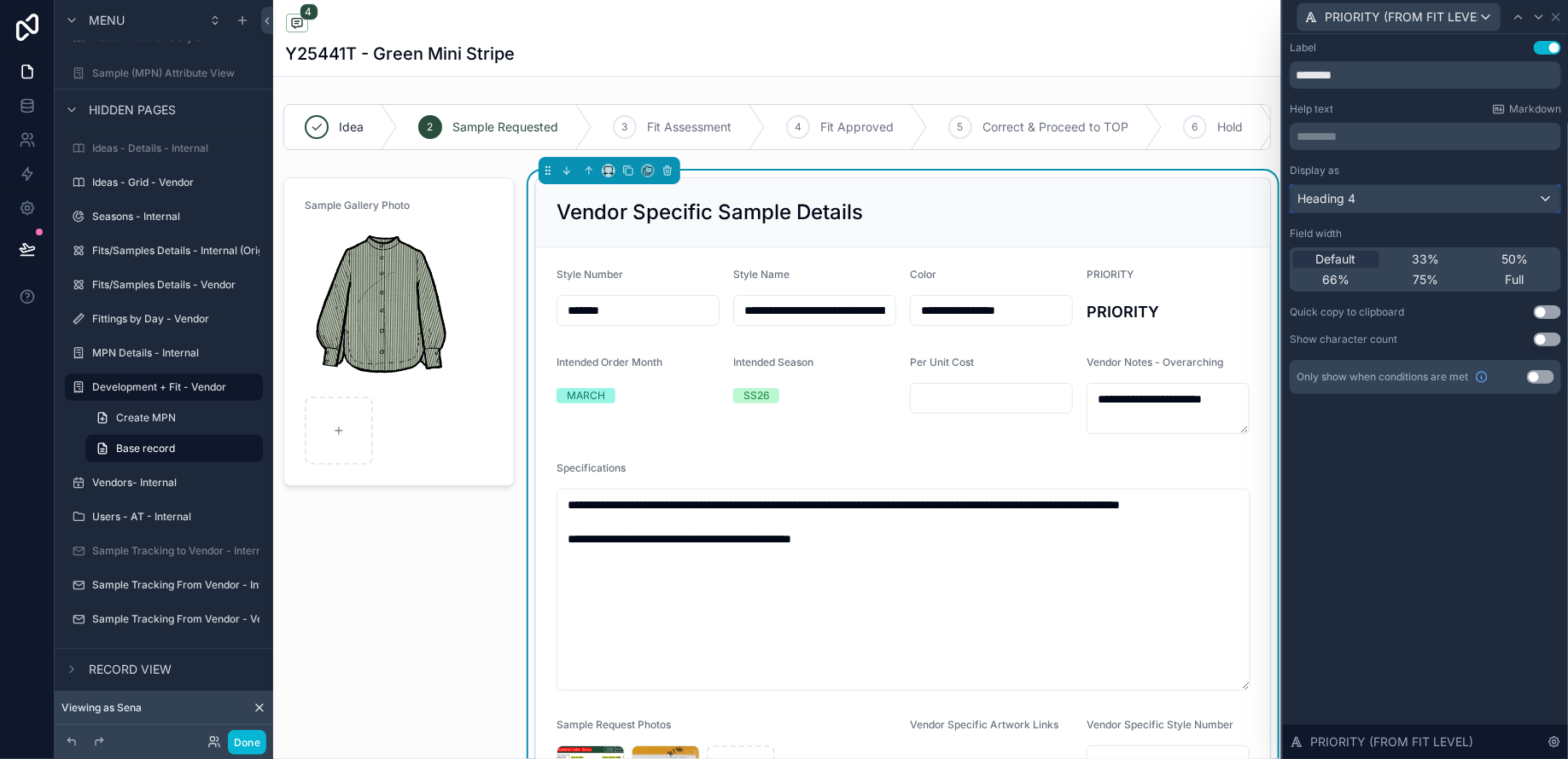
click at [1340, 192] on span "Heading 4" at bounding box center [1326, 198] width 58 height 17
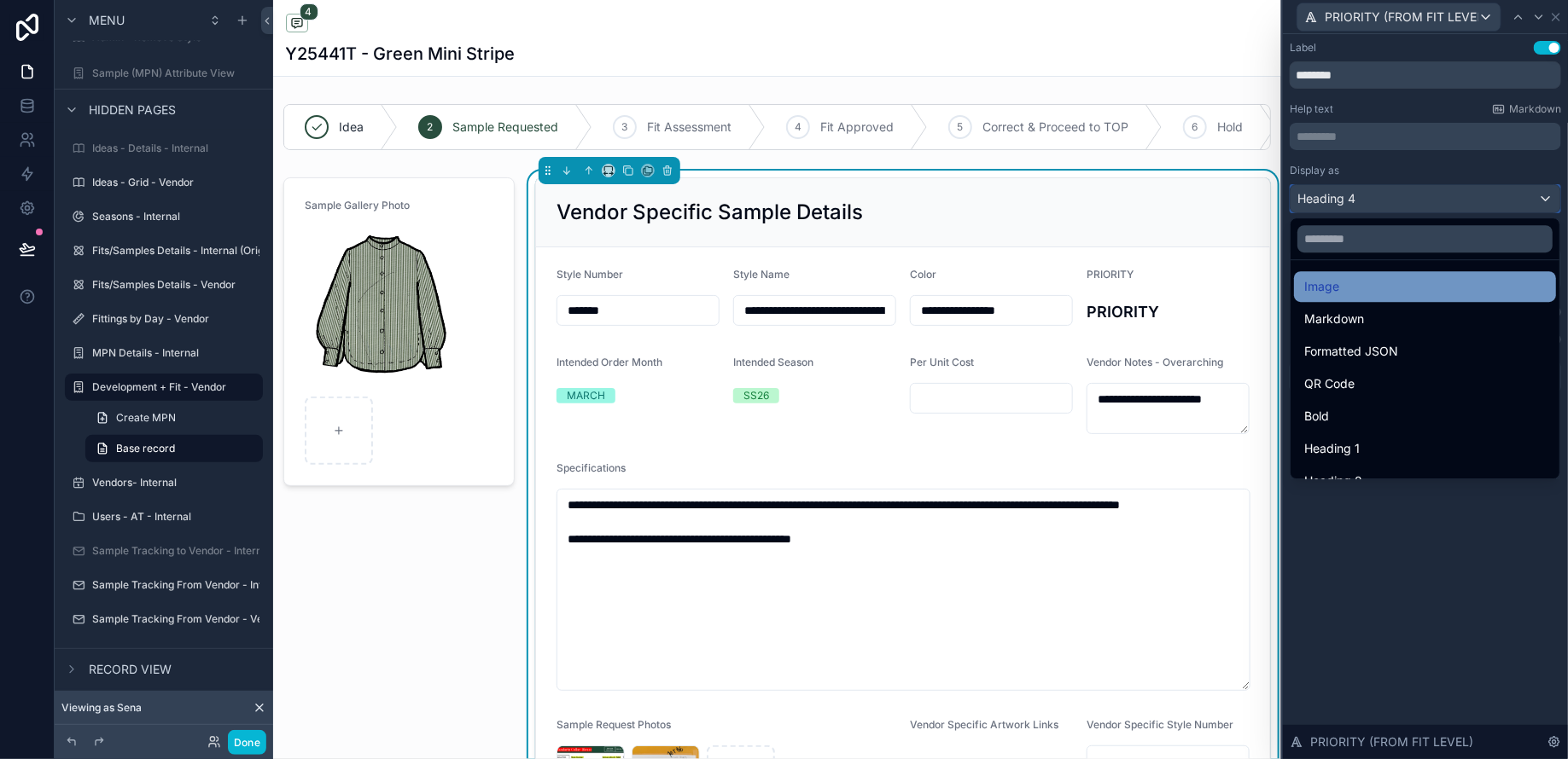
scroll to position [101, 0]
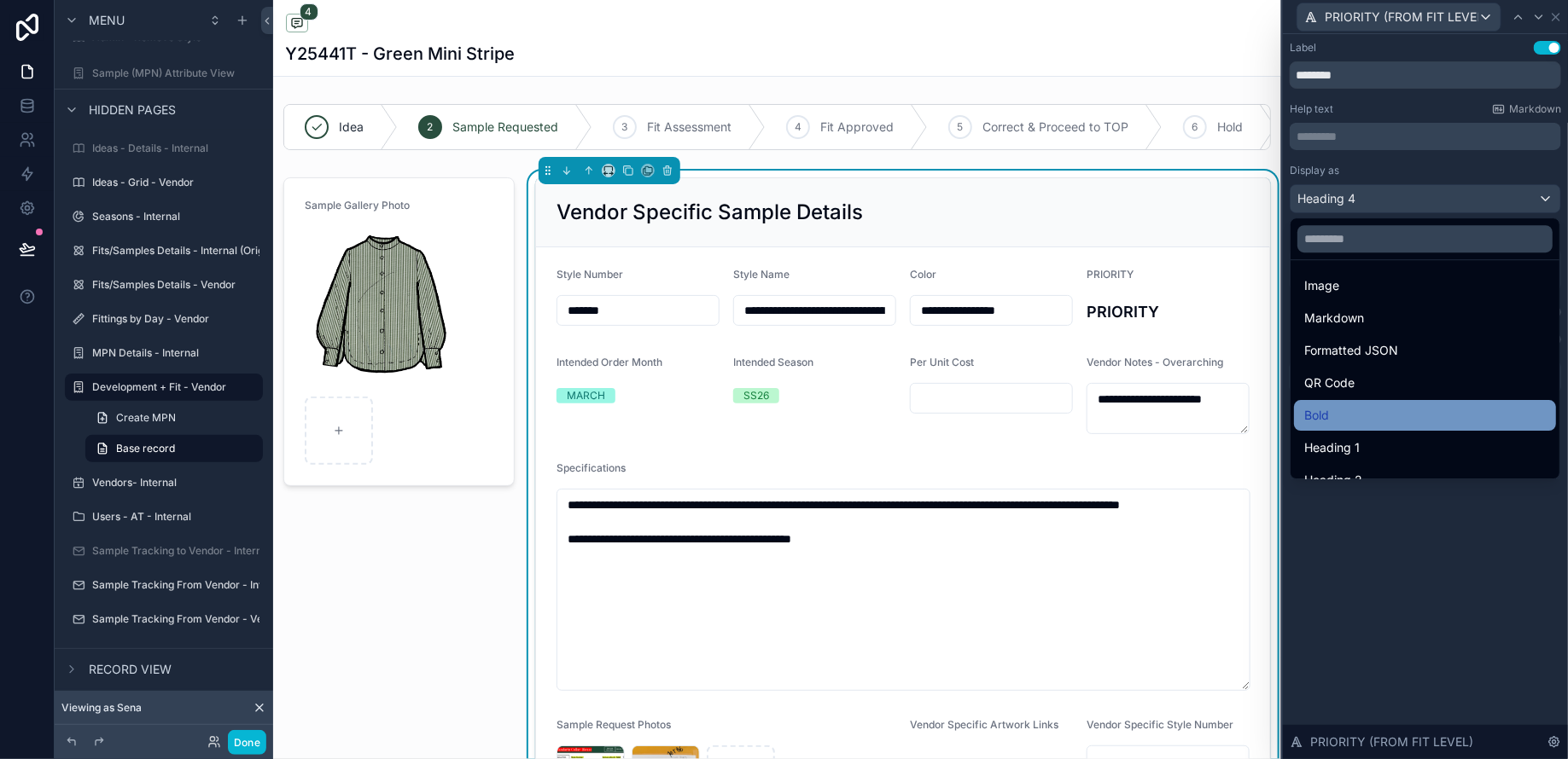
click at [1343, 406] on div "Bold" at bounding box center [1424, 416] width 241 height 20
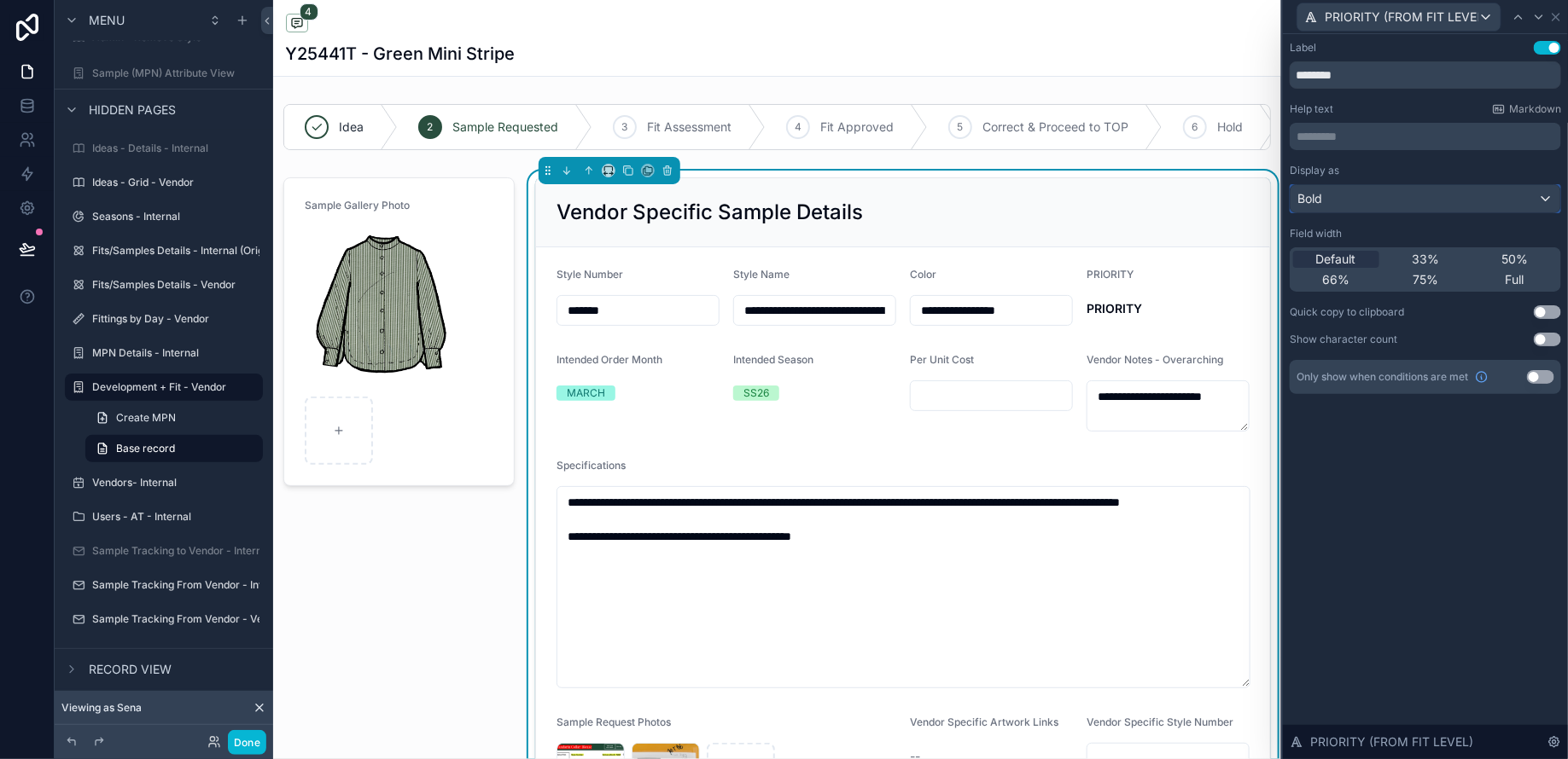
click at [1326, 201] on div "Bold" at bounding box center [1426, 199] width 270 height 28
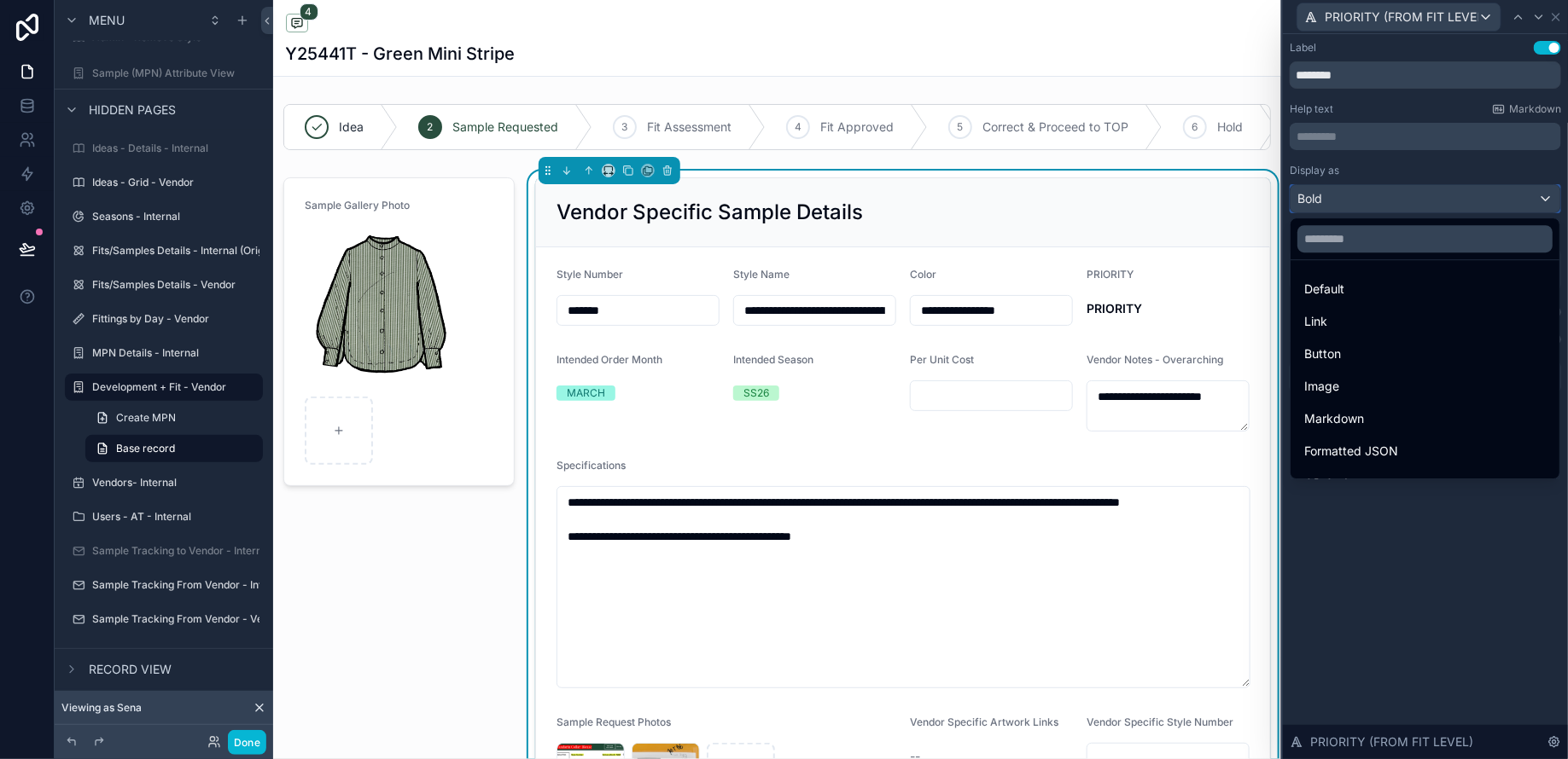
scroll to position [185, 0]
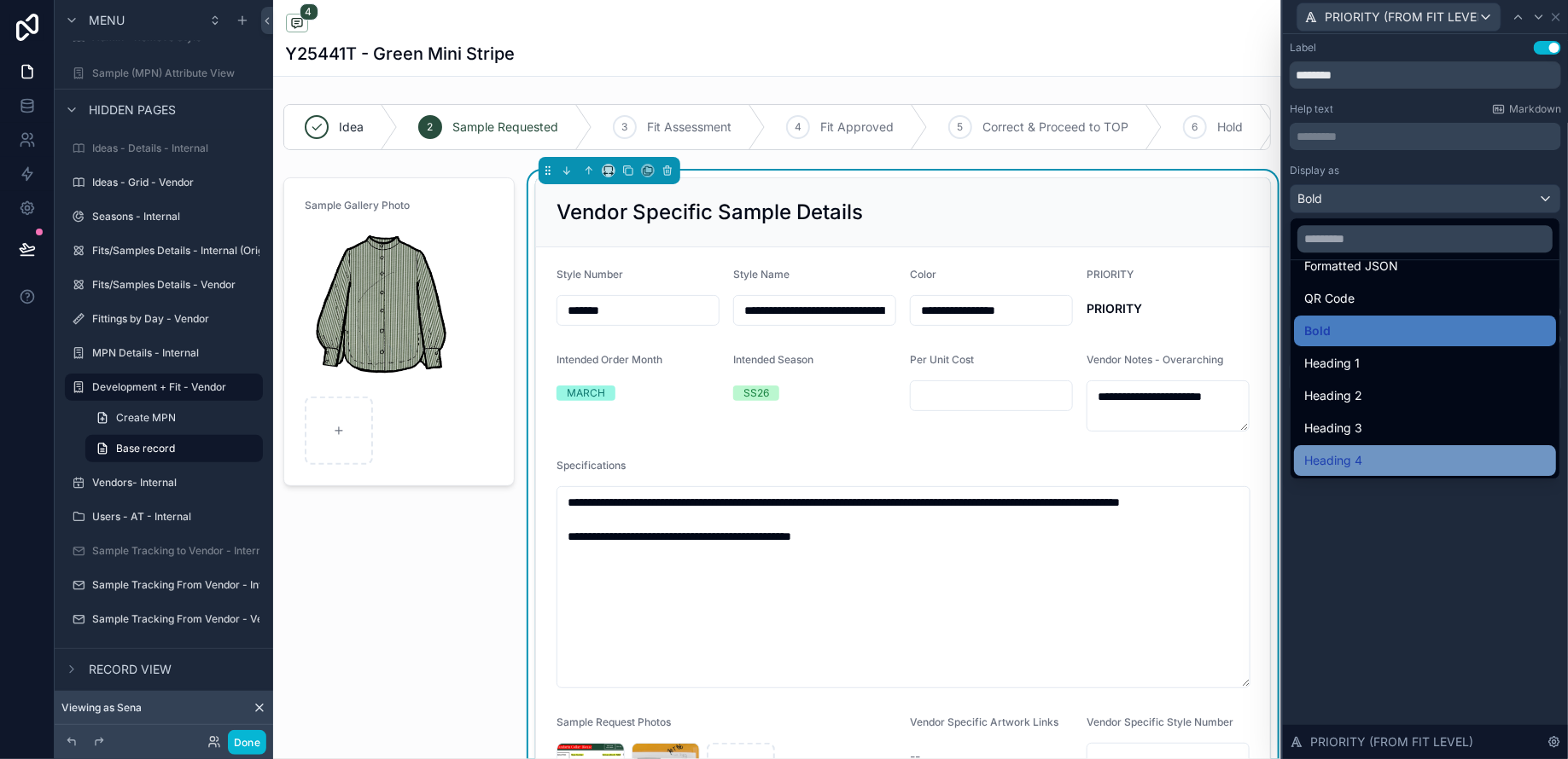
click at [1350, 451] on span "Heading 4" at bounding box center [1332, 461] width 58 height 20
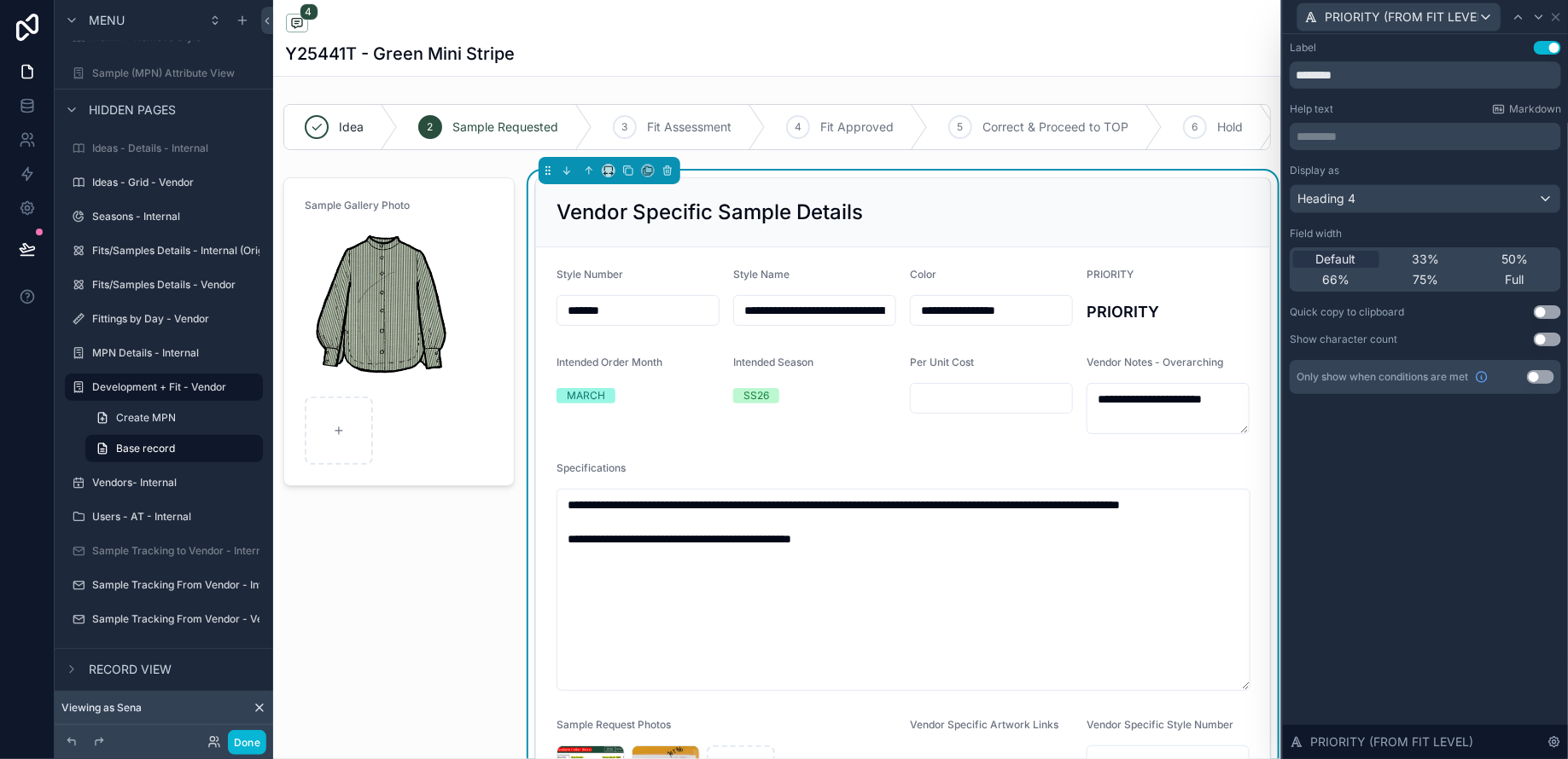
click at [1544, 45] on button "Use setting" at bounding box center [1547, 48] width 28 height 14
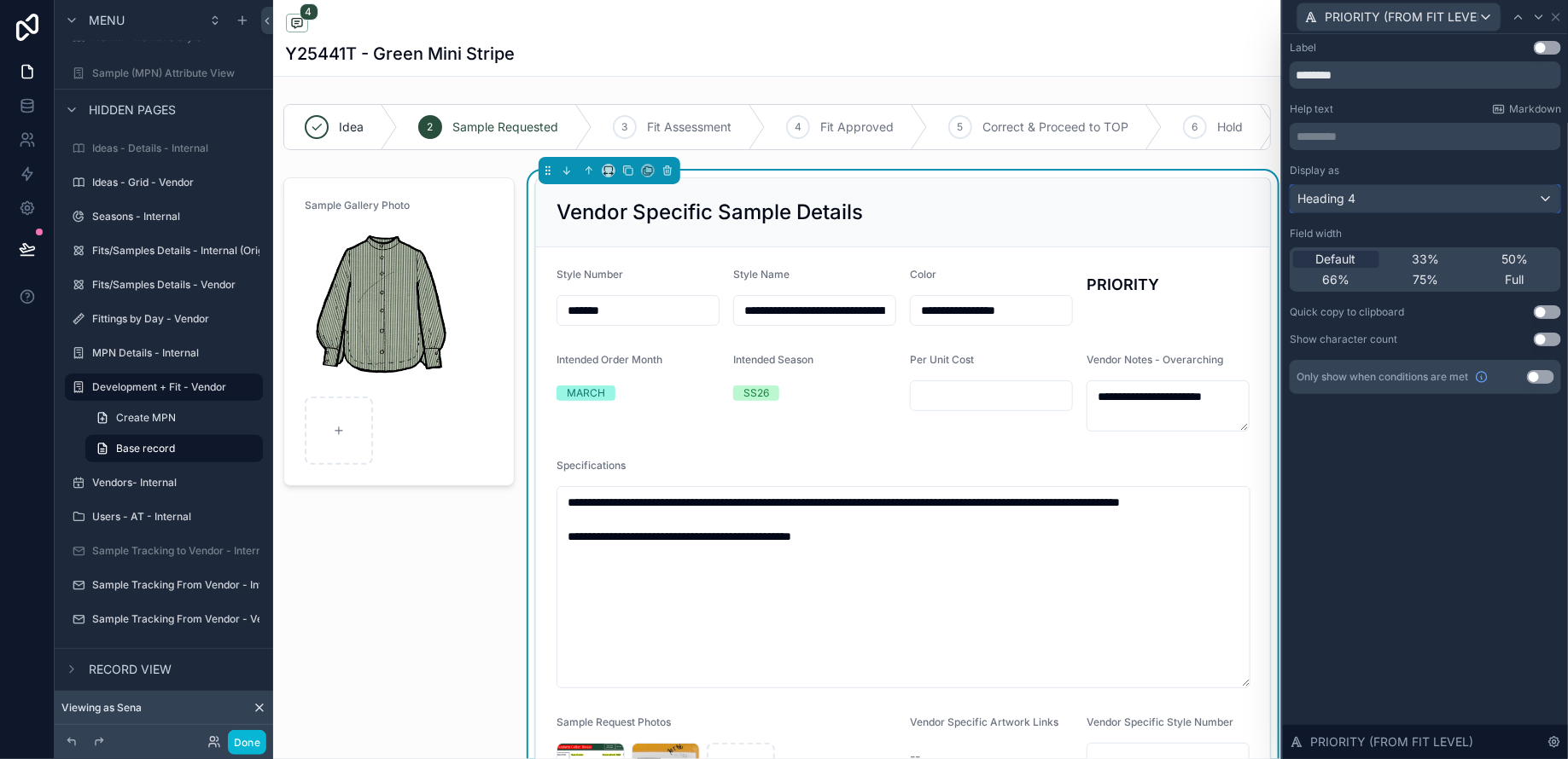
click at [1475, 210] on div "Heading 4" at bounding box center [1426, 199] width 270 height 28
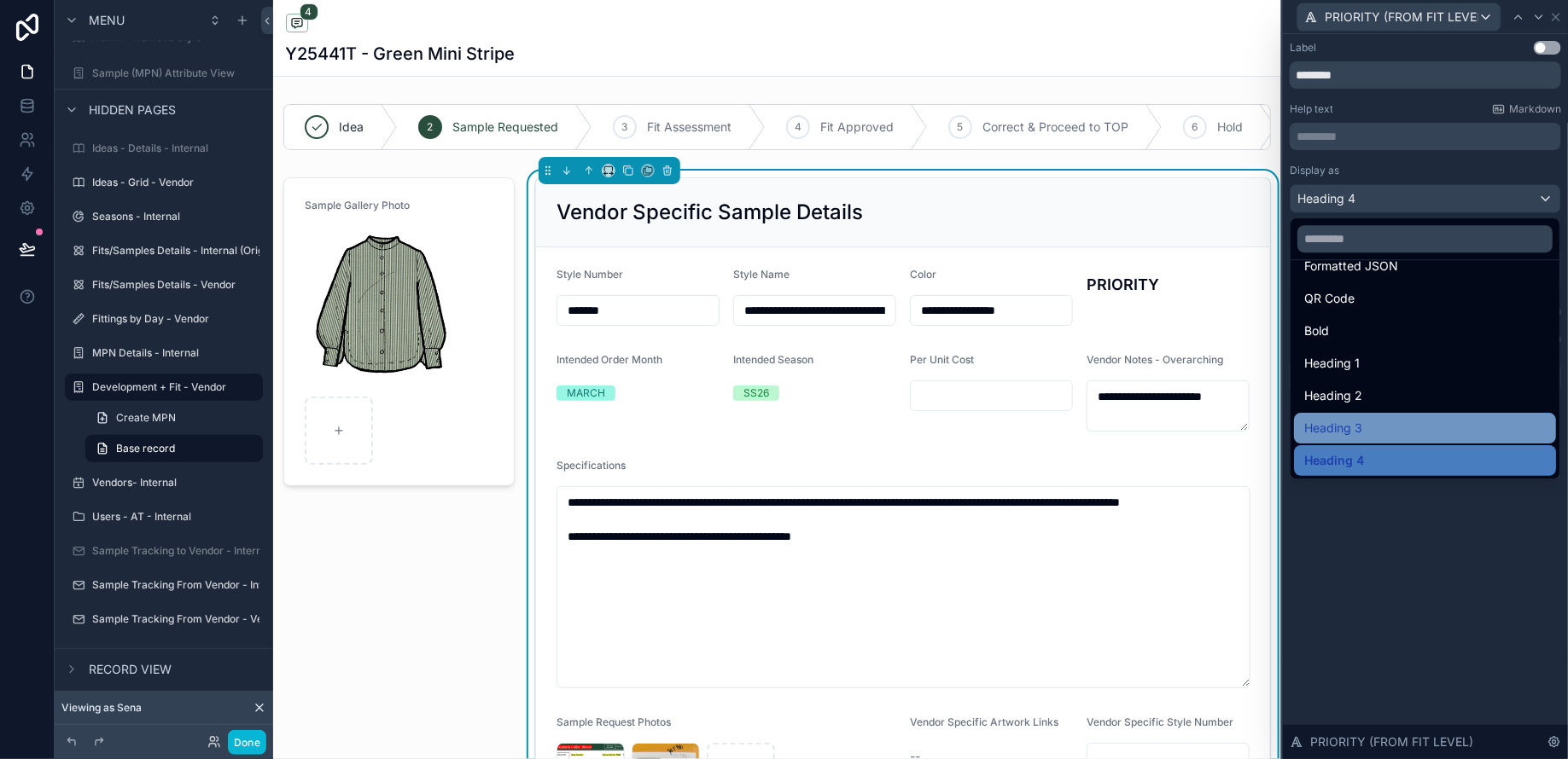
click at [1385, 420] on div "Heading 3" at bounding box center [1424, 429] width 241 height 20
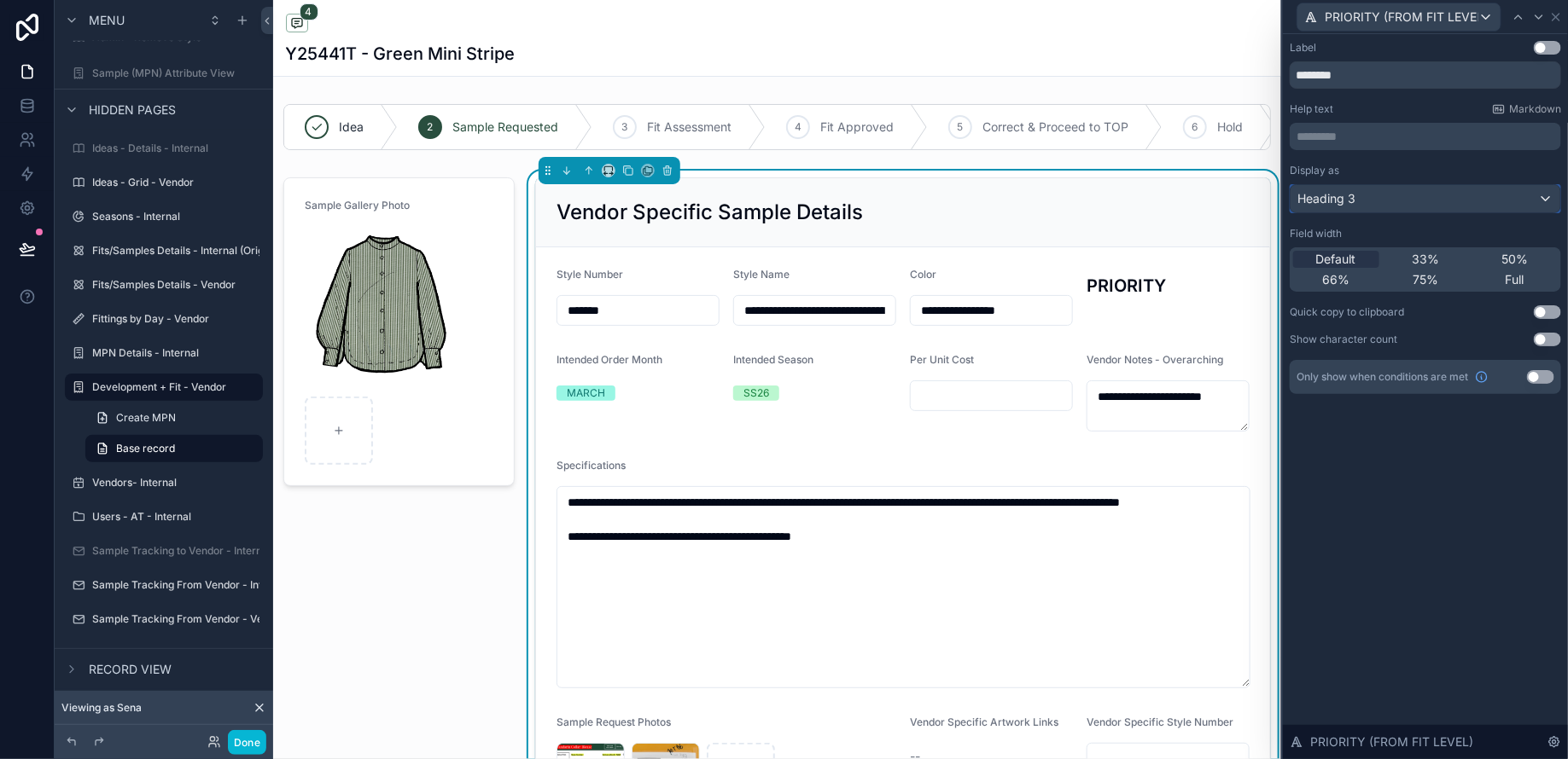
click at [1384, 196] on div "Heading 3" at bounding box center [1426, 199] width 270 height 28
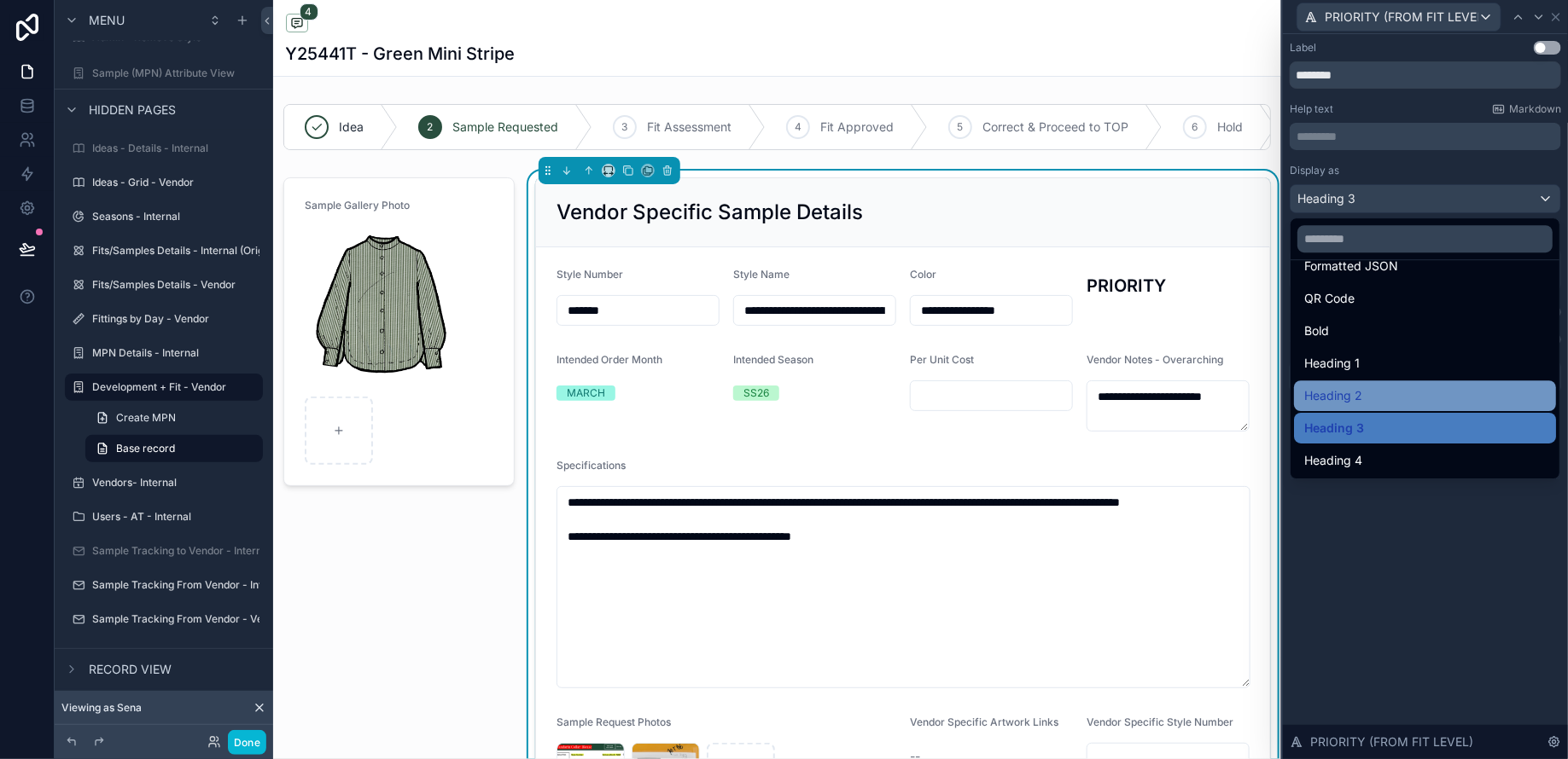
click at [1345, 393] on span "Heading 2" at bounding box center [1332, 396] width 58 height 20
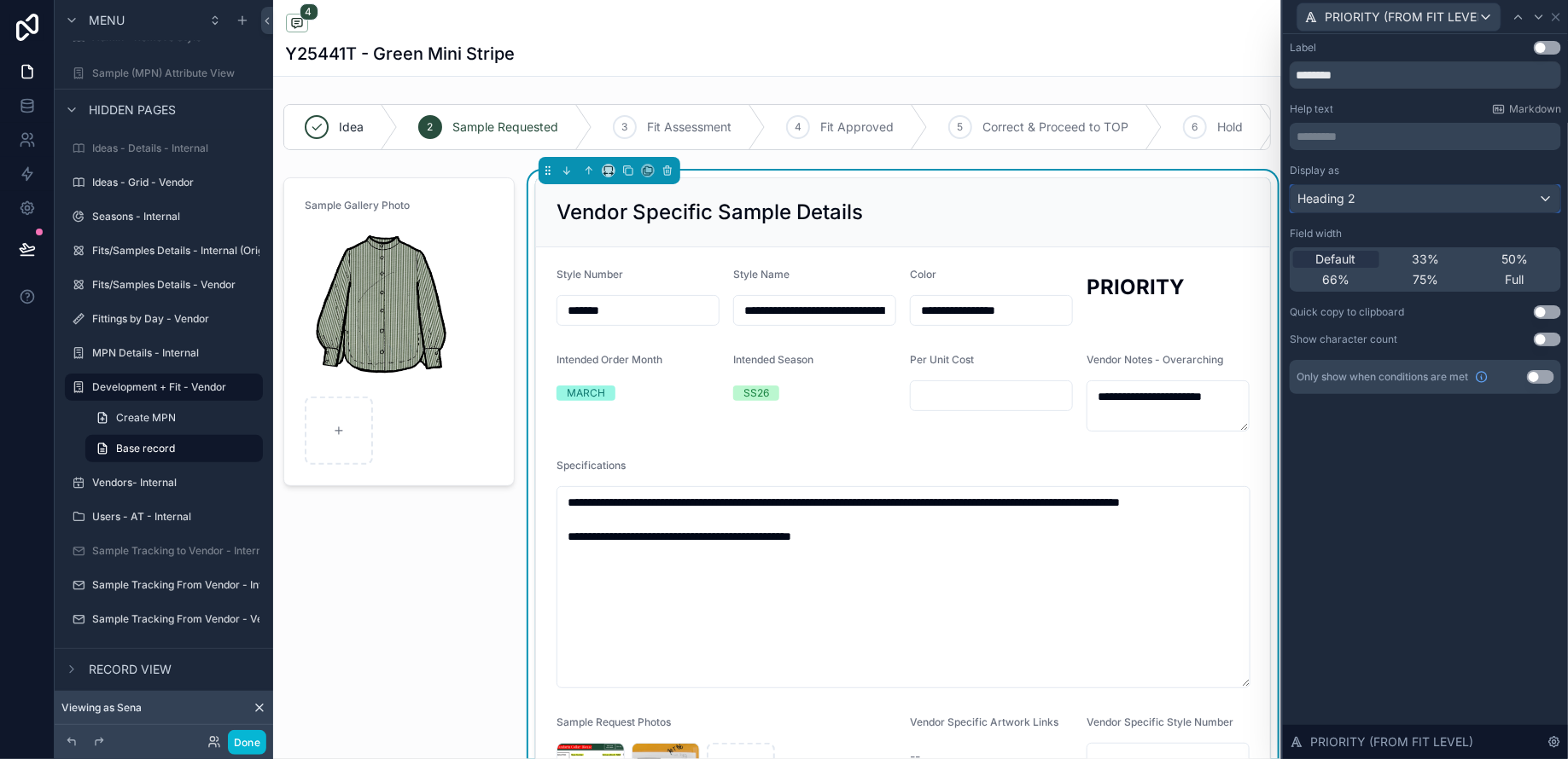
click at [1363, 201] on div "Heading 2" at bounding box center [1426, 199] width 270 height 28
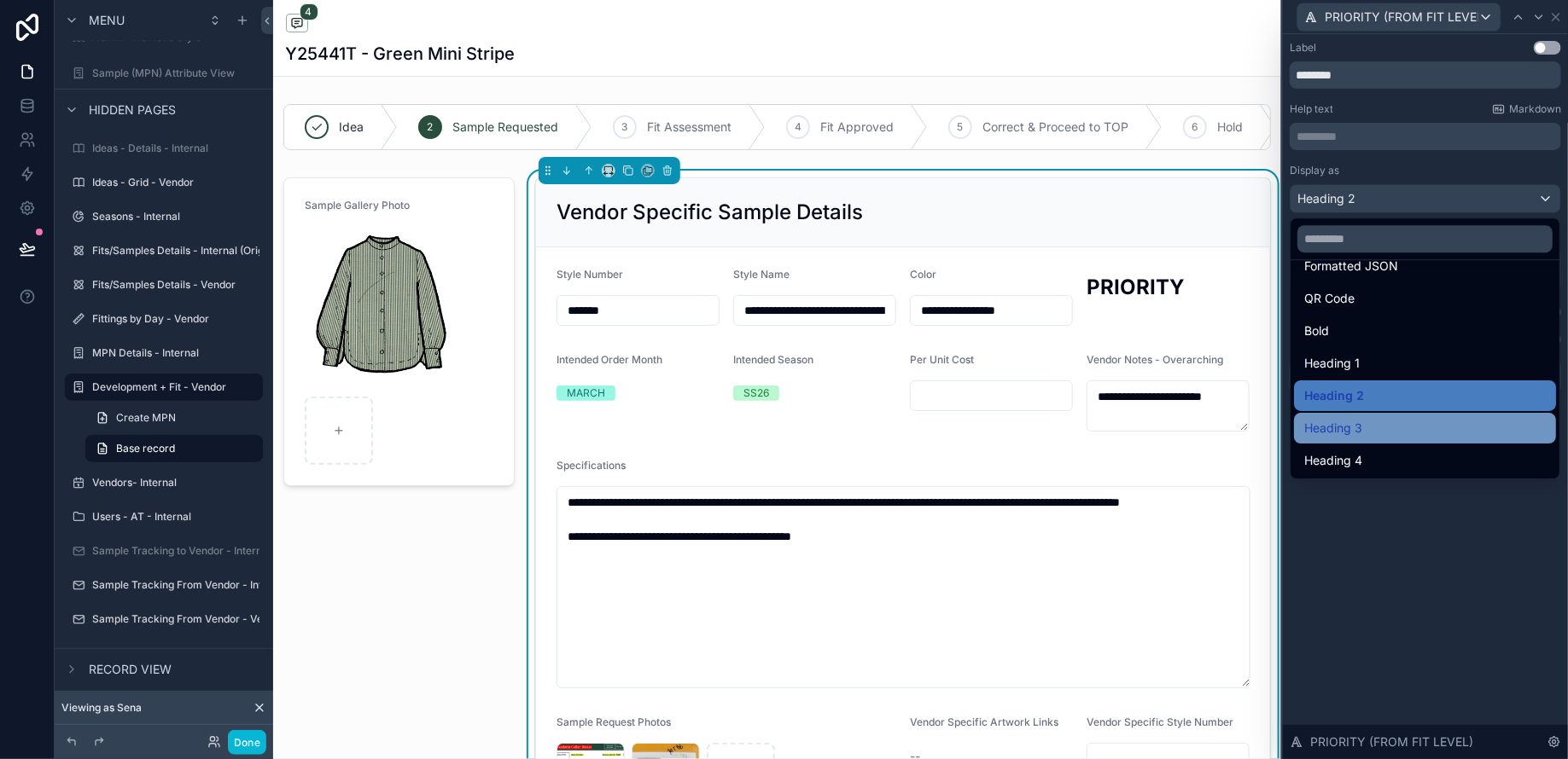
click at [1367, 440] on div "Heading 3" at bounding box center [1424, 428] width 262 height 30
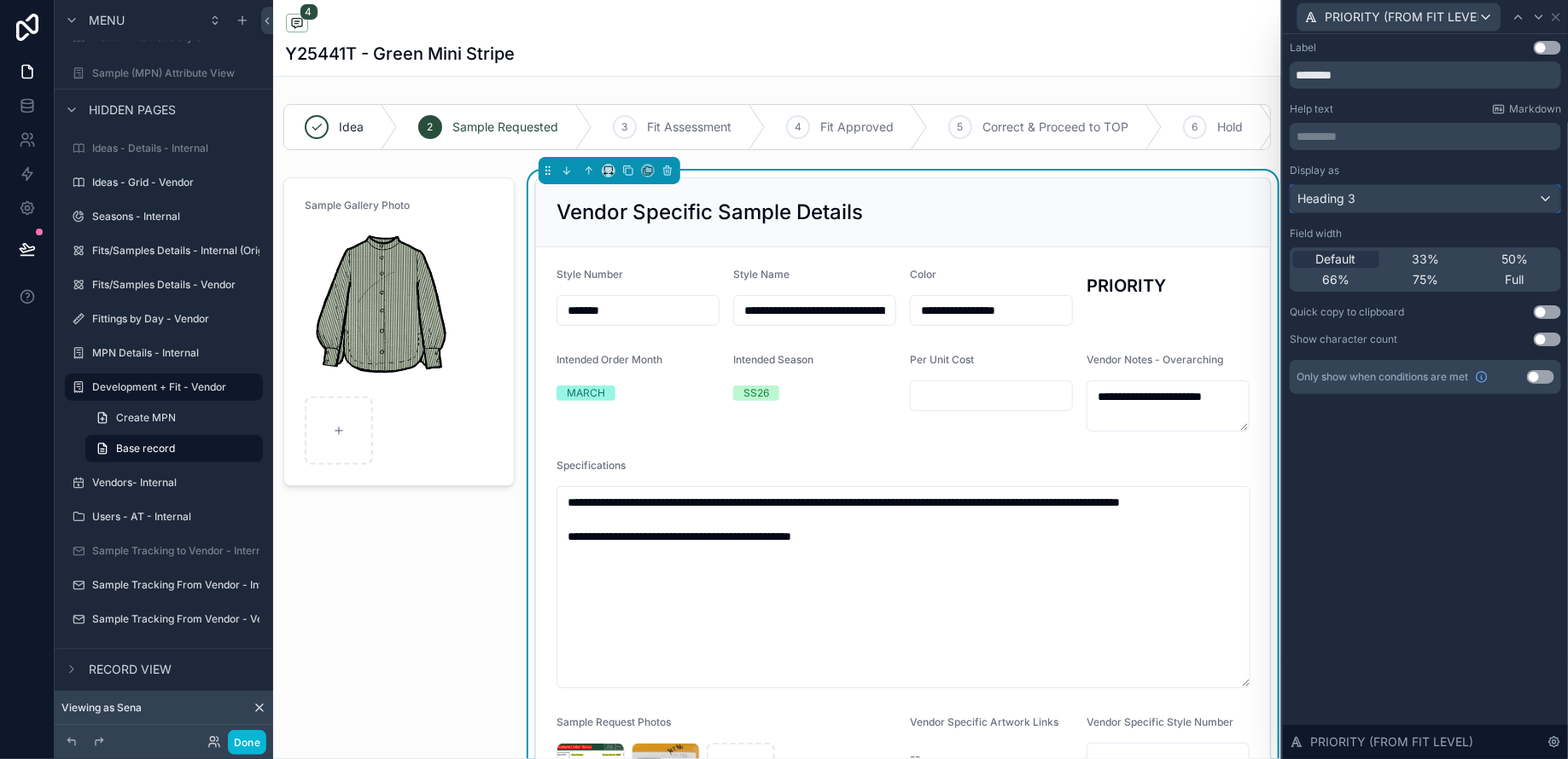
click at [1370, 201] on div "Heading 3" at bounding box center [1426, 199] width 270 height 28
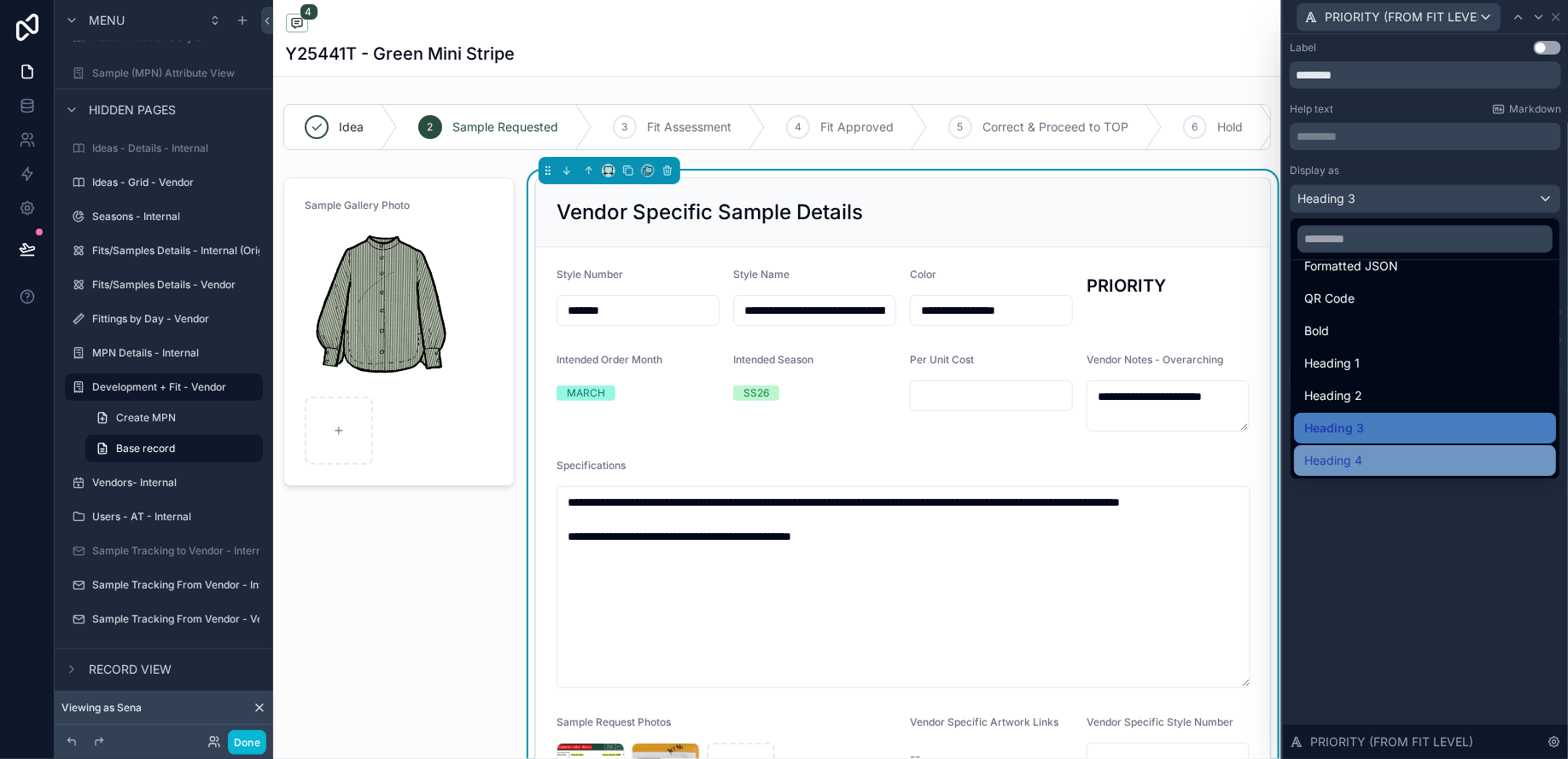
click at [1346, 455] on span "Heading 4" at bounding box center [1332, 461] width 58 height 20
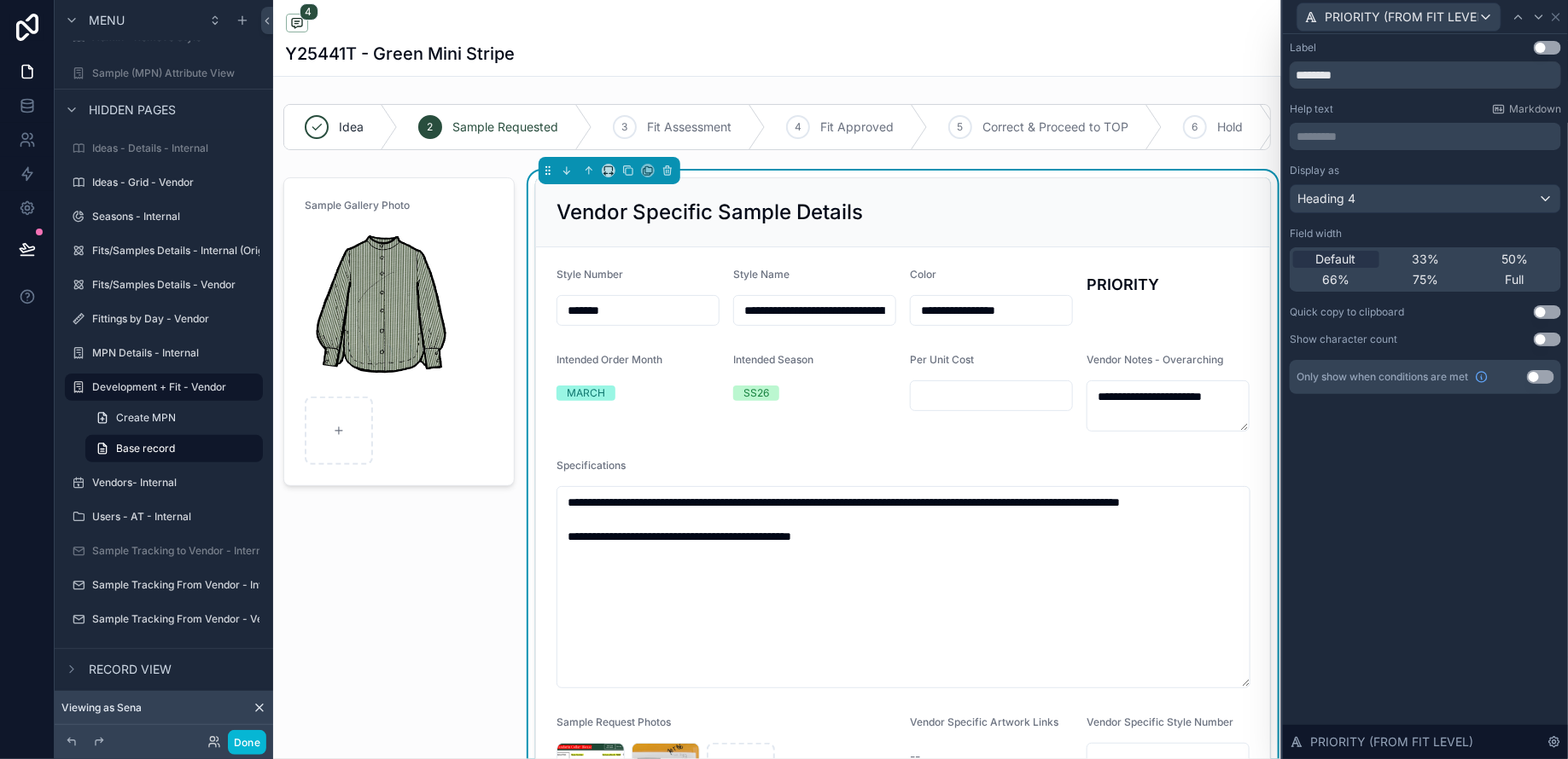
click at [1546, 45] on button "Use setting" at bounding box center [1547, 48] width 28 height 14
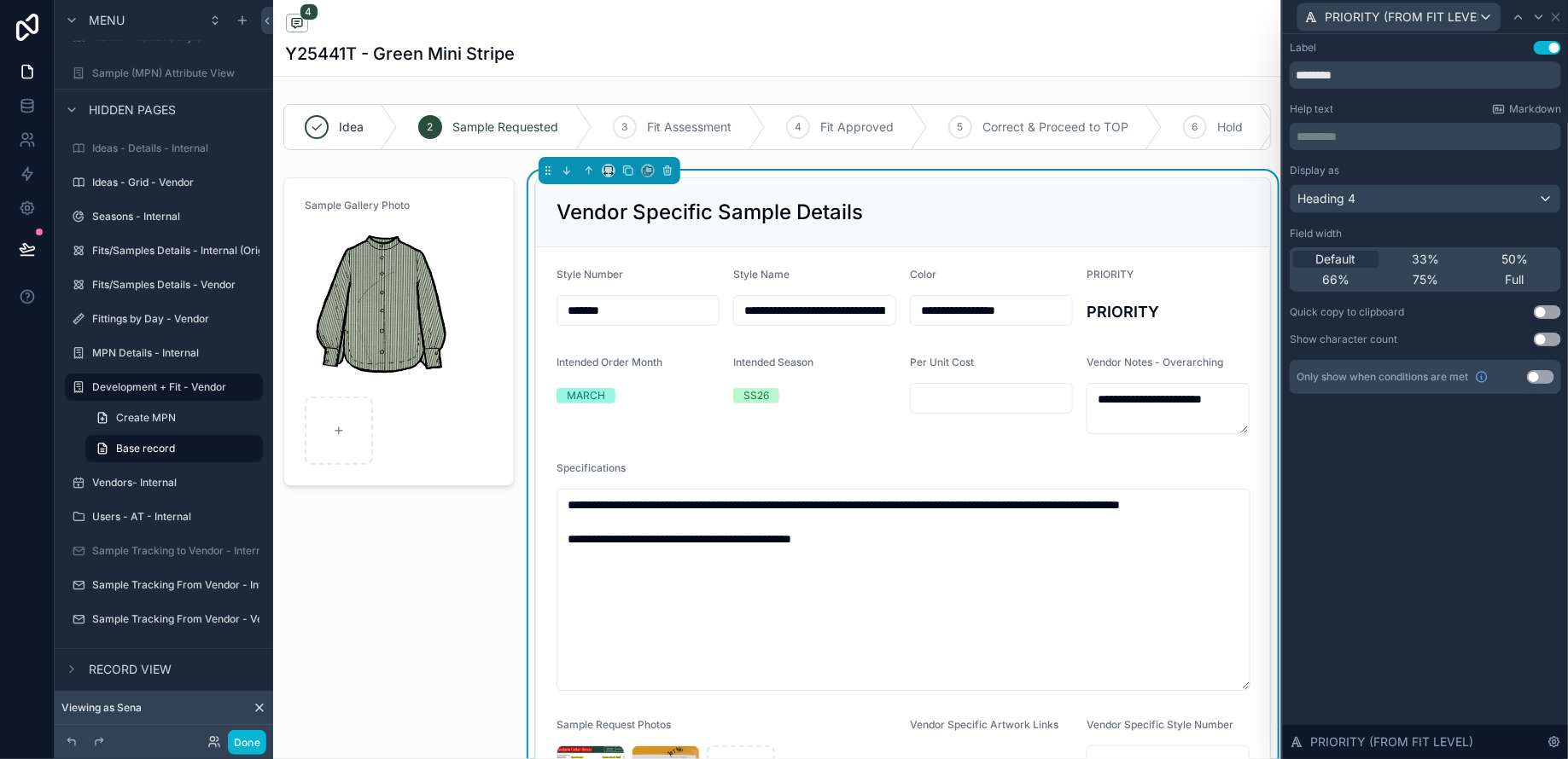
click at [1546, 45] on button "Use setting" at bounding box center [1547, 48] width 28 height 14
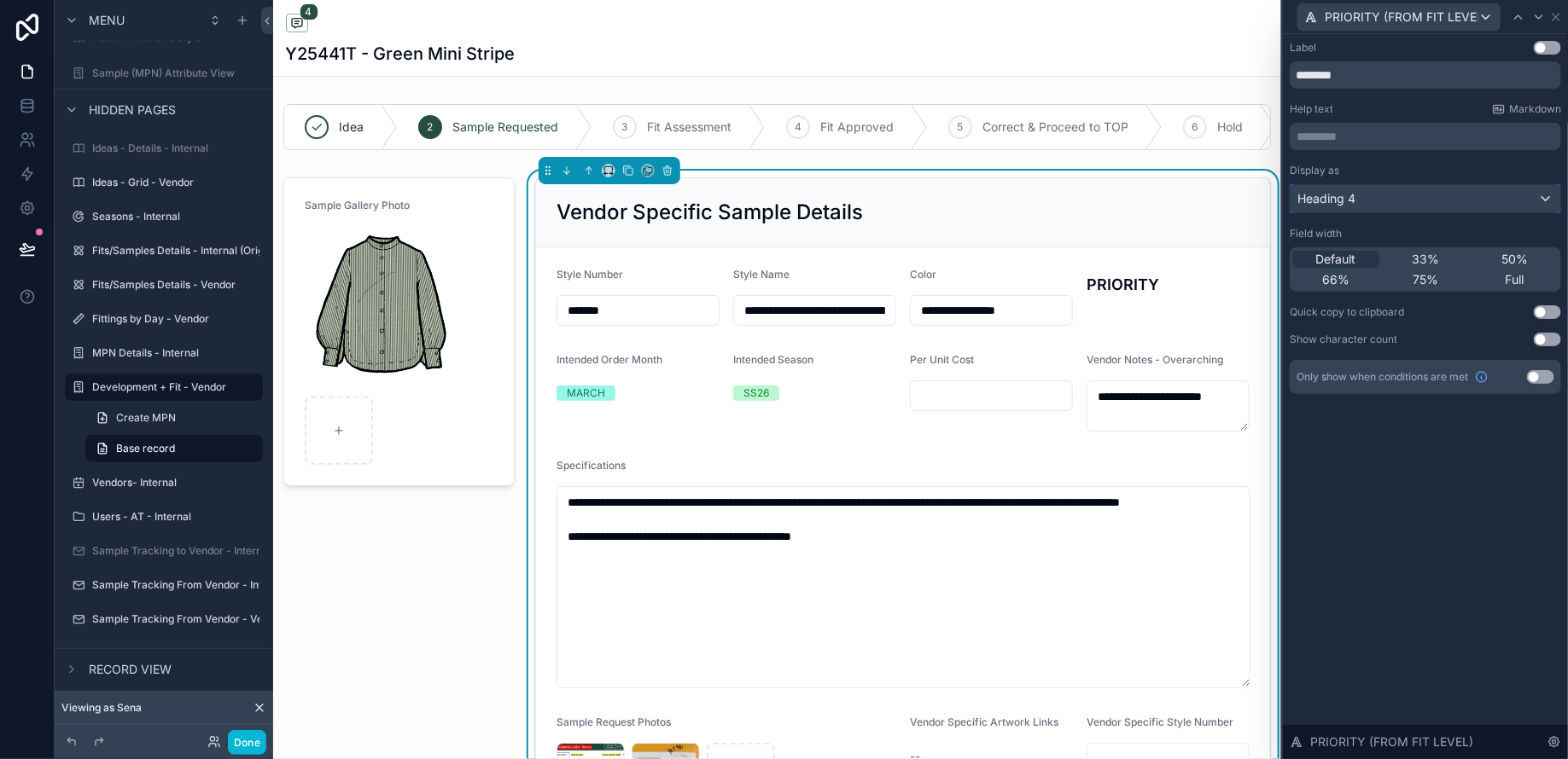
click at [1439, 200] on div "Heading 4" at bounding box center [1426, 199] width 270 height 28
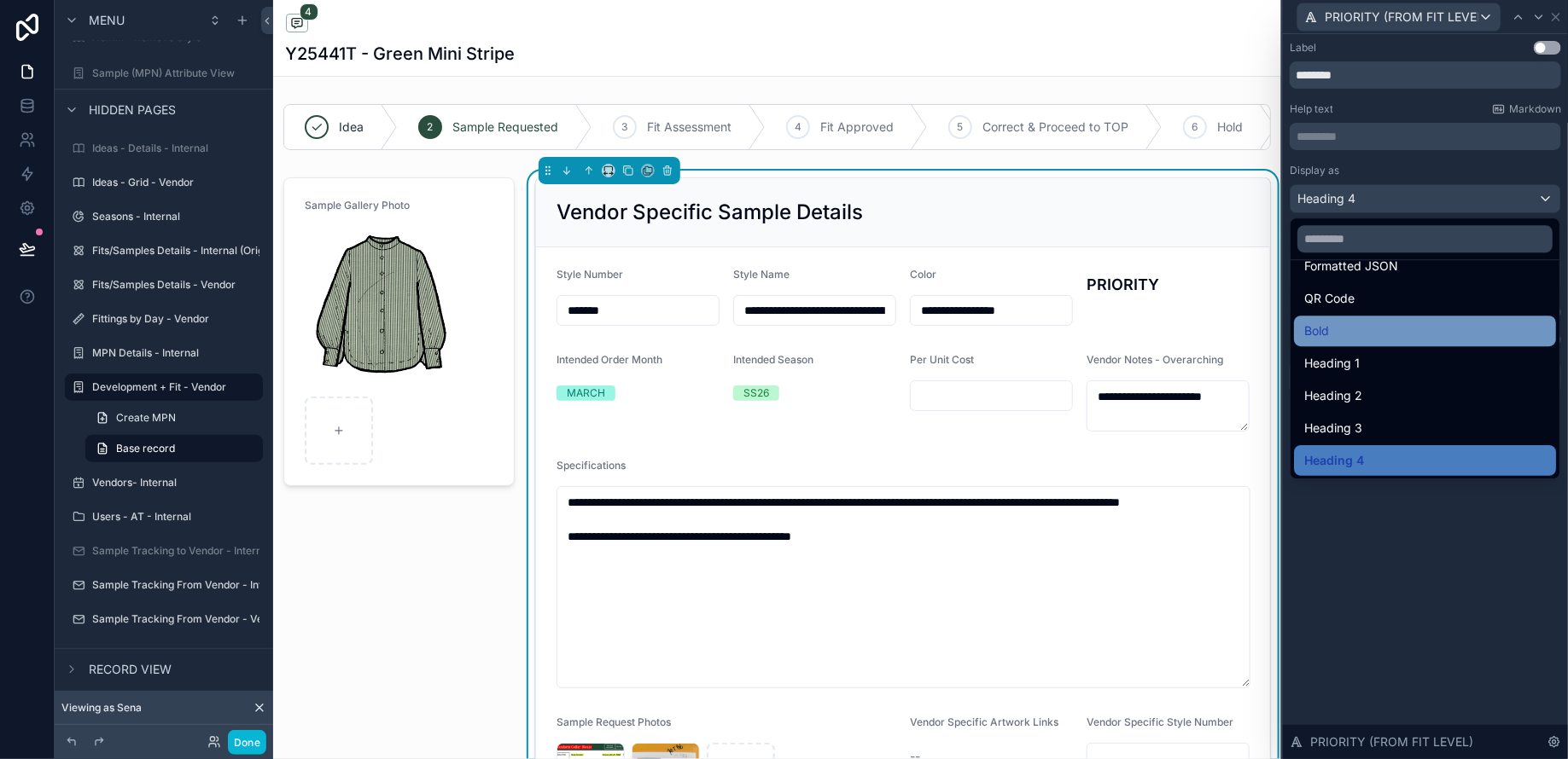
click at [1376, 324] on div "Bold" at bounding box center [1424, 331] width 241 height 20
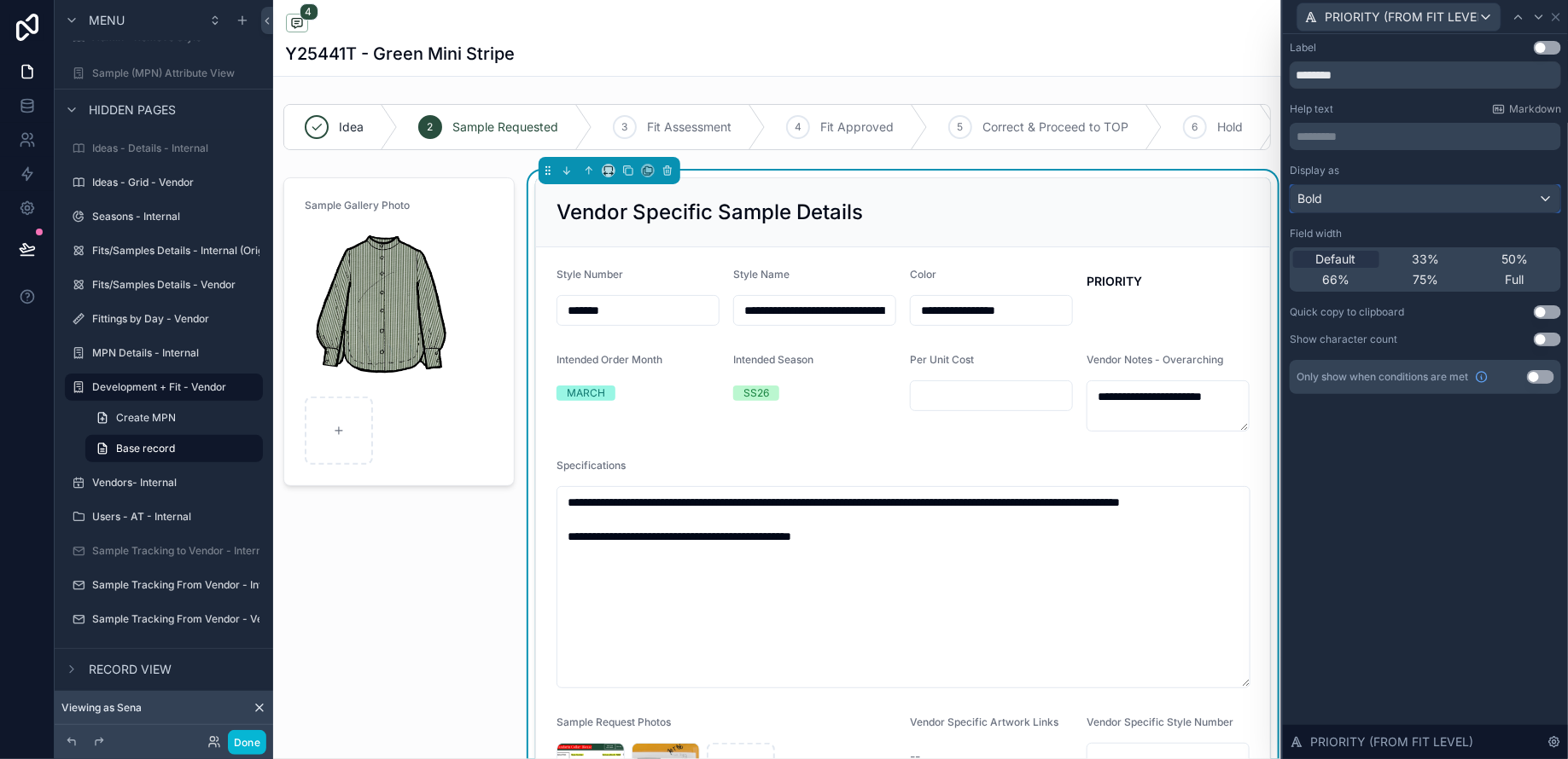
click at [1355, 197] on div "Bold" at bounding box center [1426, 199] width 270 height 28
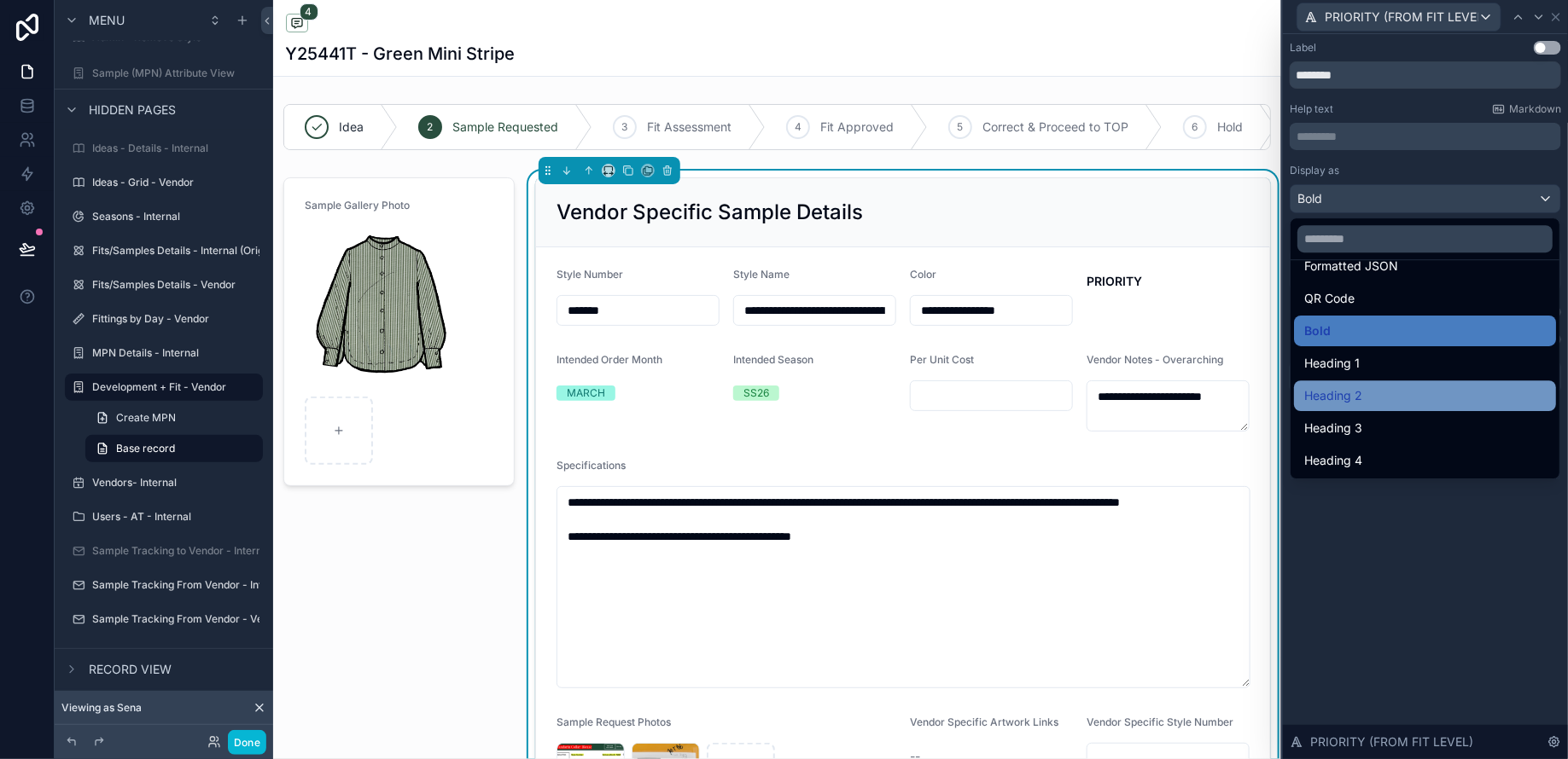
click at [1363, 403] on div "Heading 2" at bounding box center [1424, 396] width 241 height 20
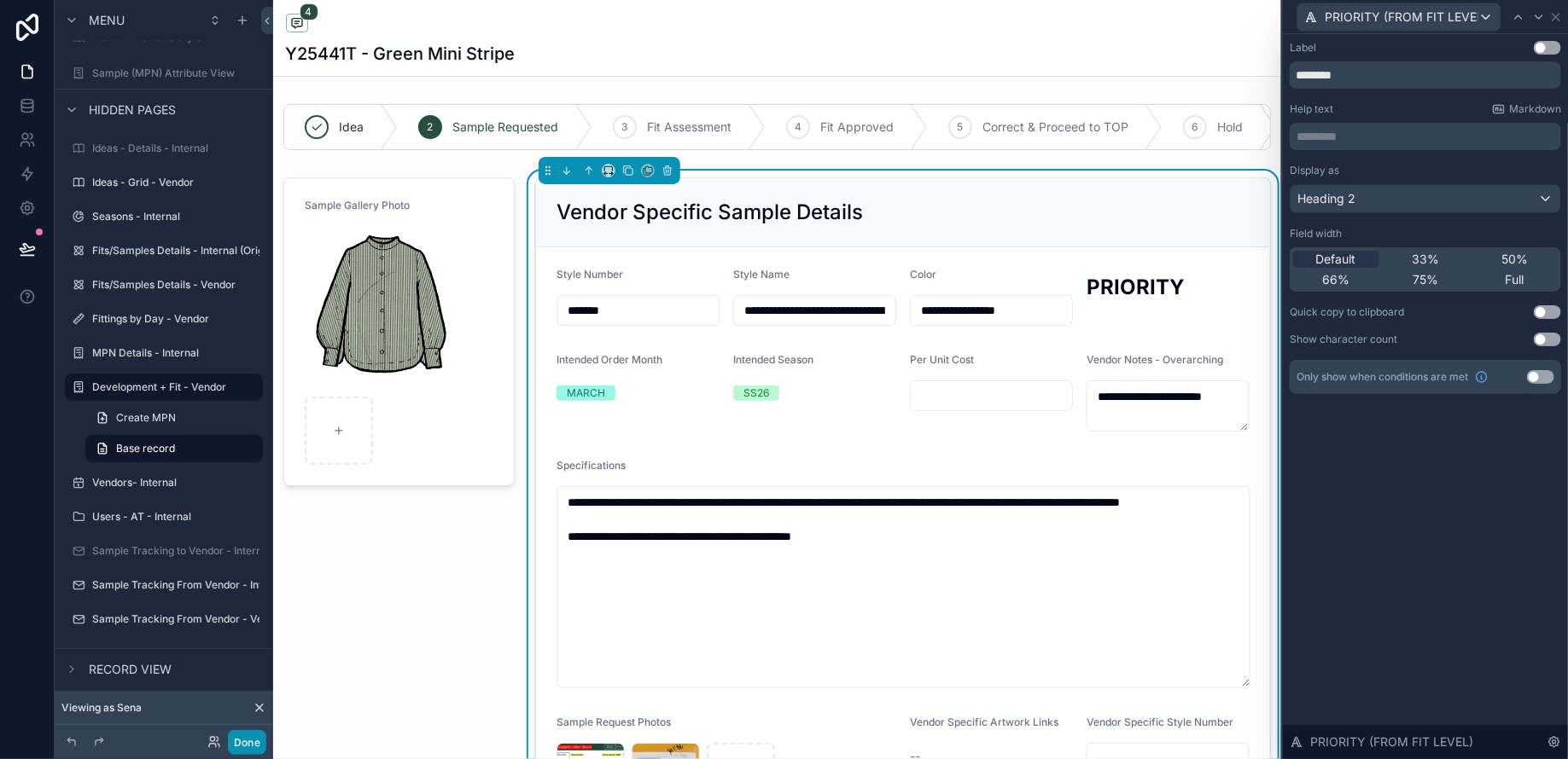
click at [254, 736] on button "Done" at bounding box center [247, 742] width 39 height 25
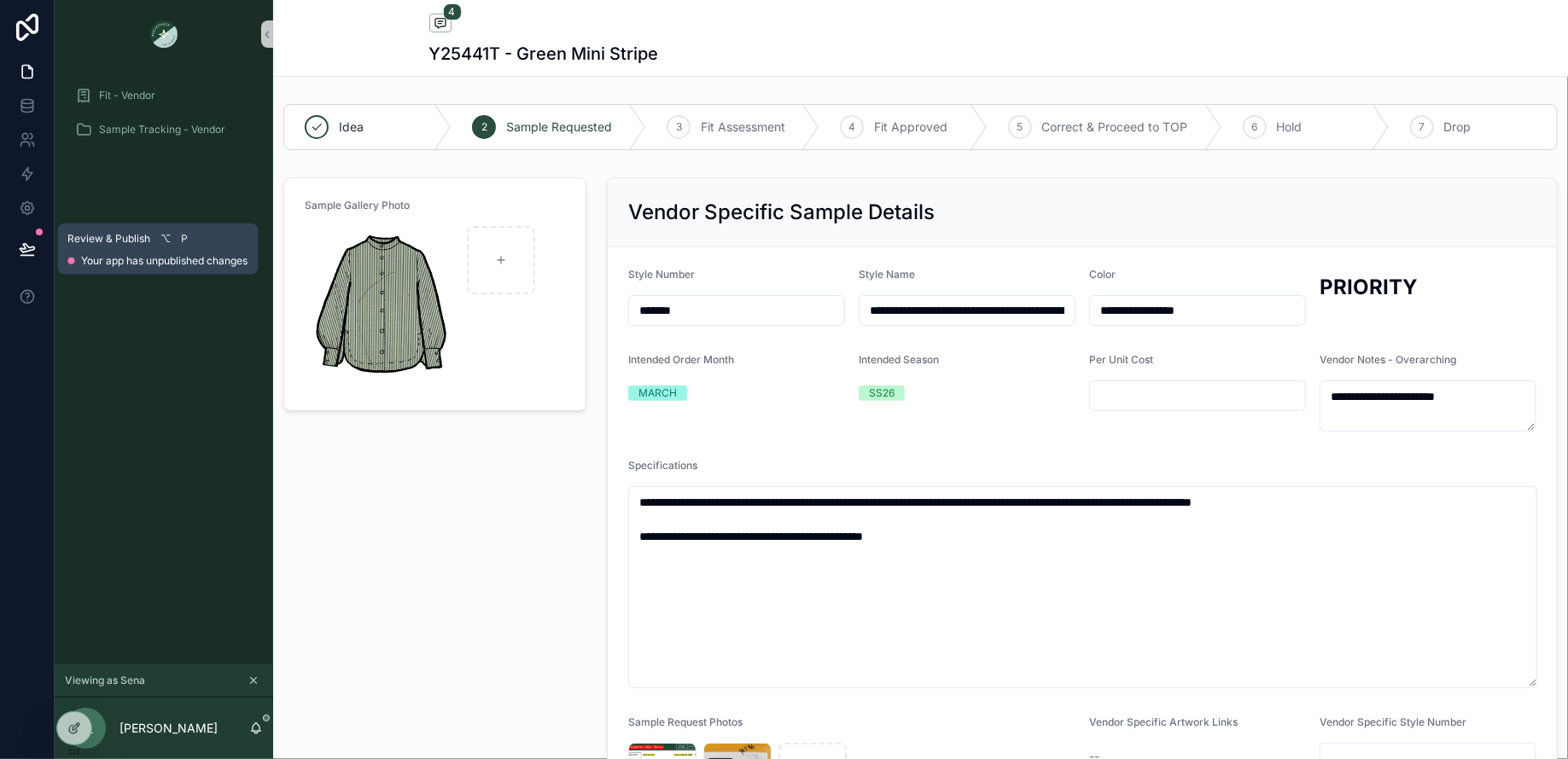
click at [21, 248] on icon at bounding box center [27, 248] width 15 height 8
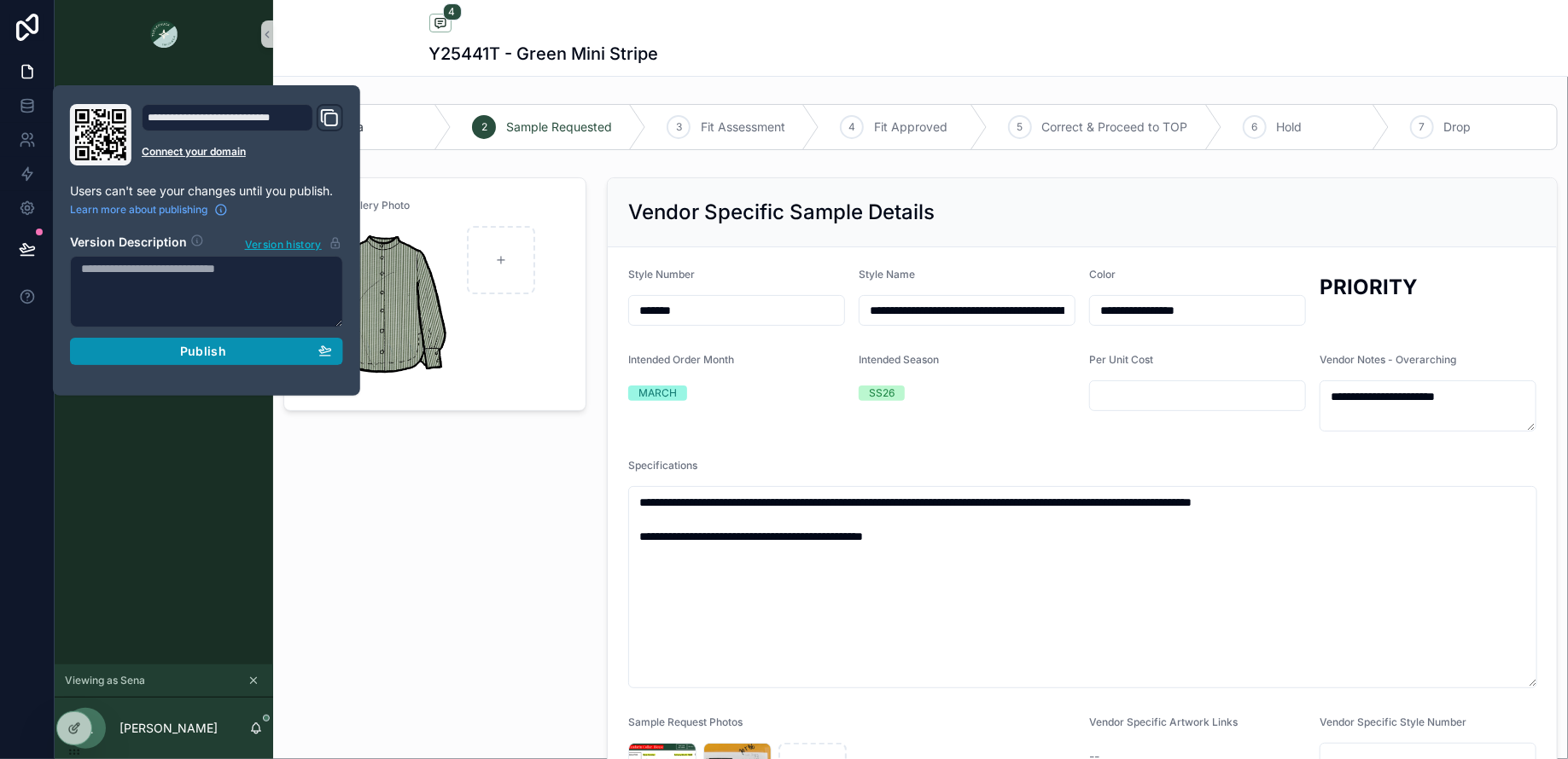
click at [204, 345] on span "Publish" at bounding box center [203, 352] width 46 height 16
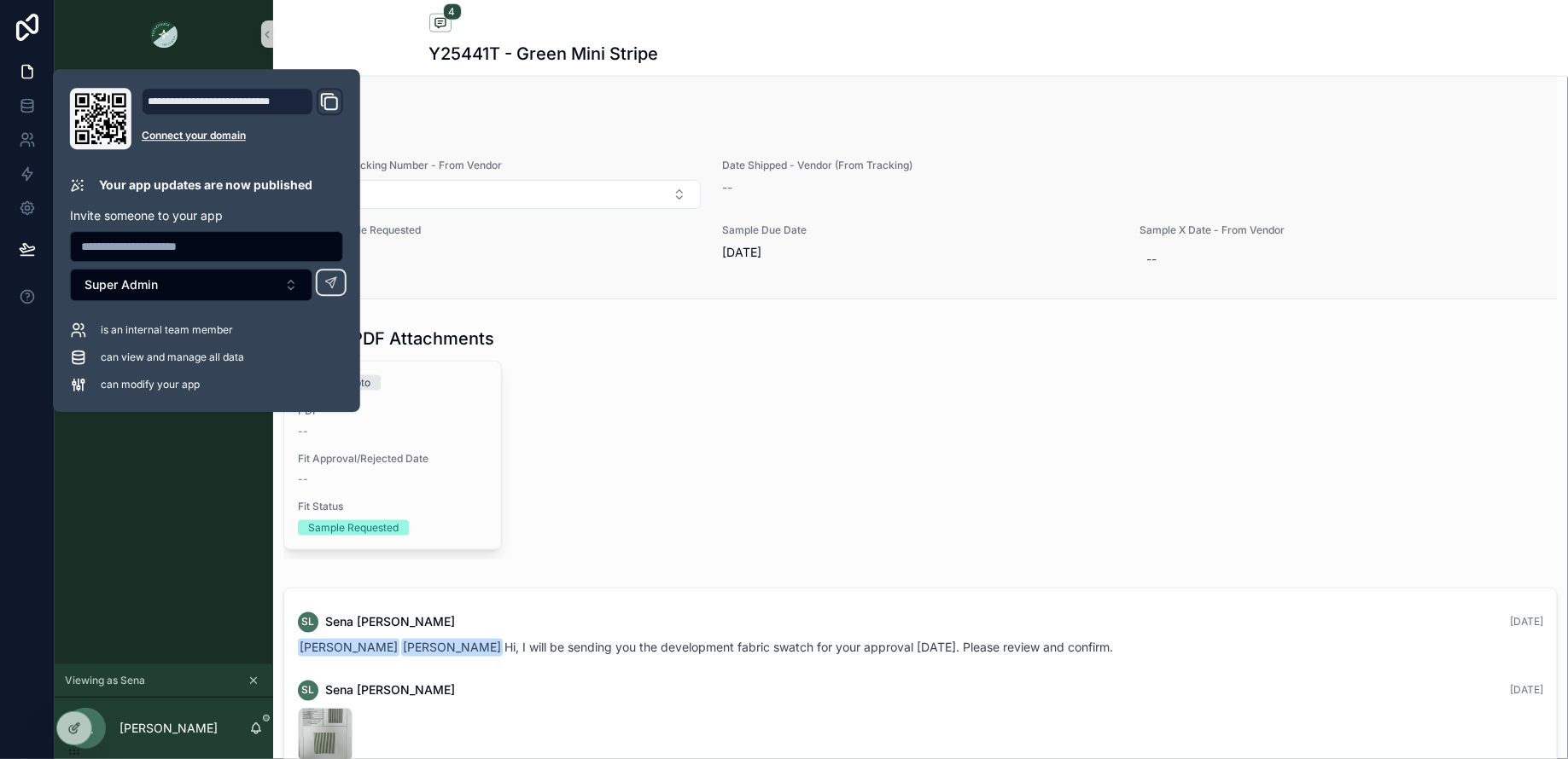
scroll to position [1033, 0]
click at [997, 541] on div "Fit #1 - Proto PDF -- Fit Approval/Rejected Date -- Fit Status Sample Requested" at bounding box center [921, 458] width 1274 height 200
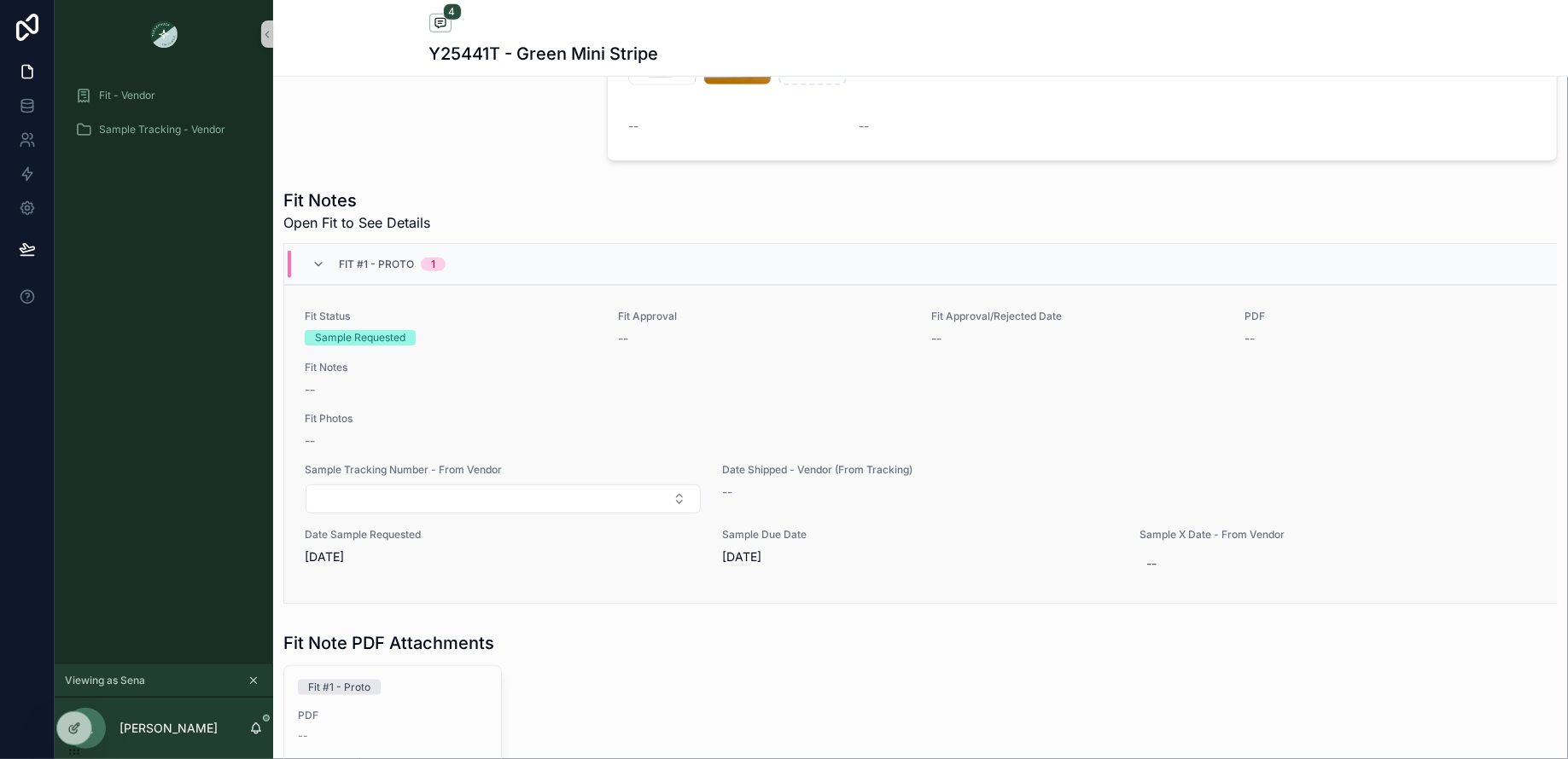
scroll to position [732, 0]
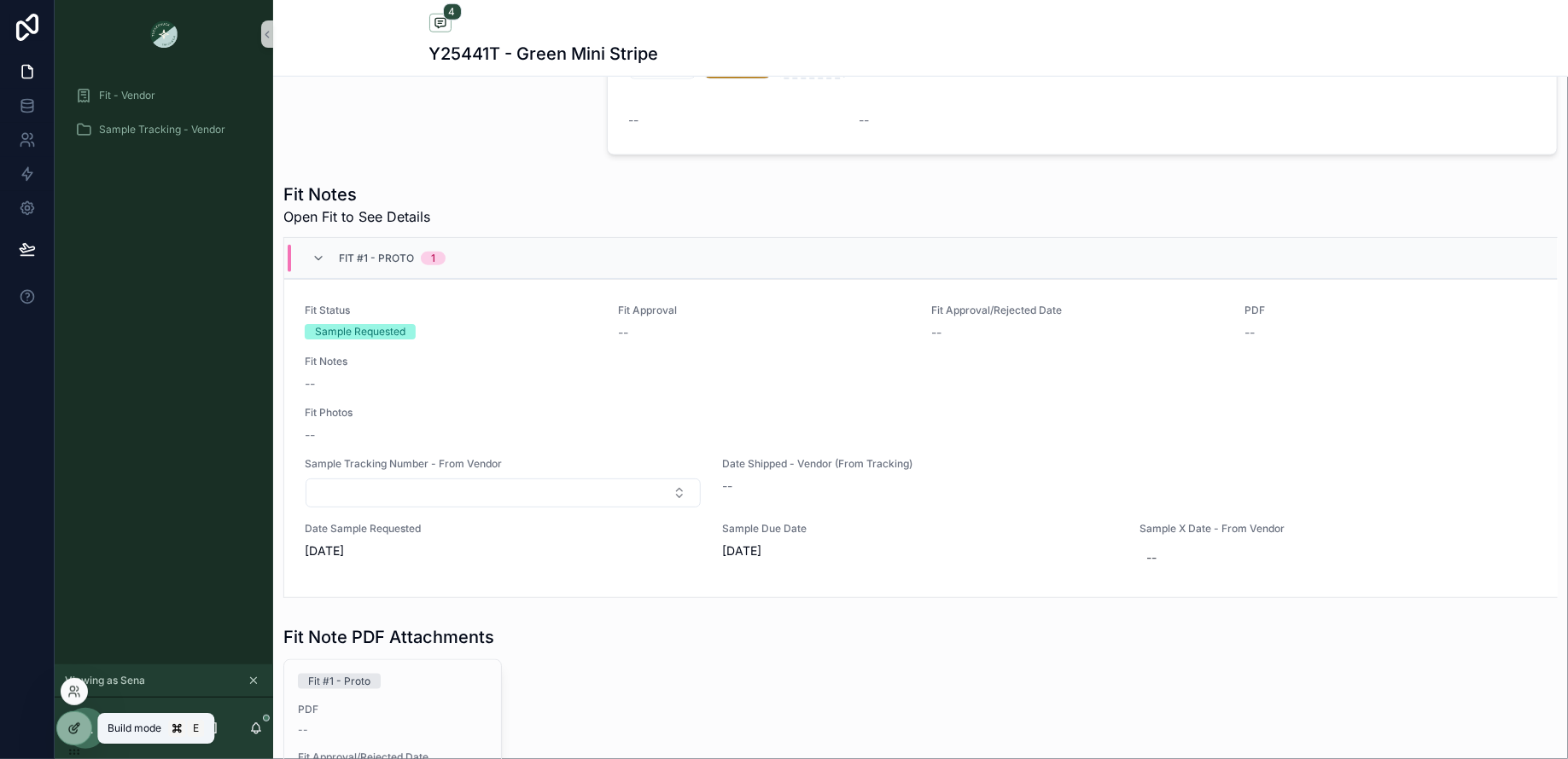
click at [80, 727] on div at bounding box center [73, 728] width 34 height 32
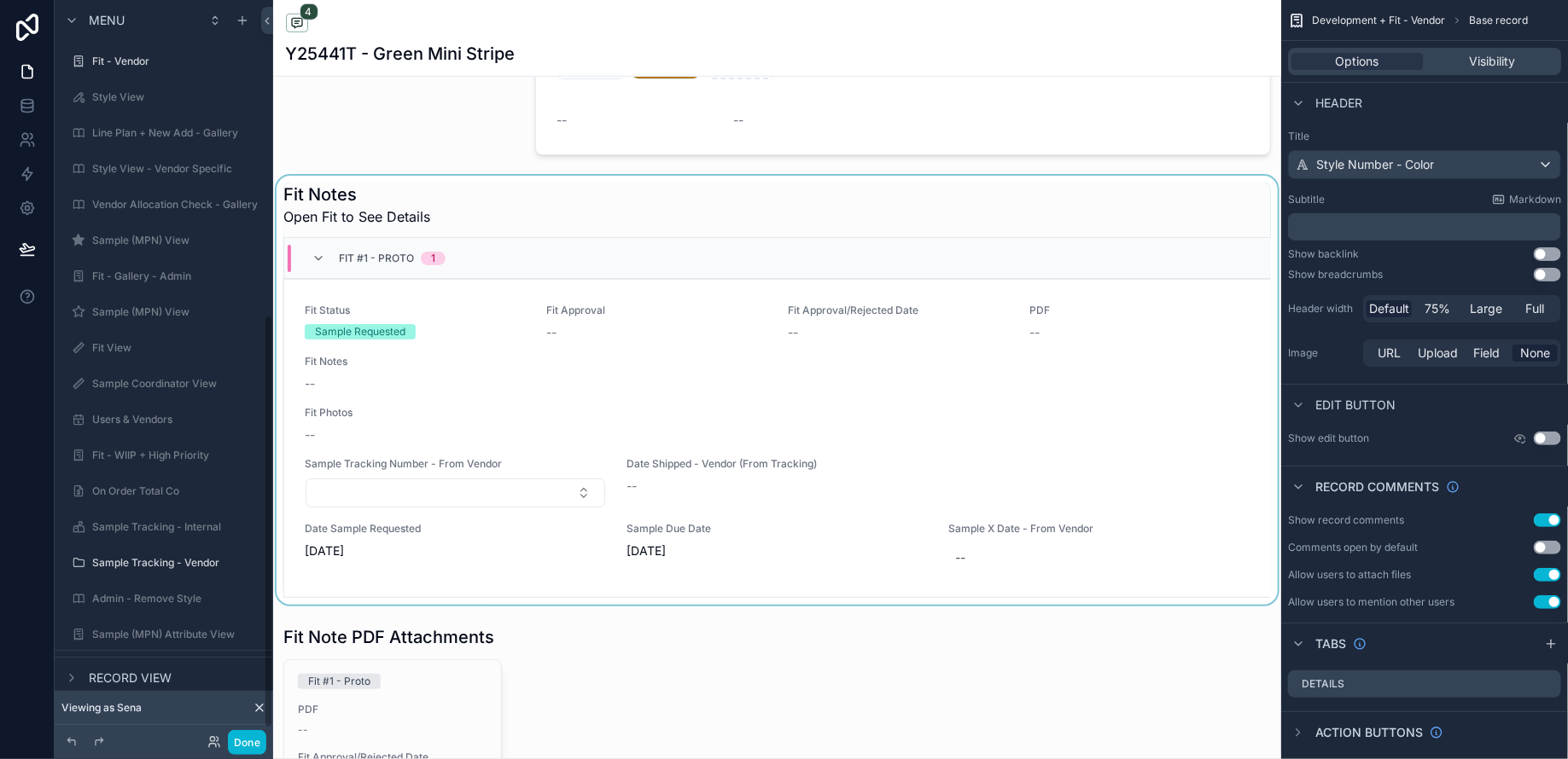
scroll to position [562, 0]
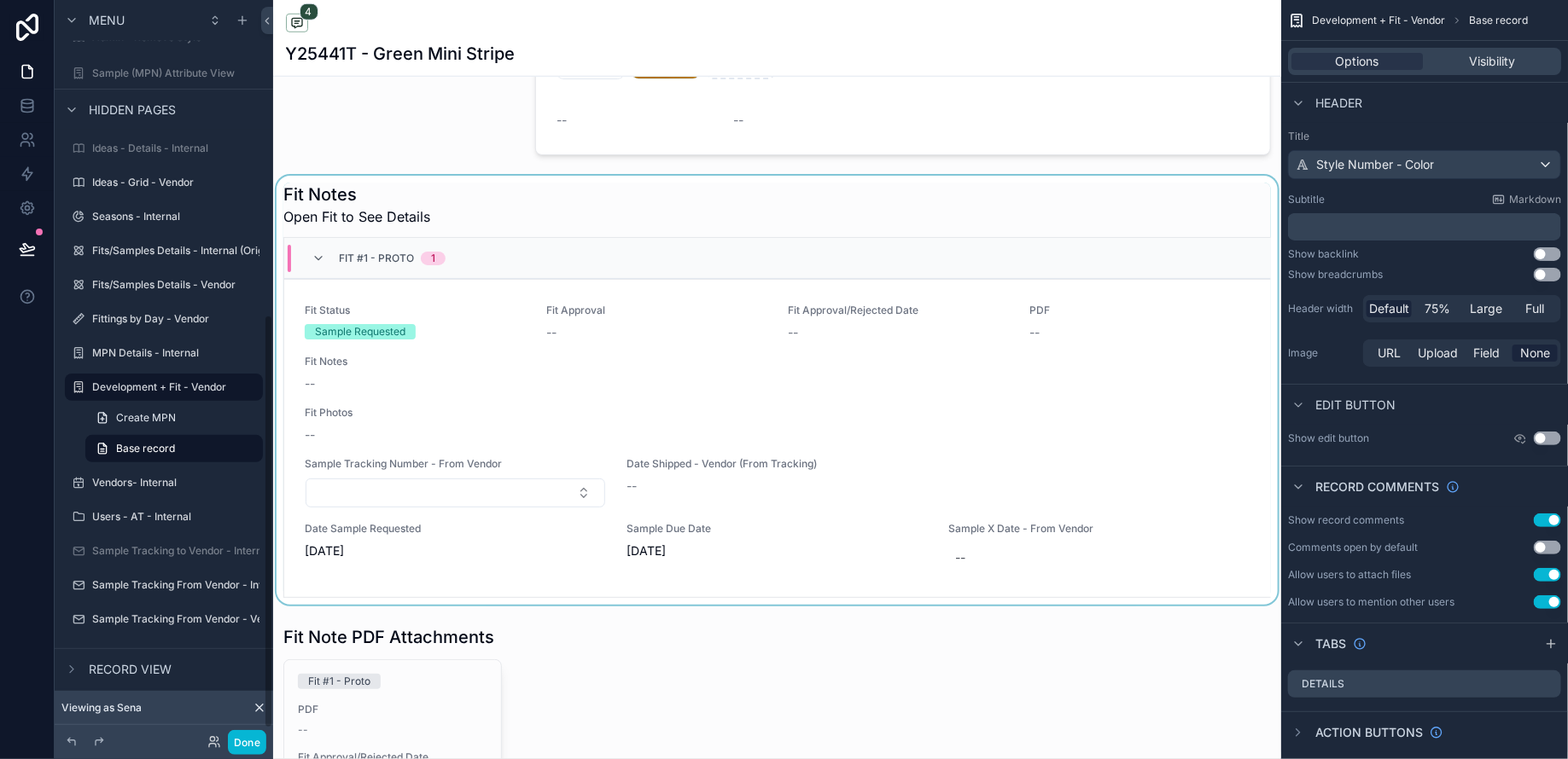
click at [725, 531] on div "scrollable content" at bounding box center [777, 390] width 1008 height 430
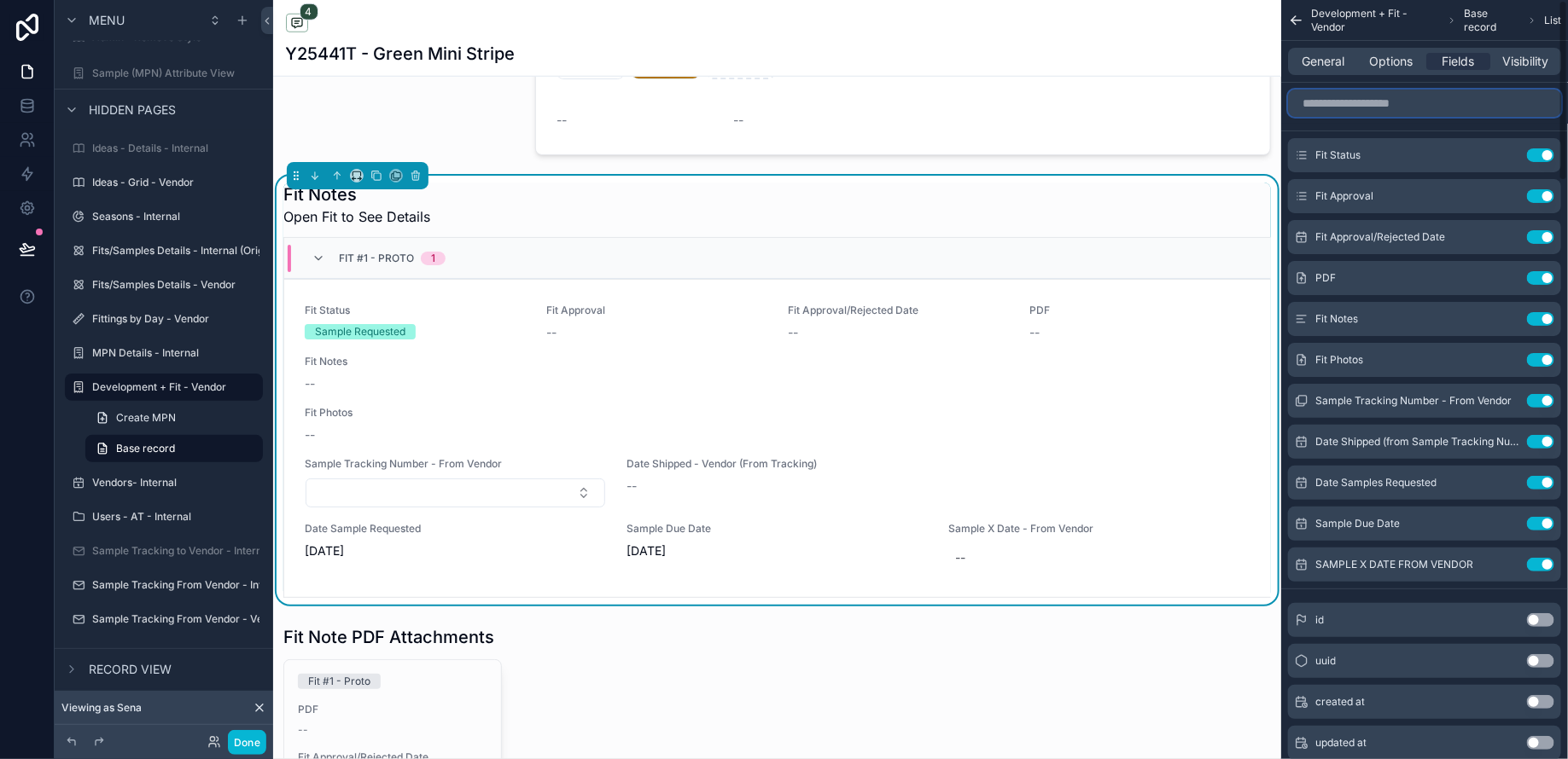
click at [1366, 107] on input "scrollable content" at bounding box center [1424, 104] width 273 height 28
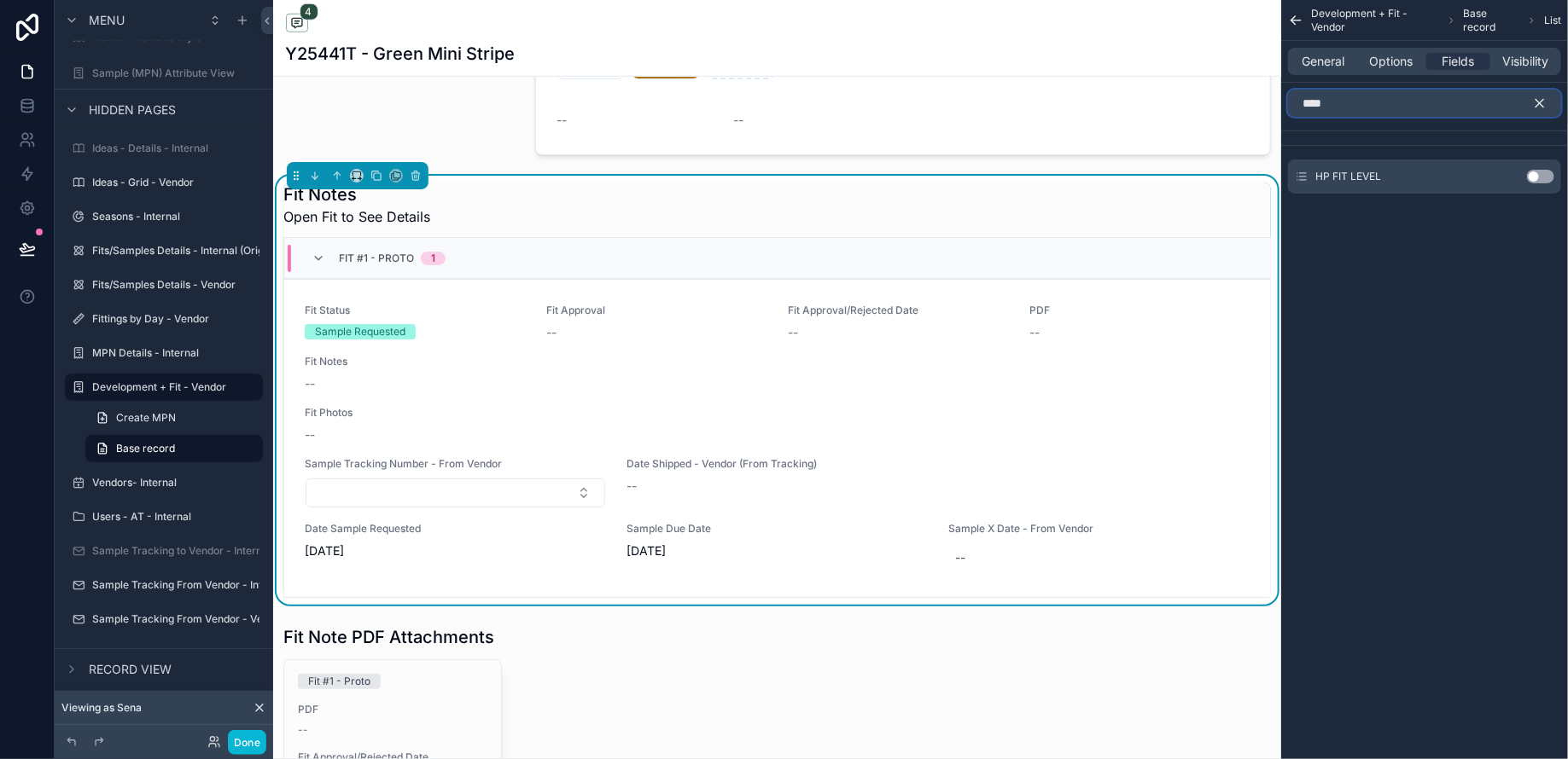
type input "****"
click at [1535, 175] on button "Use setting" at bounding box center [1540, 176] width 28 height 14
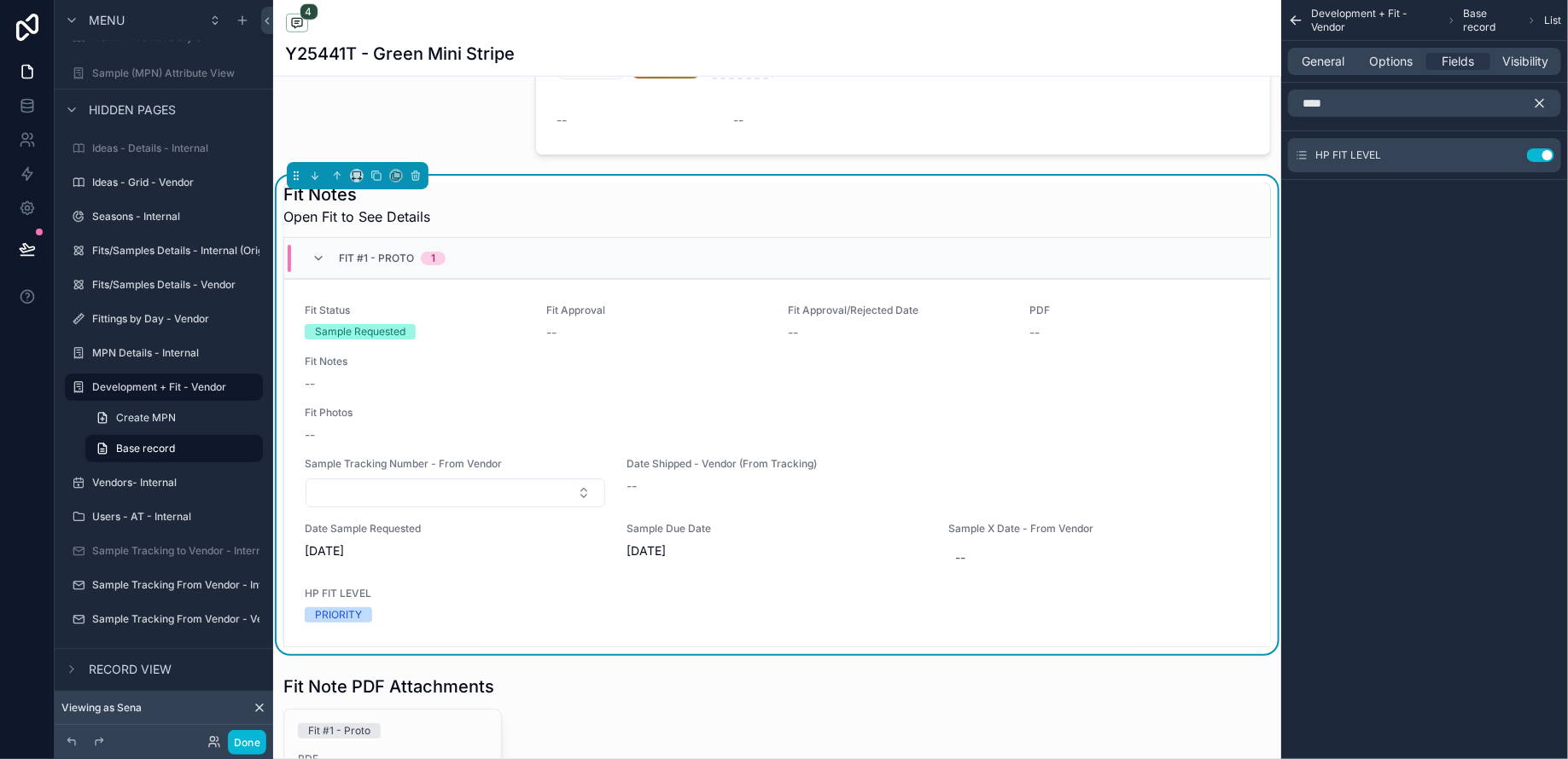
click at [1541, 97] on icon "scrollable content" at bounding box center [1540, 103] width 16 height 16
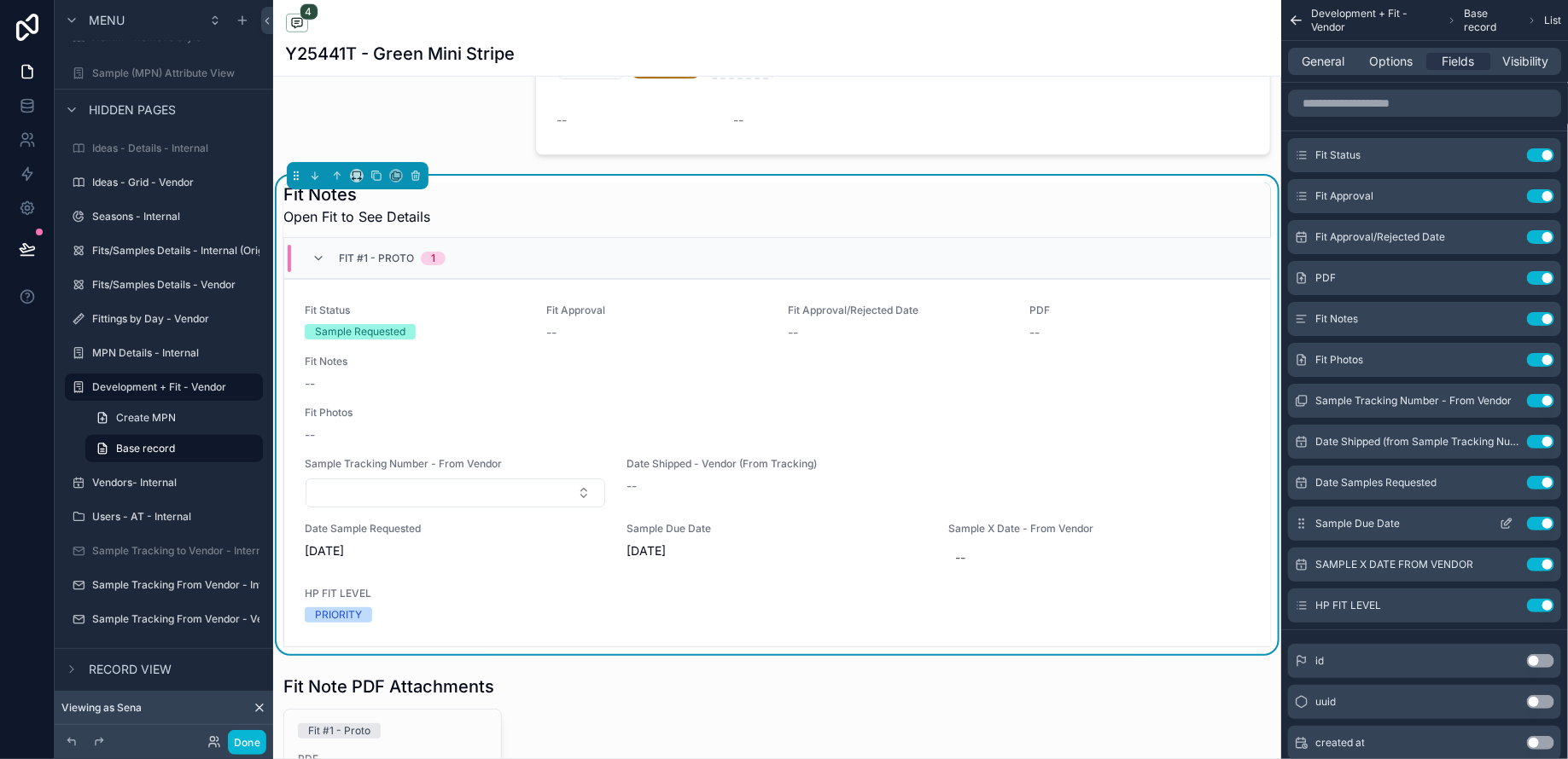
click at [1506, 521] on icon "scrollable content" at bounding box center [1507, 521] width 6 height 6
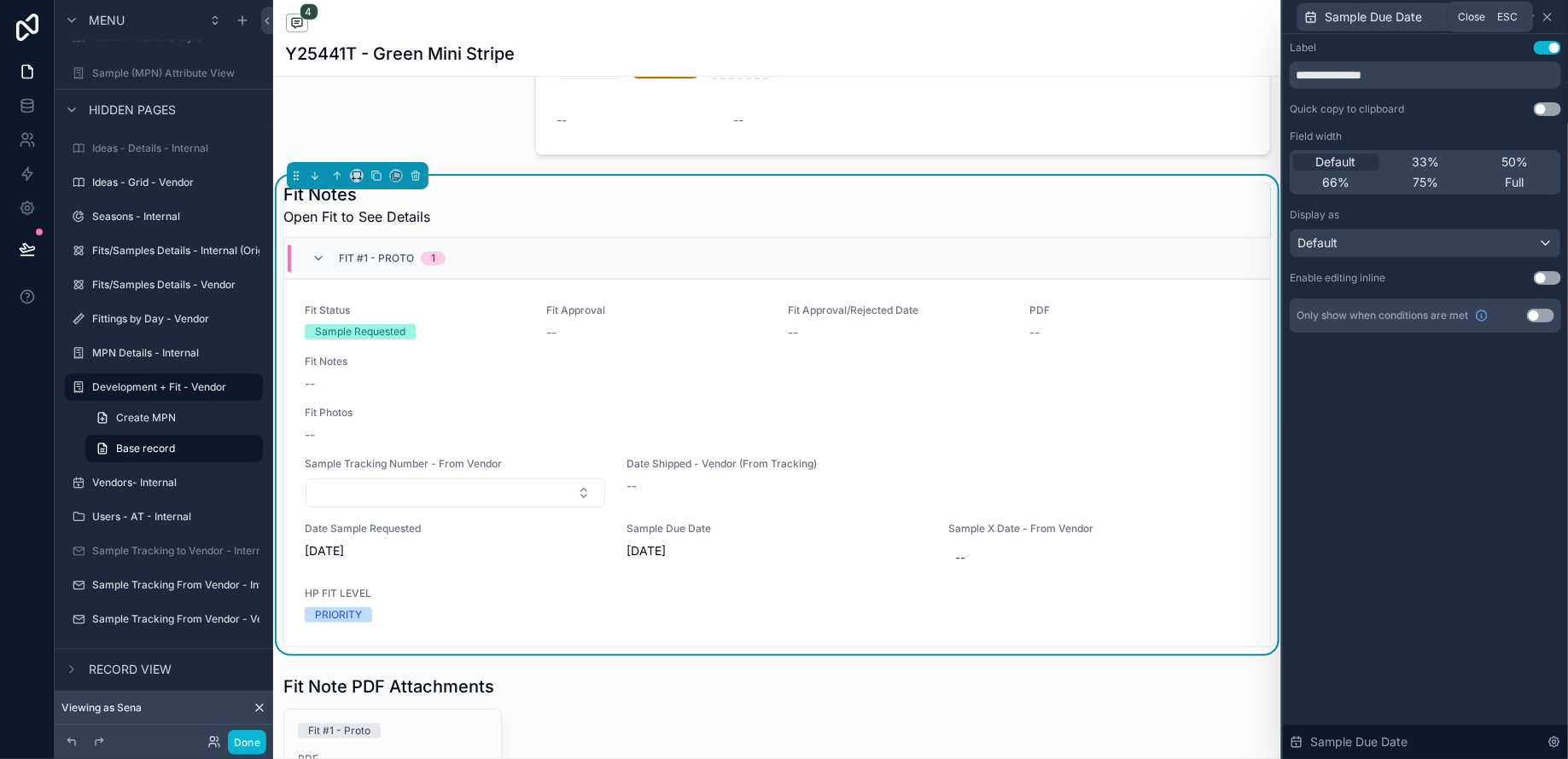
click at [1548, 13] on icon at bounding box center [1547, 17] width 14 height 14
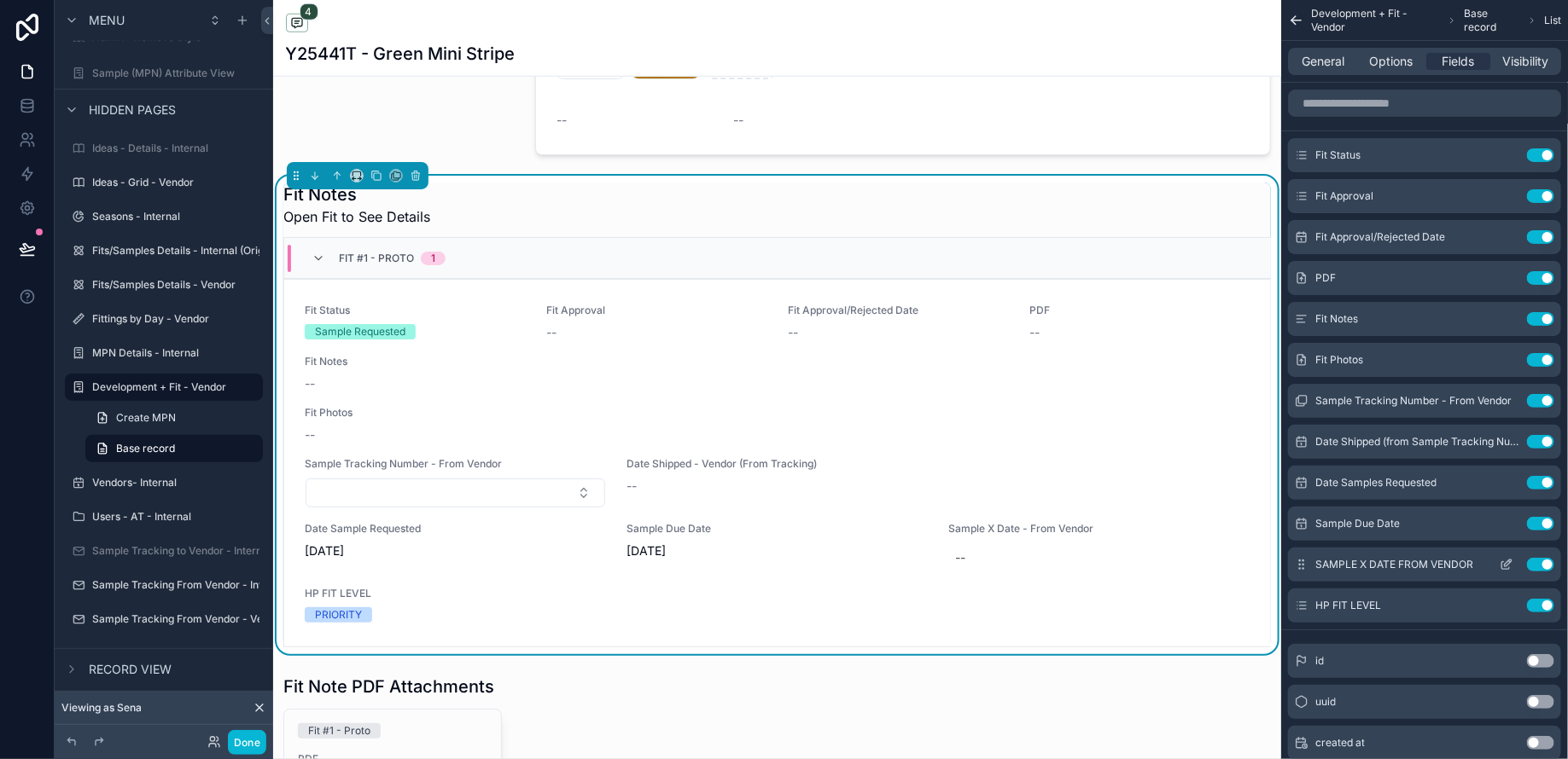
click at [1508, 561] on icon "scrollable content" at bounding box center [1507, 563] width 6 height 6
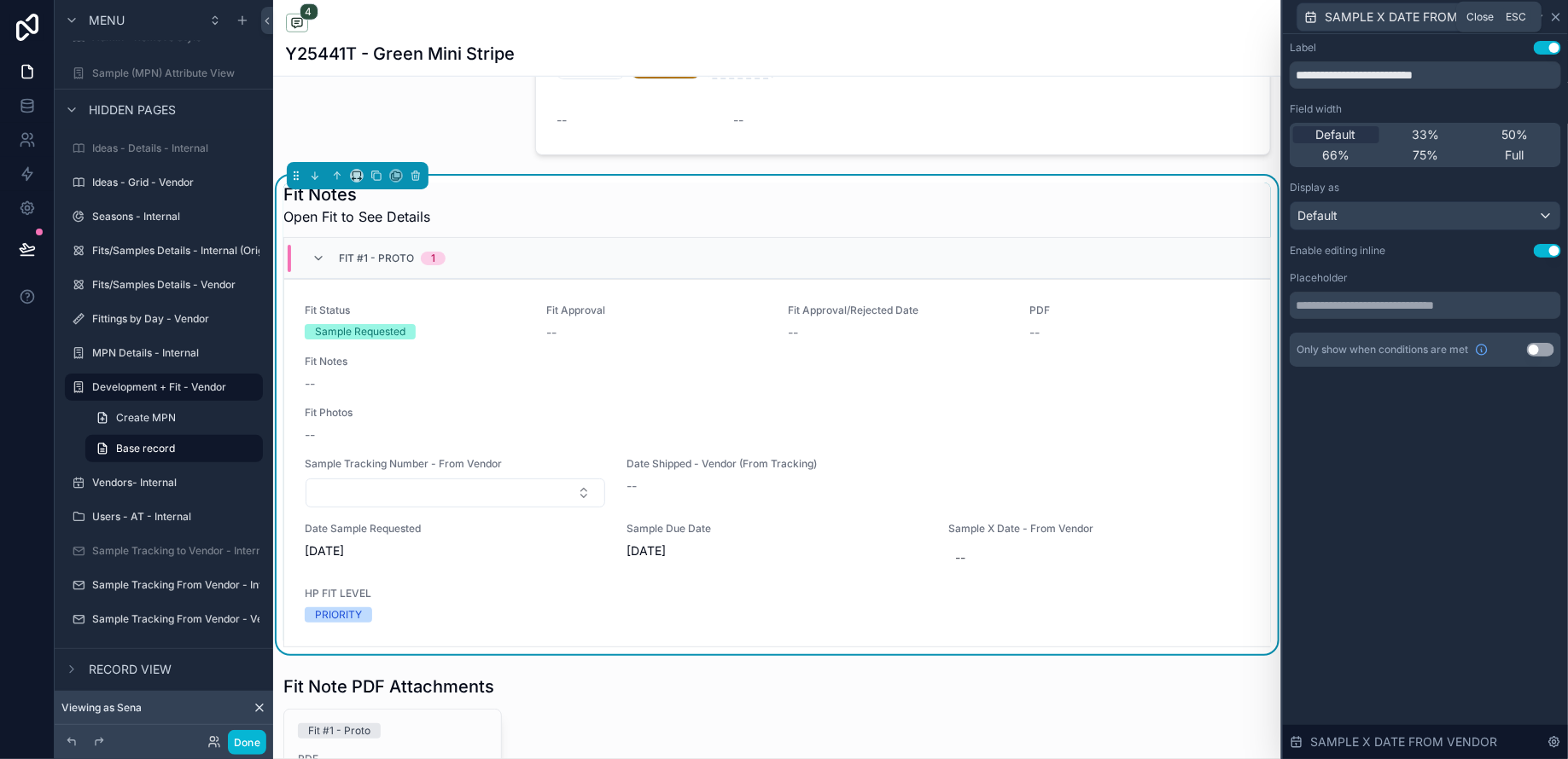
click at [1558, 15] on icon at bounding box center [1555, 17] width 6 height 6
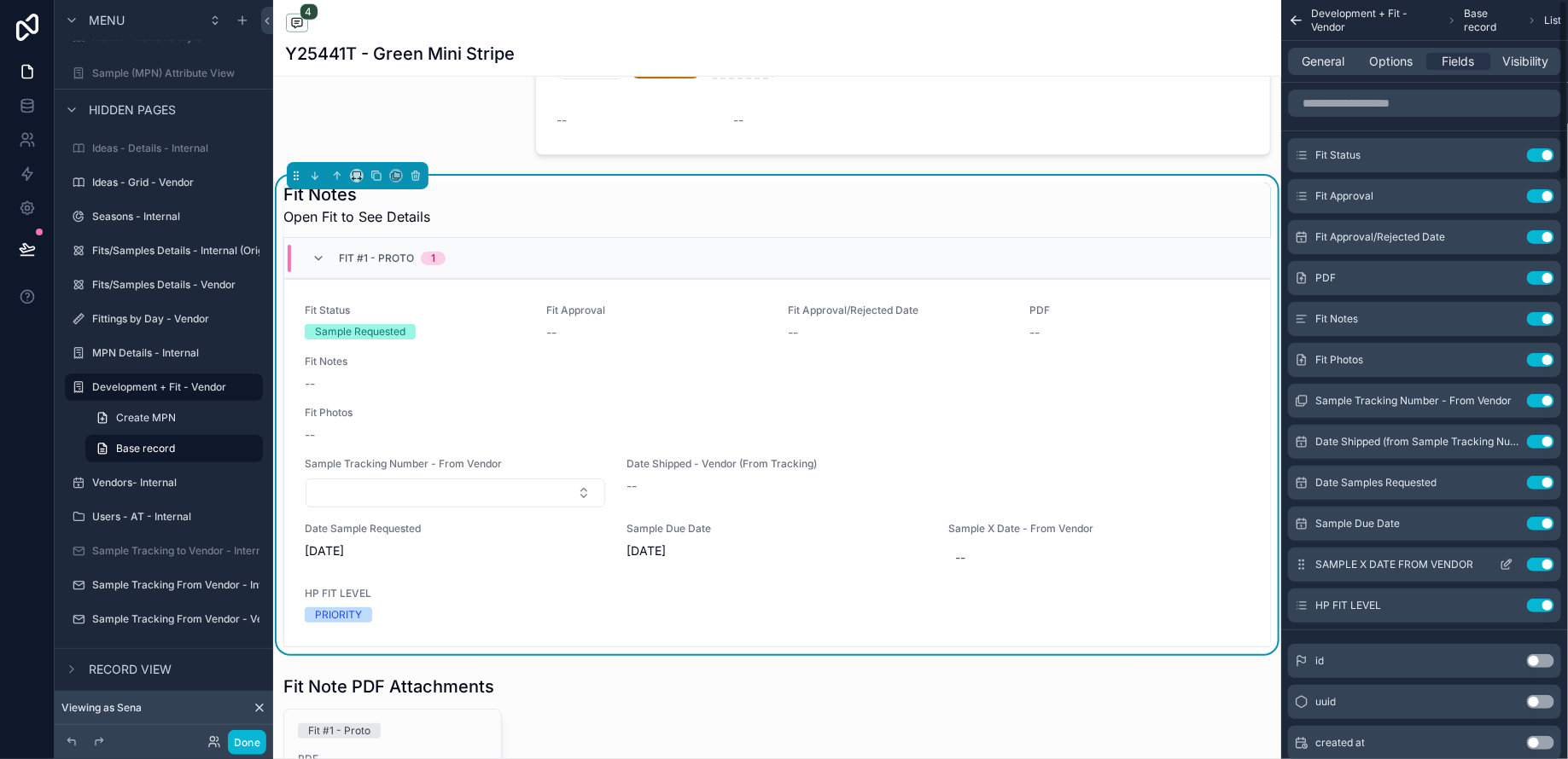
click at [1509, 564] on icon "scrollable content" at bounding box center [1506, 564] width 14 height 14
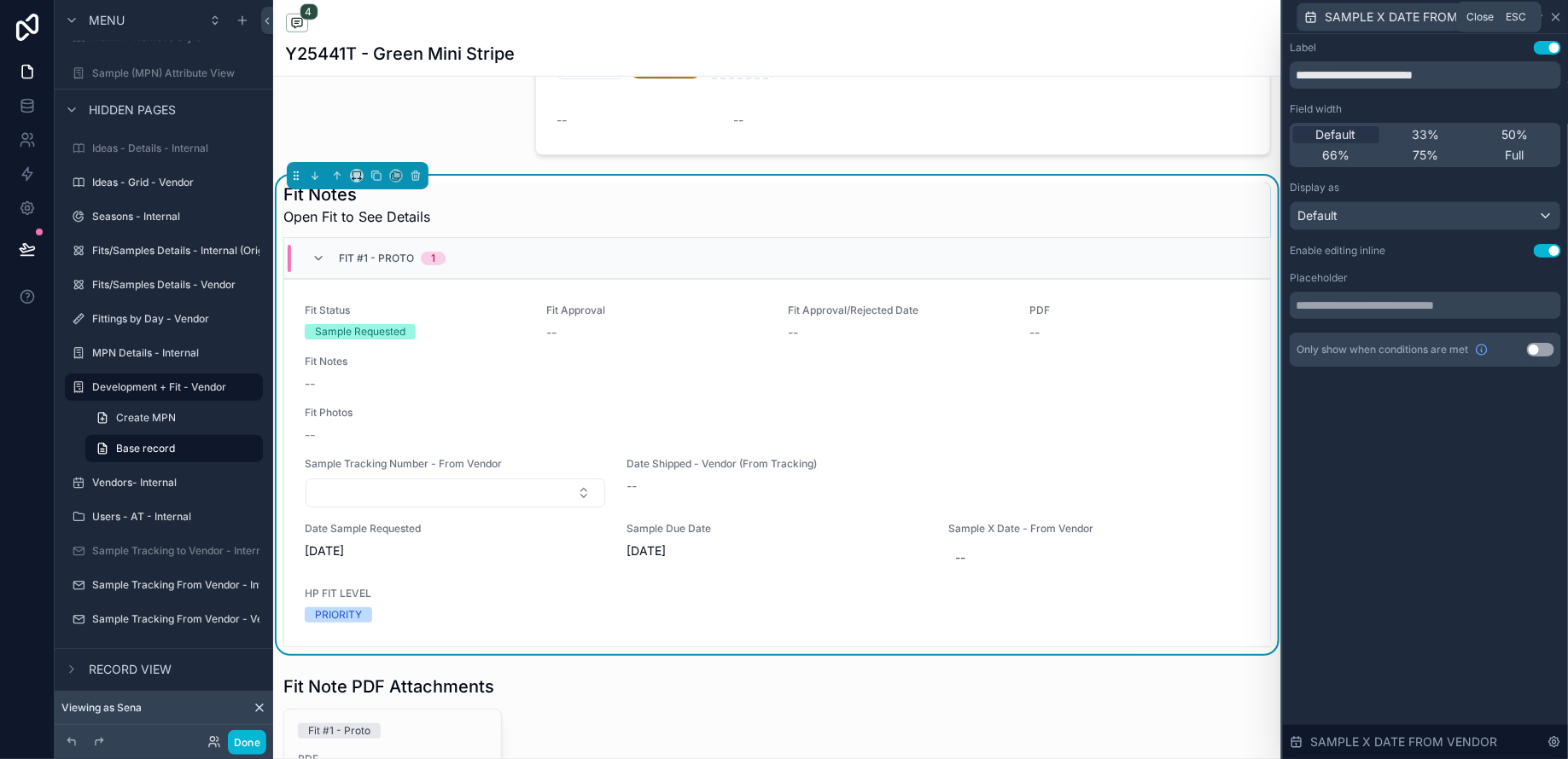
click at [1558, 14] on icon at bounding box center [1555, 17] width 14 height 14
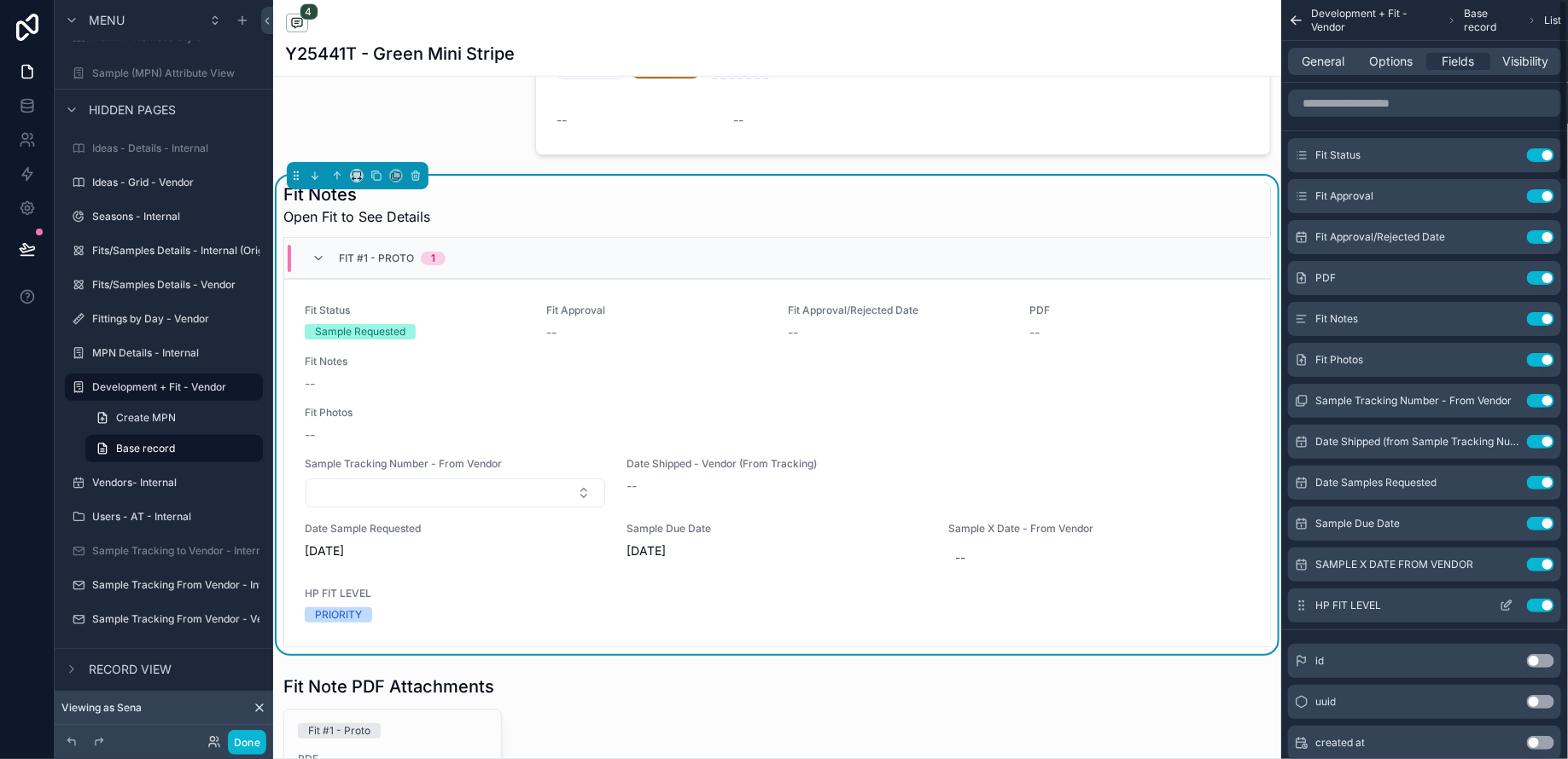
click at [1504, 603] on icon "scrollable content" at bounding box center [1506, 607] width 7 height 7
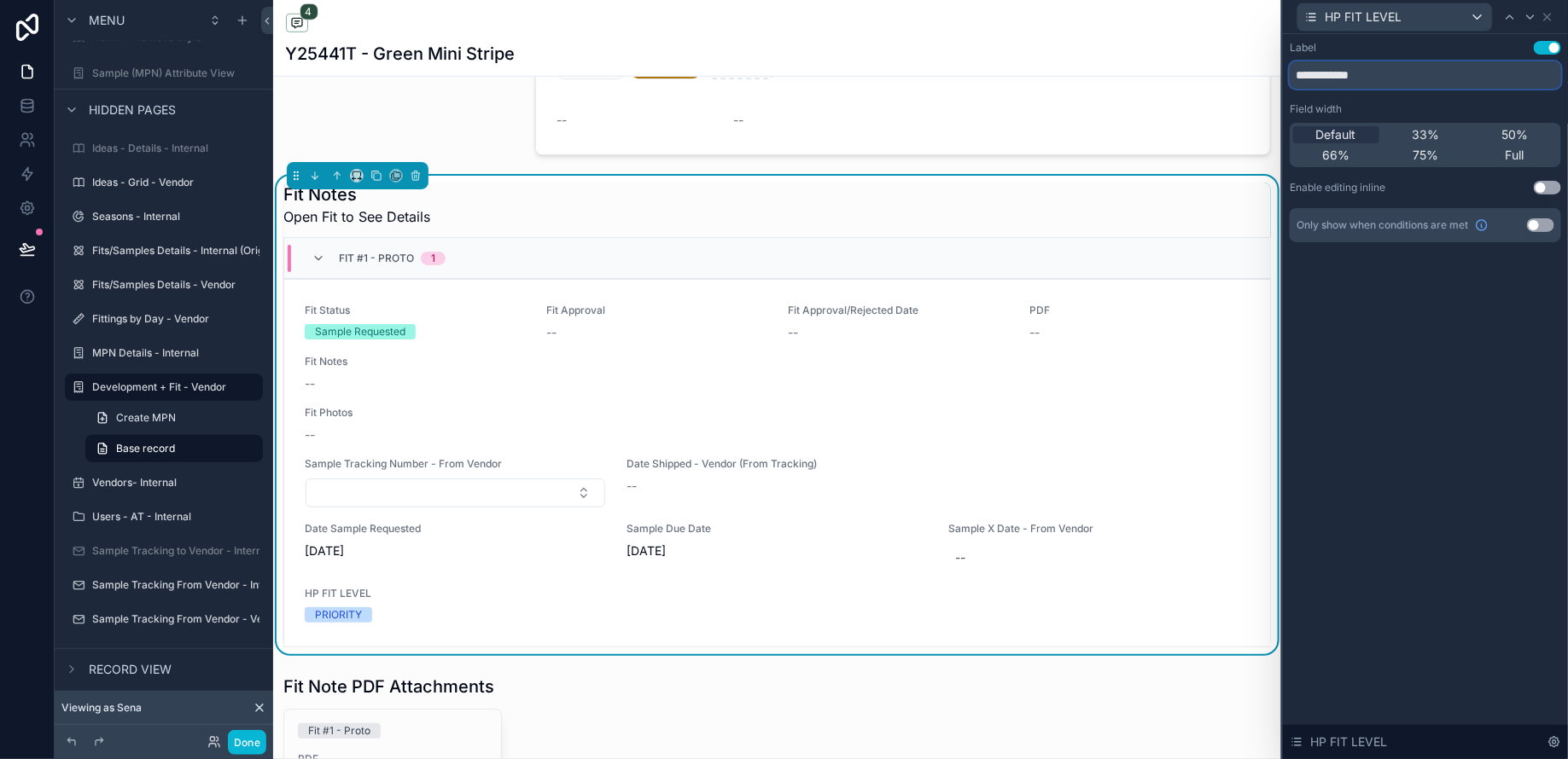
drag, startPoint x: 1376, startPoint y: 82, endPoint x: 1178, endPoint y: 72, distance: 198.3
click at [1178, 72] on div "**********" at bounding box center [784, 379] width 1568 height 759
type input "********"
click at [1547, 188] on button "Use setting" at bounding box center [1547, 187] width 28 height 14
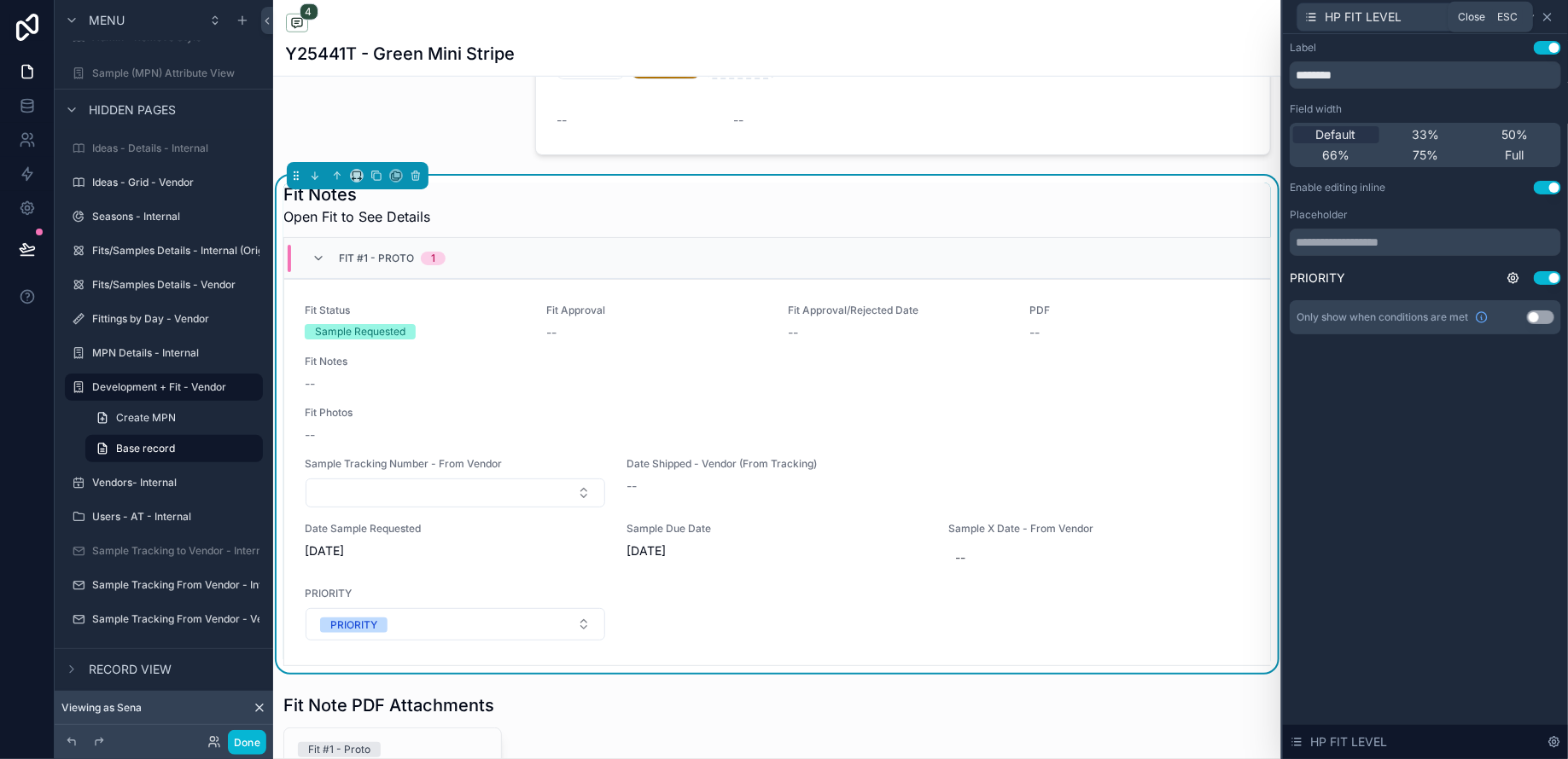
click at [1548, 18] on icon at bounding box center [1547, 17] width 6 height 6
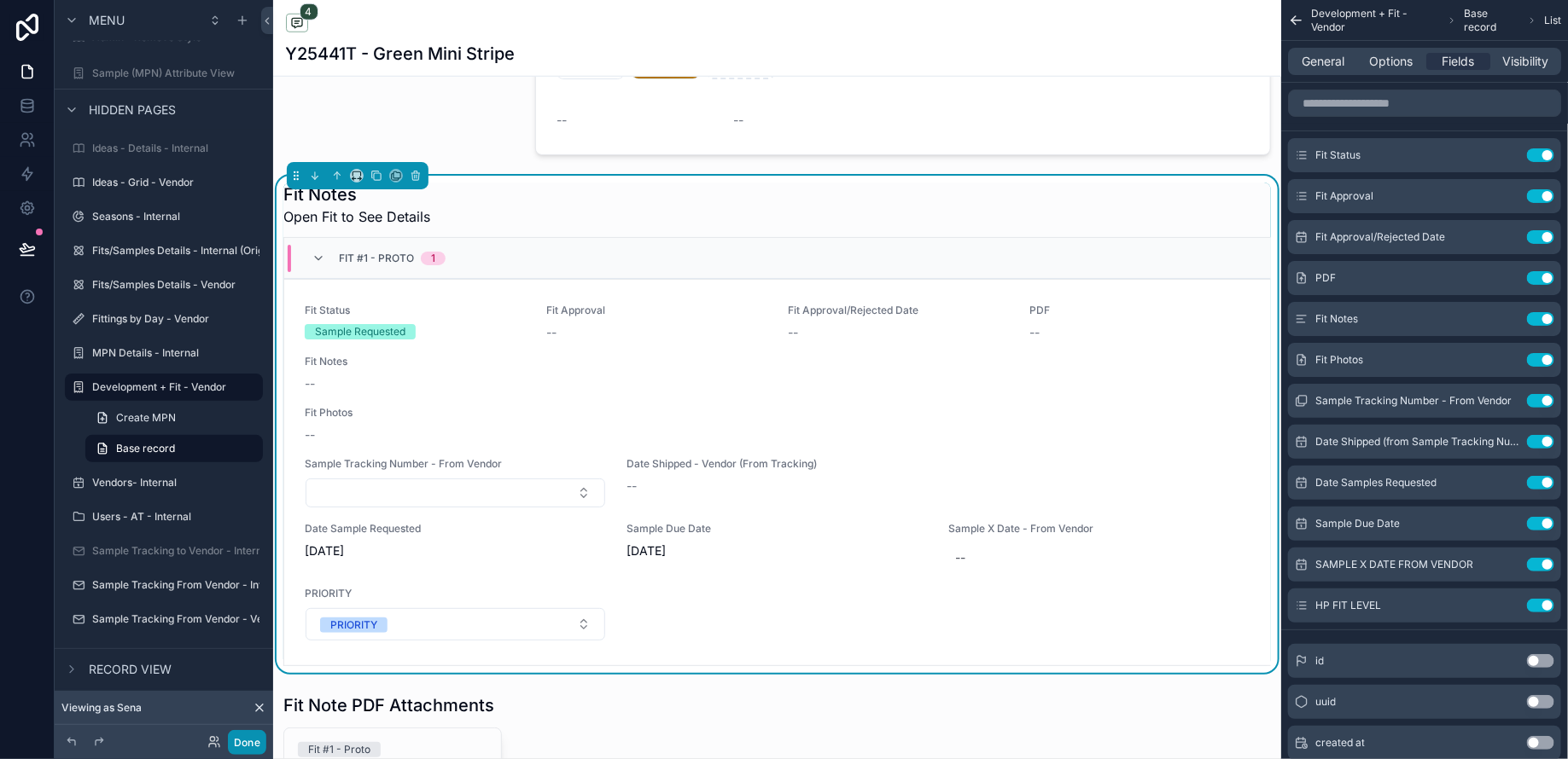
click at [241, 744] on button "Done" at bounding box center [247, 742] width 39 height 25
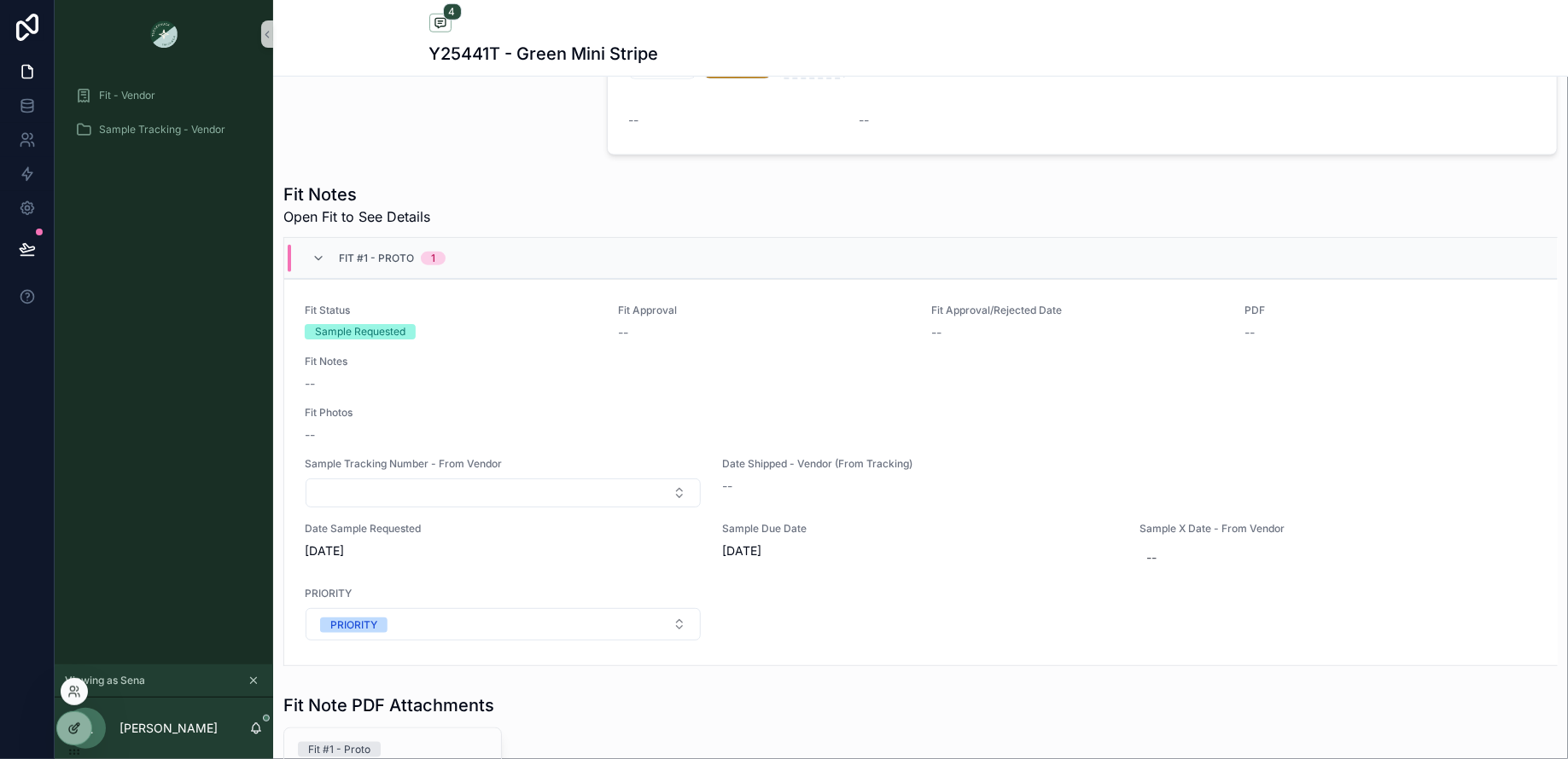
click at [69, 729] on icon at bounding box center [73, 728] width 14 height 14
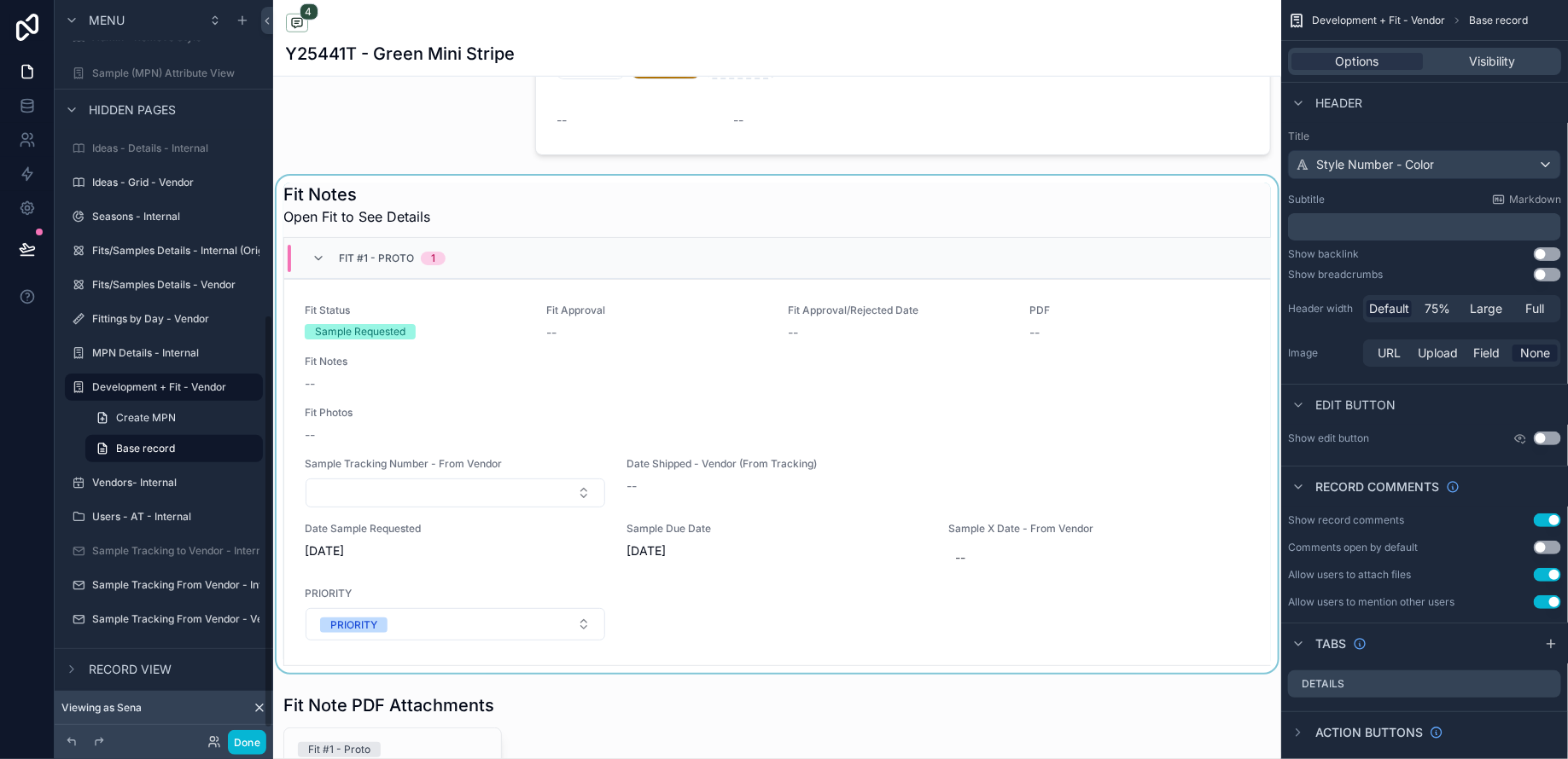
click at [1057, 386] on div "scrollable content" at bounding box center [777, 424] width 1008 height 497
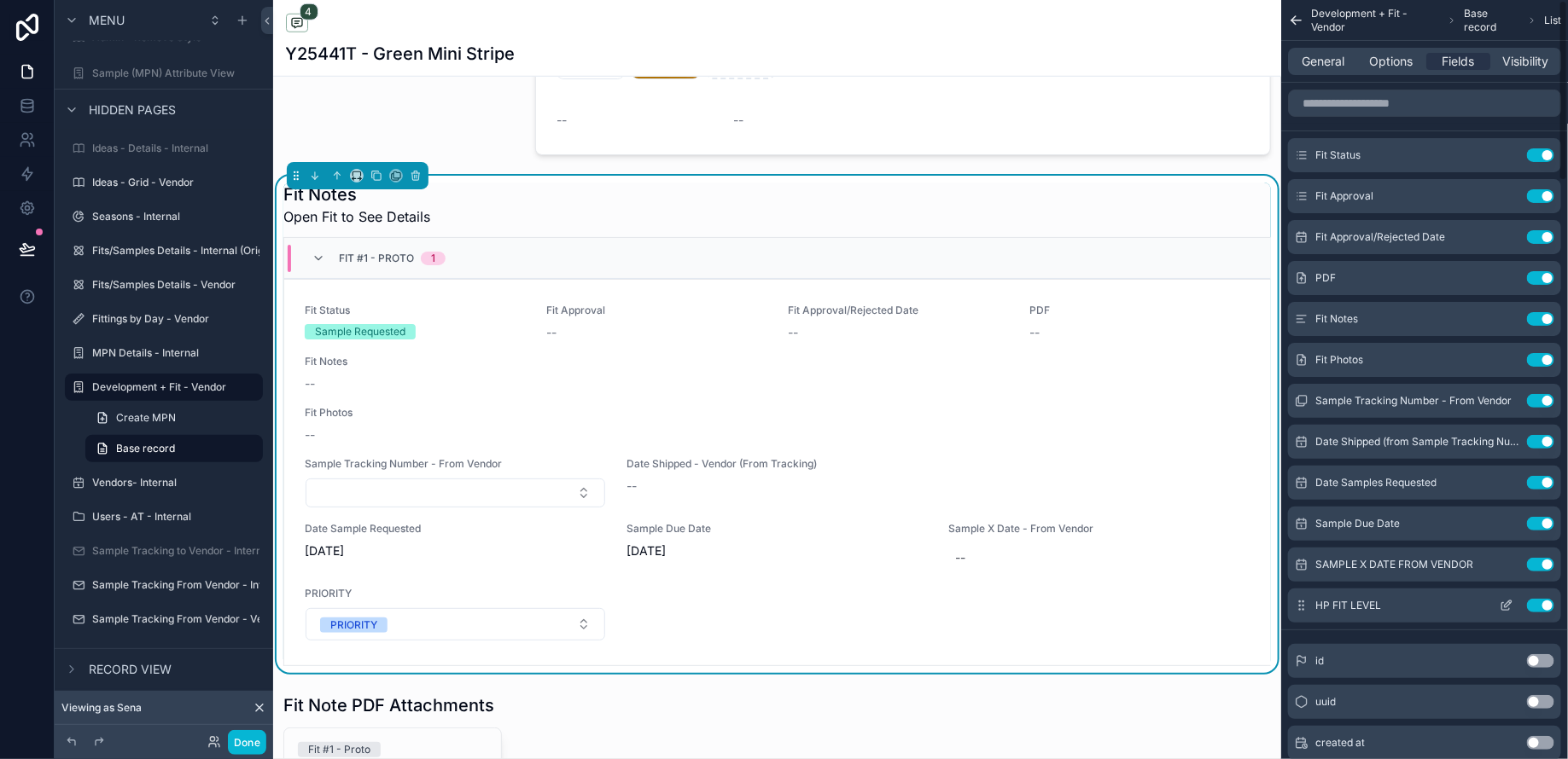
click at [1506, 603] on icon "scrollable content" at bounding box center [1507, 603] width 6 height 6
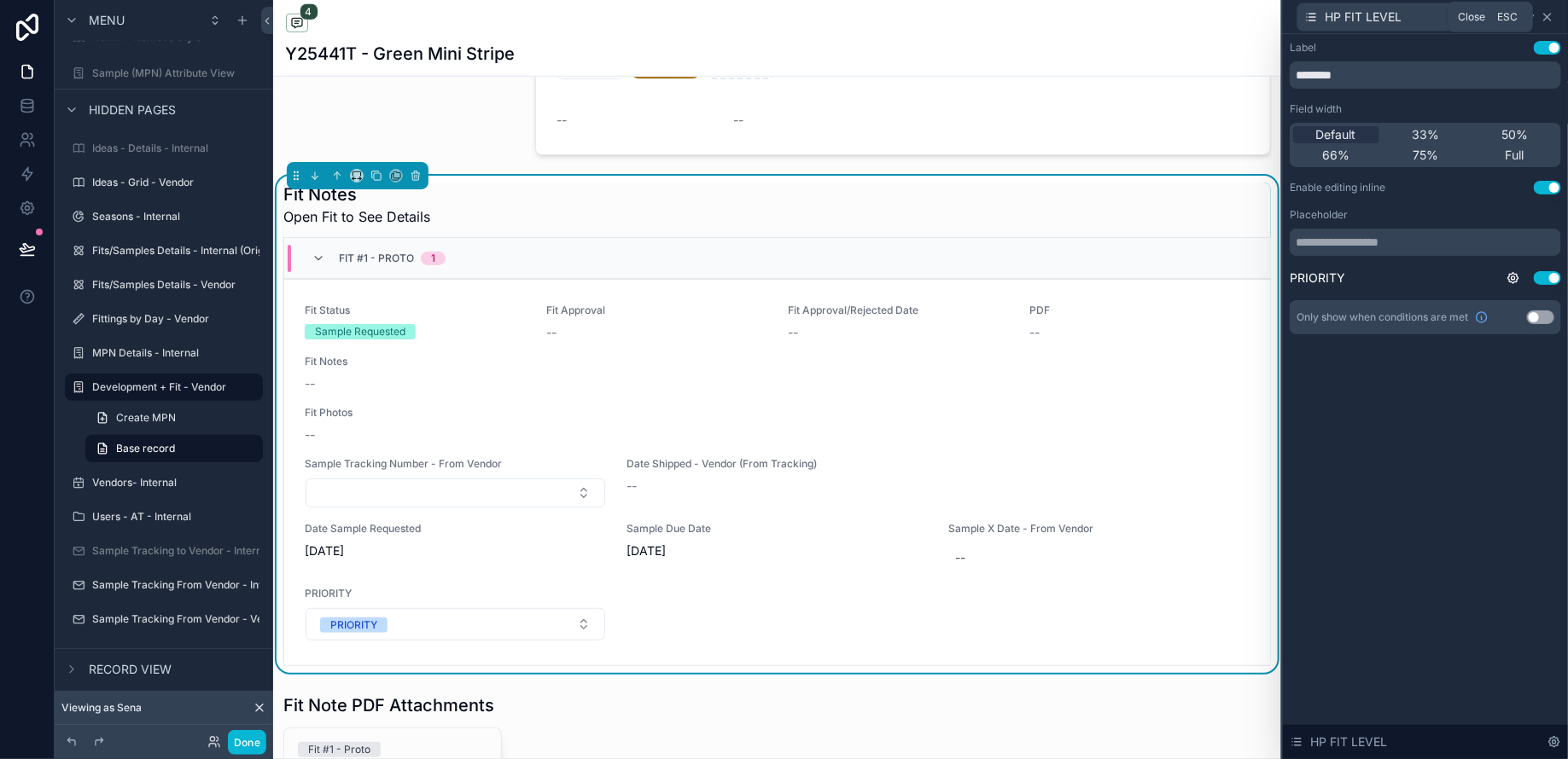
click at [1549, 12] on icon at bounding box center [1547, 17] width 14 height 14
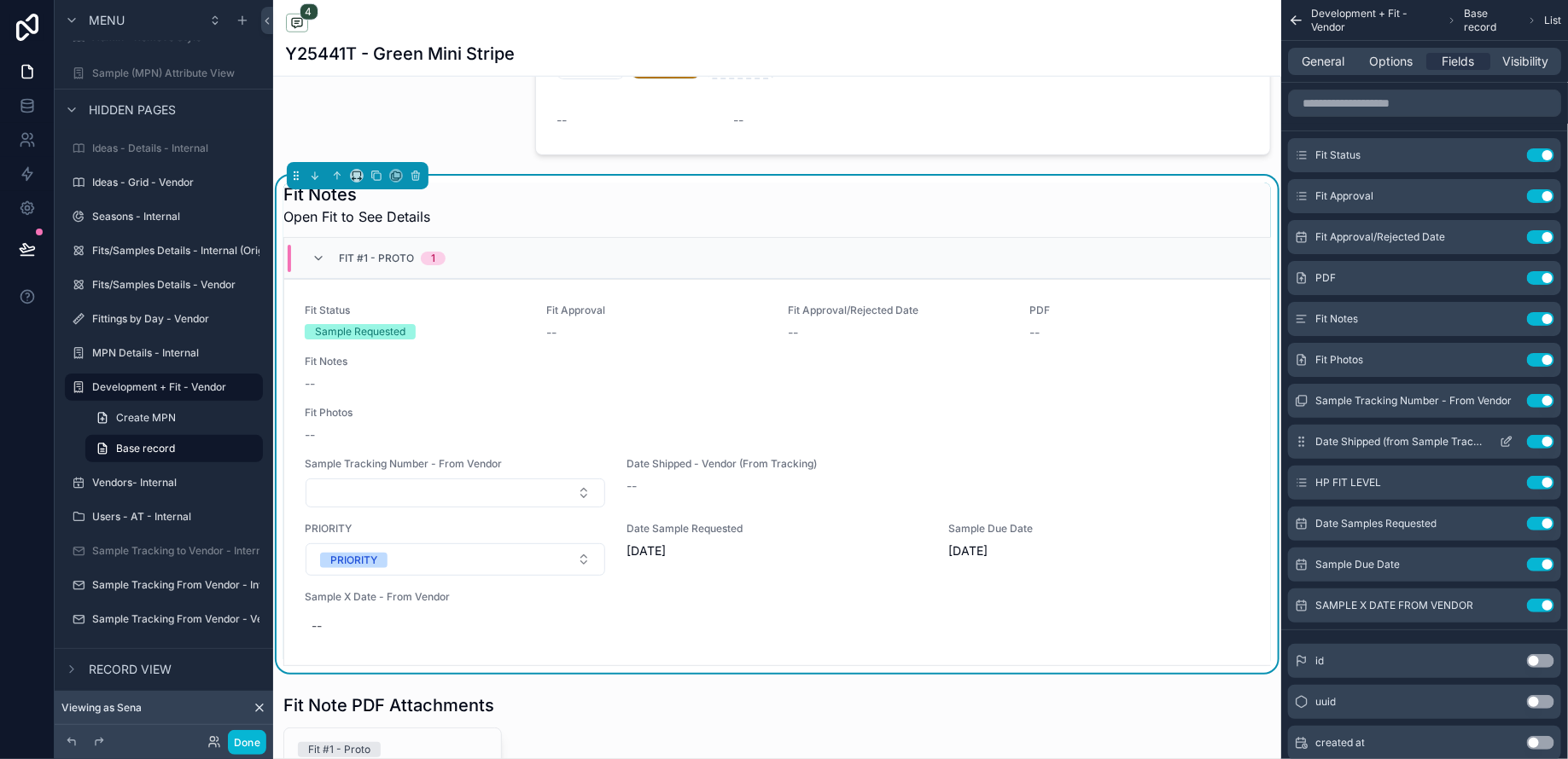
click at [1503, 441] on icon "scrollable content" at bounding box center [1506, 441] width 14 height 14
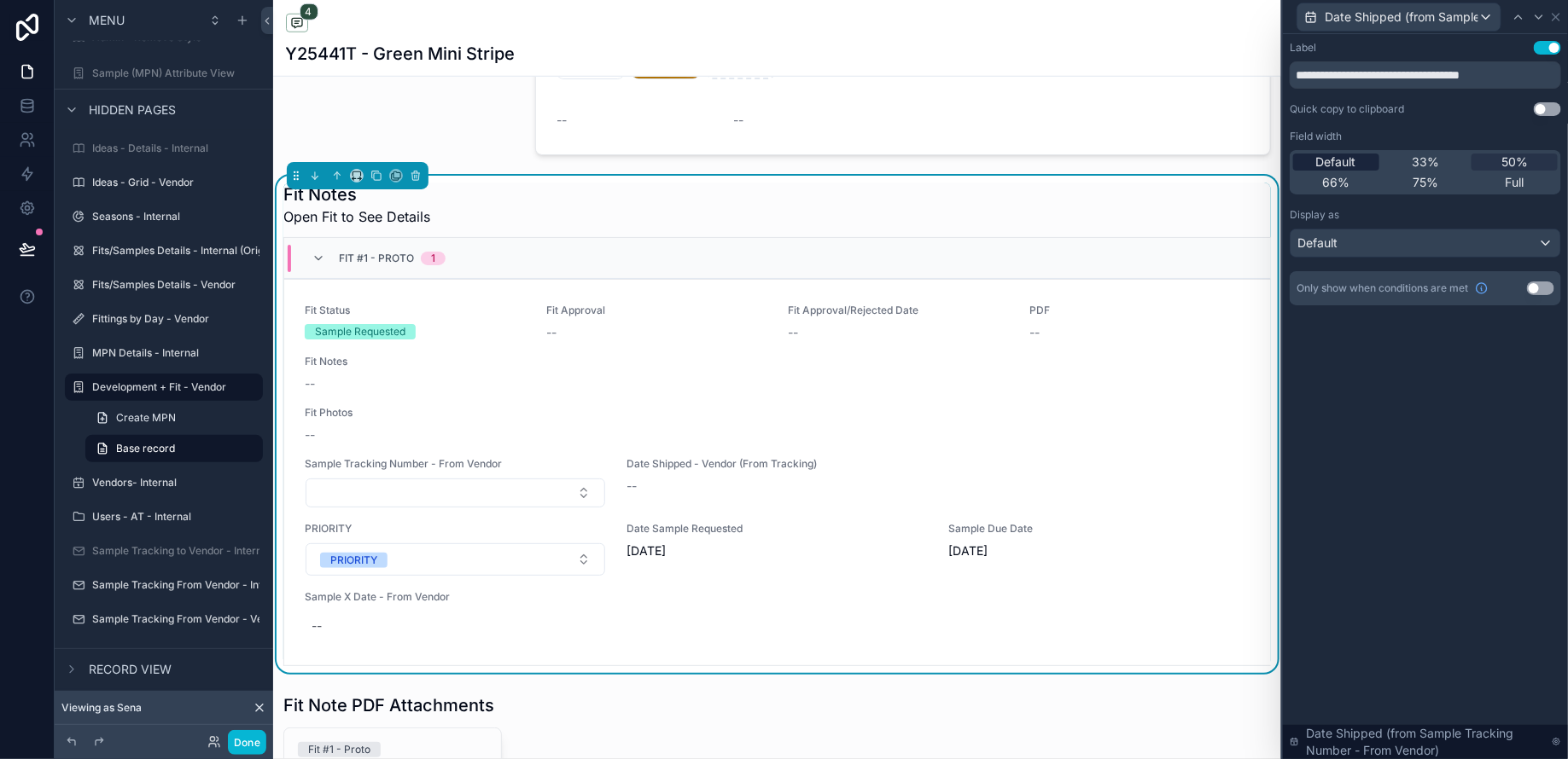
click at [1341, 163] on span "Default" at bounding box center [1336, 162] width 40 height 17
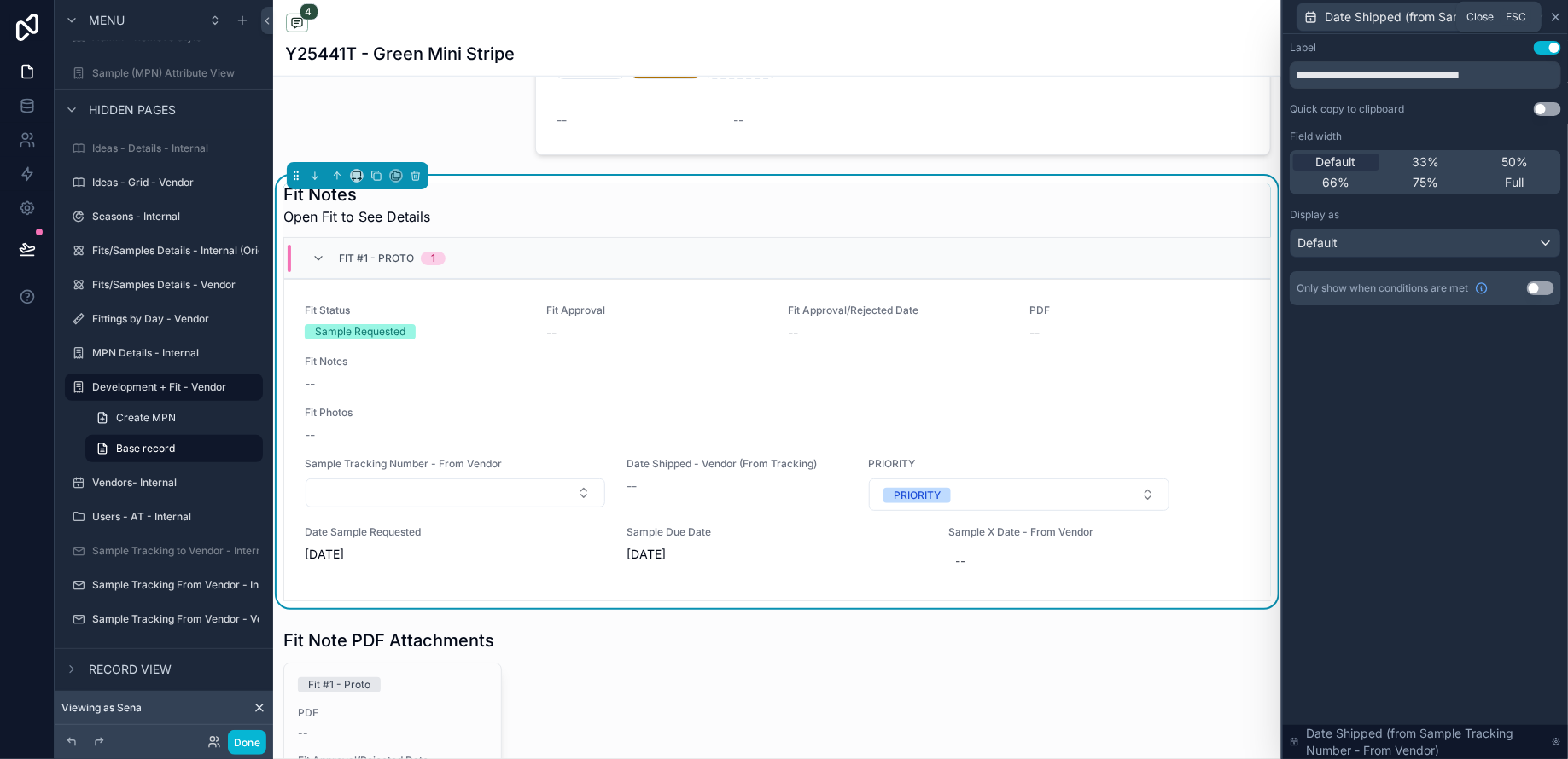
click at [1559, 19] on icon at bounding box center [1555, 17] width 6 height 6
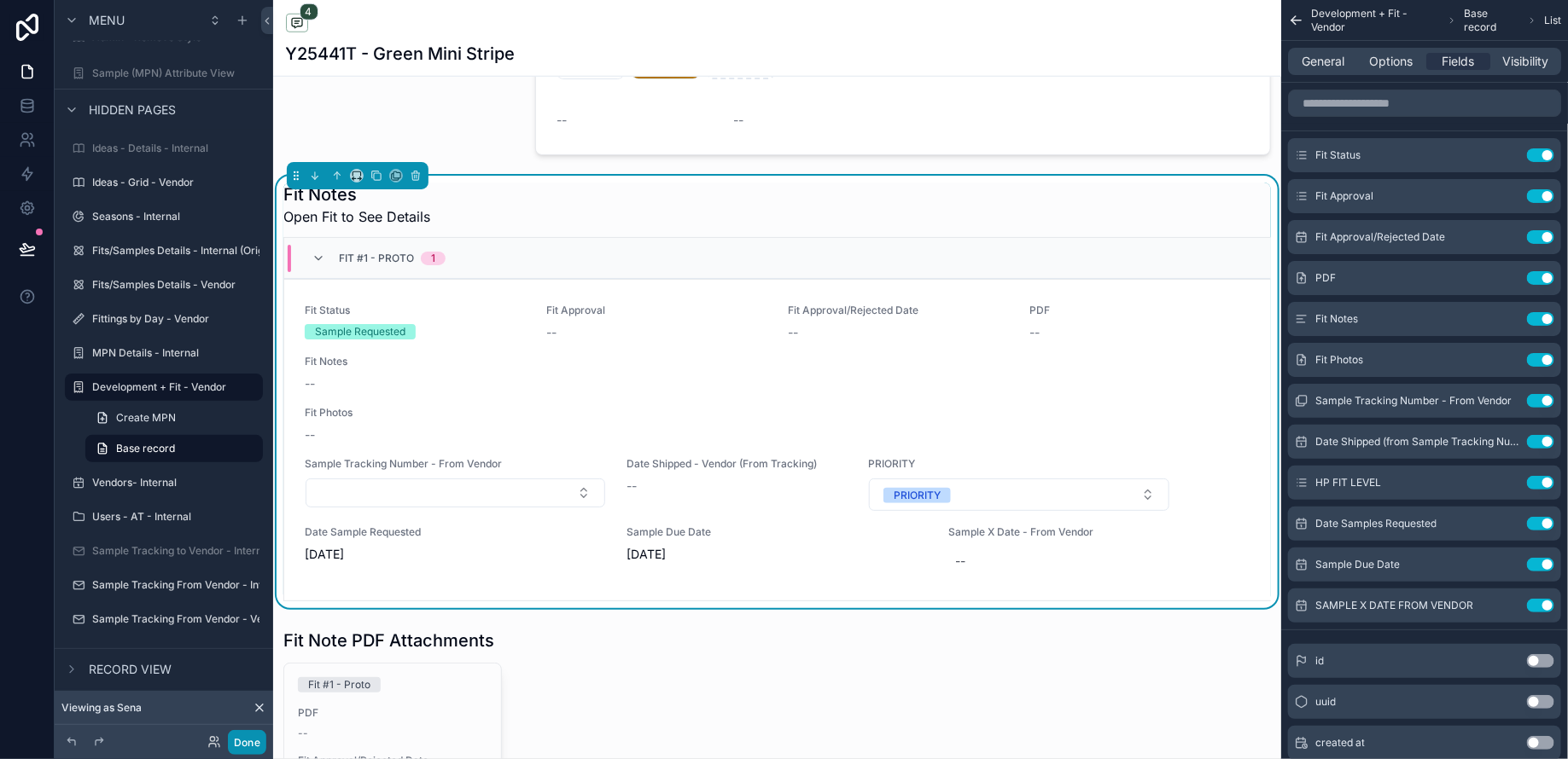
click at [243, 742] on button "Done" at bounding box center [247, 742] width 39 height 25
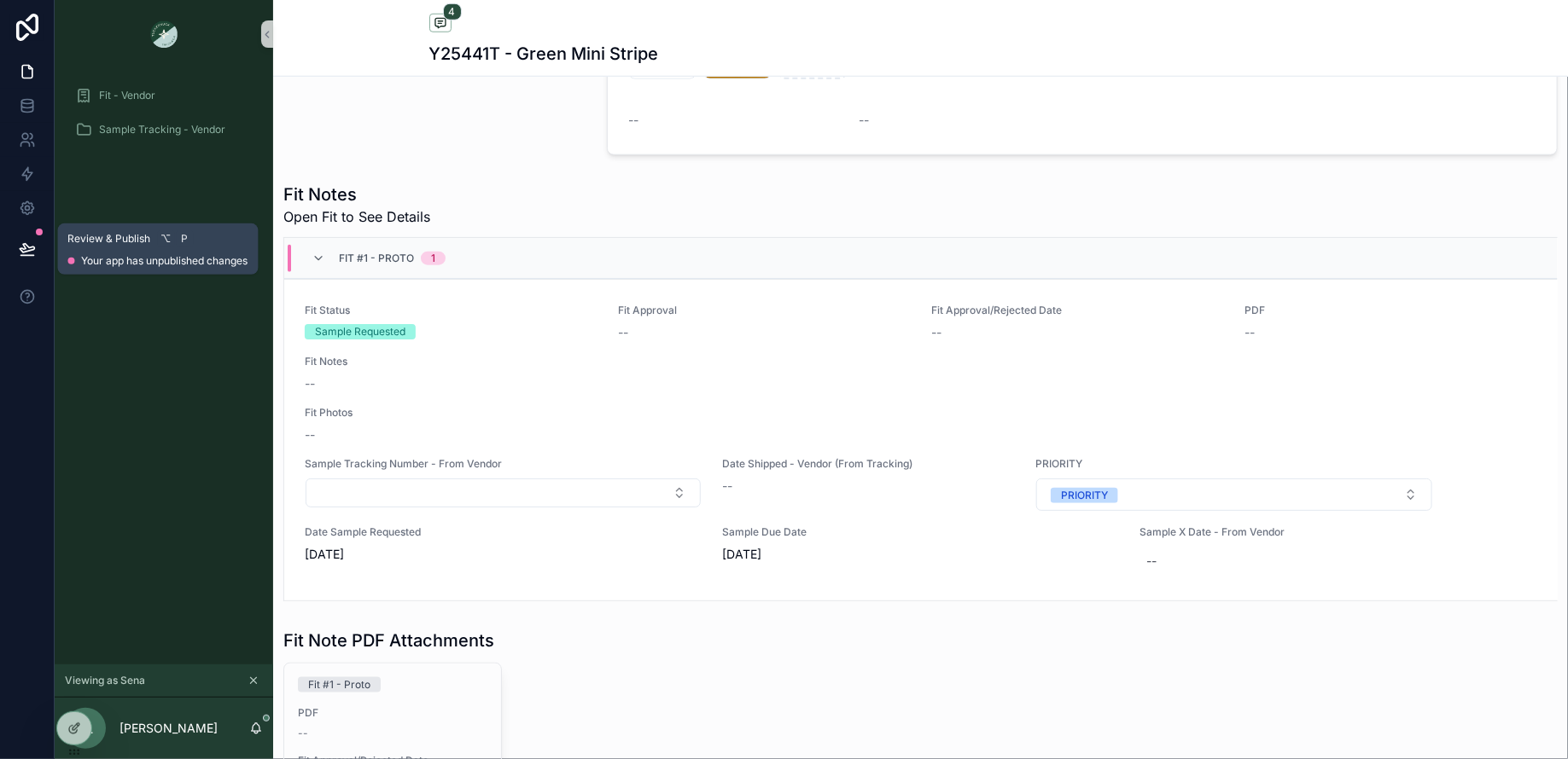
click at [25, 249] on icon at bounding box center [27, 248] width 15 height 8
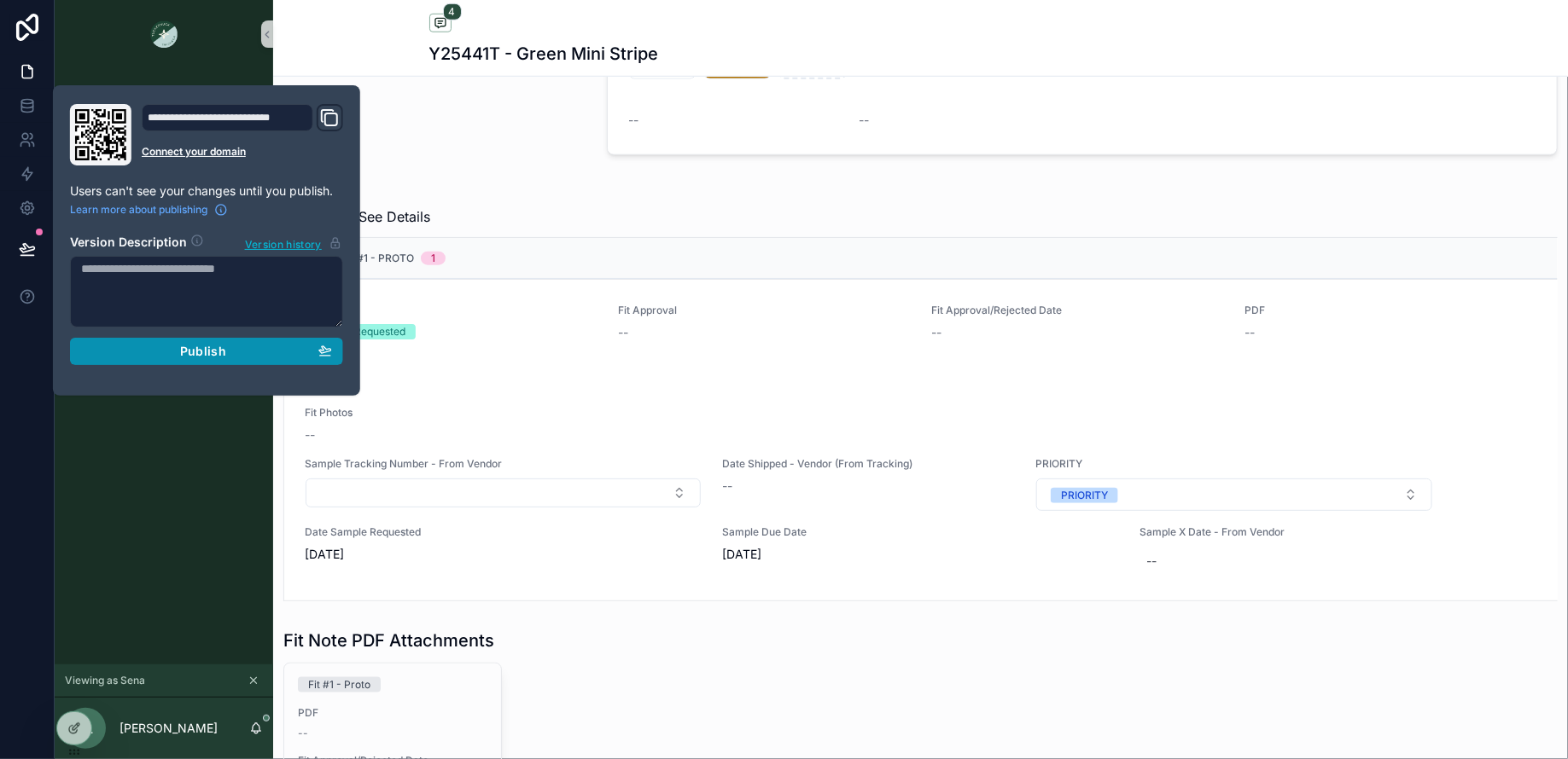
click at [176, 340] on button "Publish" at bounding box center [206, 352] width 273 height 28
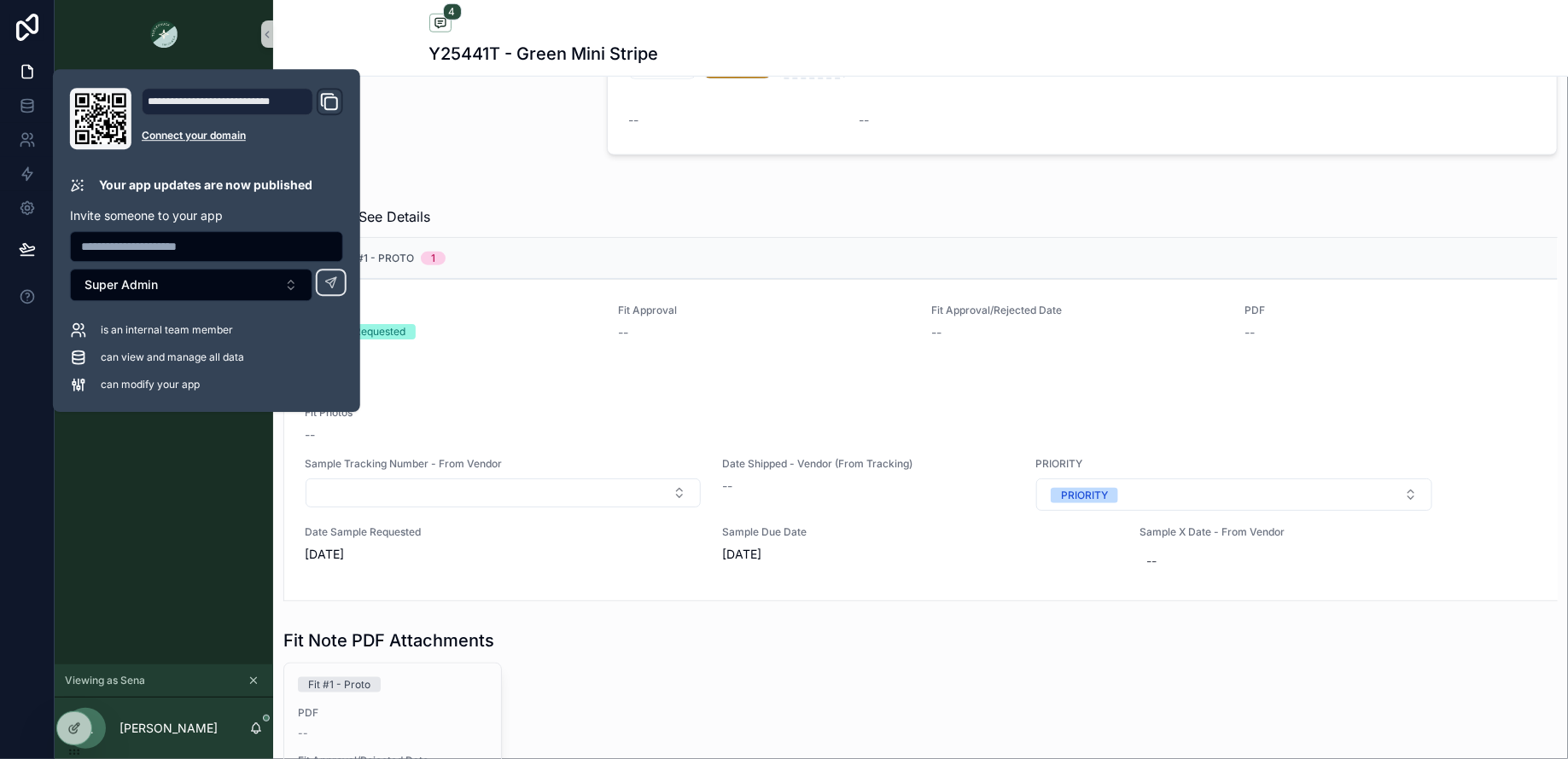
click at [174, 597] on div "Fit - Vendor Sample Tracking - Vendor" at bounding box center [163, 366] width 218 height 597
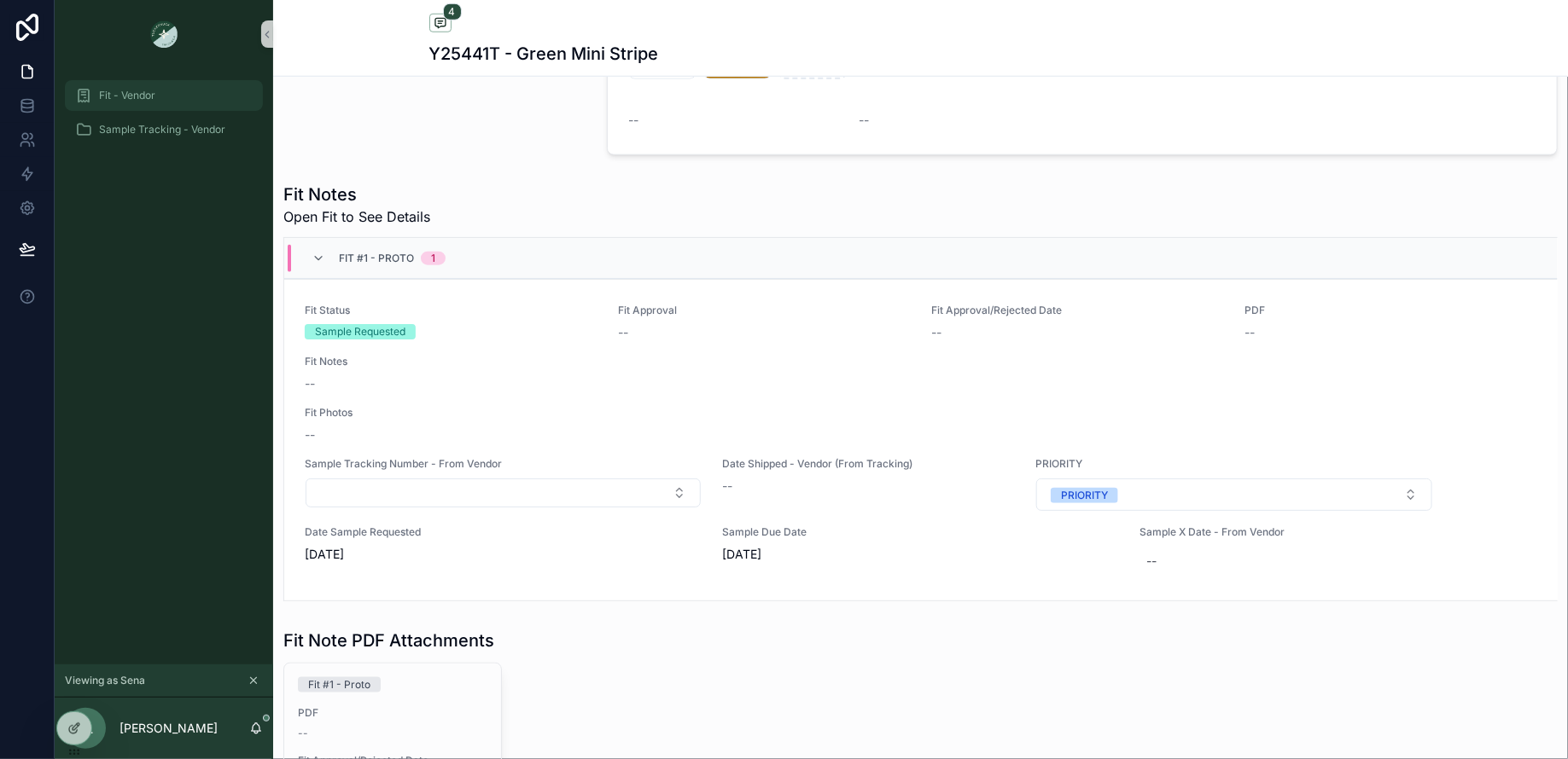
click at [168, 103] on div "Fit - Vendor" at bounding box center [163, 95] width 177 height 28
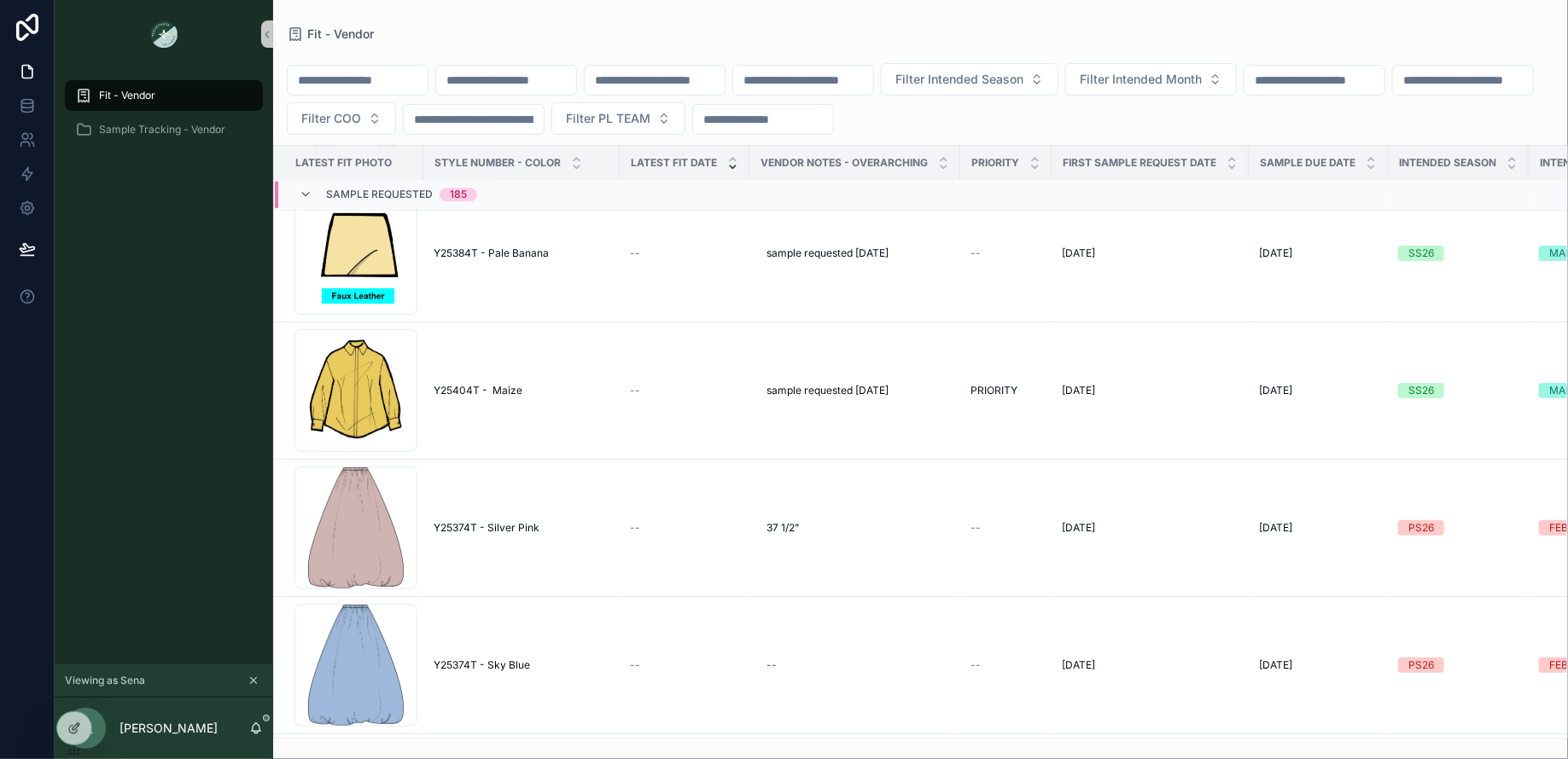
scroll to position [15220, 0]
